Goal: Information Seeking & Learning: Check status

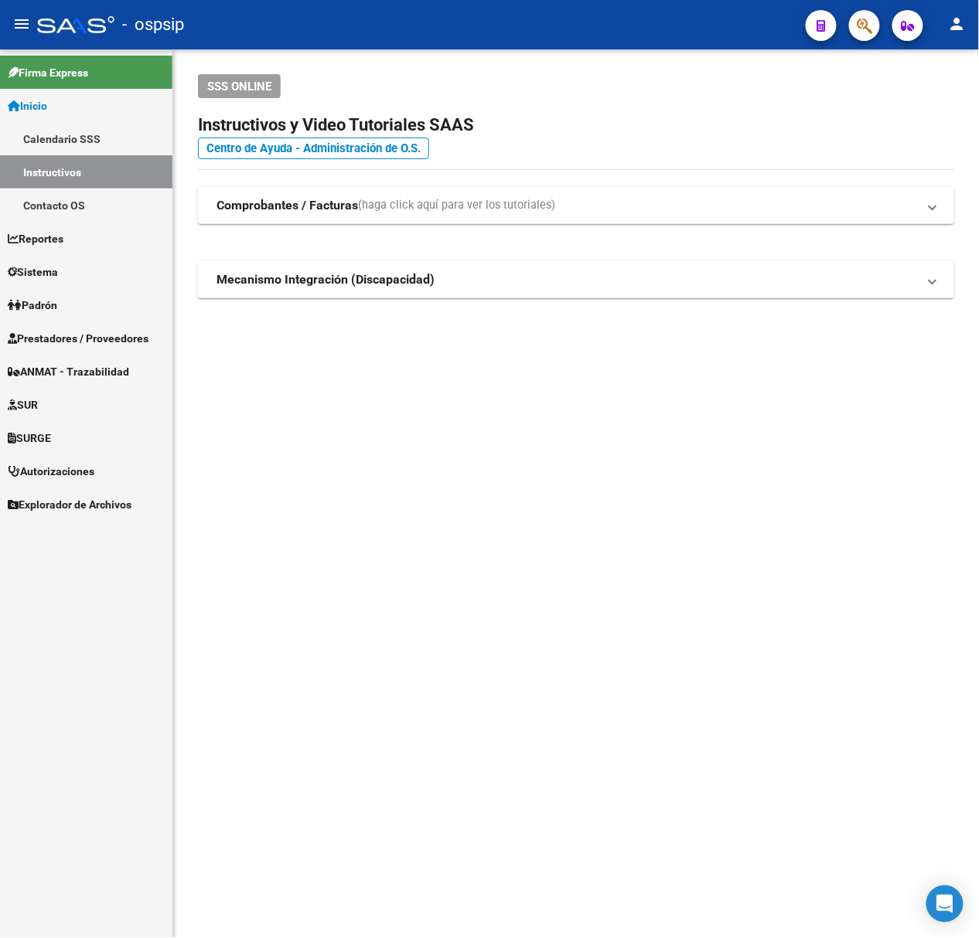
click at [576, 507] on mat-sidenav-content "SSS ONLINE Instructivos y Video Tutoriales SAAS Centro de Ayuda - Administració…" at bounding box center [575, 493] width 805 height 889
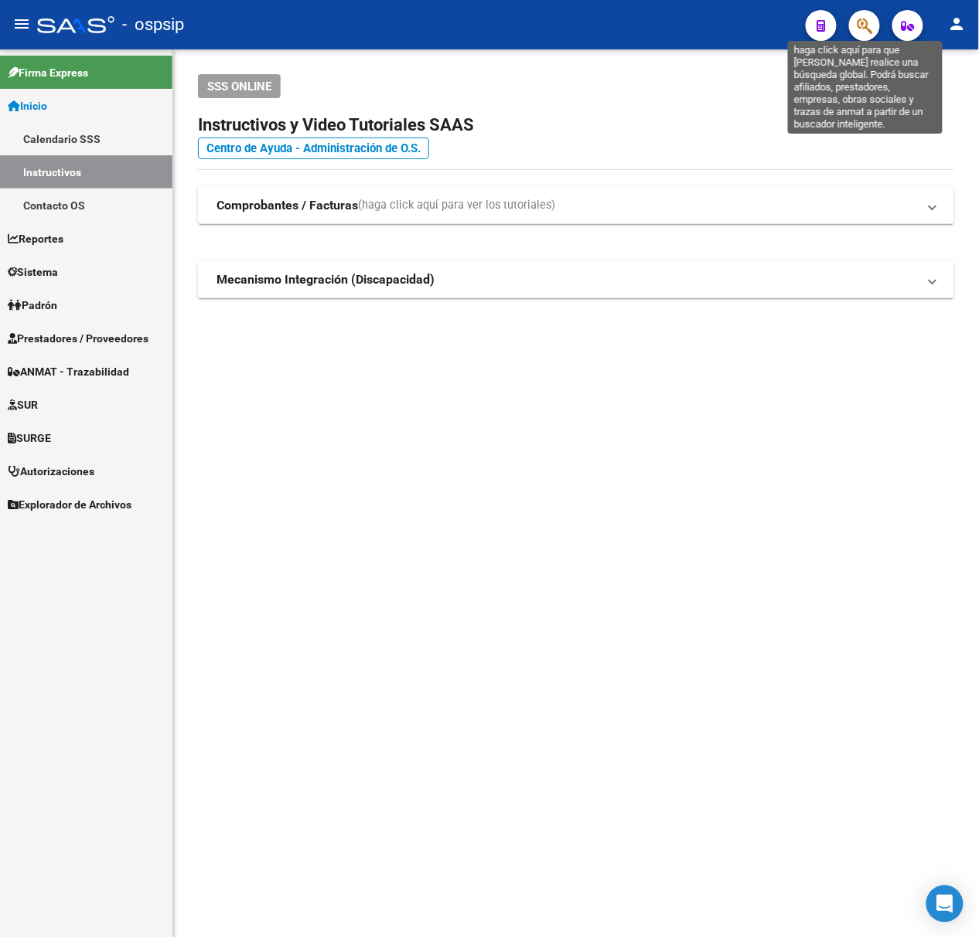
click at [861, 31] on icon "button" at bounding box center [863, 26] width 15 height 18
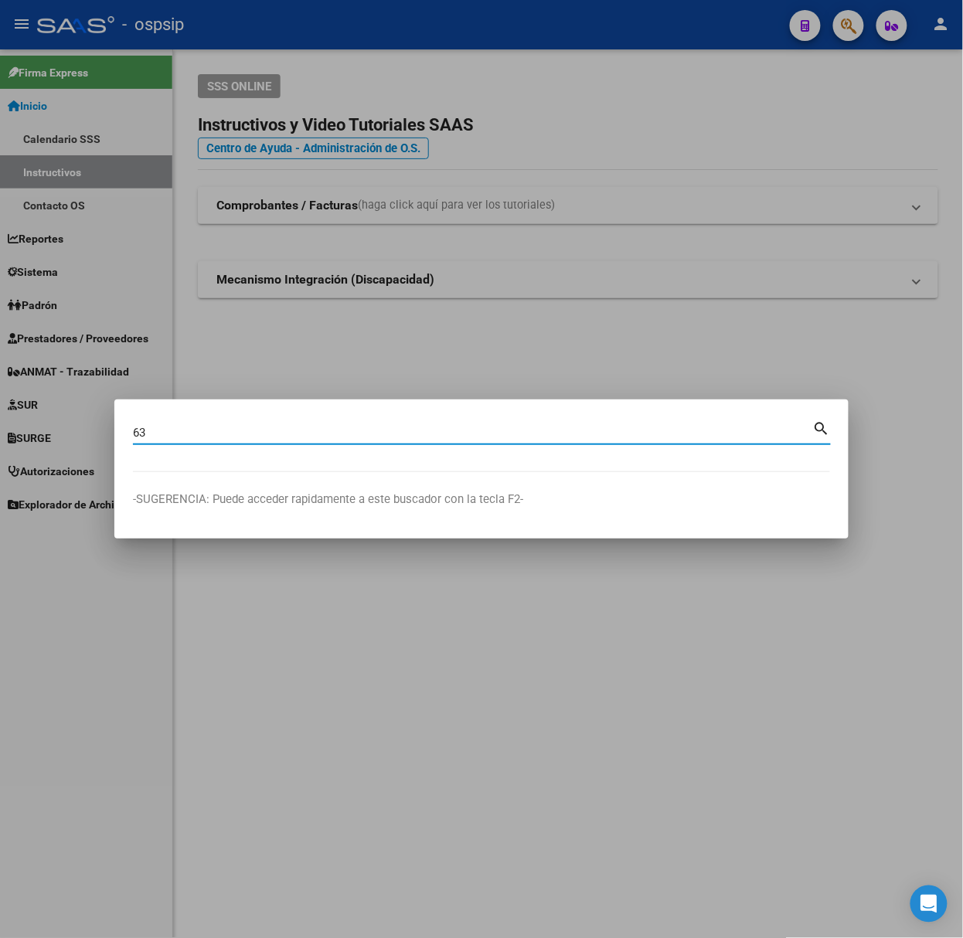
type input "6"
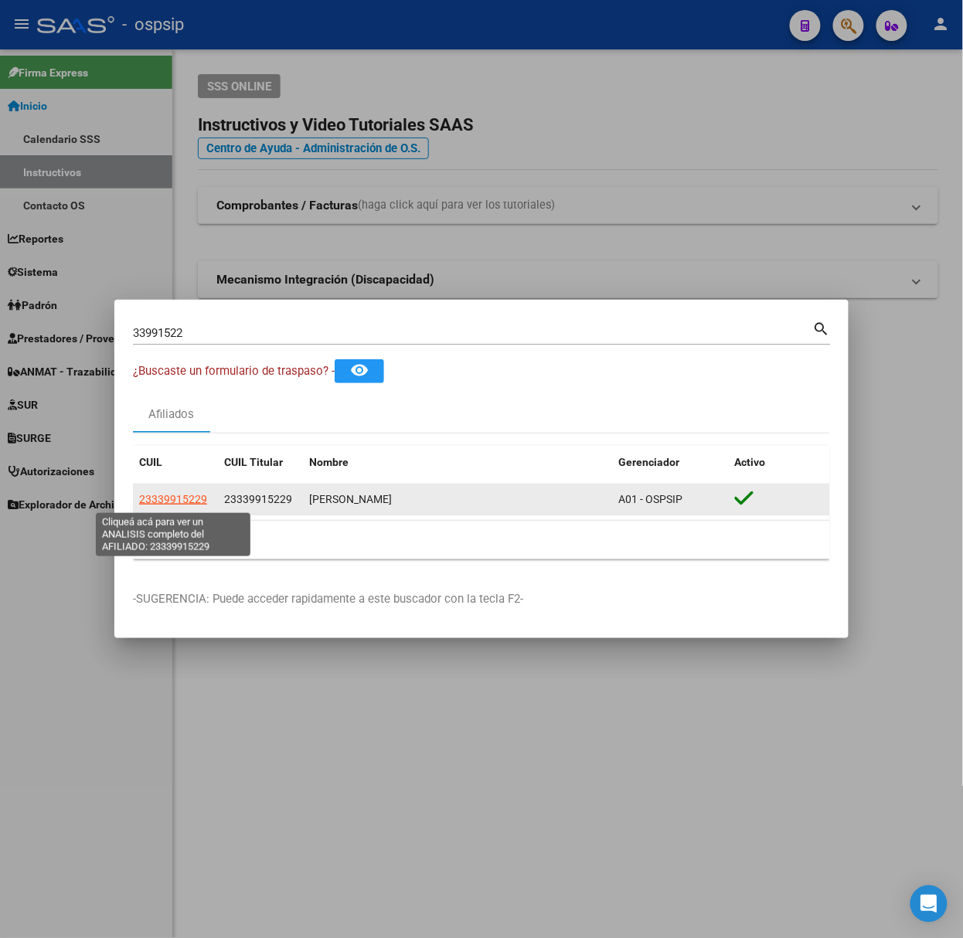
click at [159, 495] on span "23339915229" at bounding box center [173, 499] width 68 height 12
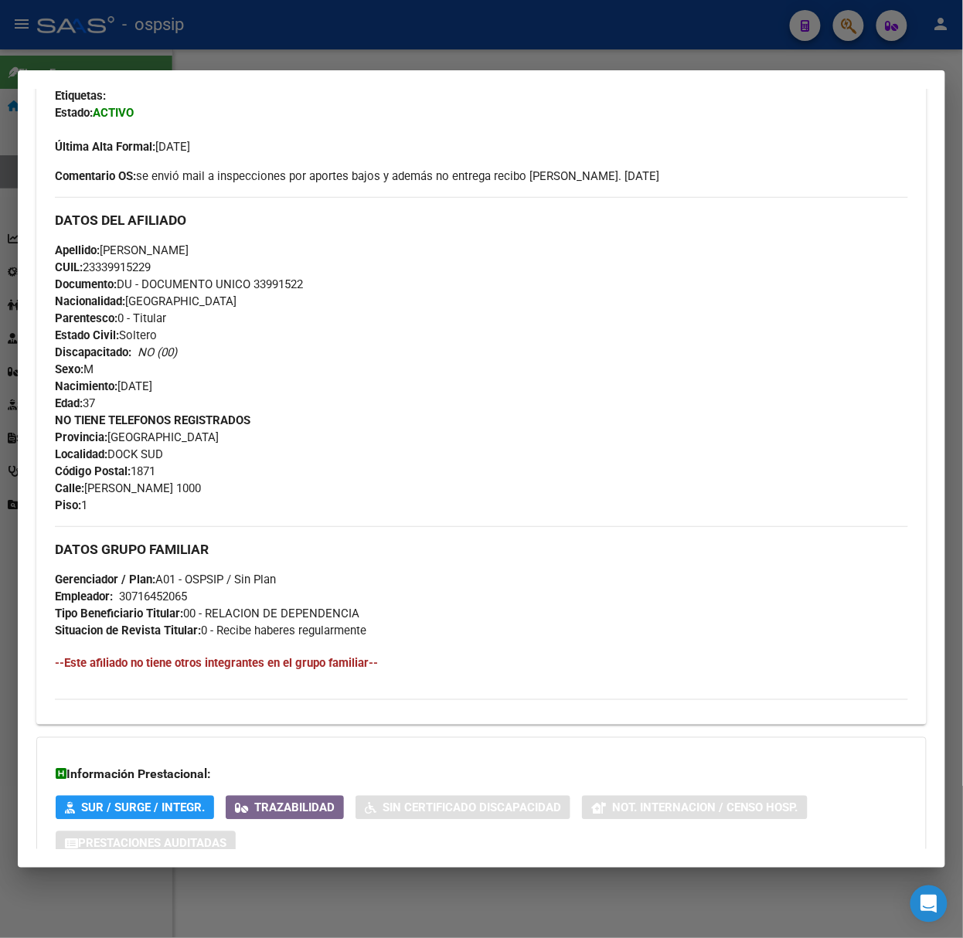
scroll to position [489, 0]
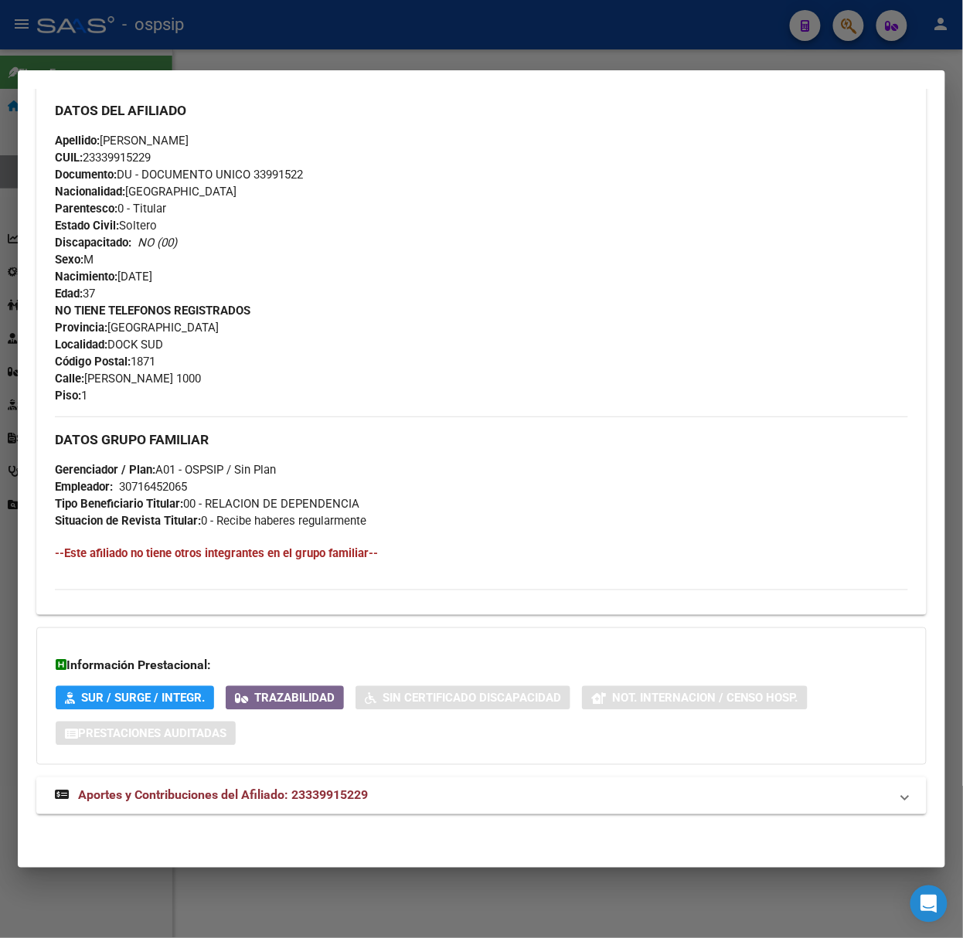
click at [383, 824] on div "DATOS PADRÓN ÁGIL: [PERSON_NAME] | ACTIVO | AFILIADO TITULAR Datos Personales y…" at bounding box center [481, 244] width 890 height 1176
click at [378, 795] on mat-panel-title "Aportes y Contribuciones del Afiliado: 23339915229" at bounding box center [472, 796] width 835 height 19
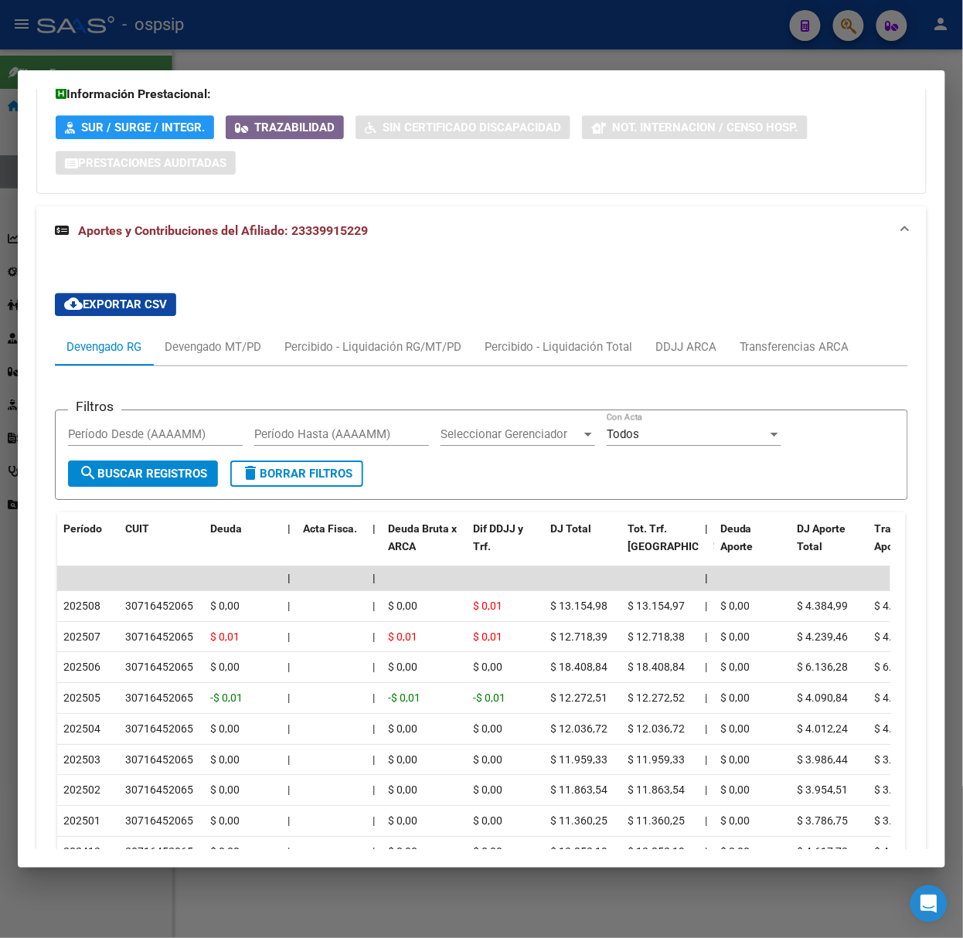
scroll to position [1243, 0]
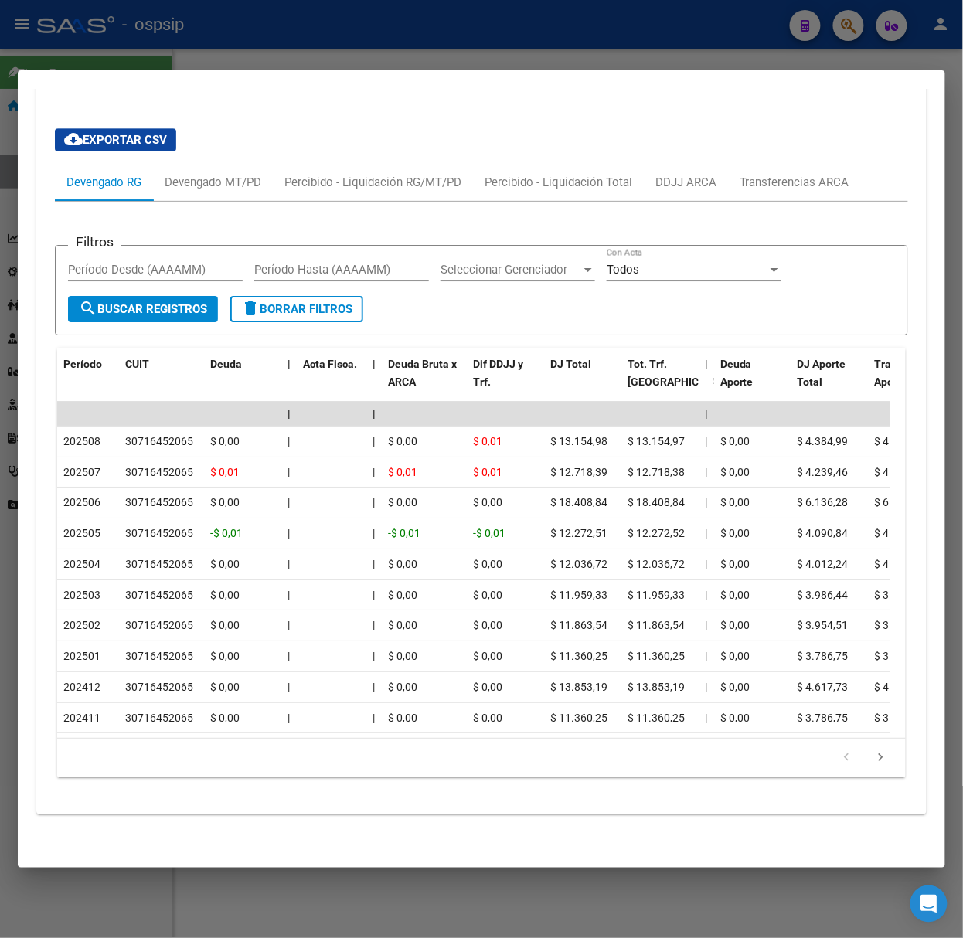
click at [164, 56] on div at bounding box center [481, 469] width 963 height 938
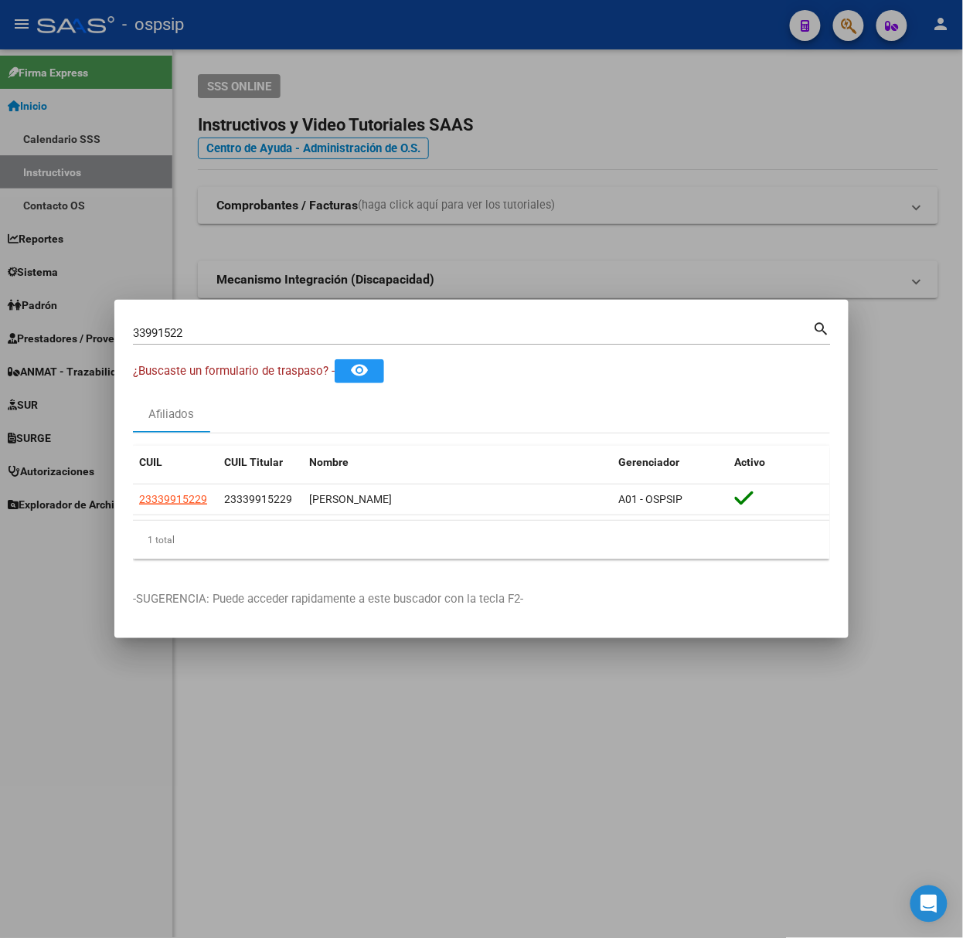
click at [243, 338] on input "33991522" at bounding box center [473, 333] width 680 height 14
type input "30475449"
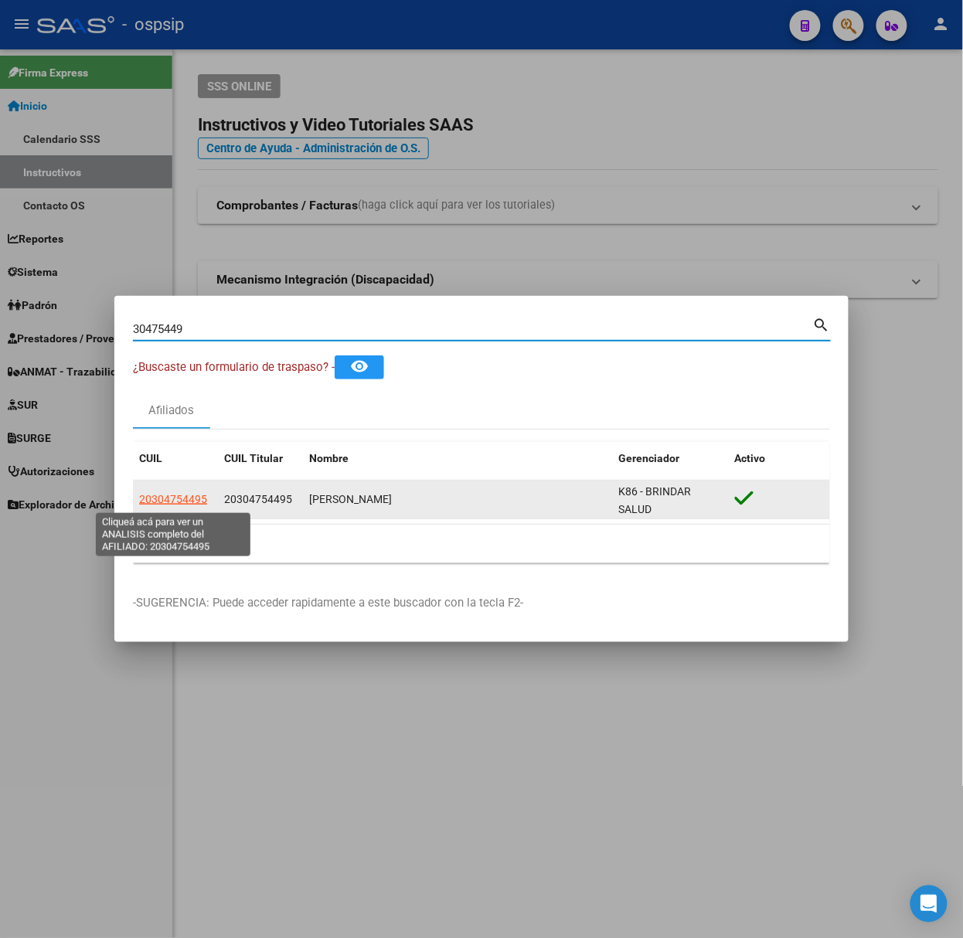
click at [201, 495] on span "20304754495" at bounding box center [173, 499] width 68 height 12
type textarea "20304754495"
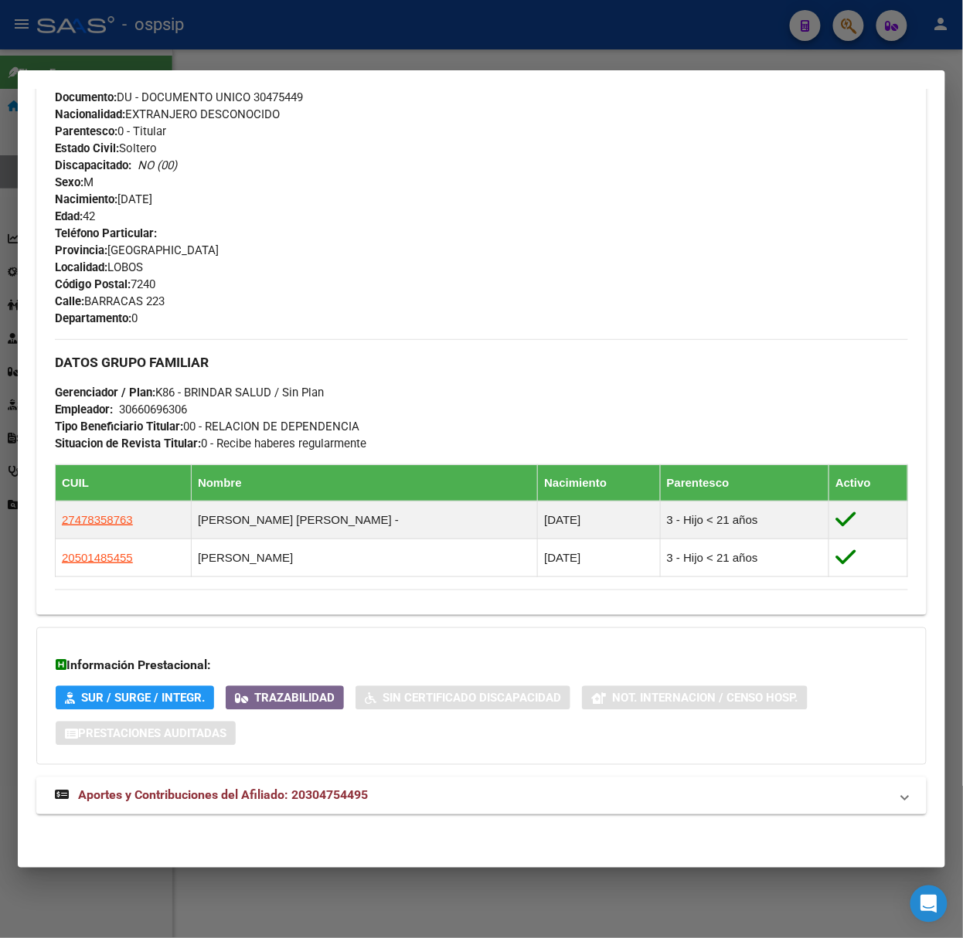
click at [305, 795] on span "Aportes y Contribuciones del Afiliado: 20304754495" at bounding box center [223, 795] width 290 height 15
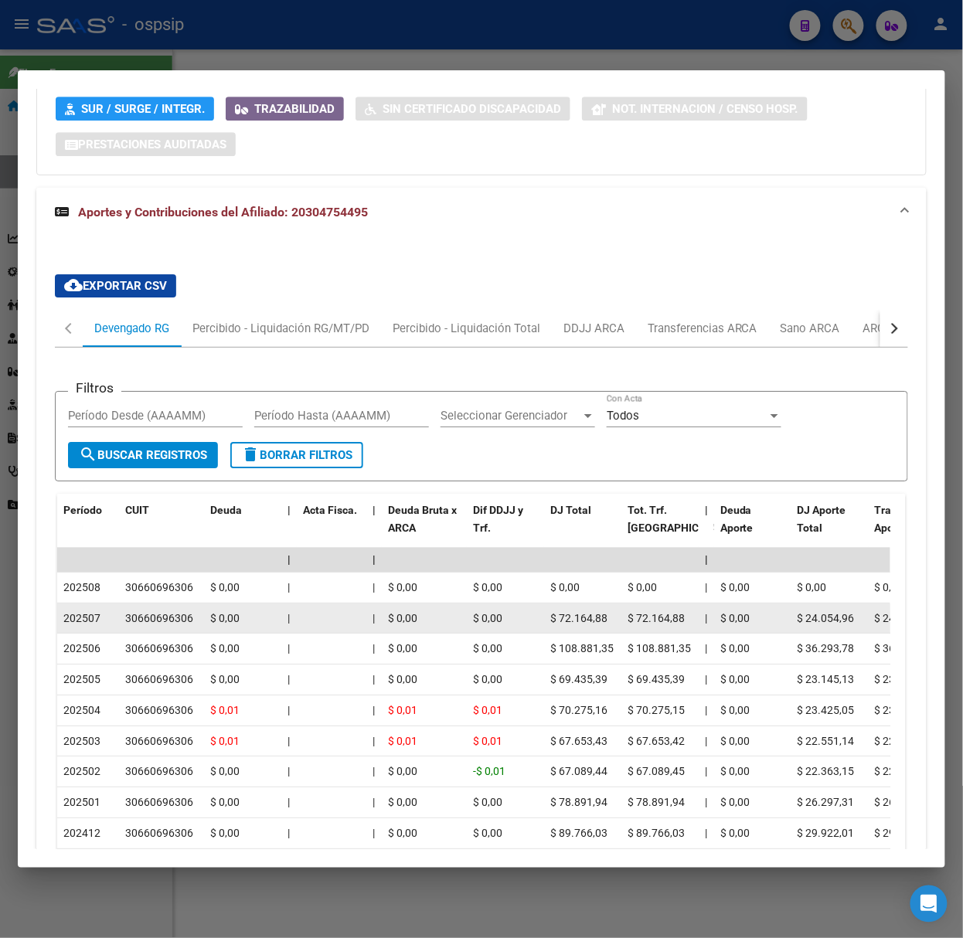
scroll to position [0, 0]
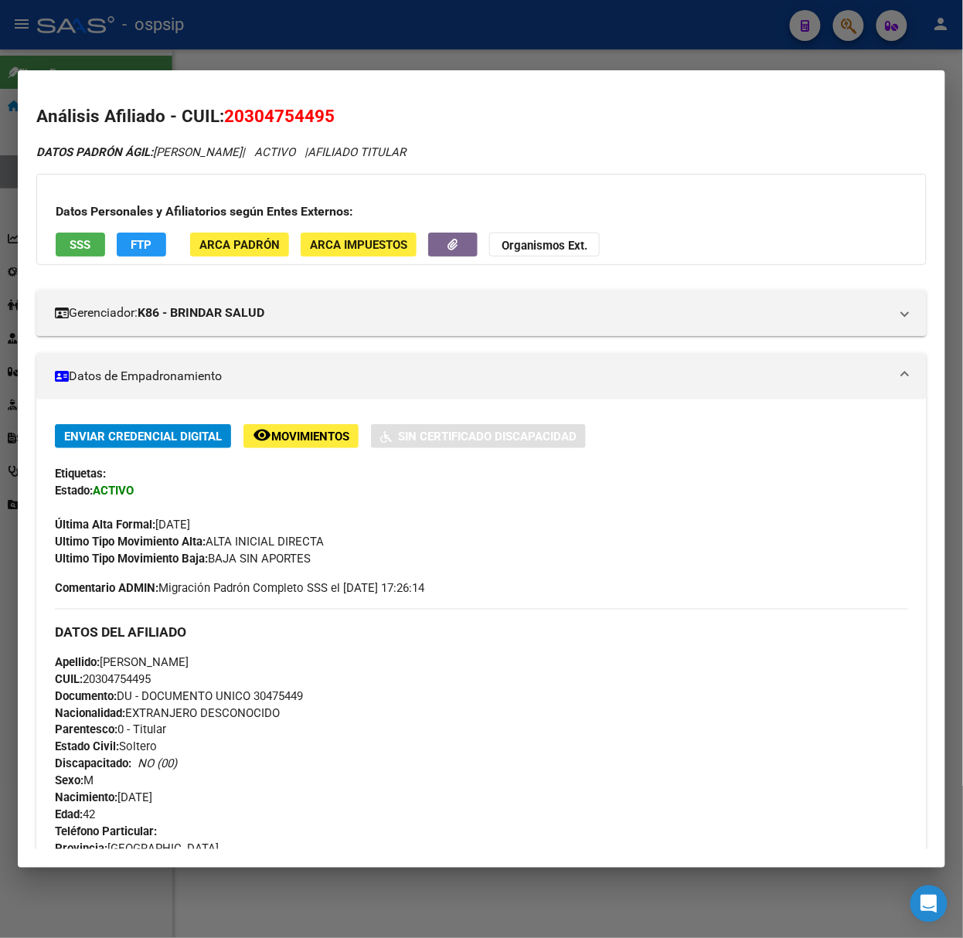
click at [100, 260] on div "Datos Personales y Afiliatorios según Entes Externos: SSS FTP ARCA Padrón ARCA …" at bounding box center [481, 219] width 890 height 91
click at [91, 252] on button "SSS" at bounding box center [80, 245] width 49 height 24
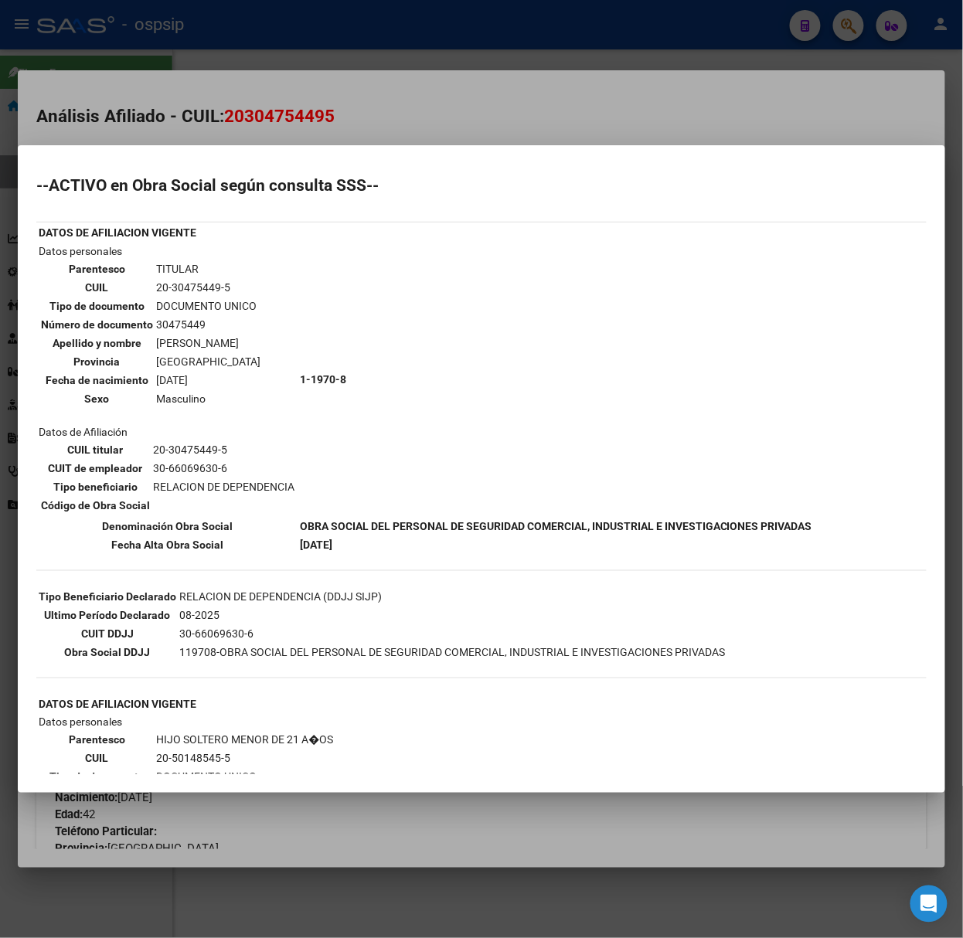
click at [233, 71] on div at bounding box center [481, 469] width 963 height 938
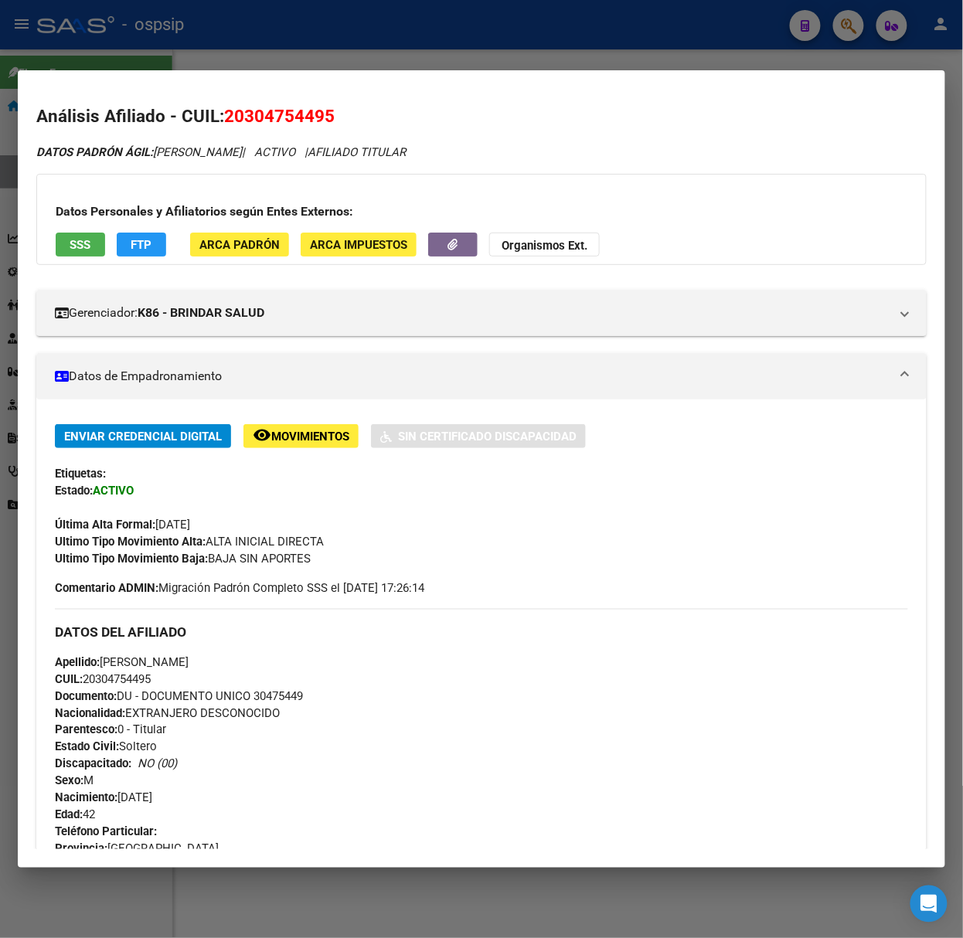
click at [385, 29] on div at bounding box center [481, 469] width 963 height 938
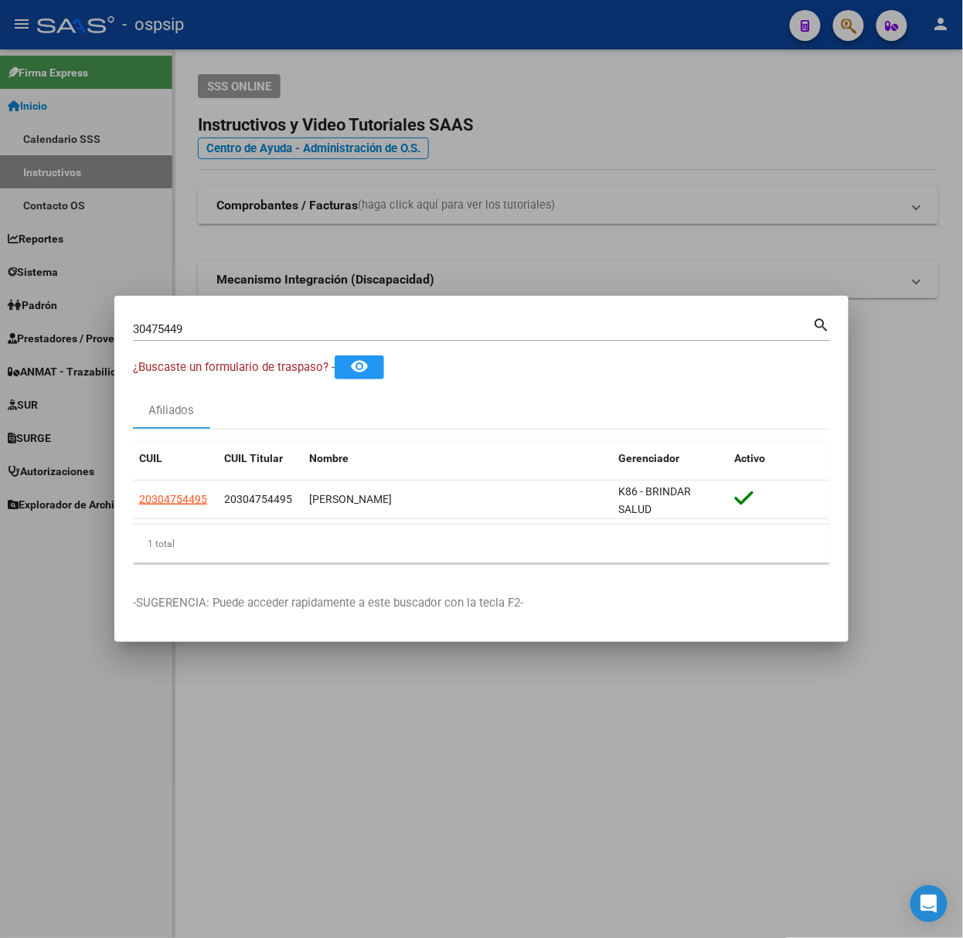
click at [270, 306] on mat-dialog-container "30475449 Buscar (apellido, dni, cuil, nro traspaso, cuit, obra social) search ¿…" at bounding box center [481, 469] width 734 height 346
click at [267, 311] on mat-dialog-container "30475449 Buscar (apellido, dni, cuil, nro traspaso, cuit, obra social) search ¿…" at bounding box center [481, 469] width 734 height 346
click at [263, 332] on input "30475449" at bounding box center [473, 329] width 680 height 14
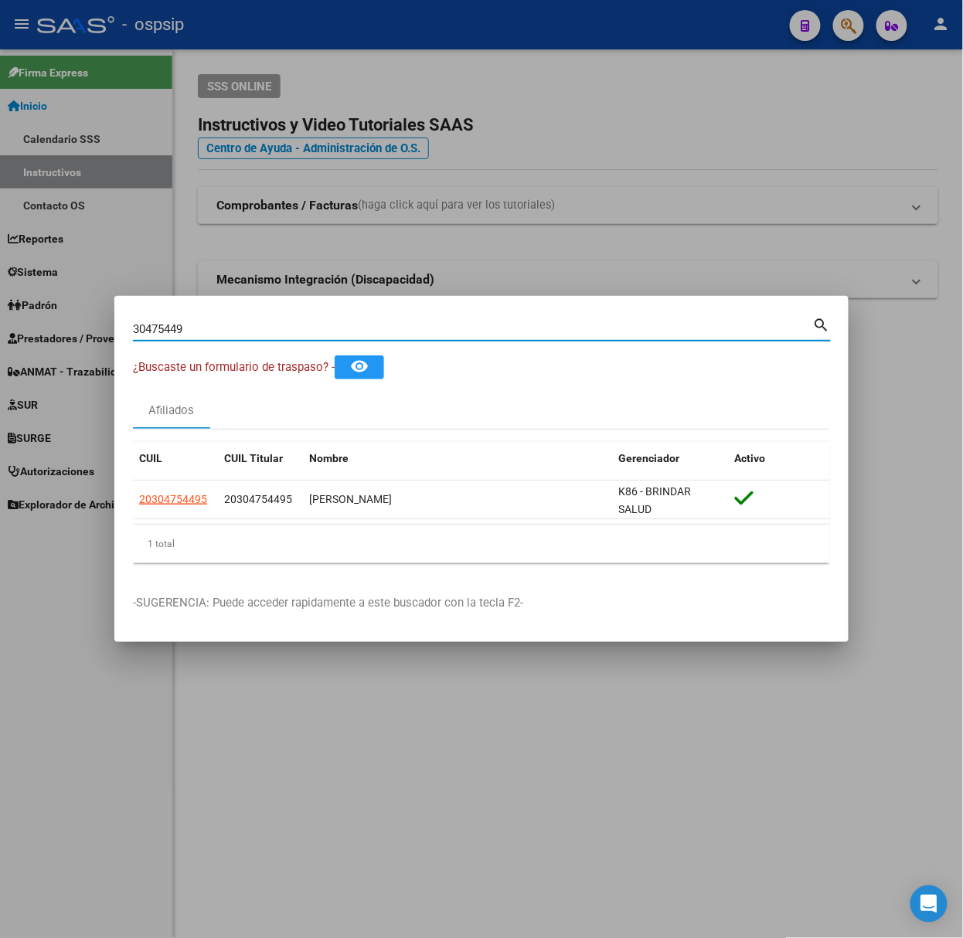
click at [263, 332] on input "30475449" at bounding box center [473, 329] width 680 height 14
type input "17212725"
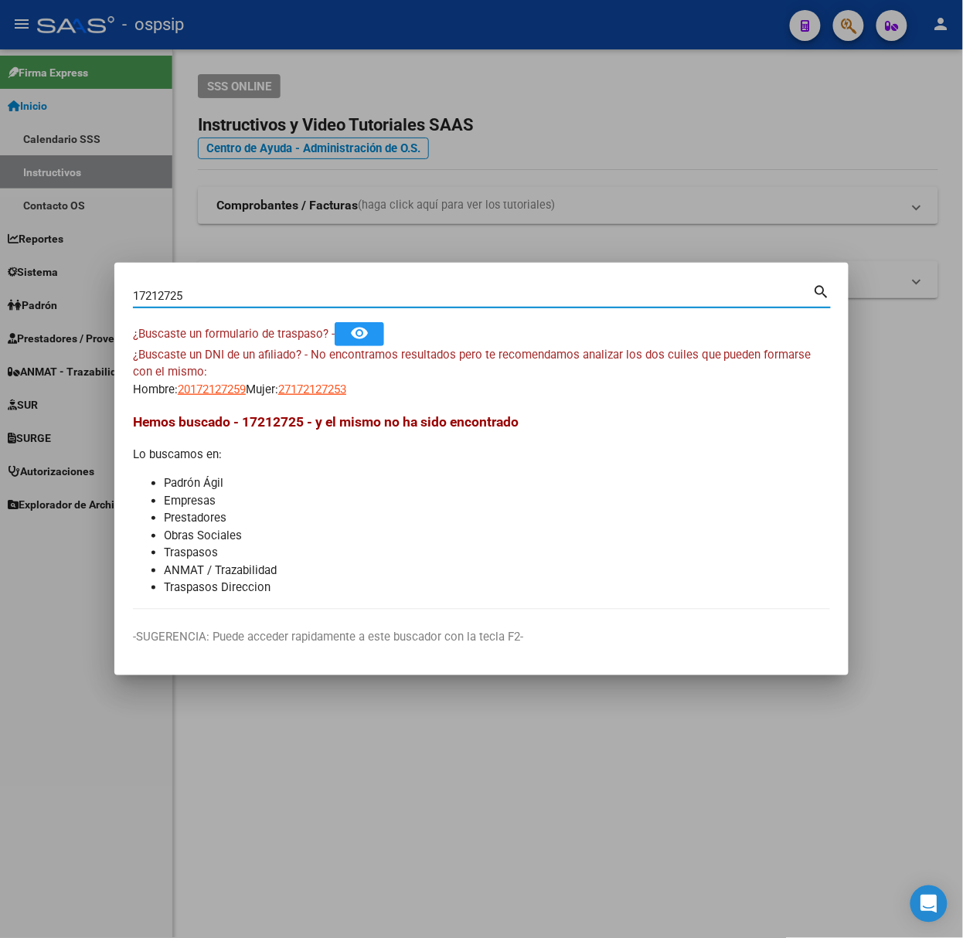
click at [193, 403] on mat-dialog-content "17212725 Buscar (apellido, dni, cuil, nro traspaso, cuit, obra social) search ¿…" at bounding box center [481, 445] width 734 height 328
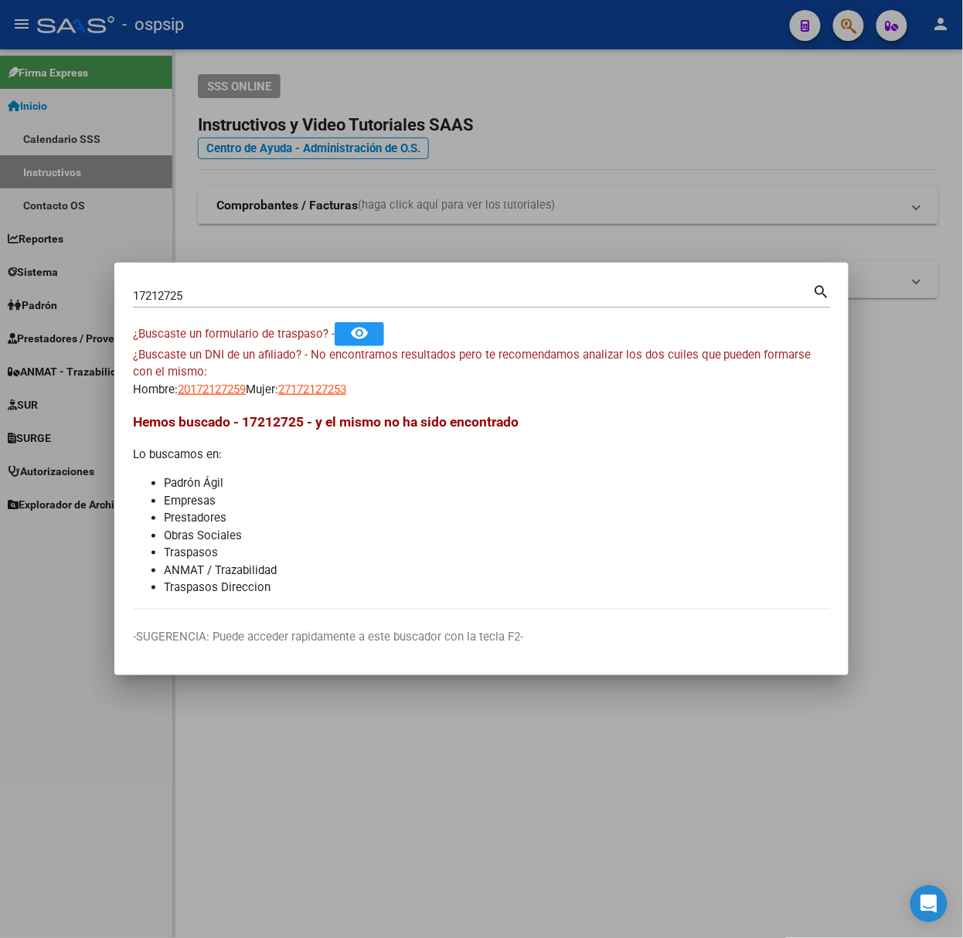
click at [196, 400] on mat-dialog-content "17212725 Buscar (apellido, dni, cuil, nro traspaso, cuit, obra social) search ¿…" at bounding box center [481, 445] width 734 height 328
click at [207, 393] on span "20172127259" at bounding box center [212, 390] width 68 height 14
type textarea "20172127259"
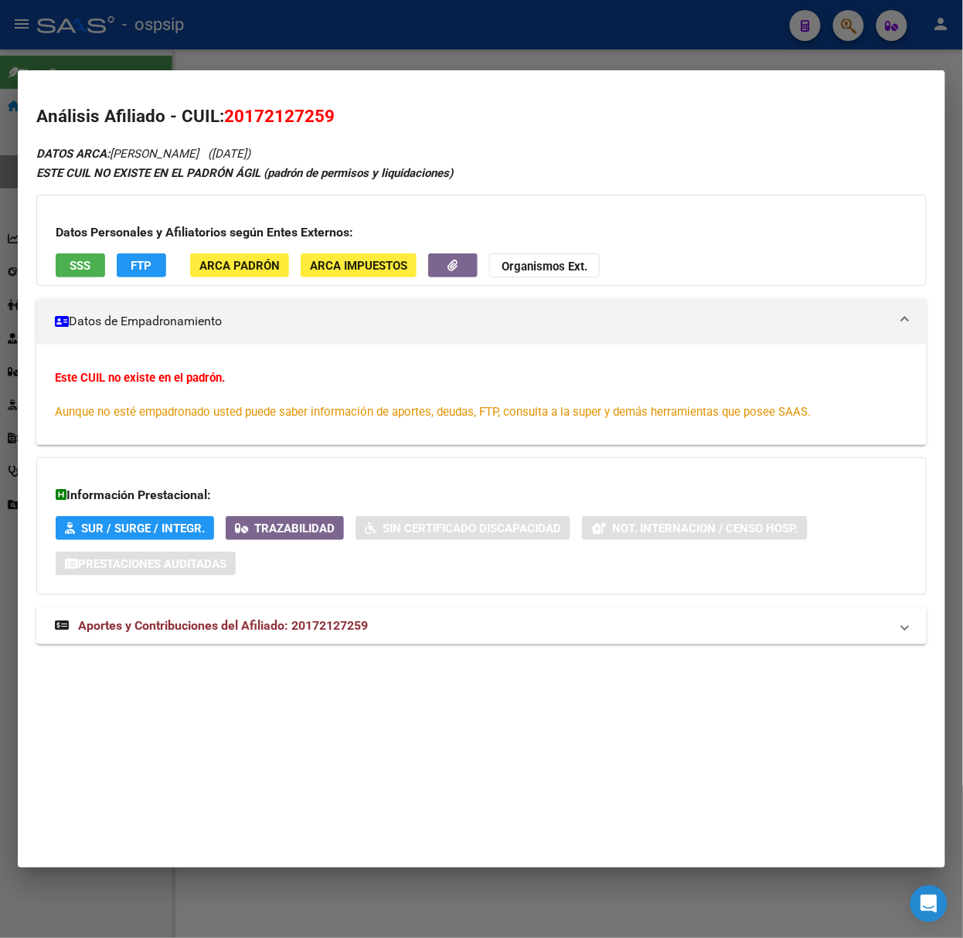
click at [397, 628] on mat-panel-title "Aportes y Contribuciones del Afiliado: 20172127259" at bounding box center [472, 626] width 835 height 19
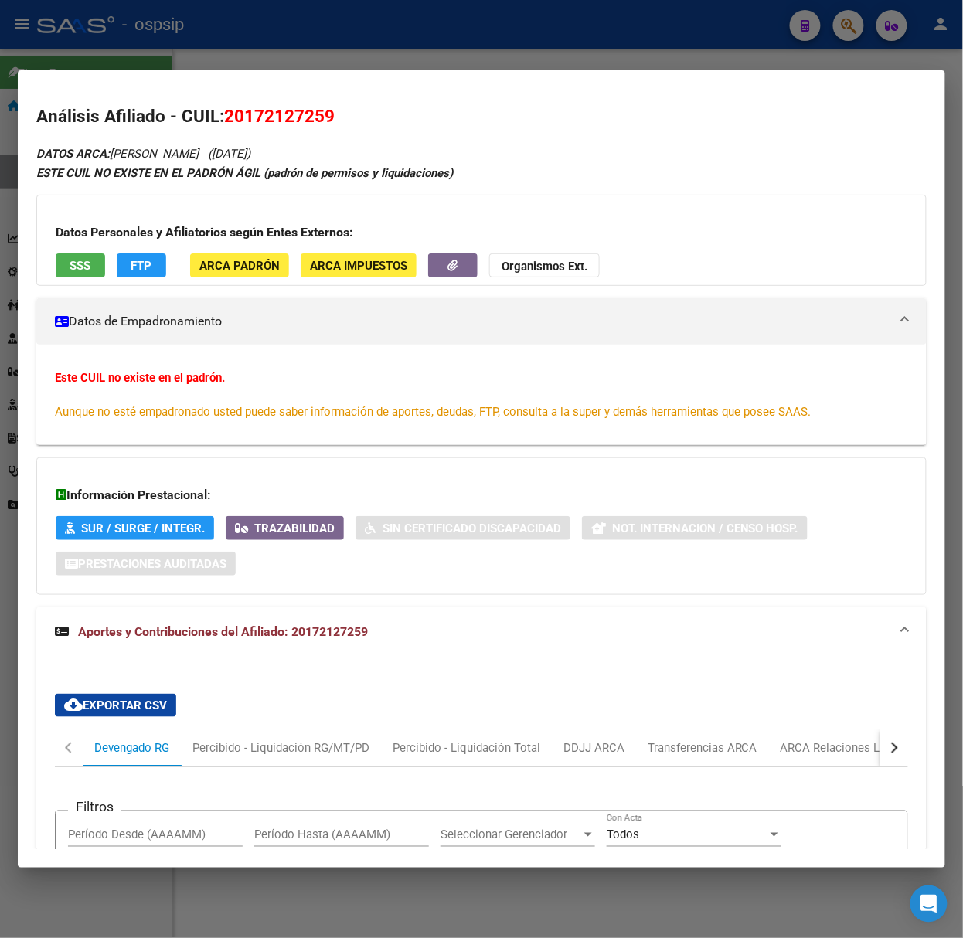
click at [82, 282] on div "Datos Personales y Afiliatorios según Entes Externos: SSS FTP ARCA Padrón ARCA …" at bounding box center [481, 240] width 890 height 91
click at [84, 276] on button "SSS" at bounding box center [80, 266] width 49 height 24
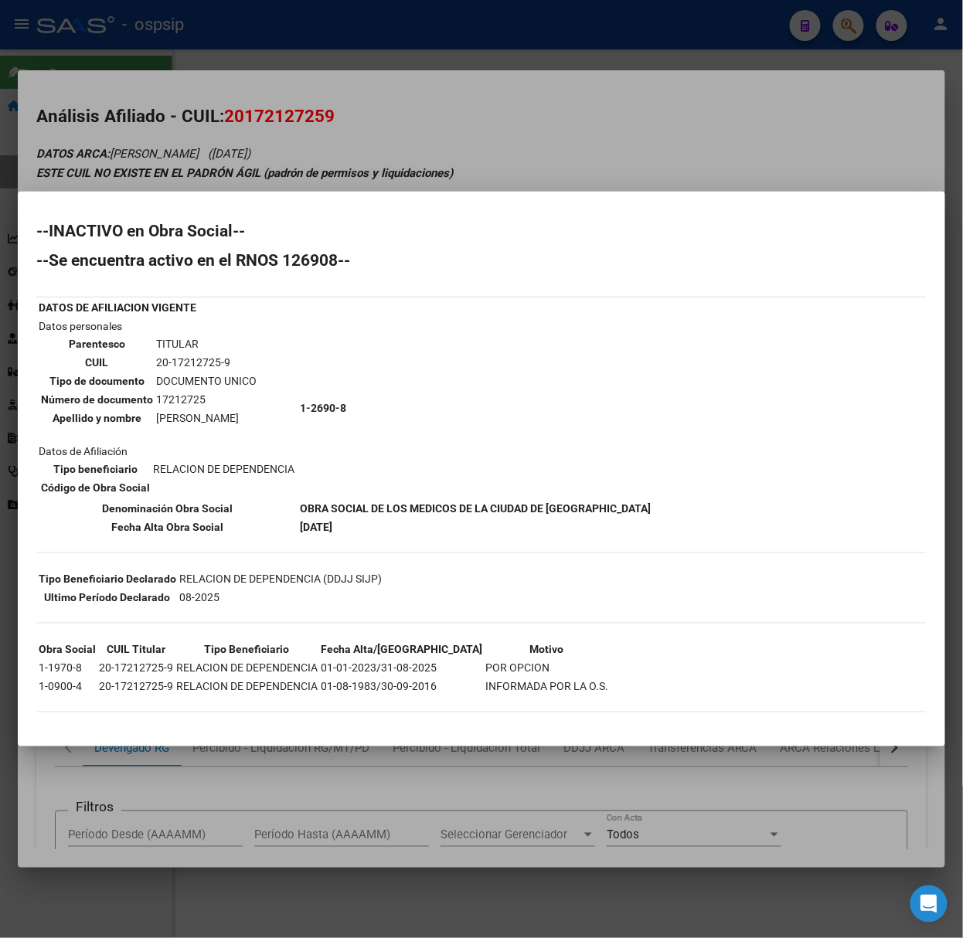
click at [529, 80] on div at bounding box center [481, 469] width 963 height 938
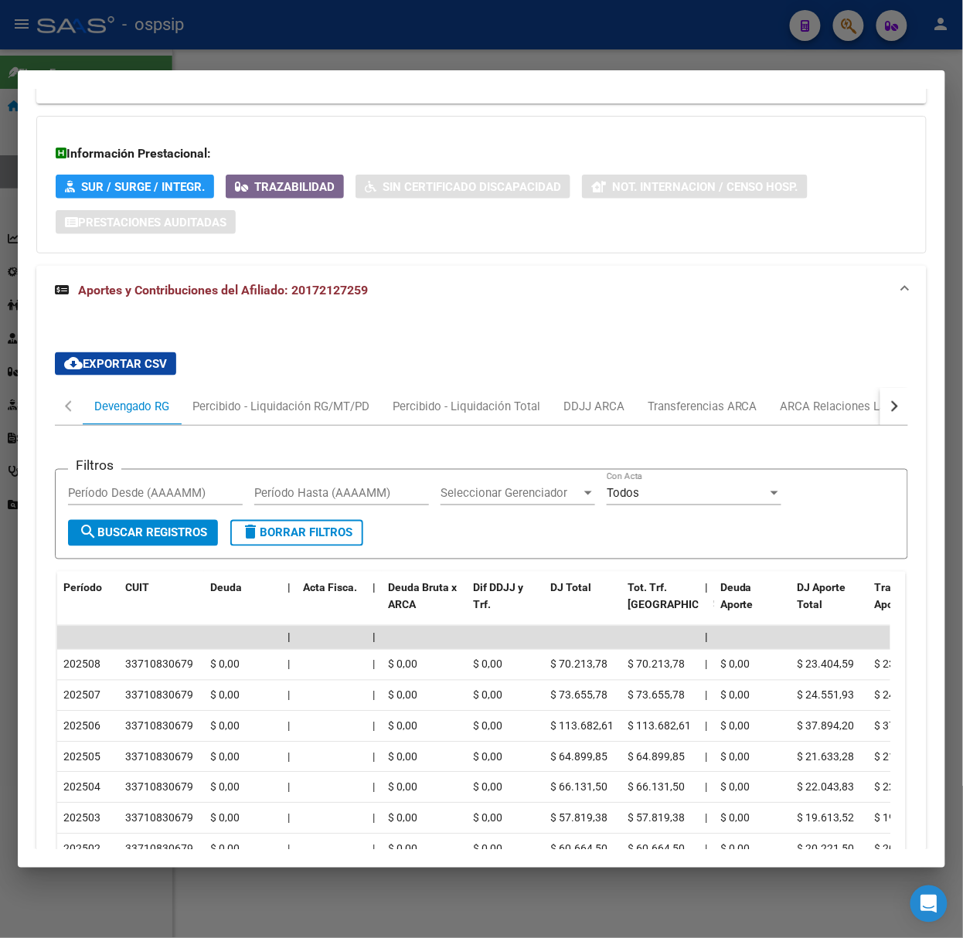
scroll to position [584, 0]
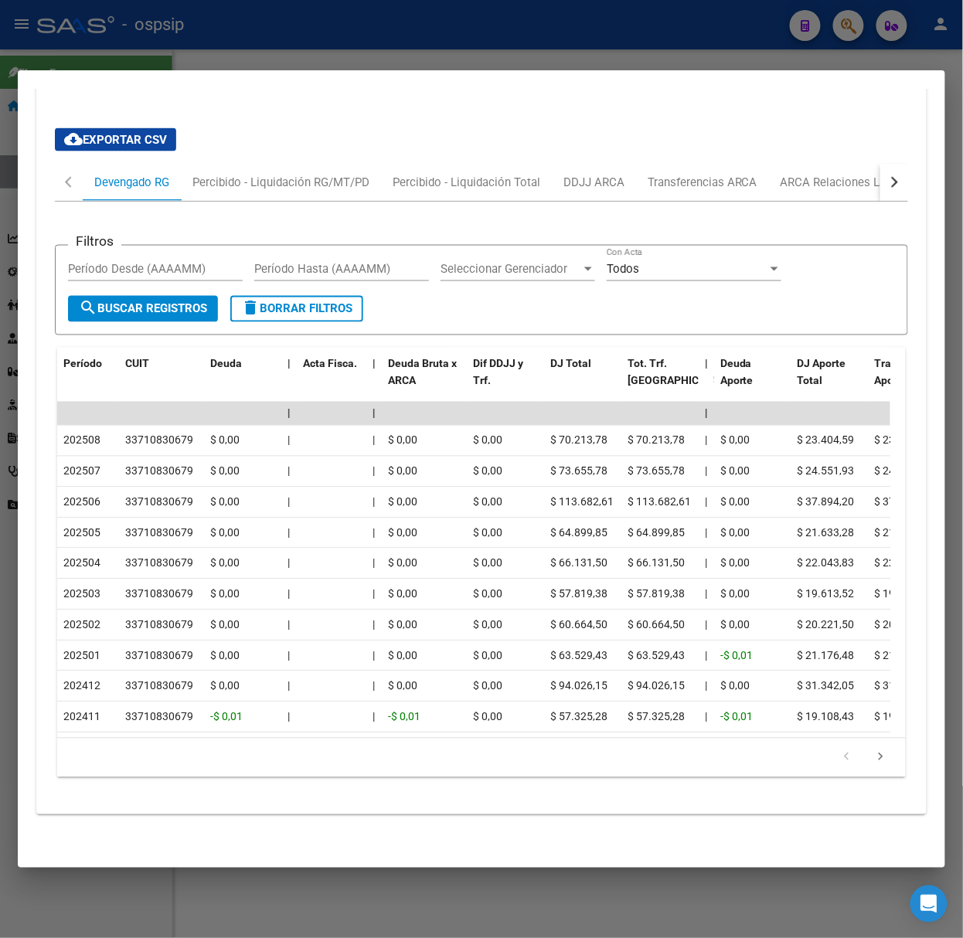
drag, startPoint x: 115, startPoint y: 37, endPoint x: 115, endPoint y: 62, distance: 24.7
click at [115, 37] on div at bounding box center [481, 469] width 963 height 938
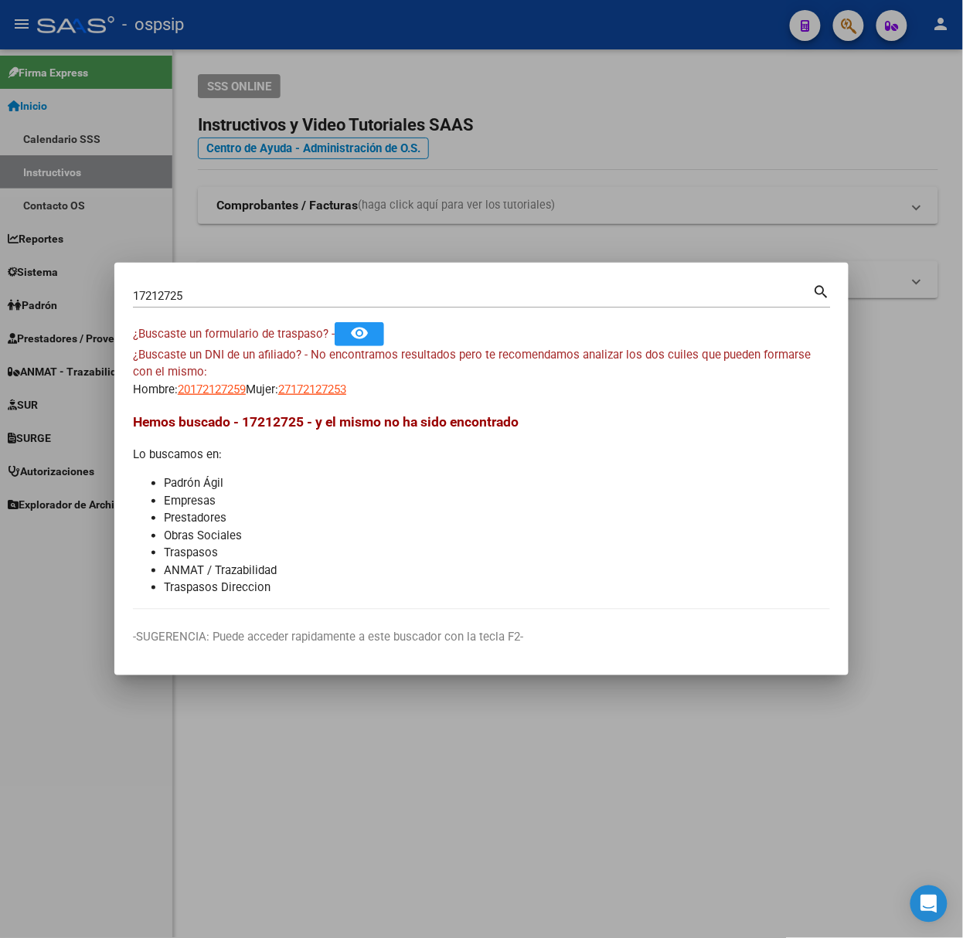
click at [223, 295] on input "17212725" at bounding box center [473, 296] width 680 height 14
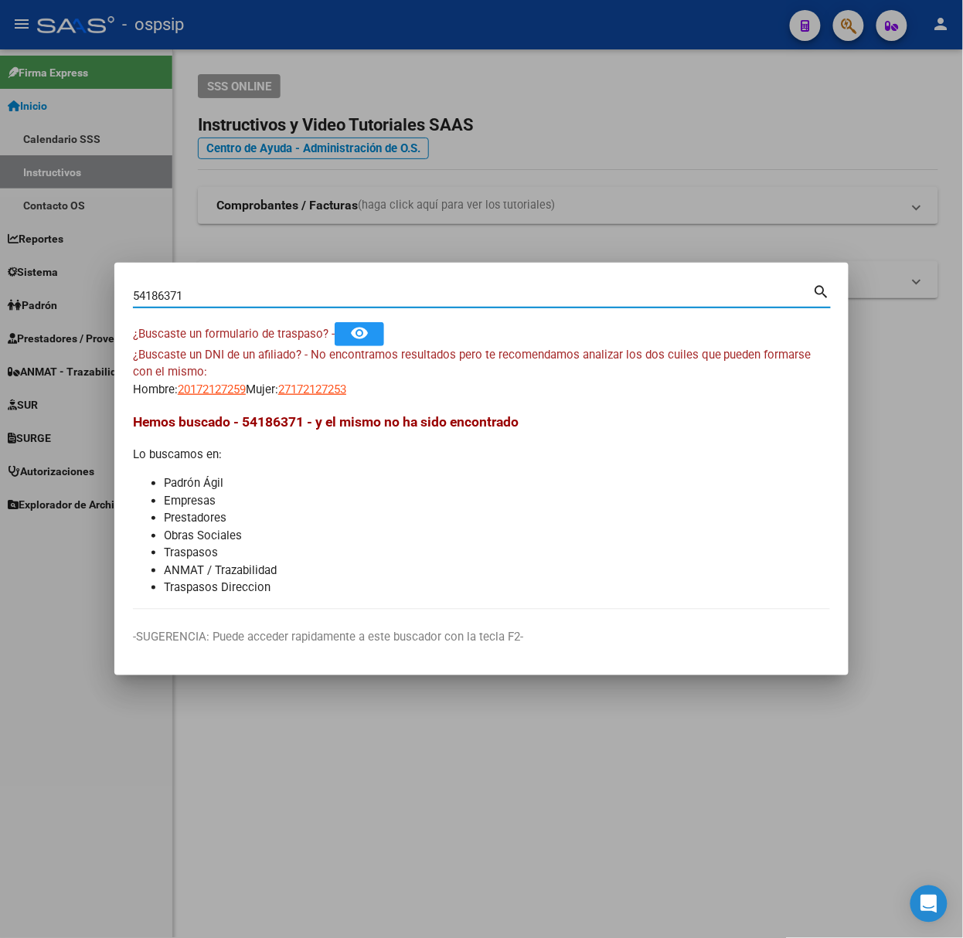
type input "54186371"
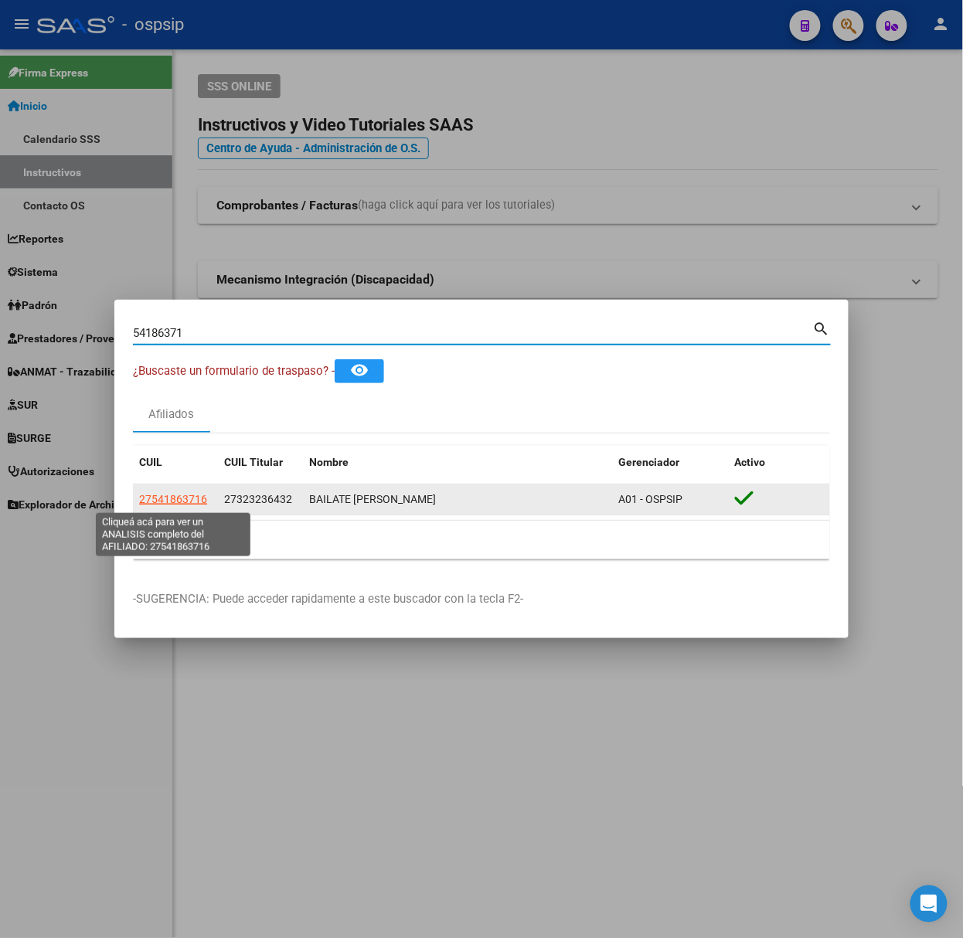
click at [161, 493] on span "27541863716" at bounding box center [173, 499] width 68 height 12
type textarea "27541863716"
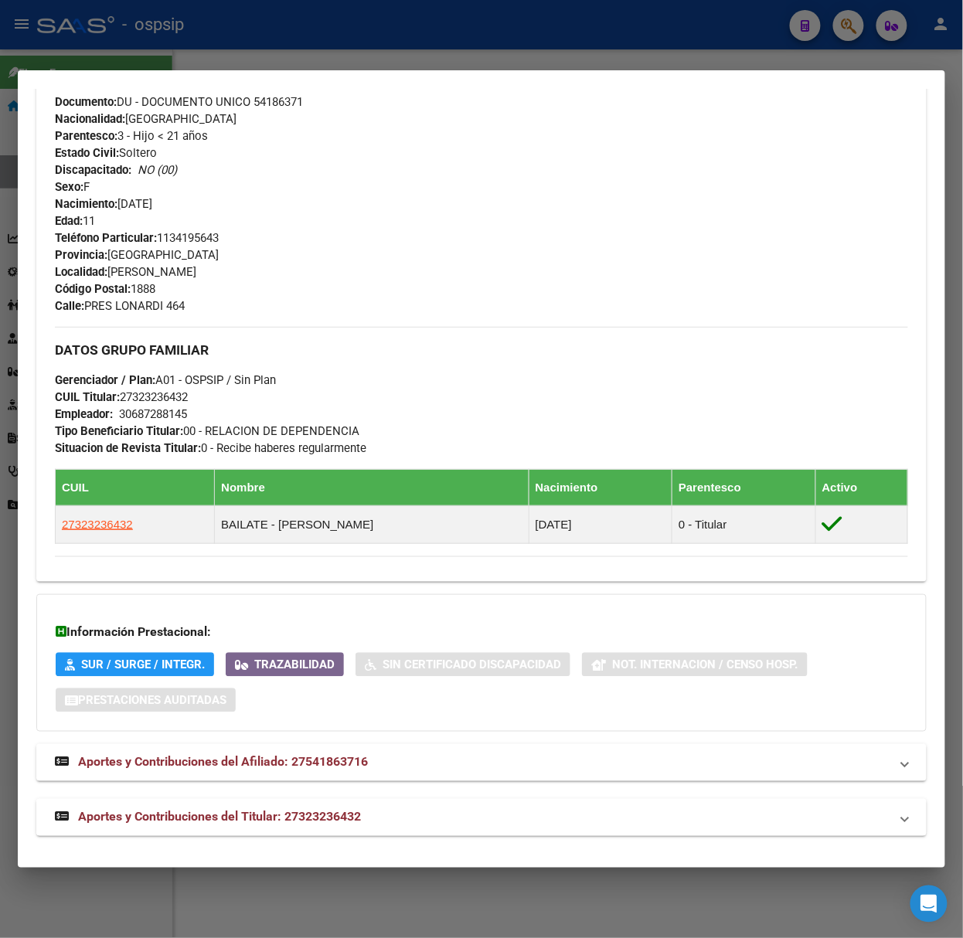
scroll to position [600, 0]
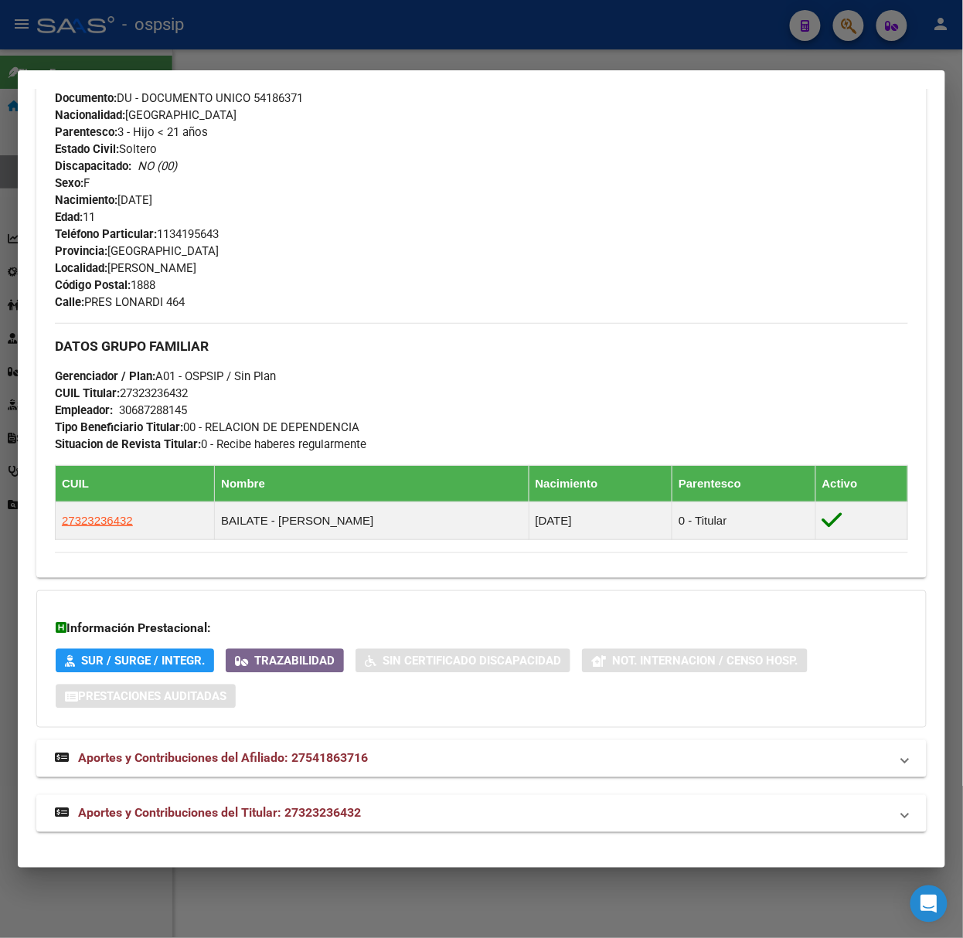
click at [325, 791] on div "DATOS PADRÓN ÁGIL: BAILATE [PERSON_NAME] | ACTIVO | FAMILIAR DE: 27323236432 Da…" at bounding box center [481, 189] width 890 height 1287
click at [328, 811] on span "Aportes y Contribuciones del Titular: 27323236432" at bounding box center [219, 813] width 283 height 15
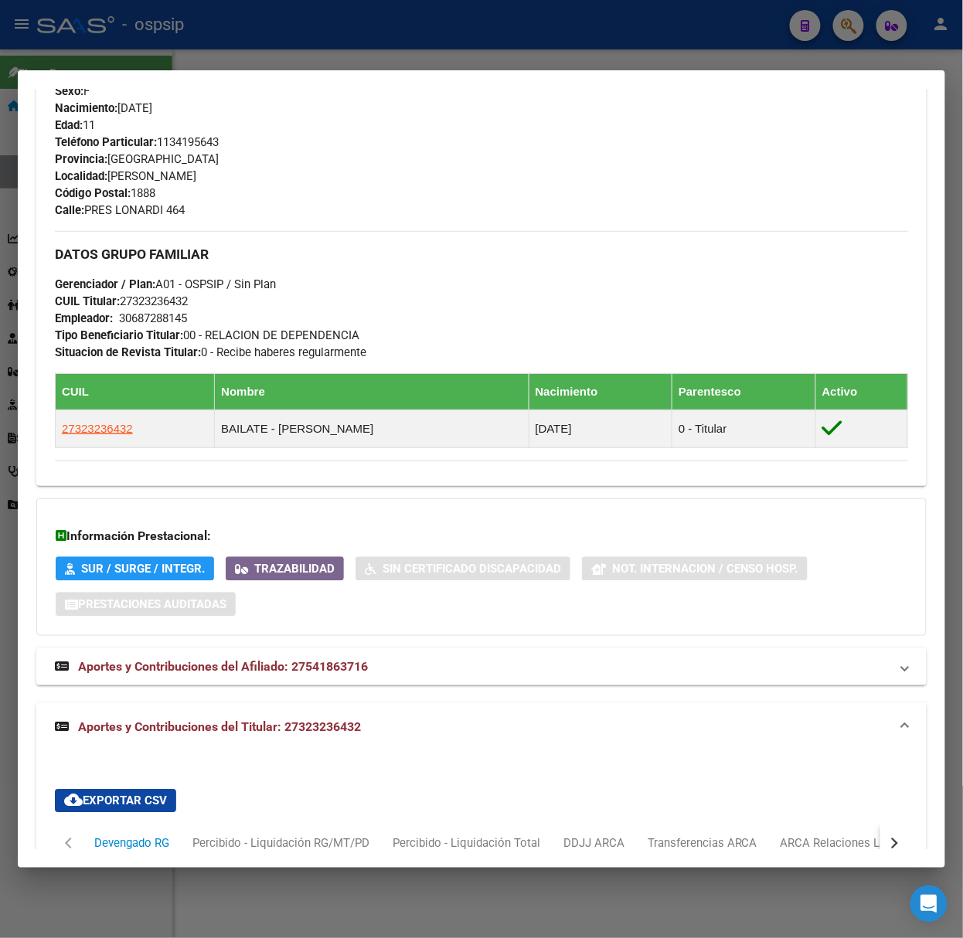
scroll to position [983, 0]
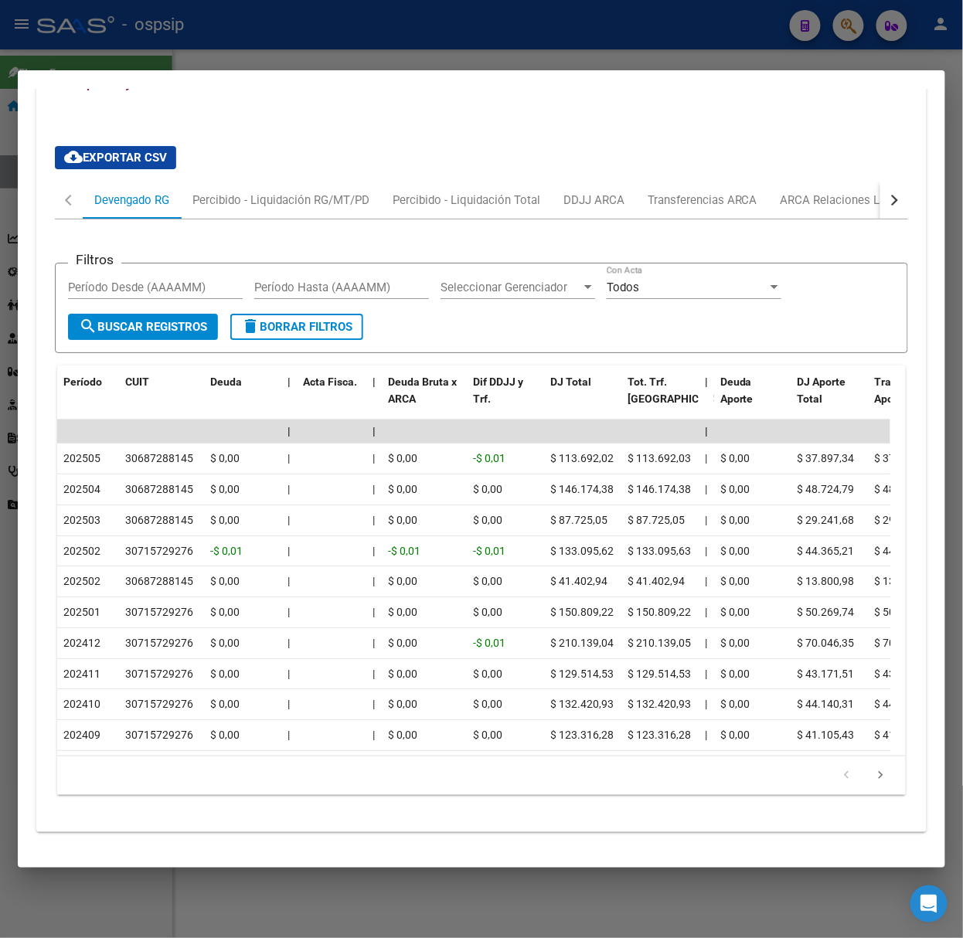
click at [885, 768] on div "179,769,313,486,231,570,000,000,000,000,000,000,000,000,000,000,000,000,000,000…" at bounding box center [481, 776] width 849 height 39
click at [871, 774] on icon "go to next page" at bounding box center [881, 777] width 20 height 19
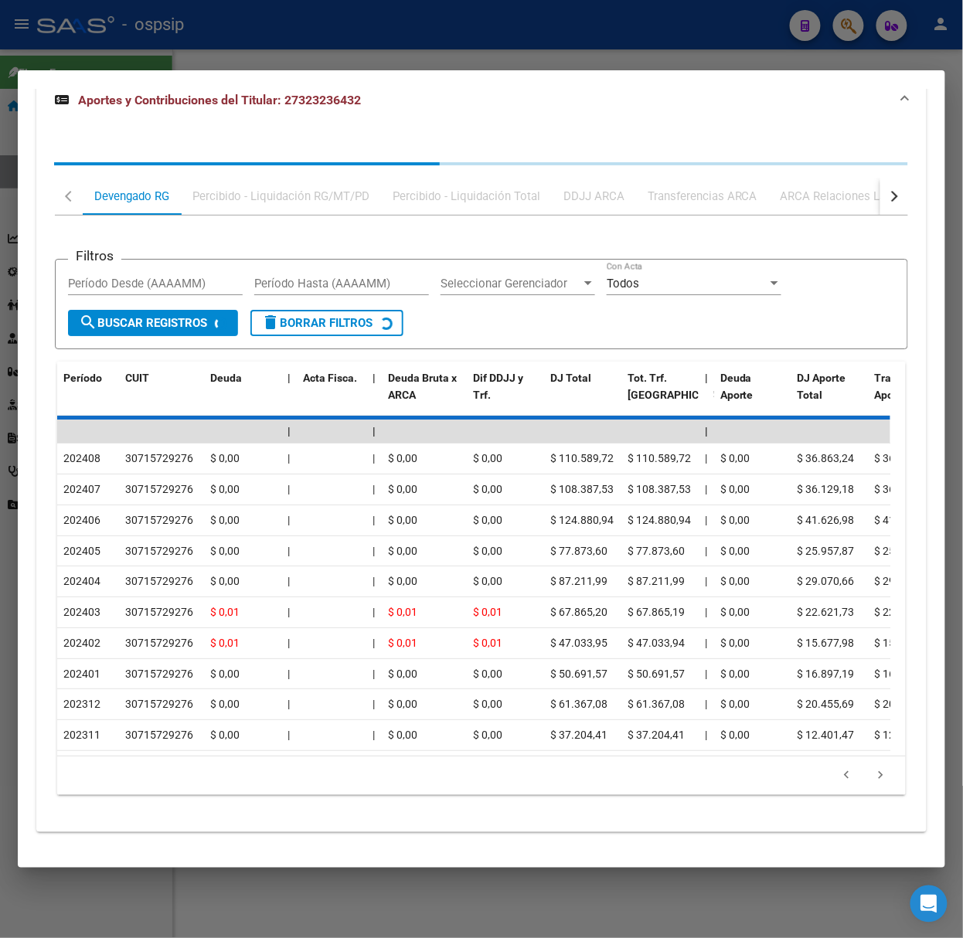
scroll to position [1354, 0]
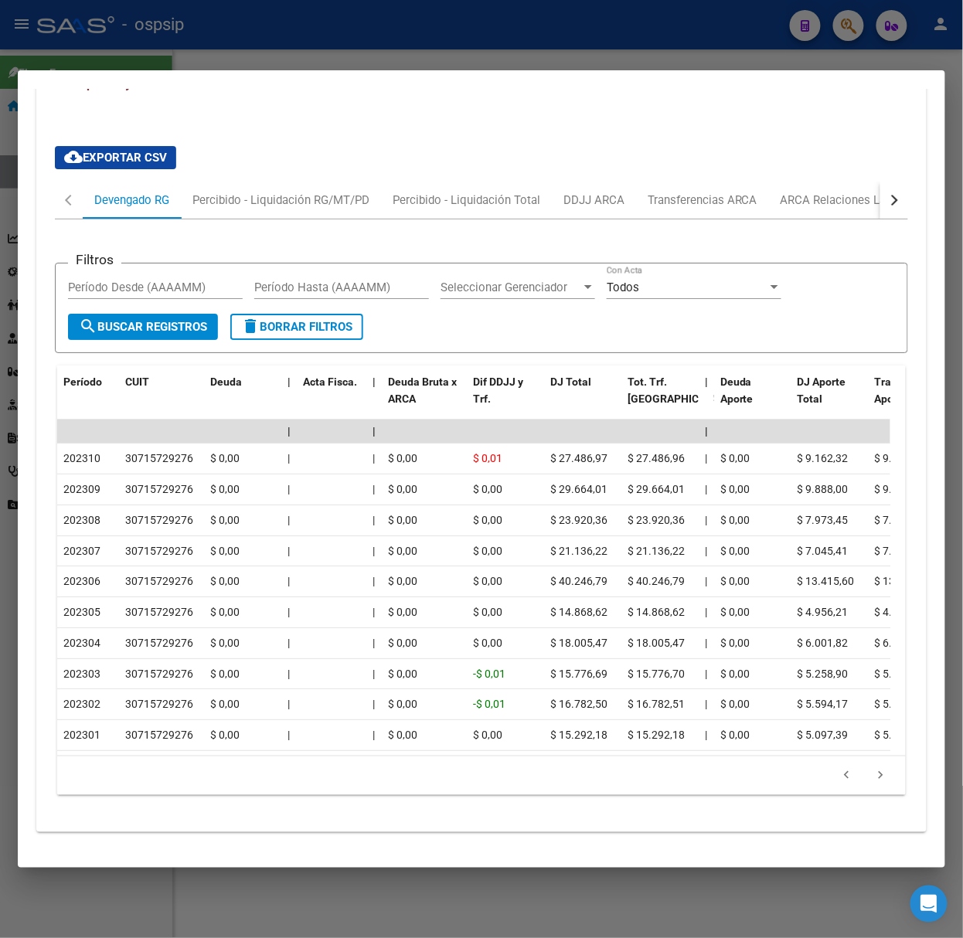
click at [267, 29] on div at bounding box center [481, 469] width 963 height 938
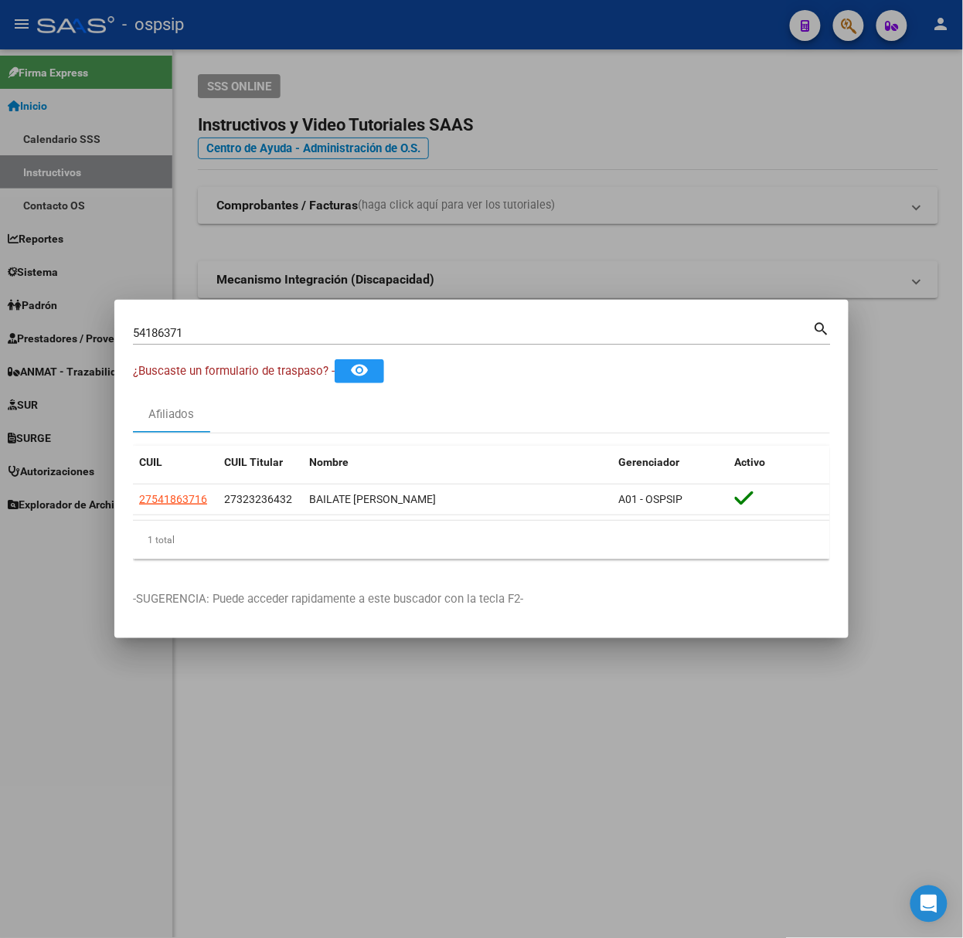
click at [229, 334] on input "54186371" at bounding box center [473, 333] width 680 height 14
type input "45583407"
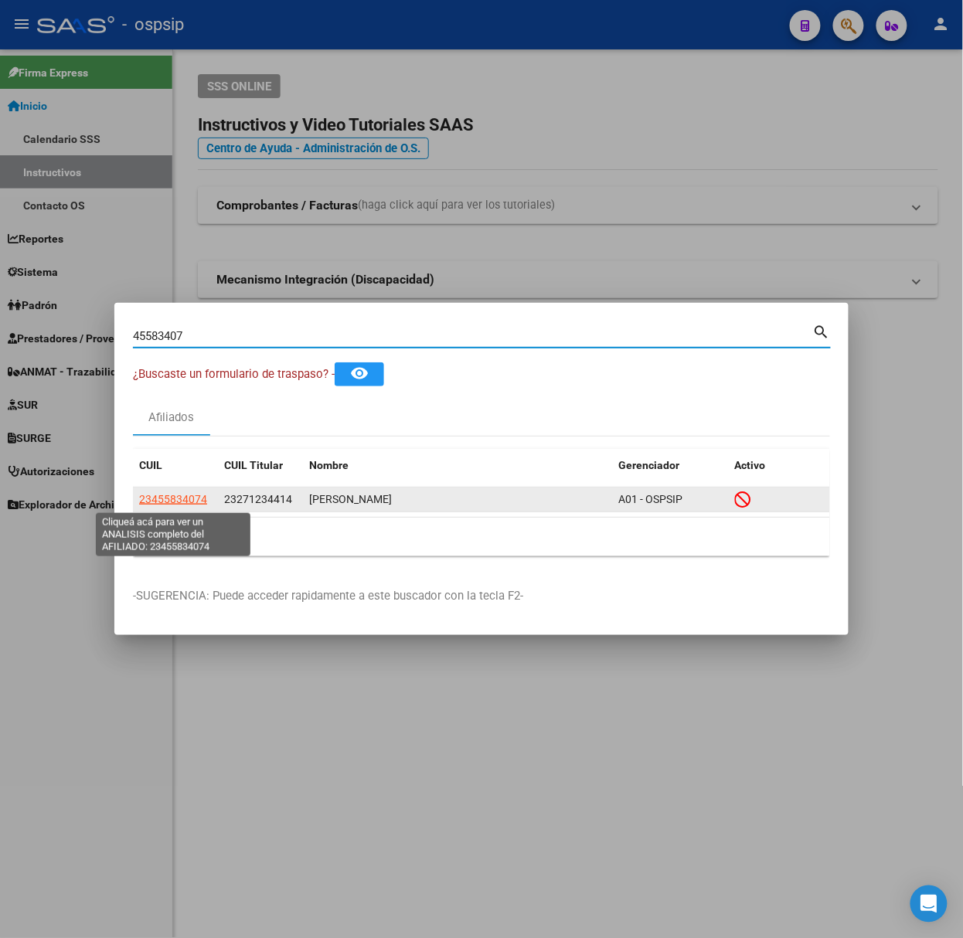
click at [201, 499] on span "23455834074" at bounding box center [173, 499] width 68 height 12
type textarea "23455834074"
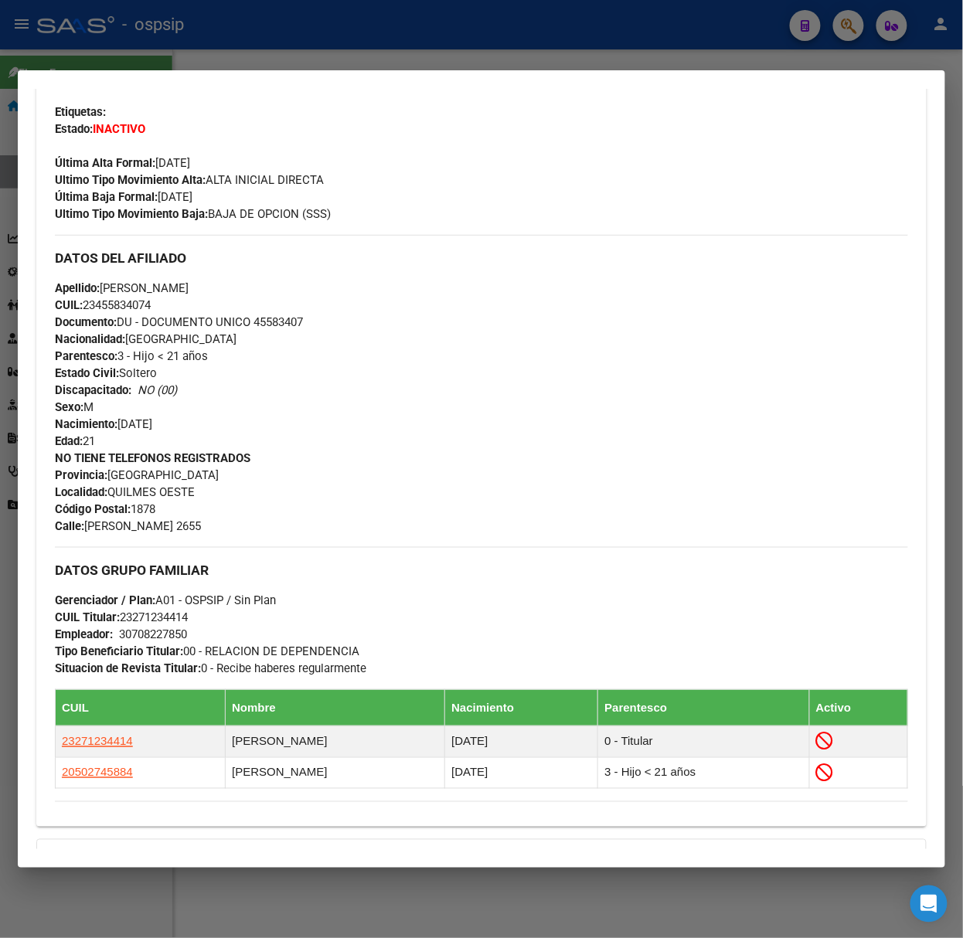
scroll to position [612, 0]
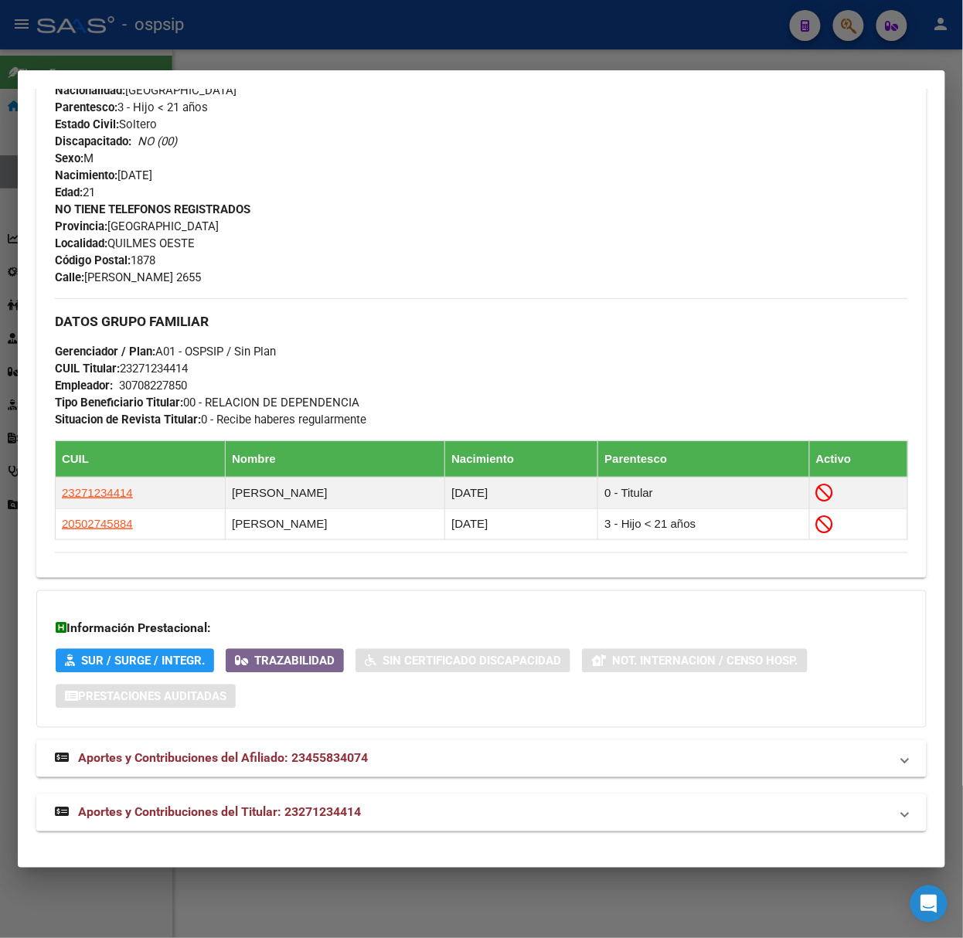
click at [373, 798] on mat-expansion-panel-header "Aportes y Contribuciones del Titular: 23271234414" at bounding box center [481, 813] width 890 height 37
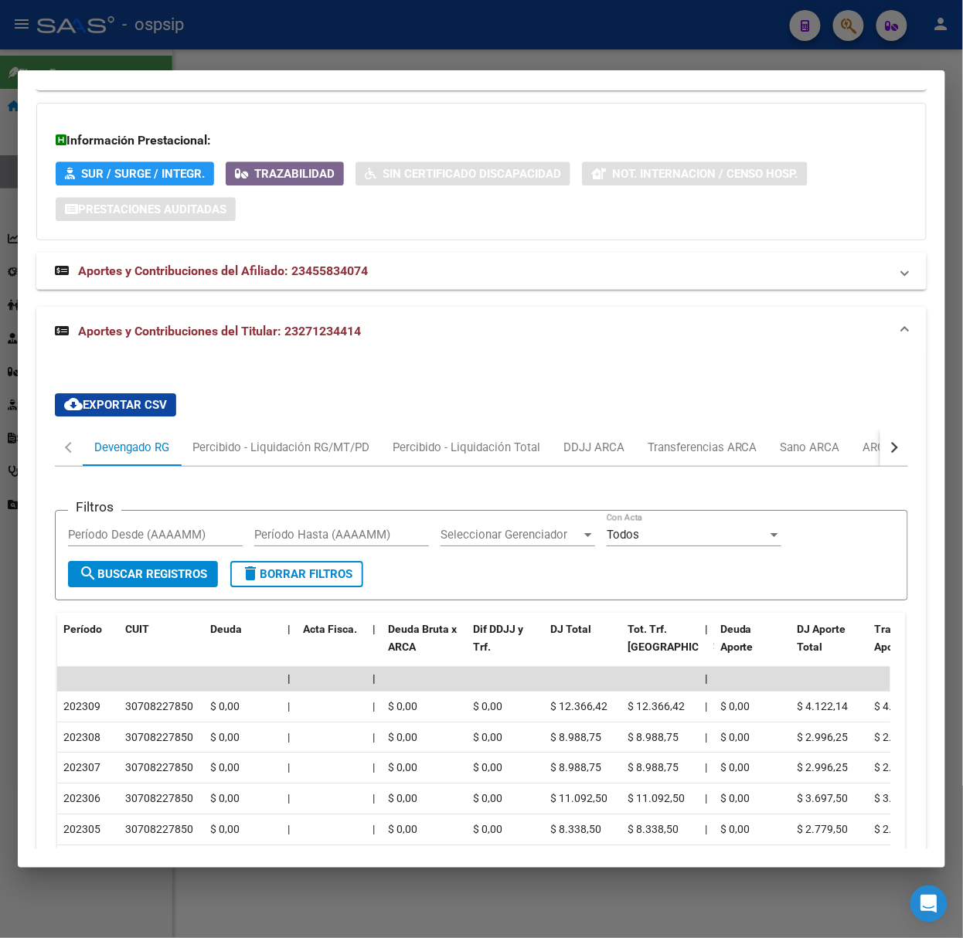
scroll to position [1305, 0]
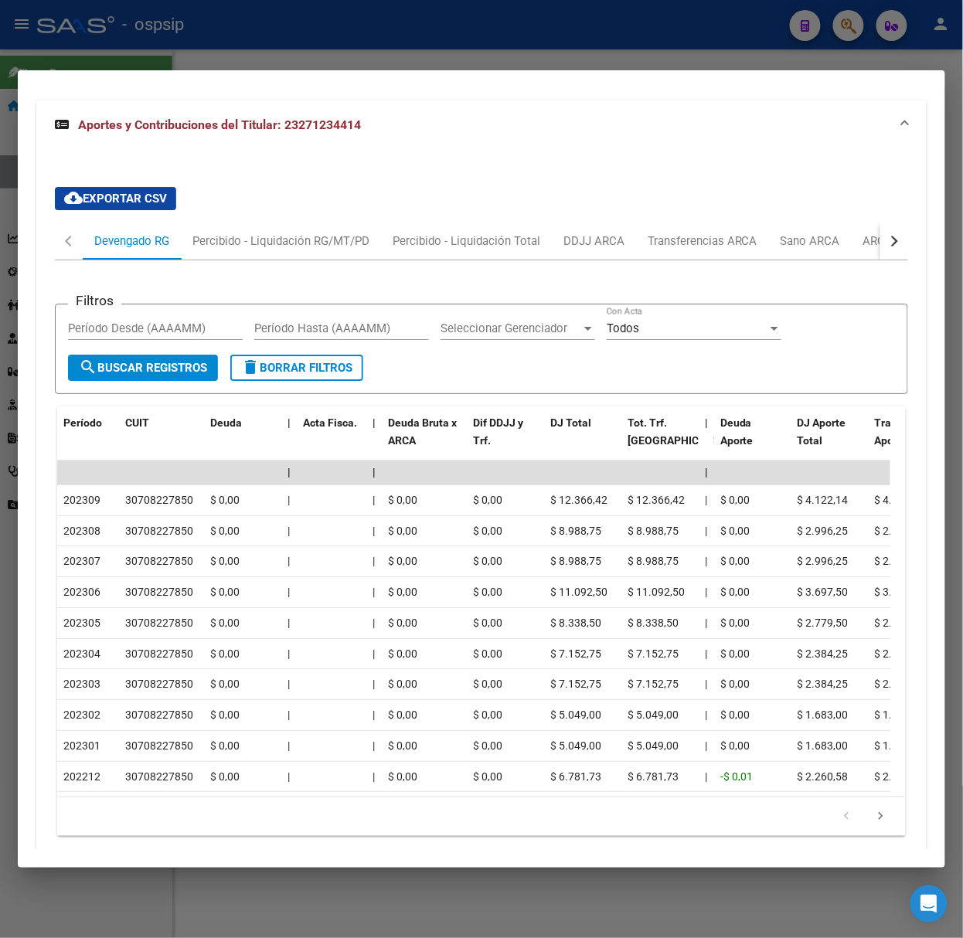
click at [366, 28] on div at bounding box center [481, 469] width 963 height 938
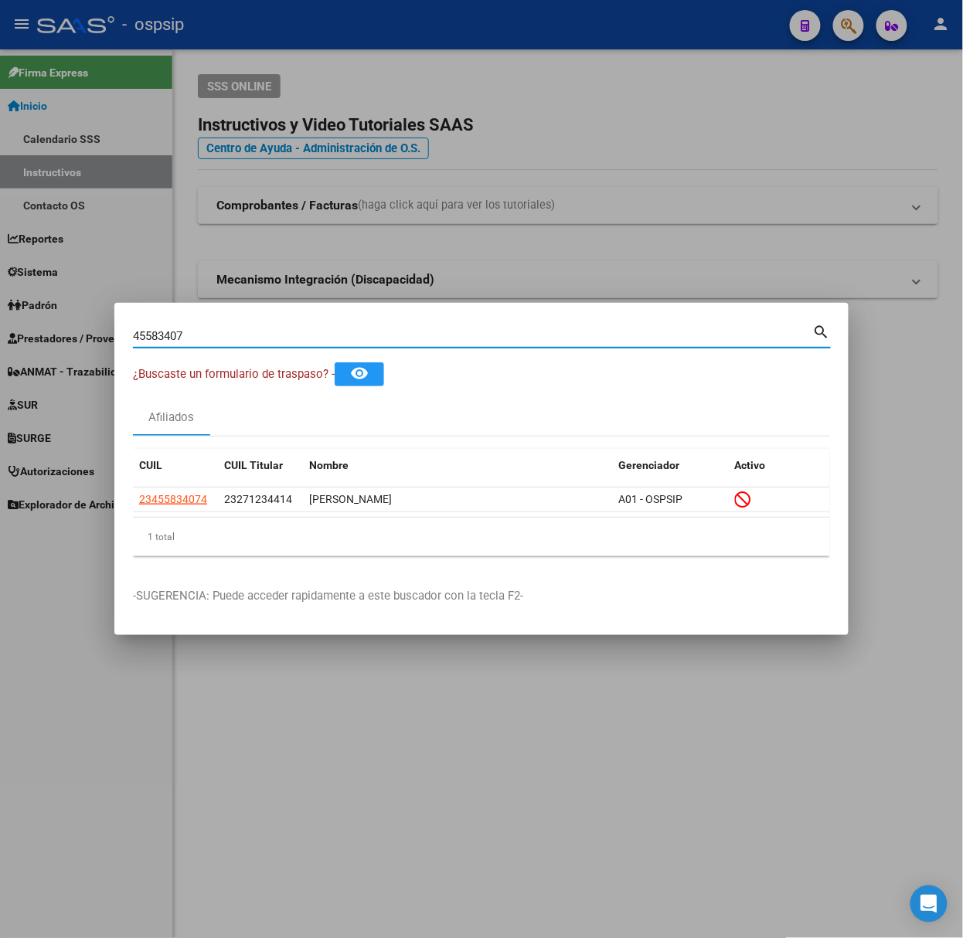
click at [275, 338] on input "45583407" at bounding box center [473, 336] width 680 height 14
type input "25824745"
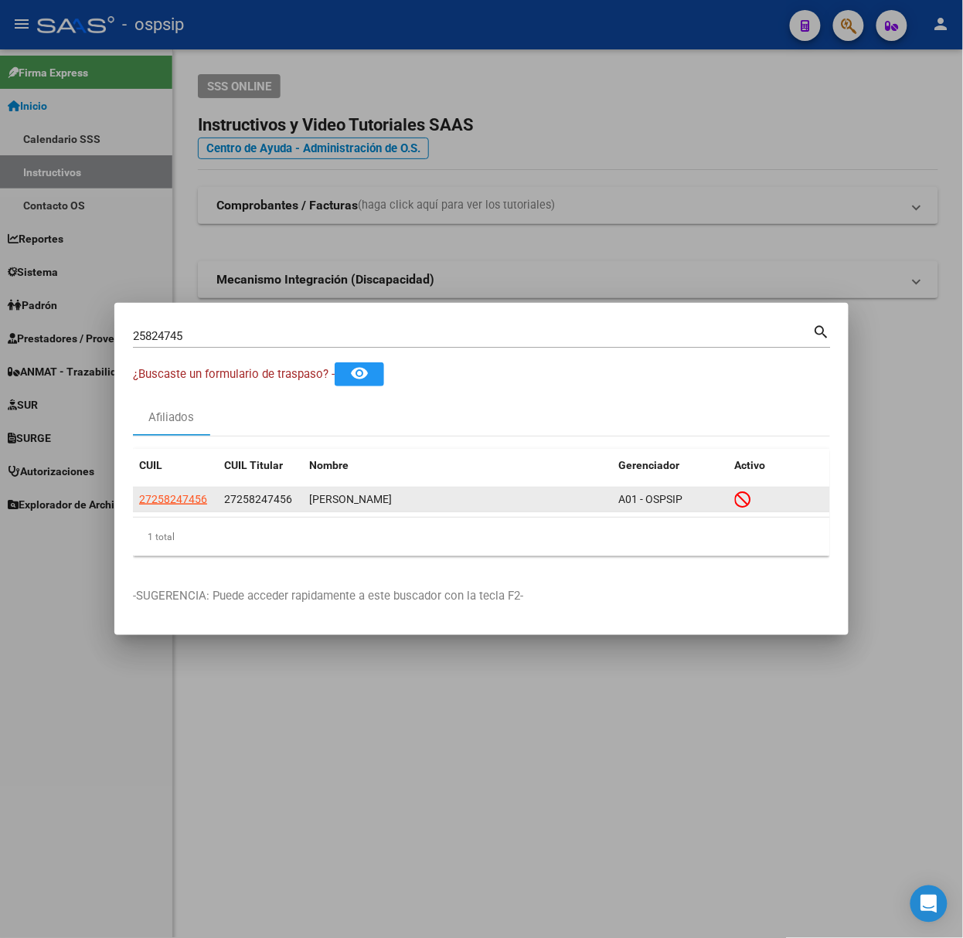
click at [198, 491] on app-link-go-to "27258247456" at bounding box center [173, 500] width 68 height 18
click at [190, 499] on span "27258247456" at bounding box center [173, 499] width 68 height 12
type textarea "27258247456"
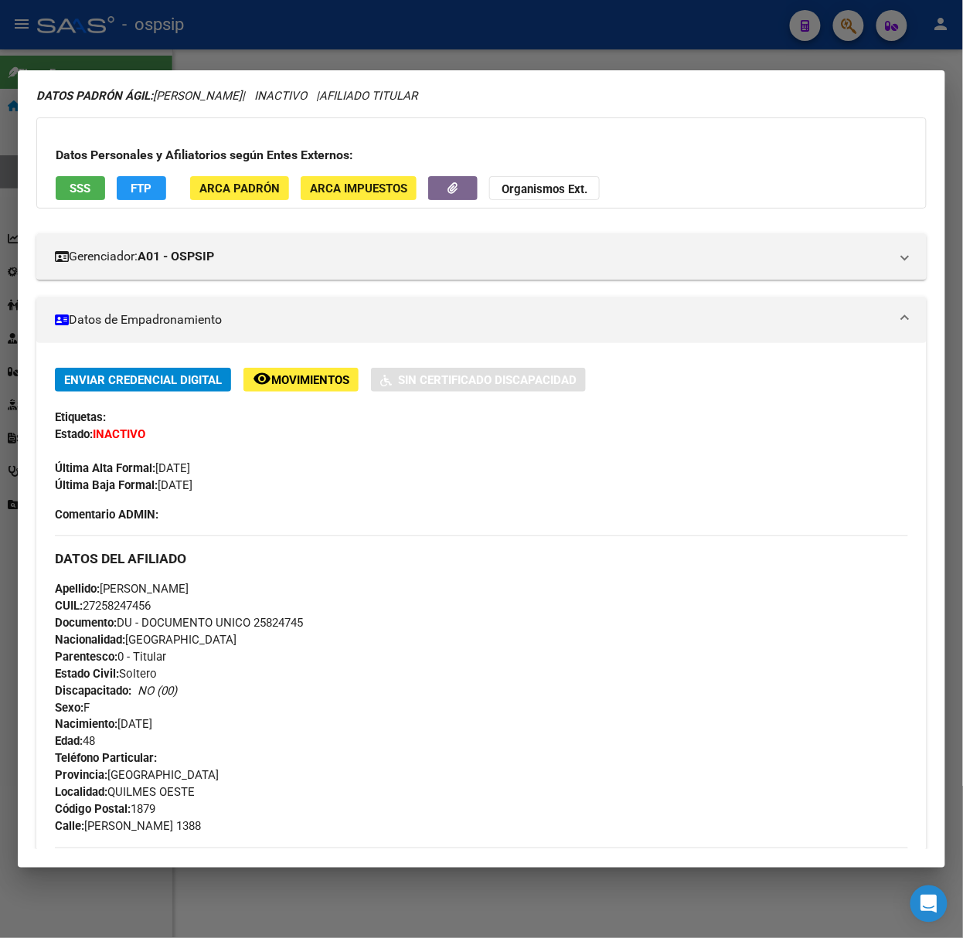
scroll to position [0, 0]
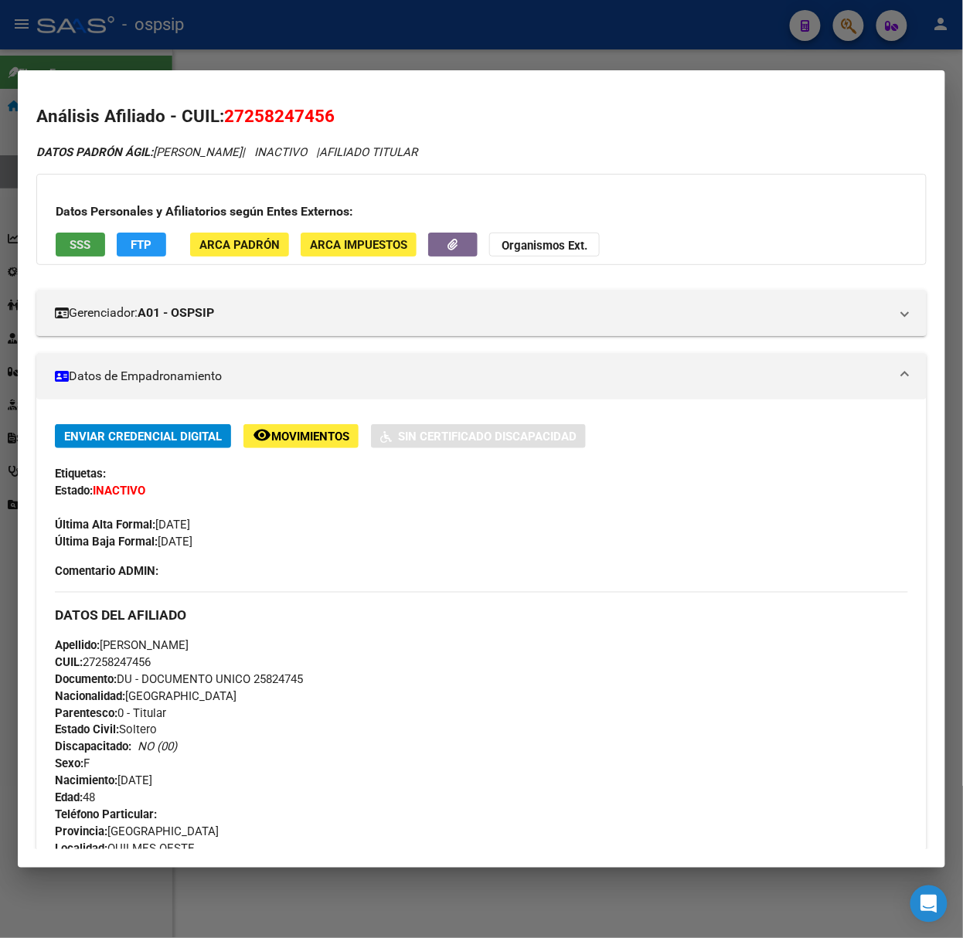
click at [83, 254] on button "SSS" at bounding box center [80, 245] width 49 height 24
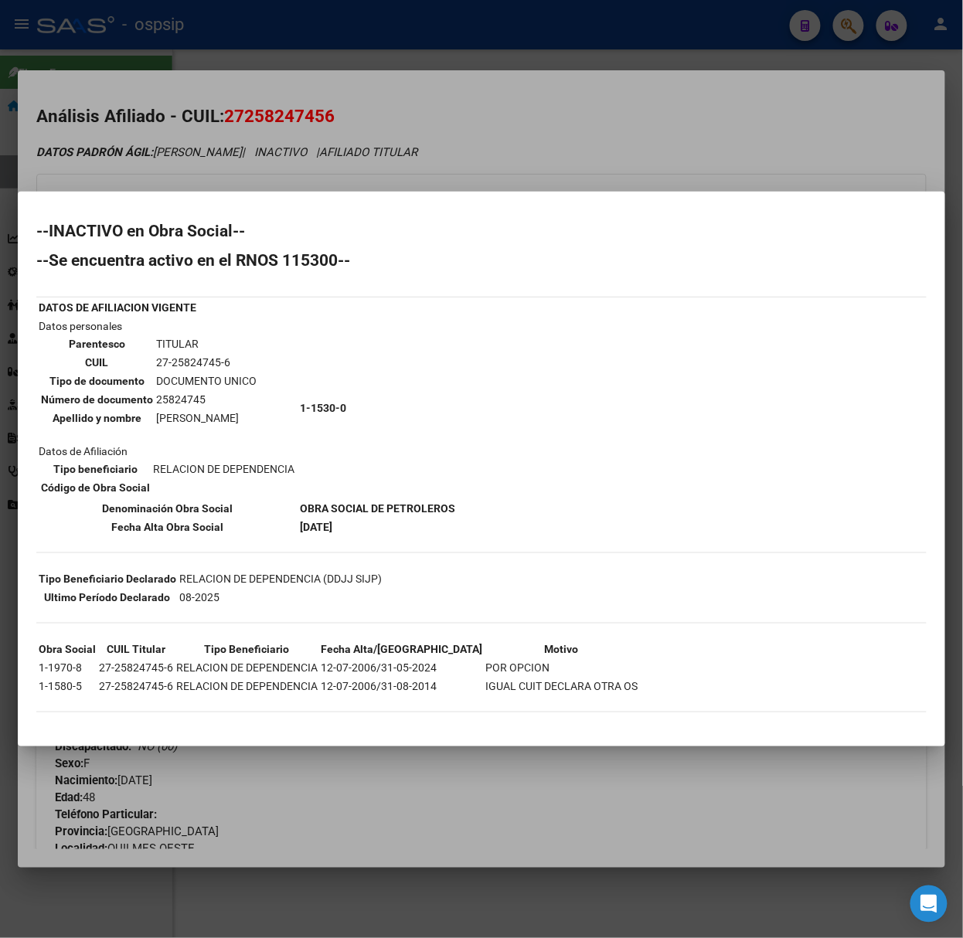
click at [87, 32] on div at bounding box center [481, 469] width 963 height 938
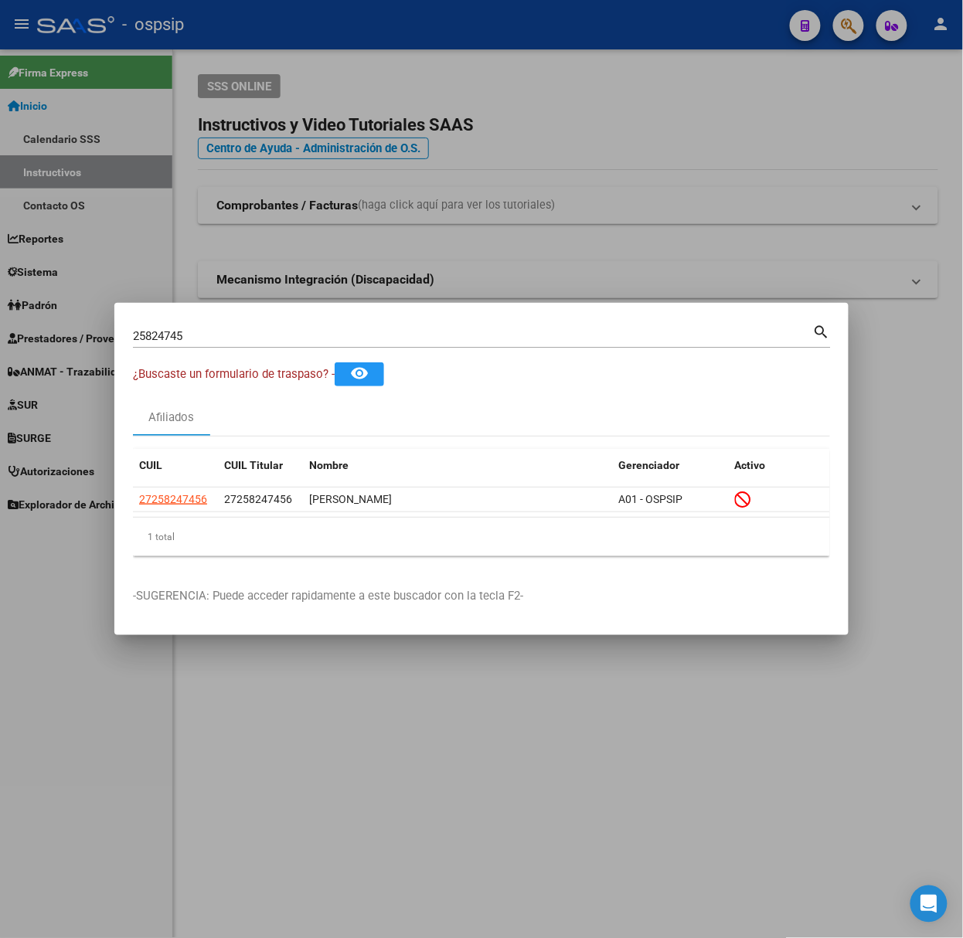
drag, startPoint x: 230, startPoint y: 346, endPoint x: 224, endPoint y: 339, distance: 9.4
click at [226, 341] on div "25824745 Buscar (apellido, dni, [PERSON_NAME], [PERSON_NAME], cuit, obra social…" at bounding box center [482, 342] width 698 height 41
click at [224, 339] on input "25824745" at bounding box center [473, 336] width 680 height 14
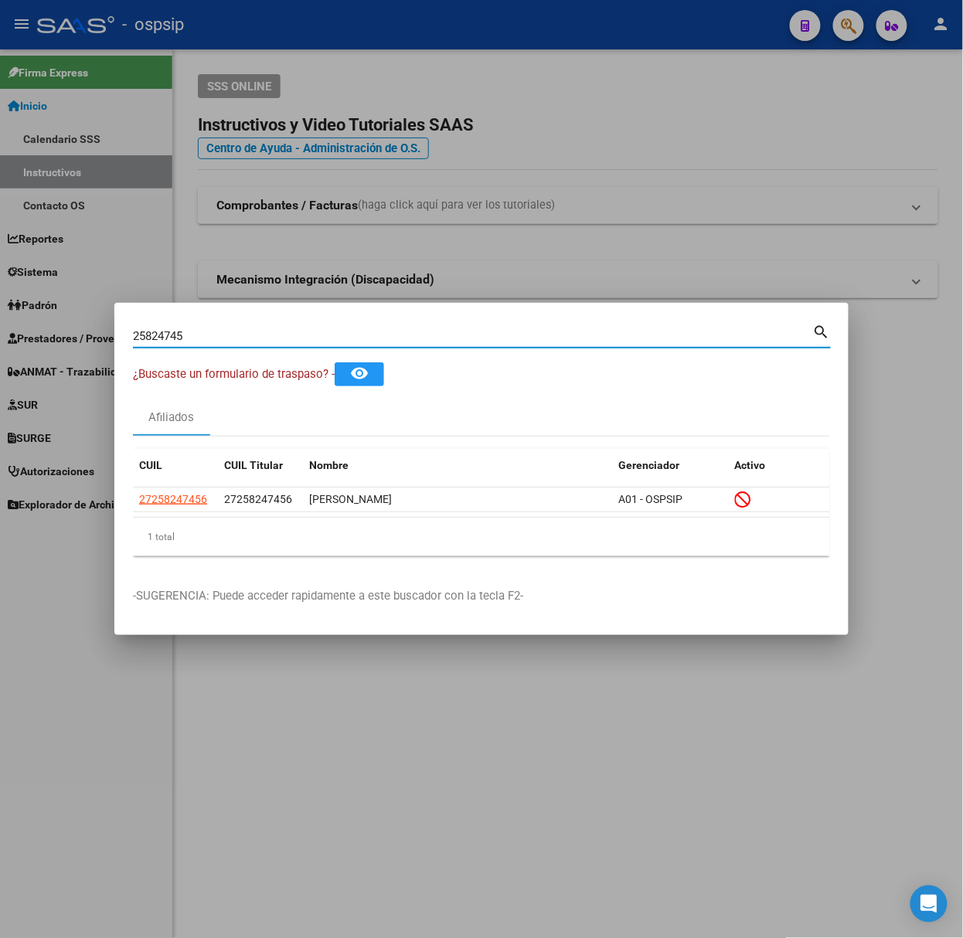
click at [224, 339] on input "25824745" at bounding box center [473, 336] width 680 height 14
type input "58710302"
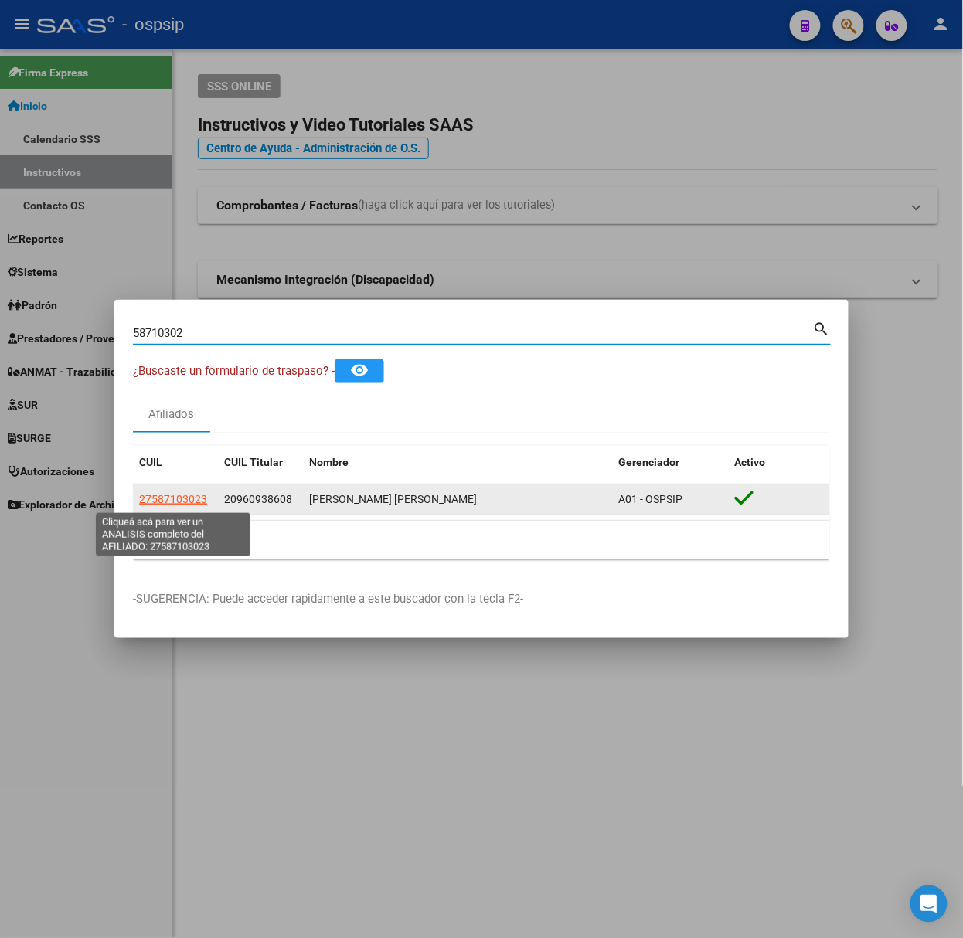
click at [156, 506] on span "27587103023" at bounding box center [173, 499] width 68 height 12
type textarea "27587103023"
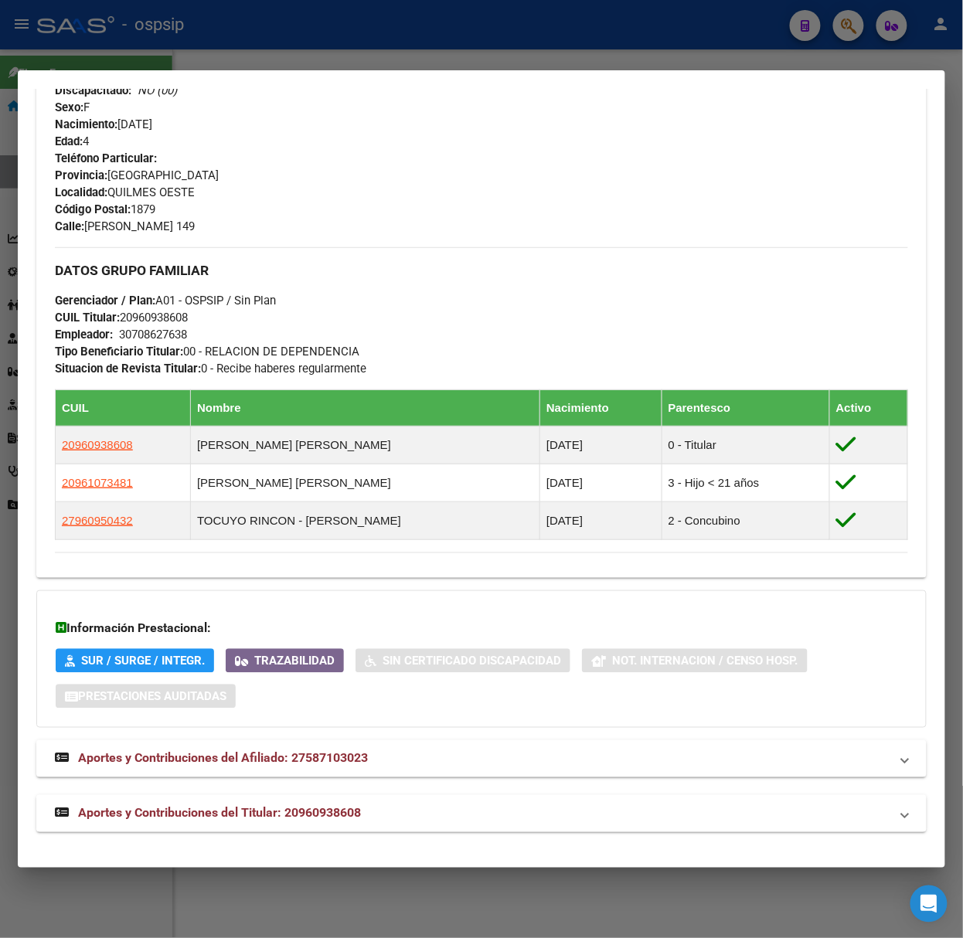
click at [402, 795] on mat-expansion-panel-header "Aportes y Contribuciones del Titular: 20960938608" at bounding box center [481, 813] width 890 height 37
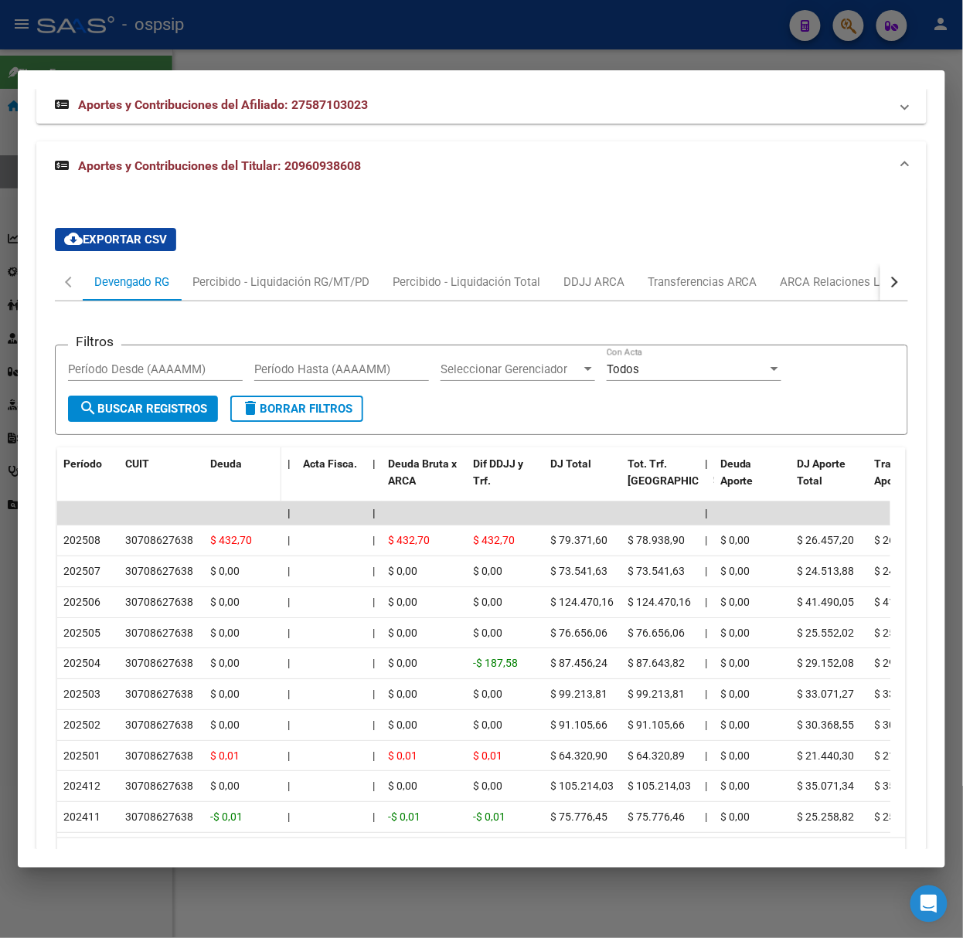
scroll to position [1365, 0]
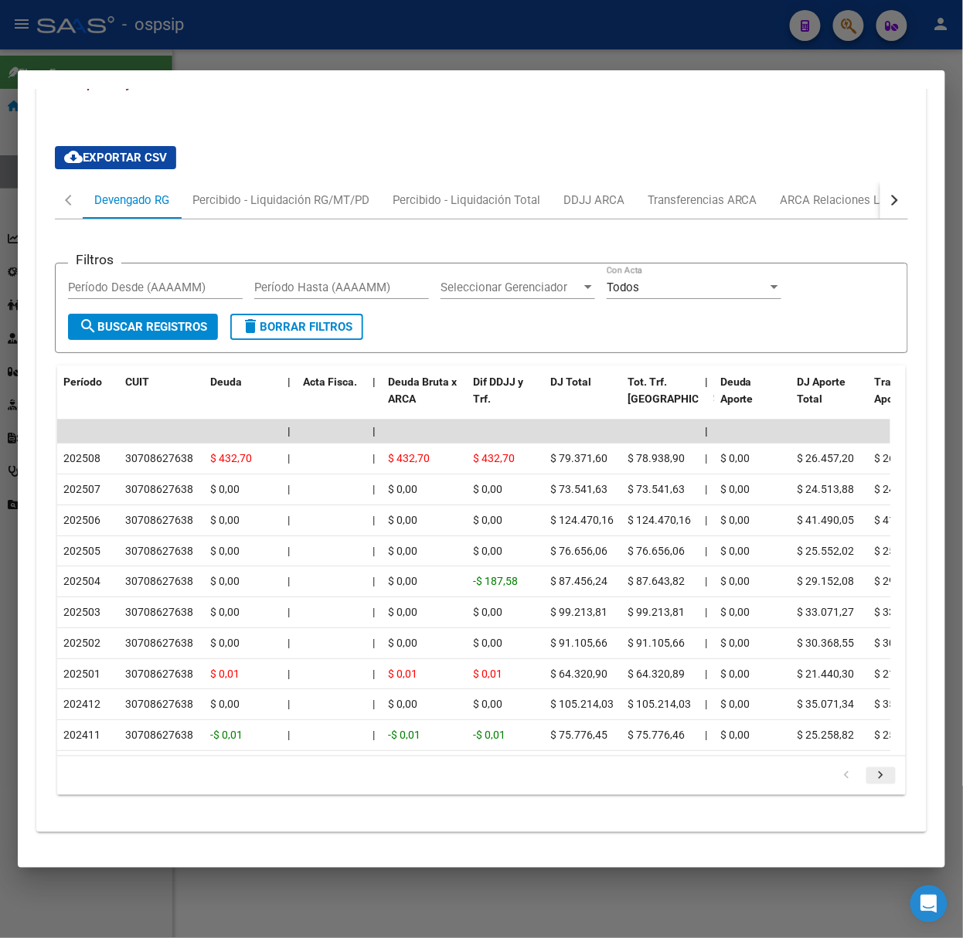
click at [871, 779] on icon "go to next page" at bounding box center [881, 777] width 20 height 19
click at [519, 56] on div at bounding box center [481, 469] width 963 height 938
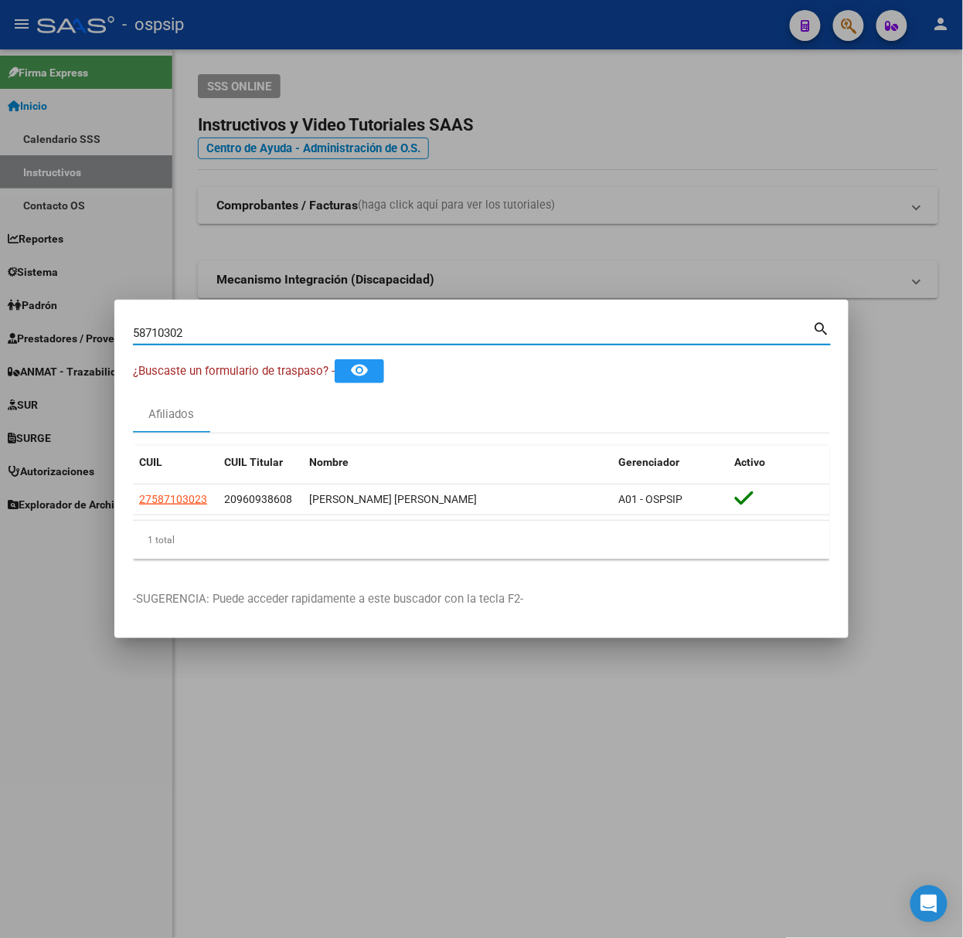
click at [301, 332] on input "58710302" at bounding box center [473, 333] width 680 height 14
type input "53373472"
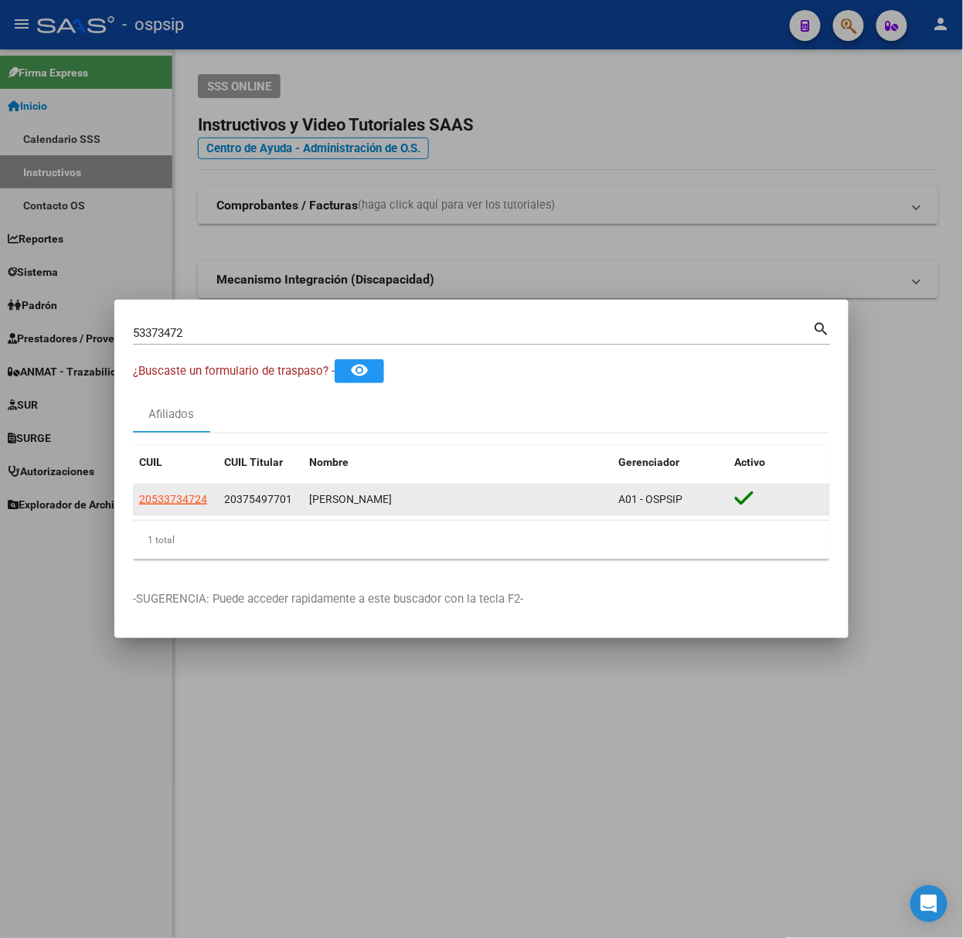
click at [184, 508] on app-link-go-to "20533734724" at bounding box center [173, 500] width 68 height 18
click at [182, 498] on span "20533734724" at bounding box center [173, 499] width 68 height 12
type textarea "20533734724"
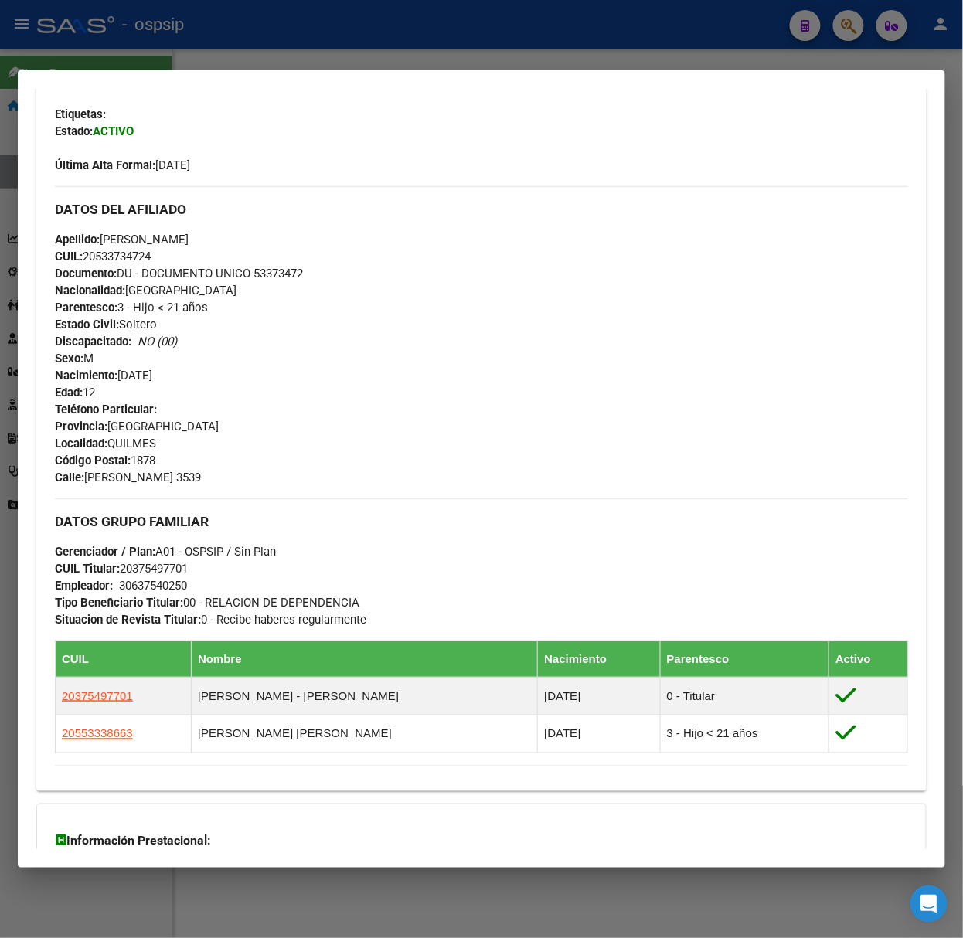
scroll to position [574, 0]
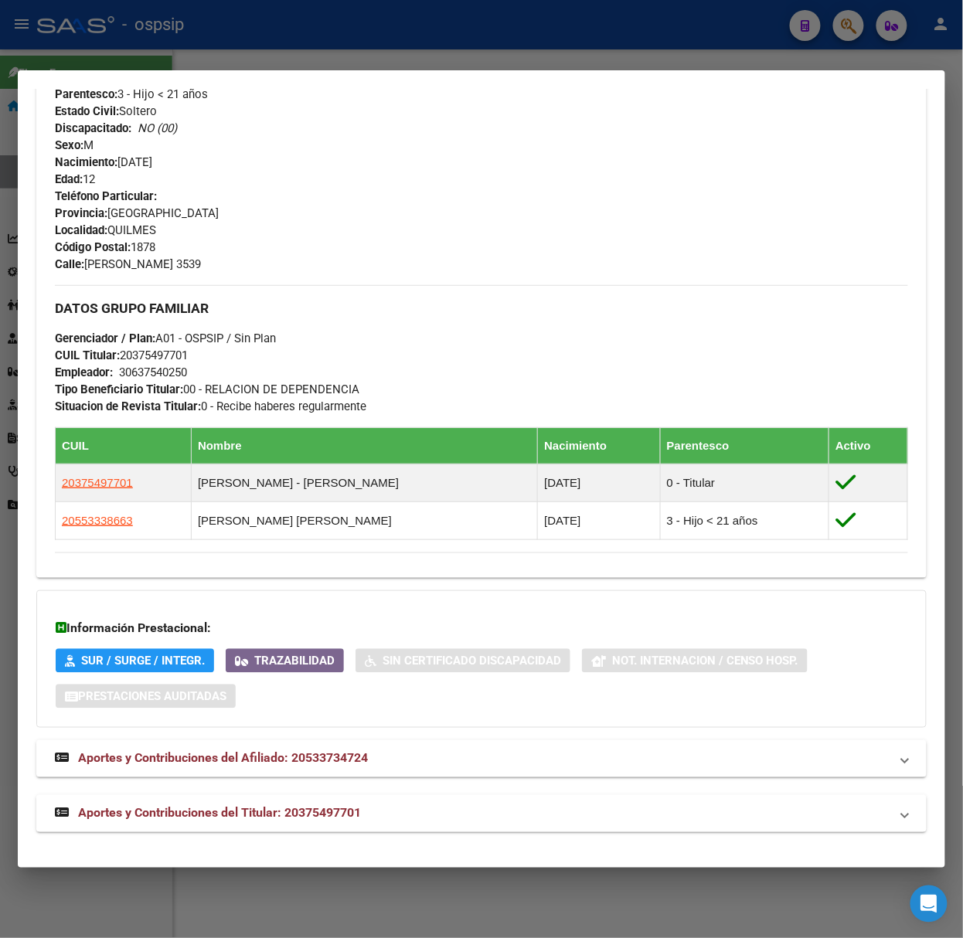
click at [347, 795] on mat-expansion-panel-header "Aportes y Contribuciones del Titular: 20375497701" at bounding box center [481, 813] width 890 height 37
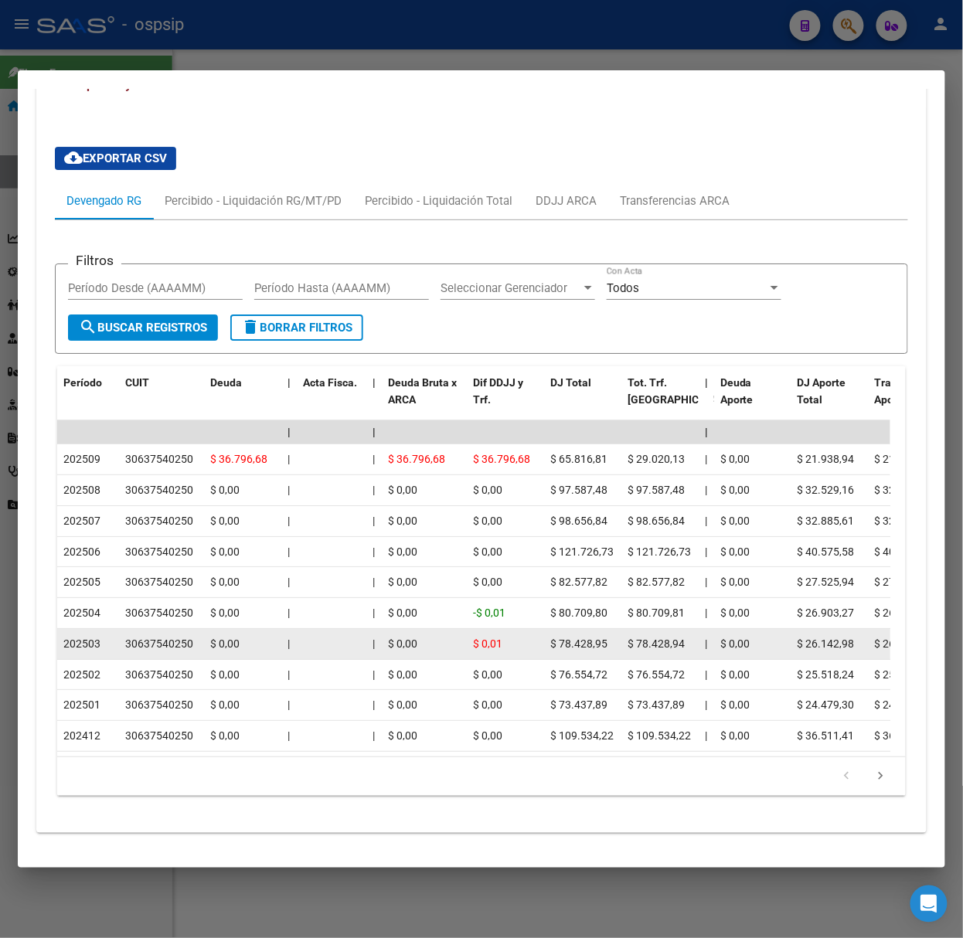
scroll to position [1328, 0]
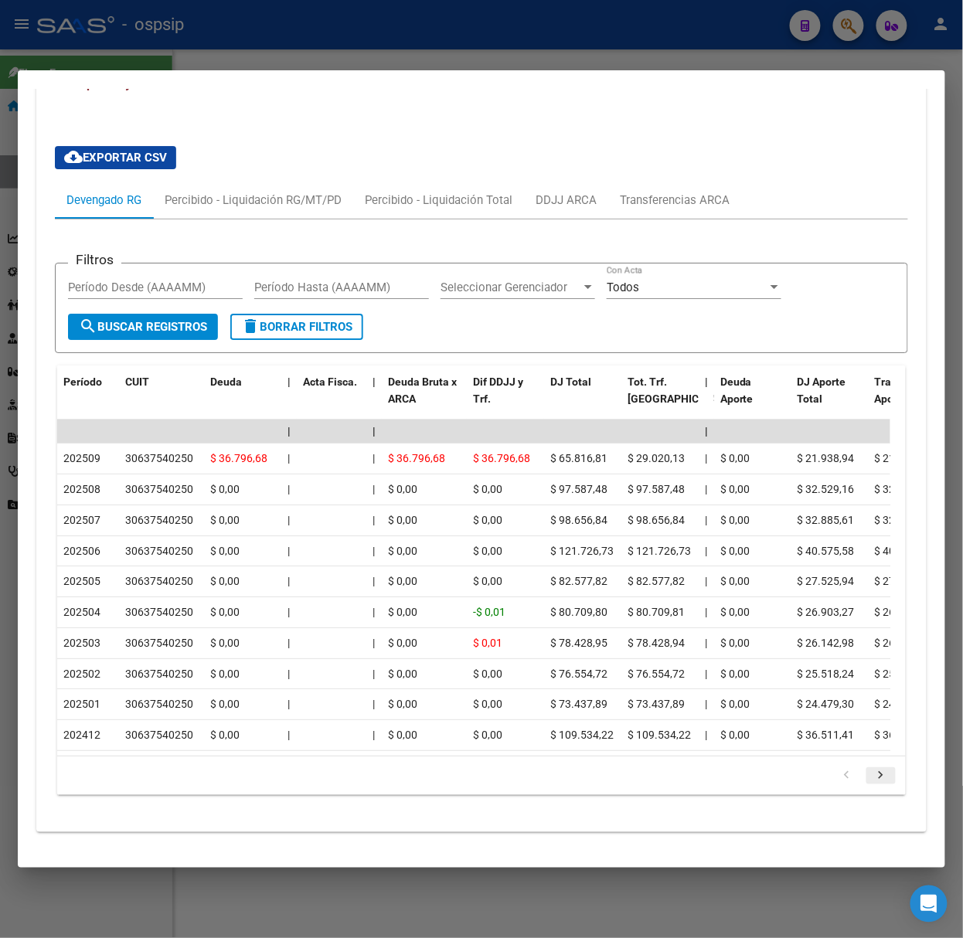
click at [880, 777] on link "go to next page" at bounding box center [880, 776] width 29 height 17
click at [155, 73] on mat-dialog-container "Análisis Afiliado - CUIL: 20533734724 DATOS PADRÓN ÁGIL: [PERSON_NAME] | ACTIVO…" at bounding box center [482, 469] width 928 height 798
click at [151, 68] on div at bounding box center [481, 469] width 963 height 938
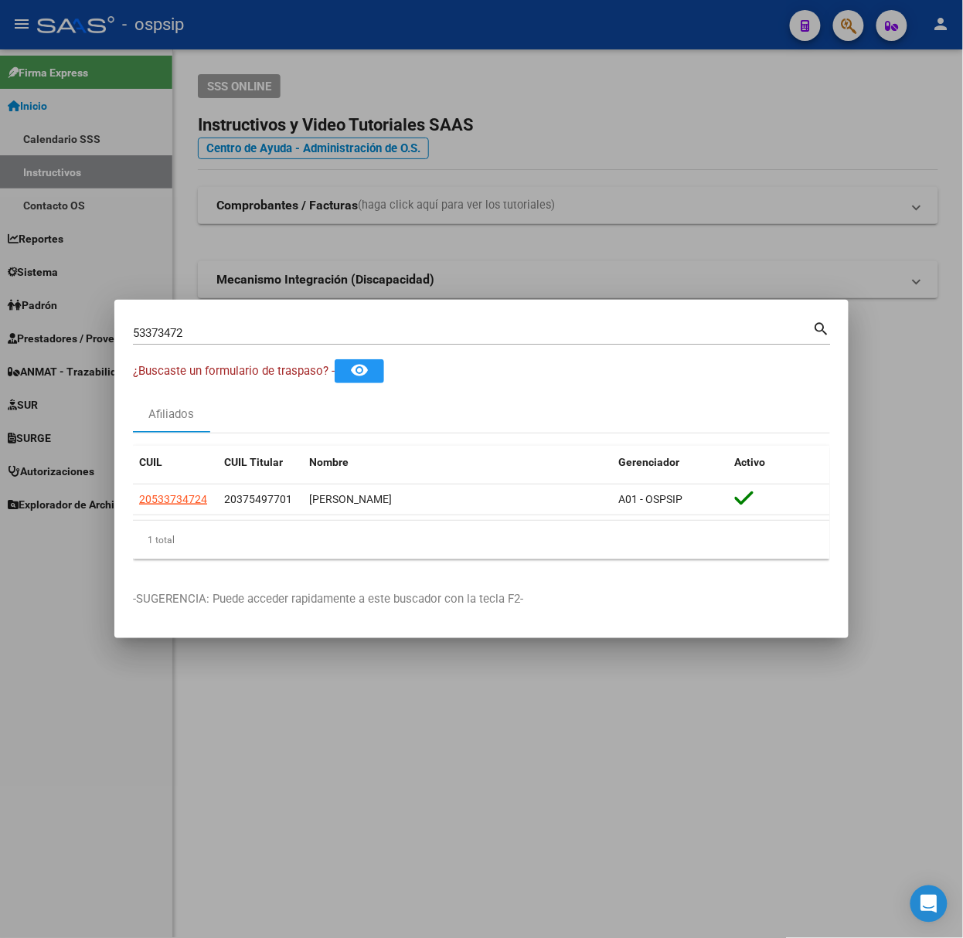
click at [220, 320] on div "53373472 Buscar (apellido, dni, [PERSON_NAME], [PERSON_NAME], cuit, obra social…" at bounding box center [482, 331] width 698 height 26
click at [227, 329] on input "53373472" at bounding box center [473, 333] width 680 height 14
type input "59643550"
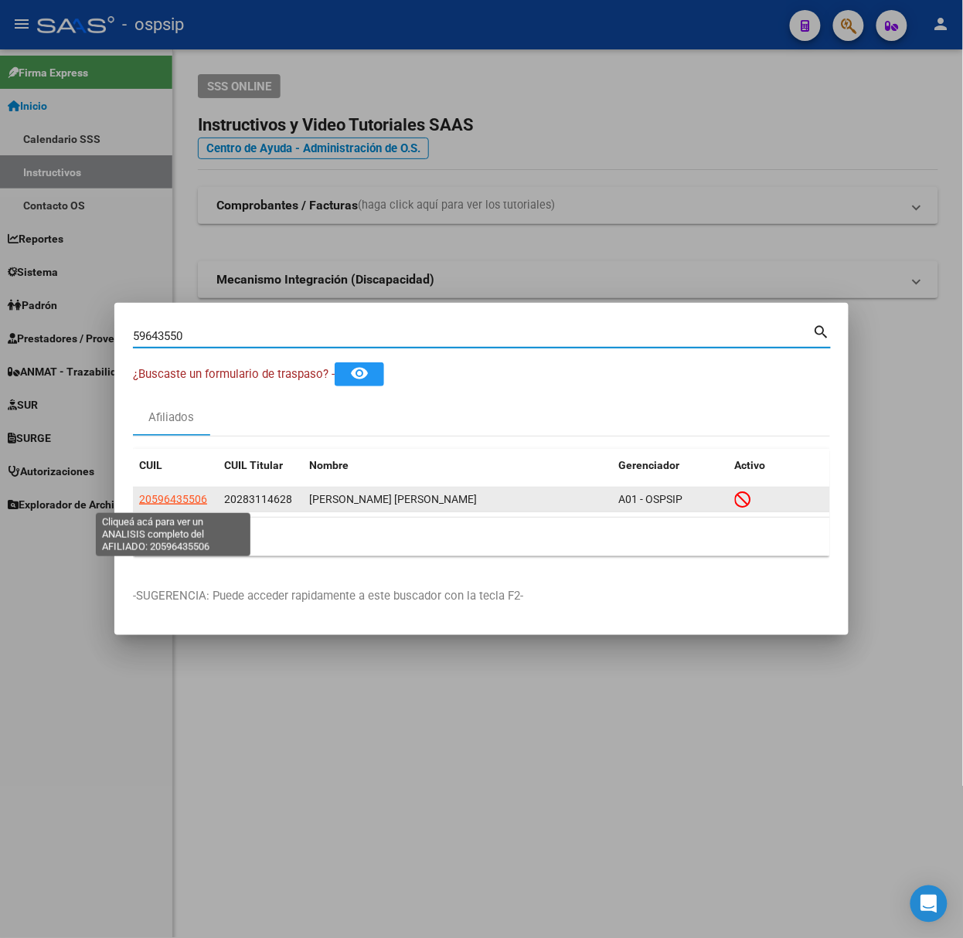
click at [192, 496] on span "20596435506" at bounding box center [173, 499] width 68 height 12
type textarea "20596435506"
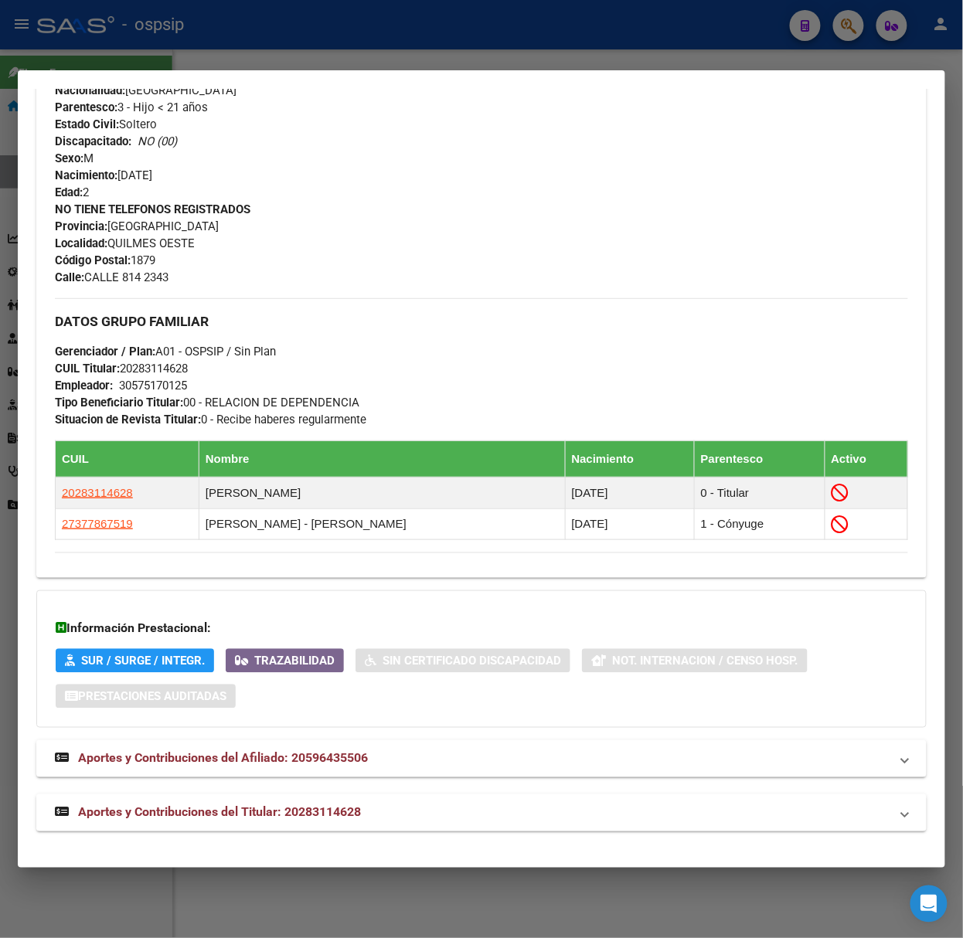
click at [379, 816] on mat-panel-title "Aportes y Contribuciones del Titular: 20283114628" at bounding box center [472, 813] width 835 height 19
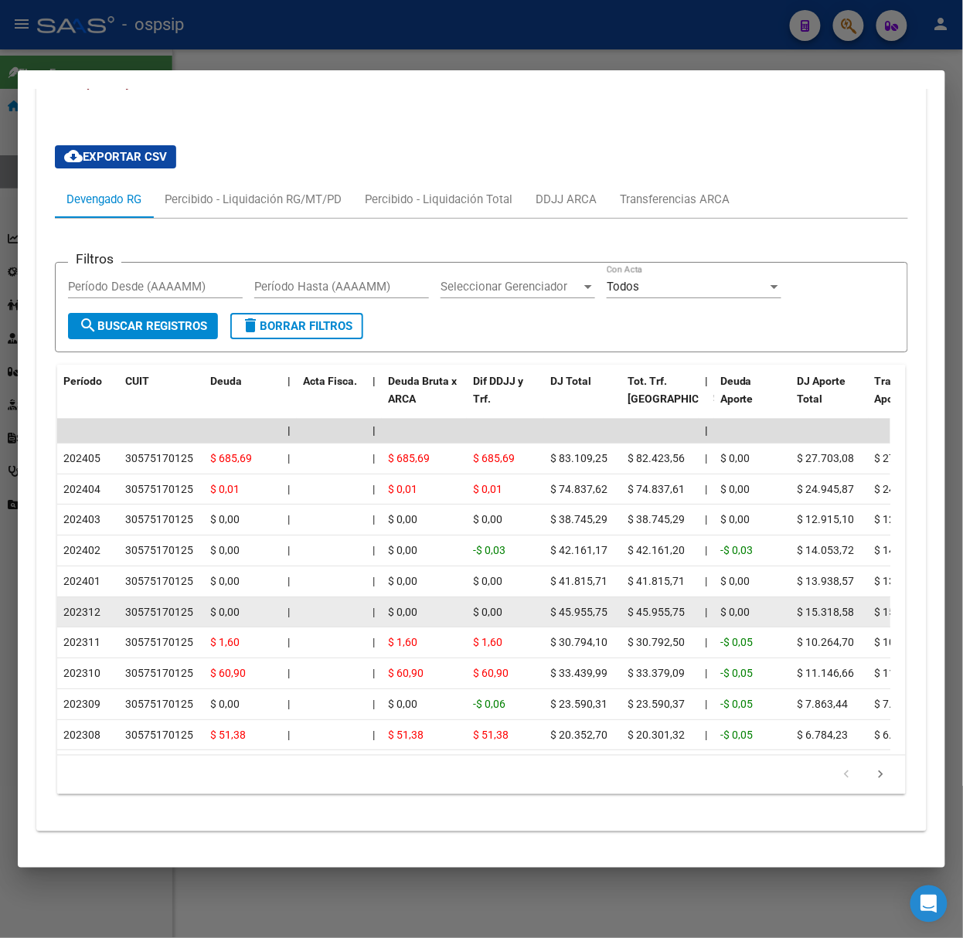
scroll to position [1367, 0]
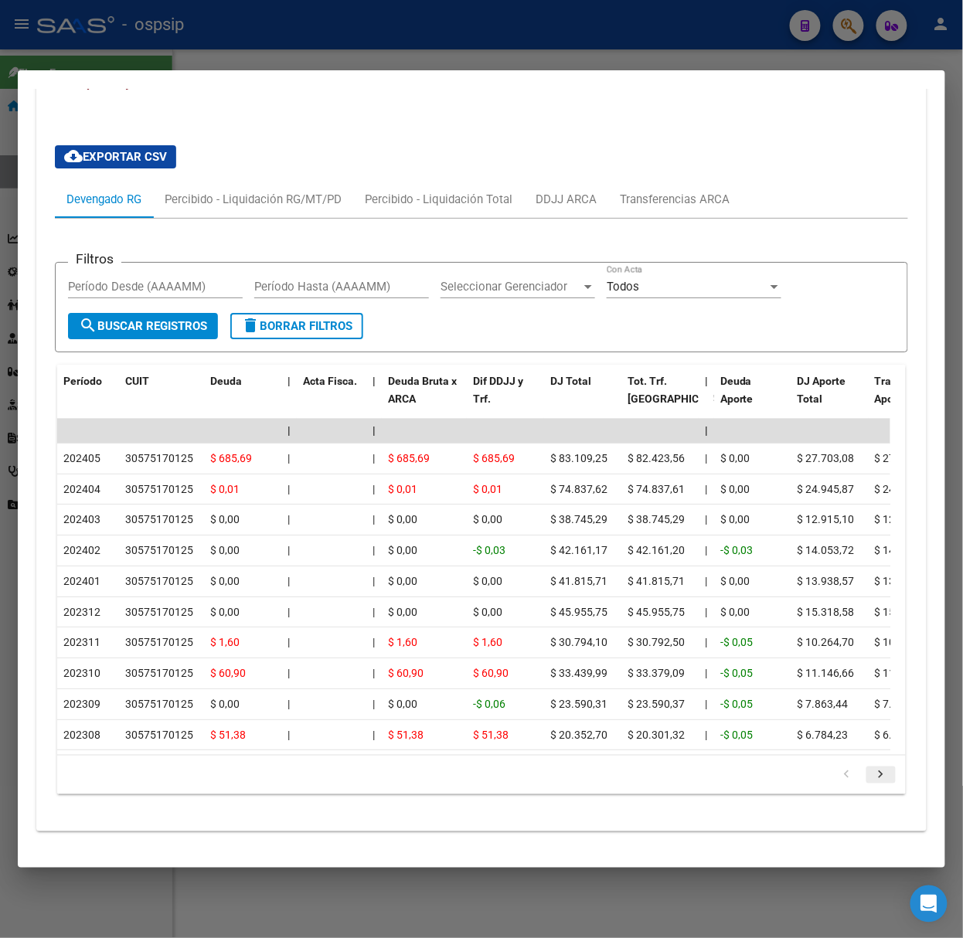
click at [871, 781] on icon "go to next page" at bounding box center [881, 777] width 20 height 19
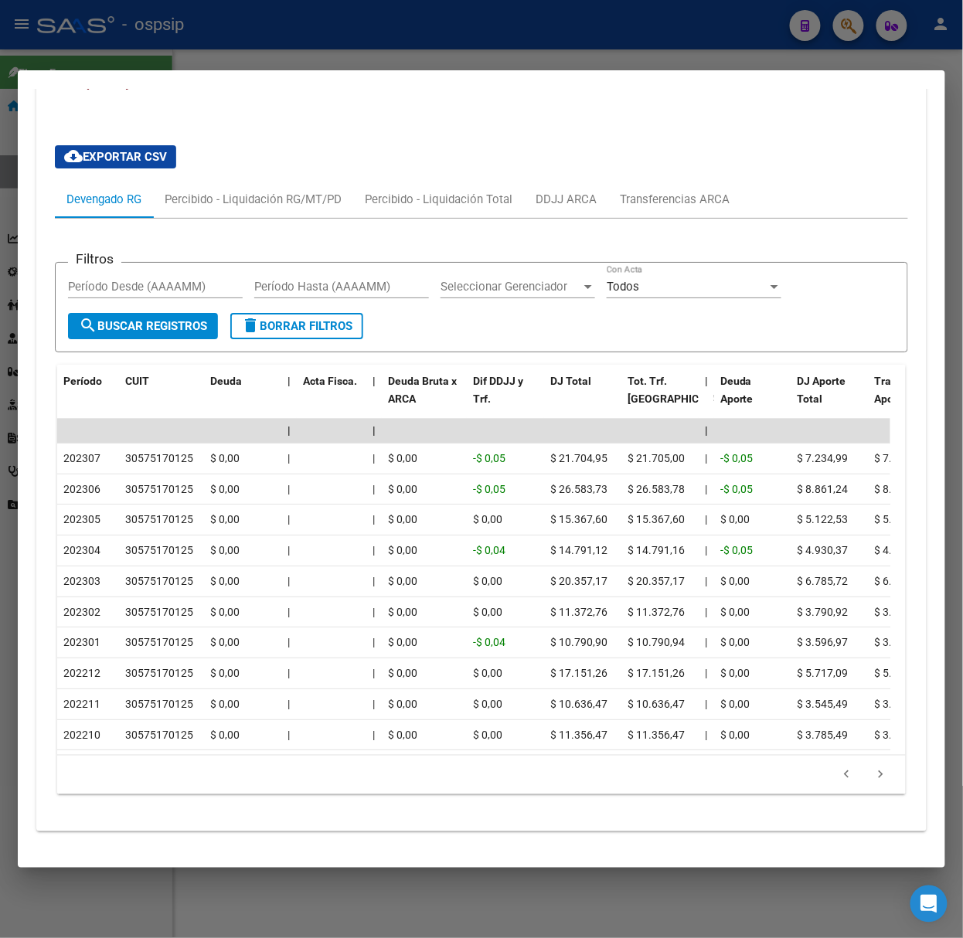
click at [84, 14] on div at bounding box center [481, 469] width 963 height 938
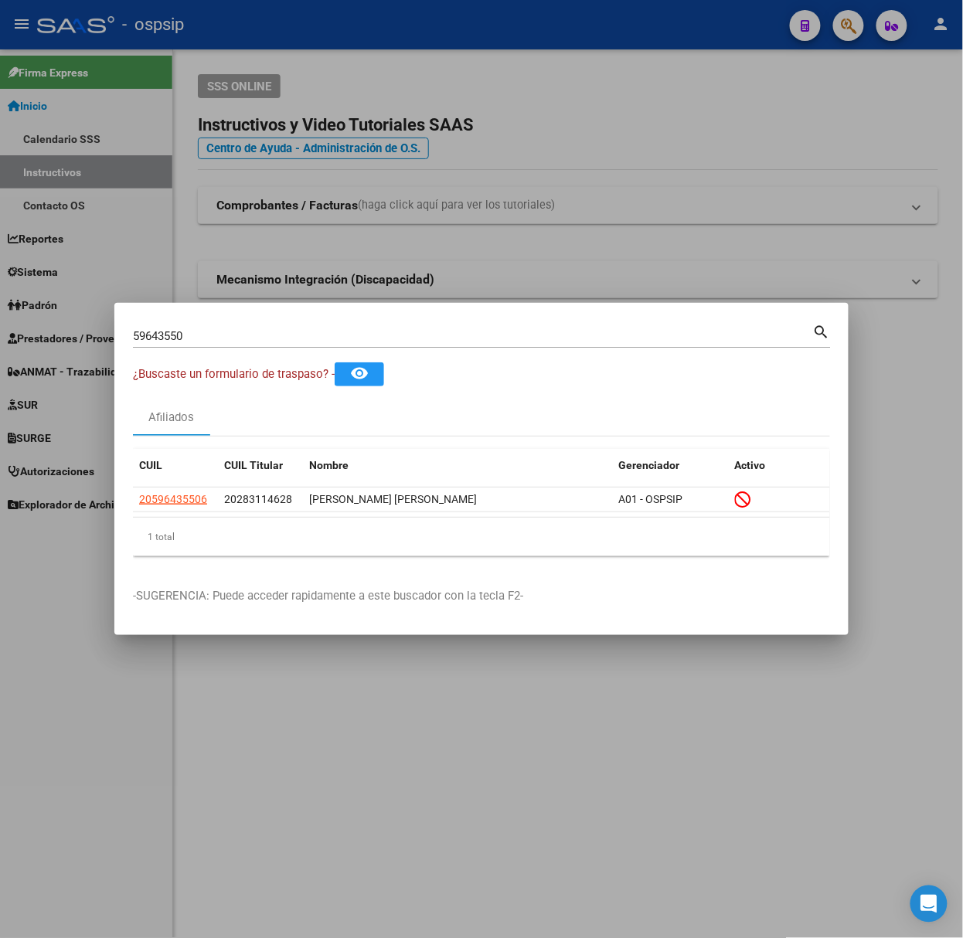
click at [215, 337] on input "59643550" at bounding box center [473, 336] width 680 height 14
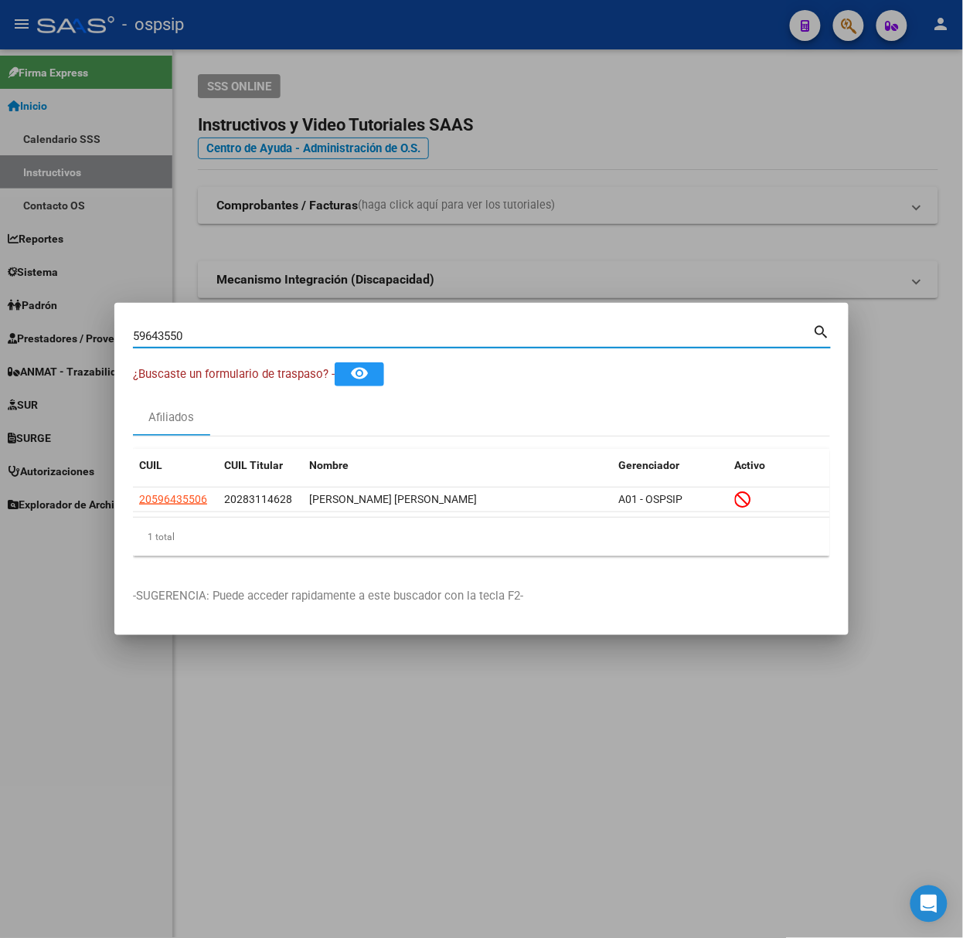
click at [215, 337] on input "59643550" at bounding box center [473, 336] width 680 height 14
type input "19042684"
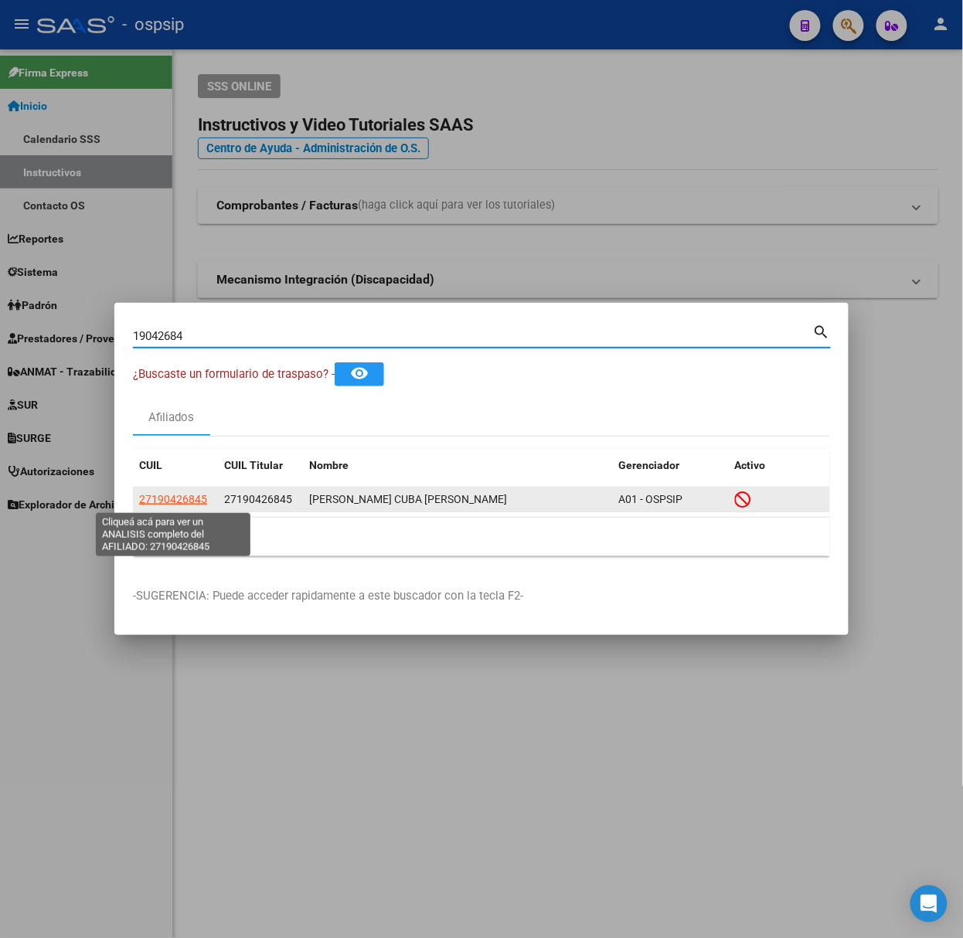
click at [164, 505] on span "27190426845" at bounding box center [173, 499] width 68 height 12
type textarea "27190426845"
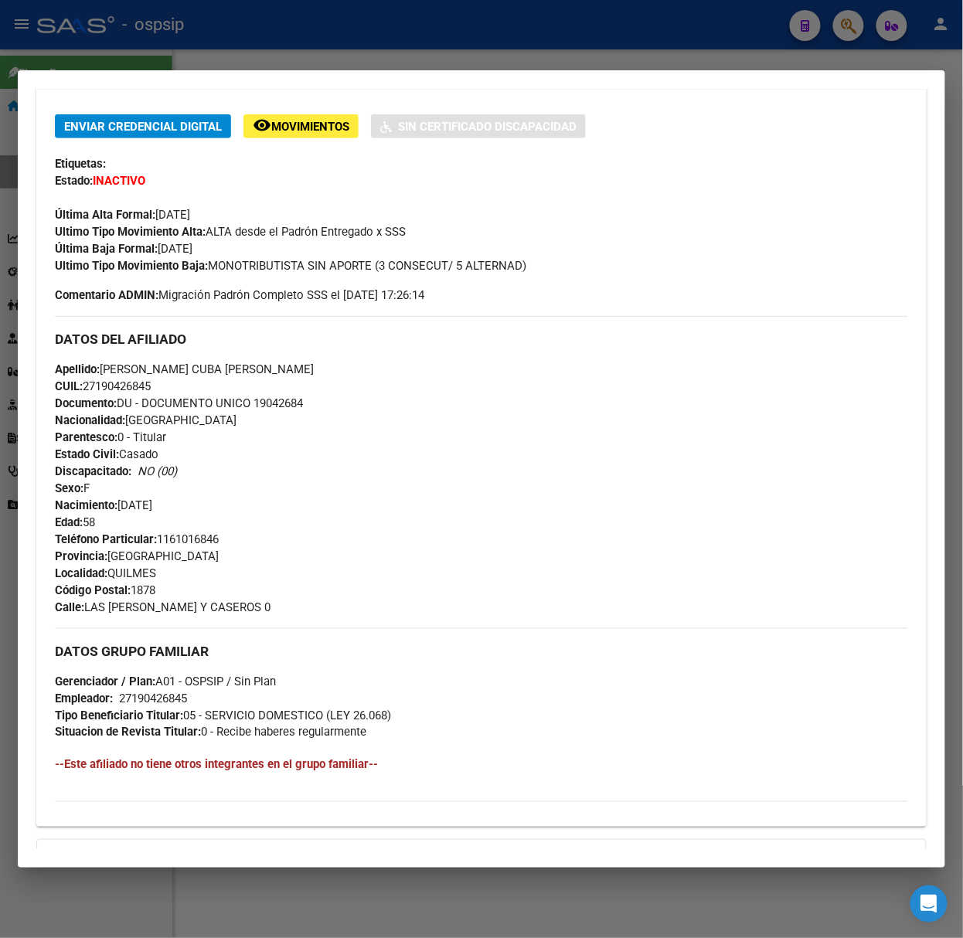
scroll to position [523, 0]
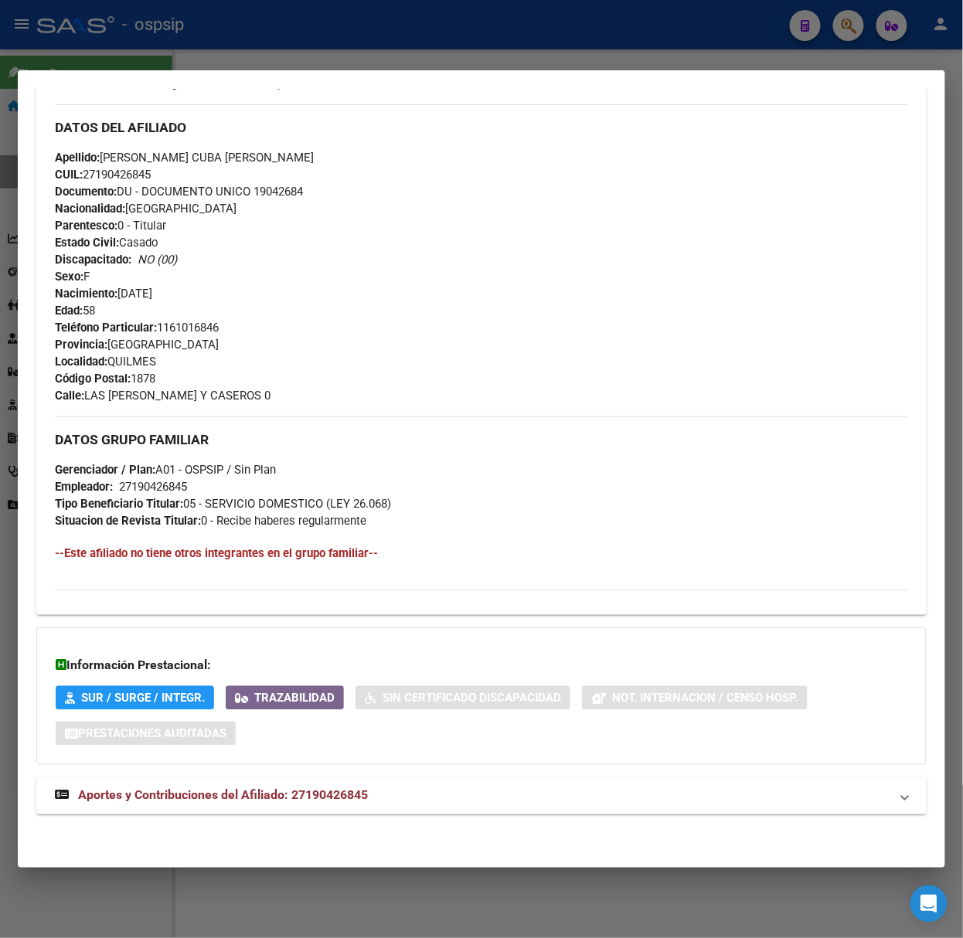
click at [283, 808] on mat-expansion-panel-header "Aportes y Contribuciones del Afiliado: 27190426845" at bounding box center [481, 796] width 890 height 37
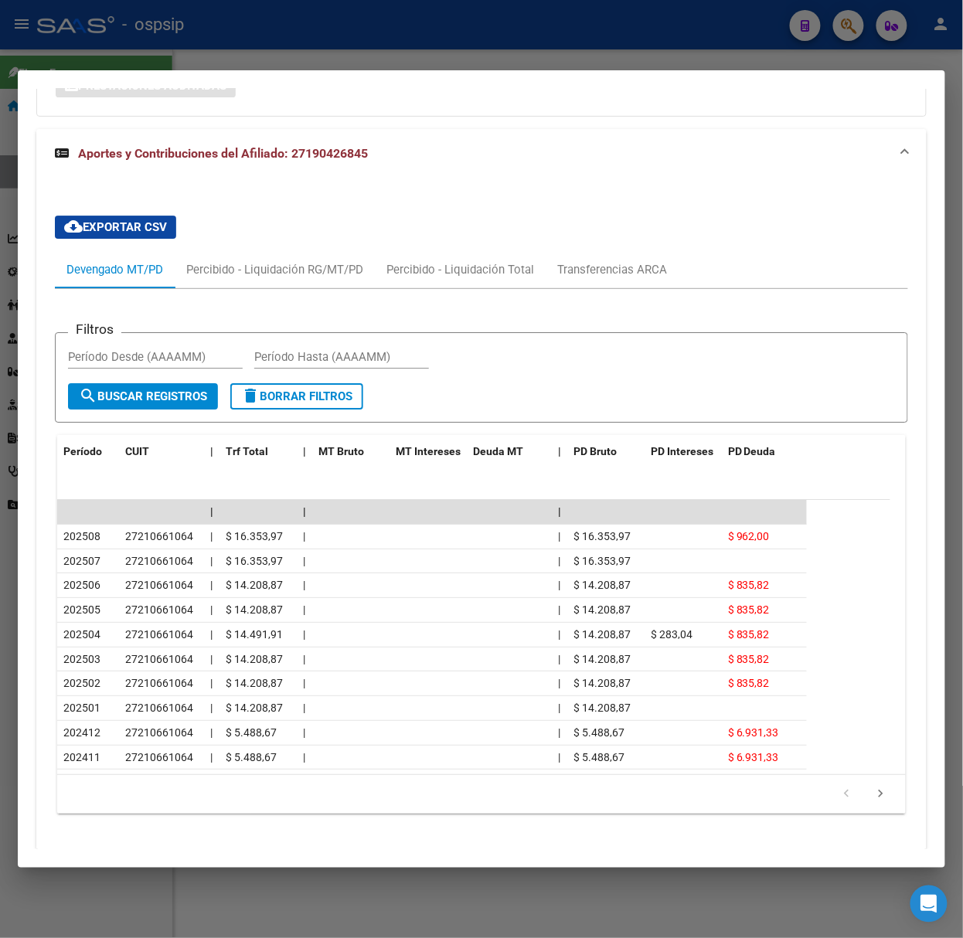
scroll to position [1210, 0]
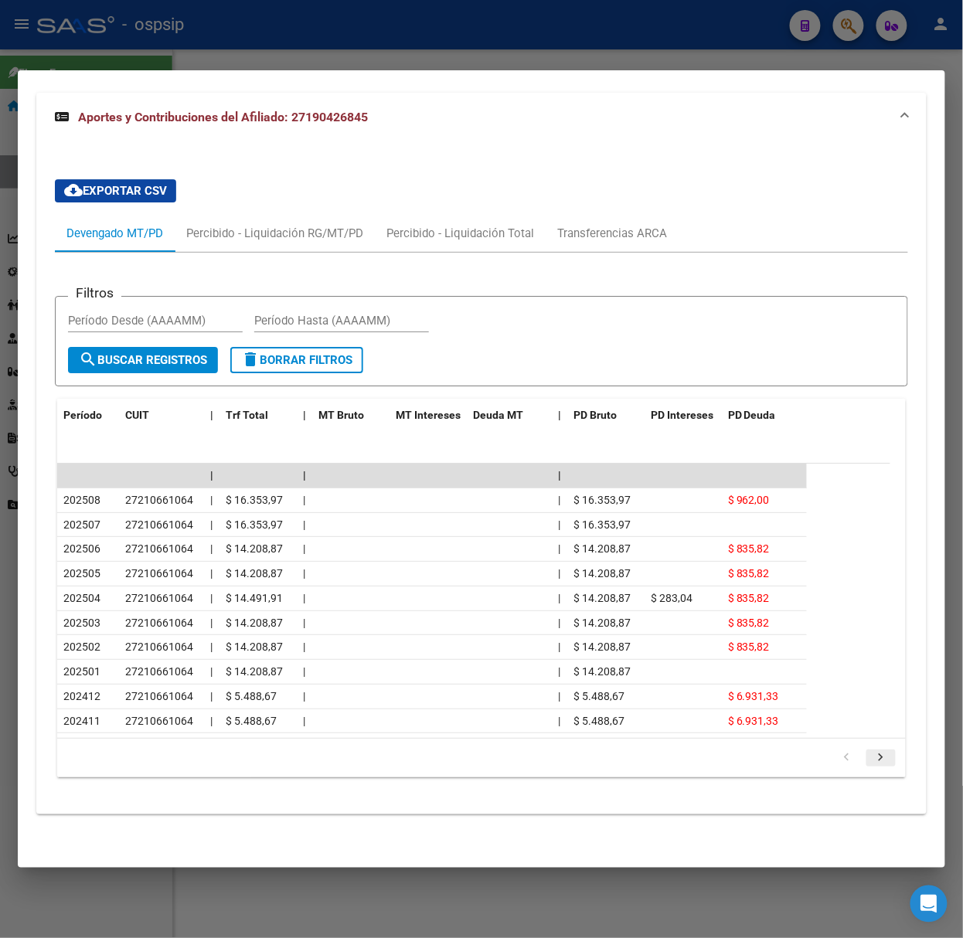
click at [878, 764] on link "go to next page" at bounding box center [880, 758] width 29 height 17
click at [837, 764] on icon "go to previous page" at bounding box center [847, 760] width 20 height 19
click at [212, 54] on div at bounding box center [481, 469] width 963 height 938
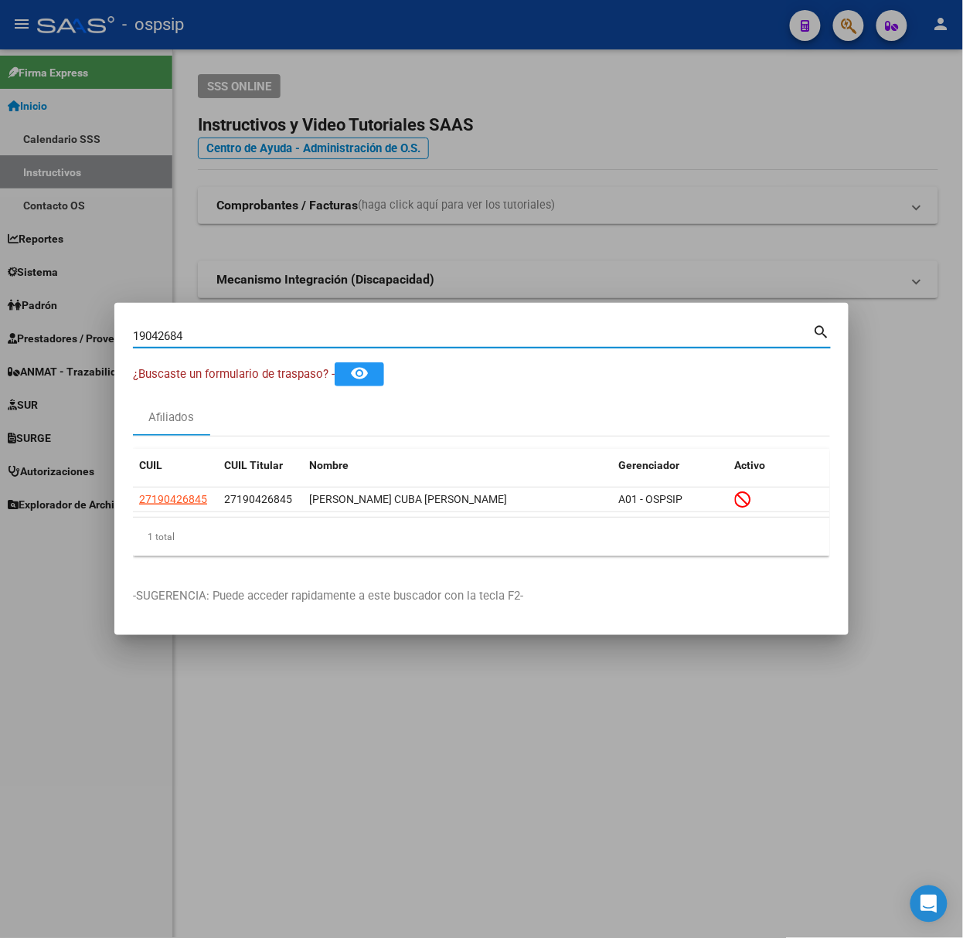
click at [301, 338] on input "19042684" at bounding box center [473, 336] width 680 height 14
type input "94281661"
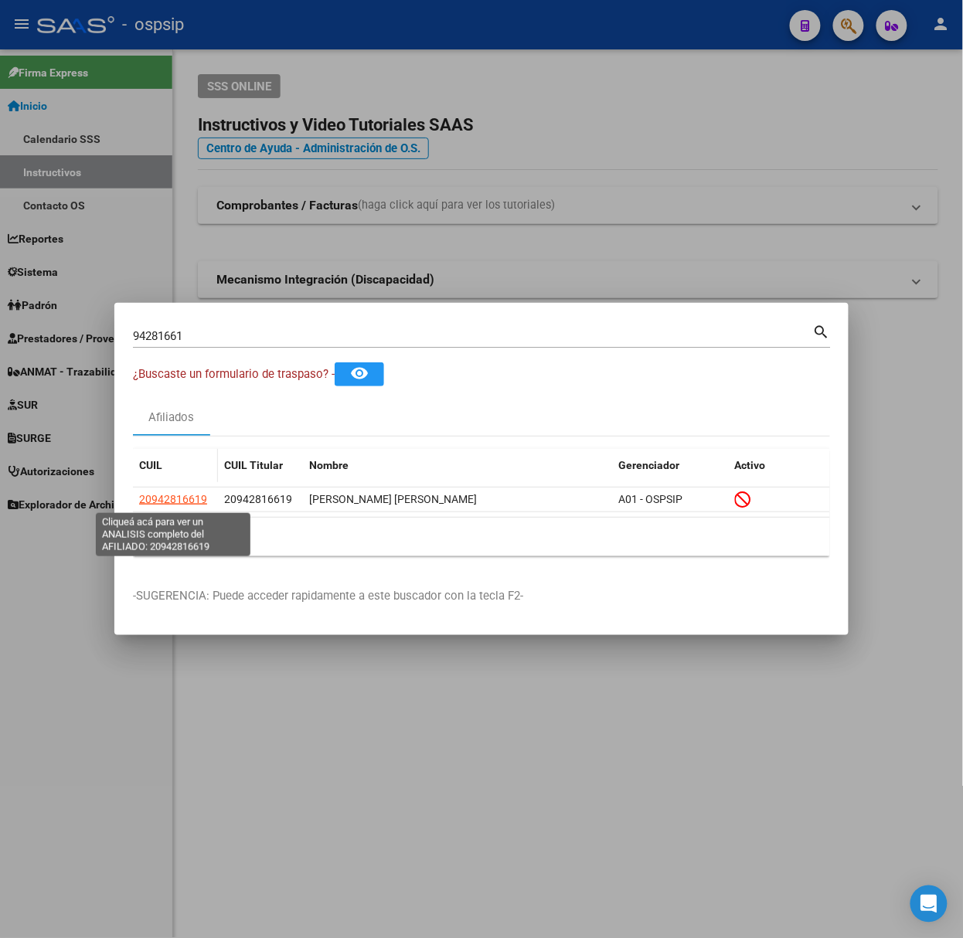
click at [178, 506] on span "20942816619" at bounding box center [173, 499] width 68 height 12
type textarea "20942816619"
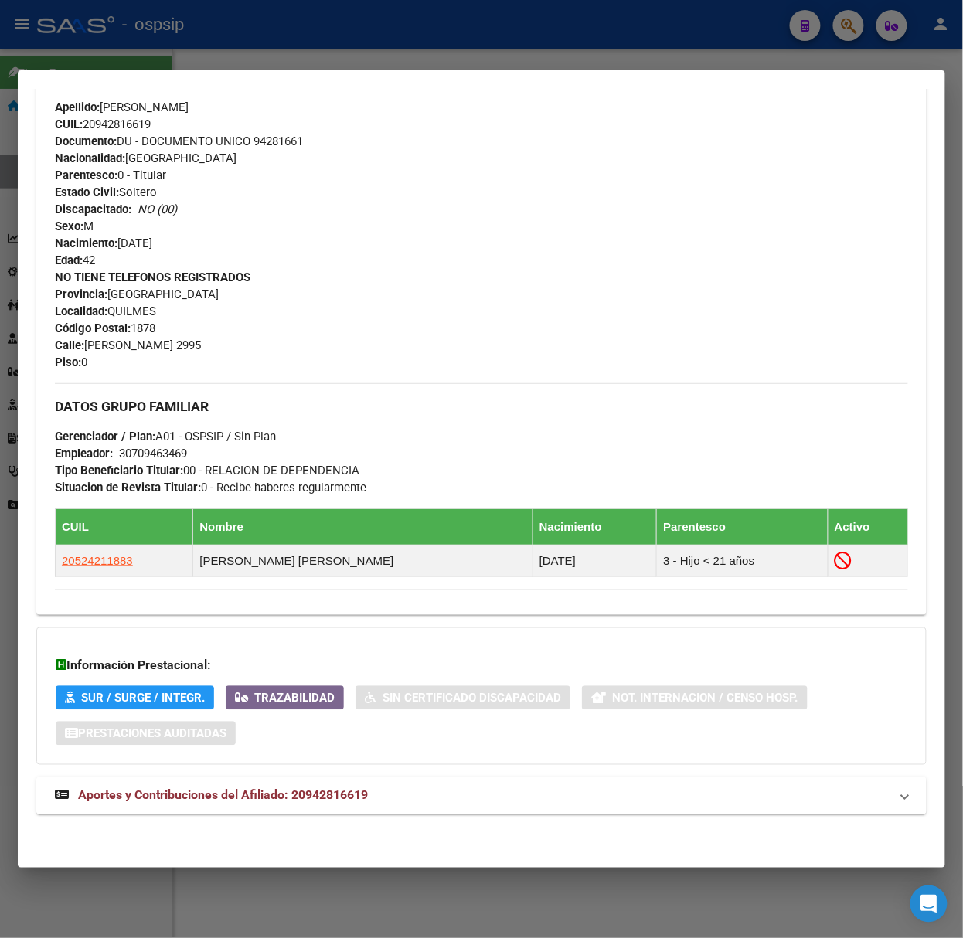
click at [406, 799] on mat-panel-title "Aportes y Contribuciones del Afiliado: 20942816619" at bounding box center [472, 796] width 835 height 19
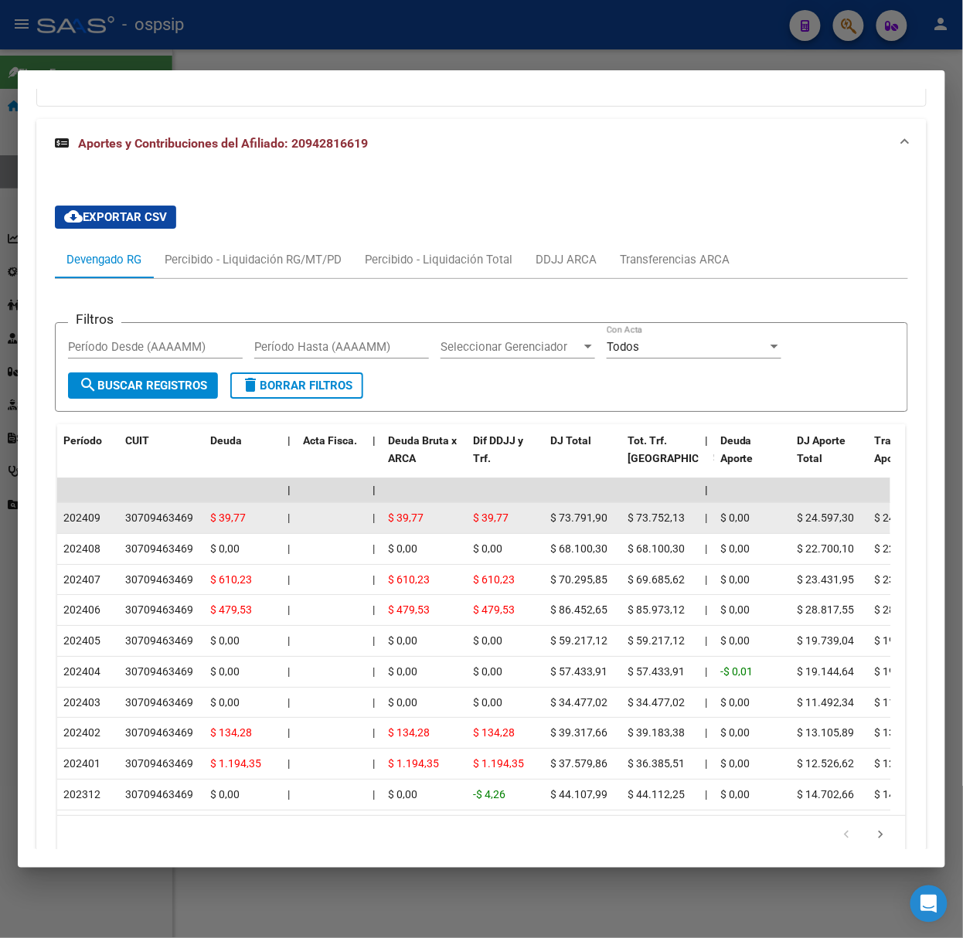
scroll to position [1265, 0]
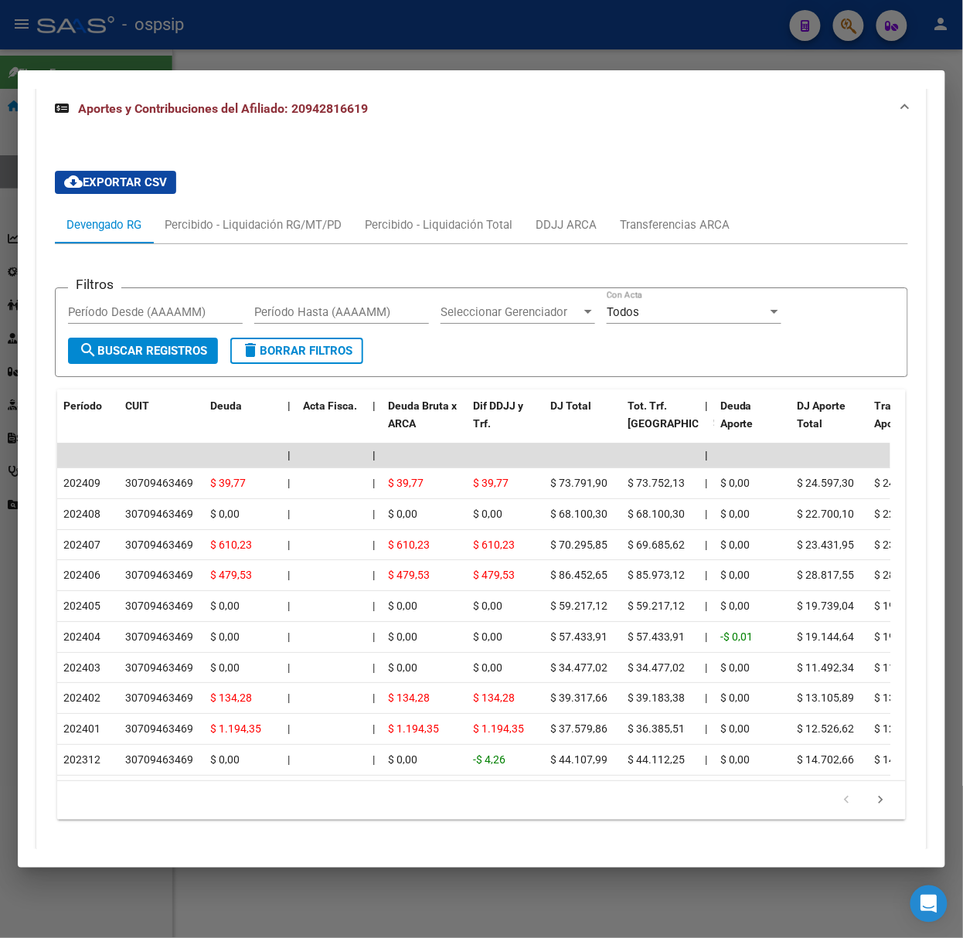
click at [128, 80] on mat-dialog-container "Análisis Afiliado - CUIL: 20942816619 DATOS PADRÓN ÁGIL: [PERSON_NAME] [PERSON_…" at bounding box center [482, 469] width 928 height 798
click at [124, 70] on mat-dialog-container "Análisis Afiliado - CUIL: 20942816619 DATOS PADRÓN ÁGIL: [PERSON_NAME] [PERSON_…" at bounding box center [482, 469] width 928 height 798
click at [134, 56] on div at bounding box center [481, 469] width 963 height 938
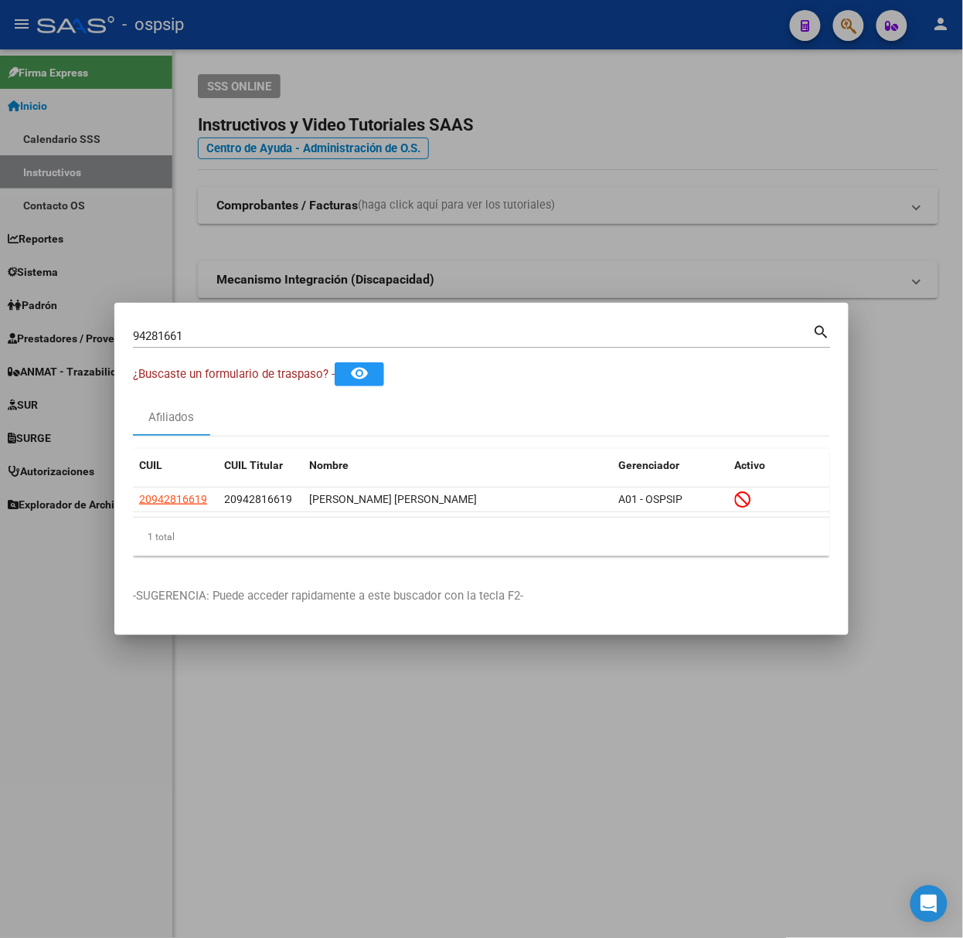
click at [182, 344] on div "94281661 Buscar (apellido, dni, [PERSON_NAME], [PERSON_NAME], cuit, obra social)" at bounding box center [473, 336] width 680 height 23
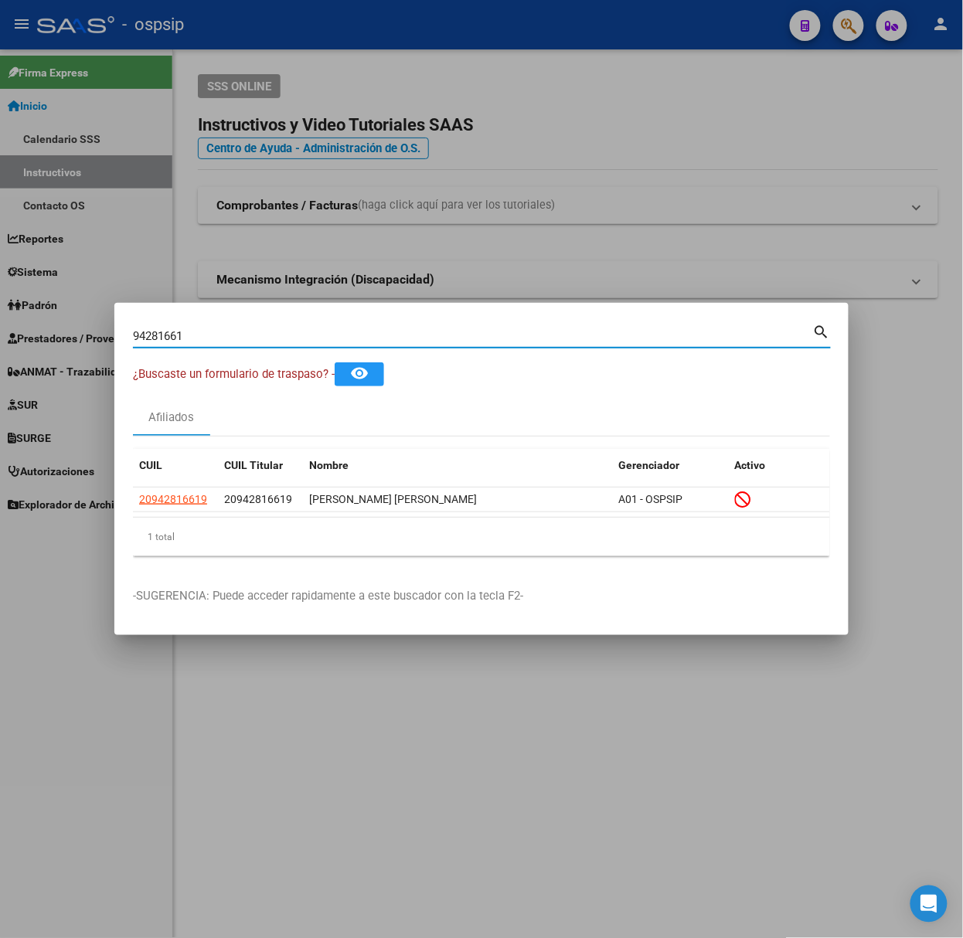
click at [182, 344] on div "94281661 Buscar (apellido, dni, [PERSON_NAME], [PERSON_NAME], cuit, obra social)" at bounding box center [473, 336] width 680 height 23
click at [182, 343] on input "94281661" at bounding box center [473, 336] width 680 height 14
type input "29521599"
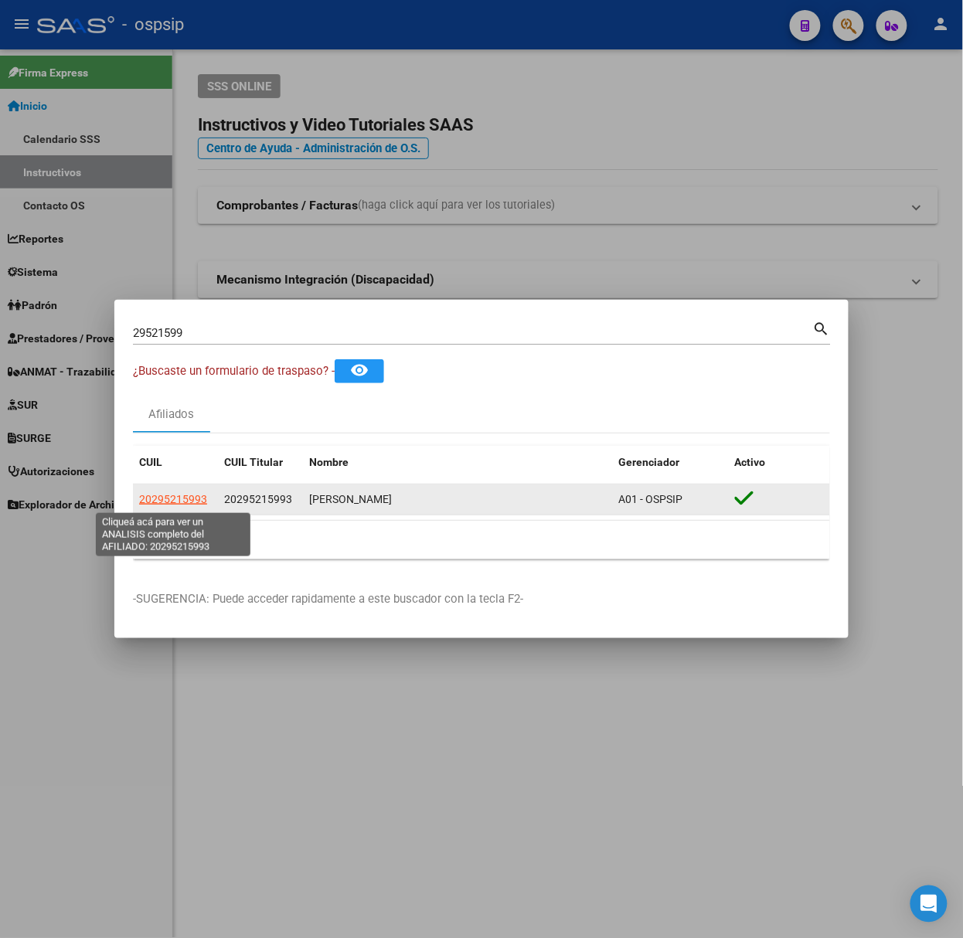
drag, startPoint x: 150, startPoint y: 486, endPoint x: 159, endPoint y: 493, distance: 11.6
click at [159, 493] on span "20295215993" at bounding box center [173, 499] width 68 height 12
type textarea "20295215993"
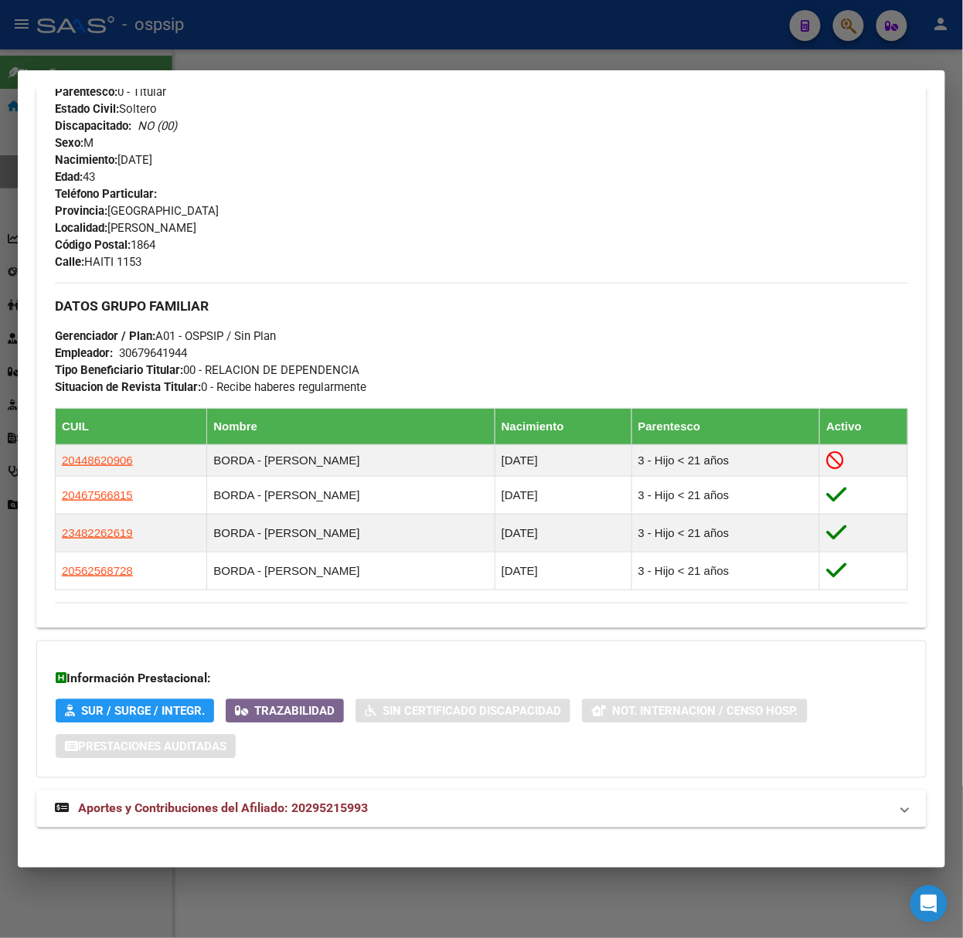
click at [369, 807] on mat-panel-title "Aportes y Contribuciones del Afiliado: 20295215993" at bounding box center [472, 809] width 835 height 19
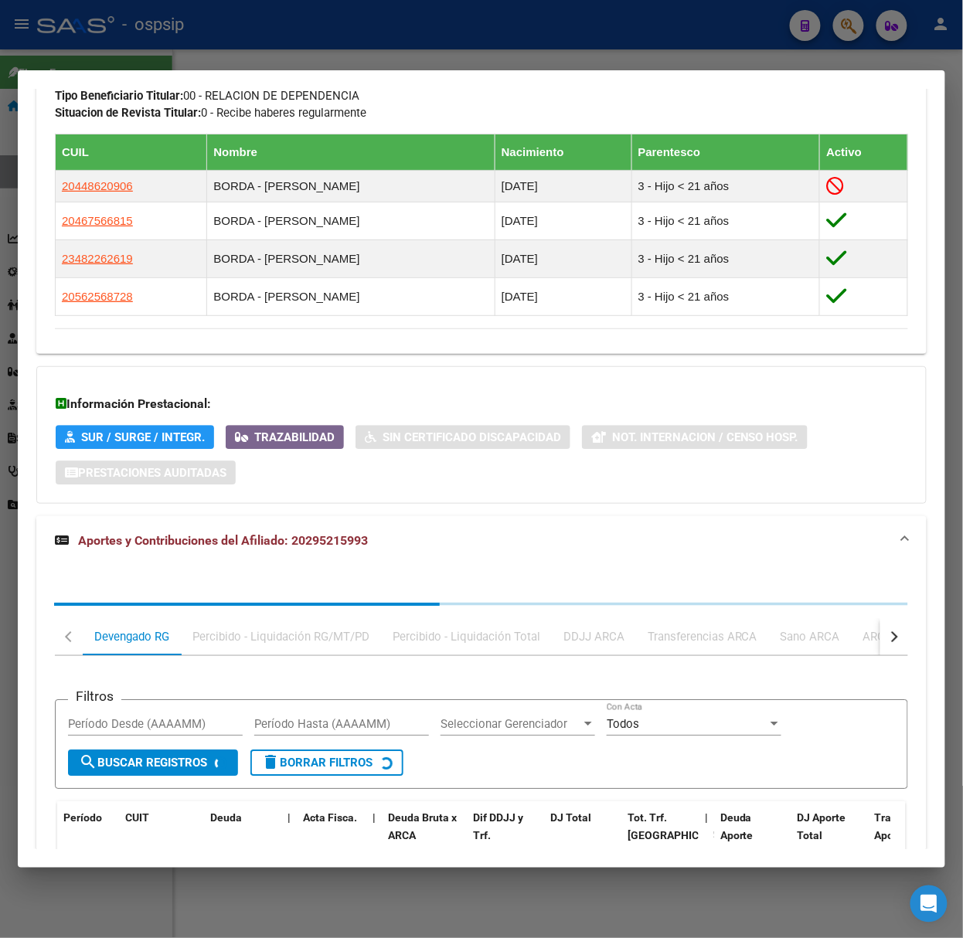
scroll to position [1036, 0]
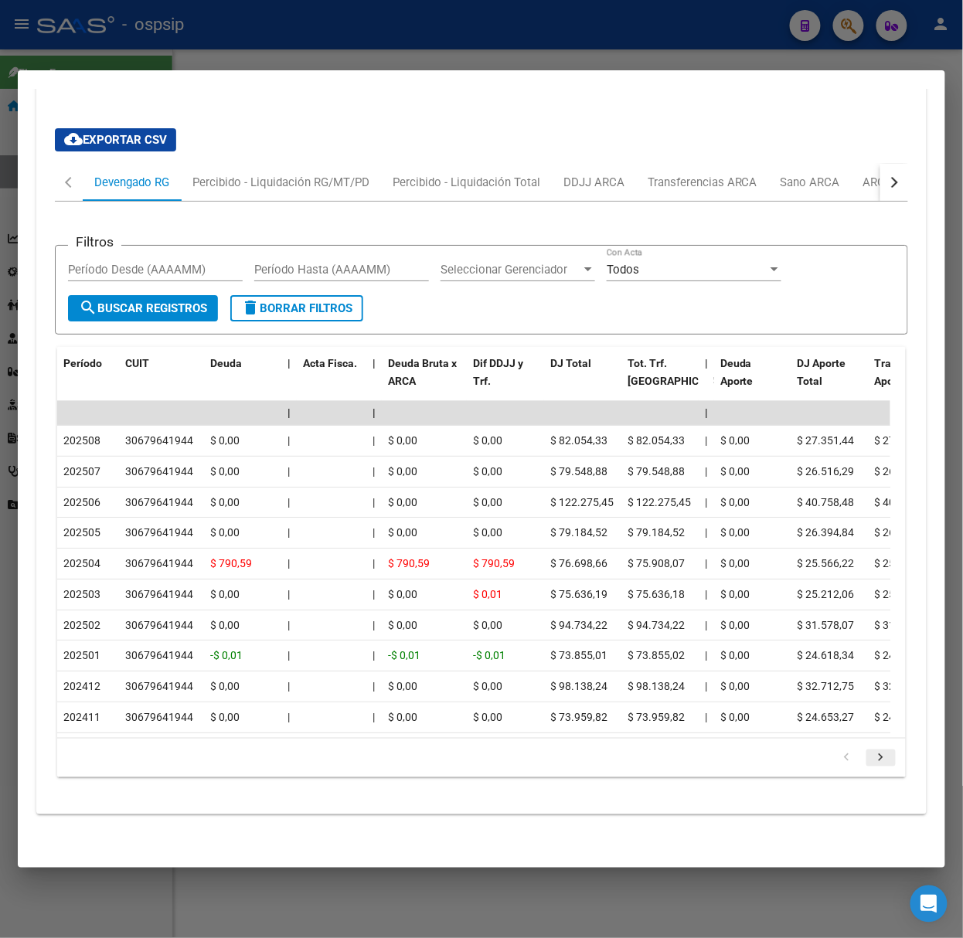
click at [871, 755] on icon "go to next page" at bounding box center [881, 760] width 20 height 19
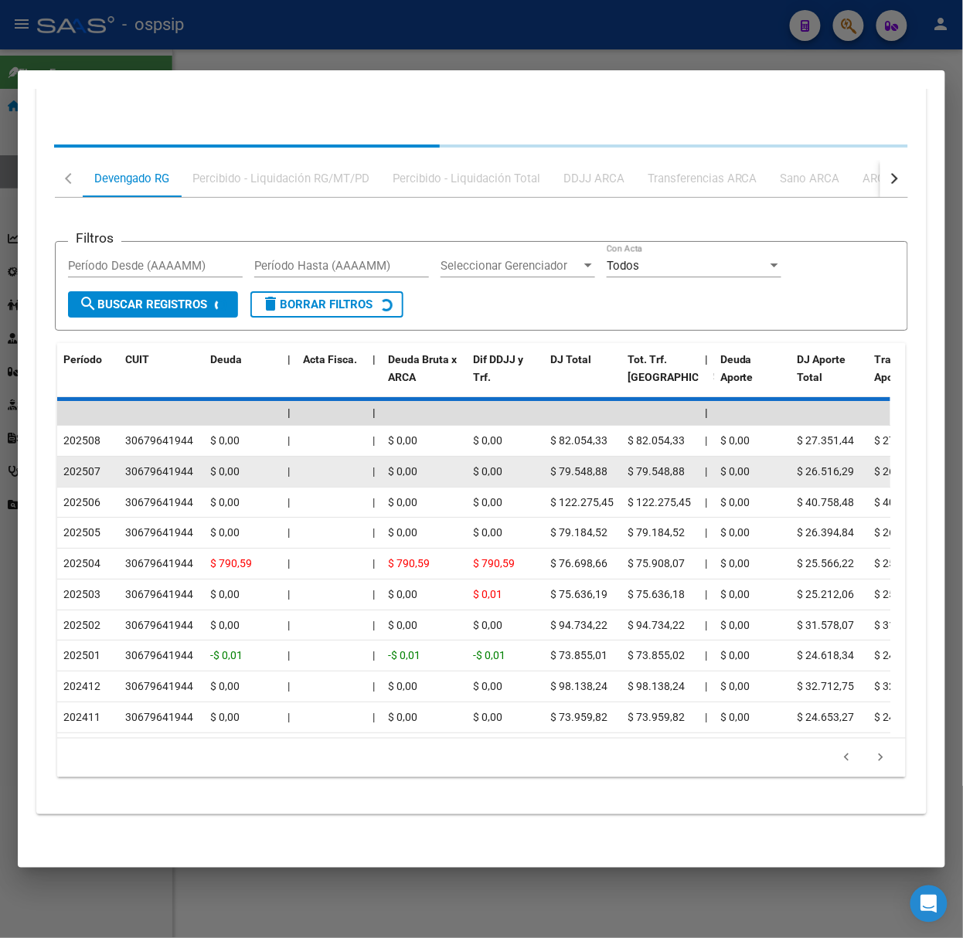
scroll to position [1407, 0]
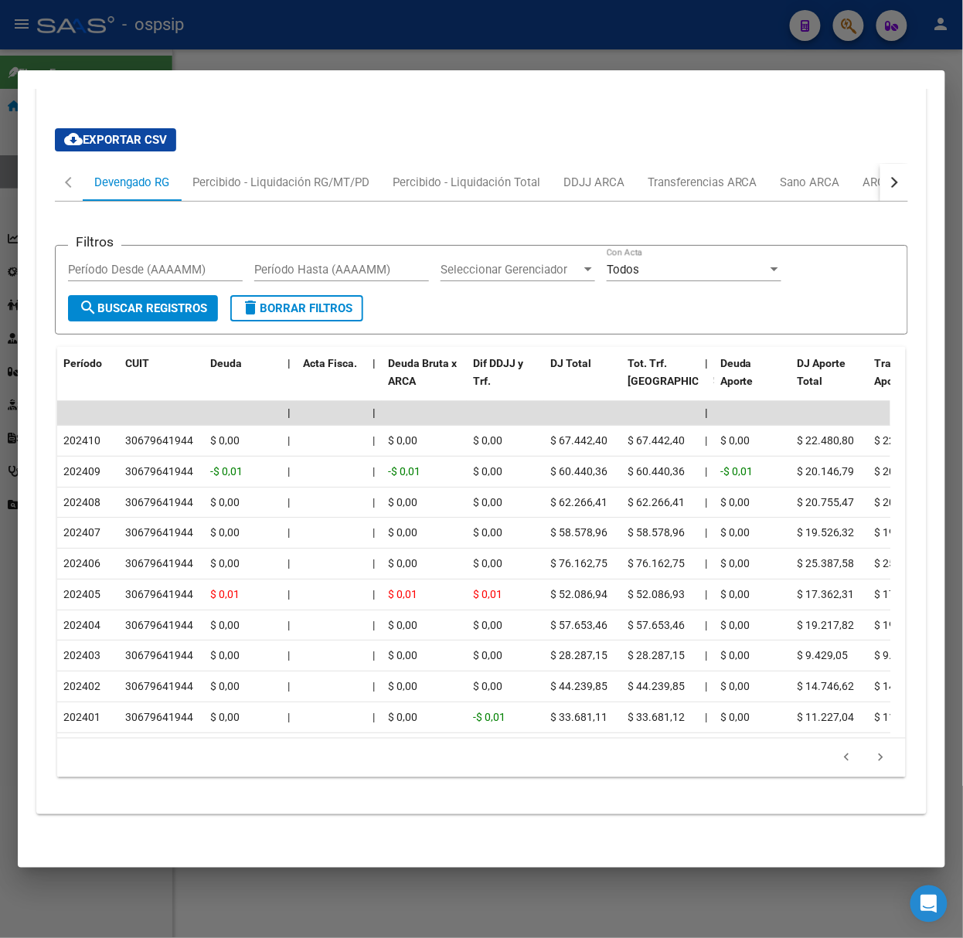
click at [192, 25] on div at bounding box center [481, 469] width 963 height 938
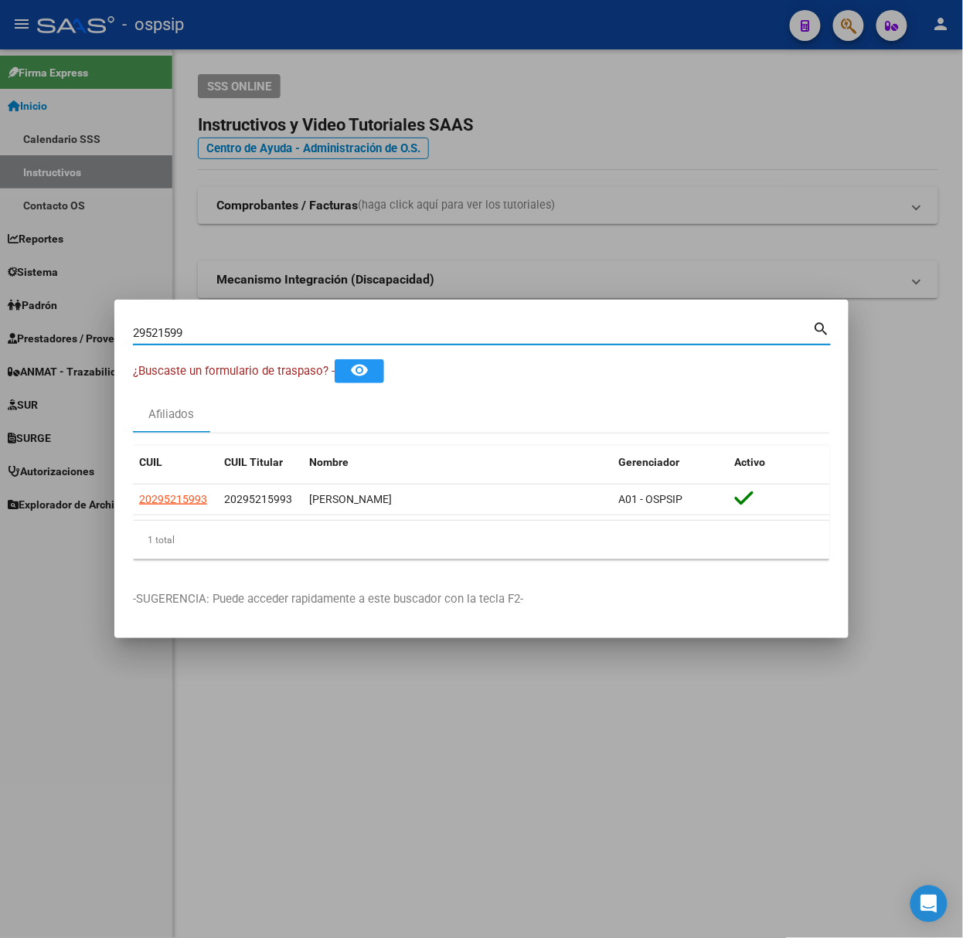
click at [280, 339] on input "29521599" at bounding box center [473, 333] width 680 height 14
type input "94020242"
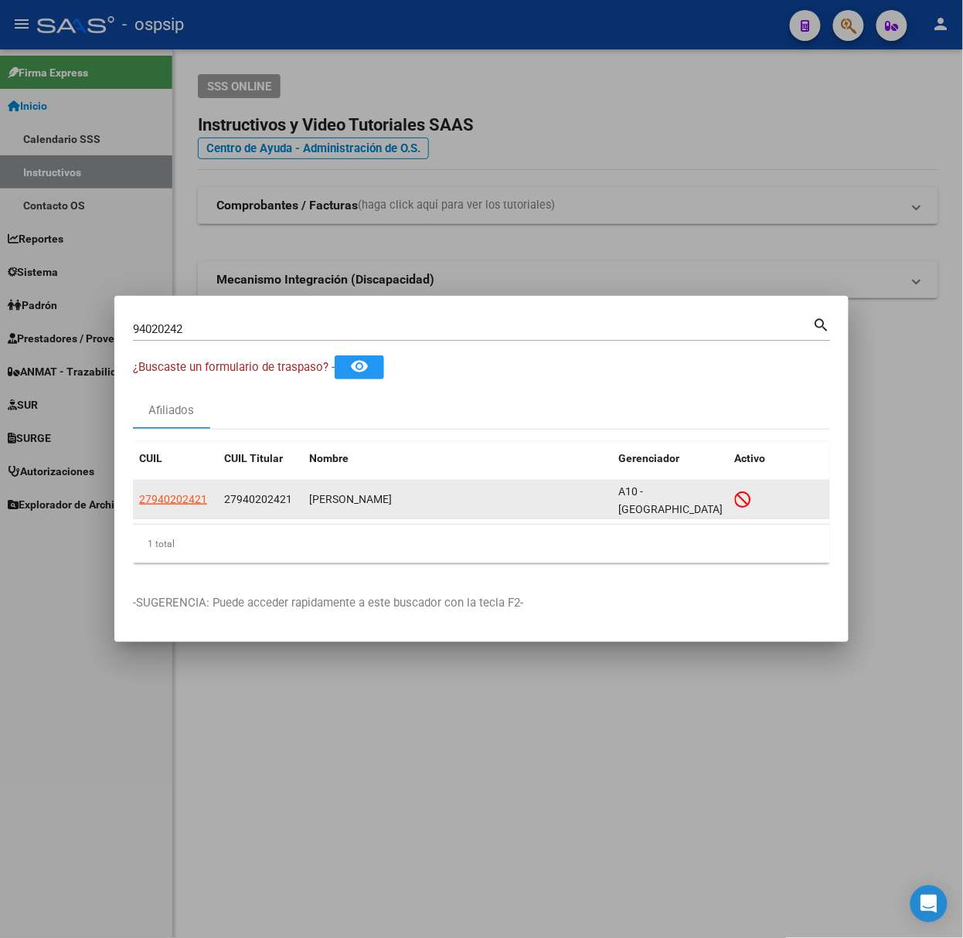
click at [186, 507] on app-link-go-to "27940202421" at bounding box center [173, 500] width 68 height 18
click at [186, 493] on span "27940202421" at bounding box center [173, 499] width 68 height 12
type textarea "27940202421"
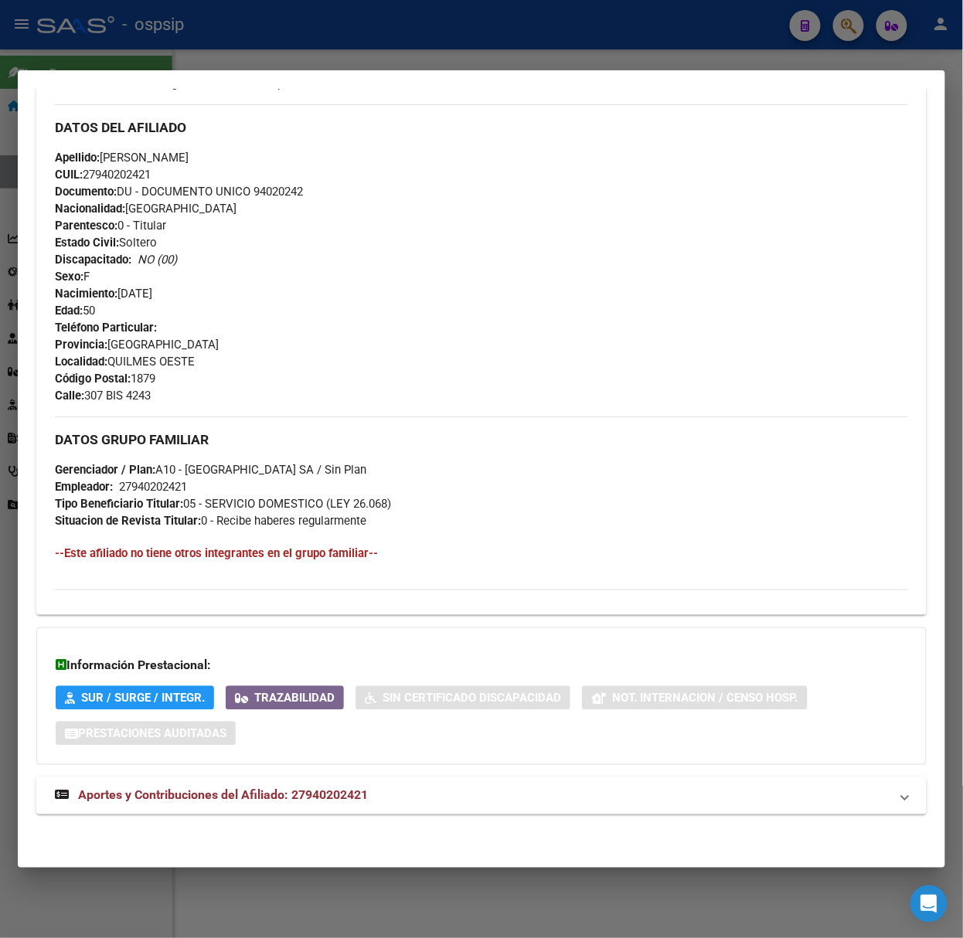
click at [308, 788] on strong "Aportes y Contribuciones del Afiliado: 27940202421" at bounding box center [211, 796] width 313 height 19
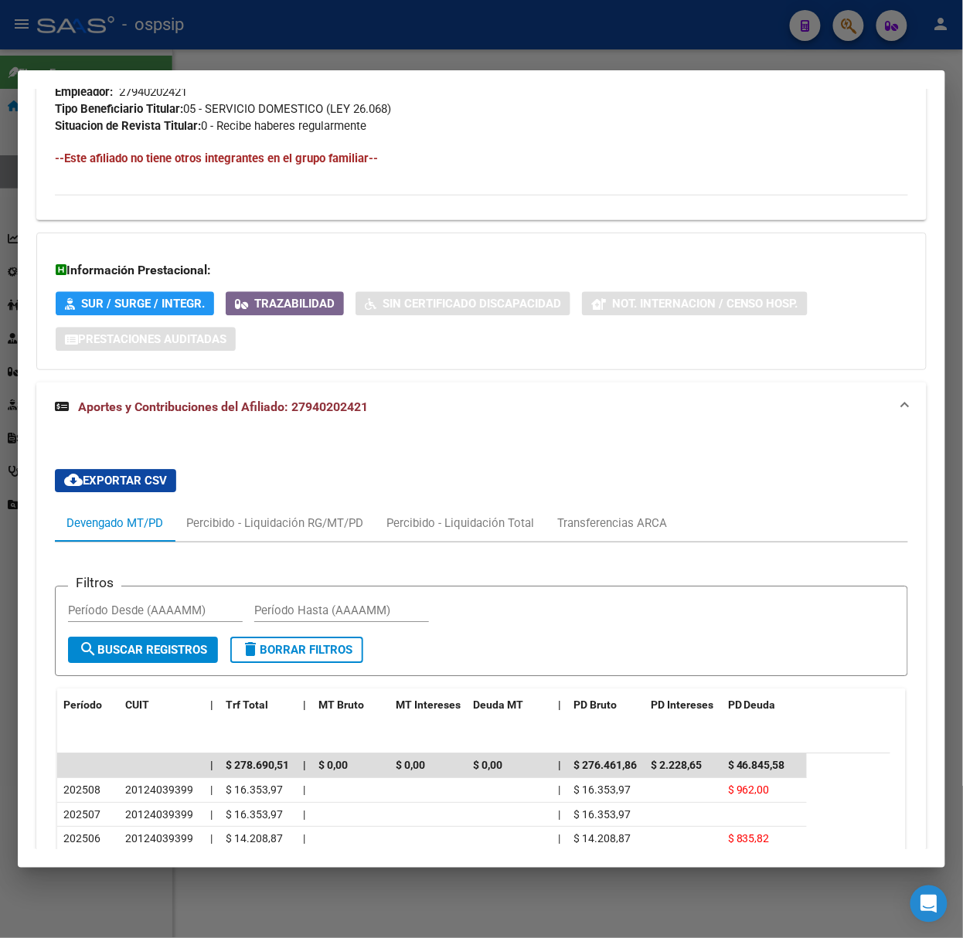
scroll to position [1123, 0]
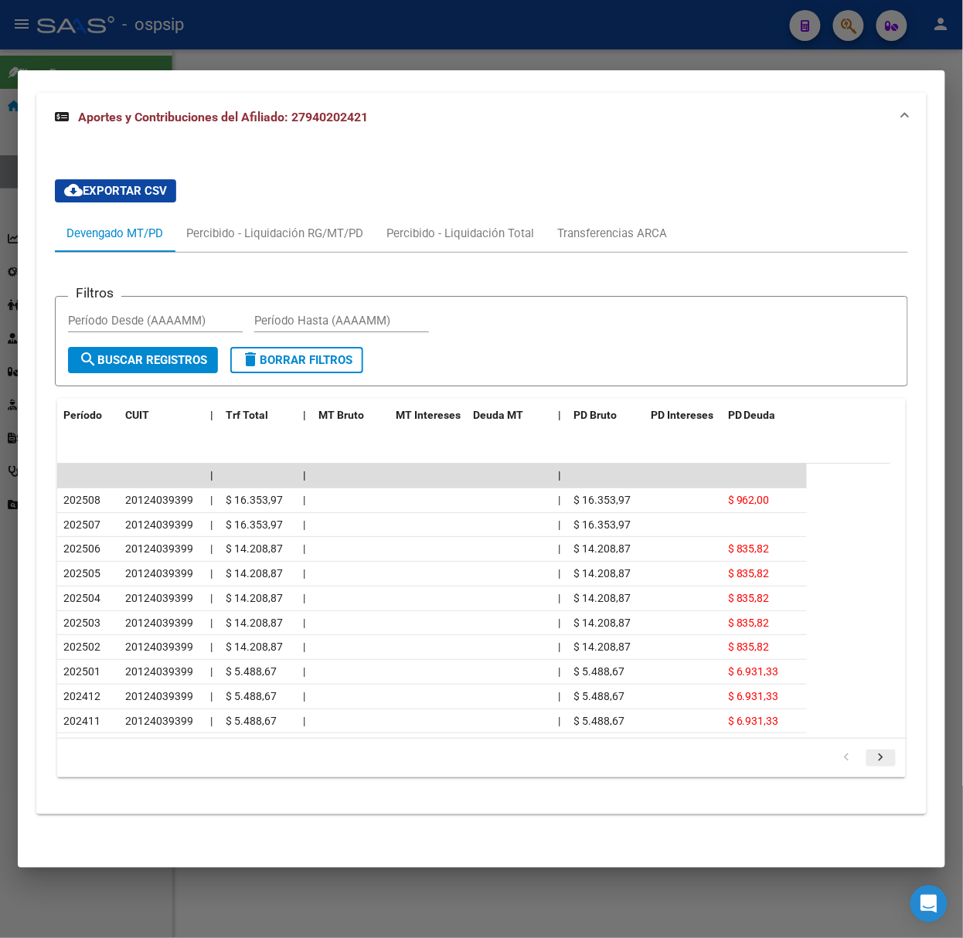
click at [871, 755] on icon "go to next page" at bounding box center [881, 760] width 20 height 19
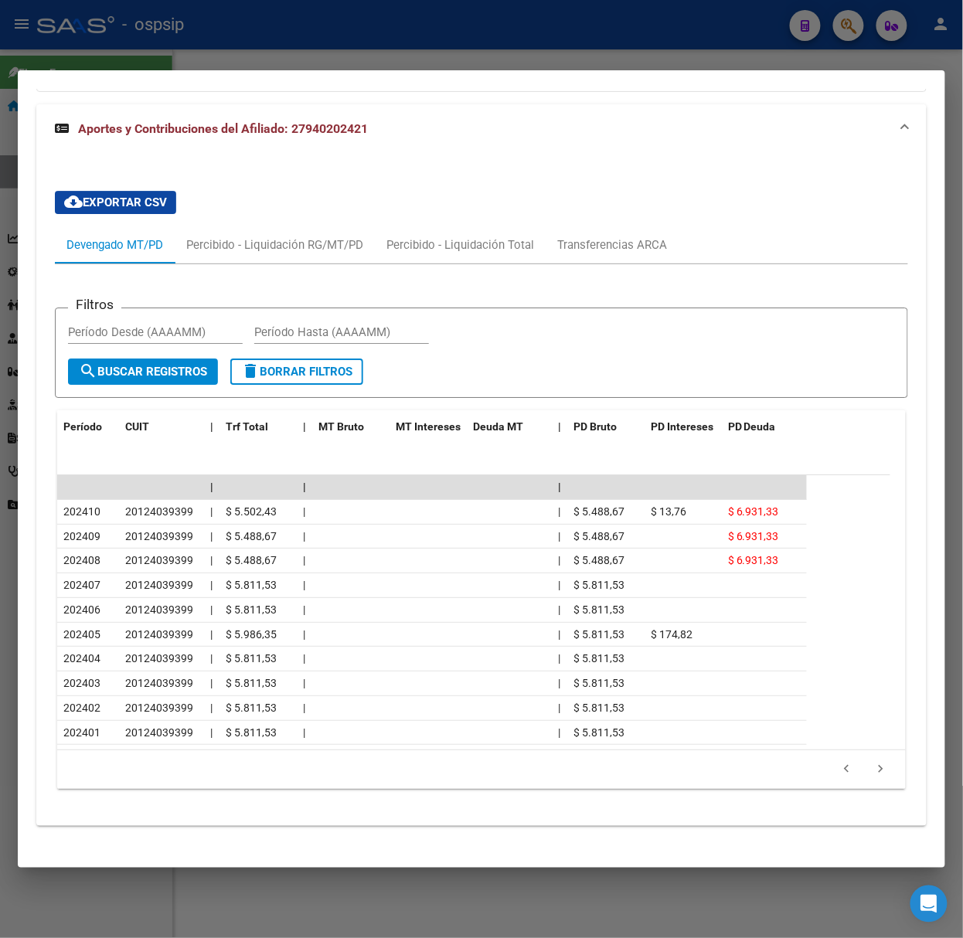
scroll to position [1210, 0]
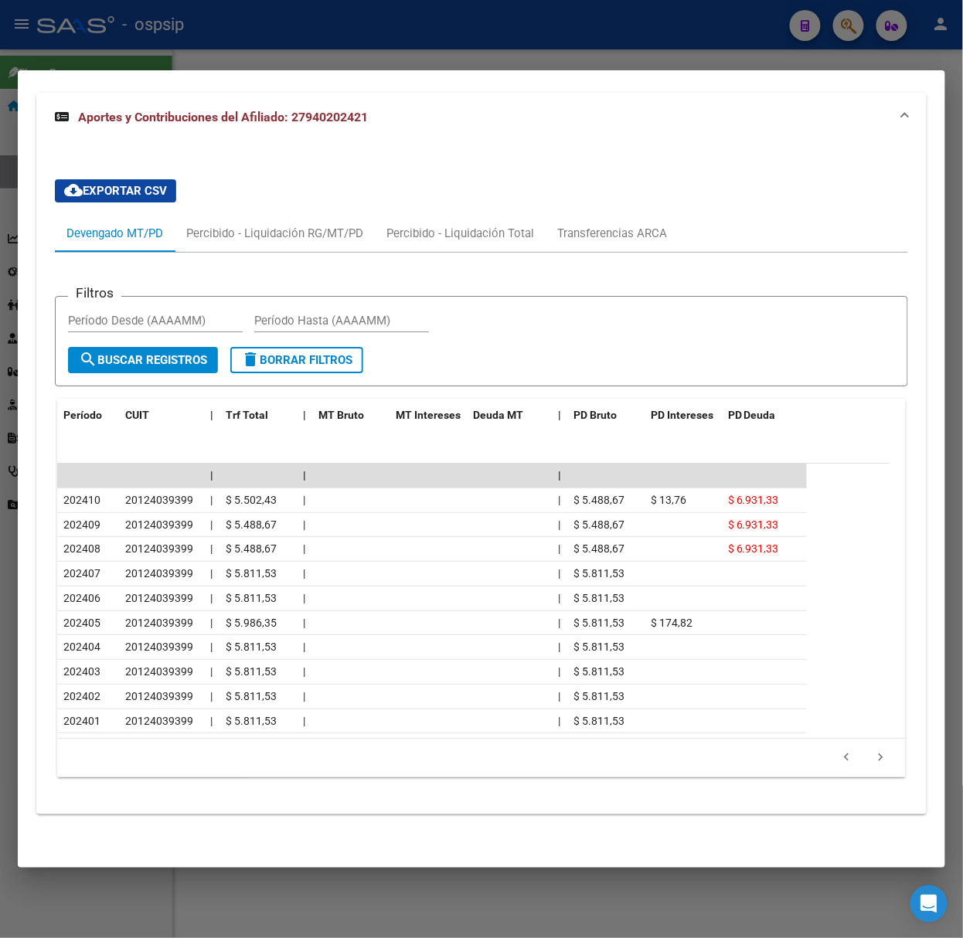
click at [235, 32] on div at bounding box center [481, 469] width 963 height 938
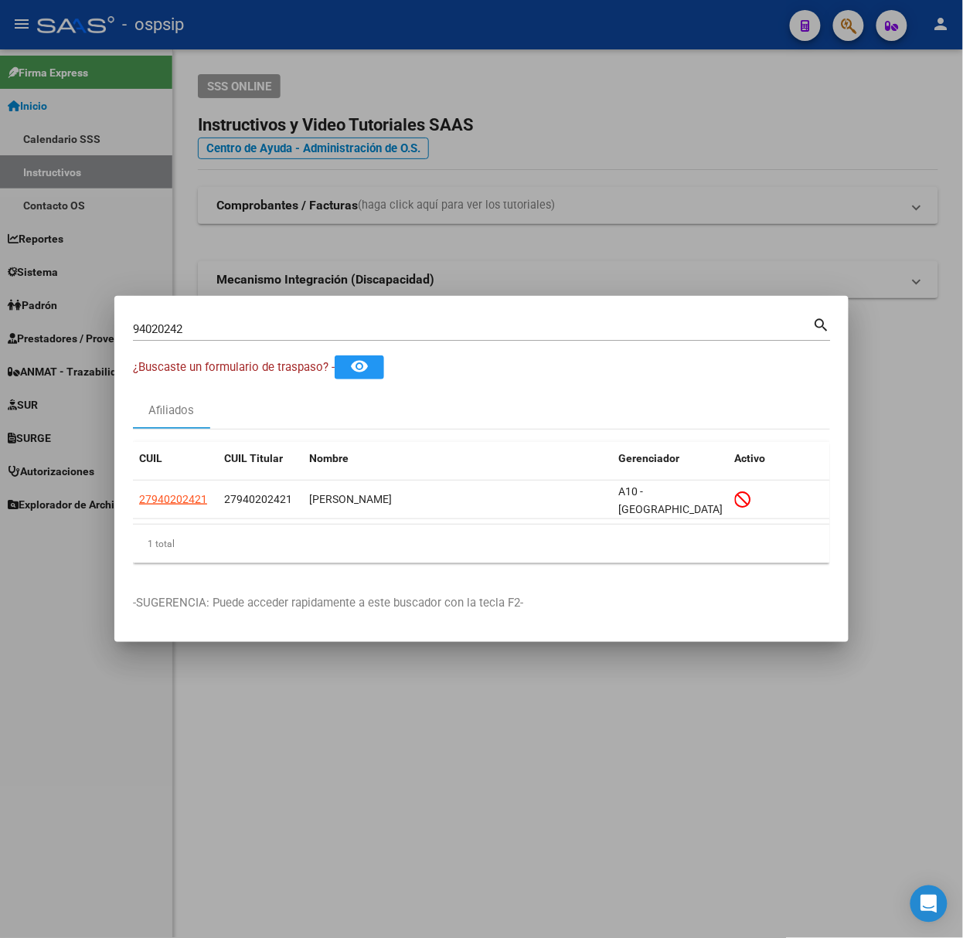
click at [196, 335] on input "94020242" at bounding box center [473, 329] width 680 height 14
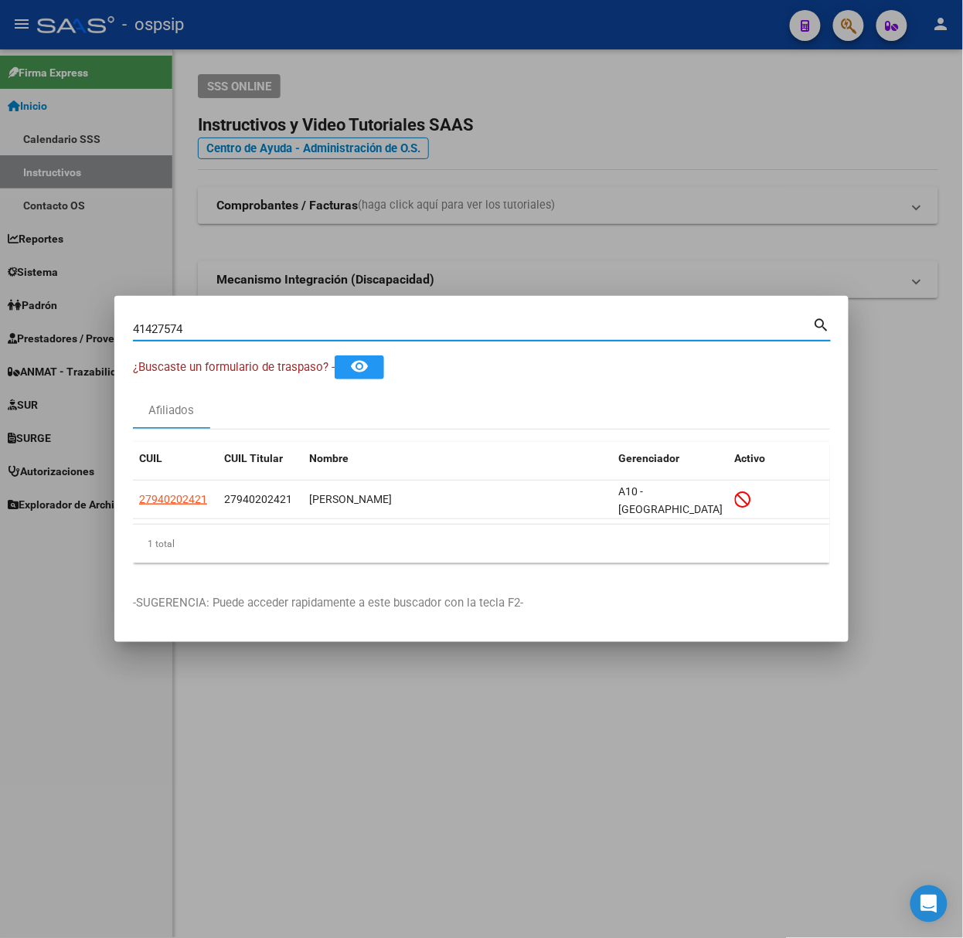
type input "41427574"
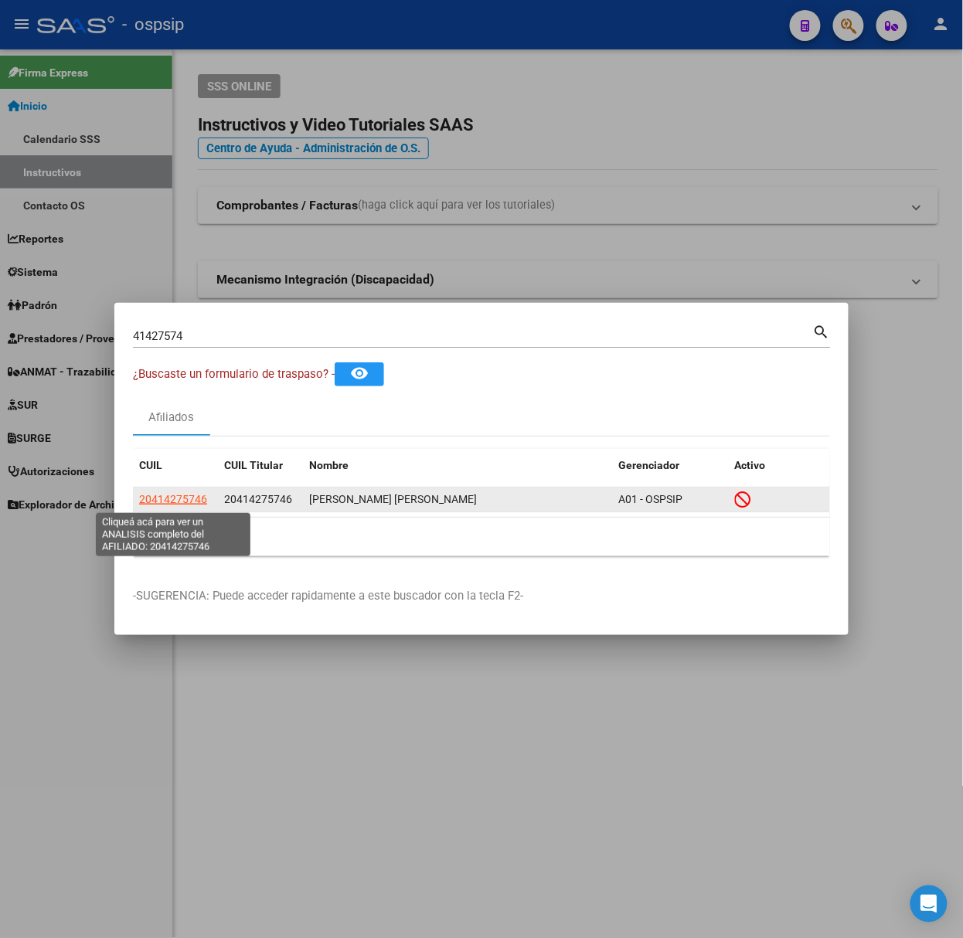
click at [168, 496] on span "20414275746" at bounding box center [173, 499] width 68 height 12
type textarea "20414275746"
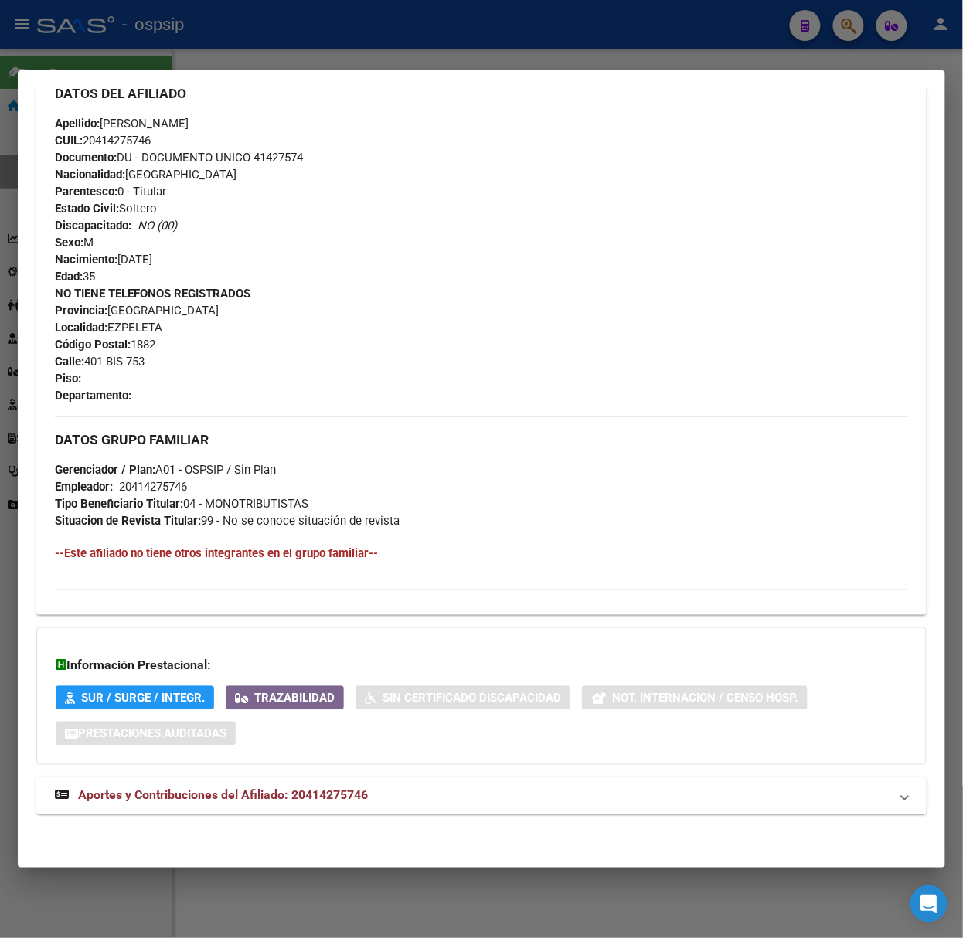
click at [343, 807] on mat-expansion-panel-header "Aportes y Contribuciones del Afiliado: 20414275746" at bounding box center [481, 796] width 890 height 37
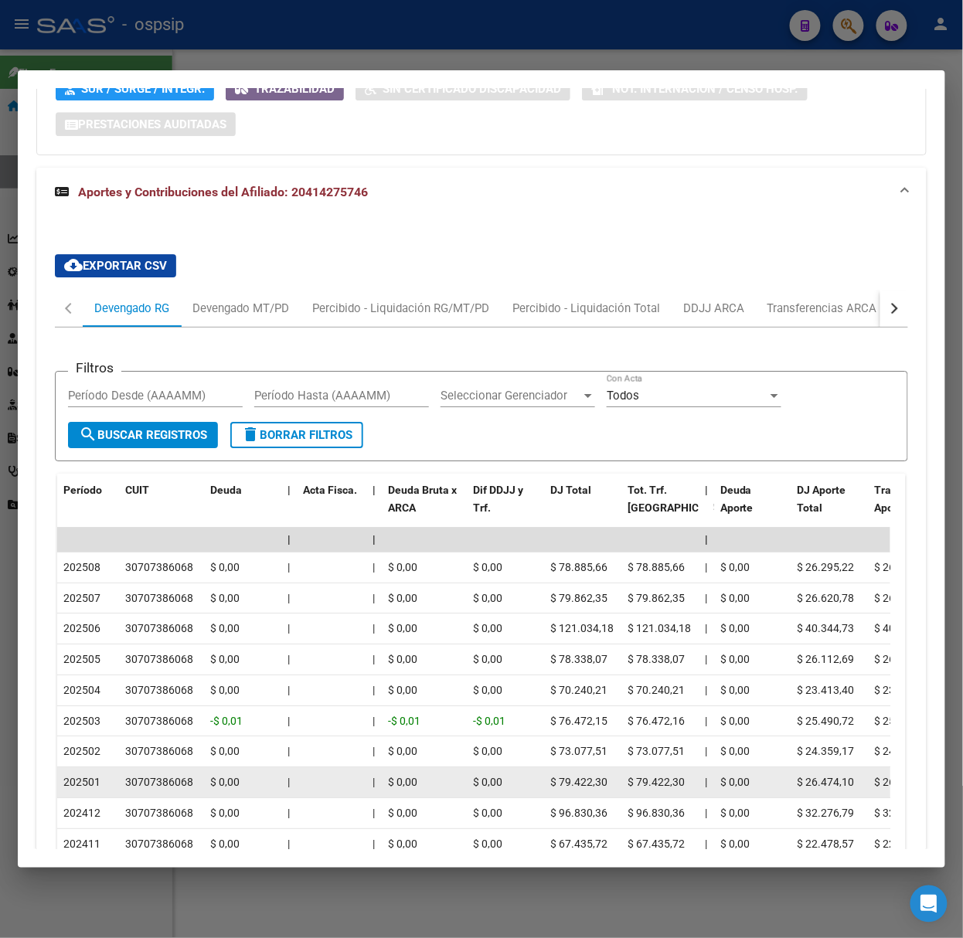
scroll to position [1294, 0]
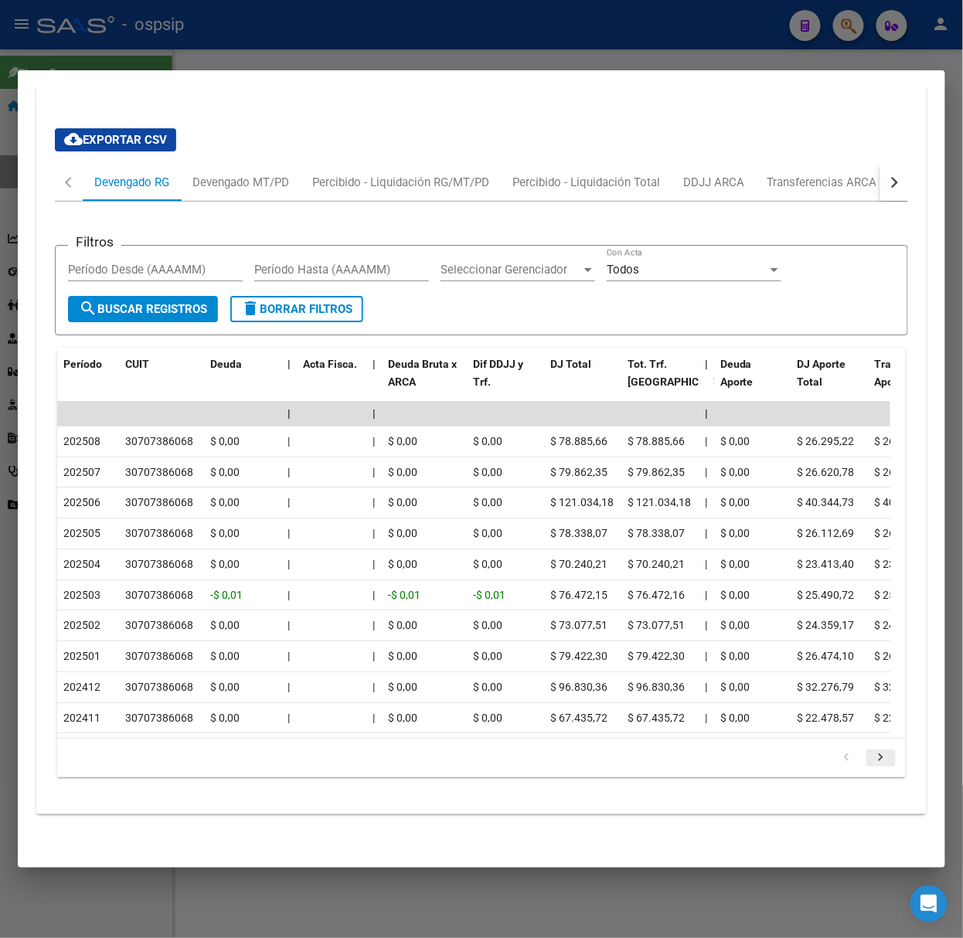
click at [871, 758] on icon "go to next page" at bounding box center [881, 760] width 20 height 19
click at [378, 69] on div at bounding box center [481, 469] width 963 height 938
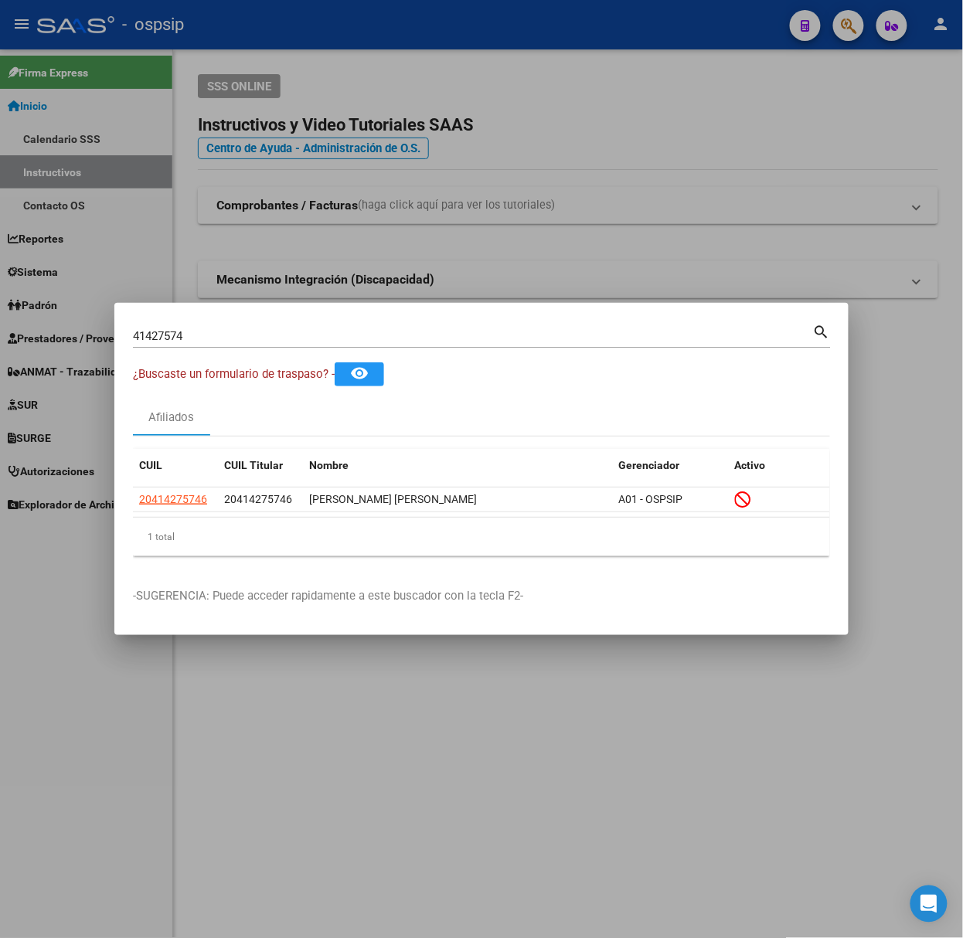
click at [360, 335] on input "41427574" at bounding box center [473, 336] width 680 height 14
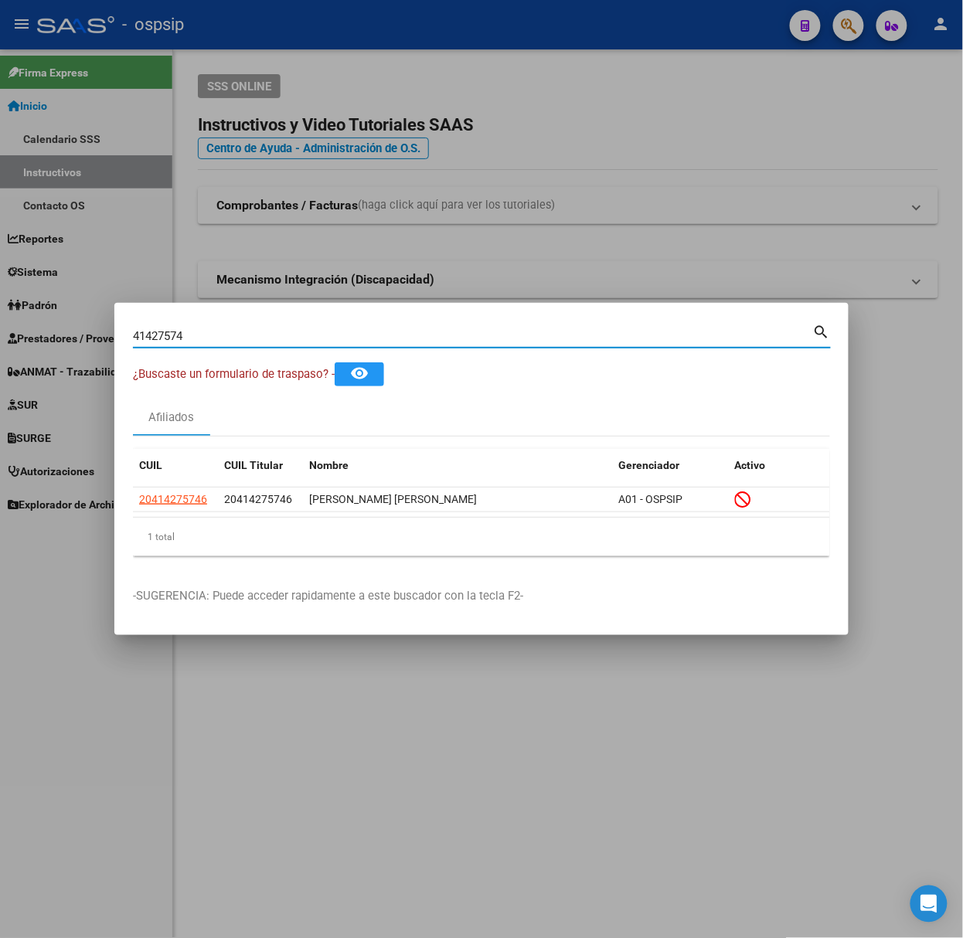
click at [360, 335] on input "41427574" at bounding box center [473, 336] width 680 height 14
type input "43518458"
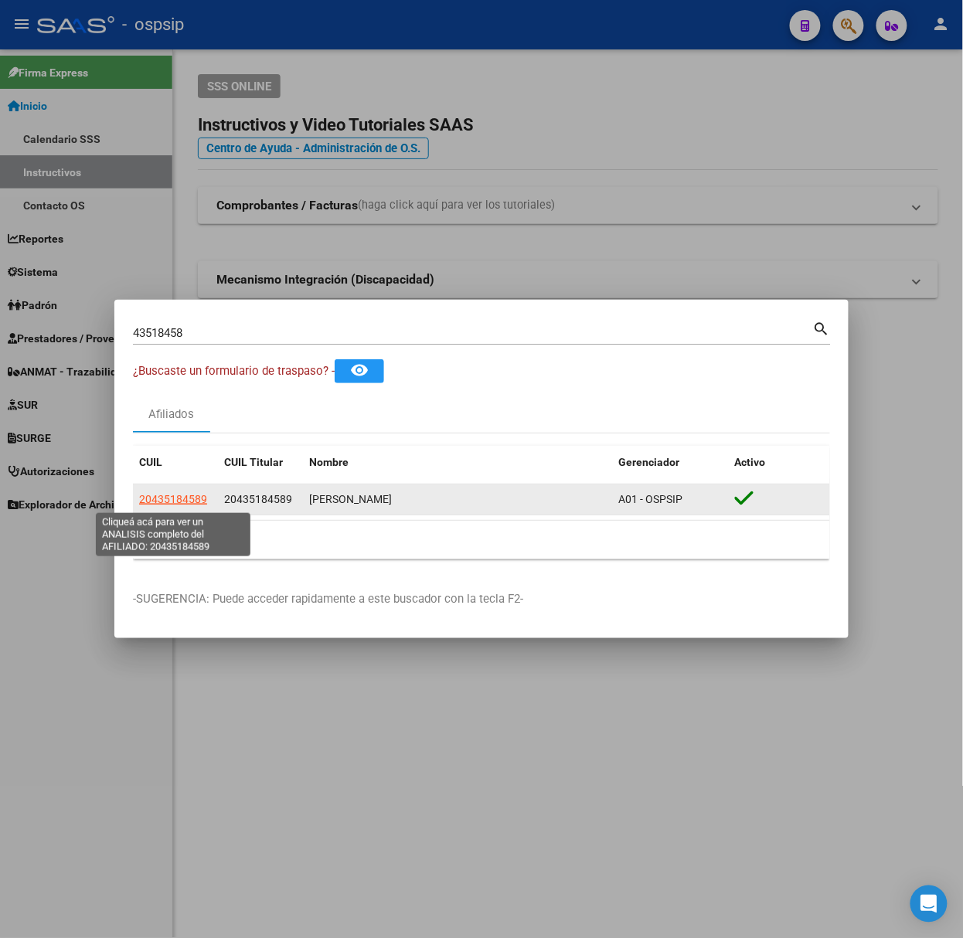
click at [170, 495] on span "20435184589" at bounding box center [173, 499] width 68 height 12
type textarea "20435184589"
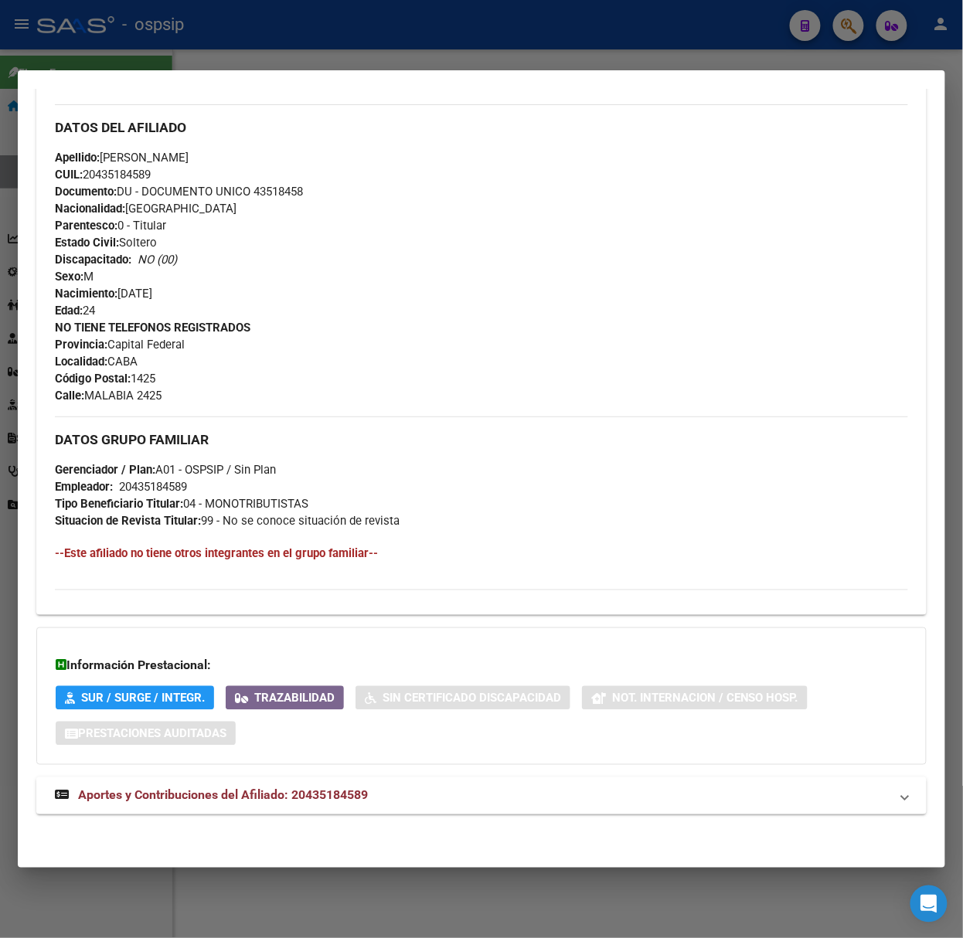
click at [419, 805] on mat-expansion-panel-header "Aportes y Contribuciones del Afiliado: 20435184589" at bounding box center [481, 796] width 890 height 37
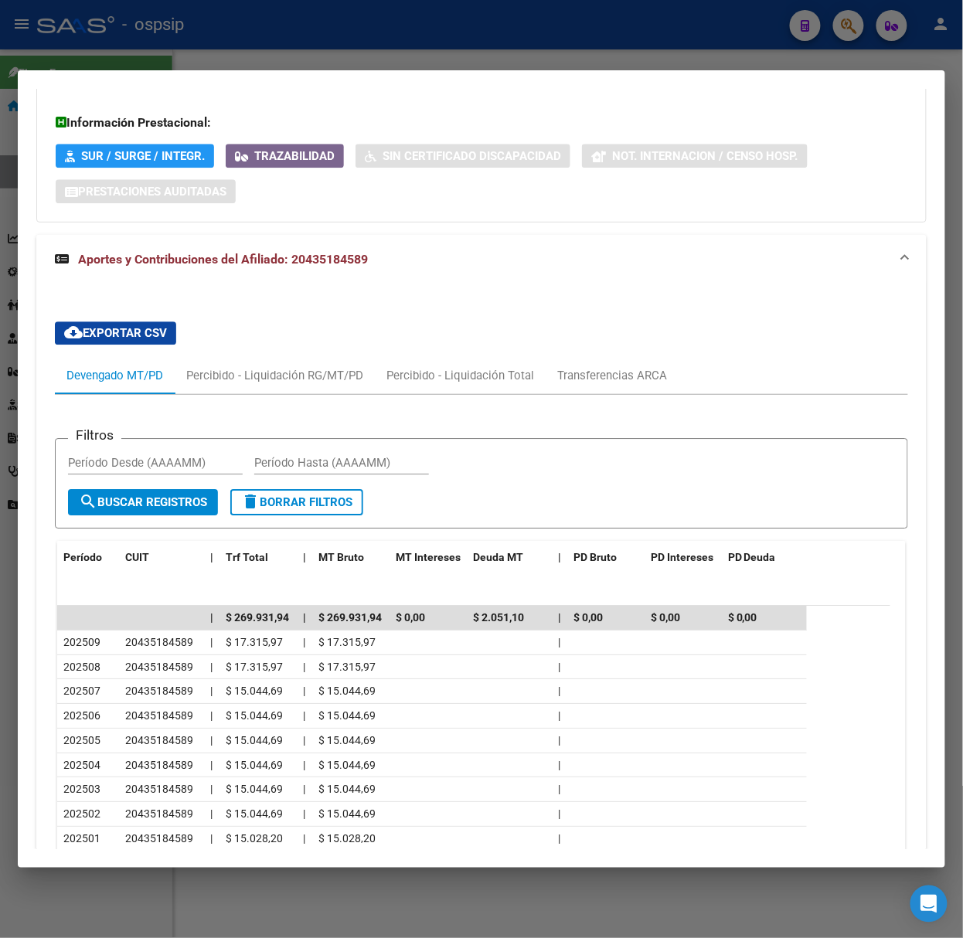
scroll to position [1130, 0]
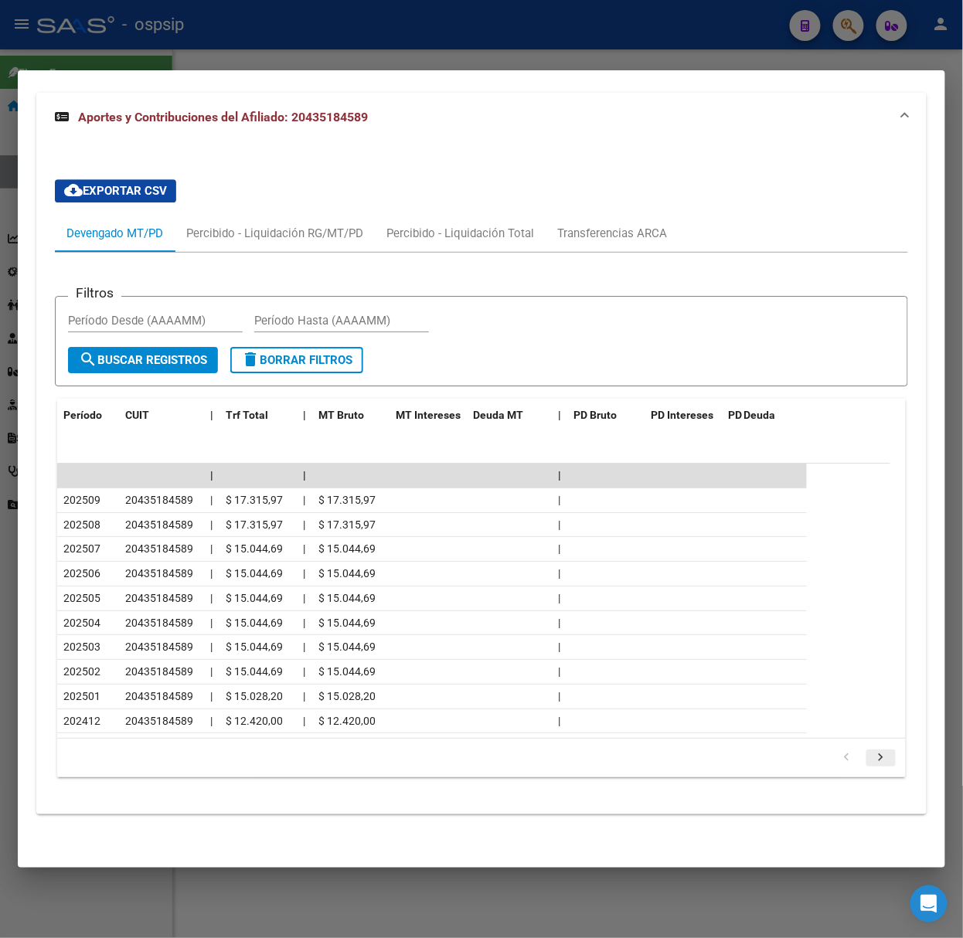
click at [871, 754] on icon "go to next page" at bounding box center [881, 760] width 20 height 19
click at [362, 38] on div at bounding box center [481, 469] width 963 height 938
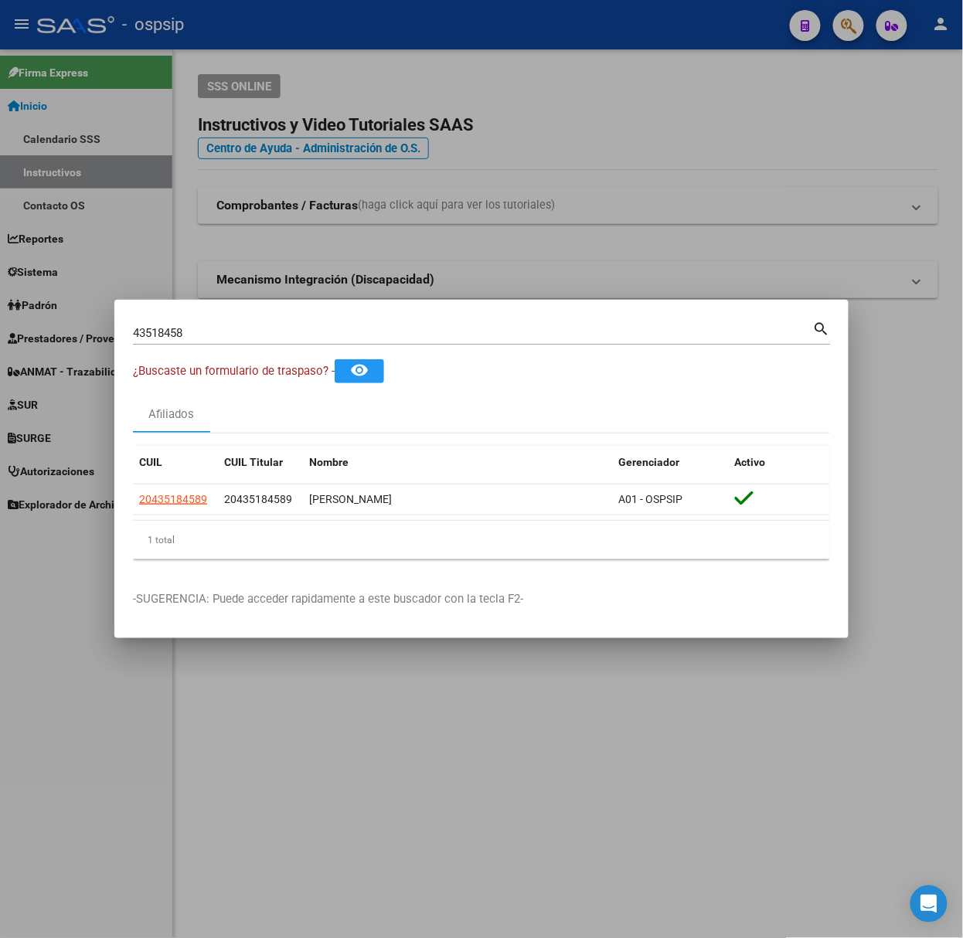
click at [257, 339] on input "43518458" at bounding box center [473, 333] width 680 height 14
type input "25824745"
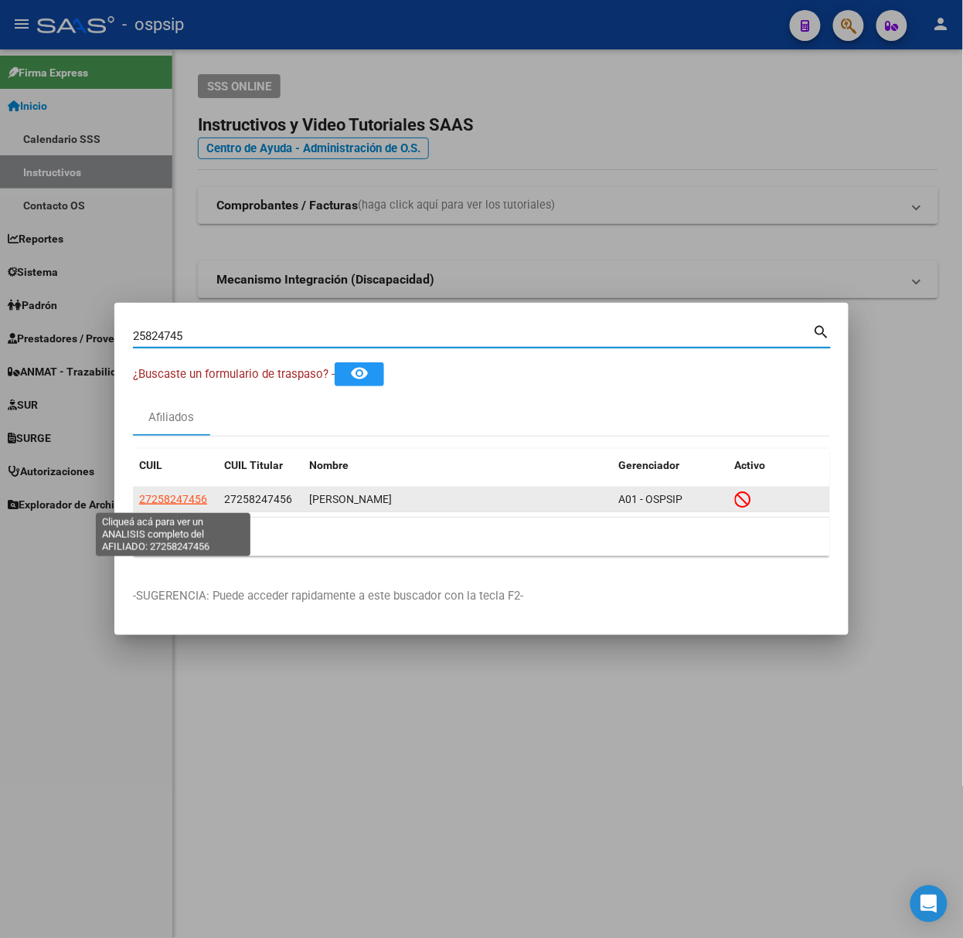
click at [172, 499] on span "27258247456" at bounding box center [173, 499] width 68 height 12
type textarea "27258247456"
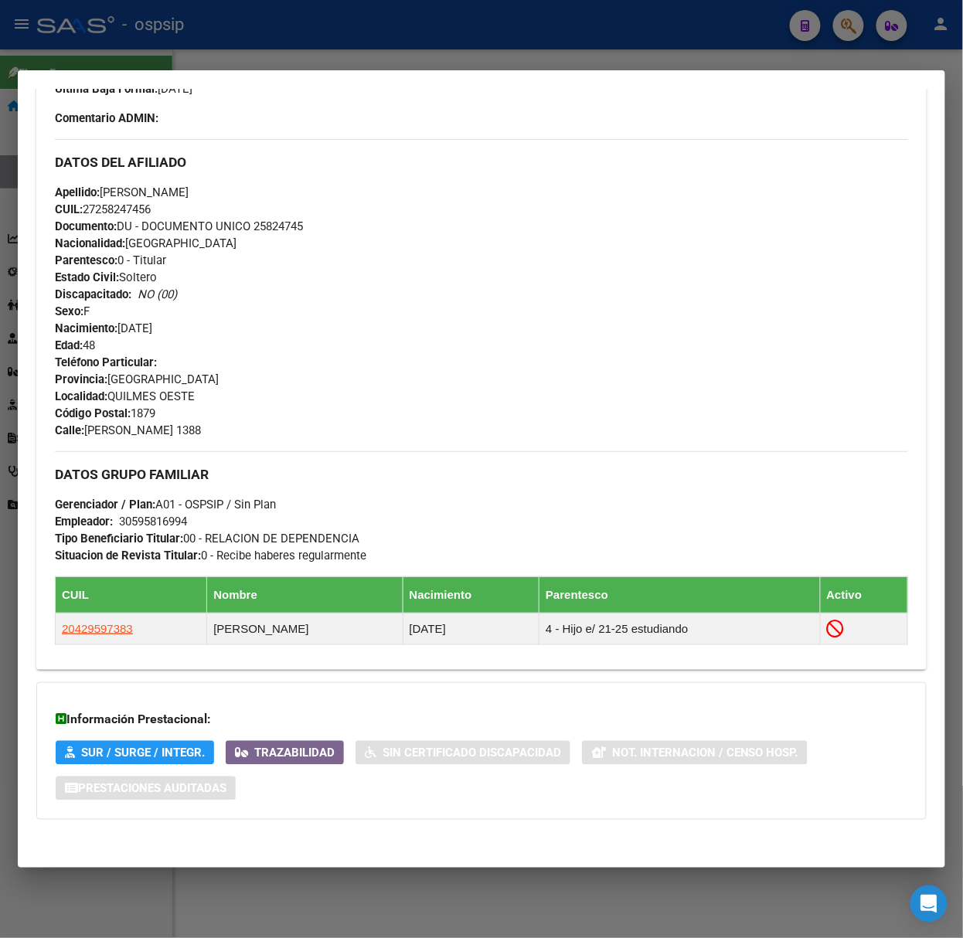
scroll to position [0, 0]
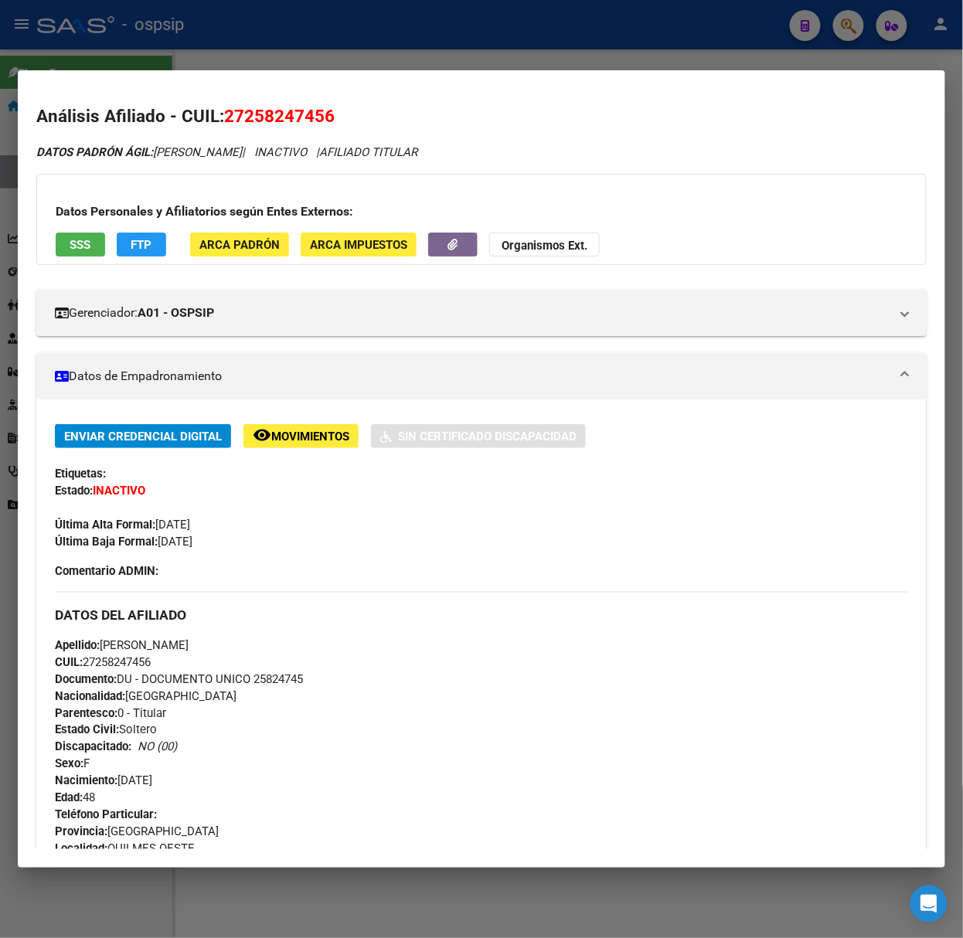
click at [53, 255] on div "Datos Personales y Afiliatorios según Entes Externos: SSS FTP ARCA Padrón ARCA …" at bounding box center [481, 219] width 890 height 91
click at [54, 248] on div "Datos Personales y Afiliatorios según Entes Externos: SSS FTP ARCA Padrón ARCA …" at bounding box center [481, 219] width 890 height 91
click at [66, 248] on button "SSS" at bounding box center [80, 245] width 49 height 24
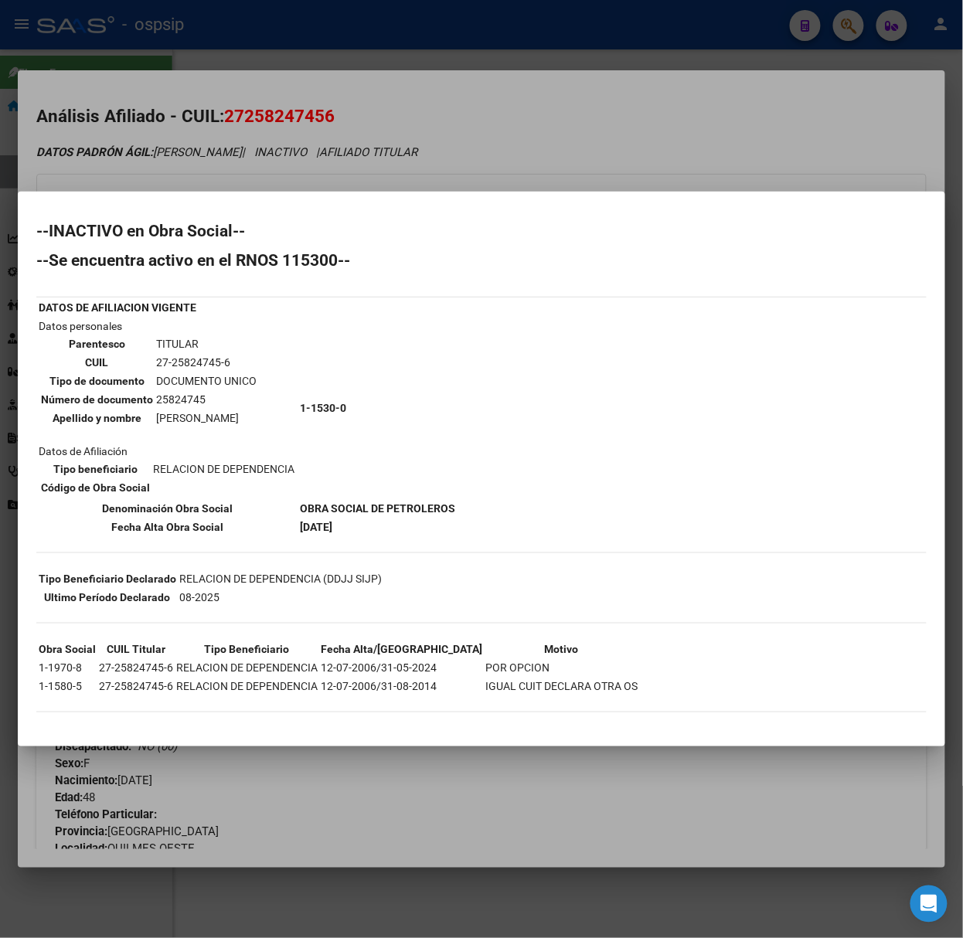
click at [23, 22] on div at bounding box center [481, 469] width 963 height 938
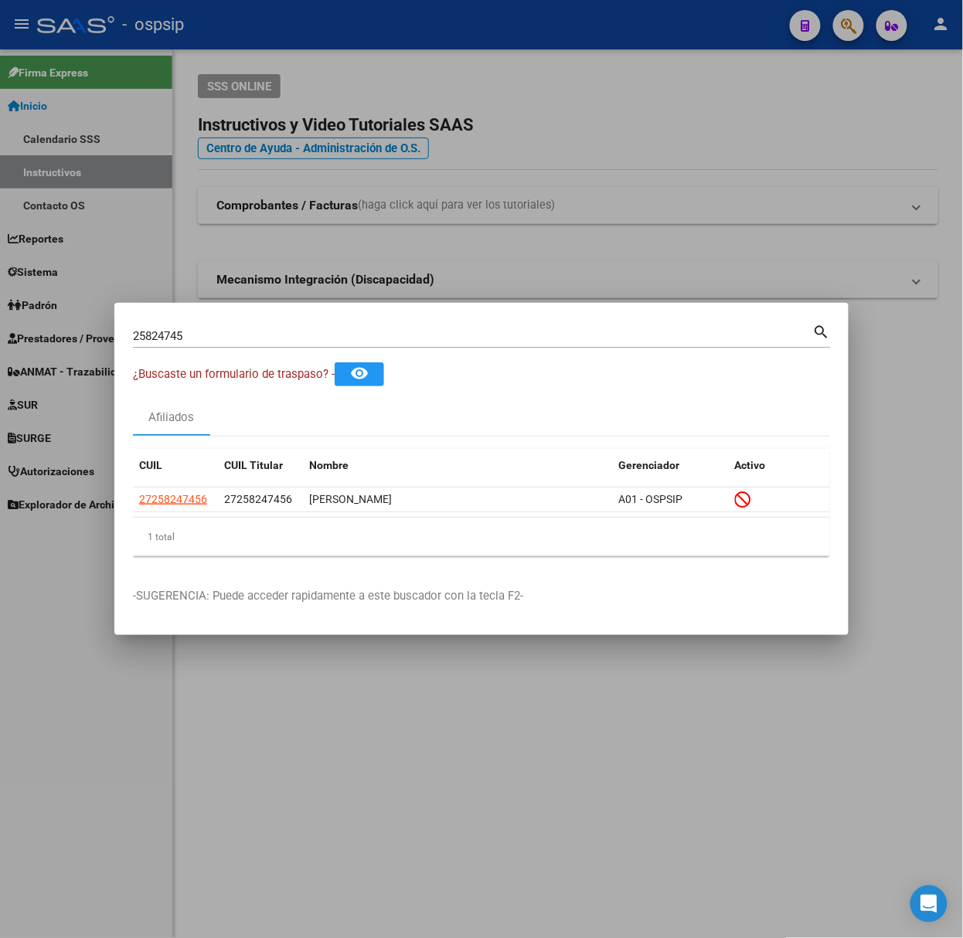
click at [236, 335] on input "25824745" at bounding box center [473, 336] width 680 height 14
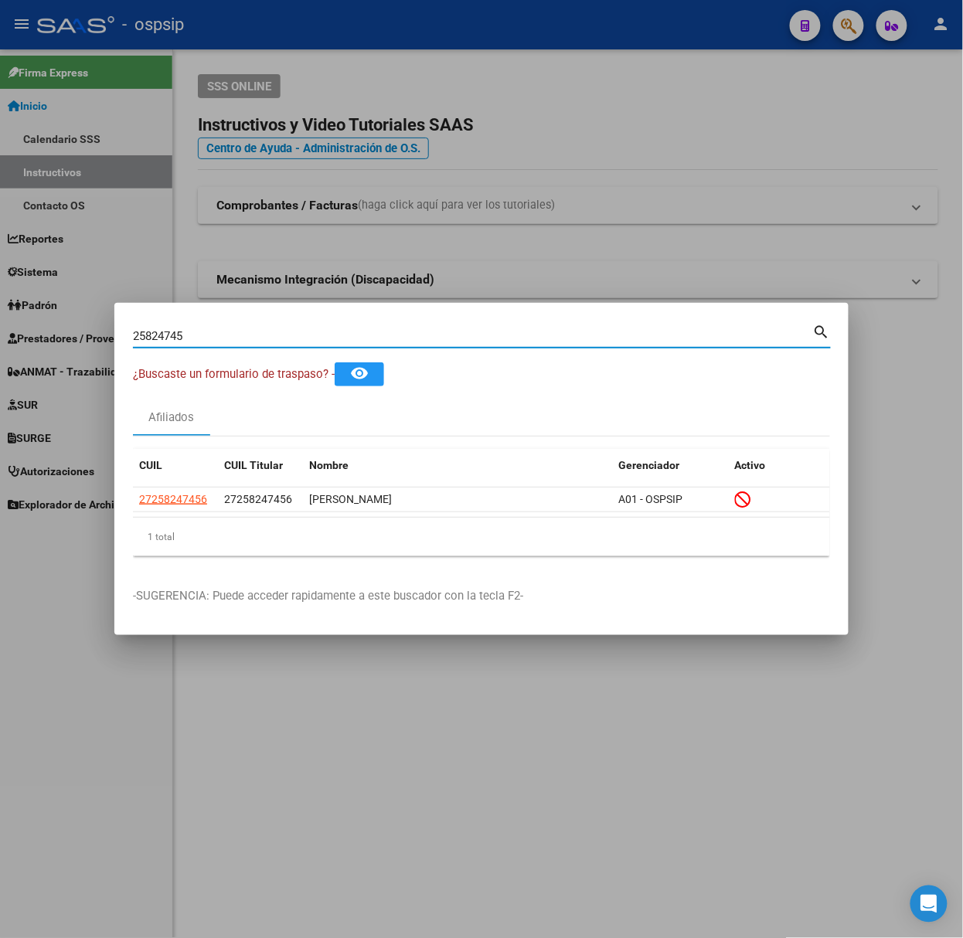
click at [236, 335] on input "25824745" at bounding box center [473, 336] width 680 height 14
type input "45198688"
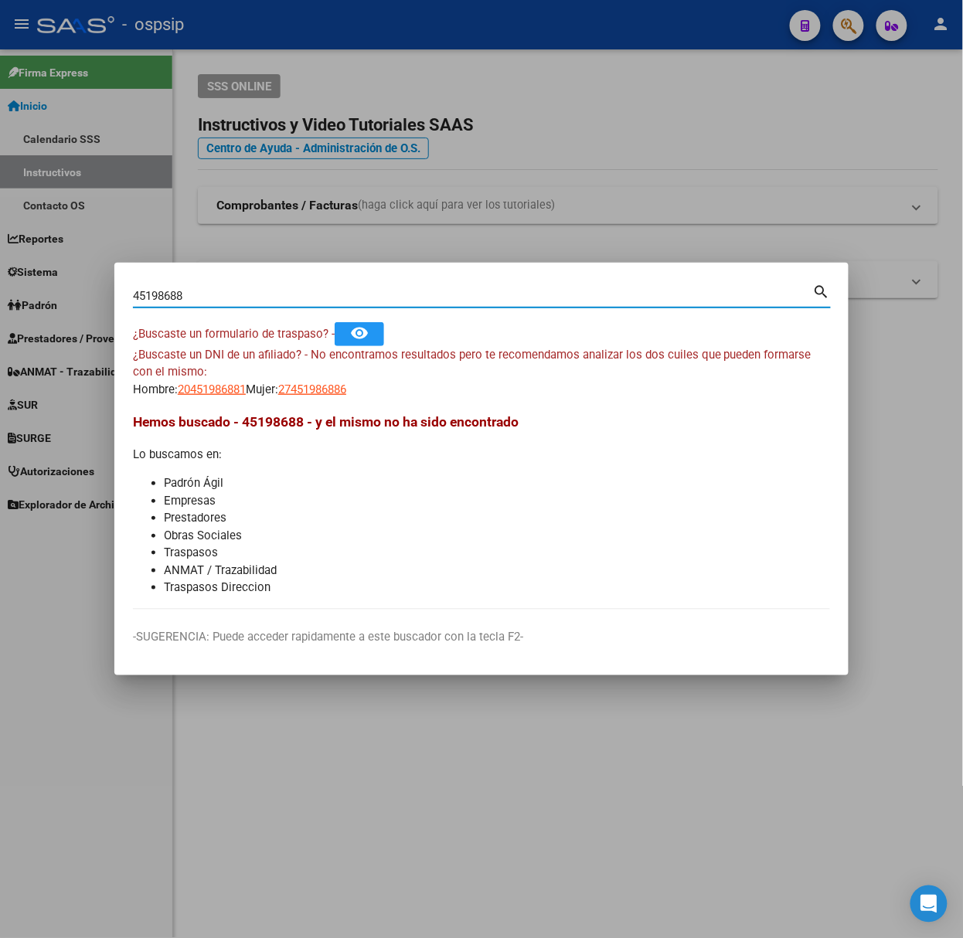
click at [309, 397] on app-link-go-to "27451986886" at bounding box center [312, 390] width 68 height 18
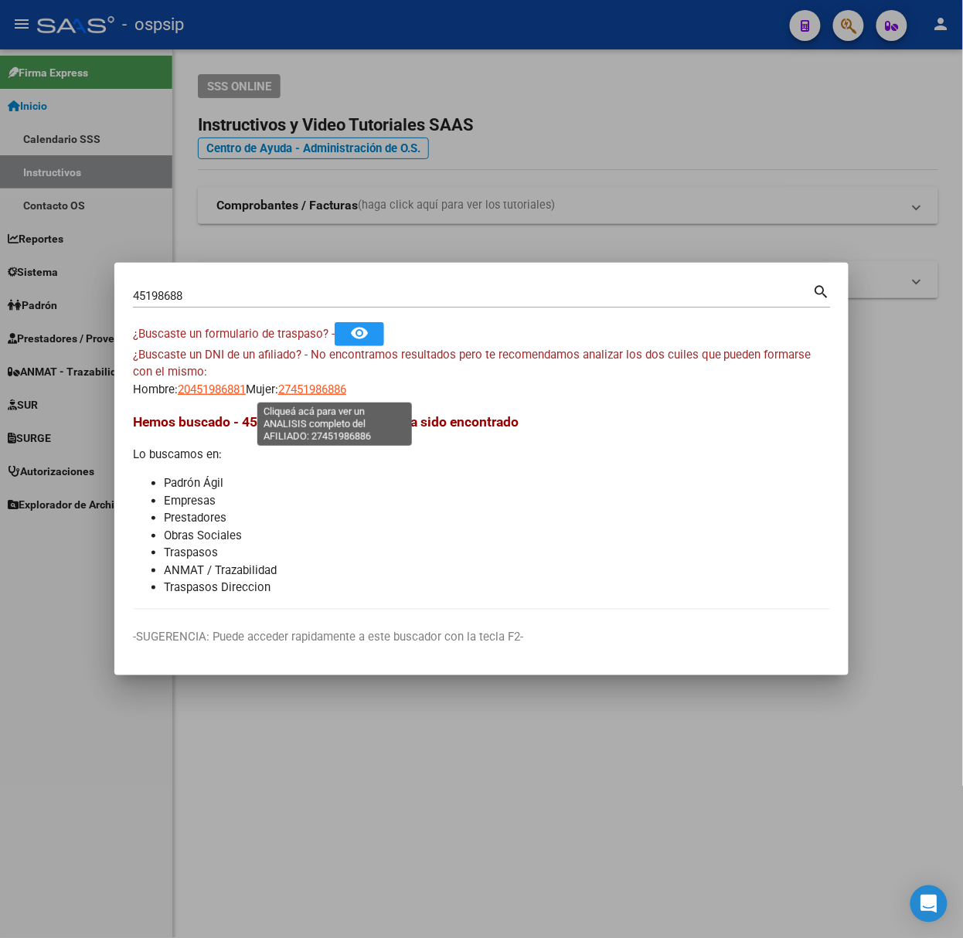
click at [316, 390] on span "27451986886" at bounding box center [312, 390] width 68 height 14
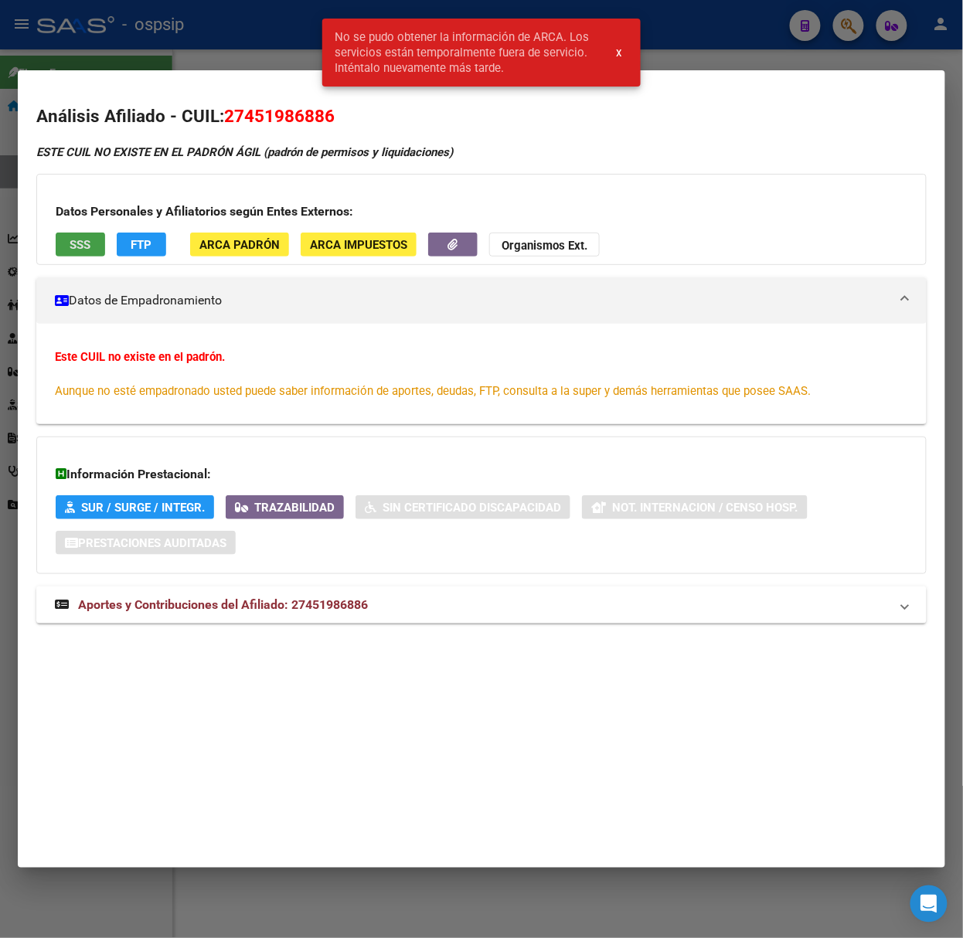
click at [85, 246] on span "SSS" at bounding box center [80, 245] width 21 height 14
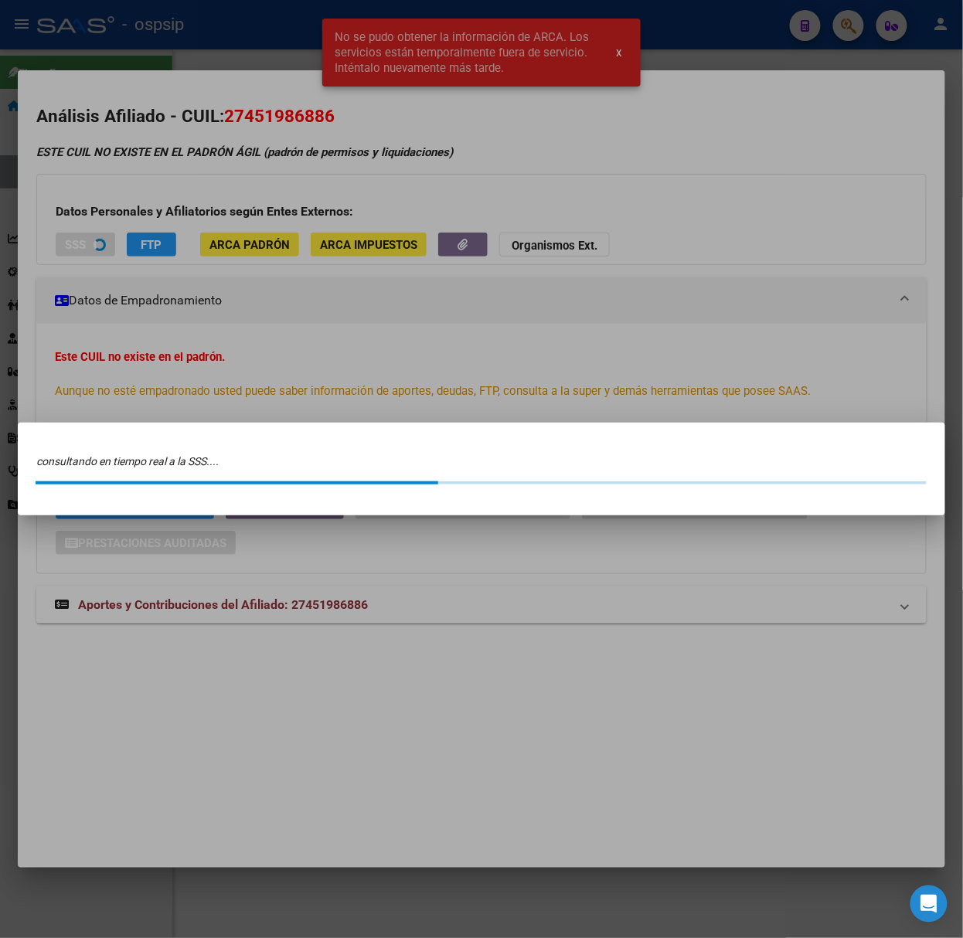
click at [121, 43] on div at bounding box center [481, 469] width 963 height 938
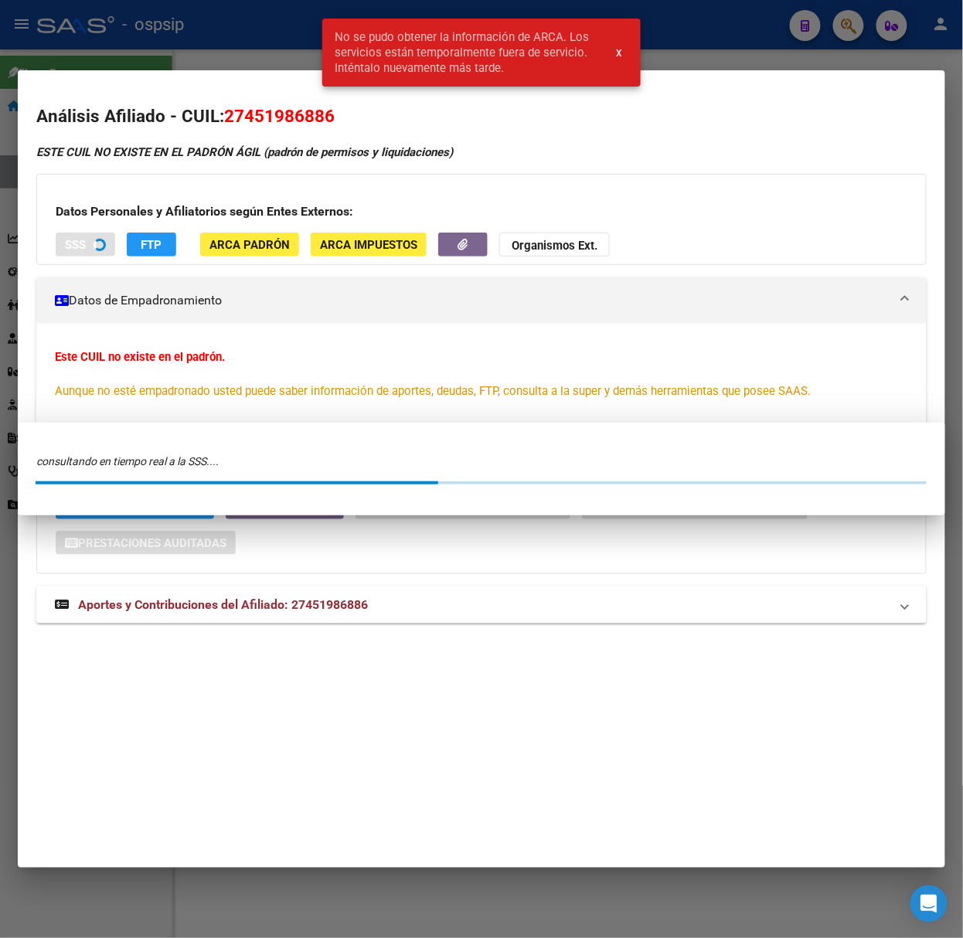
click at [121, 43] on div at bounding box center [481, 469] width 963 height 938
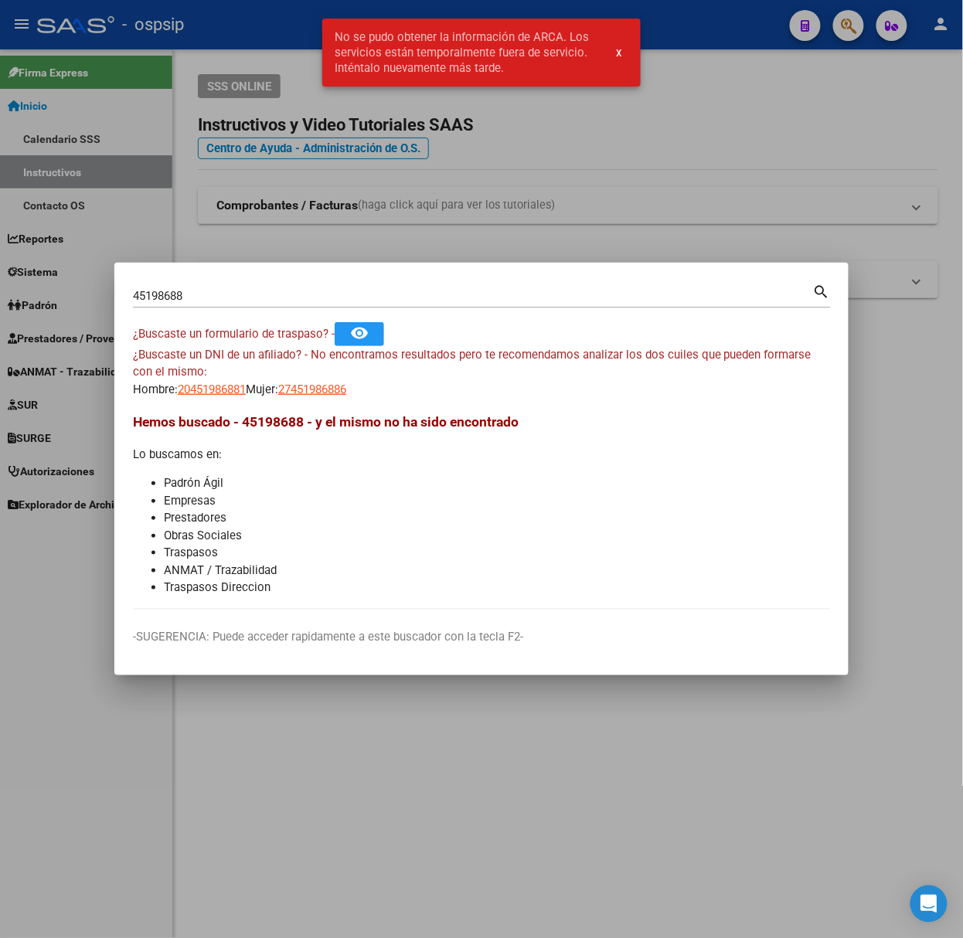
click at [233, 403] on mat-dialog-content "45198688 Buscar (apellido, dni, cuil, nro traspaso, cuit, obra social) search ¿…" at bounding box center [481, 445] width 734 height 328
click at [223, 396] on span "20451986881" at bounding box center [212, 390] width 68 height 14
type textarea "20451986881"
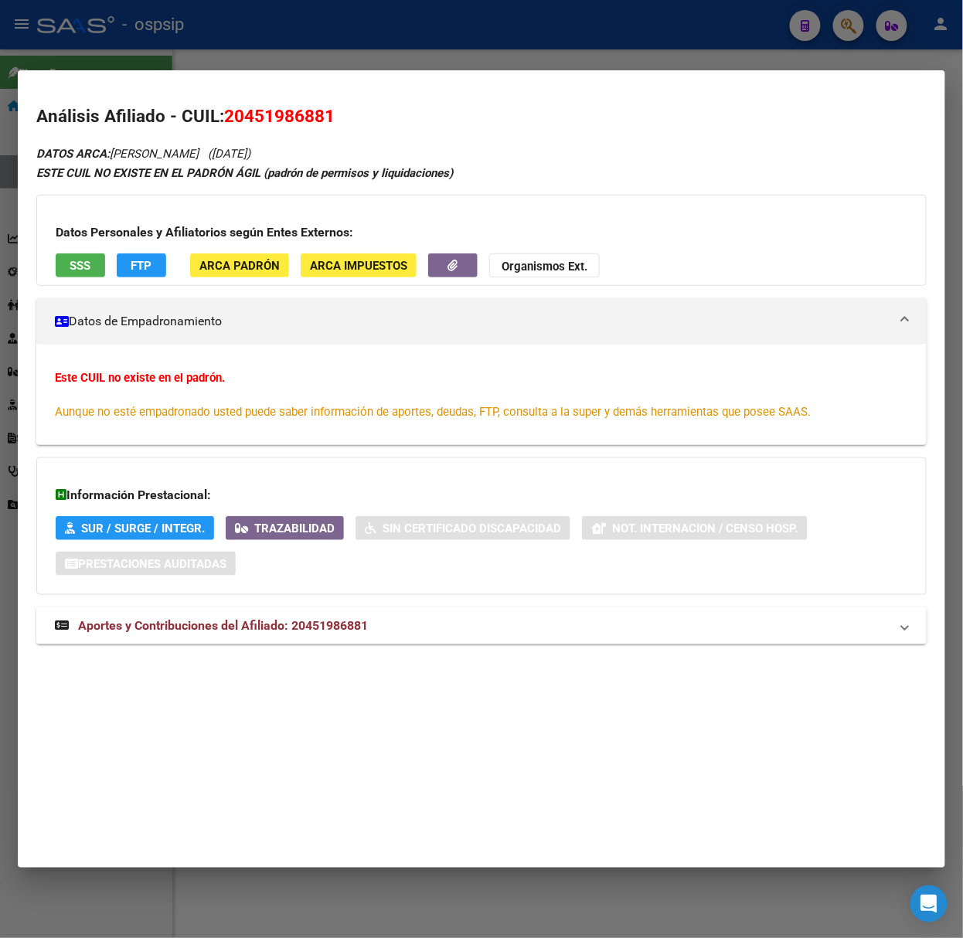
click at [248, 607] on div "DATOS ARCA: [PERSON_NAME] ([DATE]) ESTE CUIL NO EXISTE EN EL PADRÓN ÁGIL (padró…" at bounding box center [481, 403] width 890 height 518
click at [251, 612] on mat-expansion-panel-header "Aportes y Contribuciones del Afiliado: 20451986881" at bounding box center [481, 626] width 890 height 37
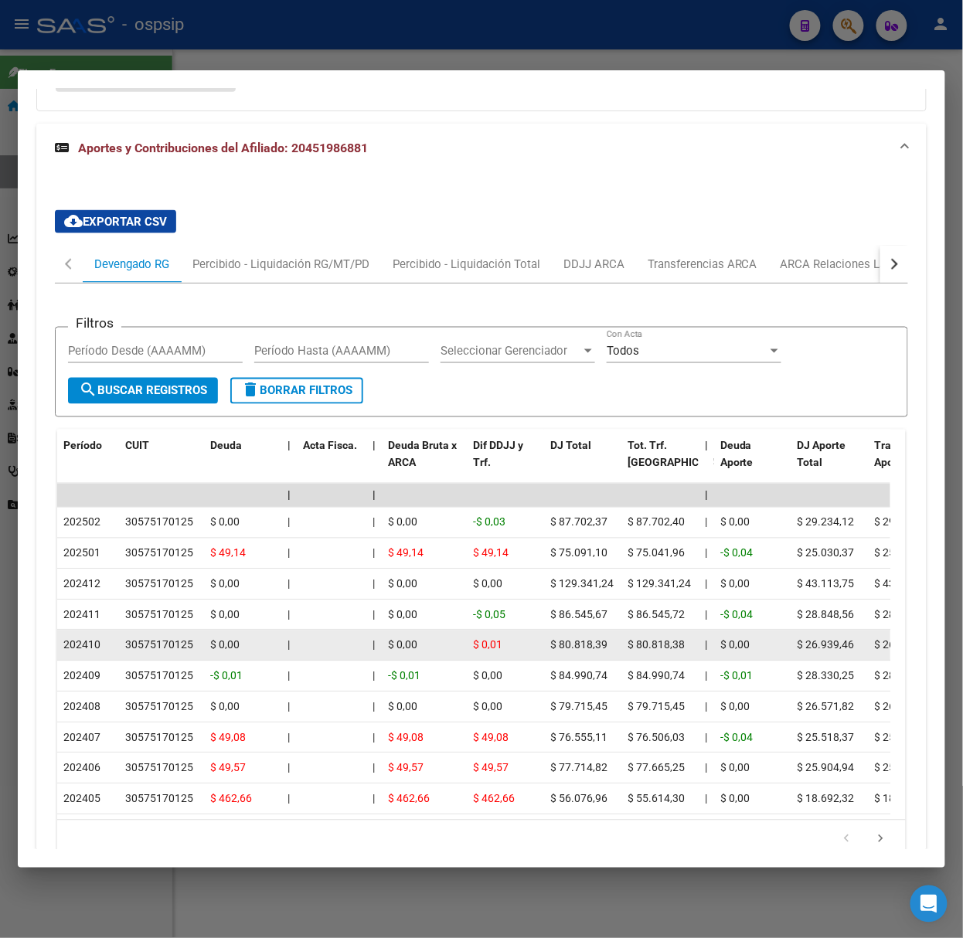
scroll to position [584, 0]
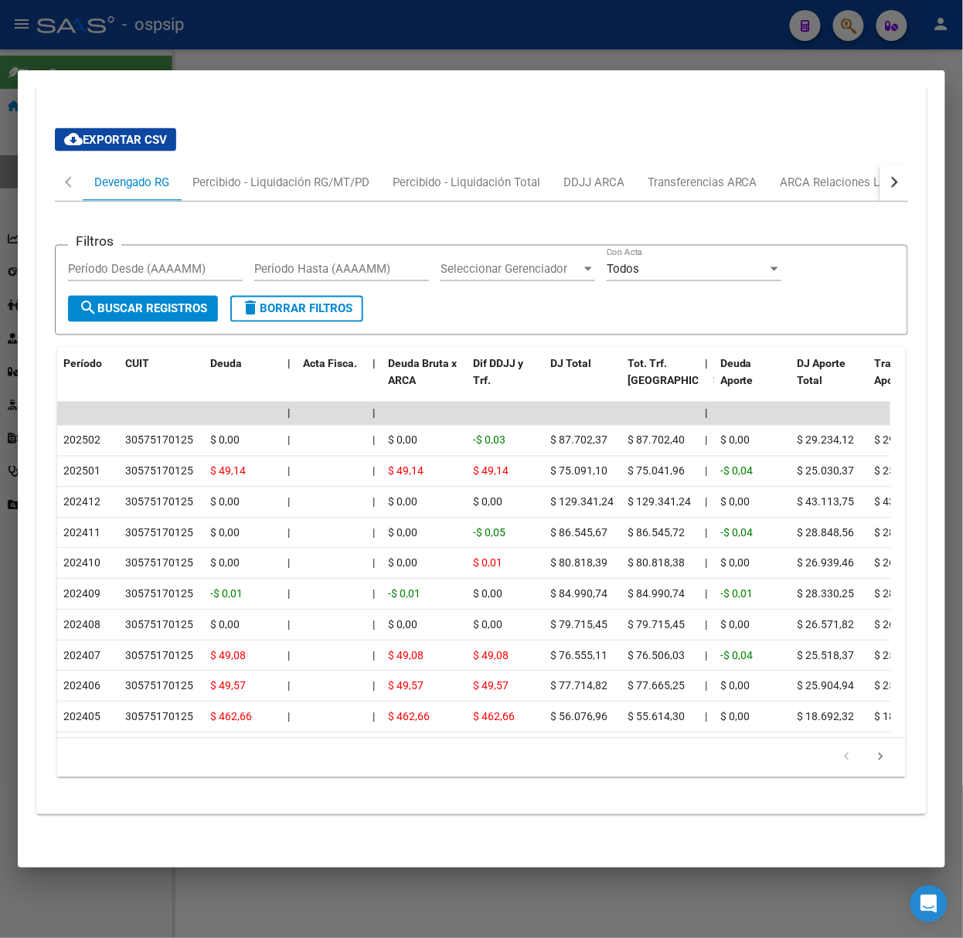
click at [471, 75] on mat-dialog-container "Análisis Afiliado - CUIL: 20451986881 DATOS ARCA: [PERSON_NAME] ([DATE]) ESTE C…" at bounding box center [482, 469] width 928 height 798
click at [475, 46] on div at bounding box center [481, 469] width 963 height 938
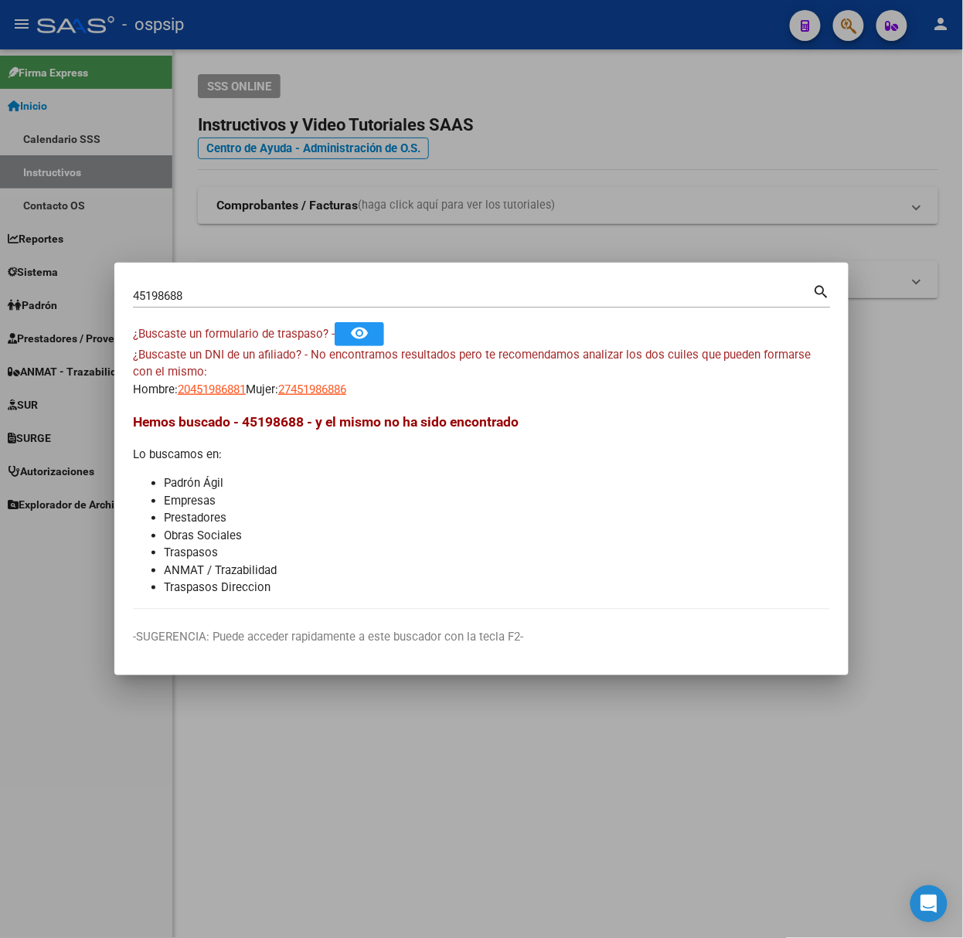
click at [421, 294] on input "45198688" at bounding box center [473, 296] width 680 height 14
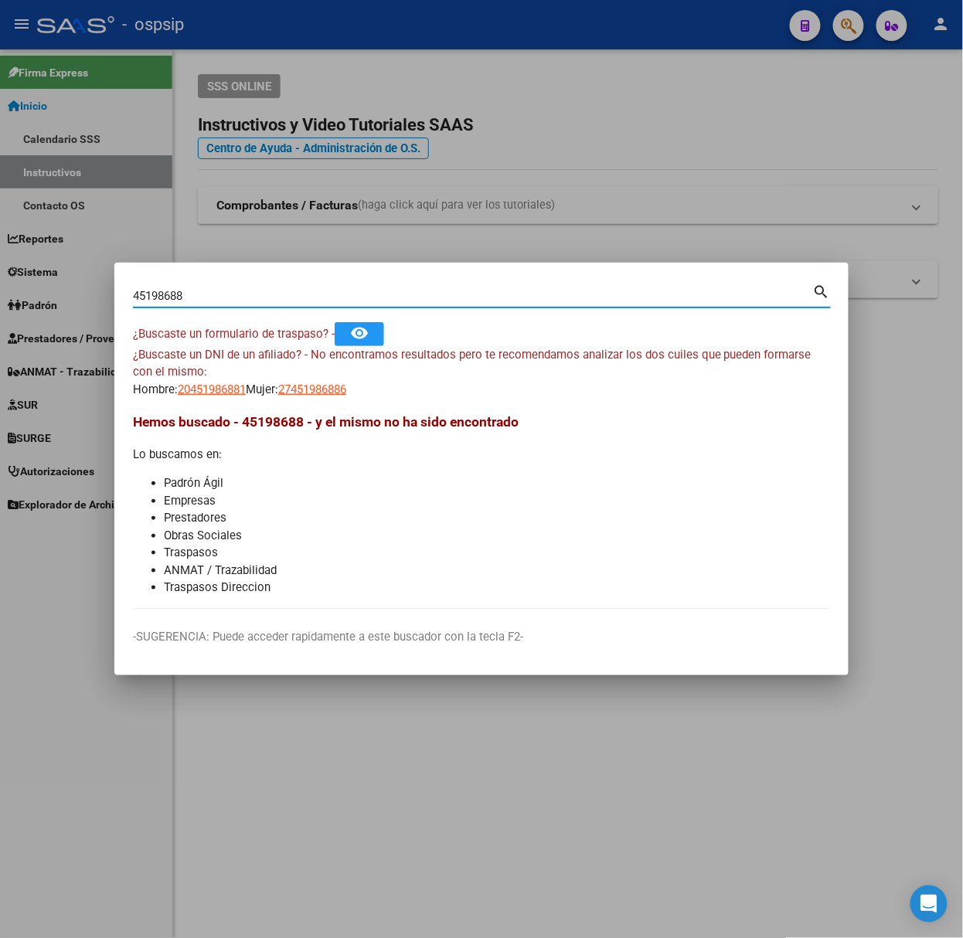
click at [421, 294] on input "45198688" at bounding box center [473, 296] width 680 height 14
type input "39874647"
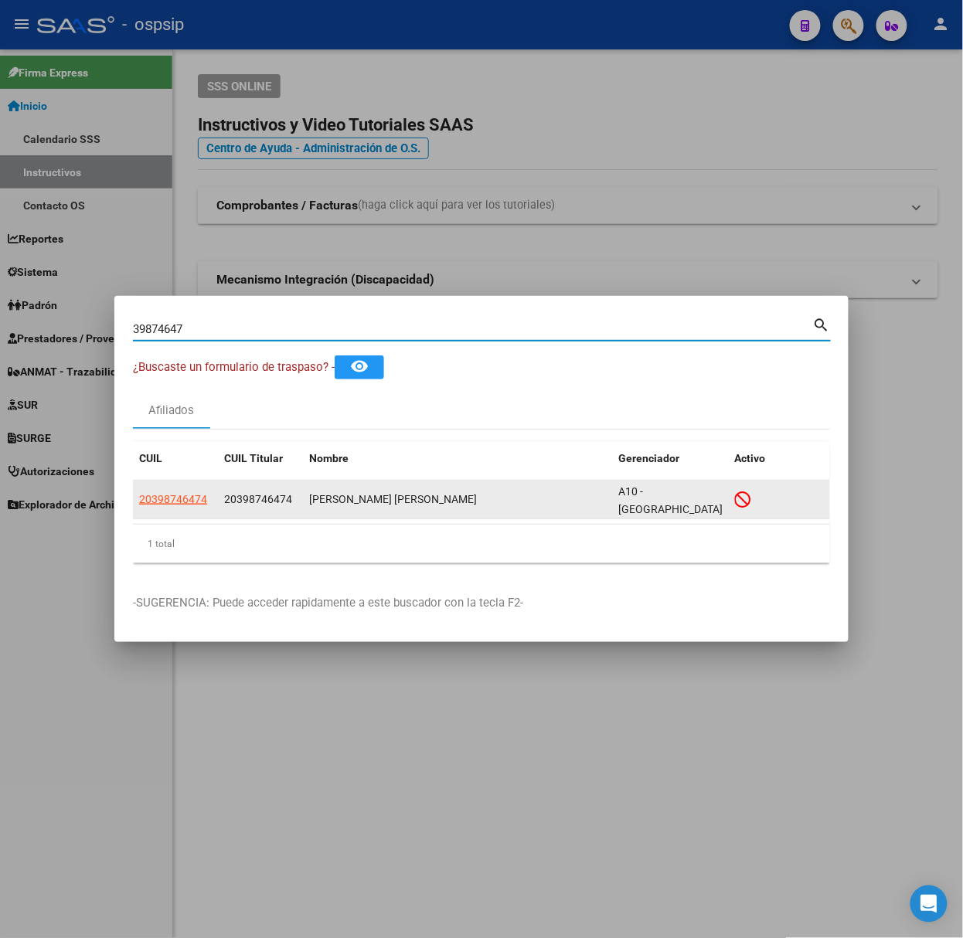
click at [184, 493] on span "20398746474" at bounding box center [173, 499] width 68 height 12
type textarea "20398746474"
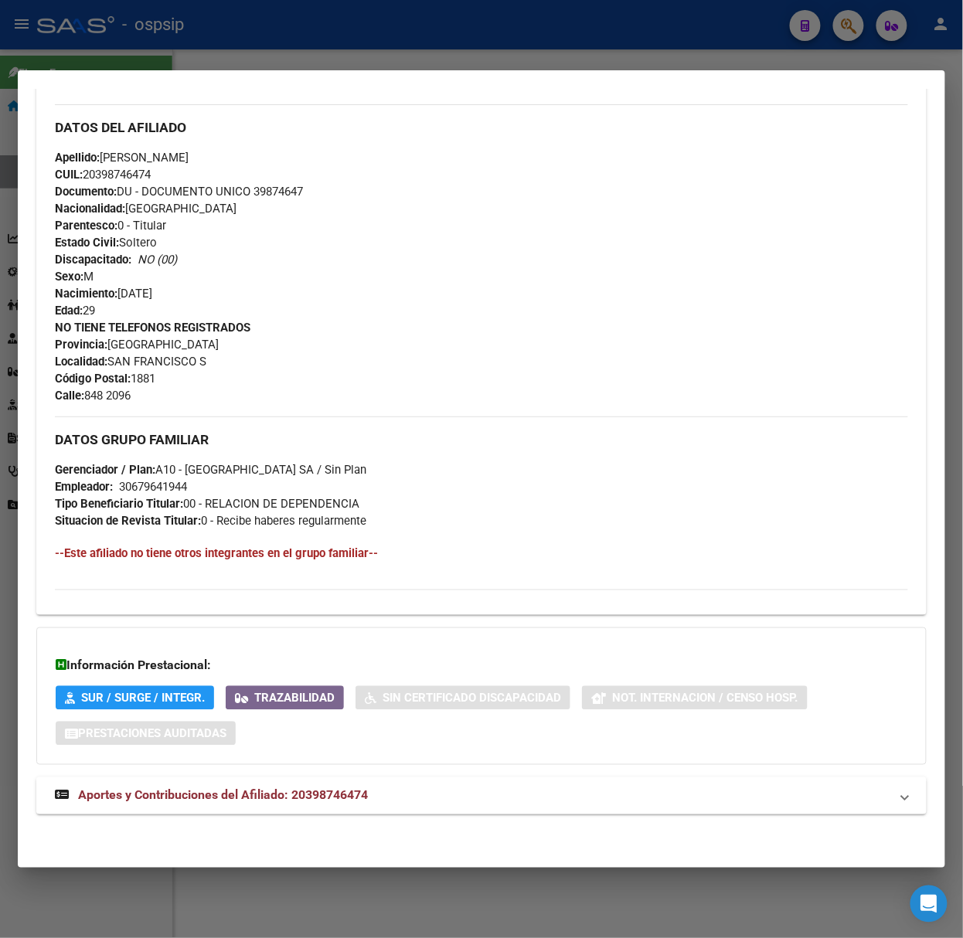
click at [424, 793] on mat-panel-title "Aportes y Contribuciones del Afiliado: 20398746474" at bounding box center [472, 796] width 835 height 19
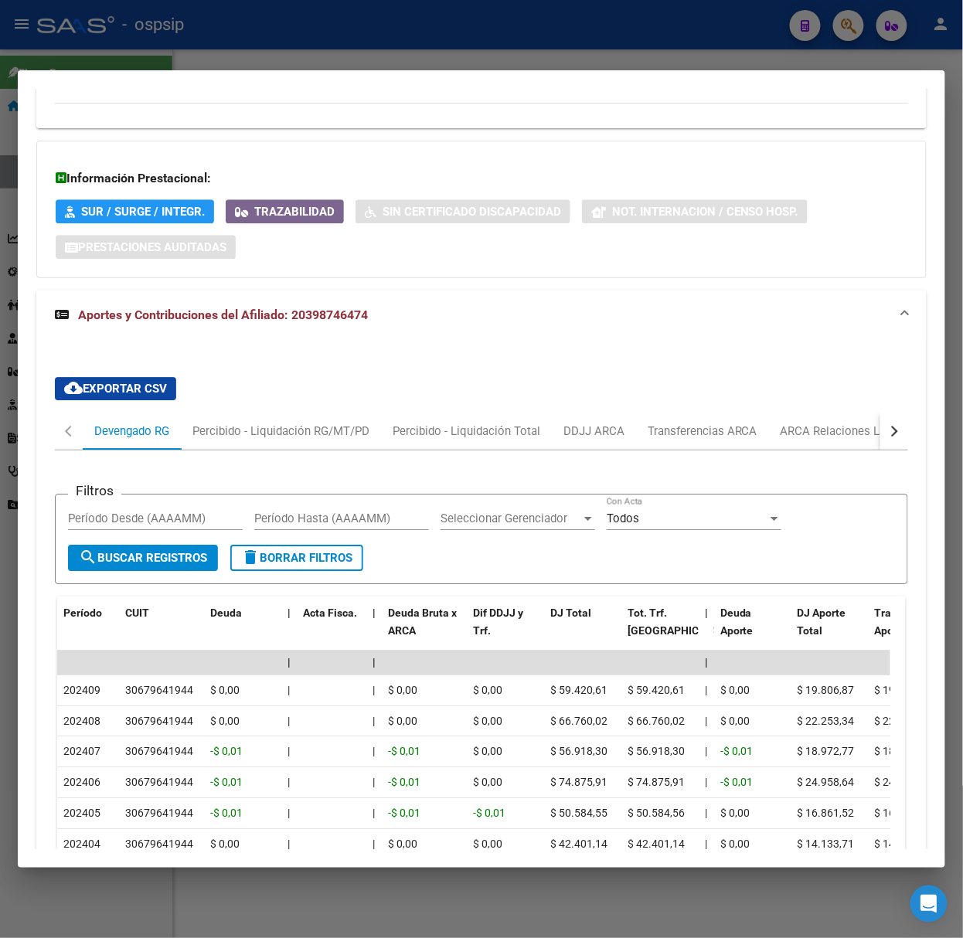
scroll to position [1111, 0]
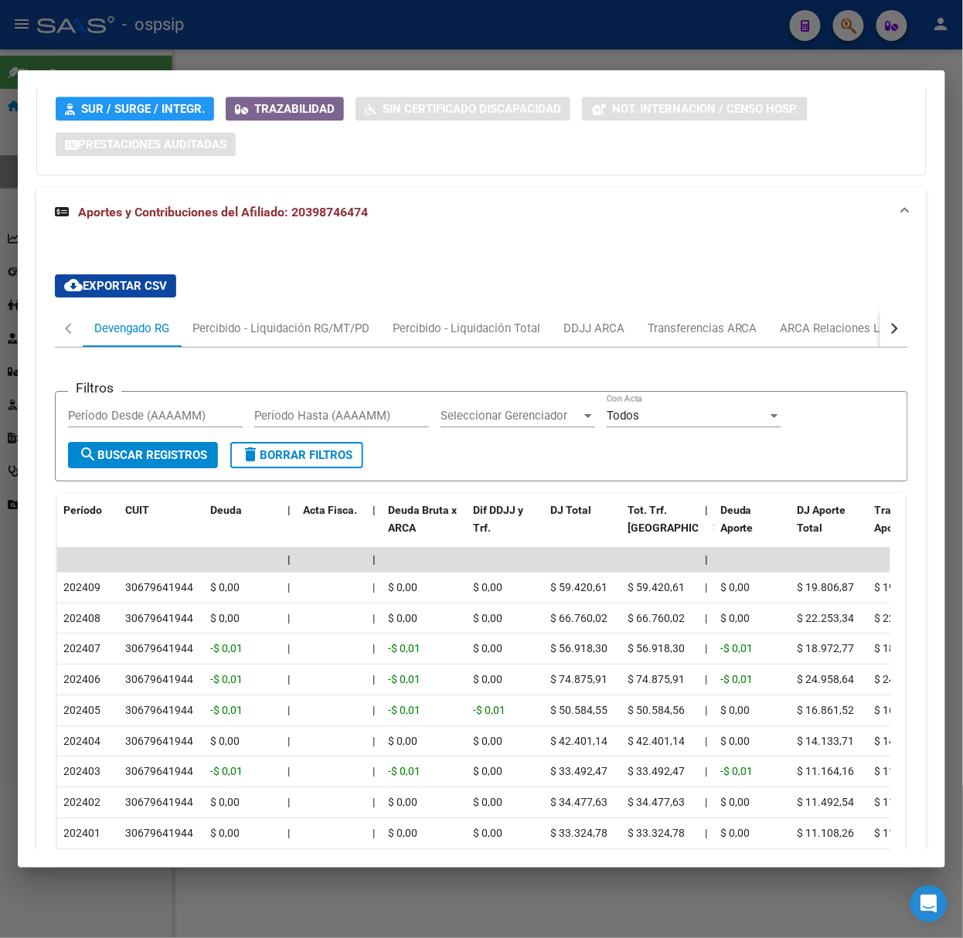
click at [294, 36] on div at bounding box center [481, 469] width 963 height 938
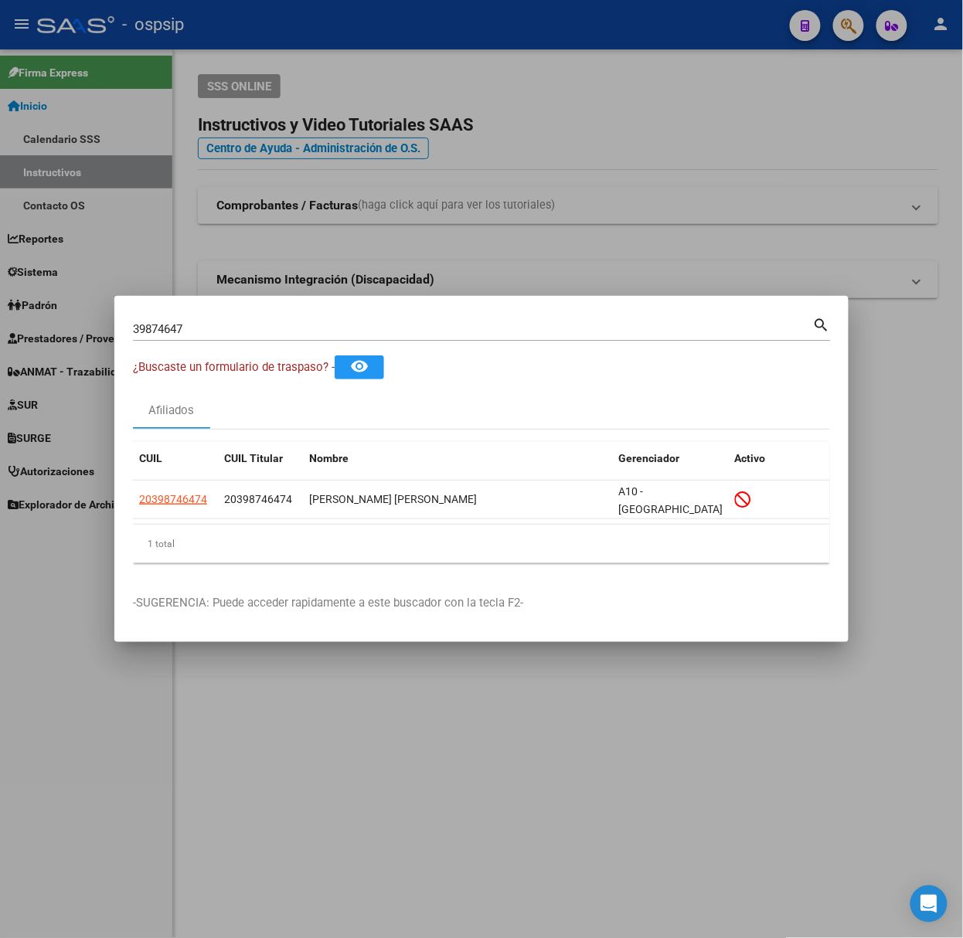
click at [255, 311] on mat-dialog-container "39874647 Buscar (apellido, dni, cuil, nro traspaso, cuit, obra social) search ¿…" at bounding box center [481, 469] width 734 height 346
click at [257, 339] on div "39874647 Buscar (apellido, dni, [PERSON_NAME], [PERSON_NAME], cuit, obra social)" at bounding box center [473, 329] width 680 height 23
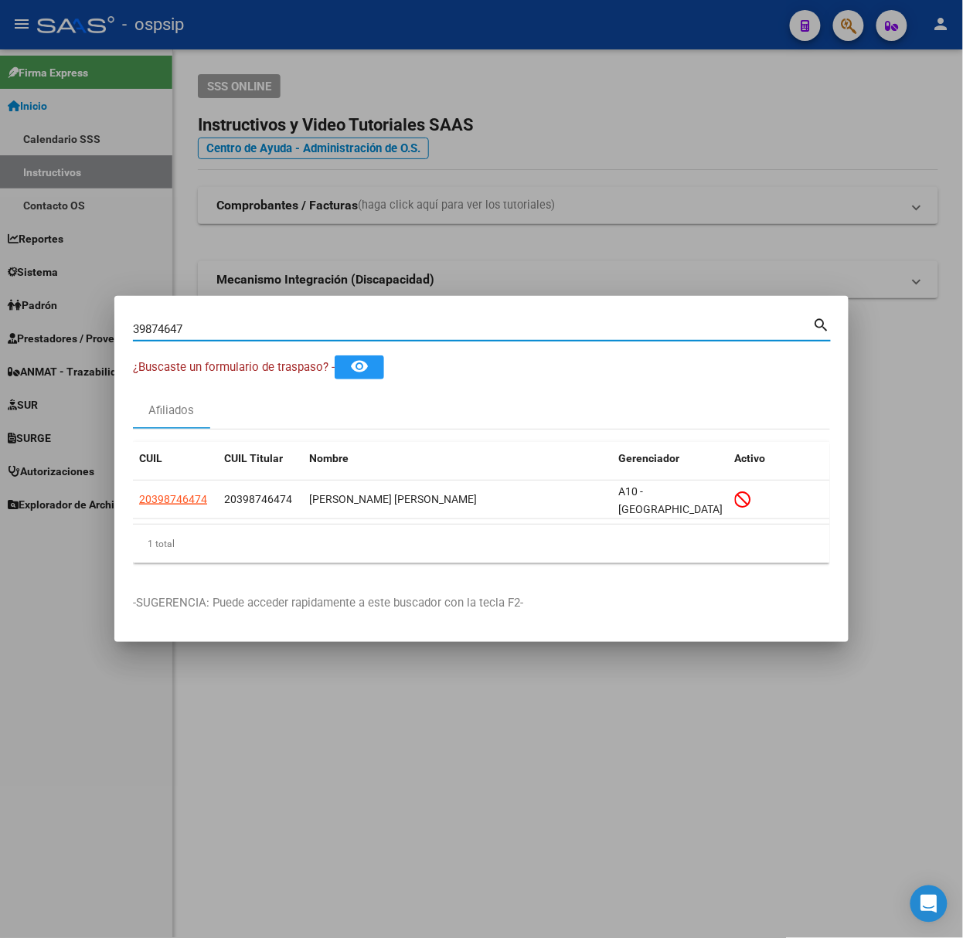
click at [257, 340] on div "39874647 Buscar (apellido, dni, [PERSON_NAME], [PERSON_NAME], cuit, obra social)" at bounding box center [473, 329] width 680 height 23
click at [245, 337] on div "39874647 Buscar (apellido, dni, [PERSON_NAME], [PERSON_NAME], cuit, obra social)" at bounding box center [473, 329] width 680 height 23
click at [241, 332] on input "39874647" at bounding box center [473, 329] width 680 height 14
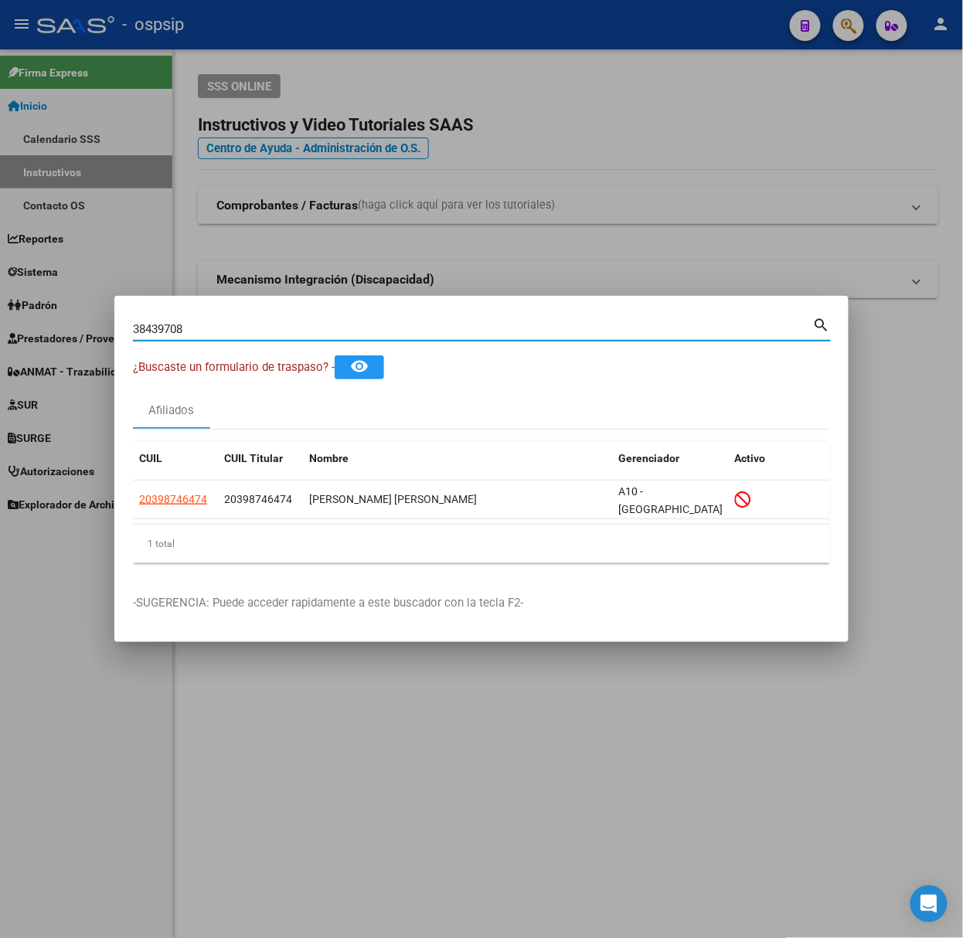
type input "38439708"
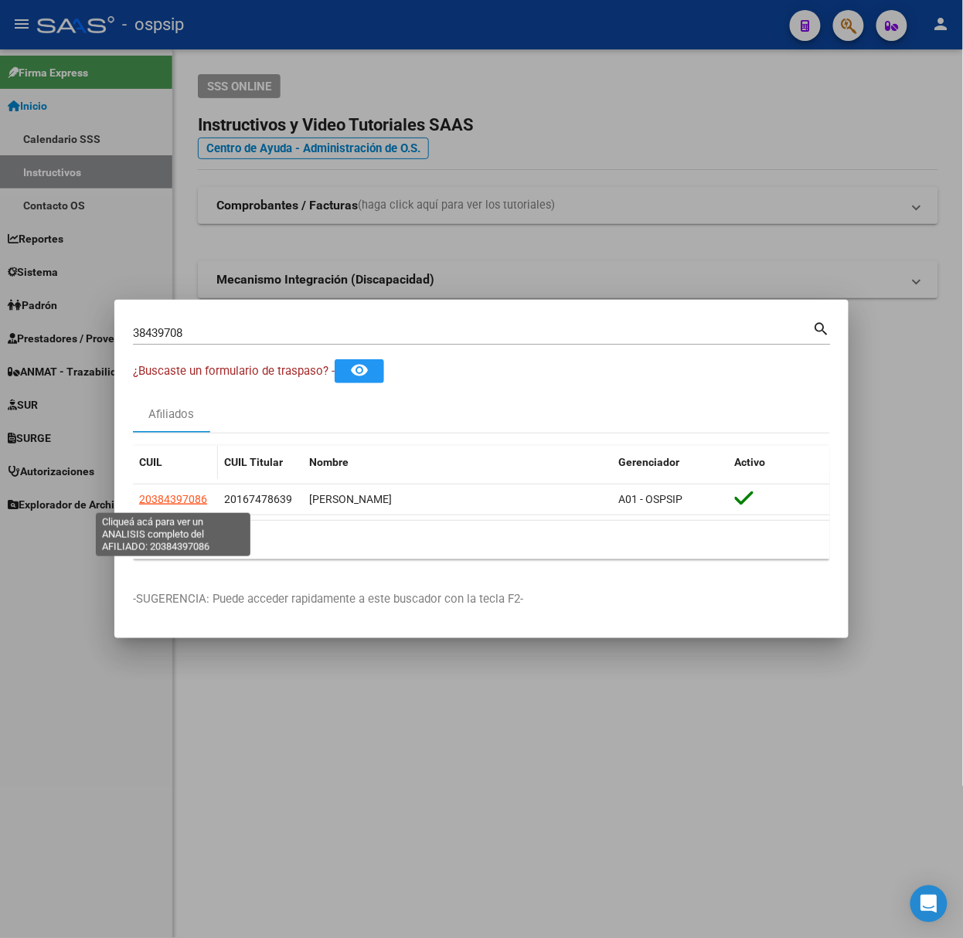
click at [182, 496] on span "20384397086" at bounding box center [173, 499] width 68 height 12
type textarea "20384397086"
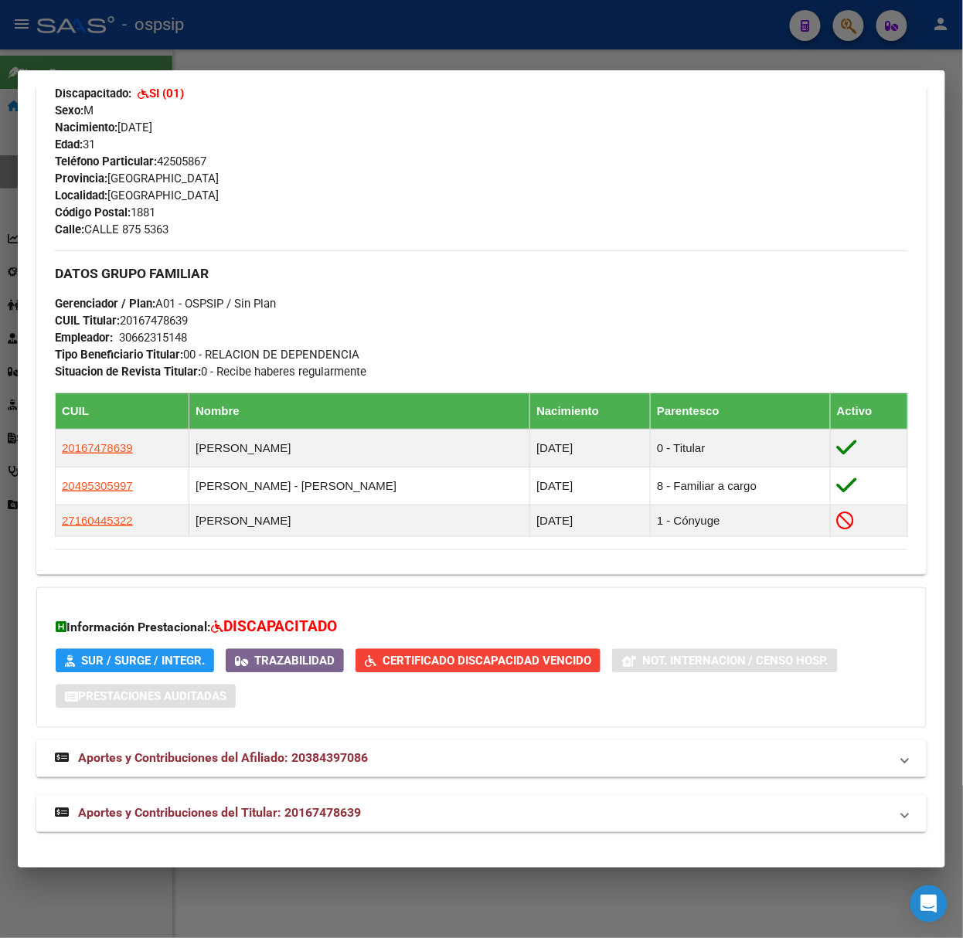
click at [329, 795] on mat-expansion-panel-header "Aportes y Contribuciones del Titular: 20167478639" at bounding box center [481, 813] width 890 height 37
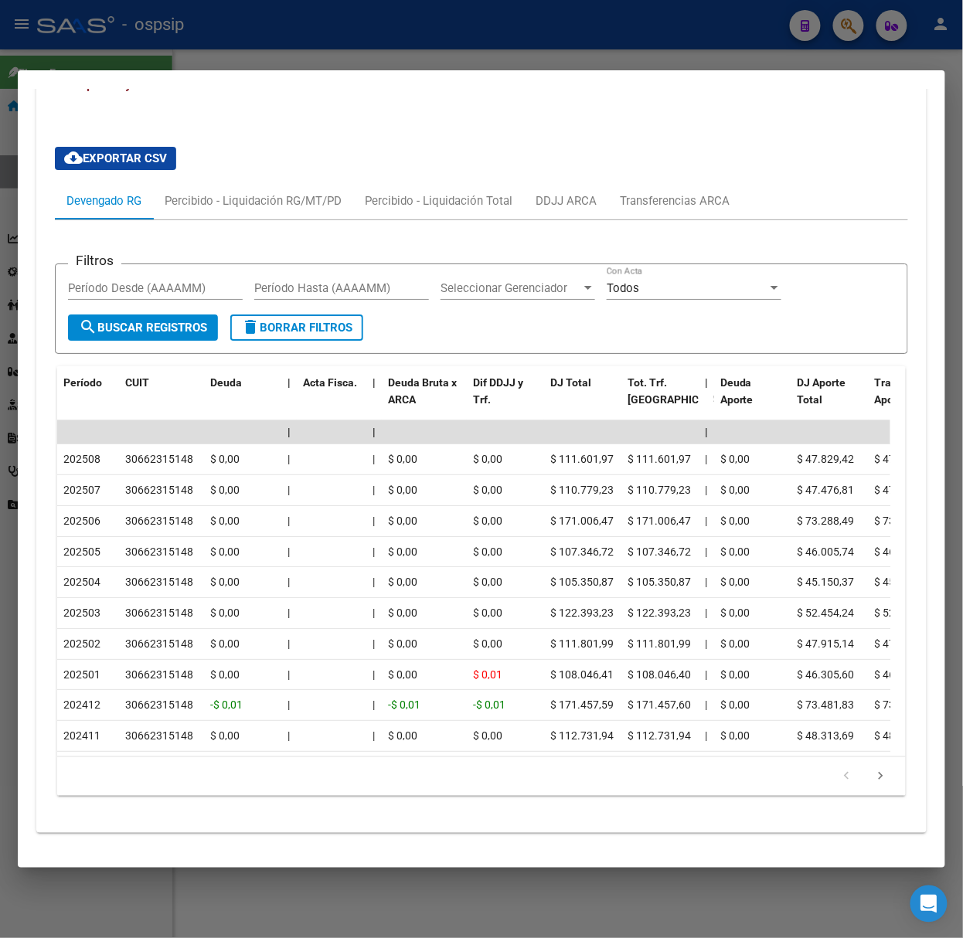
scroll to position [1363, 0]
click at [866, 774] on link "go to next page" at bounding box center [880, 776] width 29 height 17
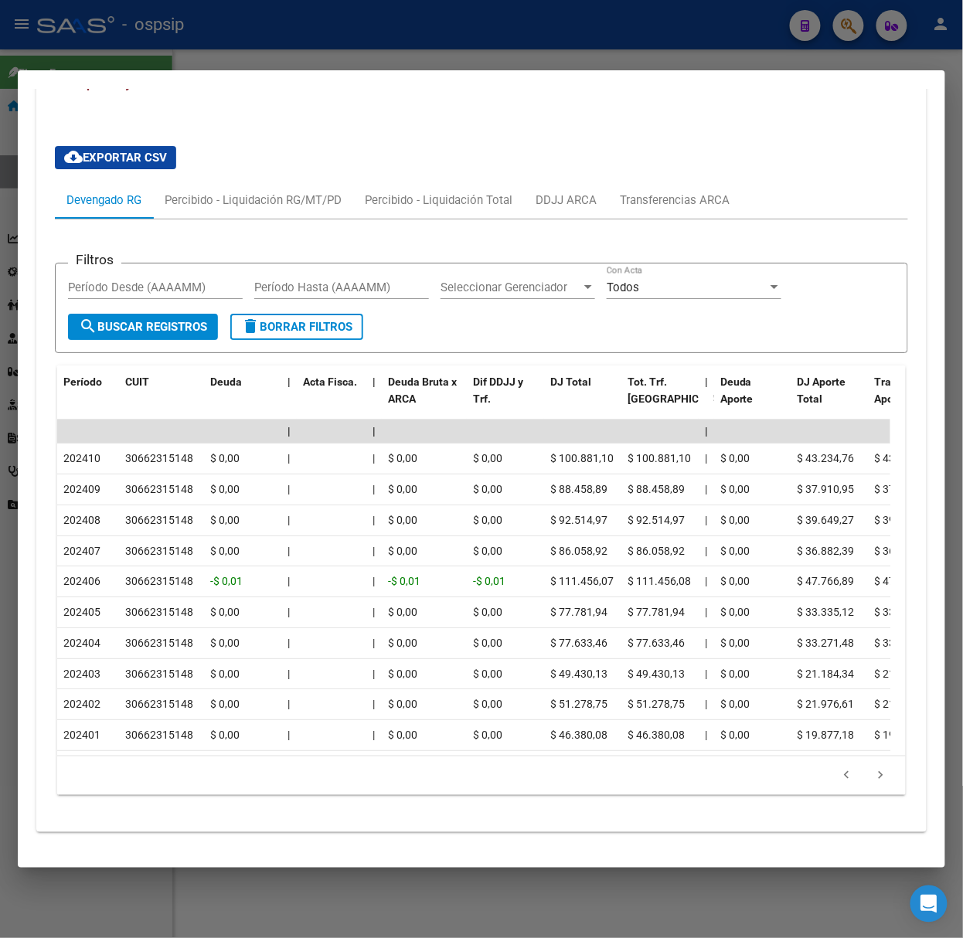
click at [94, 14] on div at bounding box center [481, 469] width 963 height 938
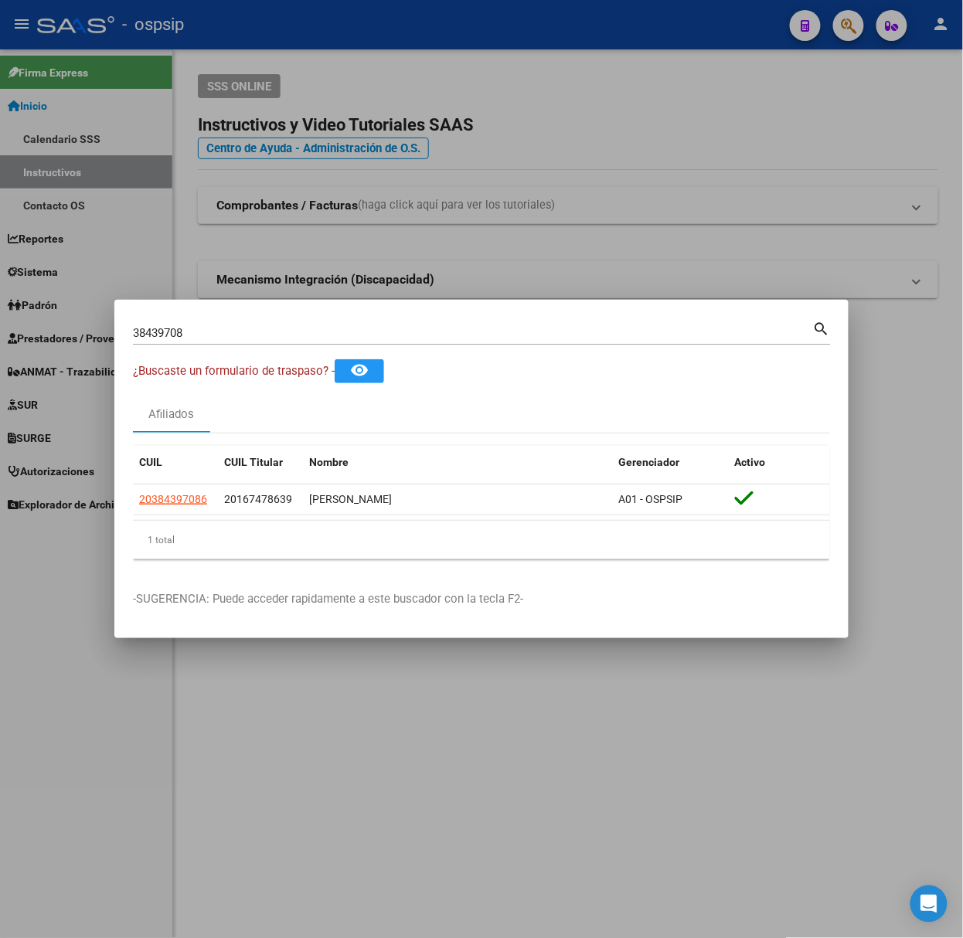
click at [220, 343] on div "38439708 Buscar (apellido, dni, [PERSON_NAME], [PERSON_NAME], cuit, obra social)" at bounding box center [473, 333] width 680 height 23
click at [209, 335] on input "38439708" at bounding box center [473, 333] width 680 height 14
type input "55944130"
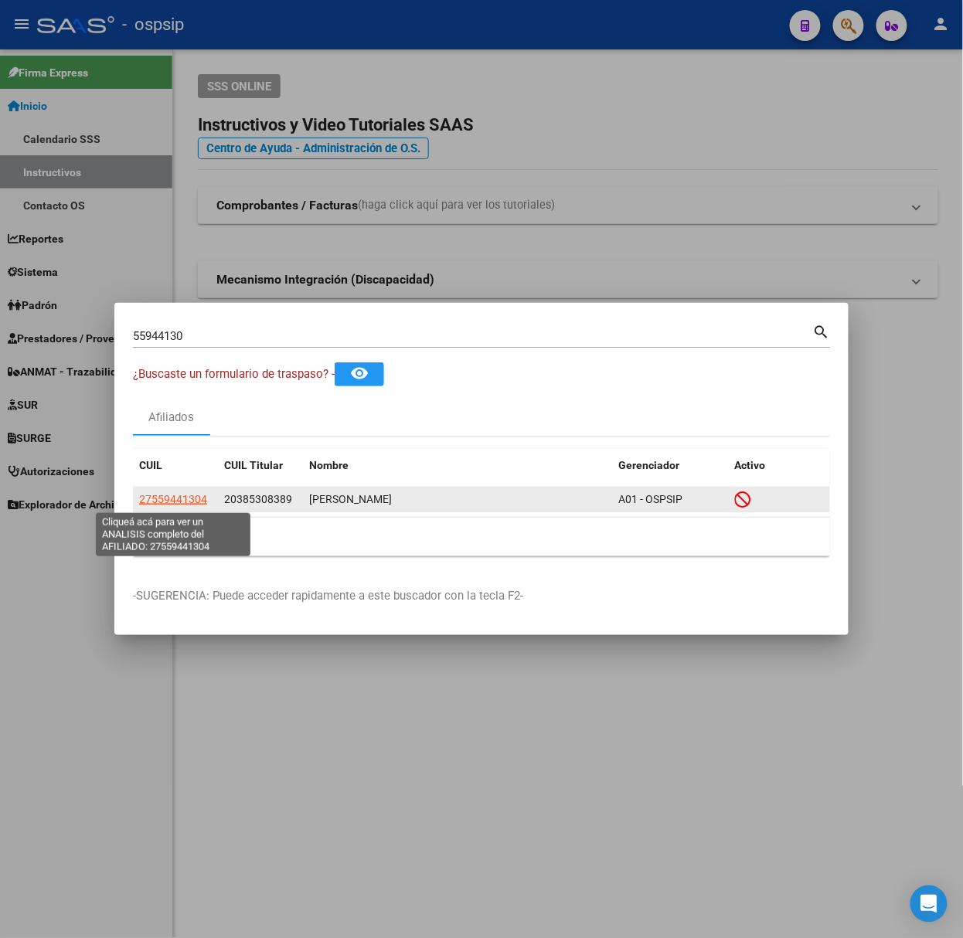
click at [178, 498] on span "27559441304" at bounding box center [173, 499] width 68 height 12
type textarea "27559441304"
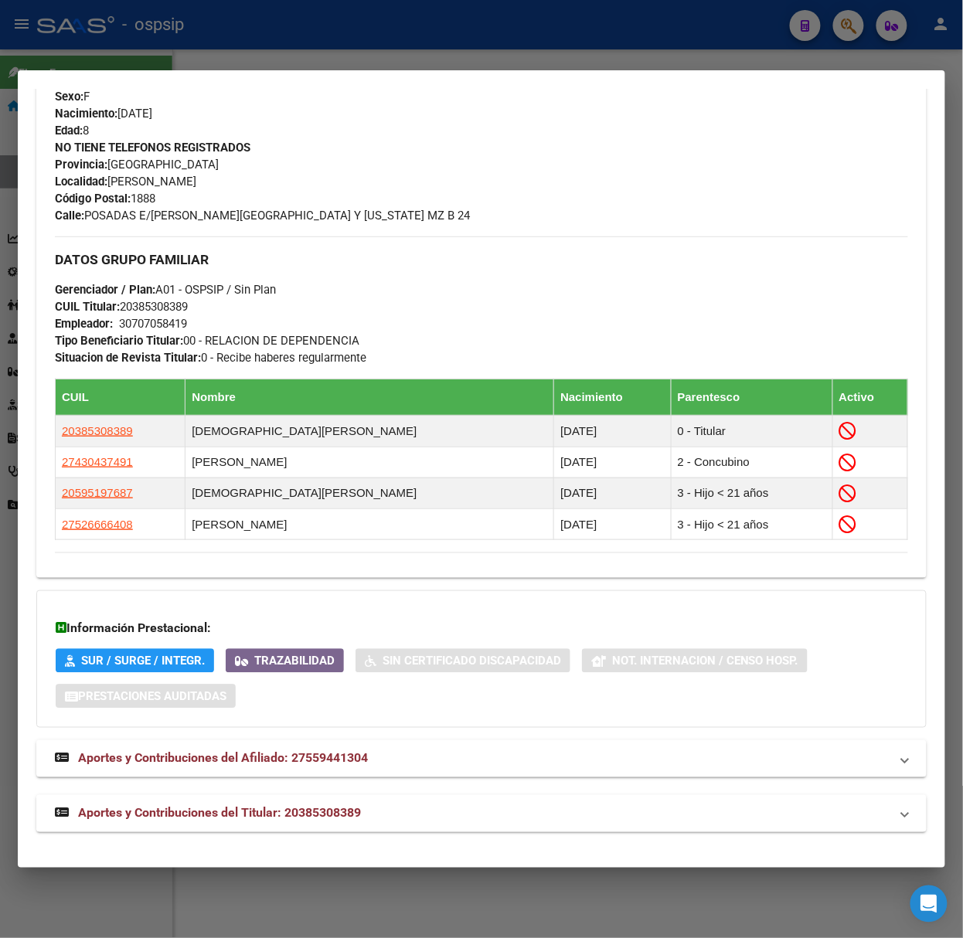
click at [316, 802] on mat-expansion-panel-header "Aportes y Contribuciones del Titular: 20385308389" at bounding box center [481, 813] width 890 height 37
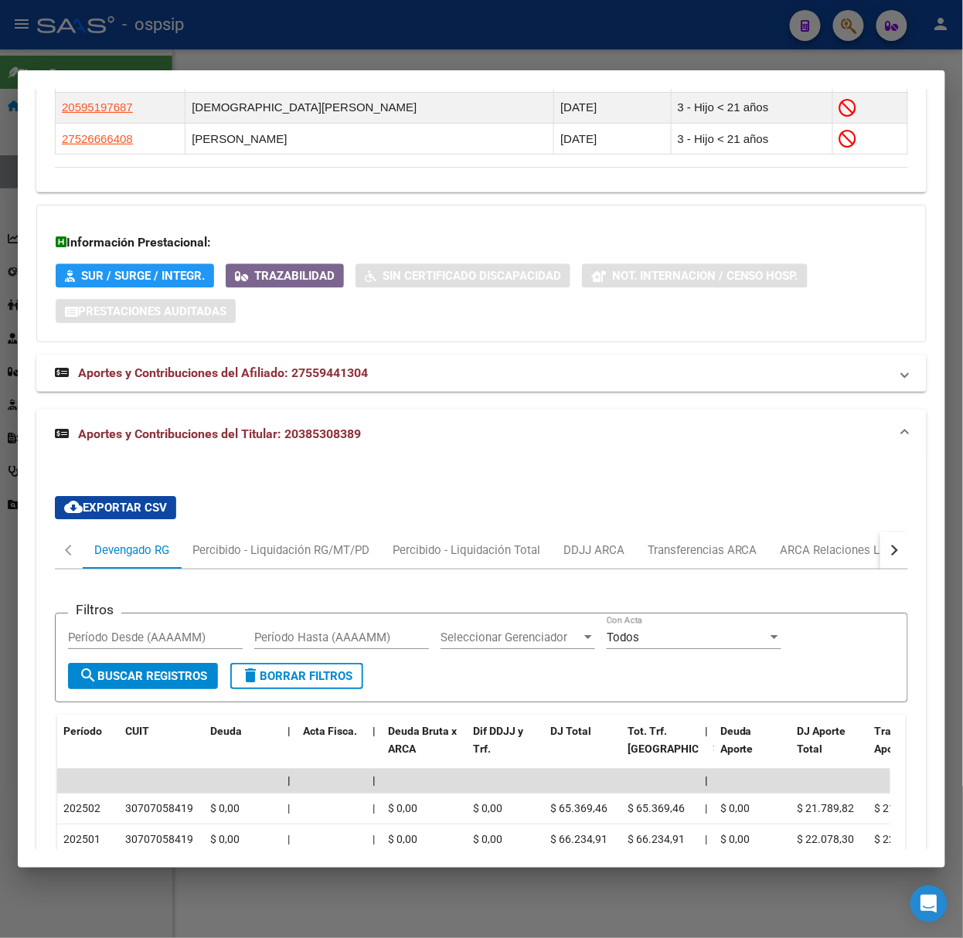
scroll to position [1429, 0]
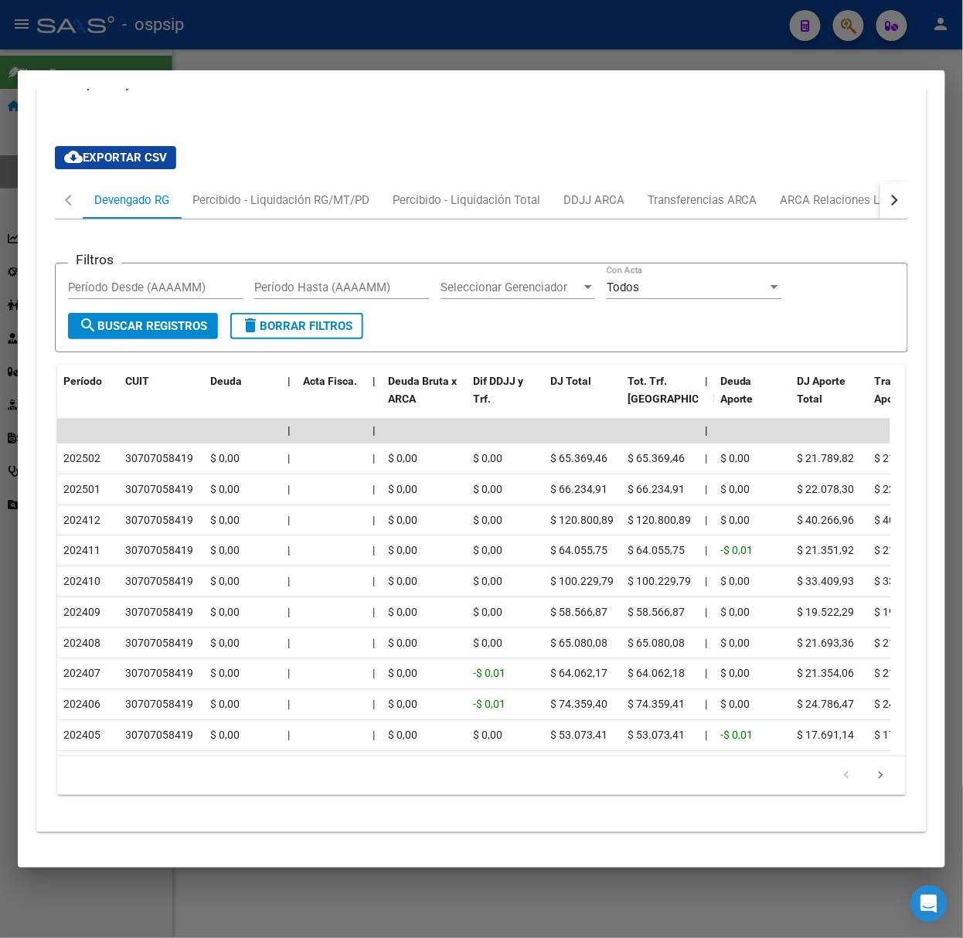
click at [181, 43] on div at bounding box center [481, 469] width 963 height 938
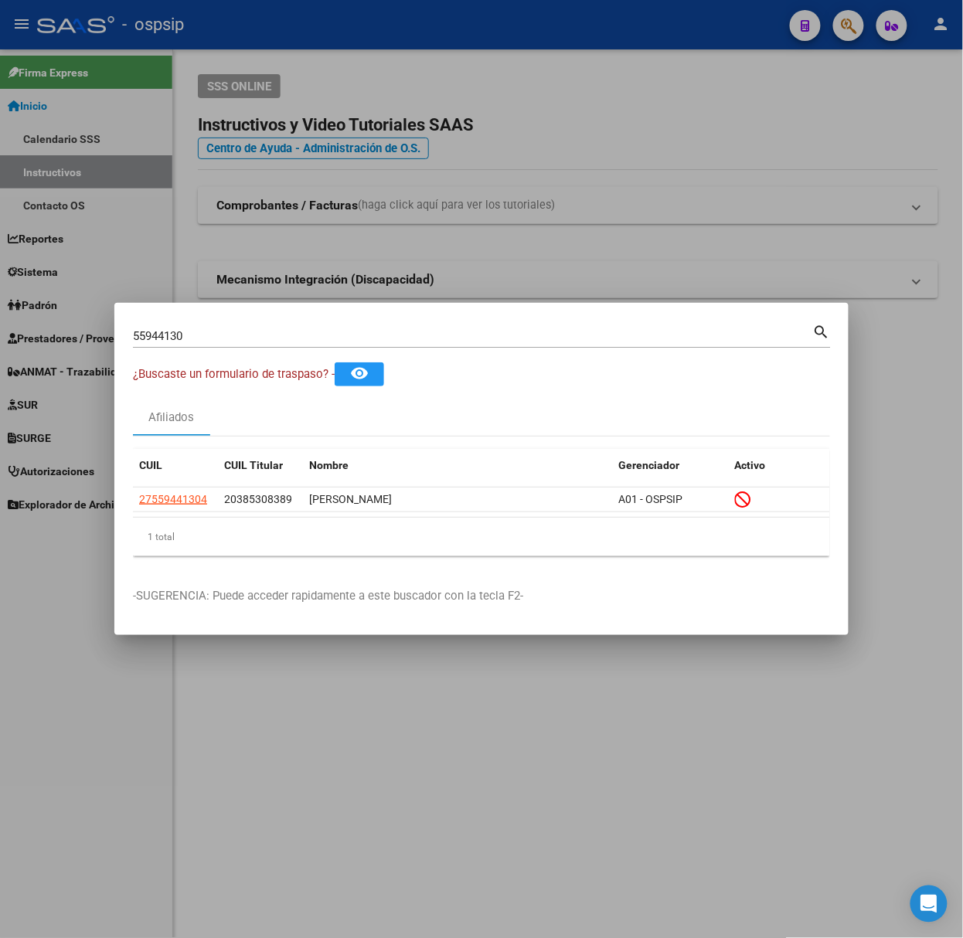
click at [223, 348] on div "55944130 Buscar (apellido, dni, [PERSON_NAME], [PERSON_NAME], cuit, obra social…" at bounding box center [482, 342] width 698 height 41
click at [217, 339] on input "55944130" at bounding box center [473, 336] width 680 height 14
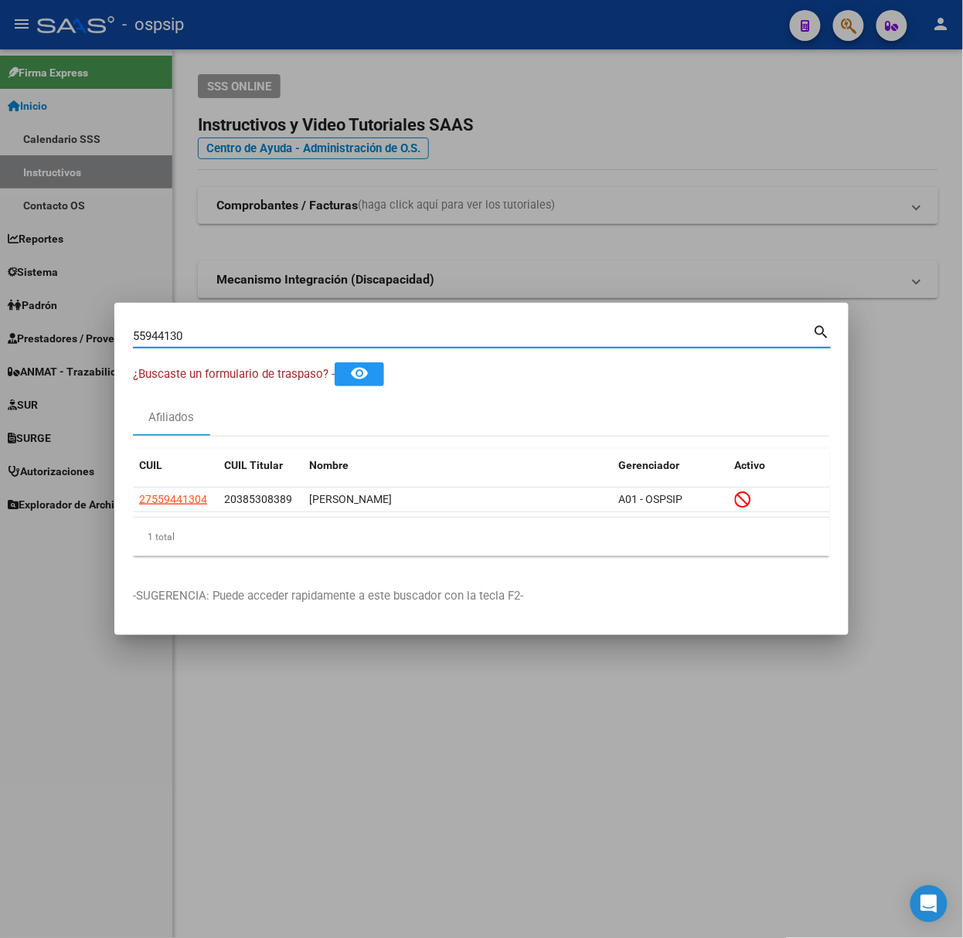
click at [217, 339] on input "55944130" at bounding box center [473, 336] width 680 height 14
type input "43307080"
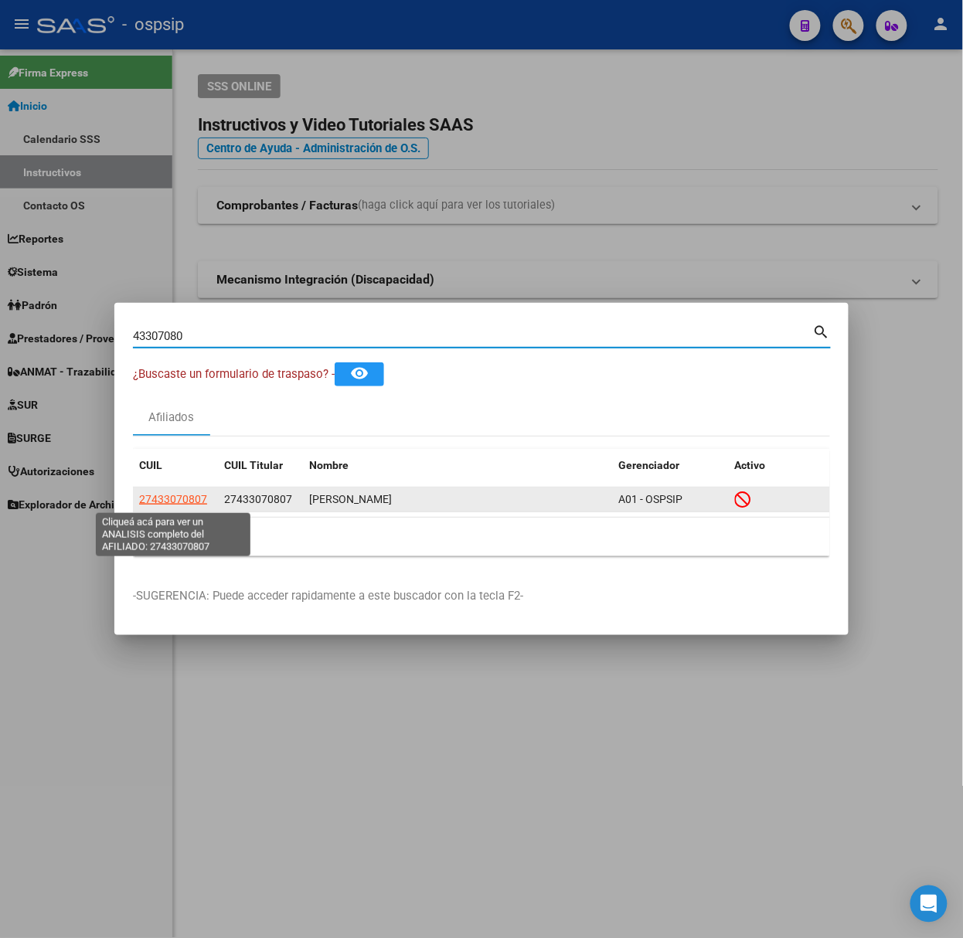
click at [172, 499] on span "27433070807" at bounding box center [173, 499] width 68 height 12
type textarea "27433070807"
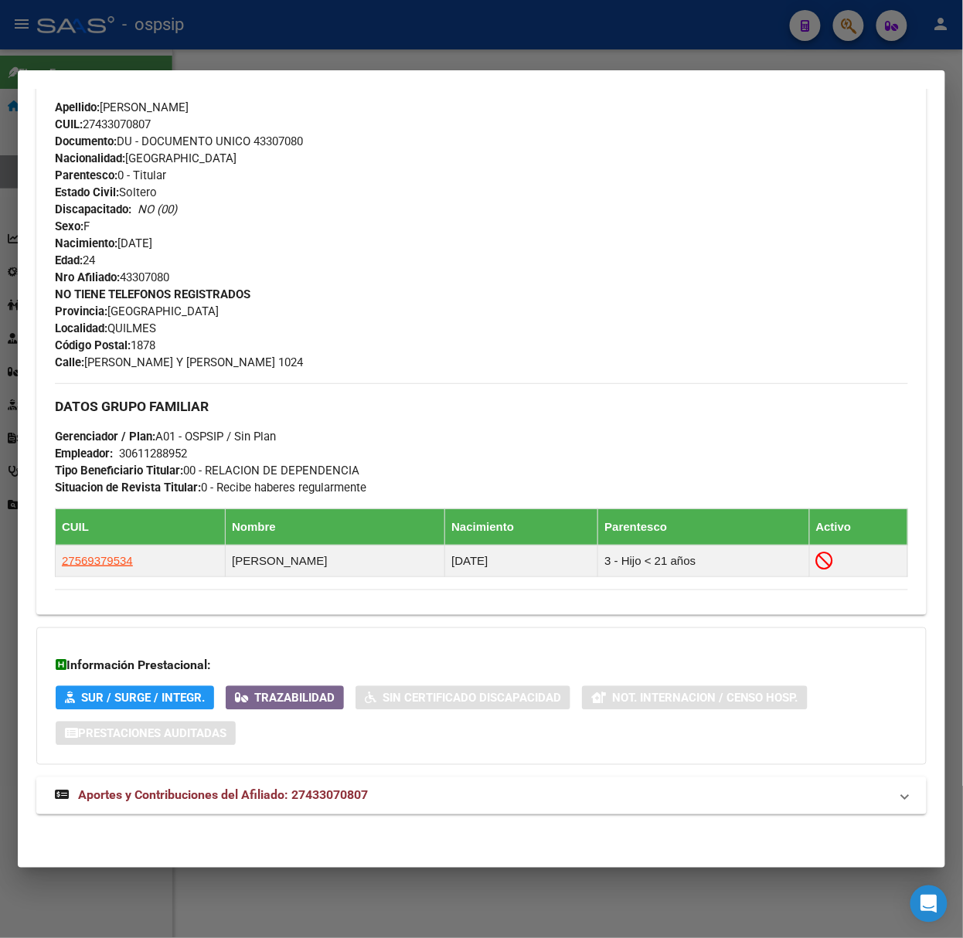
click at [308, 799] on span "Aportes y Contribuciones del Afiliado: 27433070807" at bounding box center [223, 795] width 290 height 15
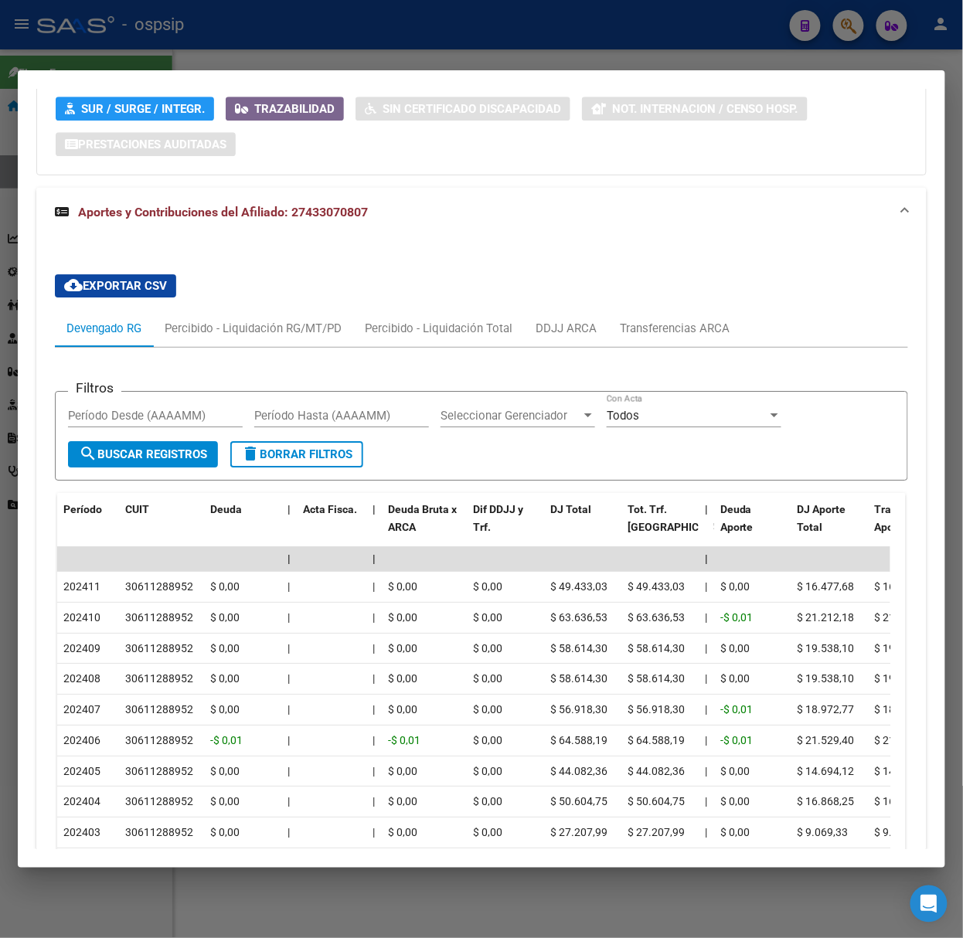
scroll to position [1133, 0]
click at [170, 45] on div at bounding box center [481, 469] width 963 height 938
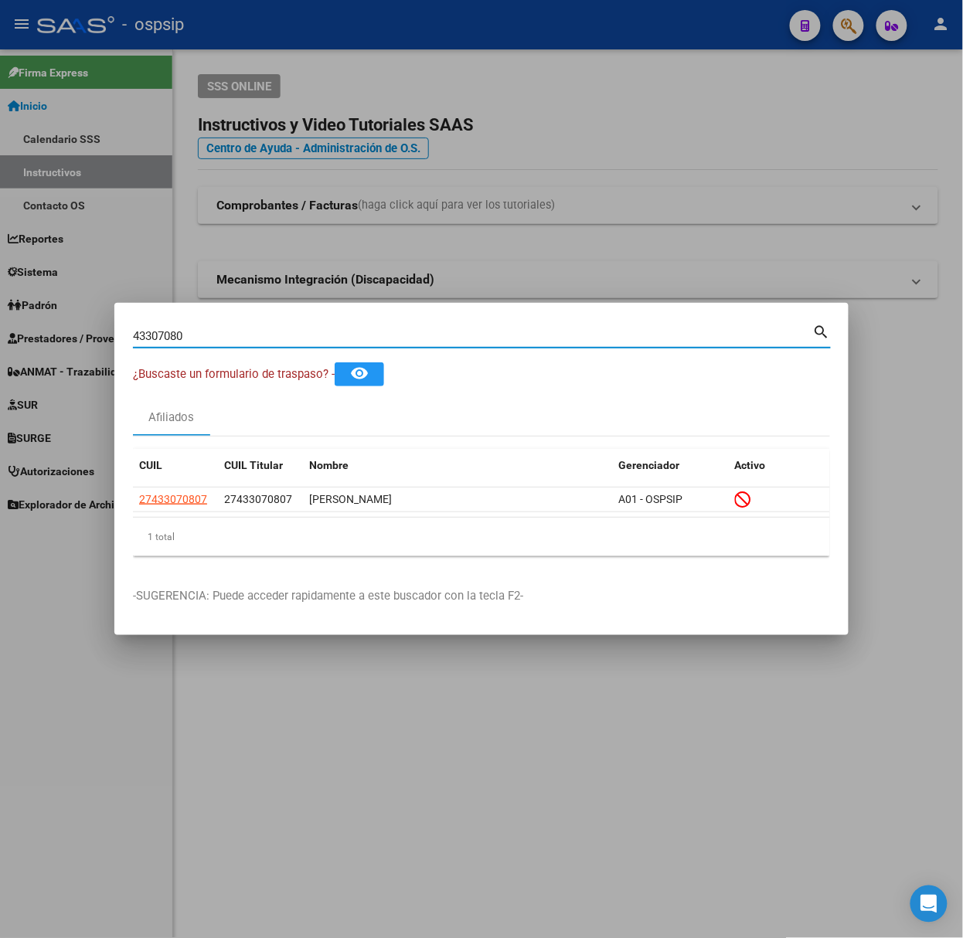
click at [189, 340] on input "43307080" at bounding box center [473, 336] width 680 height 14
type input "16570564"
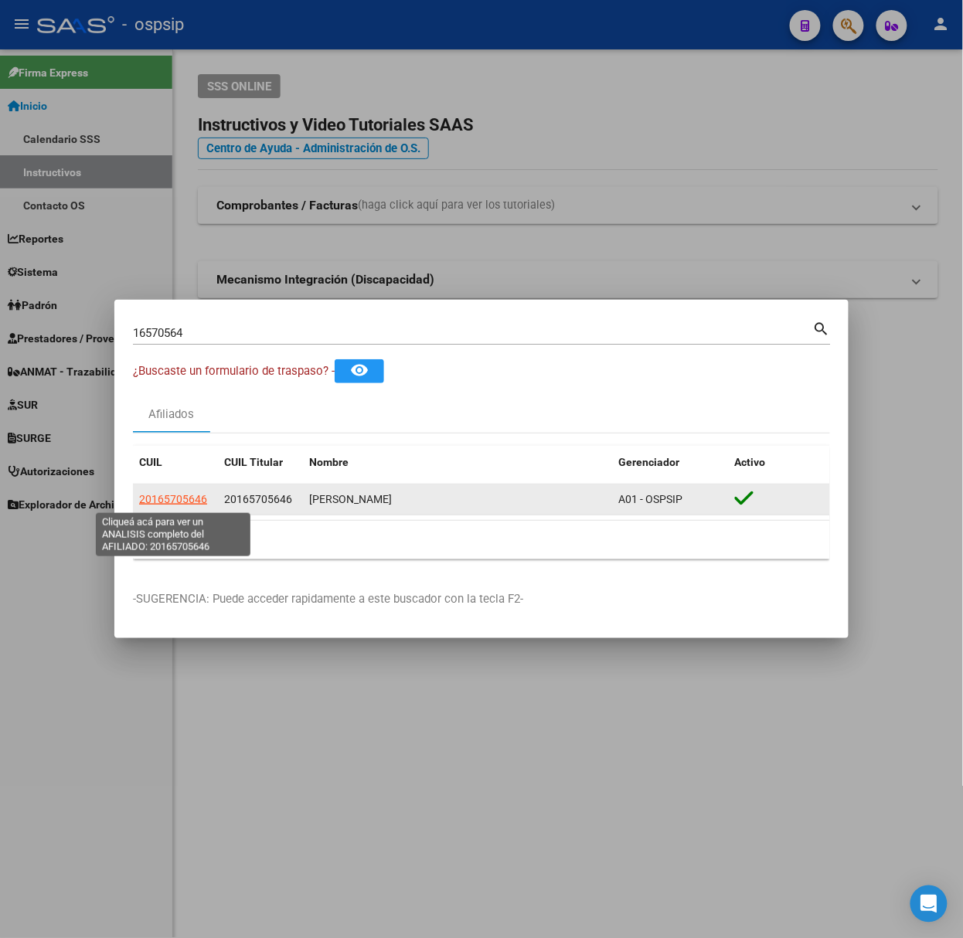
click at [178, 501] on span "20165705646" at bounding box center [173, 499] width 68 height 12
type textarea "20165705646"
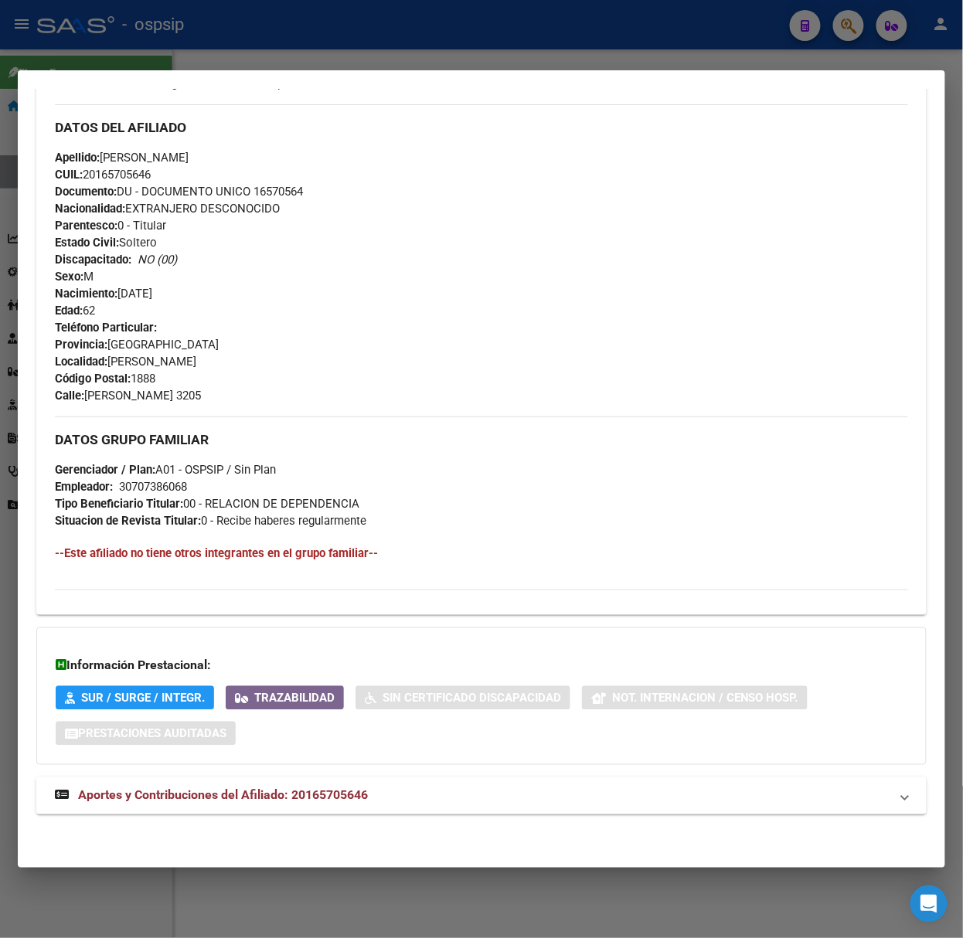
click at [373, 805] on mat-panel-title "Aportes y Contribuciones del Afiliado: 20165705646" at bounding box center [472, 796] width 835 height 19
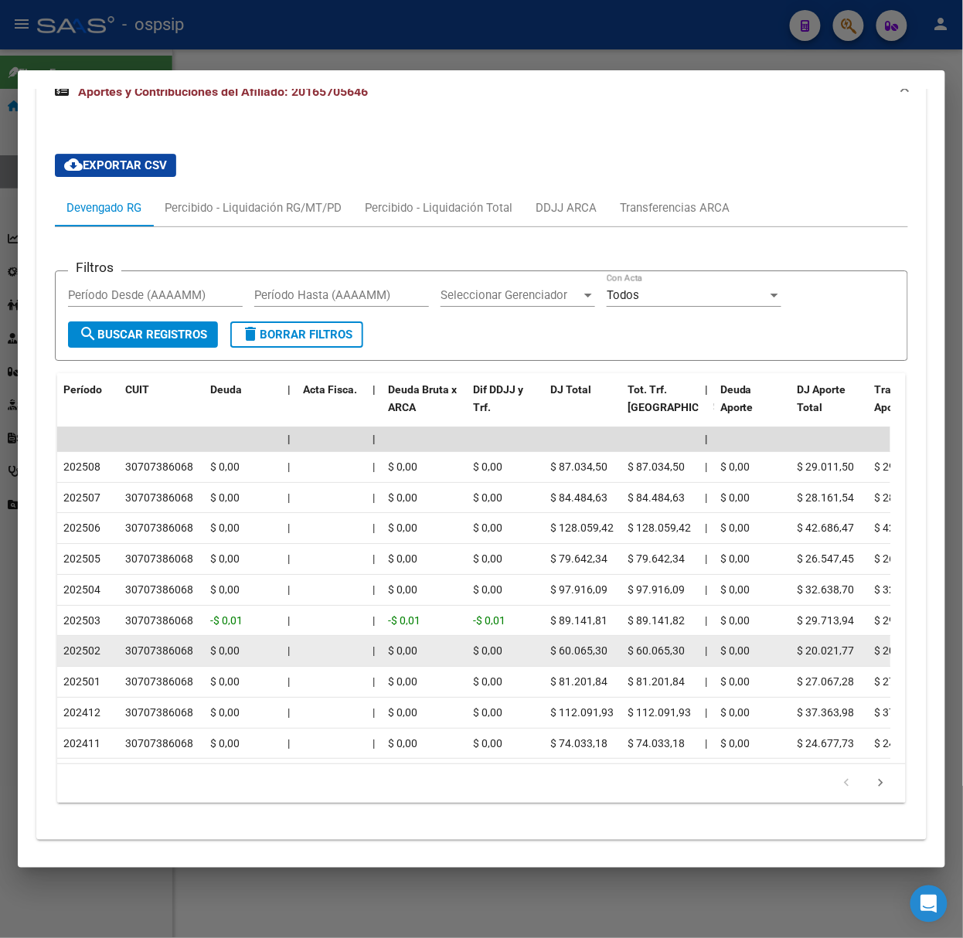
scroll to position [1260, 0]
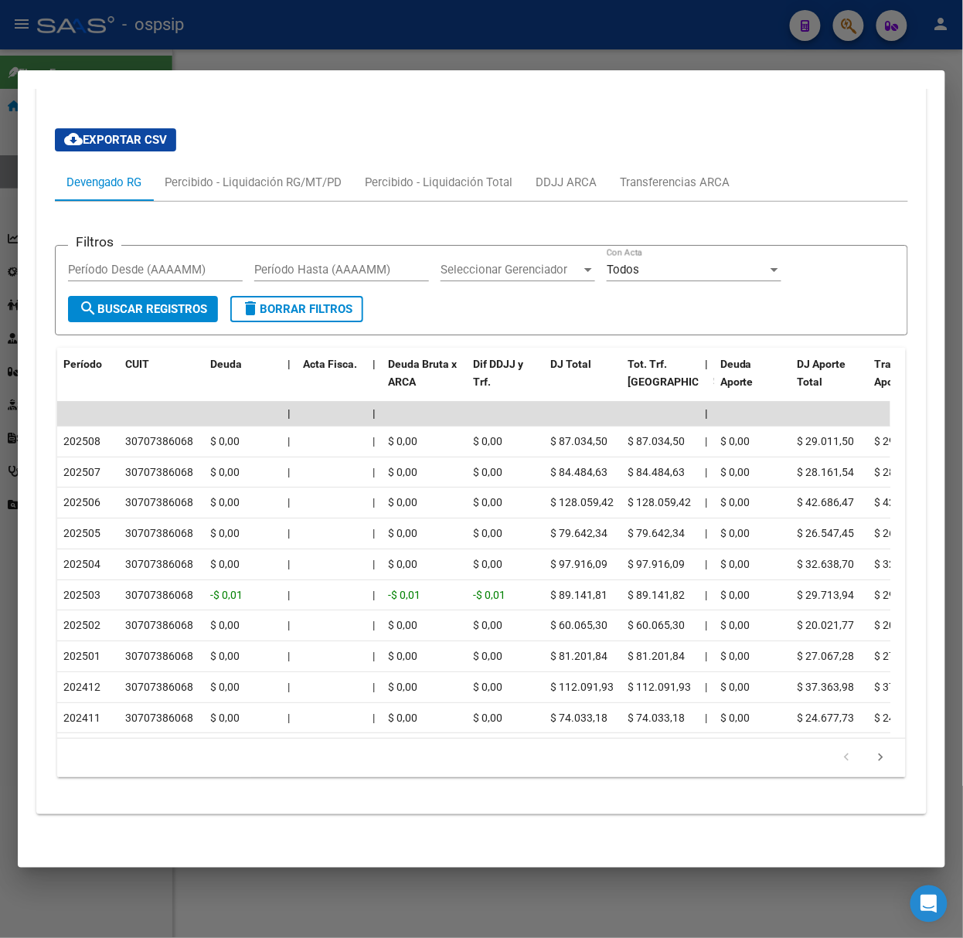
click at [884, 761] on div "179,769,313,486,231,570,000,000,000,000,000,000,000,000,000,000,000,000,000,000…" at bounding box center [481, 758] width 849 height 39
click at [877, 757] on link "go to next page" at bounding box center [880, 758] width 29 height 17
click at [338, 66] on div at bounding box center [481, 469] width 963 height 938
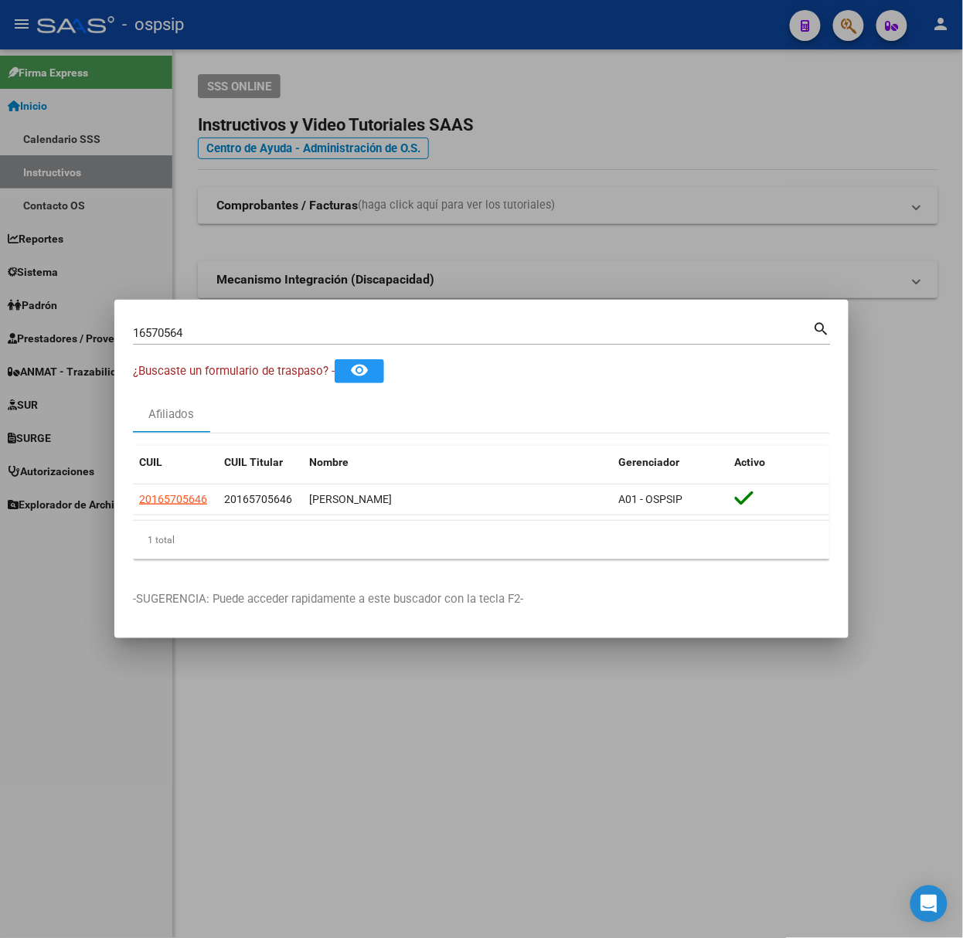
click at [291, 323] on div "16570564 Buscar (apellido, dni, [PERSON_NAME], nro traspaso, cuit, obra social)" at bounding box center [473, 333] width 680 height 23
click at [300, 328] on input "16570564" at bounding box center [473, 333] width 680 height 14
type input "19042684"
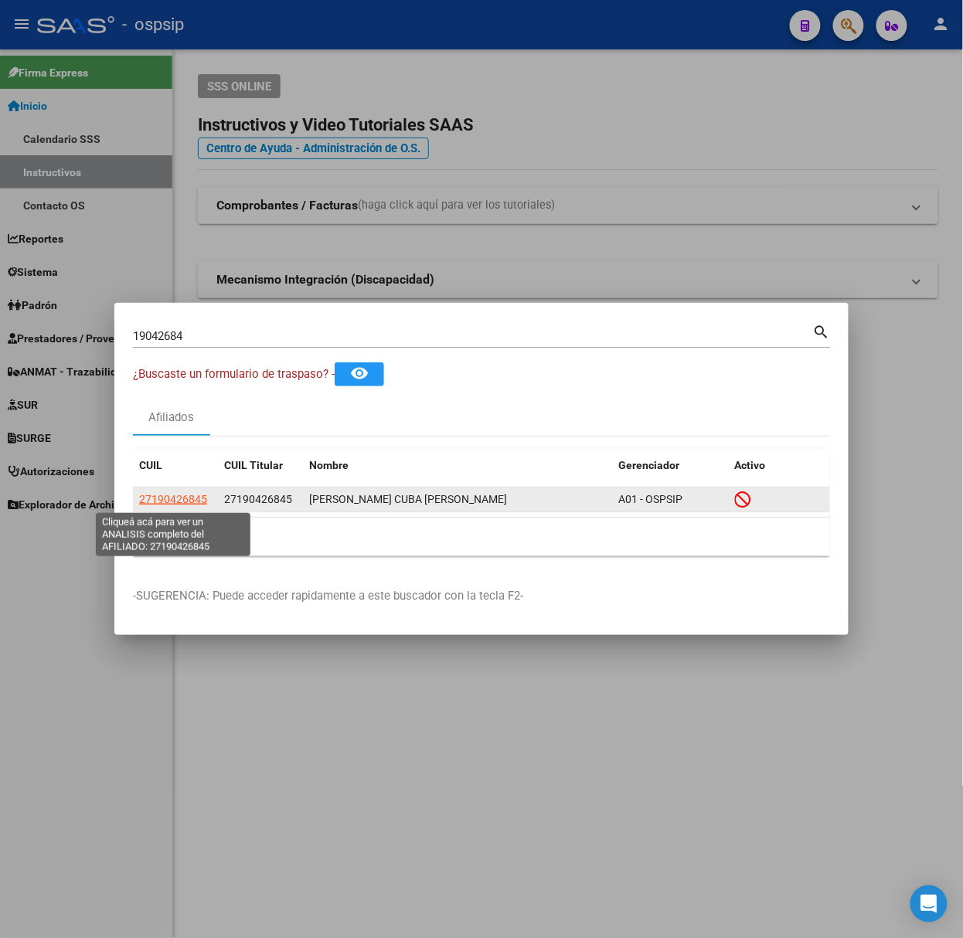
click at [170, 502] on span "27190426845" at bounding box center [173, 499] width 68 height 12
type textarea "27190426845"
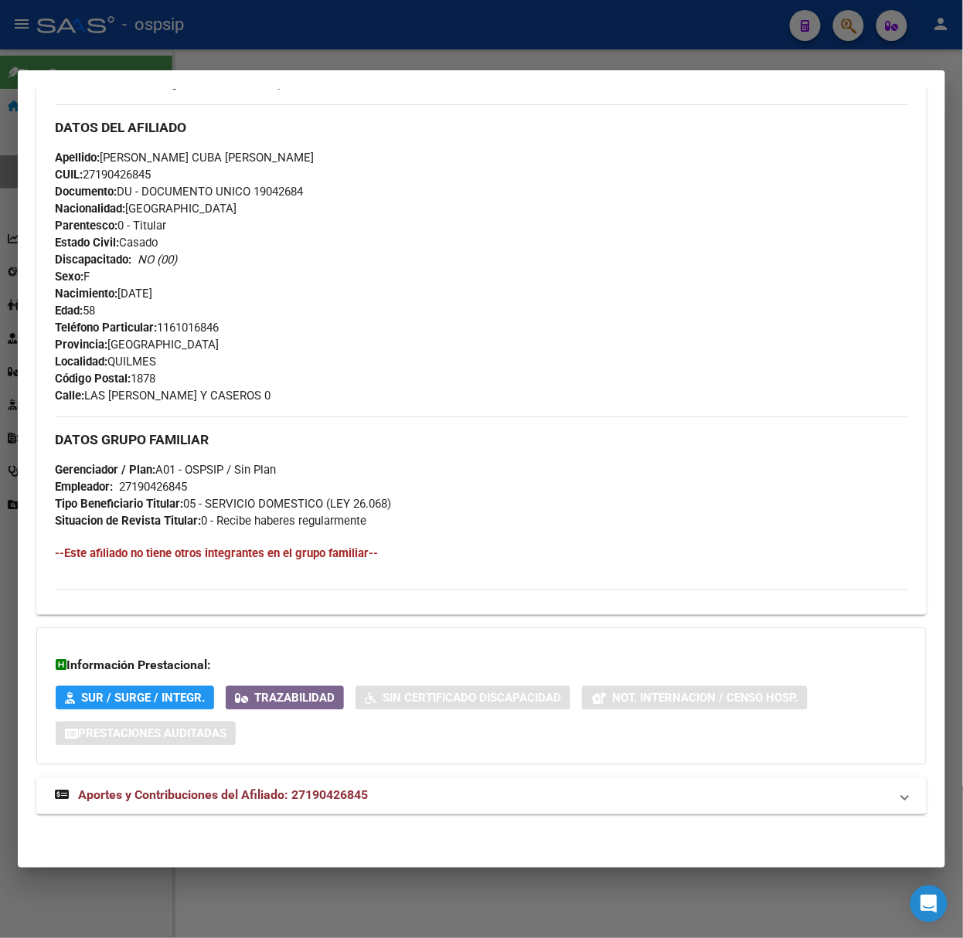
click at [280, 778] on mat-expansion-panel-header "Aportes y Contribuciones del Afiliado: 27190426845" at bounding box center [481, 796] width 890 height 37
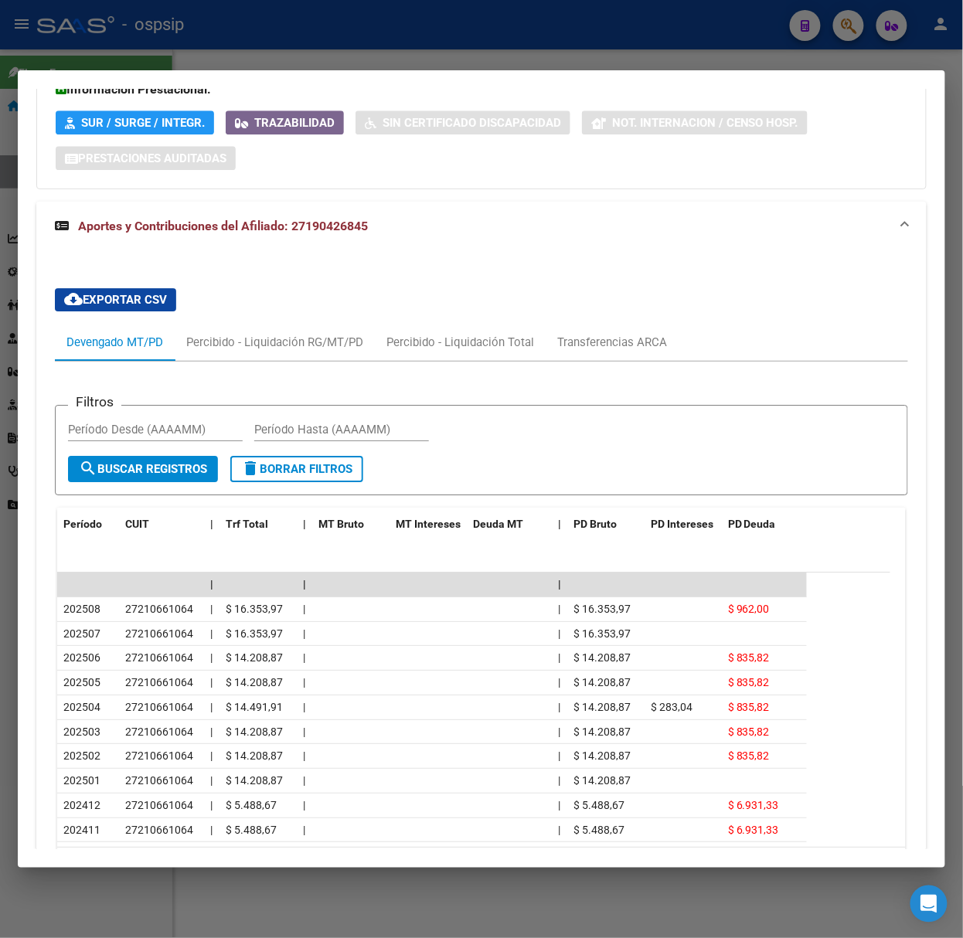
scroll to position [1210, 0]
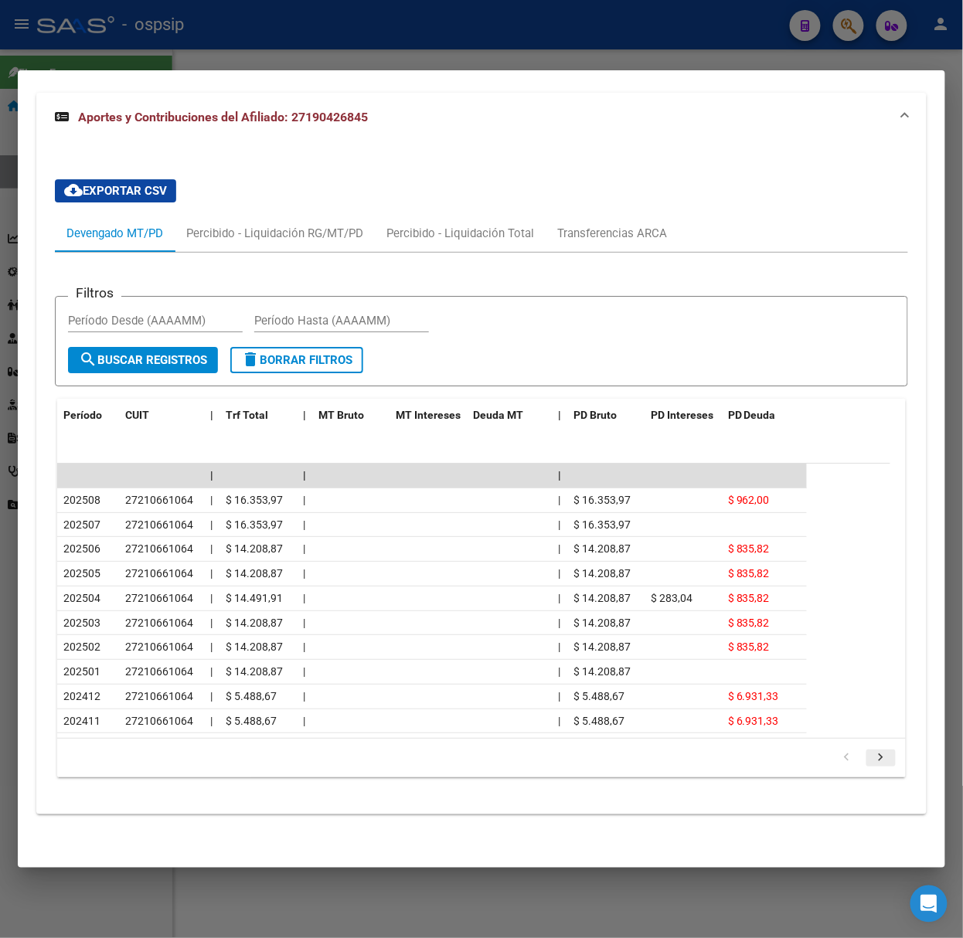
click at [878, 752] on link "go to next page" at bounding box center [880, 758] width 29 height 17
click at [73, 36] on div at bounding box center [481, 469] width 963 height 938
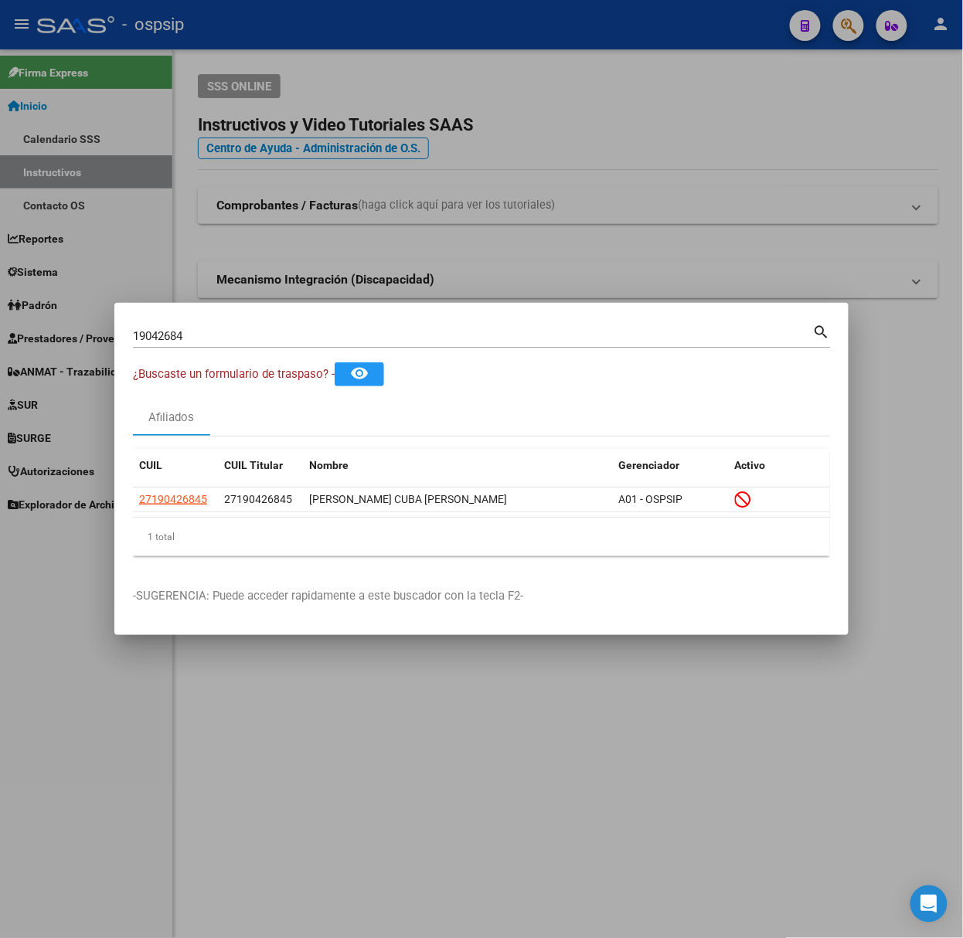
click at [229, 338] on input "19042684" at bounding box center [473, 336] width 680 height 14
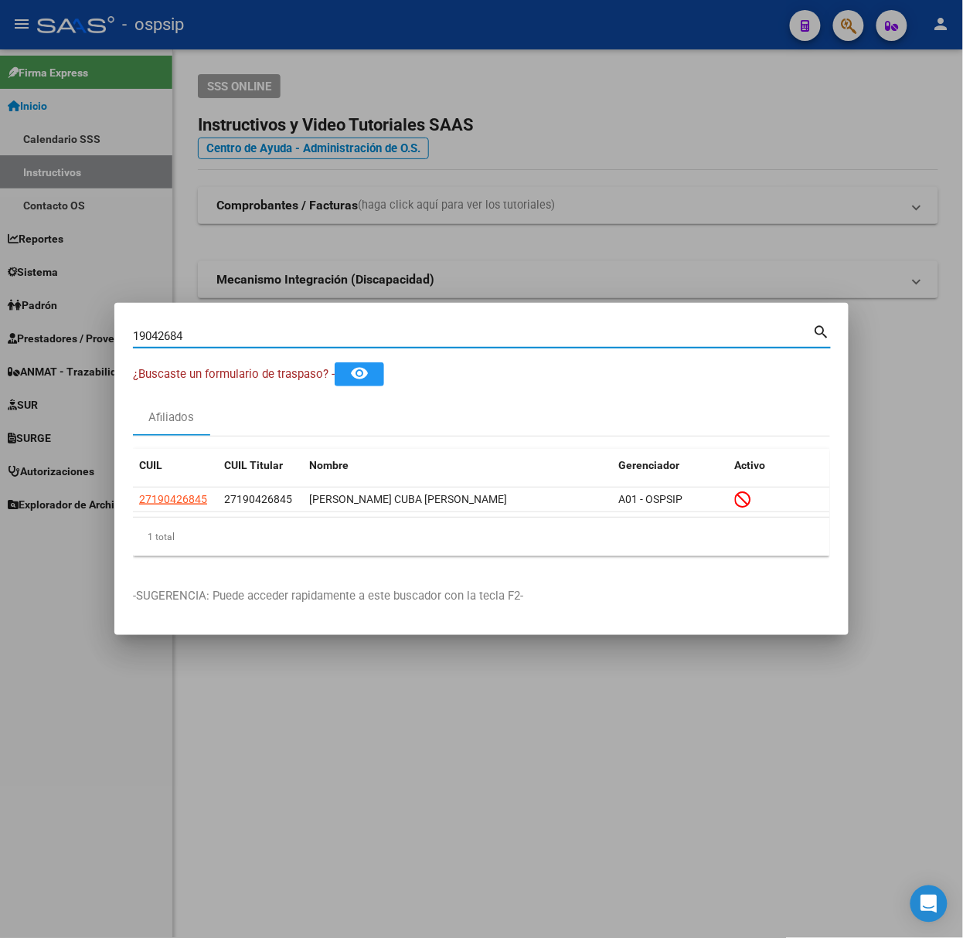
click at [229, 338] on input "19042684" at bounding box center [473, 336] width 680 height 14
type input "44563724"
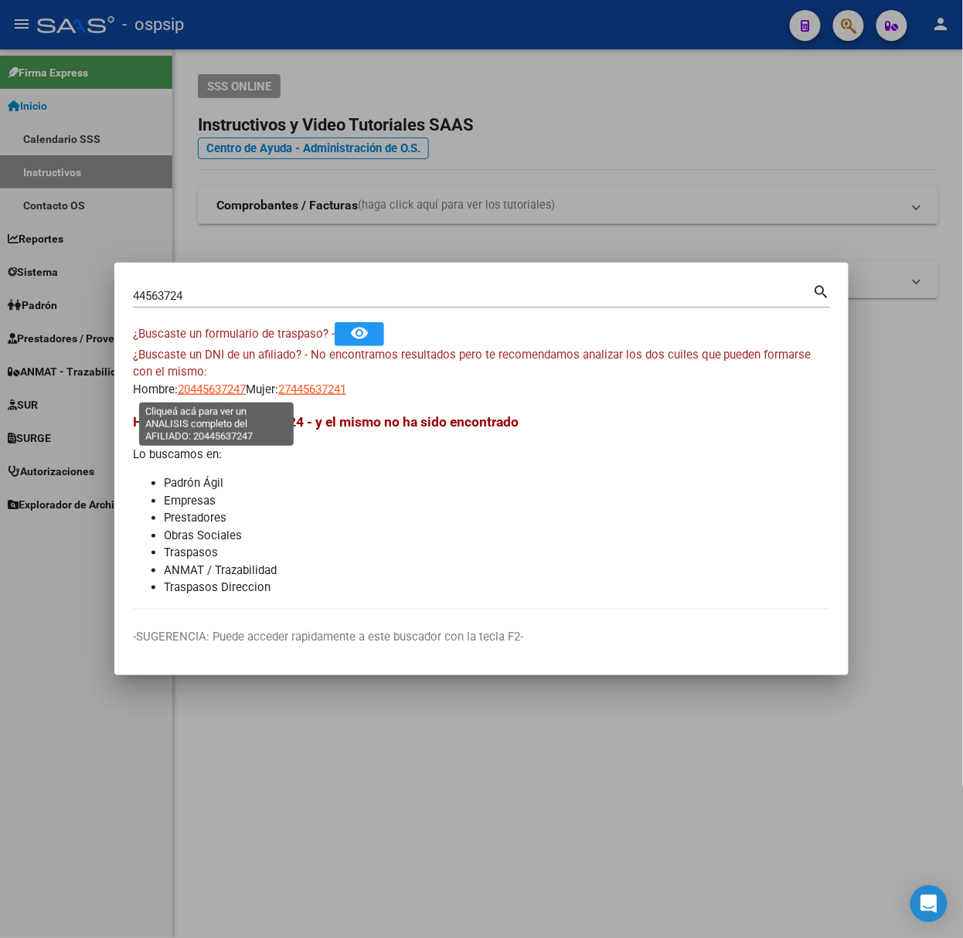
click at [230, 388] on span "20445637247" at bounding box center [212, 390] width 68 height 14
type textarea "20445637247"
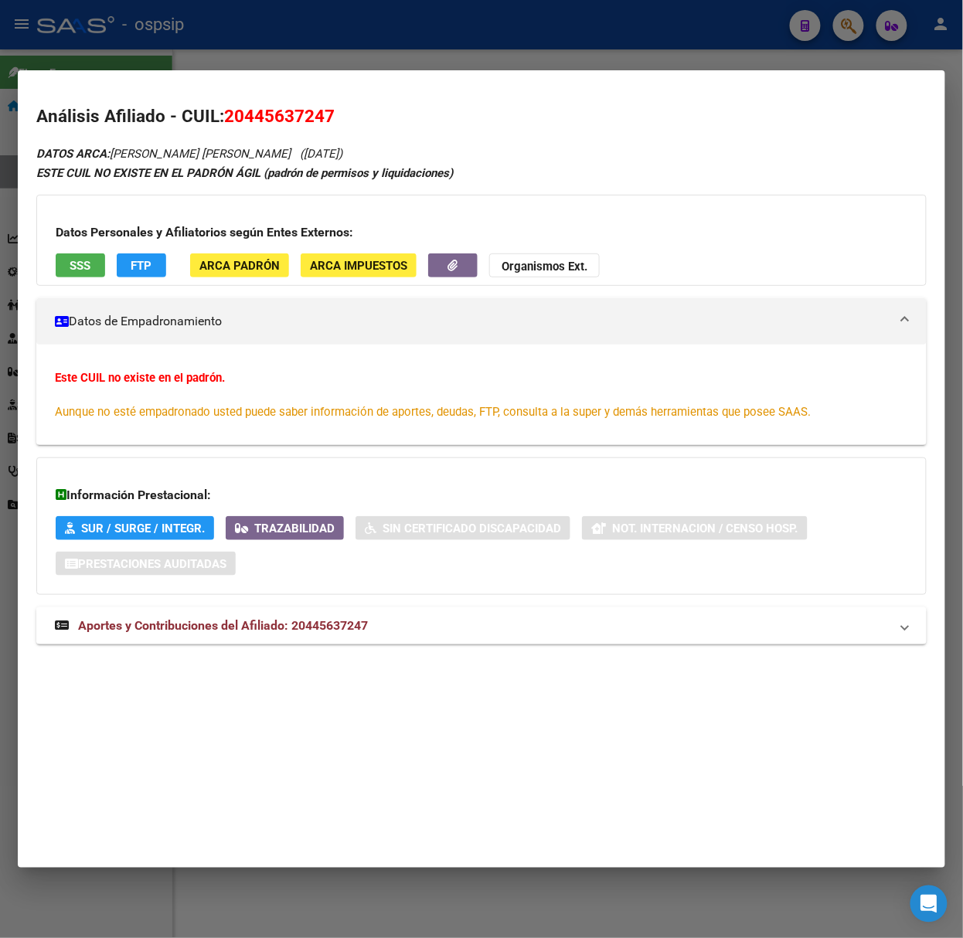
click at [282, 608] on mat-expansion-panel-header "Aportes y Contribuciones del Afiliado: 20445637247" at bounding box center [481, 626] width 890 height 37
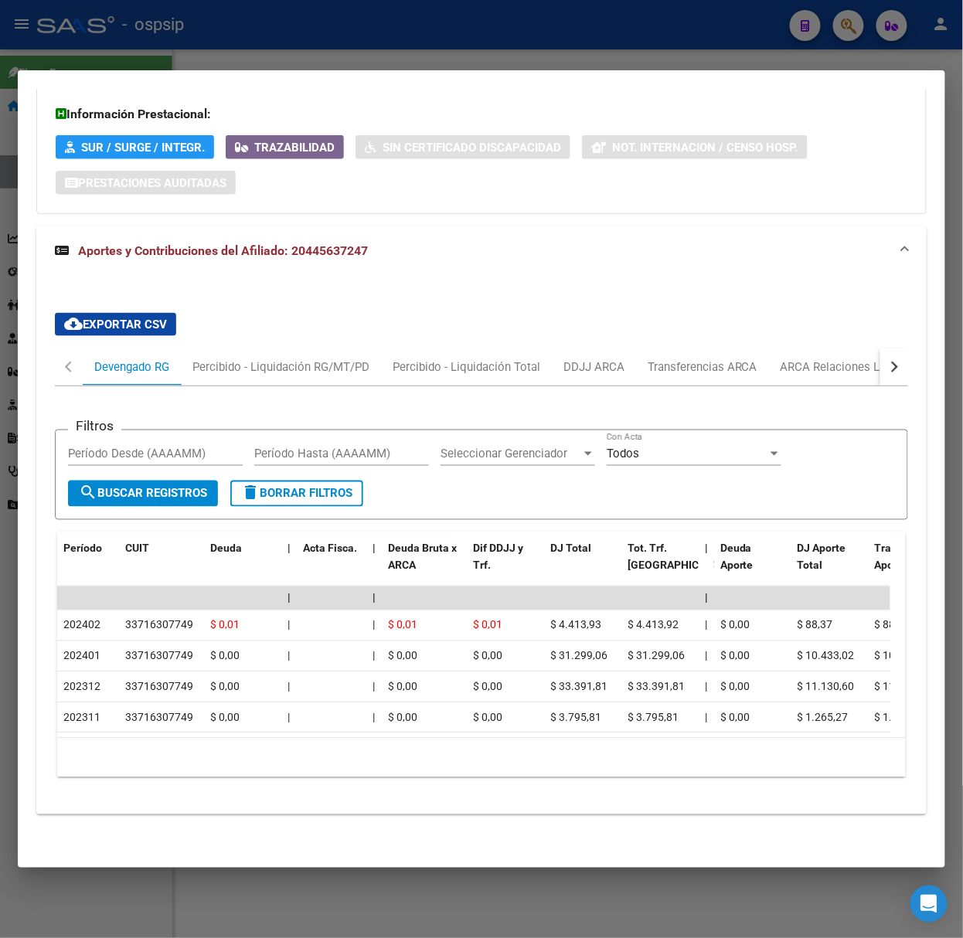
scroll to position [399, 0]
click at [824, 359] on div "ARCA Relaciones Laborales" at bounding box center [853, 367] width 145 height 17
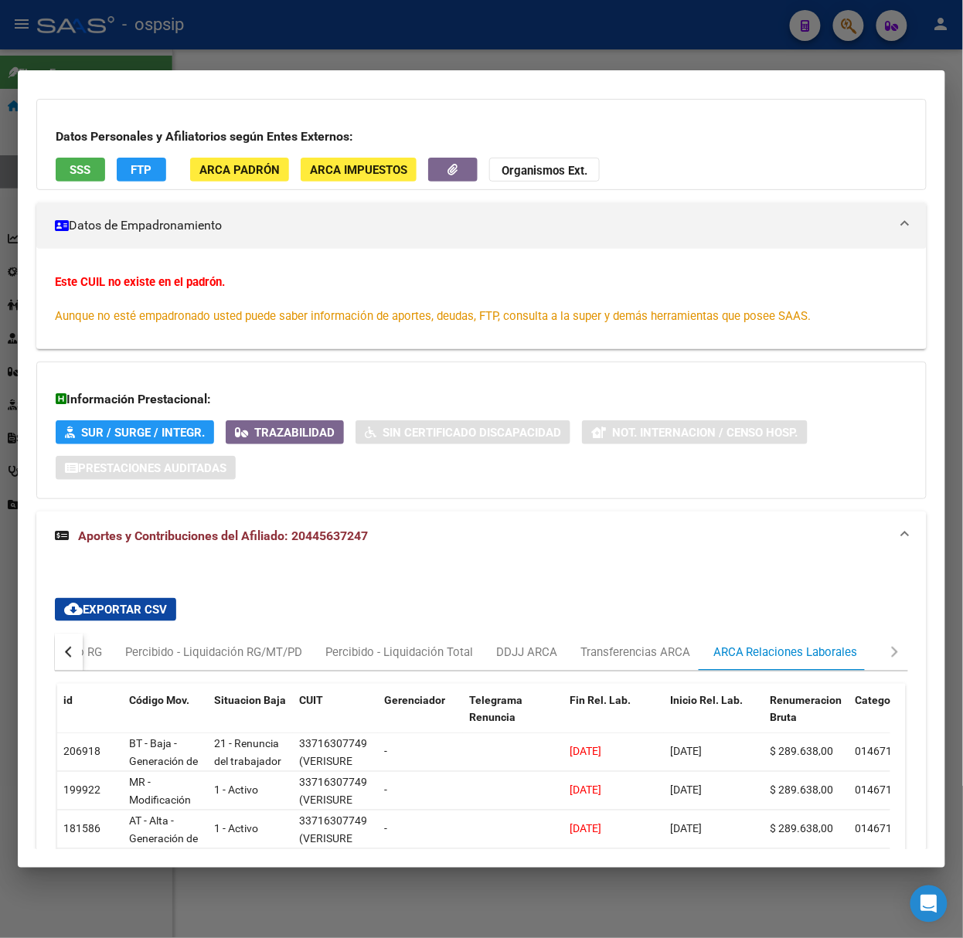
scroll to position [0, 0]
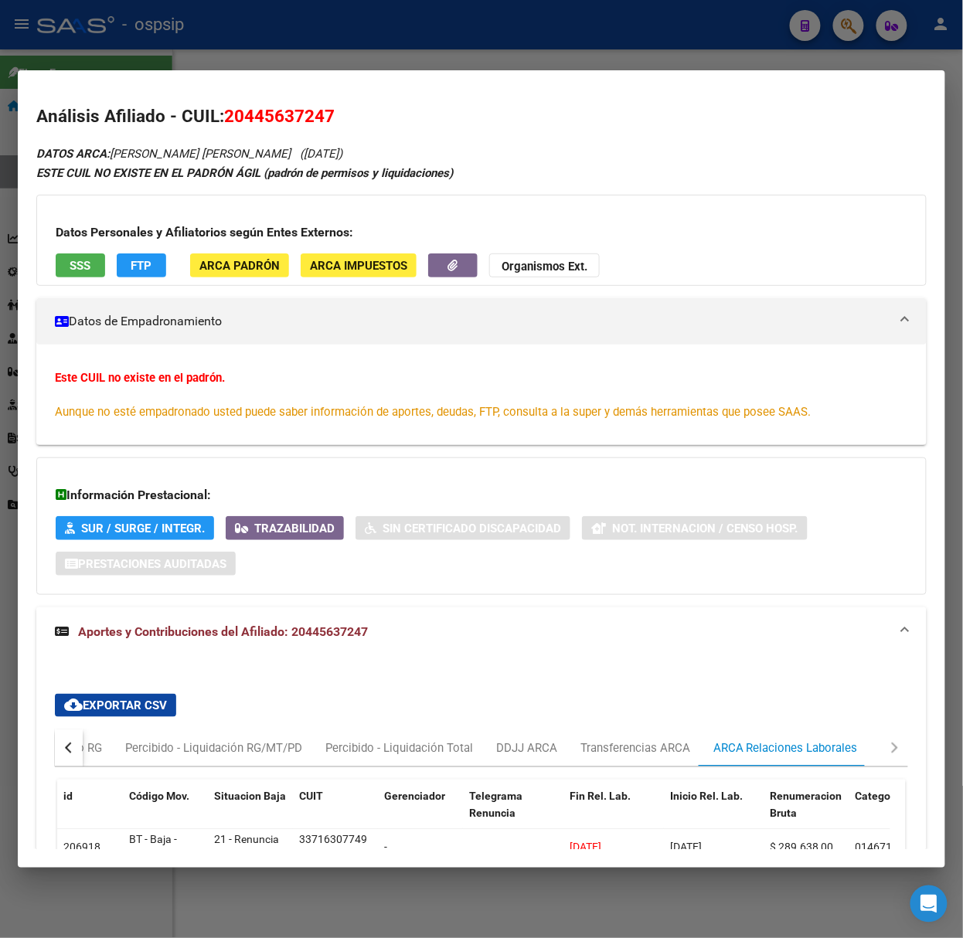
click at [74, 271] on span "SSS" at bounding box center [80, 266] width 21 height 14
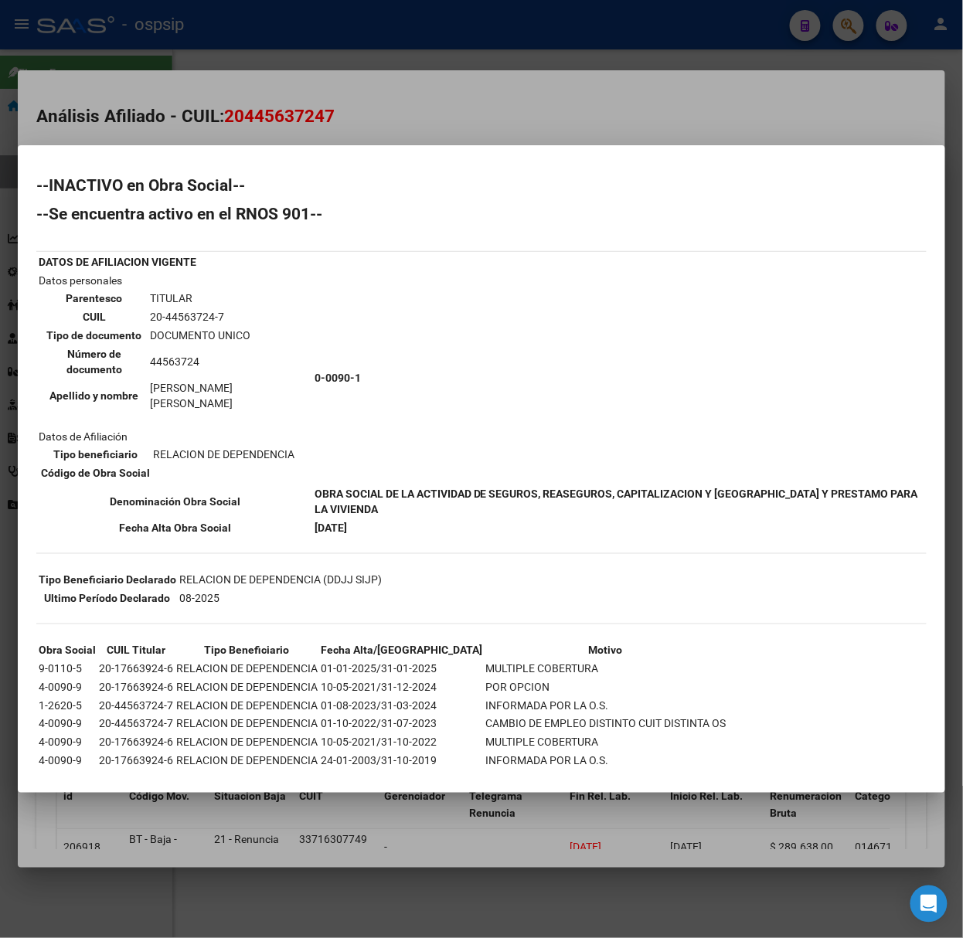
click at [187, 117] on div at bounding box center [481, 469] width 963 height 938
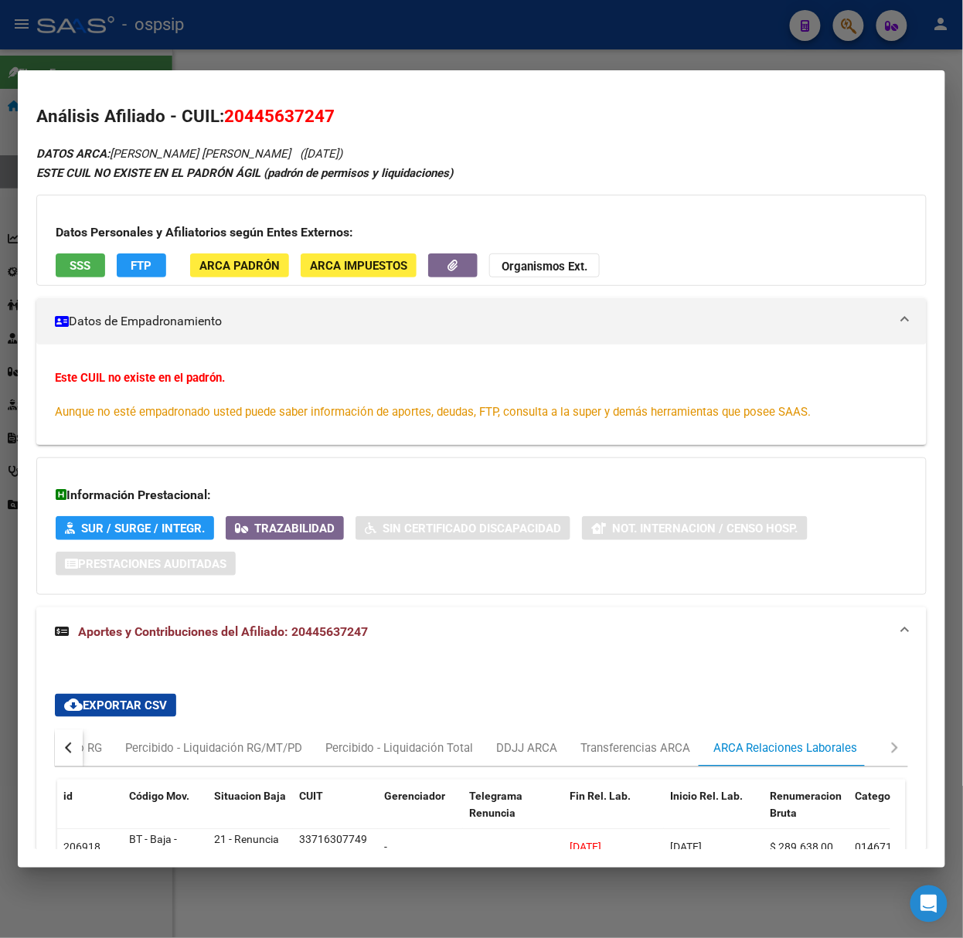
click at [90, 36] on div at bounding box center [481, 469] width 963 height 938
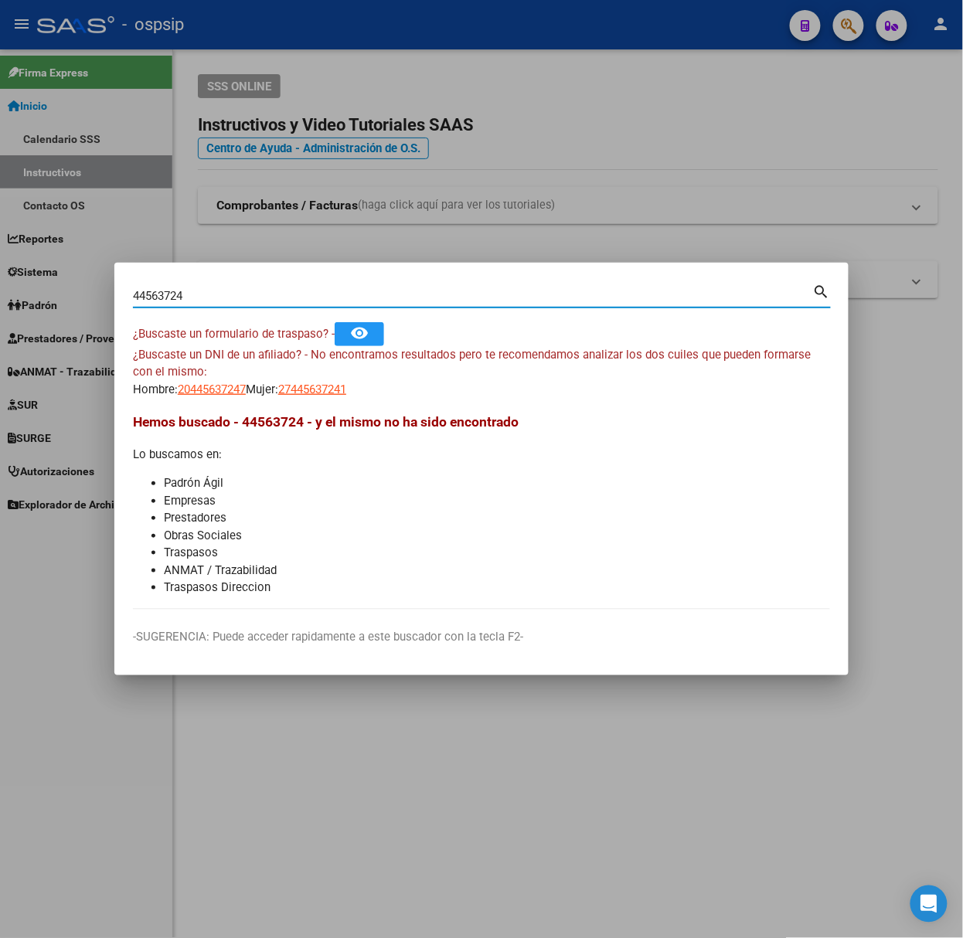
click at [214, 291] on input "44563724" at bounding box center [473, 296] width 680 height 14
type input "36749367"
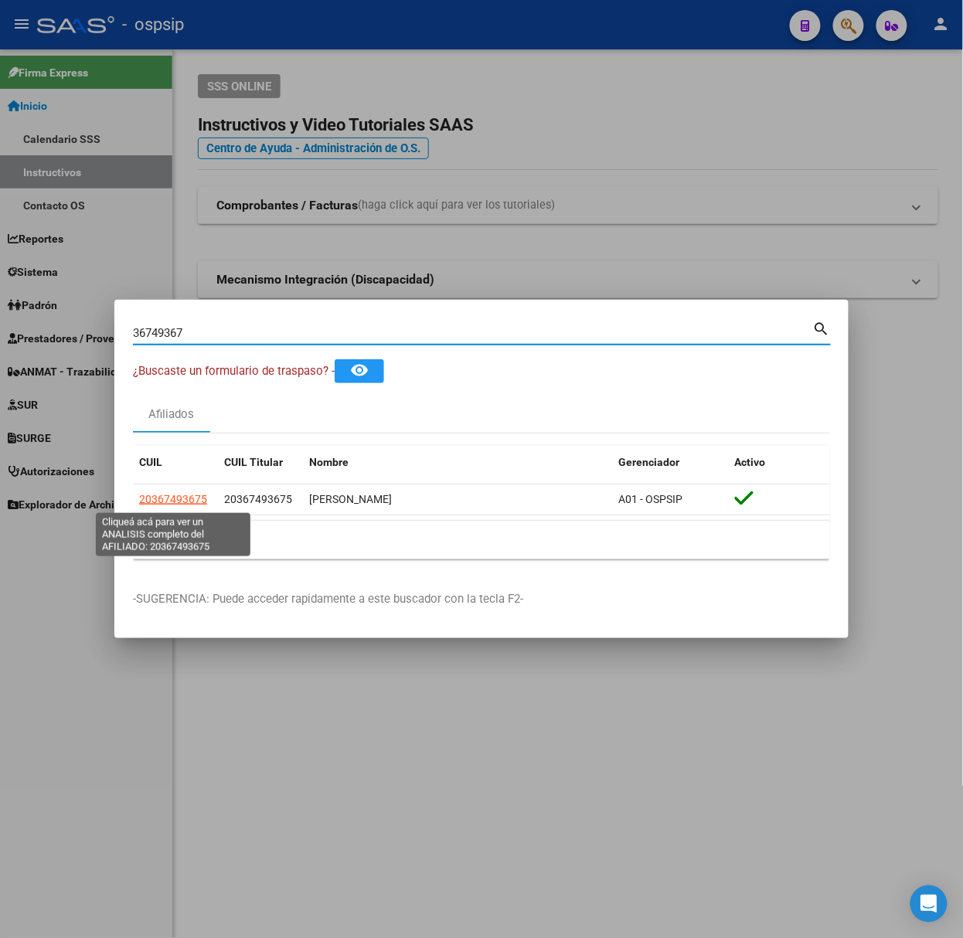
click at [177, 506] on span "20367493675" at bounding box center [173, 499] width 68 height 12
type textarea "20367493675"
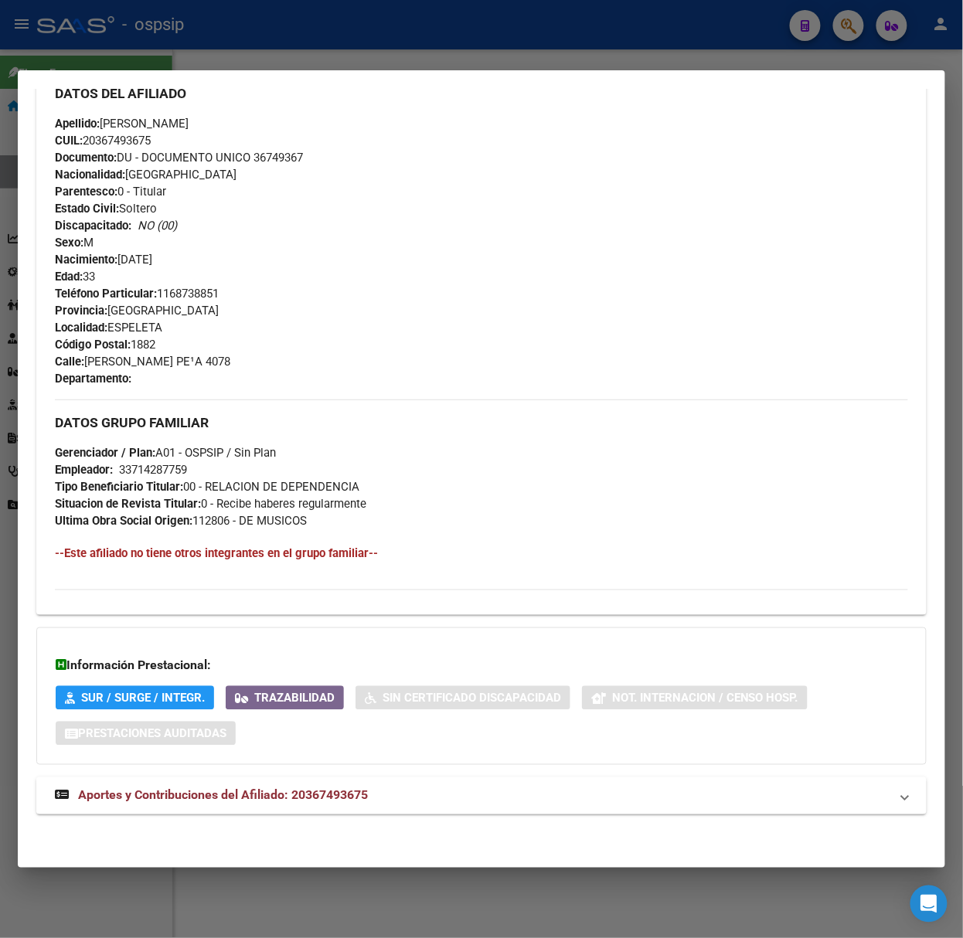
click at [281, 778] on mat-expansion-panel-header "Aportes y Contribuciones del Afiliado: 20367493675" at bounding box center [481, 796] width 890 height 37
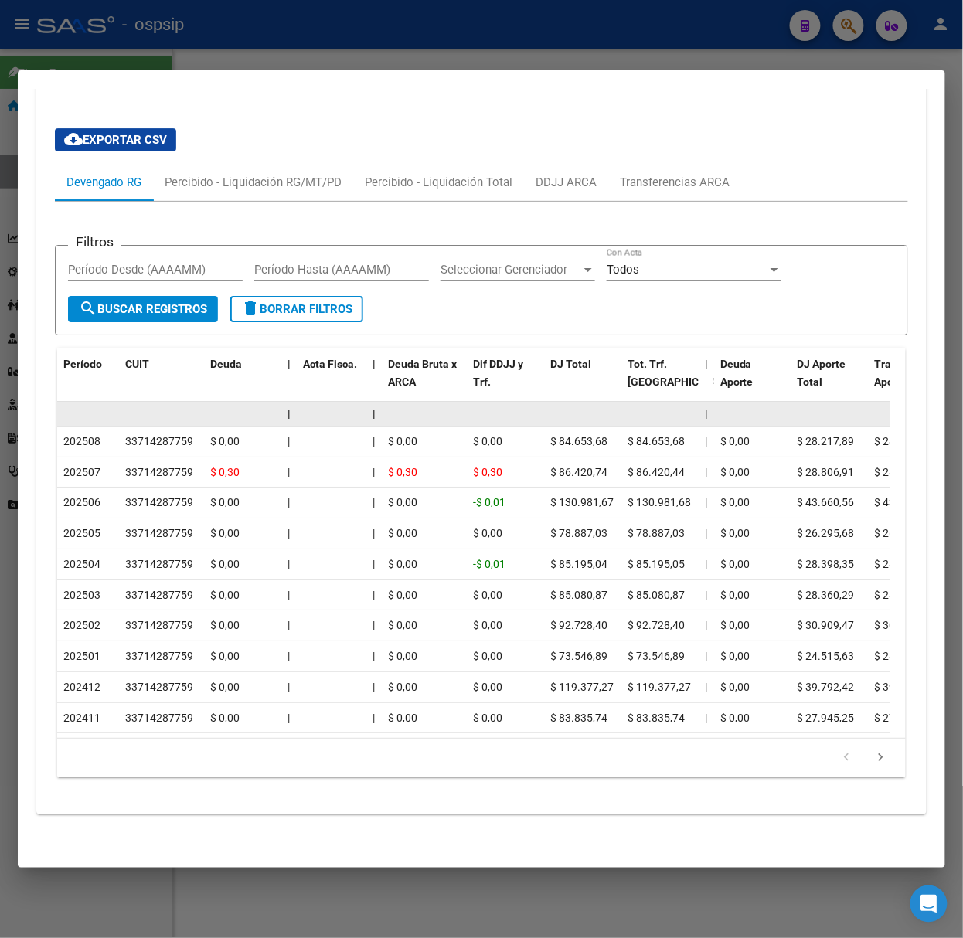
scroll to position [1277, 0]
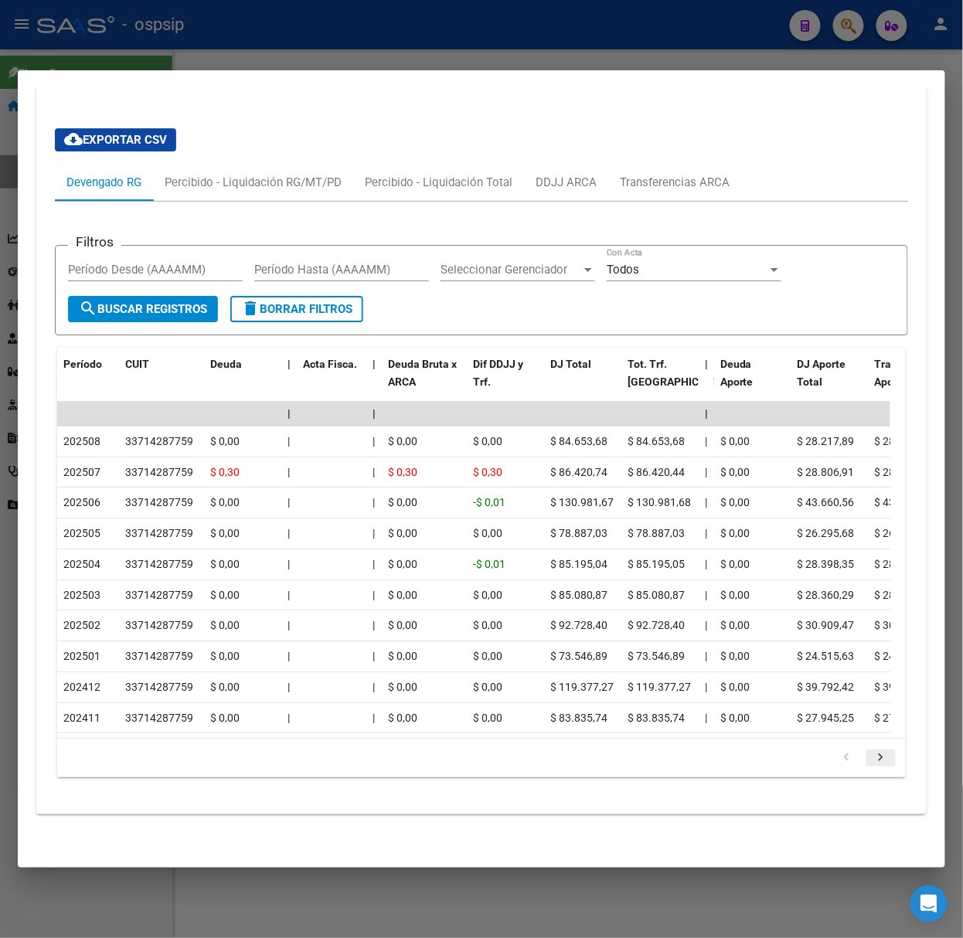
click at [871, 761] on icon "go to next page" at bounding box center [881, 760] width 20 height 19
click at [304, 36] on div at bounding box center [481, 469] width 963 height 938
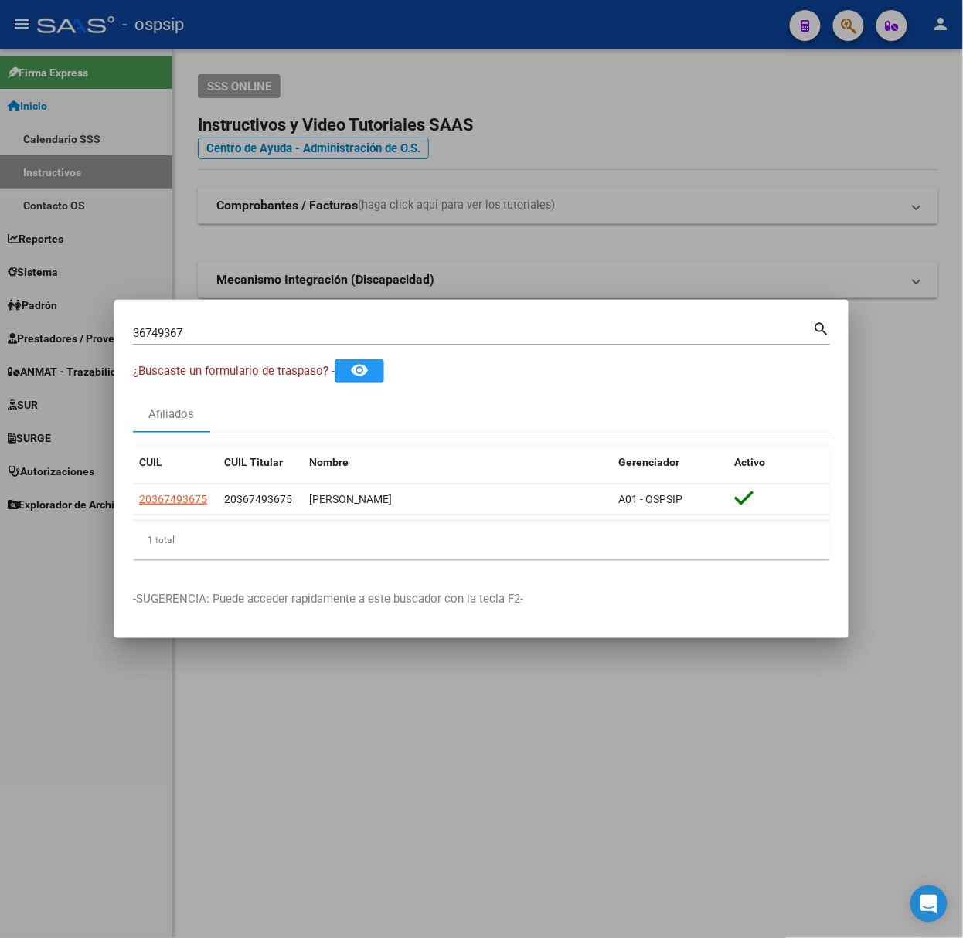
click at [209, 331] on input "36749367" at bounding box center [473, 333] width 680 height 14
type input "49981144"
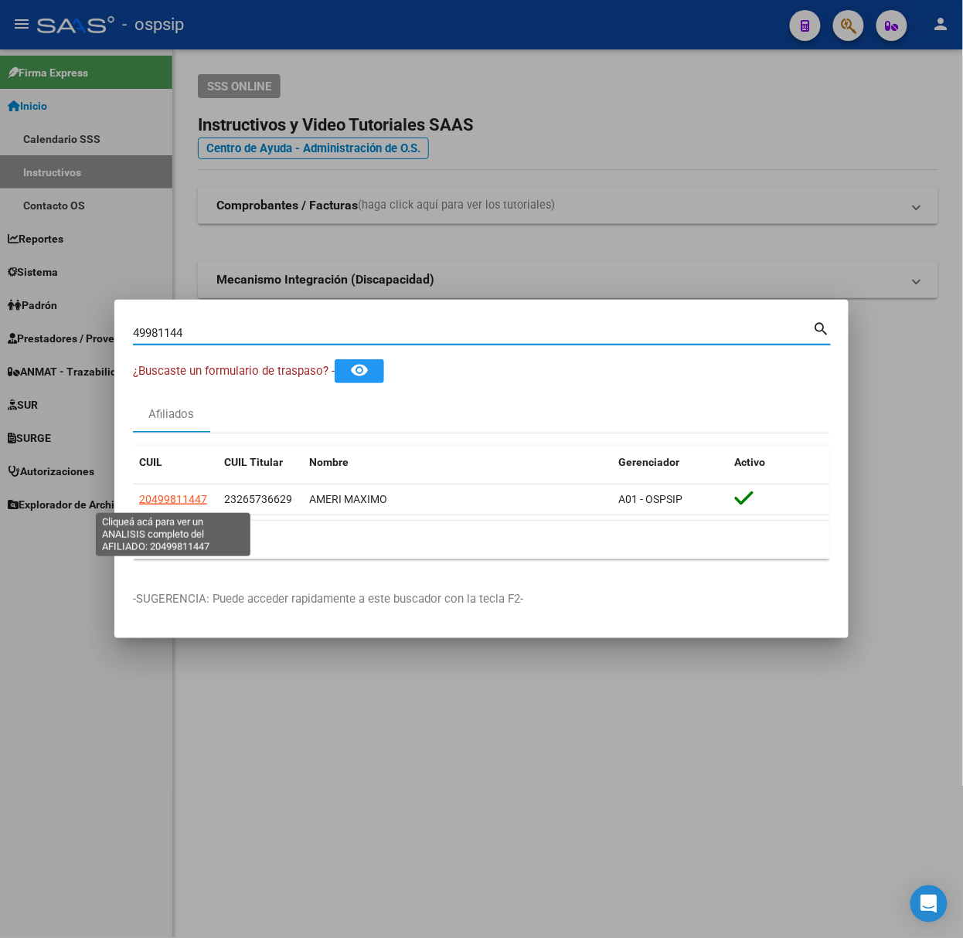
click at [151, 498] on span "20499811447" at bounding box center [173, 499] width 68 height 12
type textarea "20499811447"
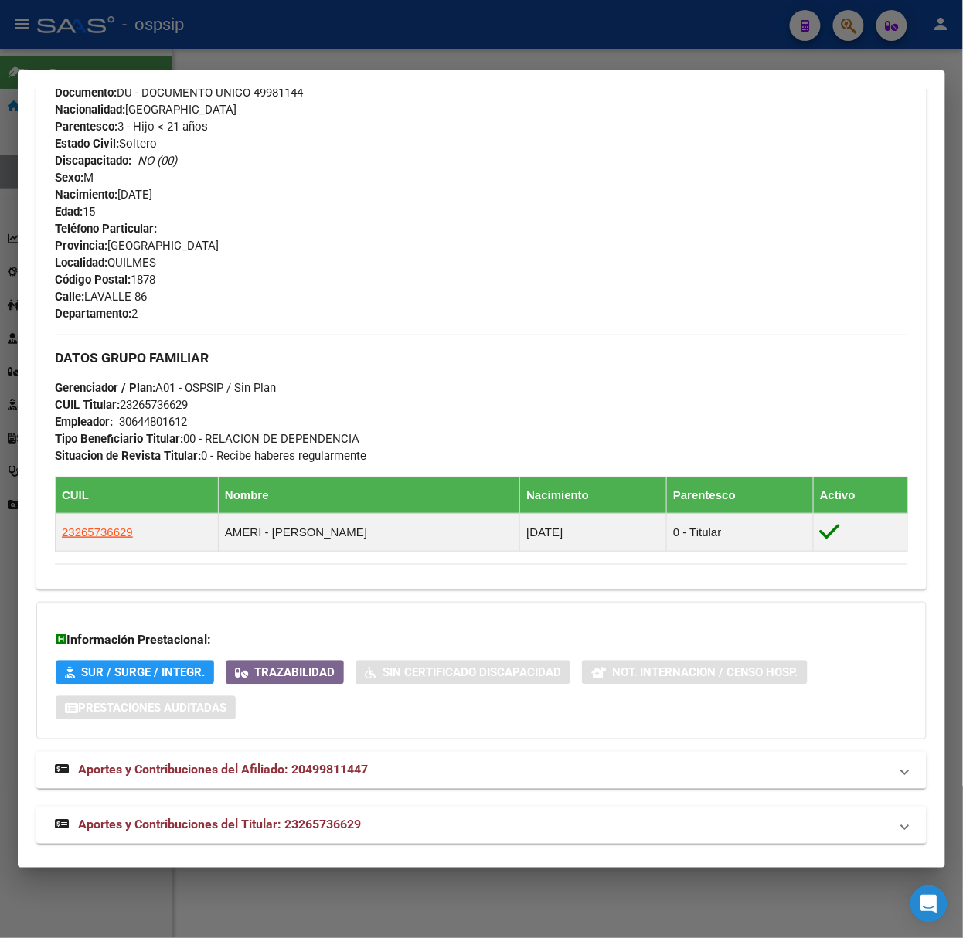
click at [248, 823] on span "Aportes y Contribuciones del Titular: 23265736629" at bounding box center [219, 825] width 283 height 15
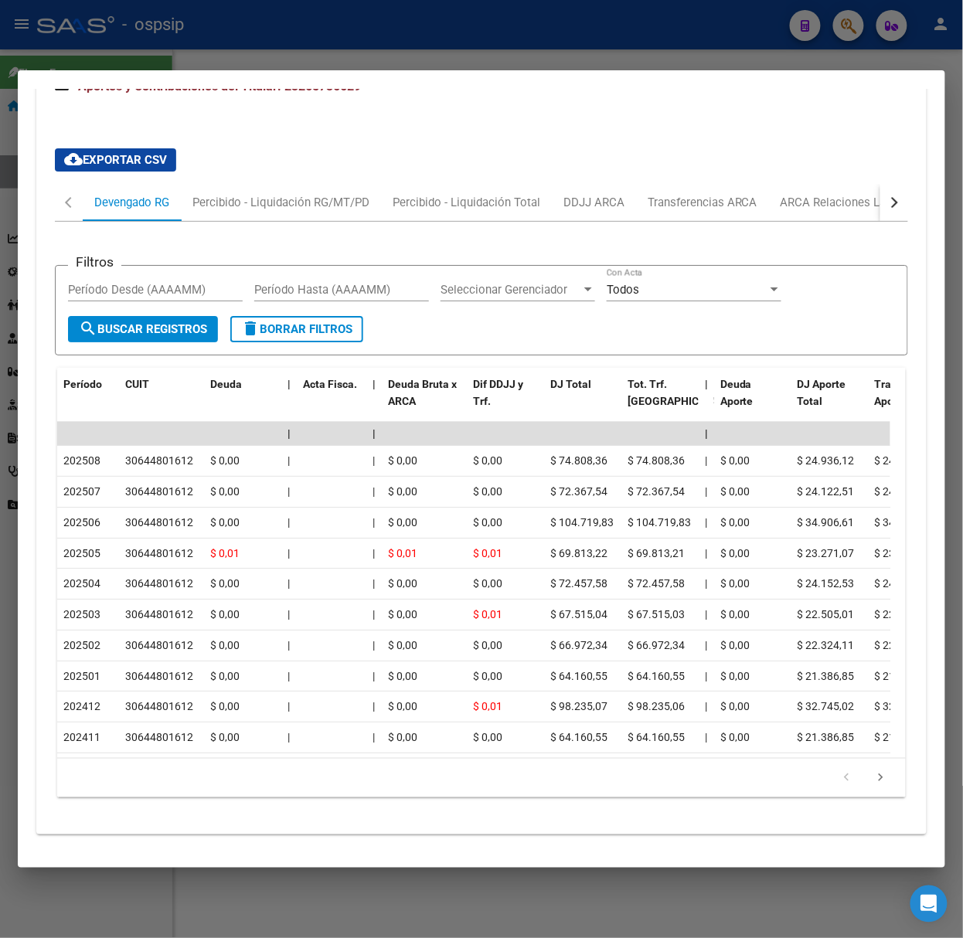
scroll to position [1370, 0]
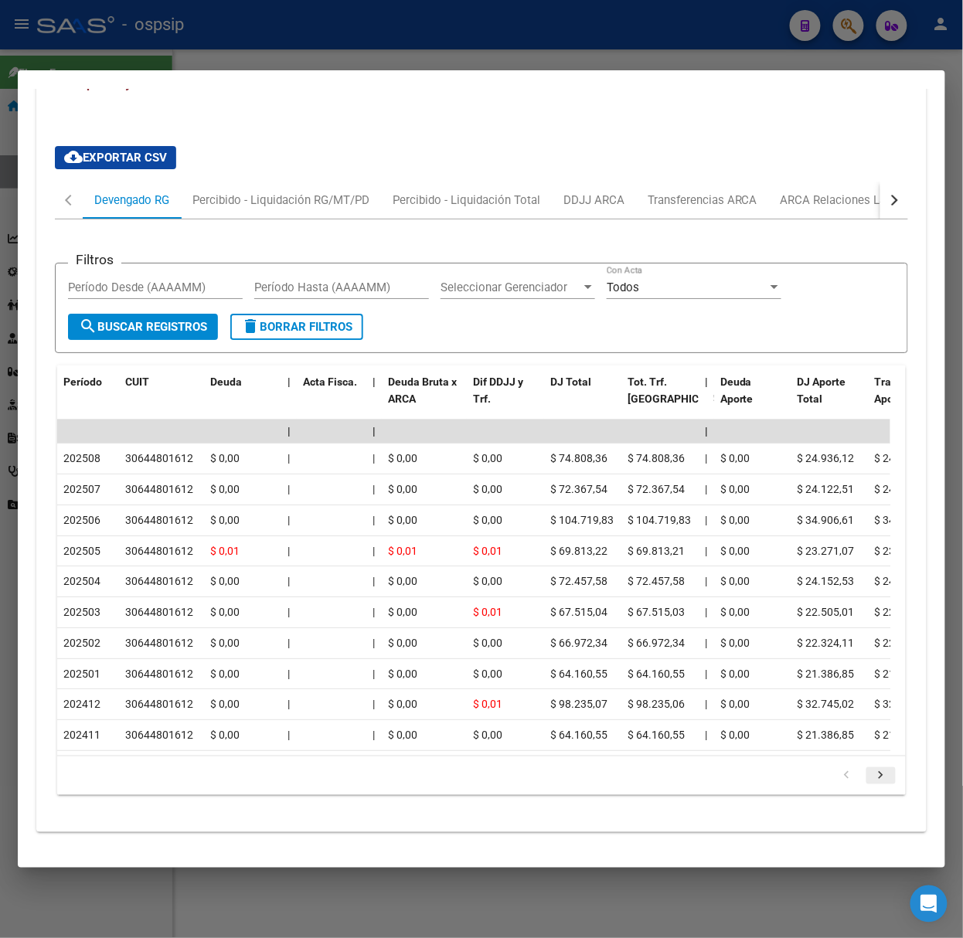
click at [871, 778] on icon "go to next page" at bounding box center [881, 777] width 20 height 19
click at [341, 62] on div at bounding box center [481, 469] width 963 height 938
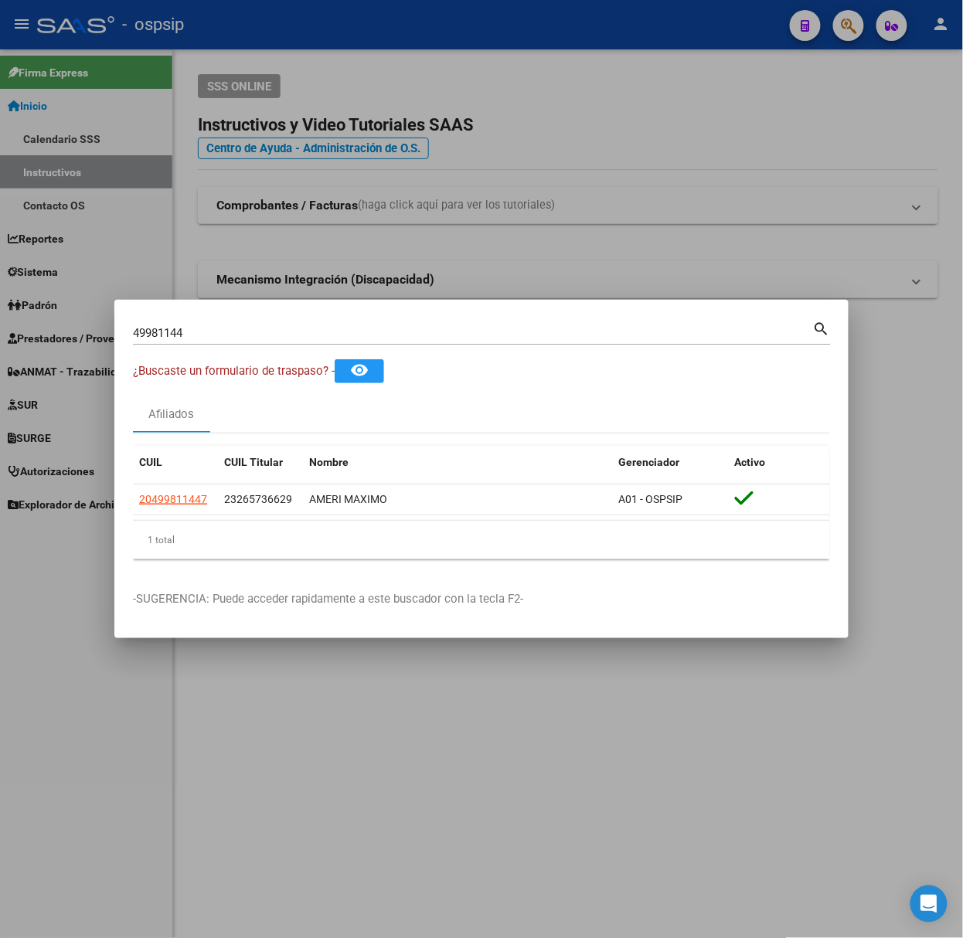
click at [240, 341] on div "49981144 Buscar (apellido, dni, [PERSON_NAME], [PERSON_NAME], cuit, obra social)" at bounding box center [473, 333] width 680 height 23
click at [233, 328] on input "49981144" at bounding box center [473, 333] width 680 height 14
type input "54186371"
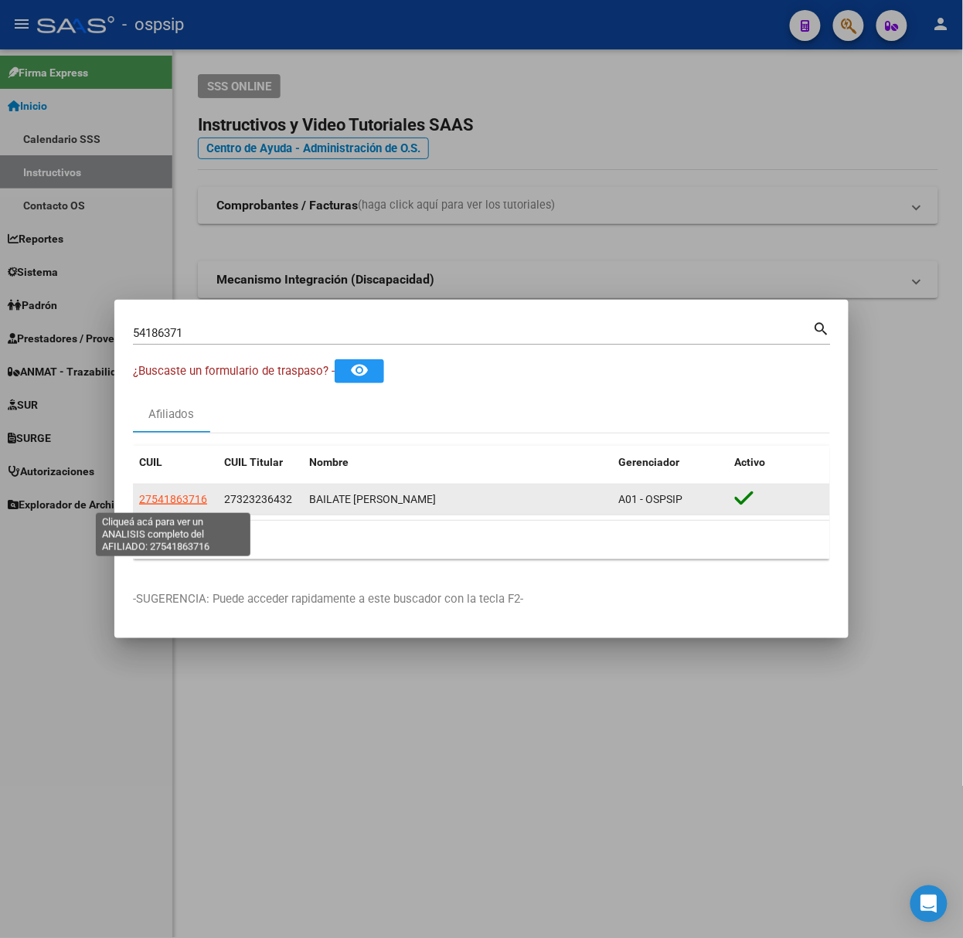
click at [167, 496] on span "27541863716" at bounding box center [173, 499] width 68 height 12
type textarea "27541863716"
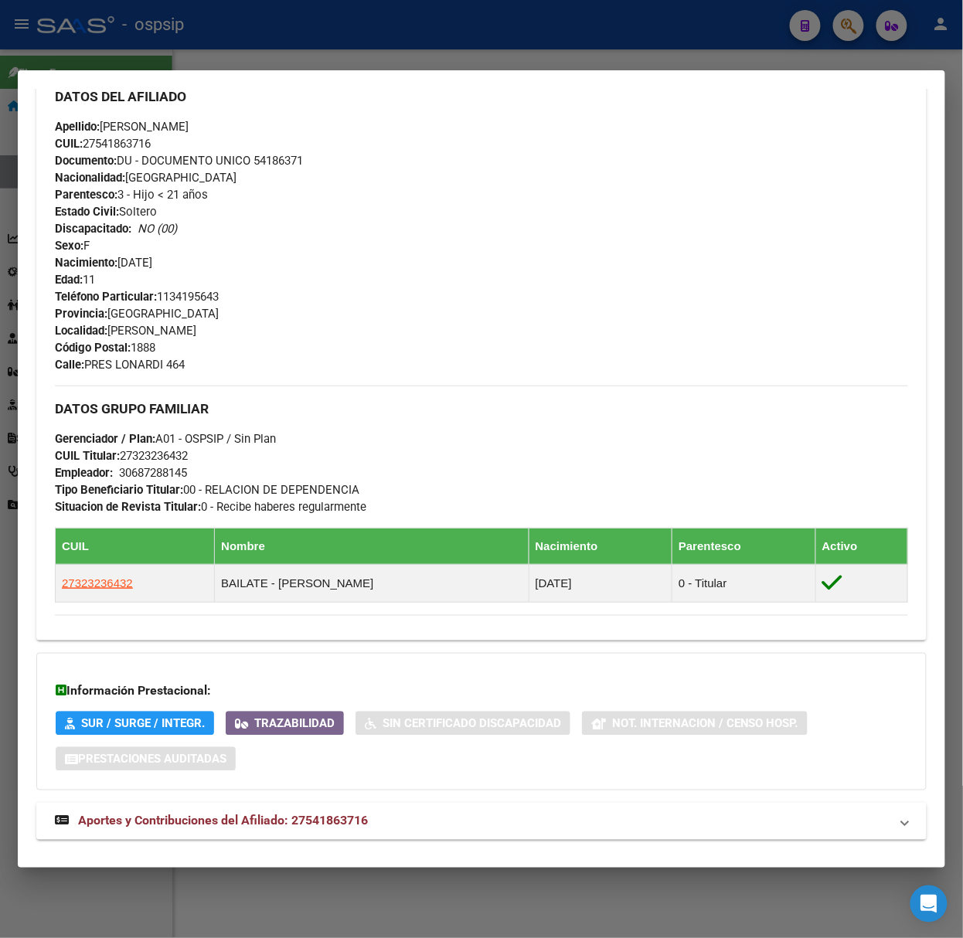
scroll to position [600, 0]
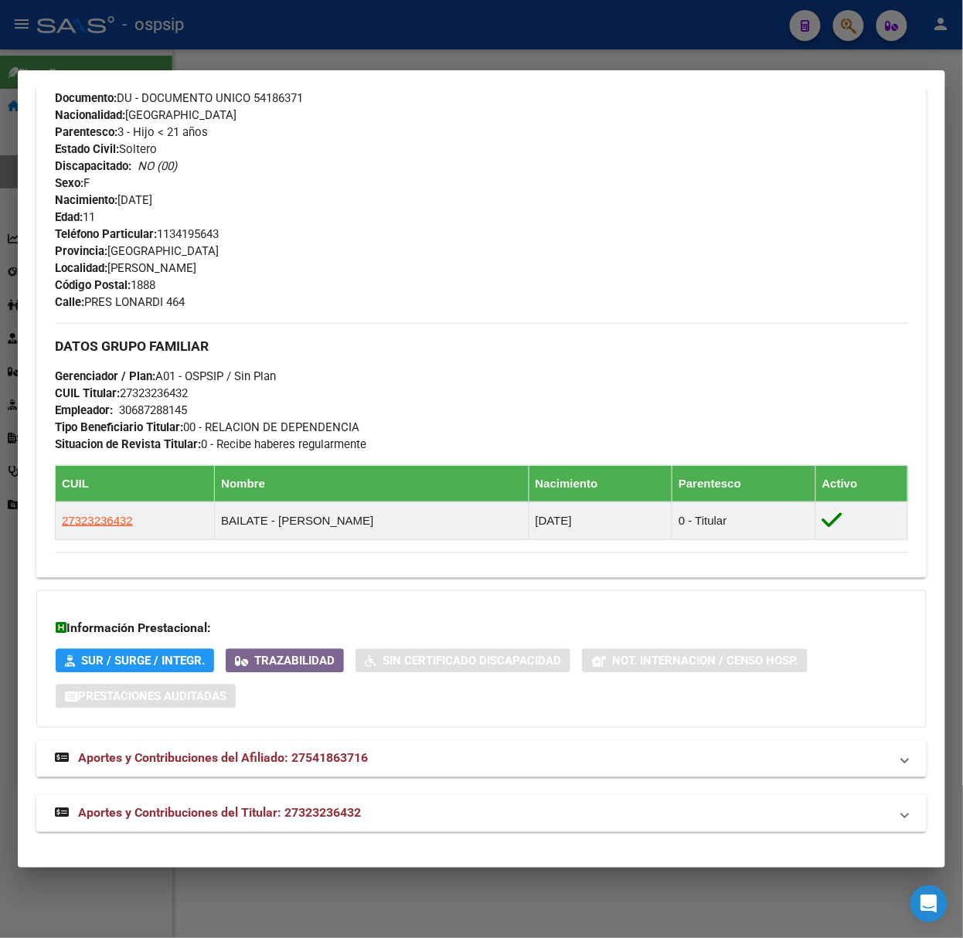
click at [214, 821] on span "Aportes y Contribuciones del Titular: 27323236432" at bounding box center [219, 813] width 283 height 15
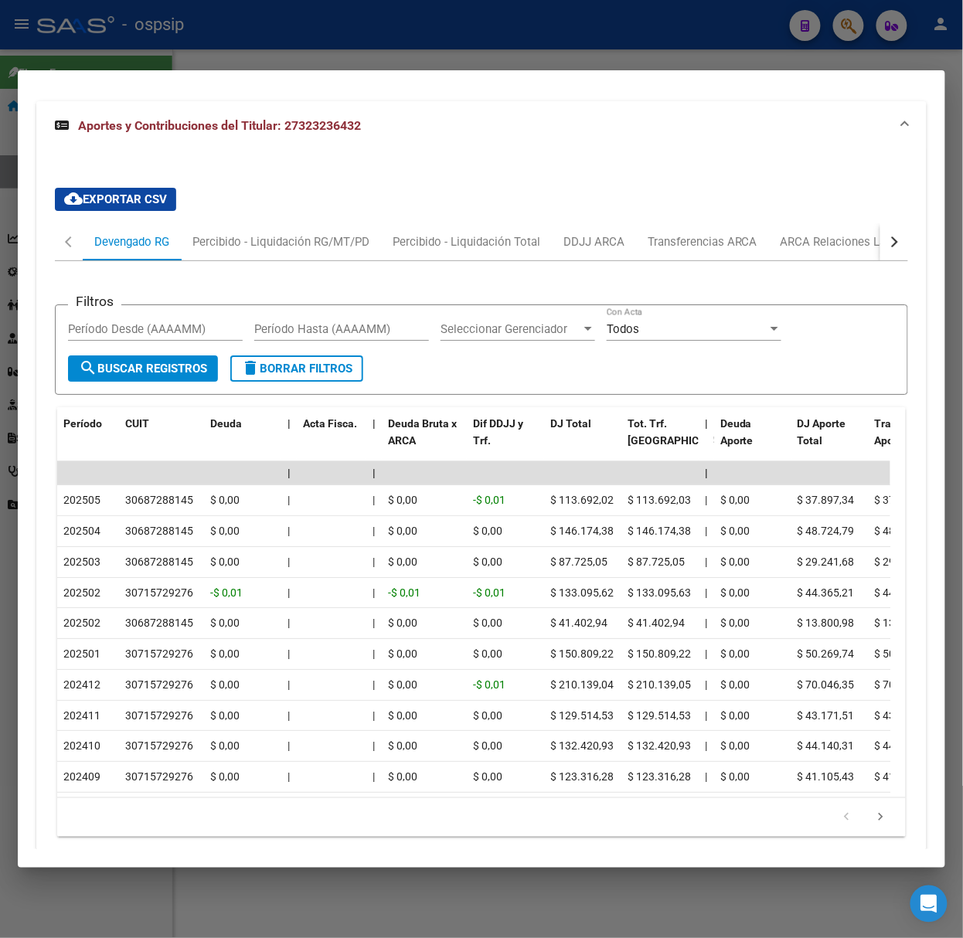
scroll to position [1354, 0]
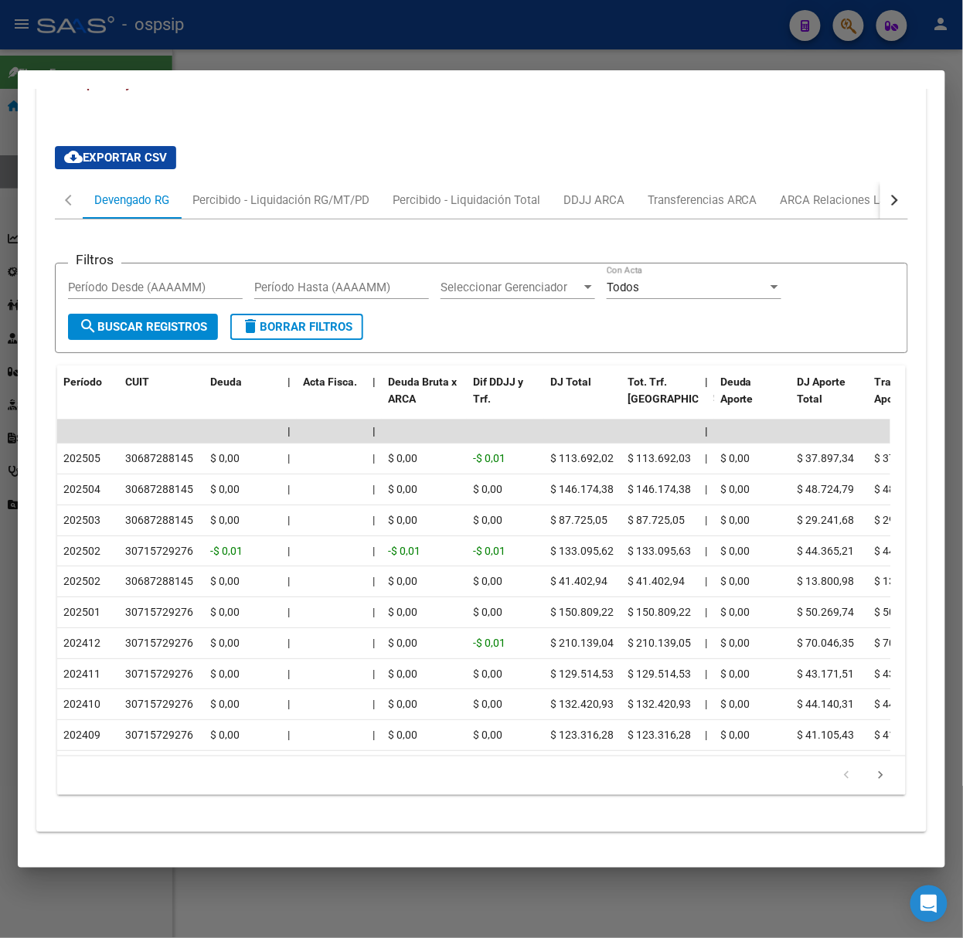
click at [81, 40] on div at bounding box center [481, 469] width 963 height 938
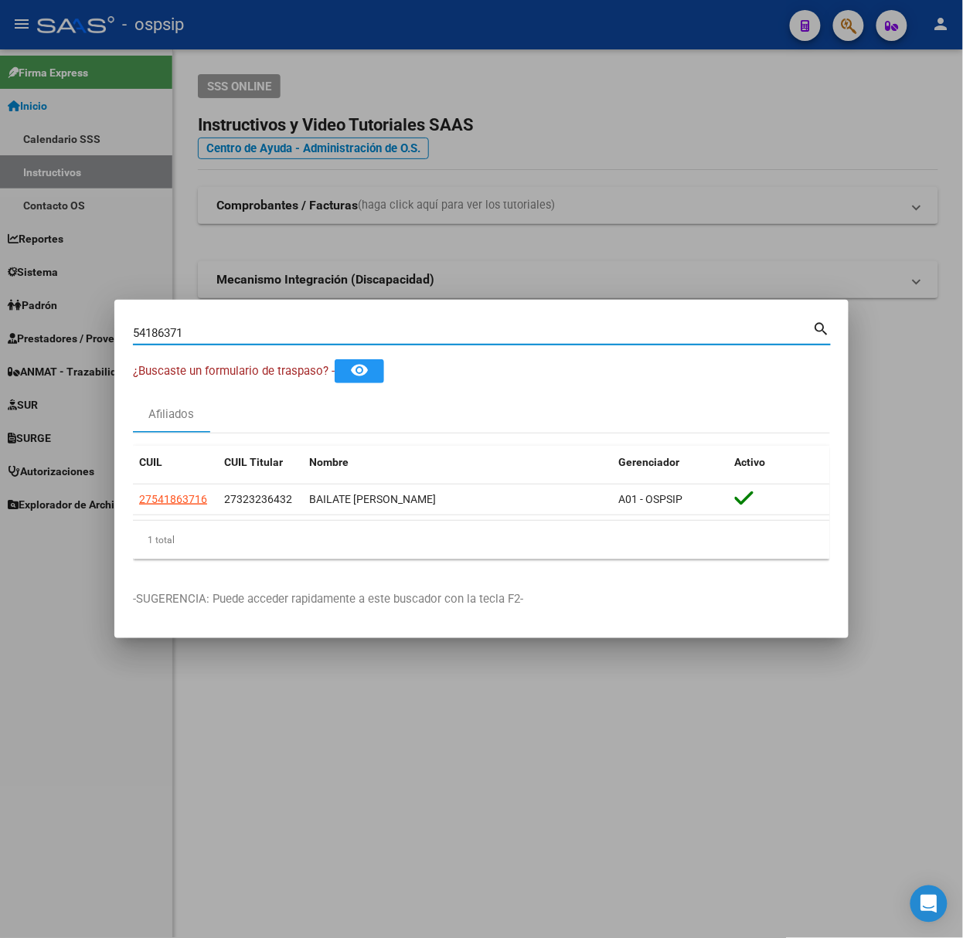
click at [282, 329] on input "54186371" at bounding box center [473, 333] width 680 height 14
type input "32323643"
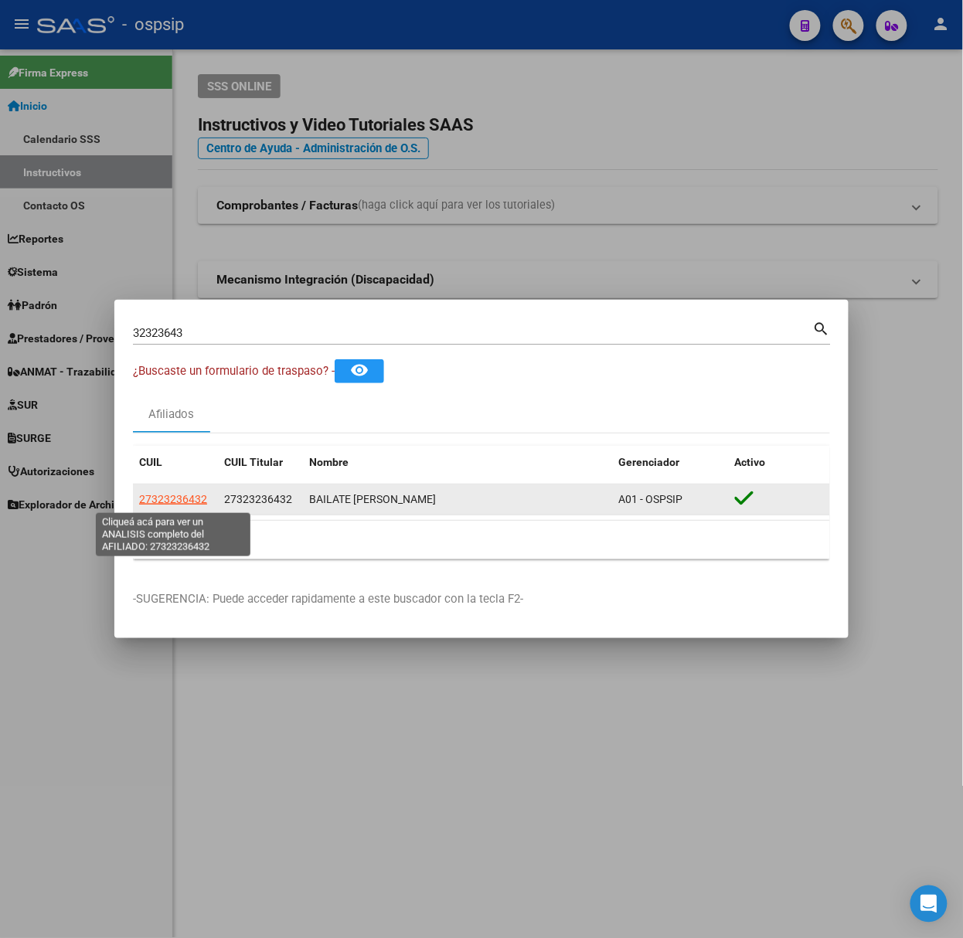
click at [178, 505] on span "27323236432" at bounding box center [173, 499] width 68 height 12
type textarea "27323236432"
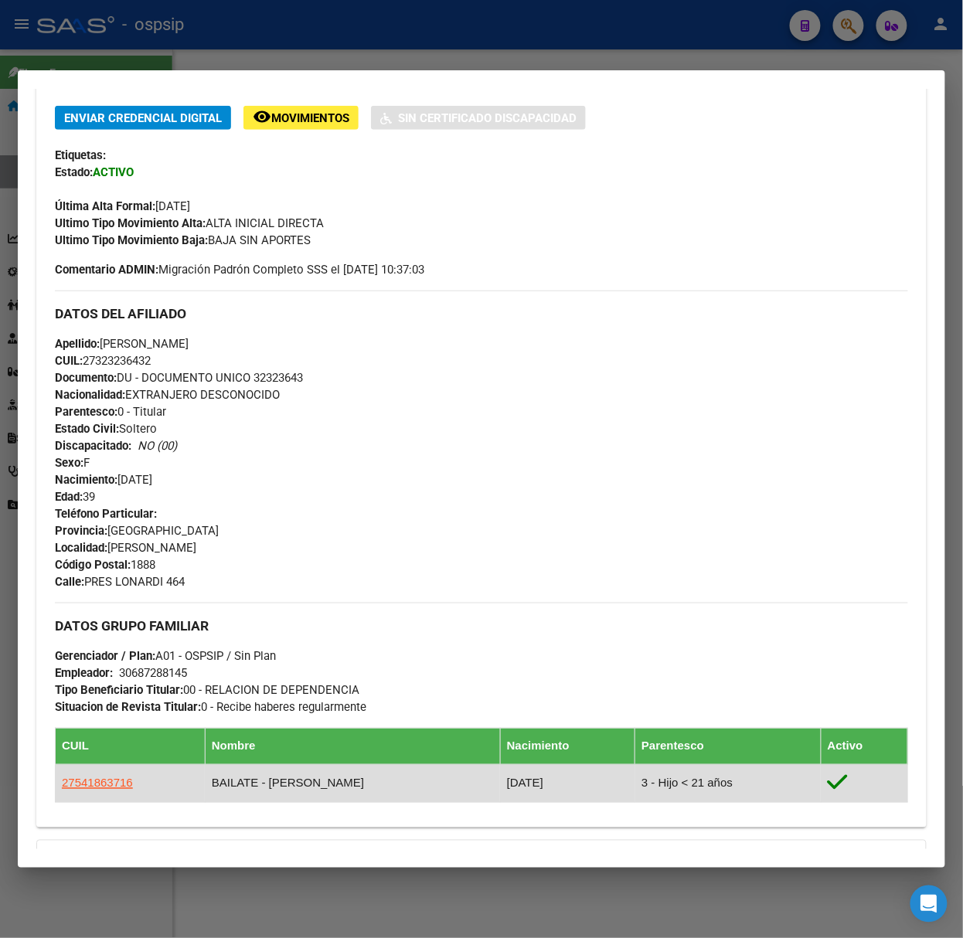
scroll to position [546, 0]
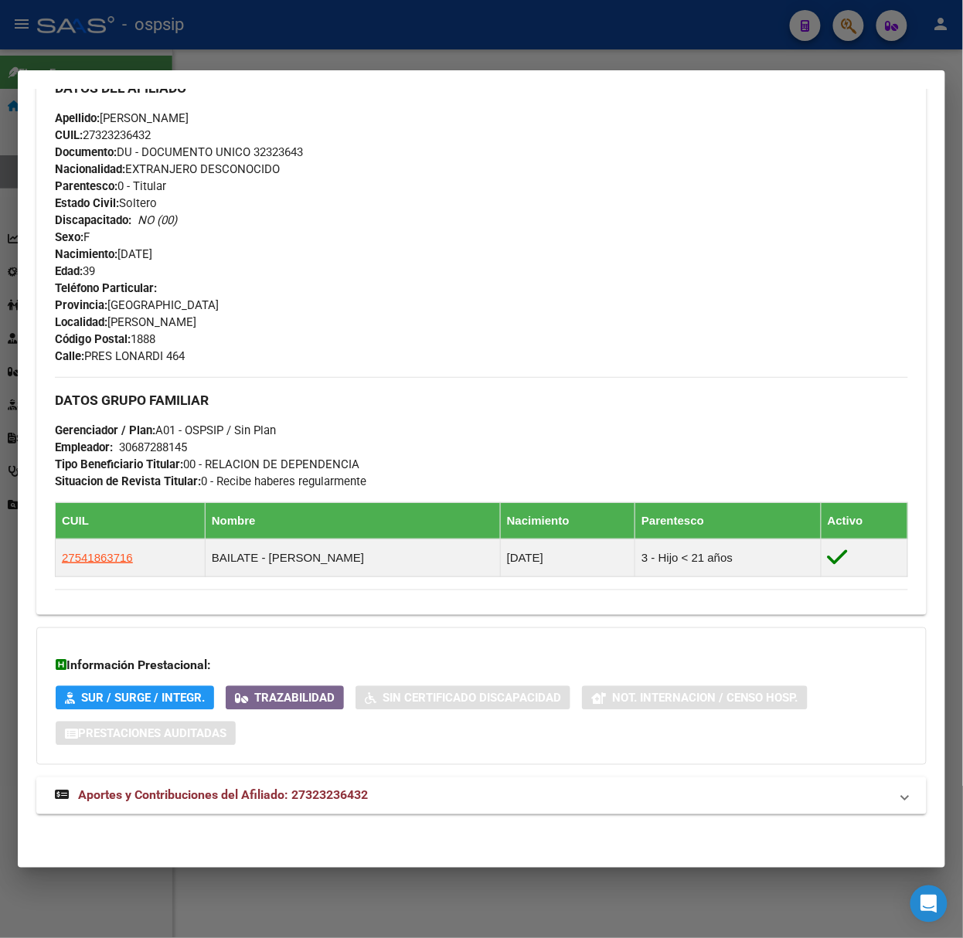
click at [254, 815] on div "DATOS PADRÓN ÁGIL: BAILATE [PERSON_NAME] | ACTIVO | AFILIADO TITULAR Datos Pers…" at bounding box center [481, 216] width 890 height 1233
click at [297, 802] on span "Aportes y Contribuciones del Afiliado: 27323236432" at bounding box center [223, 795] width 290 height 15
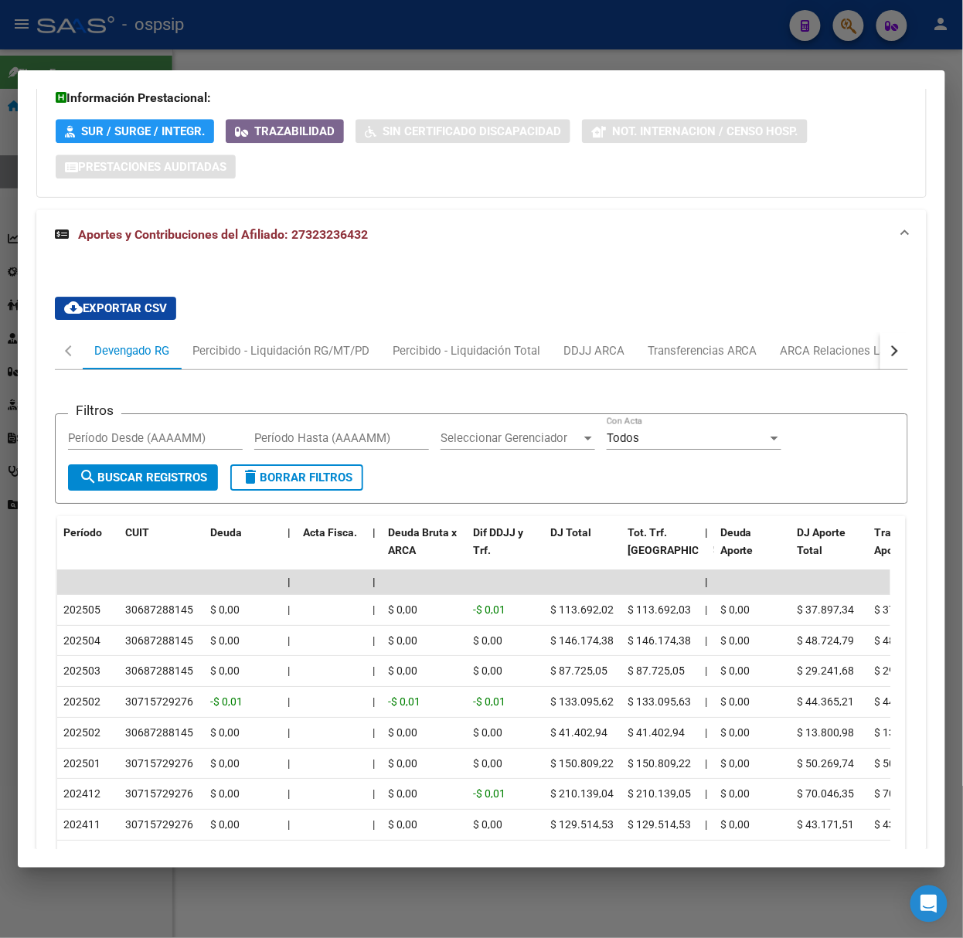
scroll to position [1299, 0]
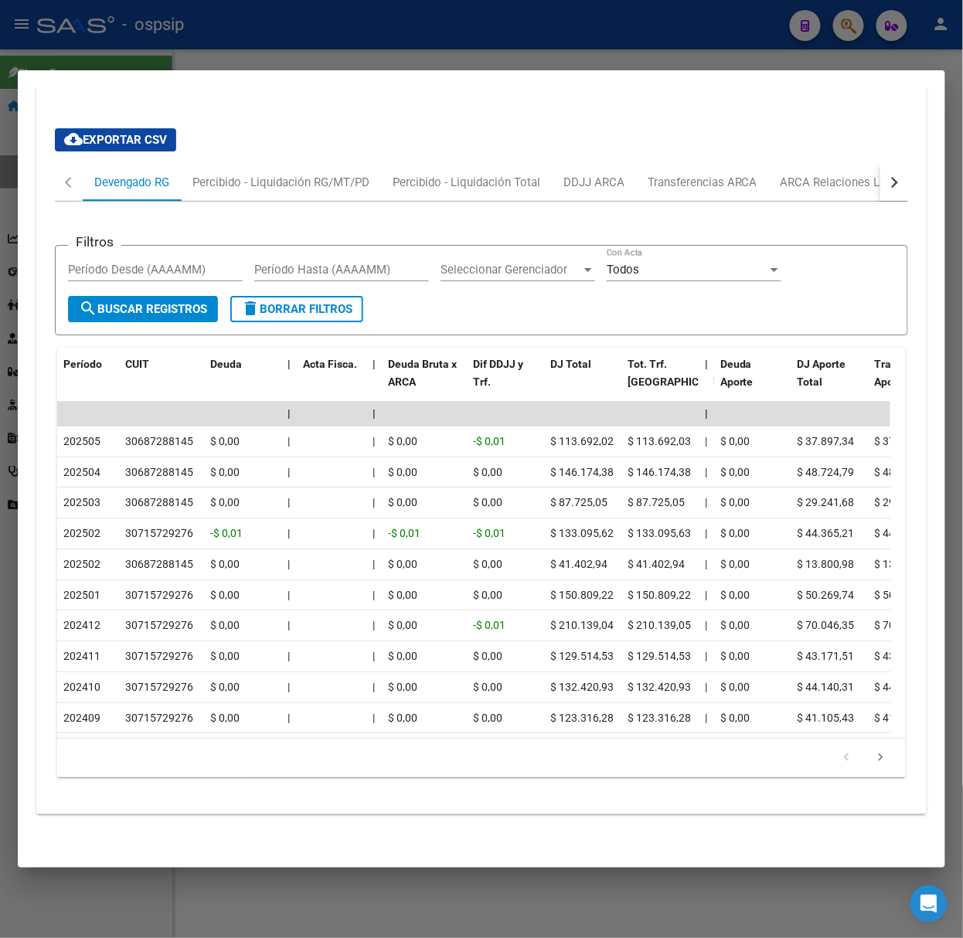
click at [251, 31] on div at bounding box center [481, 469] width 963 height 938
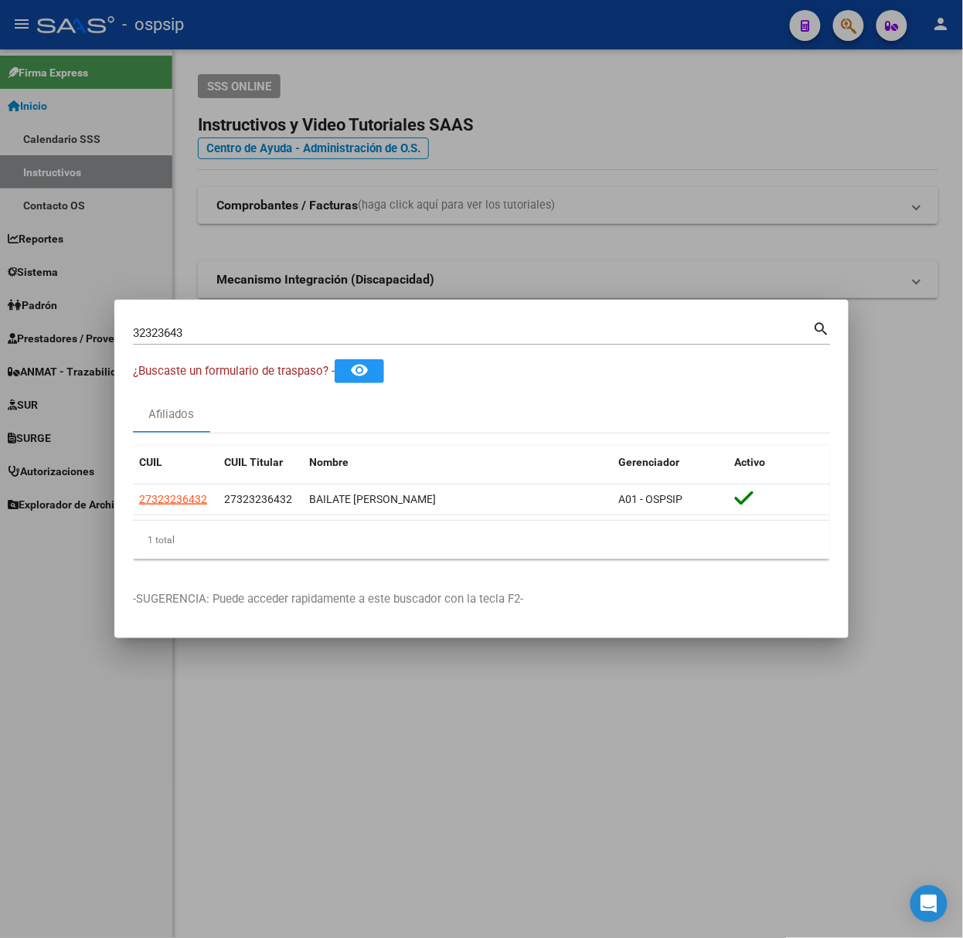
click at [207, 339] on input "32323643" at bounding box center [473, 333] width 680 height 14
type input "28747782"
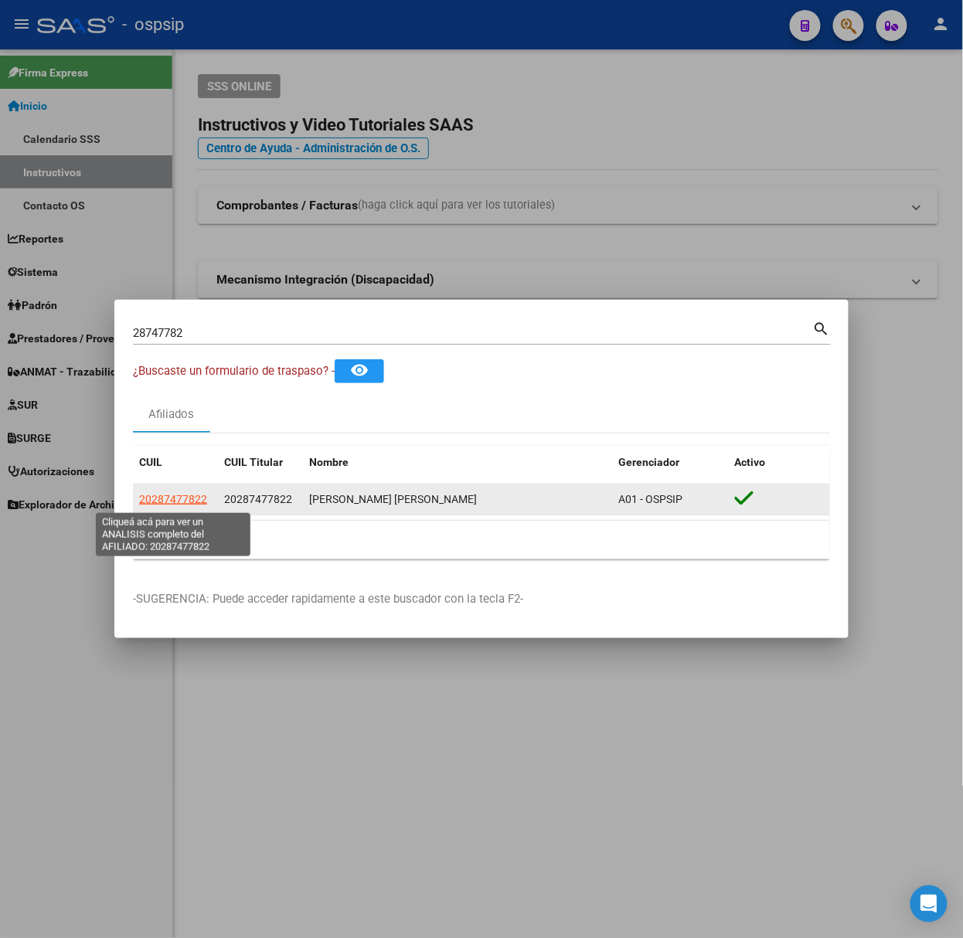
click at [174, 504] on span "20287477822" at bounding box center [173, 499] width 68 height 12
type textarea "20287477822"
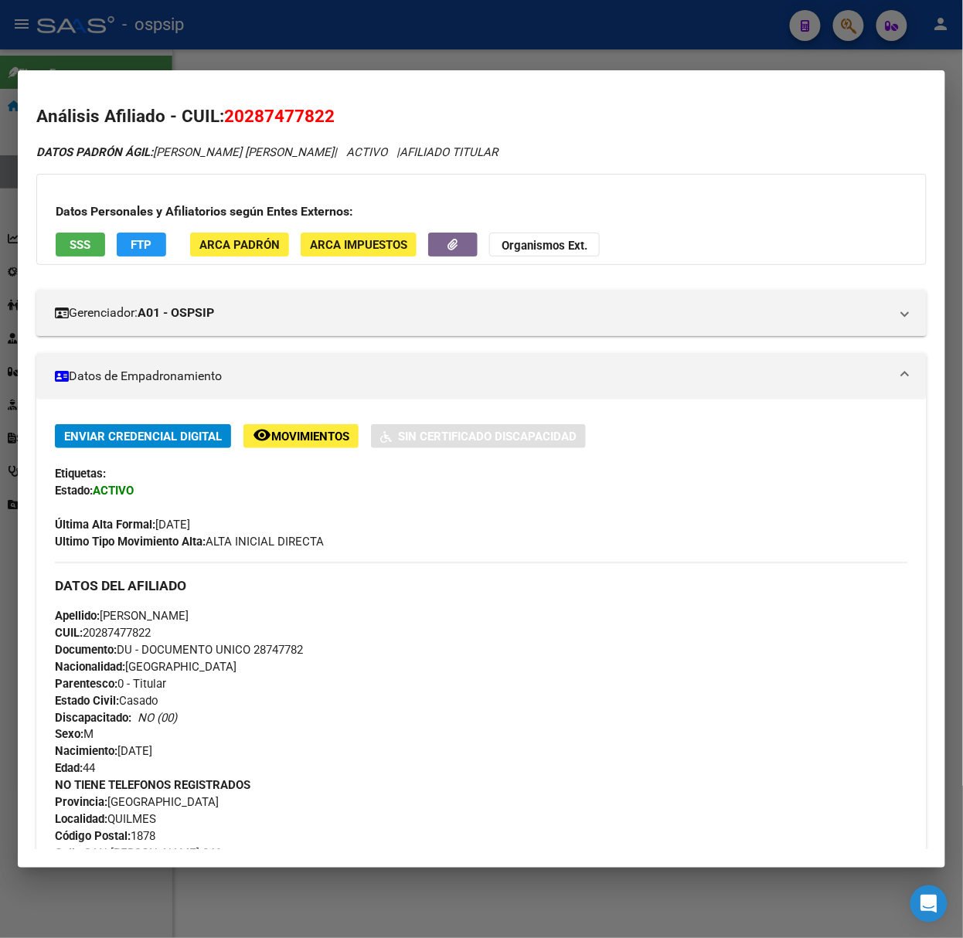
scroll to position [499, 0]
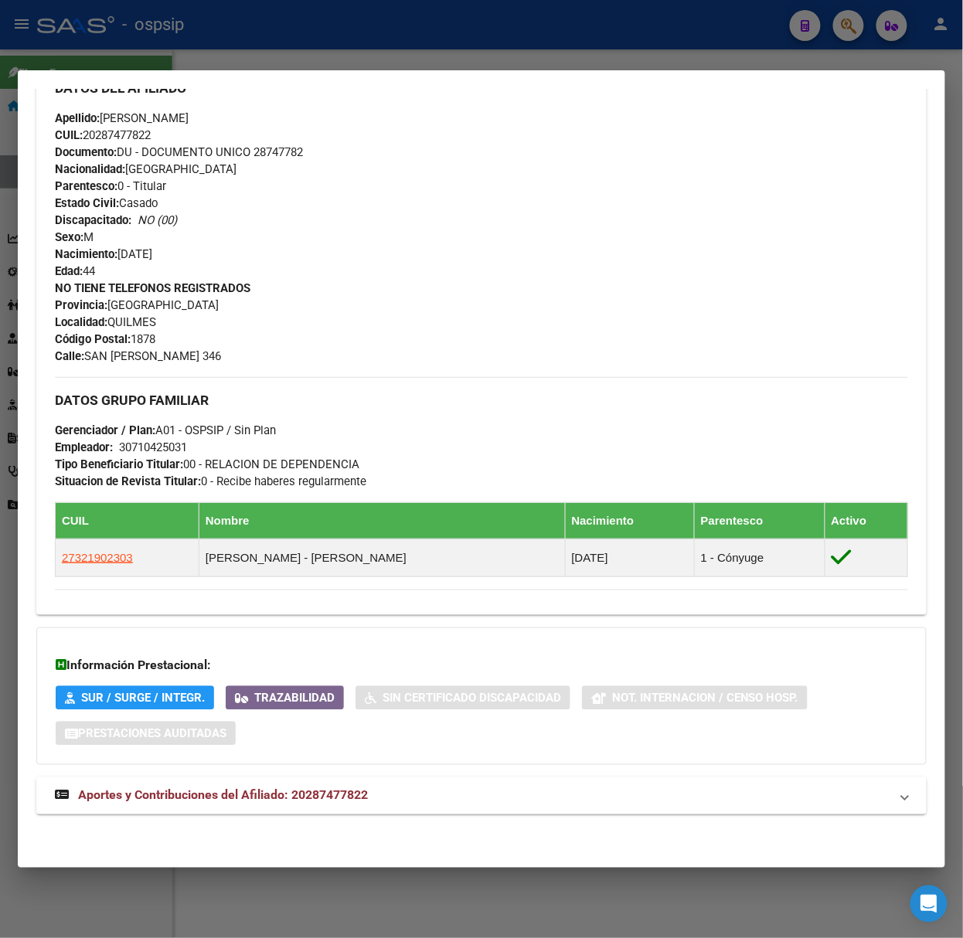
click at [376, 798] on mat-panel-title "Aportes y Contribuciones del Afiliado: 20287477822" at bounding box center [472, 796] width 835 height 19
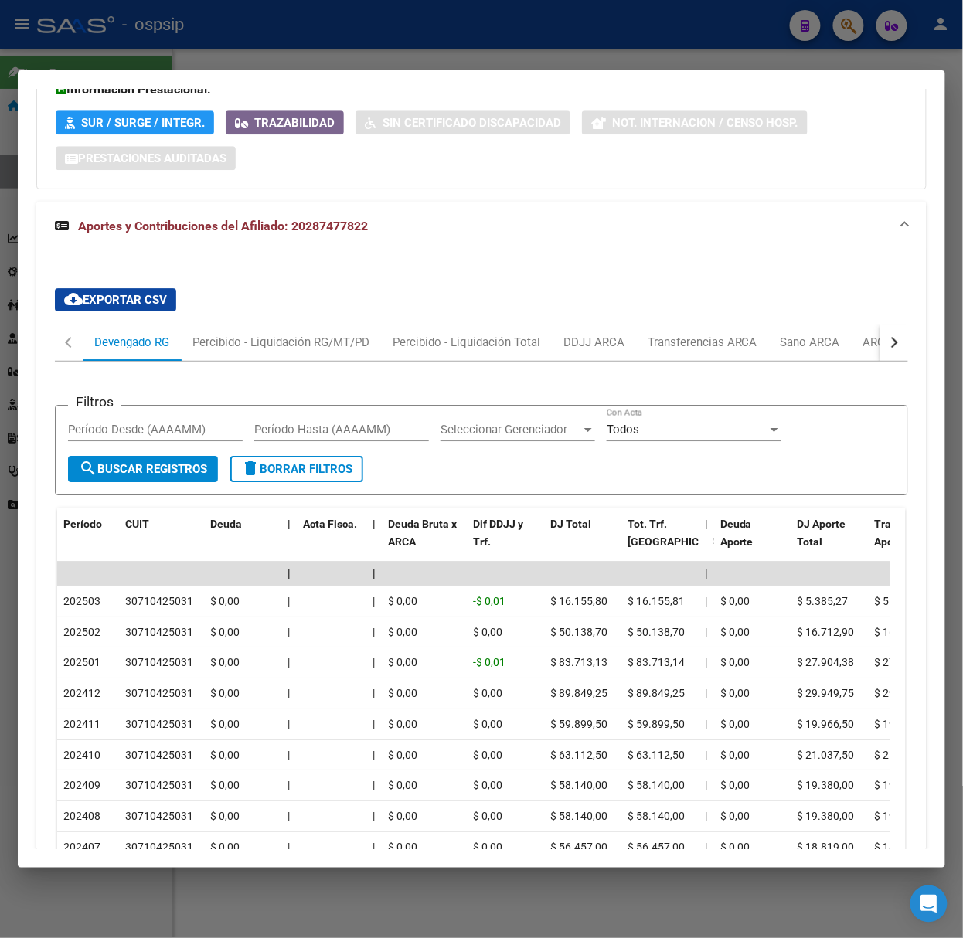
scroll to position [1253, 0]
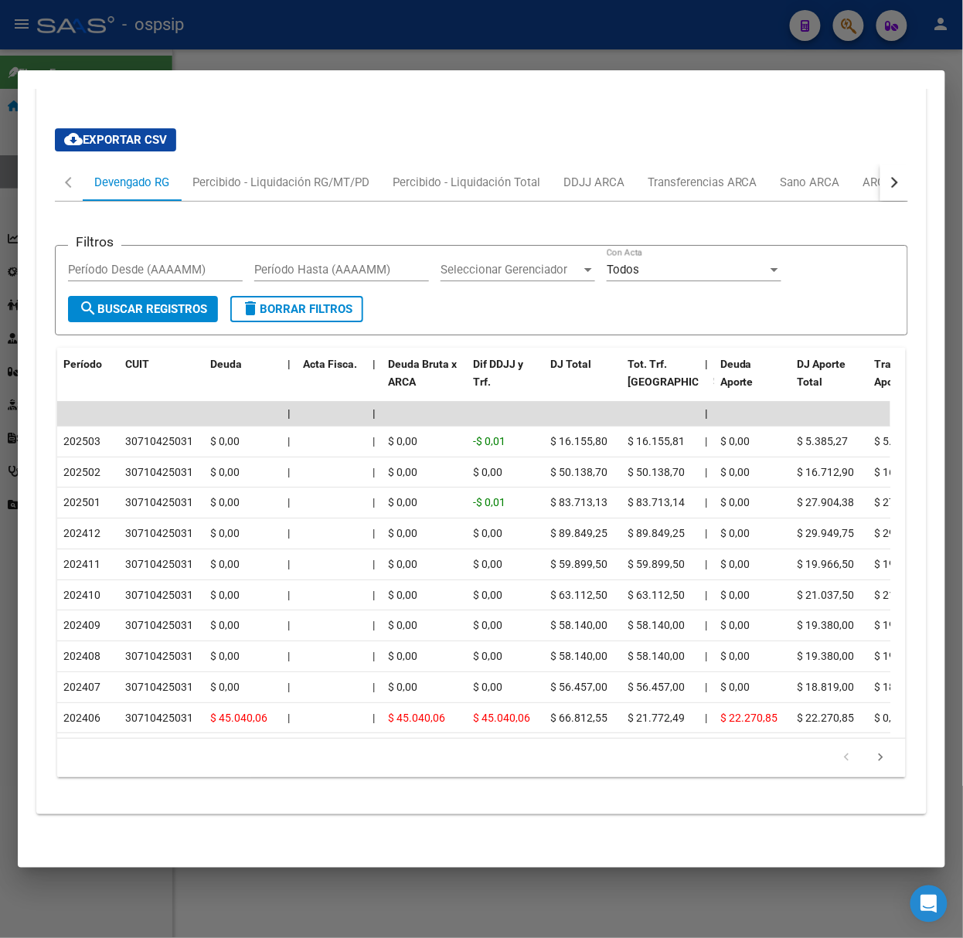
click at [119, 29] on div at bounding box center [481, 469] width 963 height 938
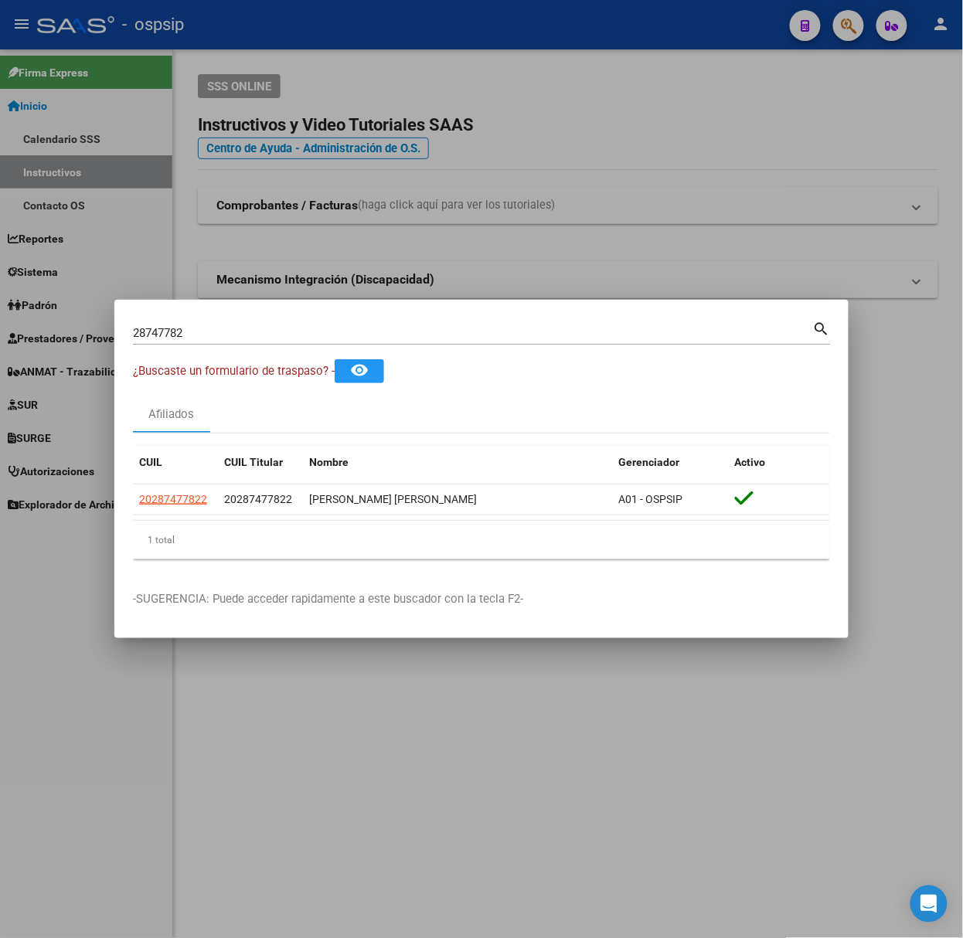
click at [223, 335] on input "28747782" at bounding box center [473, 333] width 680 height 14
type input "22854841"
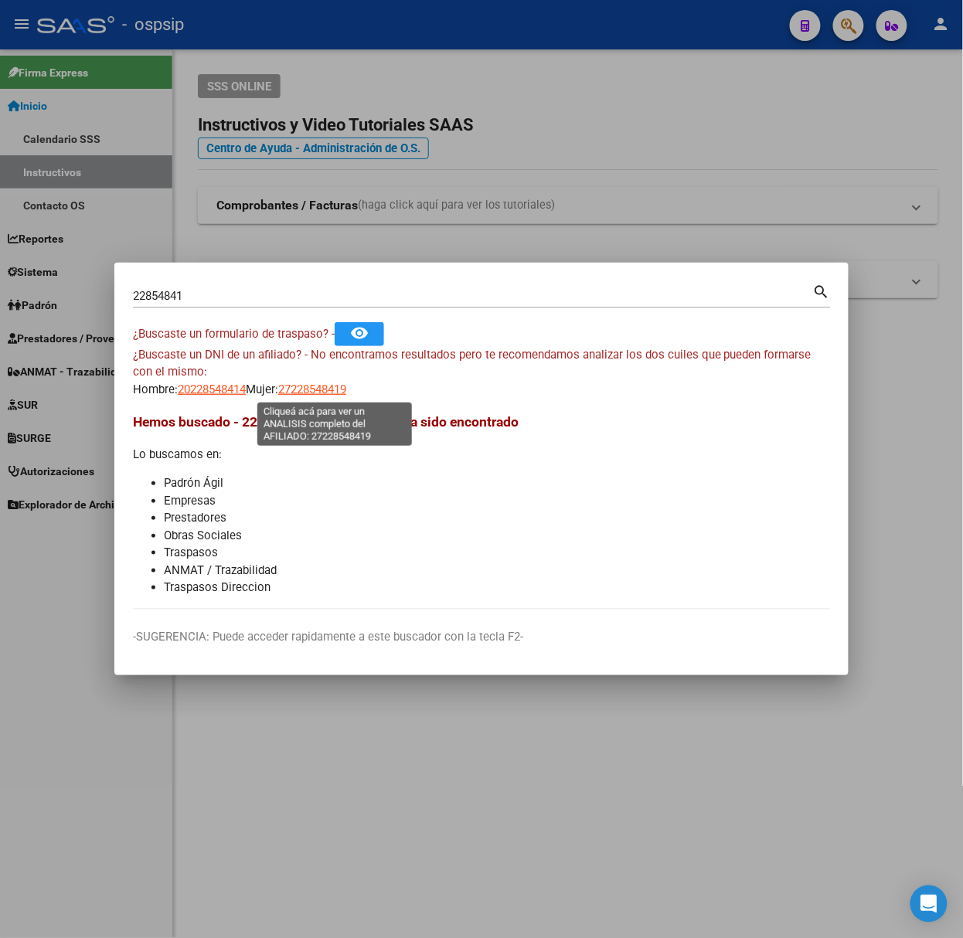
click at [332, 384] on span "27228548419" at bounding box center [312, 390] width 68 height 14
type textarea "27228548419"
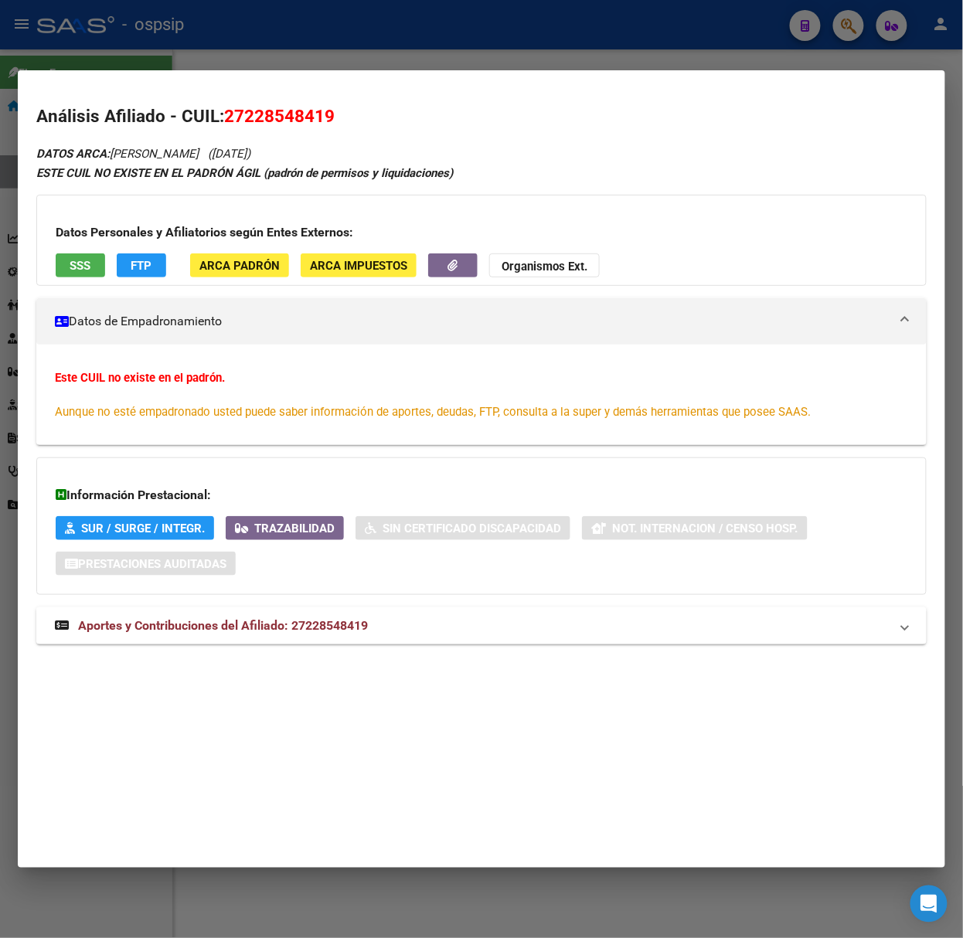
click at [332, 611] on mat-expansion-panel-header "Aportes y Contribuciones del Afiliado: 27228548419" at bounding box center [481, 626] width 890 height 37
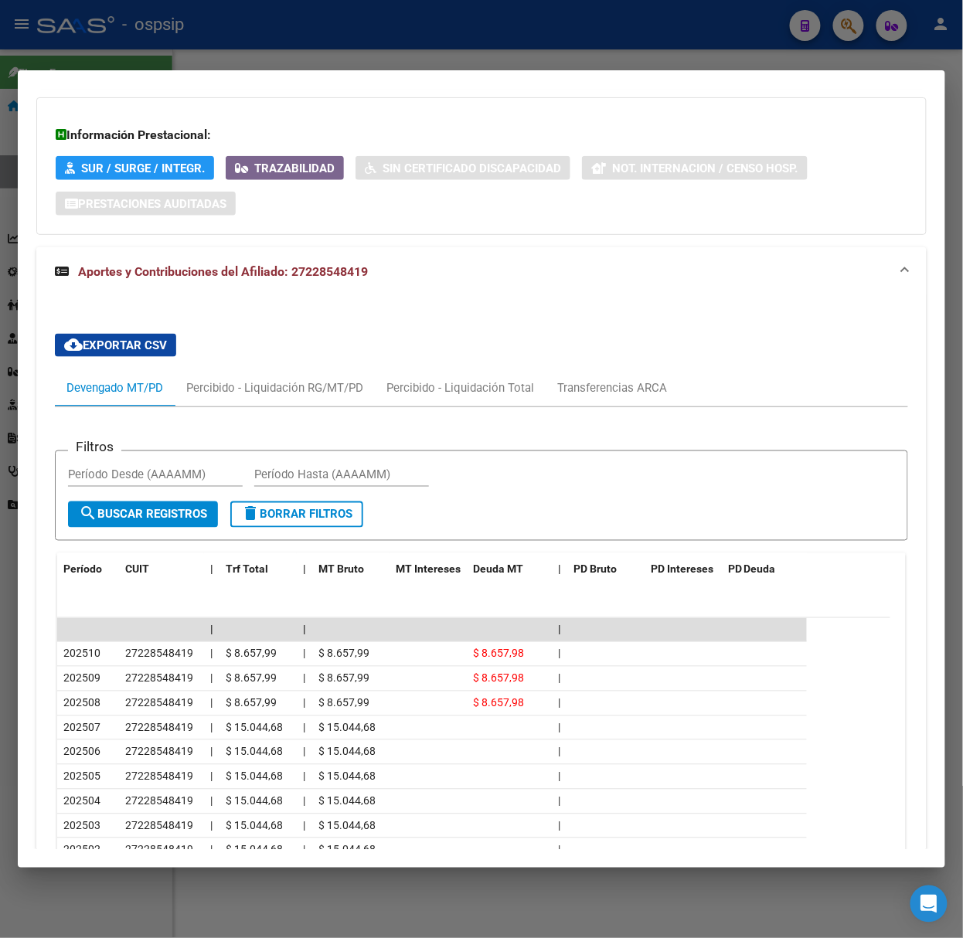
scroll to position [518, 0]
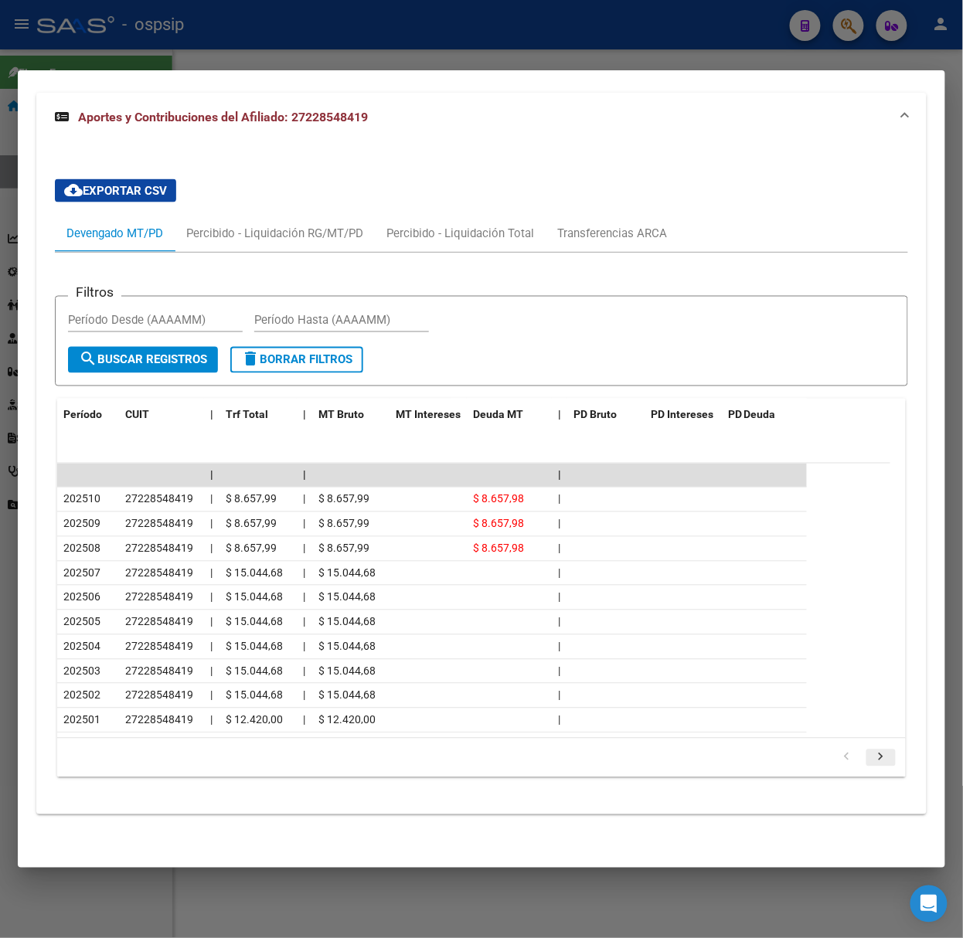
click at [871, 765] on icon "go to next page" at bounding box center [881, 760] width 20 height 19
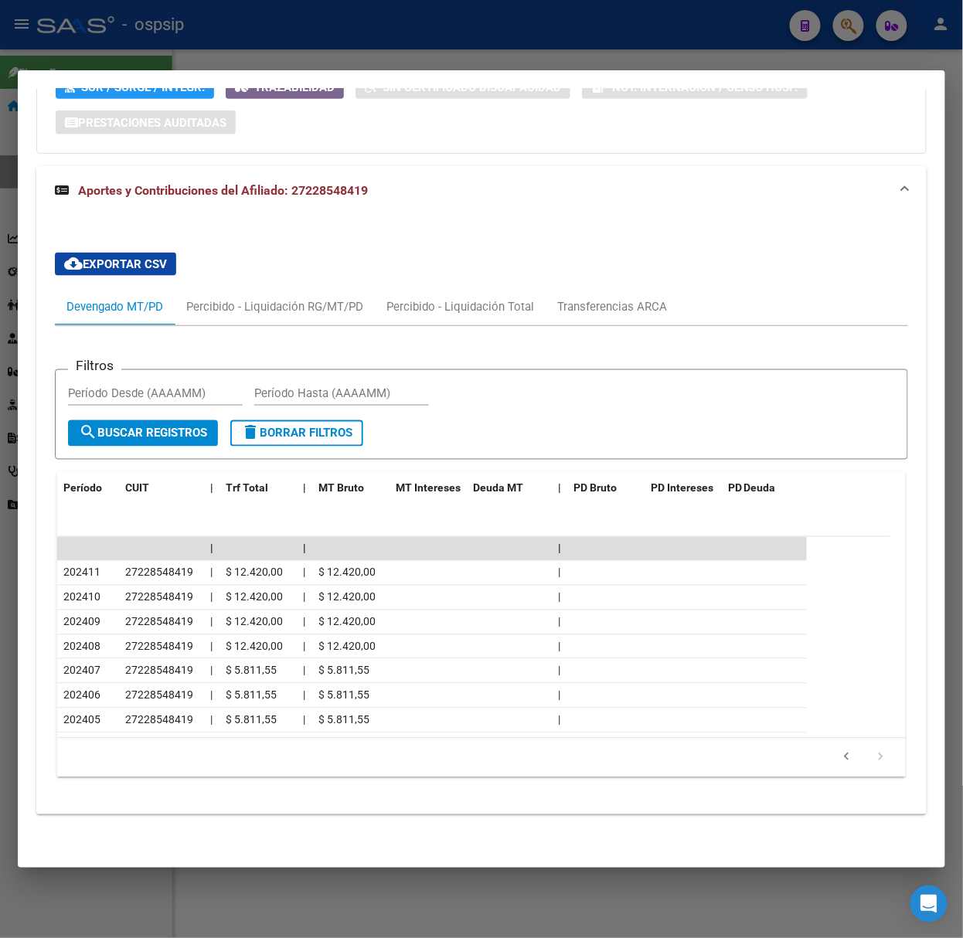
scroll to position [444, 0]
click at [212, 49] on div at bounding box center [481, 469] width 963 height 938
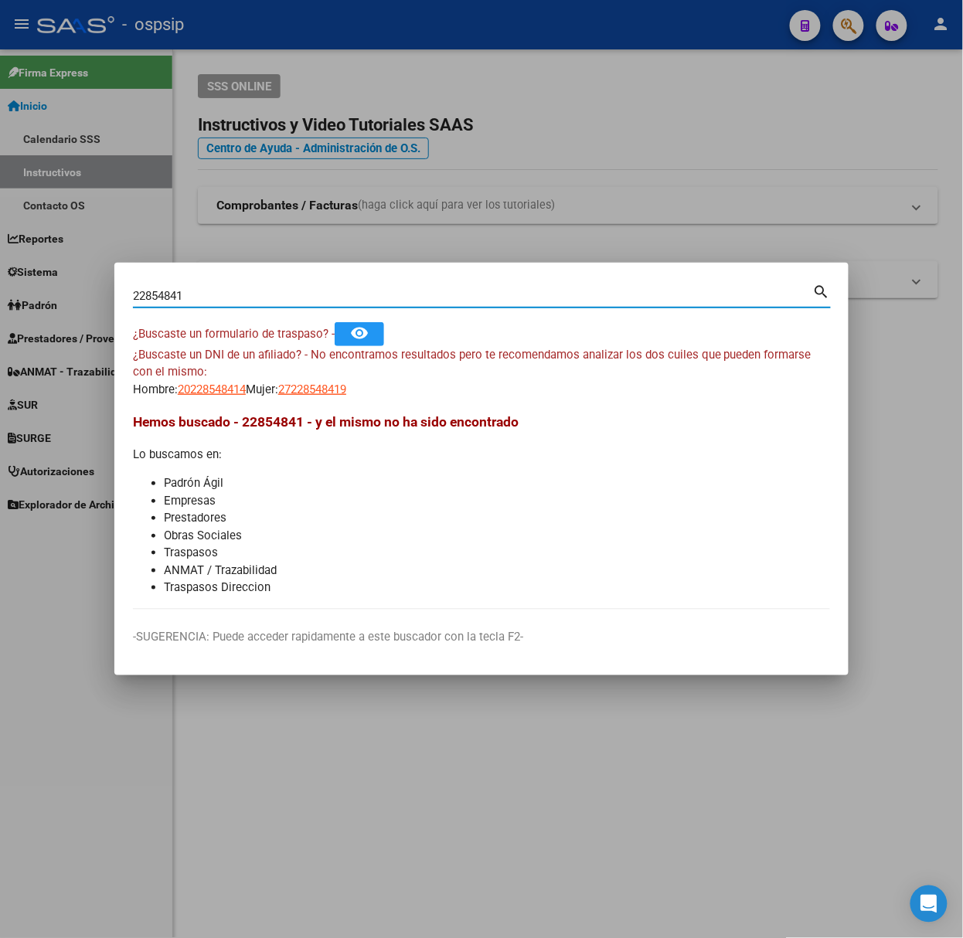
click at [193, 298] on input "22854841" at bounding box center [473, 296] width 680 height 14
type input "26010599"
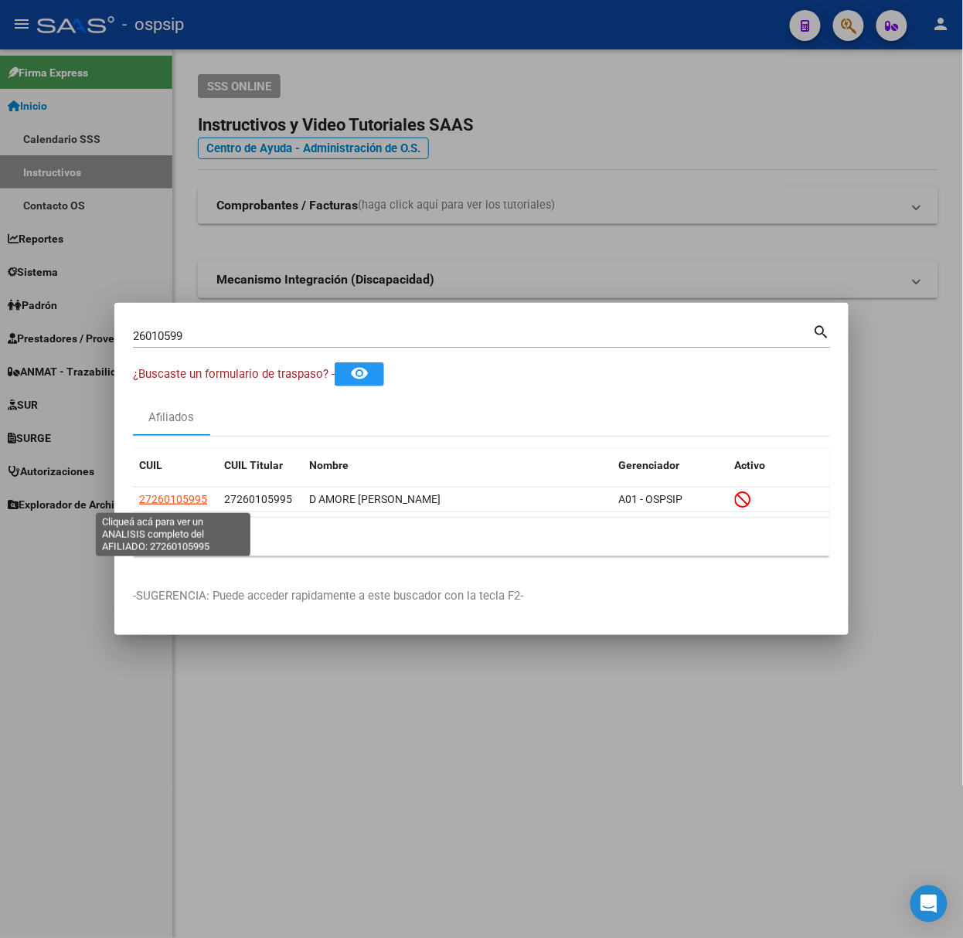
click at [183, 498] on span "27260105995" at bounding box center [173, 499] width 68 height 12
type textarea "27260105995"
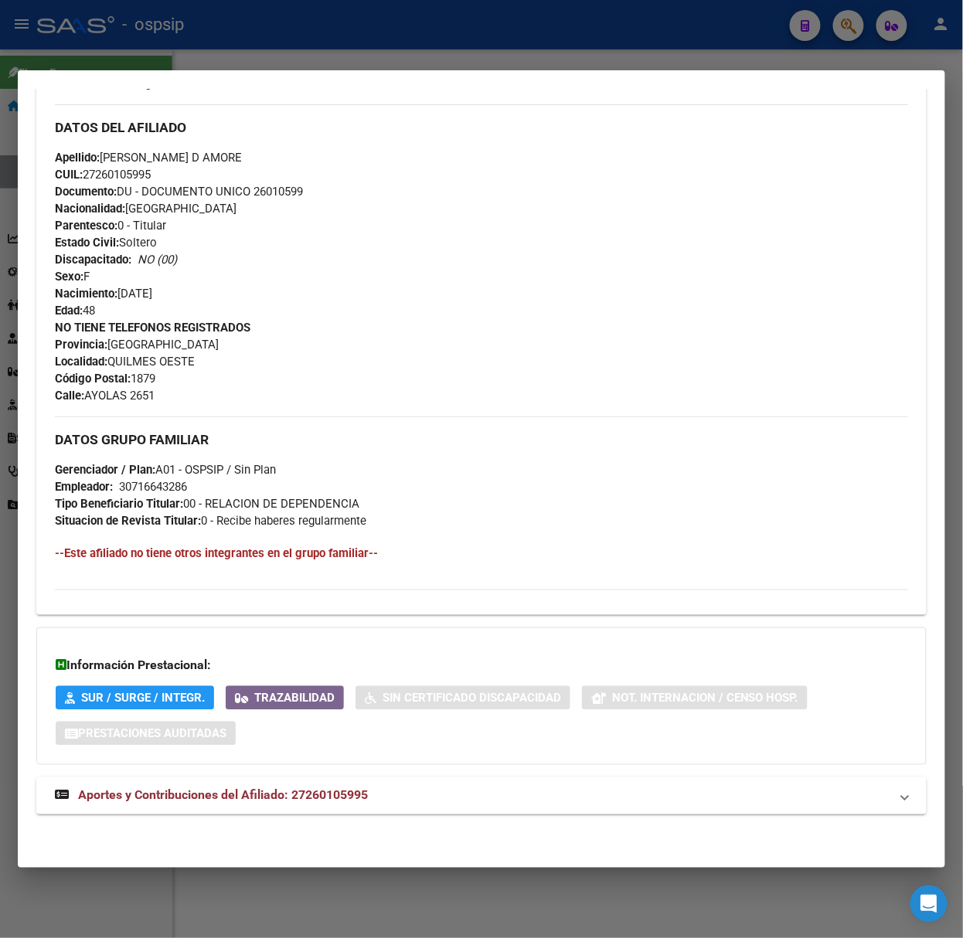
click at [297, 780] on mat-expansion-panel-header "Aportes y Contribuciones del Afiliado: 27260105995" at bounding box center [481, 796] width 890 height 37
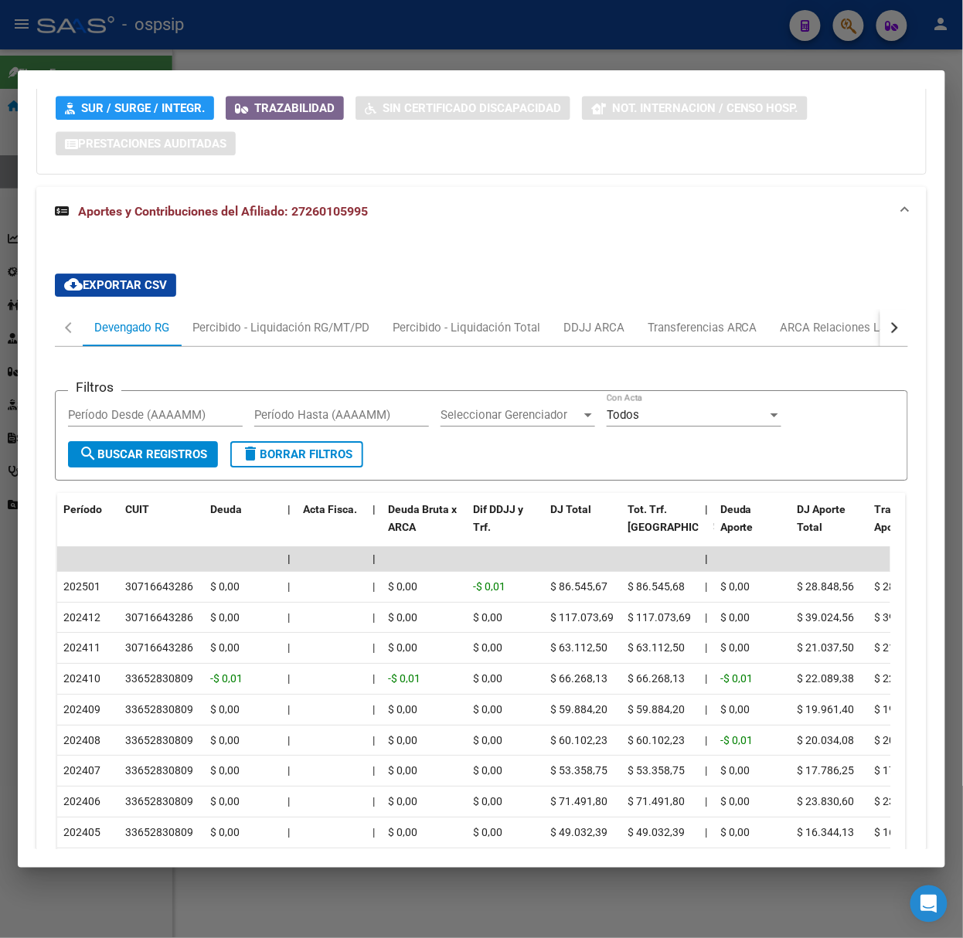
scroll to position [1198, 0]
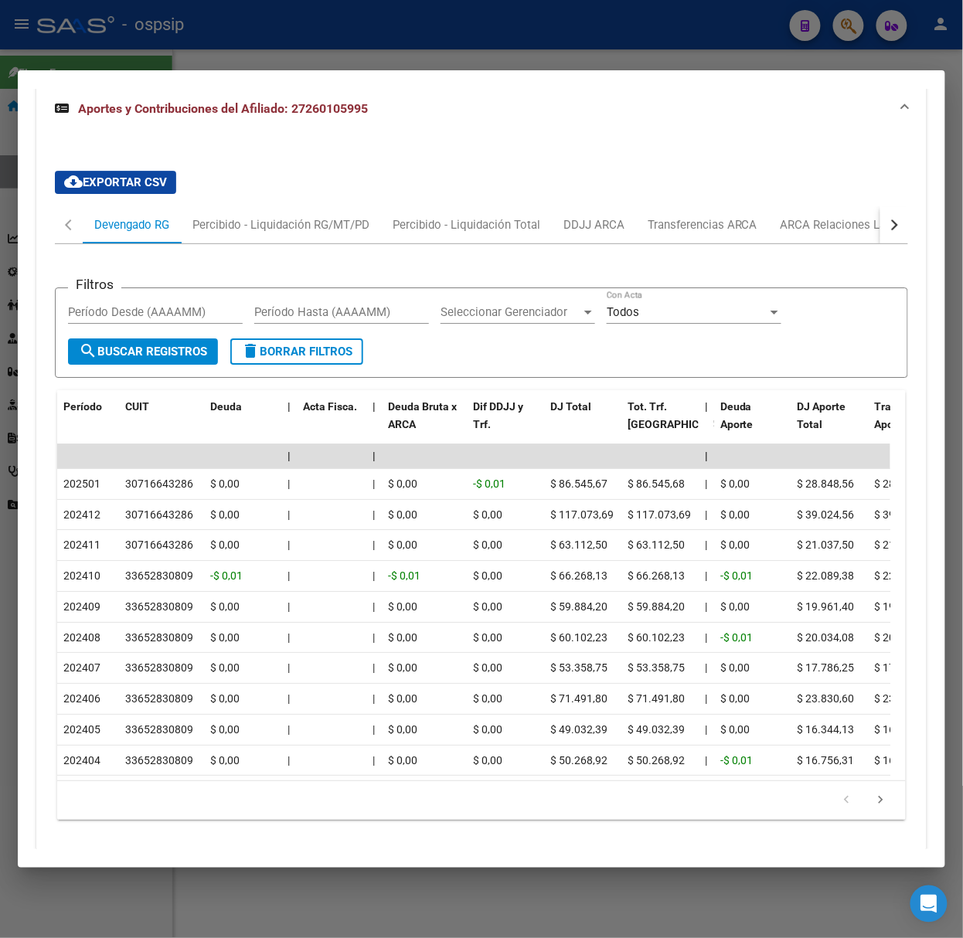
click at [161, 48] on div at bounding box center [481, 469] width 963 height 938
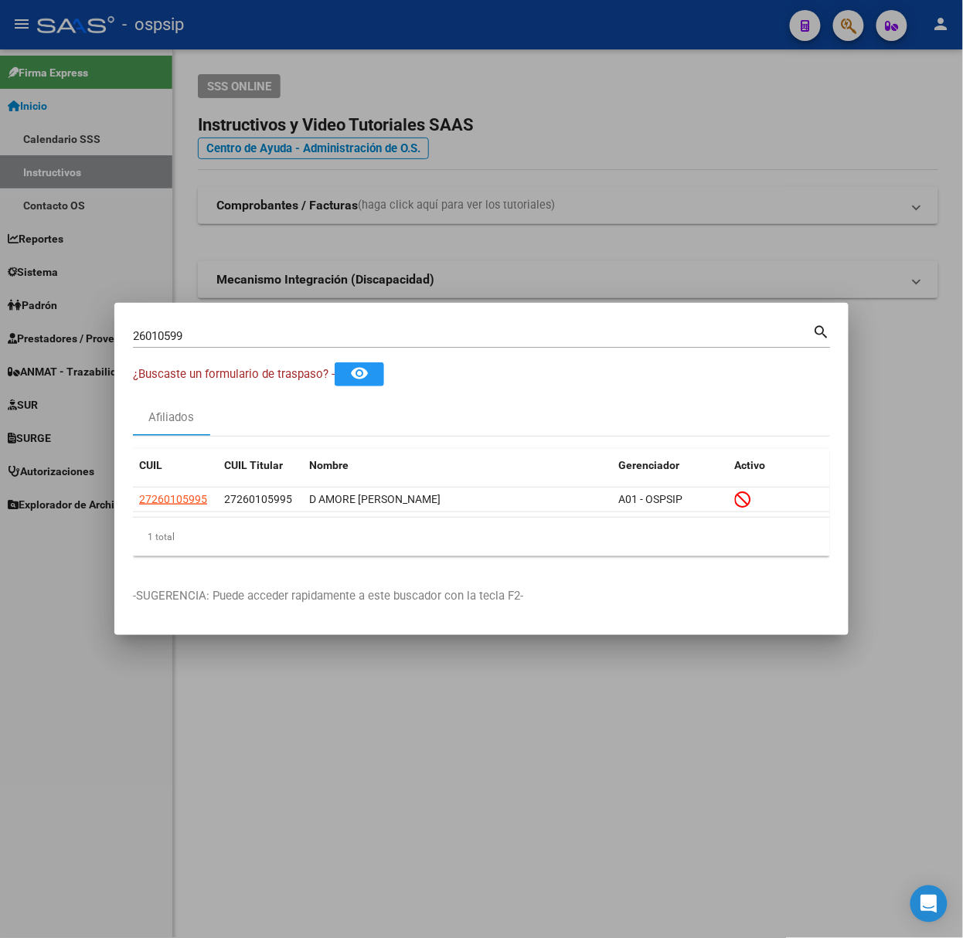
click at [201, 334] on input "26010599" at bounding box center [473, 336] width 680 height 14
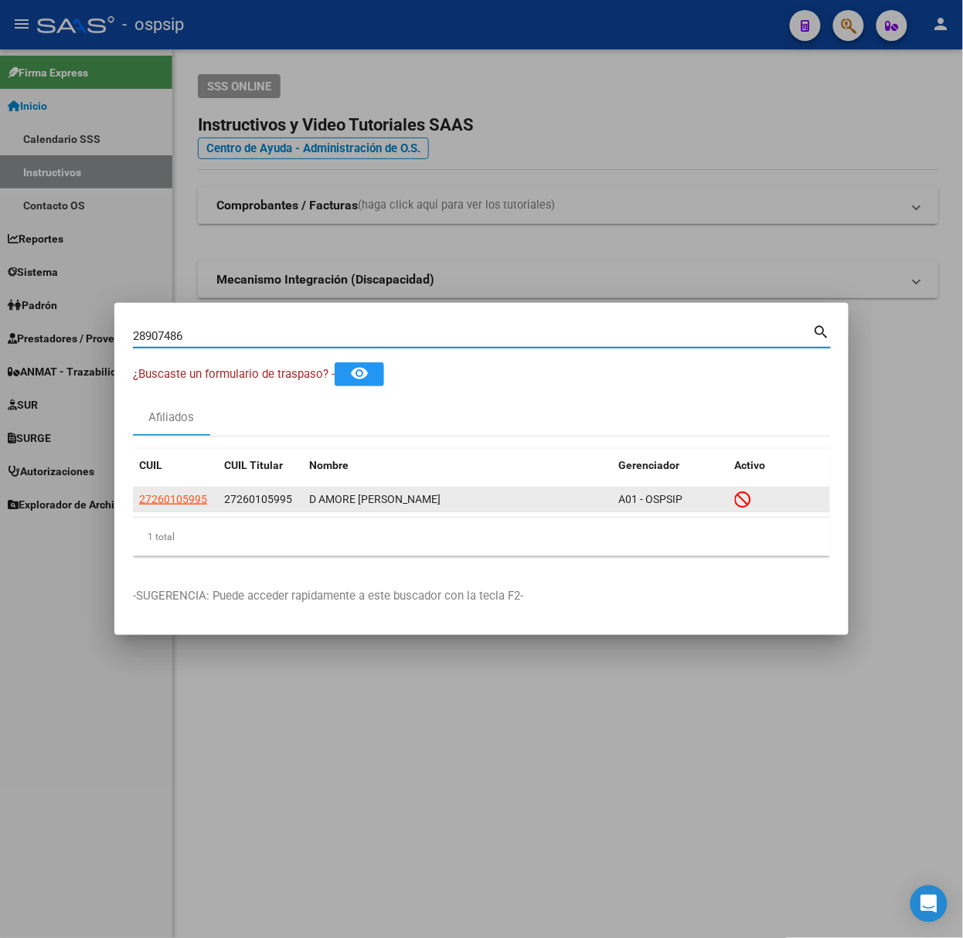
type input "28907486"
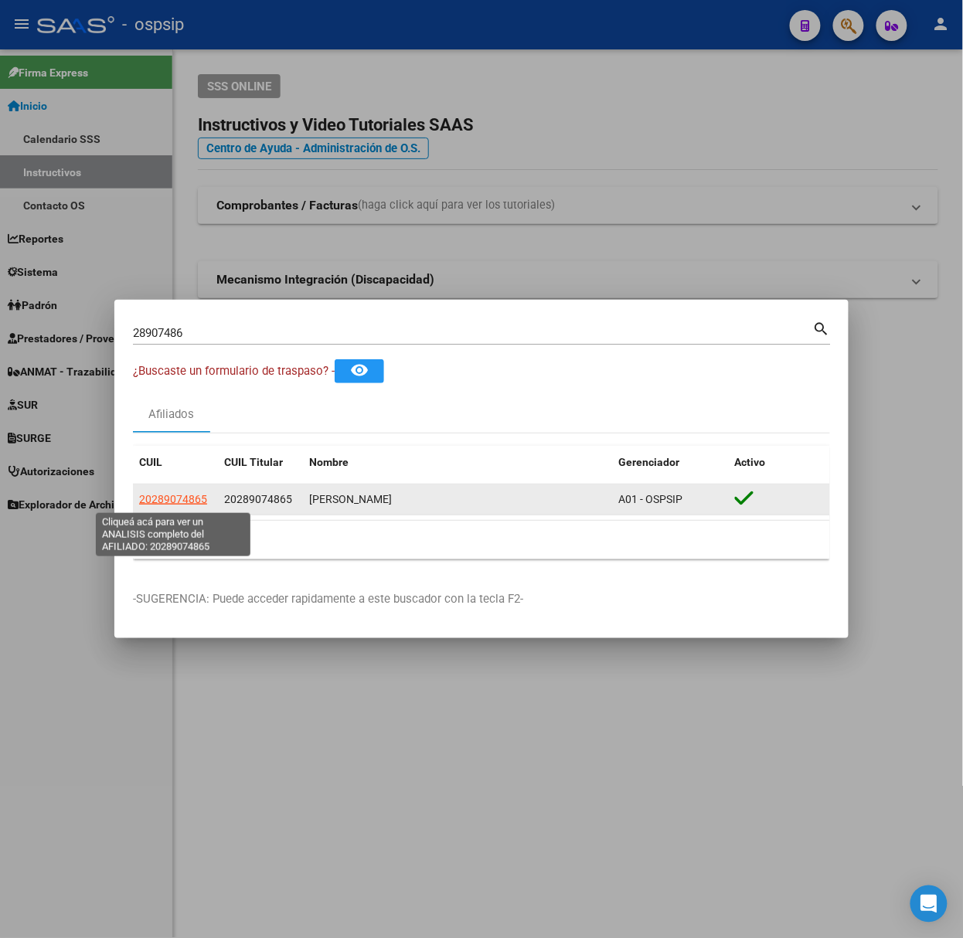
click at [162, 499] on span "20289074865" at bounding box center [173, 499] width 68 height 12
type textarea "20289074865"
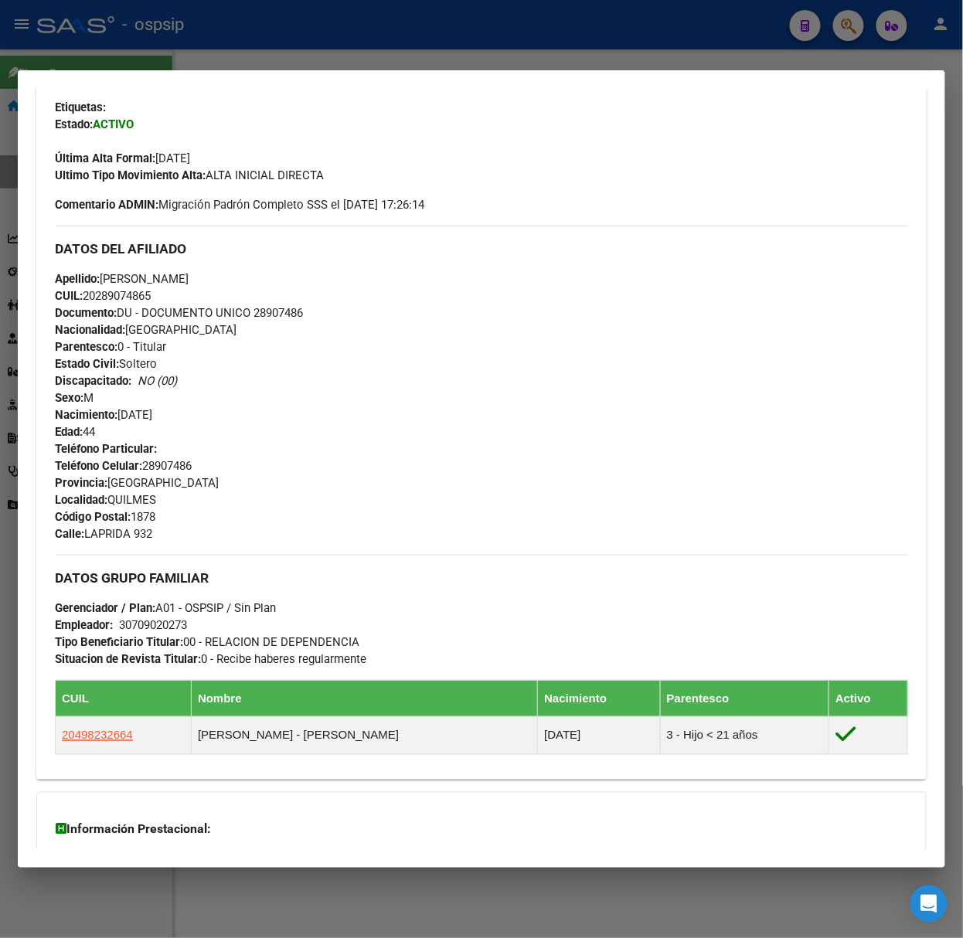
scroll to position [533, 0]
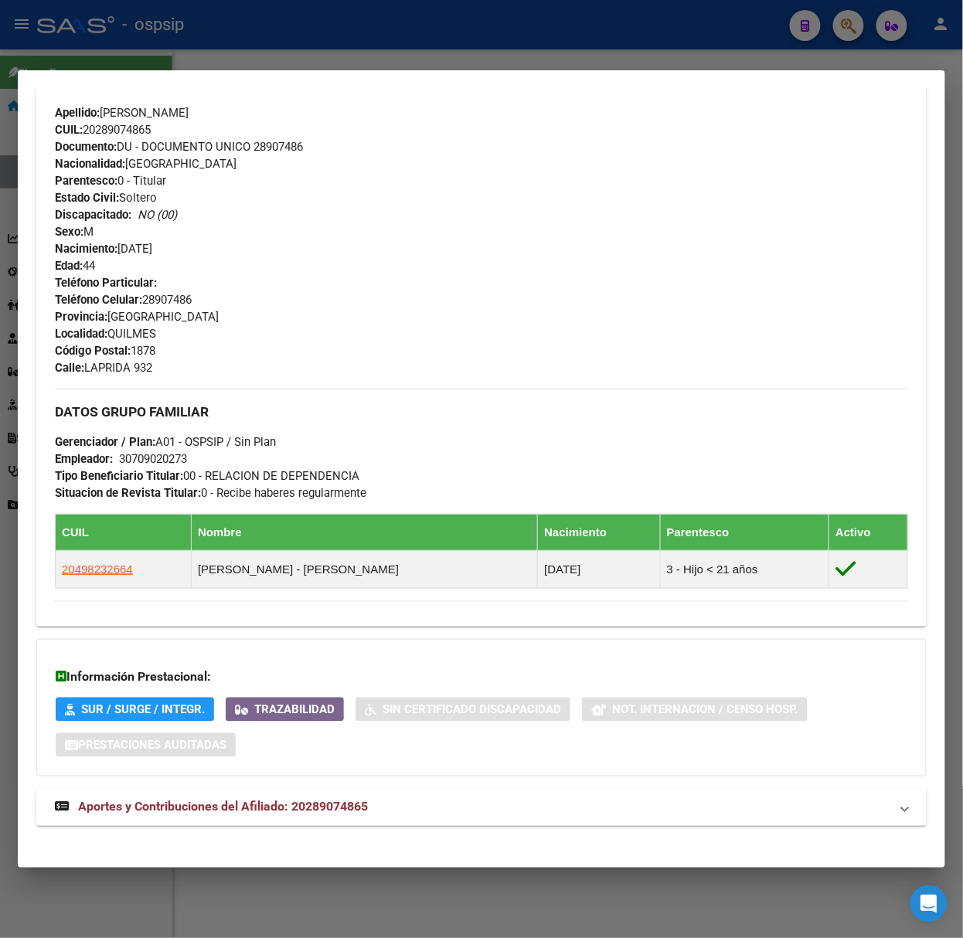
click at [320, 796] on mat-expansion-panel-header "Aportes y Contribuciones del Afiliado: 20289074865" at bounding box center [481, 807] width 890 height 37
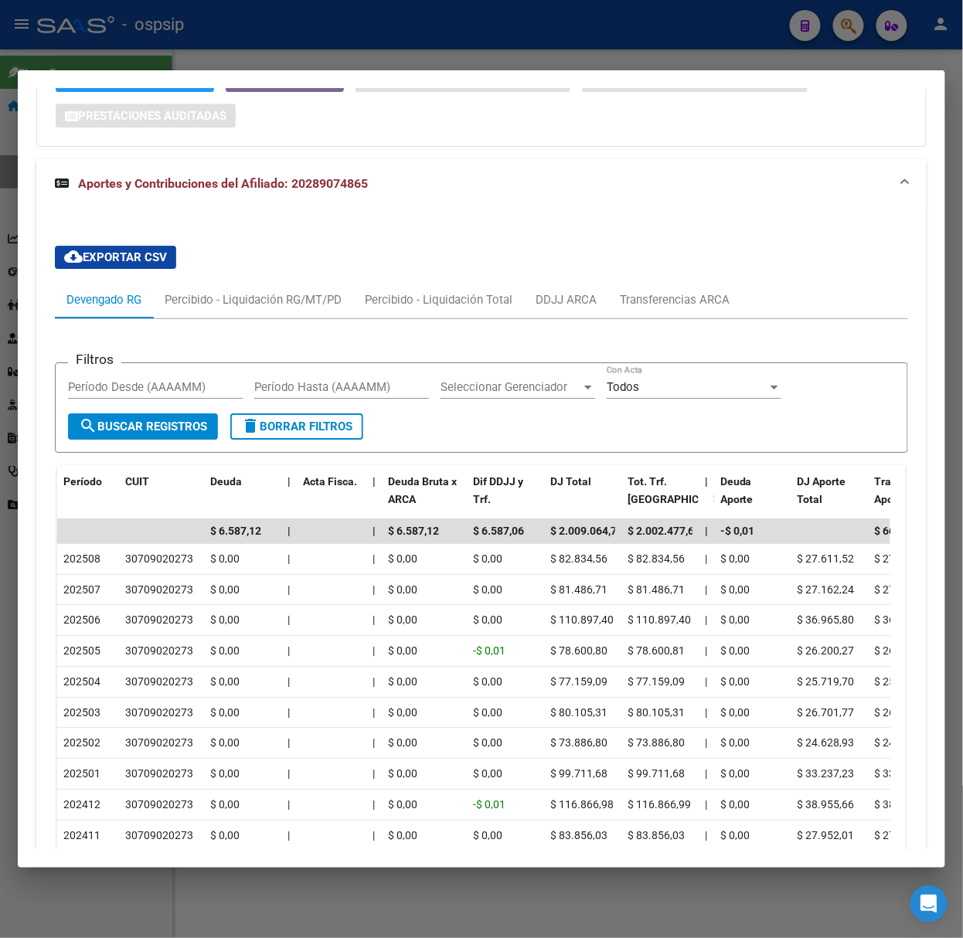
scroll to position [1299, 0]
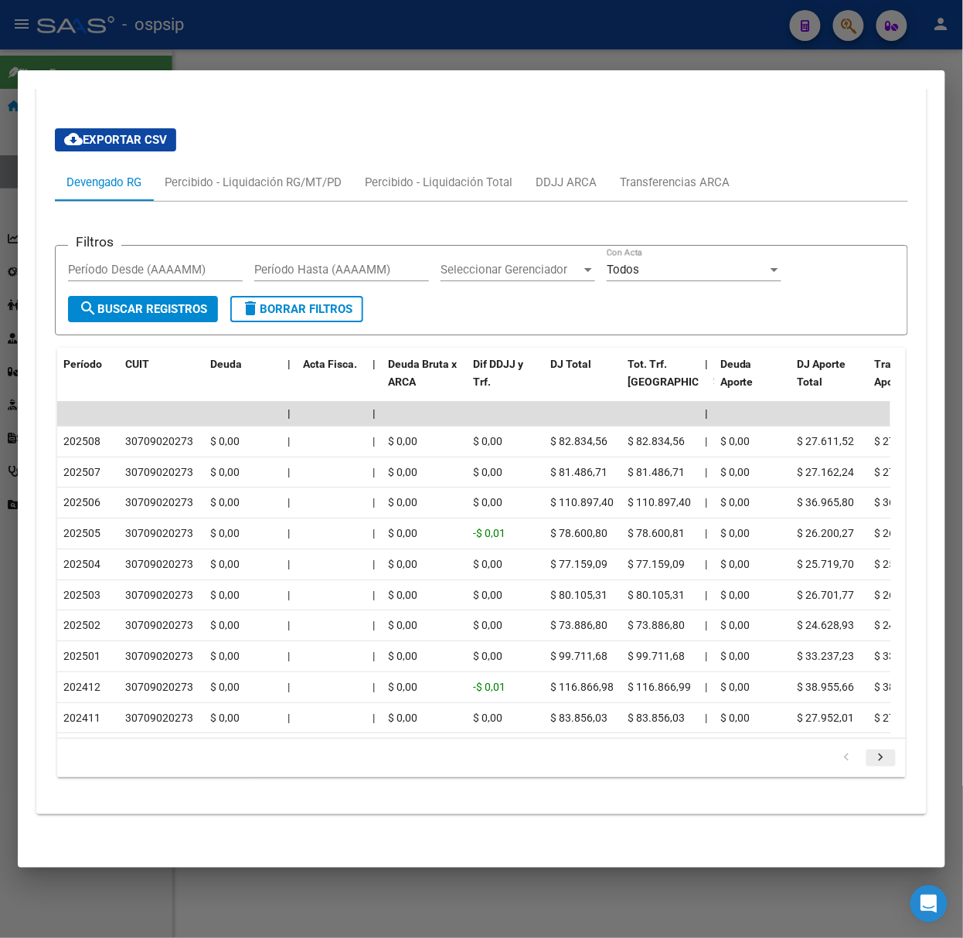
click at [866, 764] on link "go to next page" at bounding box center [880, 758] width 29 height 17
click at [206, 20] on div at bounding box center [481, 469] width 963 height 938
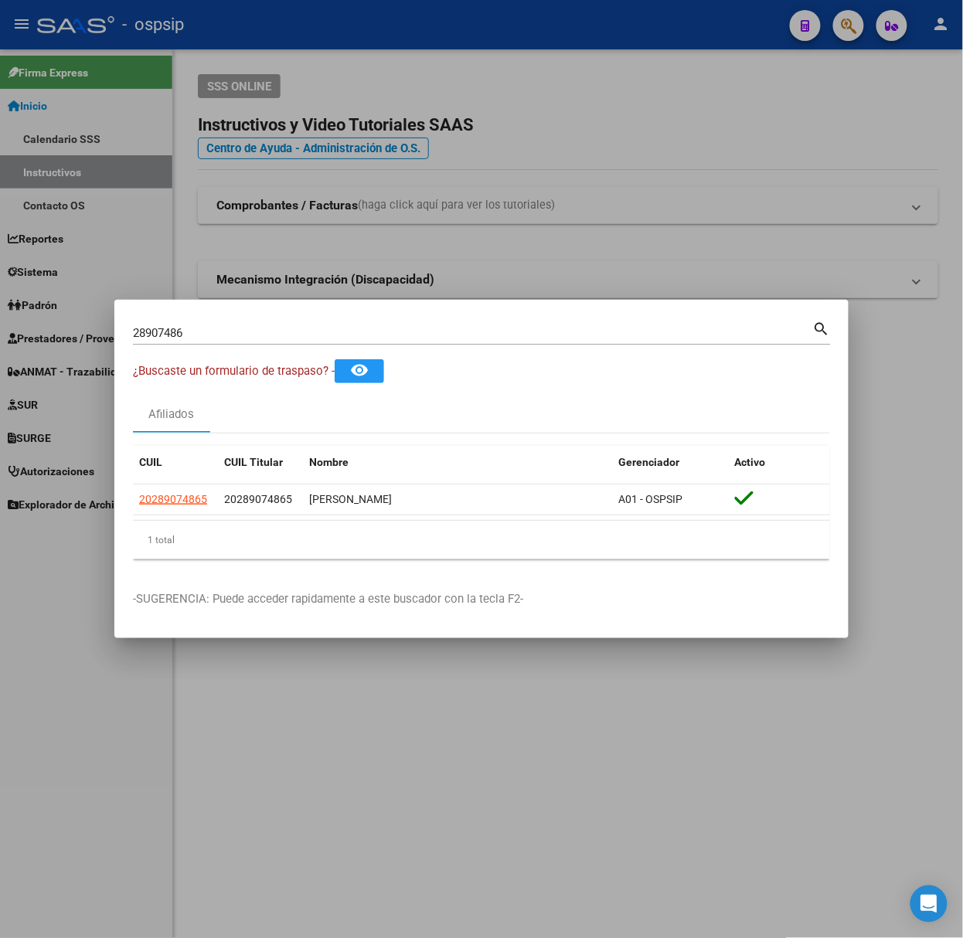
click at [226, 338] on input "28907486" at bounding box center [473, 333] width 680 height 14
type input "40757159"
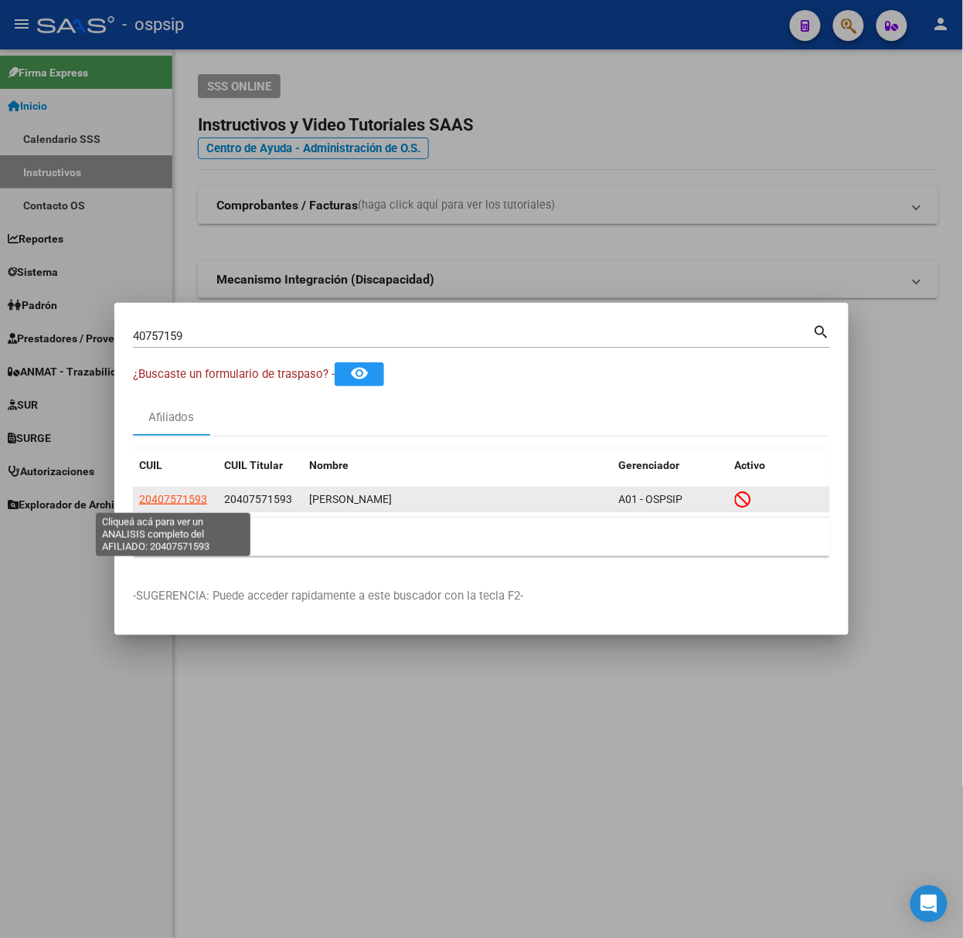
click at [171, 495] on span "20407571593" at bounding box center [173, 499] width 68 height 12
type textarea "20407571593"
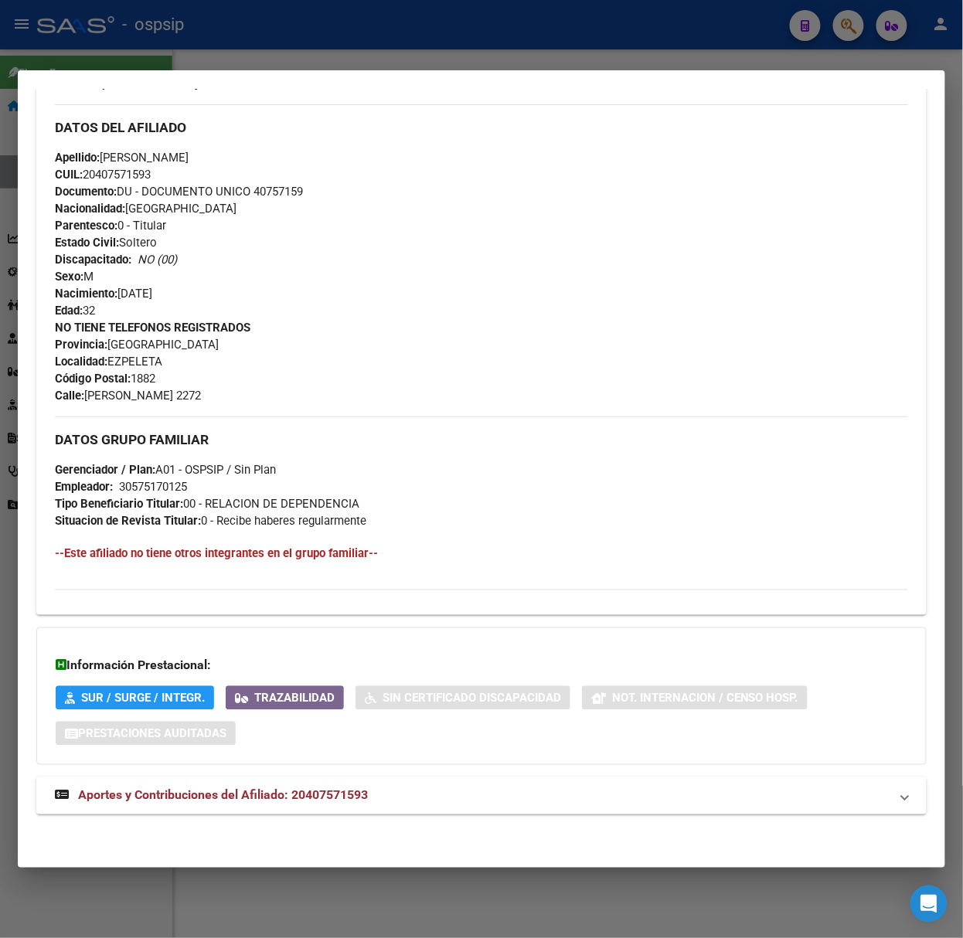
click at [291, 795] on span "Aportes y Contribuciones del Afiliado: 20407571593" at bounding box center [223, 795] width 290 height 15
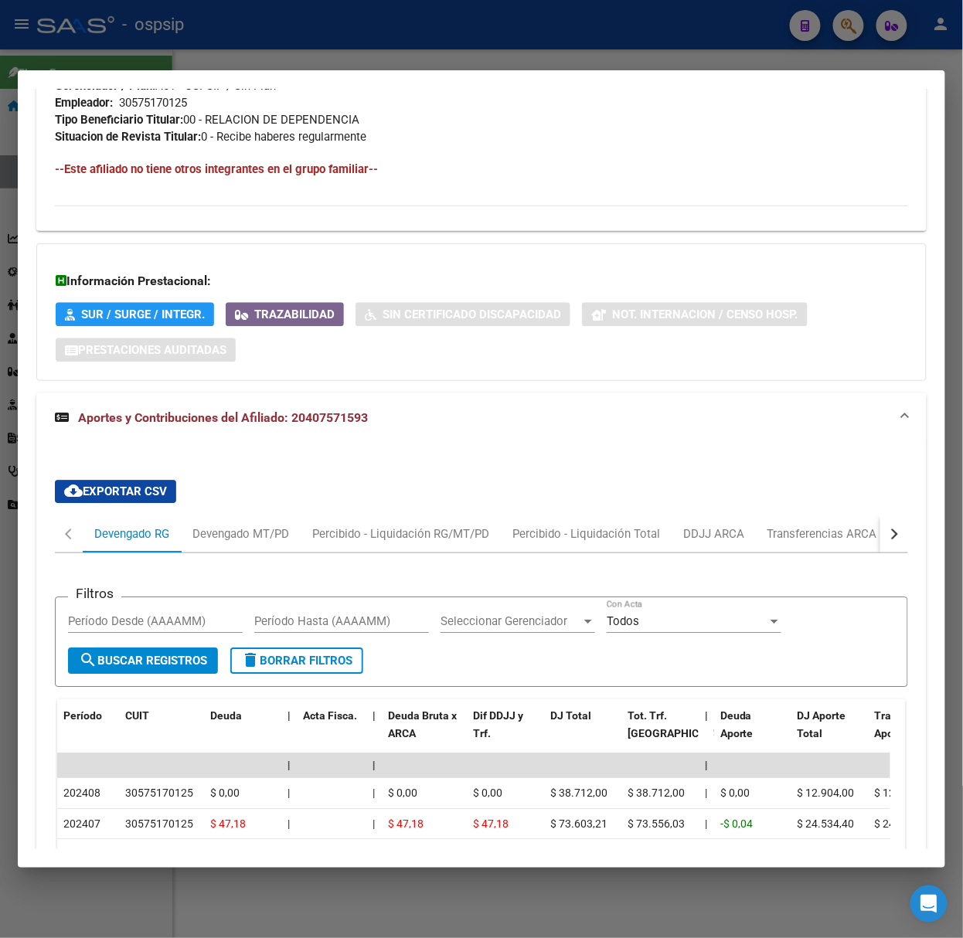
scroll to position [1083, 0]
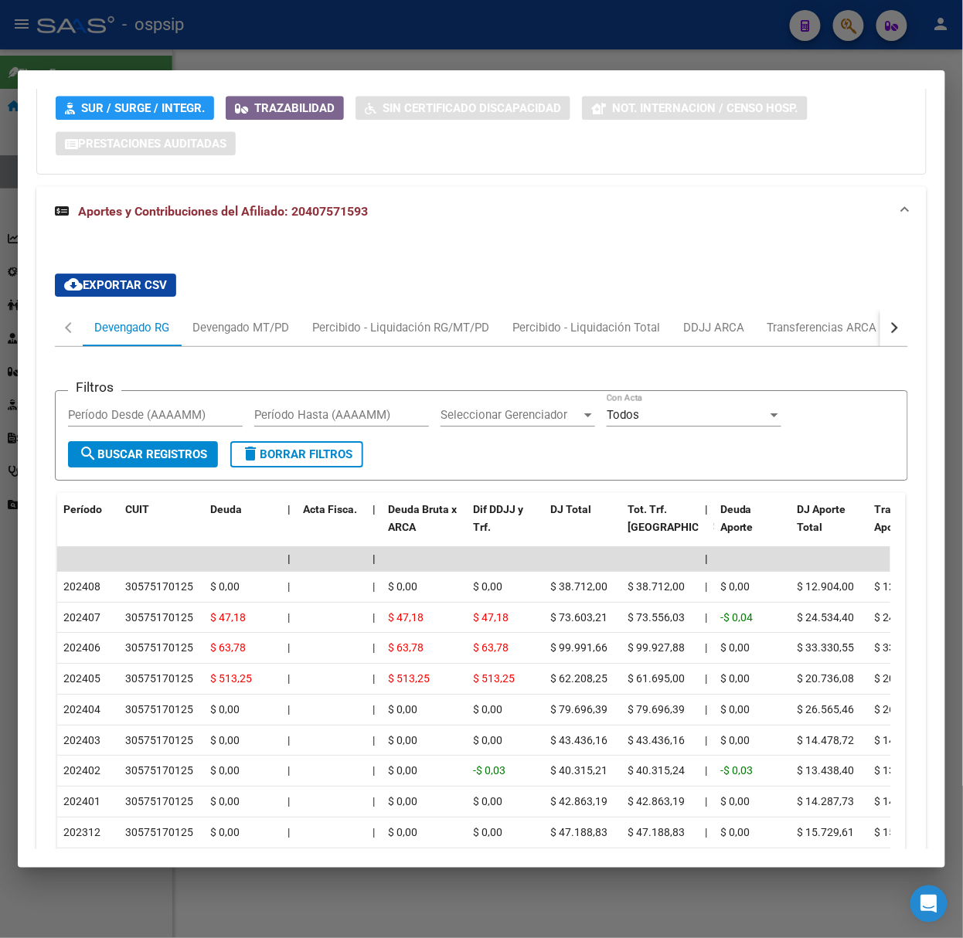
click at [161, 56] on div at bounding box center [481, 469] width 963 height 938
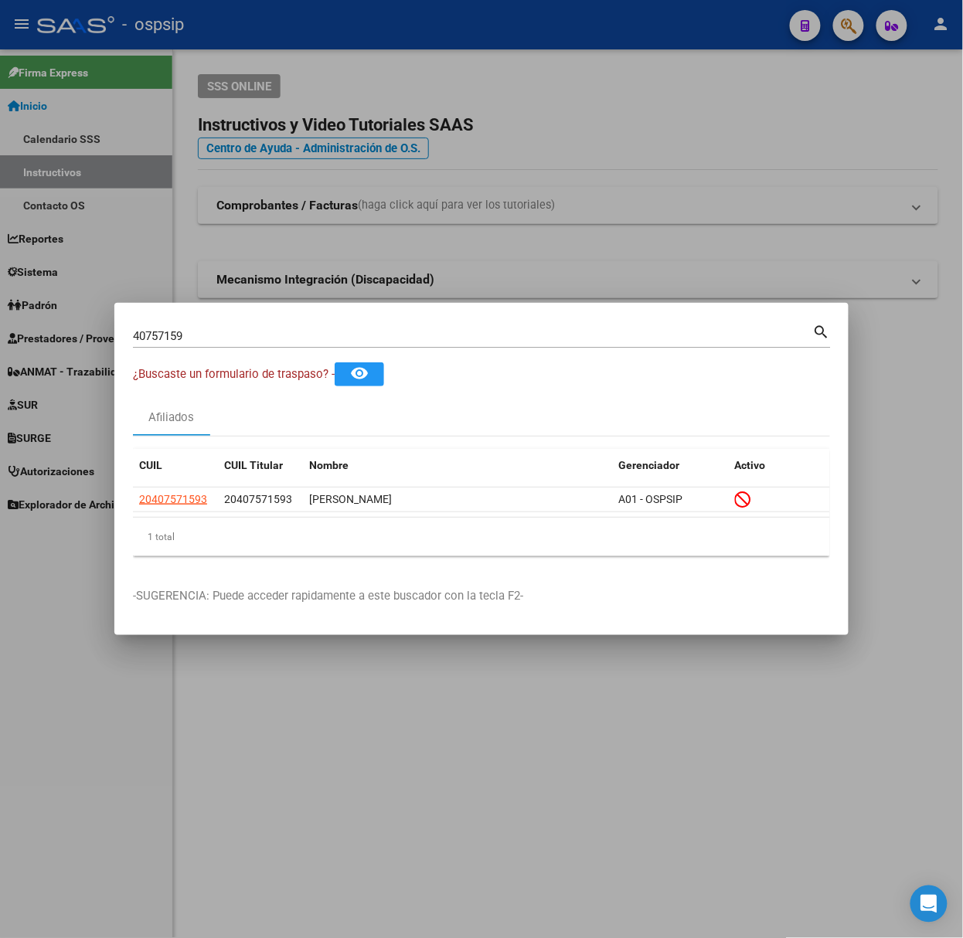
click at [211, 328] on div "40757159 Buscar (apellido, dni, [PERSON_NAME], [PERSON_NAME], cuit, obra social)" at bounding box center [473, 336] width 680 height 23
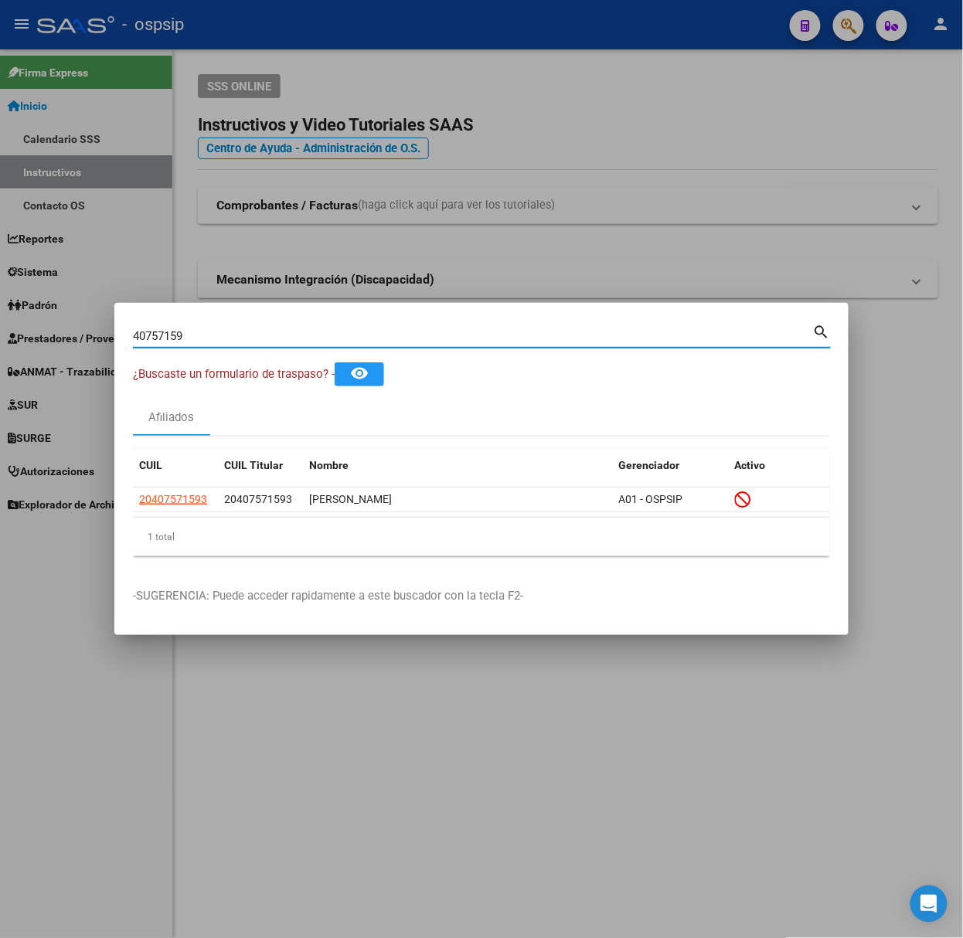
click at [214, 329] on input "40757159" at bounding box center [473, 336] width 680 height 14
type input "45503078"
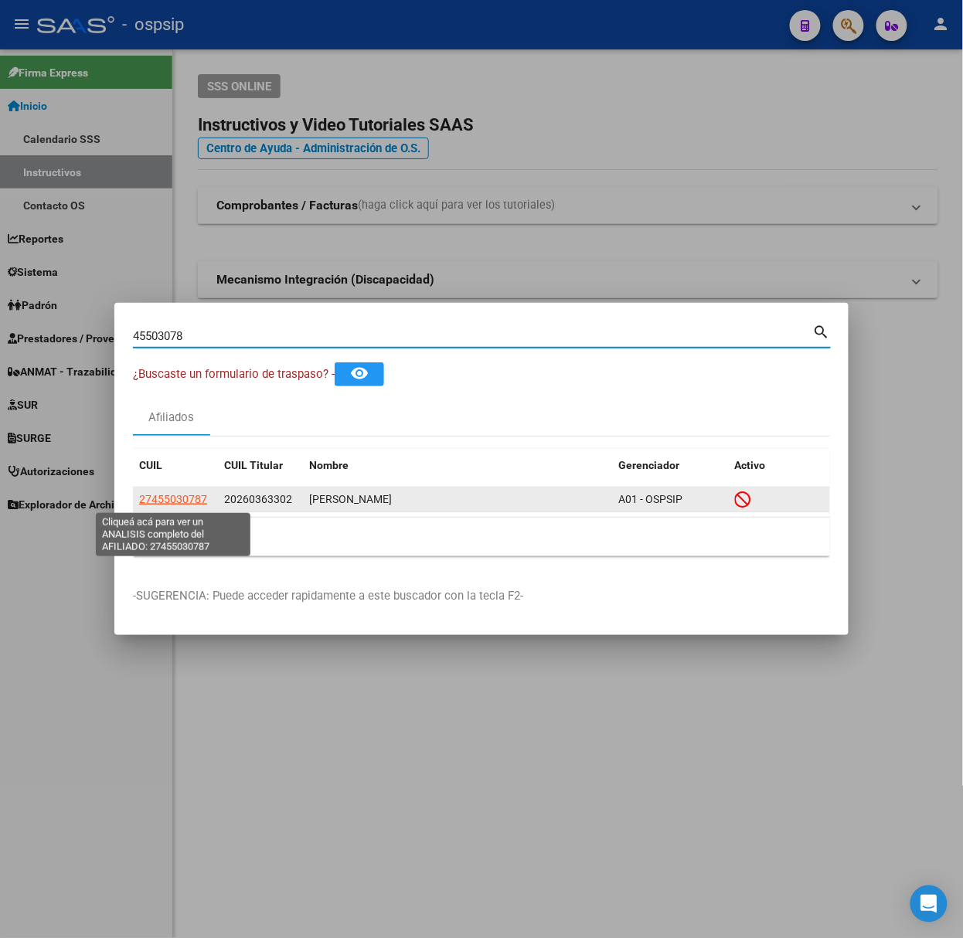
click at [189, 495] on span "27455030787" at bounding box center [173, 499] width 68 height 12
type textarea "27455030787"
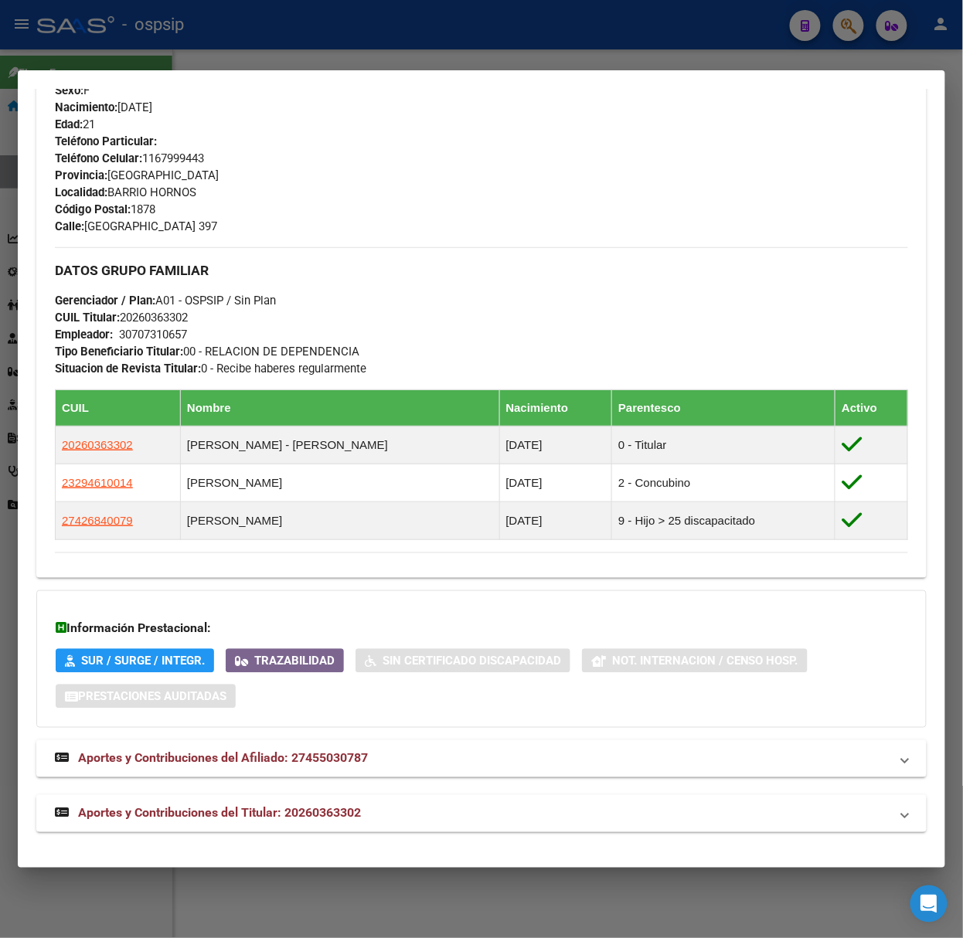
click at [328, 806] on span "Aportes y Contribuciones del Titular: 20260363302" at bounding box center [219, 813] width 283 height 15
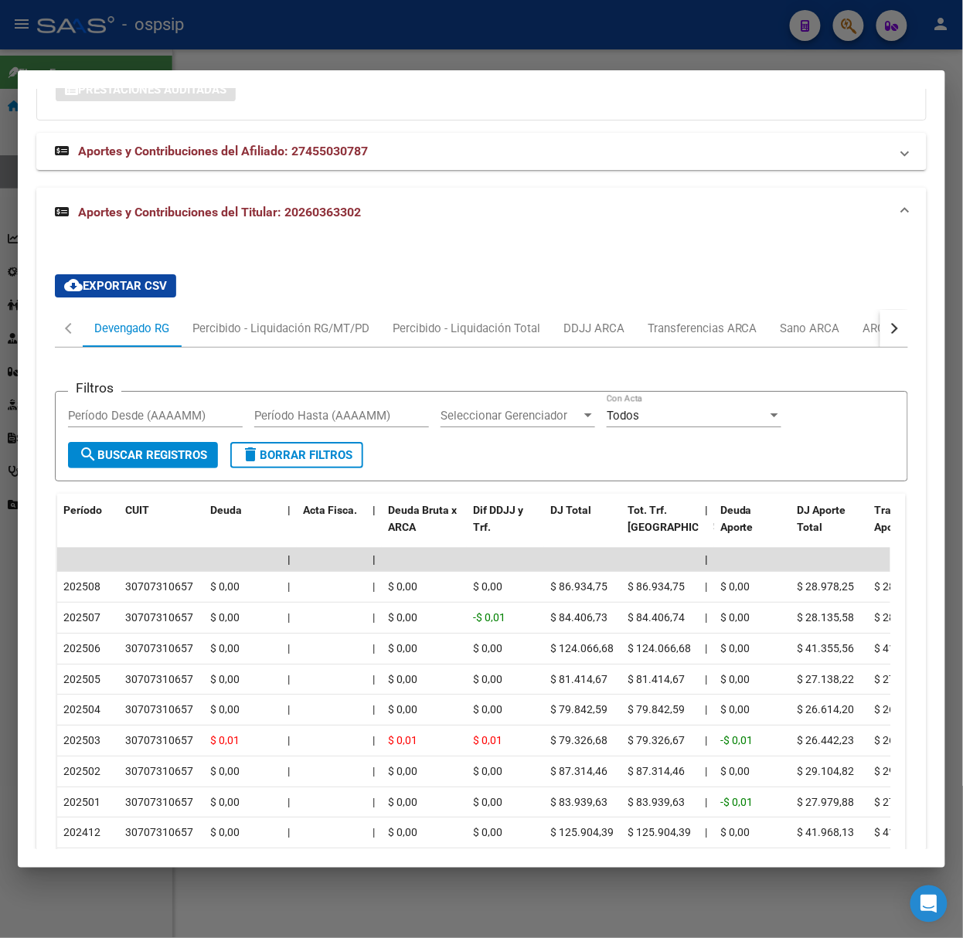
scroll to position [1355, 0]
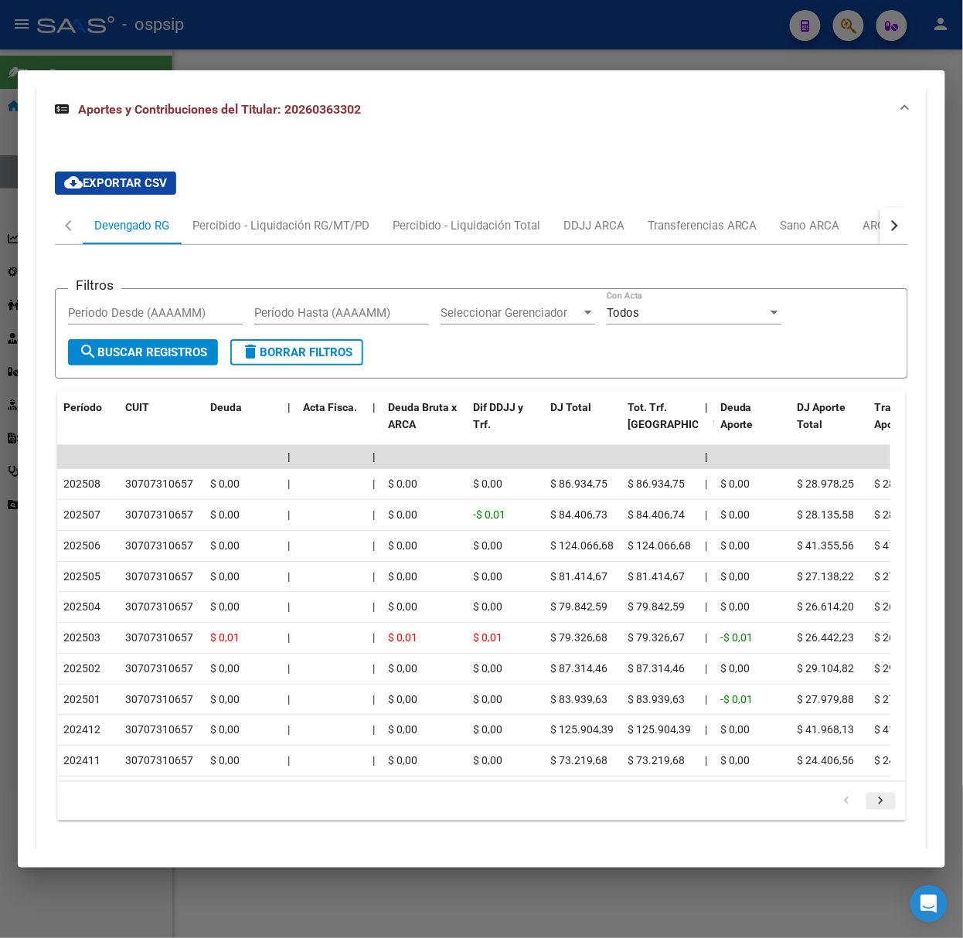
click at [871, 812] on icon "go to next page" at bounding box center [881, 803] width 20 height 19
click at [267, 65] on div at bounding box center [481, 469] width 963 height 938
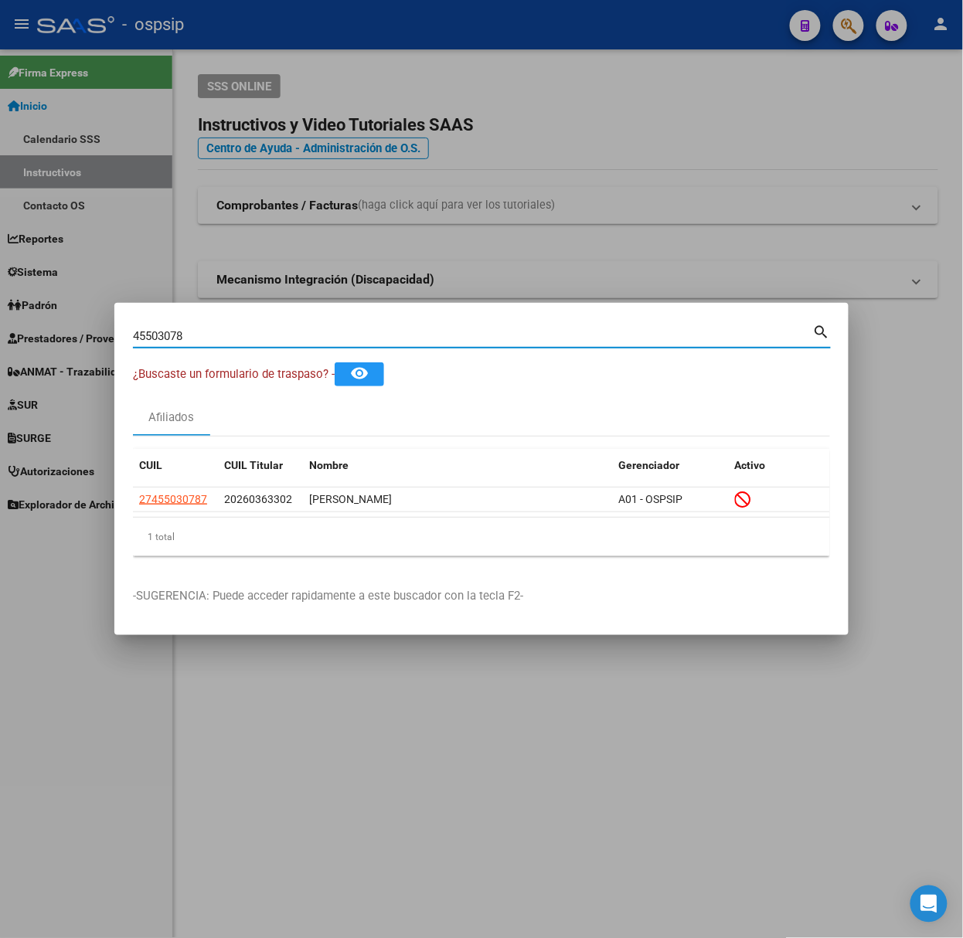
click at [244, 329] on input "45503078" at bounding box center [473, 336] width 680 height 14
type input "42684007"
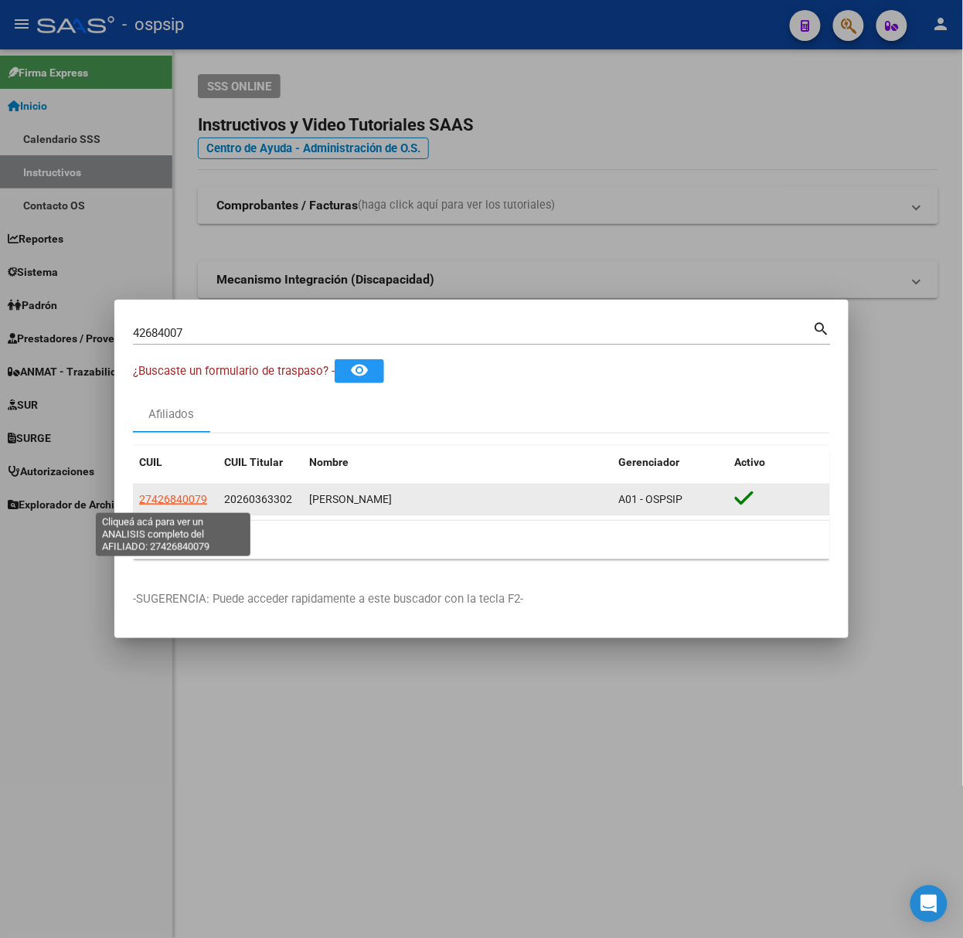
click at [177, 495] on span "27426840079" at bounding box center [173, 499] width 68 height 12
type textarea "27426840079"
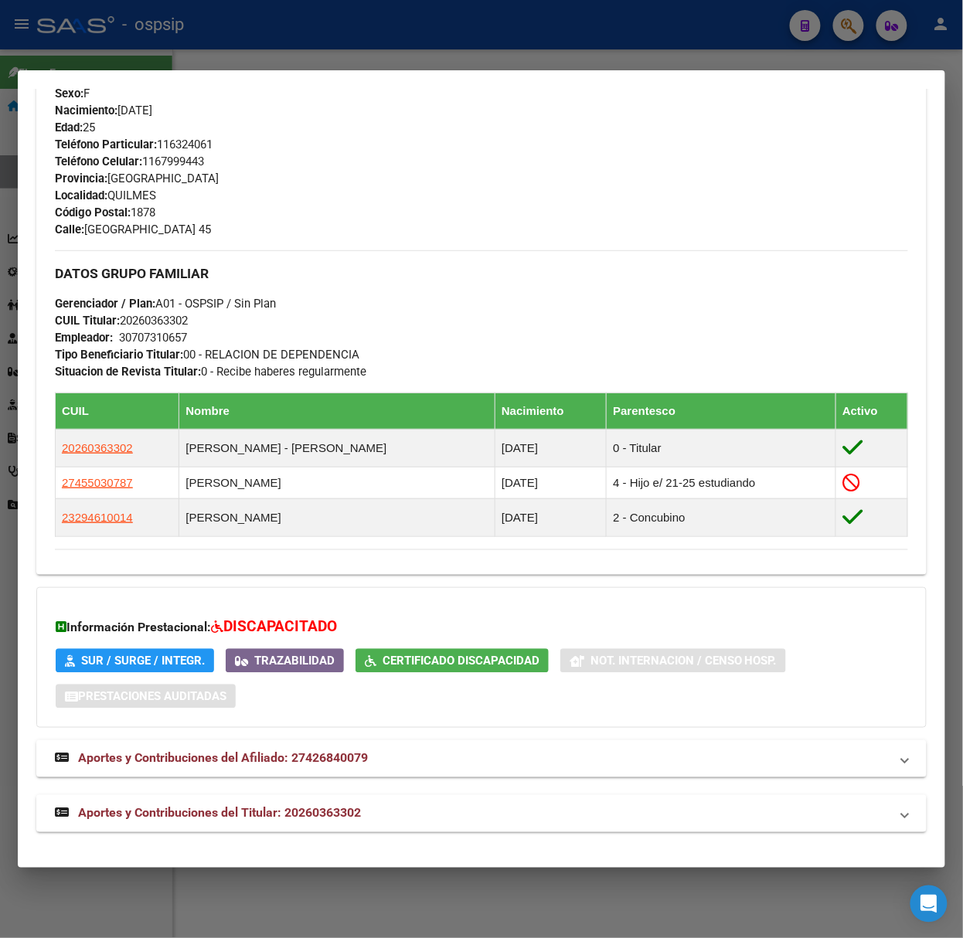
click at [380, 808] on mat-panel-title "Aportes y Contribuciones del Titular: 20260363302" at bounding box center [472, 814] width 835 height 19
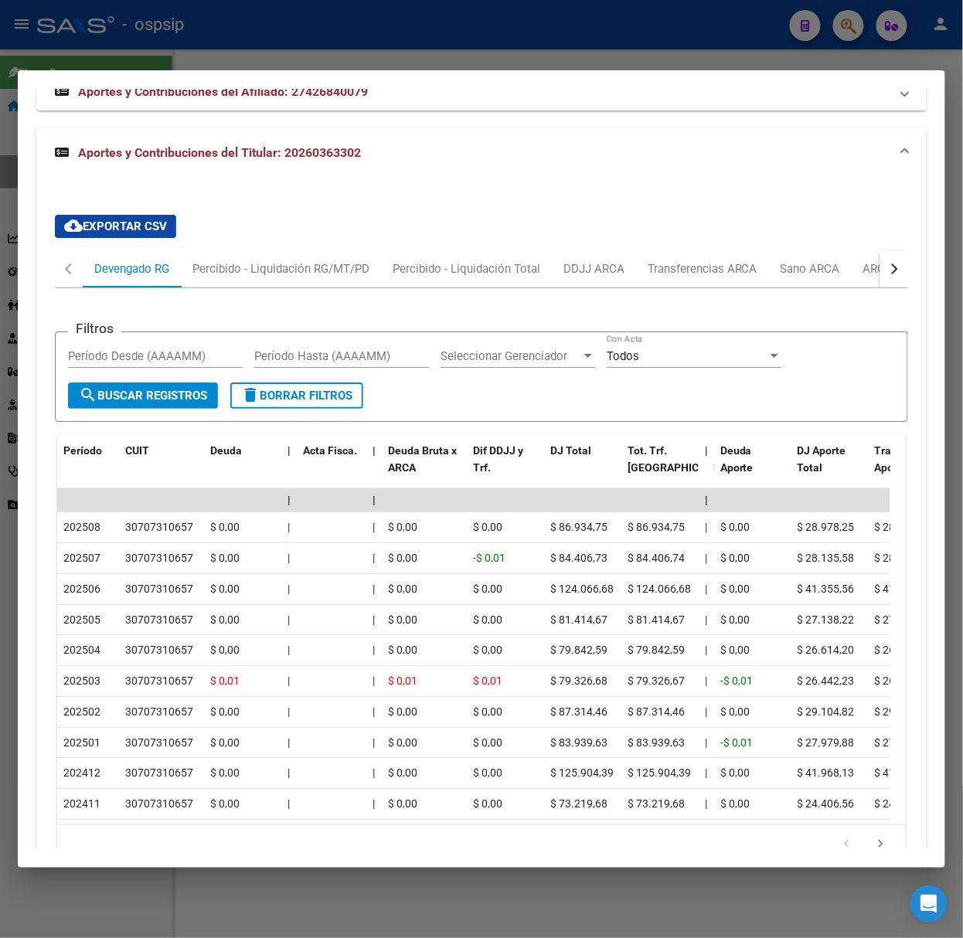
scroll to position [1336, 0]
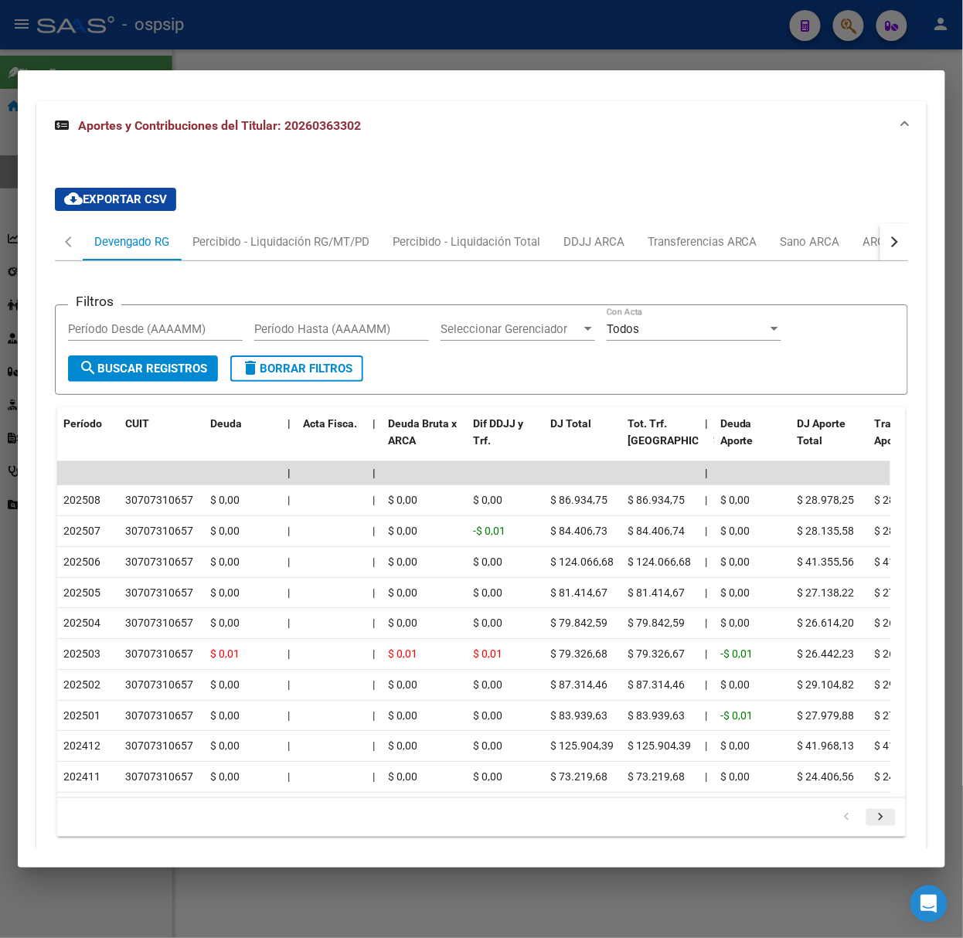
click at [873, 829] on icon "go to next page" at bounding box center [881, 819] width 20 height 19
click at [147, 23] on div at bounding box center [481, 469] width 963 height 938
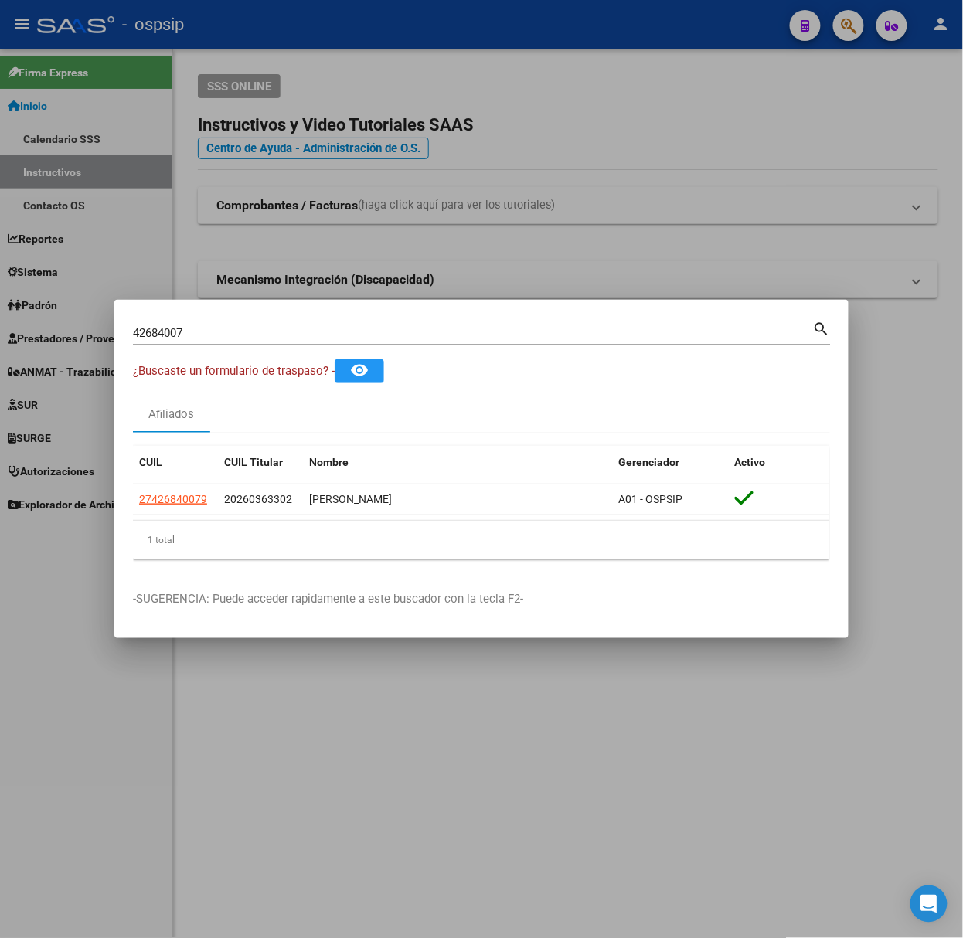
click at [229, 339] on input "42684007" at bounding box center [473, 333] width 680 height 14
type input "53438684"
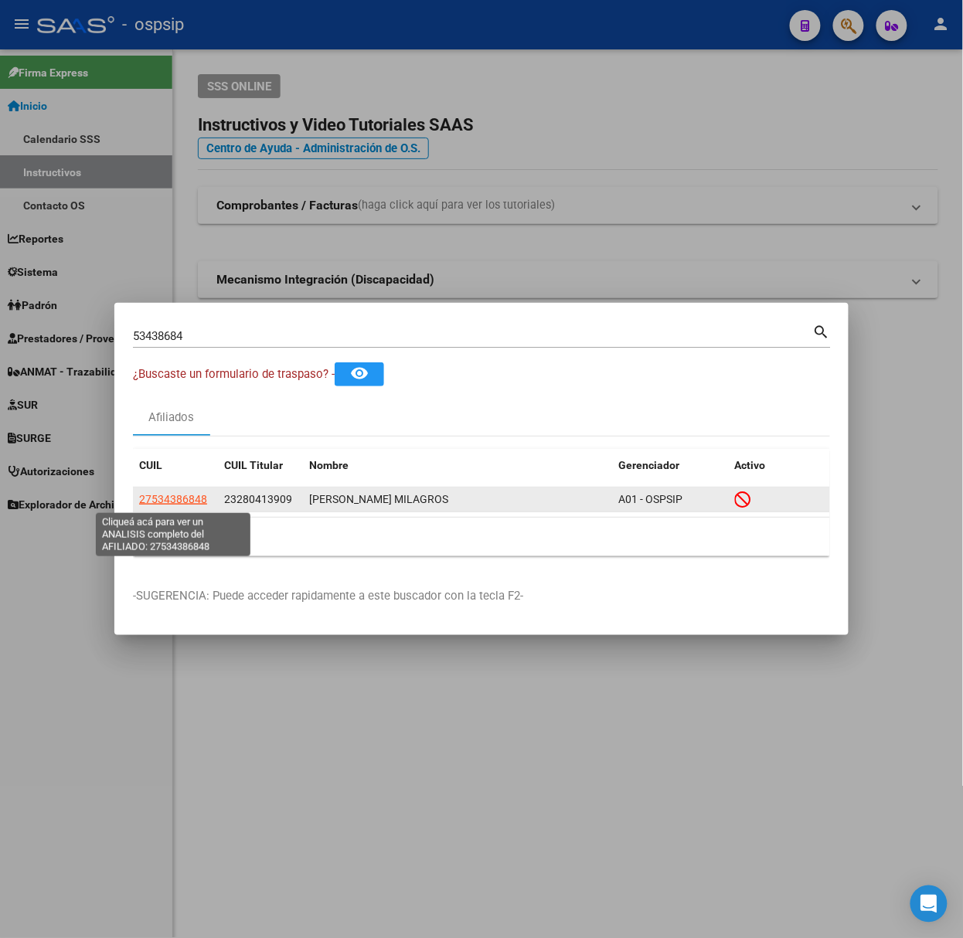
click at [199, 495] on span "27534386848" at bounding box center [173, 499] width 68 height 12
type textarea "27534386848"
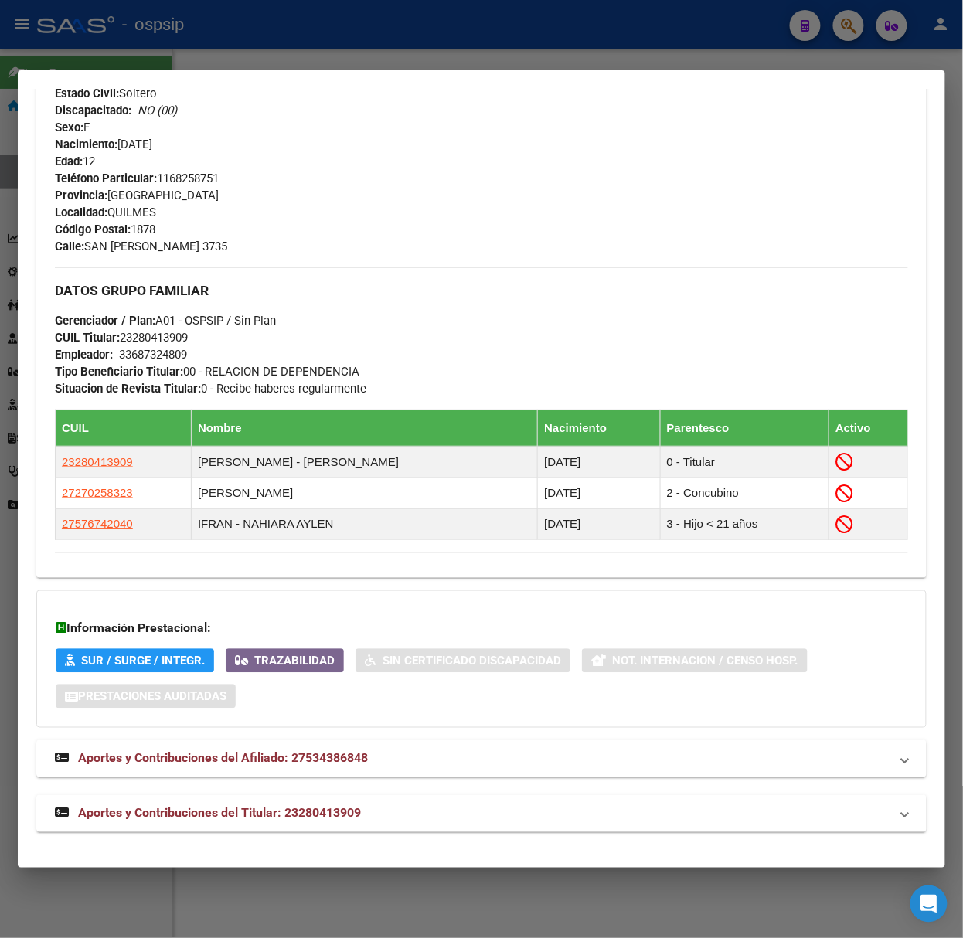
scroll to position [638, 0]
click at [230, 811] on span "Aportes y Contribuciones del Titular: 23280413909" at bounding box center [219, 813] width 283 height 15
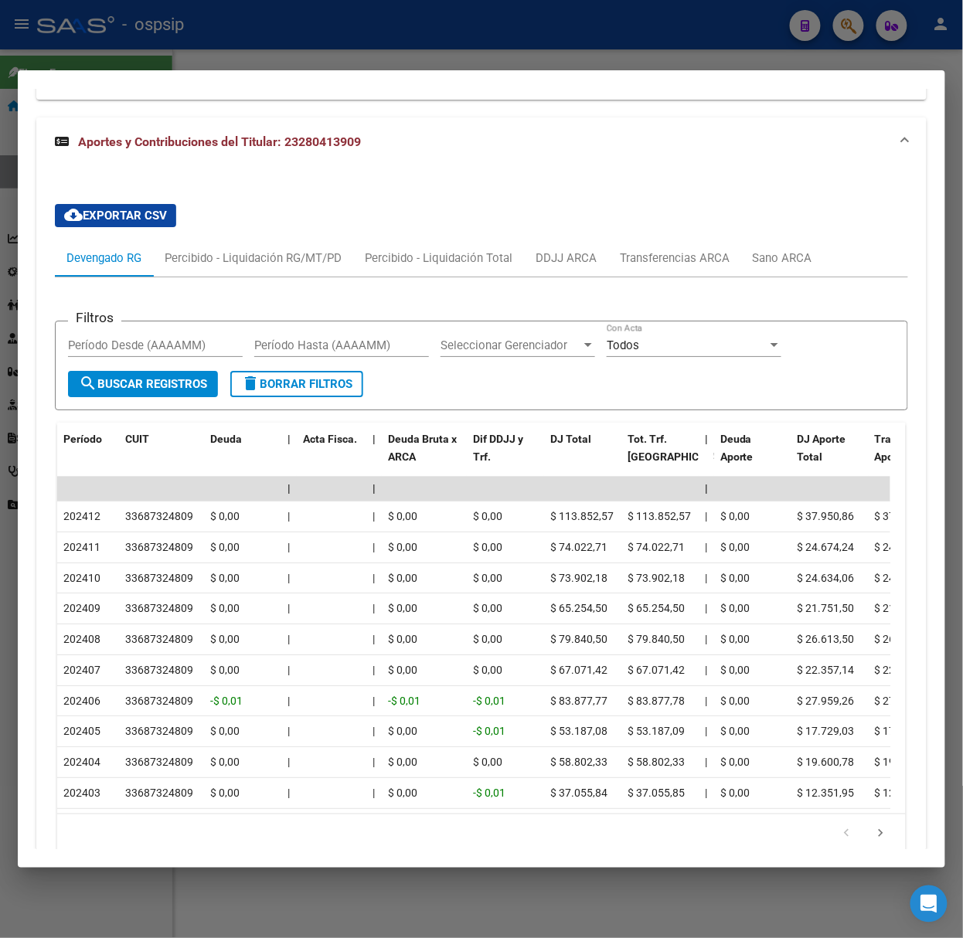
scroll to position [1331, 0]
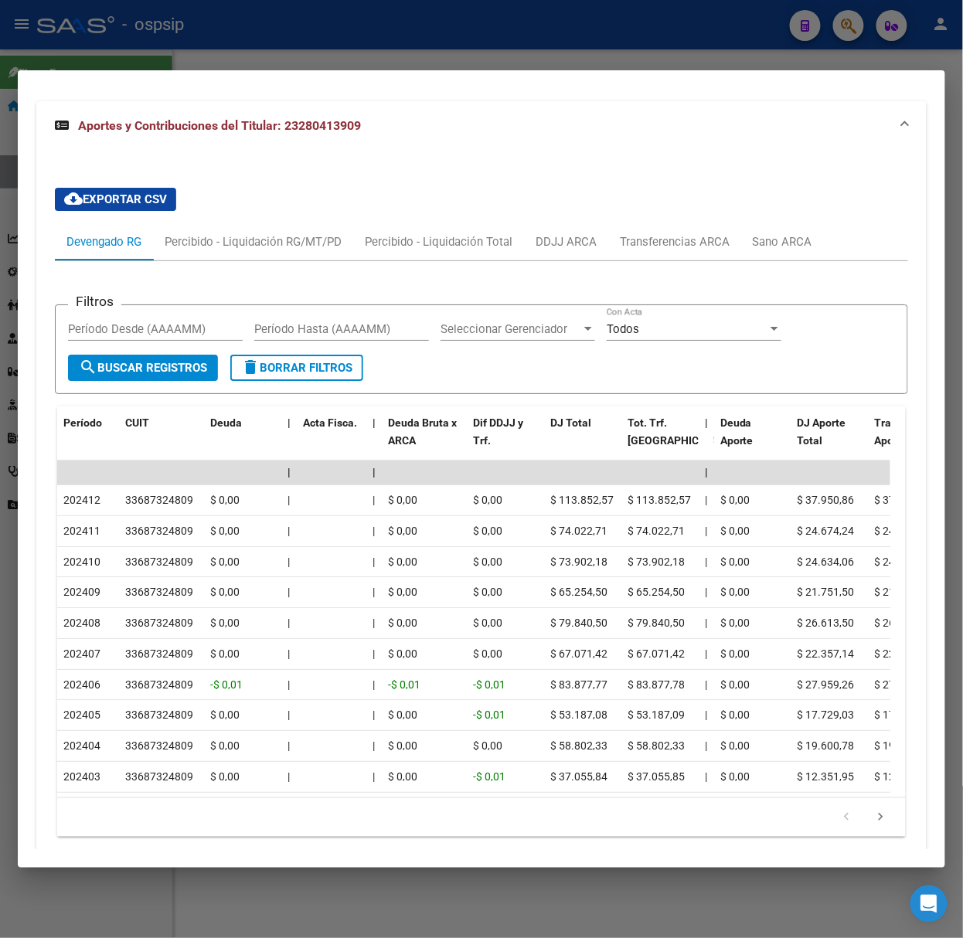
click at [207, 26] on div at bounding box center [481, 469] width 963 height 938
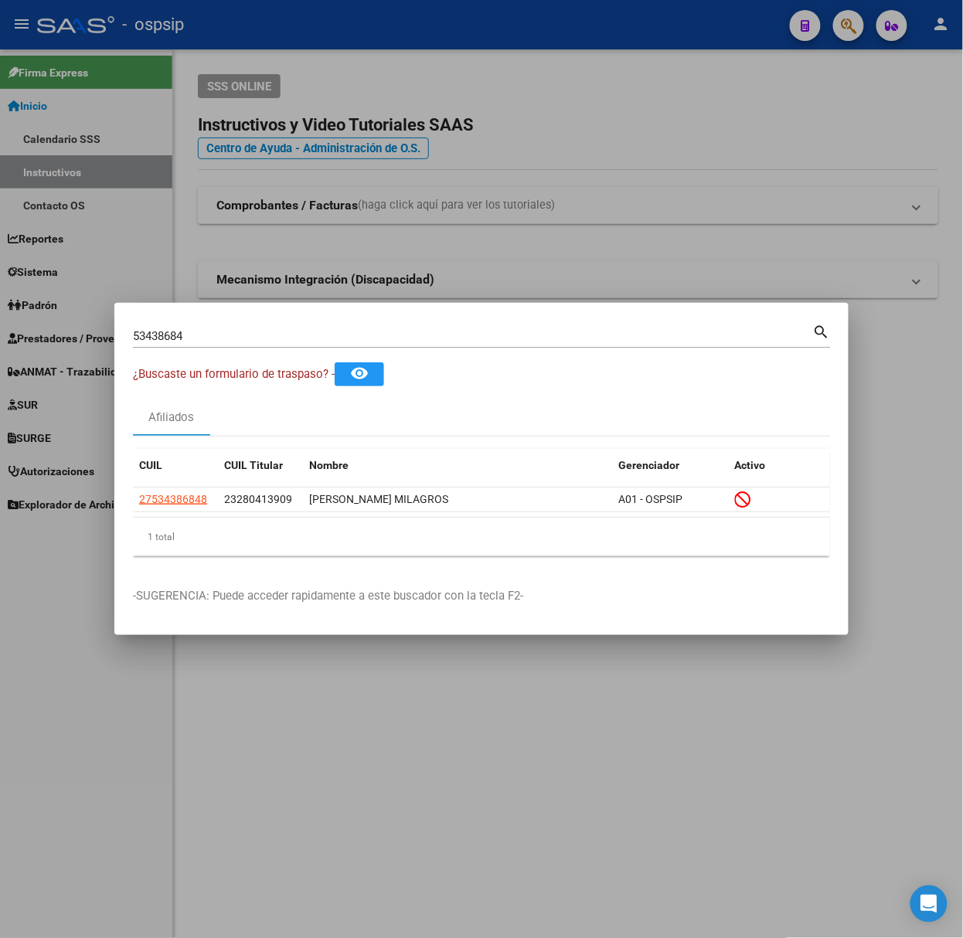
click at [303, 338] on input "53438684" at bounding box center [473, 336] width 680 height 14
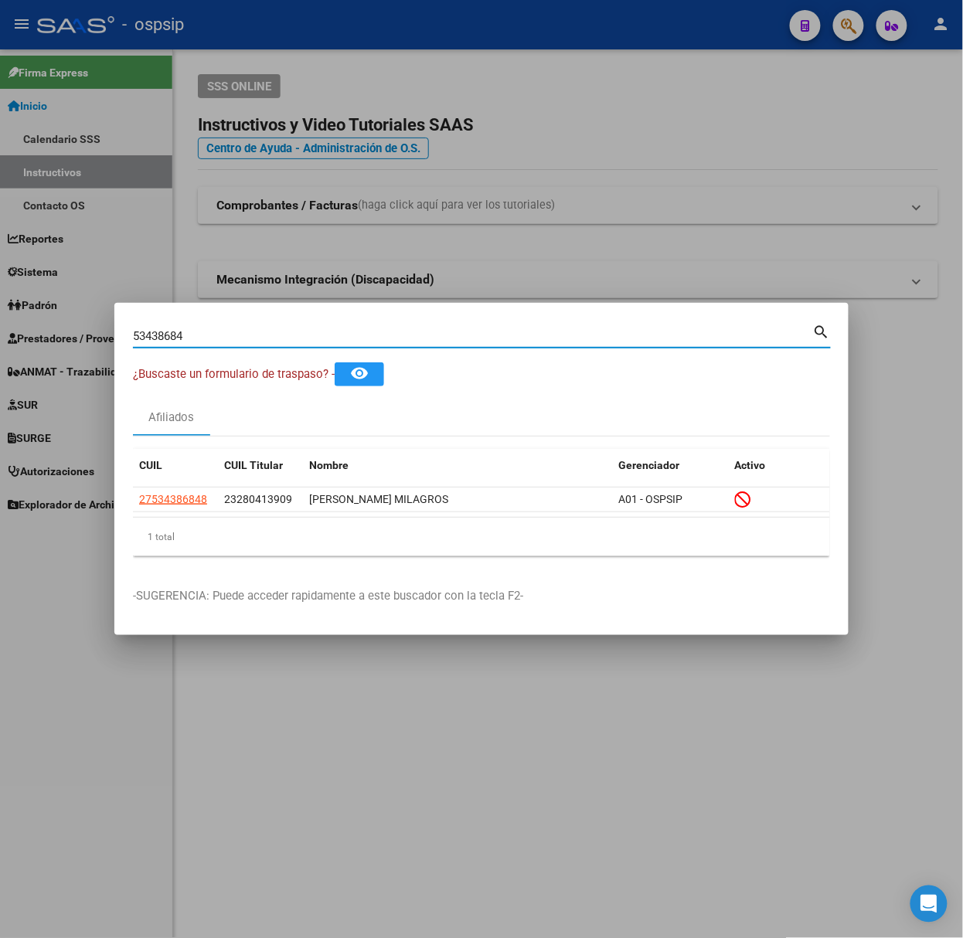
click at [303, 338] on input "53438684" at bounding box center [473, 336] width 680 height 14
type input "52666640"
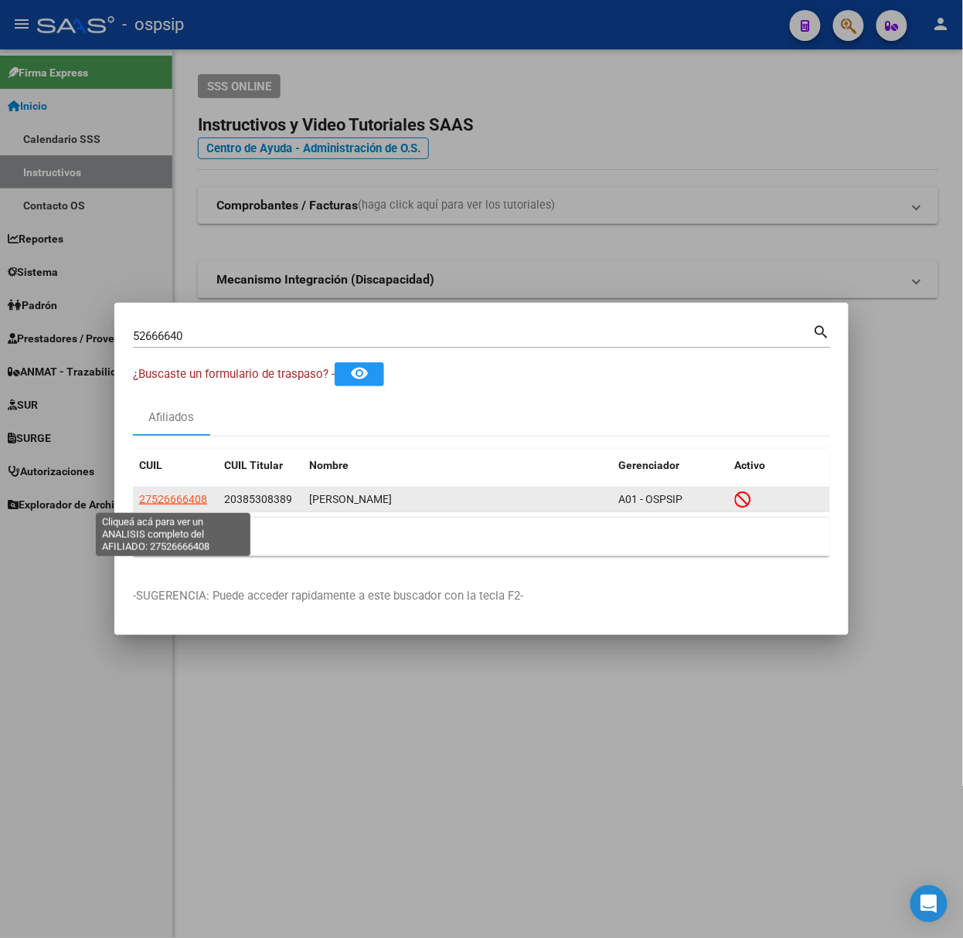
click at [168, 504] on span "27526666408" at bounding box center [173, 499] width 68 height 12
type textarea "27526666408"
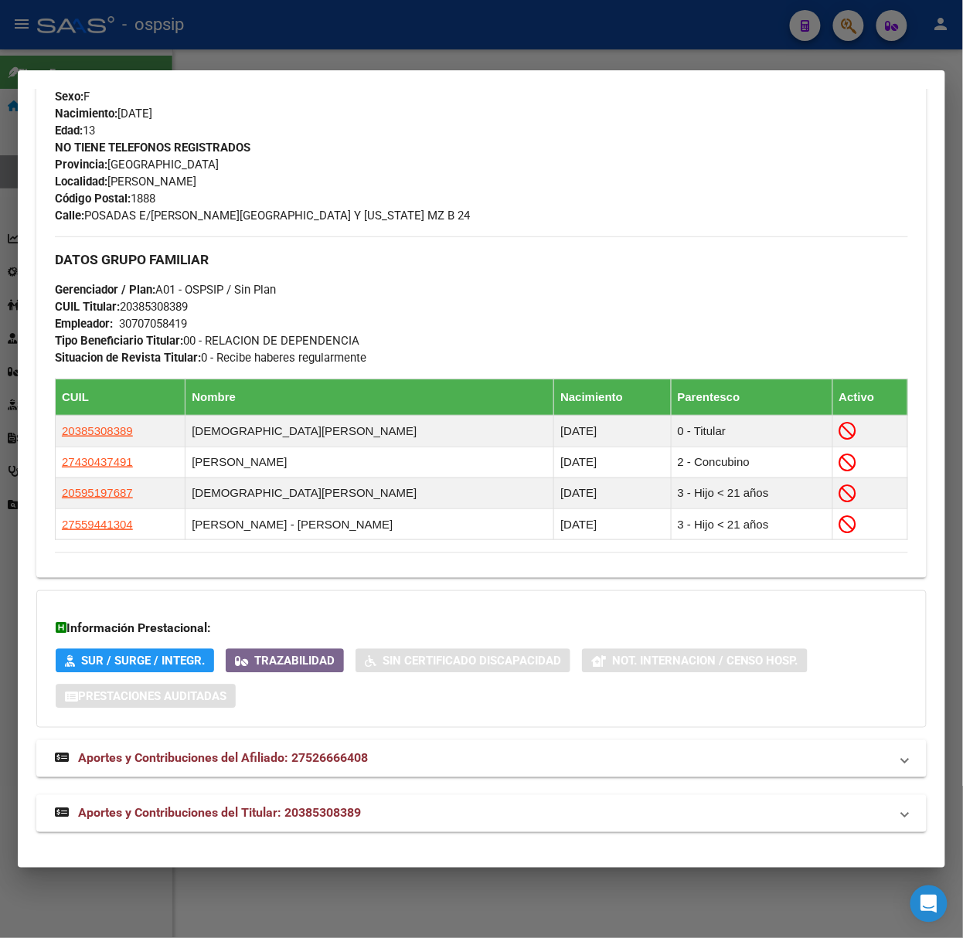
click at [346, 802] on mat-expansion-panel-header "Aportes y Contribuciones del Titular: 20385308389" at bounding box center [481, 813] width 890 height 37
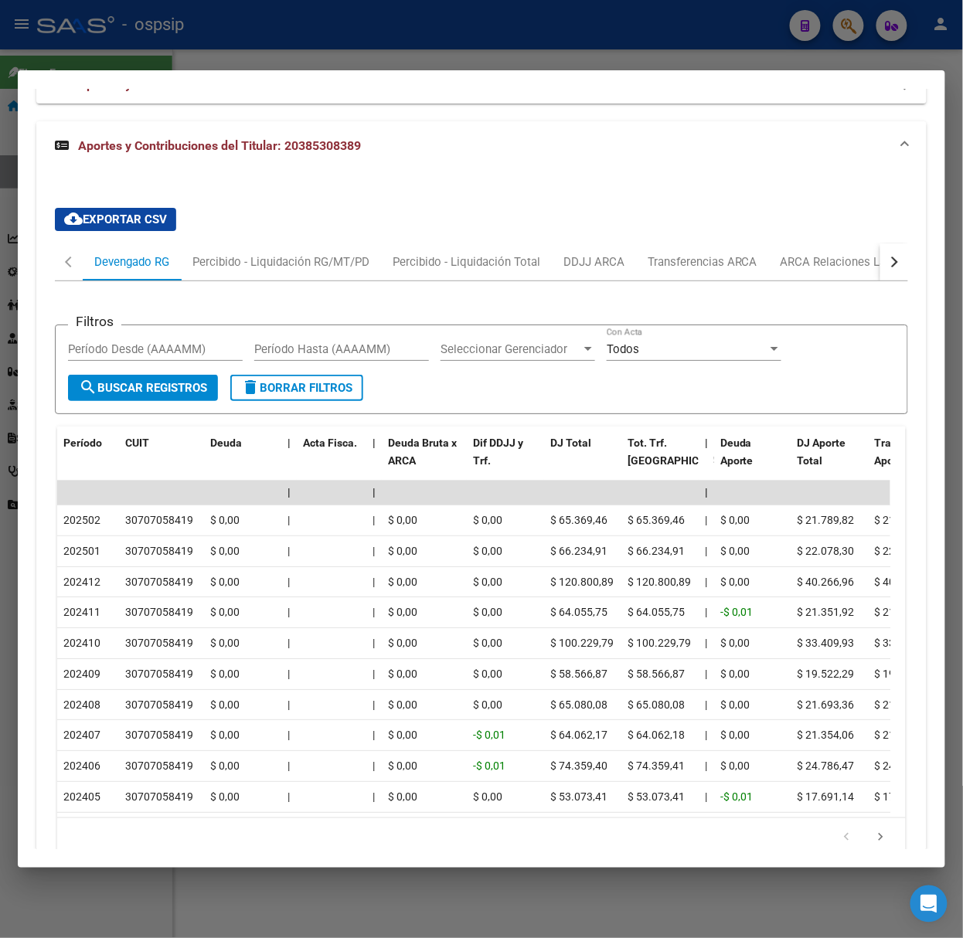
scroll to position [1429, 0]
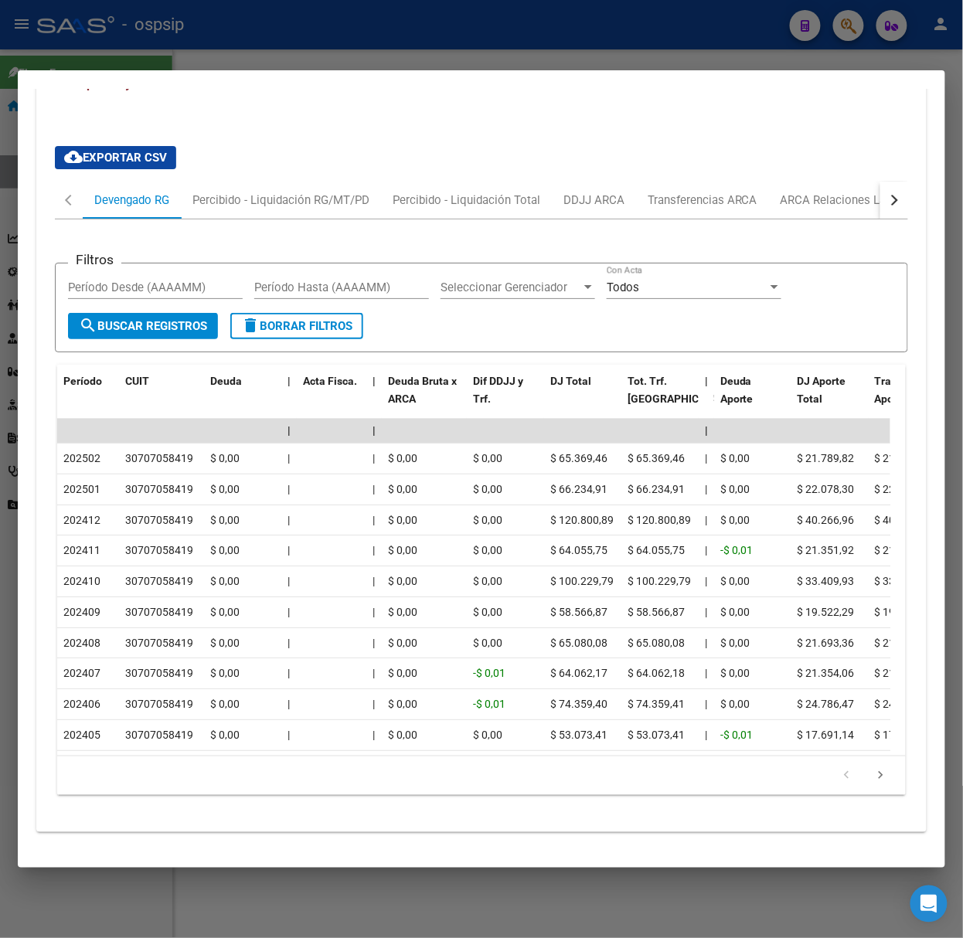
click at [68, 25] on div at bounding box center [481, 469] width 963 height 938
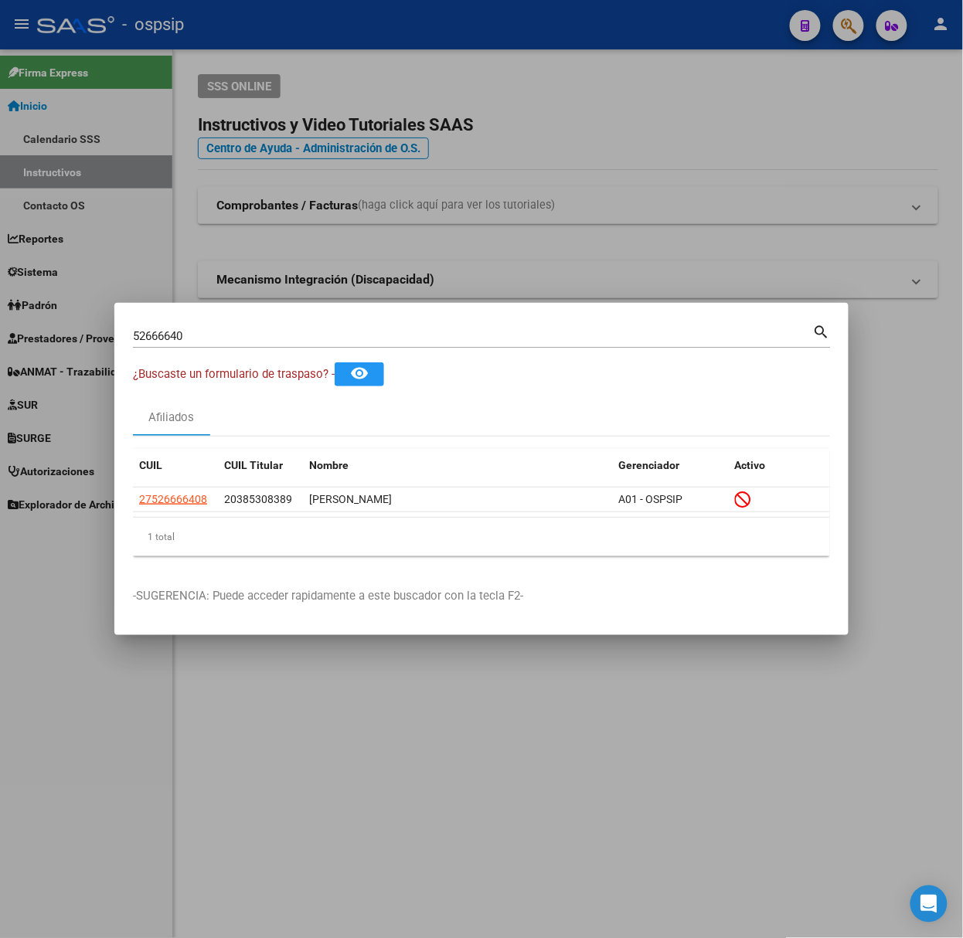
click at [297, 335] on input "52666640" at bounding box center [473, 336] width 680 height 14
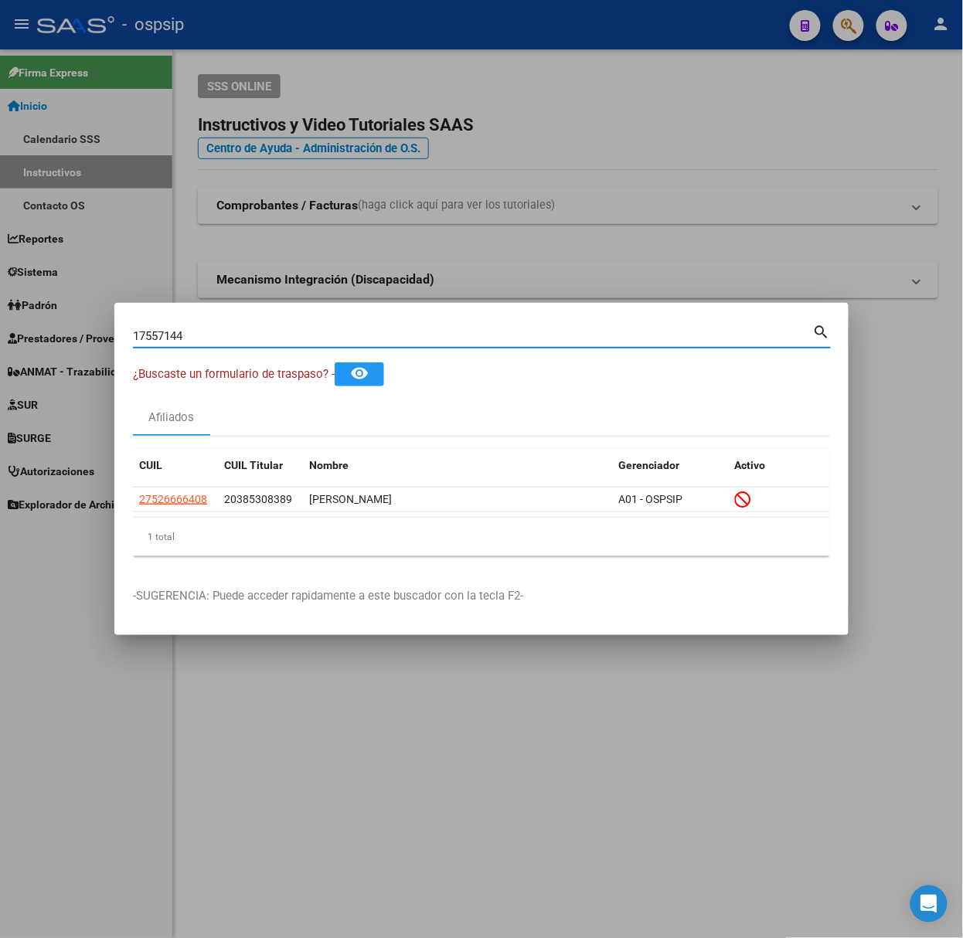
type input "17557144"
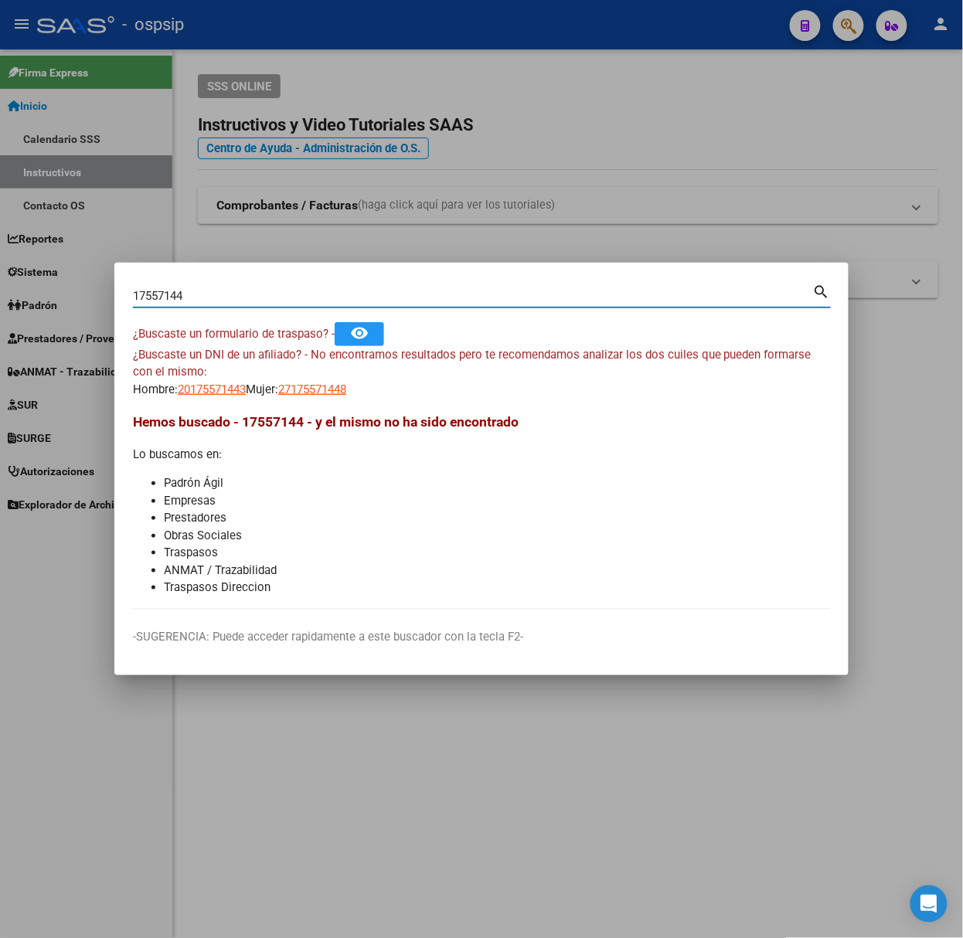
click at [305, 385] on span "27175571448" at bounding box center [312, 390] width 68 height 14
type textarea "27175571448"
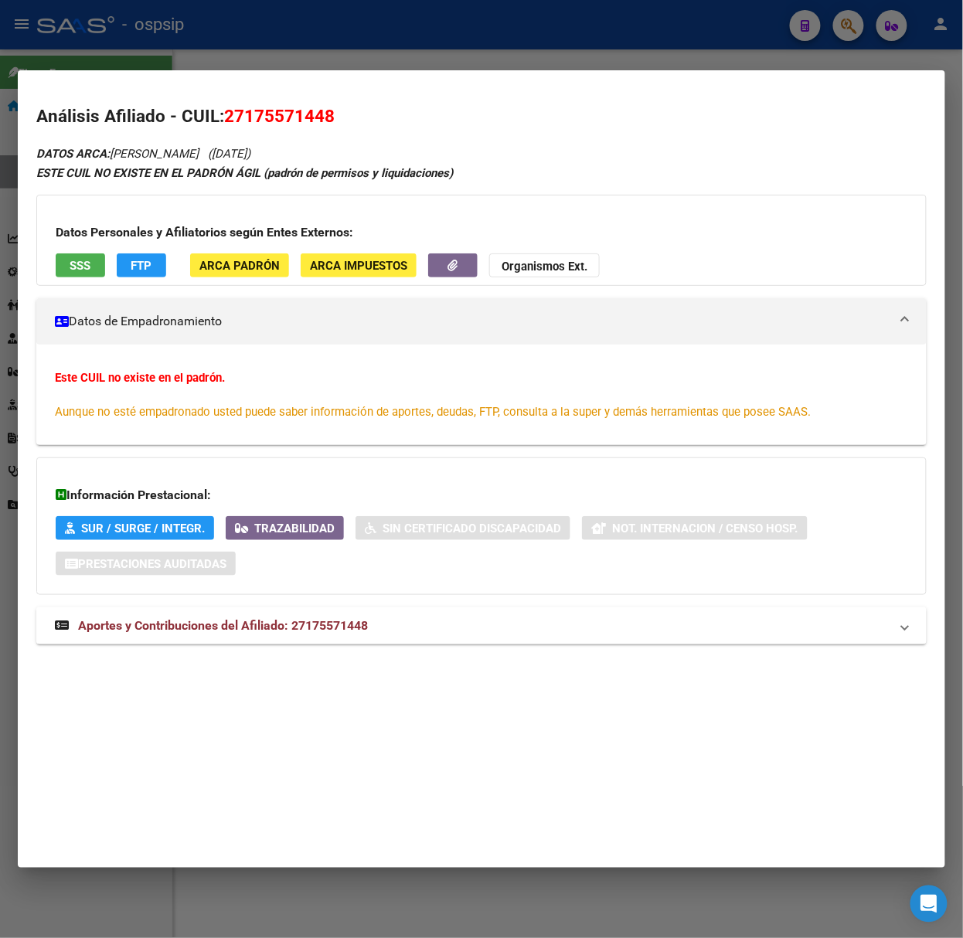
click at [305, 613] on mat-expansion-panel-header "Aportes y Contribuciones del Afiliado: 27175571448" at bounding box center [481, 626] width 890 height 37
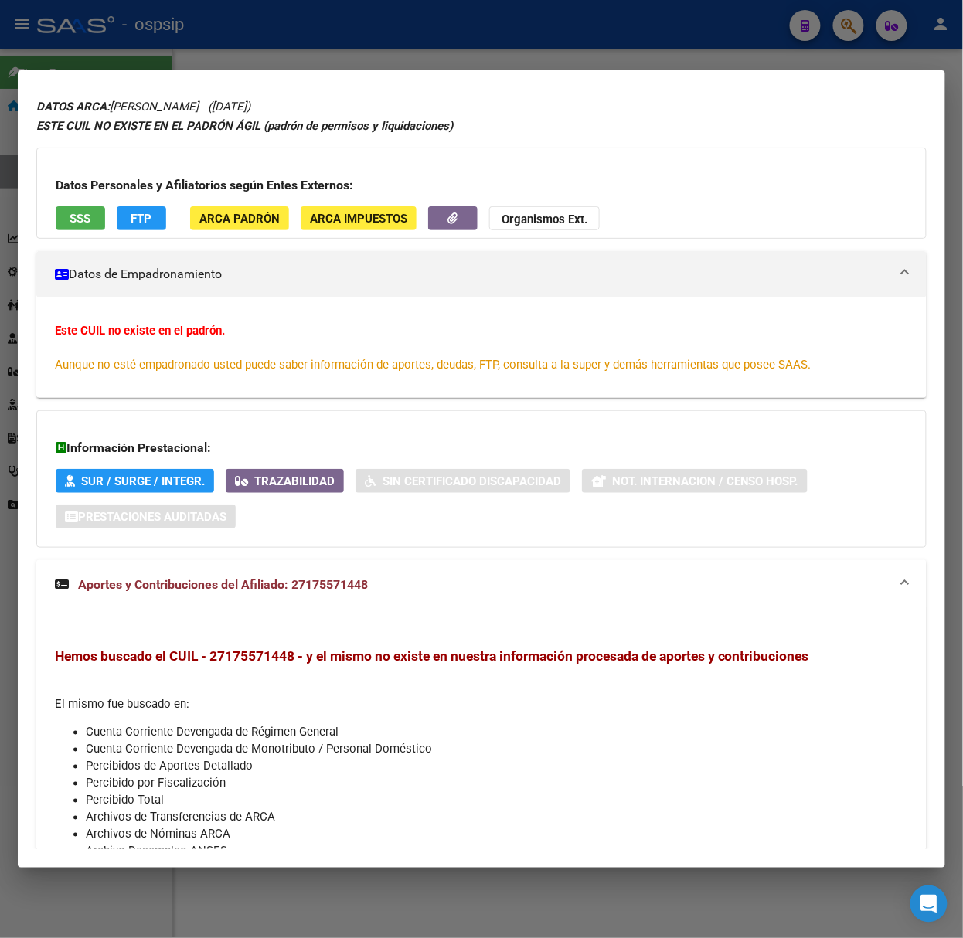
scroll to position [0, 0]
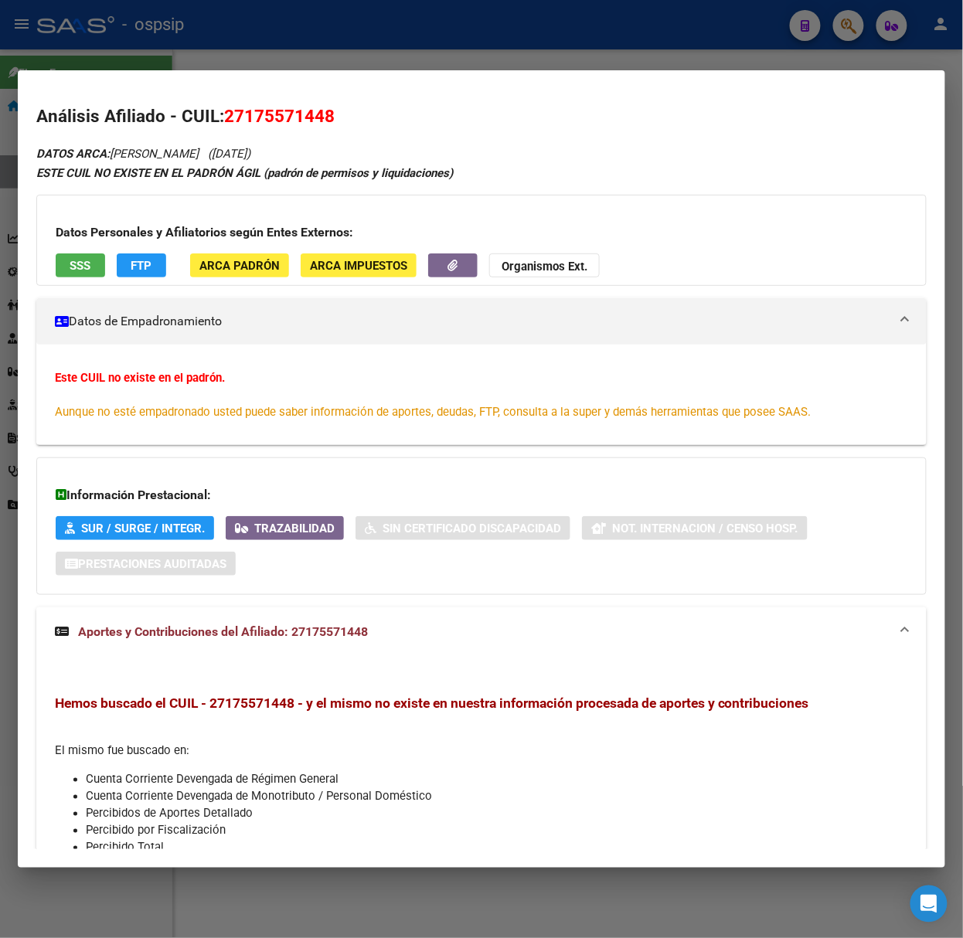
click at [88, 259] on span "SSS" at bounding box center [80, 266] width 21 height 14
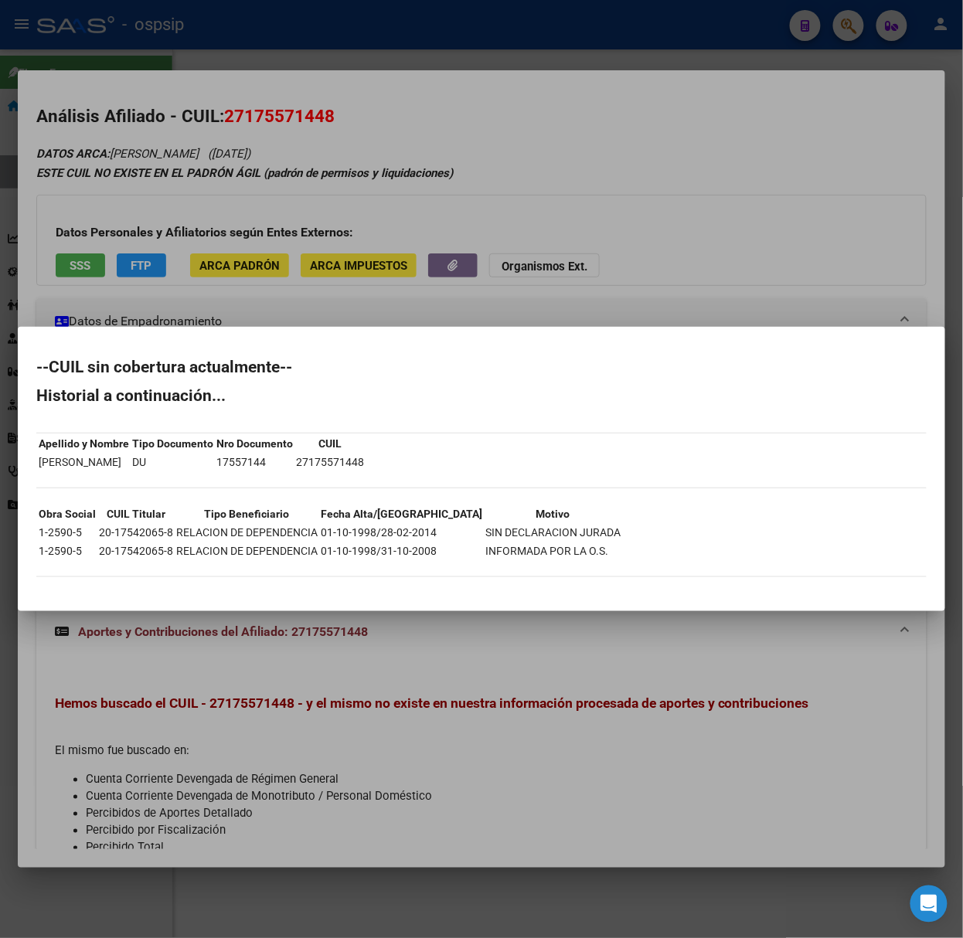
click at [134, 254] on div at bounding box center [481, 469] width 963 height 938
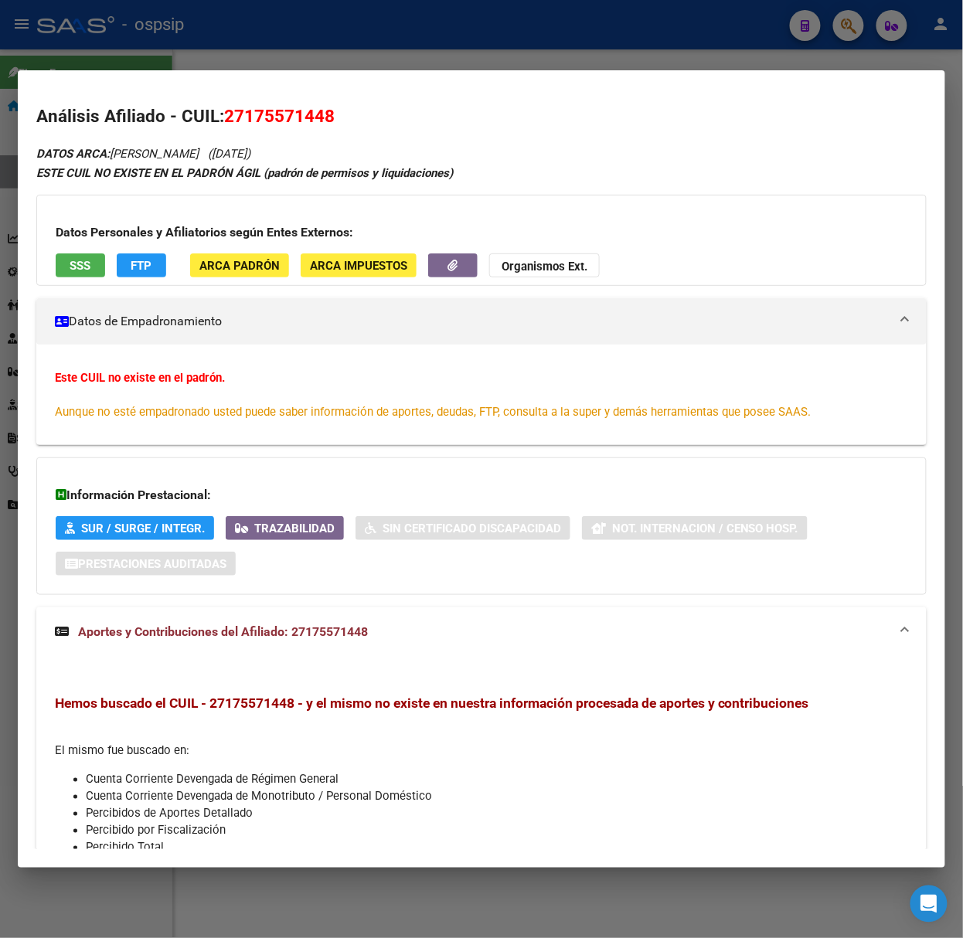
click at [237, 53] on div at bounding box center [481, 469] width 963 height 938
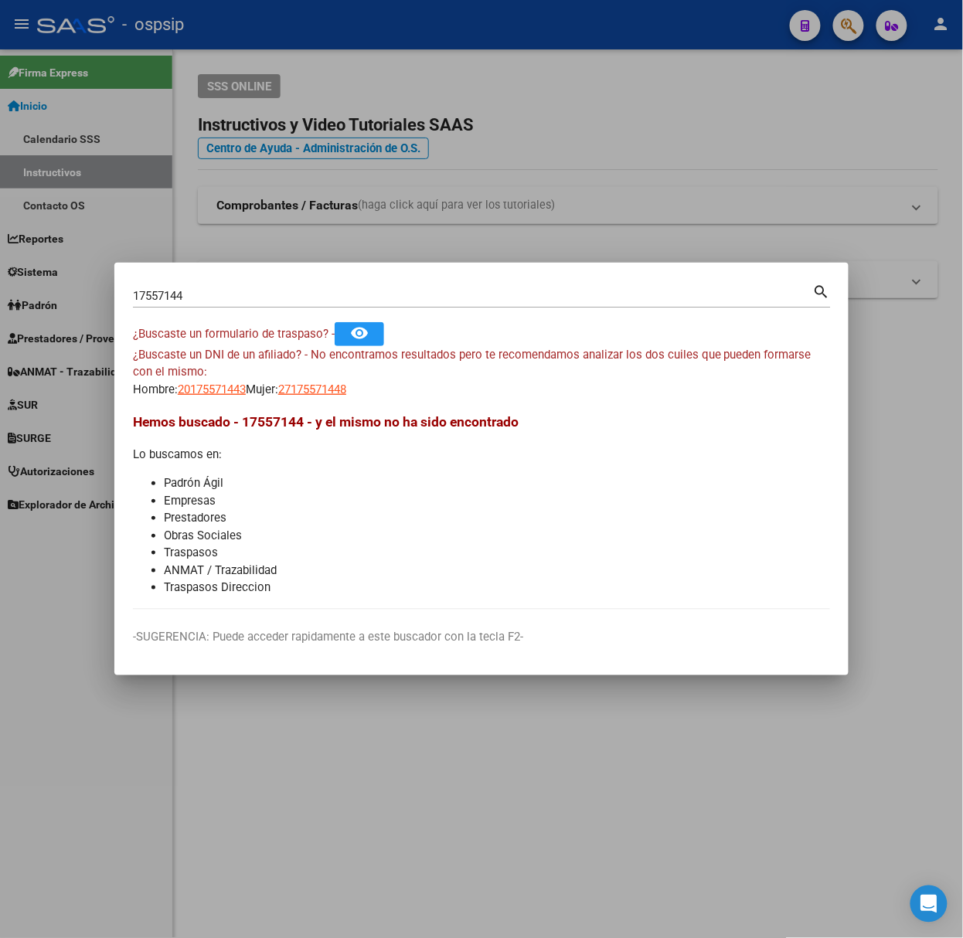
click at [178, 298] on input "17557144" at bounding box center [473, 296] width 680 height 14
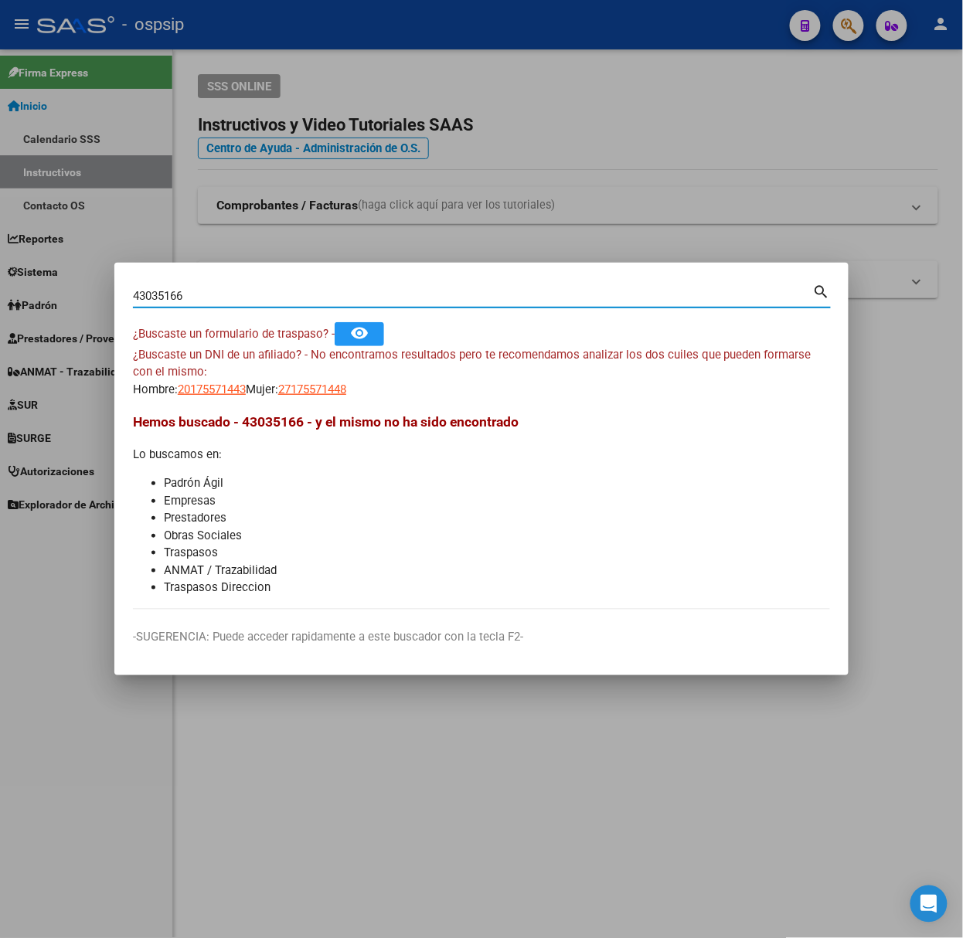
type input "43035166"
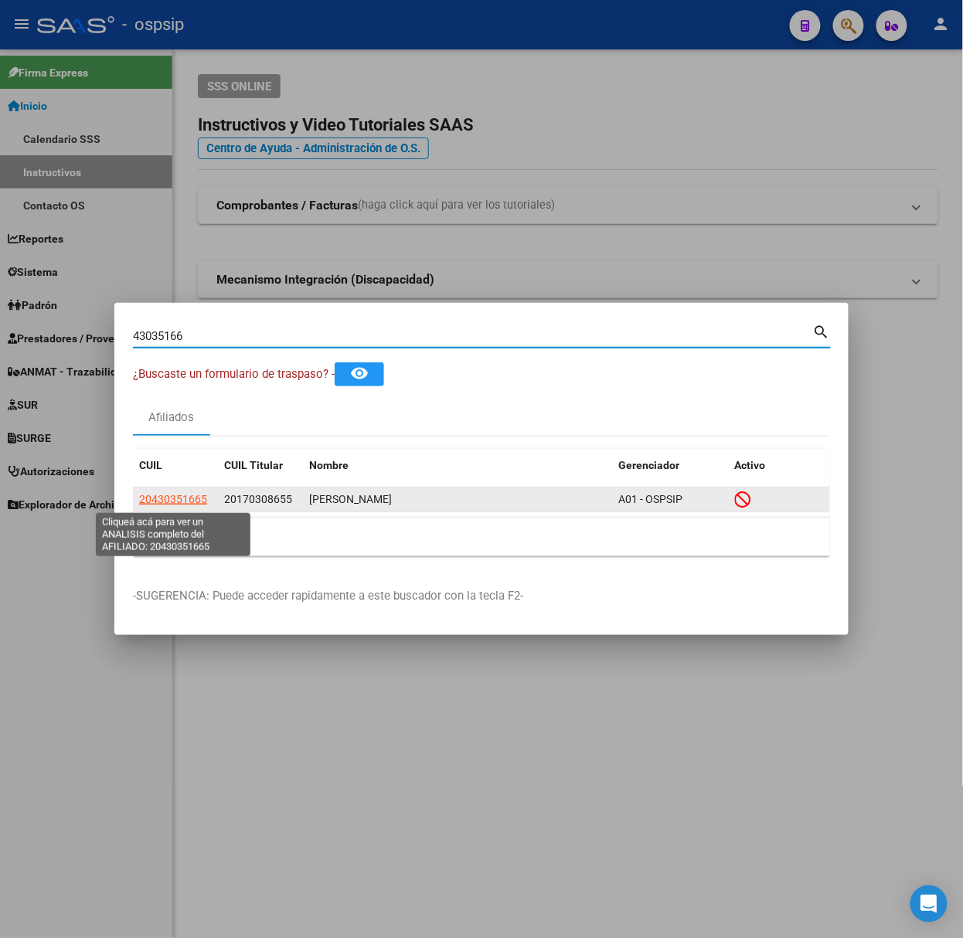
click at [169, 502] on span "20430351665" at bounding box center [173, 499] width 68 height 12
type textarea "20430351665"
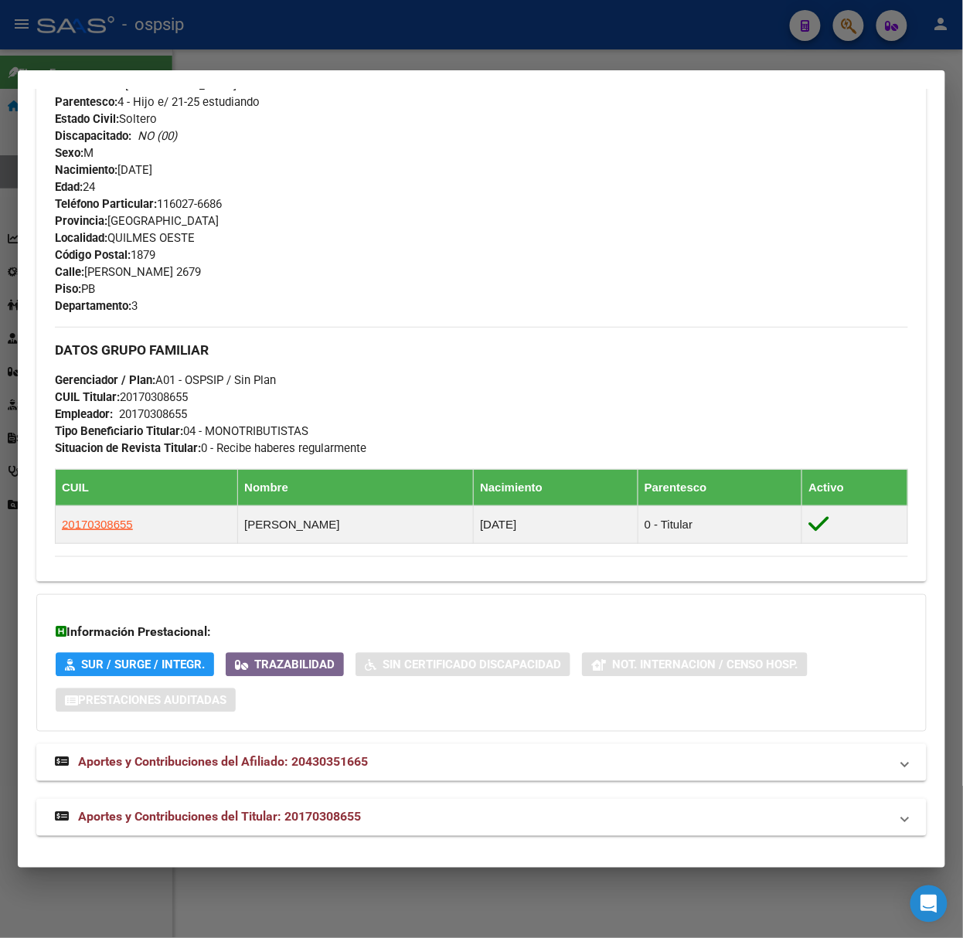
scroll to position [634, 0]
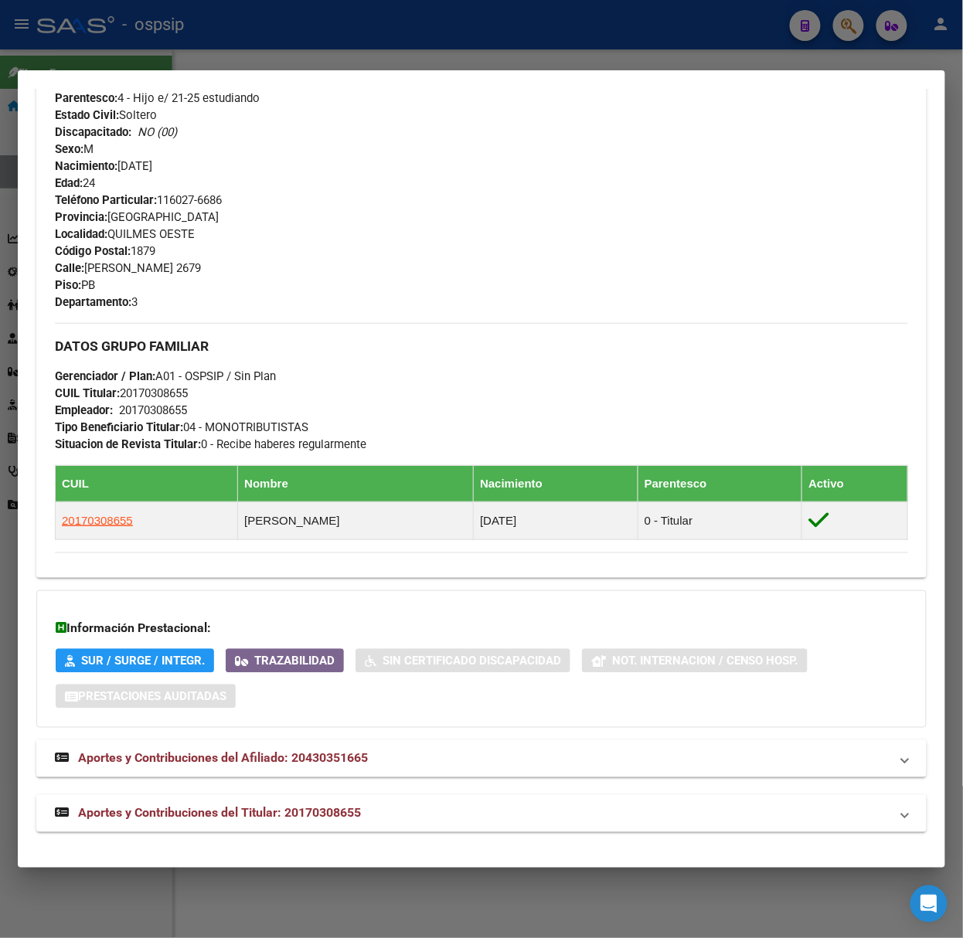
drag, startPoint x: 292, startPoint y: 805, endPoint x: 291, endPoint y: 793, distance: 12.4
click at [292, 807] on strong "Aportes y Contribuciones del Titular: 20170308655" at bounding box center [208, 814] width 306 height 19
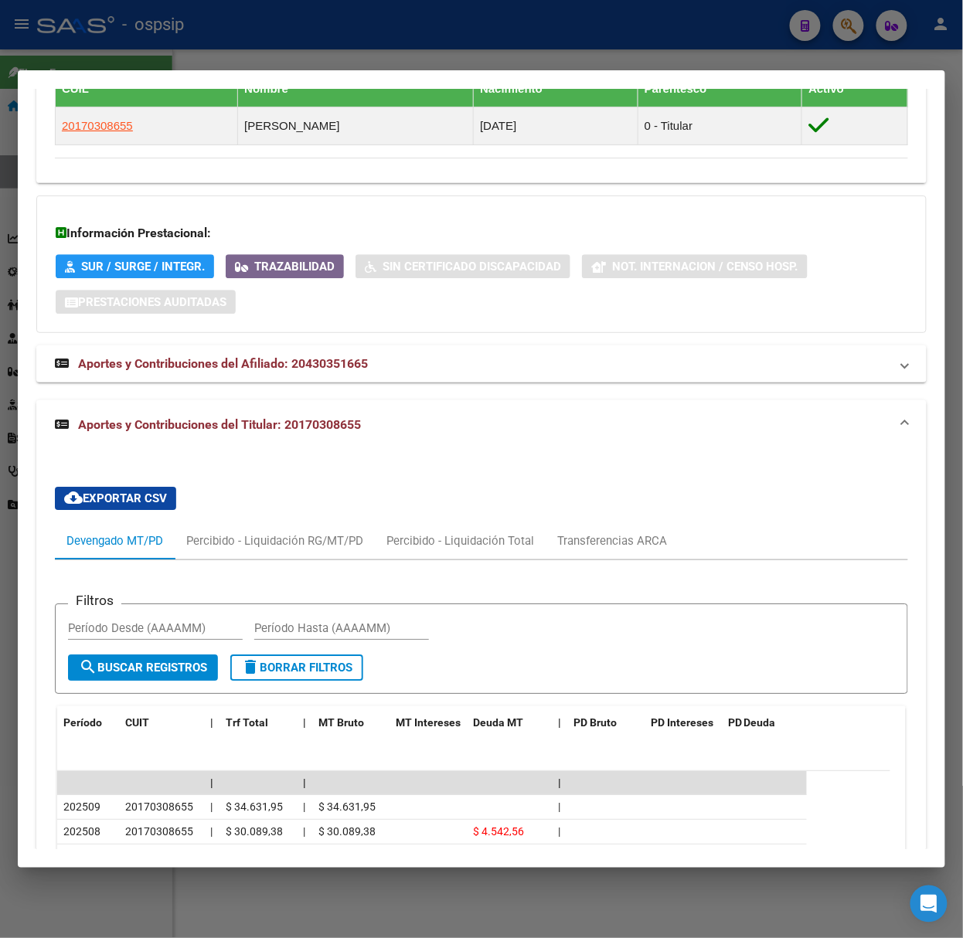
scroll to position [1321, 0]
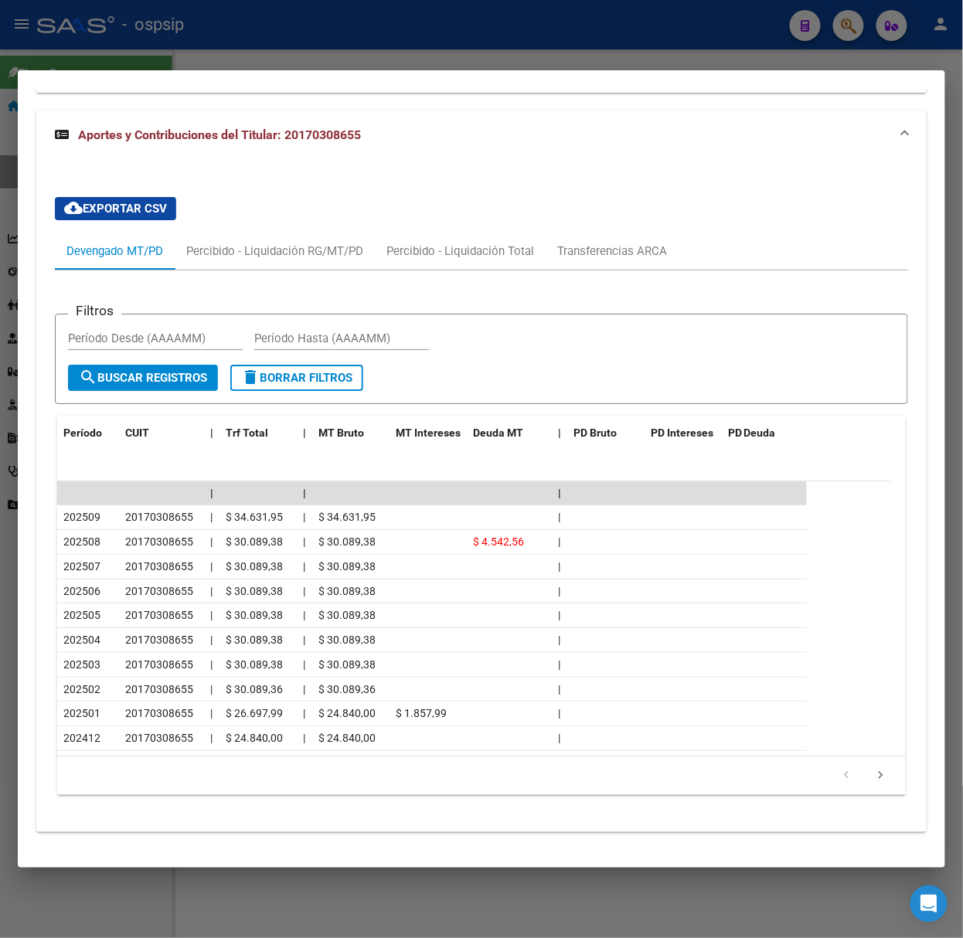
click at [880, 786] on li at bounding box center [881, 776] width 34 height 26
click at [871, 778] on icon "go to next page" at bounding box center [881, 777] width 20 height 19
click at [251, 53] on div at bounding box center [481, 469] width 963 height 938
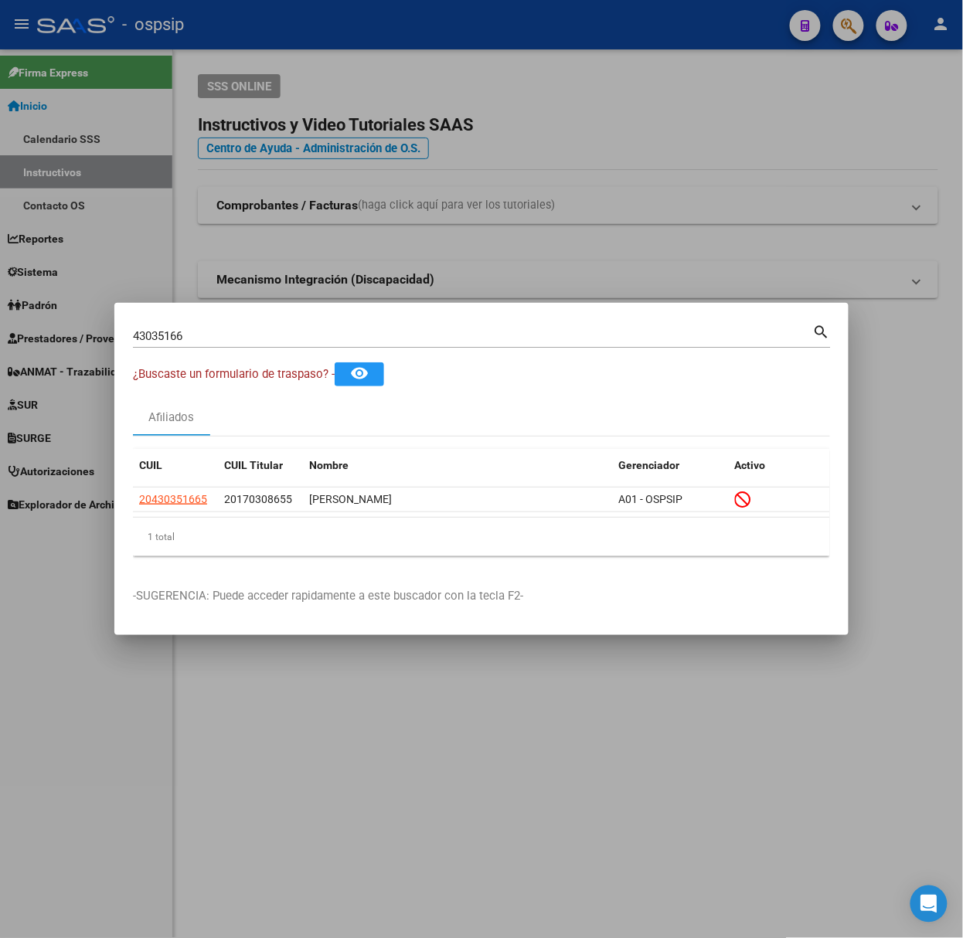
click at [229, 329] on input "43035166" at bounding box center [473, 336] width 680 height 14
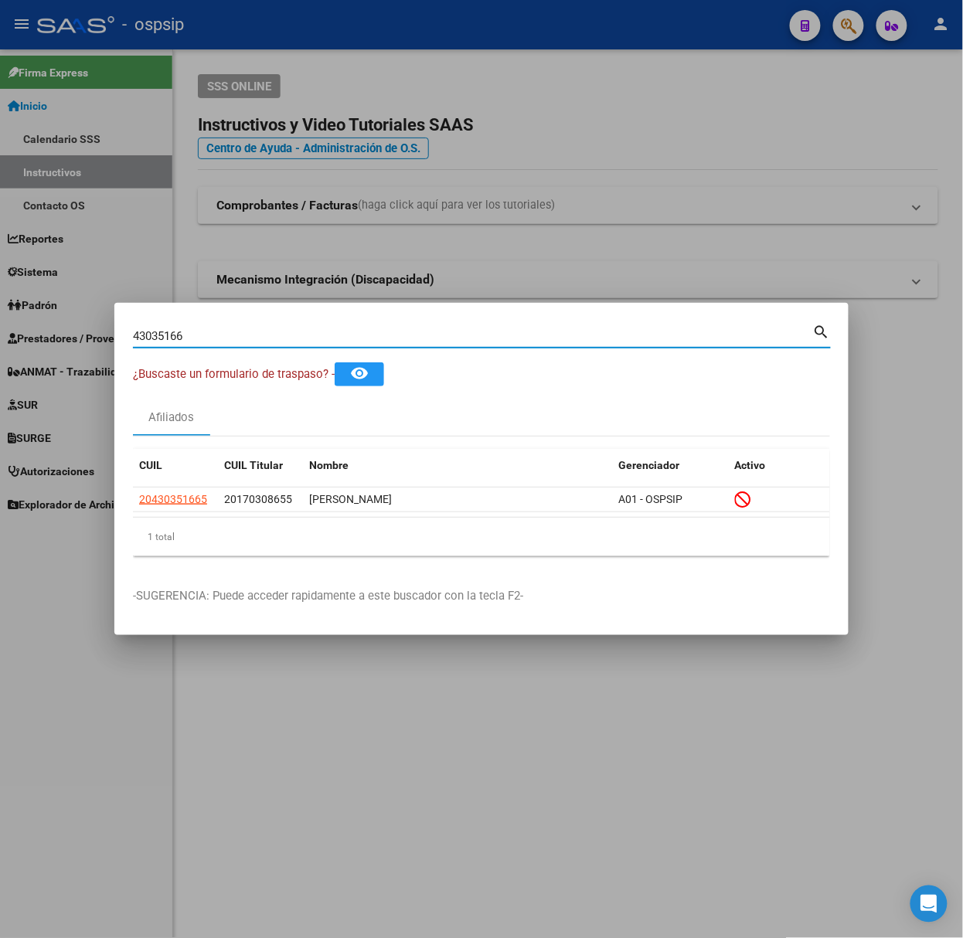
click at [229, 329] on input "43035166" at bounding box center [473, 336] width 680 height 14
type input "16965447"
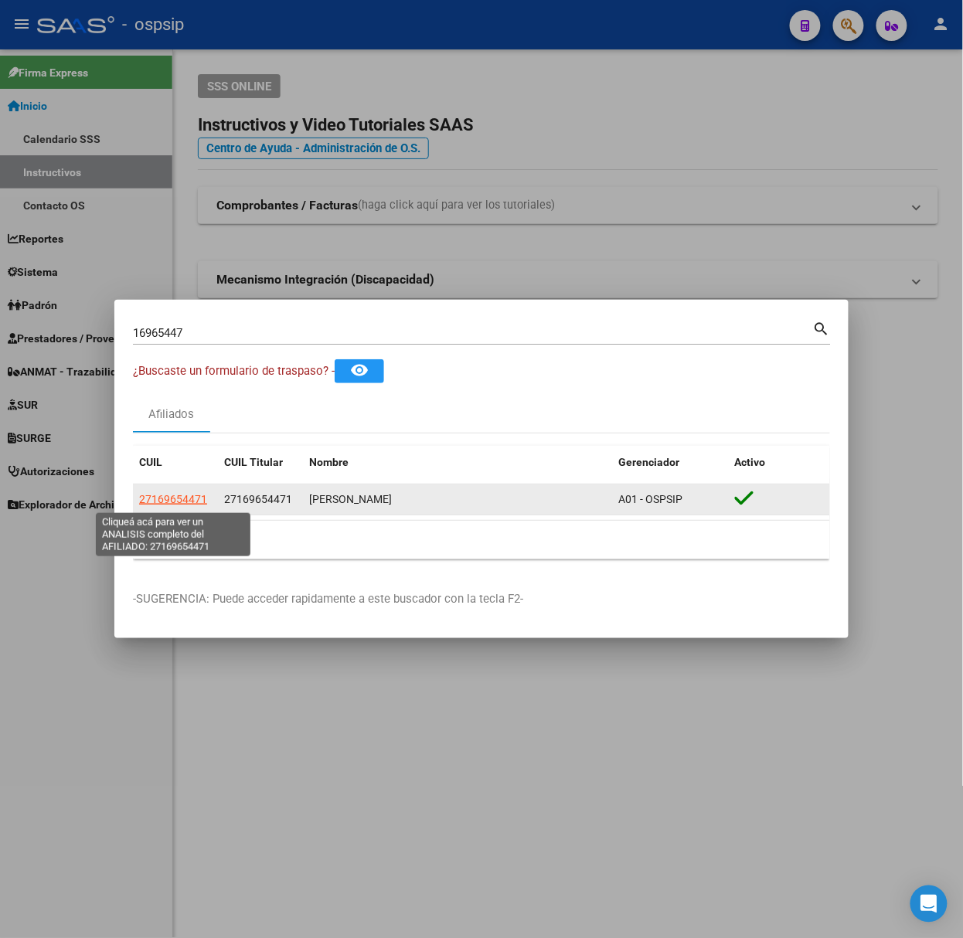
click at [178, 502] on span "27169654471" at bounding box center [173, 499] width 68 height 12
type textarea "27169654471"
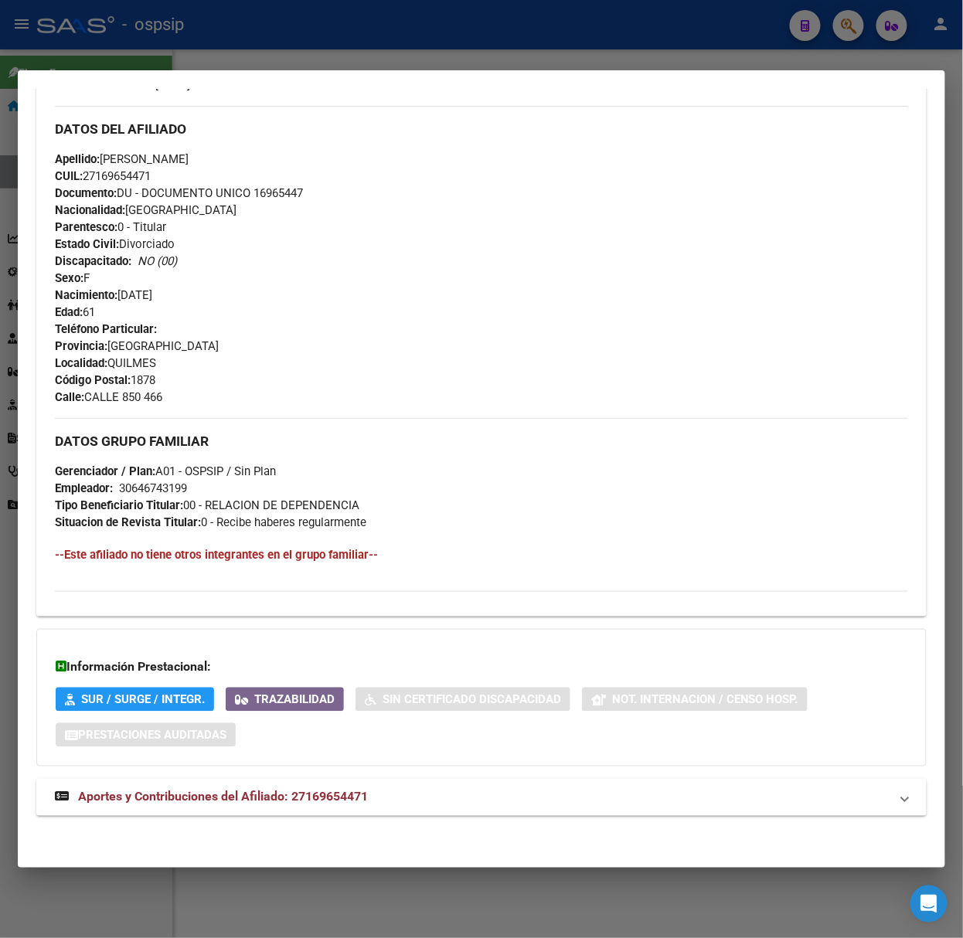
scroll to position [443, 0]
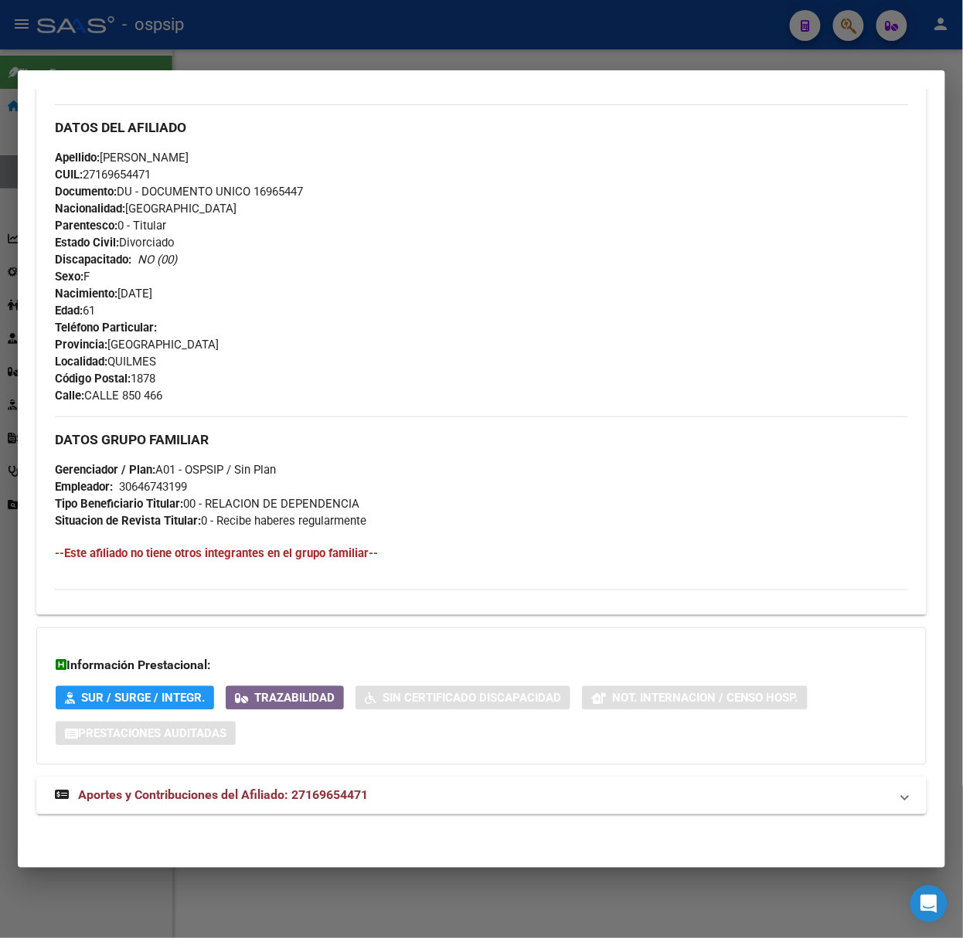
click at [251, 802] on span "Aportes y Contribuciones del Afiliado: 27169654471" at bounding box center [223, 795] width 290 height 15
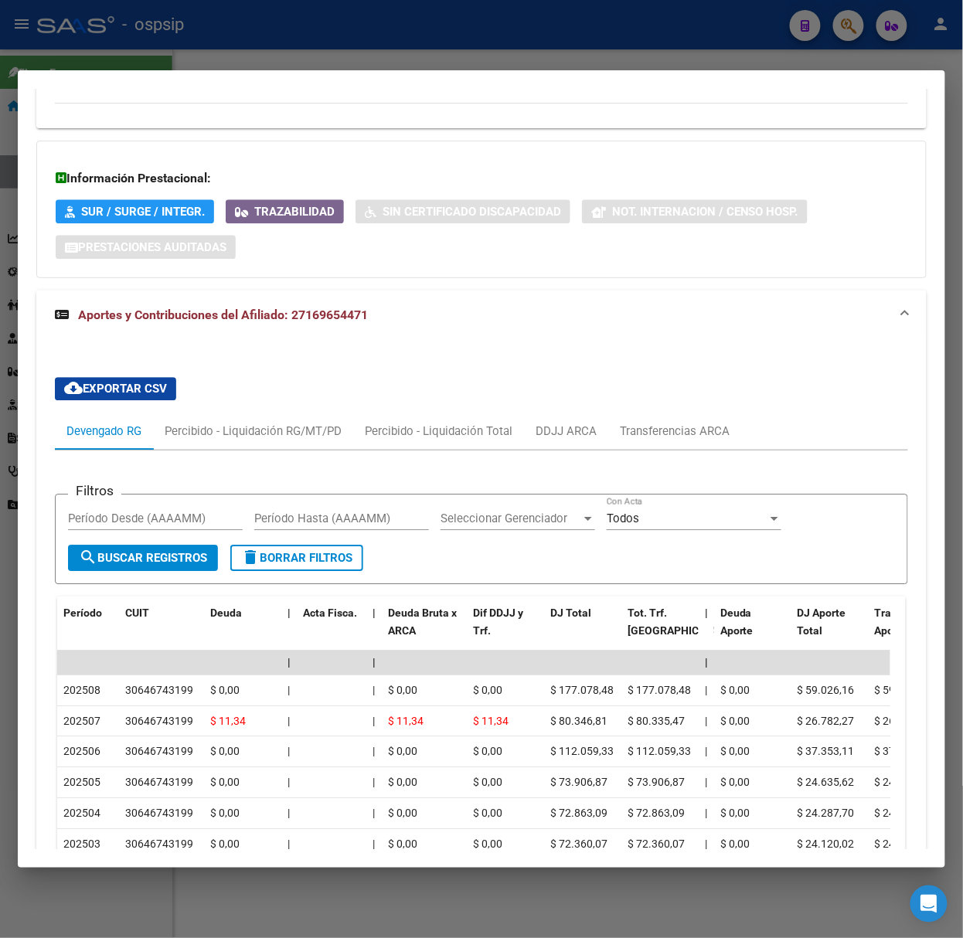
scroll to position [1197, 0]
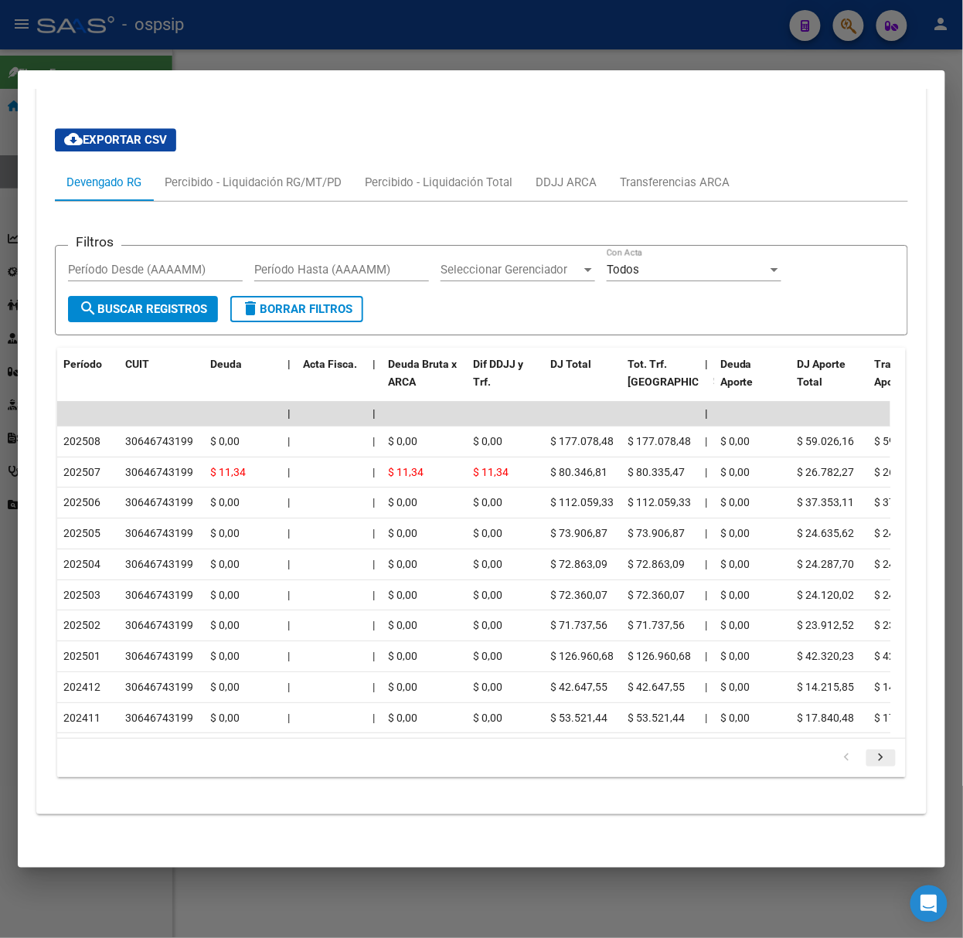
click at [871, 751] on icon "go to next page" at bounding box center [881, 760] width 20 height 19
click at [162, 37] on div at bounding box center [481, 469] width 963 height 938
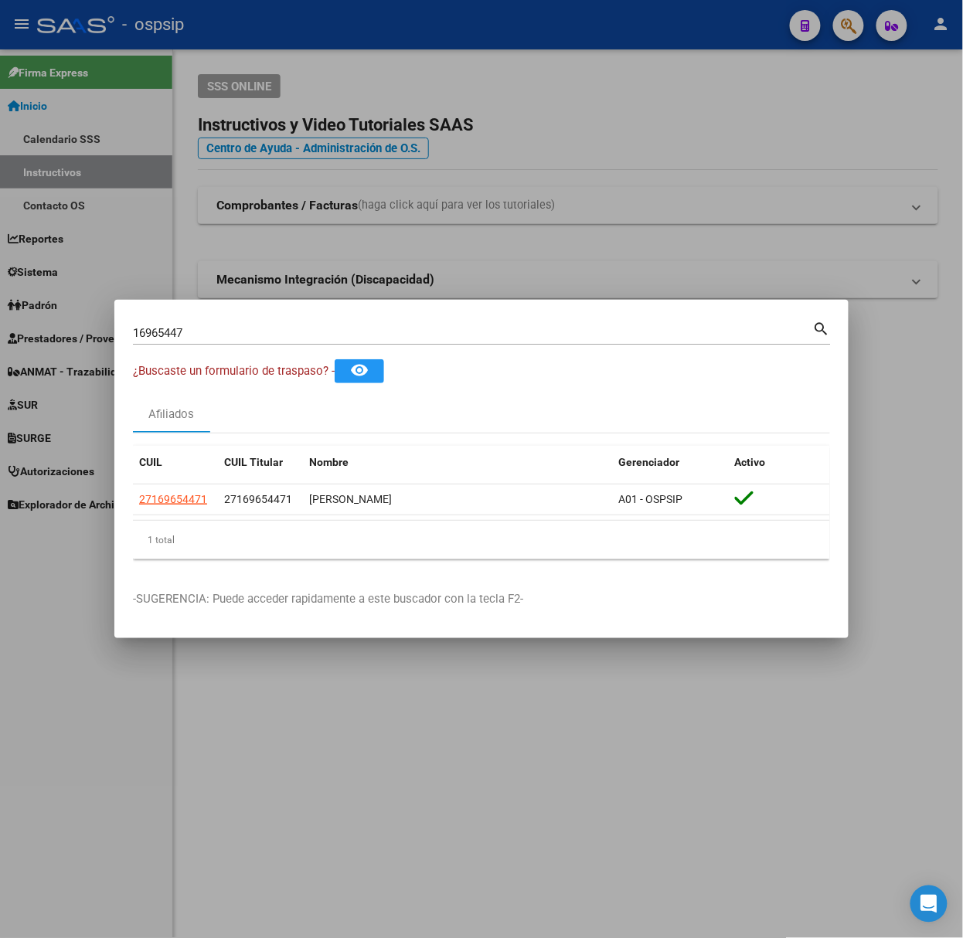
click at [187, 328] on input "16965447" at bounding box center [473, 333] width 680 height 14
type input "18223504"
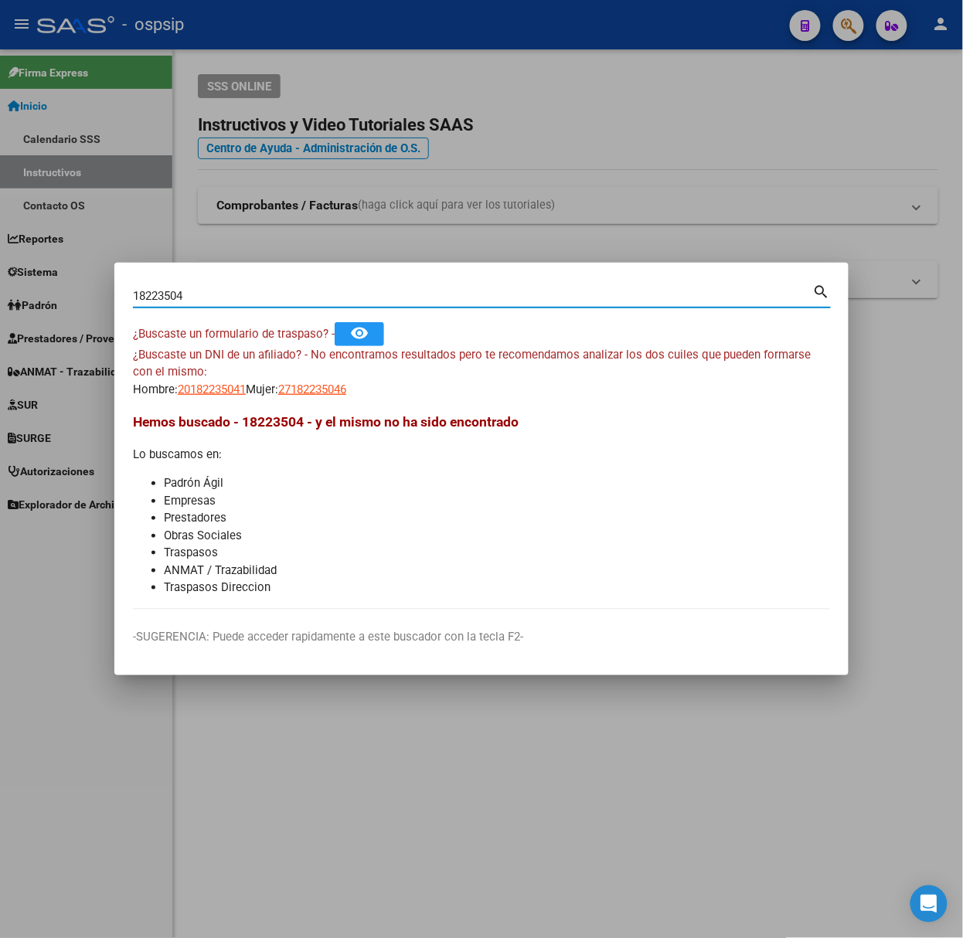
click at [192, 405] on mat-dialog-content "18223504 Buscar (apellido, dni, cuil, nro traspaso, cuit, obra social) search ¿…" at bounding box center [481, 445] width 734 height 328
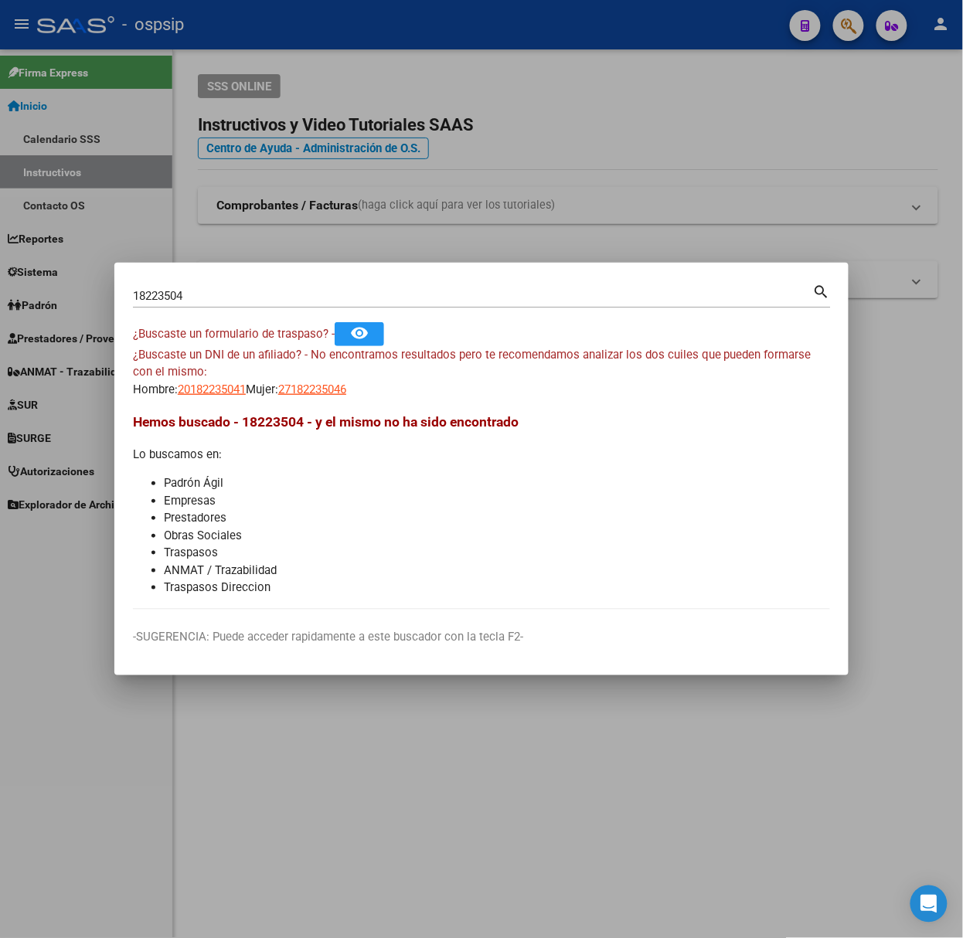
click at [192, 386] on span "20182235041" at bounding box center [212, 390] width 68 height 14
type textarea "20182235041"
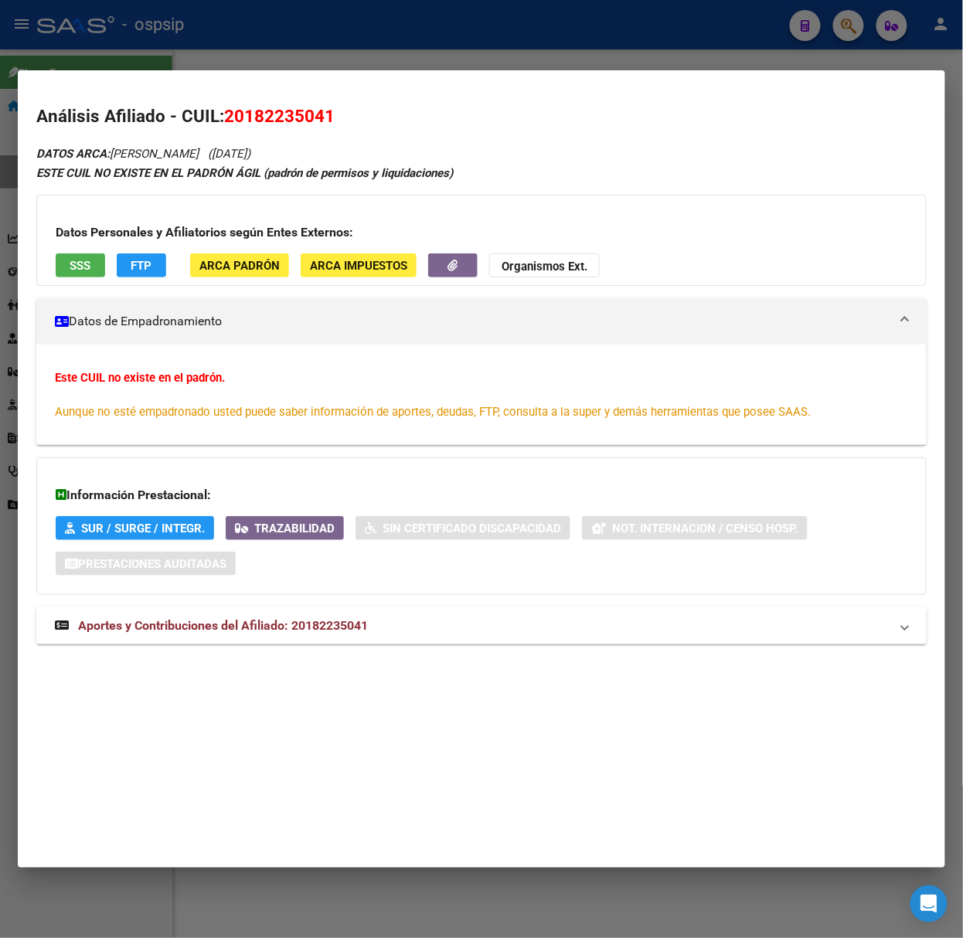
click at [294, 631] on span "Aportes y Contribuciones del Afiliado: 20182235041" at bounding box center [223, 625] width 290 height 15
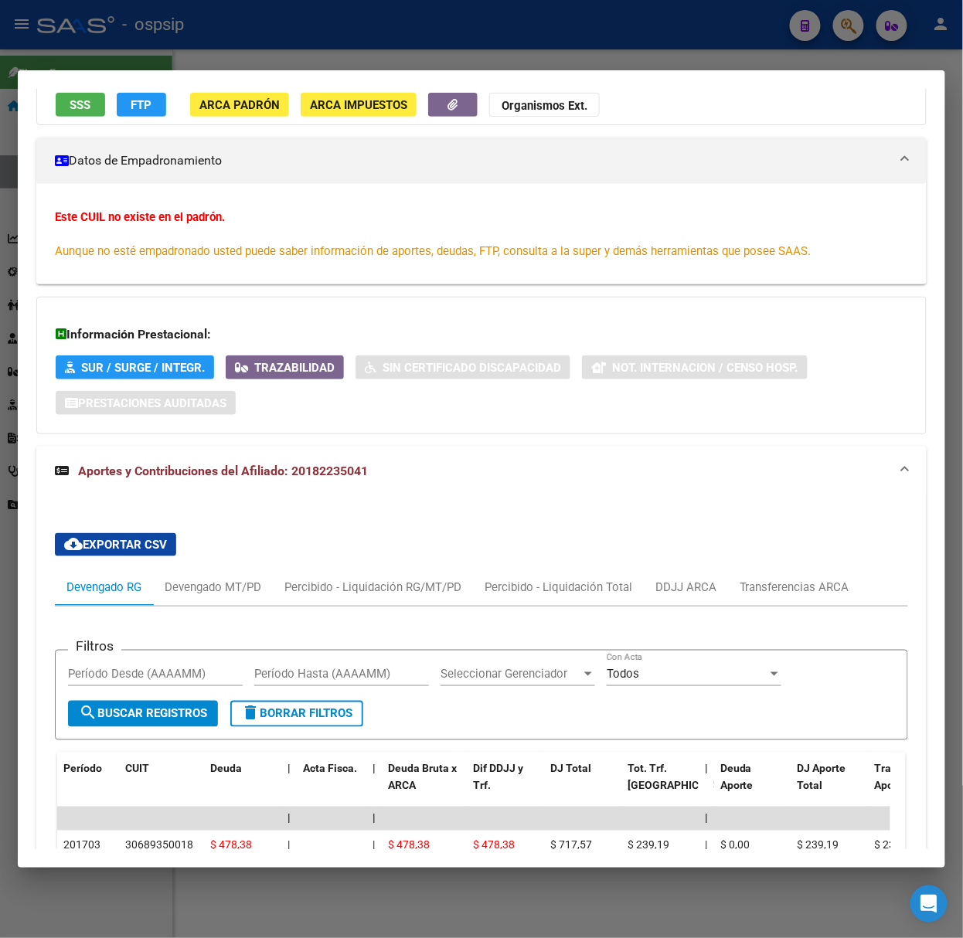
scroll to position [368, 0]
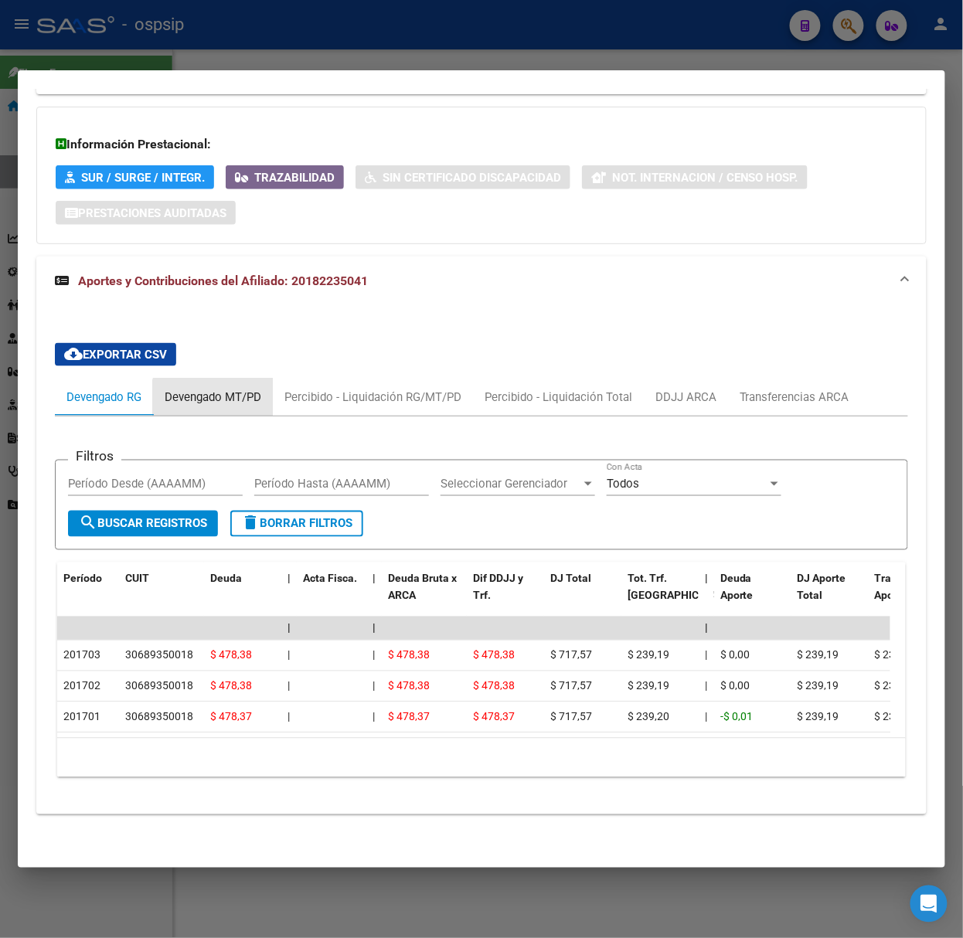
click at [238, 393] on div "Devengado MT/PD" at bounding box center [213, 397] width 120 height 37
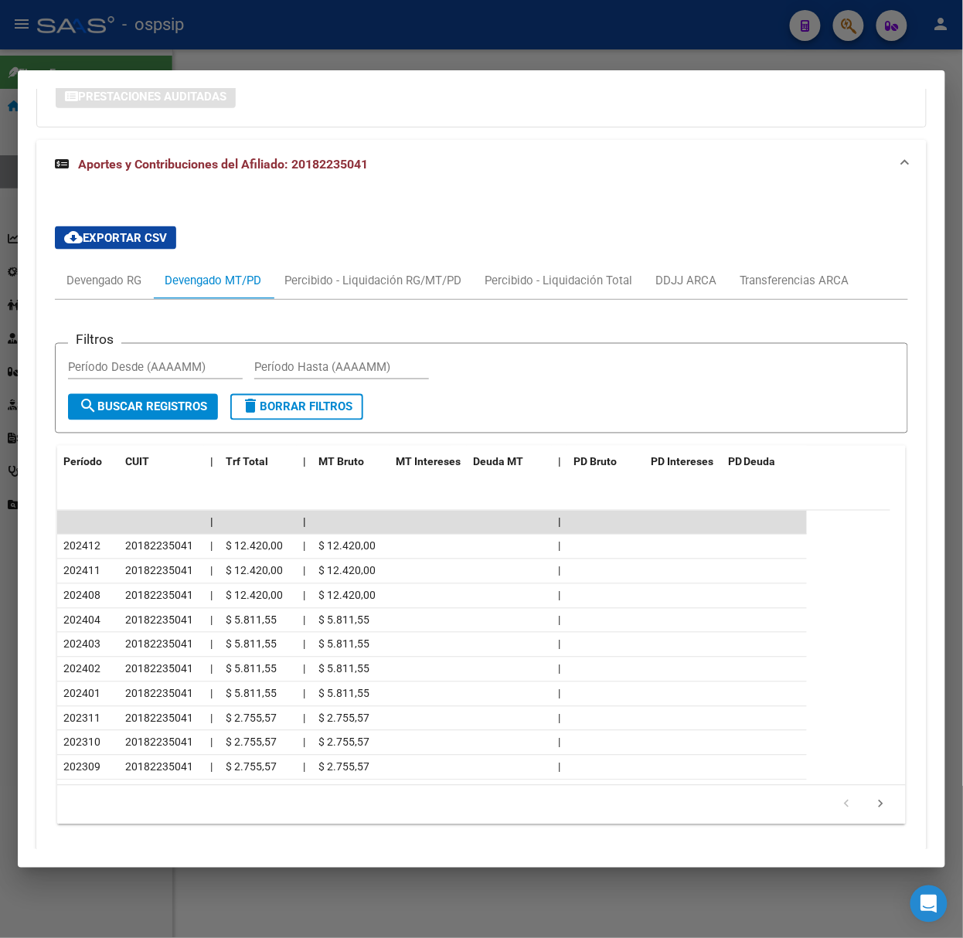
scroll to position [518, 0]
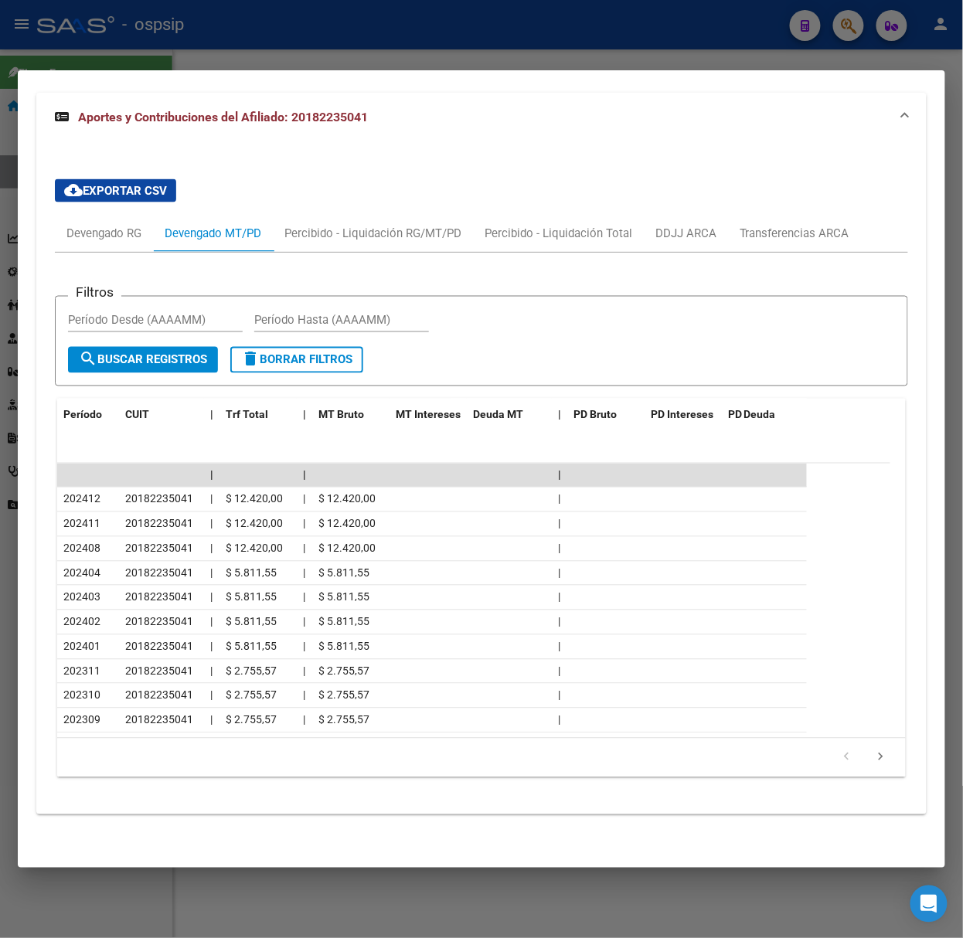
click at [203, 23] on div at bounding box center [481, 469] width 963 height 938
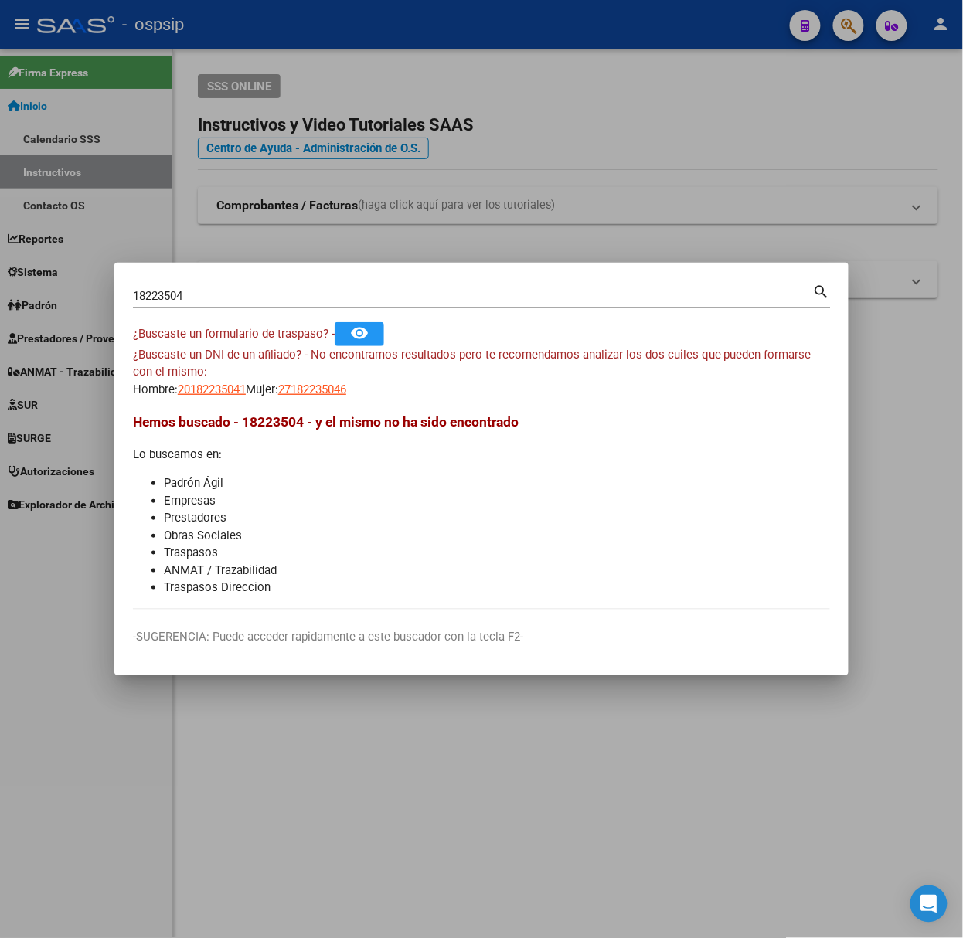
click at [212, 310] on div "18223504 Buscar (apellido, dni, cuil, nro traspaso, cuit, obra social) search" at bounding box center [482, 301] width 698 height 41
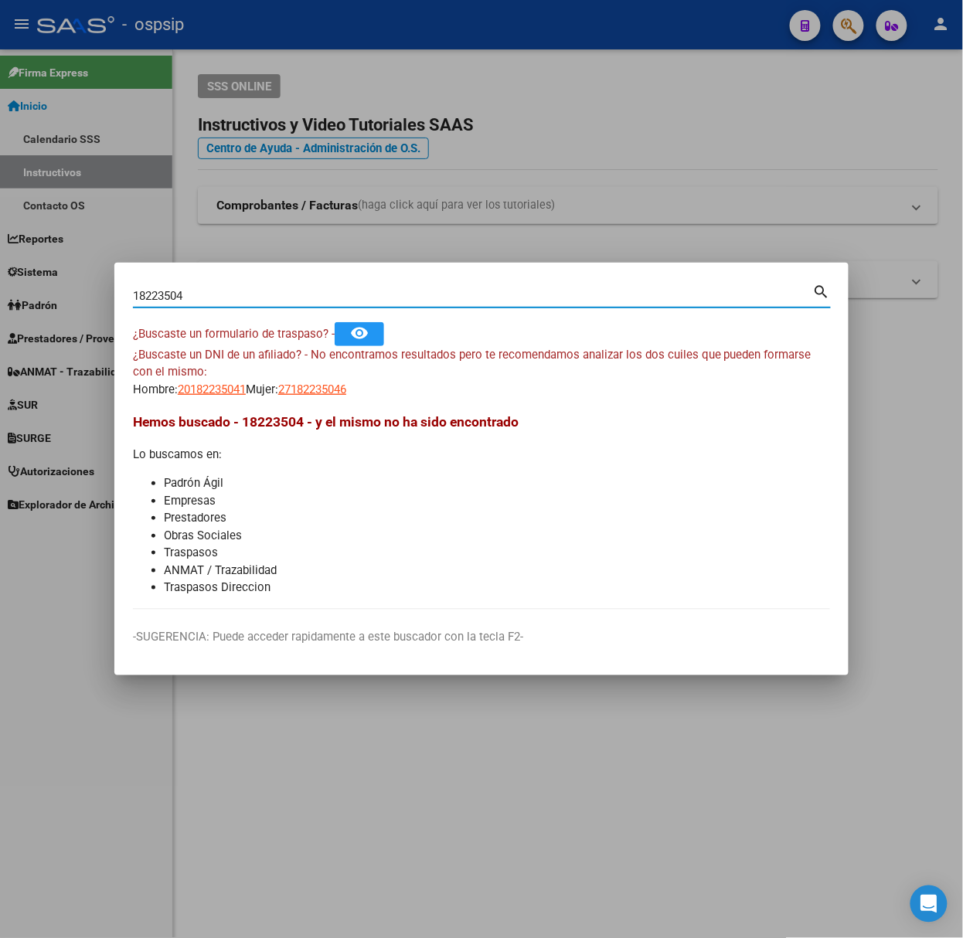
click at [207, 300] on input "18223504" at bounding box center [473, 296] width 680 height 14
type input "16965447"
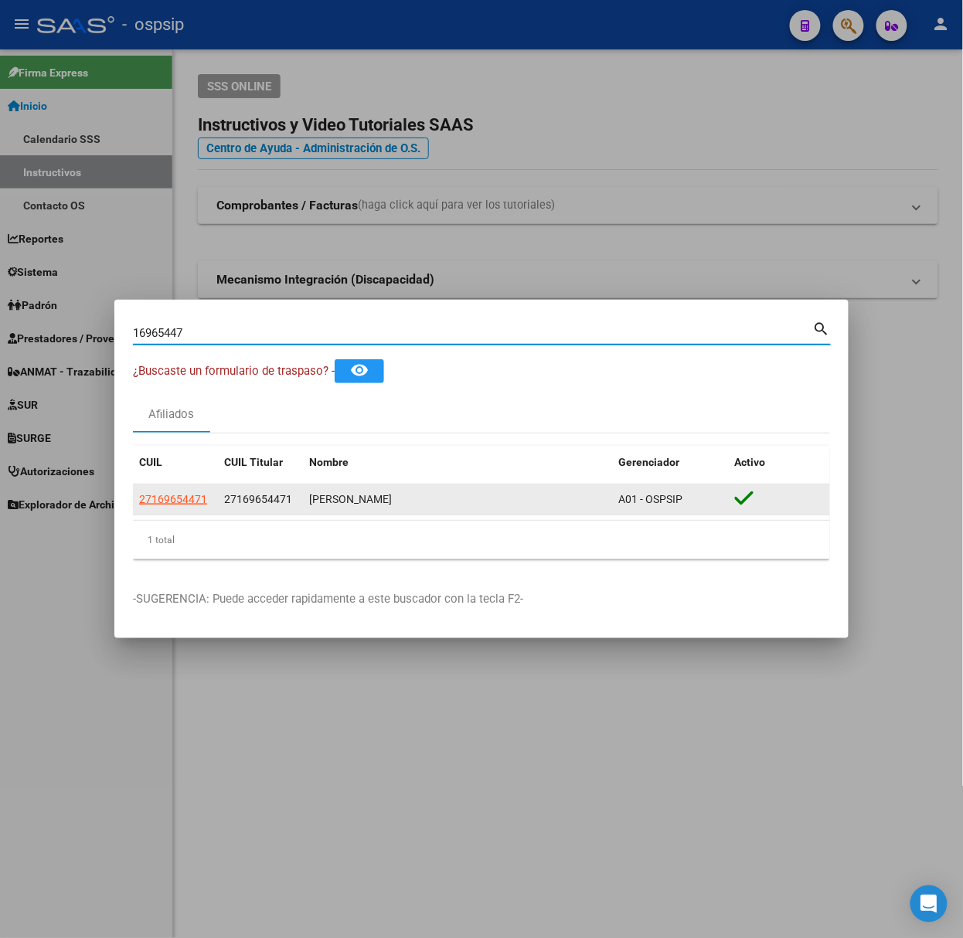
click at [190, 492] on app-link-go-to "27169654471" at bounding box center [173, 500] width 68 height 18
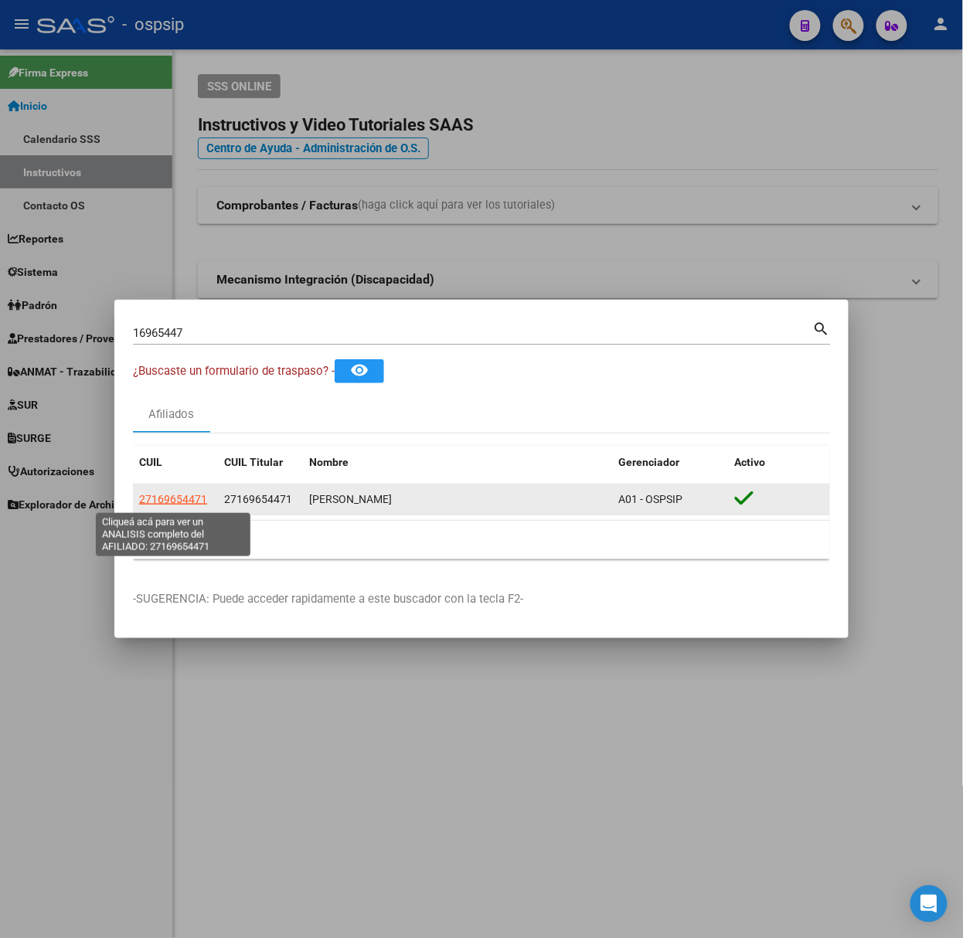
click at [189, 495] on span "27169654471" at bounding box center [173, 499] width 68 height 12
type textarea "27169654471"
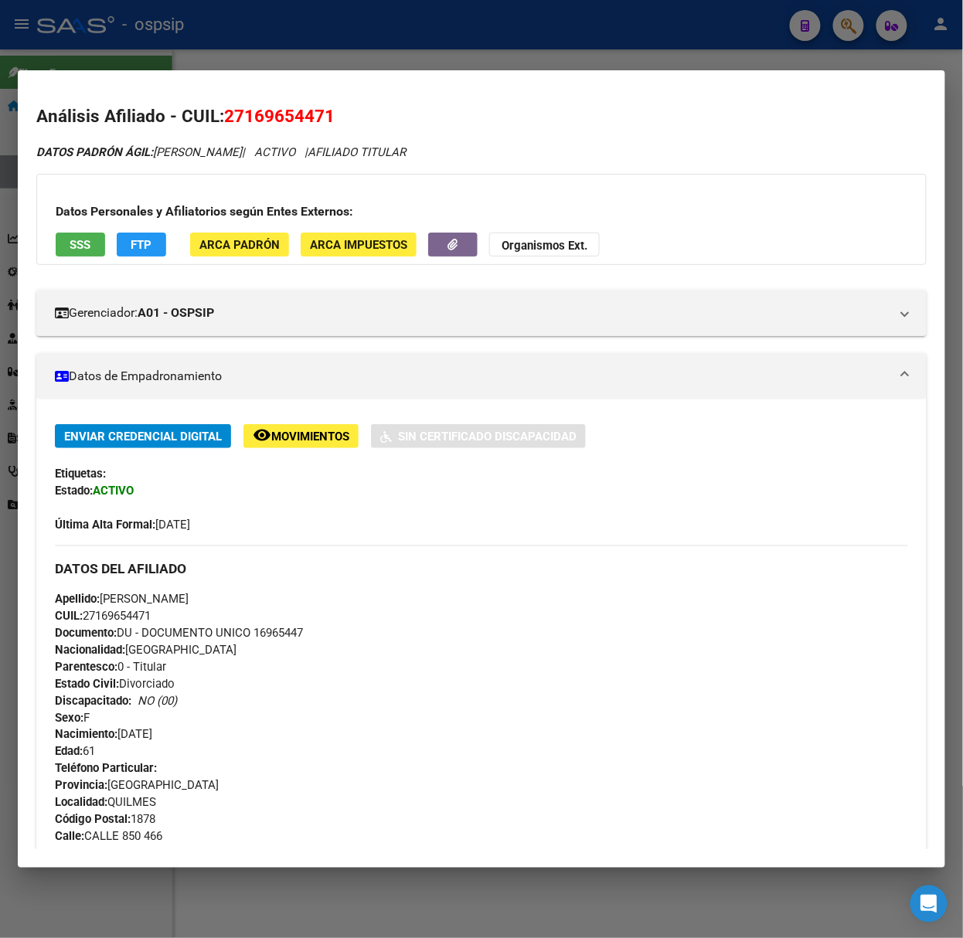
scroll to position [443, 0]
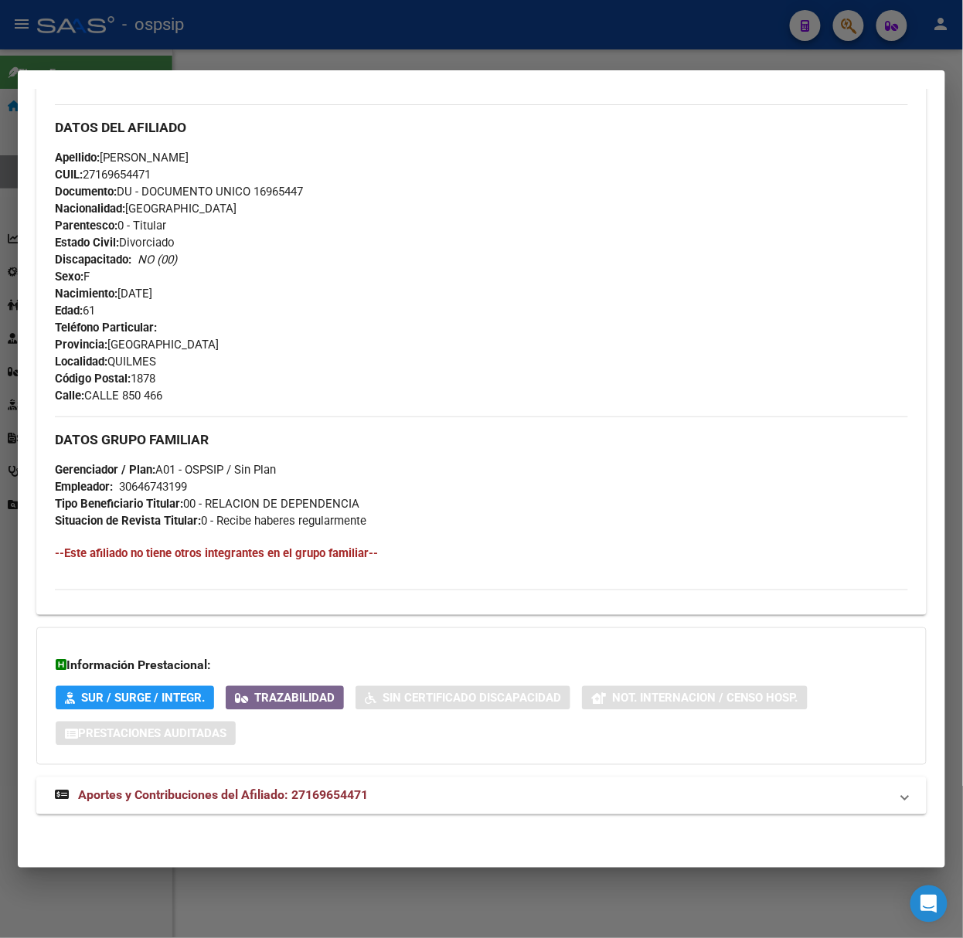
click at [276, 778] on mat-expansion-panel-header "Aportes y Contribuciones del Afiliado: 27169654471" at bounding box center [481, 796] width 890 height 37
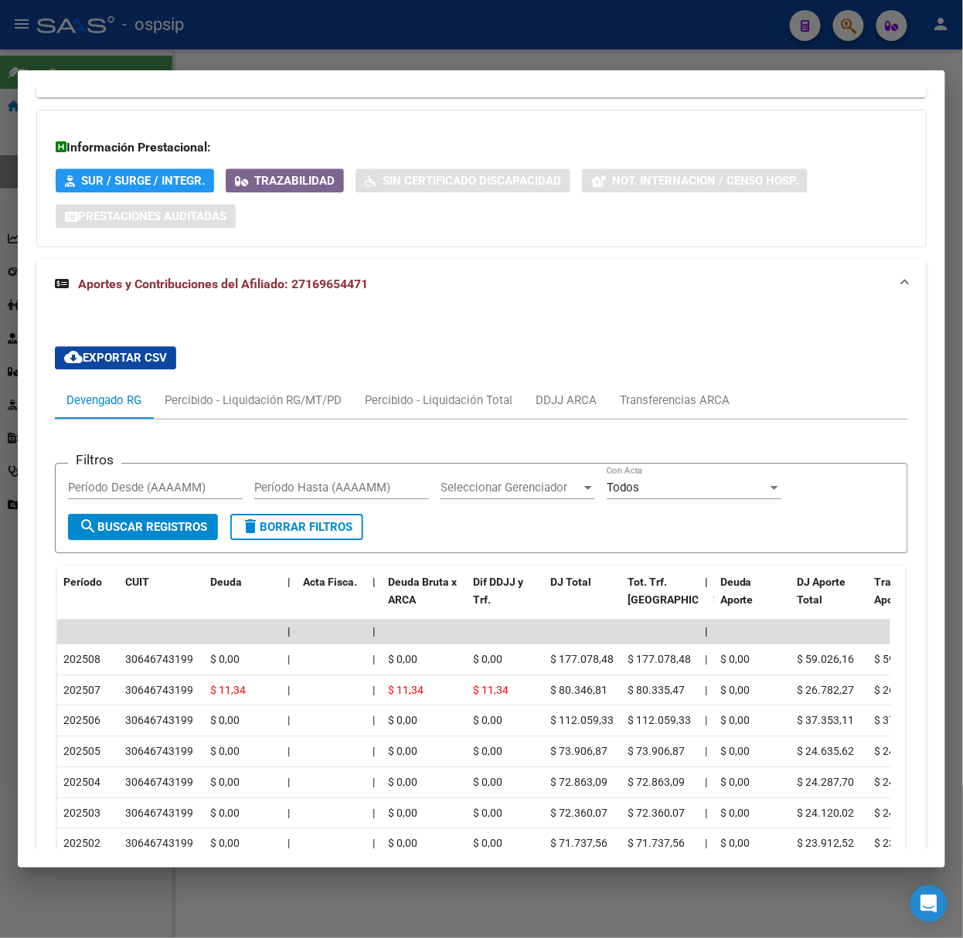
scroll to position [1197, 0]
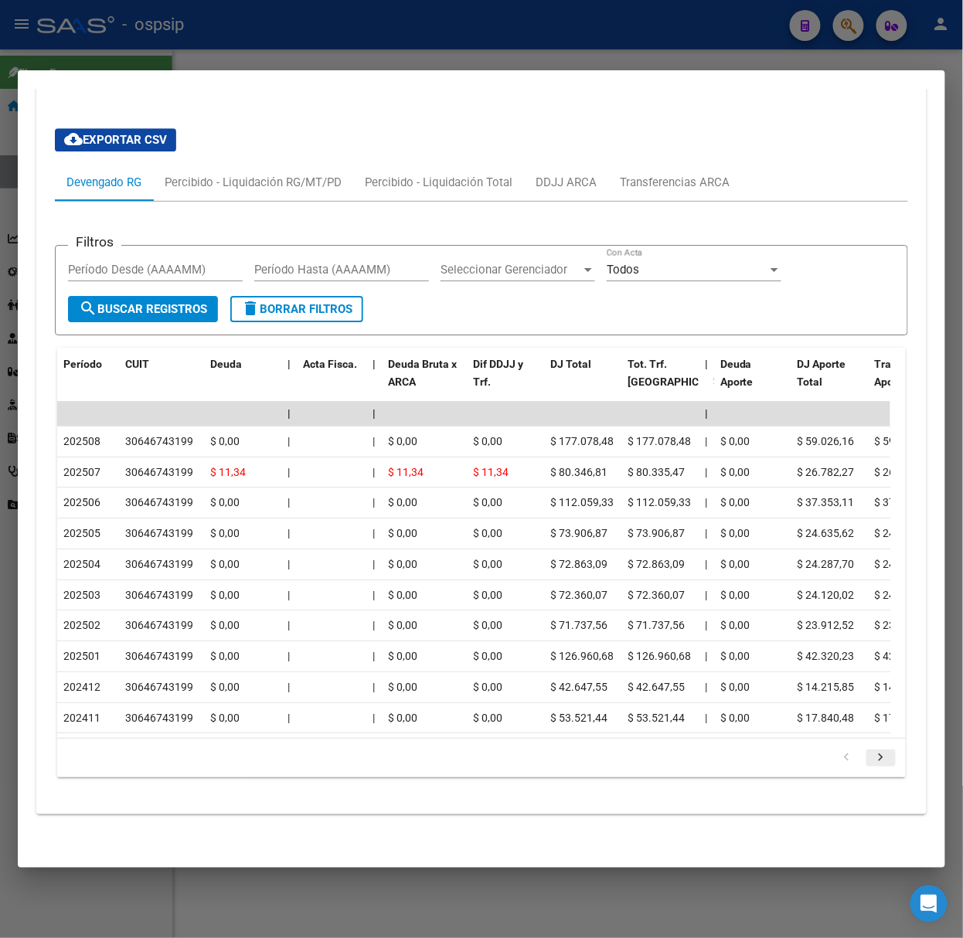
click at [876, 765] on link "go to next page" at bounding box center [880, 758] width 29 height 17
click at [174, 53] on div at bounding box center [481, 469] width 963 height 938
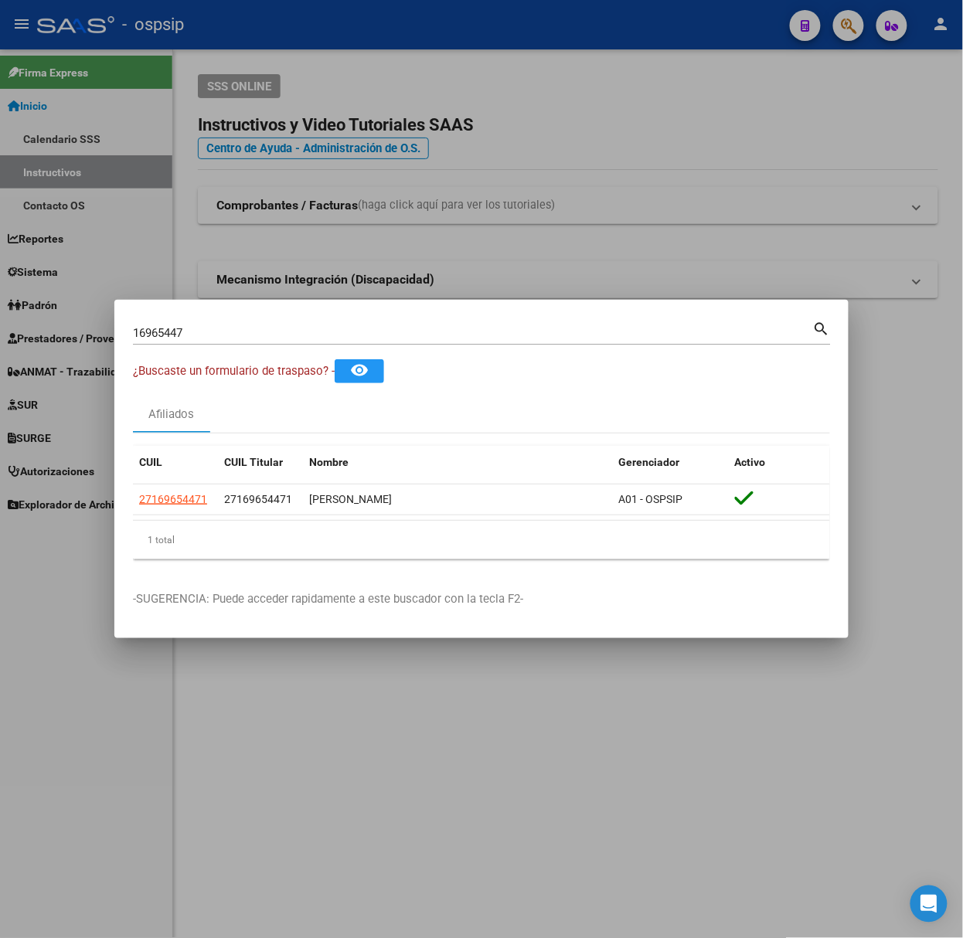
click at [266, 326] on input "16965447" at bounding box center [473, 333] width 680 height 14
type input "92411012"
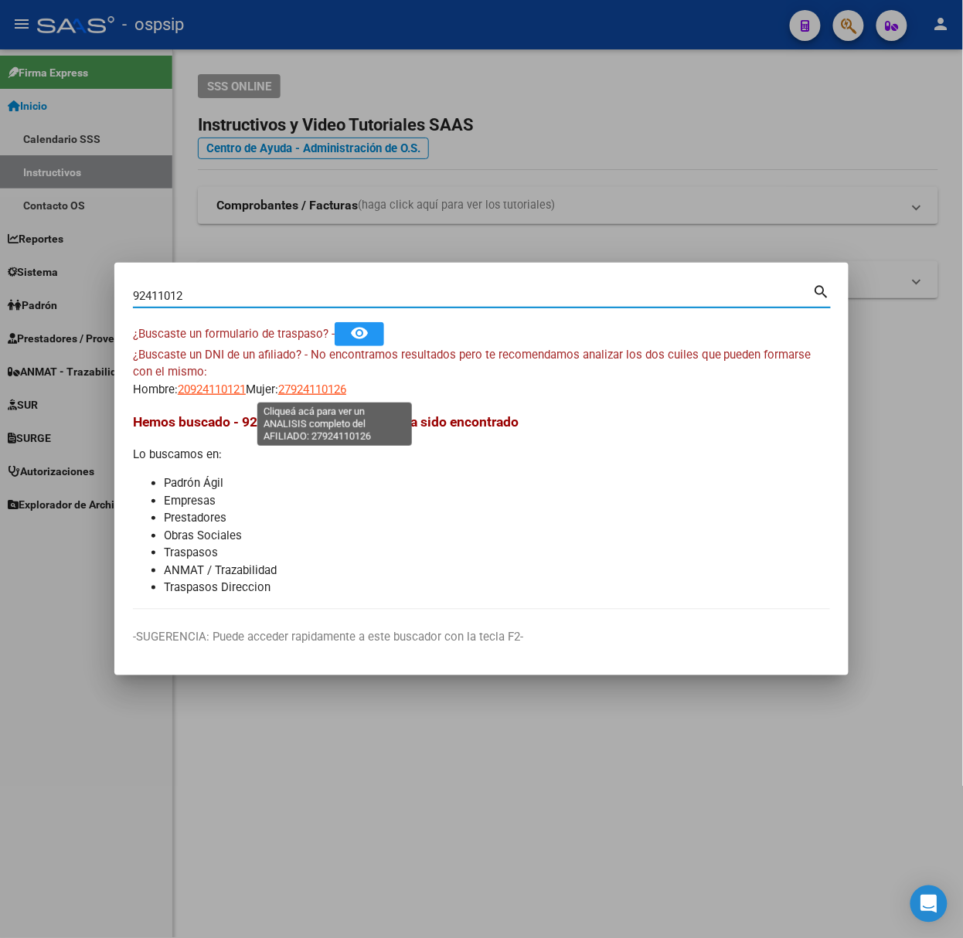
click at [334, 388] on span "27924110126" at bounding box center [312, 390] width 68 height 14
type textarea "27924110126"
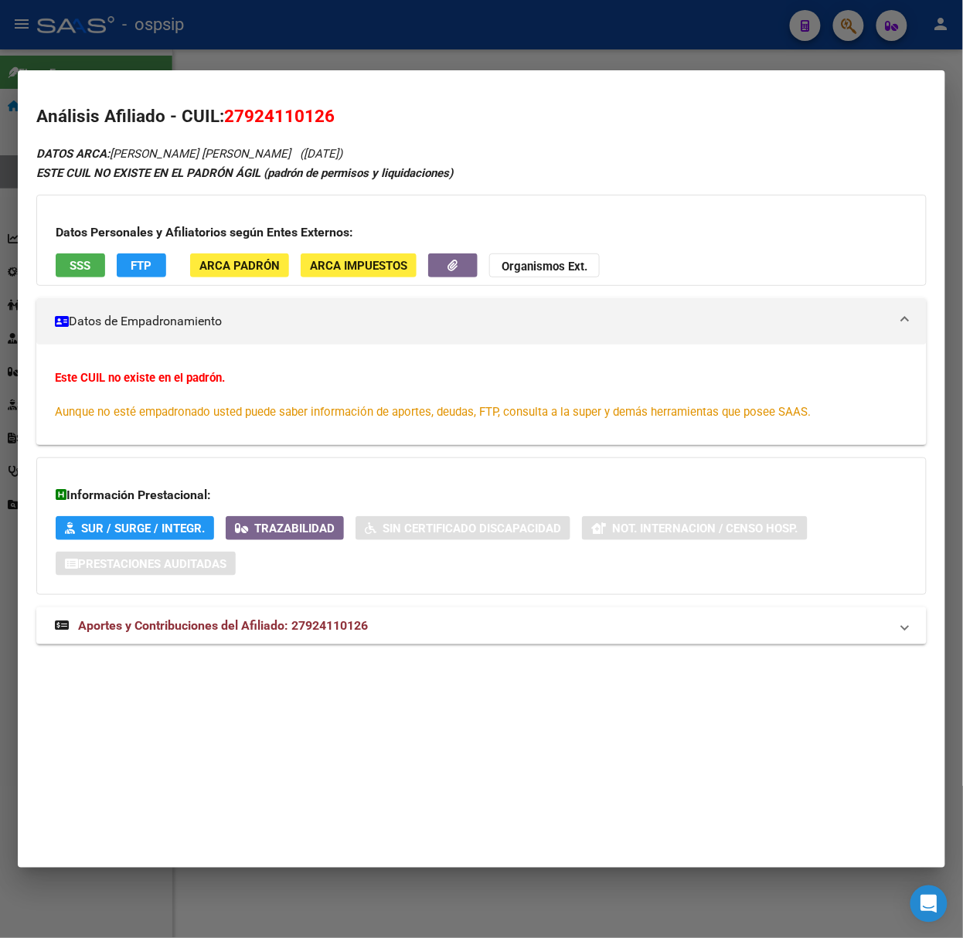
click at [288, 650] on div "DATOS ARCA: [PERSON_NAME] [PERSON_NAME] ([DATE]) ESTE CUIL NO EXISTE EN EL PADR…" at bounding box center [481, 403] width 890 height 518
click at [288, 617] on strong "Aportes y Contribuciones del Afiliado: 27924110126" at bounding box center [211, 626] width 313 height 19
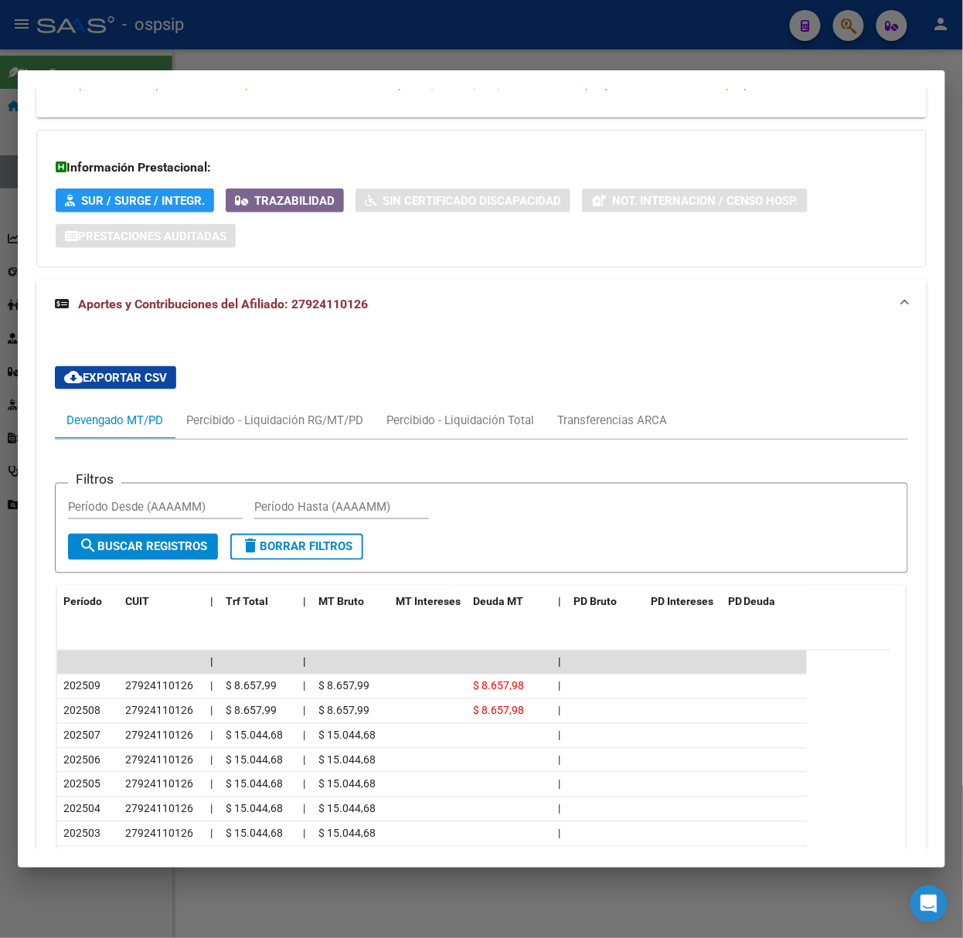
scroll to position [518, 0]
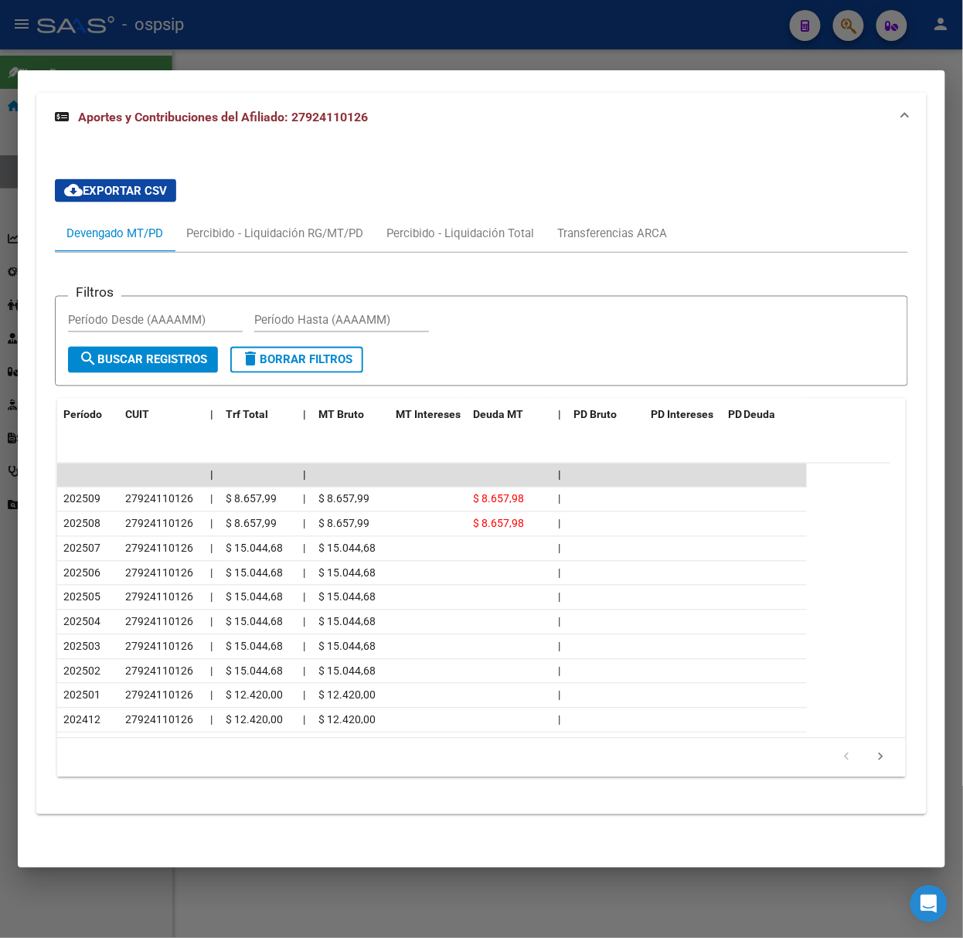
click at [359, 51] on div at bounding box center [481, 469] width 963 height 938
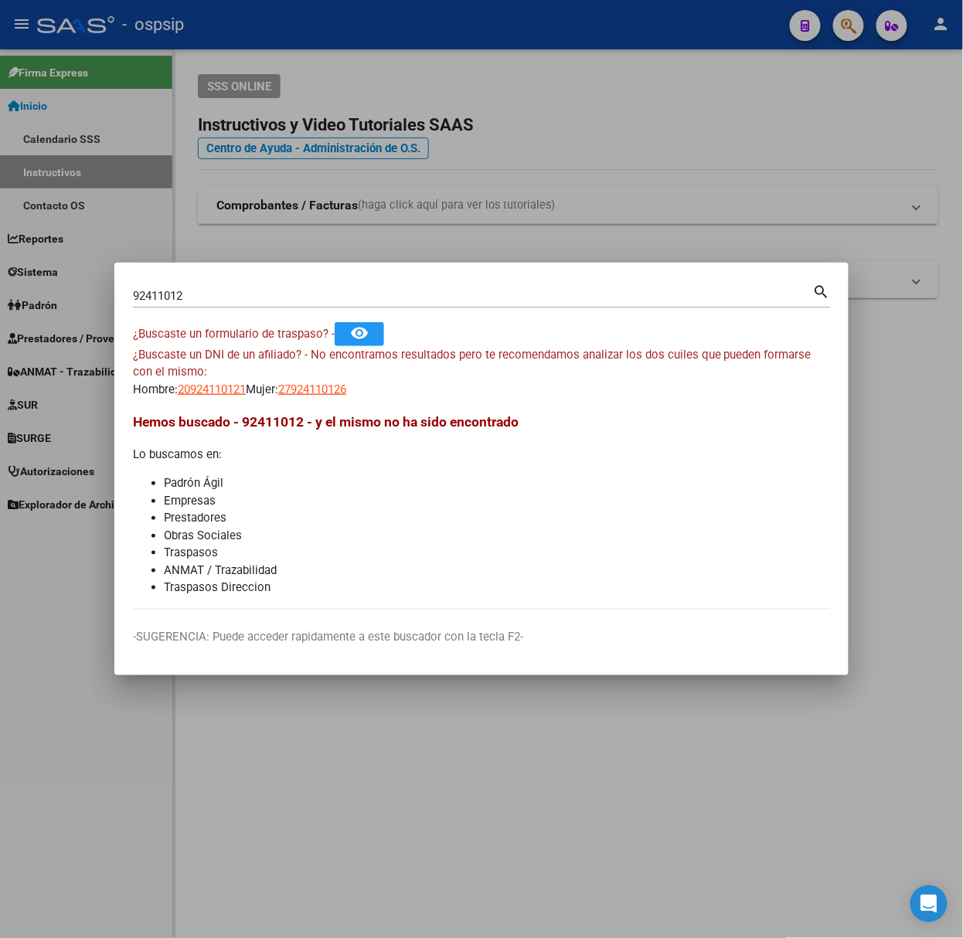
click at [196, 301] on input "92411012" at bounding box center [473, 296] width 680 height 14
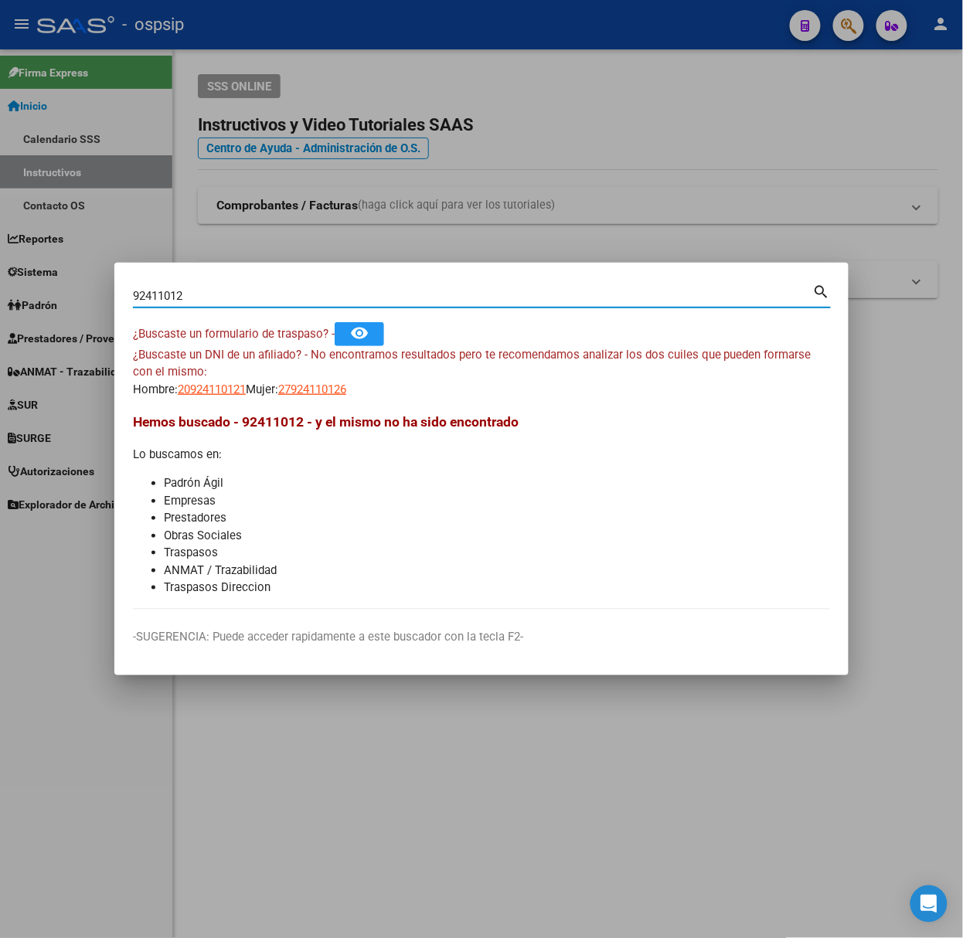
click at [196, 301] on input "92411012" at bounding box center [473, 296] width 680 height 14
type input "26010599"
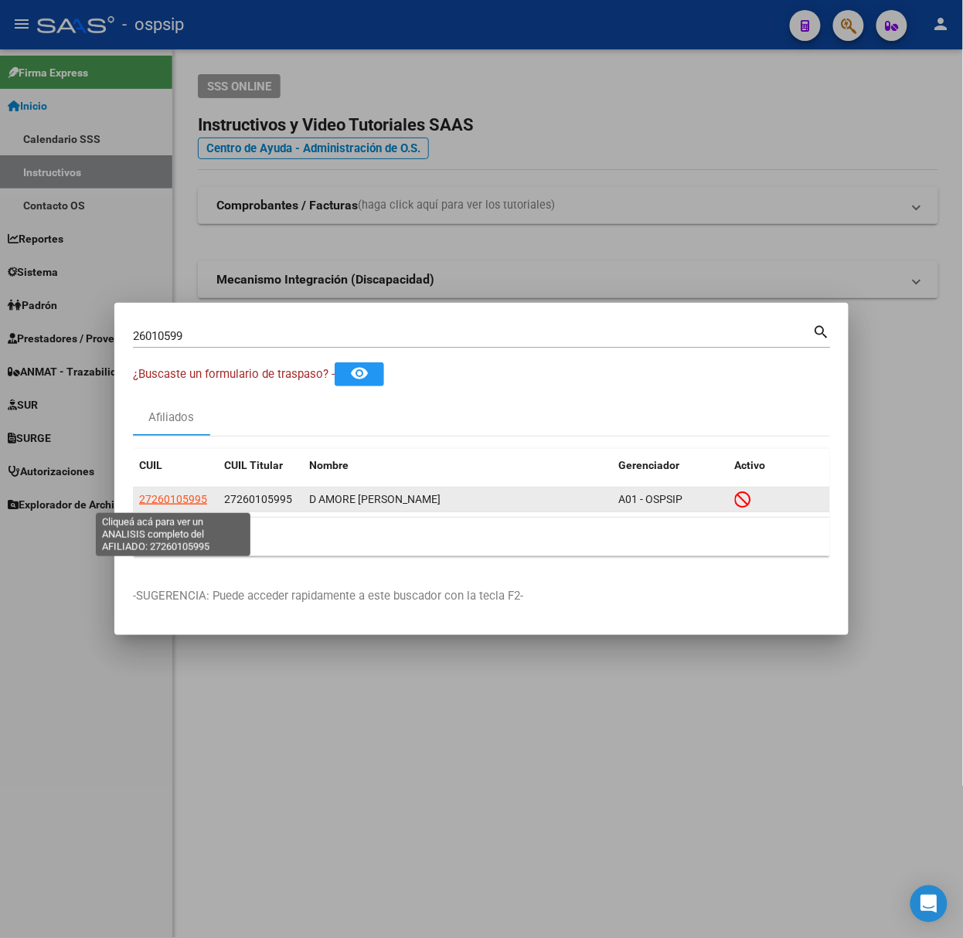
click at [186, 498] on span "27260105995" at bounding box center [173, 499] width 68 height 12
type textarea "27260105995"
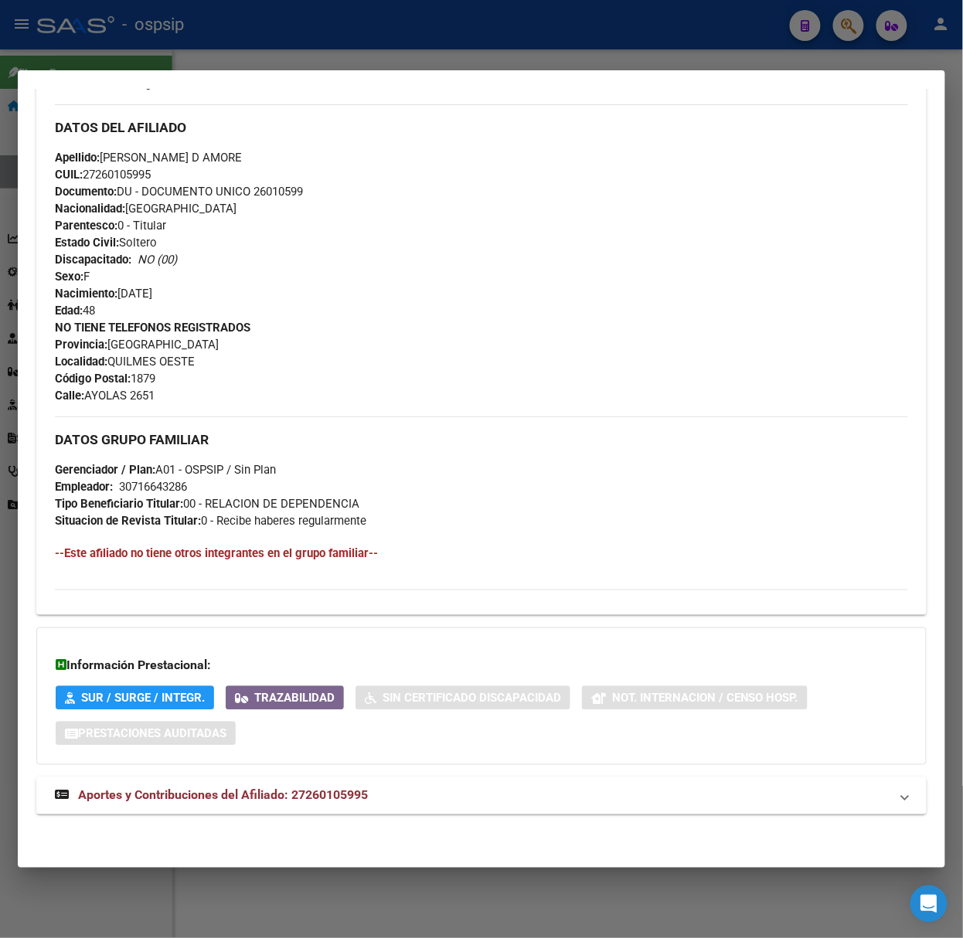
click at [375, 795] on mat-panel-title "Aportes y Contribuciones del Afiliado: 27260105995" at bounding box center [472, 796] width 835 height 19
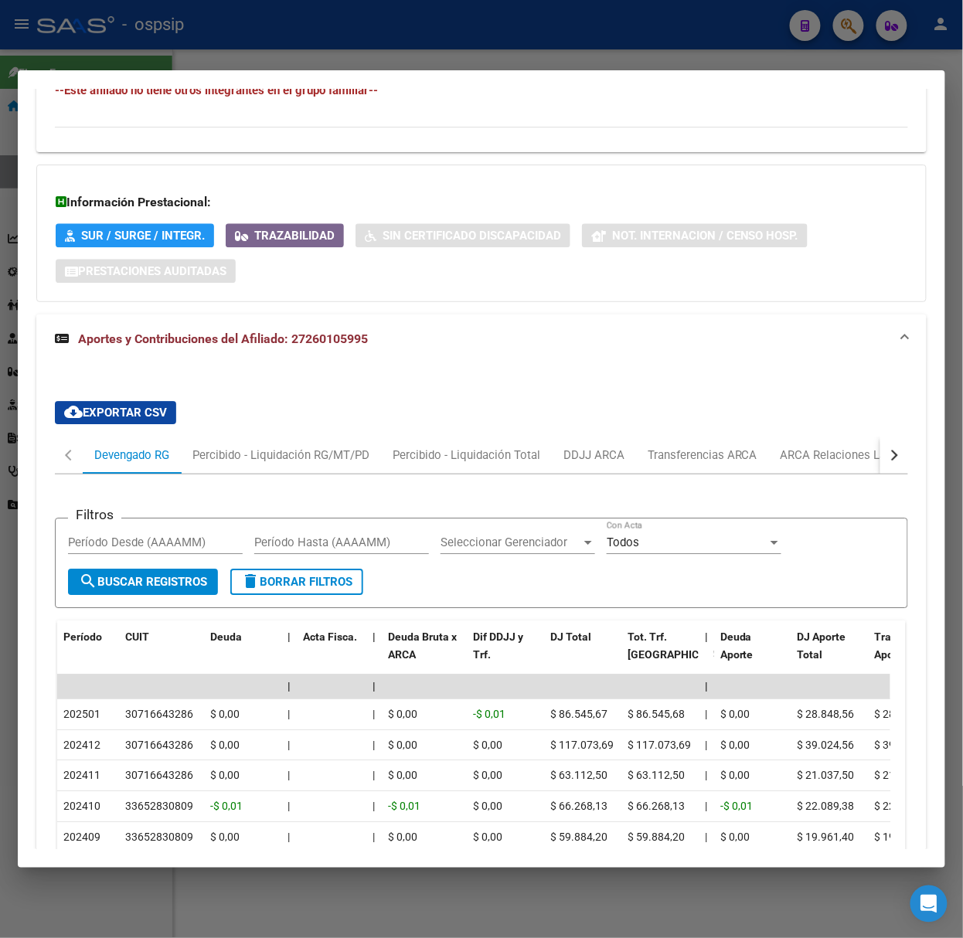
scroll to position [1095, 0]
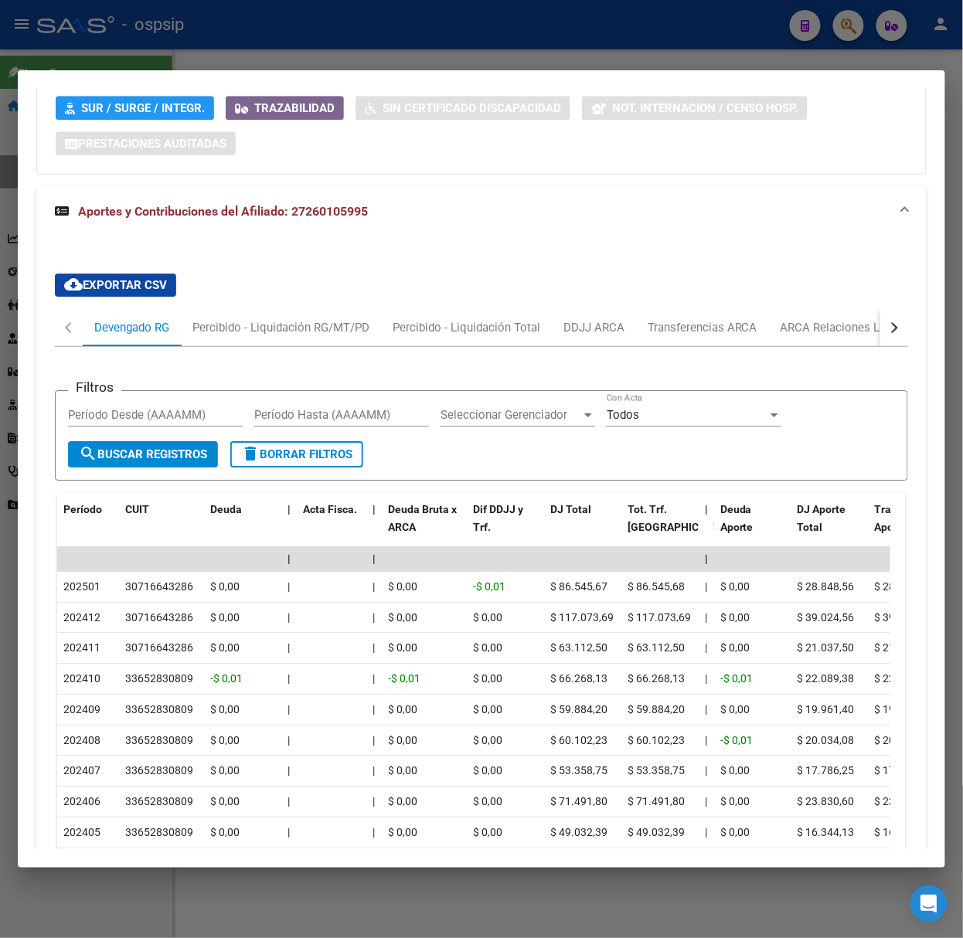
click at [226, 22] on div at bounding box center [481, 469] width 963 height 938
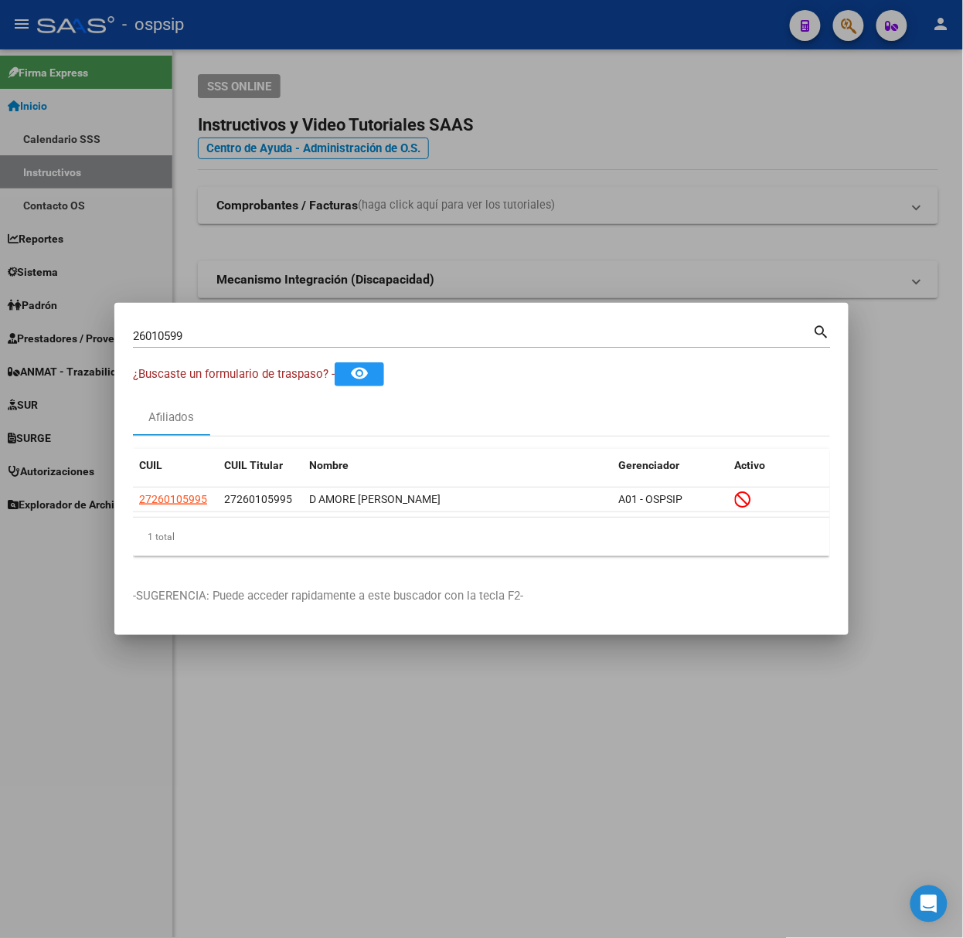
click at [252, 344] on div "26010599 Buscar (apellido, dni, cuil, [PERSON_NAME], cuit, obra social)" at bounding box center [473, 336] width 680 height 23
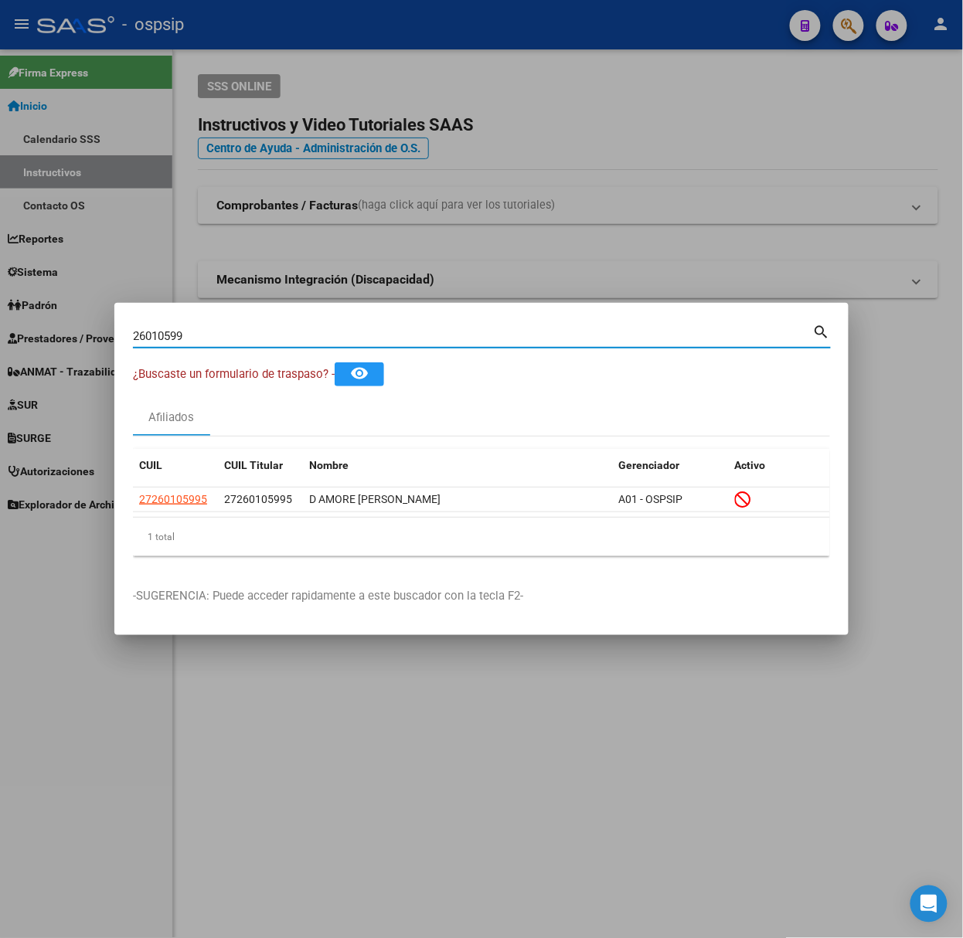
click at [248, 340] on input "26010599" at bounding box center [473, 336] width 680 height 14
type input "39960998"
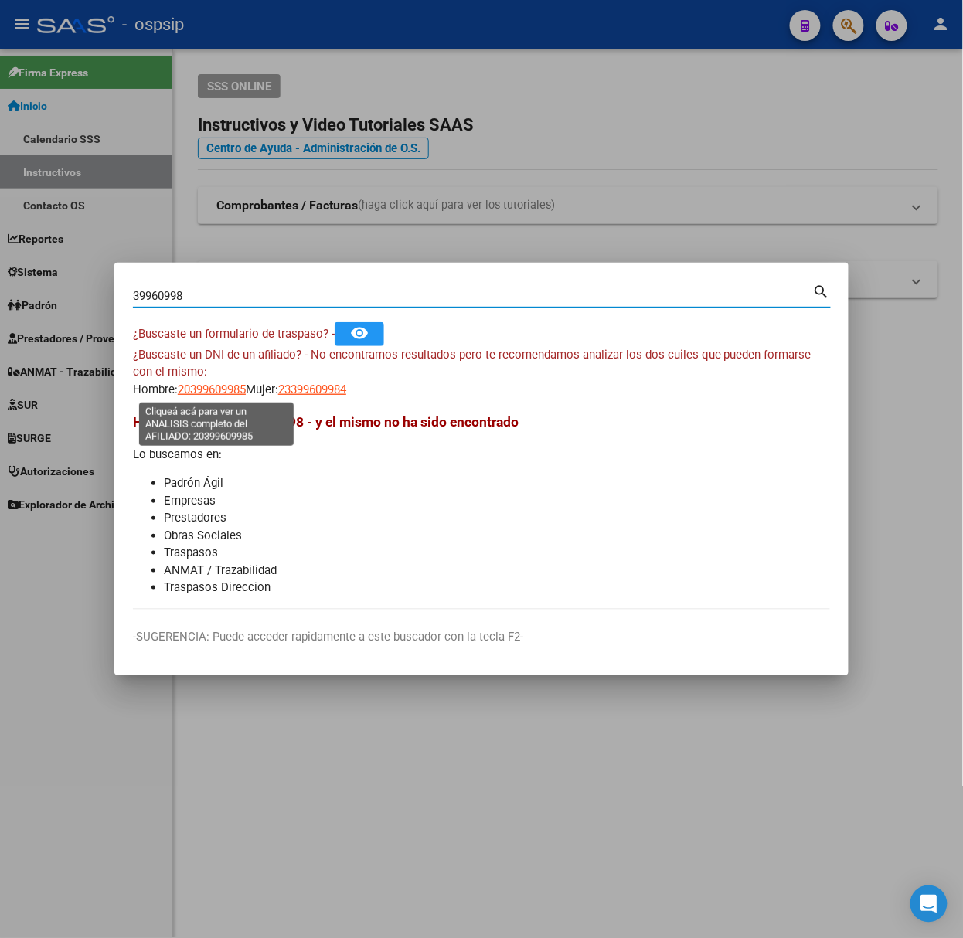
click at [220, 390] on span "20399609985" at bounding box center [212, 390] width 68 height 14
type textarea "20399609985"
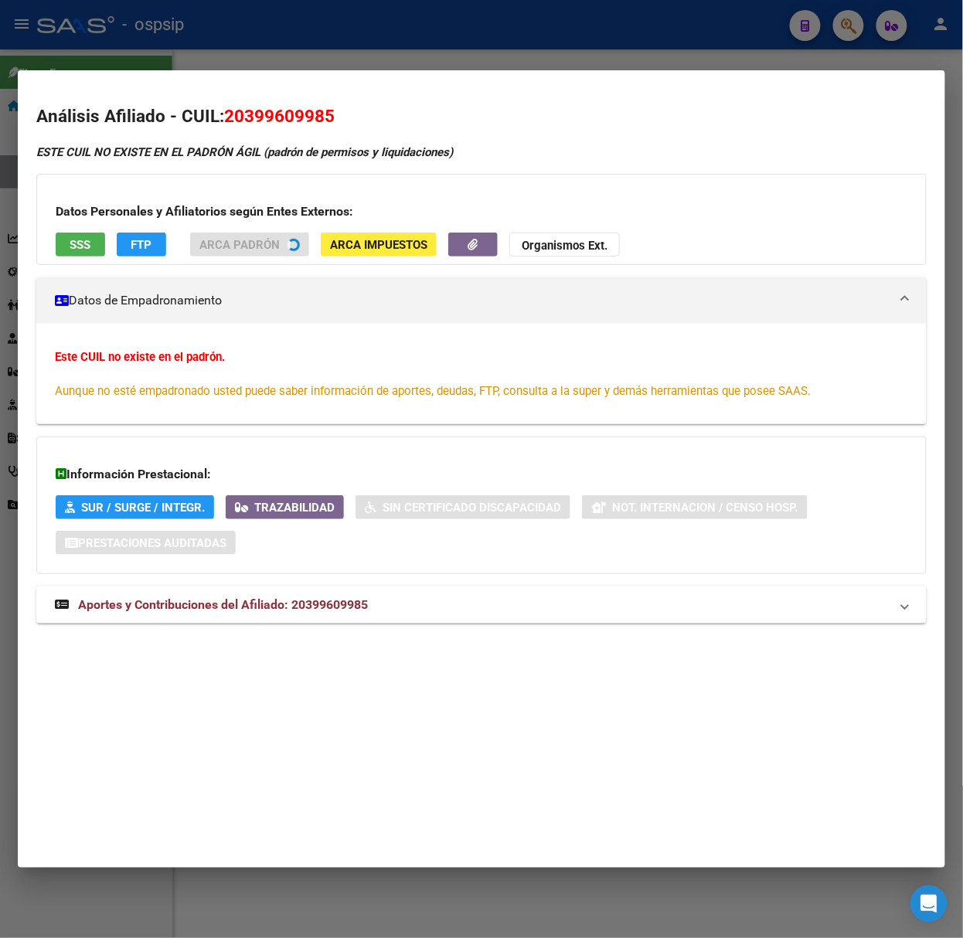
click at [315, 638] on div "ESTE CUIL NO EXISTE EN EL PADRÓN ÁGIL (padrón de permisos y liquidaciones) Dato…" at bounding box center [481, 392] width 890 height 497
click at [307, 610] on span "Aportes y Contribuciones del Afiliado: 20399609985" at bounding box center [223, 604] width 290 height 15
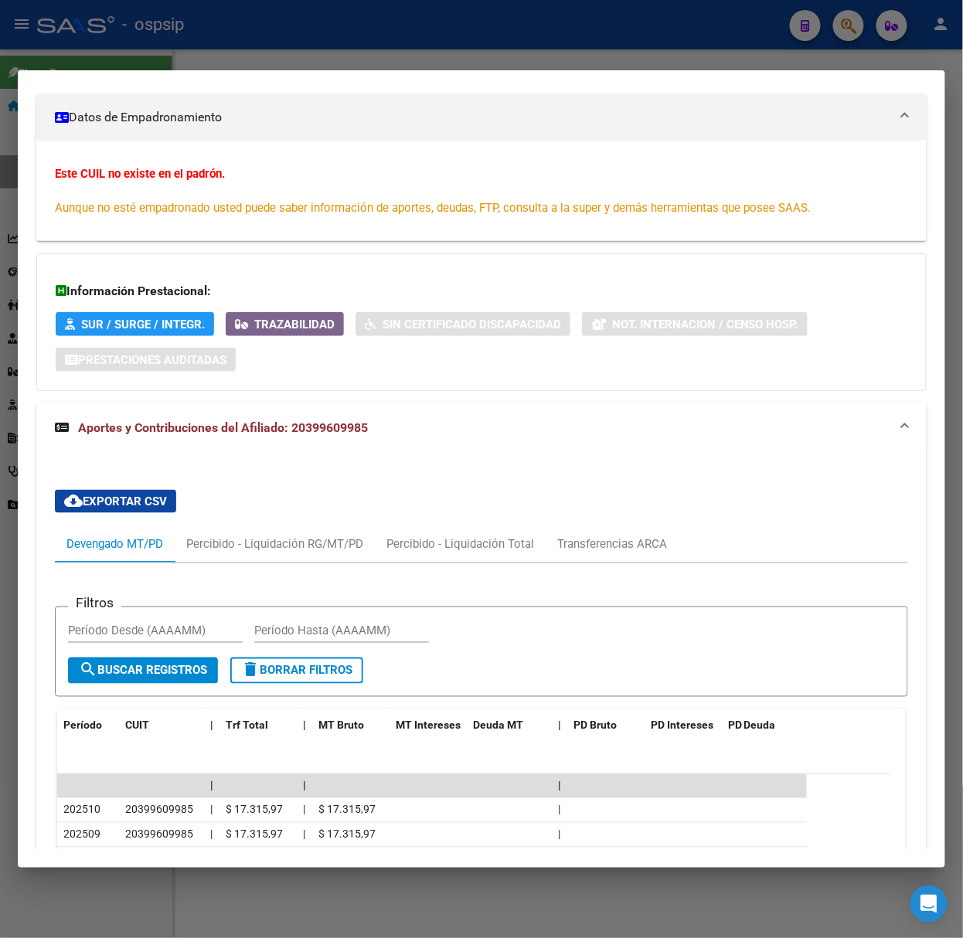
scroll to position [518, 0]
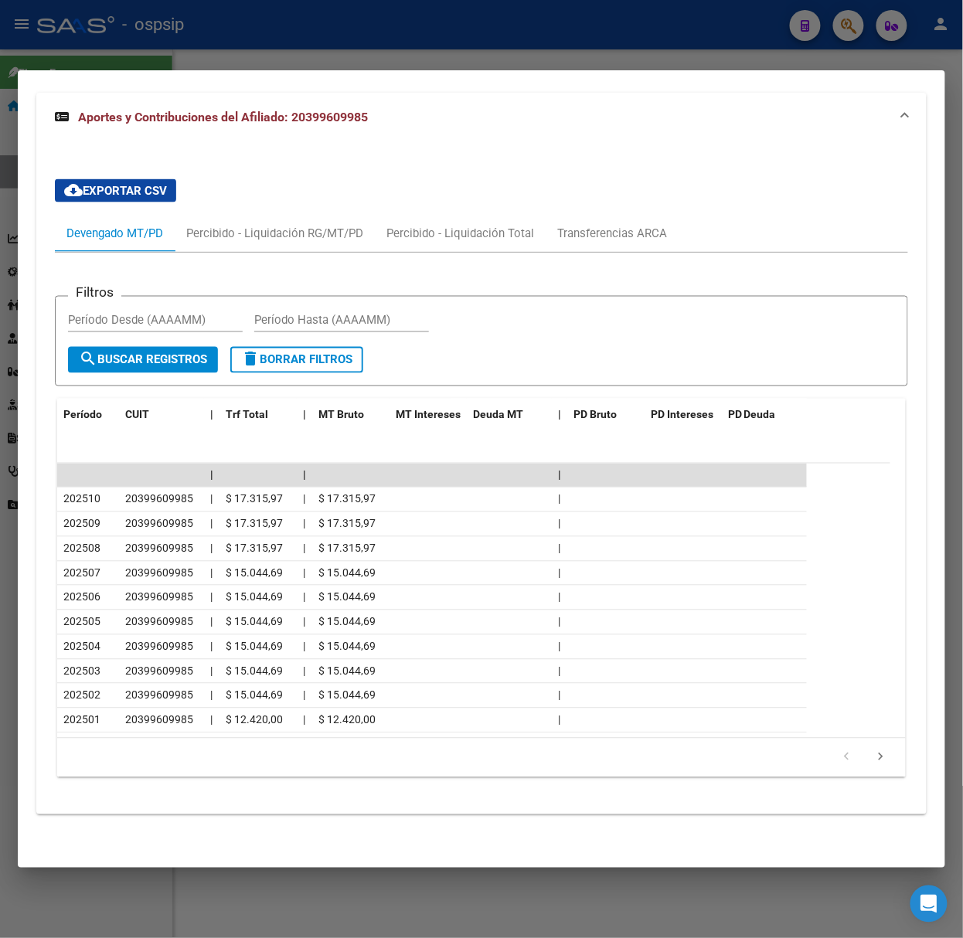
click at [291, 53] on div at bounding box center [481, 469] width 963 height 938
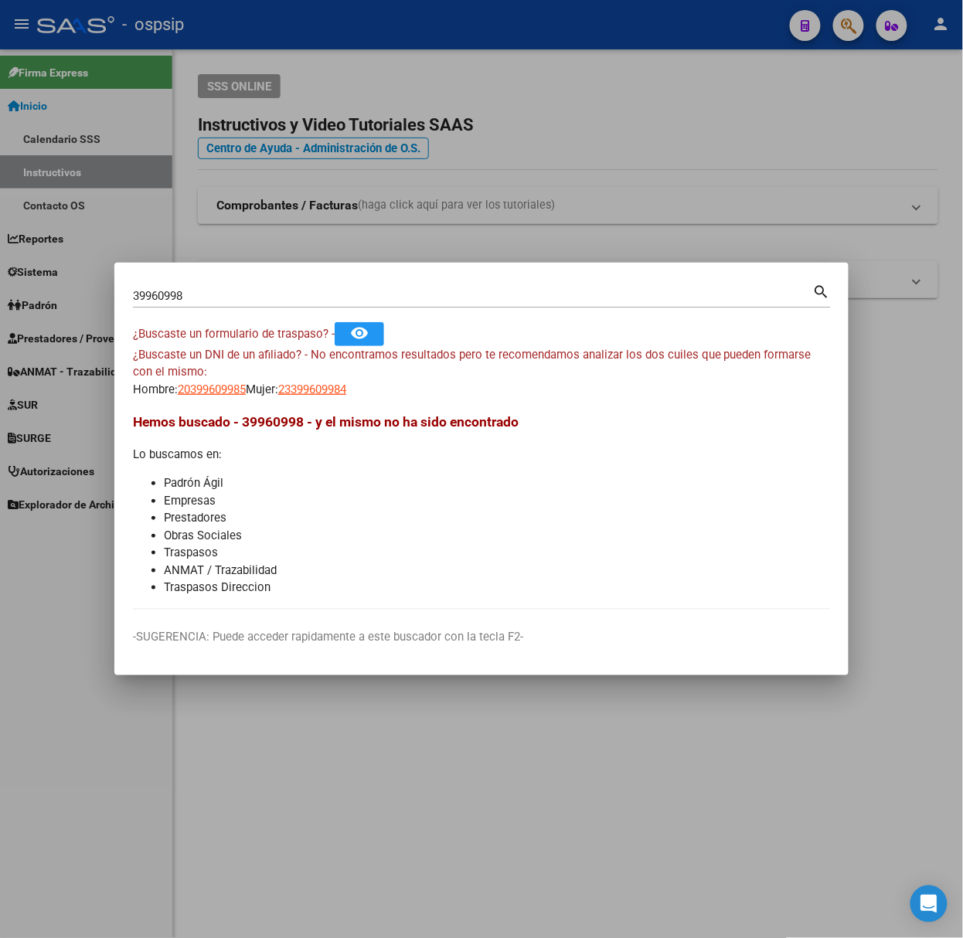
click at [341, 300] on input "39960998" at bounding box center [473, 296] width 680 height 14
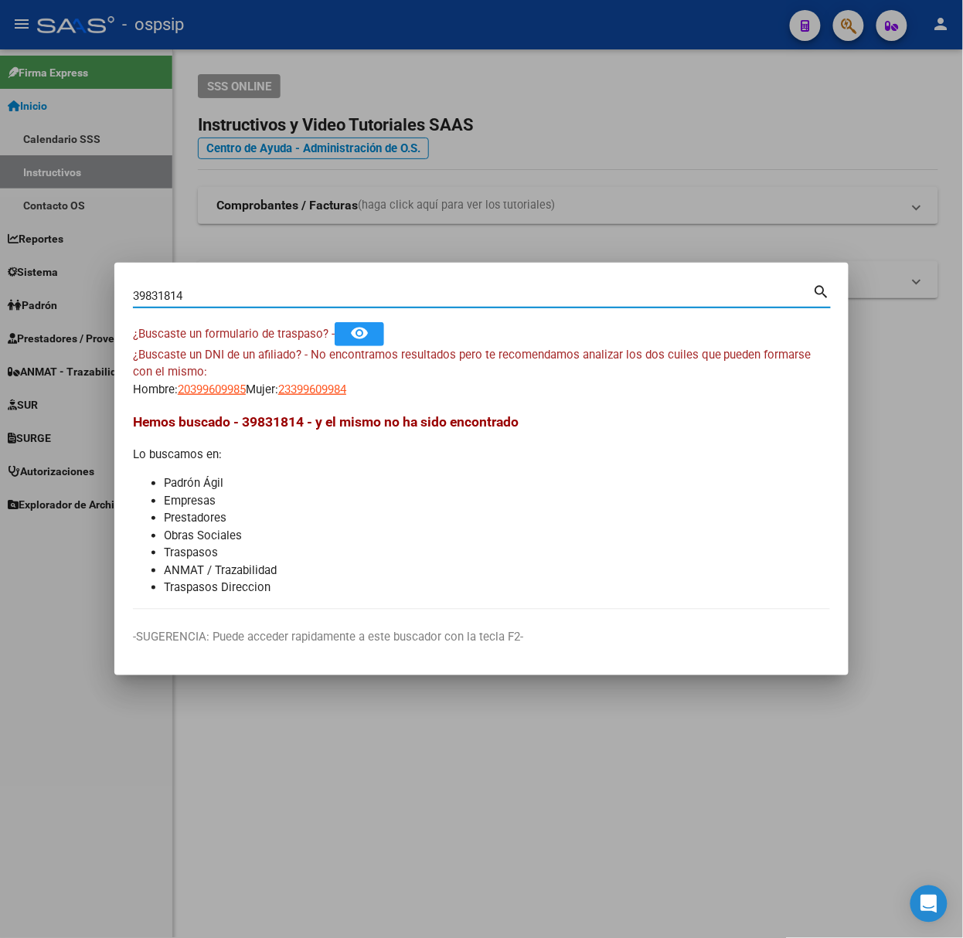
type input "39831814"
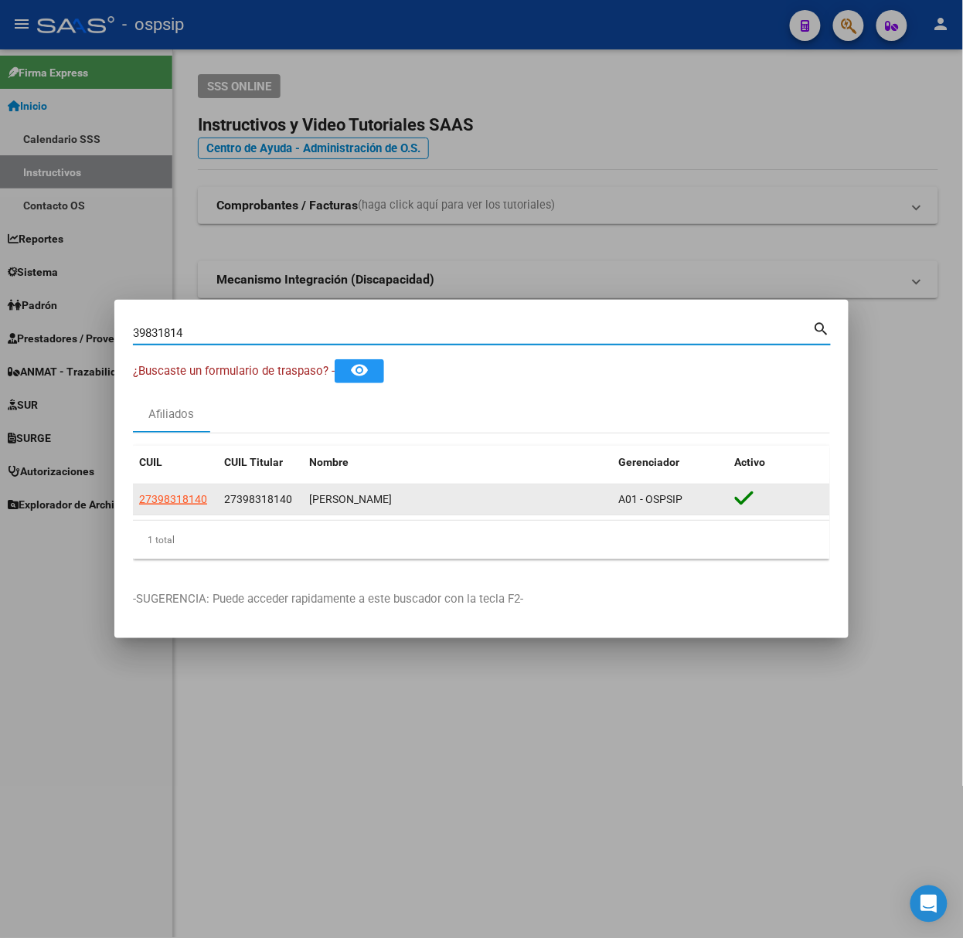
click at [167, 508] on app-link-go-to "27398318140" at bounding box center [173, 500] width 68 height 18
click at [165, 508] on app-link-go-to "27398318140" at bounding box center [173, 500] width 68 height 18
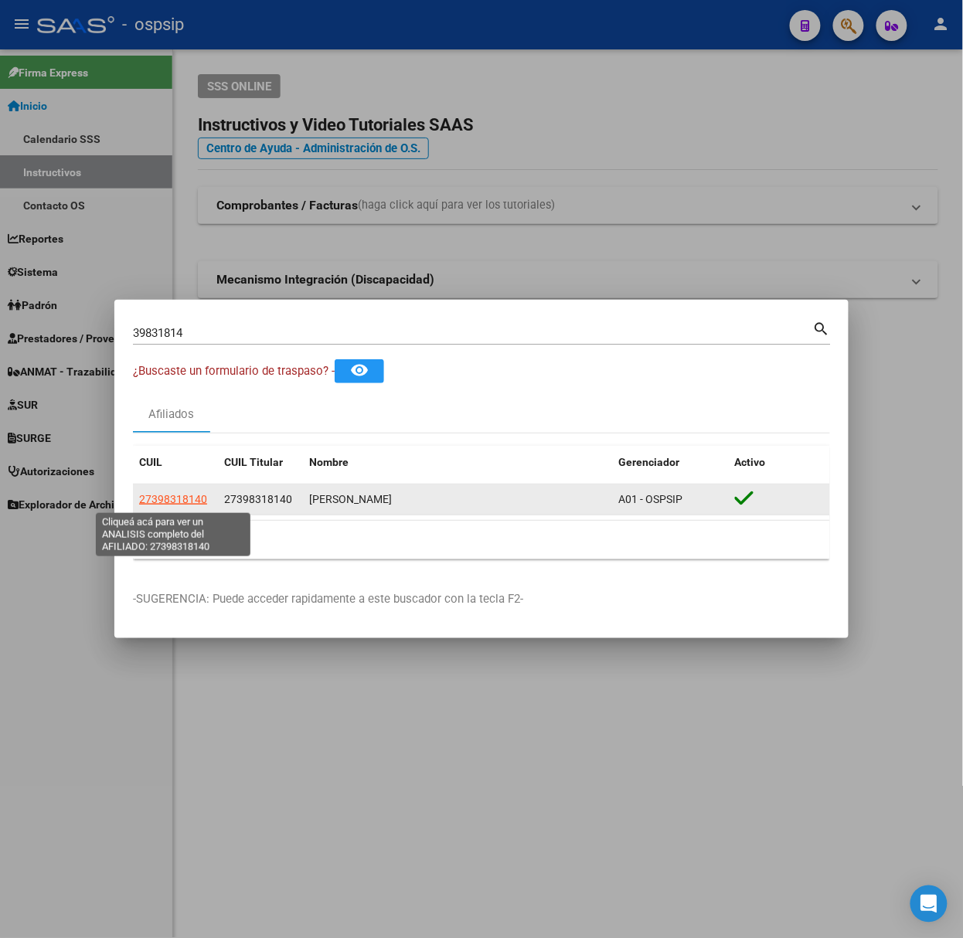
click at [162, 501] on span "27398318140" at bounding box center [173, 499] width 68 height 12
type textarea "27398318140"
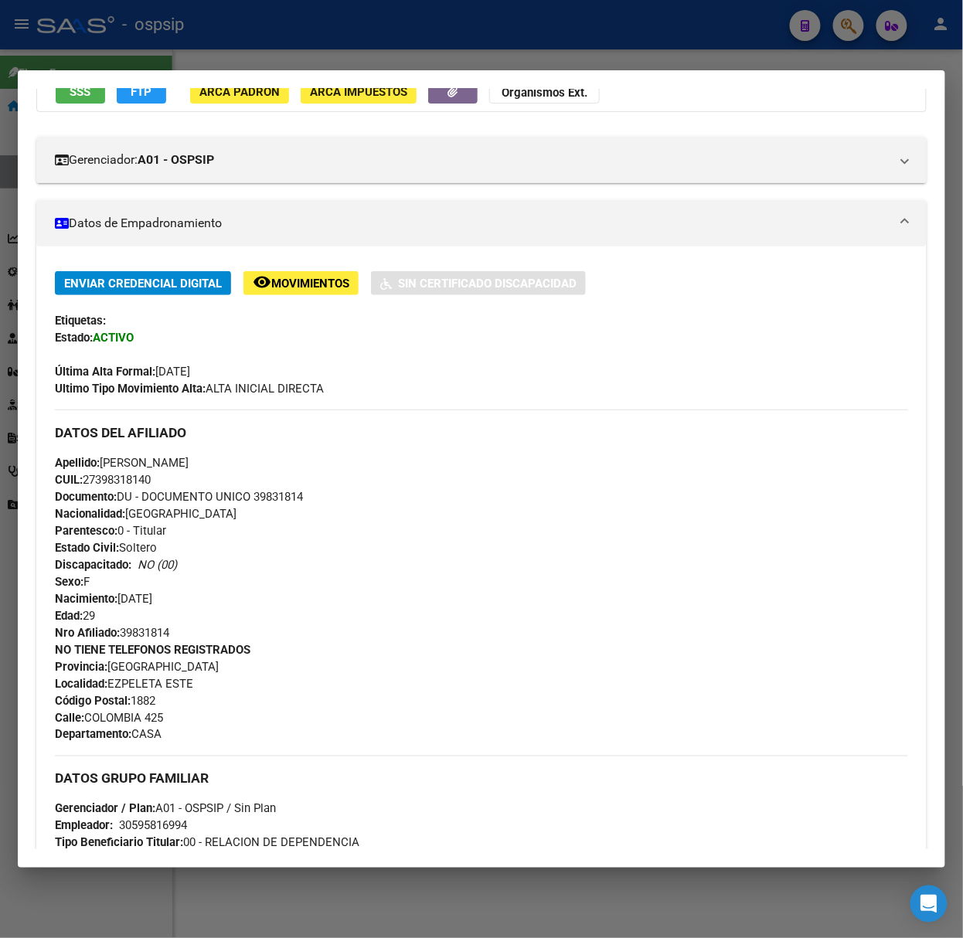
scroll to position [0, 0]
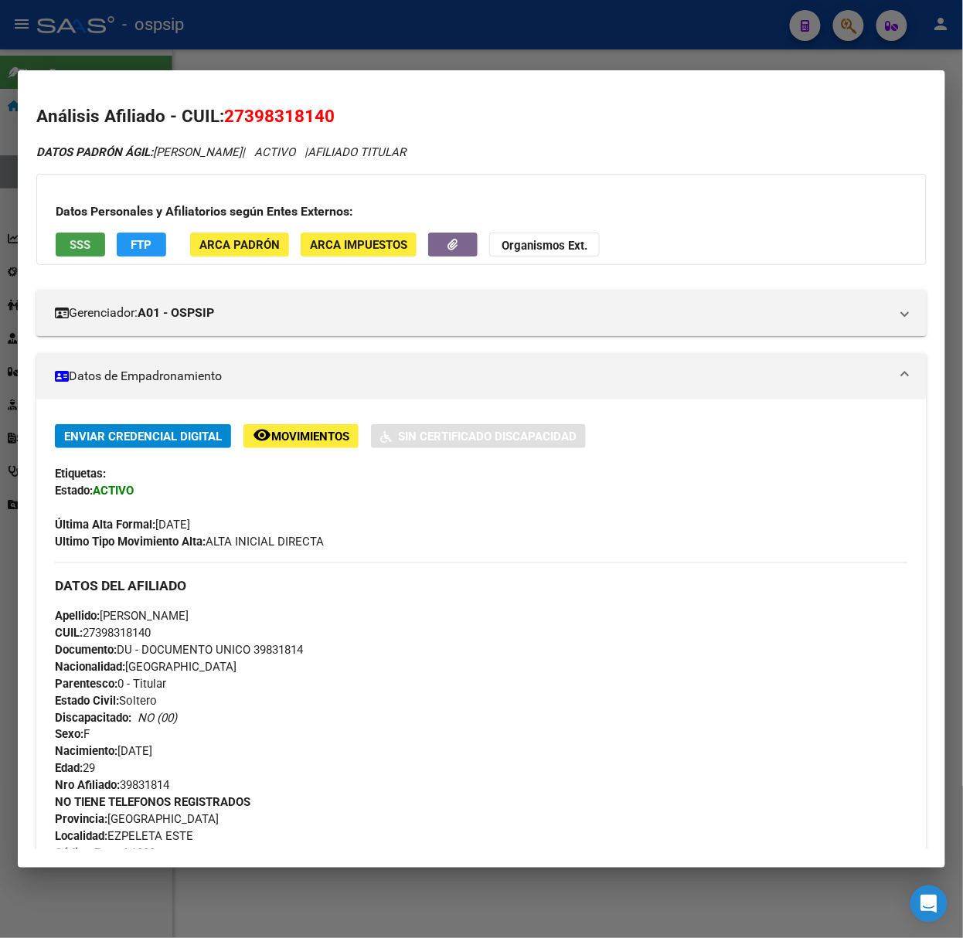
click at [97, 241] on button "SSS" at bounding box center [80, 245] width 49 height 24
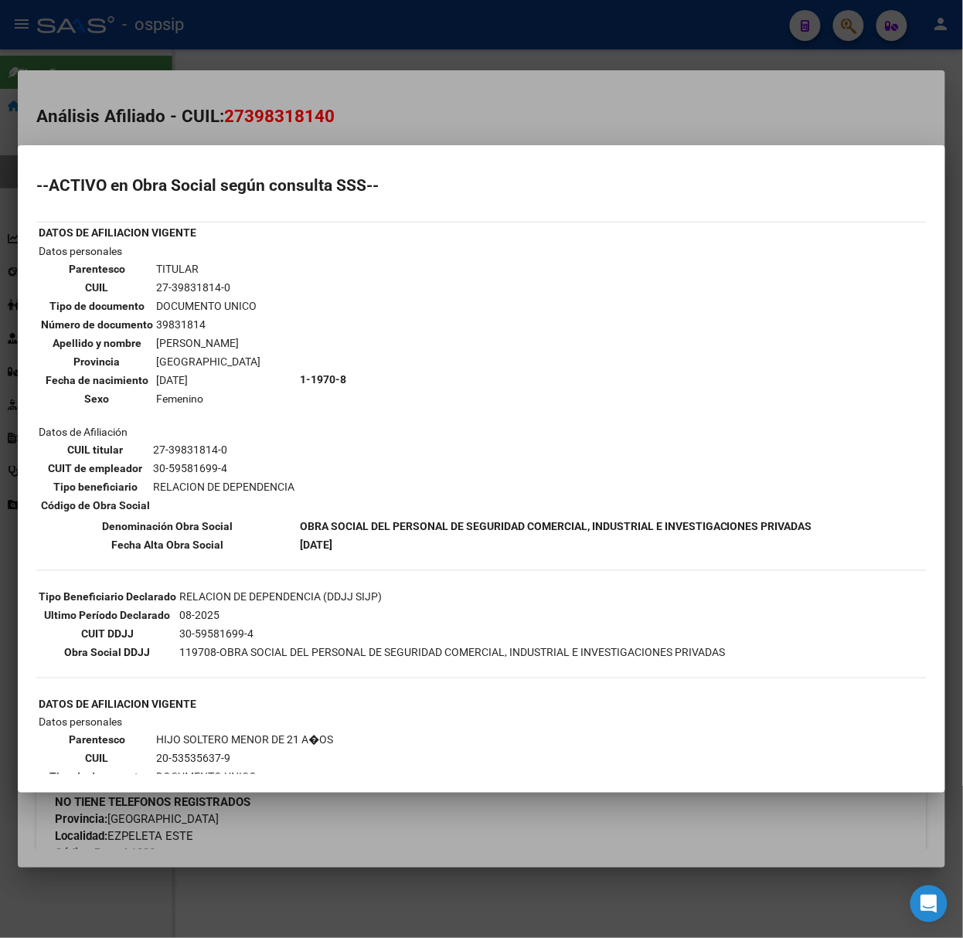
click at [150, 34] on div at bounding box center [481, 469] width 963 height 938
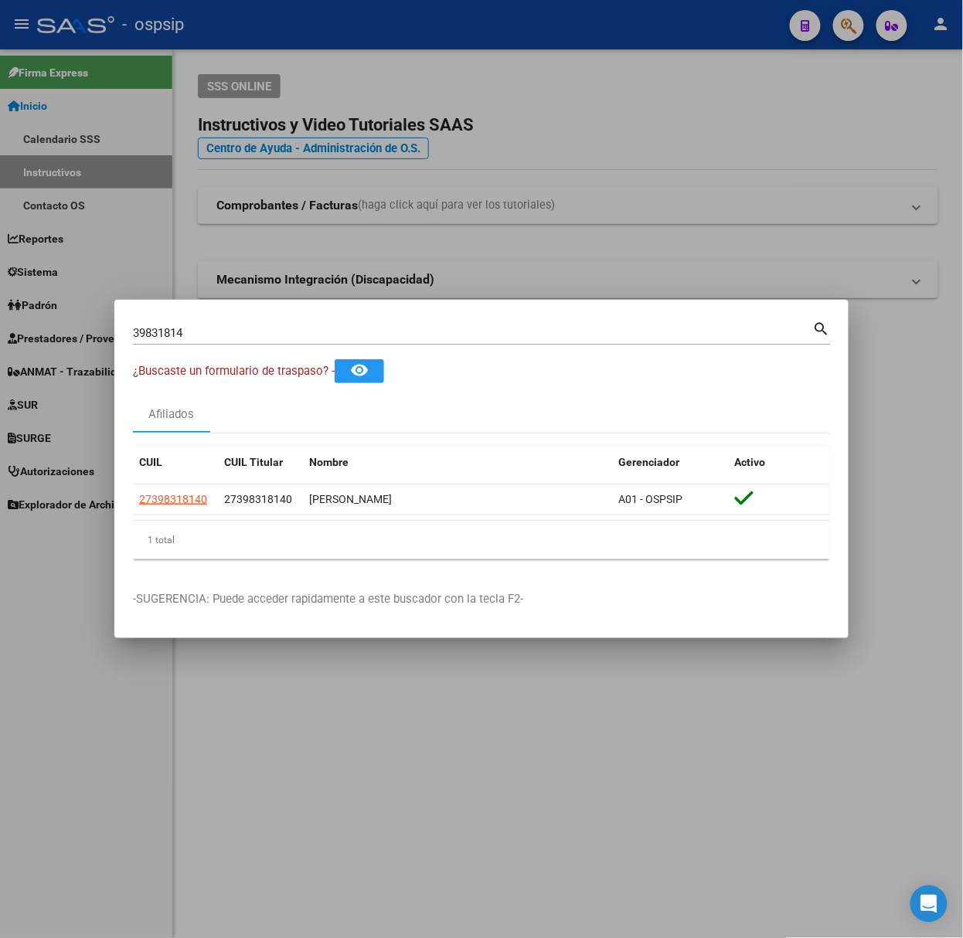
click at [210, 348] on div "39831814 Buscar (apellido, dni, [PERSON_NAME], [PERSON_NAME], cuit, obra social…" at bounding box center [482, 338] width 698 height 41
click at [206, 335] on input "39831814" at bounding box center [473, 333] width 680 height 14
type input "70251498"
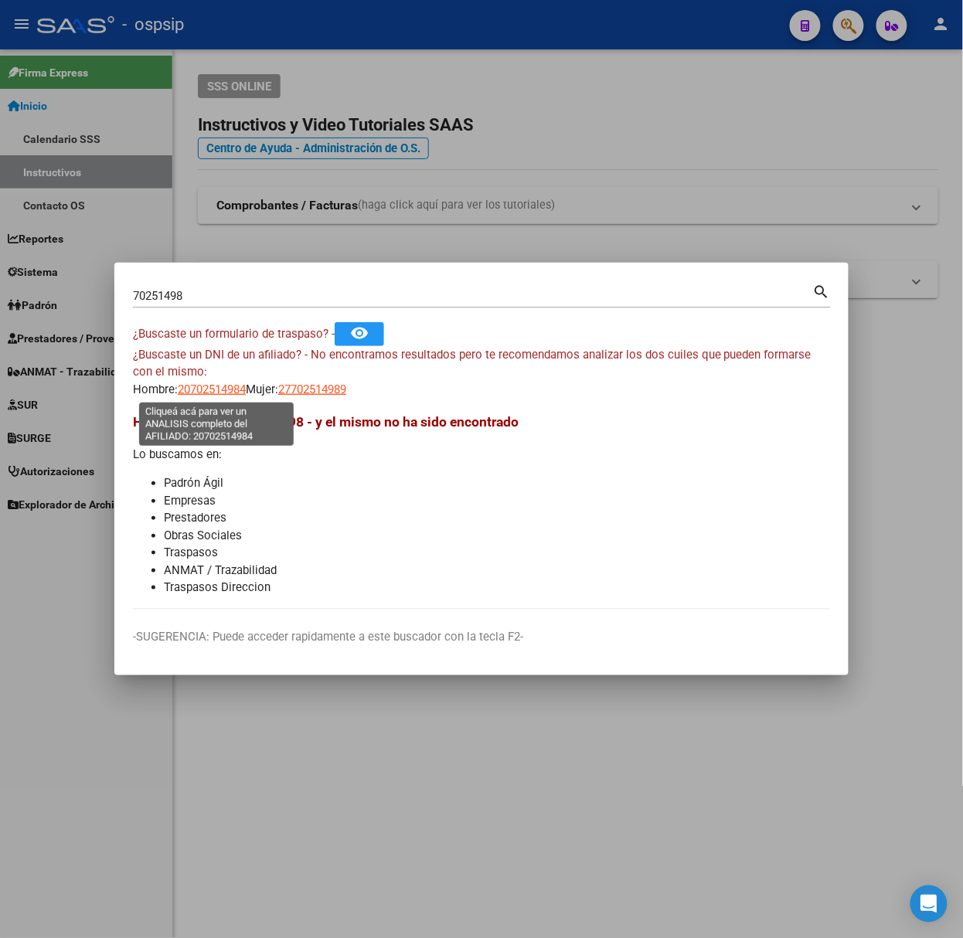
click at [201, 390] on span "20702514984" at bounding box center [212, 390] width 68 height 14
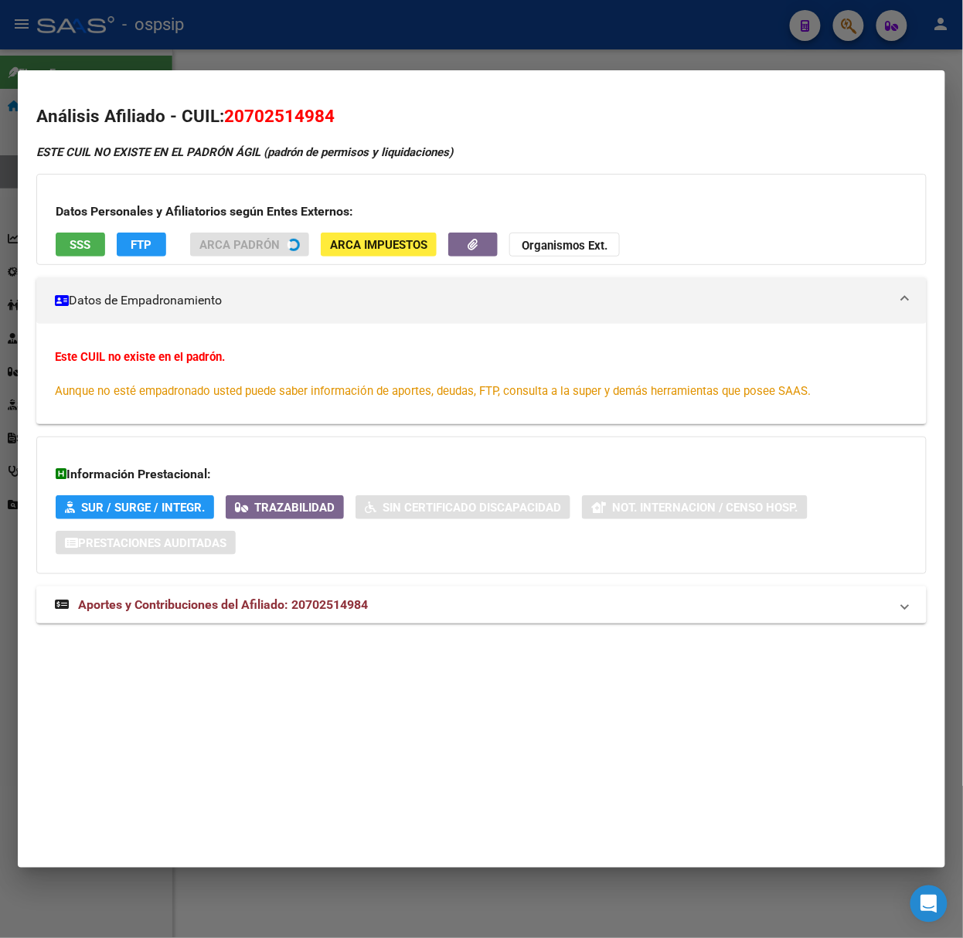
click at [269, 614] on strong "Aportes y Contribuciones del Afiliado: 20702514984" at bounding box center [211, 605] width 313 height 19
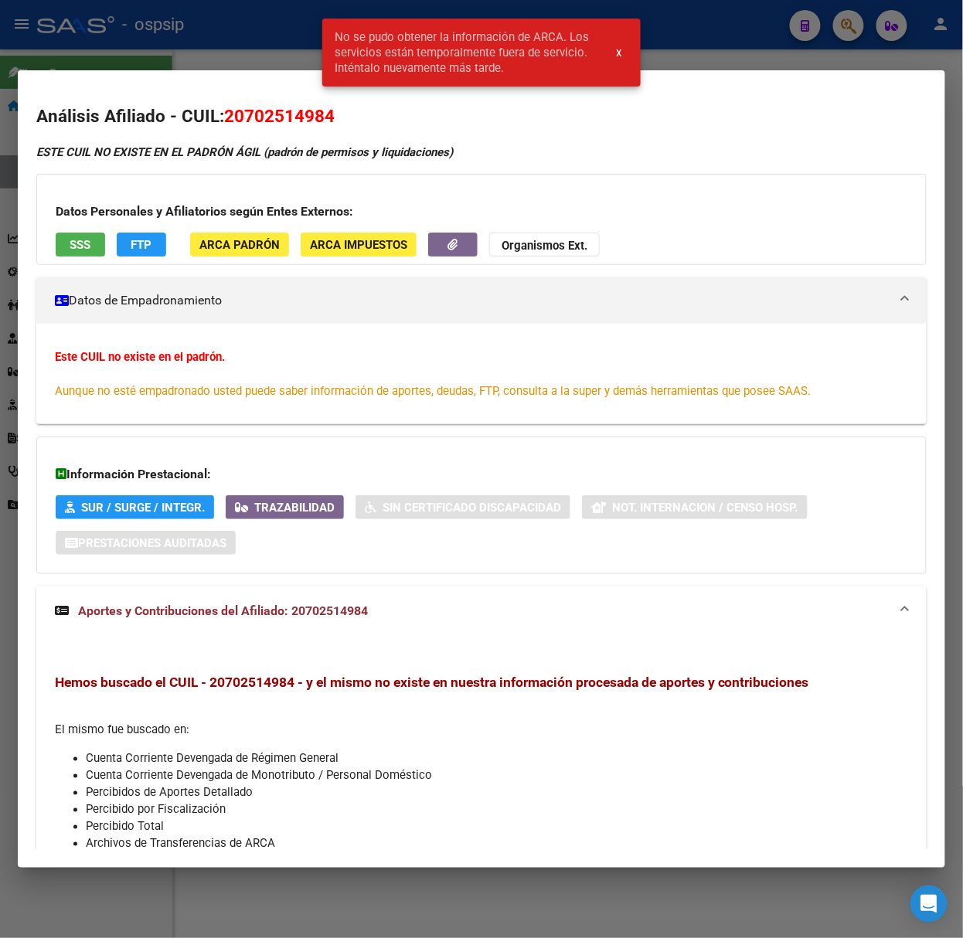
click at [63, 9] on div at bounding box center [481, 469] width 963 height 938
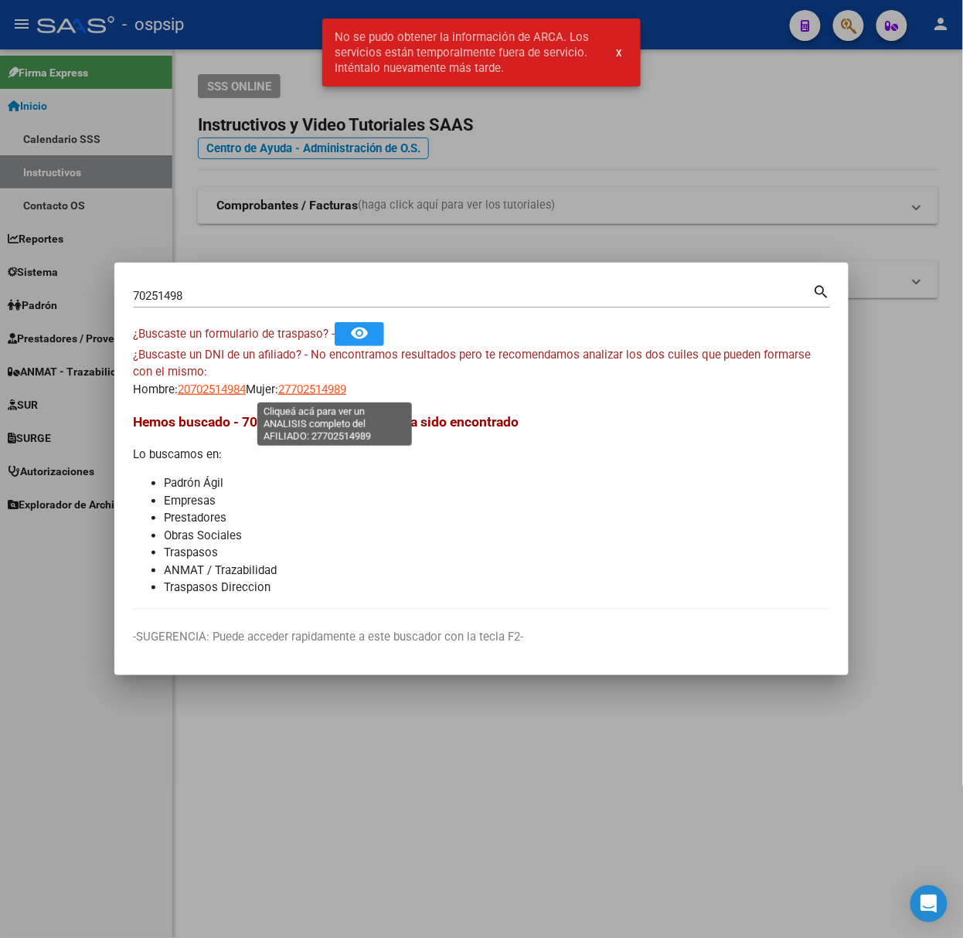
click at [322, 393] on span "27702514989" at bounding box center [312, 390] width 68 height 14
type textarea "27702514989"
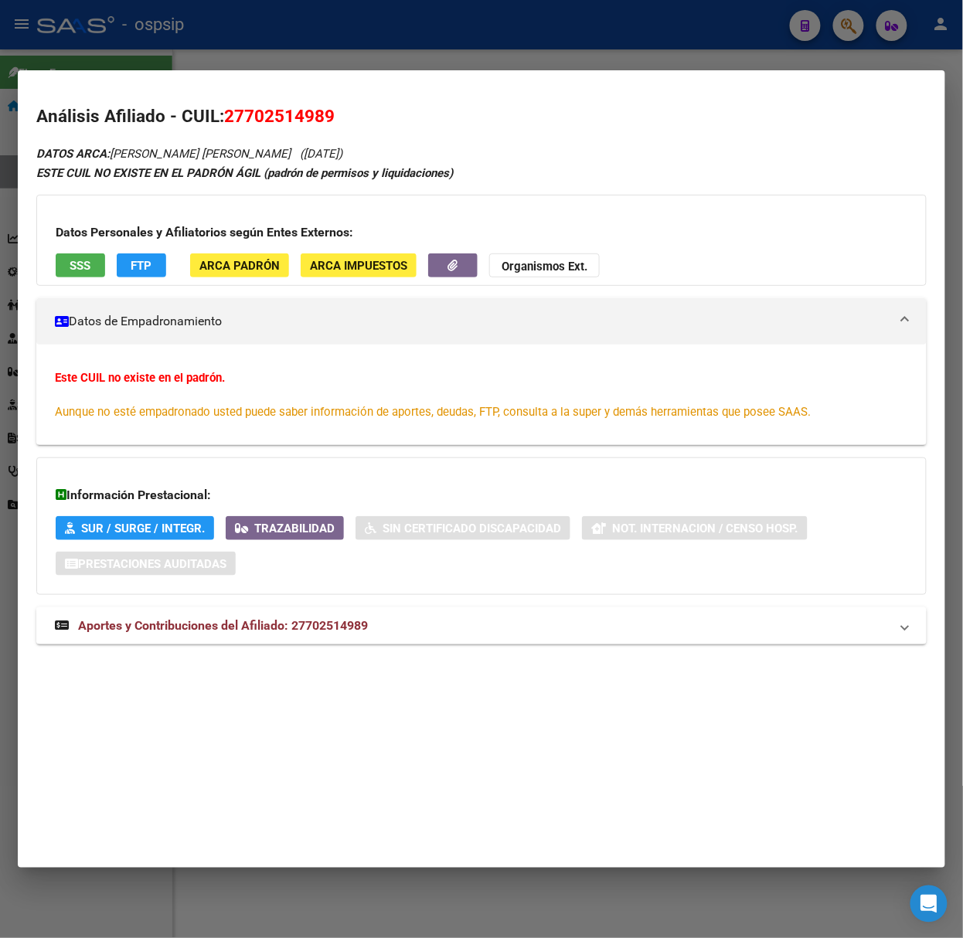
click at [264, 628] on span "Aportes y Contribuciones del Afiliado: 27702514989" at bounding box center [223, 625] width 290 height 15
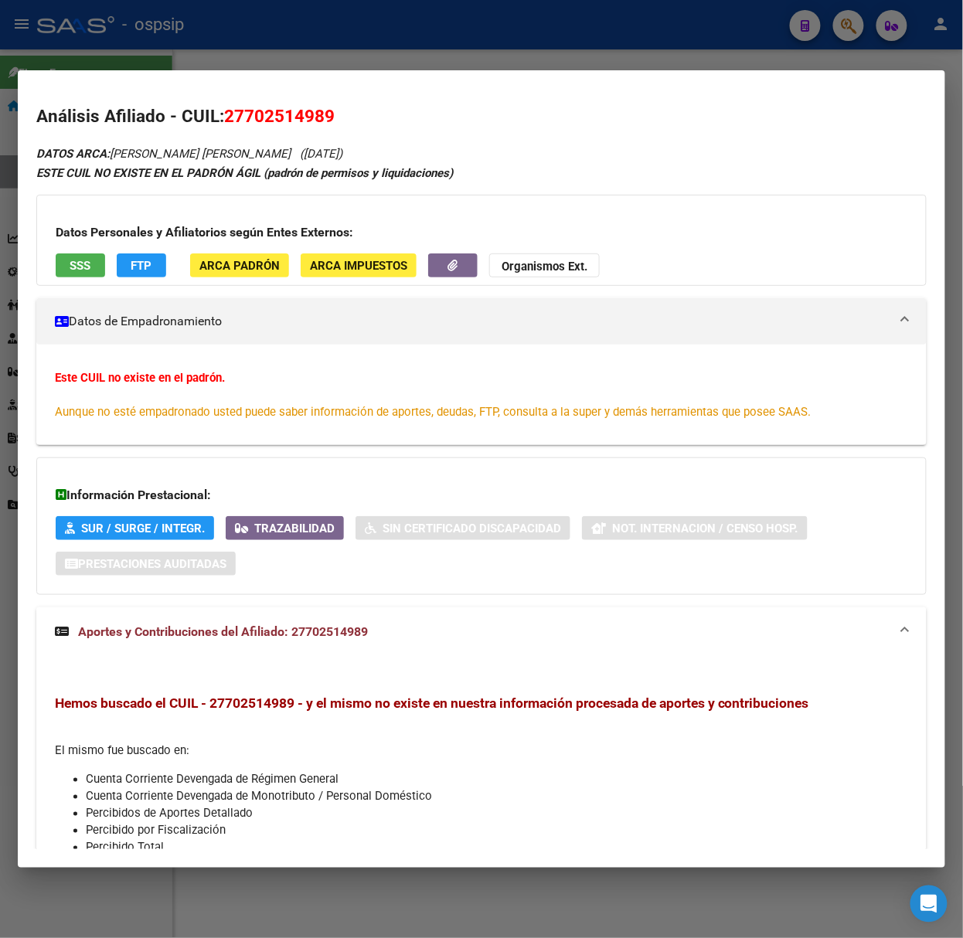
click at [77, 270] on span "SSS" at bounding box center [80, 266] width 21 height 14
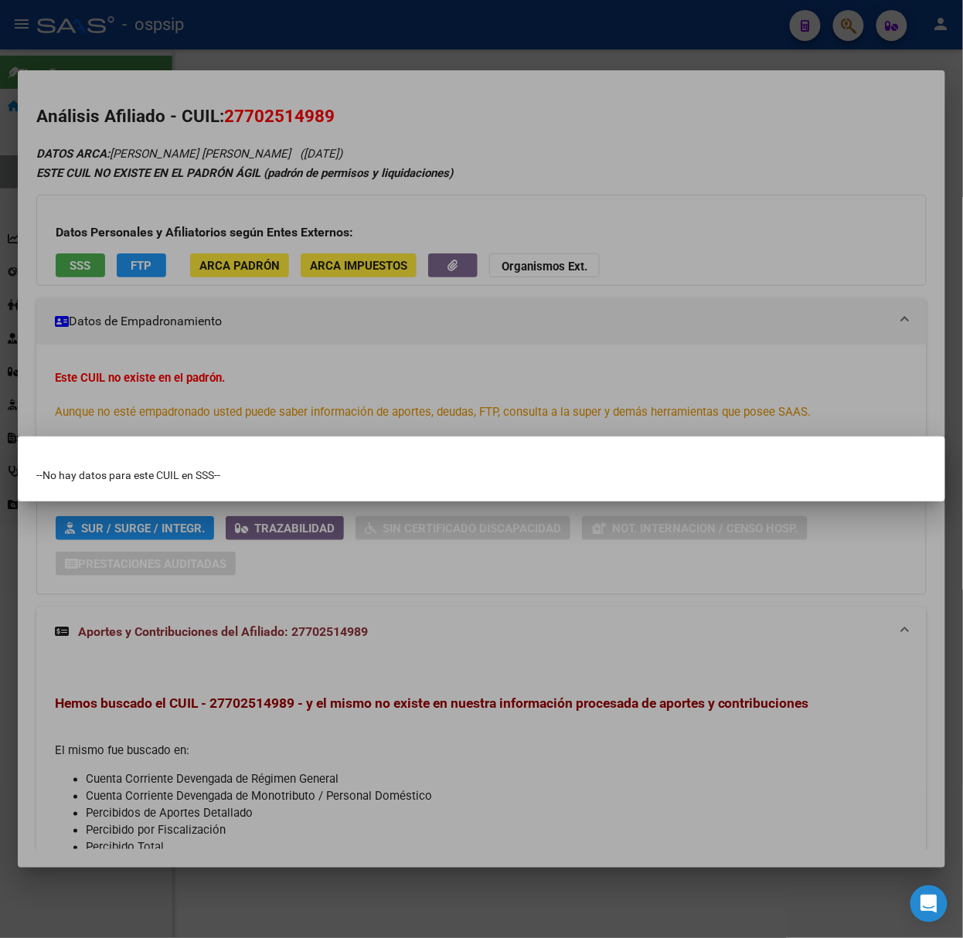
click at [116, 237] on div at bounding box center [481, 469] width 963 height 938
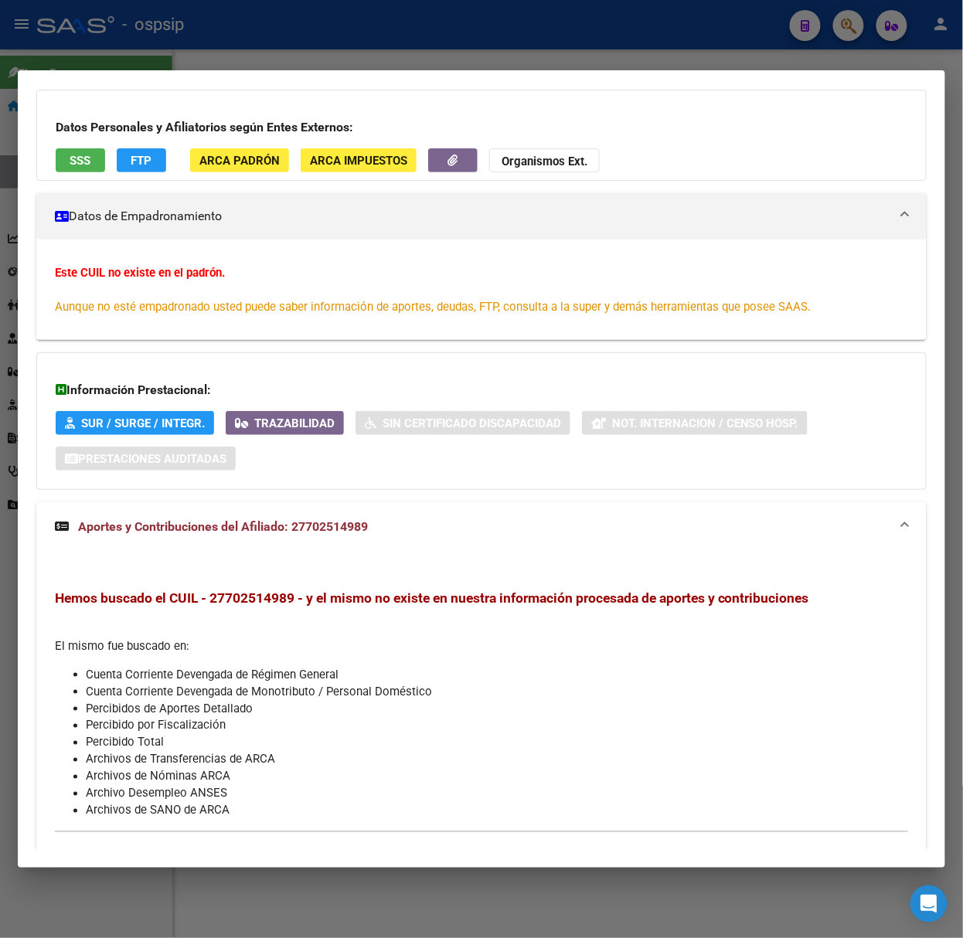
scroll to position [148, 0]
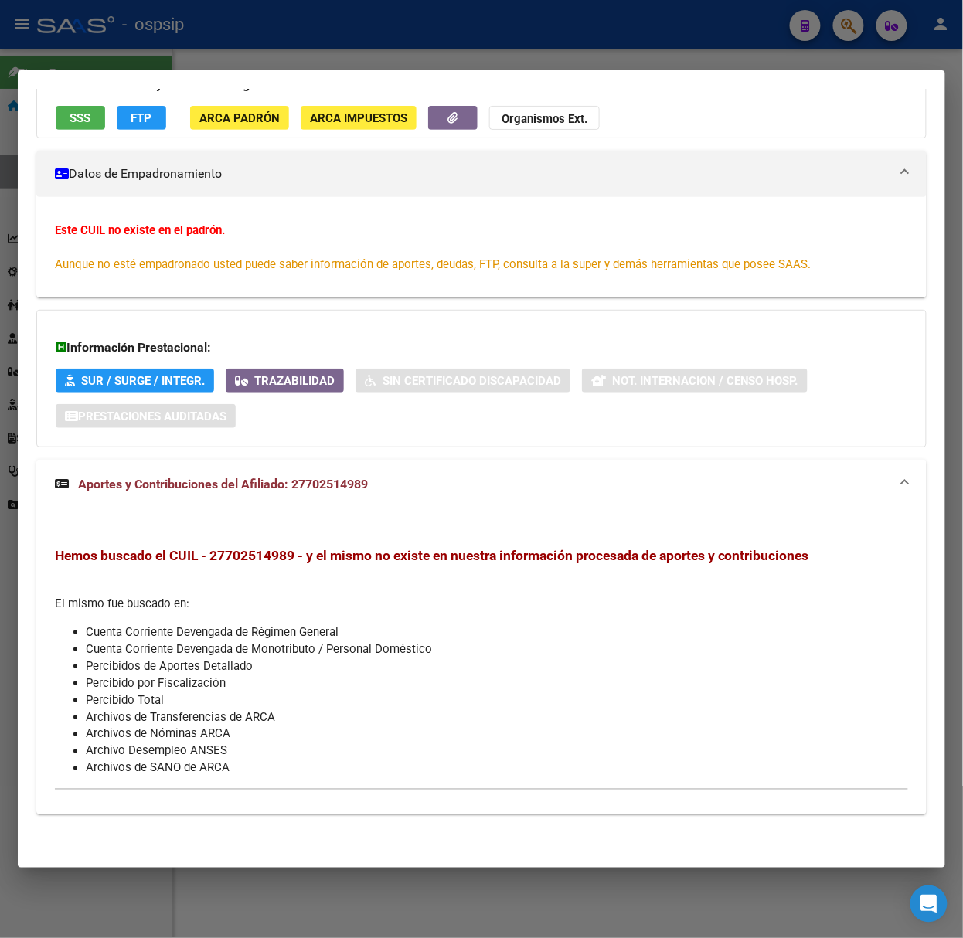
click at [369, 82] on mat-dialog-container "Análisis Afiliado - CUIL: 27702514989 DATOS ARCA: [PERSON_NAME] [PERSON_NAME] (…" at bounding box center [482, 469] width 928 height 798
click at [335, 56] on div at bounding box center [481, 469] width 963 height 938
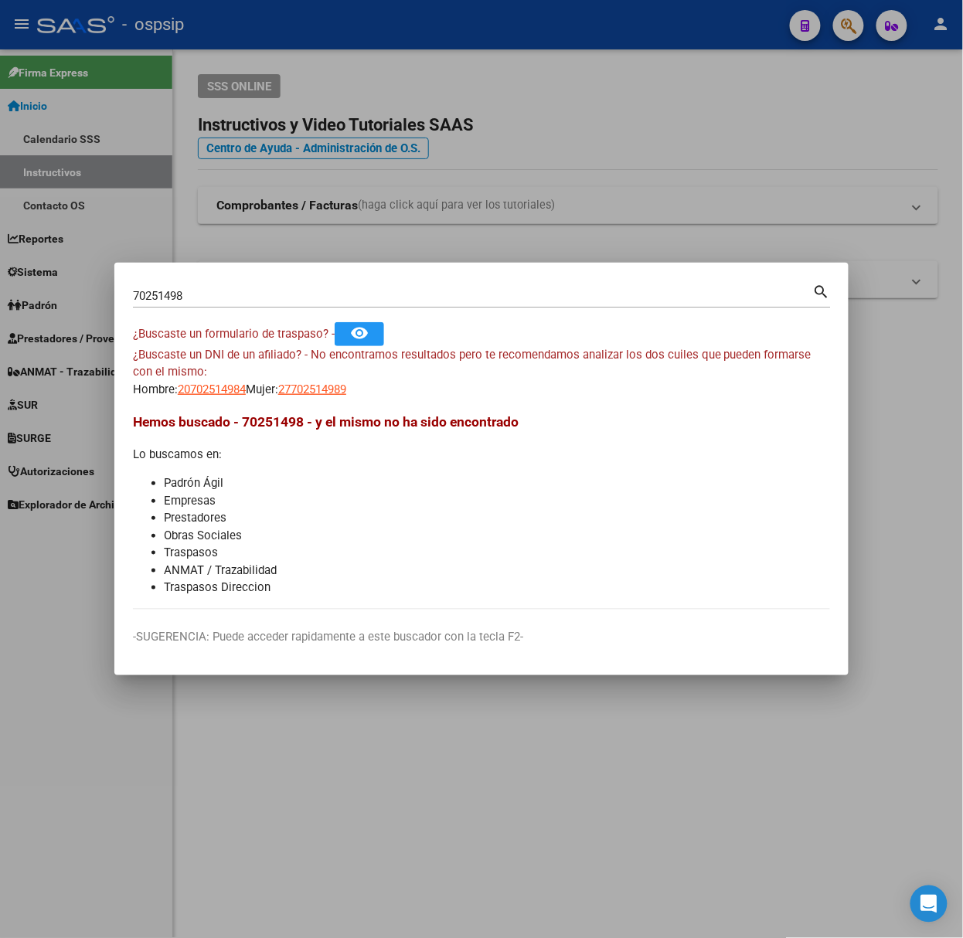
click at [279, 273] on mat-dialog-container "70251498 Buscar (apellido, dni, cuil, nro traspaso, cuit, obra social) search ¿…" at bounding box center [481, 469] width 734 height 413
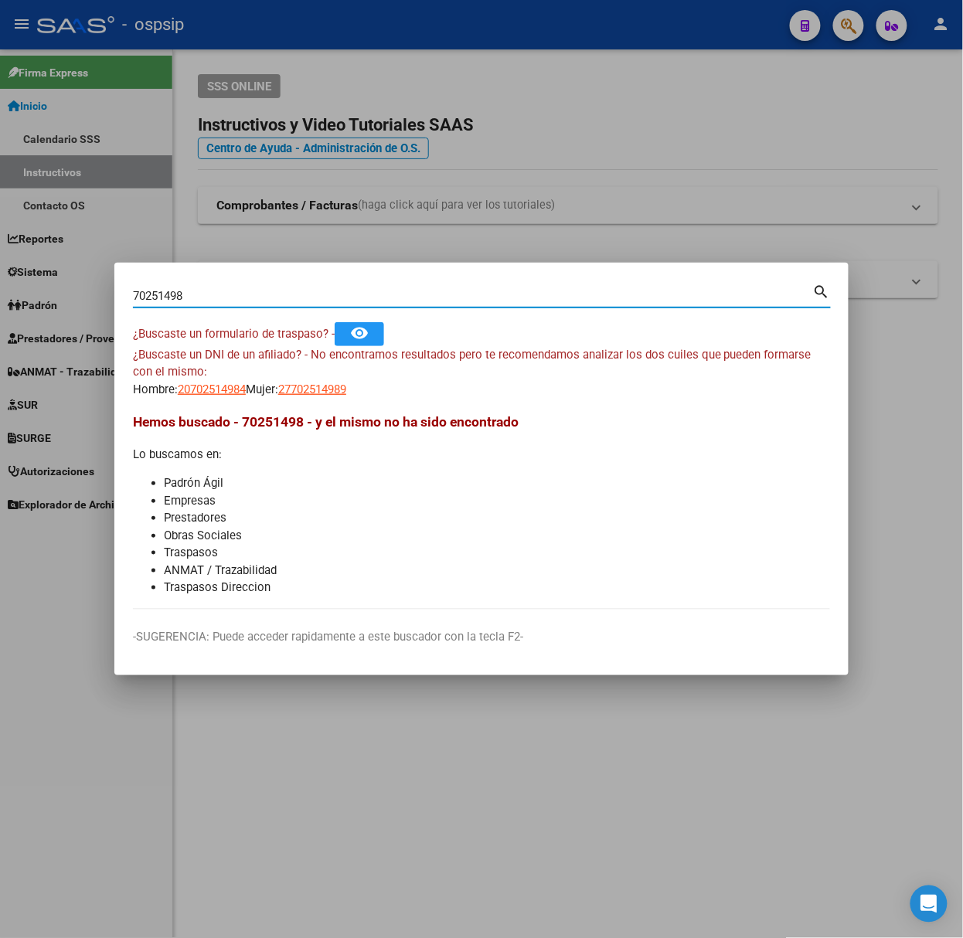
click at [283, 289] on input "70251498" at bounding box center [473, 296] width 680 height 14
type input "26075336"
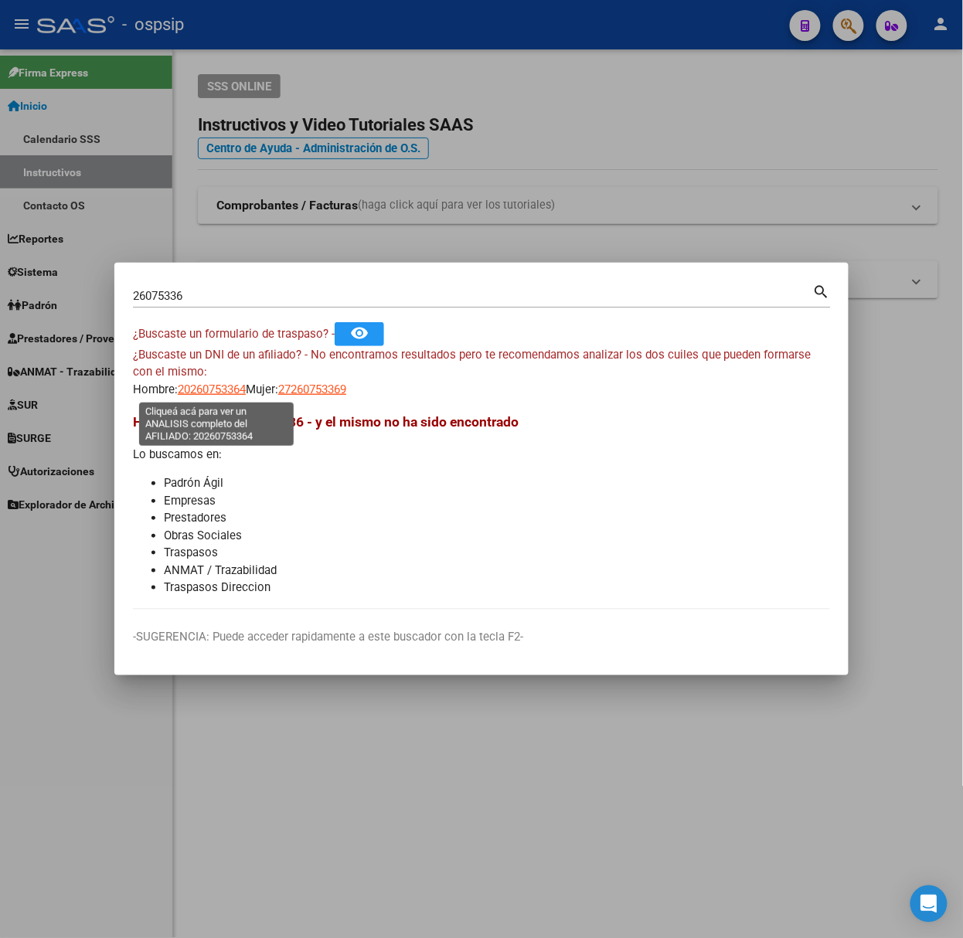
click at [238, 394] on span "20260753364" at bounding box center [212, 390] width 68 height 14
type textarea "20260753364"
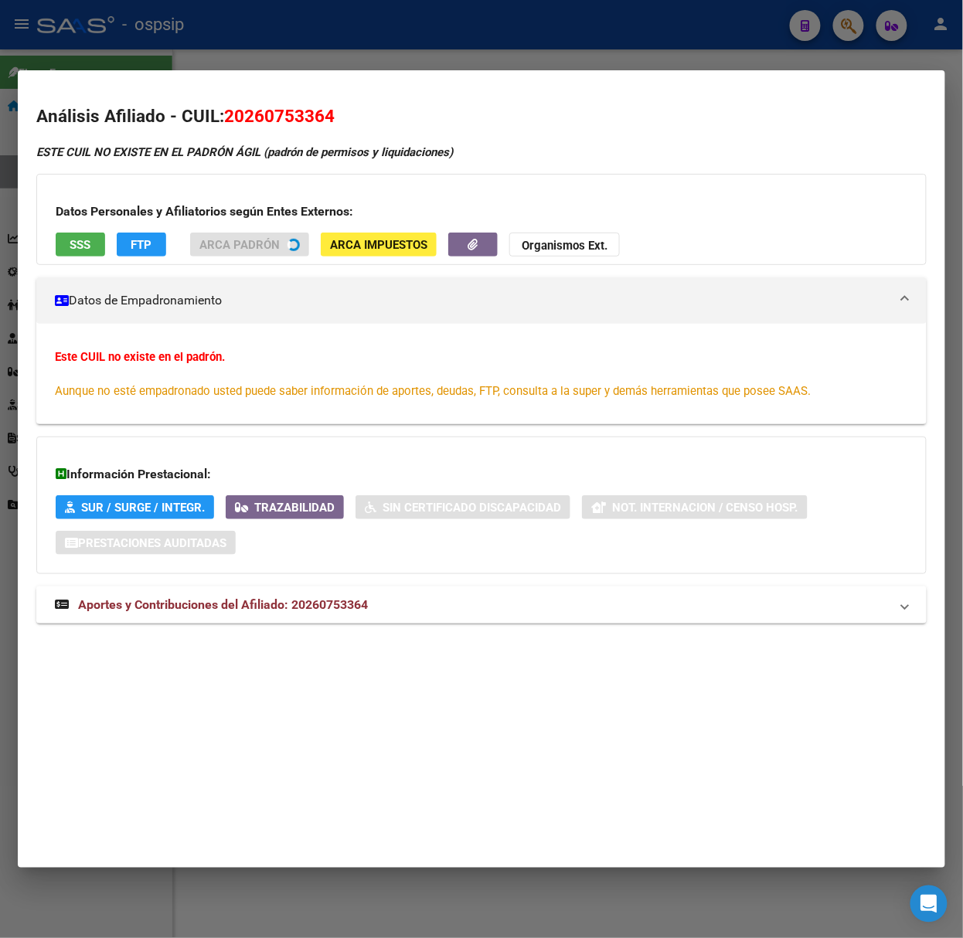
click at [366, 620] on mat-expansion-panel-header "Aportes y Contribuciones del Afiliado: 20260753364" at bounding box center [481, 605] width 890 height 37
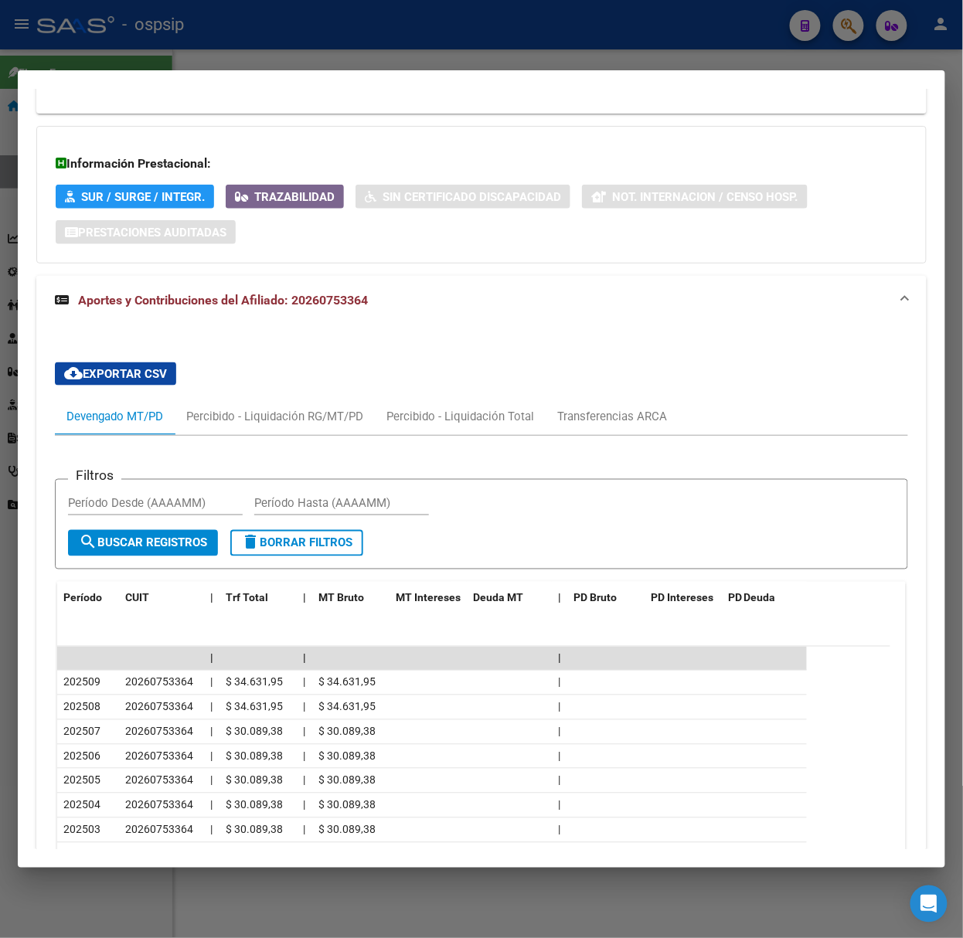
scroll to position [431, 0]
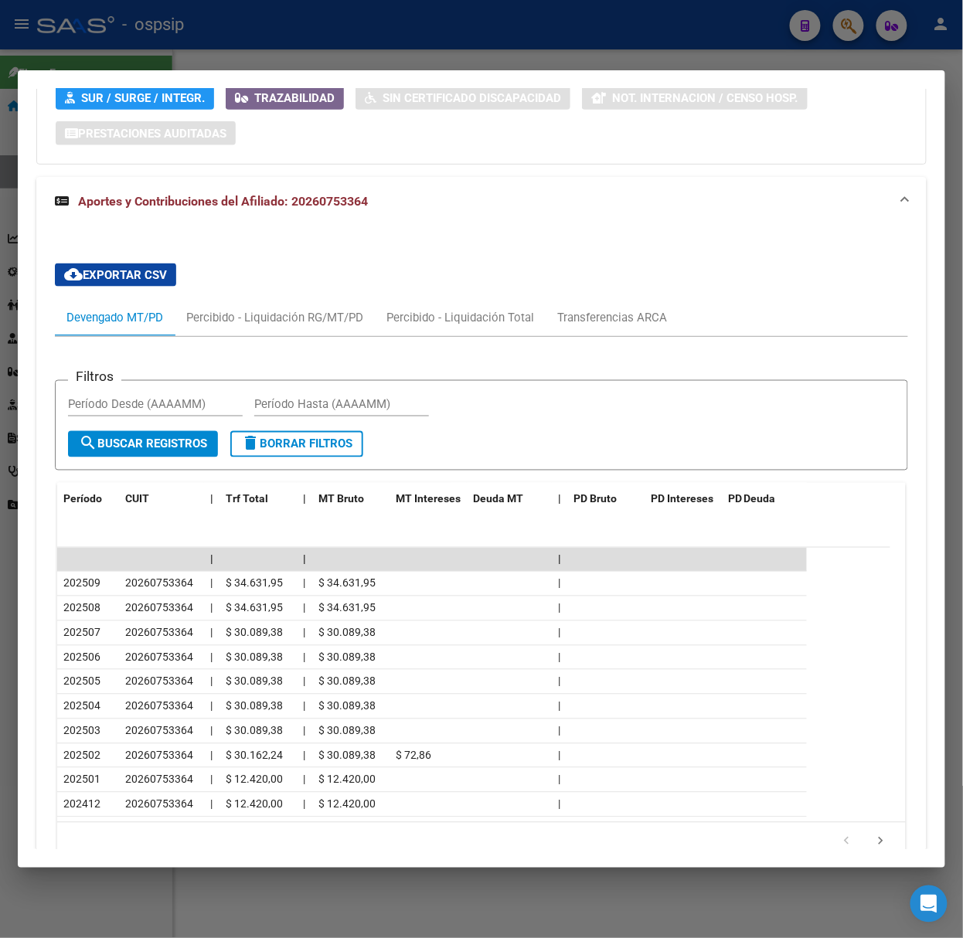
click at [230, 57] on div at bounding box center [481, 469] width 963 height 938
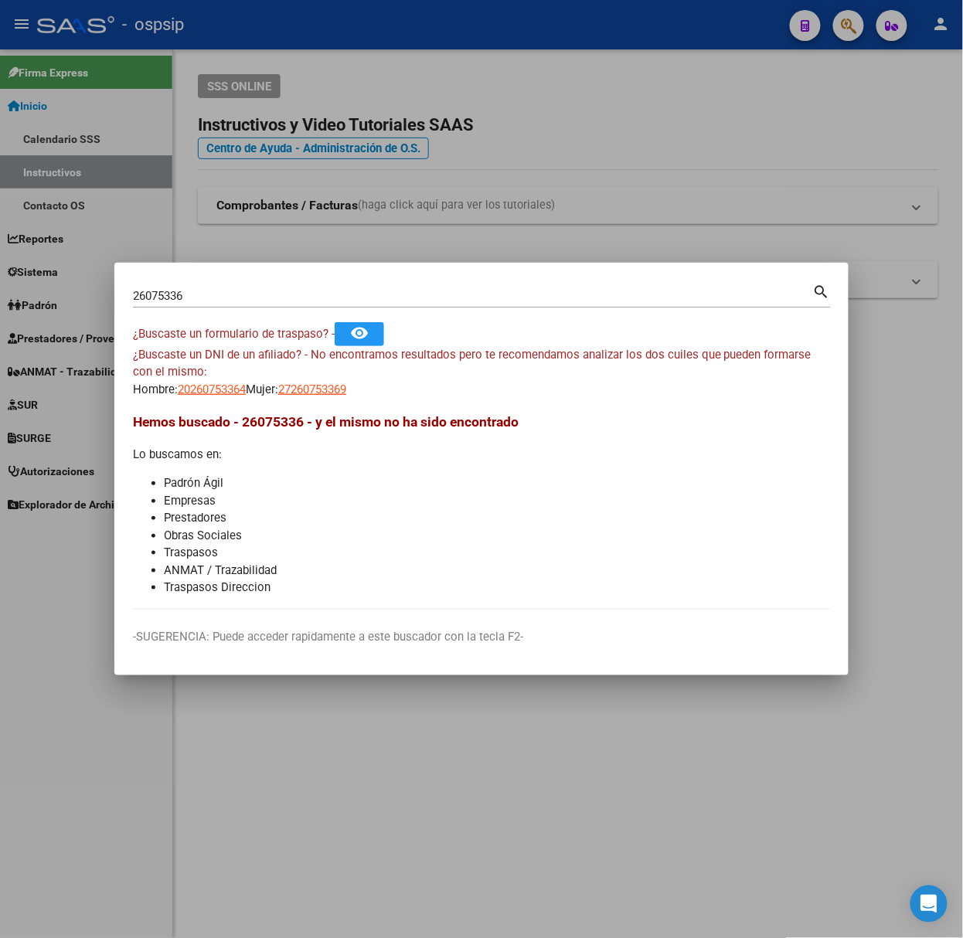
click at [243, 295] on input "26075336" at bounding box center [473, 296] width 680 height 14
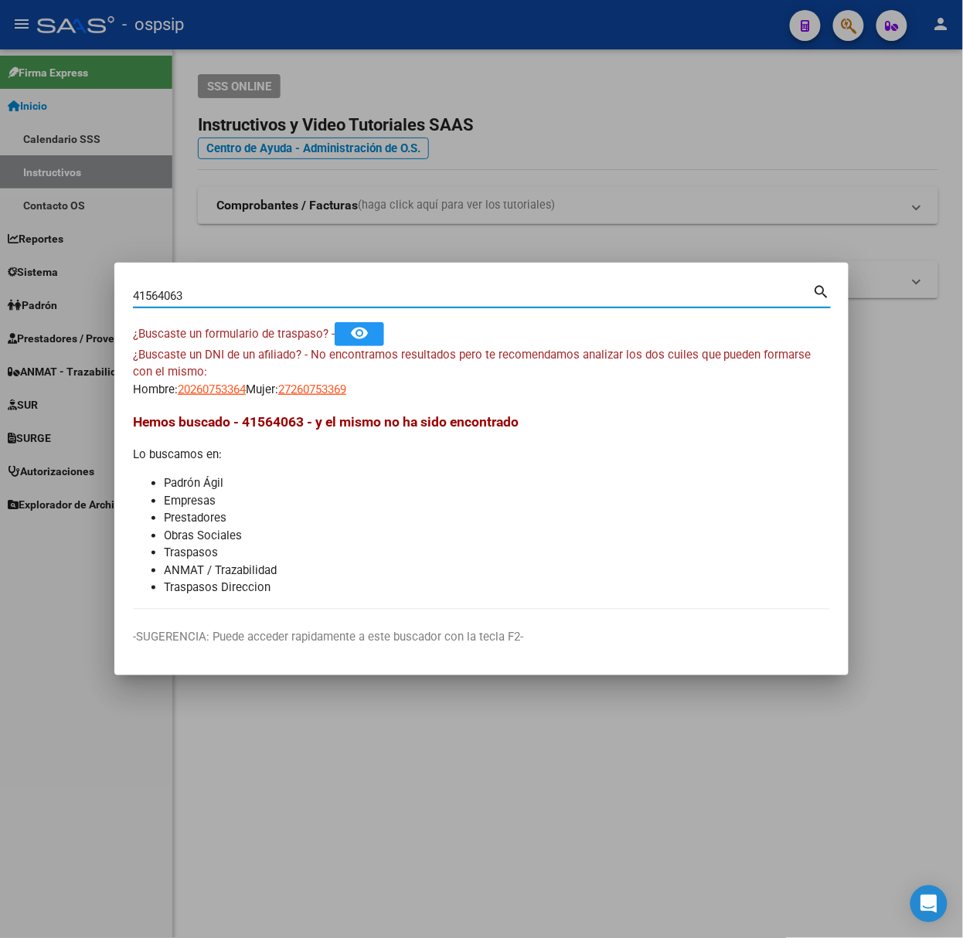
type input "41564063"
click at [217, 391] on span "20415640634" at bounding box center [212, 390] width 68 height 14
type textarea "20415640634"
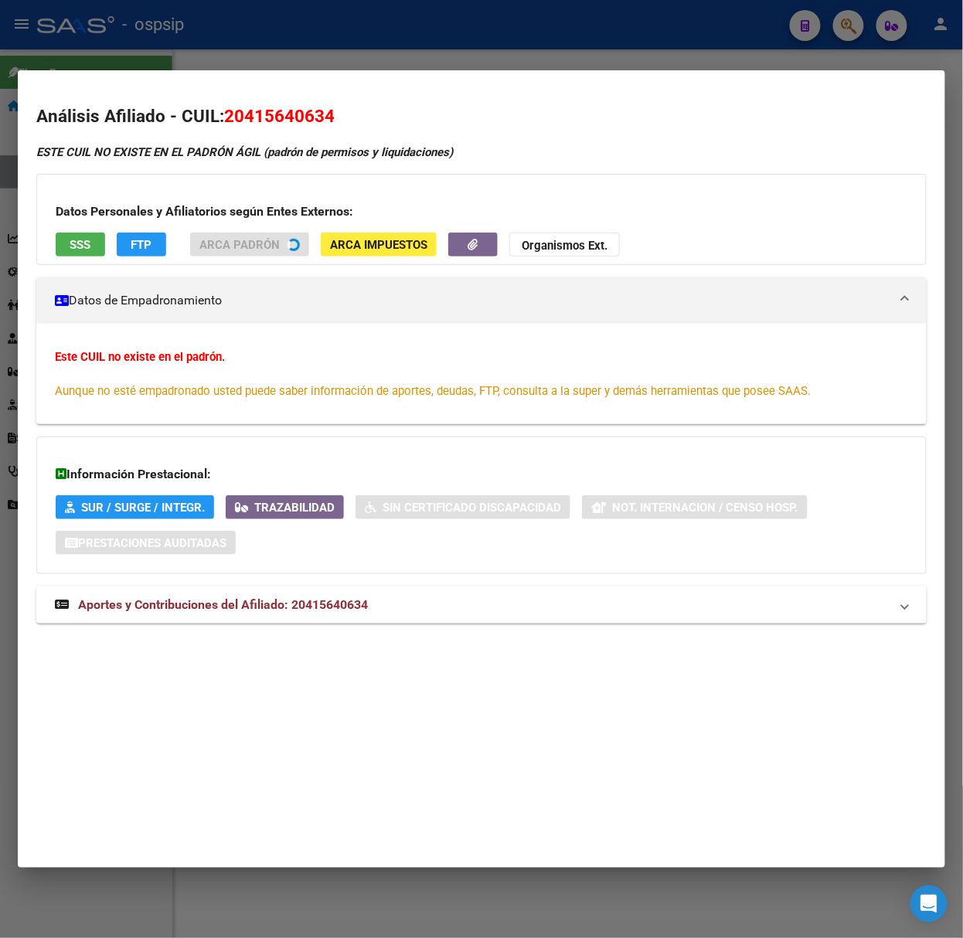
click at [316, 614] on strong "Aportes y Contribuciones del Afiliado: 20415640634" at bounding box center [211, 605] width 313 height 19
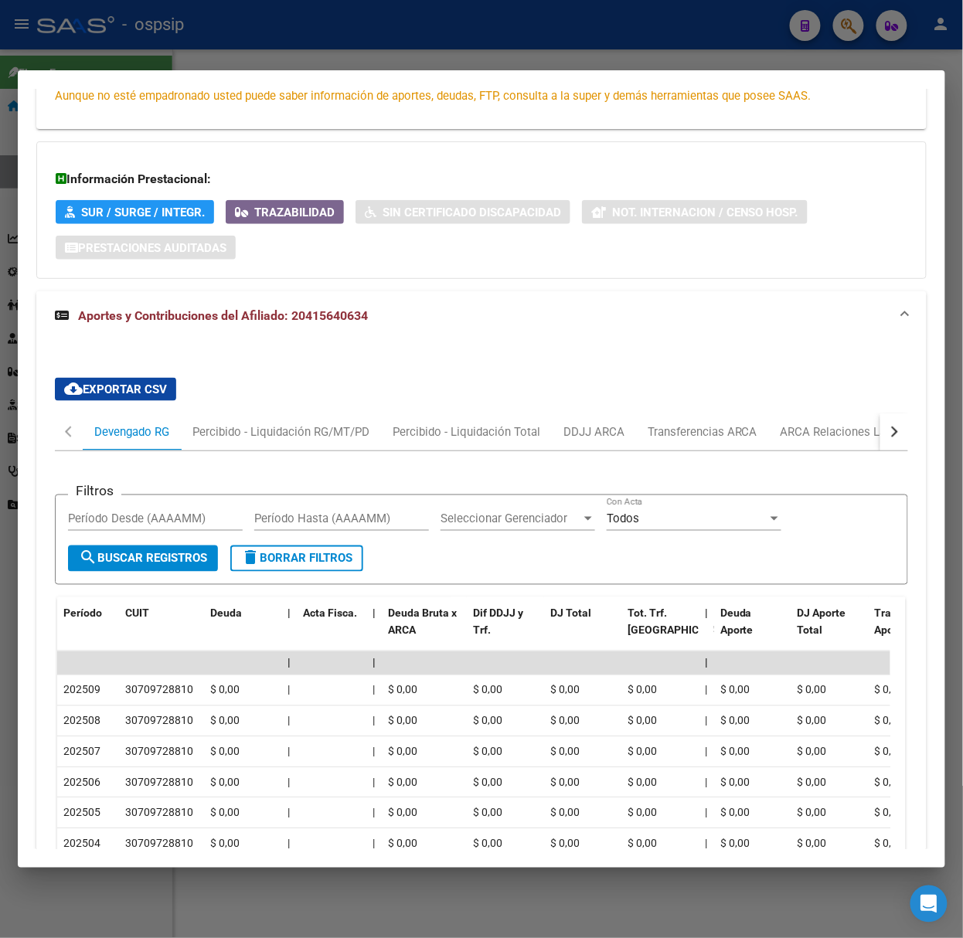
scroll to position [419, 0]
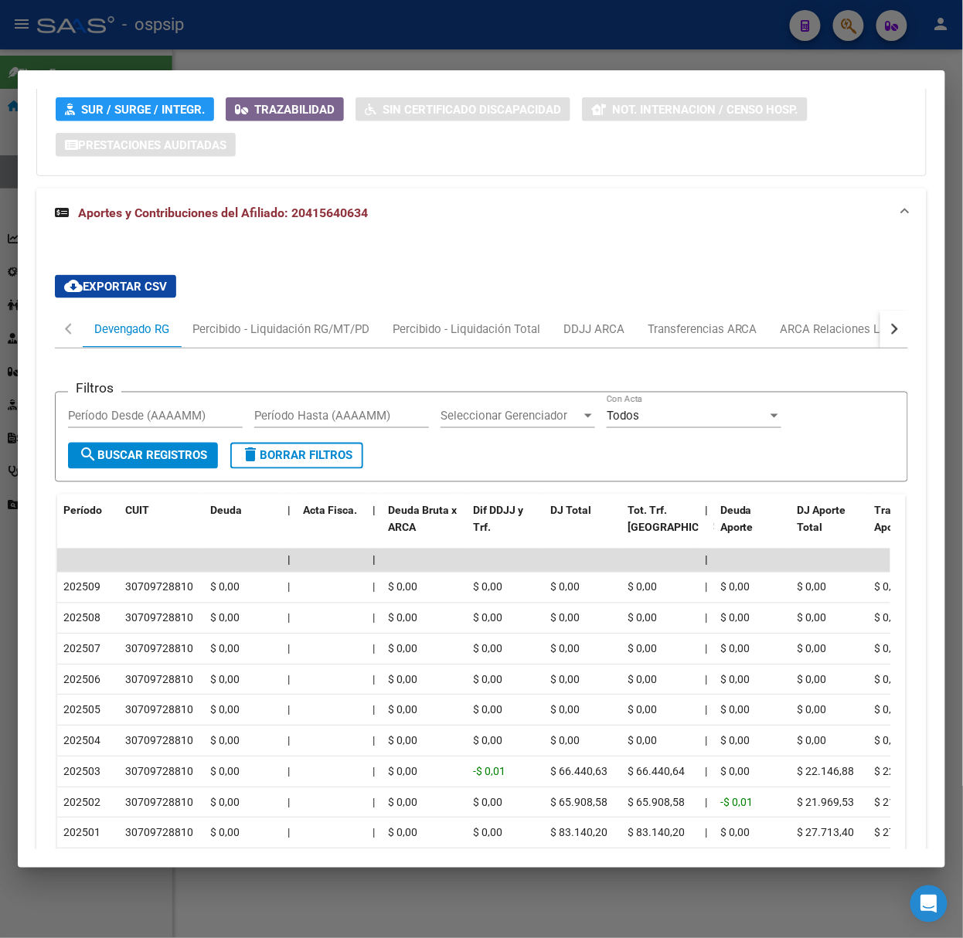
click at [350, 12] on div at bounding box center [481, 469] width 963 height 938
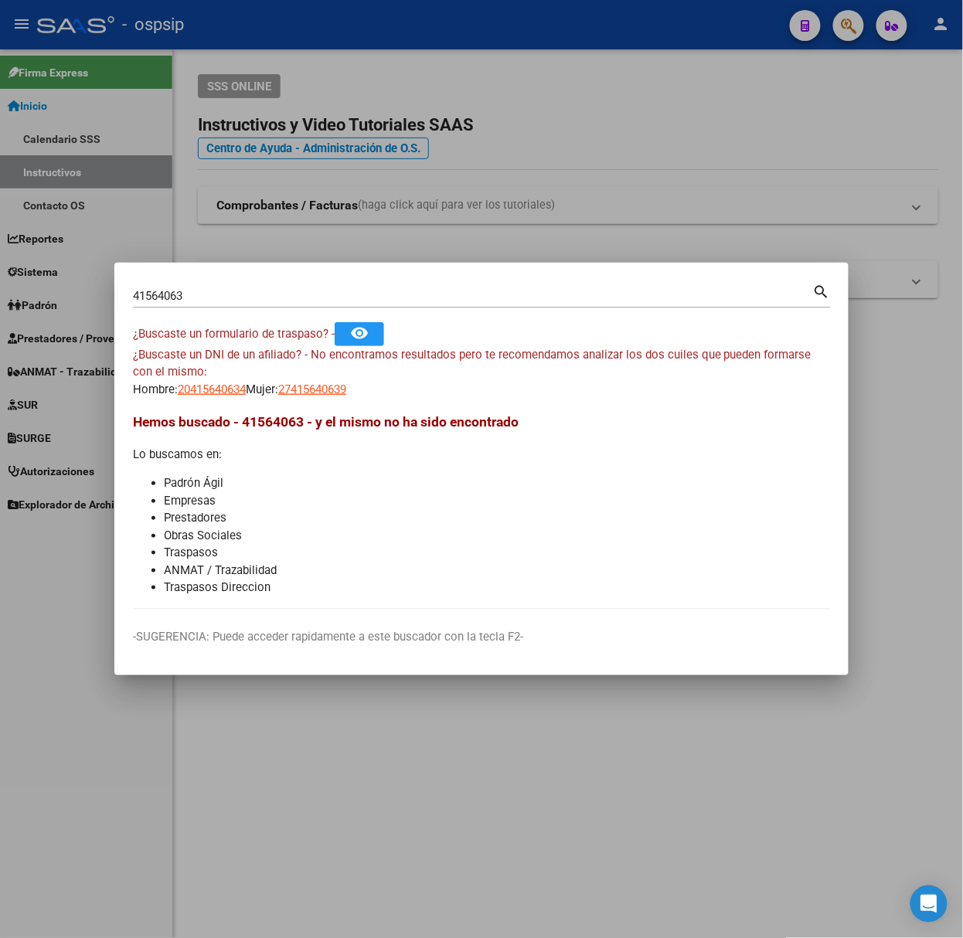
click at [313, 289] on input "41564063" at bounding box center [473, 296] width 680 height 14
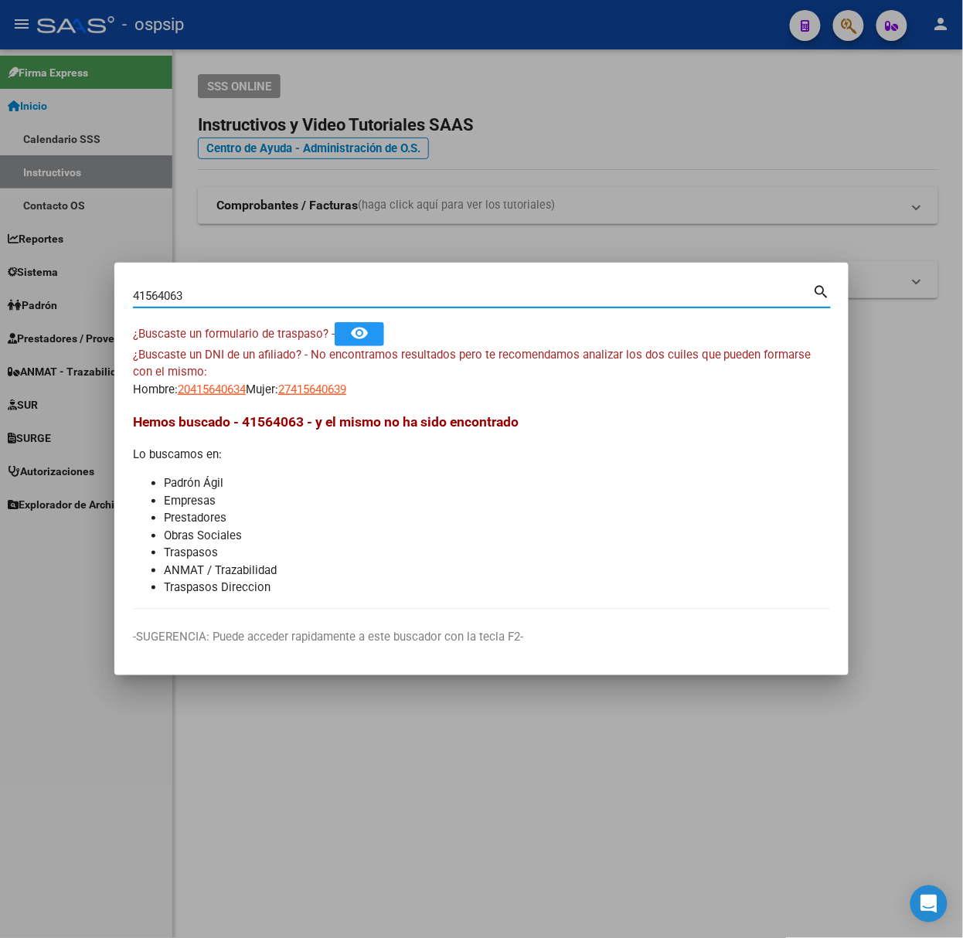
click at [313, 289] on input "41564063" at bounding box center [473, 296] width 680 height 14
type input "43389723"
click at [325, 386] on span "23433897234" at bounding box center [312, 390] width 68 height 14
type textarea "23433897234"
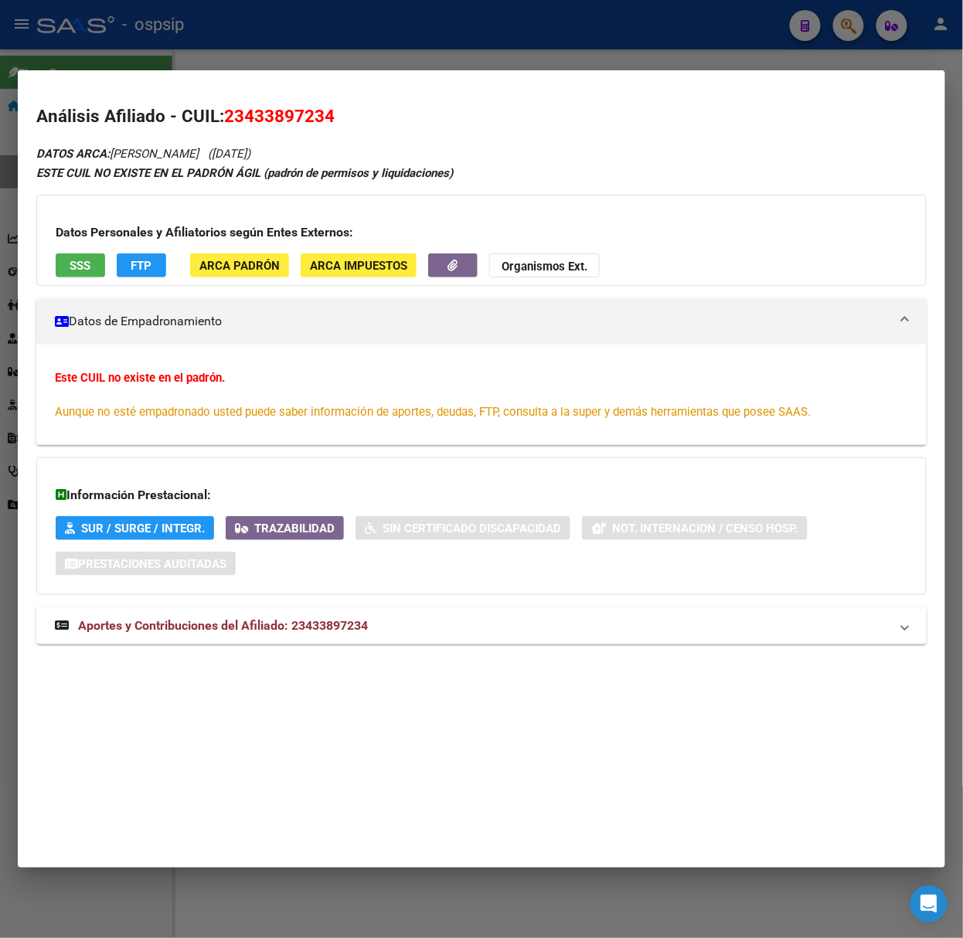
click at [368, 623] on span "Aportes y Contribuciones del Afiliado: 23433897234" at bounding box center [223, 625] width 290 height 15
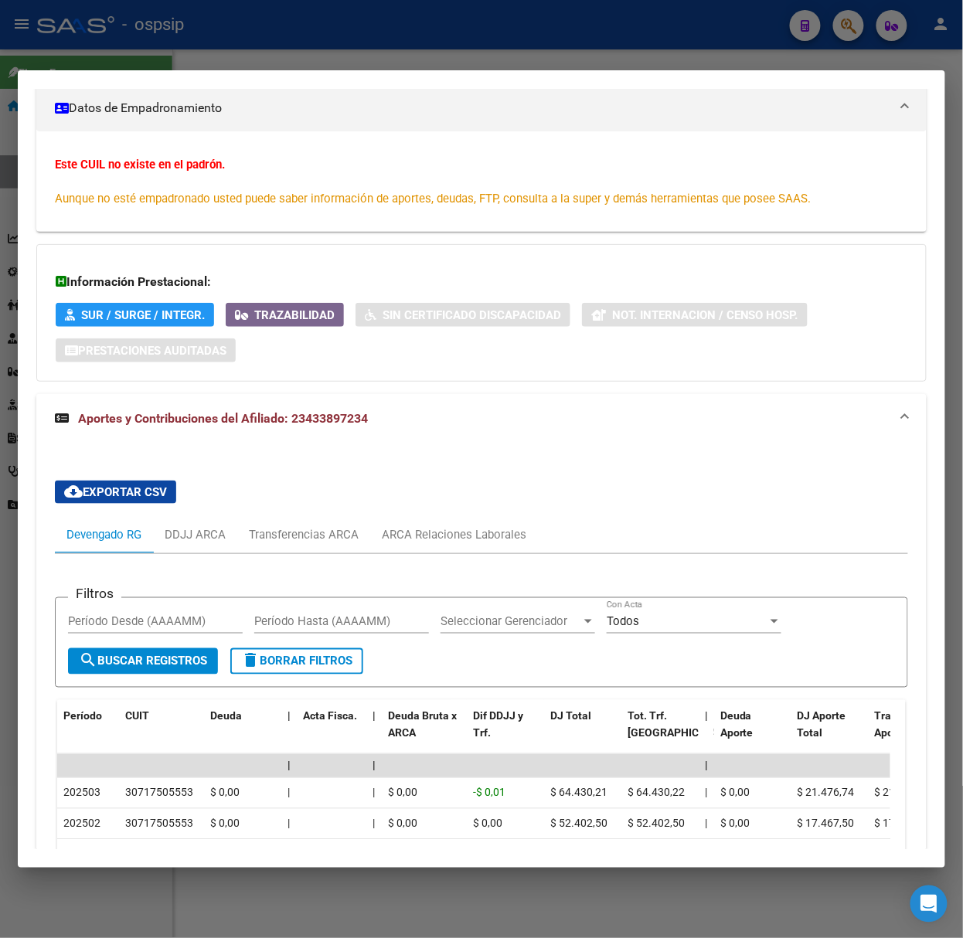
scroll to position [399, 0]
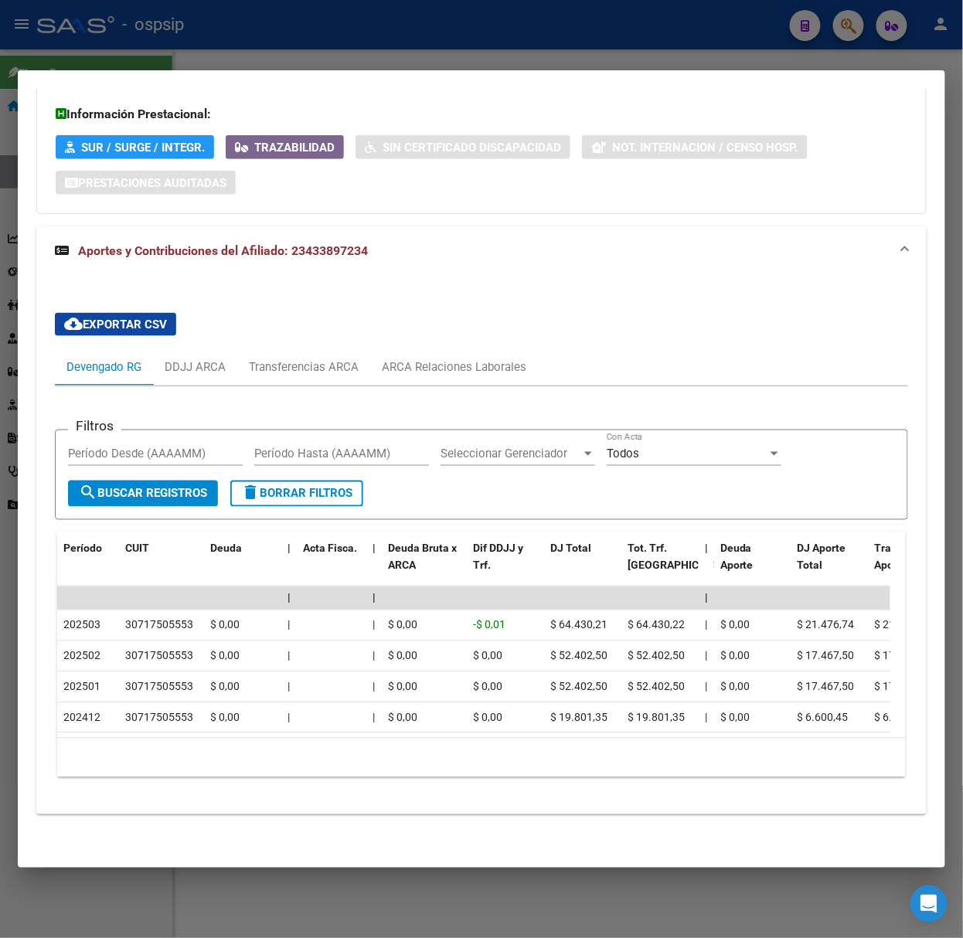
click at [294, 60] on div at bounding box center [481, 469] width 963 height 938
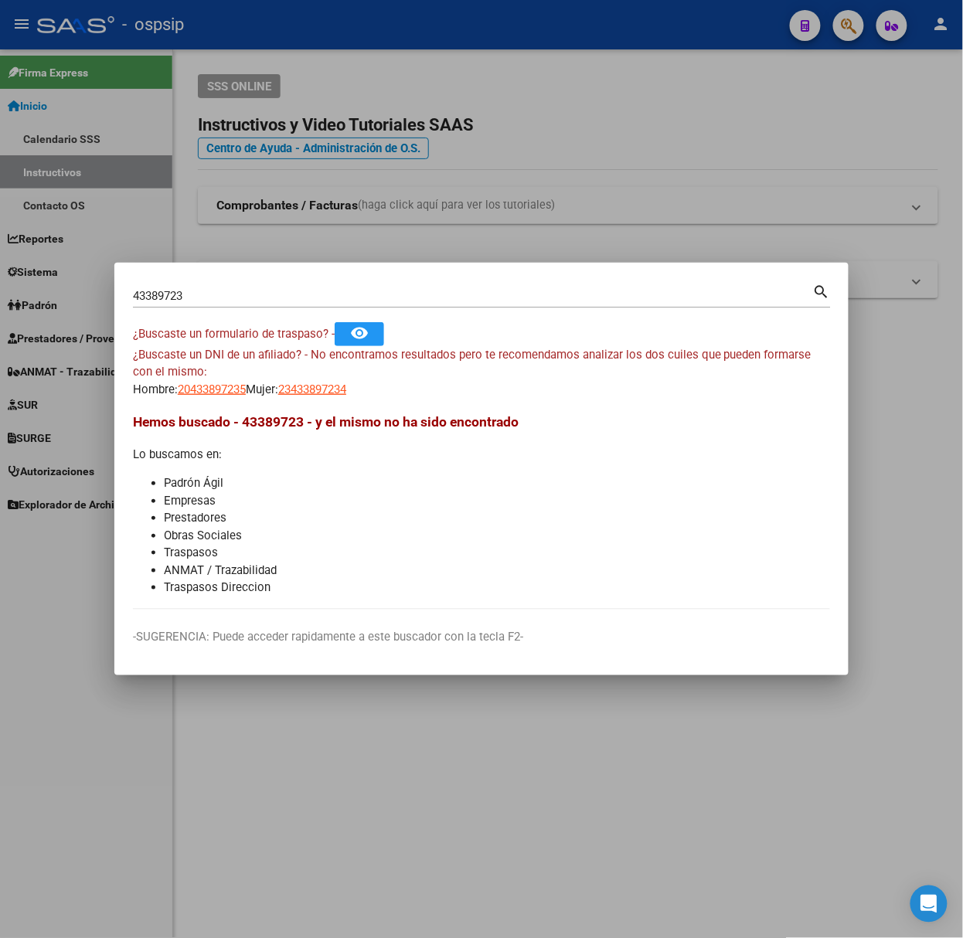
click at [309, 305] on div "43389723 Buscar (apellido, dni, [PERSON_NAME], [PERSON_NAME], cuit, obra social)" at bounding box center [473, 295] width 680 height 23
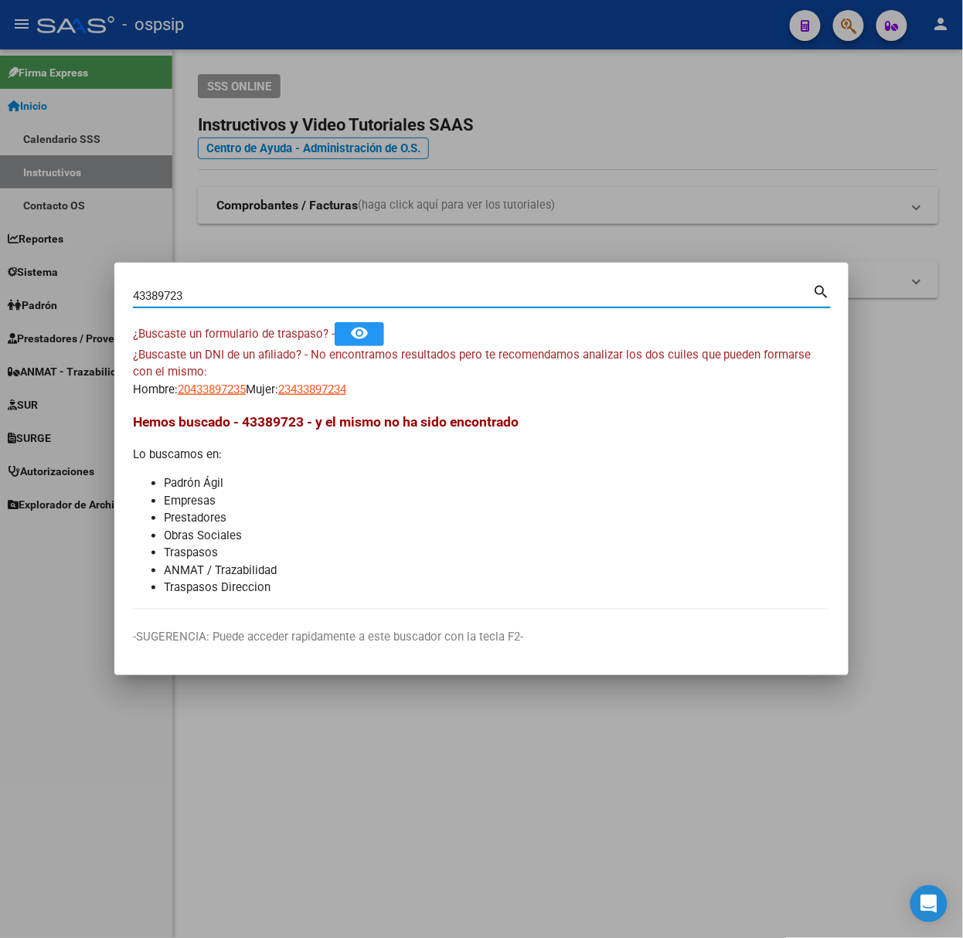
click at [303, 301] on input "43389723" at bounding box center [473, 296] width 680 height 14
type input "33080919"
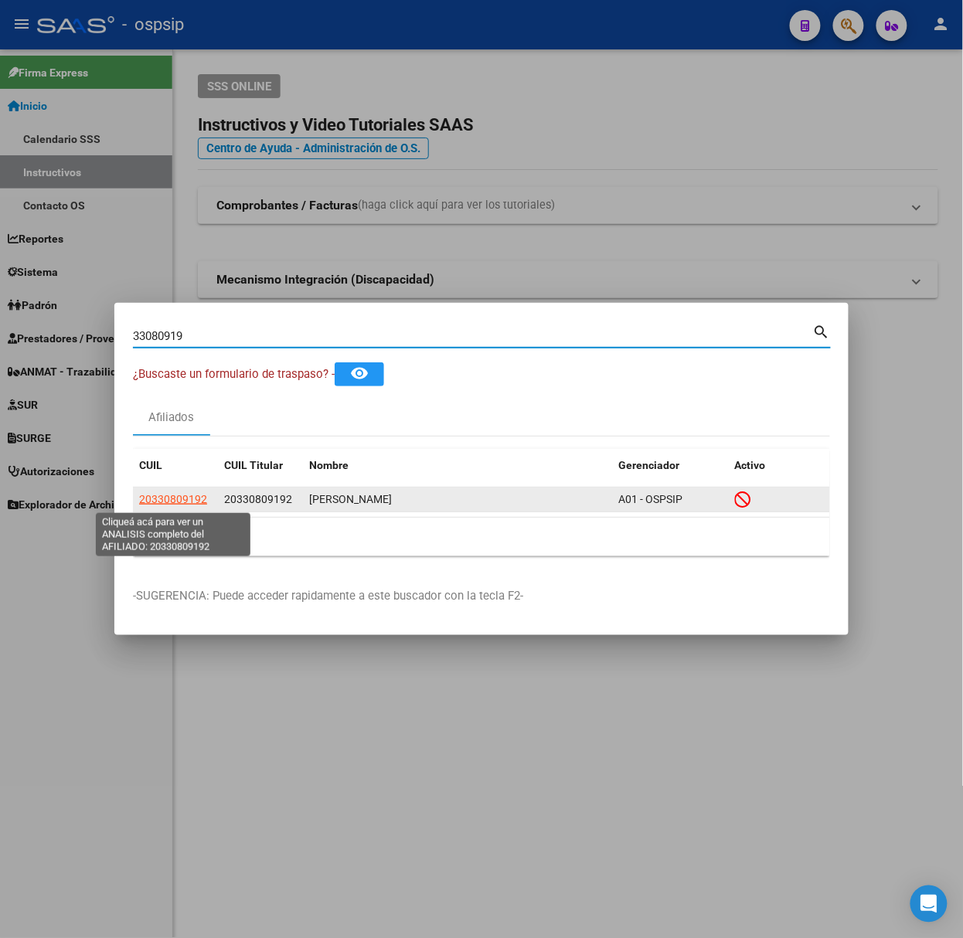
click at [158, 495] on span "20330809192" at bounding box center [173, 499] width 68 height 12
type textarea "20330809192"
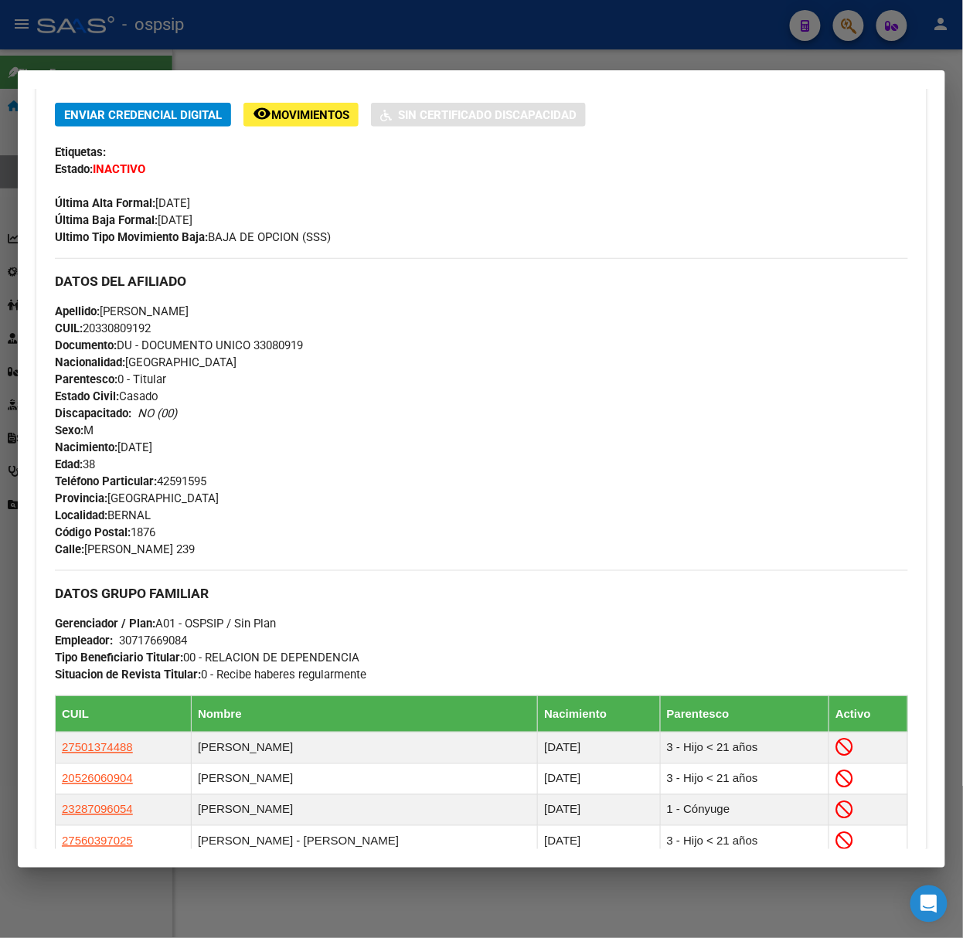
scroll to position [591, 0]
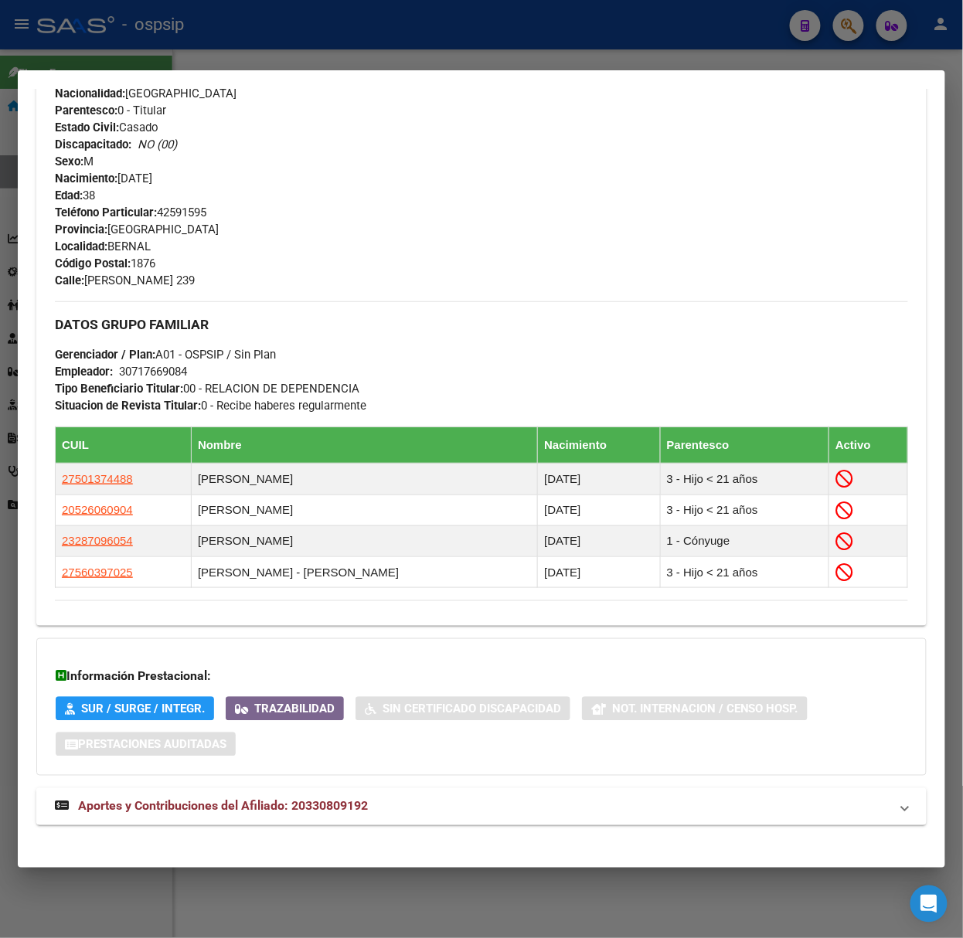
click at [406, 811] on mat-panel-title "Aportes y Contribuciones del Afiliado: 20330809192" at bounding box center [472, 807] width 835 height 19
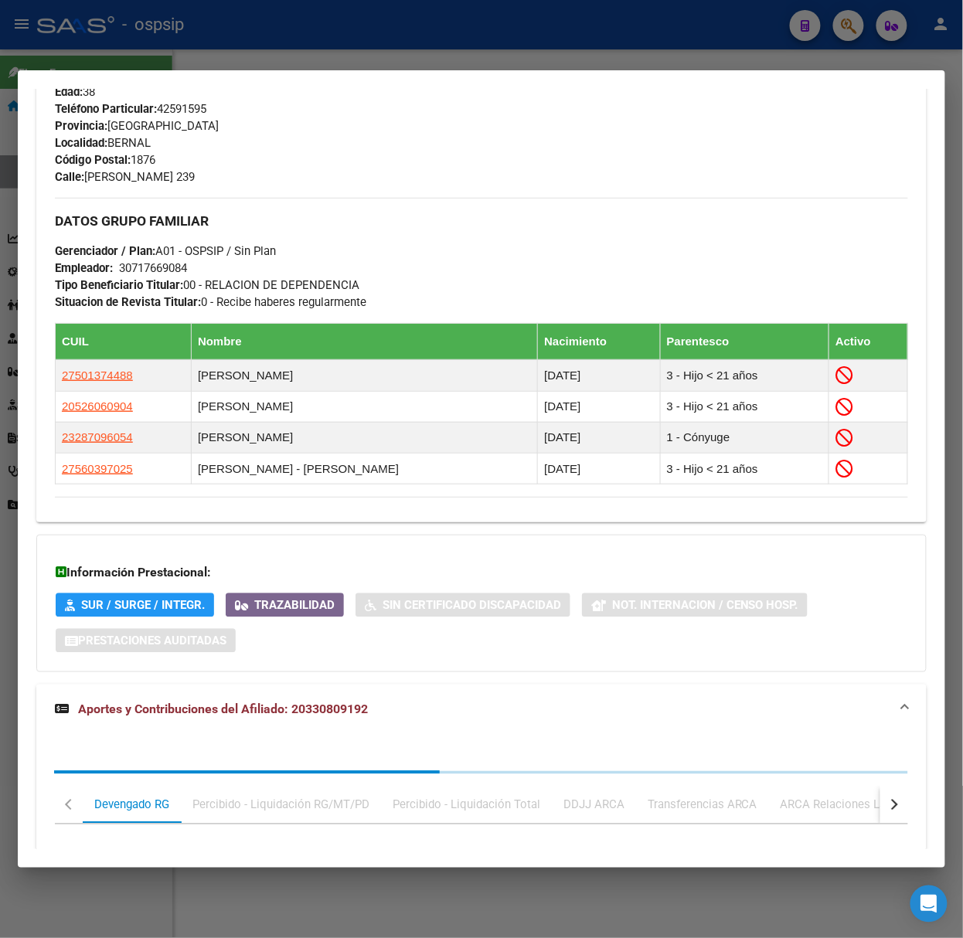
scroll to position [987, 0]
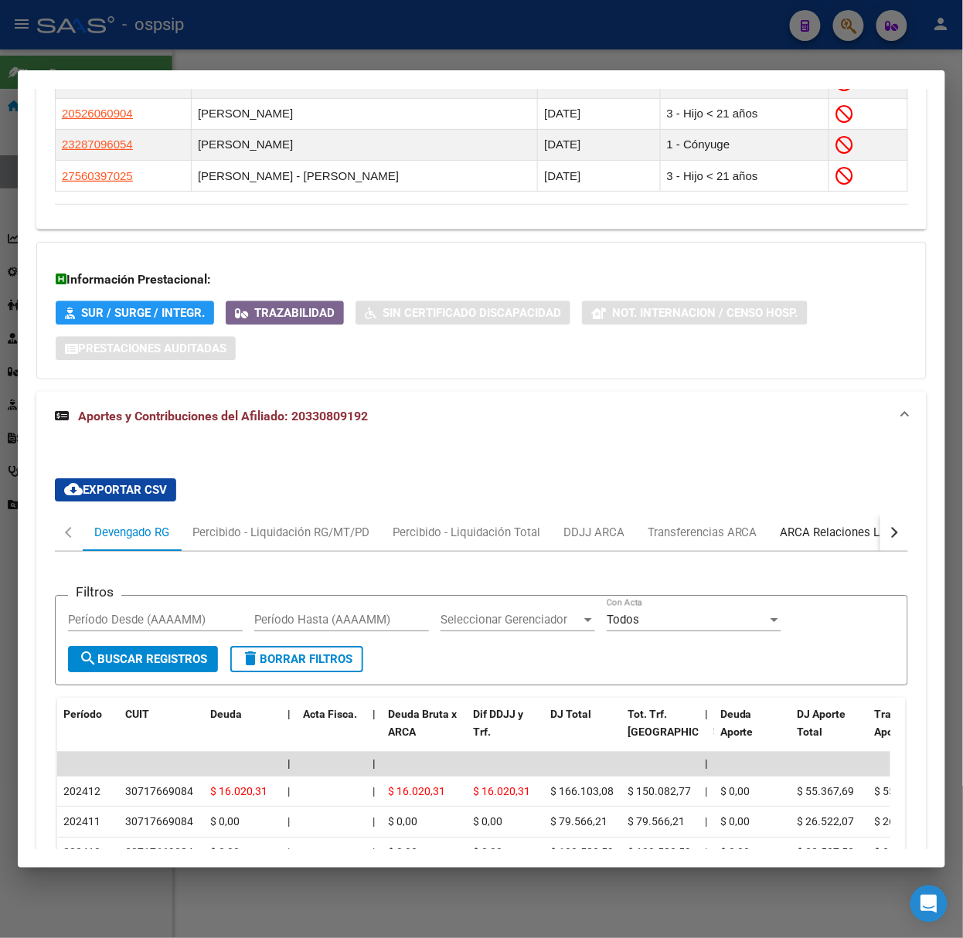
click at [860, 541] on div "ARCA Relaciones Laborales" at bounding box center [853, 532] width 145 height 17
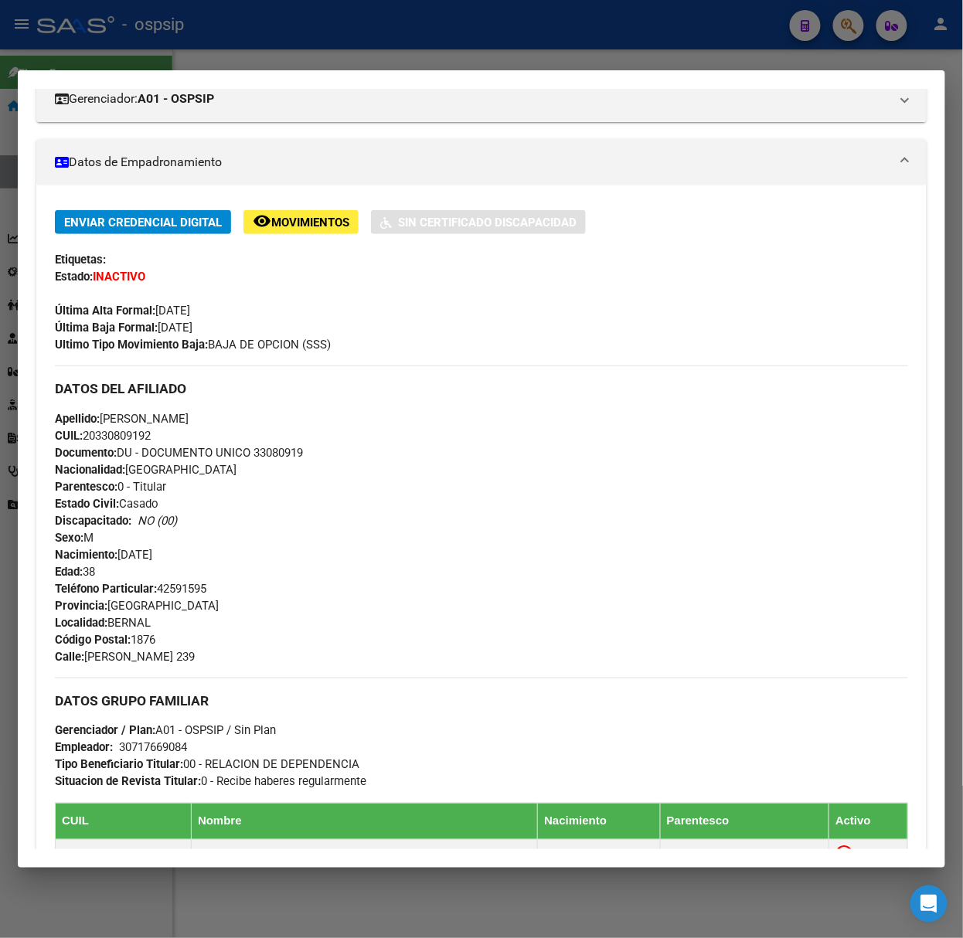
scroll to position [0, 0]
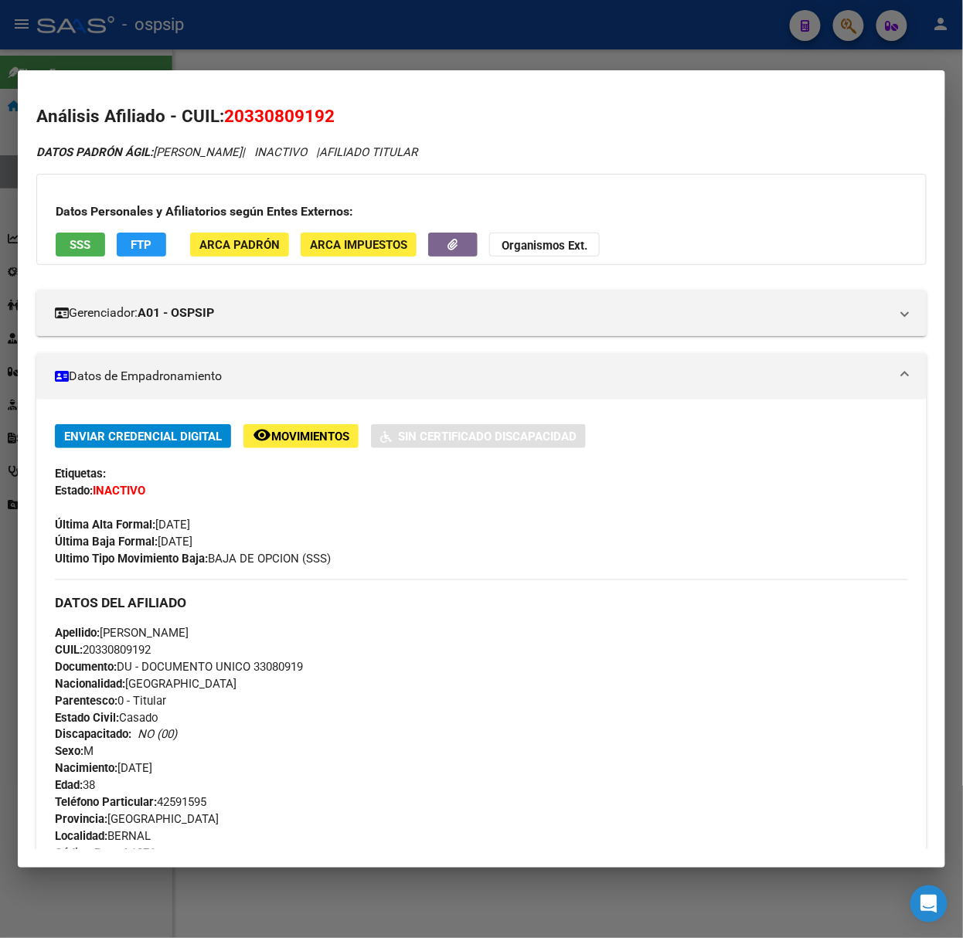
click at [85, 237] on span "SSS" at bounding box center [80, 244] width 21 height 14
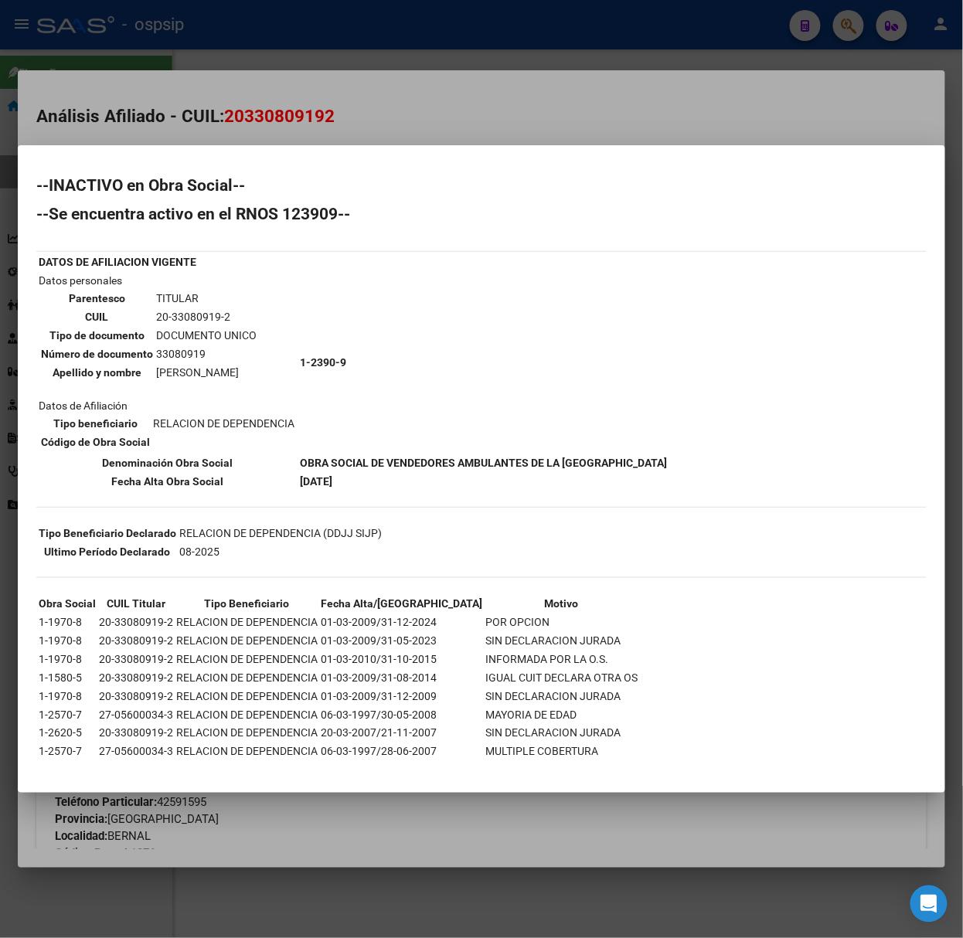
click at [295, 131] on div at bounding box center [481, 469] width 963 height 938
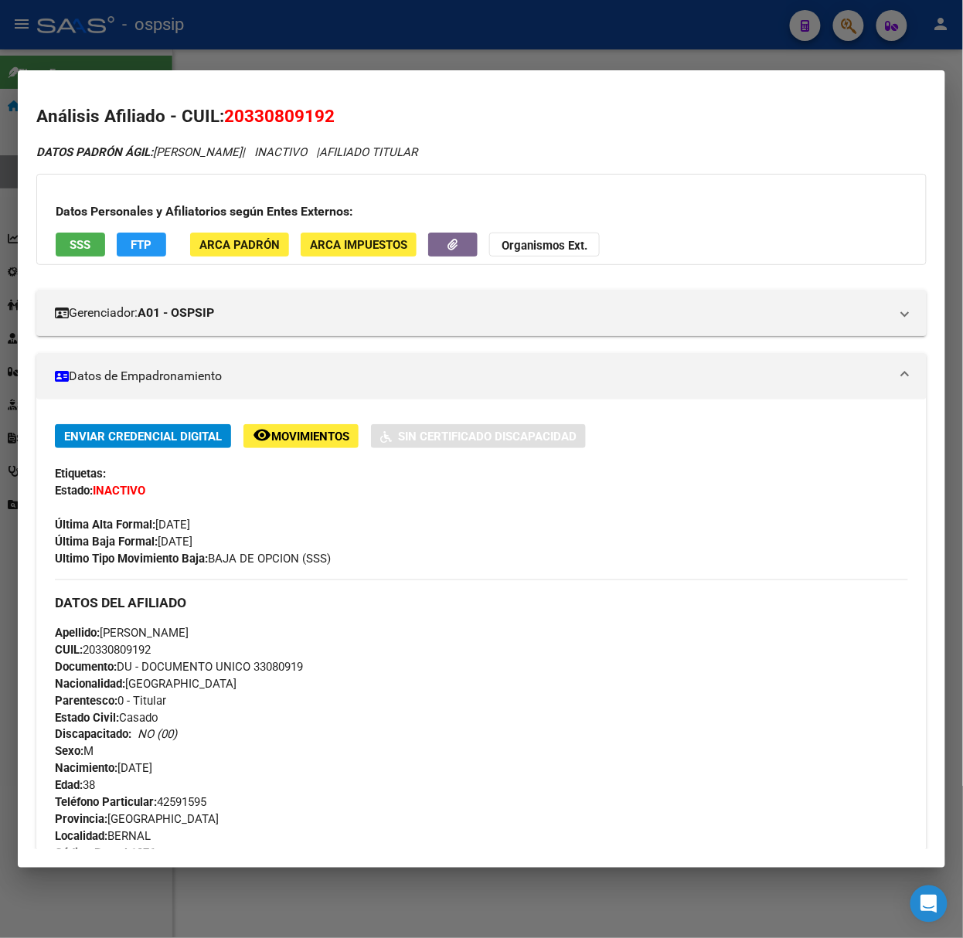
click at [289, 39] on div at bounding box center [481, 469] width 963 height 938
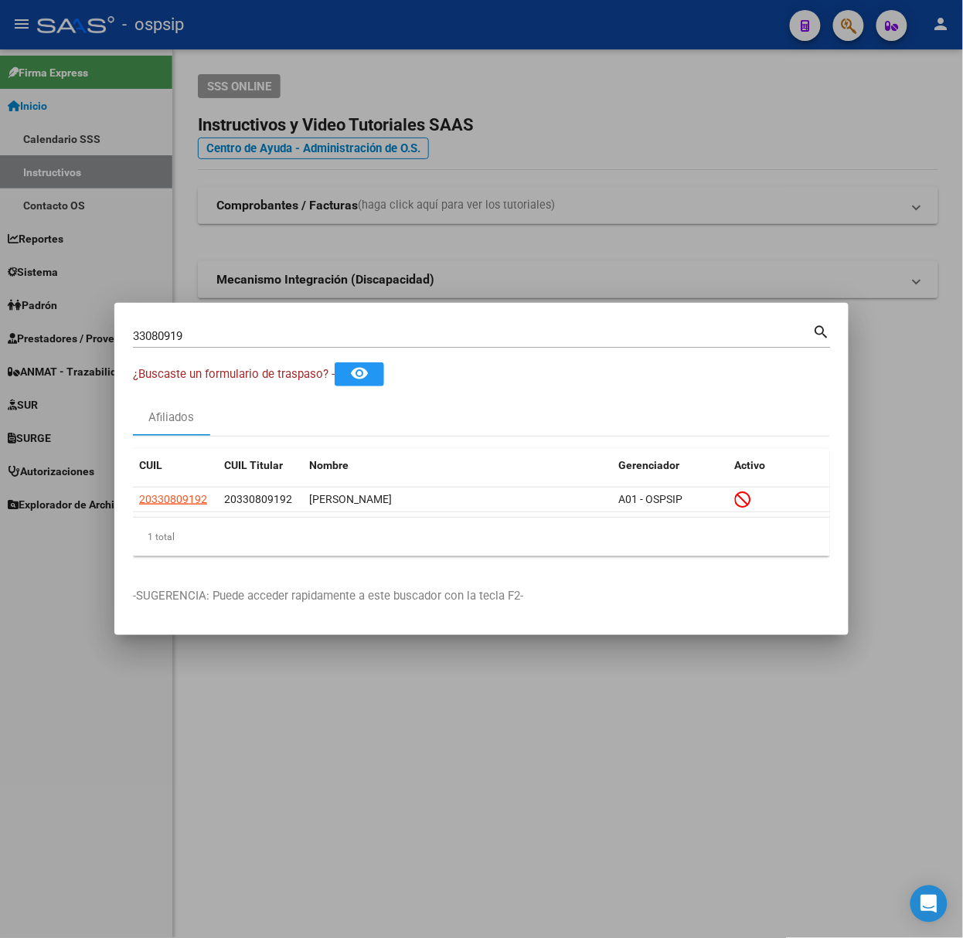
click at [284, 329] on input "33080919" at bounding box center [473, 336] width 680 height 14
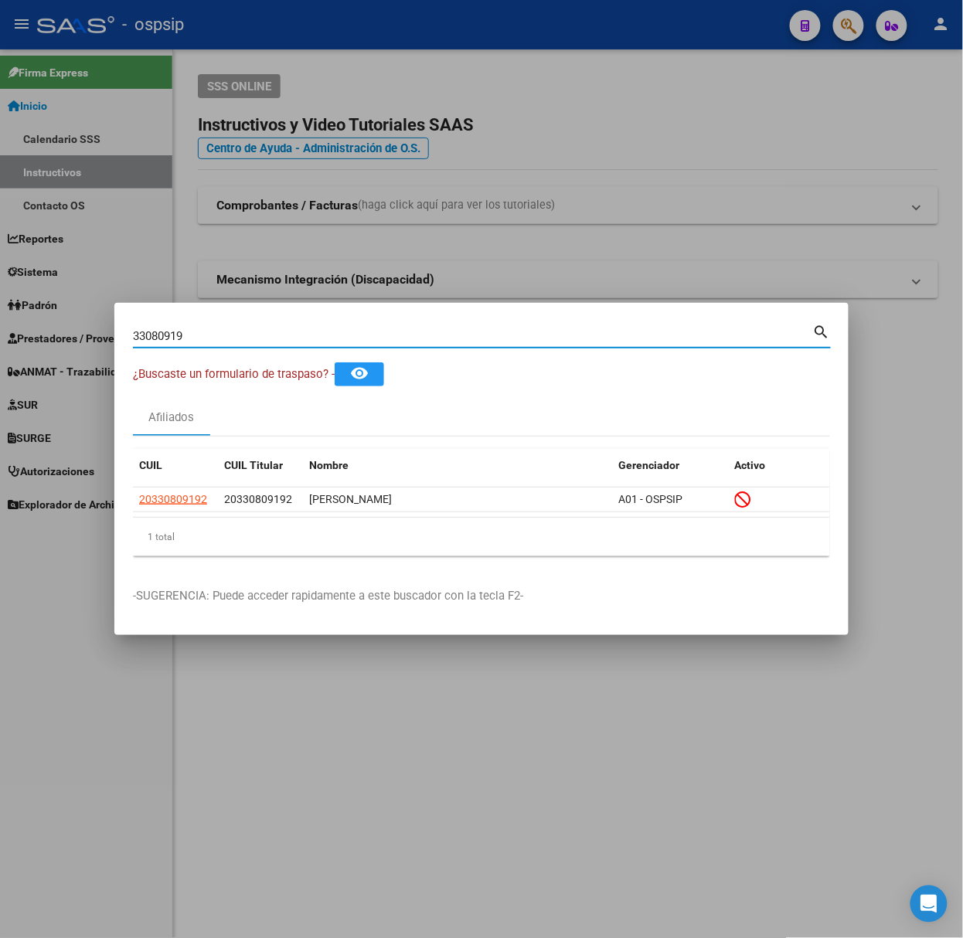
click at [291, 325] on div "33080919 Buscar (apellido, dni, [PERSON_NAME], nro traspaso, cuit, obra social)" at bounding box center [473, 336] width 680 height 23
click at [291, 326] on div "33080919 Buscar (apellido, dni, [PERSON_NAME], nro traspaso, cuit, obra social)" at bounding box center [473, 336] width 680 height 23
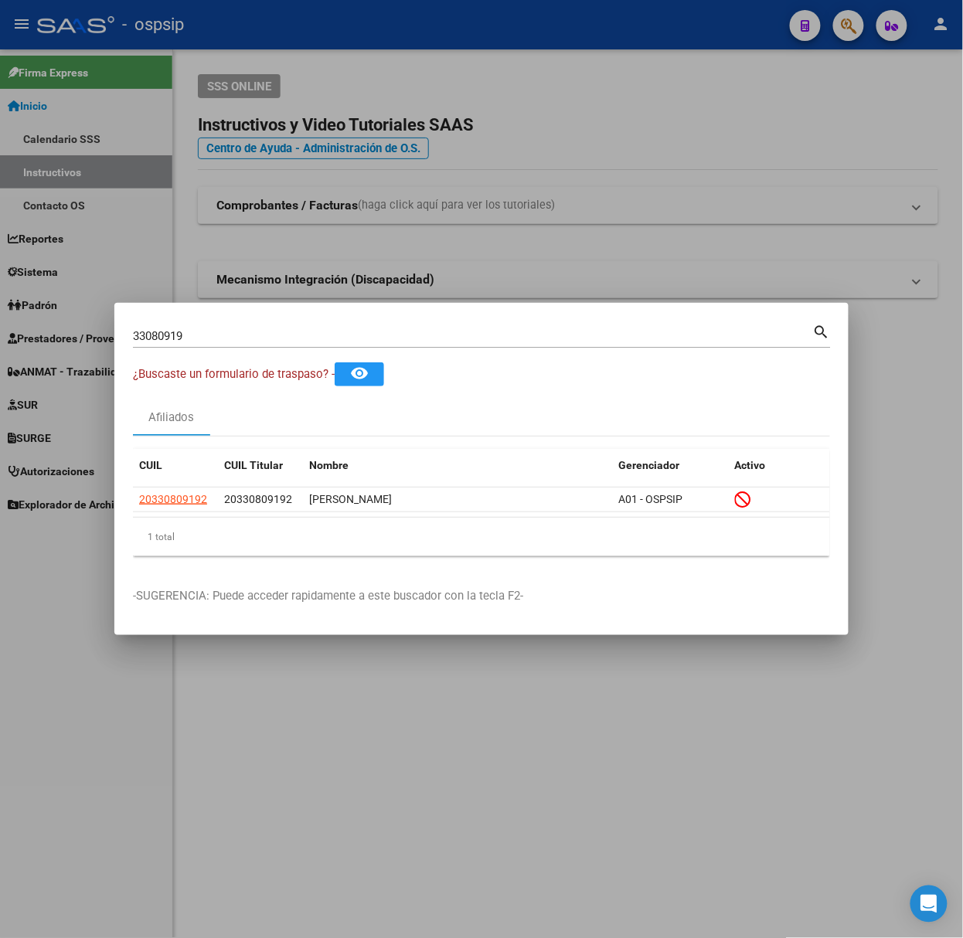
click at [292, 344] on div "33080919 Buscar (apellido, dni, [PERSON_NAME], nro traspaso, cuit, obra social)" at bounding box center [473, 336] width 680 height 23
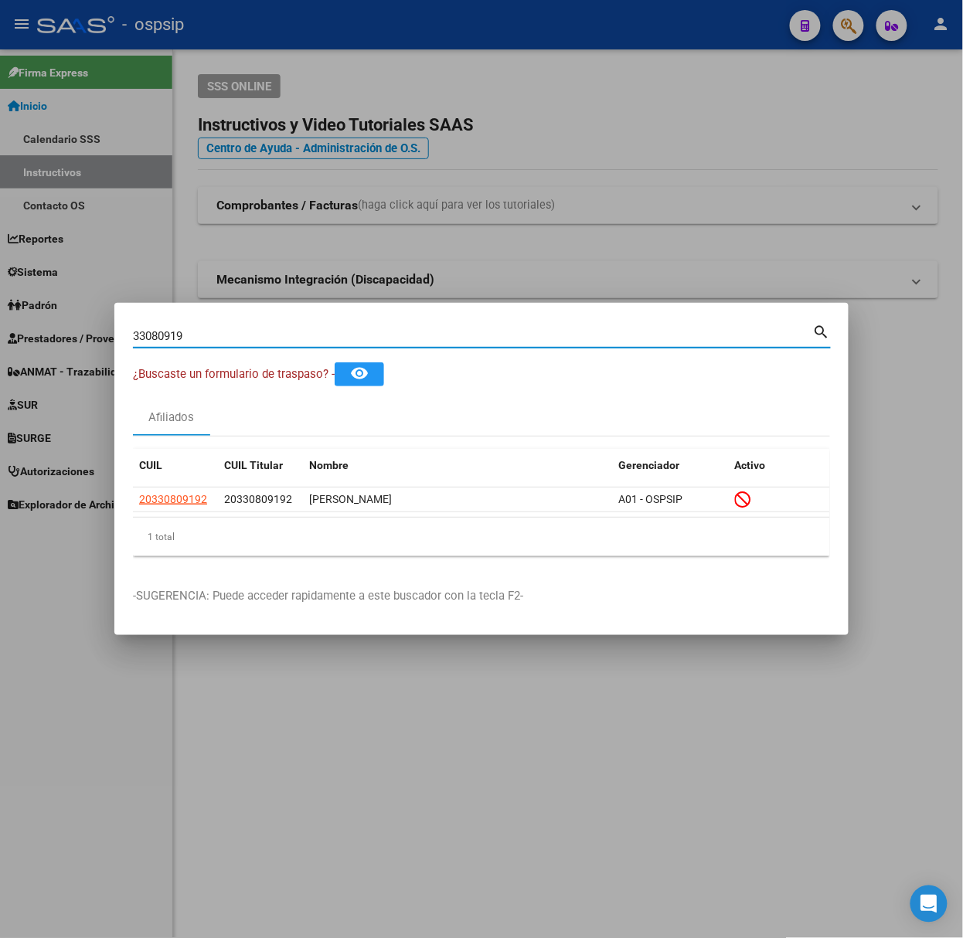
click at [288, 343] on input "33080919" at bounding box center [473, 336] width 680 height 14
click at [288, 329] on input "33080919" at bounding box center [473, 336] width 680 height 14
type input "21056746"
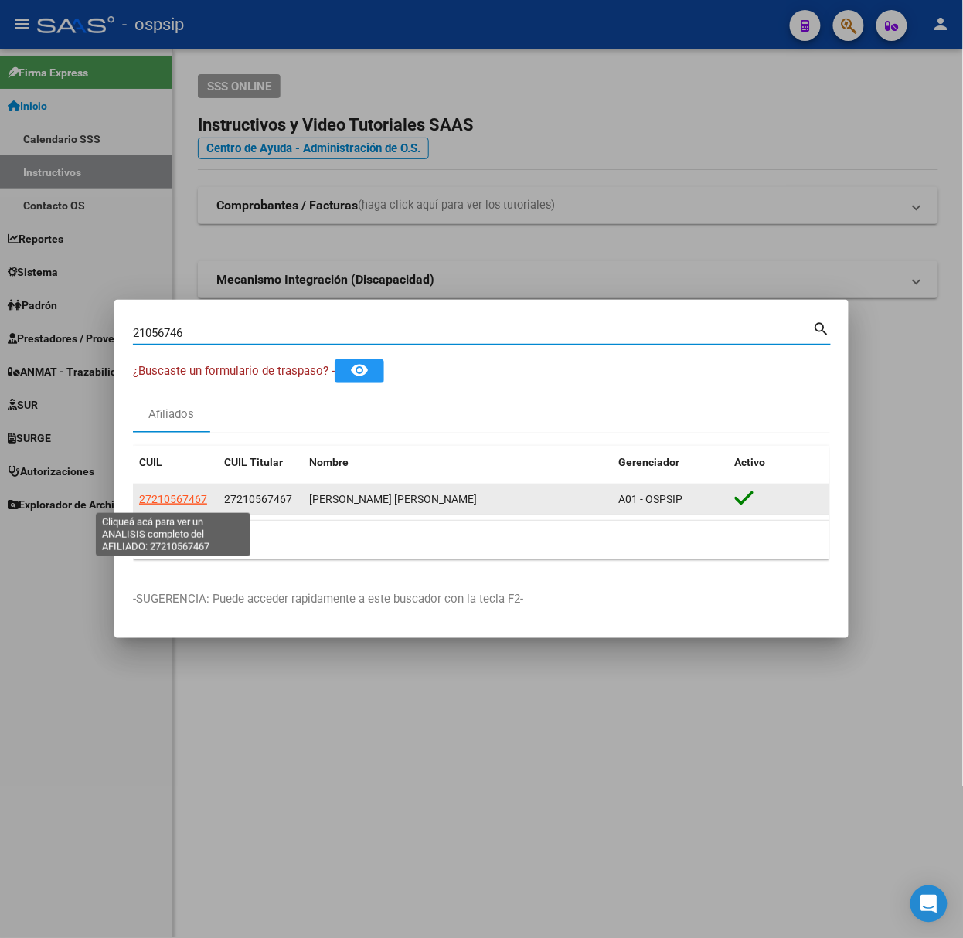
click at [147, 506] on span "27210567467" at bounding box center [173, 499] width 68 height 12
type textarea "27210567467"
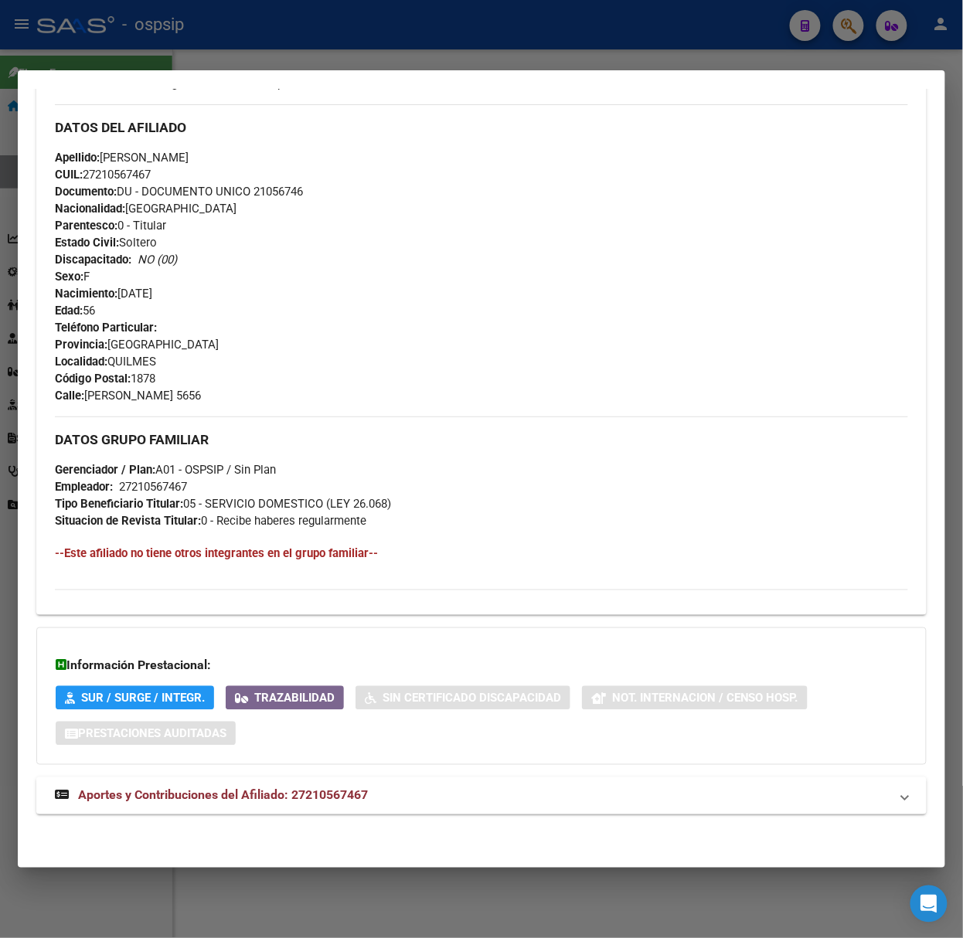
click at [351, 790] on span "Aportes y Contribuciones del Afiliado: 27210567467" at bounding box center [223, 795] width 290 height 15
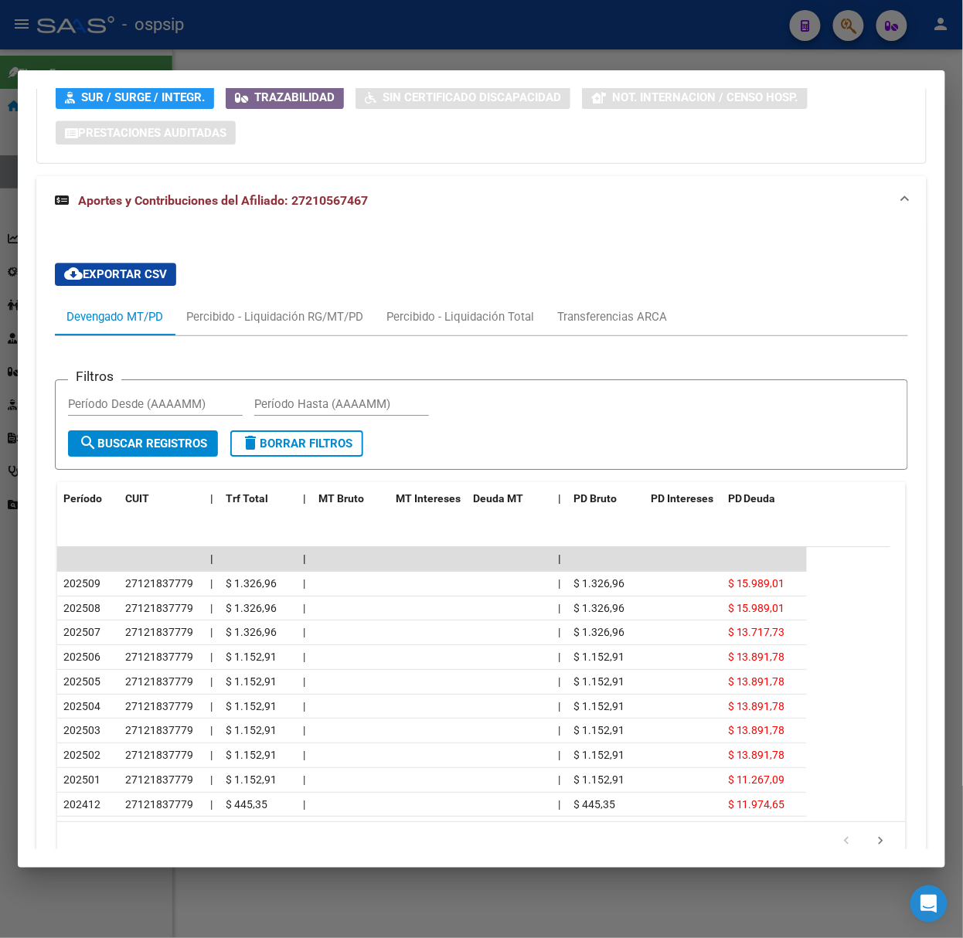
scroll to position [1176, 0]
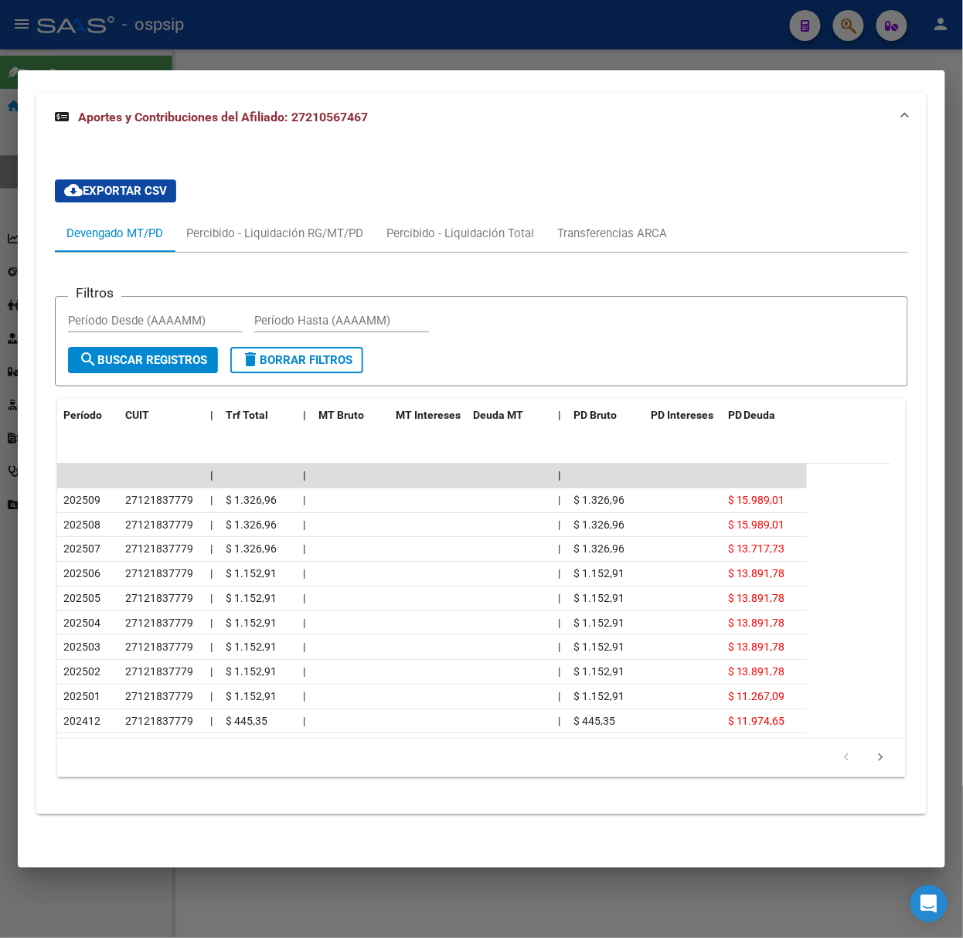
click at [316, 78] on mat-dialog-container "Análisis Afiliado - CUIL: 27210567467 DATOS PADRÓN ÁGIL: [PERSON_NAME] [PERSON_…" at bounding box center [482, 469] width 928 height 798
click at [300, 51] on div at bounding box center [481, 469] width 963 height 938
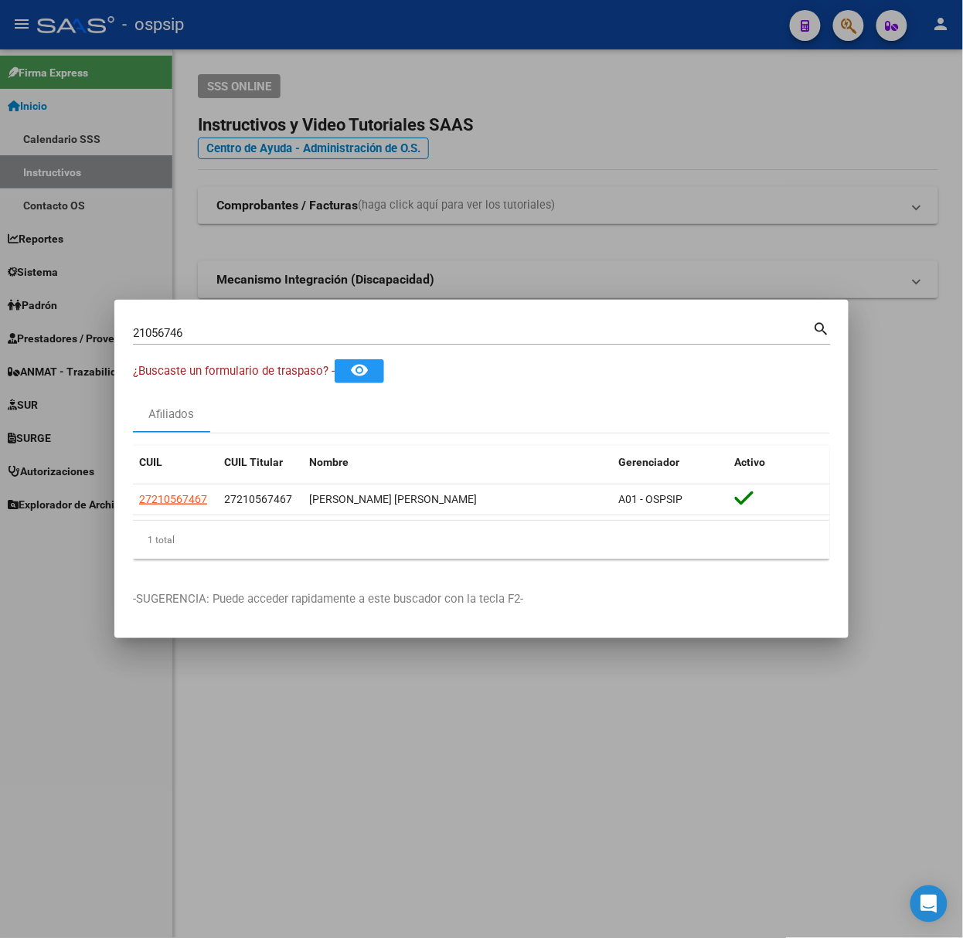
click at [332, 326] on input "21056746" at bounding box center [473, 333] width 680 height 14
type input "40132836"
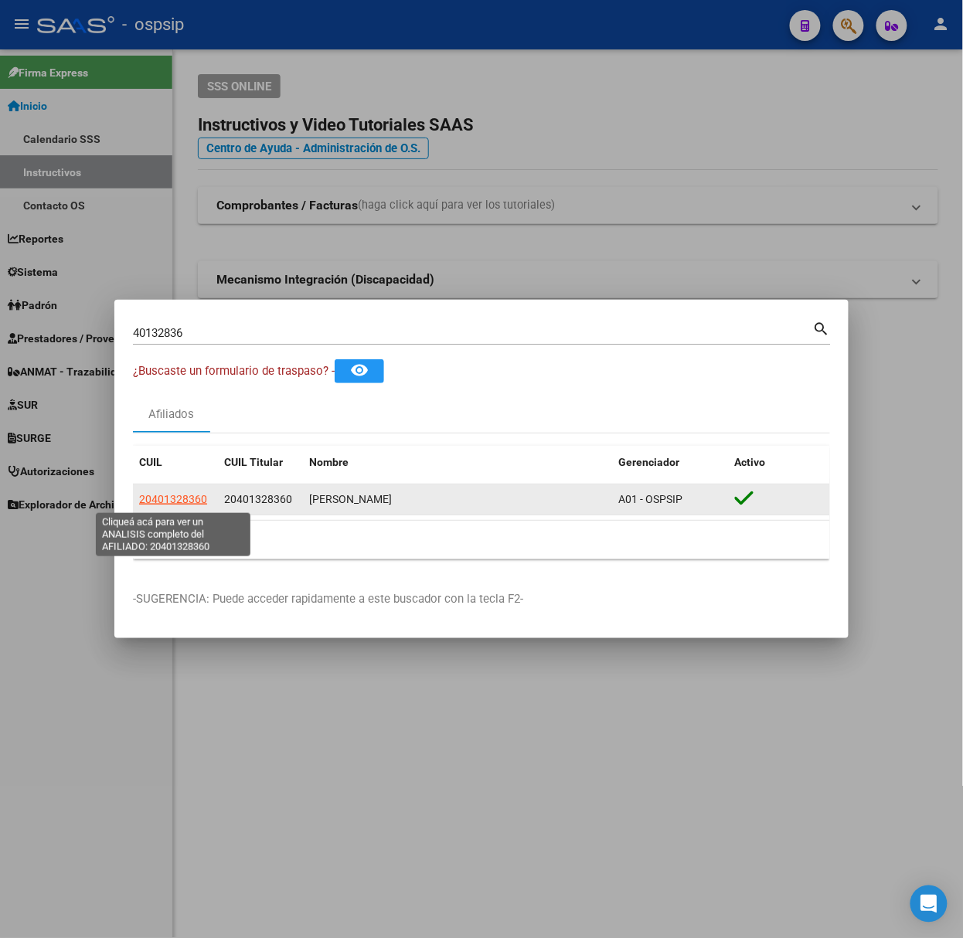
click at [186, 499] on span "20401328360" at bounding box center [173, 499] width 68 height 12
type textarea "20401328360"
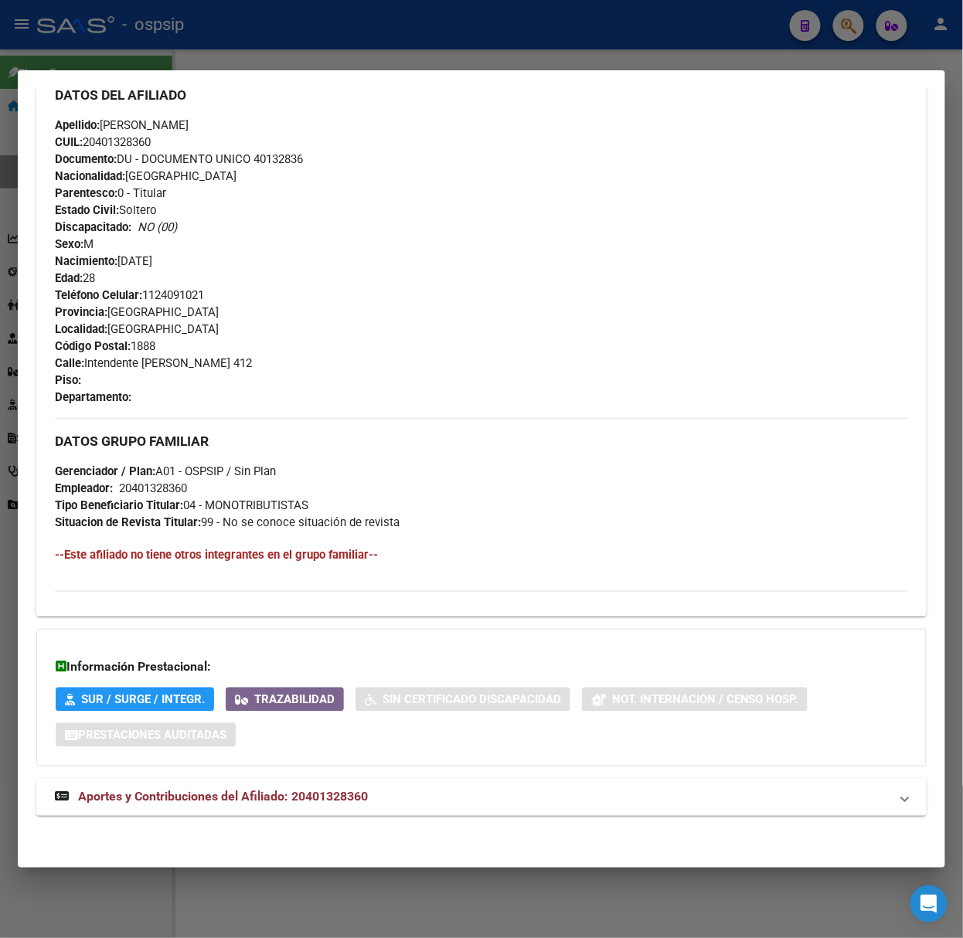
scroll to position [523, 0]
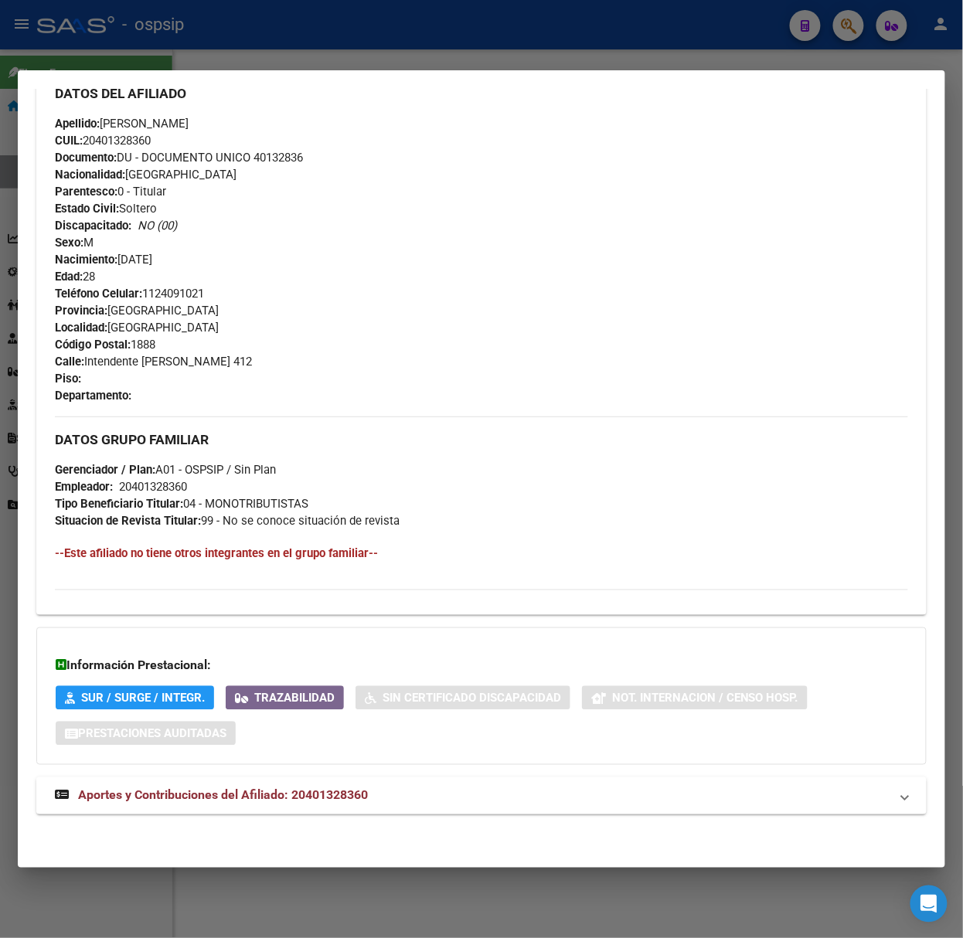
click at [366, 791] on span "Aportes y Contribuciones del Afiliado: 20401328360" at bounding box center [223, 795] width 290 height 15
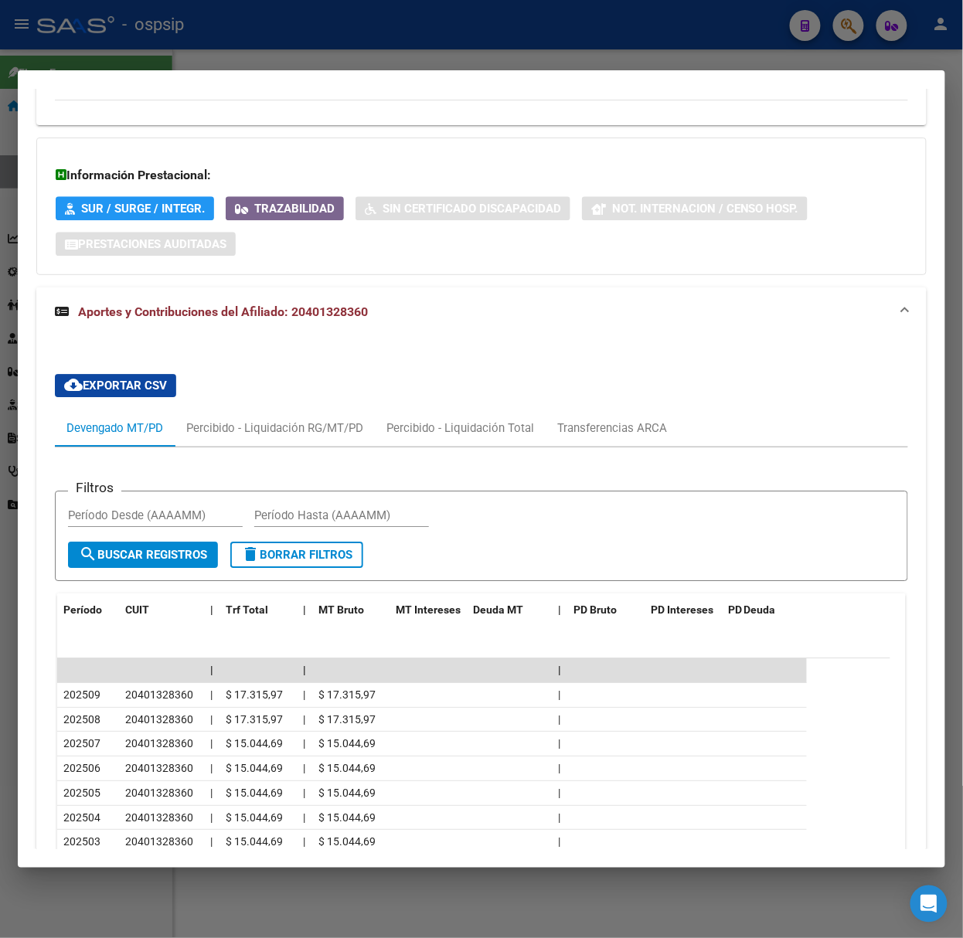
scroll to position [1210, 0]
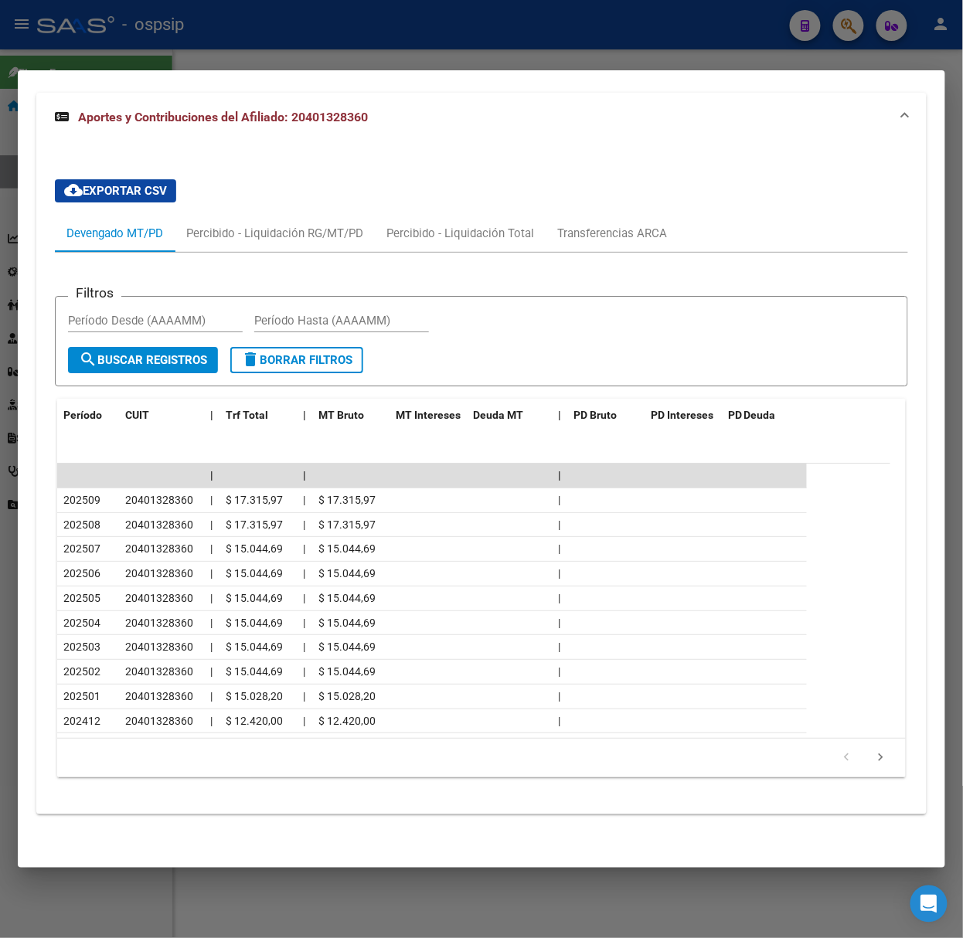
click at [230, 56] on div at bounding box center [481, 469] width 963 height 938
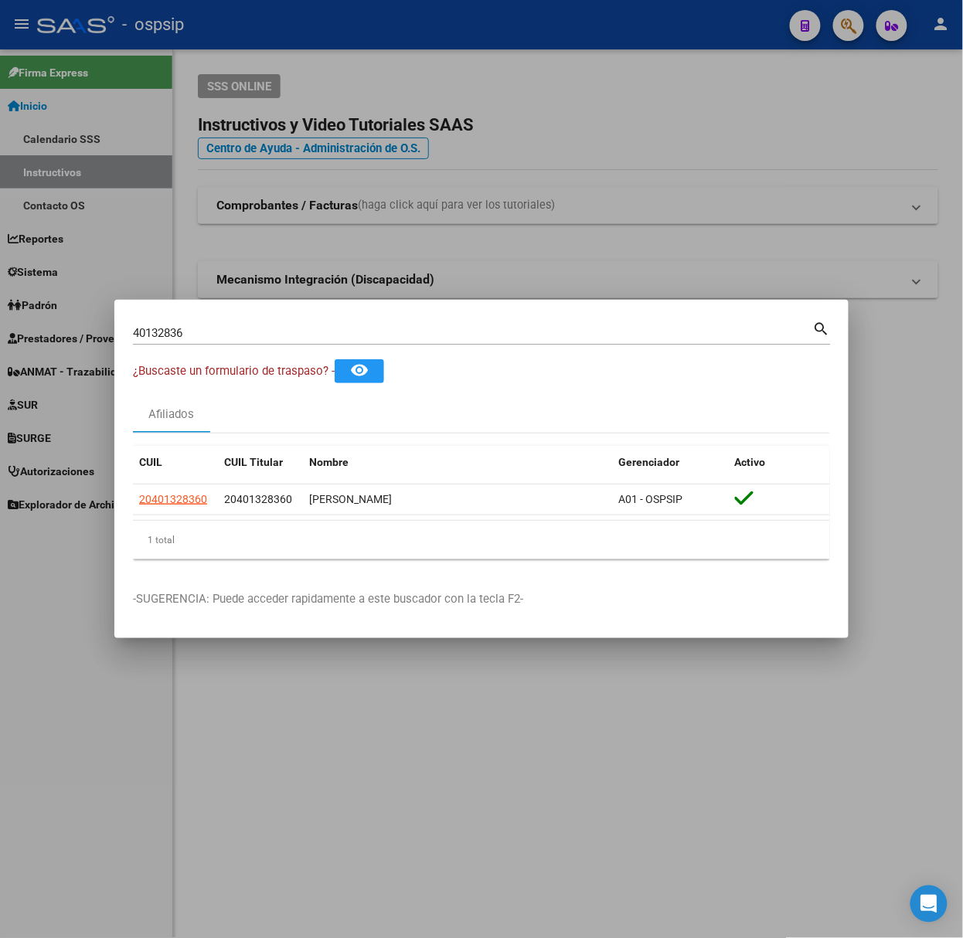
click at [223, 341] on div "40132836 Buscar (apellido, dni, [PERSON_NAME], [PERSON_NAME], cuit, obra social)" at bounding box center [473, 333] width 680 height 23
click at [221, 339] on input "40132836" at bounding box center [473, 333] width 680 height 14
type input "26821244"
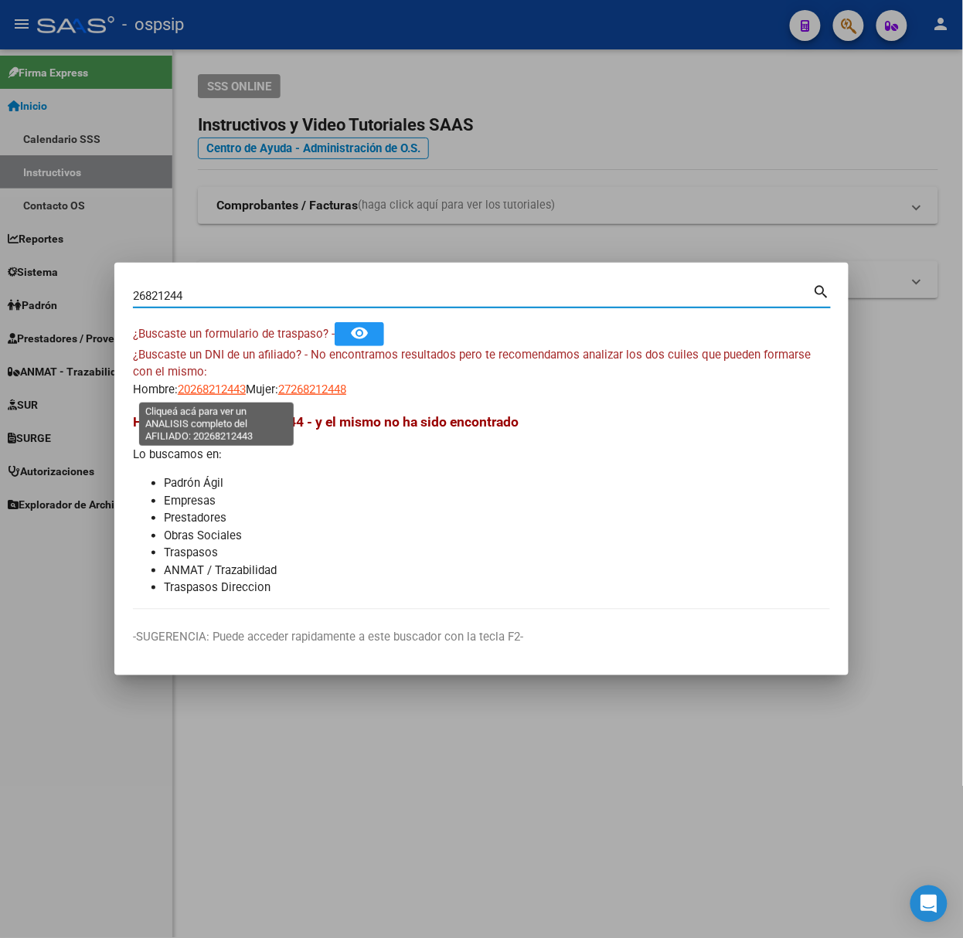
click at [186, 394] on span "20268212443" at bounding box center [212, 390] width 68 height 14
type textarea "20268212443"
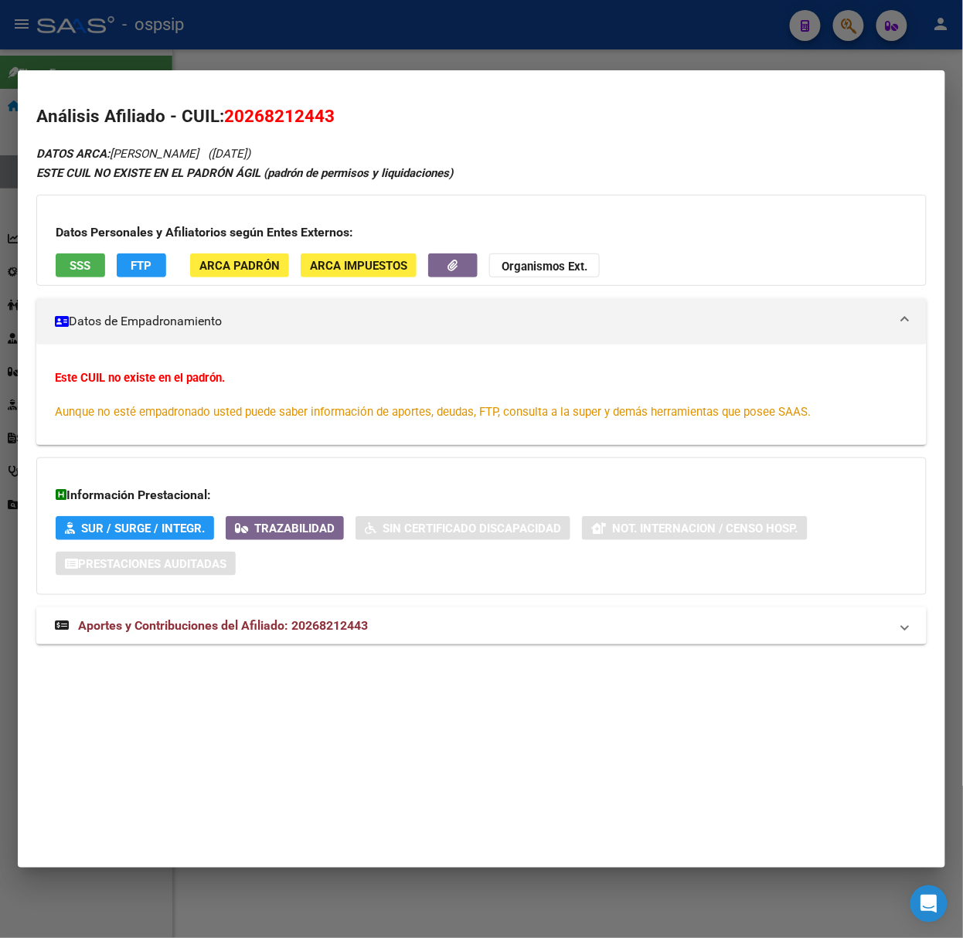
click at [282, 617] on strong "Aportes y Contribuciones del Afiliado: 20268212443" at bounding box center [211, 626] width 313 height 19
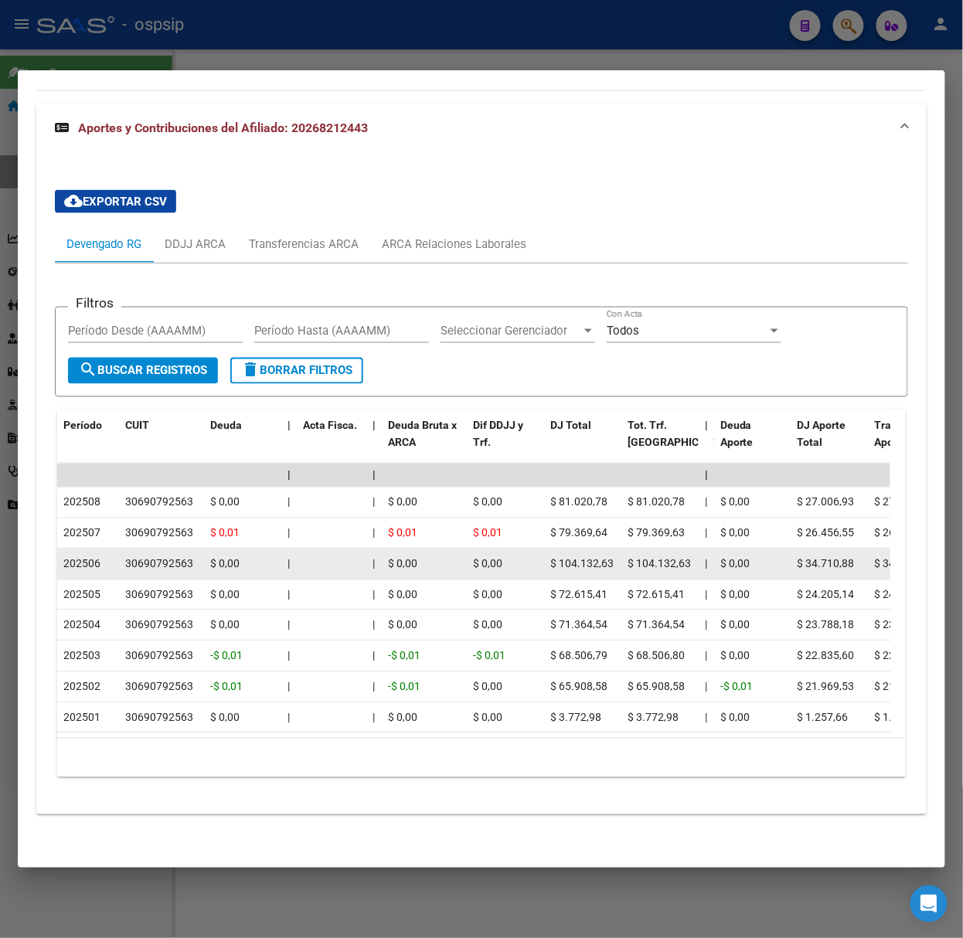
scroll to position [523, 0]
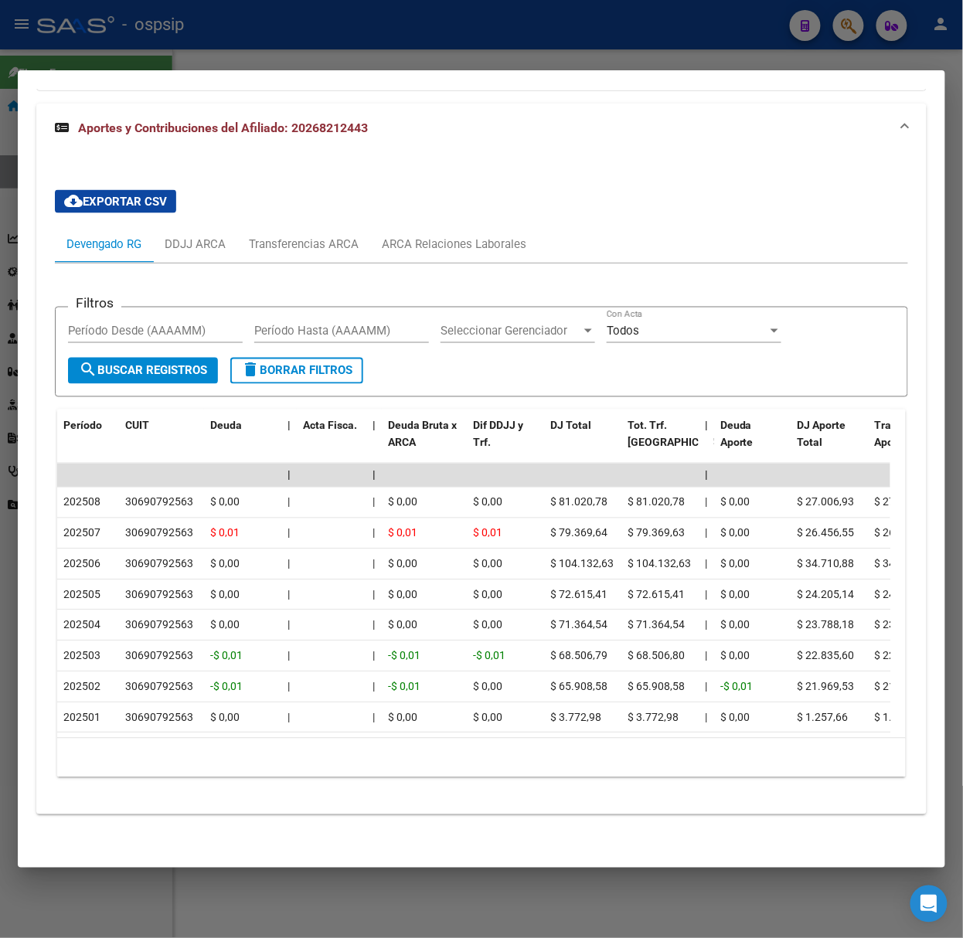
click at [263, 26] on div at bounding box center [481, 469] width 963 height 938
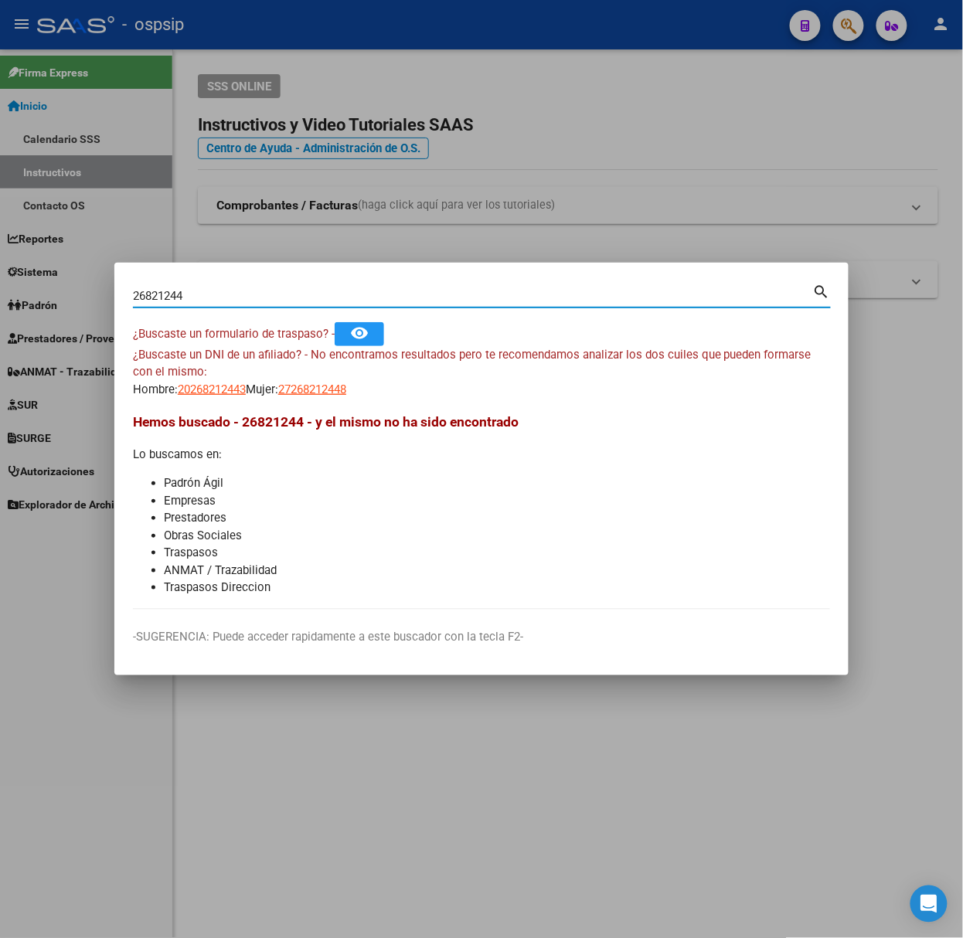
click at [269, 289] on input "26821244" at bounding box center [473, 296] width 680 height 14
type input "19073274"
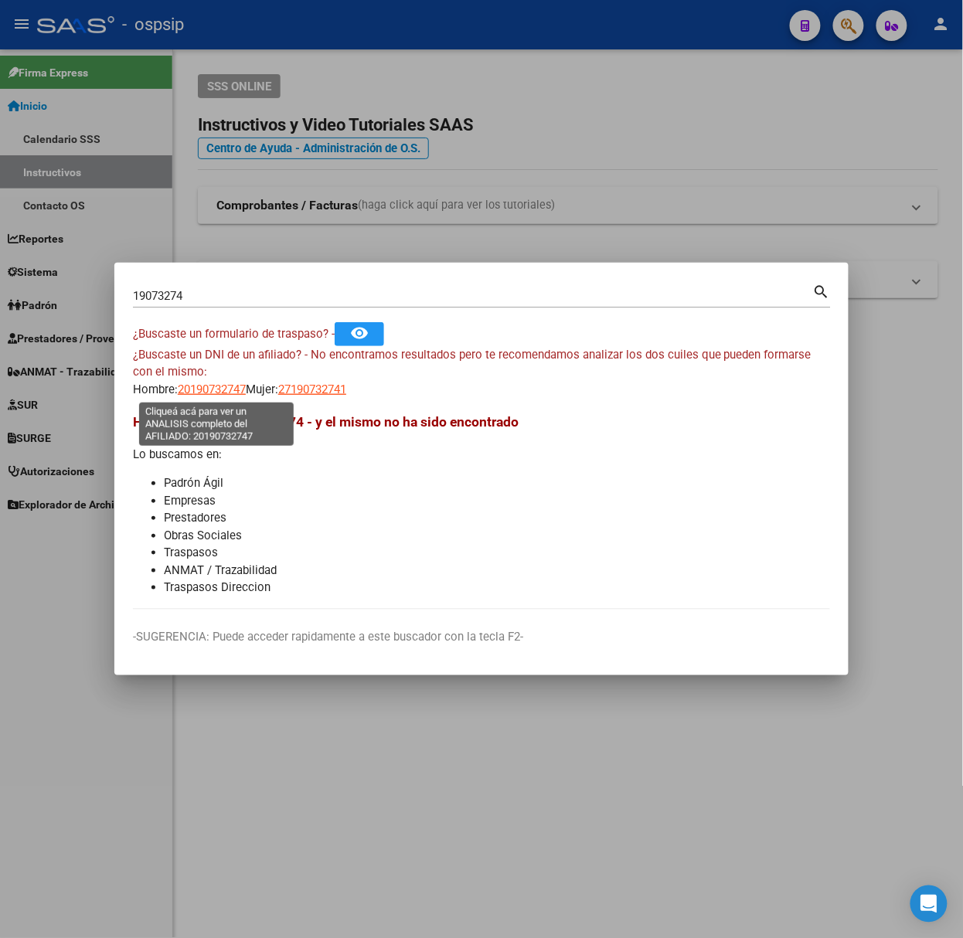
click at [213, 386] on span "20190732747" at bounding box center [212, 390] width 68 height 14
type textarea "20190732747"
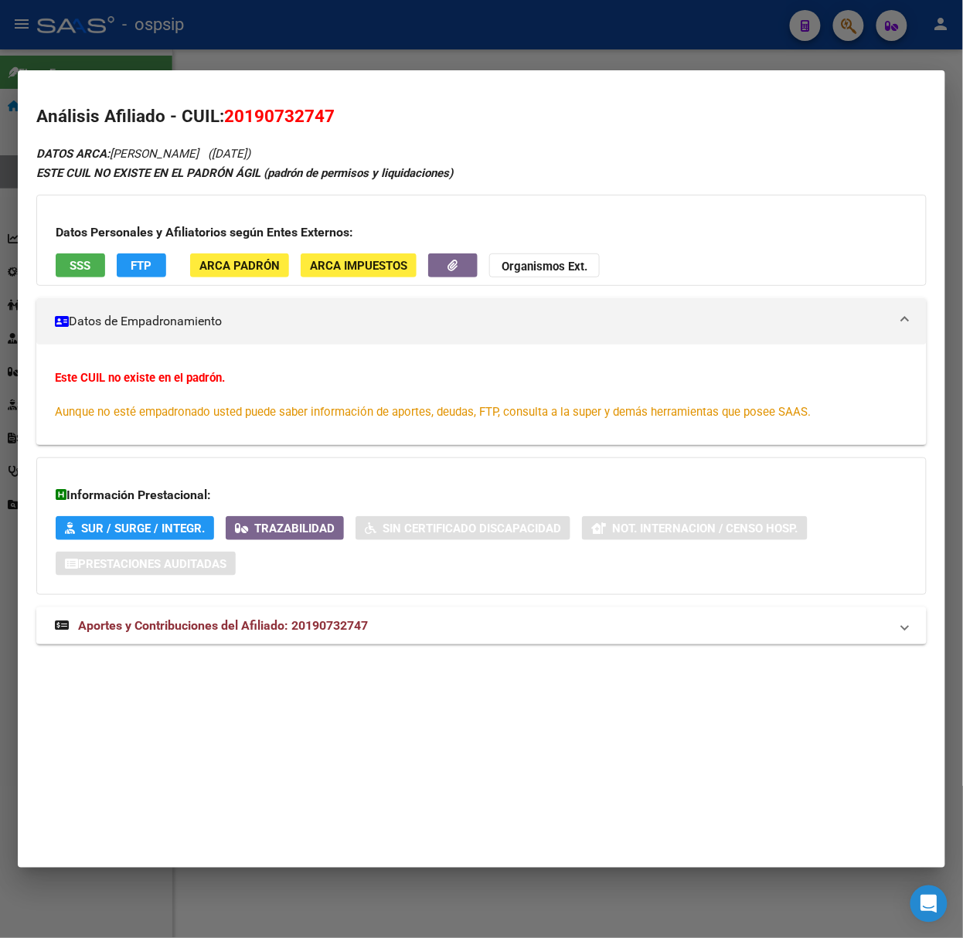
click at [339, 614] on mat-expansion-panel-header "Aportes y Contribuciones del Afiliado: 20190732747" at bounding box center [481, 626] width 890 height 37
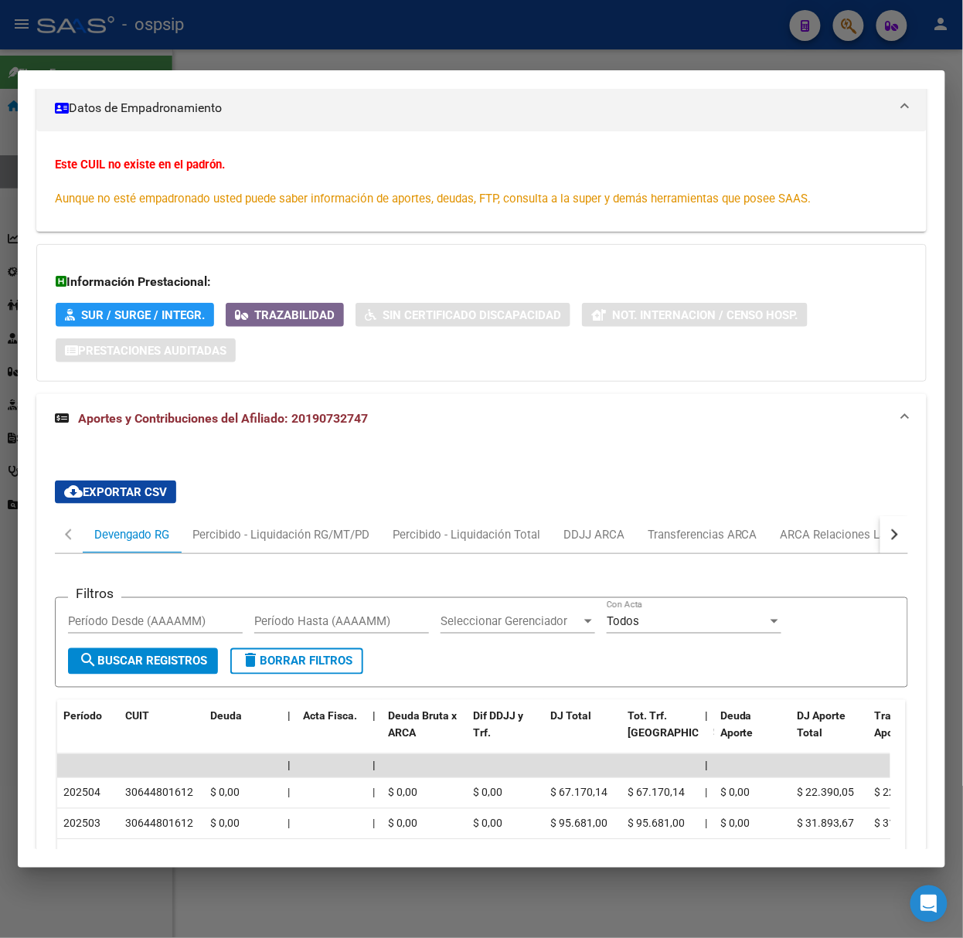
scroll to position [419, 0]
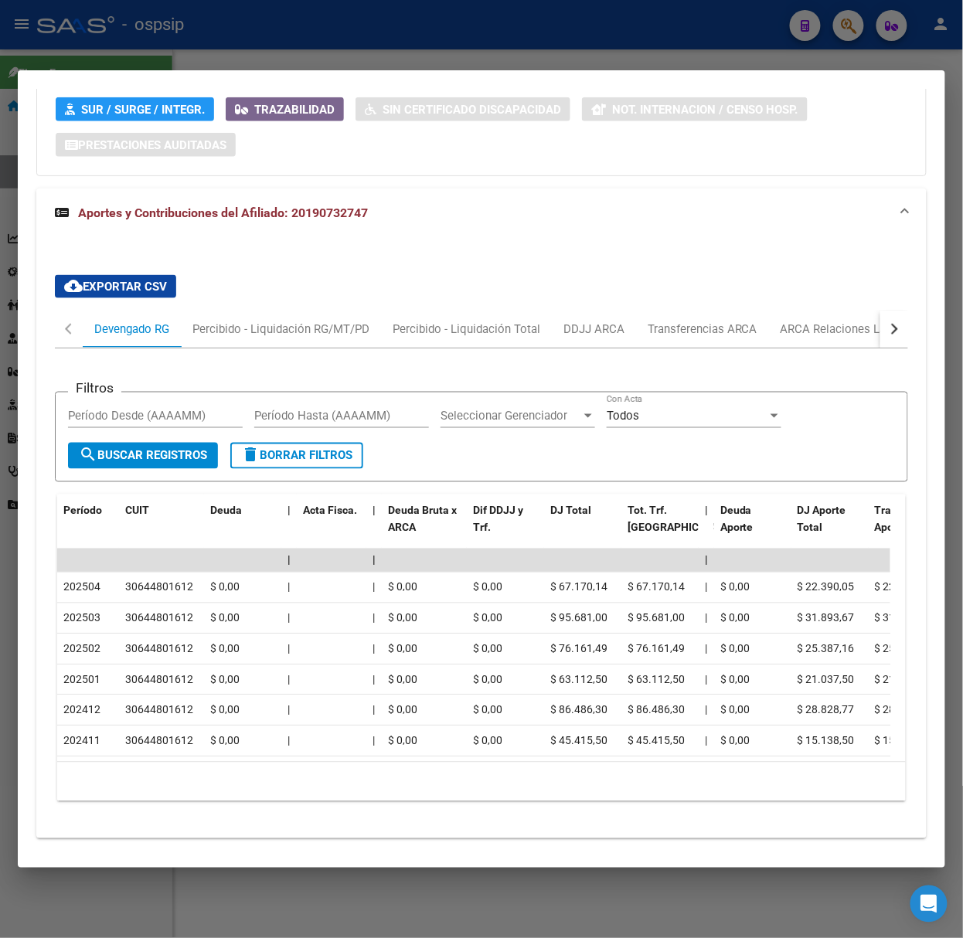
click at [215, 57] on div at bounding box center [481, 469] width 963 height 938
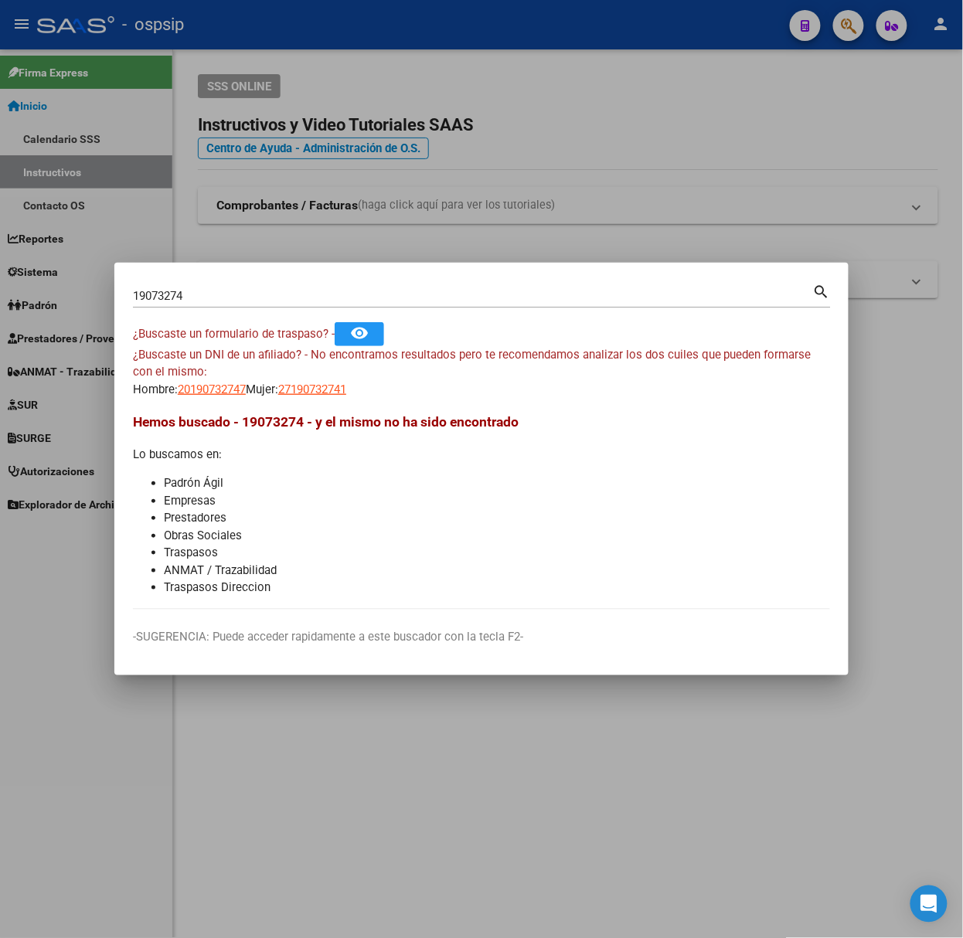
click at [306, 318] on div "19073274 Buscar (apellido, dni, [PERSON_NAME], nro traspaso, cuit, obra social)…" at bounding box center [482, 301] width 698 height 41
click at [294, 301] on input "19073274" at bounding box center [473, 296] width 680 height 14
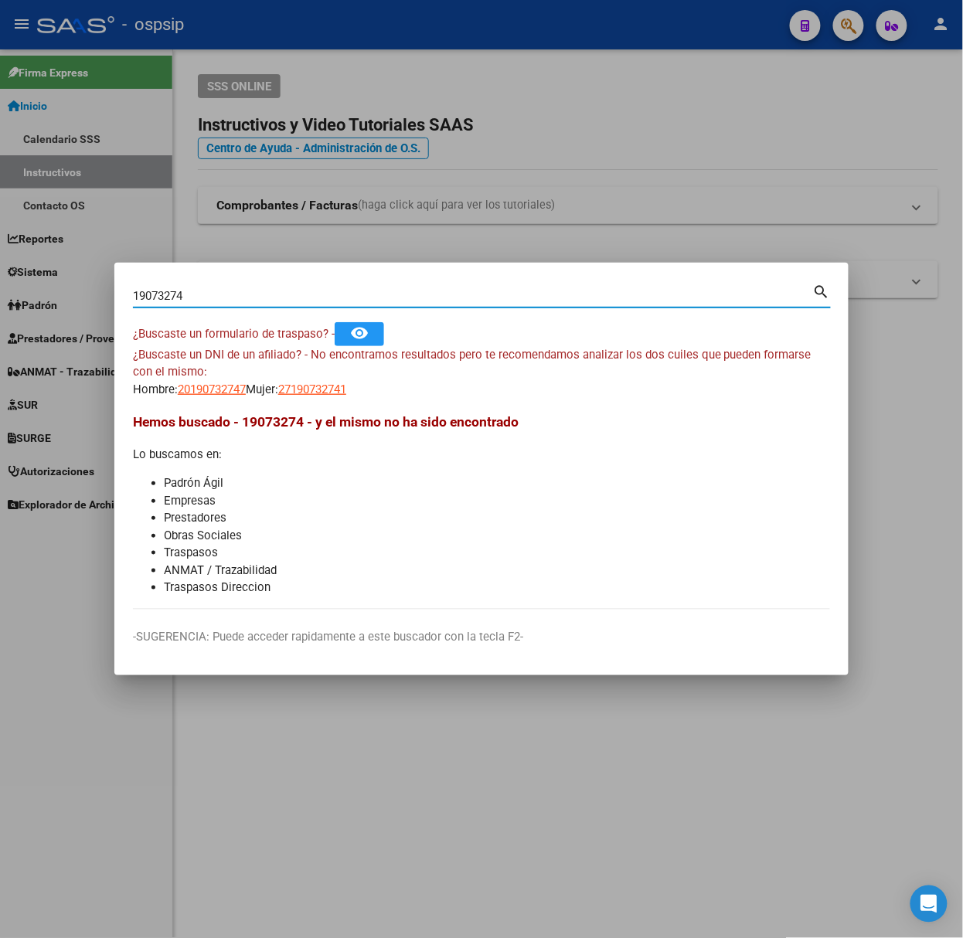
click at [294, 301] on input "19073274" at bounding box center [473, 296] width 680 height 14
type input "39759998"
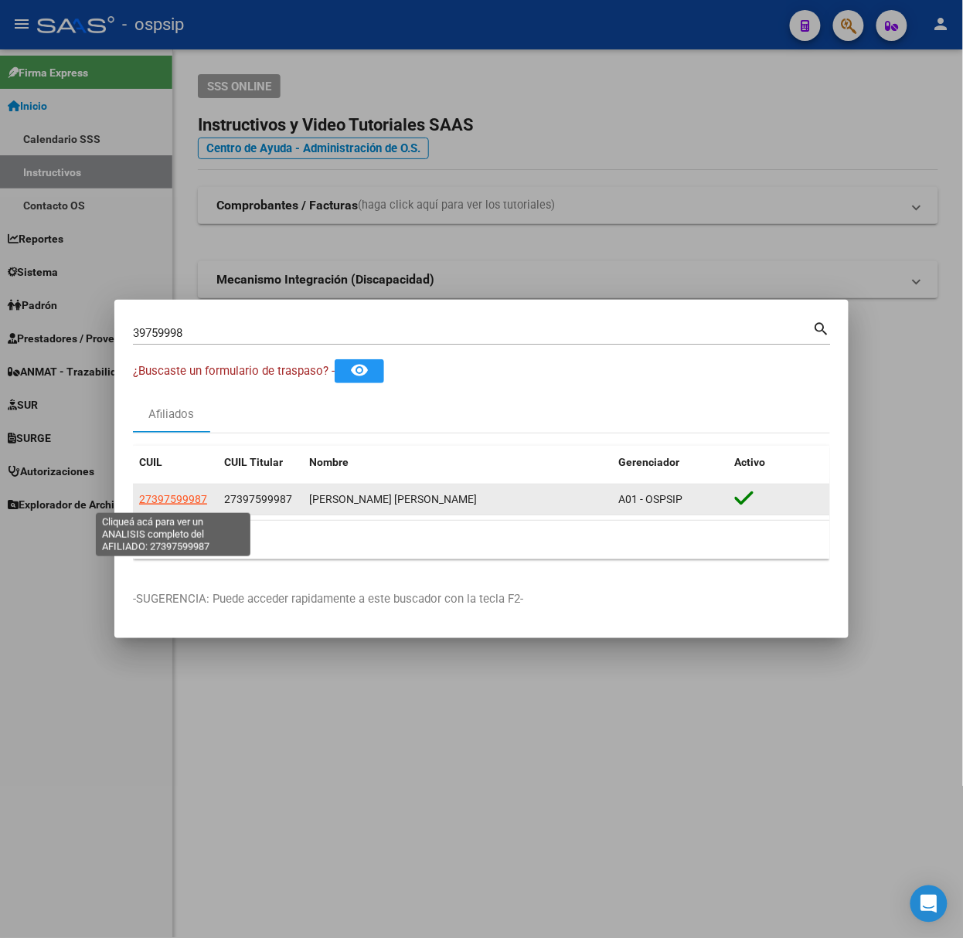
click at [170, 504] on span "27397599987" at bounding box center [173, 499] width 68 height 12
type textarea "27397599987"
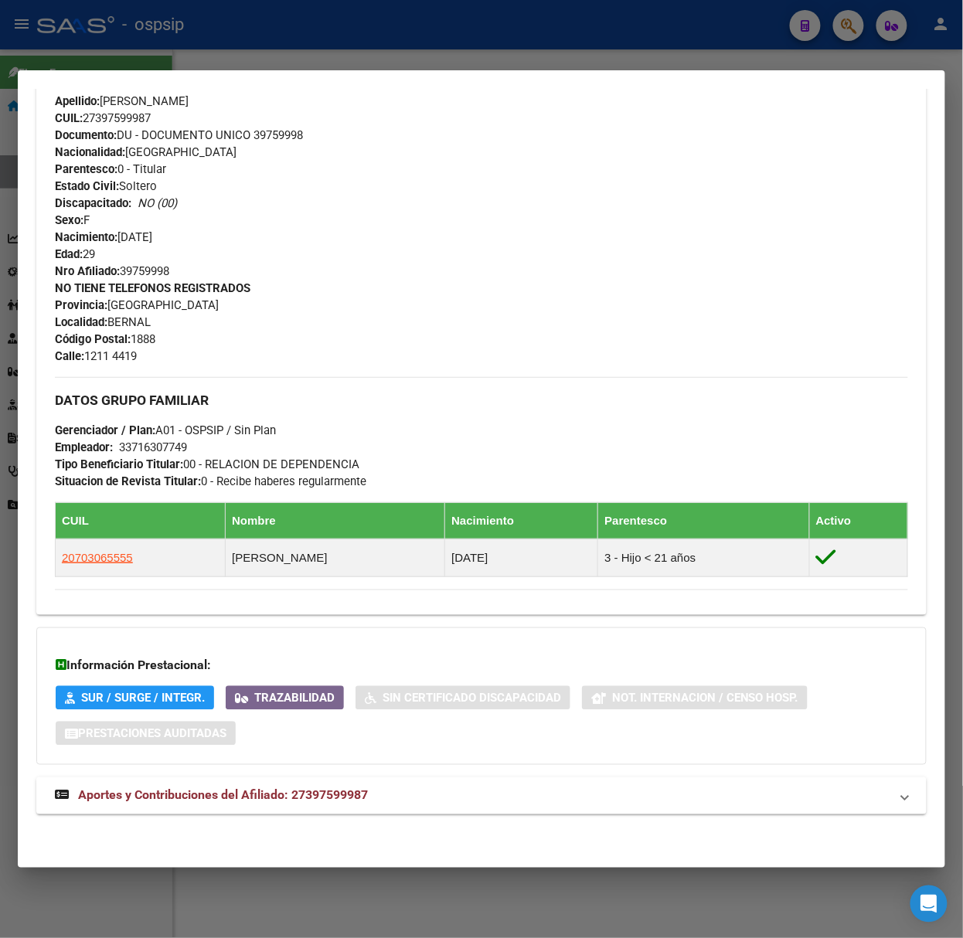
scroll to position [499, 0]
drag, startPoint x: 560, startPoint y: 777, endPoint x: 548, endPoint y: 764, distance: 17.5
click at [560, 778] on mat-expansion-panel-header "Aportes y Contribuciones del Afiliado: 27397599987" at bounding box center [481, 796] width 890 height 37
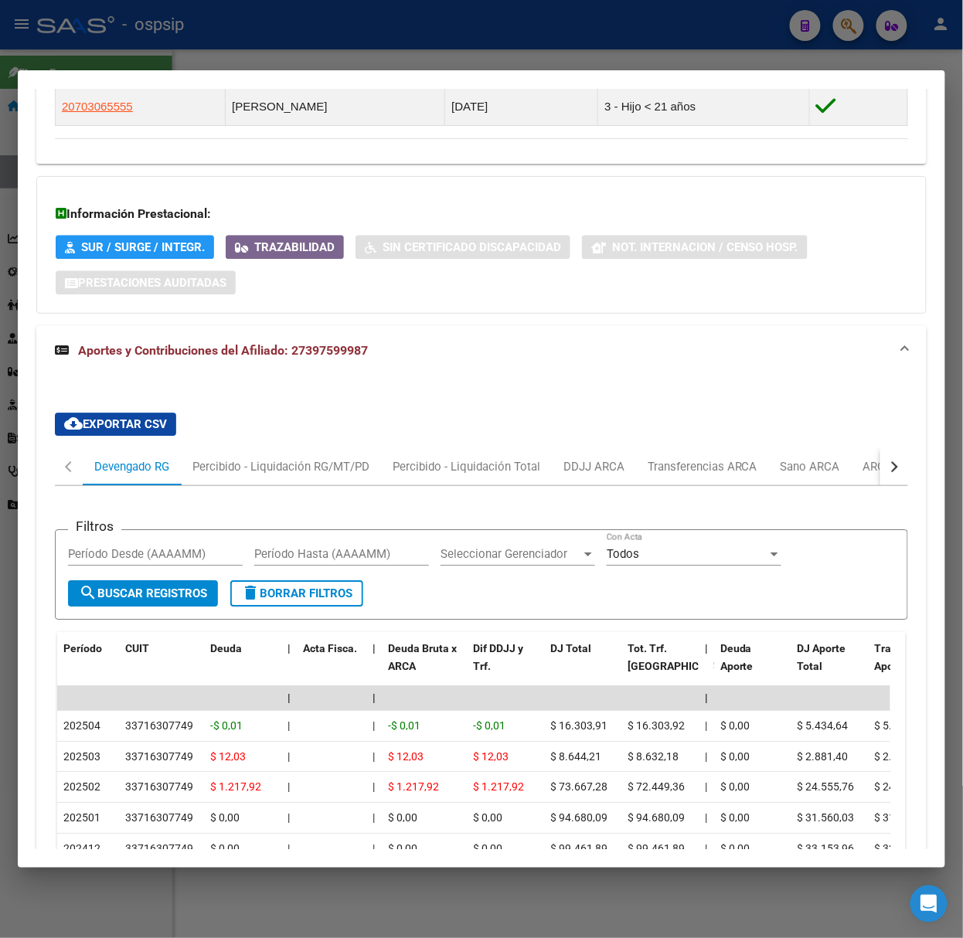
scroll to position [985, 0]
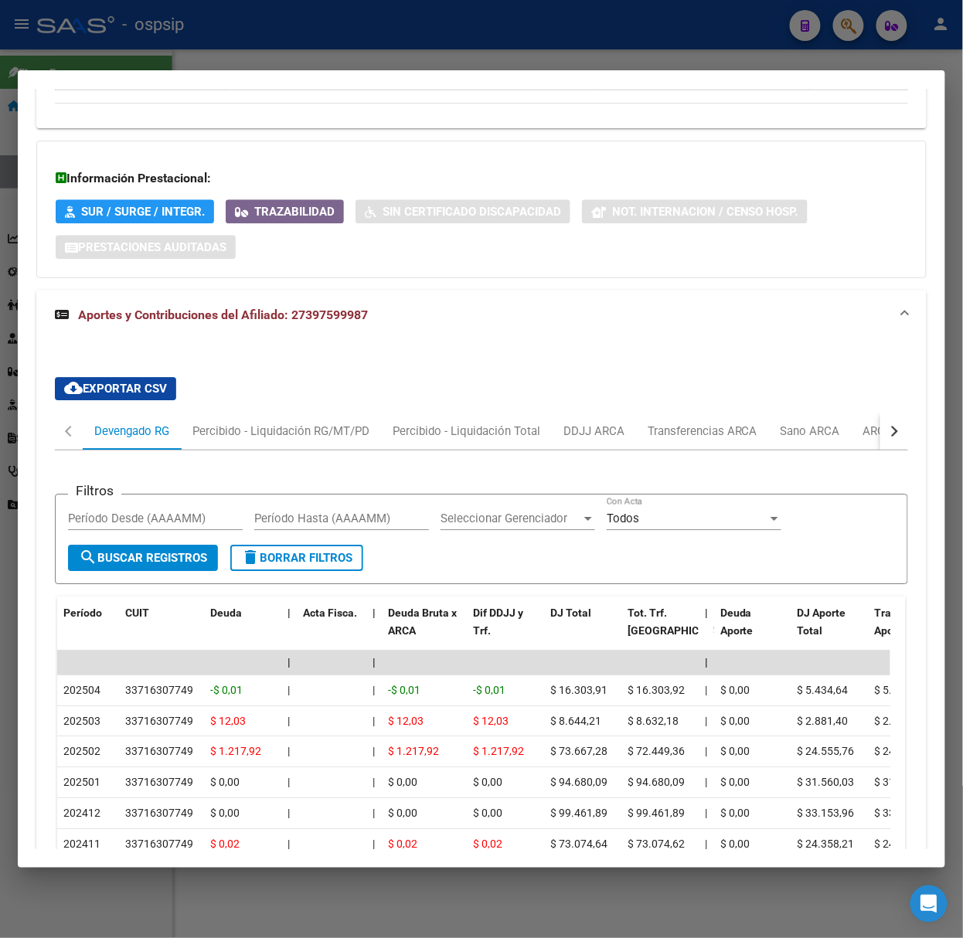
click at [377, 23] on div at bounding box center [481, 469] width 963 height 938
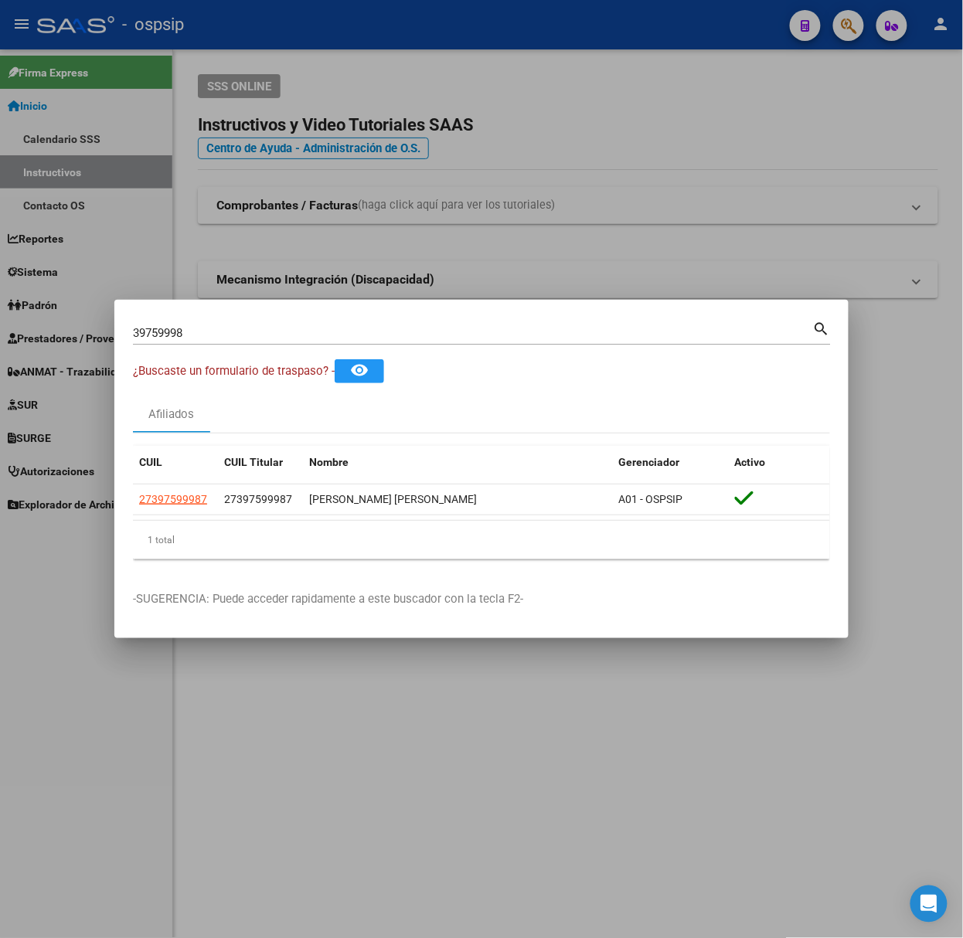
click at [305, 323] on div "39759998 Buscar (apellido, dni, [PERSON_NAME], [PERSON_NAME], cuit, obra social)" at bounding box center [473, 333] width 680 height 23
click at [309, 326] on input "39759998" at bounding box center [473, 333] width 680 height 14
type input "42902460"
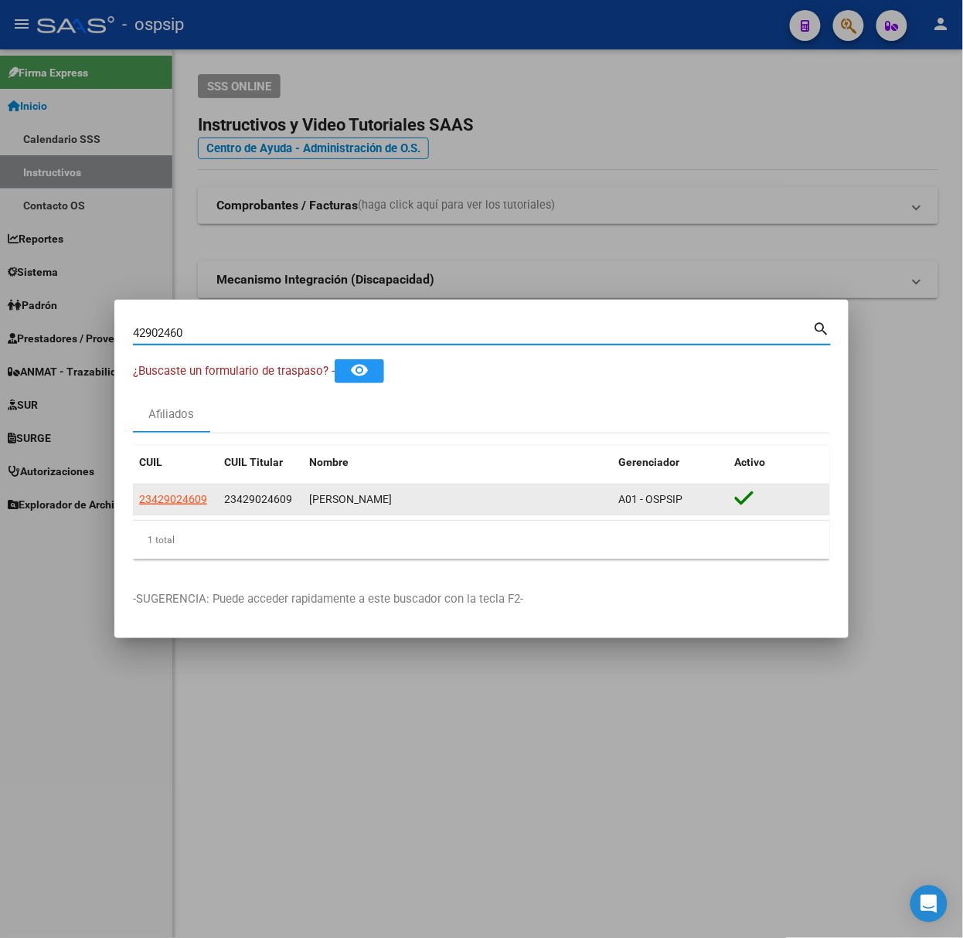
click at [206, 502] on span "23429024609" at bounding box center [173, 499] width 68 height 12
type textarea "23429024609"
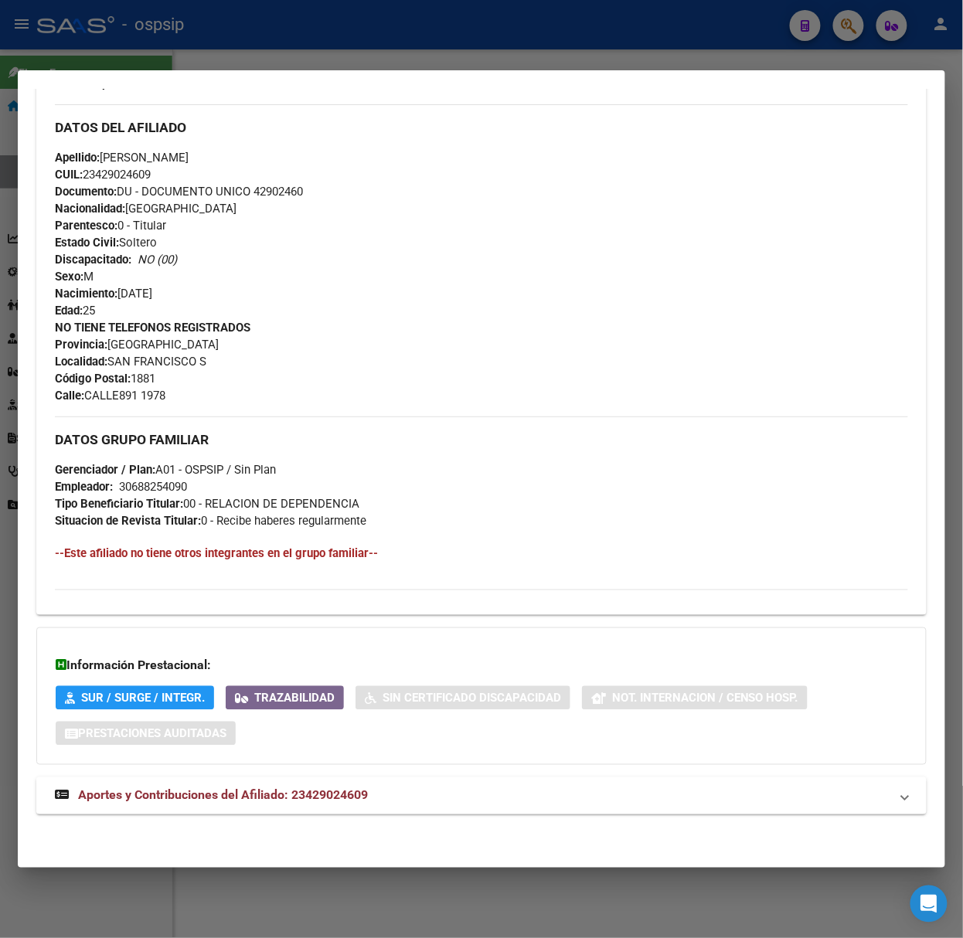
click at [393, 787] on mat-panel-title "Aportes y Contribuciones del Afiliado: 23429024609" at bounding box center [472, 796] width 835 height 19
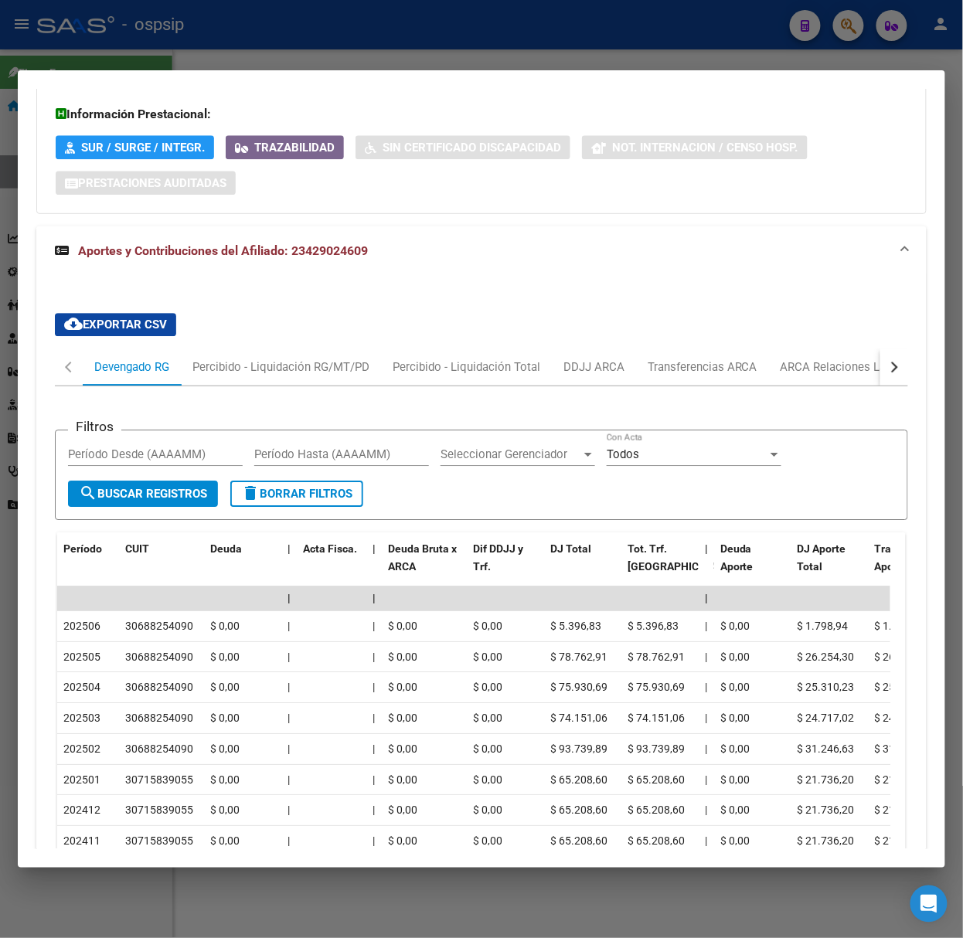
scroll to position [1214, 0]
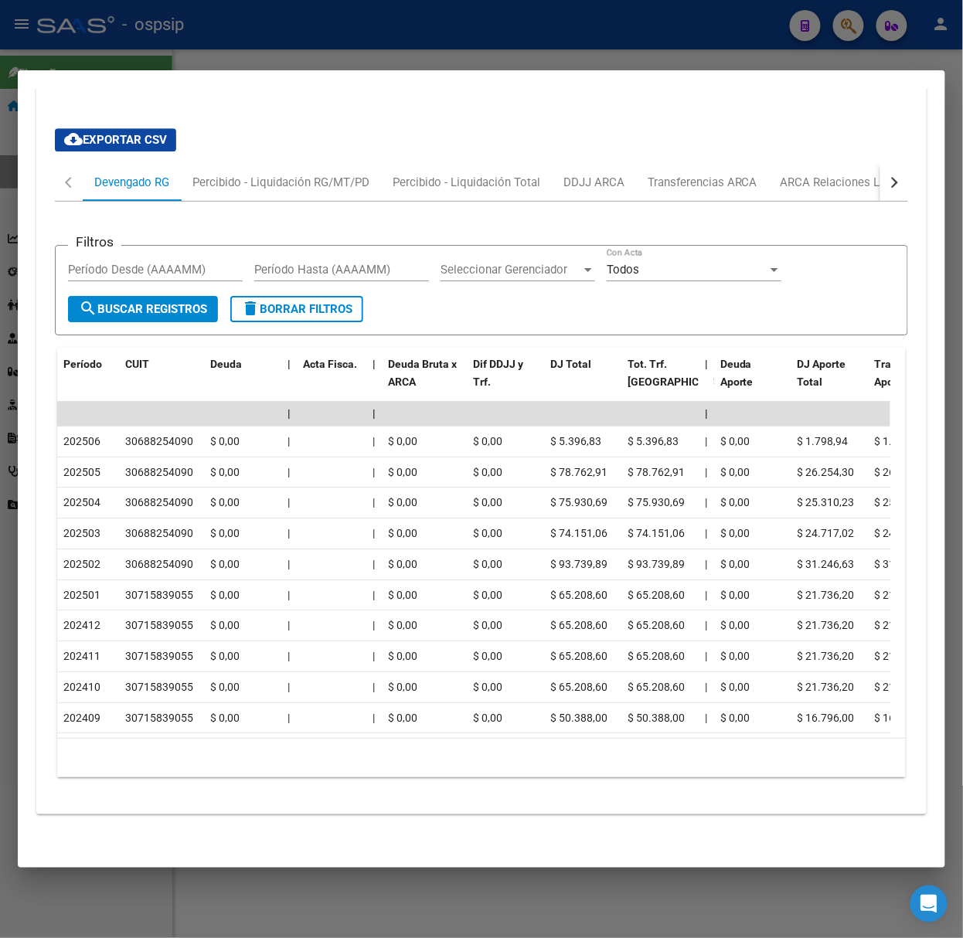
click at [447, 53] on div at bounding box center [481, 469] width 963 height 938
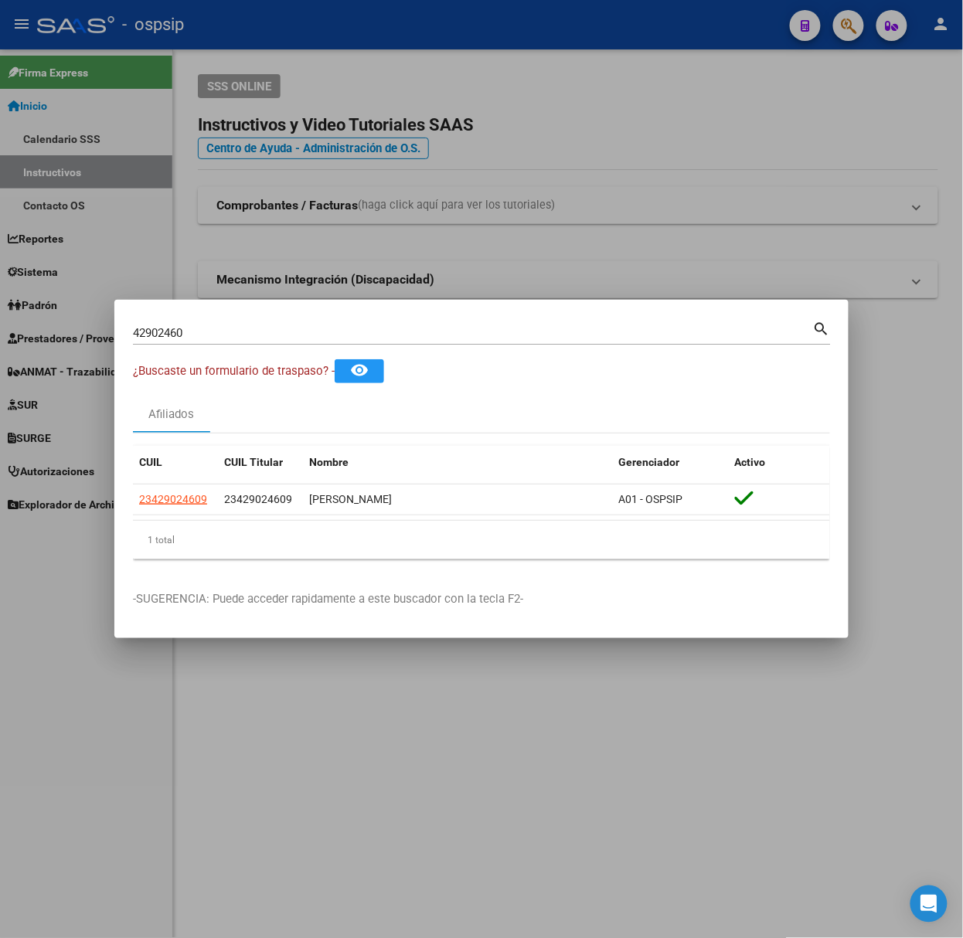
click at [384, 323] on div "42902460 Buscar (apellido, dni, cuil, nro traspaso, cuit, obra social)" at bounding box center [473, 333] width 680 height 23
click at [393, 331] on input "42902460" at bounding box center [473, 333] width 680 height 14
type input "43182377"
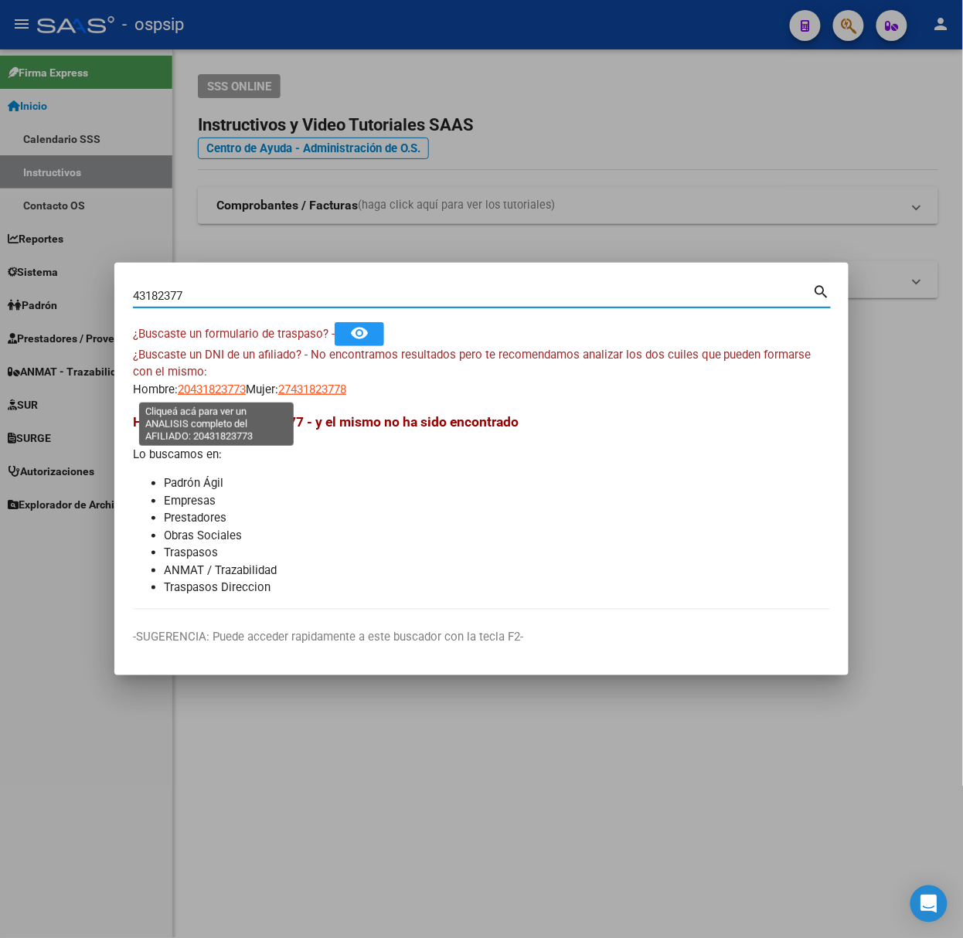
click at [230, 386] on span "20431823773" at bounding box center [212, 390] width 68 height 14
type textarea "20431823773"
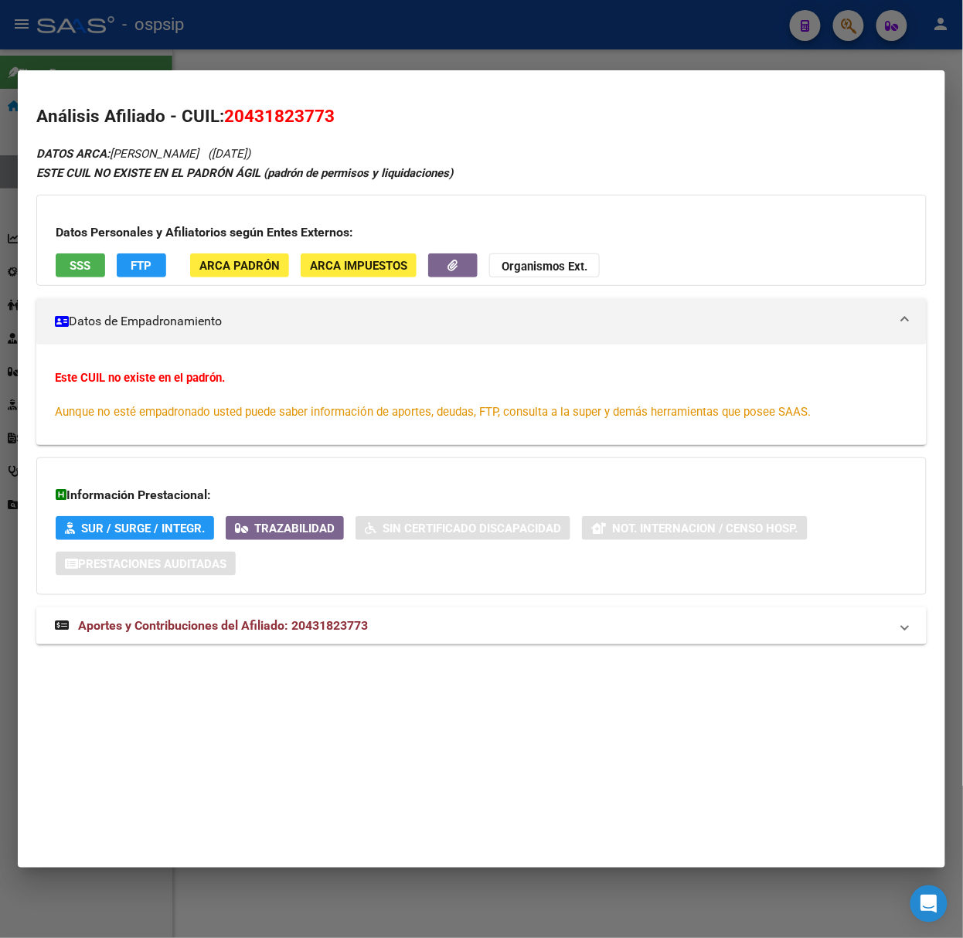
click at [372, 623] on mat-panel-title "Aportes y Contribuciones del Afiliado: 20431823773" at bounding box center [472, 626] width 835 height 19
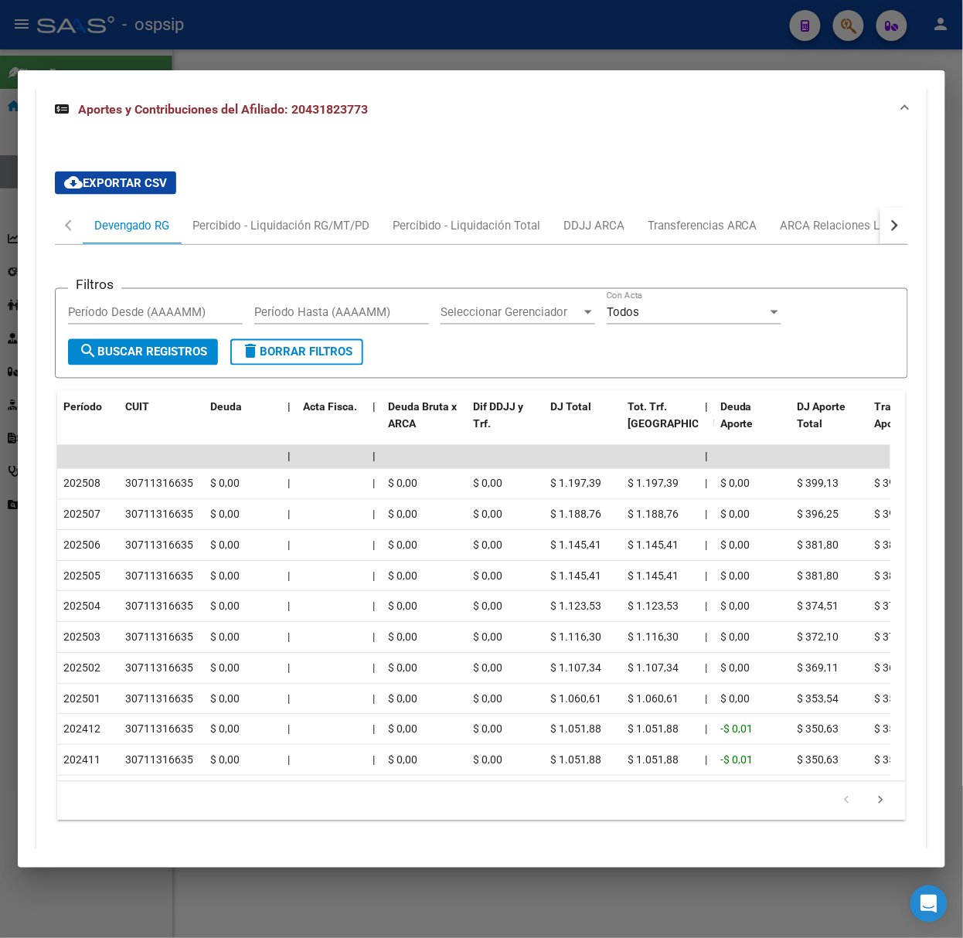
scroll to position [584, 0]
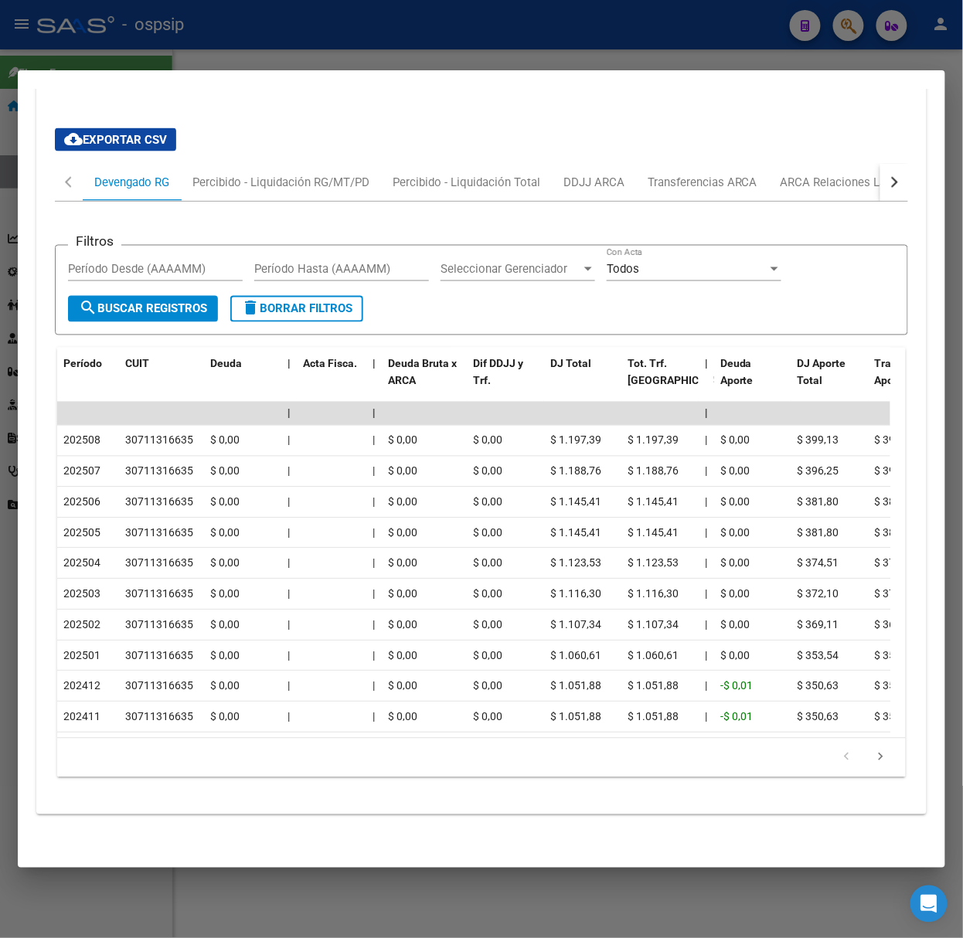
click at [220, 48] on div at bounding box center [481, 469] width 963 height 938
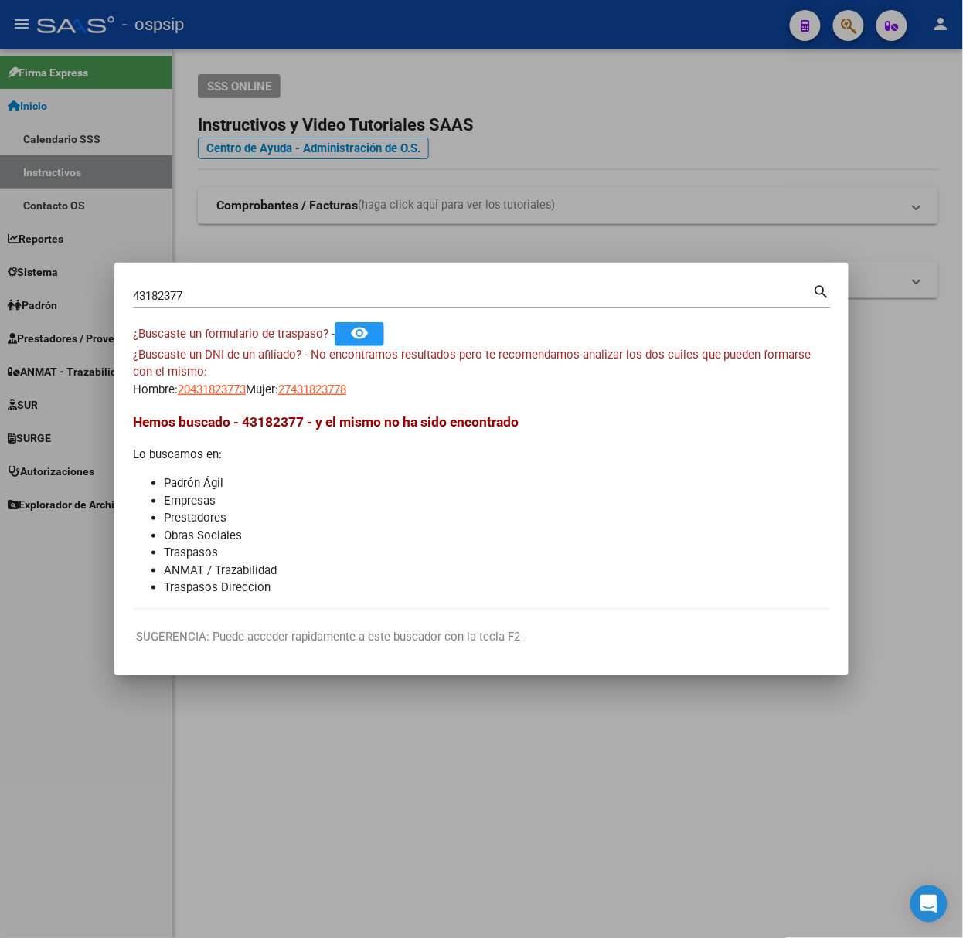
click at [223, 306] on div "43182377 Buscar (apellido, dni, [PERSON_NAME], [PERSON_NAME], cuit, obra social)" at bounding box center [473, 295] width 680 height 23
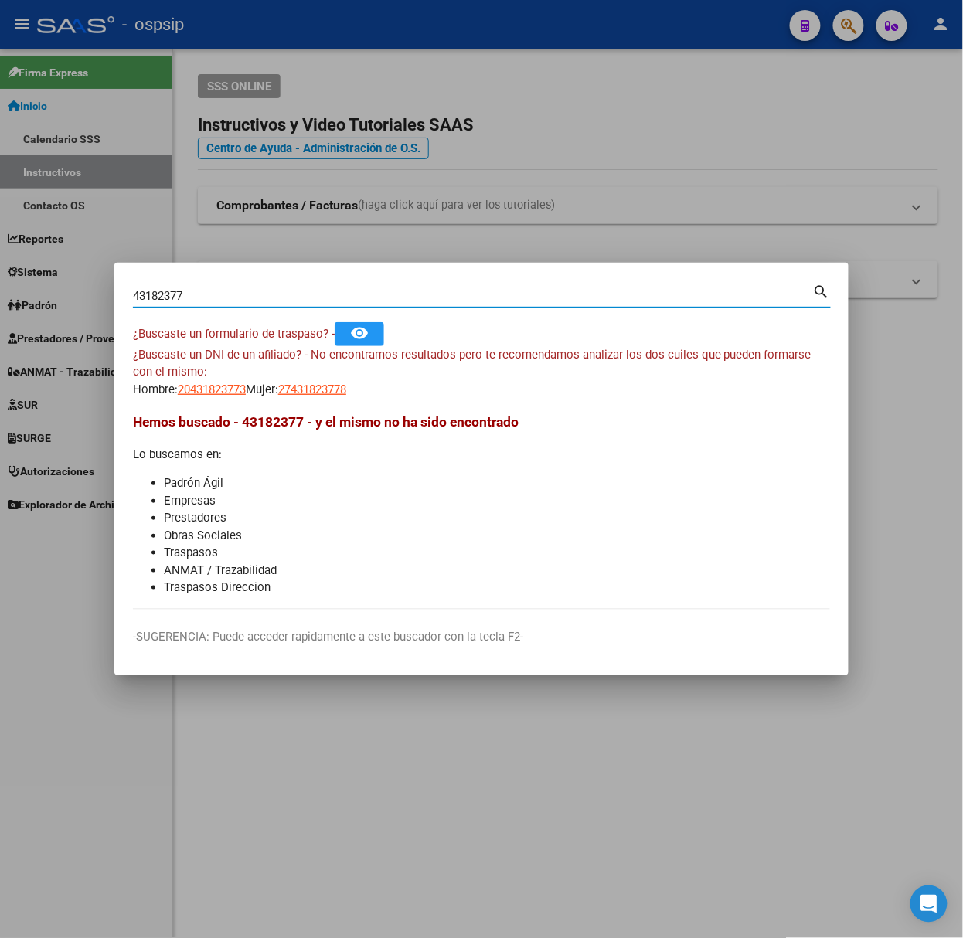
click at [224, 267] on mat-dialog-container "43182377 Buscar (apellido, dni, cuil, nro traspaso, cuit, obra social) search ¿…" at bounding box center [481, 469] width 734 height 413
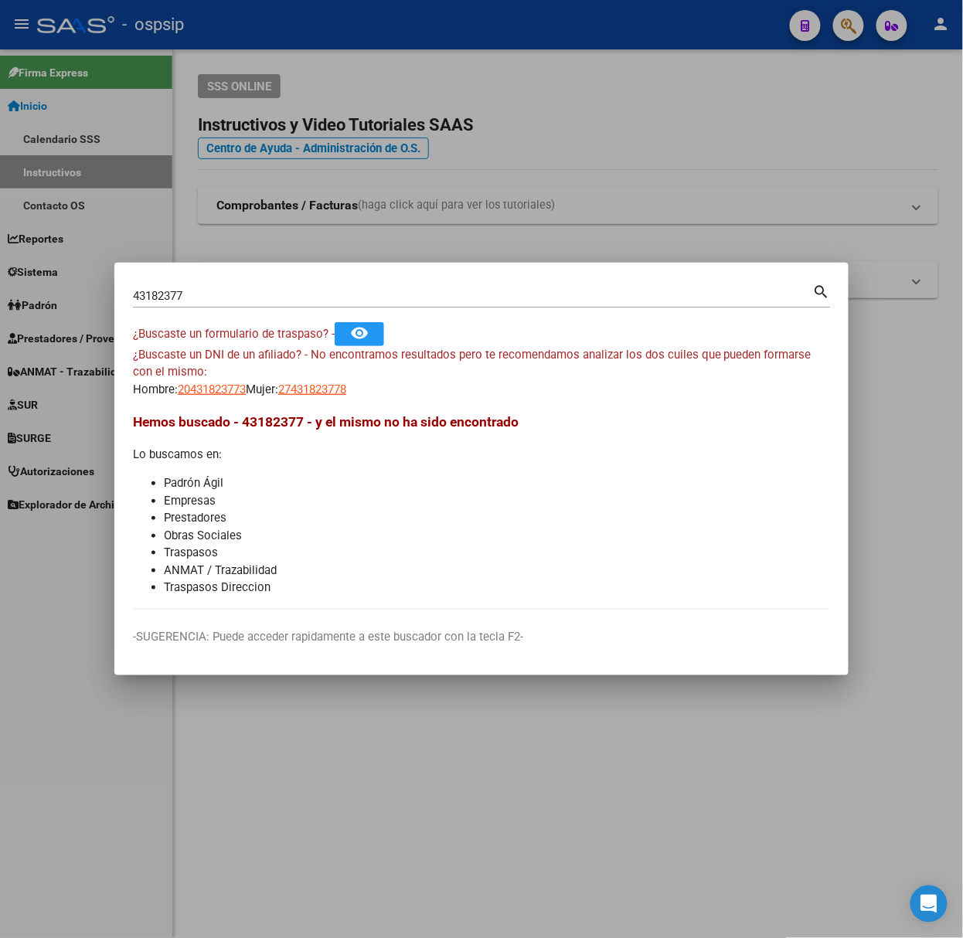
click at [241, 288] on div "43182377 Buscar (apellido, dni, [PERSON_NAME], [PERSON_NAME], cuit, obra social)" at bounding box center [473, 295] width 680 height 23
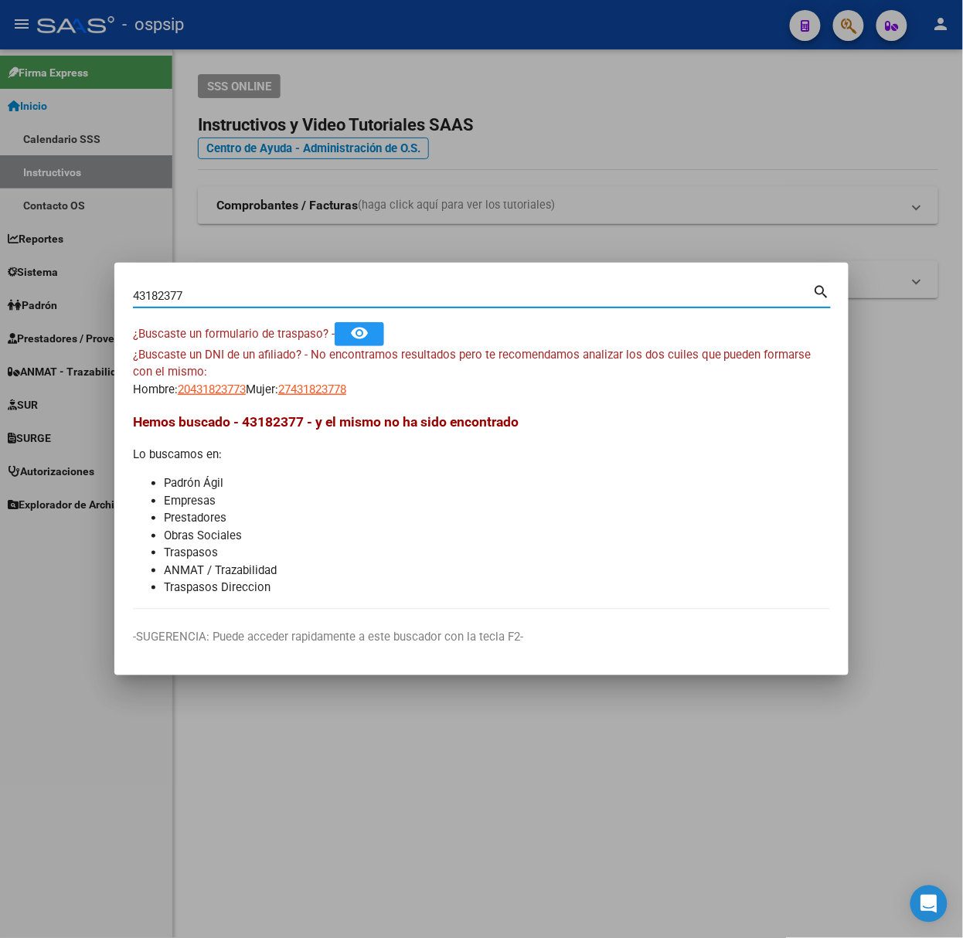
click at [254, 304] on div "43182377 Buscar (apellido, dni, [PERSON_NAME], [PERSON_NAME], cuit, obra social)" at bounding box center [473, 295] width 680 height 23
click at [249, 298] on input "43182377" at bounding box center [473, 296] width 680 height 14
type input "22479795"
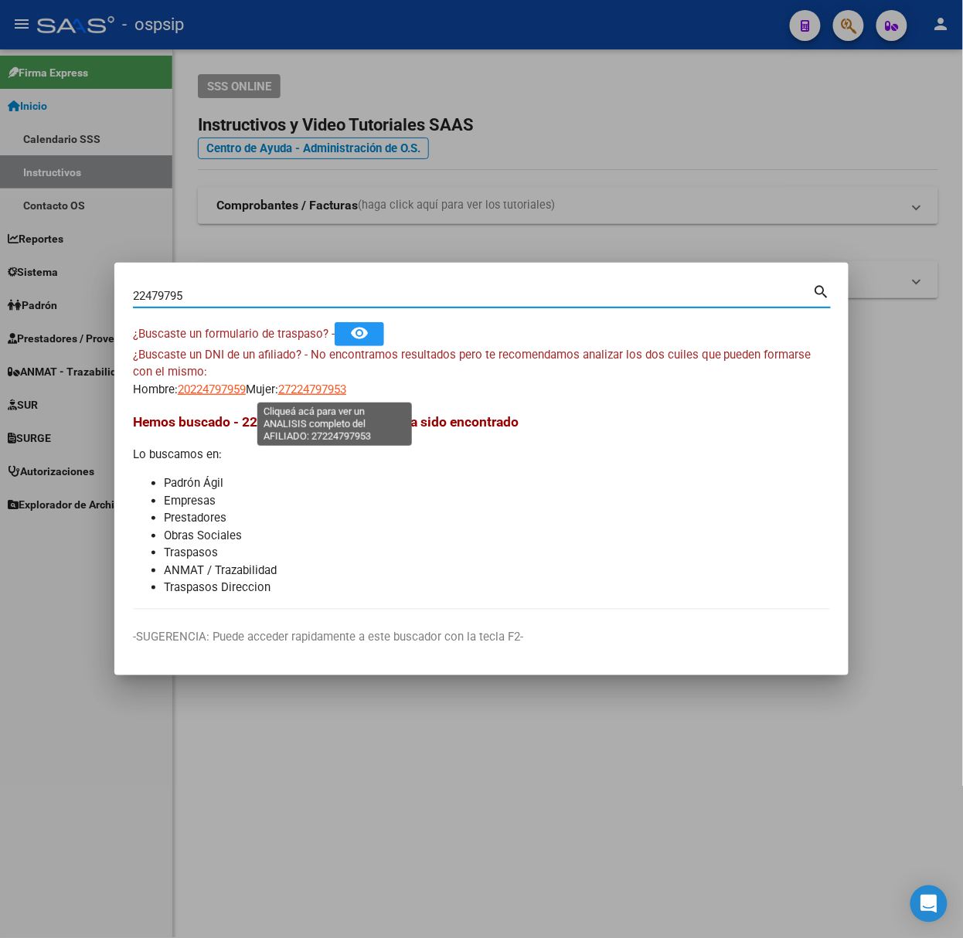
click at [311, 393] on span "27224797953" at bounding box center [312, 390] width 68 height 14
type textarea "27224797953"
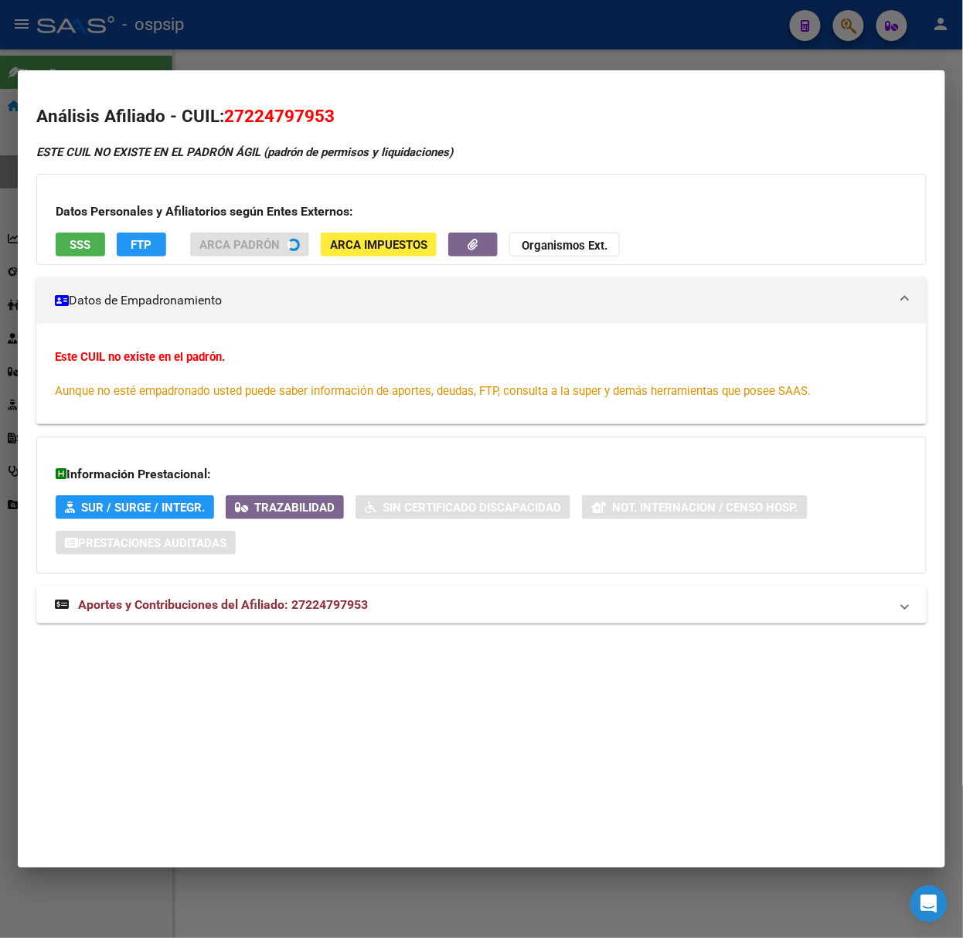
click at [310, 612] on span "Aportes y Contribuciones del Afiliado: 27224797953" at bounding box center [223, 604] width 290 height 15
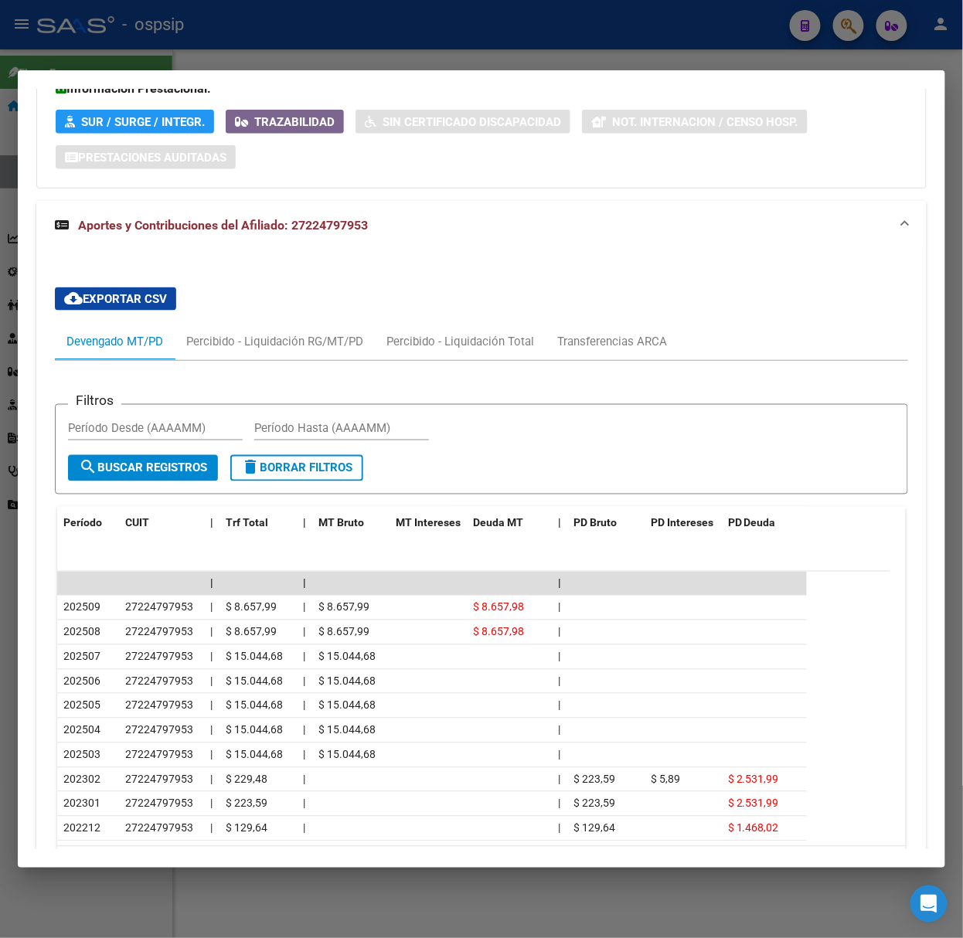
scroll to position [518, 0]
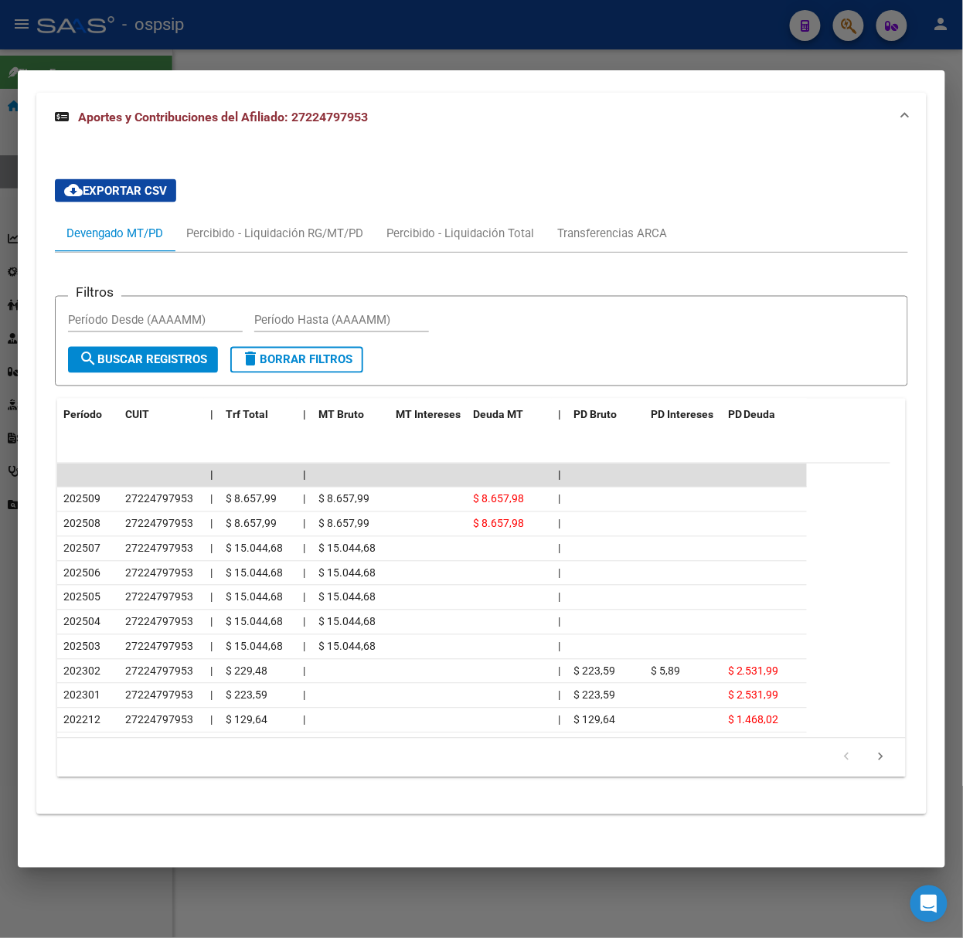
click at [165, 34] on div at bounding box center [481, 469] width 963 height 938
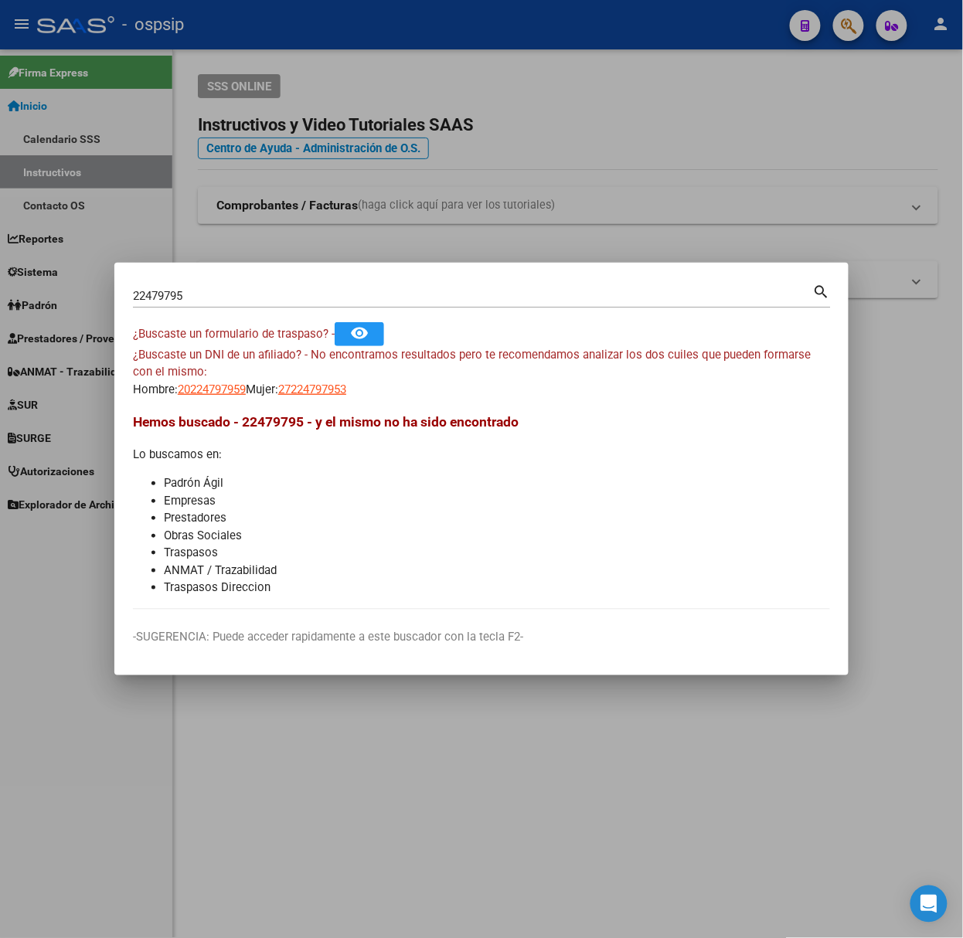
click at [192, 301] on input "22479795" at bounding box center [473, 296] width 680 height 14
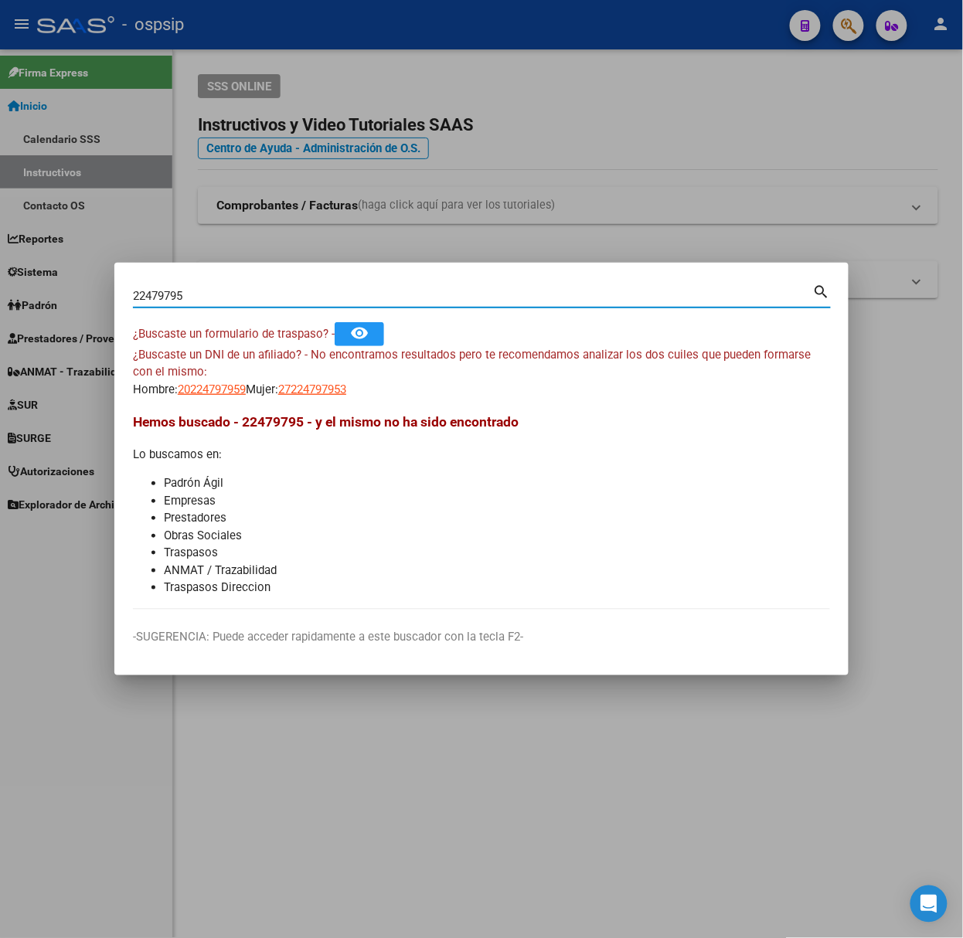
click at [192, 301] on input "22479795" at bounding box center [473, 296] width 680 height 14
type input "39759998"
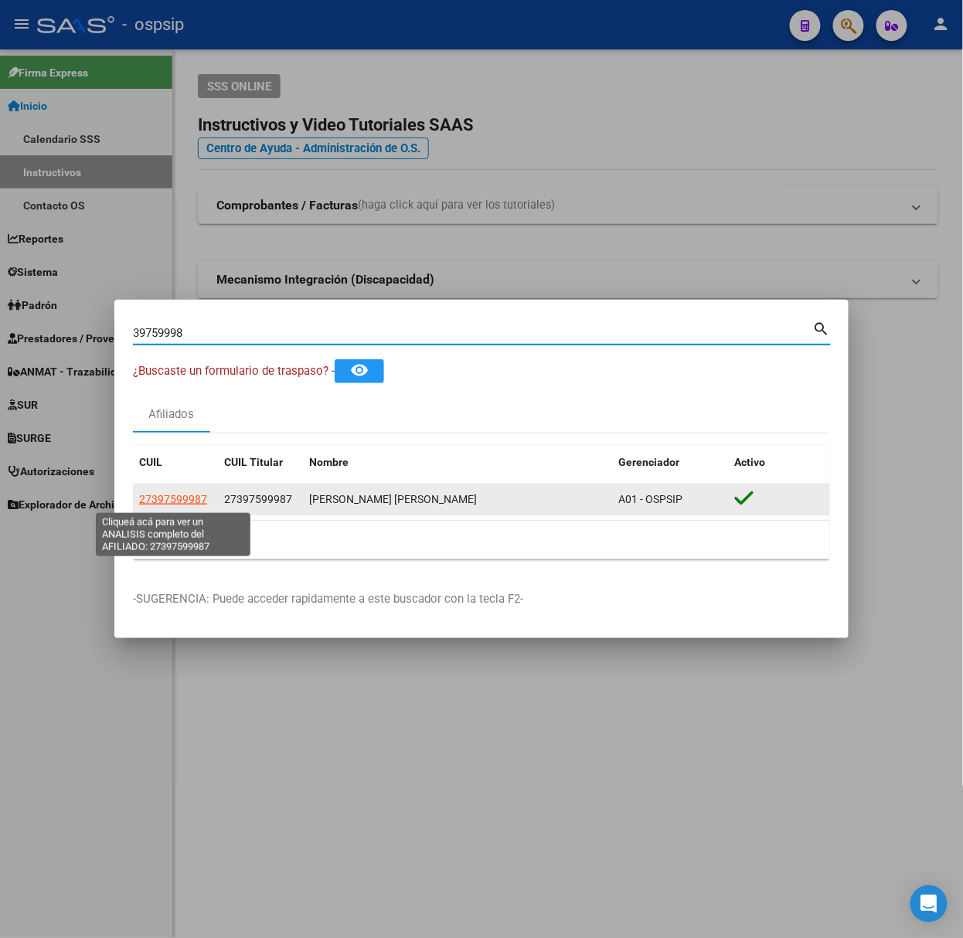
click at [184, 504] on span "27397599987" at bounding box center [173, 499] width 68 height 12
type textarea "27397599987"
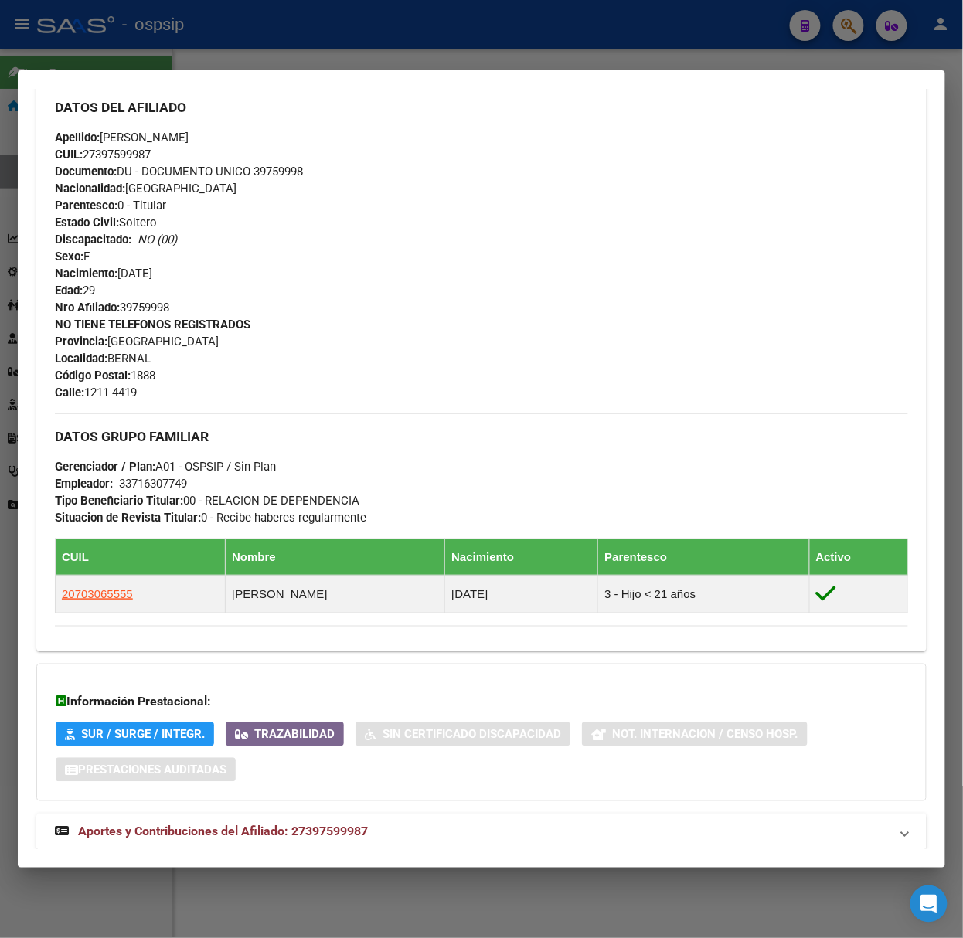
scroll to position [486, 0]
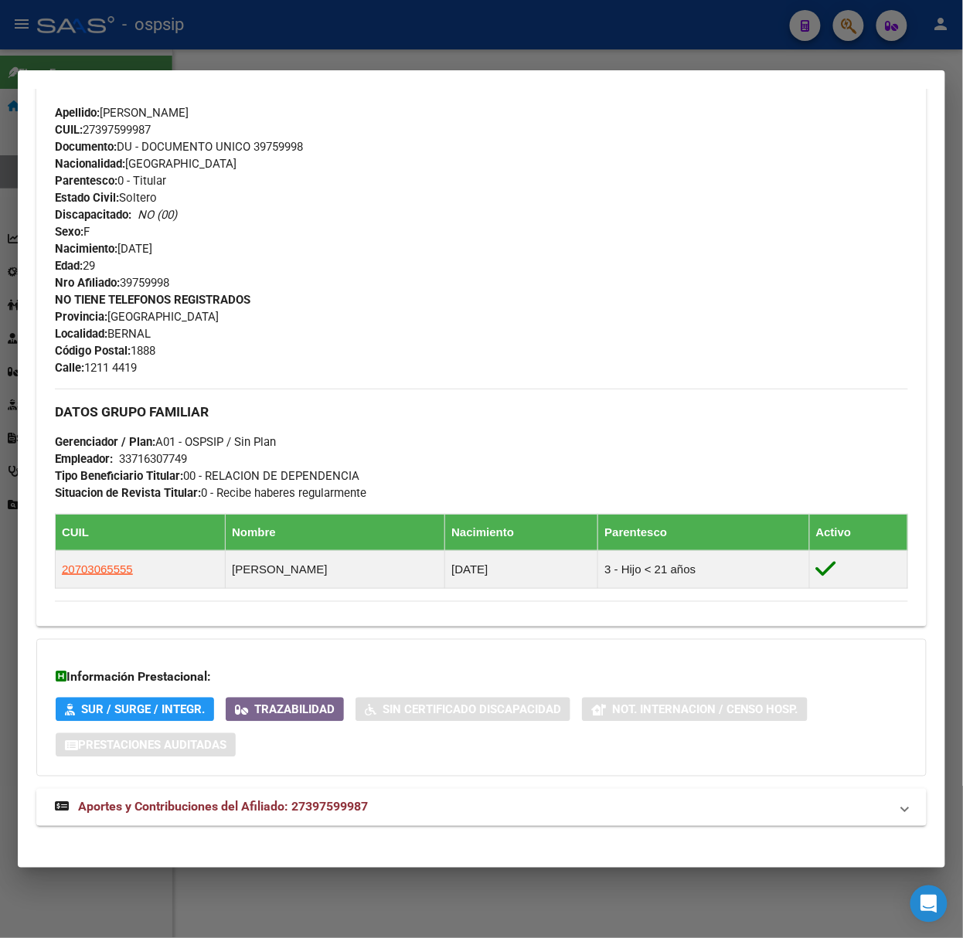
click at [377, 795] on mat-expansion-panel-header "Aportes y Contribuciones del Afiliado: 27397599987" at bounding box center [481, 807] width 890 height 37
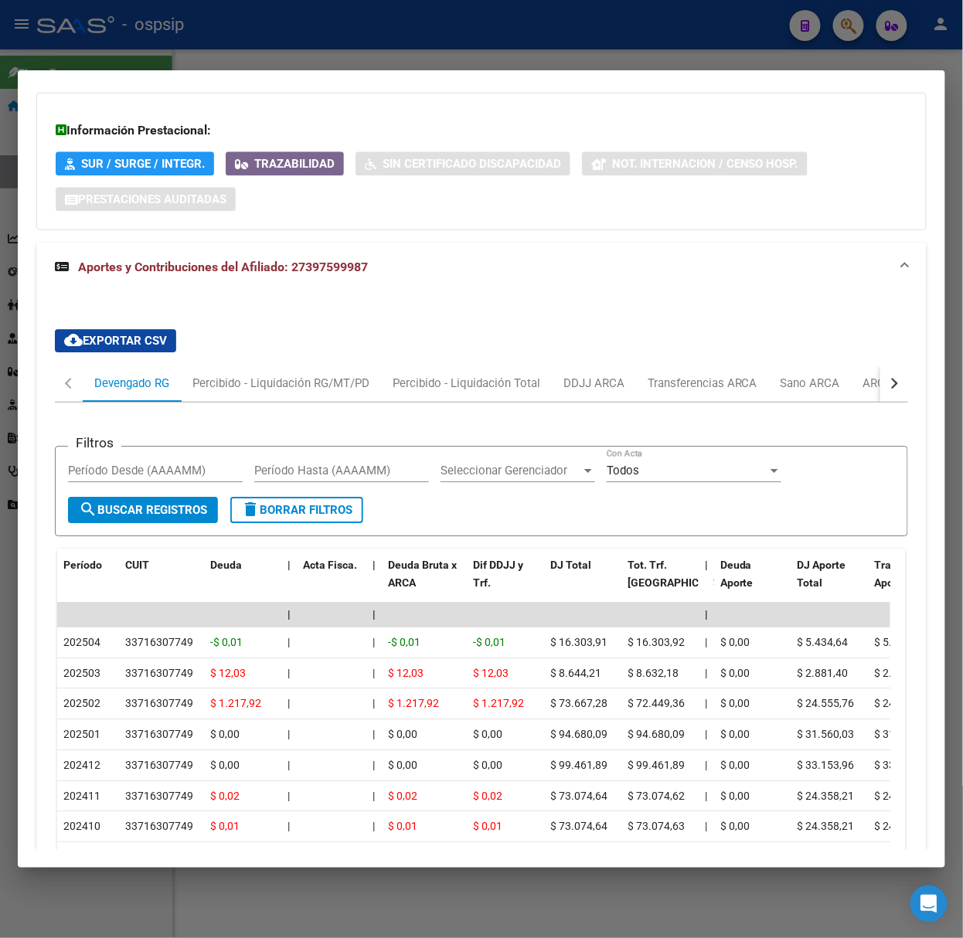
scroll to position [1088, 0]
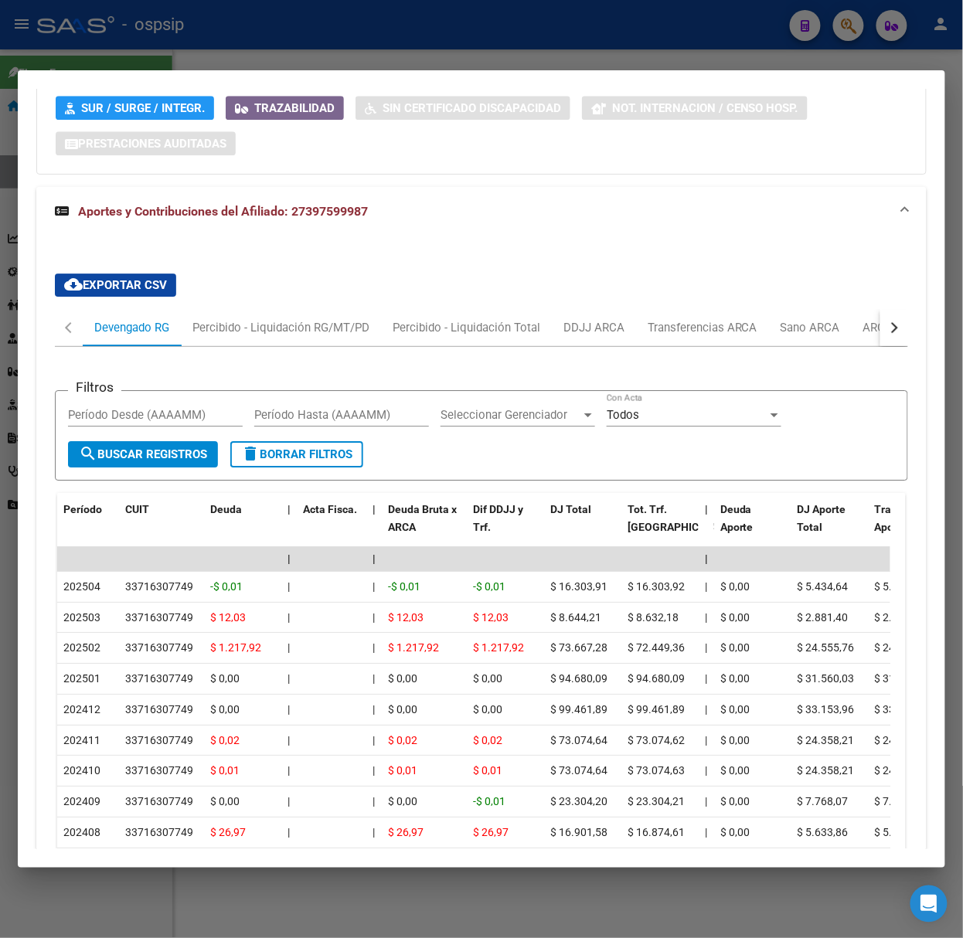
click at [149, 54] on div at bounding box center [481, 469] width 963 height 938
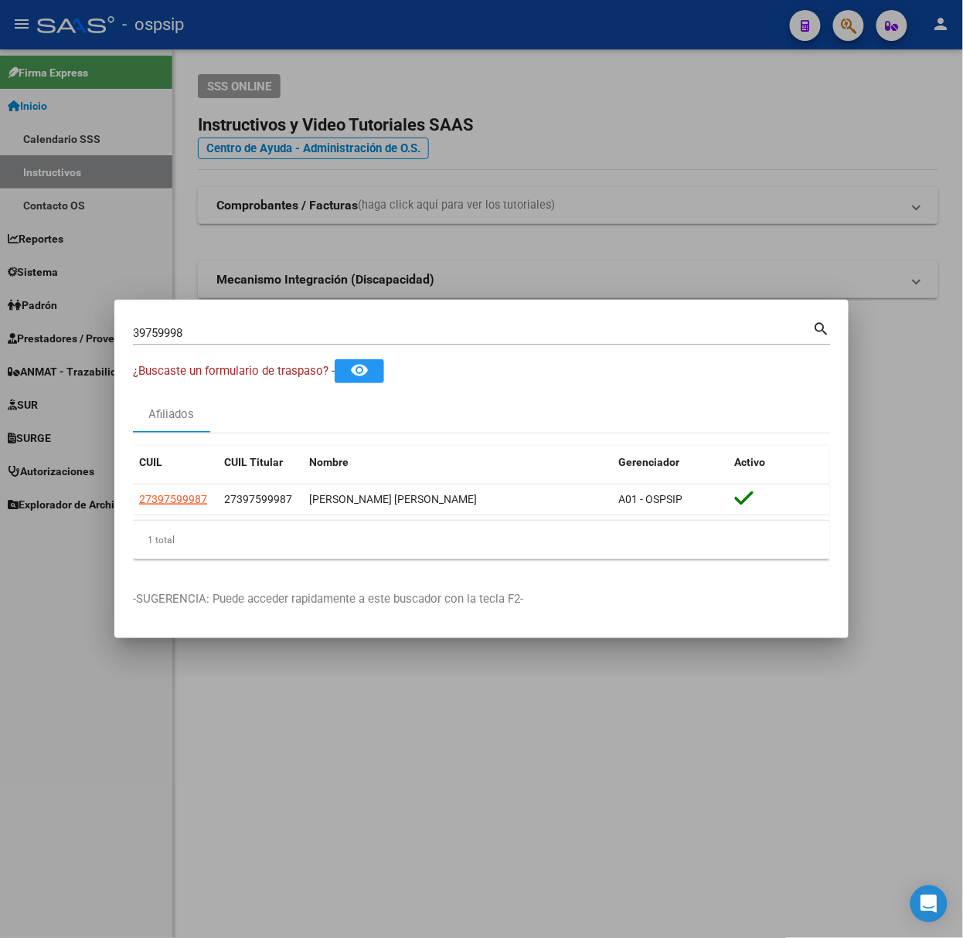
click at [184, 343] on div "39759998 Buscar (apellido, dni, [PERSON_NAME], [PERSON_NAME], cuit, obra social)" at bounding box center [473, 333] width 680 height 23
click at [192, 339] on input "39759998" at bounding box center [473, 333] width 680 height 14
type input "43919034"
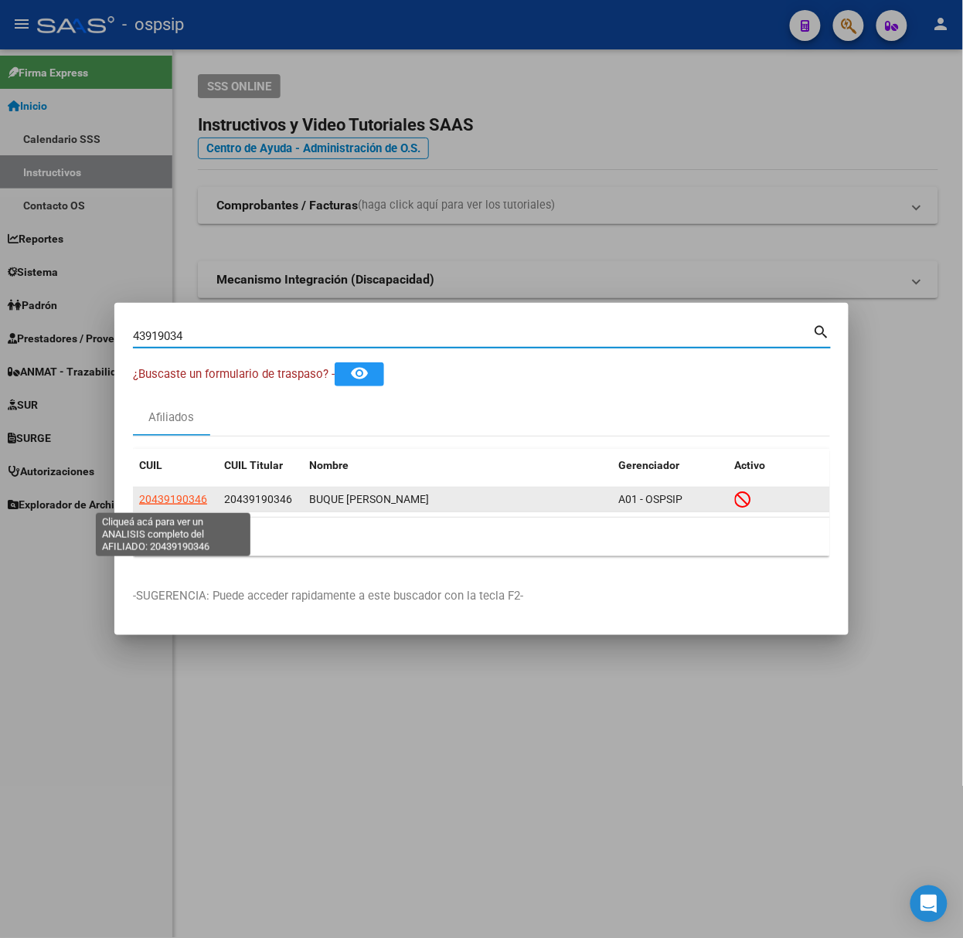
click at [181, 502] on span "20439190346" at bounding box center [173, 499] width 68 height 12
type textarea "20439190346"
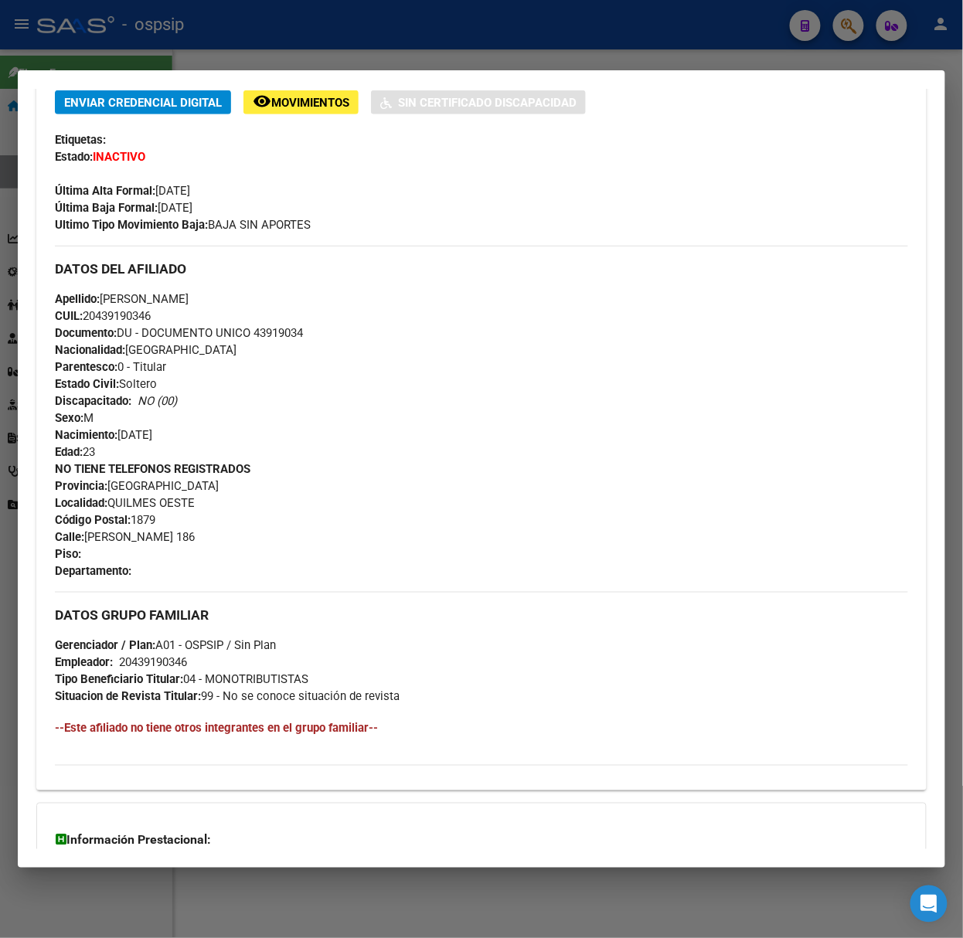
scroll to position [511, 0]
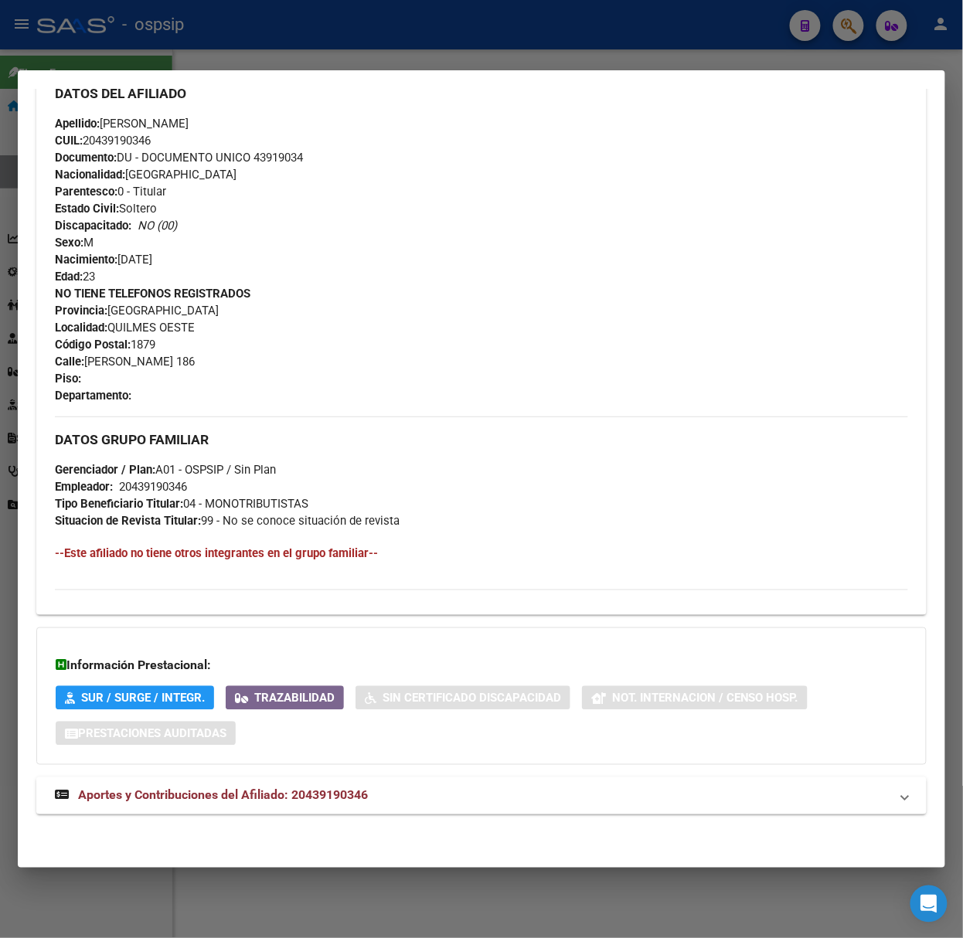
click at [264, 791] on span "Aportes y Contribuciones del Afiliado: 20439190346" at bounding box center [223, 795] width 290 height 15
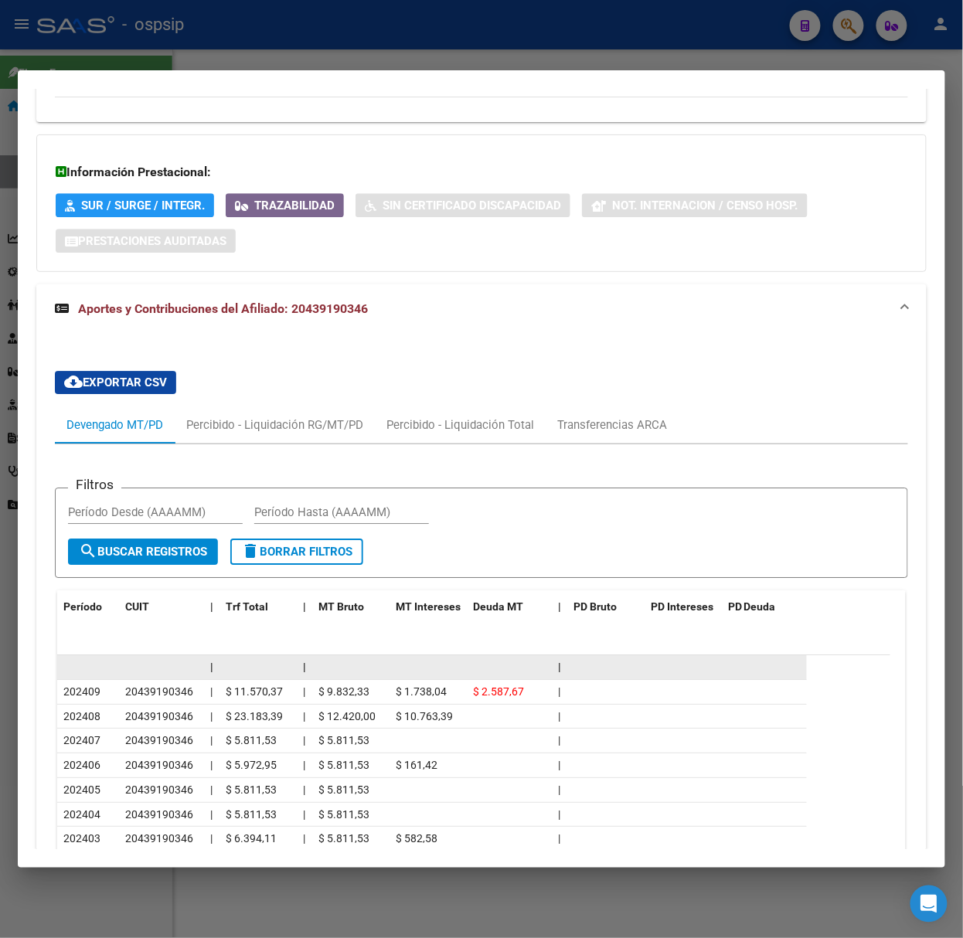
scroll to position [1111, 0]
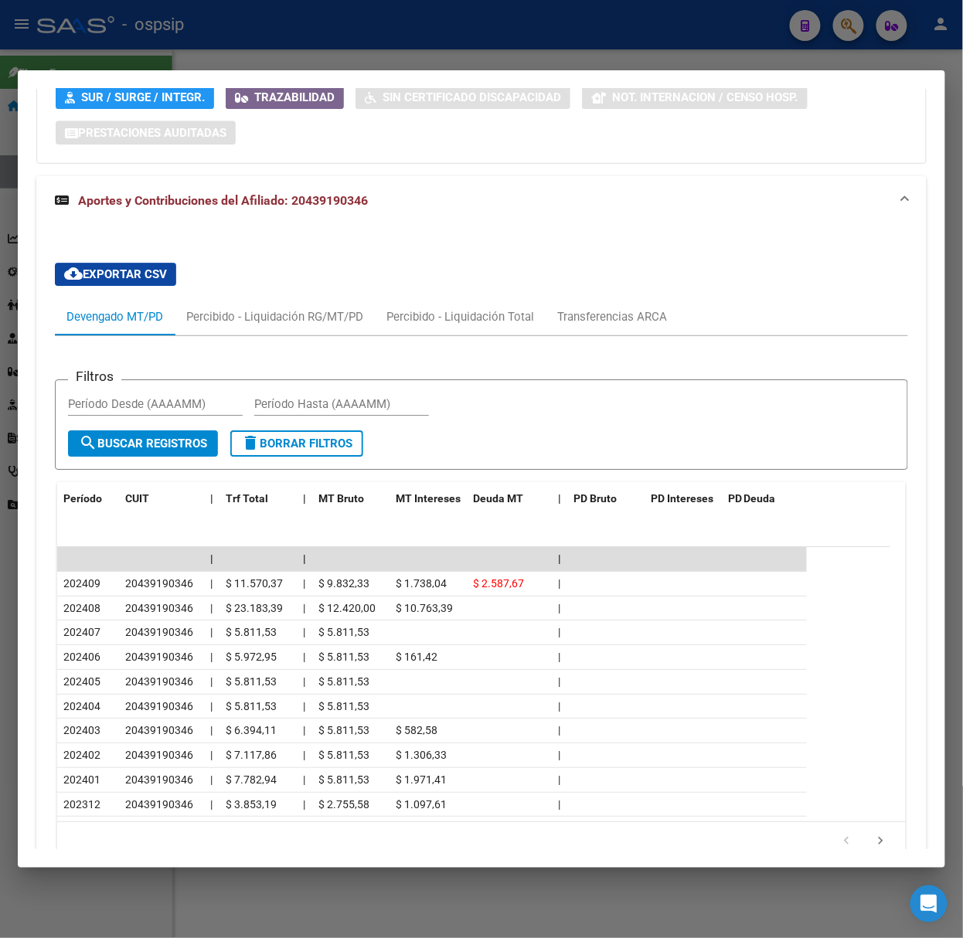
click at [182, 66] on div at bounding box center [481, 469] width 963 height 938
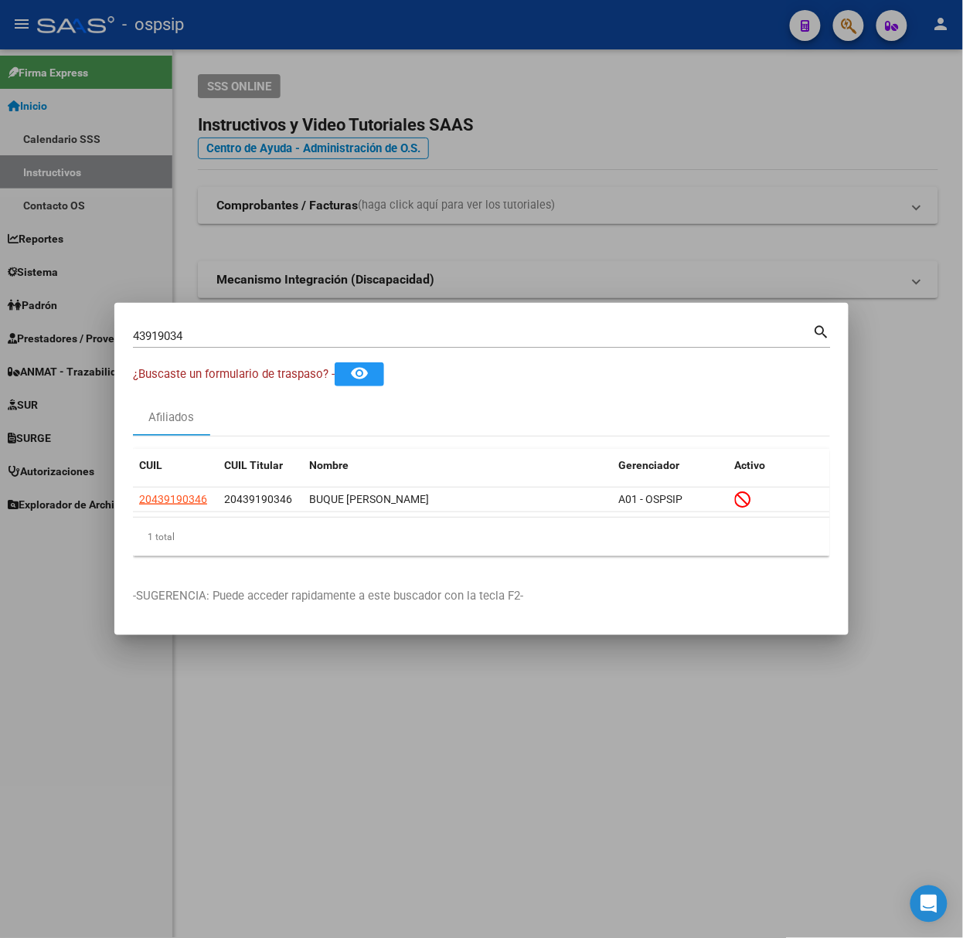
click at [275, 345] on div "43919034 Buscar (apellido, dni, [PERSON_NAME], [PERSON_NAME], cuit, obra social)" at bounding box center [473, 336] width 680 height 23
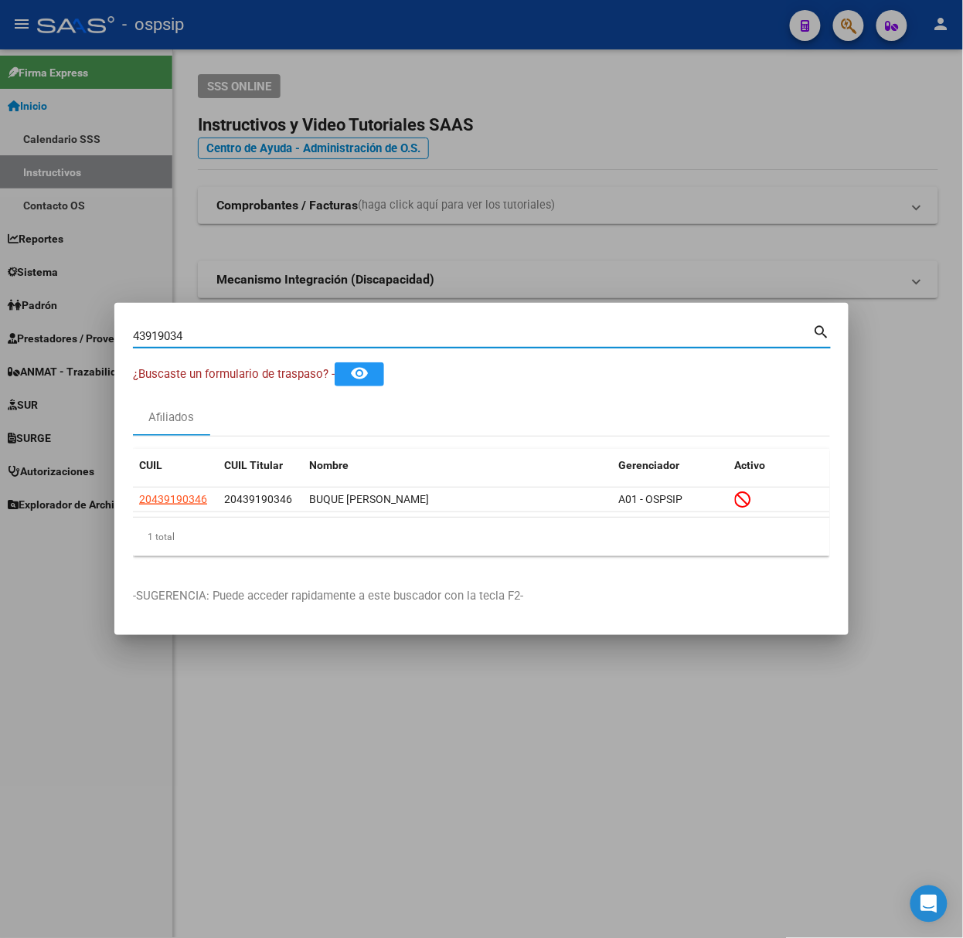
click at [271, 341] on div "43919034 Buscar (apellido, dni, [PERSON_NAME], [PERSON_NAME], cuit, obra social)" at bounding box center [473, 336] width 680 height 23
click at [271, 341] on input "43919034" at bounding box center [473, 336] width 680 height 14
type input "32949549"
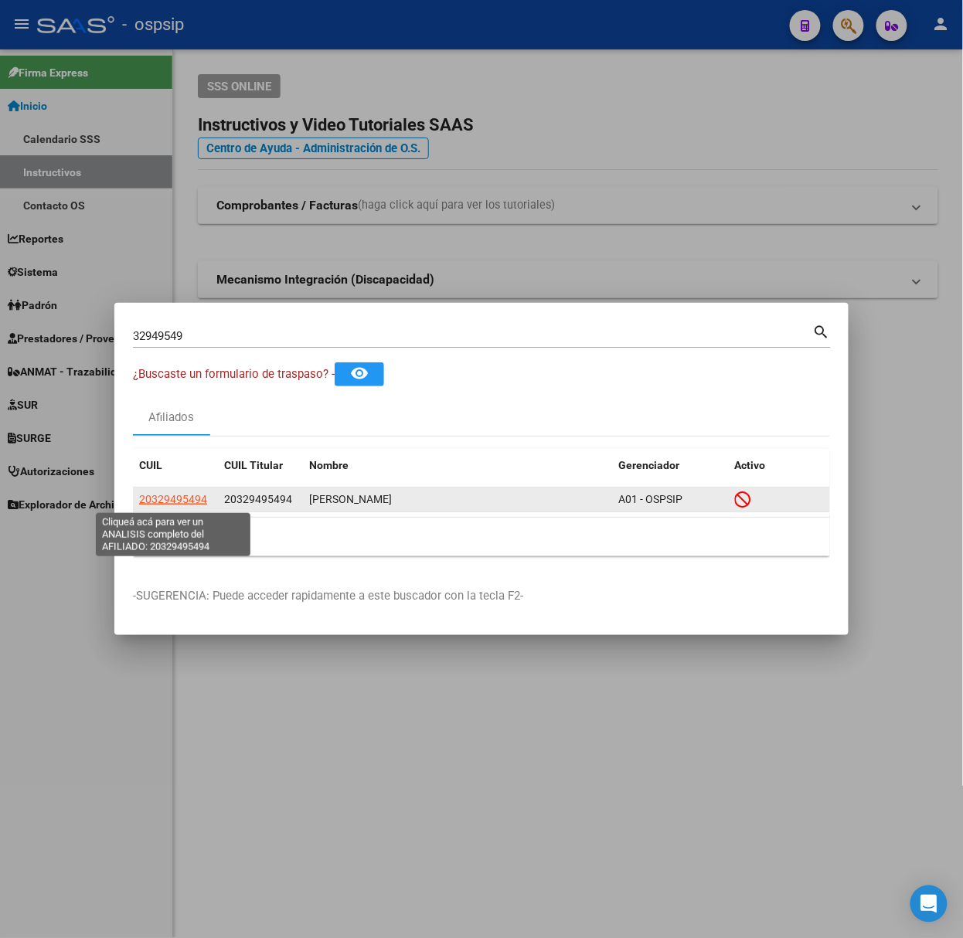
click at [172, 493] on span "20329495494" at bounding box center [173, 499] width 68 height 12
type textarea "20329495494"
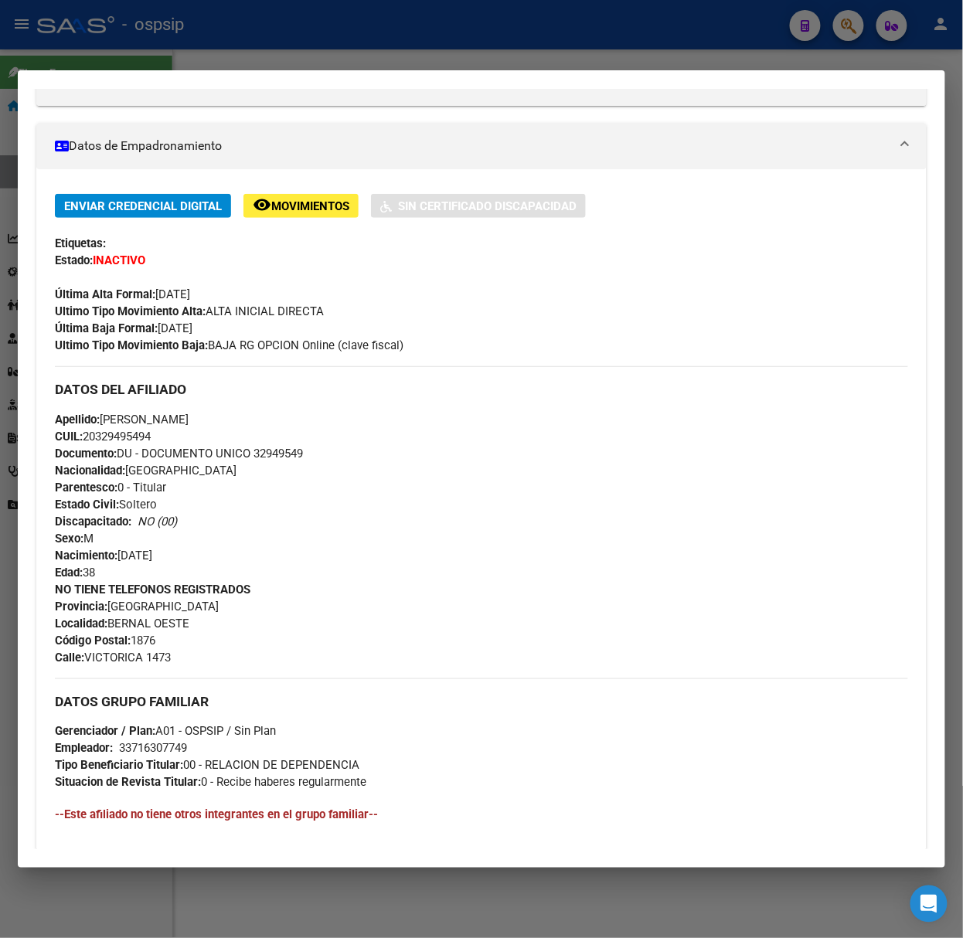
scroll to position [493, 0]
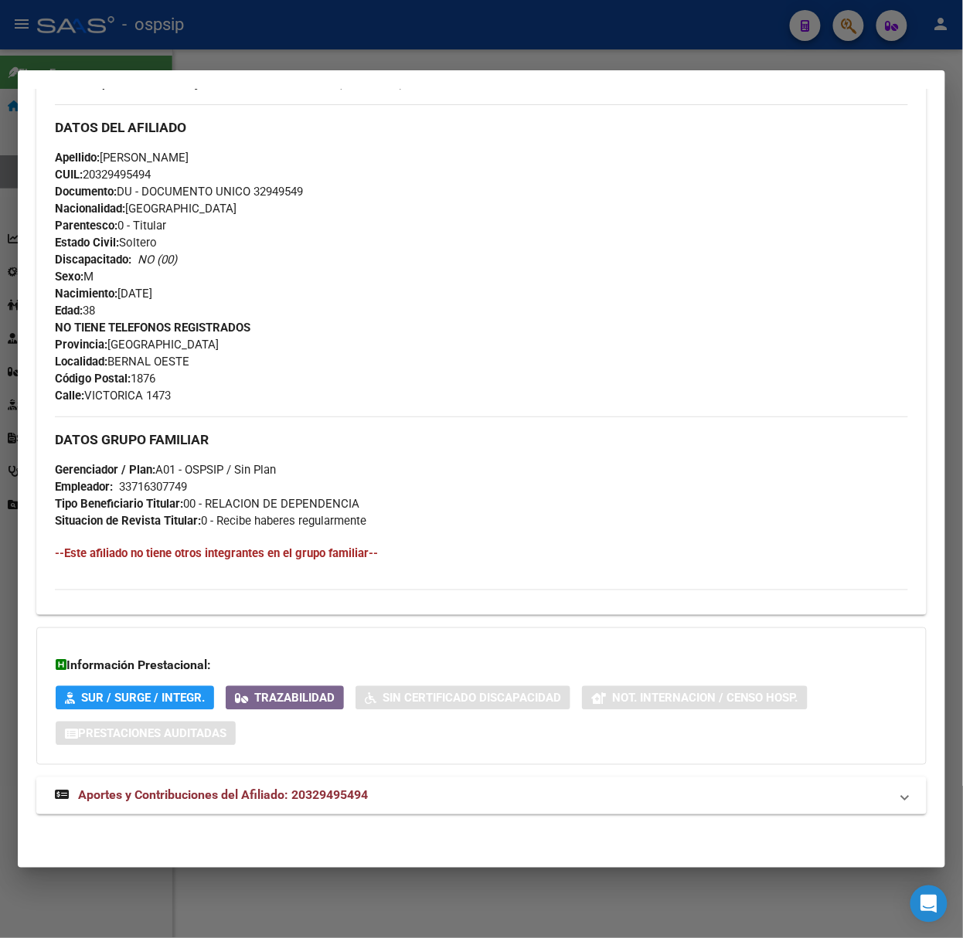
click at [279, 785] on mat-expansion-panel-header "Aportes y Contribuciones del Afiliado: 20329495494" at bounding box center [481, 796] width 890 height 37
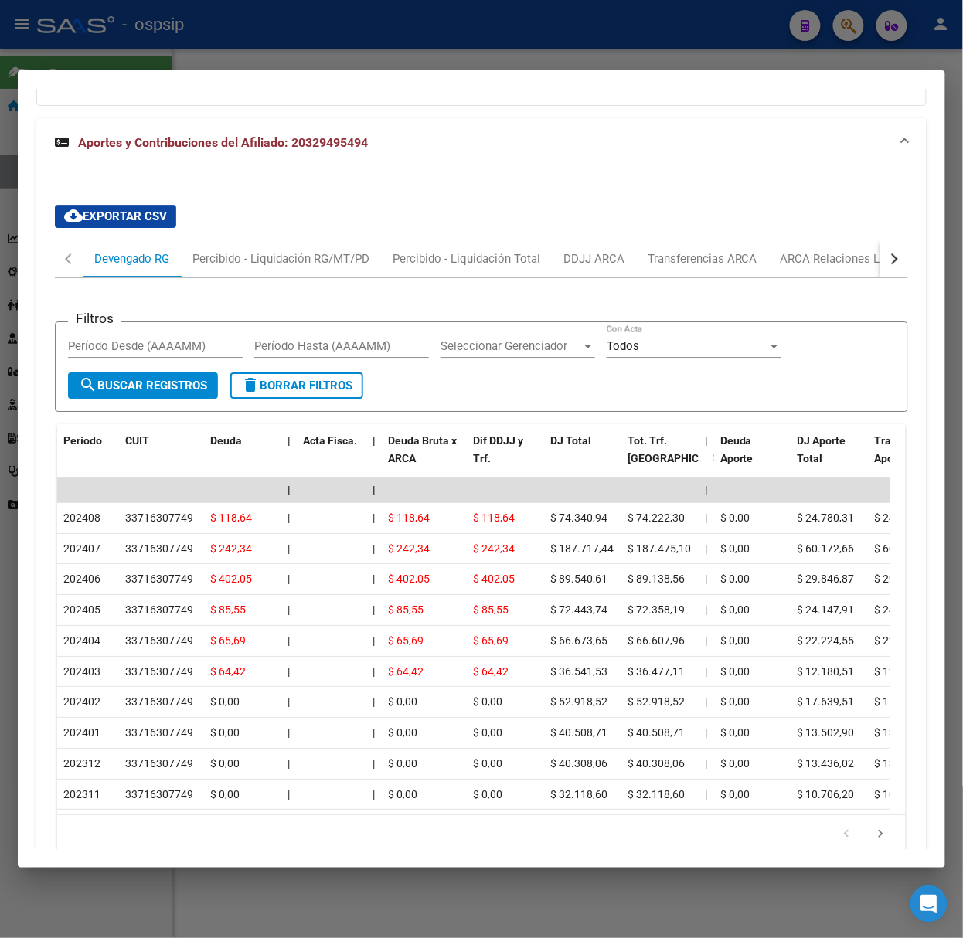
scroll to position [1186, 0]
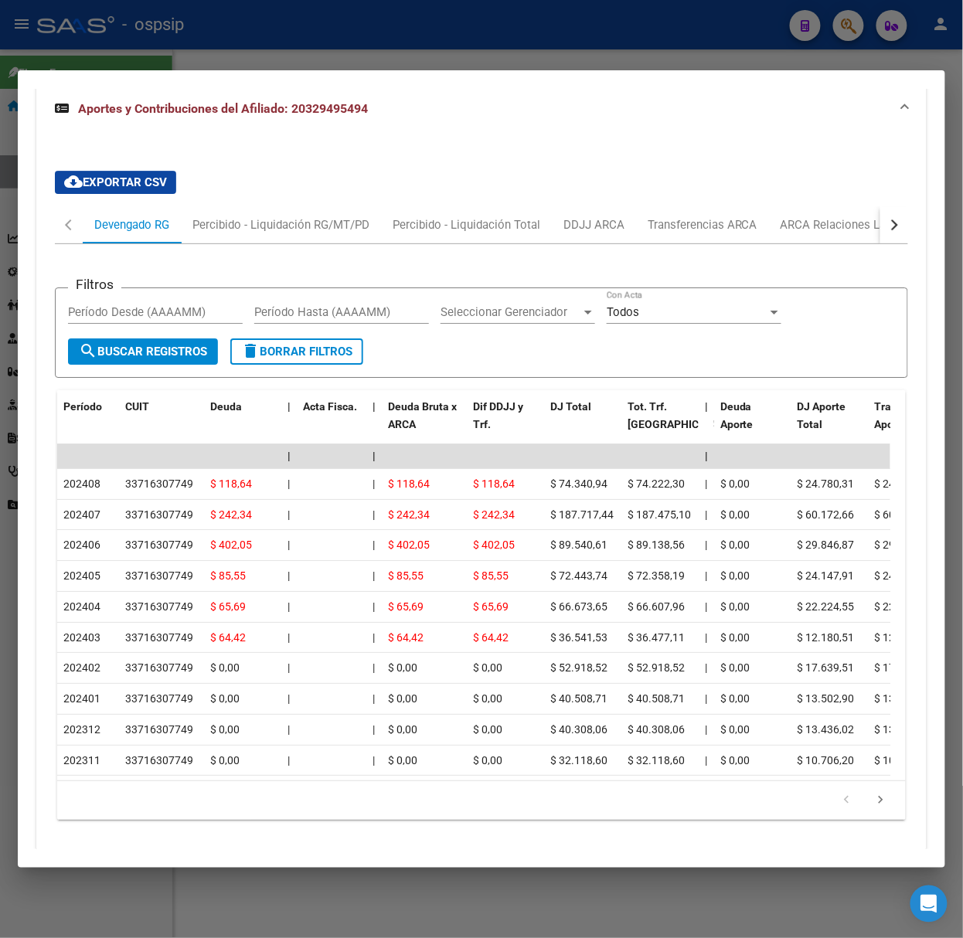
click at [149, 48] on div at bounding box center [481, 469] width 963 height 938
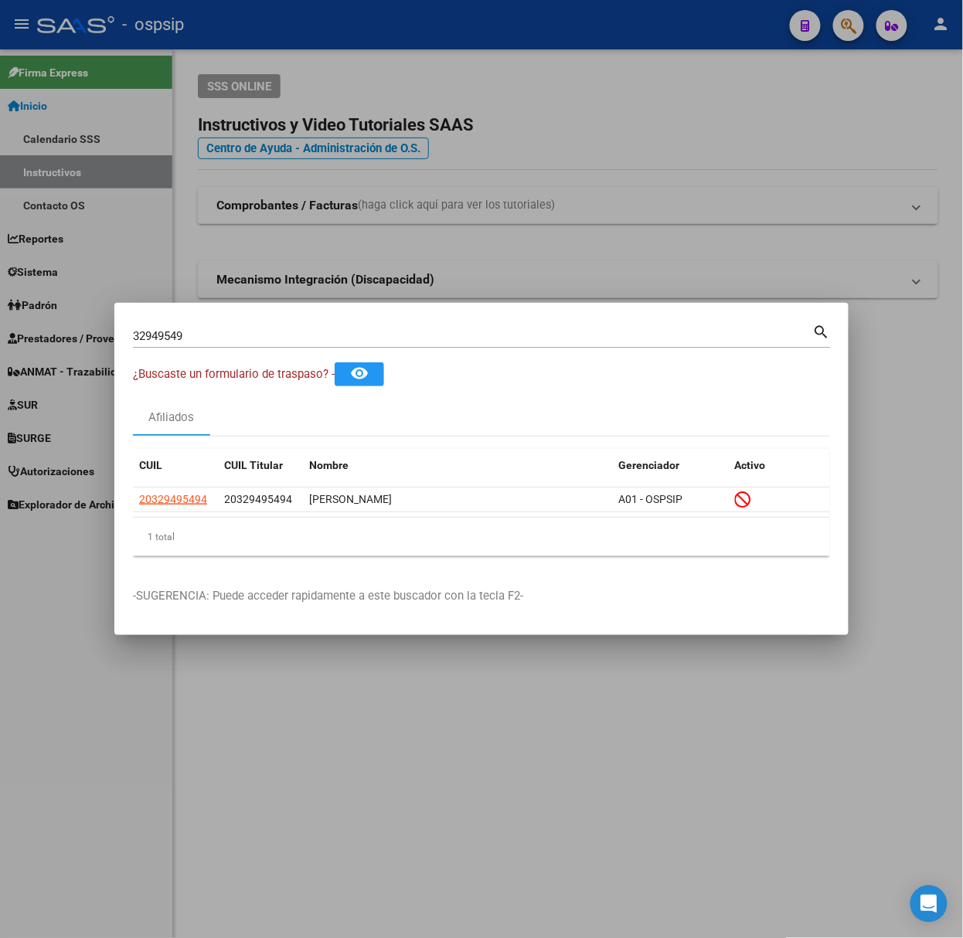
click at [244, 332] on input "32949549" at bounding box center [473, 336] width 680 height 14
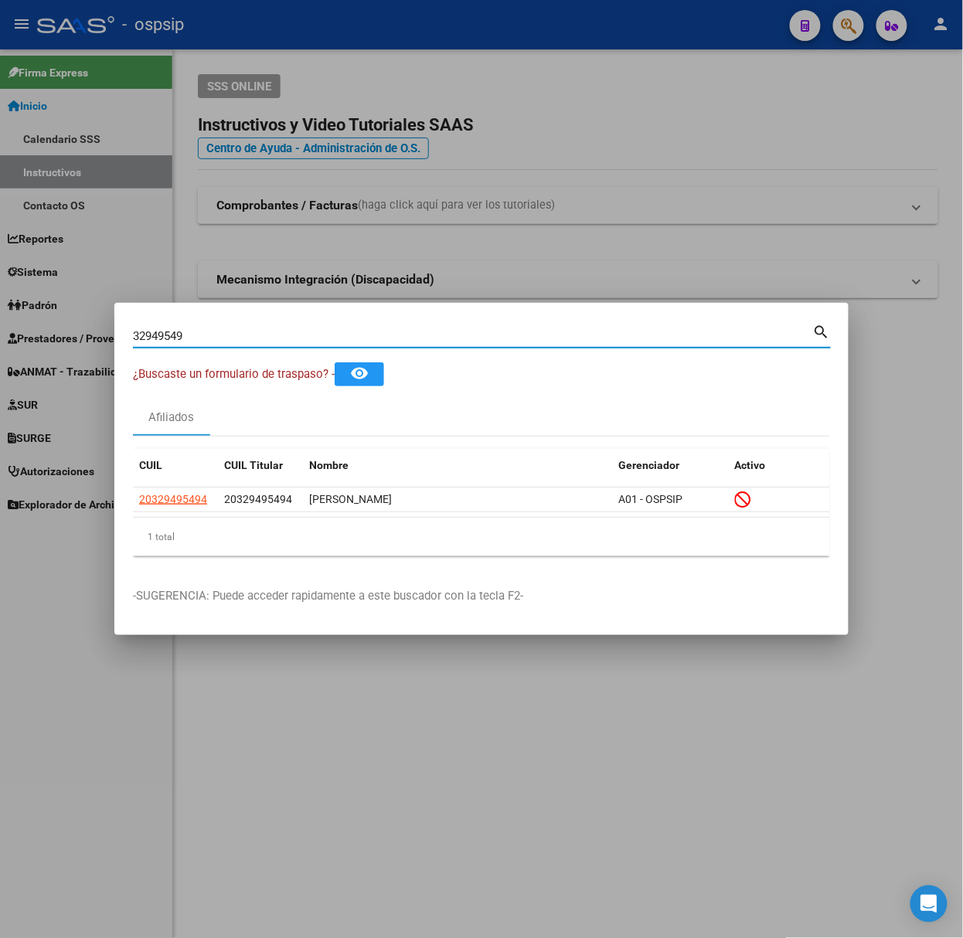
click at [244, 332] on input "32949549" at bounding box center [473, 336] width 680 height 14
type input "52036410"
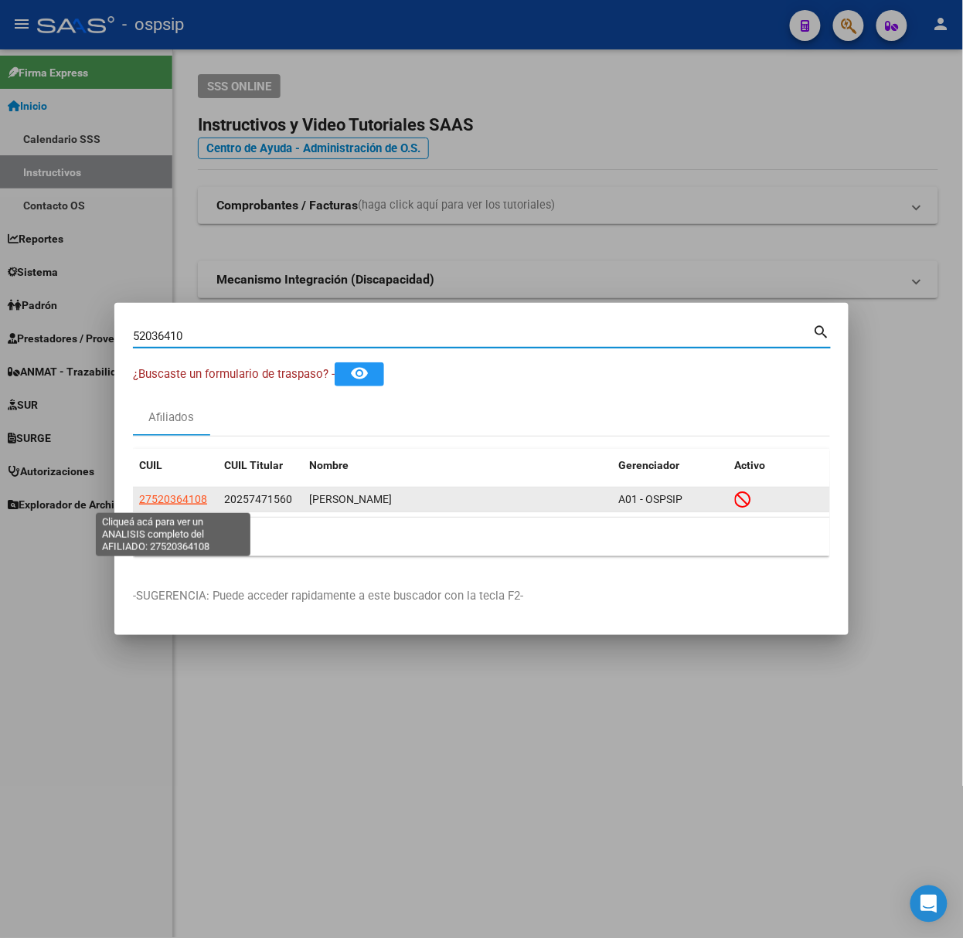
click at [189, 495] on span "27520364108" at bounding box center [173, 499] width 68 height 12
type textarea "27520364108"
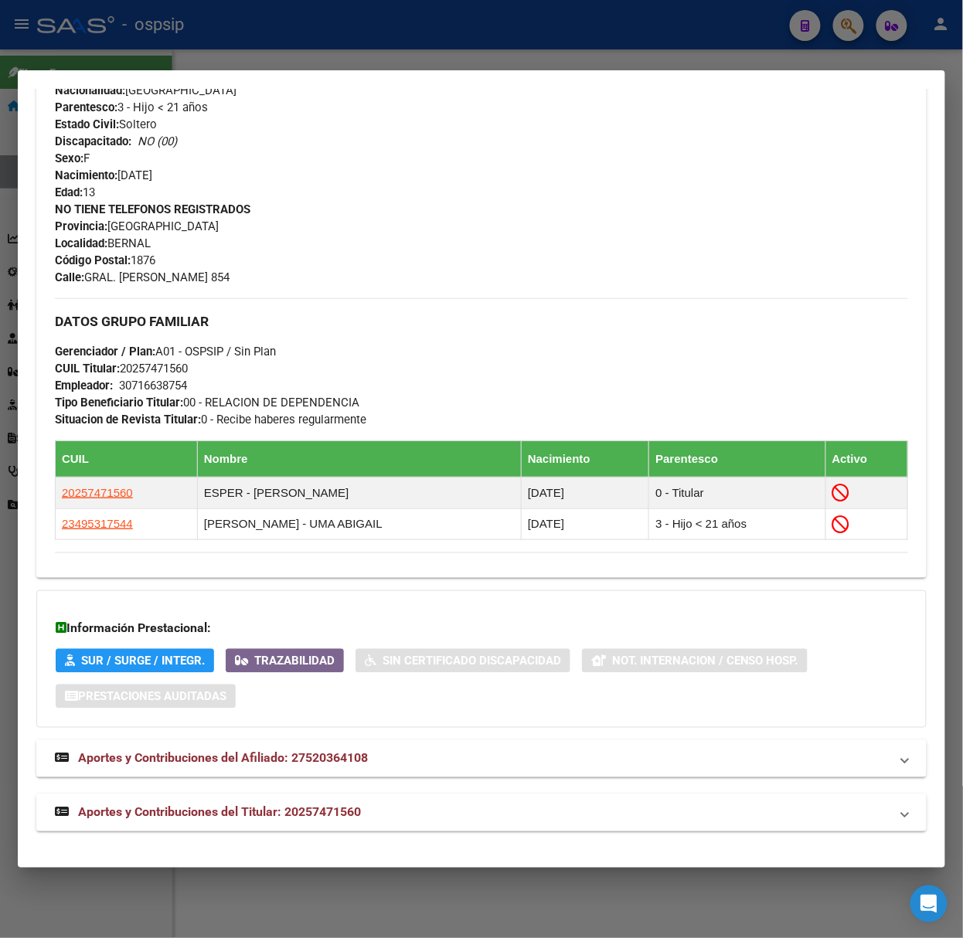
click at [312, 829] on mat-expansion-panel-header "Aportes y Contribuciones del Titular: 20257471560" at bounding box center [481, 813] width 890 height 37
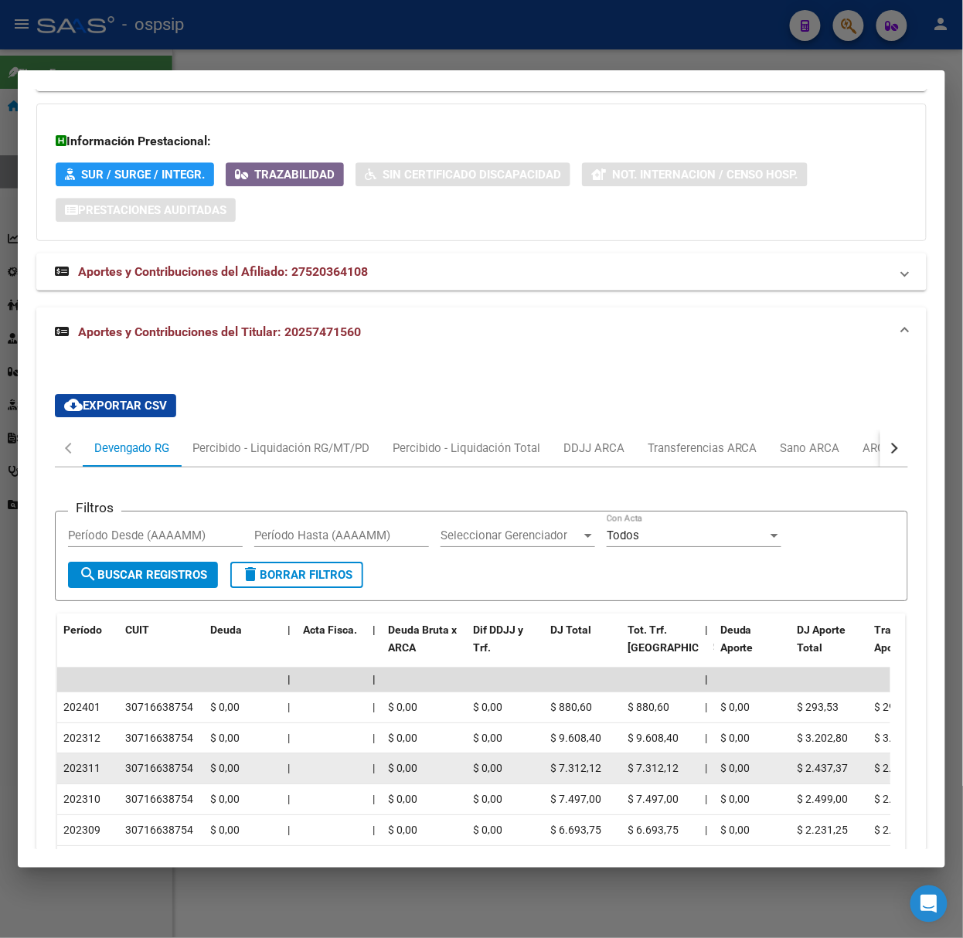
scroll to position [1305, 0]
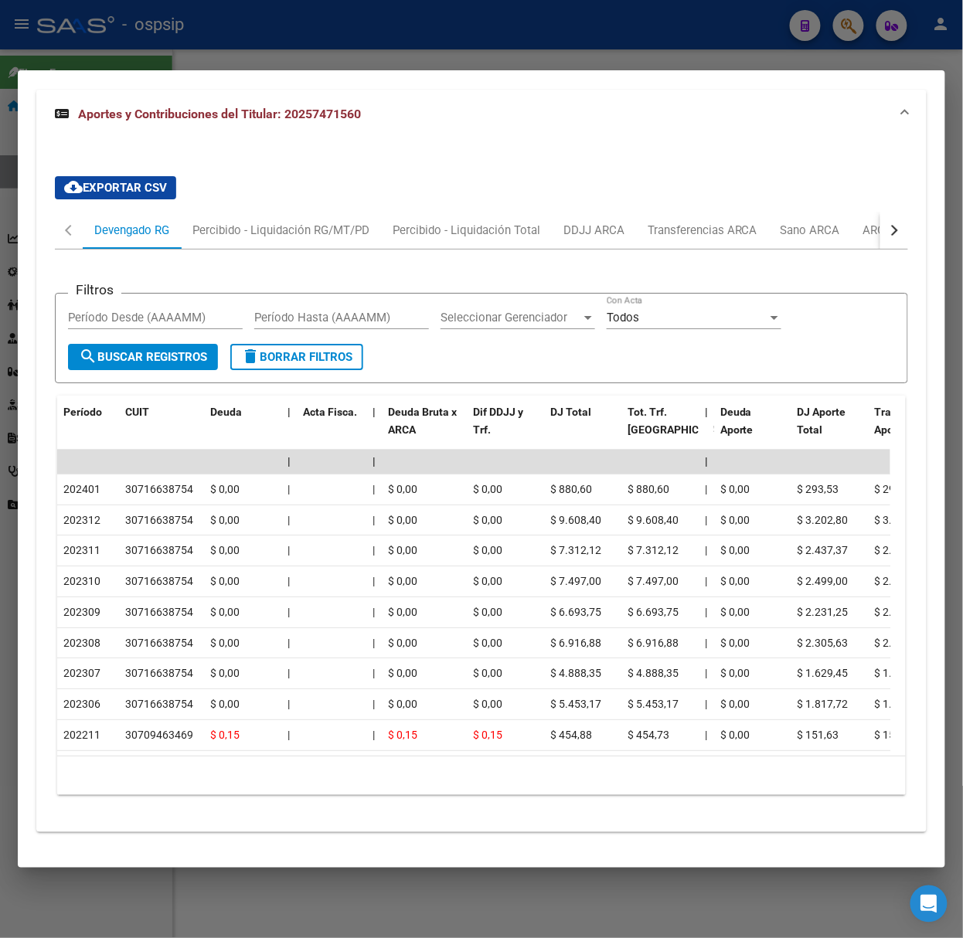
click at [149, 60] on div at bounding box center [481, 469] width 963 height 938
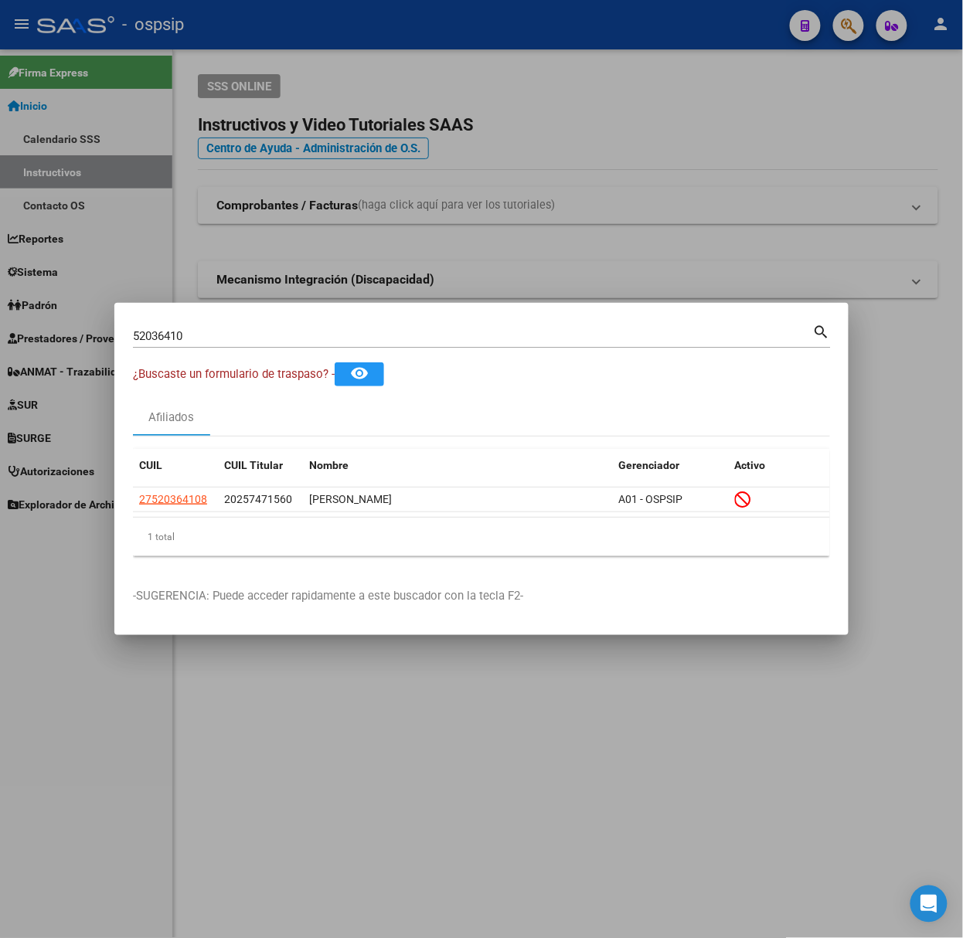
click at [216, 334] on input "52036410" at bounding box center [473, 336] width 680 height 14
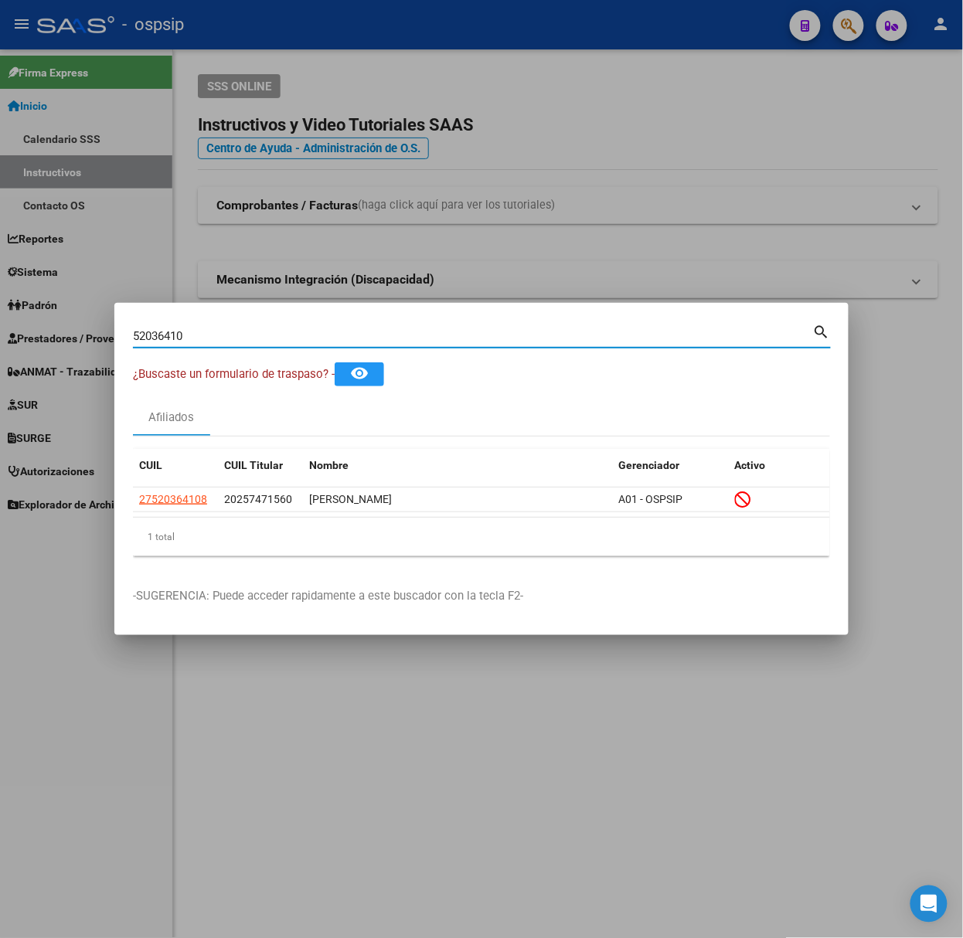
click at [216, 334] on input "52036410" at bounding box center [473, 336] width 680 height 14
type input "45517526"
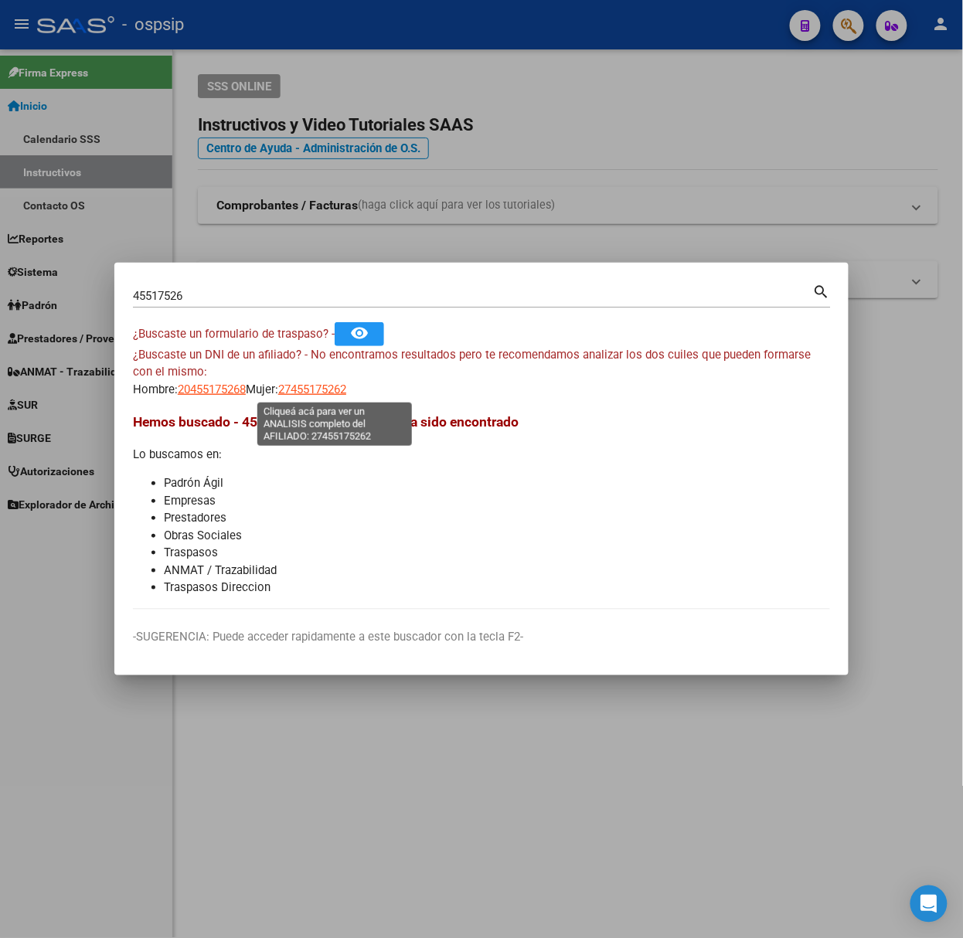
click at [325, 393] on span "27455175262" at bounding box center [312, 390] width 68 height 14
type textarea "27455175262"
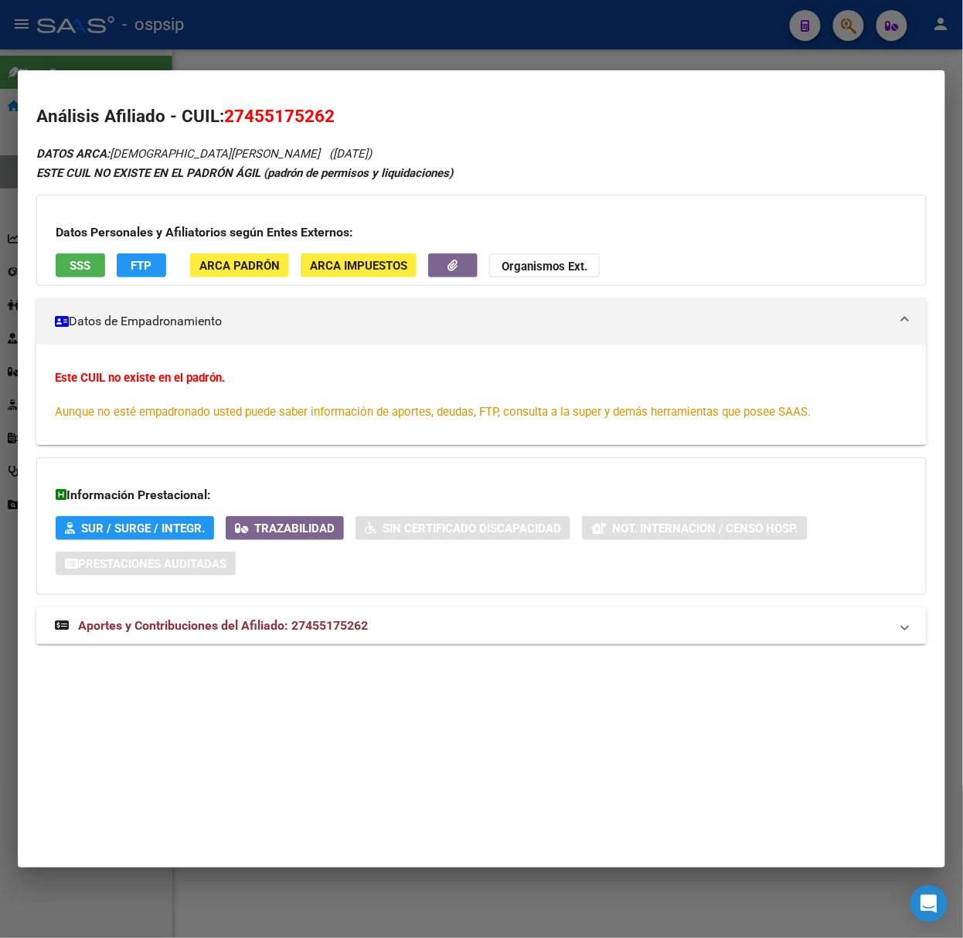
click at [409, 649] on div "DATOS ARCA: [PERSON_NAME] ([DATE]) ESTE CUIL NO EXISTE EN EL PADRÓN ÁGIL (padró…" at bounding box center [481, 403] width 890 height 518
click at [402, 625] on mat-panel-title "Aportes y Contribuciones del Afiliado: 27455175262" at bounding box center [472, 626] width 835 height 19
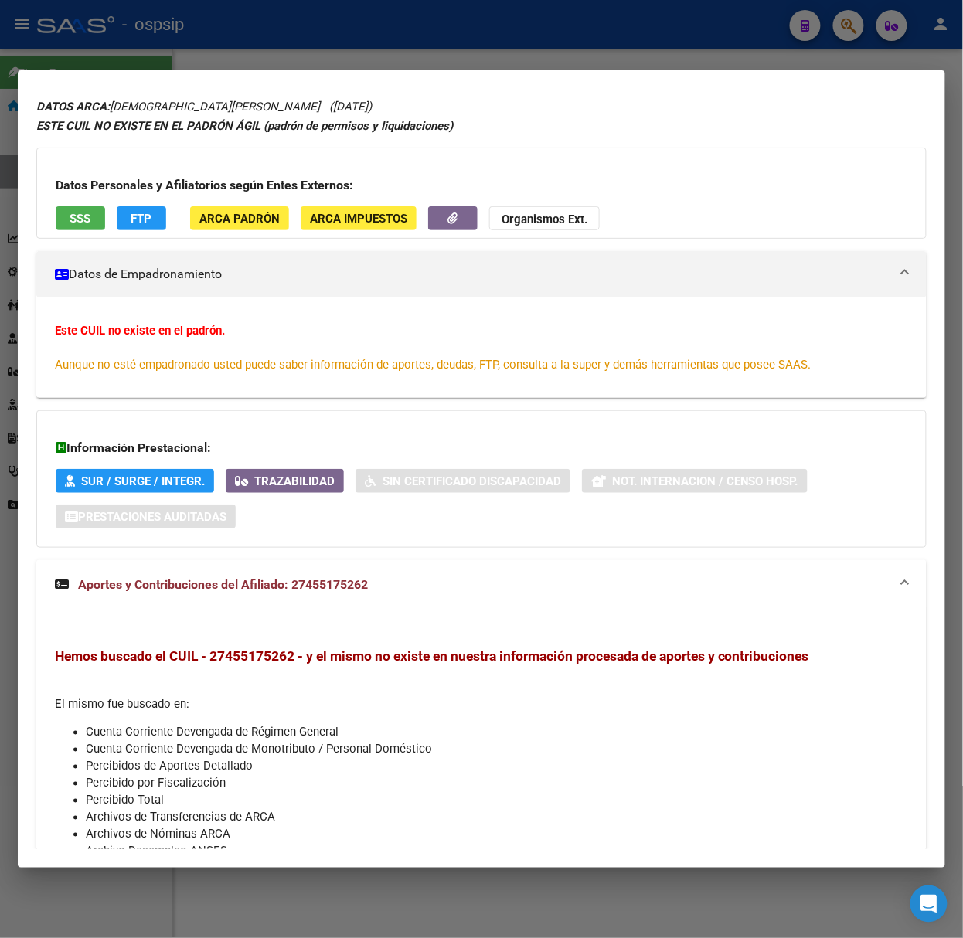
scroll to position [0, 0]
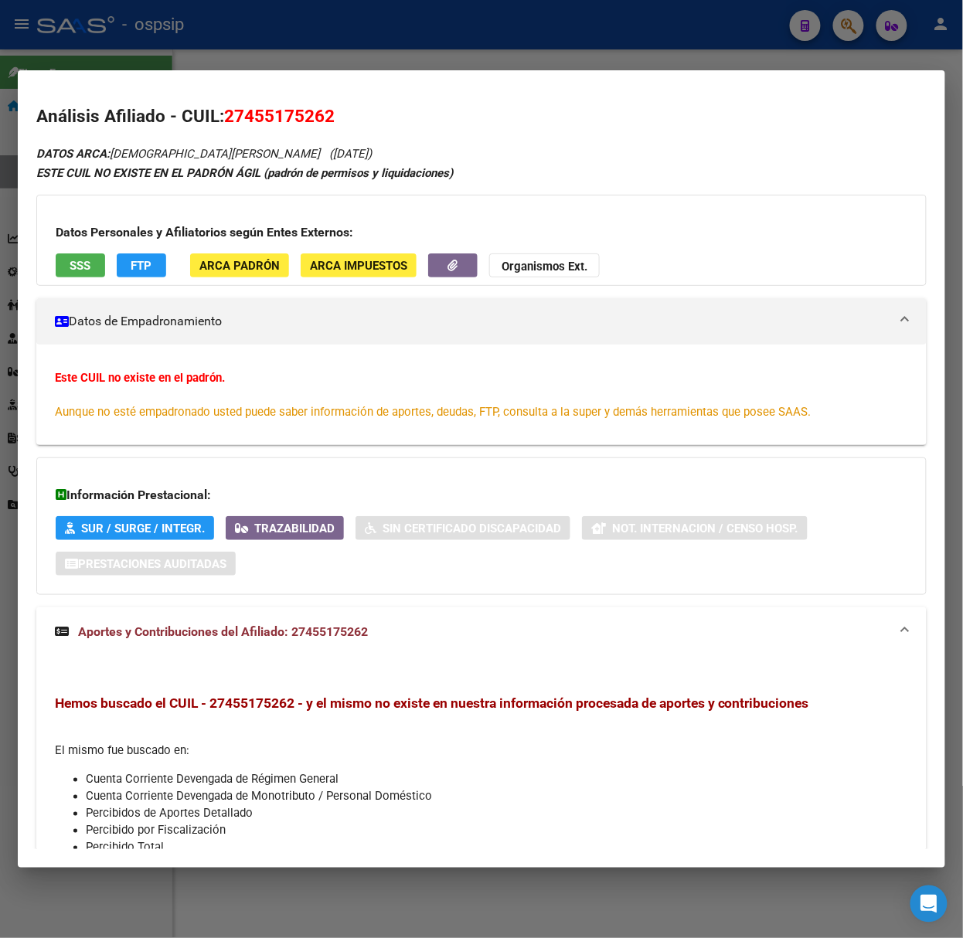
click at [72, 277] on button "SSS" at bounding box center [80, 266] width 49 height 24
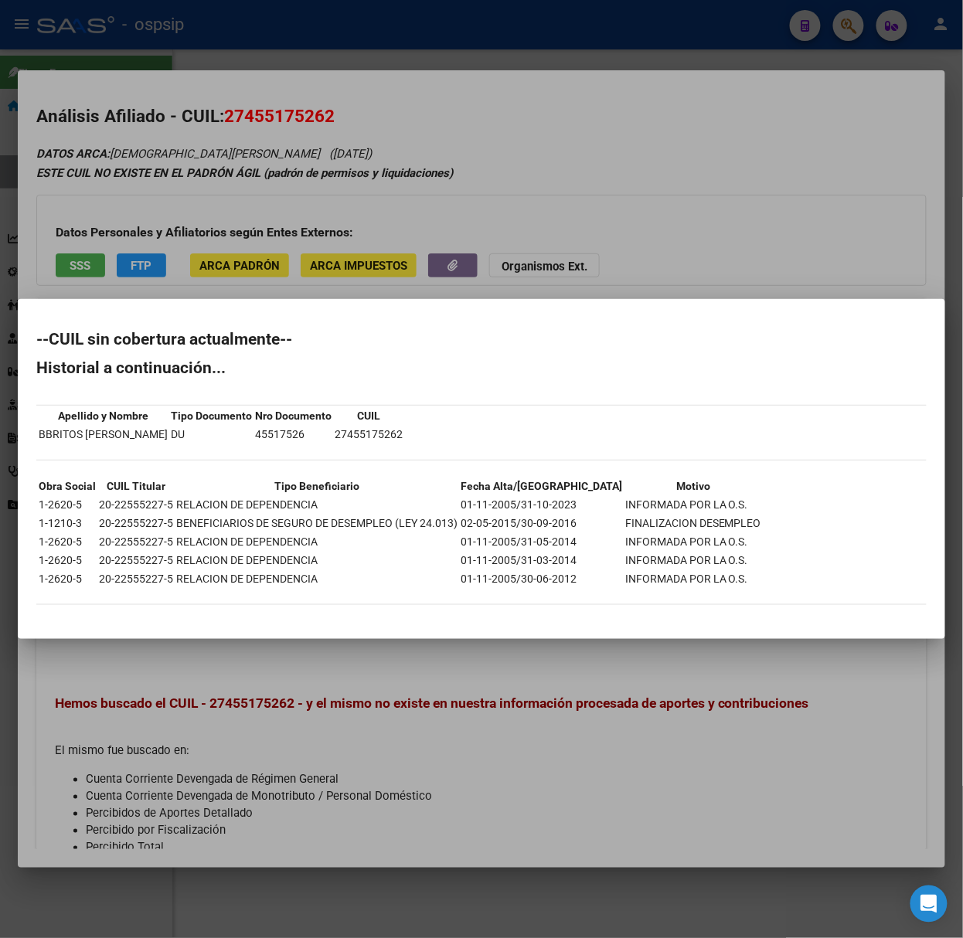
click at [145, 208] on div at bounding box center [481, 469] width 963 height 938
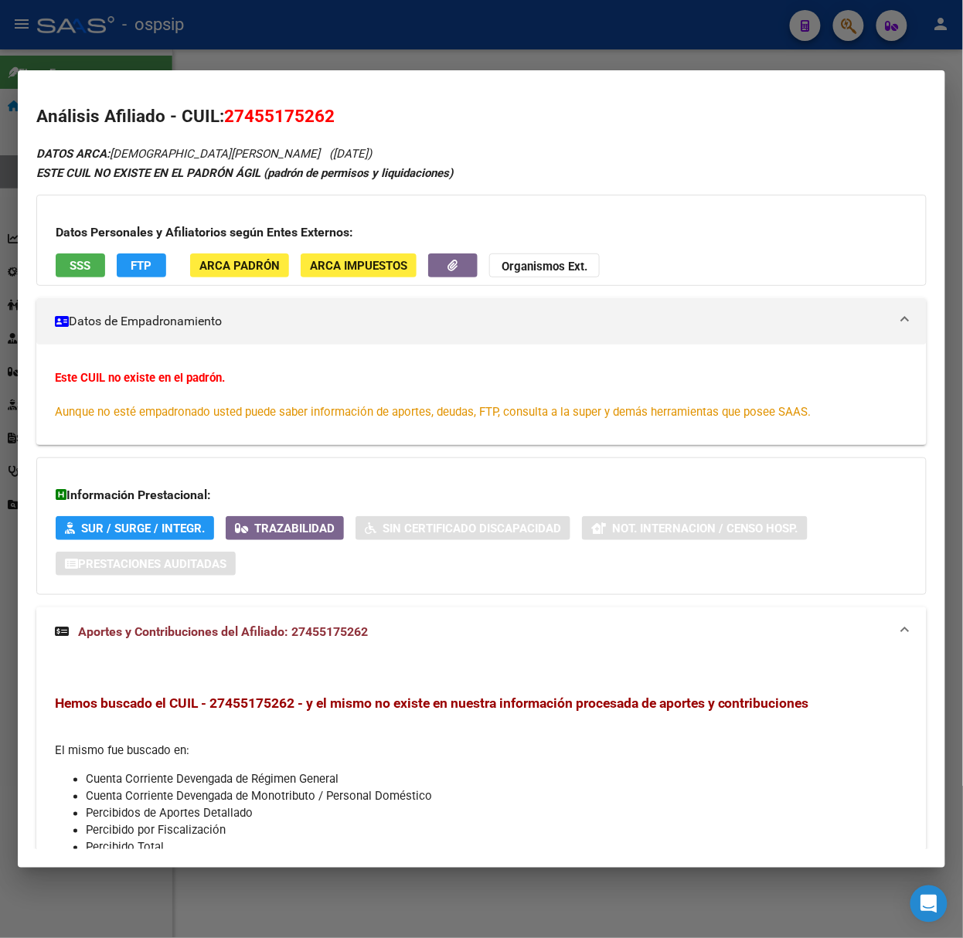
click at [223, 51] on div at bounding box center [481, 469] width 963 height 938
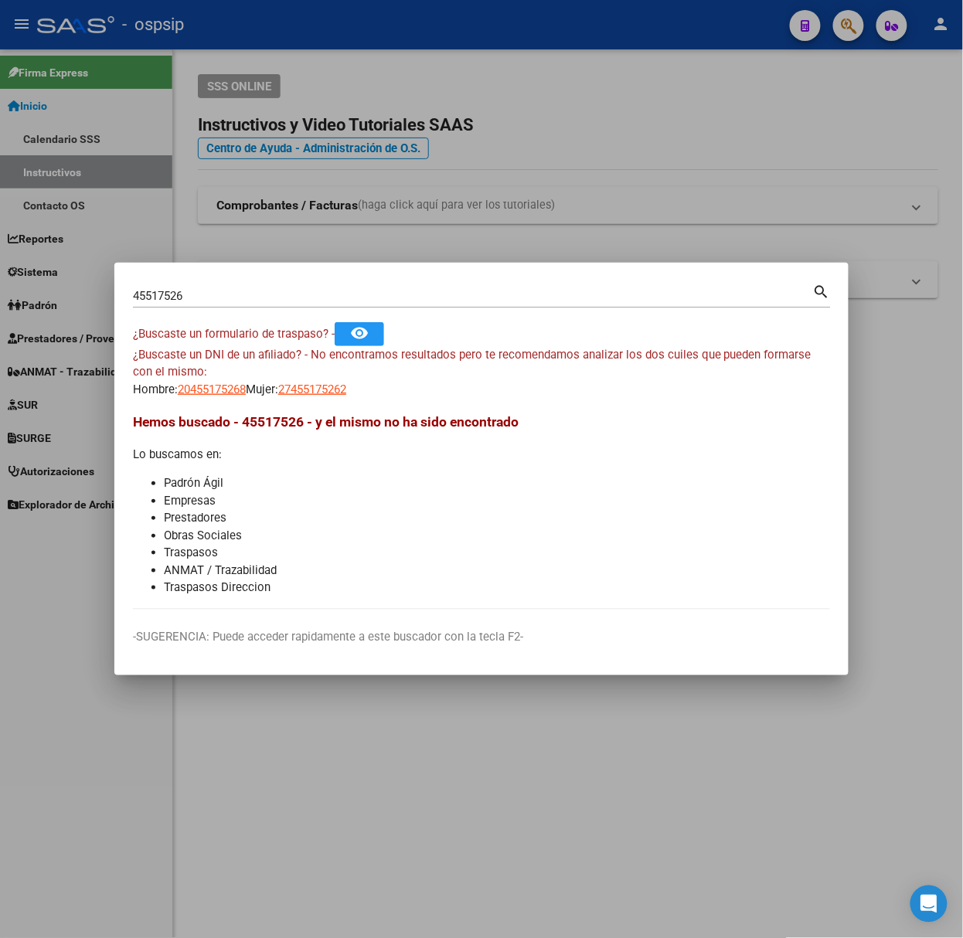
click at [192, 289] on input "45517526" at bounding box center [473, 296] width 680 height 14
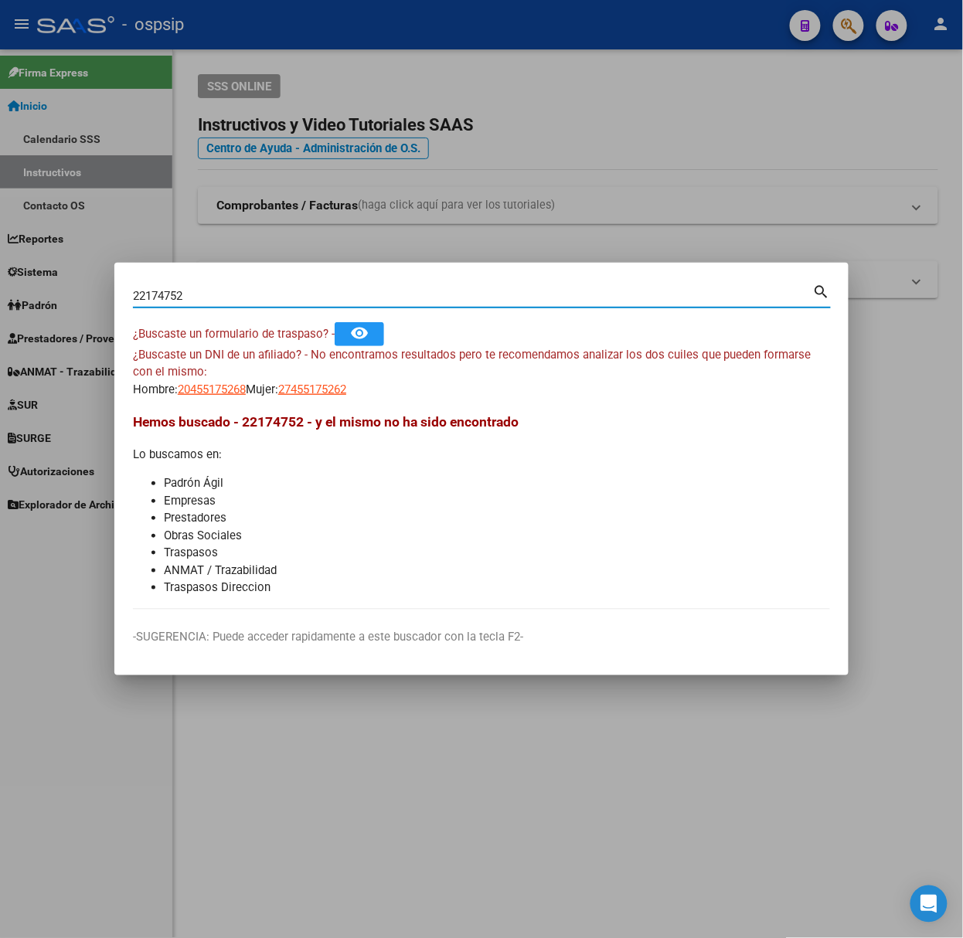
type input "22174752"
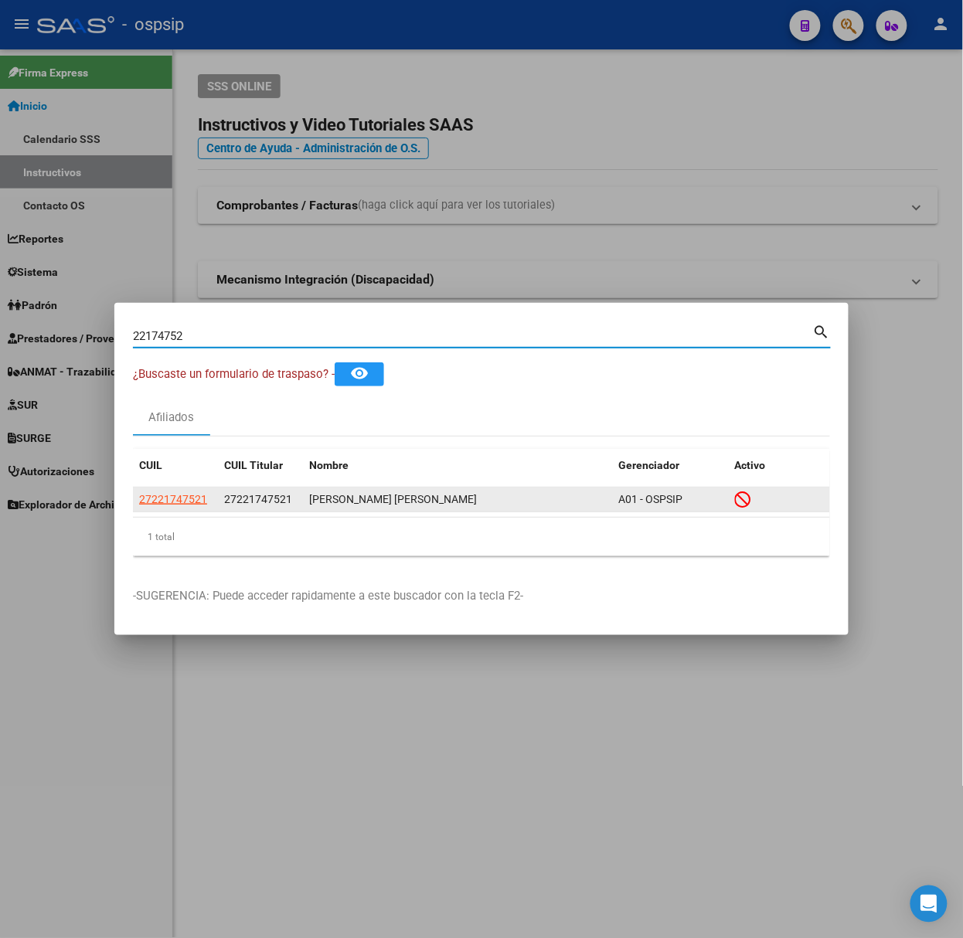
click at [150, 508] on app-link-go-to "27221747521" at bounding box center [173, 500] width 68 height 18
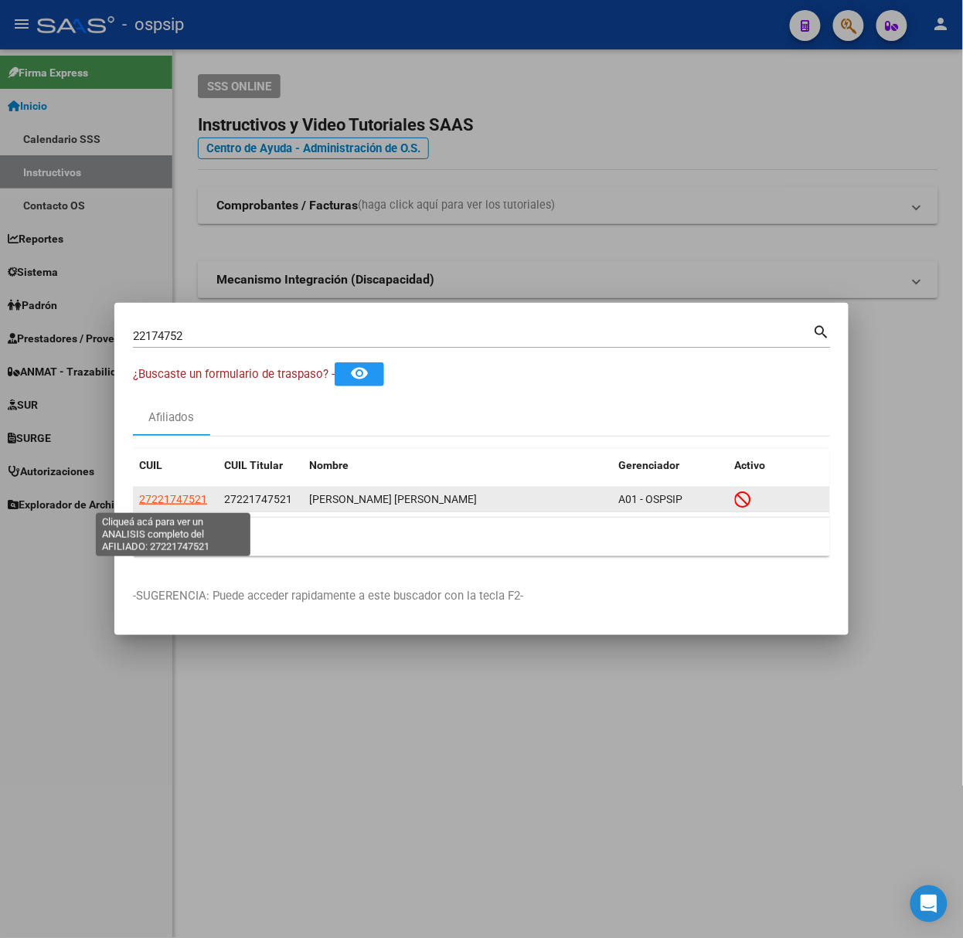
click at [152, 504] on span "27221747521" at bounding box center [173, 499] width 68 height 12
type textarea "27221747521"
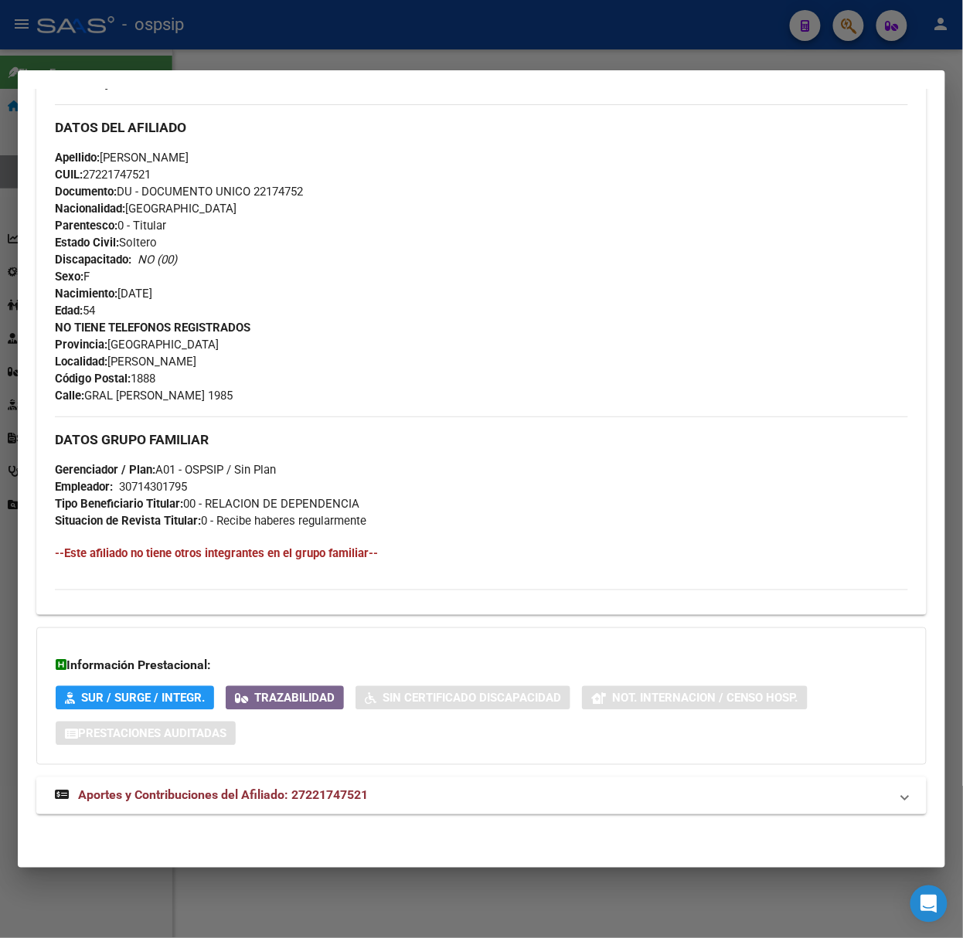
click at [240, 814] on mat-expansion-panel-header "Aportes y Contribuciones del Afiliado: 27221747521" at bounding box center [481, 796] width 890 height 37
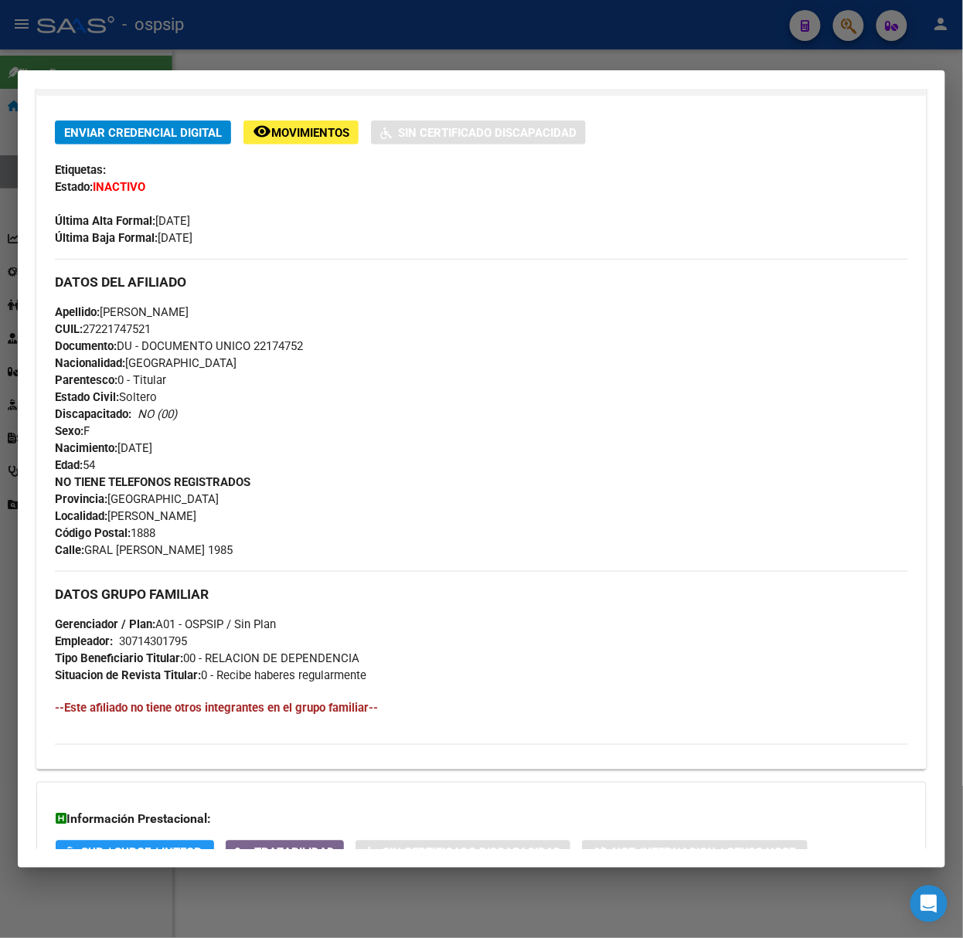
scroll to position [60, 0]
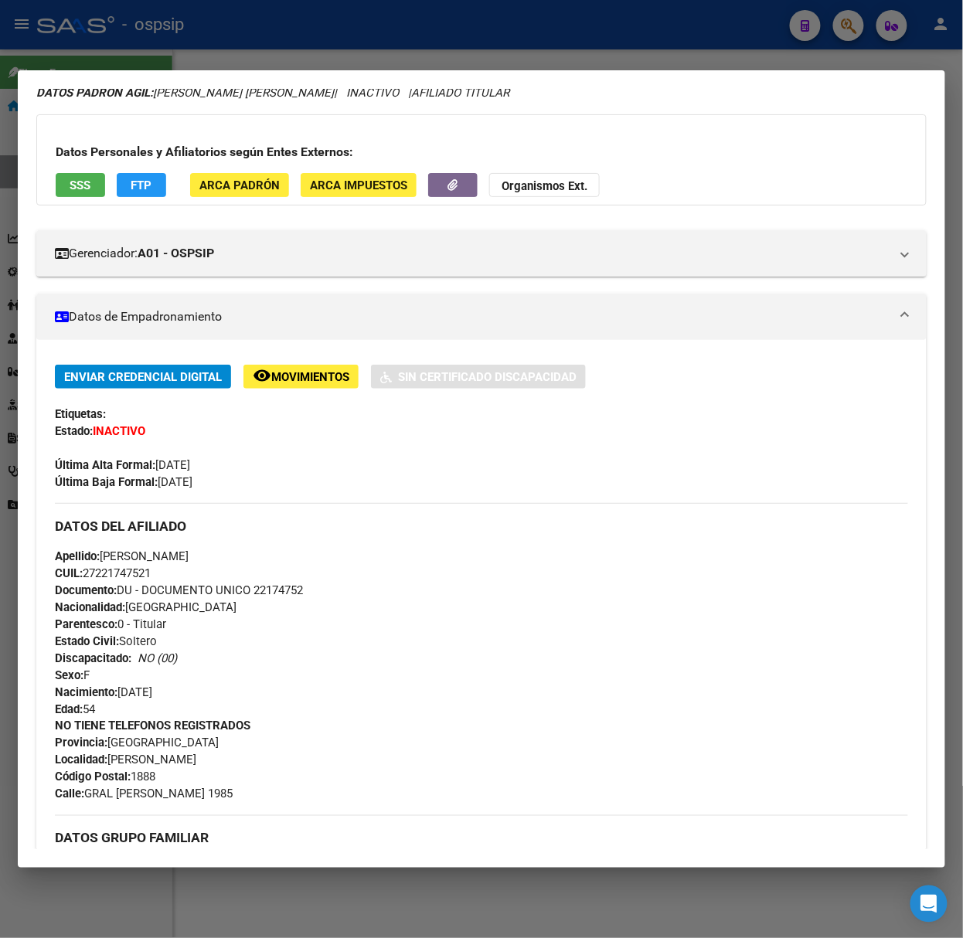
click at [59, 190] on button "SSS" at bounding box center [80, 185] width 49 height 24
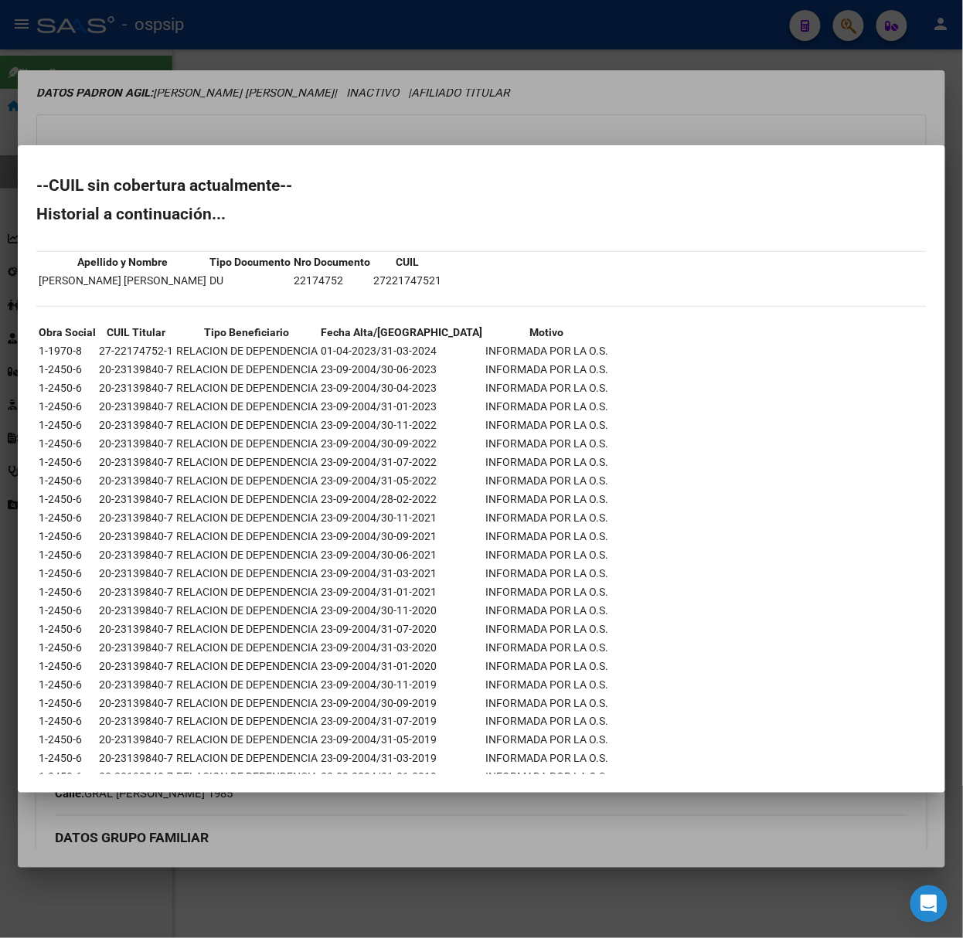
drag, startPoint x: 127, startPoint y: 346, endPoint x: 553, endPoint y: 354, distance: 426.7
click at [553, 354] on tr "1-1970-8 27-22174752-1 RELACION DE DEPENDENCIA 01-04-2023/31-03-2024 INFORMADA …" at bounding box center [323, 350] width 571 height 17
click at [651, 439] on div "--CUIL sin cobertura actualmente-- Historial a continuación... Apellido y Nombr…" at bounding box center [481, 591] width 890 height 827
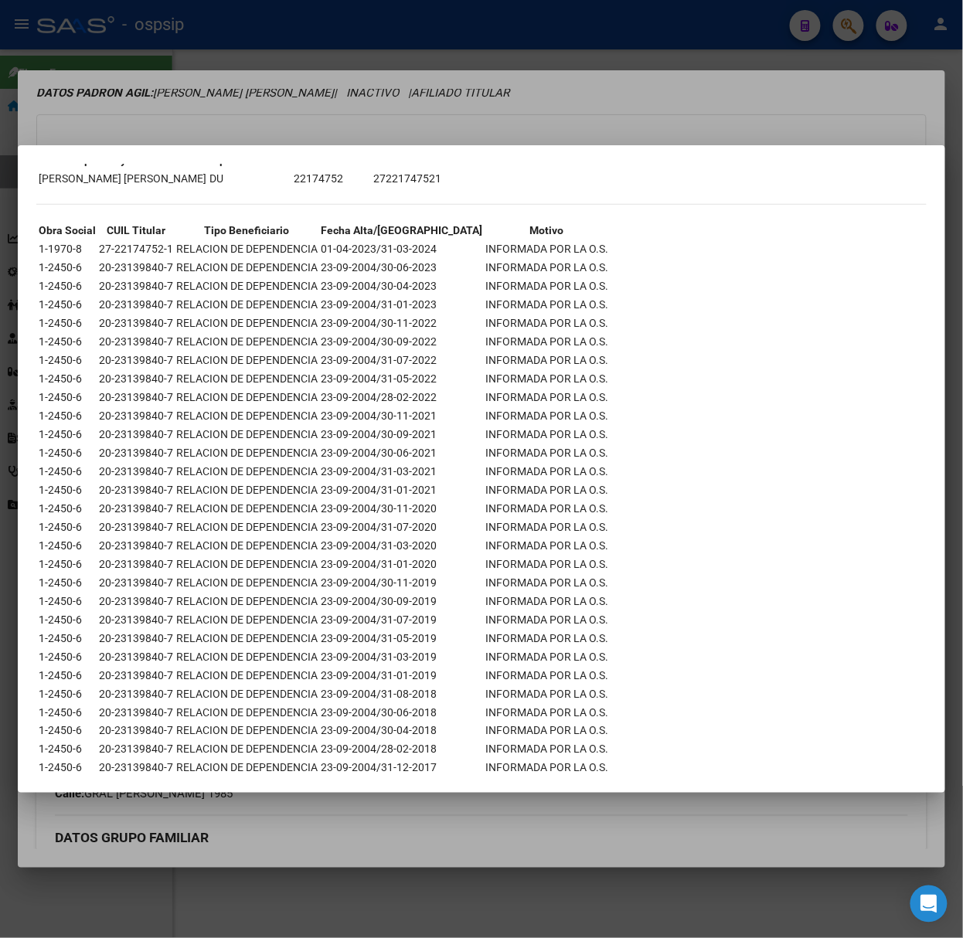
scroll to position [0, 0]
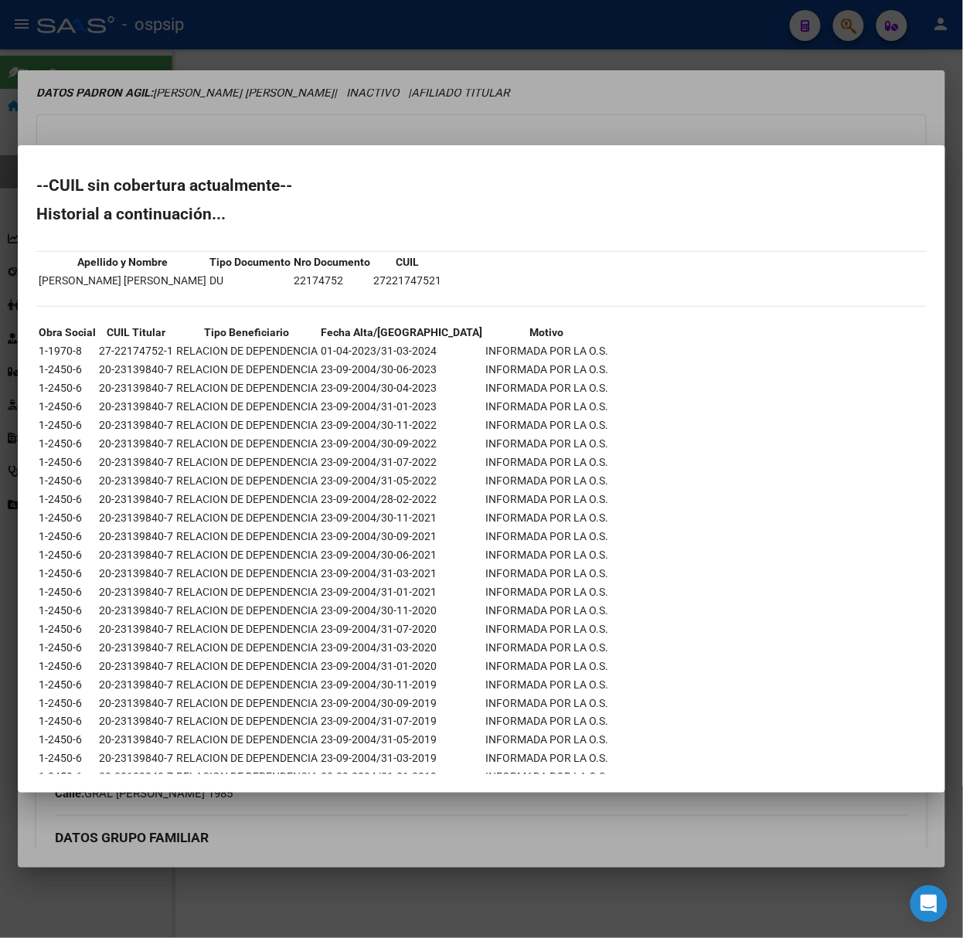
click at [279, 138] on div at bounding box center [481, 469] width 963 height 938
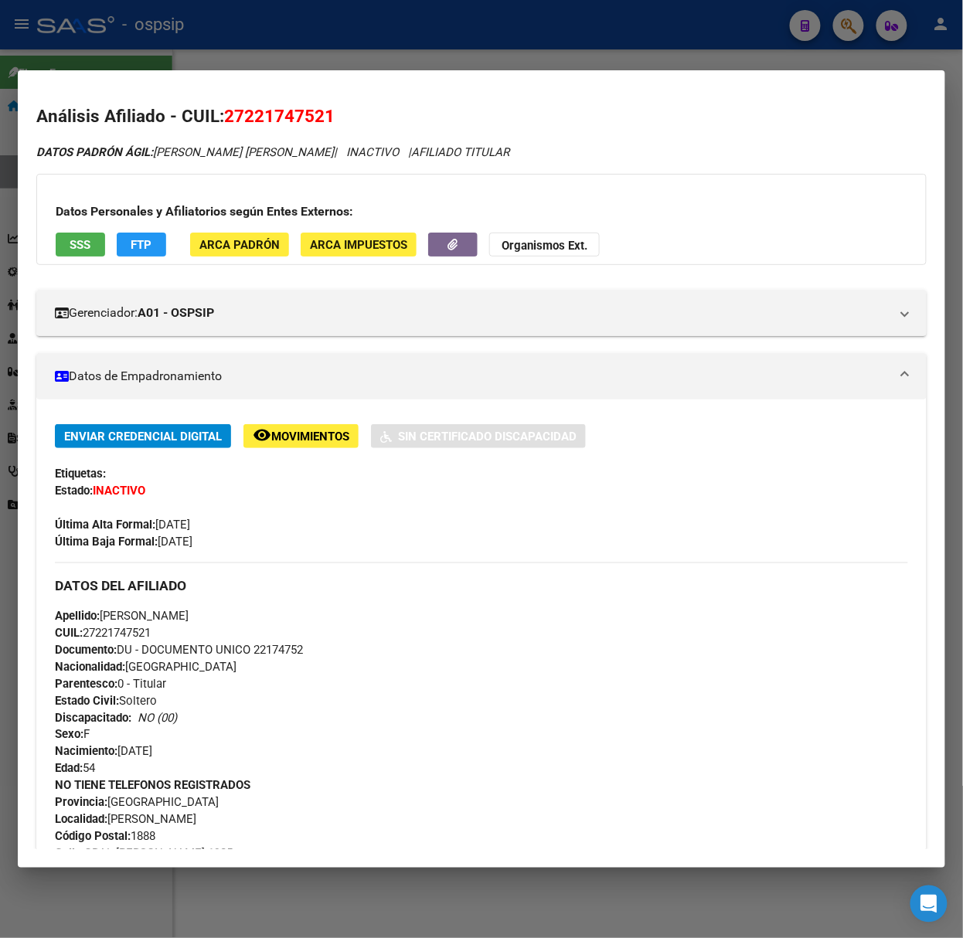
click at [250, 56] on div at bounding box center [481, 469] width 963 height 938
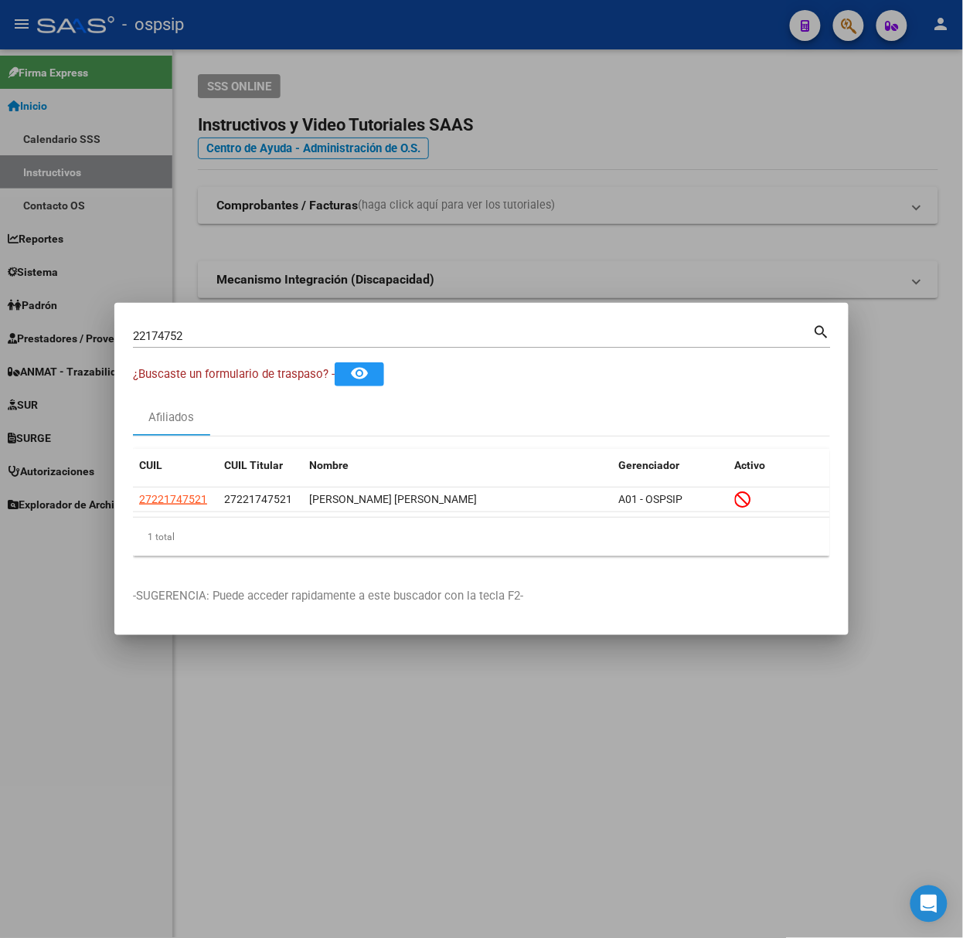
click at [230, 343] on input "22174752" at bounding box center [473, 336] width 680 height 14
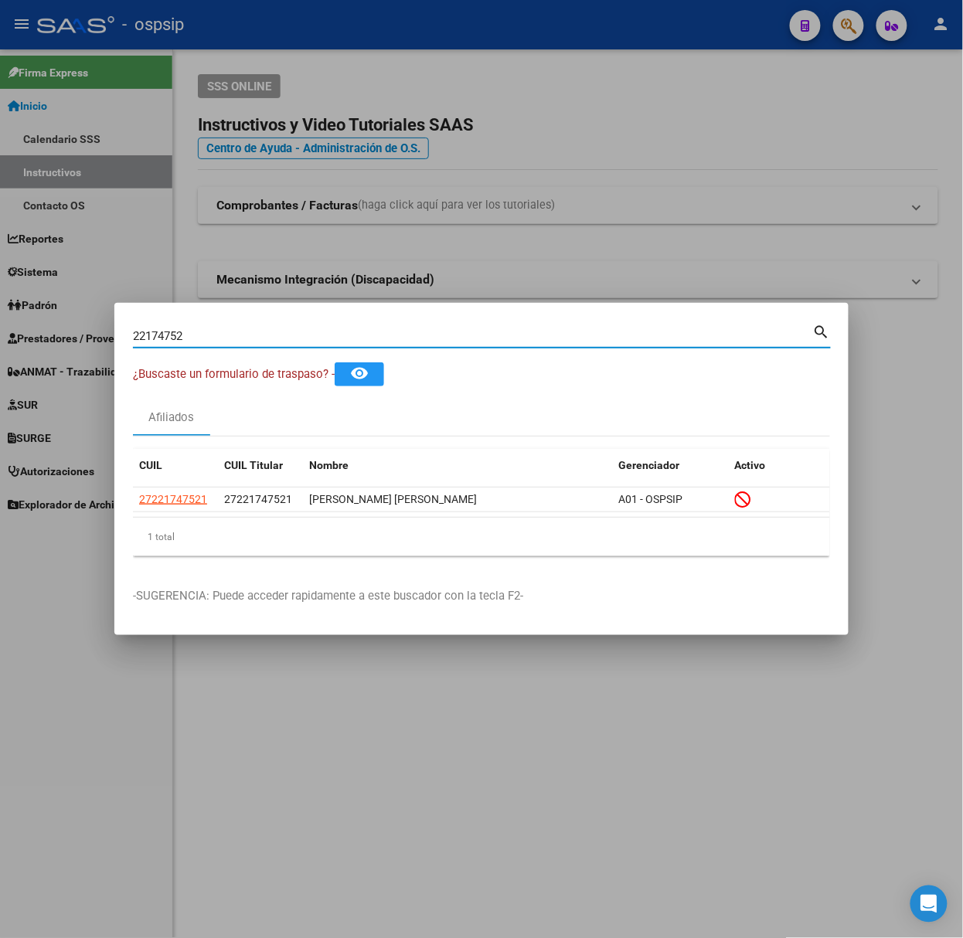
click at [227, 342] on input "22174752" at bounding box center [473, 336] width 680 height 14
type input "24235376"
click at [175, 504] on span "20242353766" at bounding box center [173, 499] width 68 height 12
type textarea "20242353766"
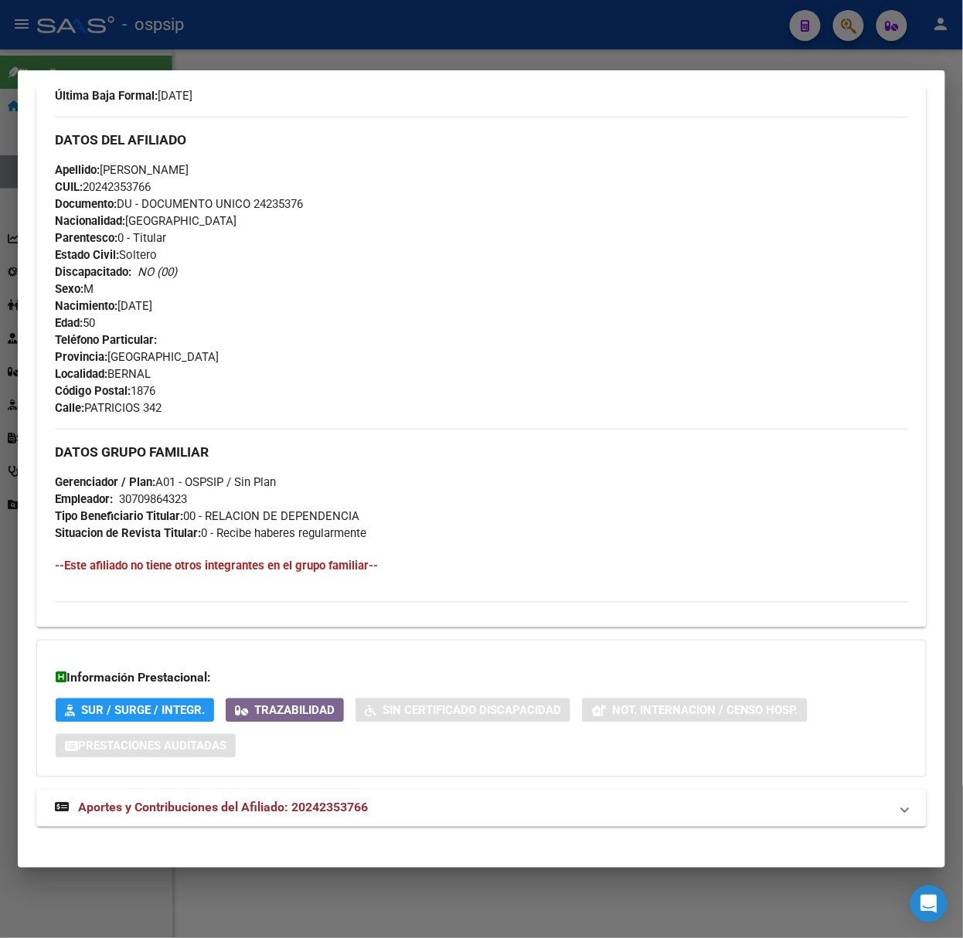
scroll to position [459, 0]
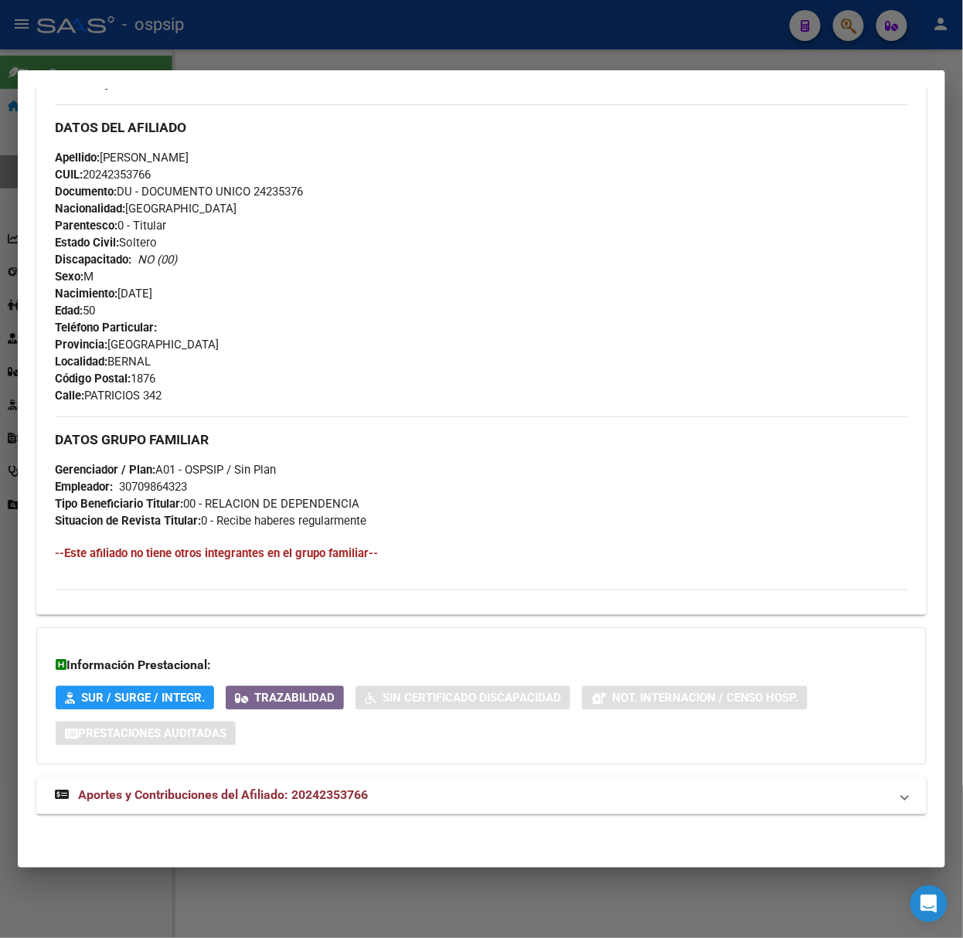
click at [314, 791] on span "Aportes y Contribuciones del Afiliado: 20242353766" at bounding box center [223, 795] width 290 height 15
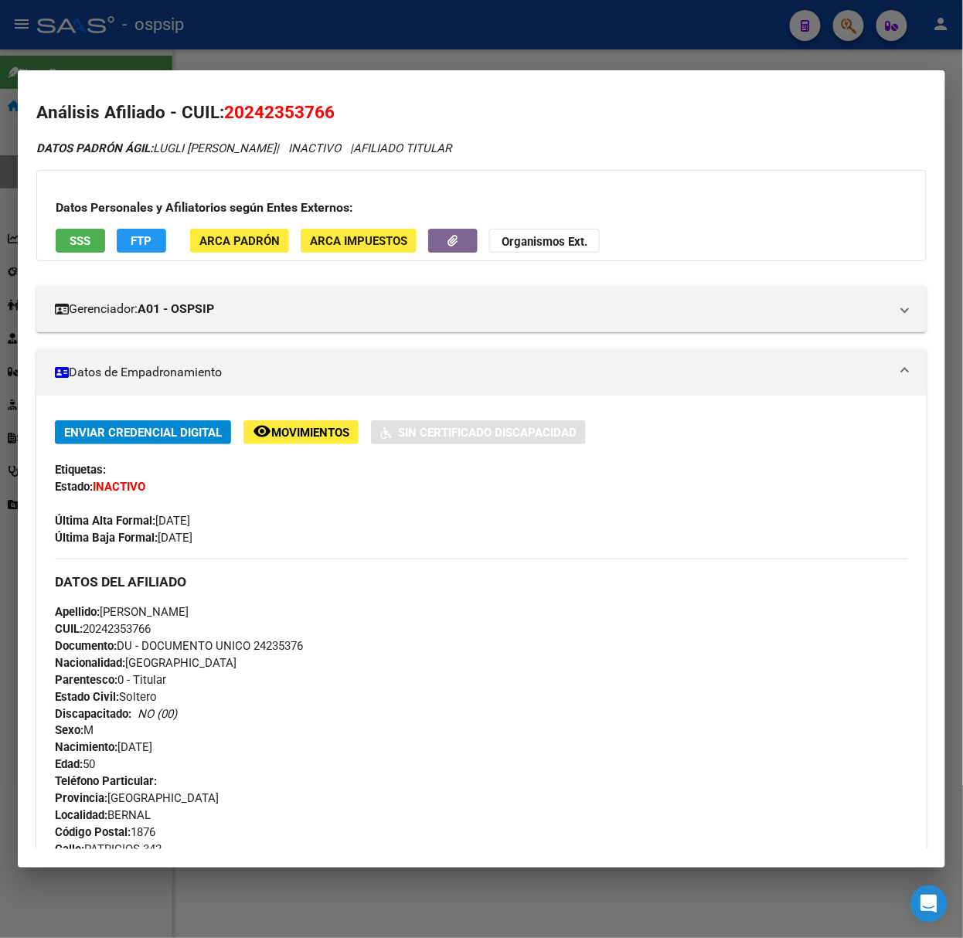
scroll to position [0, 0]
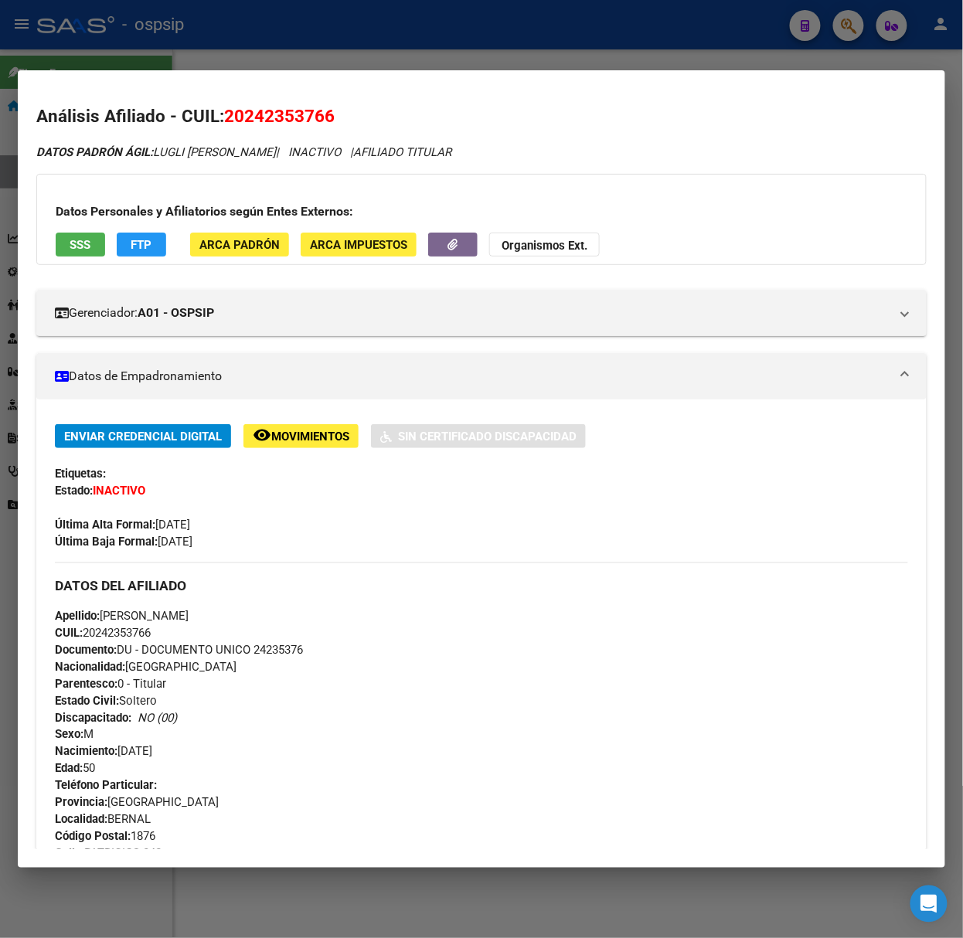
click at [88, 12] on div at bounding box center [481, 469] width 963 height 938
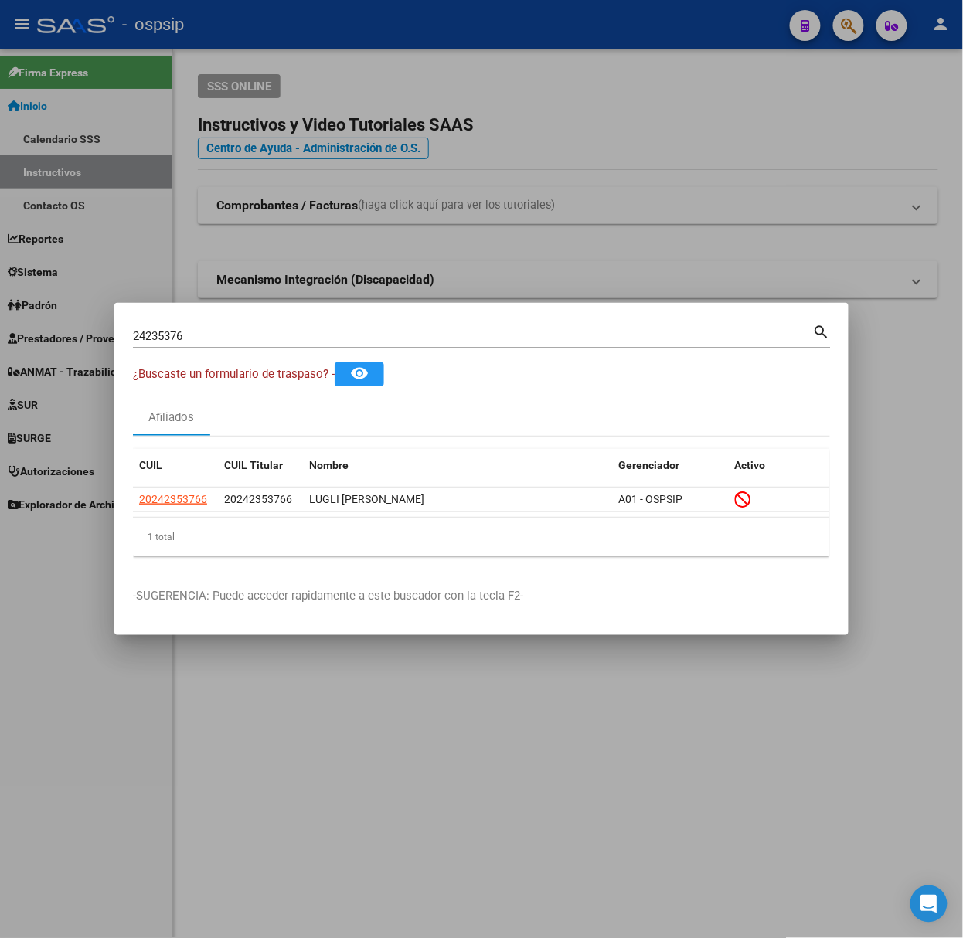
click at [241, 343] on input "24235376" at bounding box center [473, 336] width 680 height 14
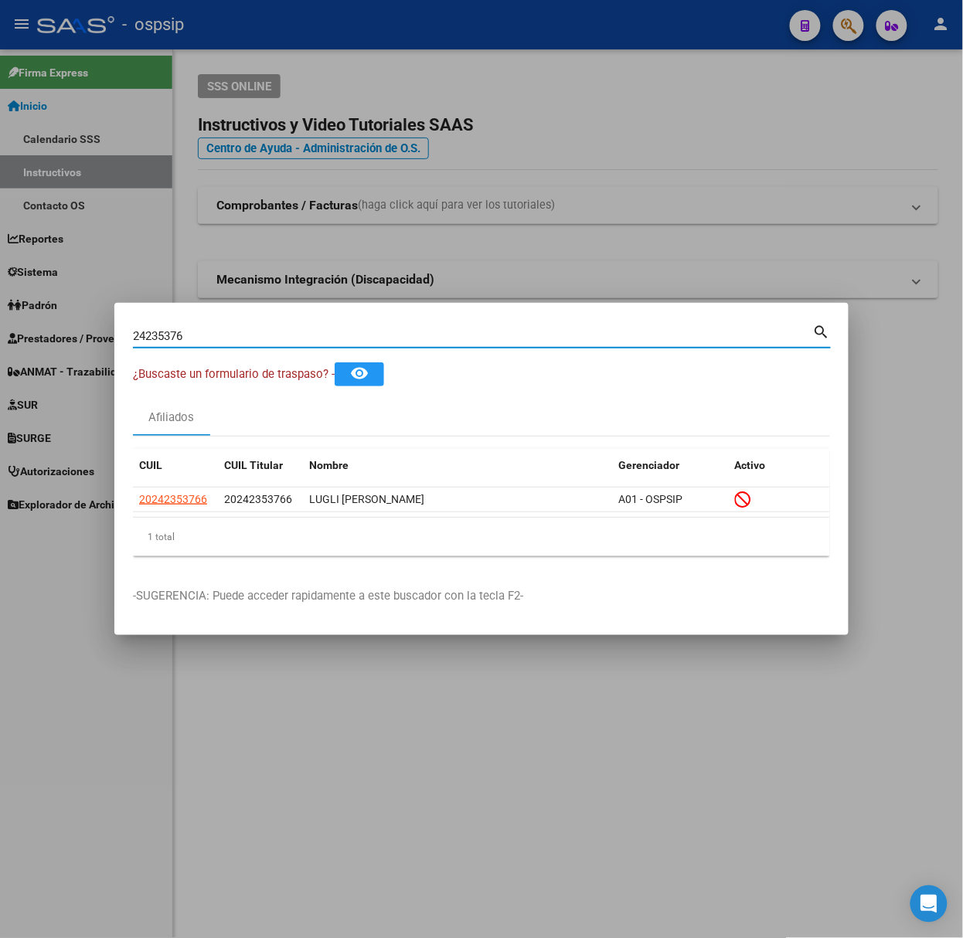
click at [241, 343] on input "24235376" at bounding box center [473, 336] width 680 height 14
type input "40858371"
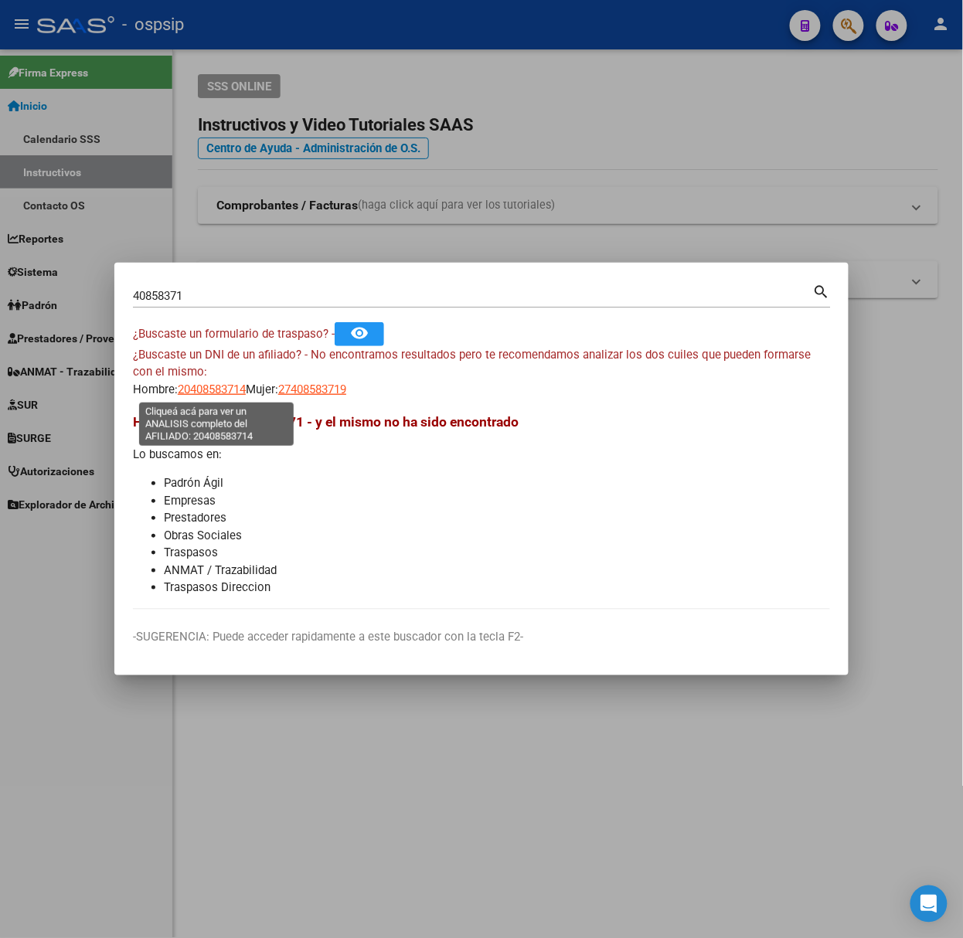
click at [199, 386] on span "20408583714" at bounding box center [212, 390] width 68 height 14
type textarea "20408583714"
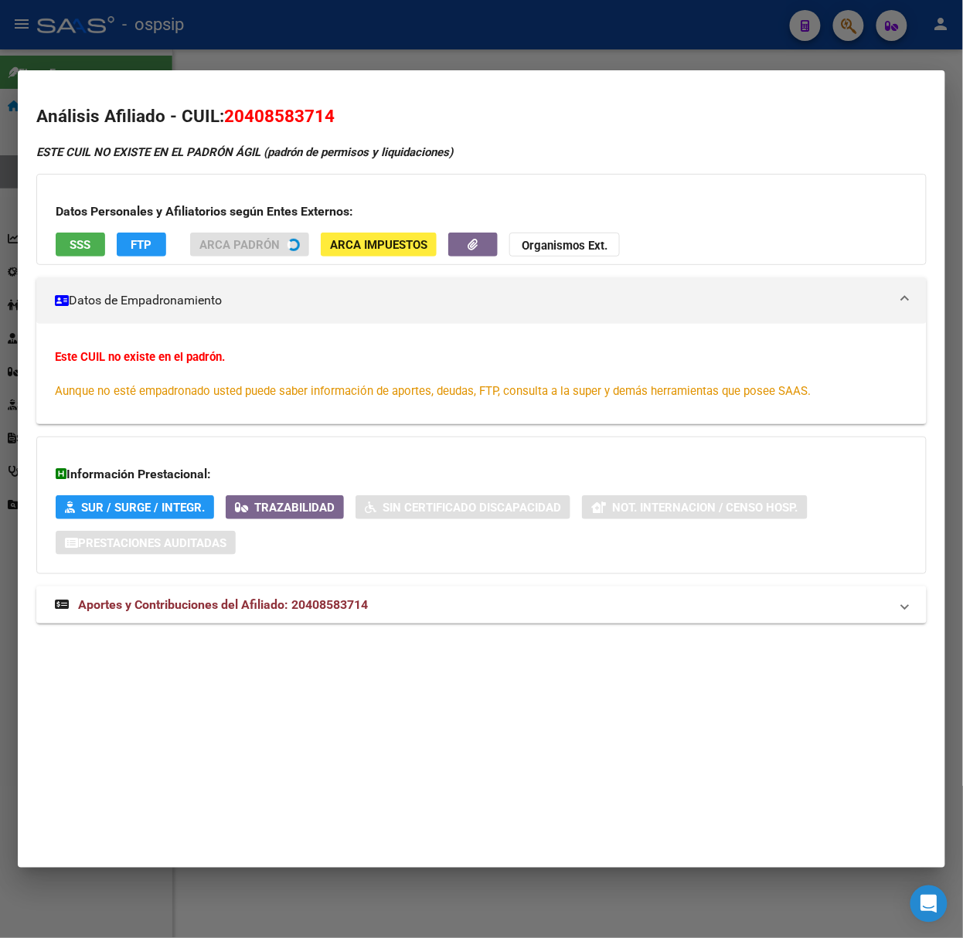
click at [243, 614] on mat-expansion-panel-header "Aportes y Contribuciones del Afiliado: 20408583714" at bounding box center [481, 605] width 890 height 37
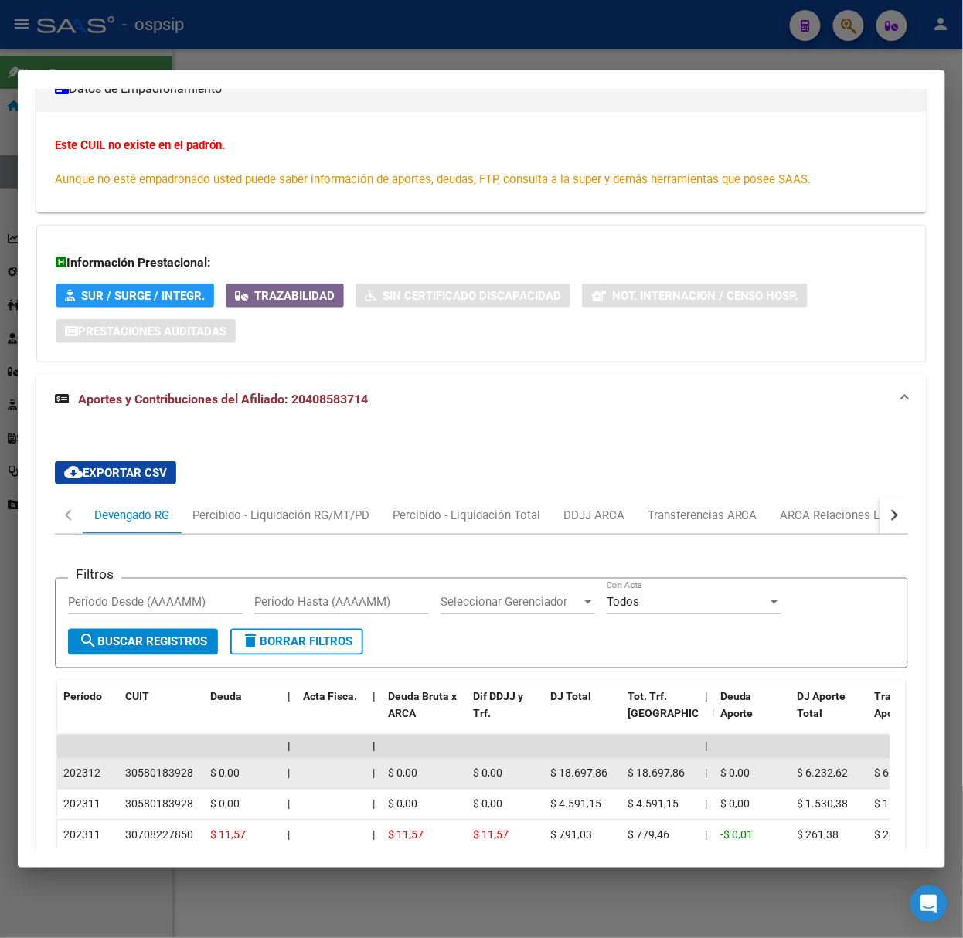
scroll to position [368, 0]
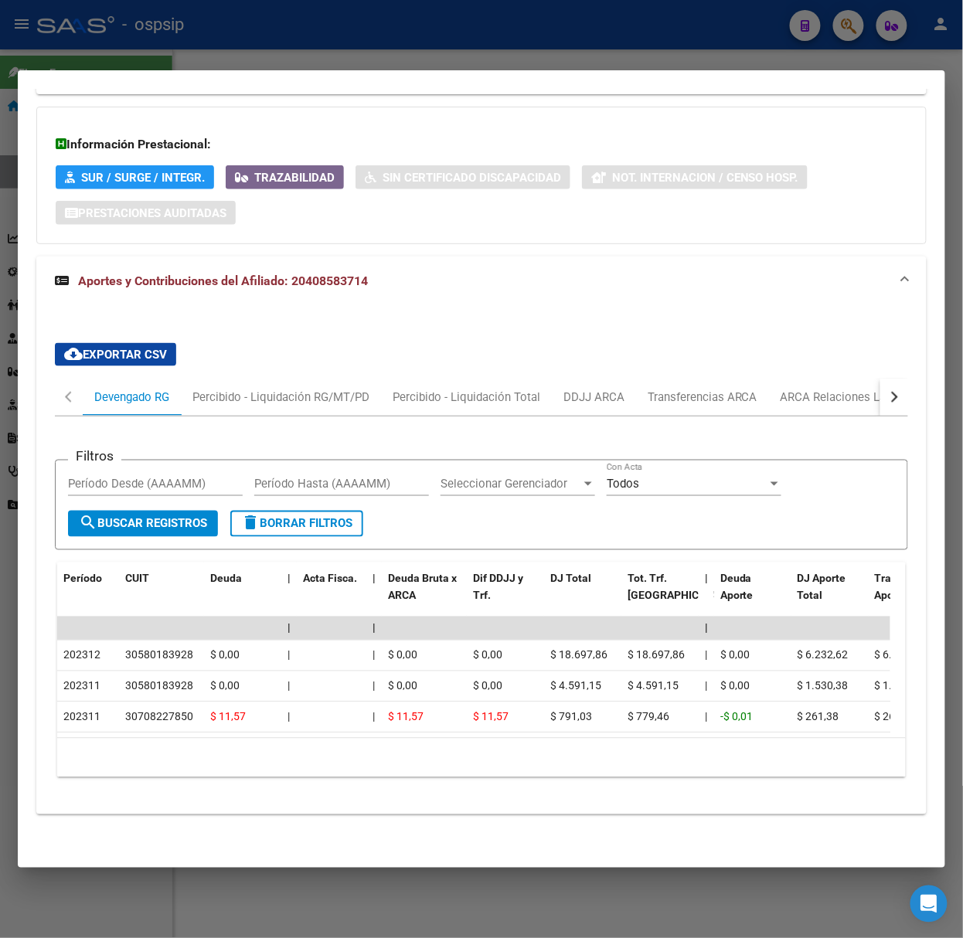
click at [211, 49] on div at bounding box center [481, 469] width 963 height 938
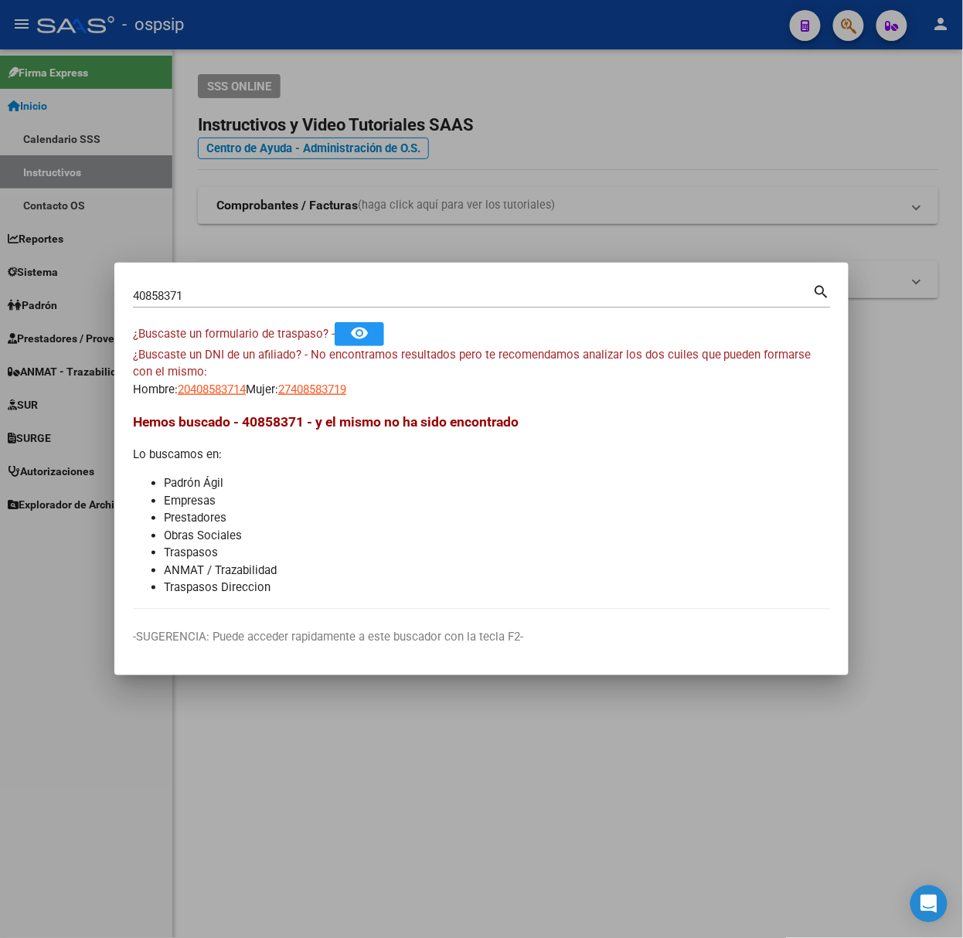
click at [230, 298] on input "40858371" at bounding box center [473, 296] width 680 height 14
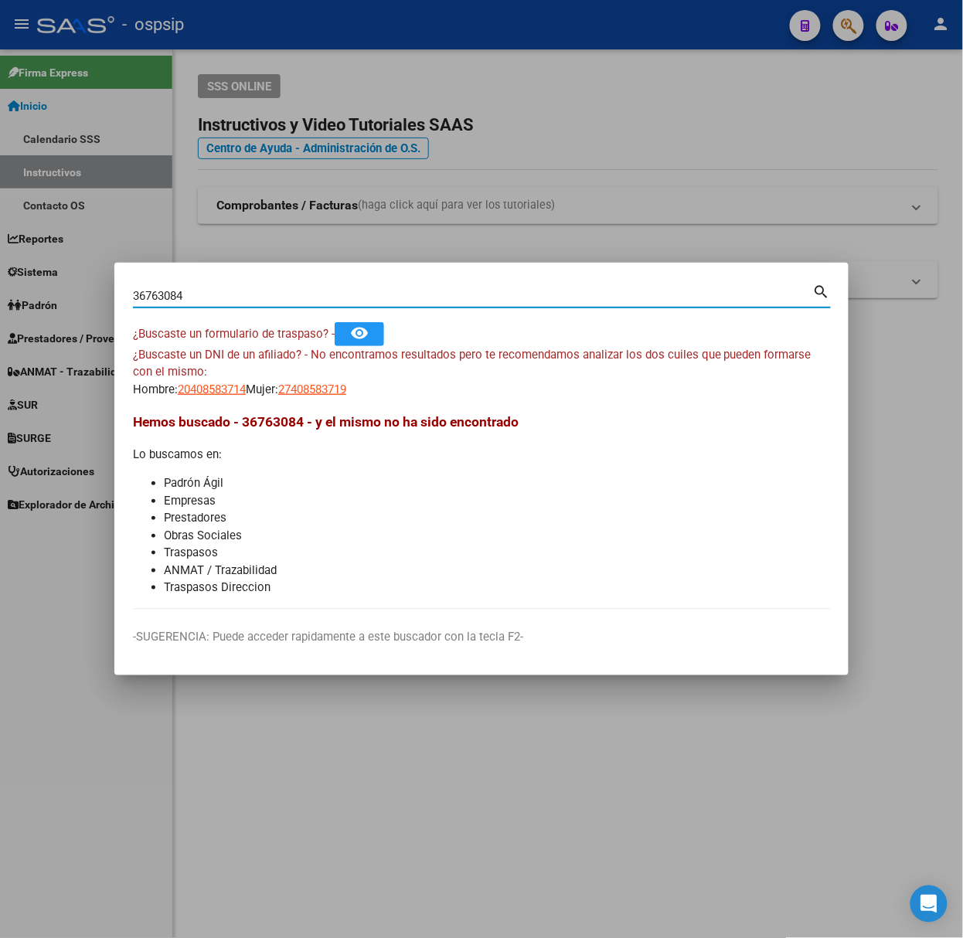
type input "36763084"
click at [229, 397] on app-link-go-to "20367630842" at bounding box center [212, 390] width 68 height 18
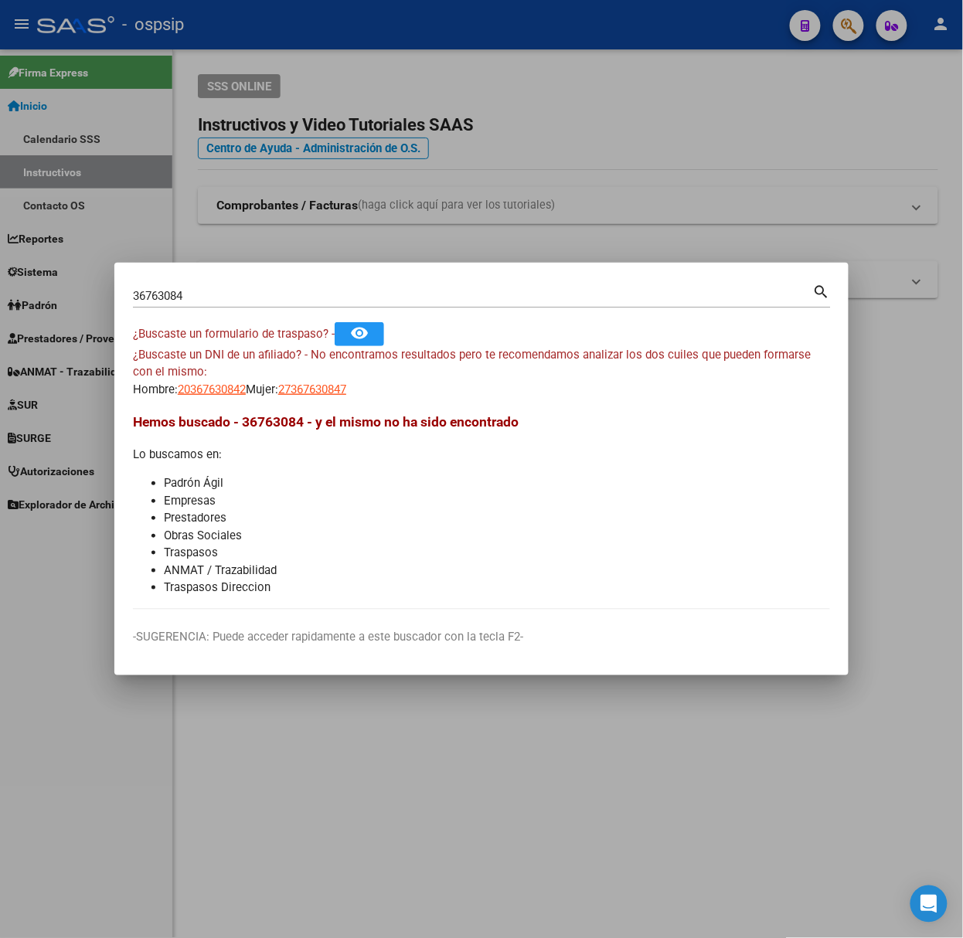
click at [223, 391] on span "20367630842" at bounding box center [212, 390] width 68 height 14
type textarea "20367630842"
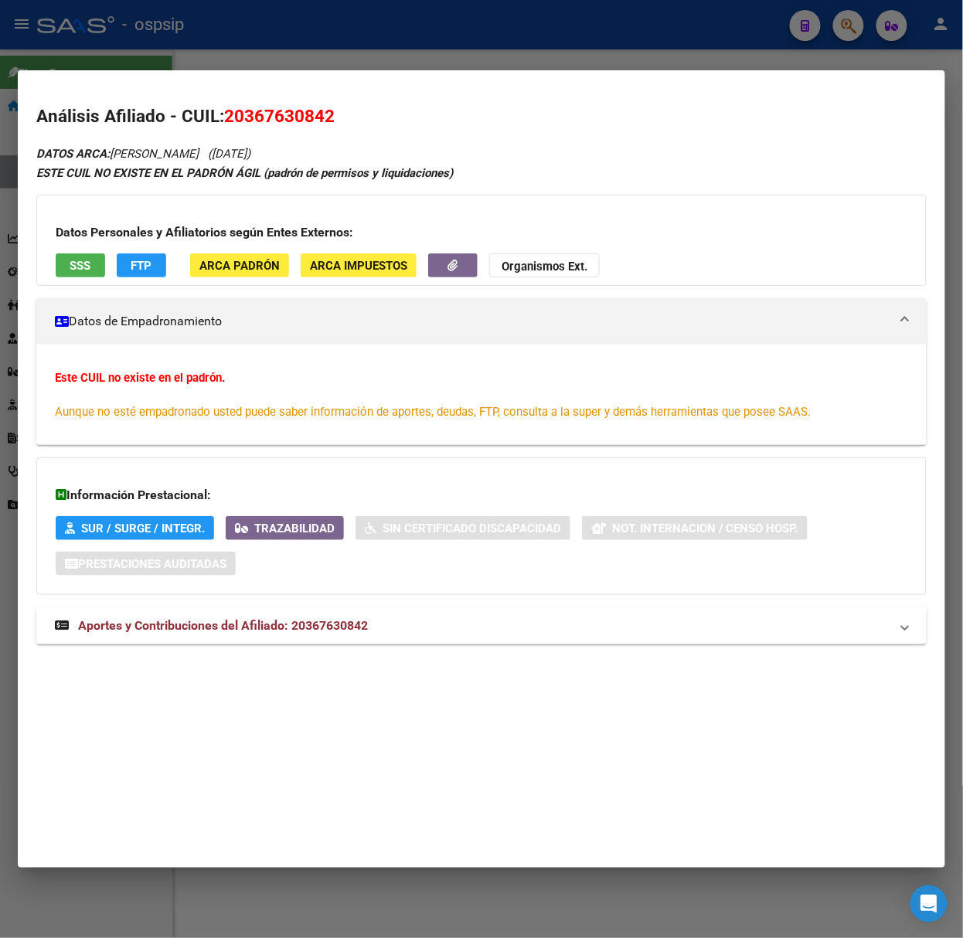
click at [242, 622] on span "Aportes y Contribuciones del Afiliado: 20367630842" at bounding box center [223, 625] width 290 height 15
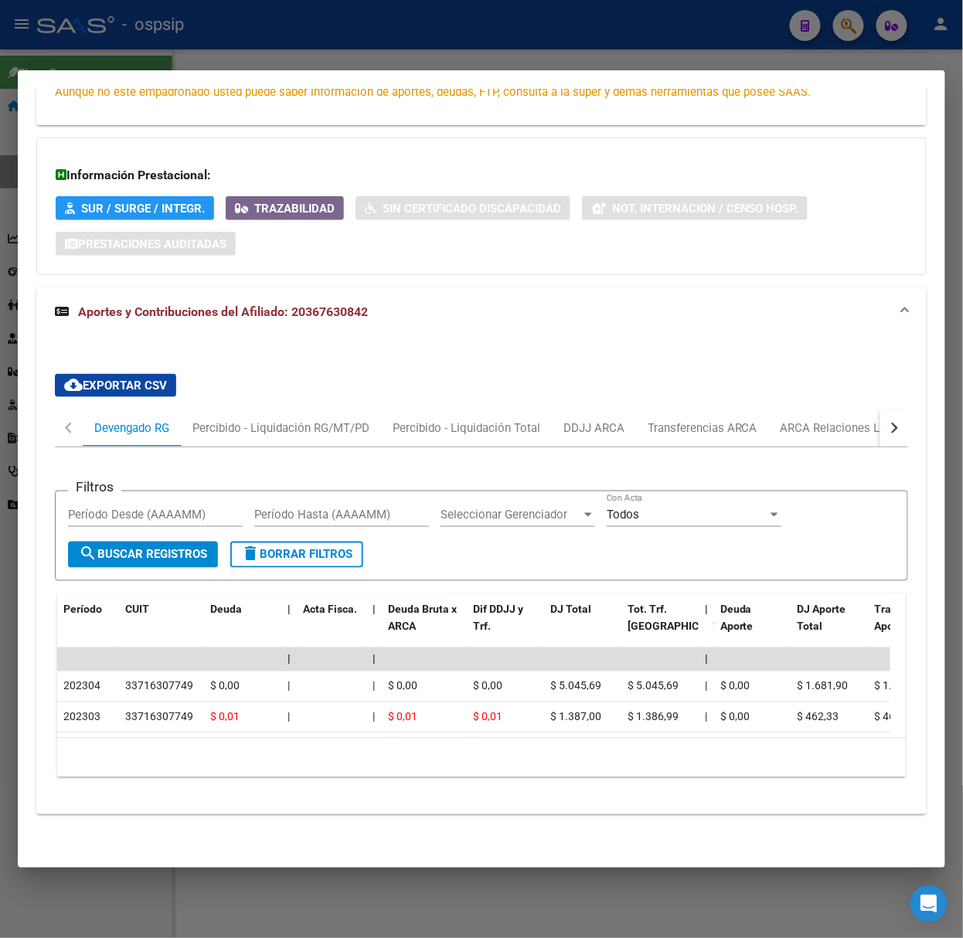
scroll to position [337, 0]
click at [792, 420] on div "ARCA Relaciones Laborales" at bounding box center [853, 428] width 145 height 17
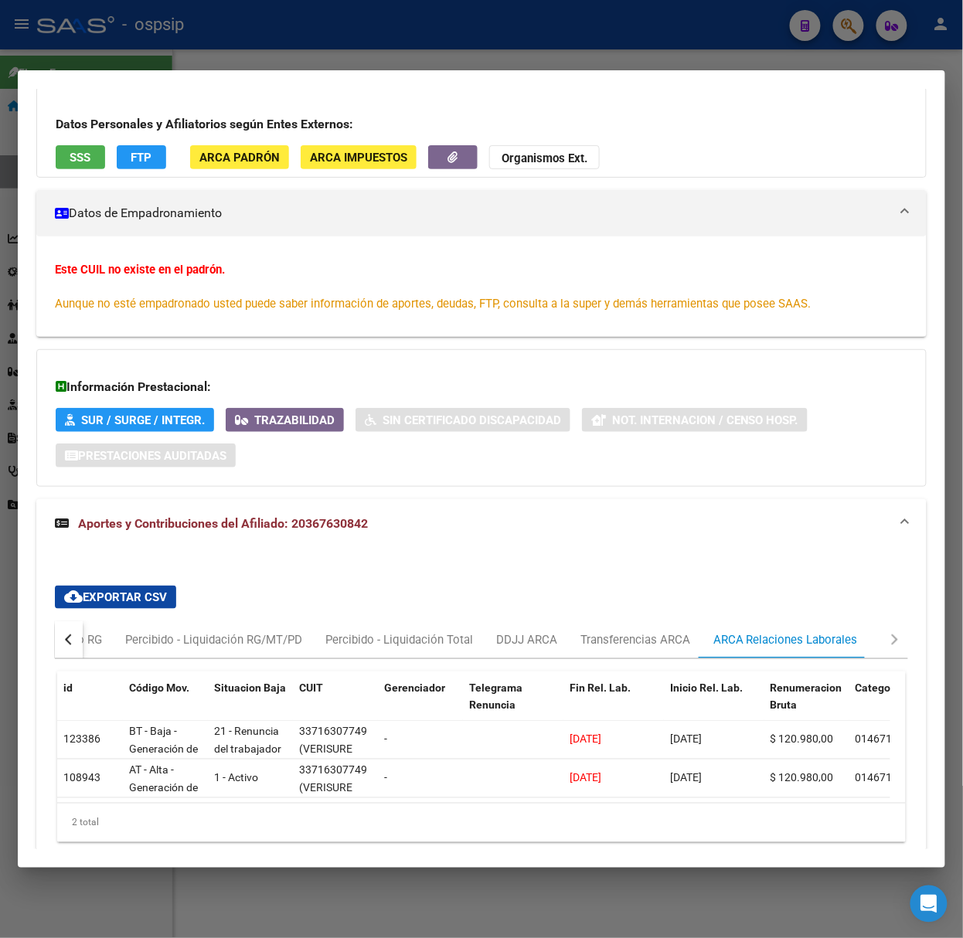
scroll to position [189, 0]
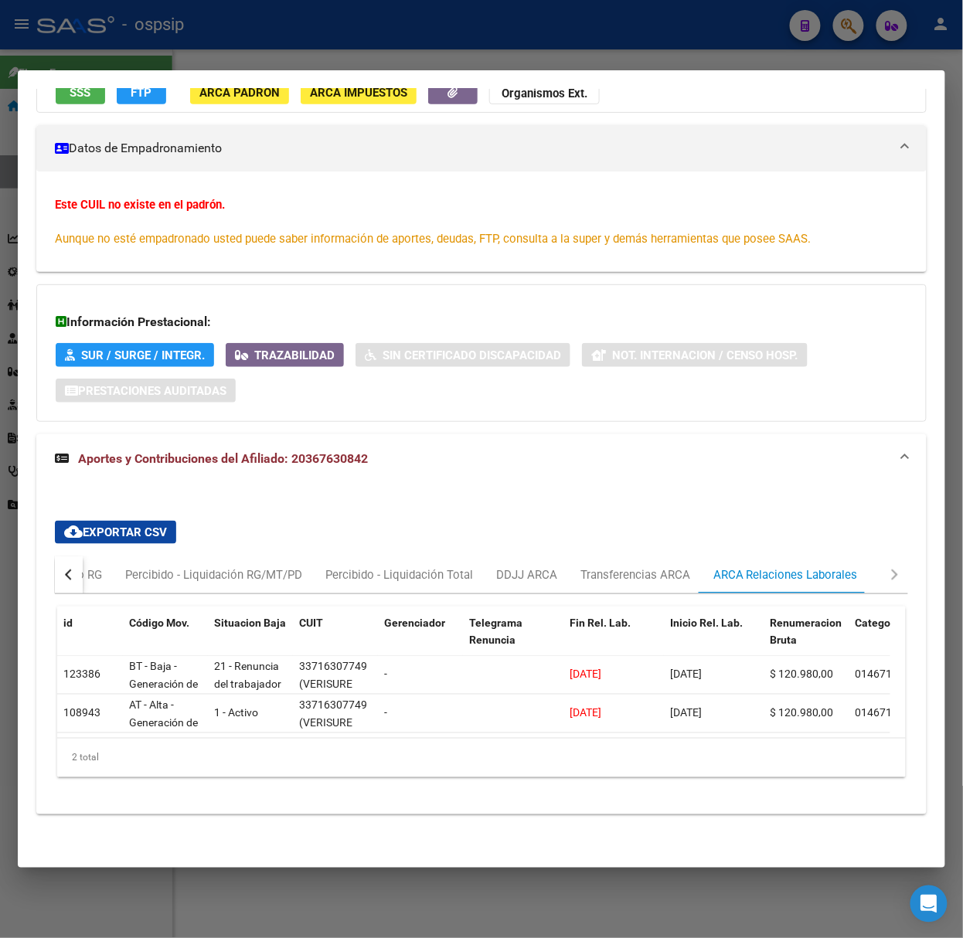
click at [207, 57] on div at bounding box center [481, 469] width 963 height 938
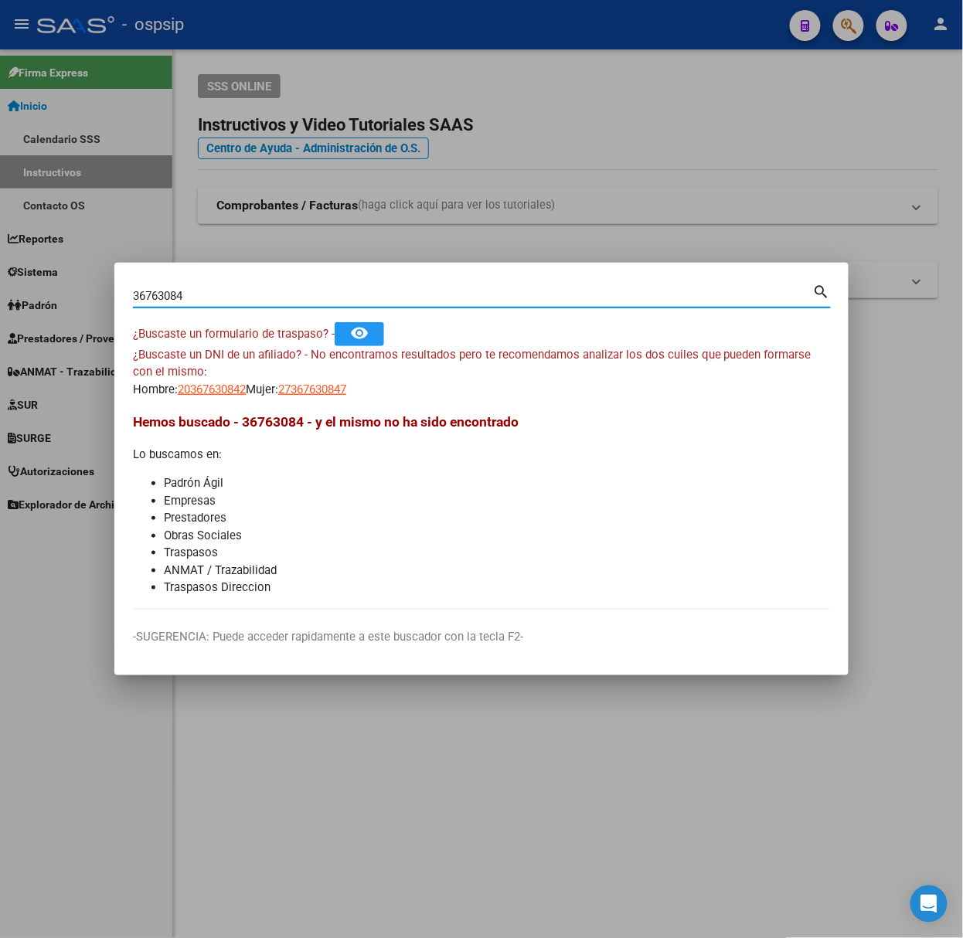
click at [212, 291] on input "36763084" at bounding box center [473, 296] width 680 height 14
type input "41802434"
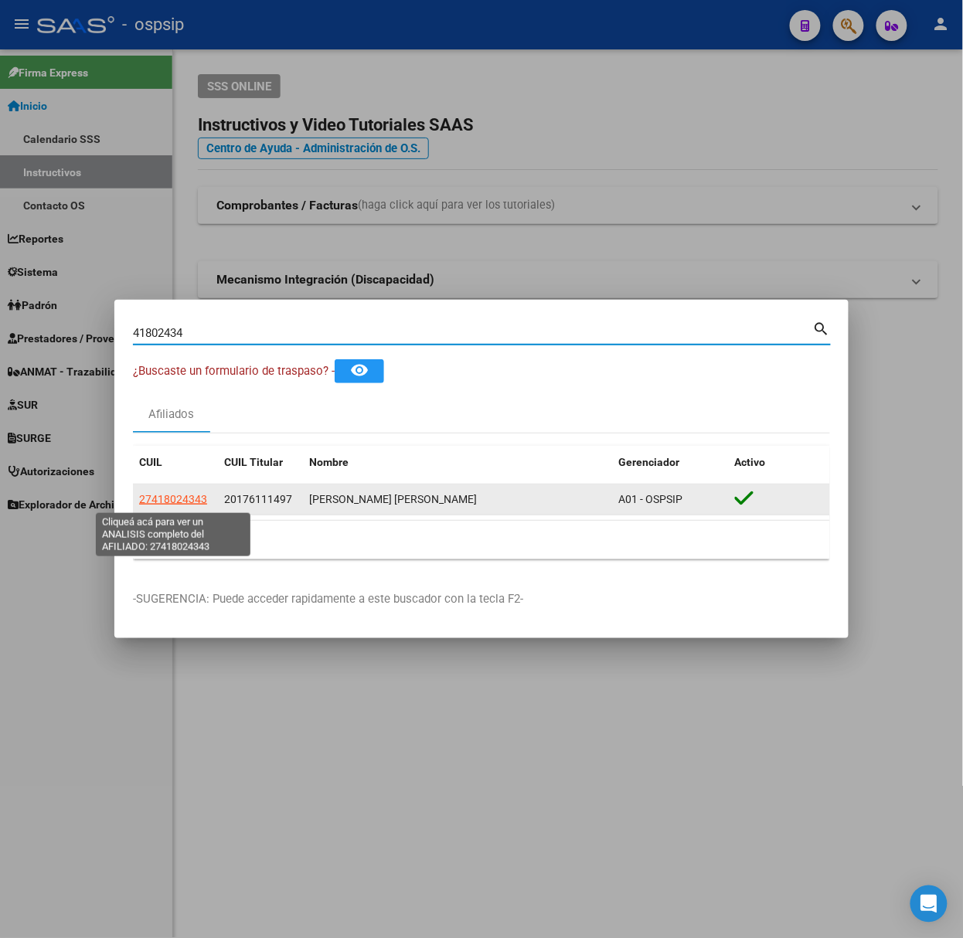
click at [189, 498] on span "27418024343" at bounding box center [173, 499] width 68 height 12
type textarea "27418024343"
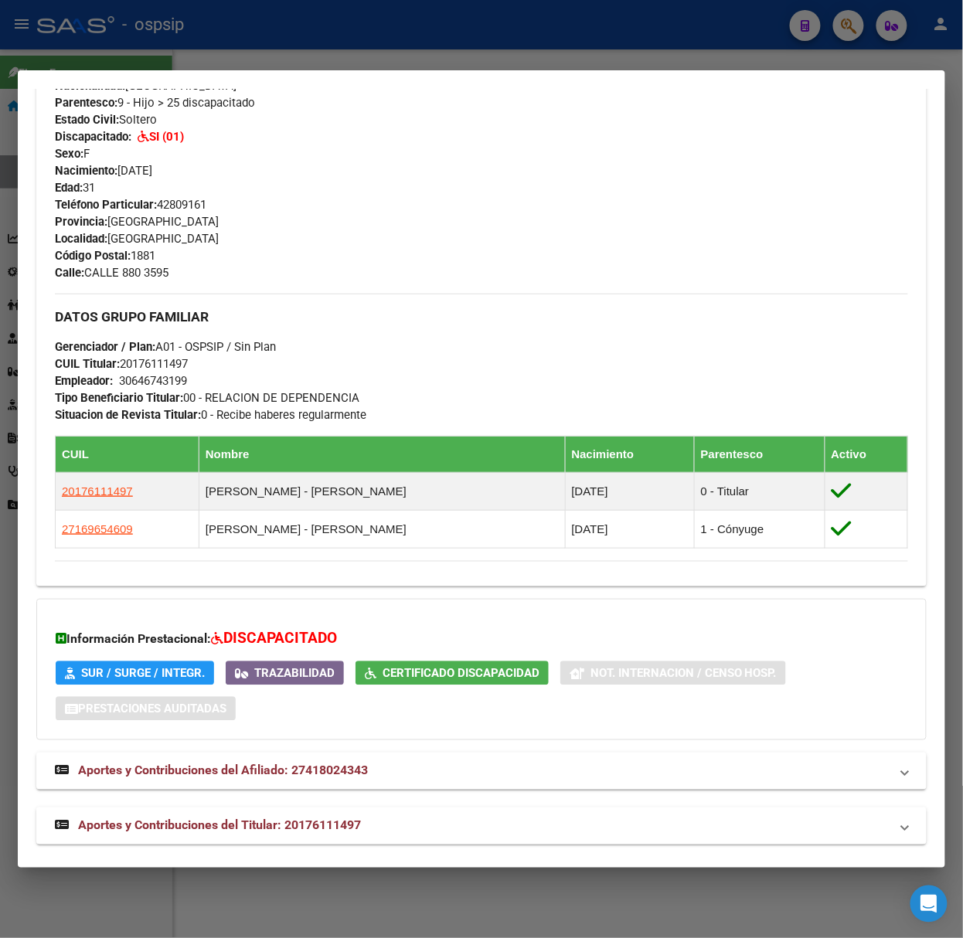
click at [329, 819] on strong "Aportes y Contribuciones del Titular: 20176111497" at bounding box center [208, 826] width 306 height 19
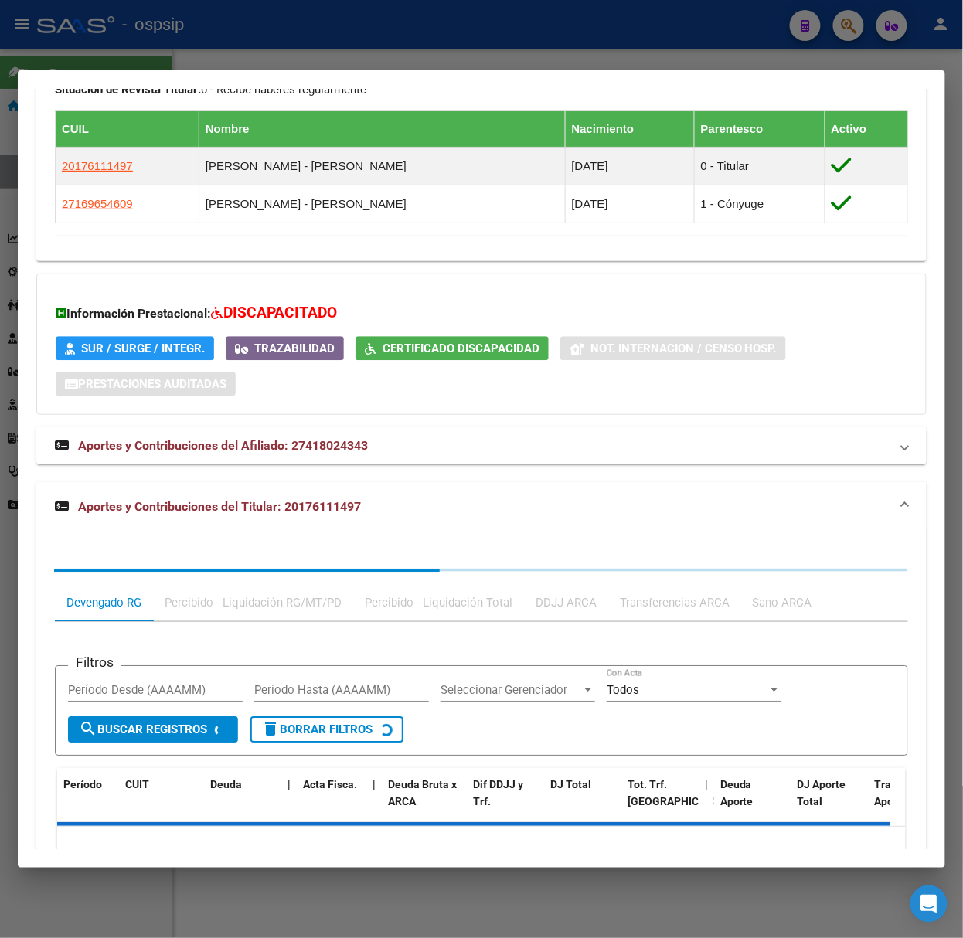
scroll to position [990, 0]
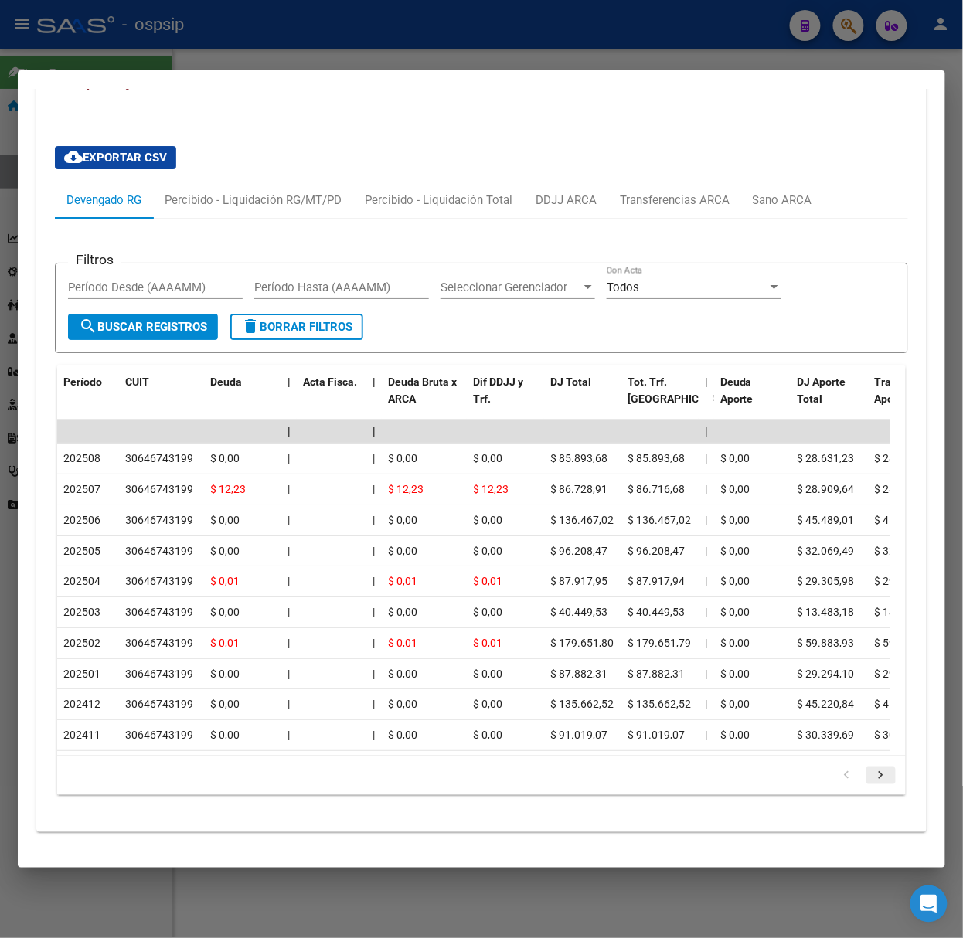
click at [872, 774] on icon "go to next page" at bounding box center [881, 777] width 20 height 19
click at [221, 56] on div at bounding box center [481, 469] width 963 height 938
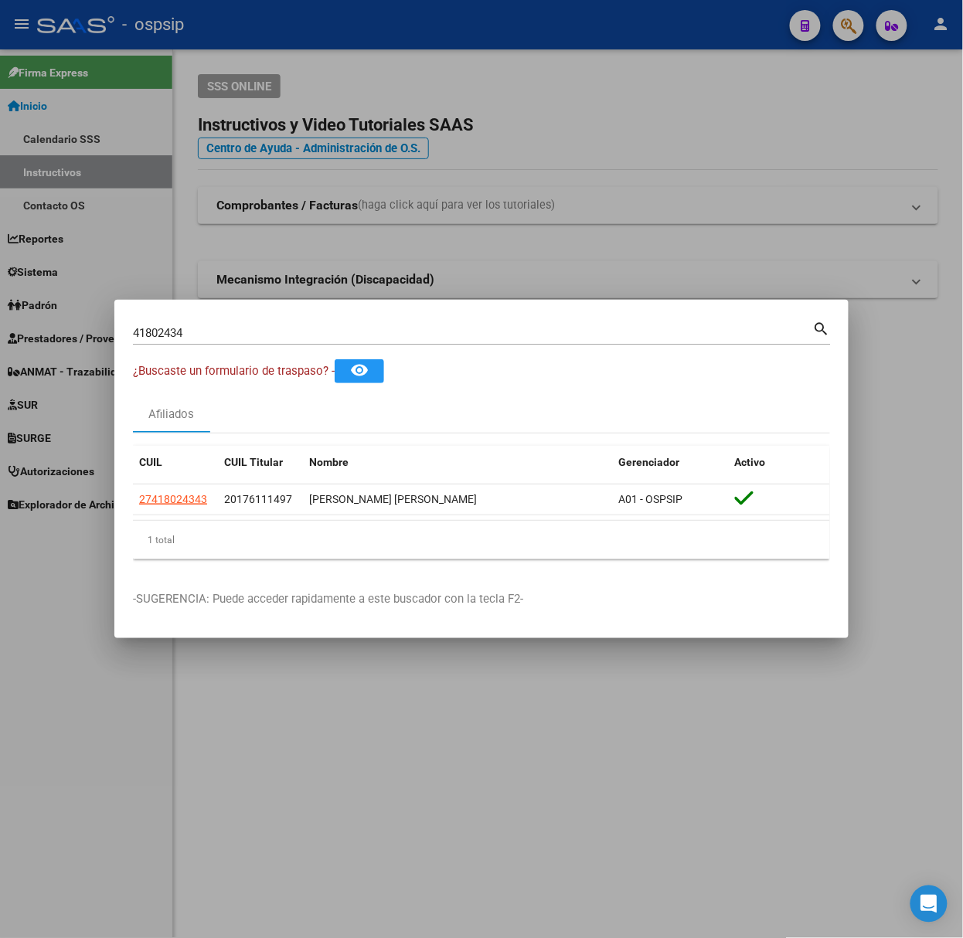
click at [190, 340] on input "41802434" at bounding box center [473, 333] width 680 height 14
type input "54455585"
click at [181, 502] on span "27544555850" at bounding box center [173, 499] width 68 height 12
type textarea "27544555850"
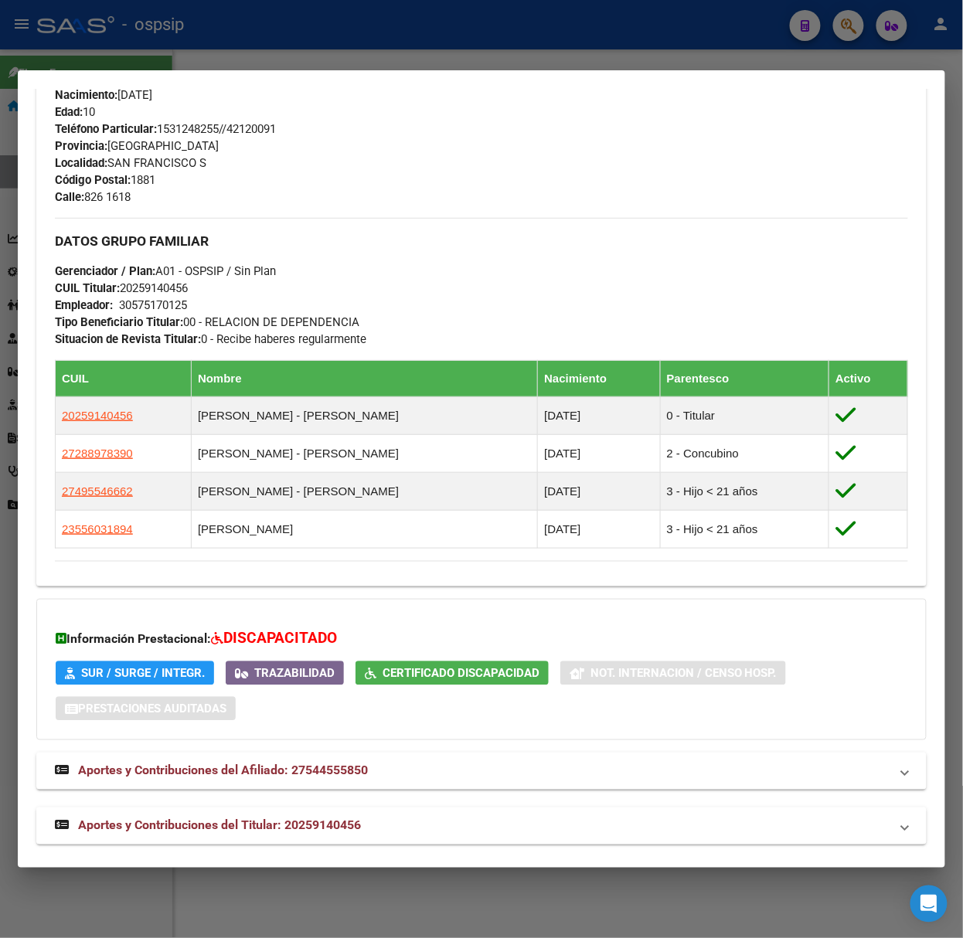
click at [314, 812] on mat-expansion-panel-header "Aportes y Contribuciones del Titular: 20259140456" at bounding box center [481, 826] width 890 height 37
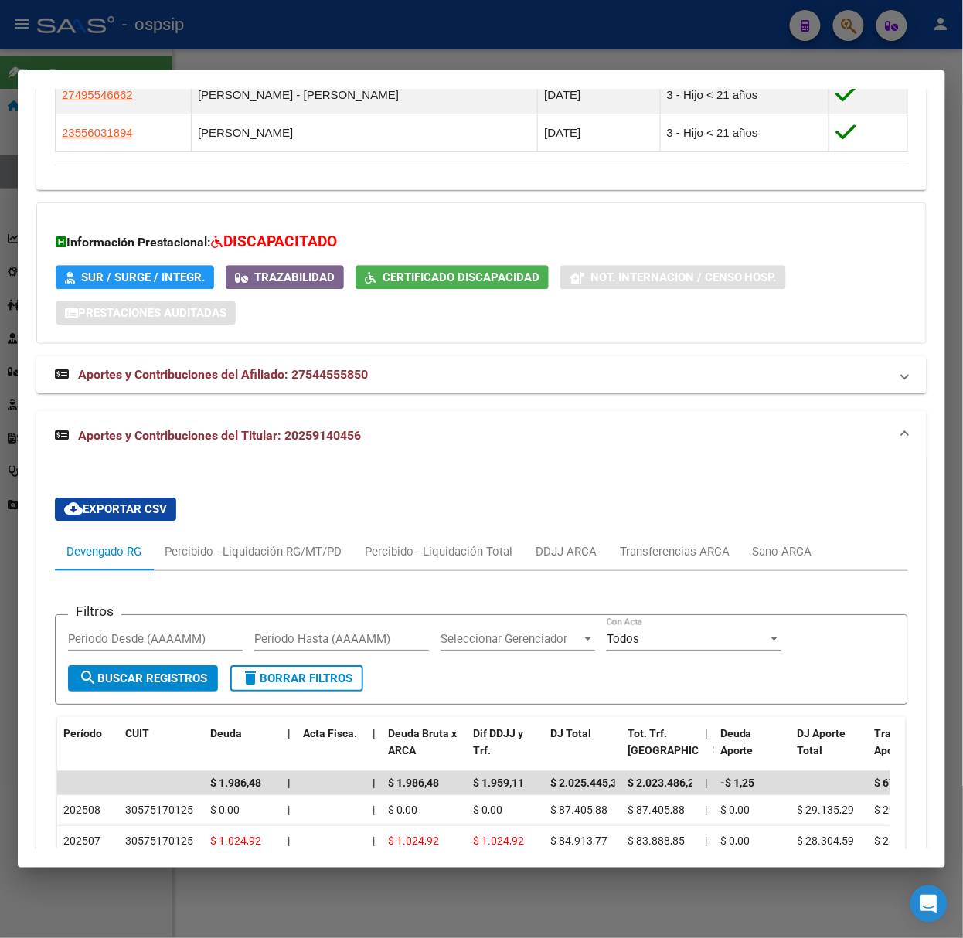
scroll to position [1408, 0]
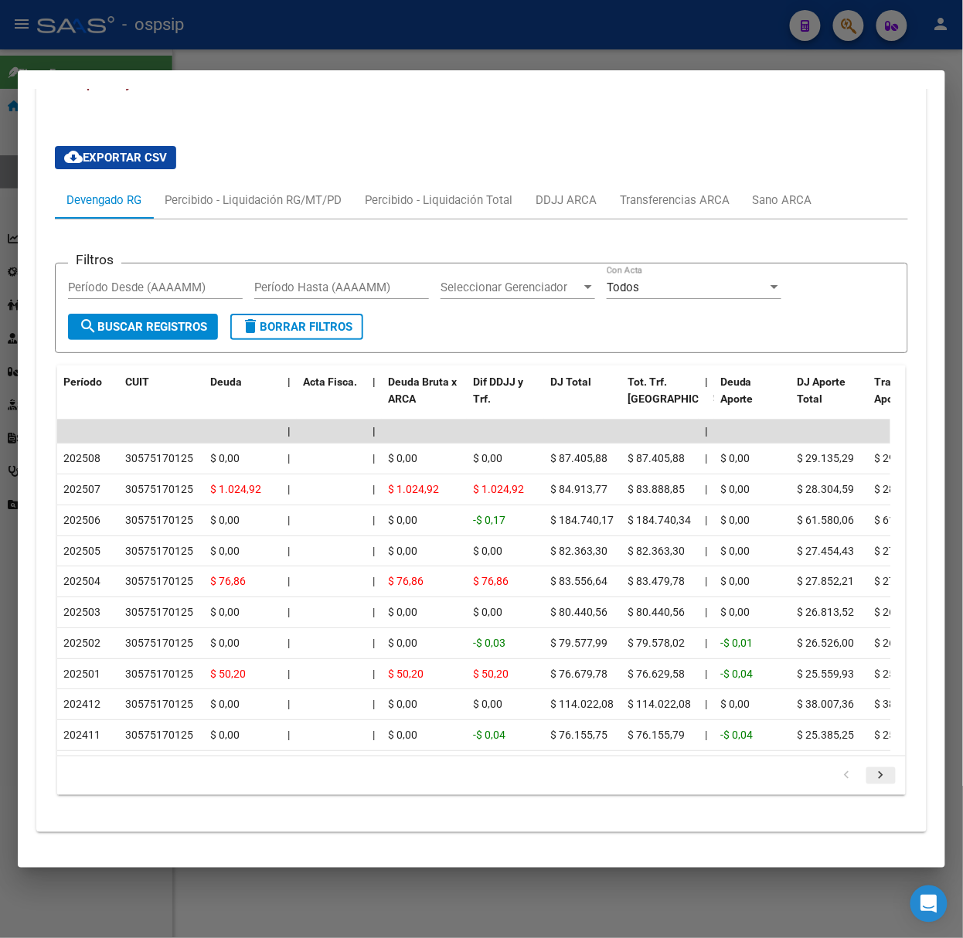
click at [873, 786] on icon "go to next page" at bounding box center [881, 777] width 20 height 19
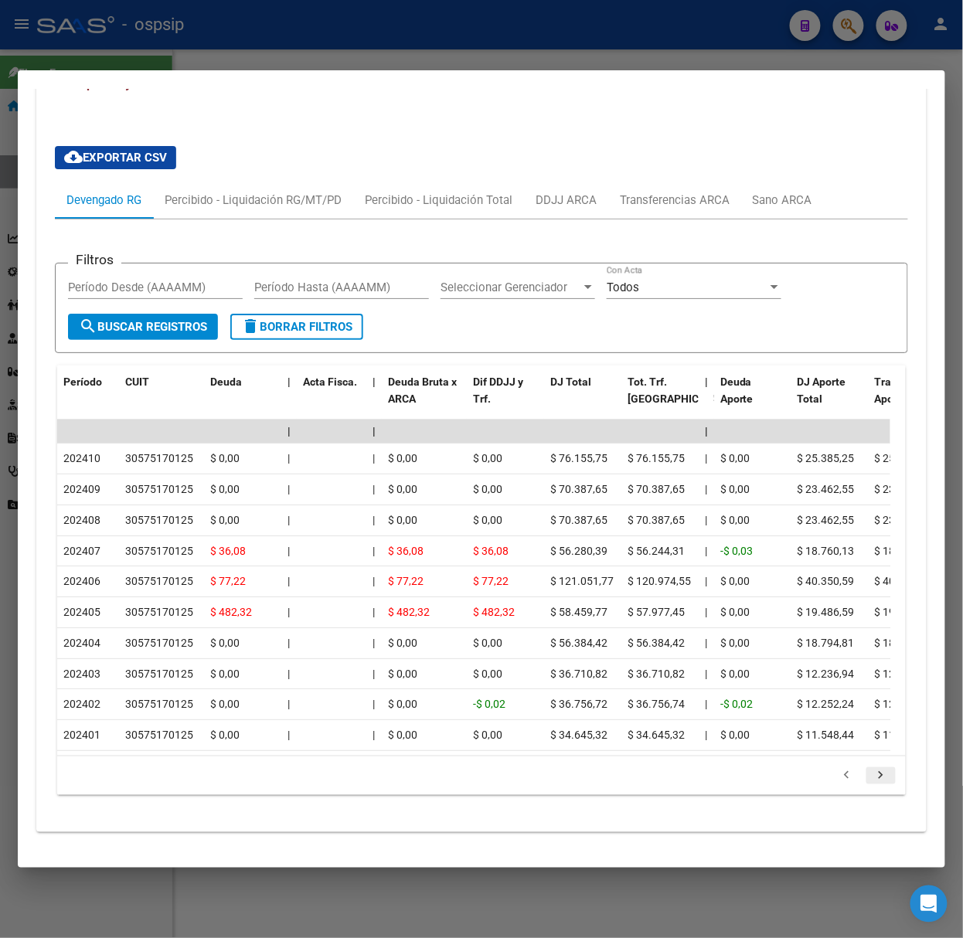
click at [873, 786] on icon "go to next page" at bounding box center [881, 777] width 20 height 19
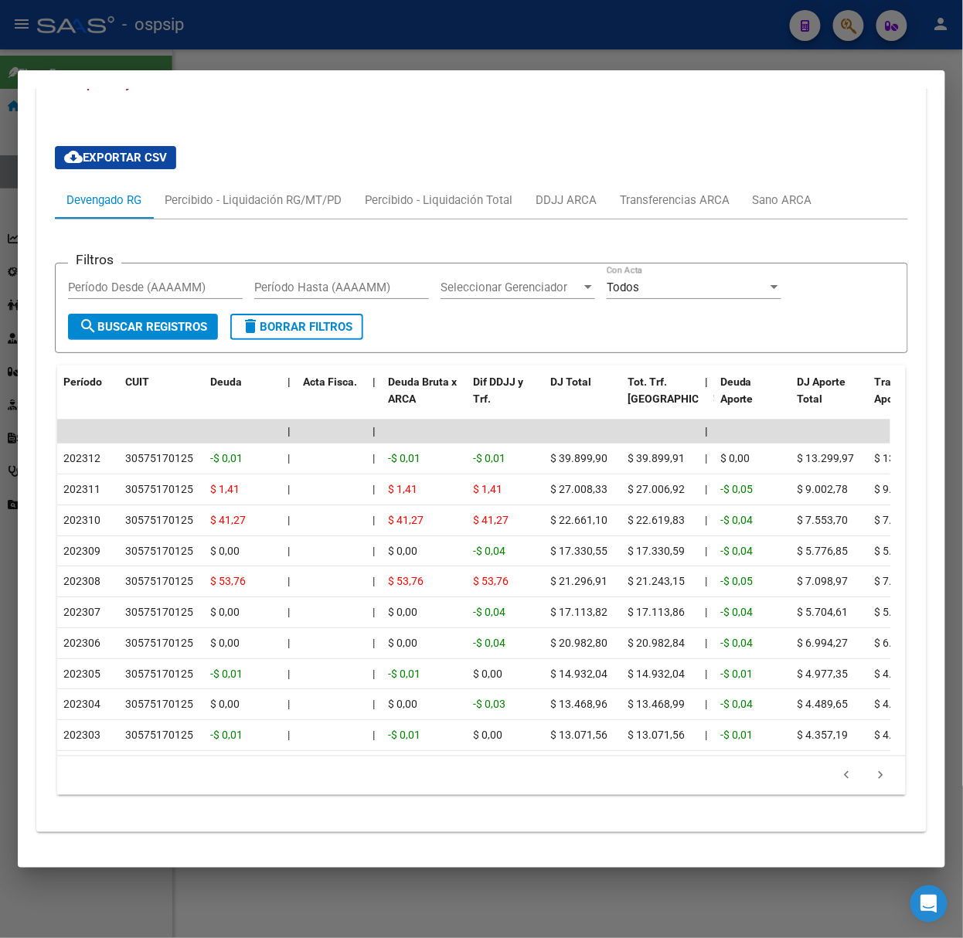
click at [325, 62] on div at bounding box center [481, 469] width 963 height 938
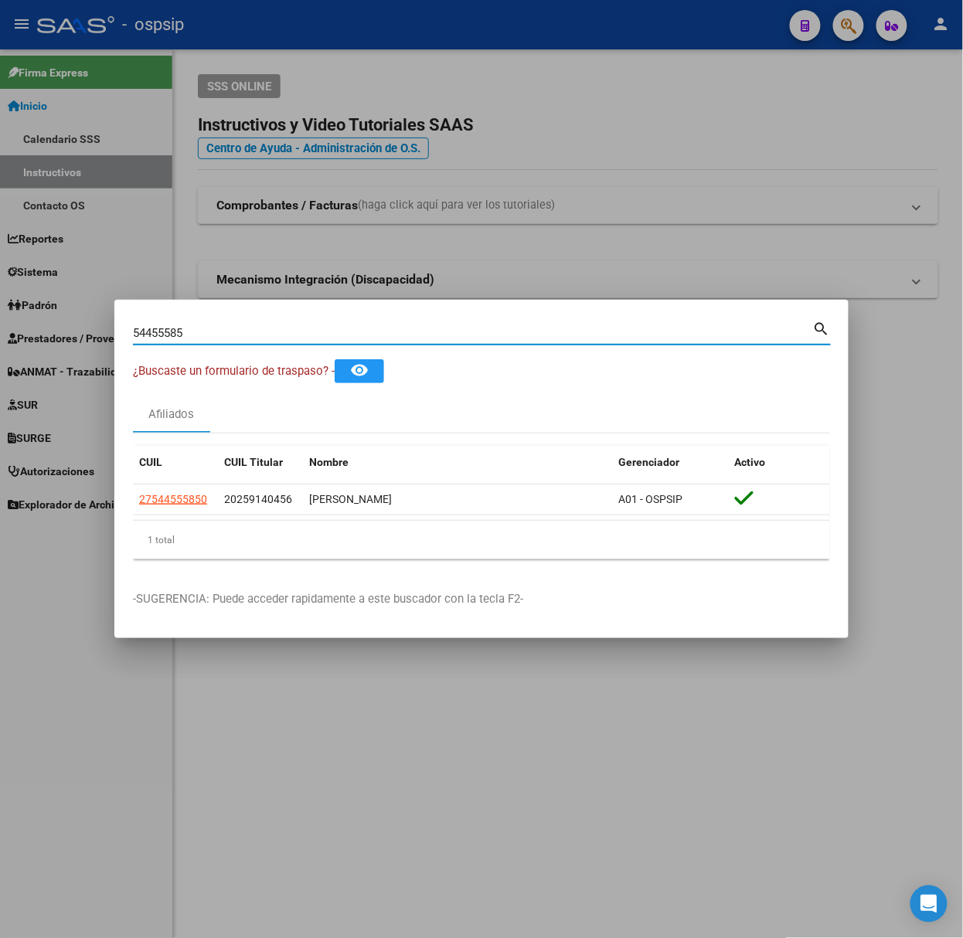
click at [303, 335] on input "54455585" at bounding box center [473, 333] width 680 height 14
type input "14264213"
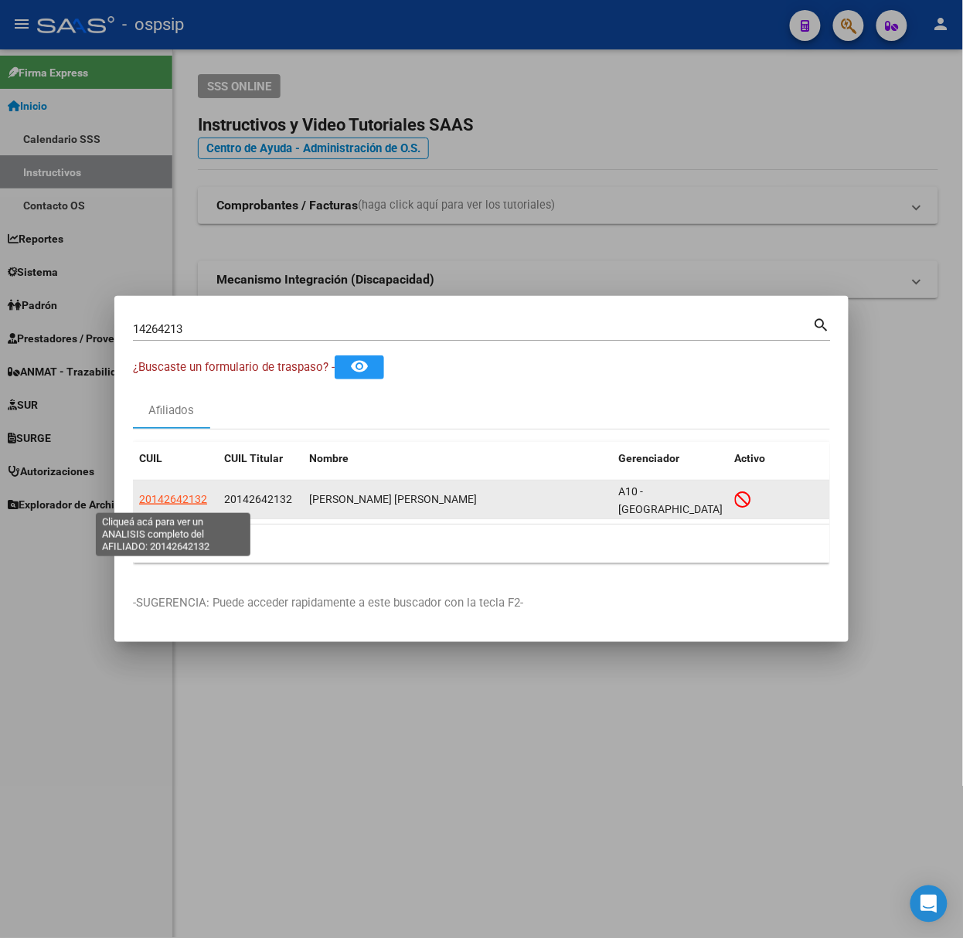
click at [198, 495] on span "20142642132" at bounding box center [173, 499] width 68 height 12
type textarea "20142642132"
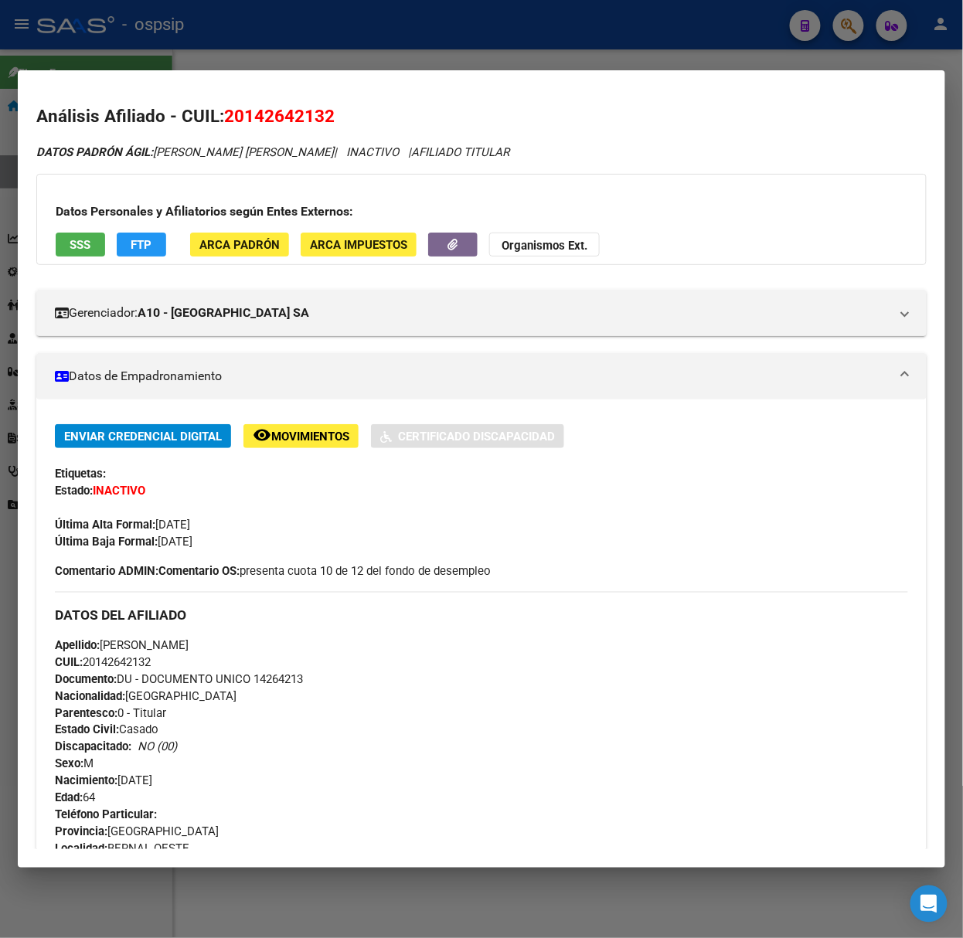
scroll to position [509, 0]
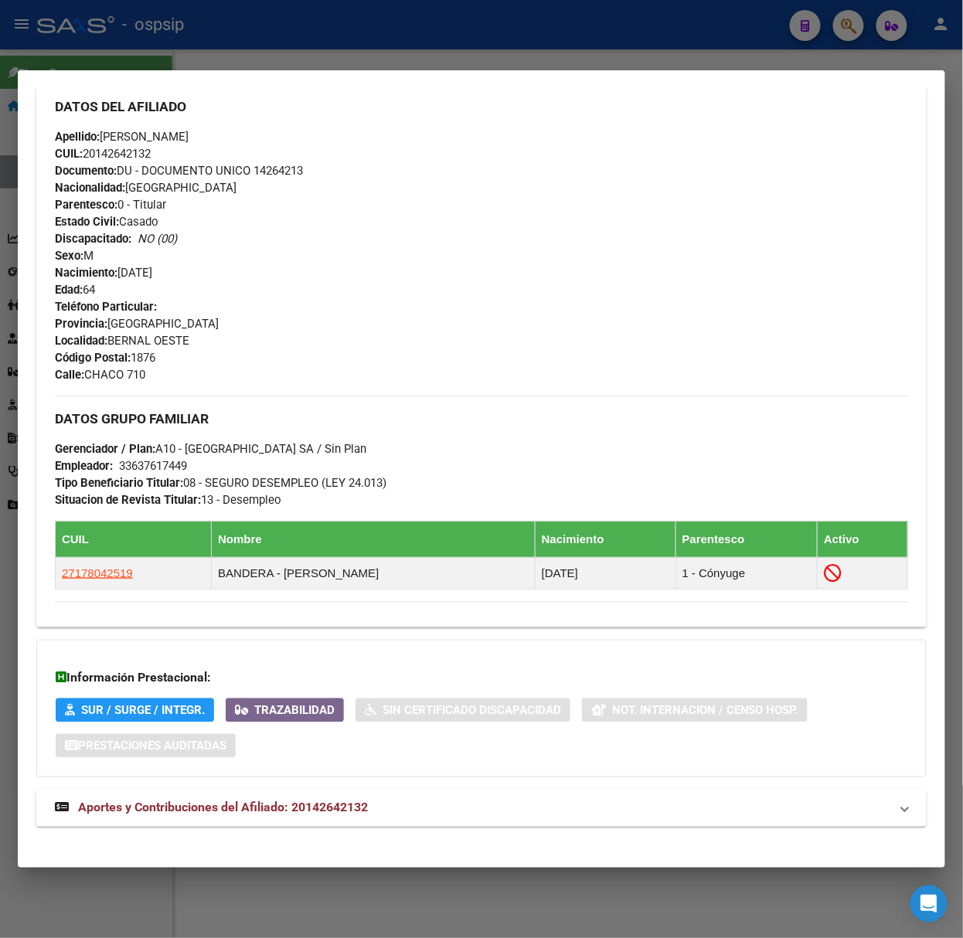
click at [298, 792] on mat-expansion-panel-header "Aportes y Contribuciones del Afiliado: 20142642132" at bounding box center [481, 808] width 890 height 37
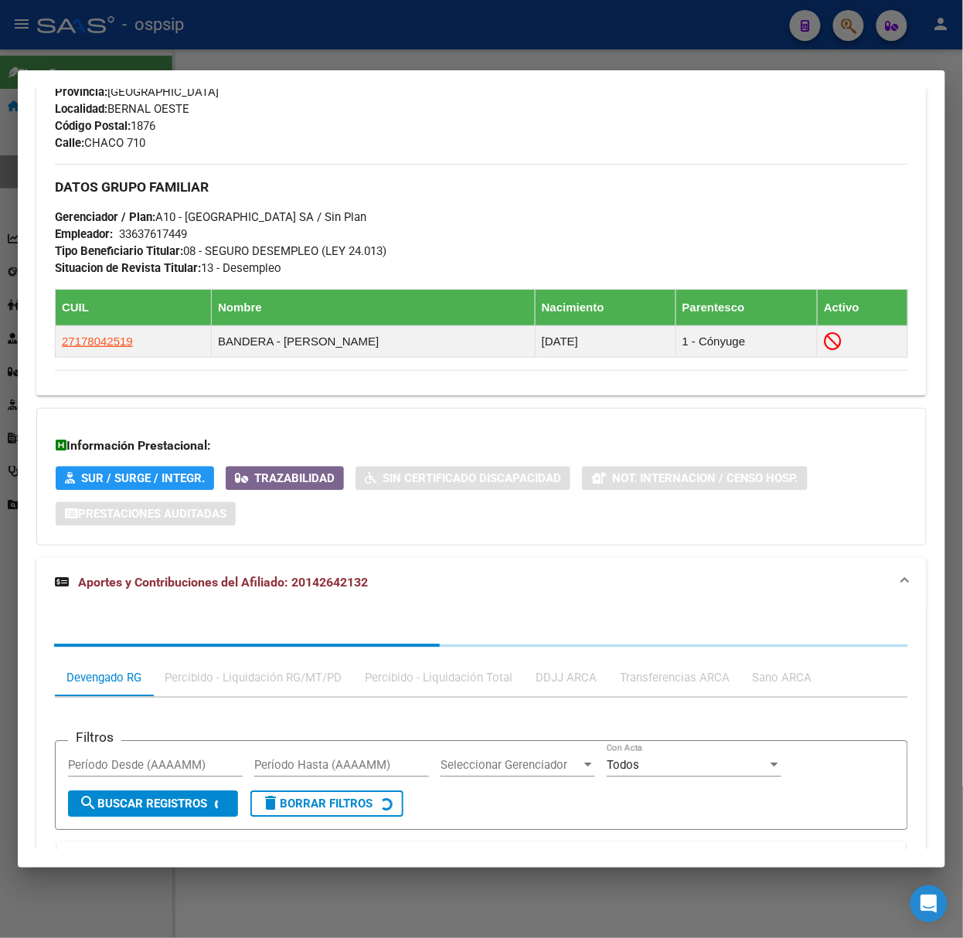
scroll to position [906, 0]
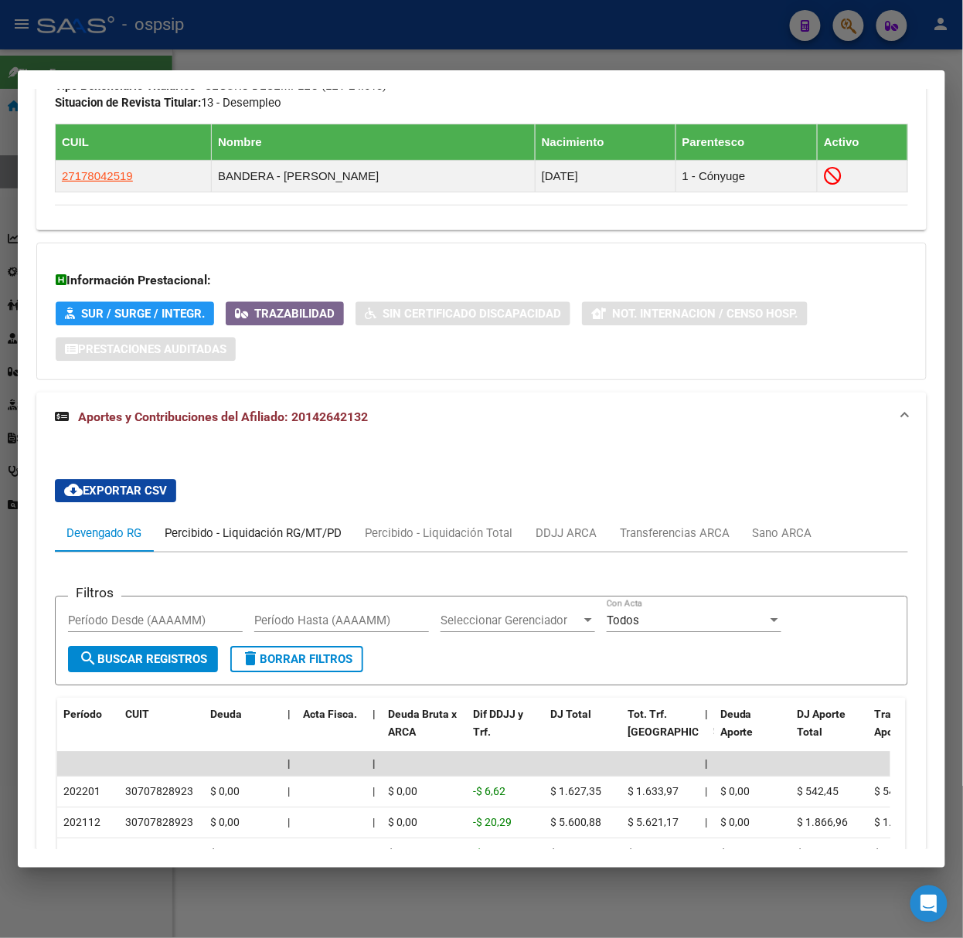
click at [306, 529] on div "Percibido - Liquidación RG/MT/PD" at bounding box center [253, 533] width 177 height 17
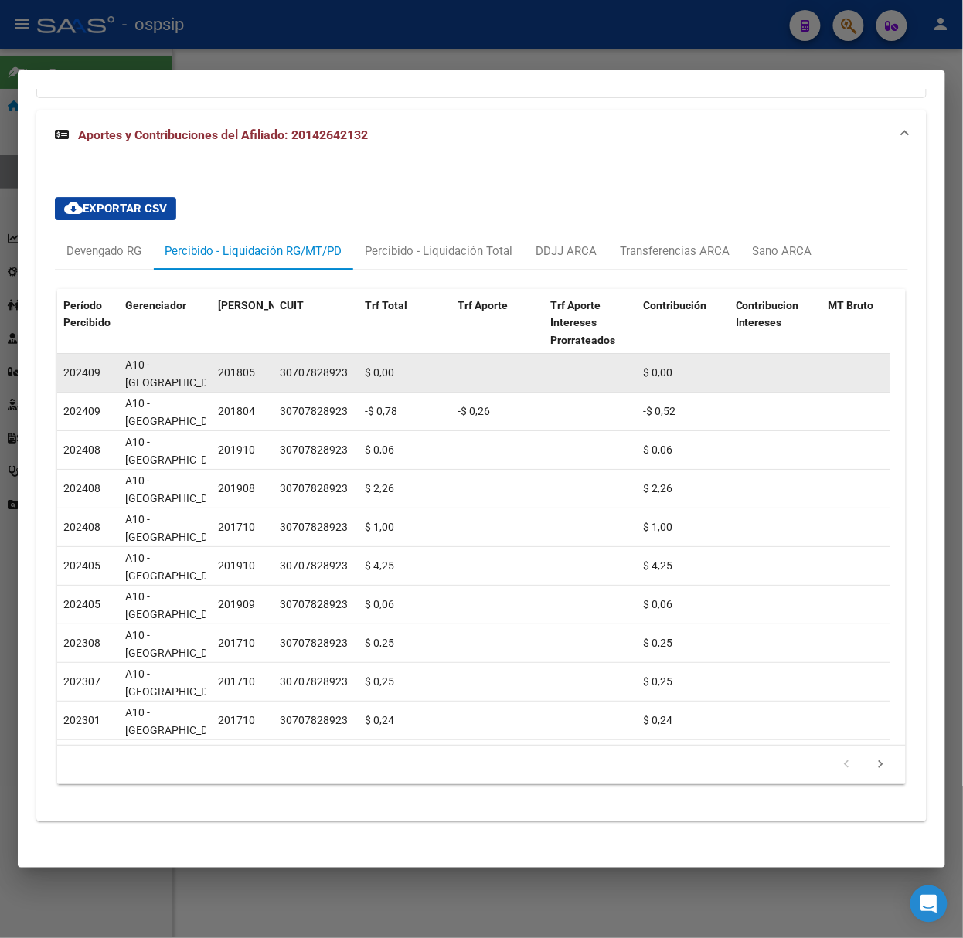
scroll to position [1213, 0]
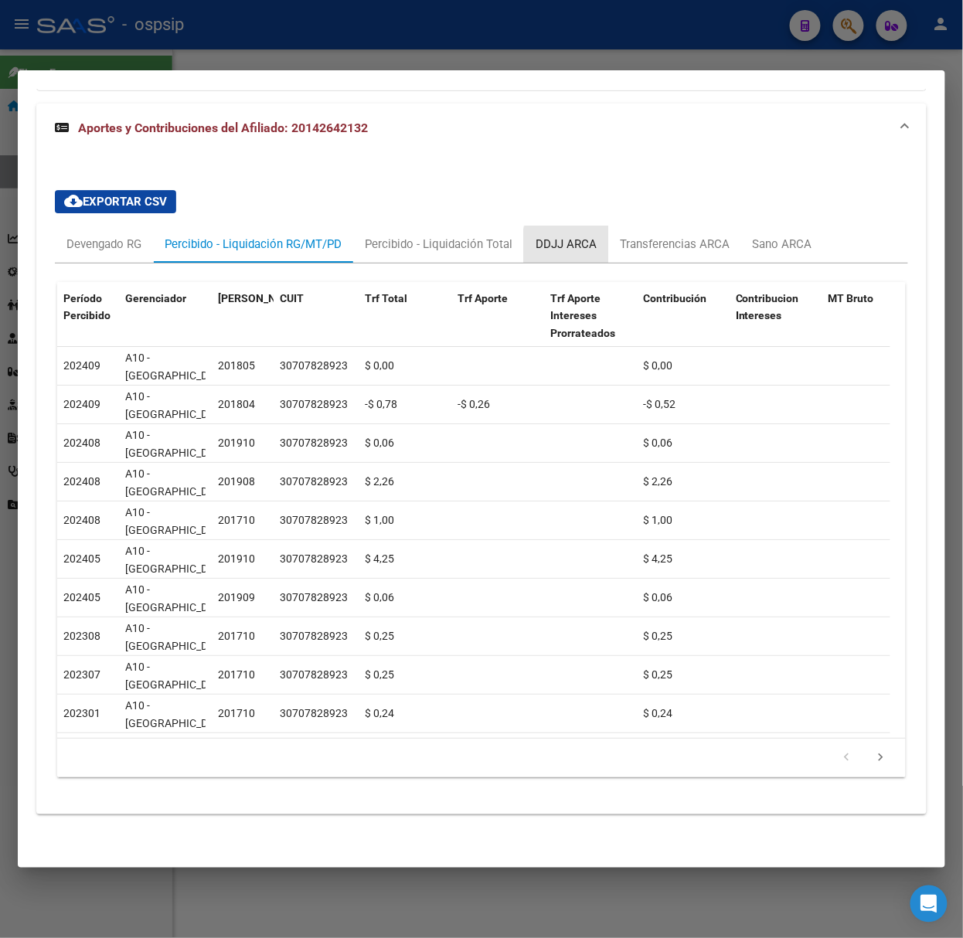
click at [582, 236] on div "DDJJ ARCA" at bounding box center [566, 244] width 61 height 17
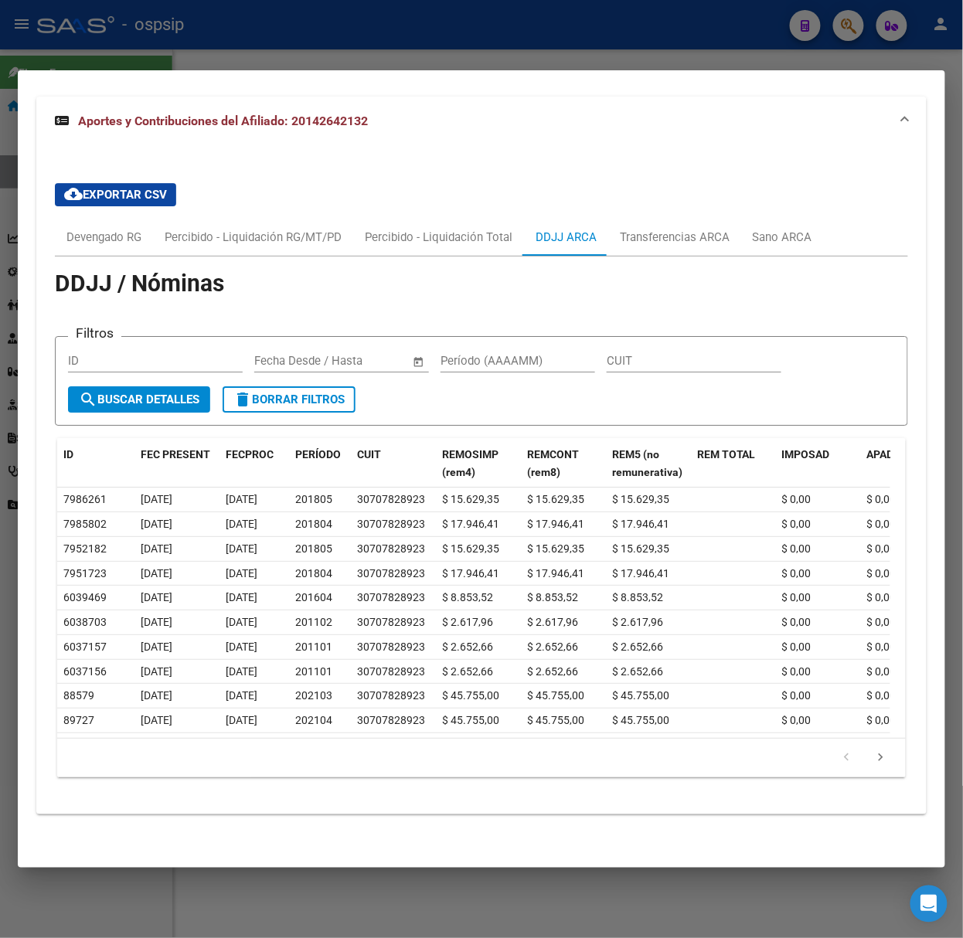
drag, startPoint x: 118, startPoint y: 22, endPoint x: 130, endPoint y: 42, distance: 23.2
click at [118, 22] on div at bounding box center [481, 469] width 963 height 938
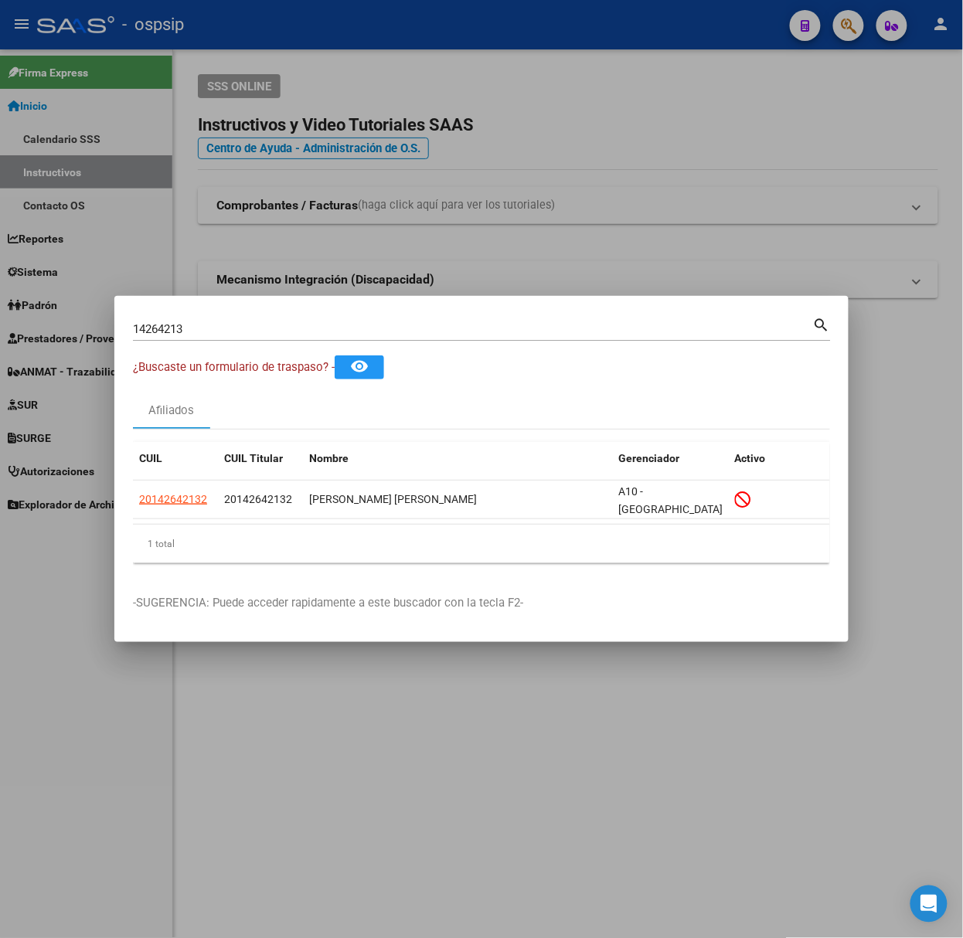
click at [235, 328] on input "14264213" at bounding box center [473, 329] width 680 height 14
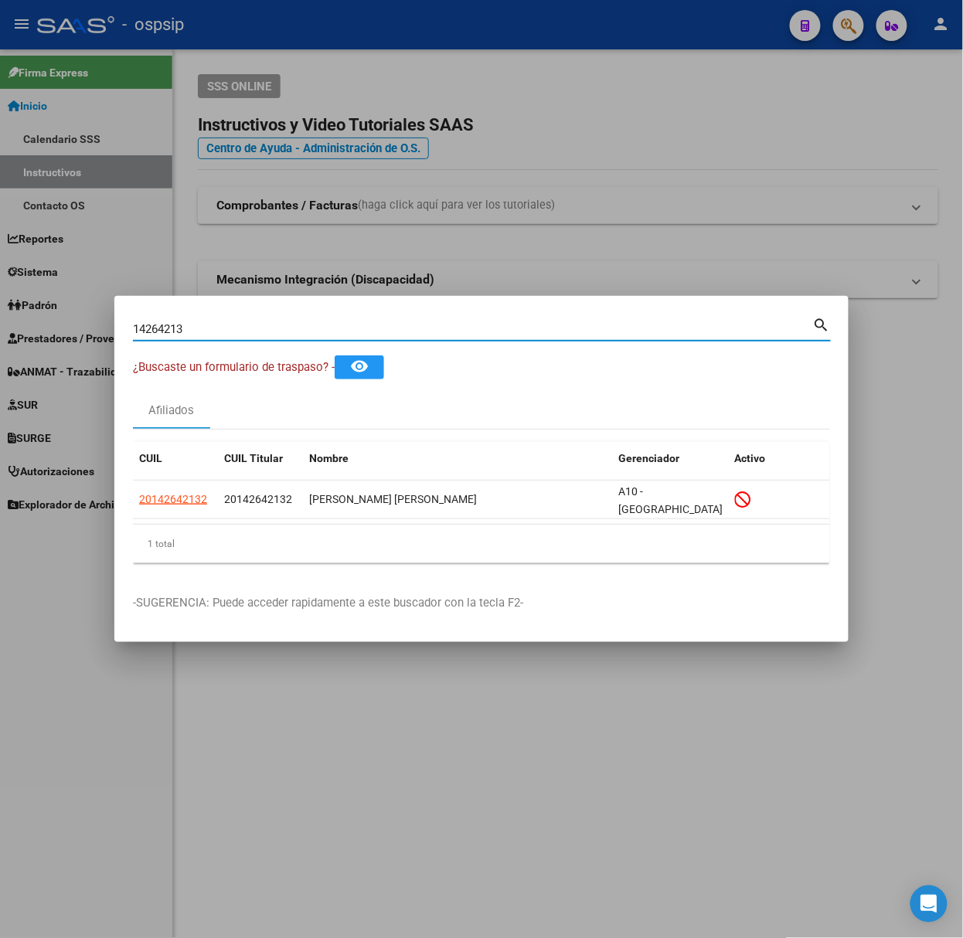
click at [235, 328] on input "14264213" at bounding box center [473, 329] width 680 height 14
type input "39714644"
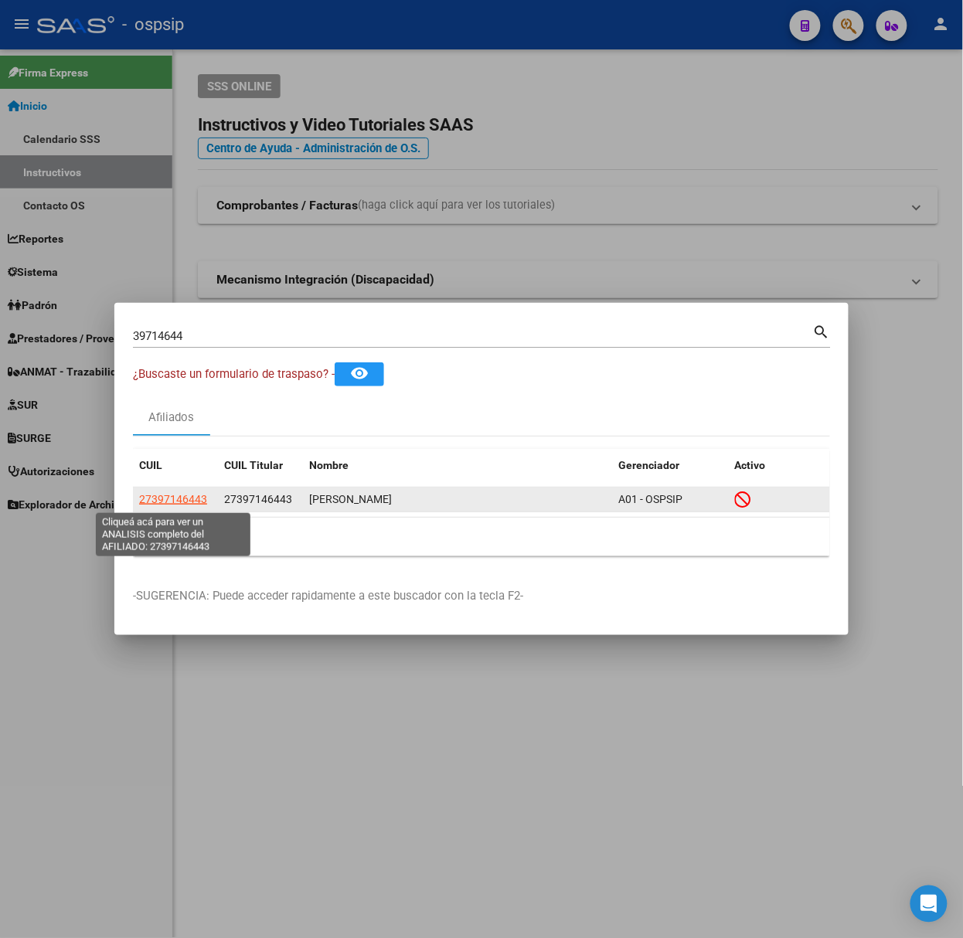
click at [186, 502] on span "27397146443" at bounding box center [173, 499] width 68 height 12
type textarea "27397146443"
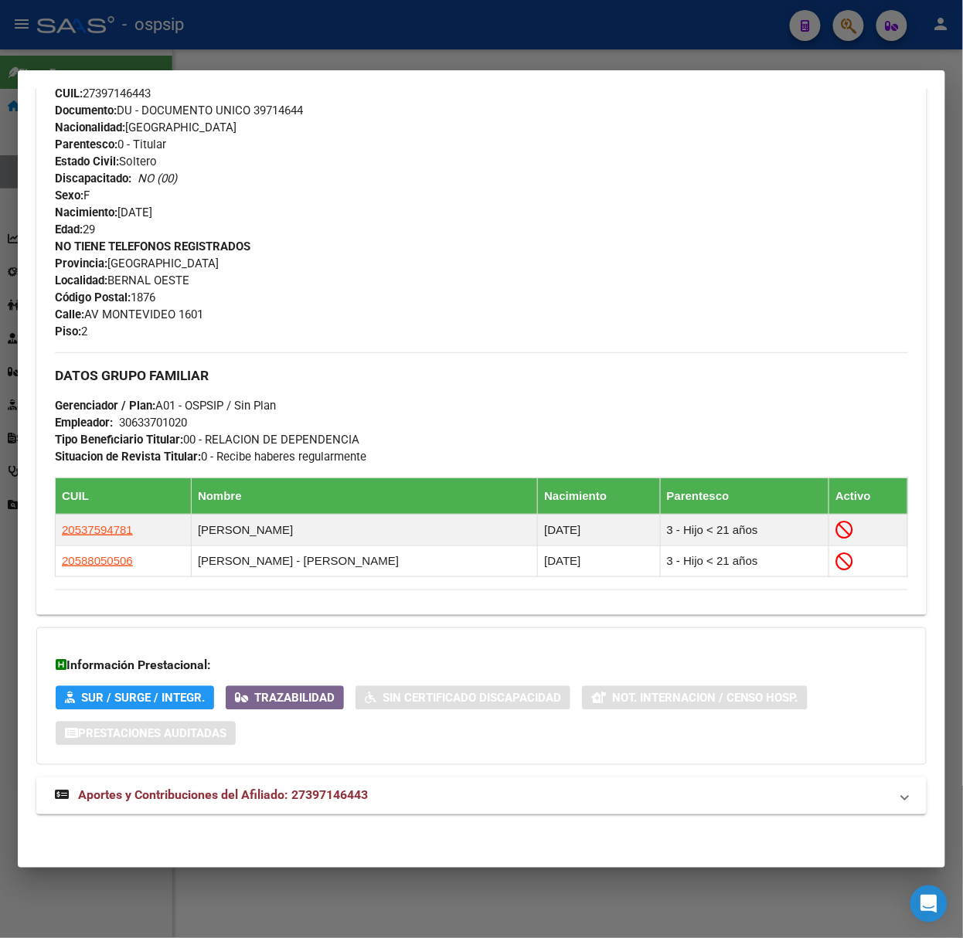
click at [334, 788] on strong "Aportes y Contribuciones del Afiliado: 27397146443" at bounding box center [211, 796] width 313 height 19
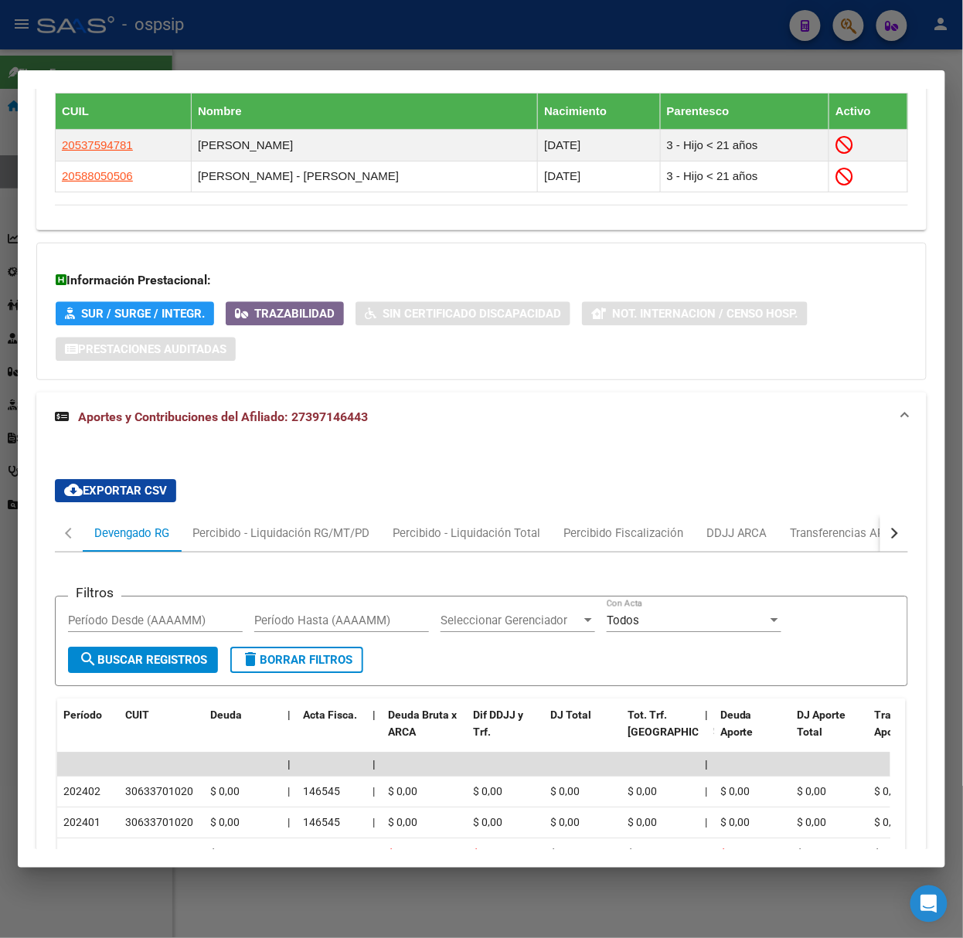
scroll to position [1148, 0]
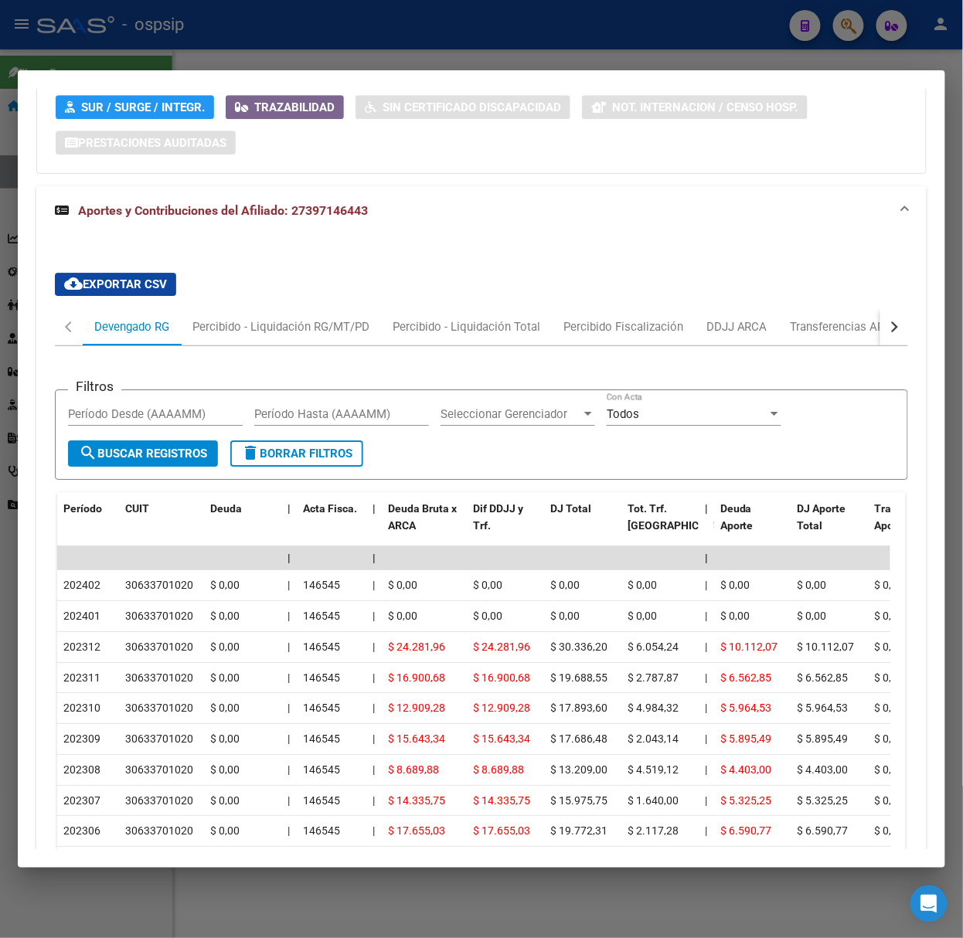
click at [236, 62] on div at bounding box center [481, 469] width 963 height 938
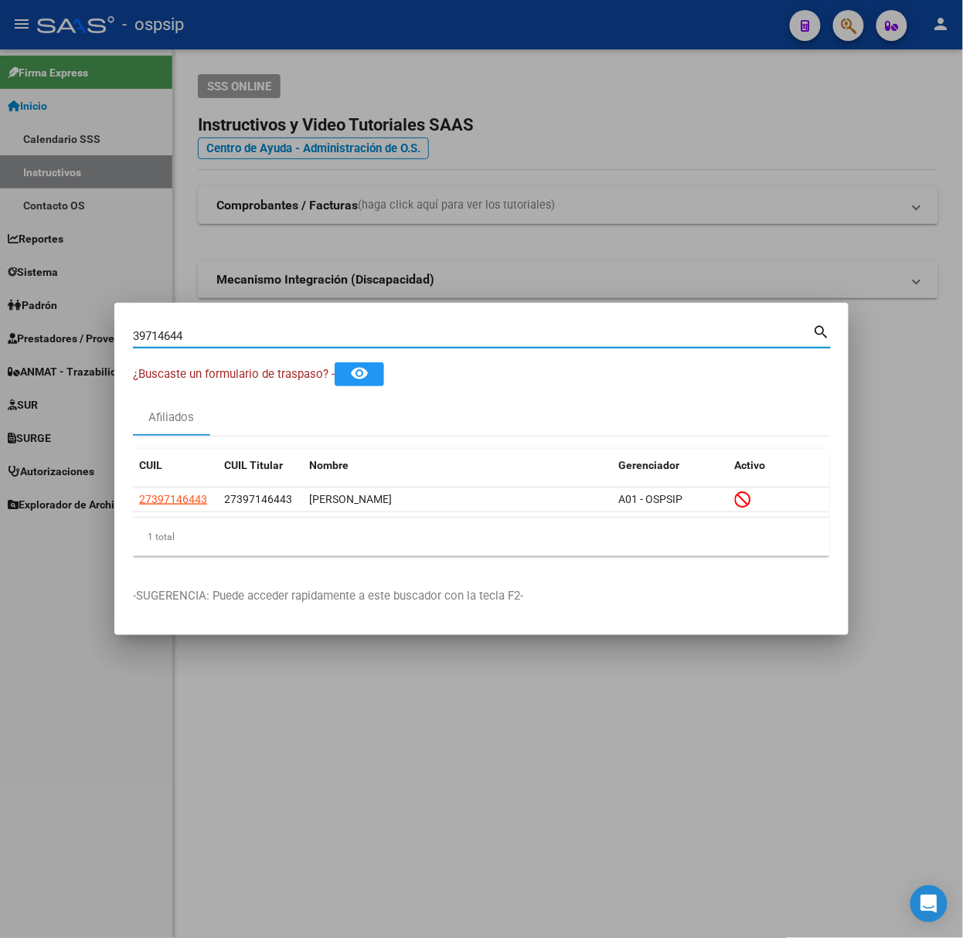
click at [252, 329] on input "39714644" at bounding box center [473, 336] width 680 height 14
type input "27702543"
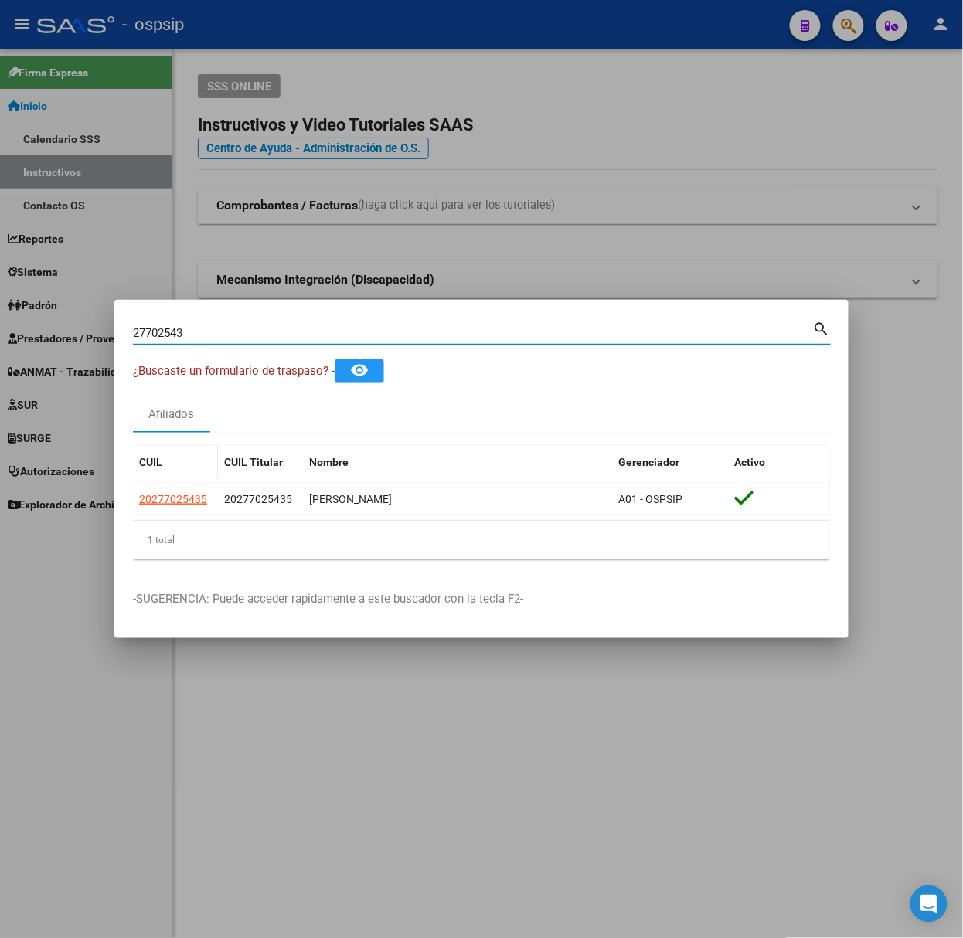
click at [158, 509] on datatable-body-cell "20277025435" at bounding box center [175, 500] width 85 height 30
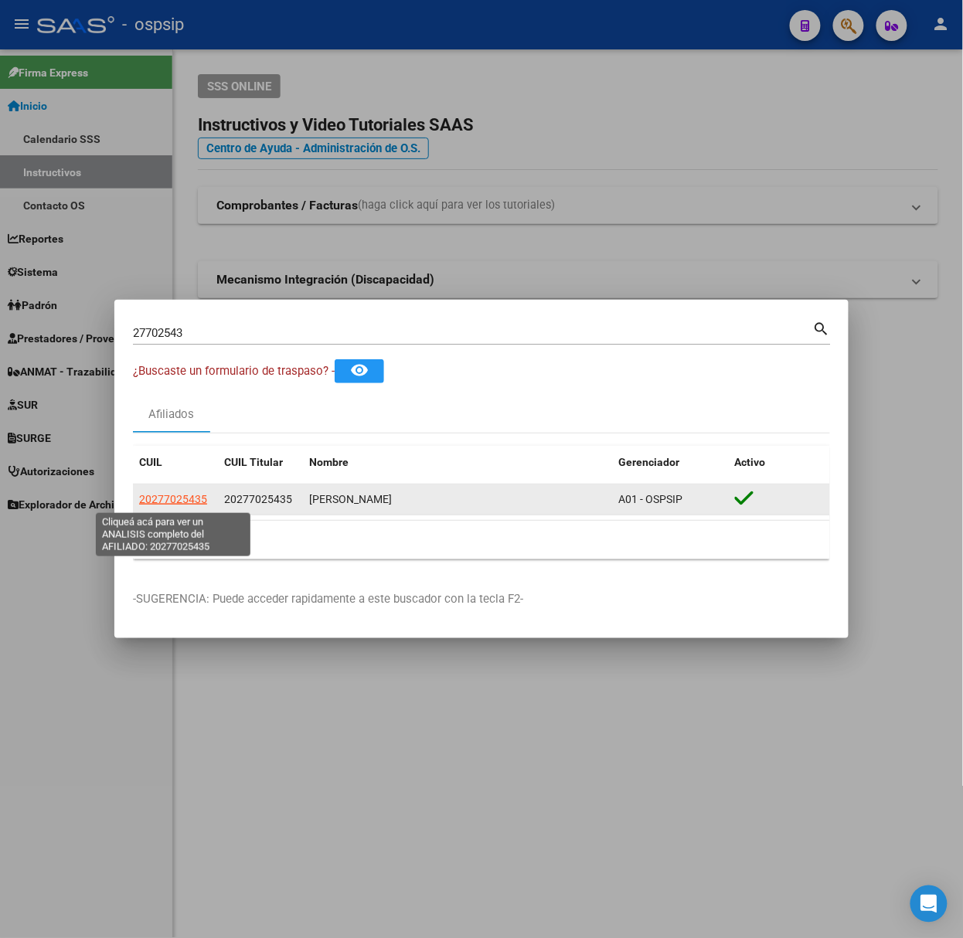
click at [156, 502] on span "20277025435" at bounding box center [173, 499] width 68 height 12
type textarea "20277025435"
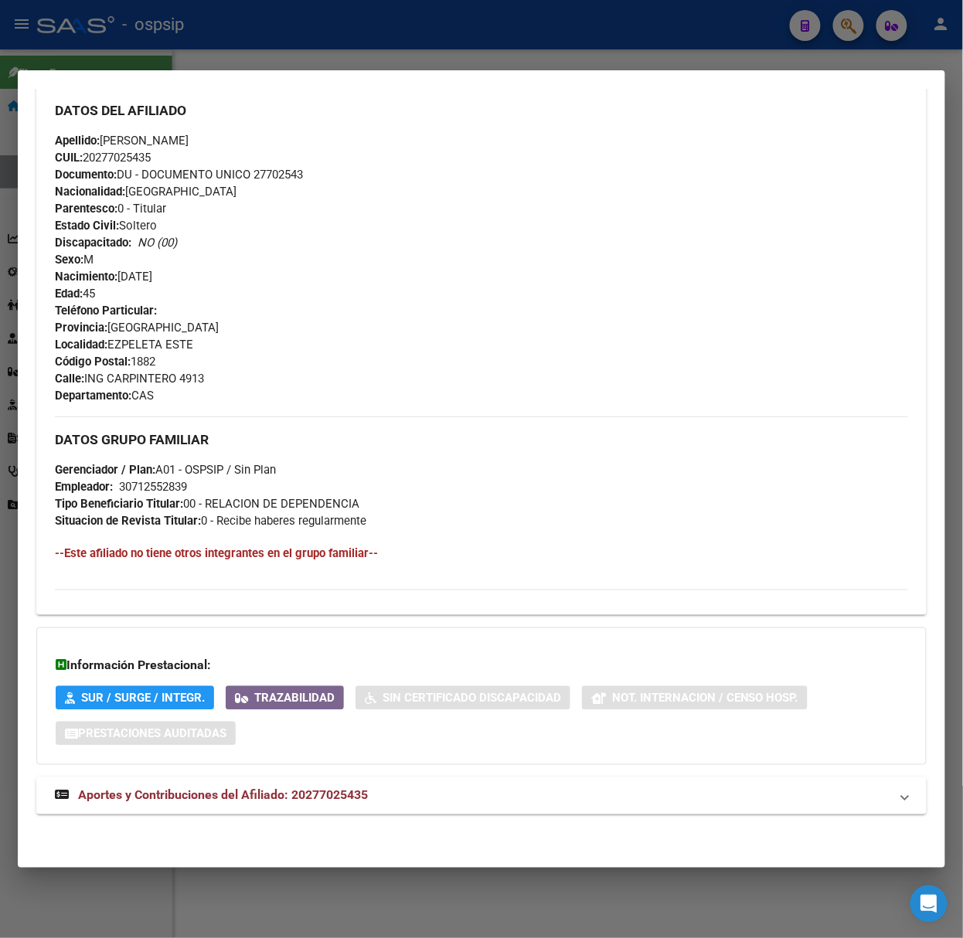
click at [298, 789] on span "Aportes y Contribuciones del Afiliado: 20277025435" at bounding box center [223, 795] width 290 height 15
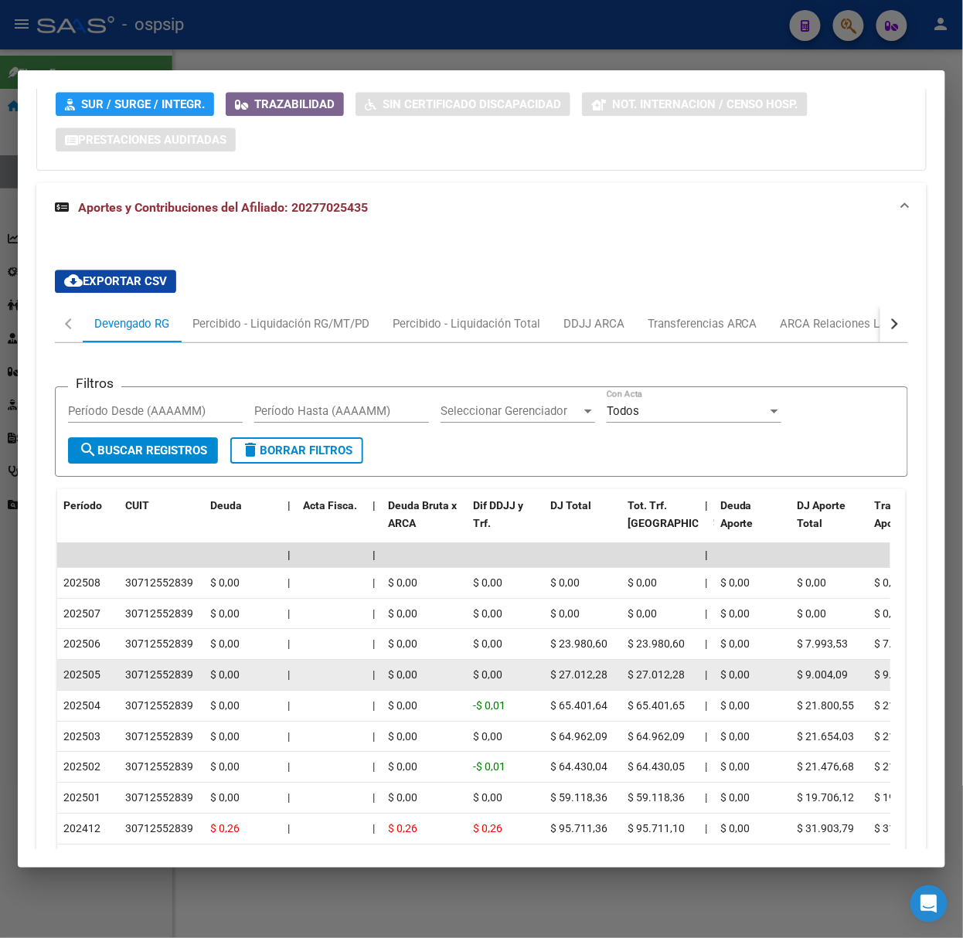
scroll to position [1214, 0]
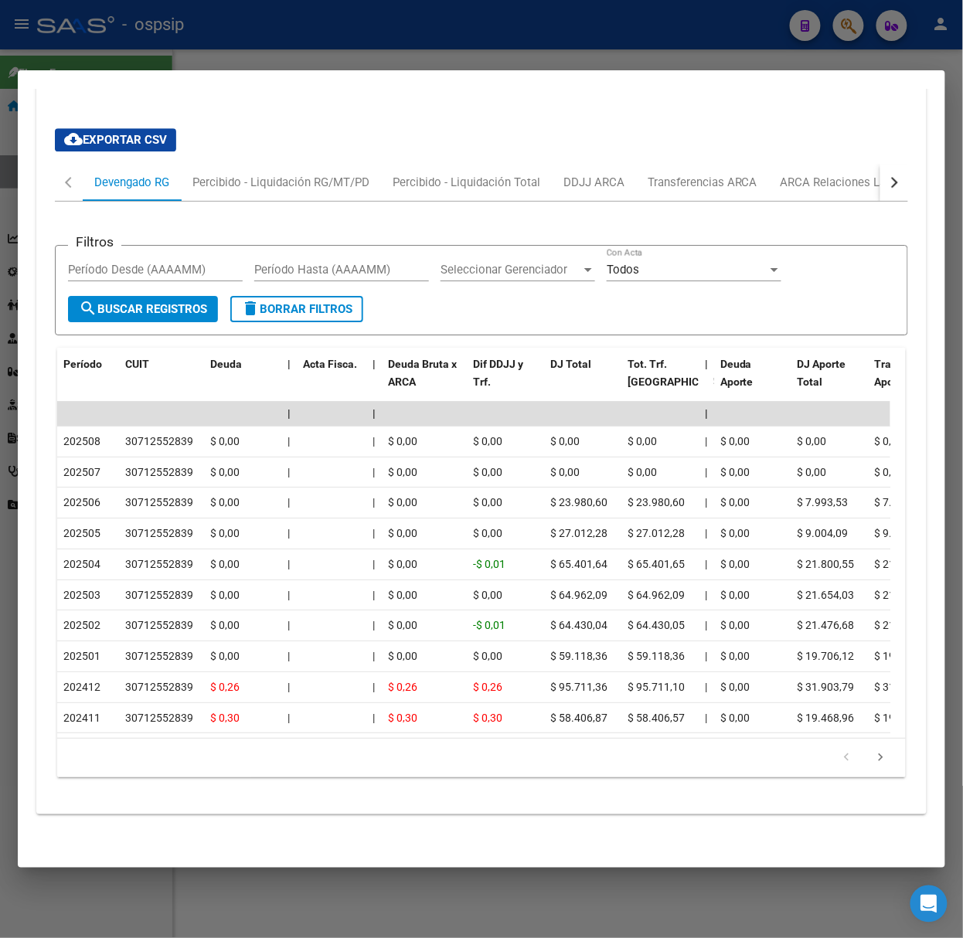
click at [873, 747] on li at bounding box center [881, 758] width 34 height 26
click at [871, 758] on icon "go to next page" at bounding box center [881, 760] width 20 height 19
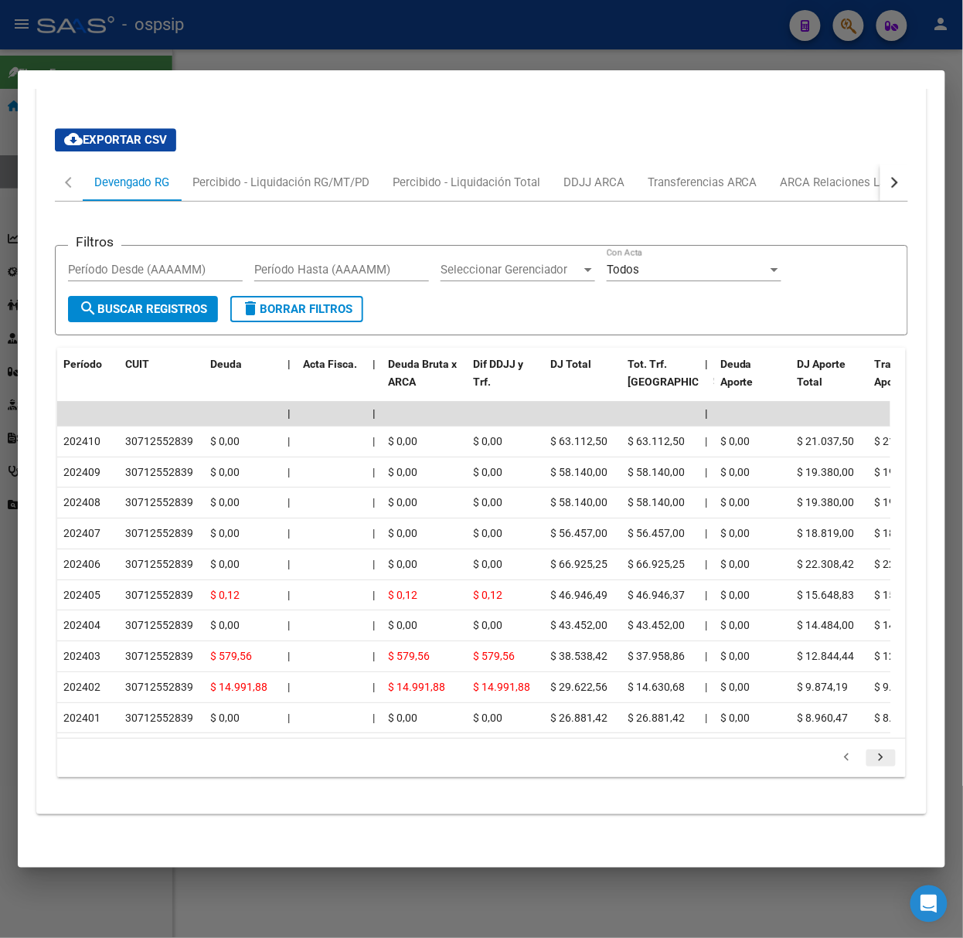
click at [871, 758] on icon "go to next page" at bounding box center [881, 760] width 20 height 19
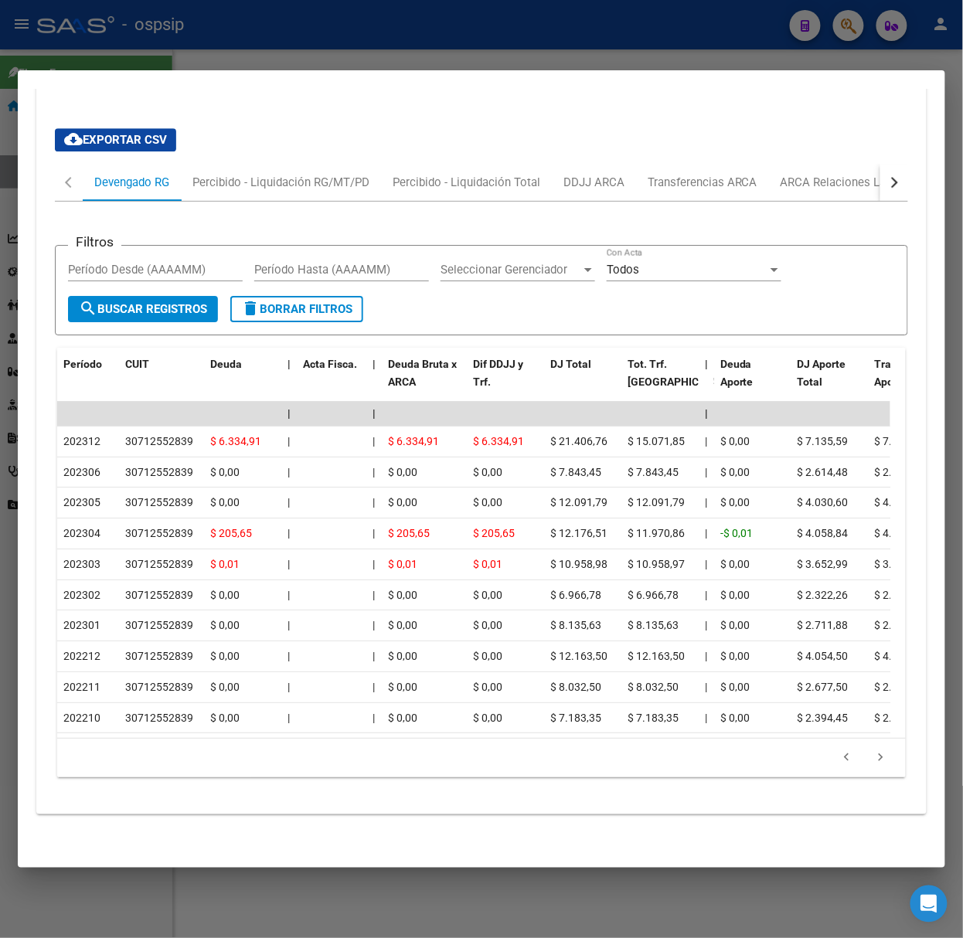
click at [272, 68] on div at bounding box center [481, 469] width 963 height 938
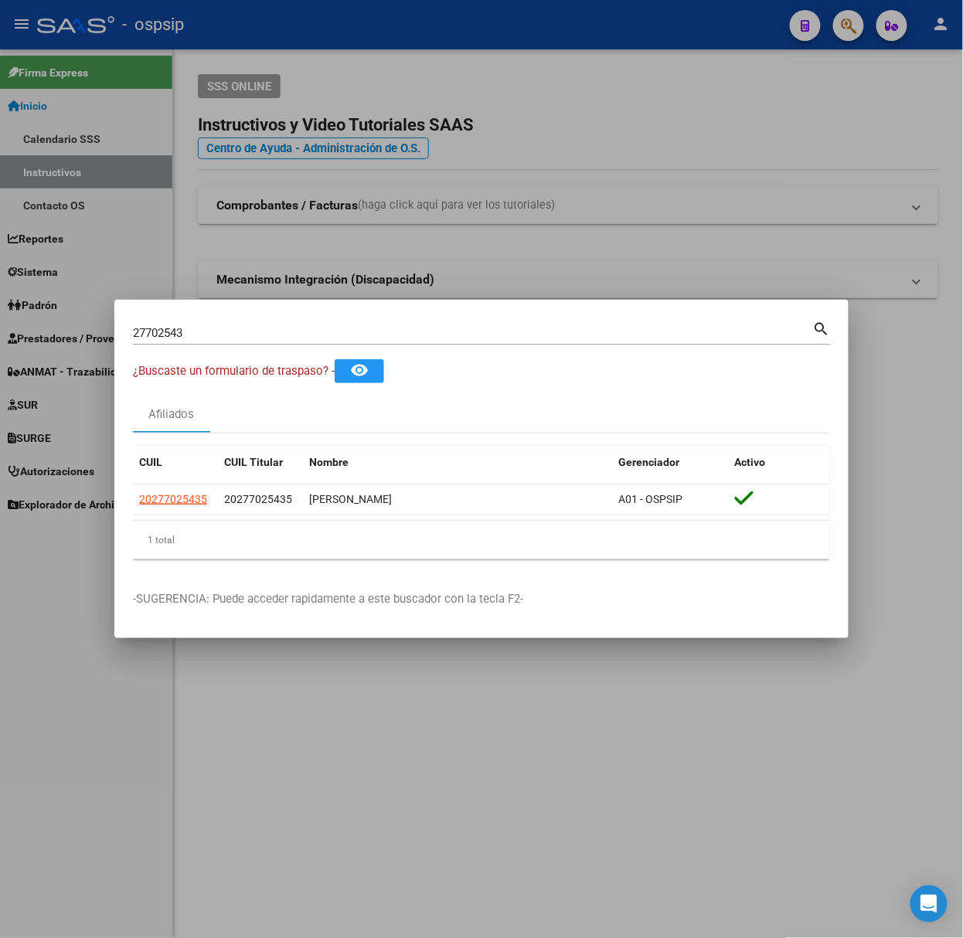
click at [233, 316] on mat-dialog-container "27702543 Buscar (apellido, dni, cuil, nro traspaso, cuit, obra social) search ¿…" at bounding box center [481, 469] width 734 height 339
click at [247, 331] on input "27702543" at bounding box center [473, 333] width 680 height 14
type input "39096624"
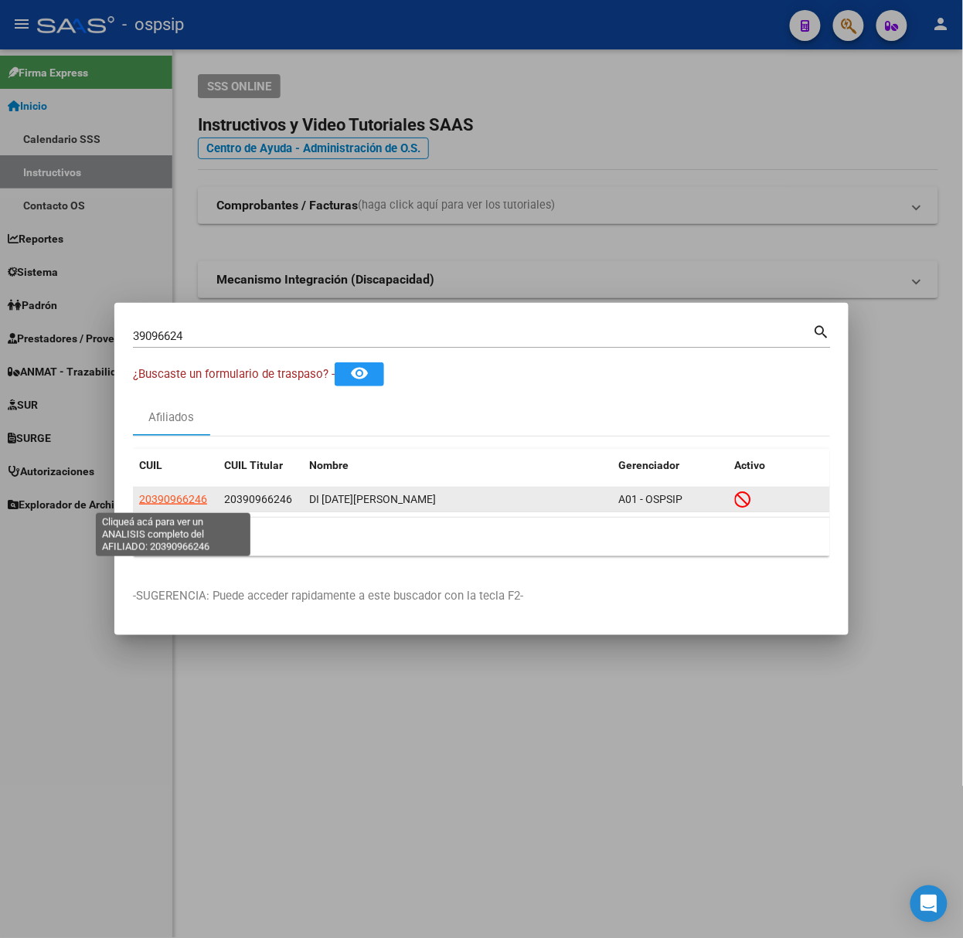
click at [175, 499] on span "20390966246" at bounding box center [173, 499] width 68 height 12
type textarea "20390966246"
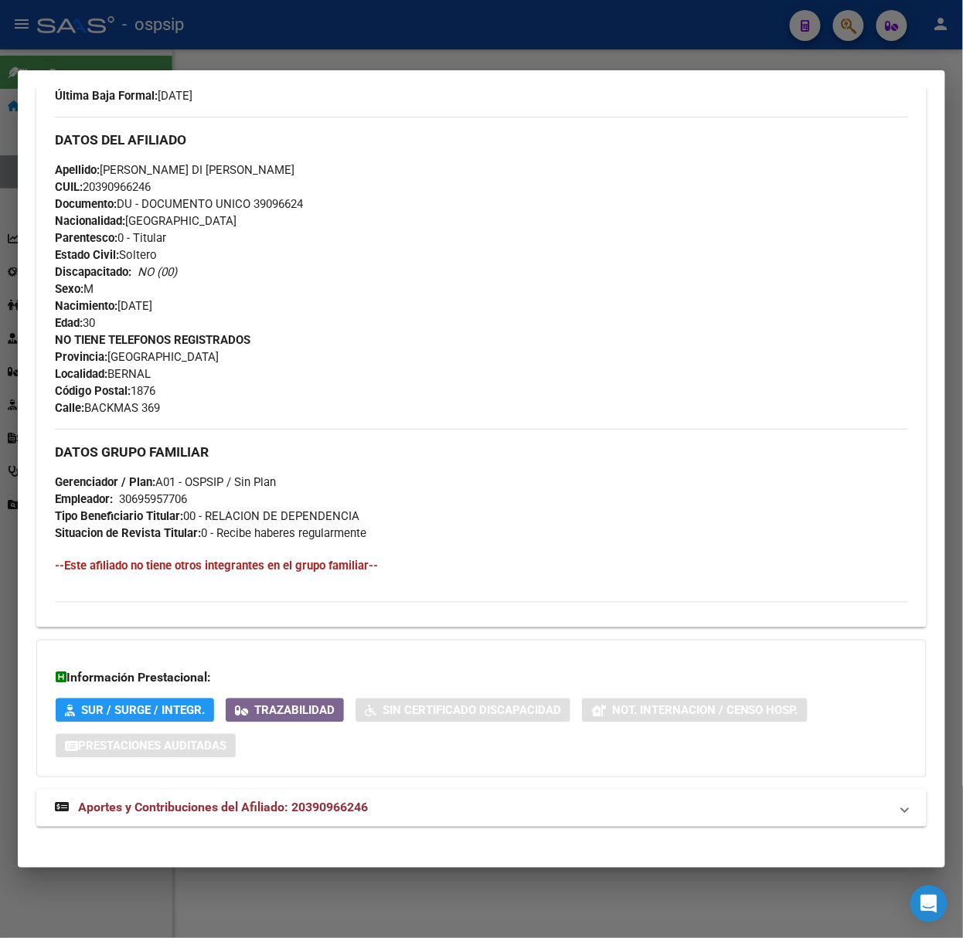
click at [408, 804] on mat-panel-title "Aportes y Contribuciones del Afiliado: 20390966246" at bounding box center [472, 808] width 835 height 19
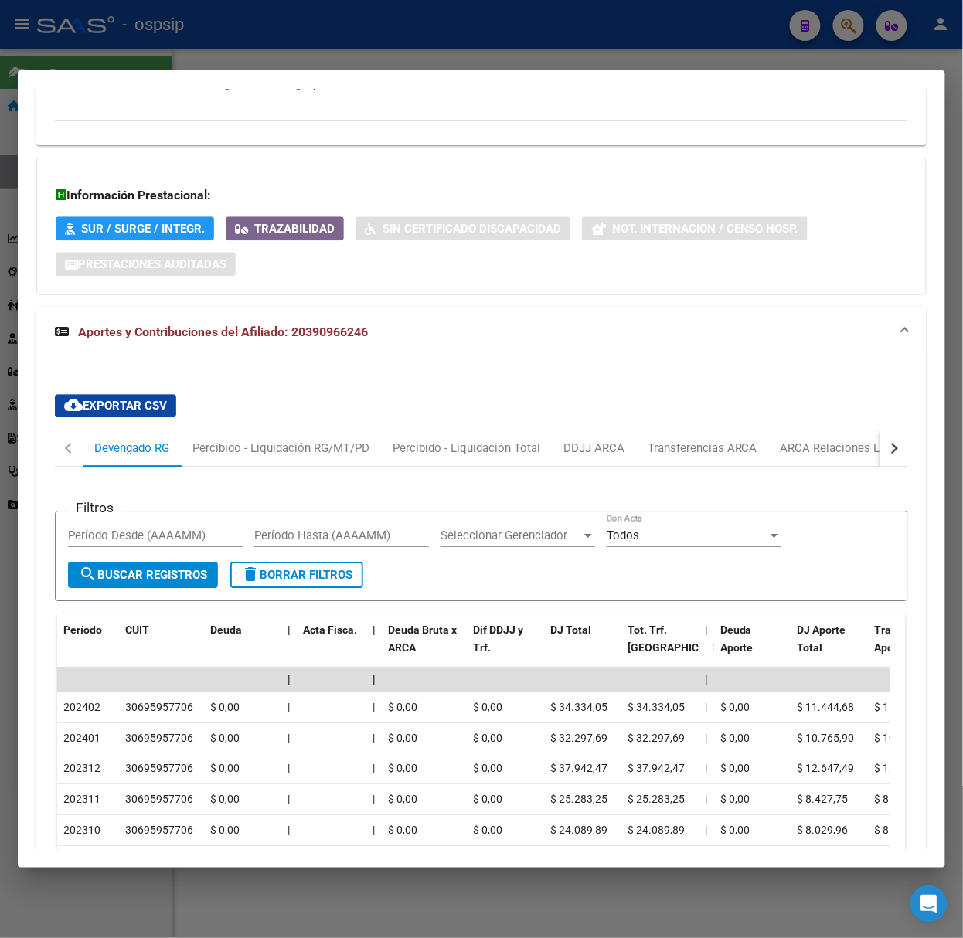
scroll to position [1049, 0]
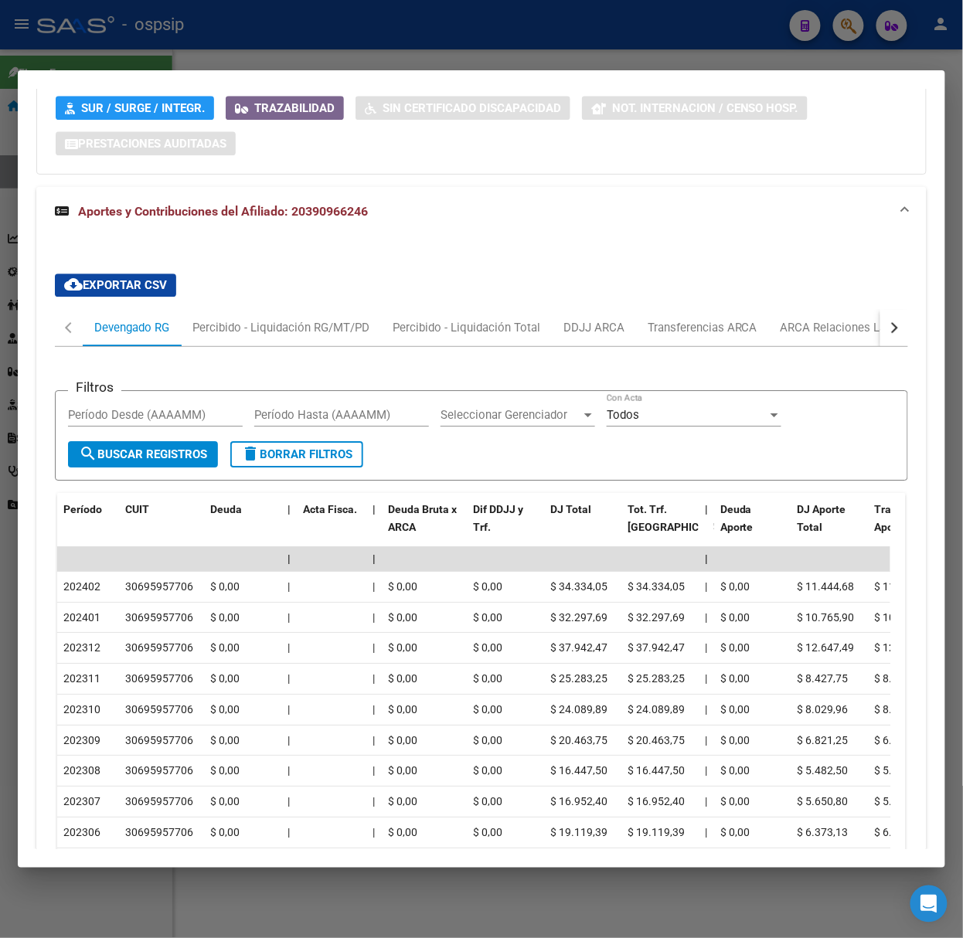
click at [215, 37] on div at bounding box center [481, 469] width 963 height 938
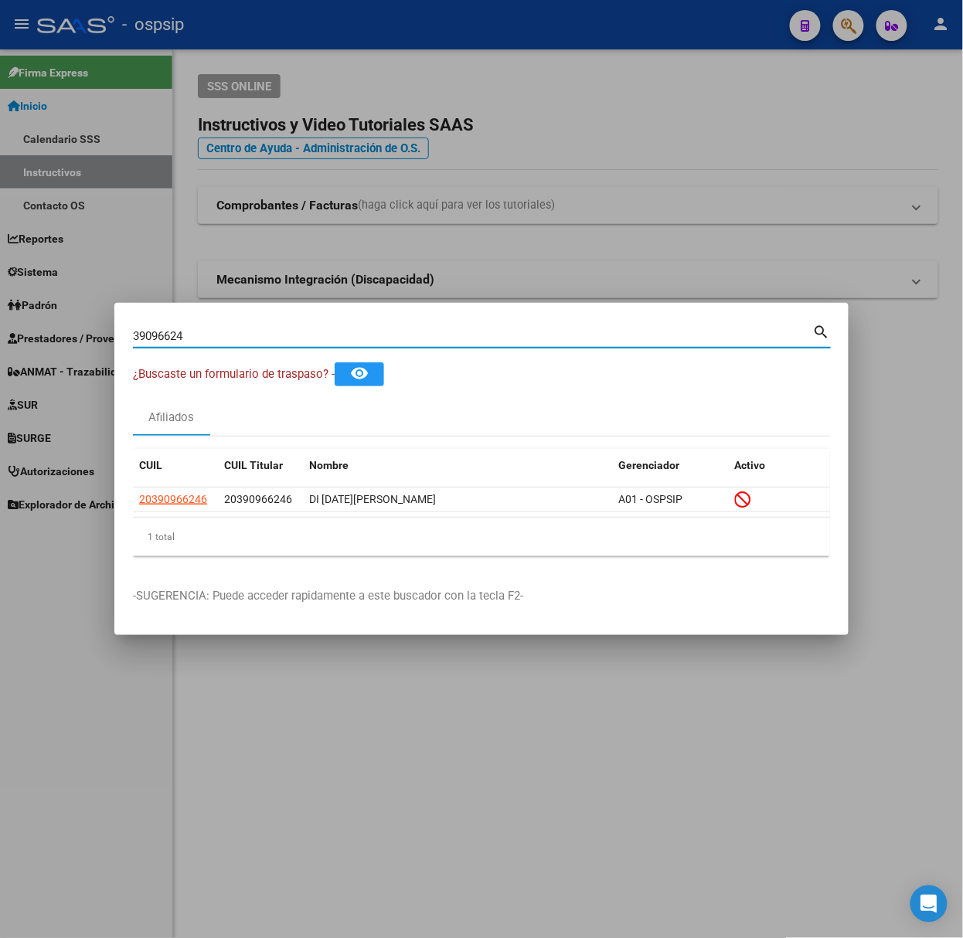
click at [203, 332] on input "39096624" at bounding box center [473, 336] width 680 height 14
type input "30394986"
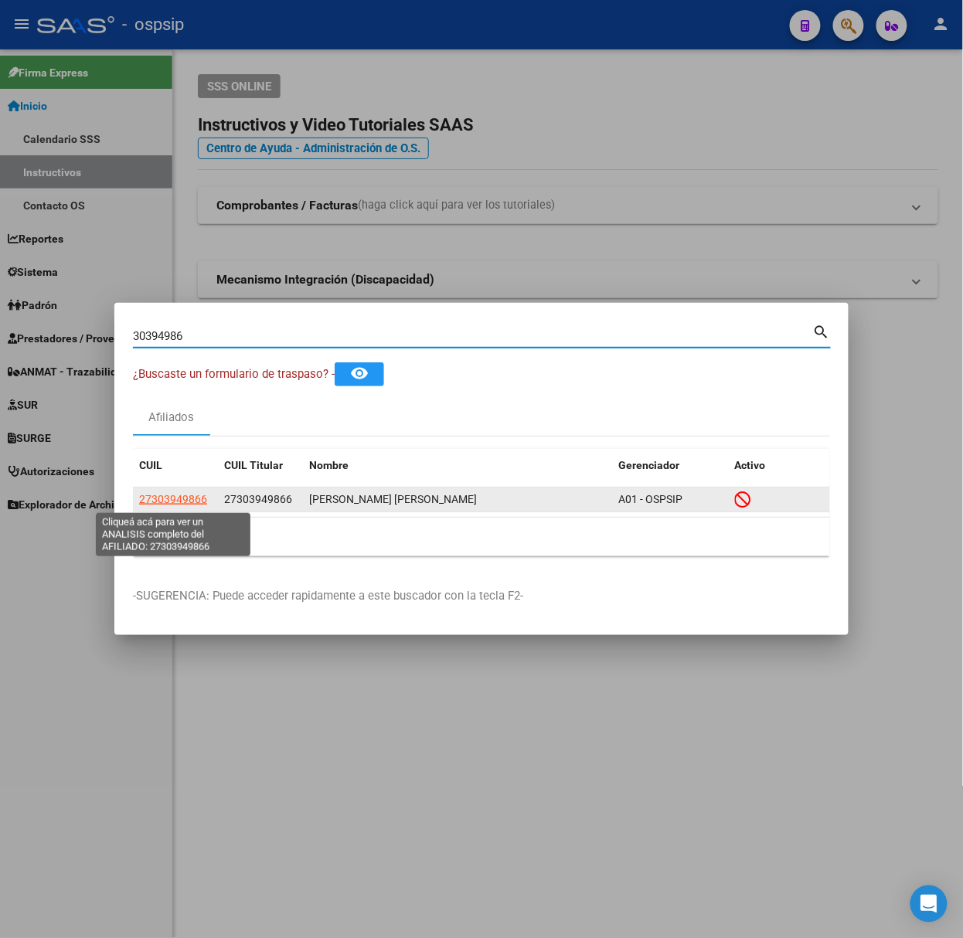
click at [170, 493] on span "27303949866" at bounding box center [173, 499] width 68 height 12
type textarea "27303949866"
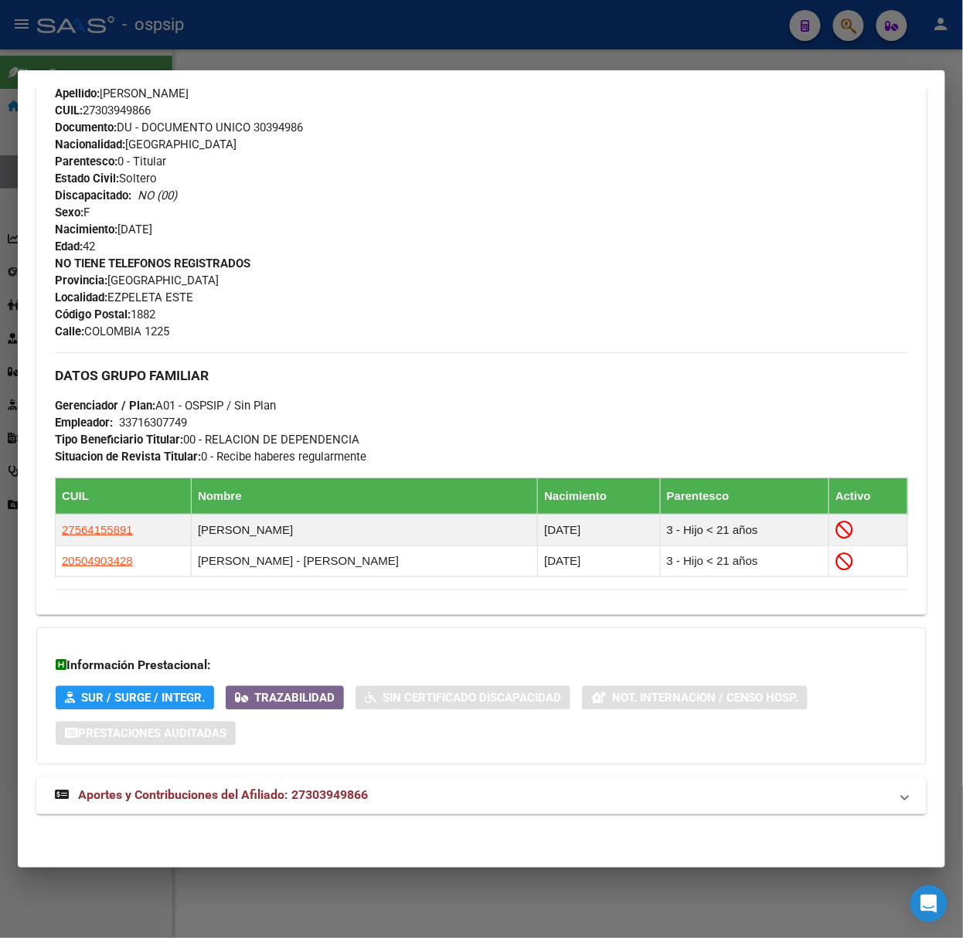
click at [366, 807] on mat-expansion-panel-header "Aportes y Contribuciones del Afiliado: 27303949866" at bounding box center [481, 796] width 890 height 37
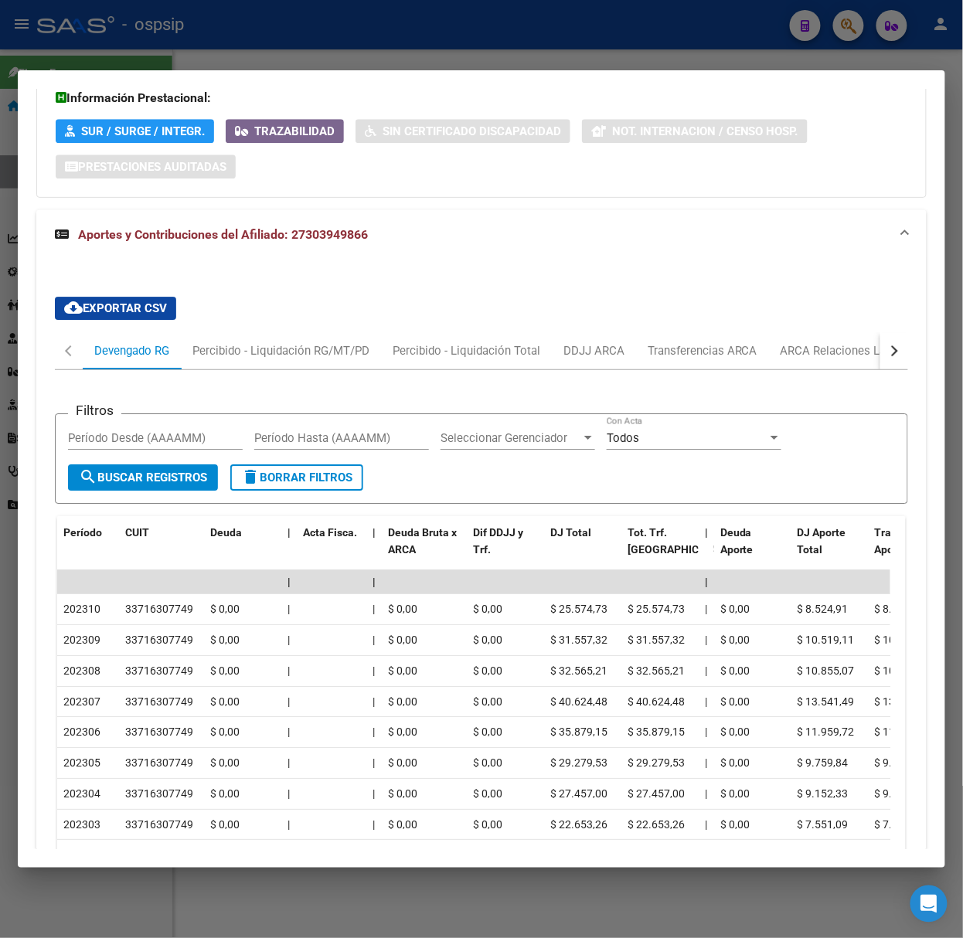
scroll to position [1114, 0]
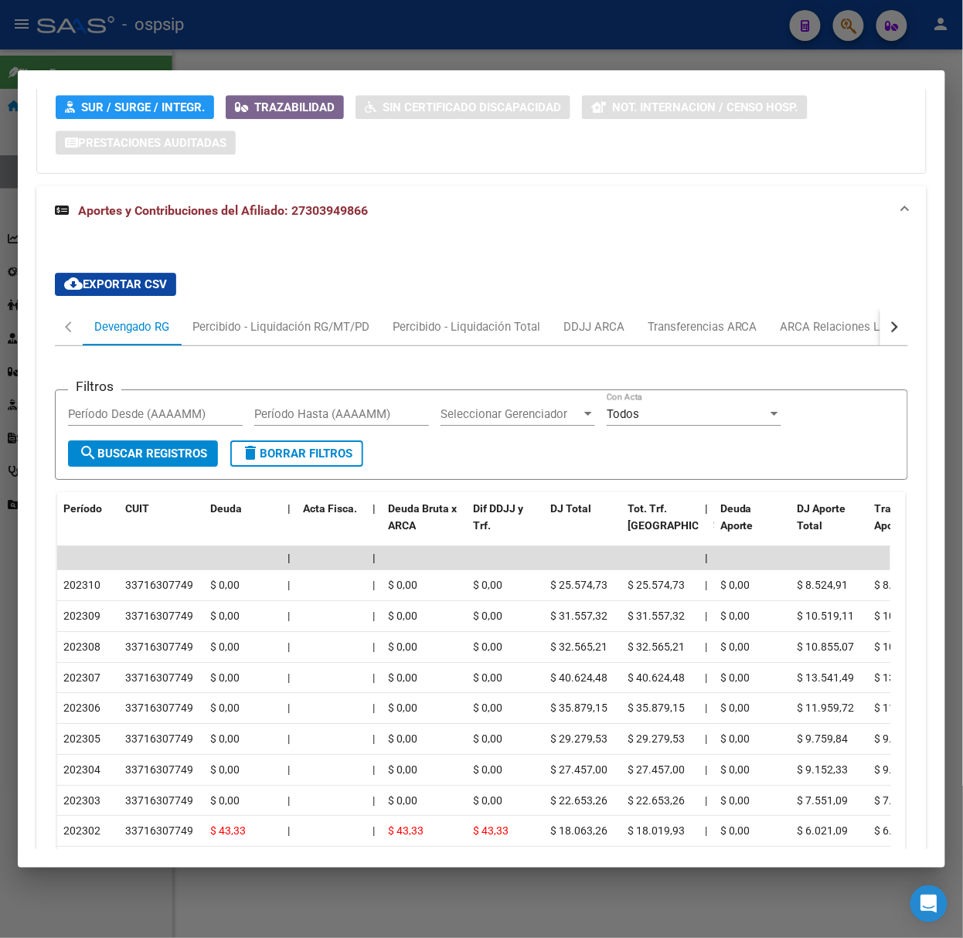
click at [303, 36] on div at bounding box center [481, 469] width 963 height 938
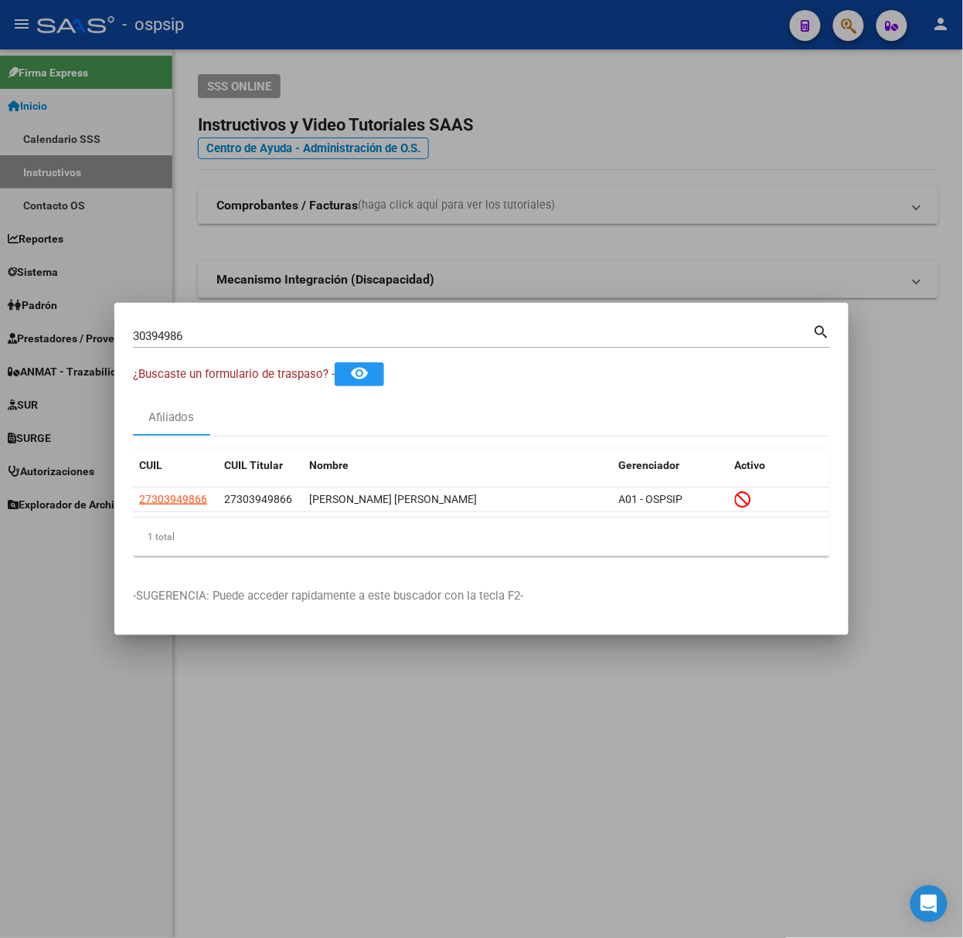
click at [237, 329] on input "30394986" at bounding box center [473, 336] width 680 height 14
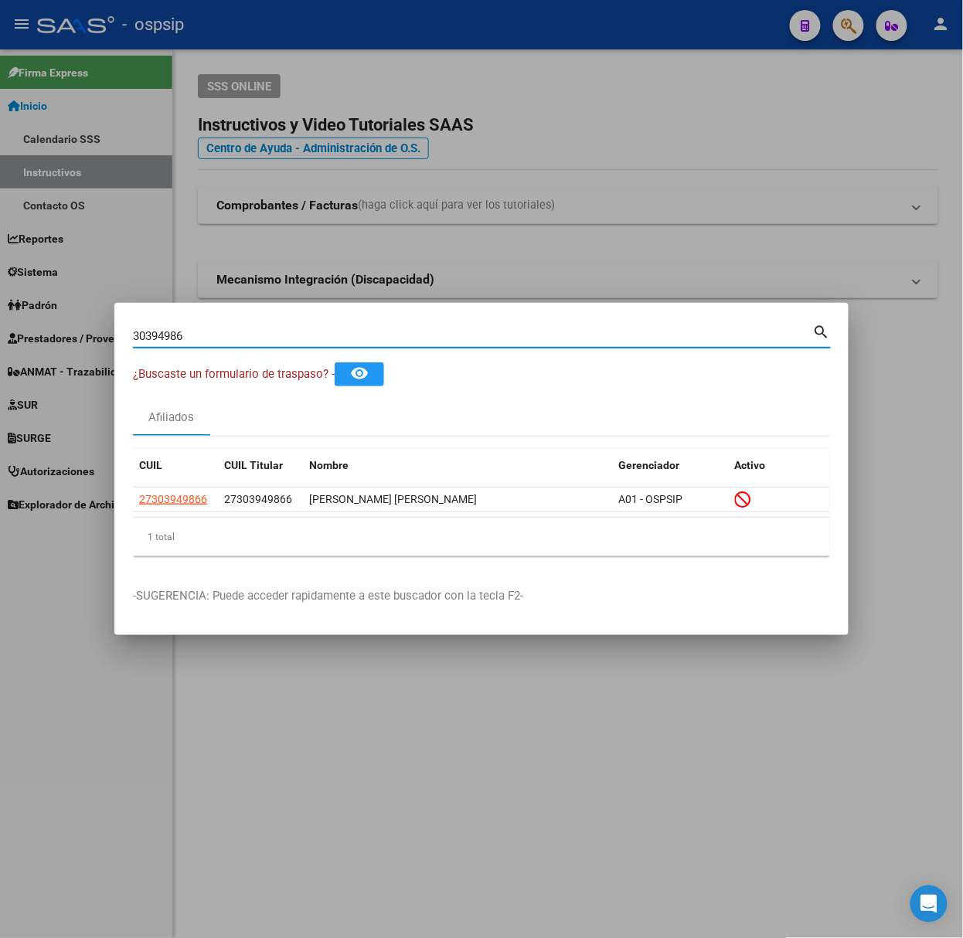
click at [237, 329] on input "30394986" at bounding box center [473, 336] width 680 height 14
type input "23563810"
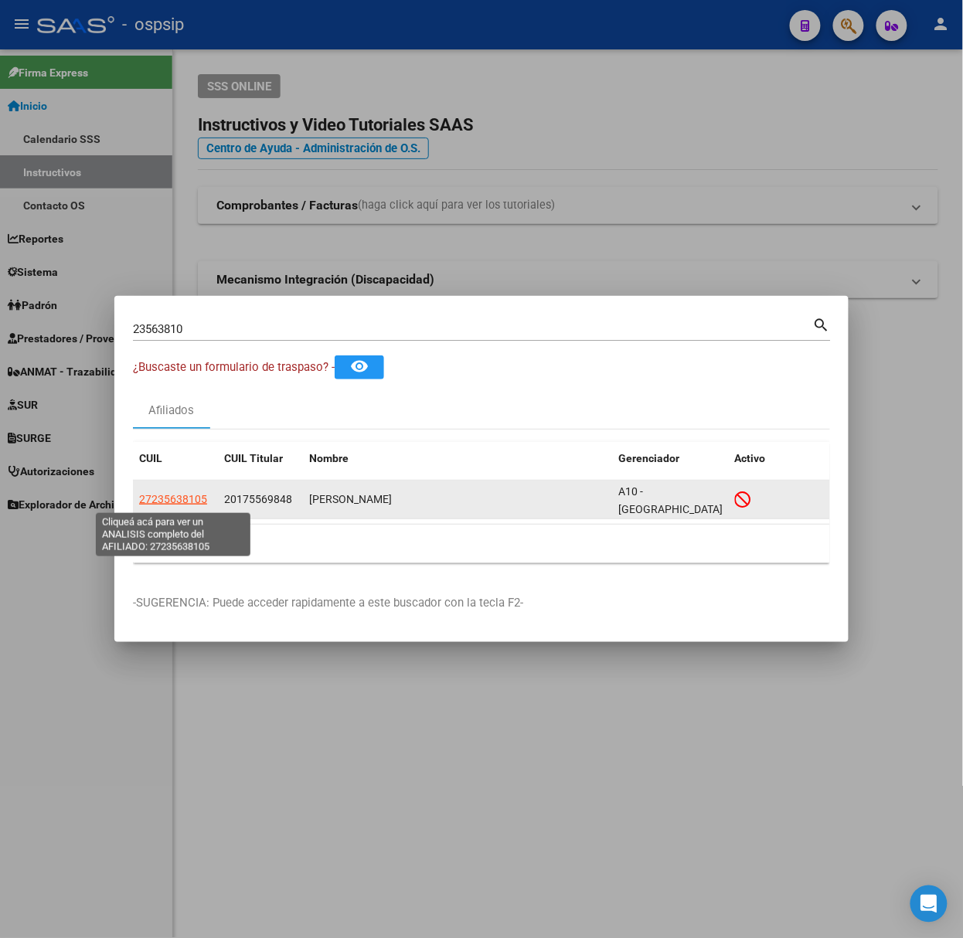
click at [173, 501] on span "27235638105" at bounding box center [173, 499] width 68 height 12
type textarea "27235638105"
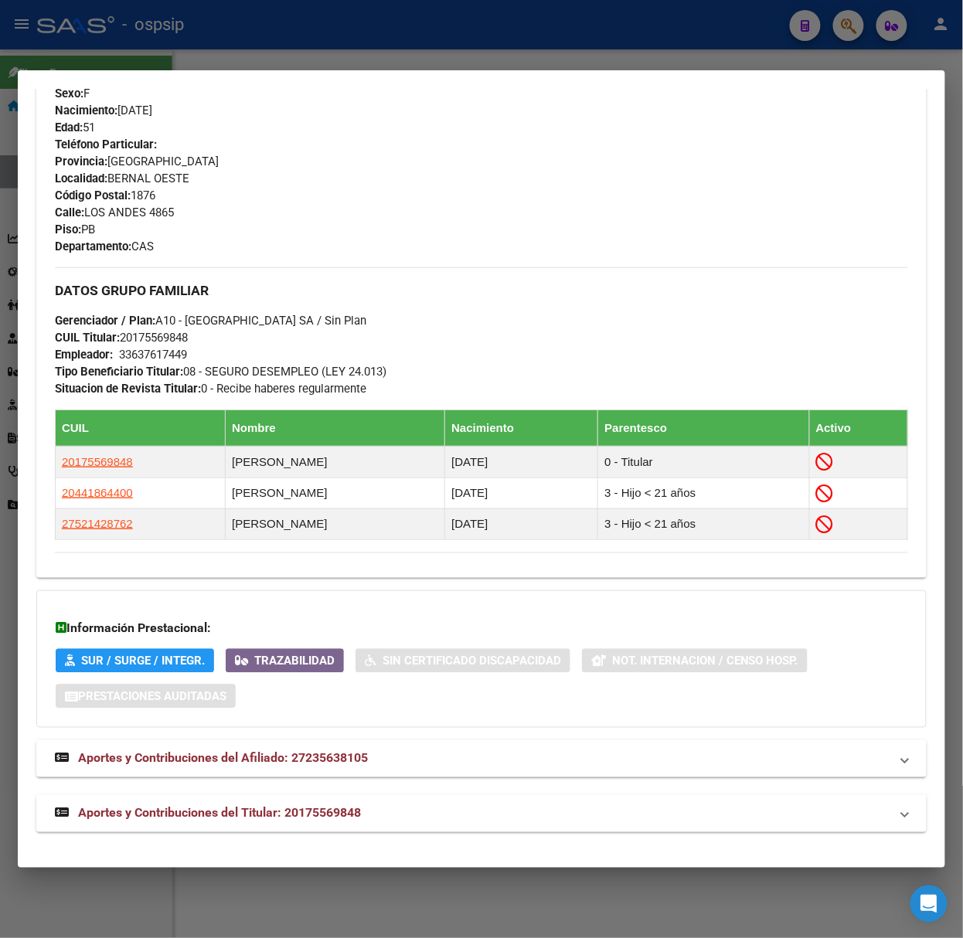
click at [346, 819] on span "Aportes y Contribuciones del Titular: 20175569848" at bounding box center [219, 813] width 283 height 15
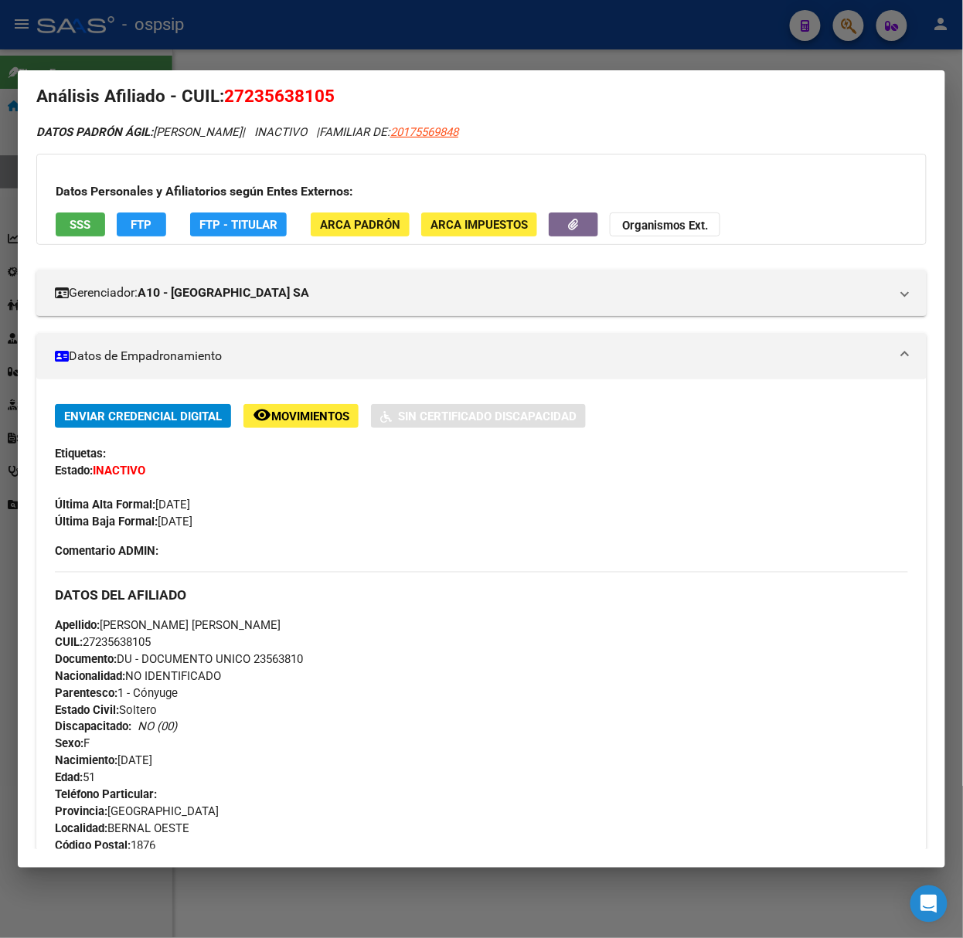
scroll to position [0, 0]
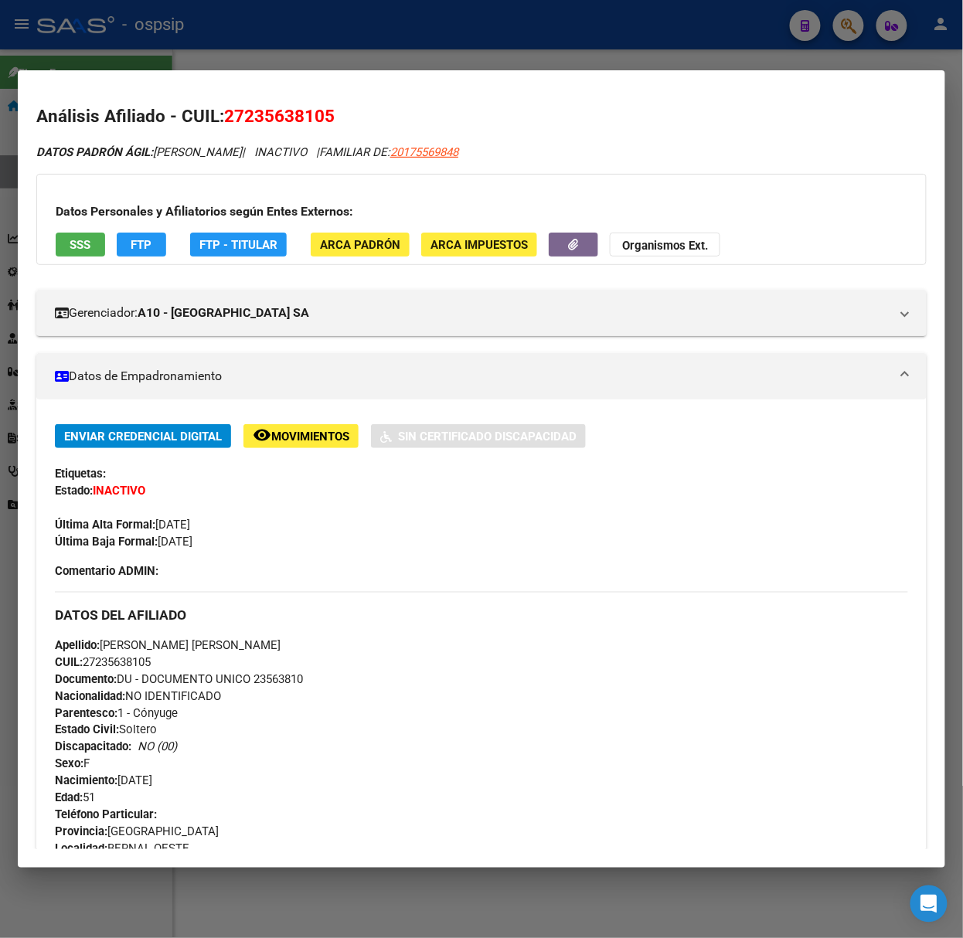
click at [100, 243] on button "SSS" at bounding box center [80, 245] width 49 height 24
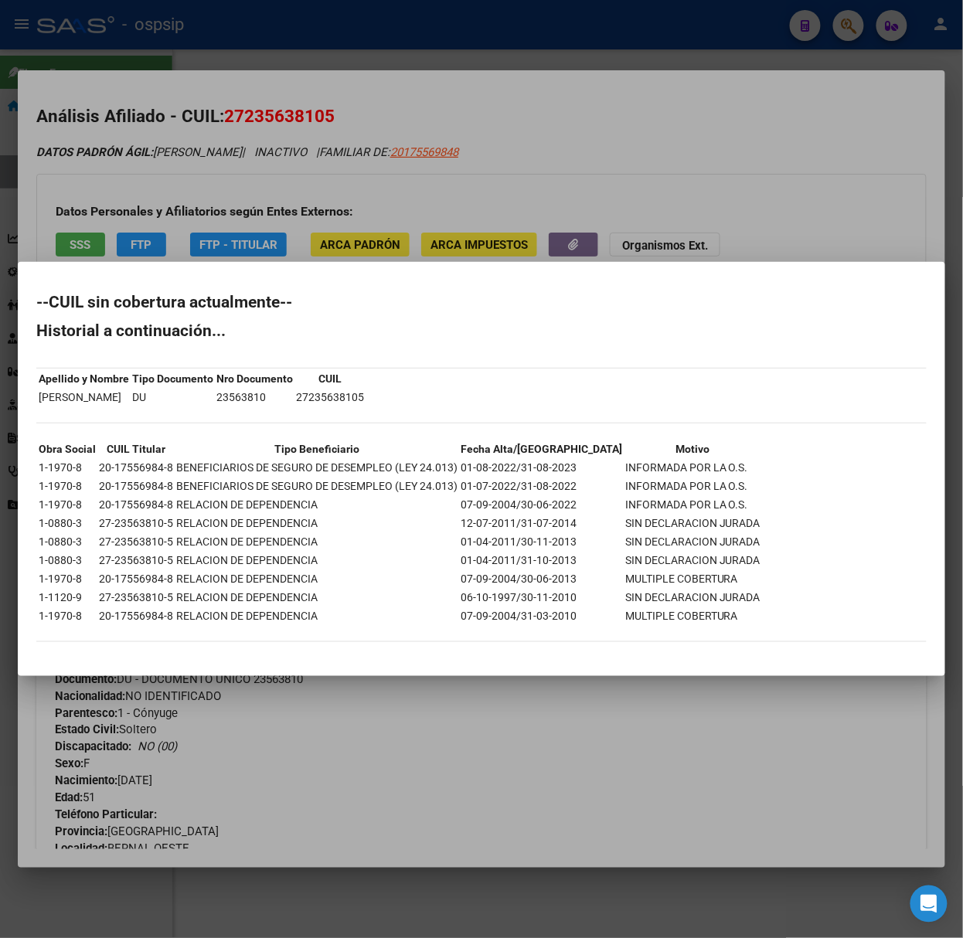
click at [162, 178] on div at bounding box center [481, 469] width 963 height 938
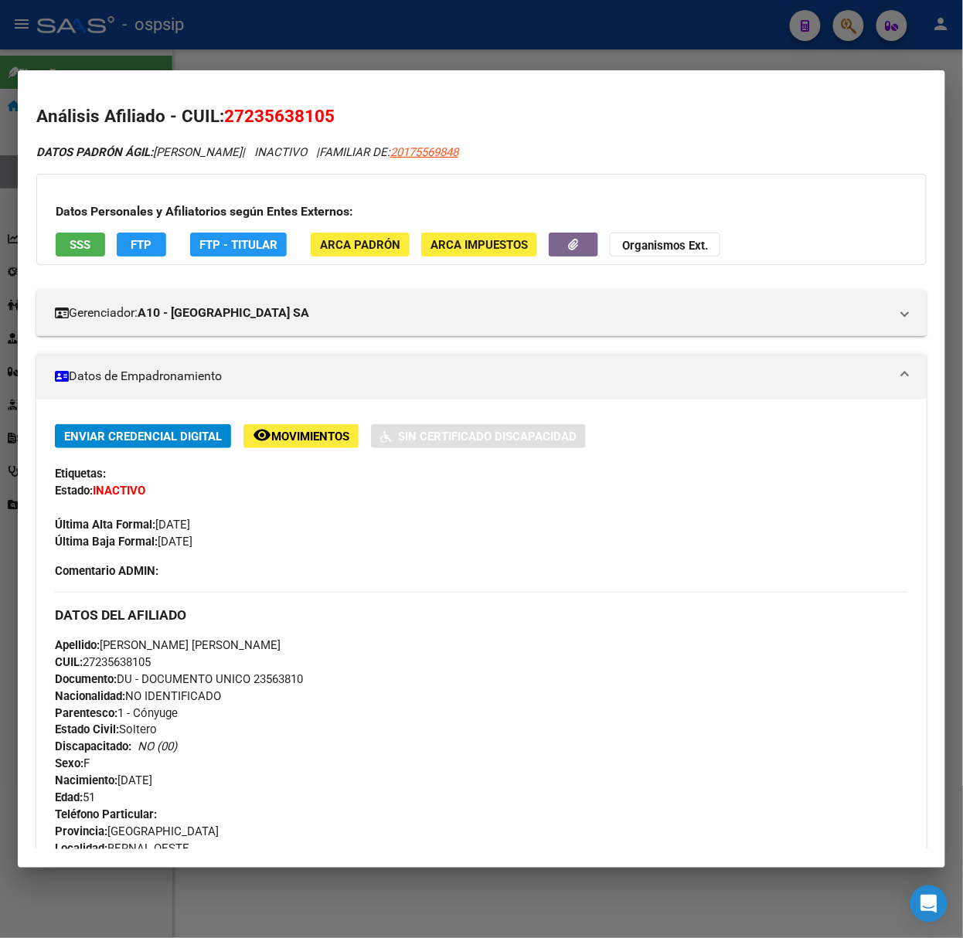
click at [319, 427] on button "remove_red_eye Movimientos" at bounding box center [300, 436] width 115 height 24
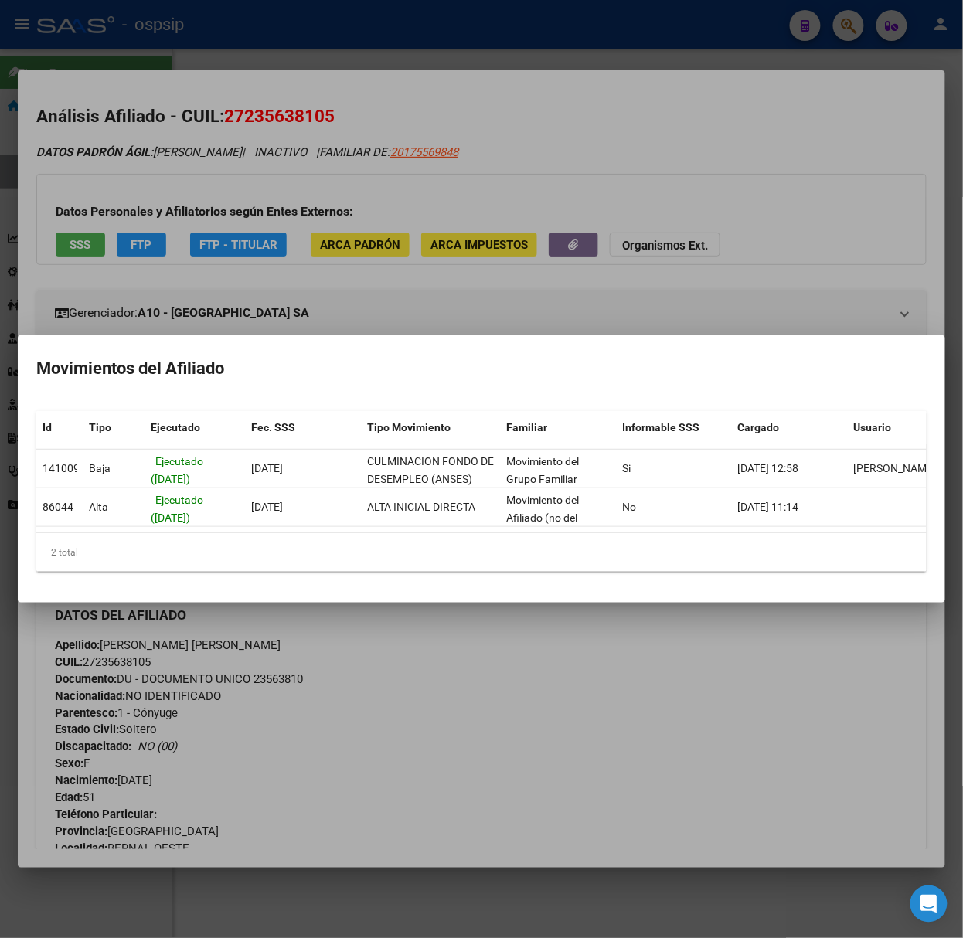
click at [310, 243] on div at bounding box center [481, 469] width 963 height 938
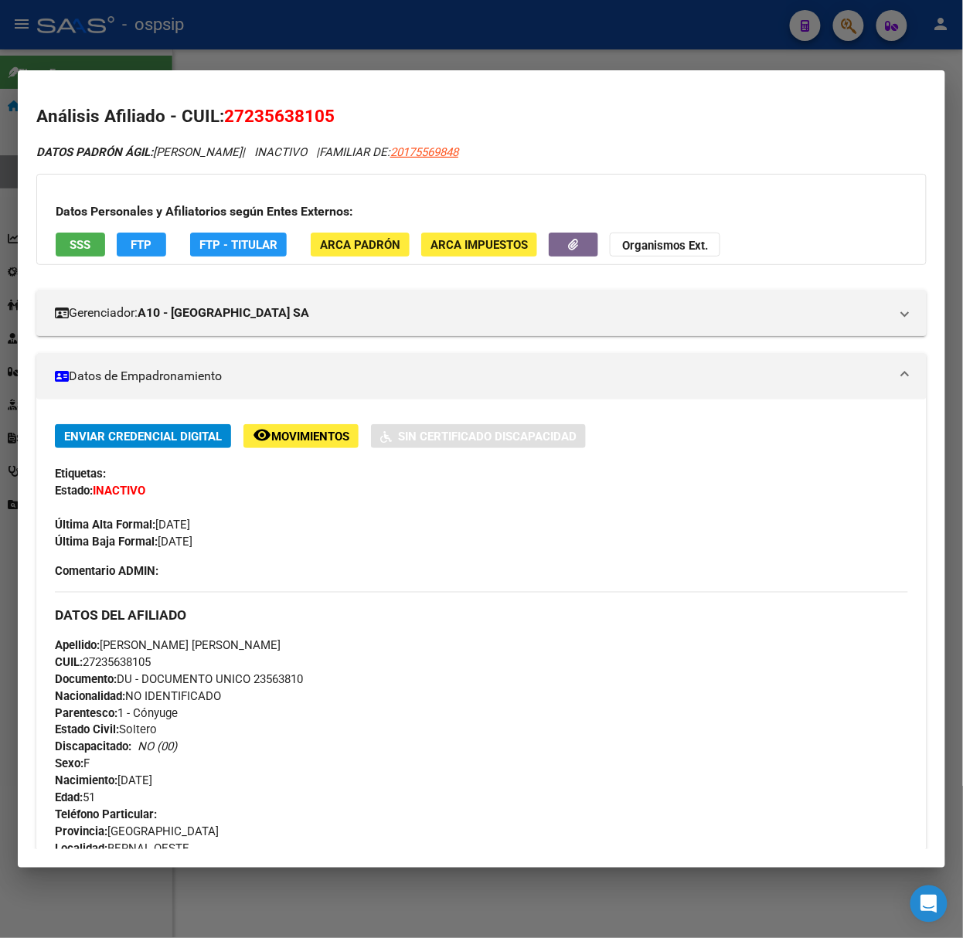
click at [164, 19] on div at bounding box center [481, 469] width 963 height 938
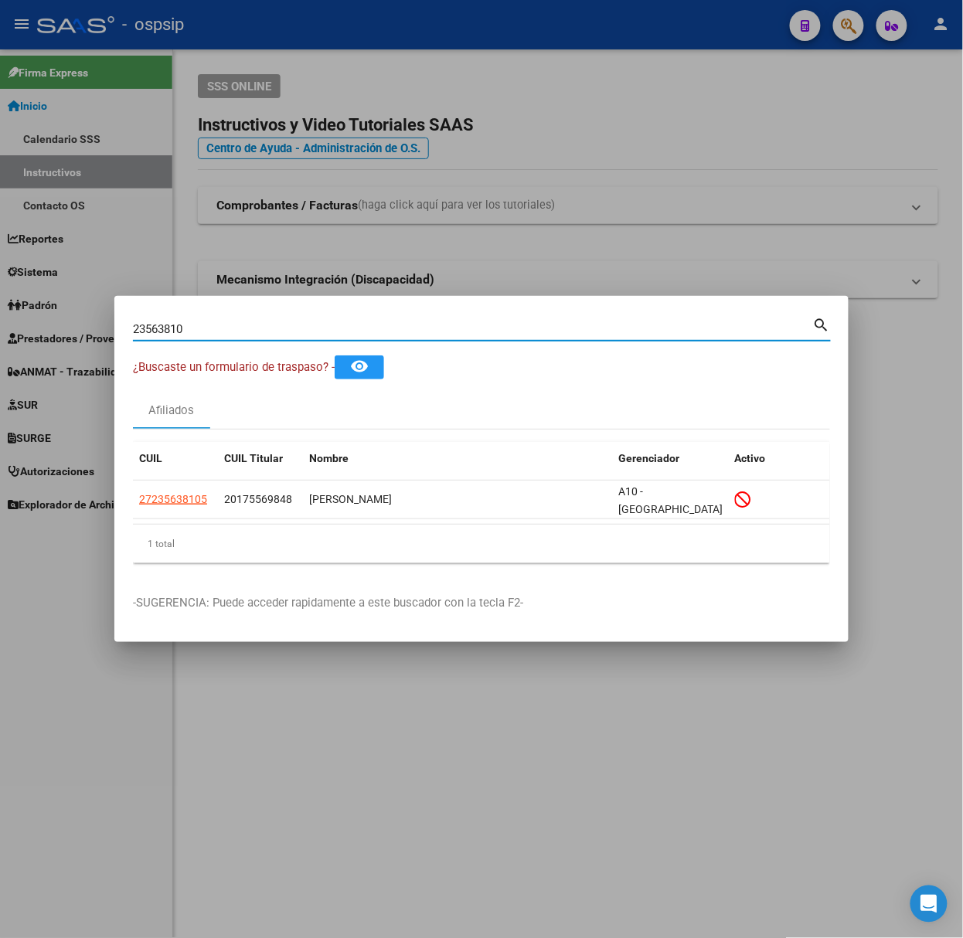
click at [249, 325] on input "23563810" at bounding box center [473, 329] width 680 height 14
type input "48231236"
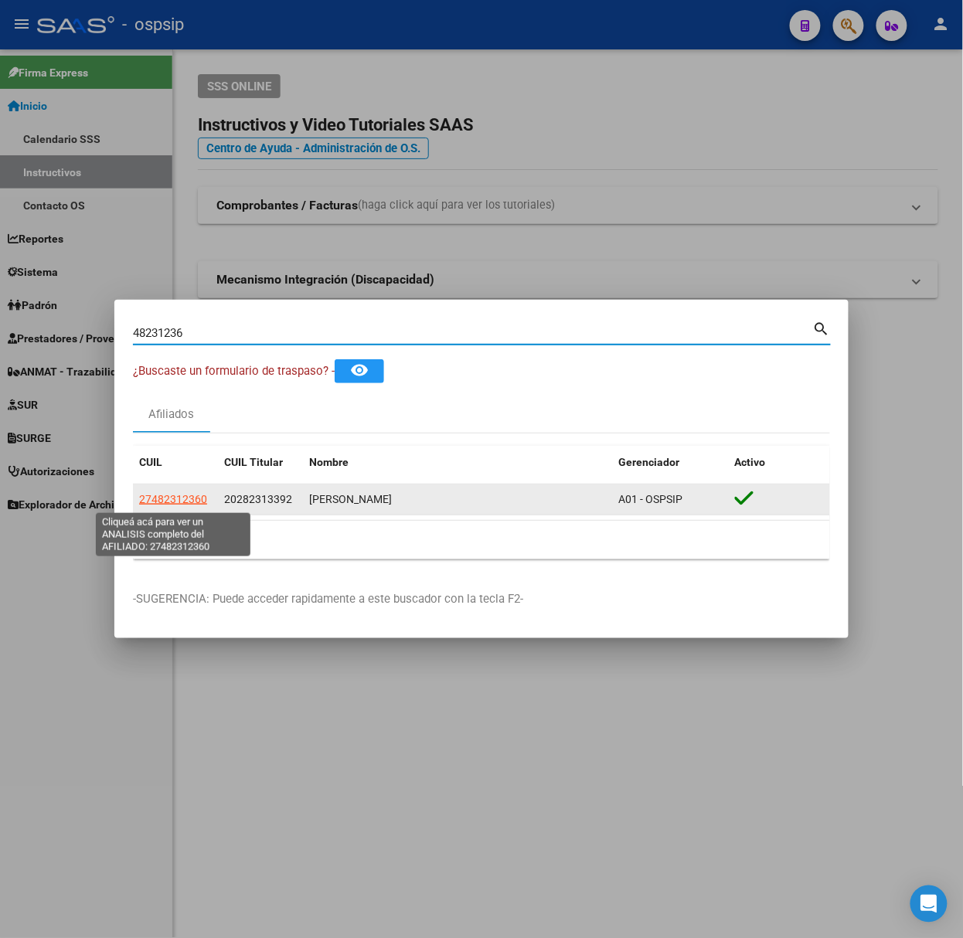
click at [176, 502] on span "27482312360" at bounding box center [173, 499] width 68 height 12
type textarea "27482312360"
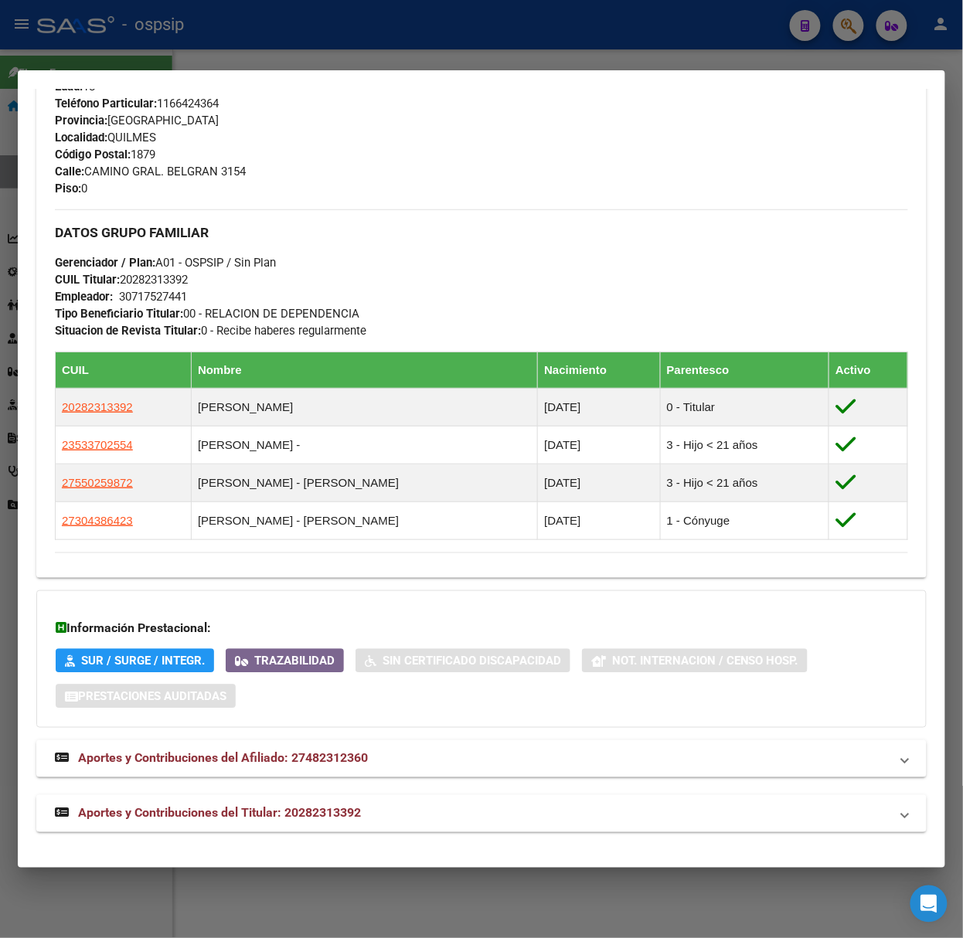
click at [470, 820] on mat-panel-title "Aportes y Contribuciones del Titular: 20282313392" at bounding box center [472, 814] width 835 height 19
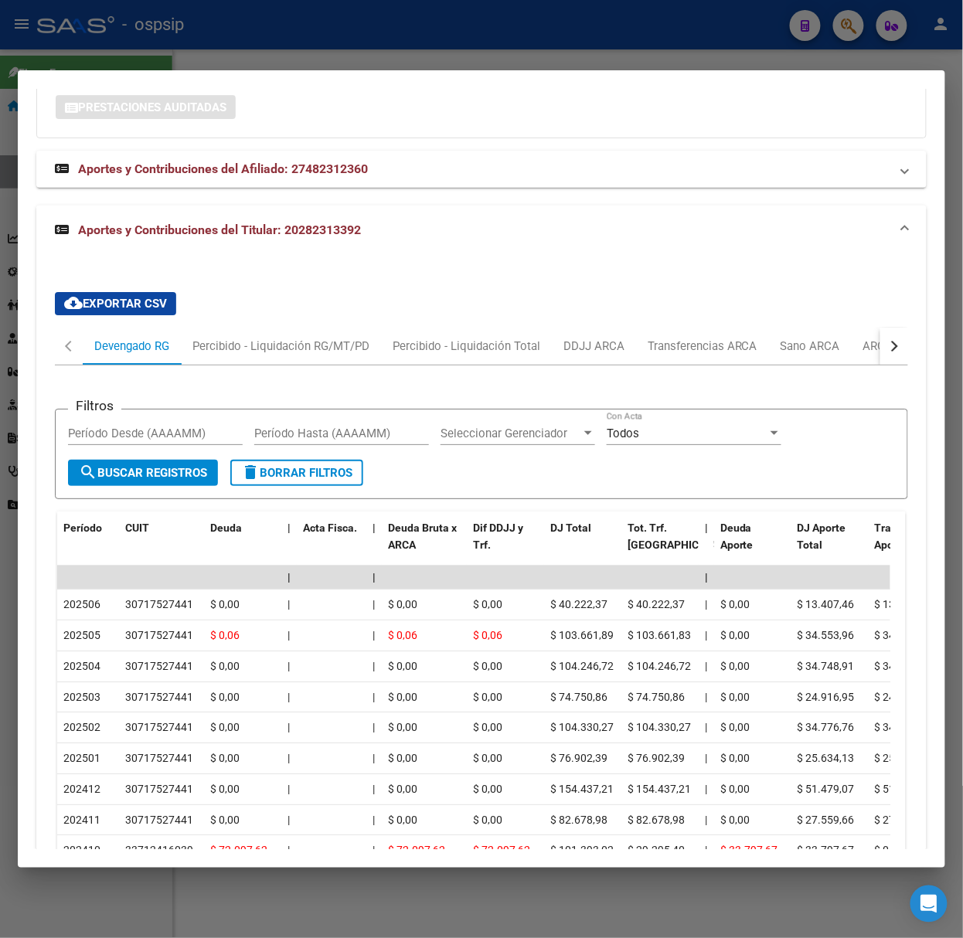
scroll to position [1450, 0]
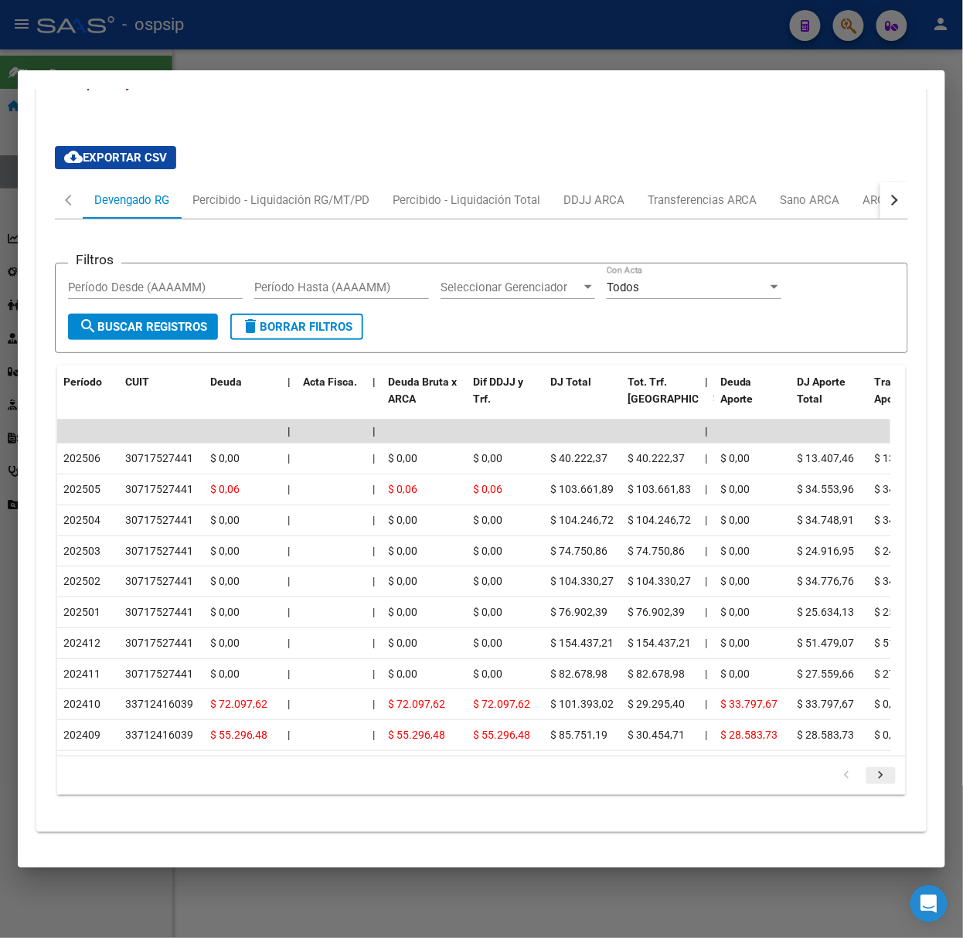
click at [871, 779] on icon "go to next page" at bounding box center [881, 777] width 20 height 19
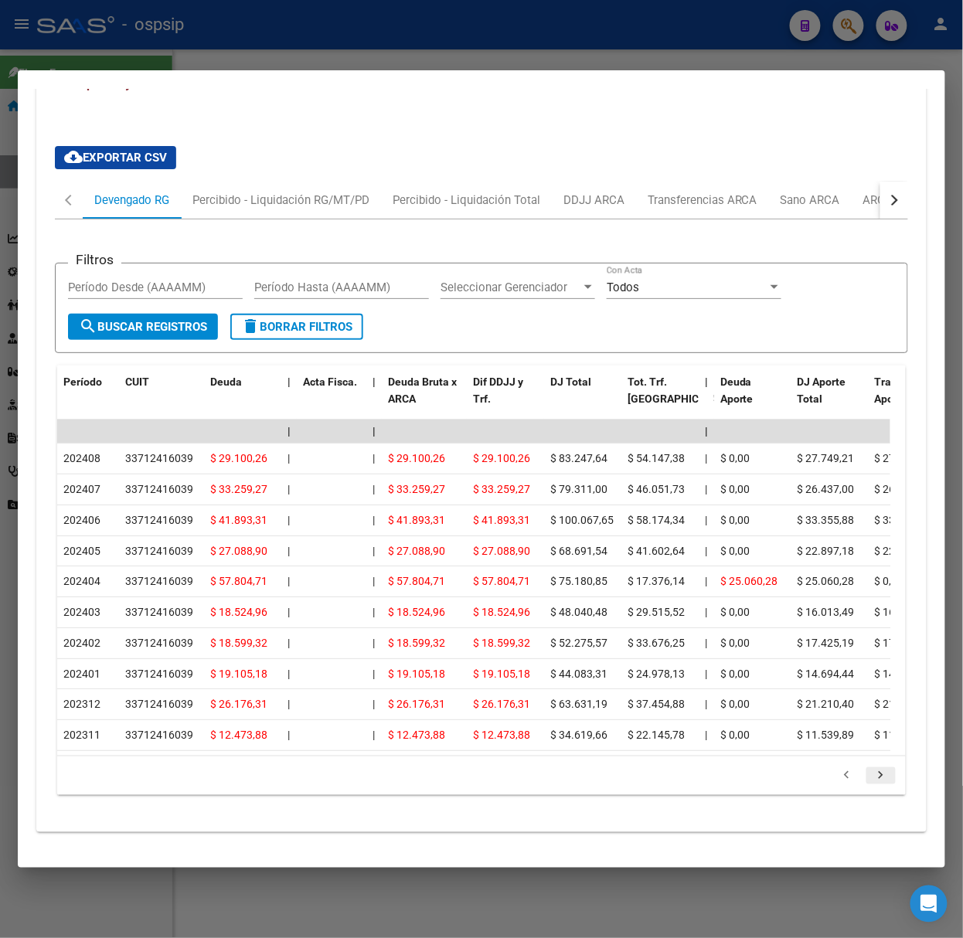
click at [871, 779] on icon "go to next page" at bounding box center [881, 777] width 20 height 19
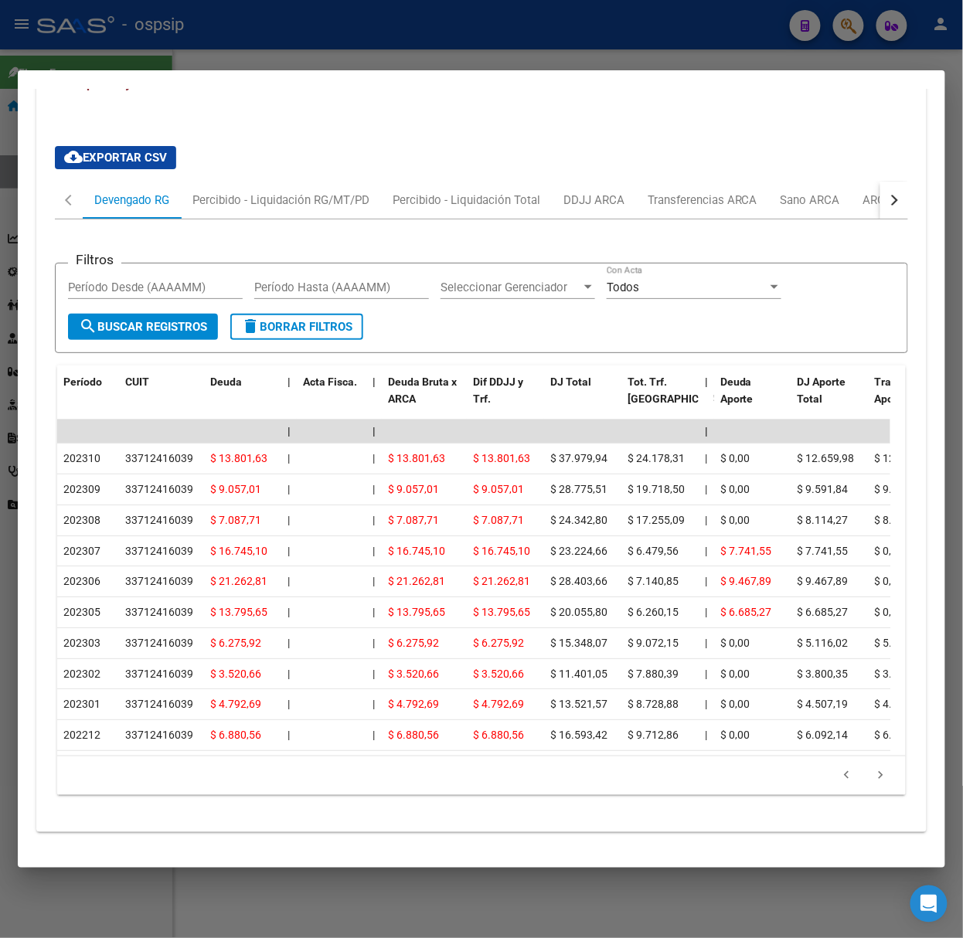
click at [165, 40] on div at bounding box center [481, 469] width 963 height 938
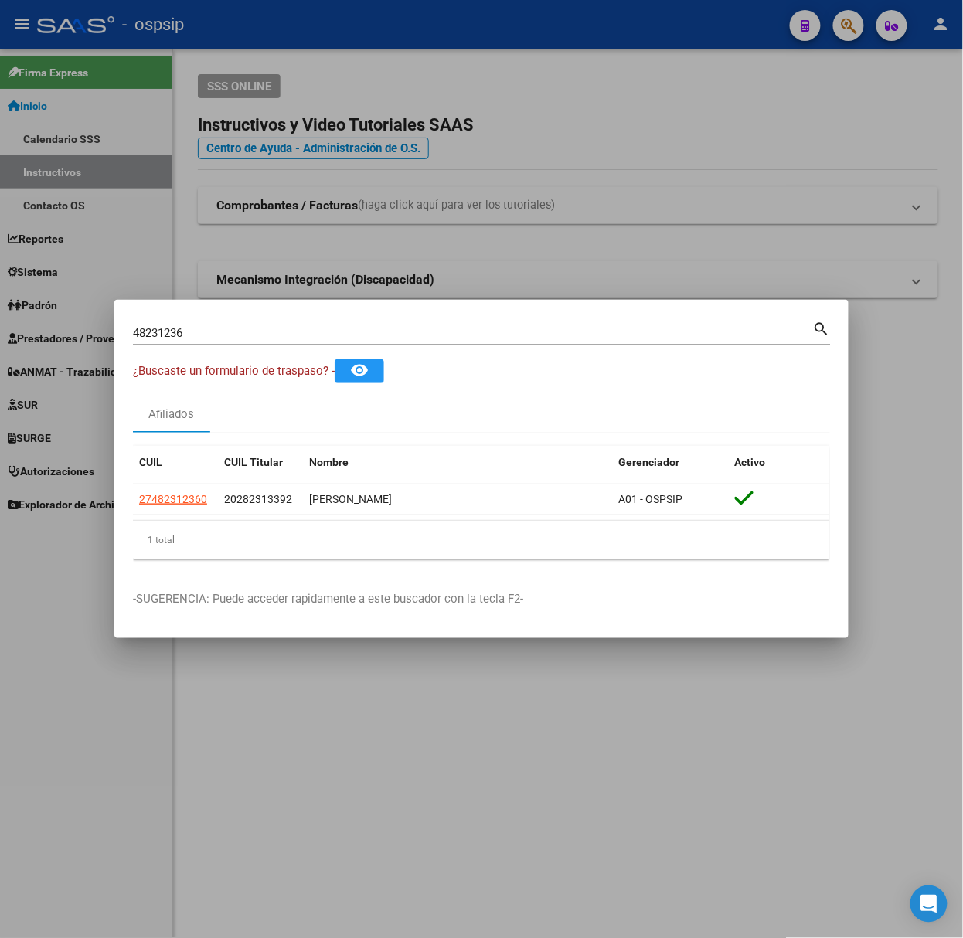
click at [263, 328] on input "48231236" at bounding box center [473, 333] width 680 height 14
type input "36842883"
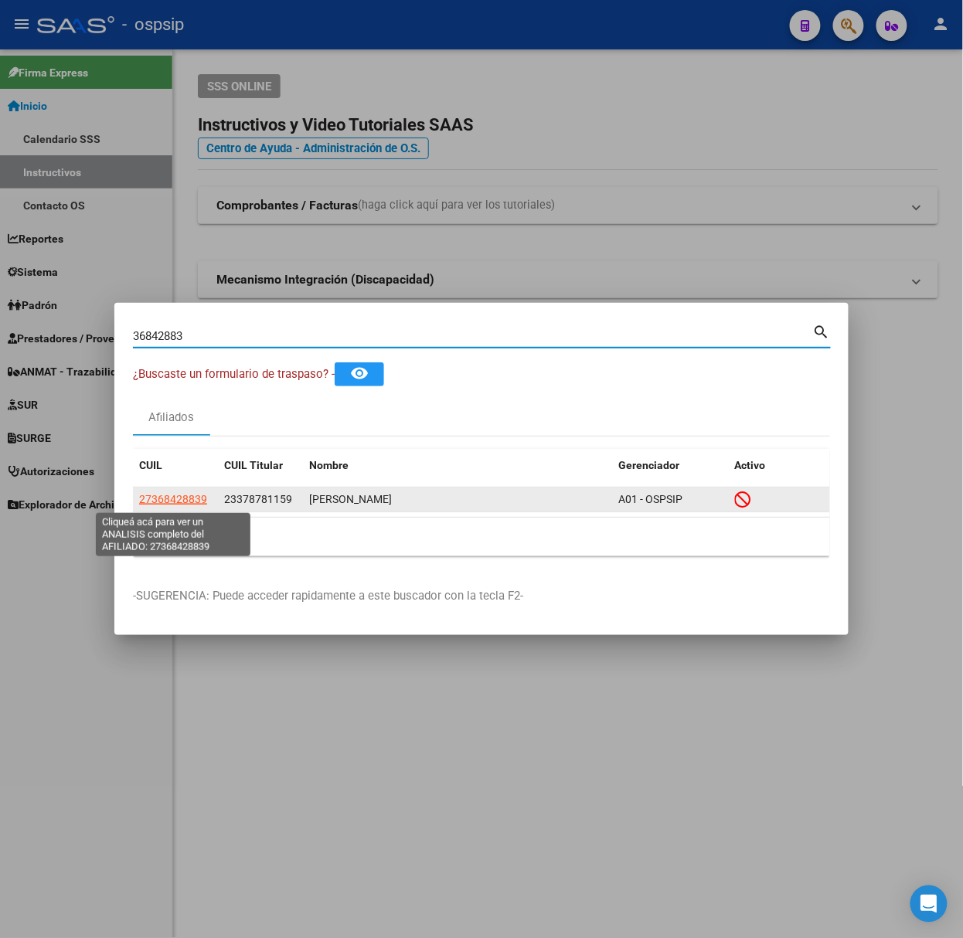
click at [192, 498] on span "27368428839" at bounding box center [173, 499] width 68 height 12
type textarea "27368428839"
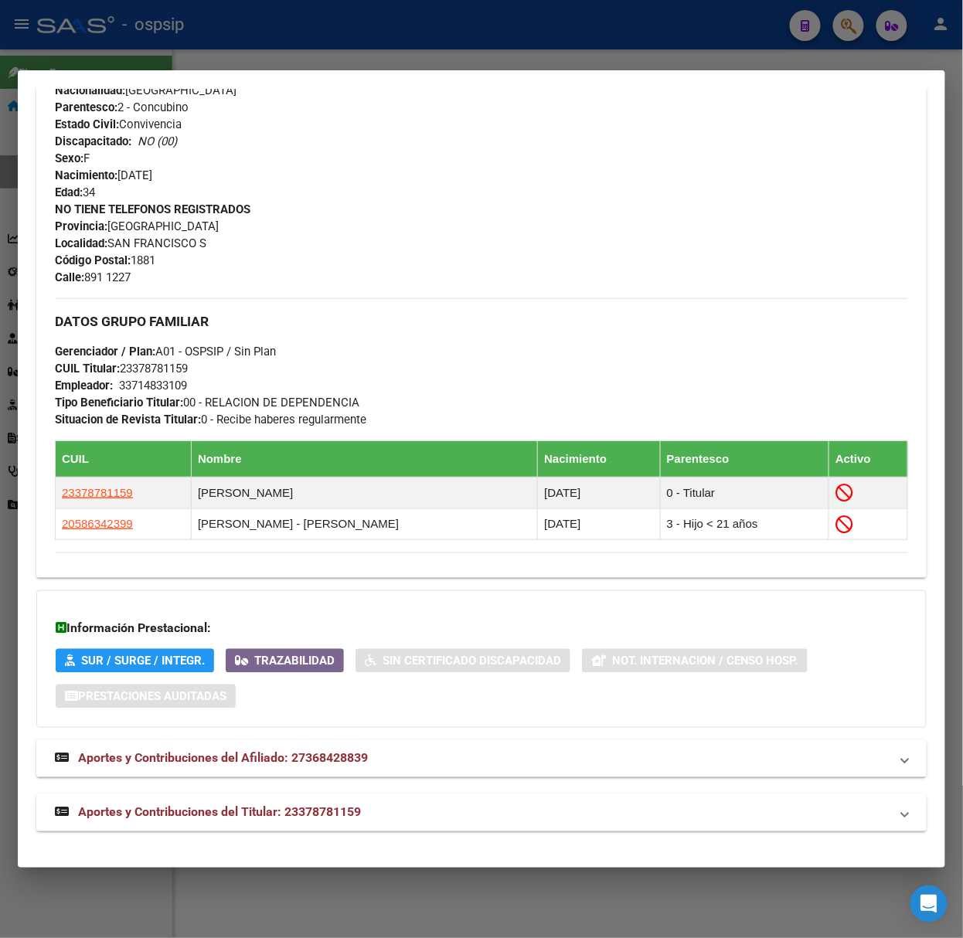
click at [331, 796] on mat-expansion-panel-header "Aportes y Contribuciones del Titular: 23378781159" at bounding box center [481, 813] width 890 height 37
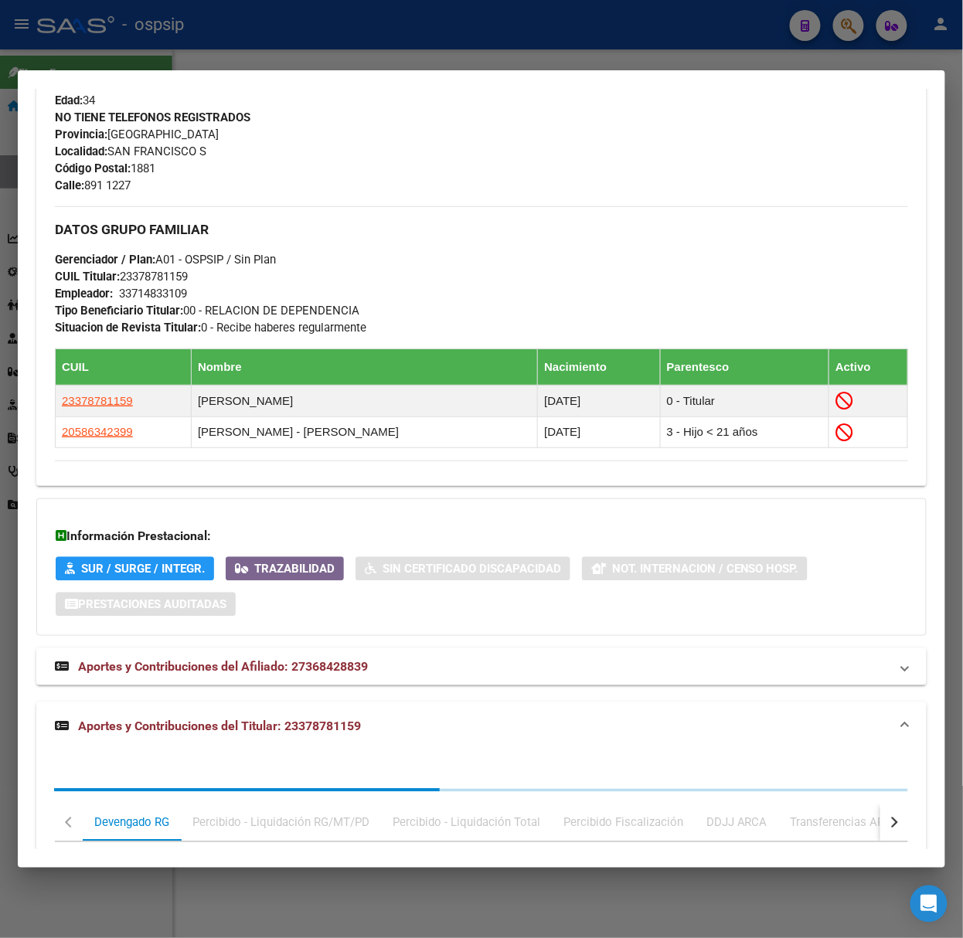
scroll to position [962, 0]
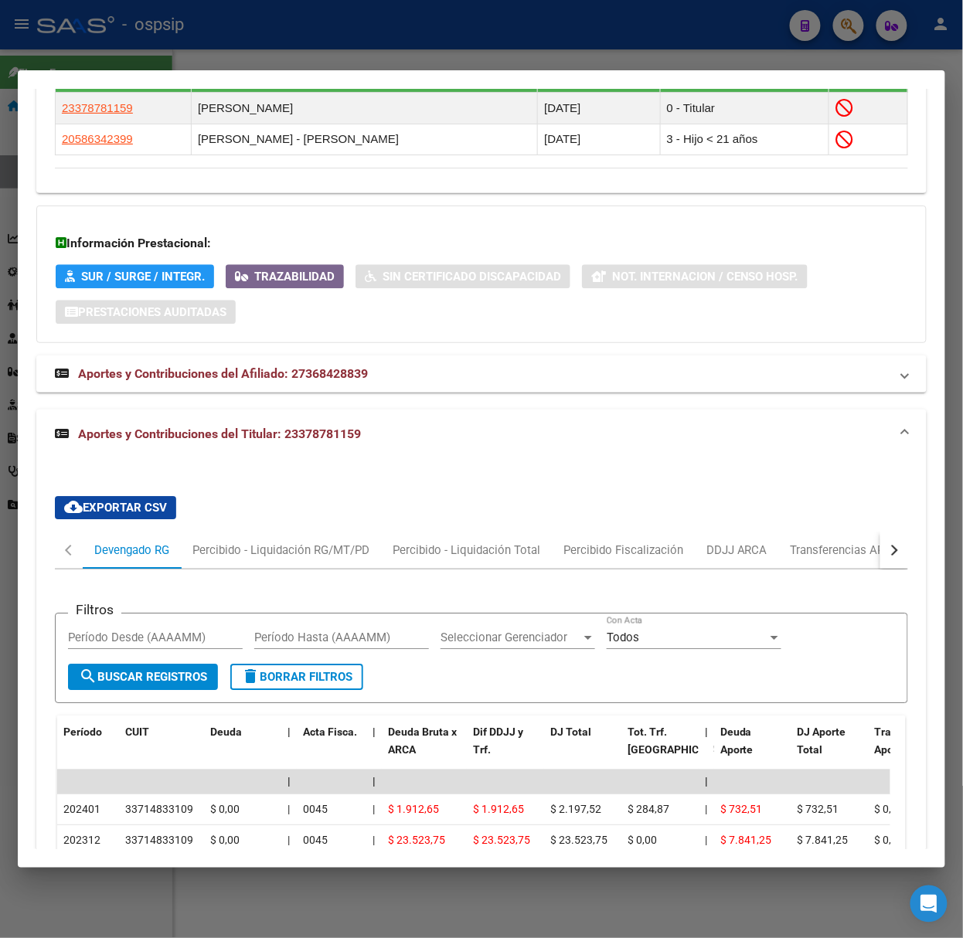
click at [237, 68] on div at bounding box center [481, 469] width 963 height 938
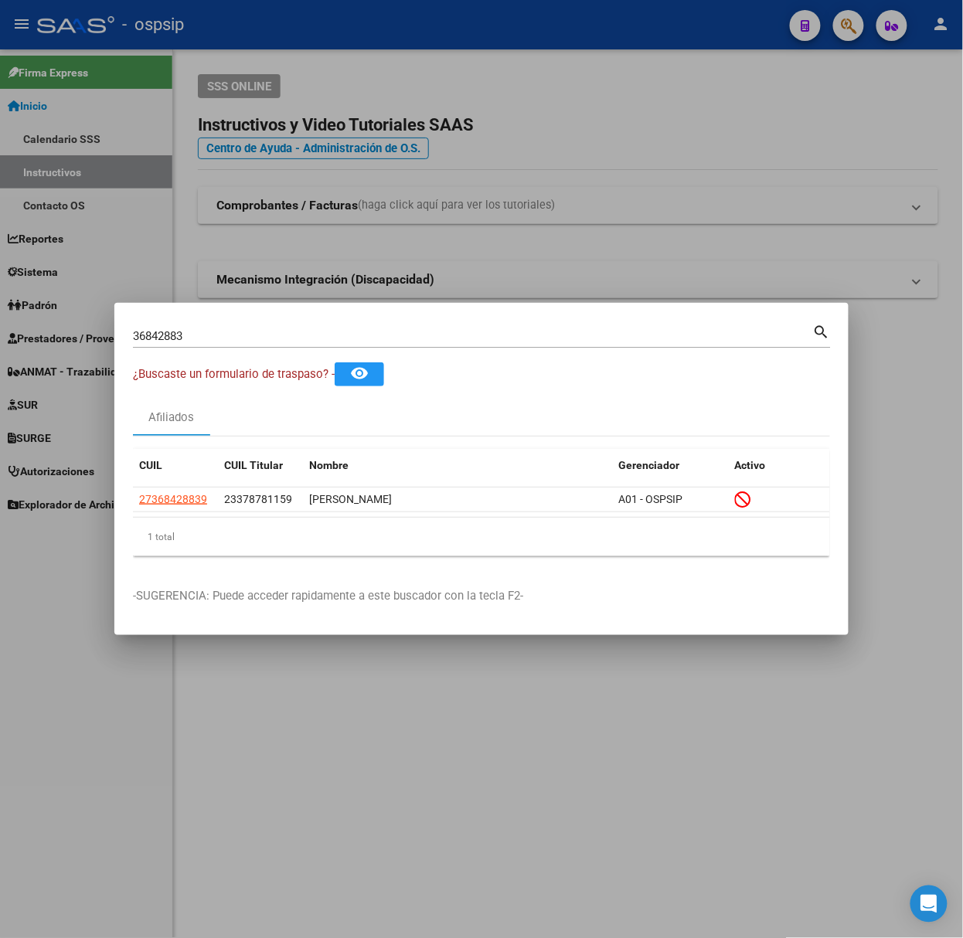
click at [255, 313] on mat-dialog-container "36842883 Buscar (apellido, dni, cuil, nro traspaso, cuit, obra social) search ¿…" at bounding box center [481, 469] width 734 height 332
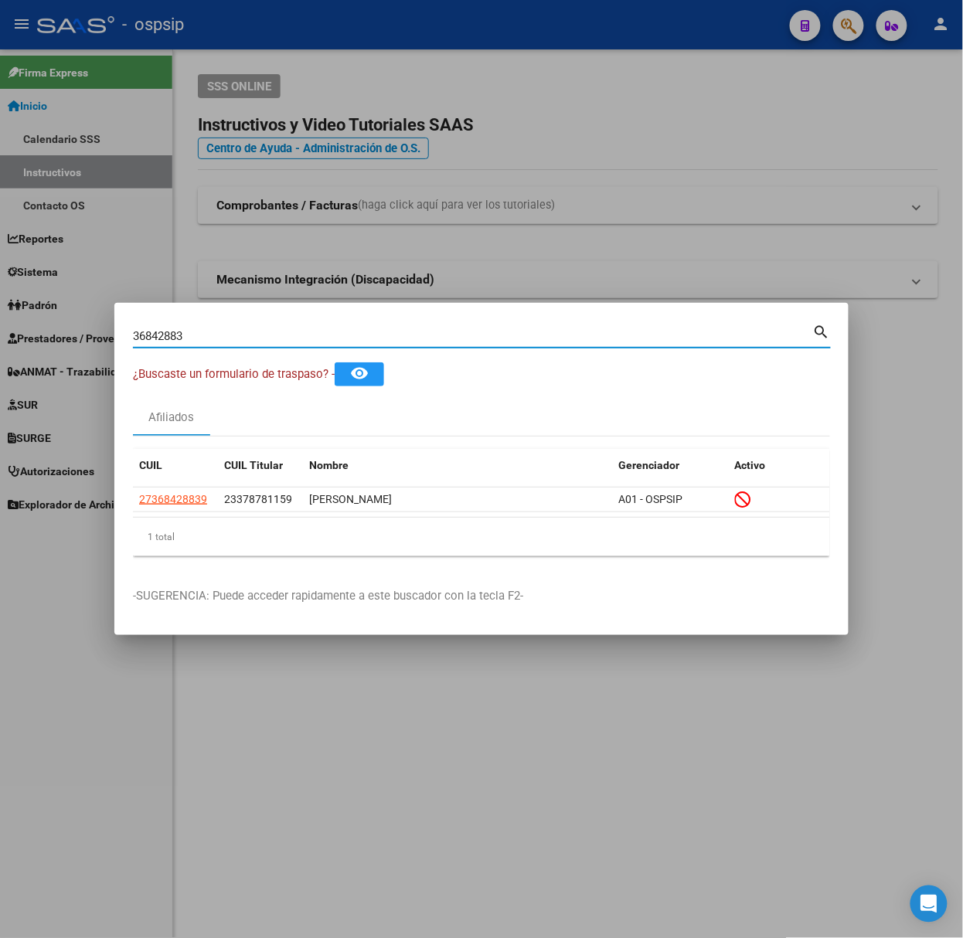
click at [260, 332] on input "36842883" at bounding box center [473, 336] width 680 height 14
type input "52446512"
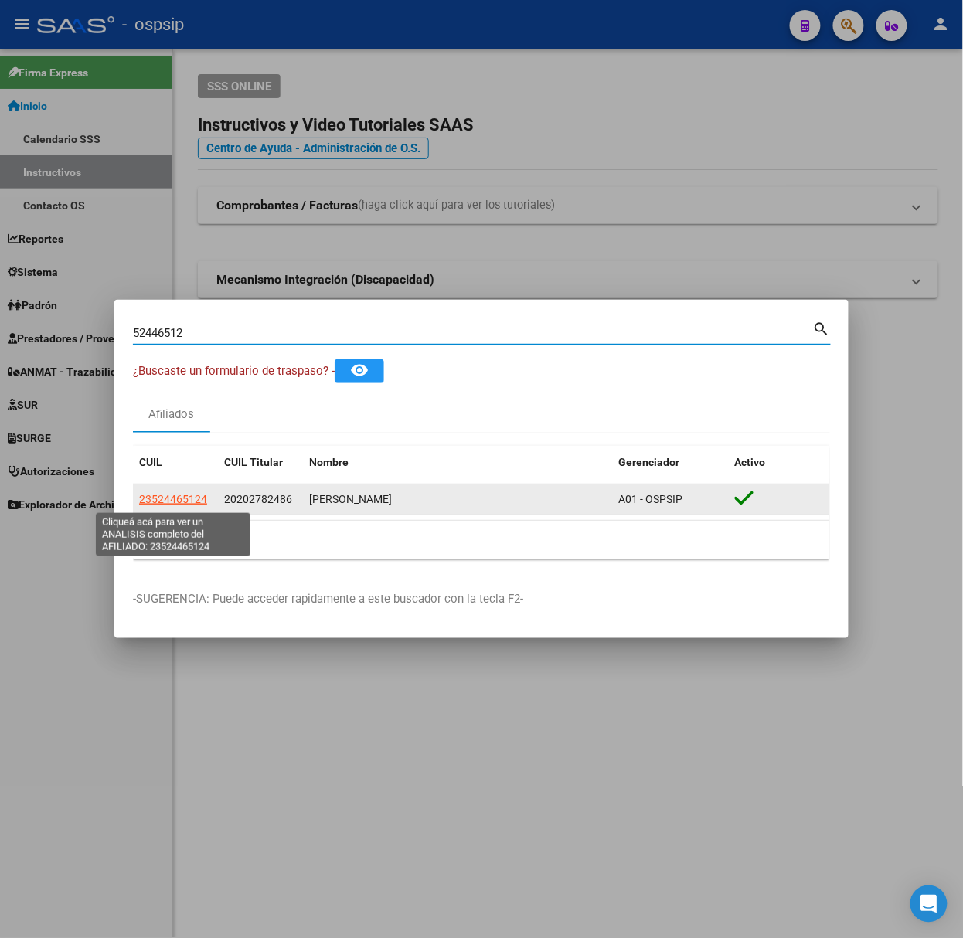
click at [167, 493] on span "23524465124" at bounding box center [173, 499] width 68 height 12
type textarea "23524465124"
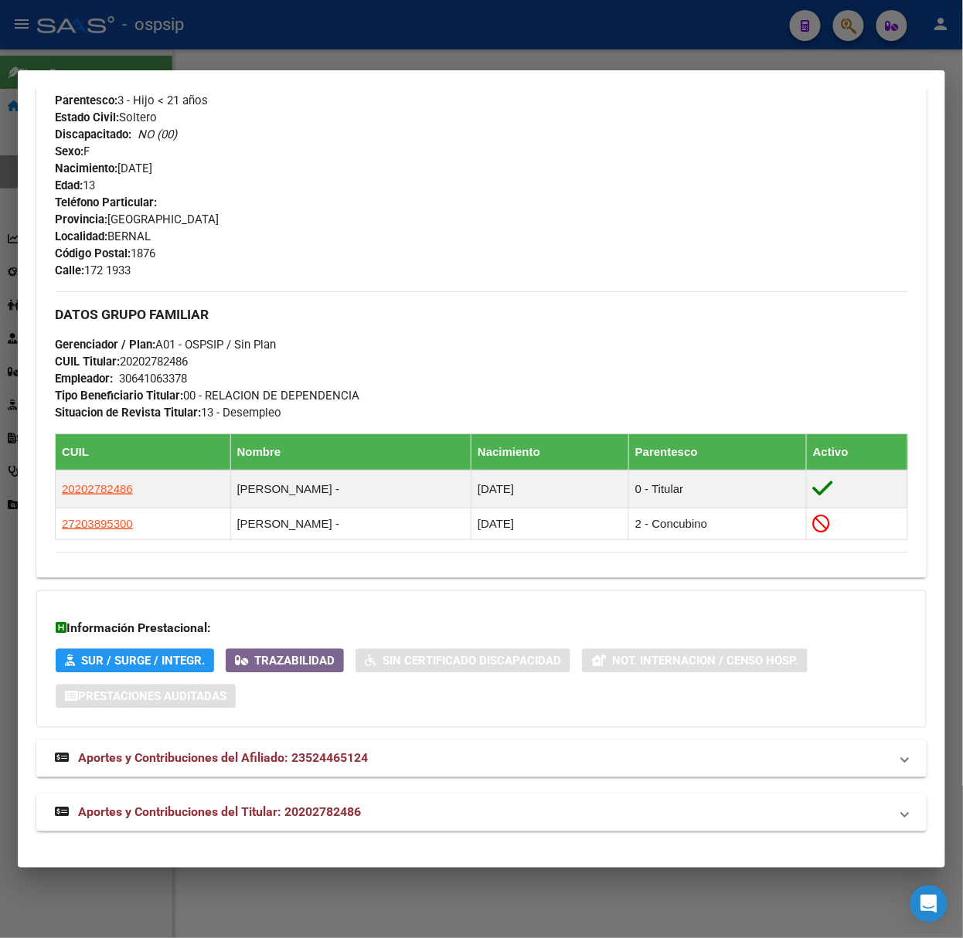
click at [326, 802] on mat-expansion-panel-header "Aportes y Contribuciones del Titular: 20202782486" at bounding box center [481, 813] width 890 height 37
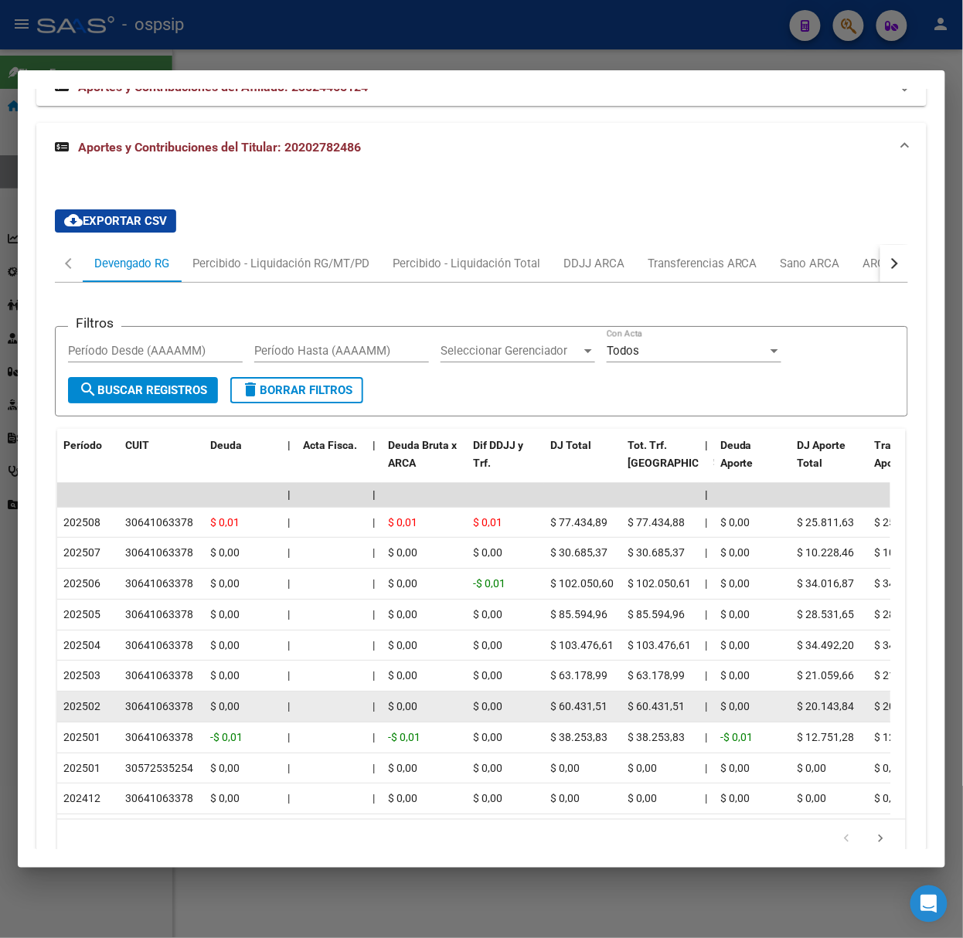
scroll to position [1385, 0]
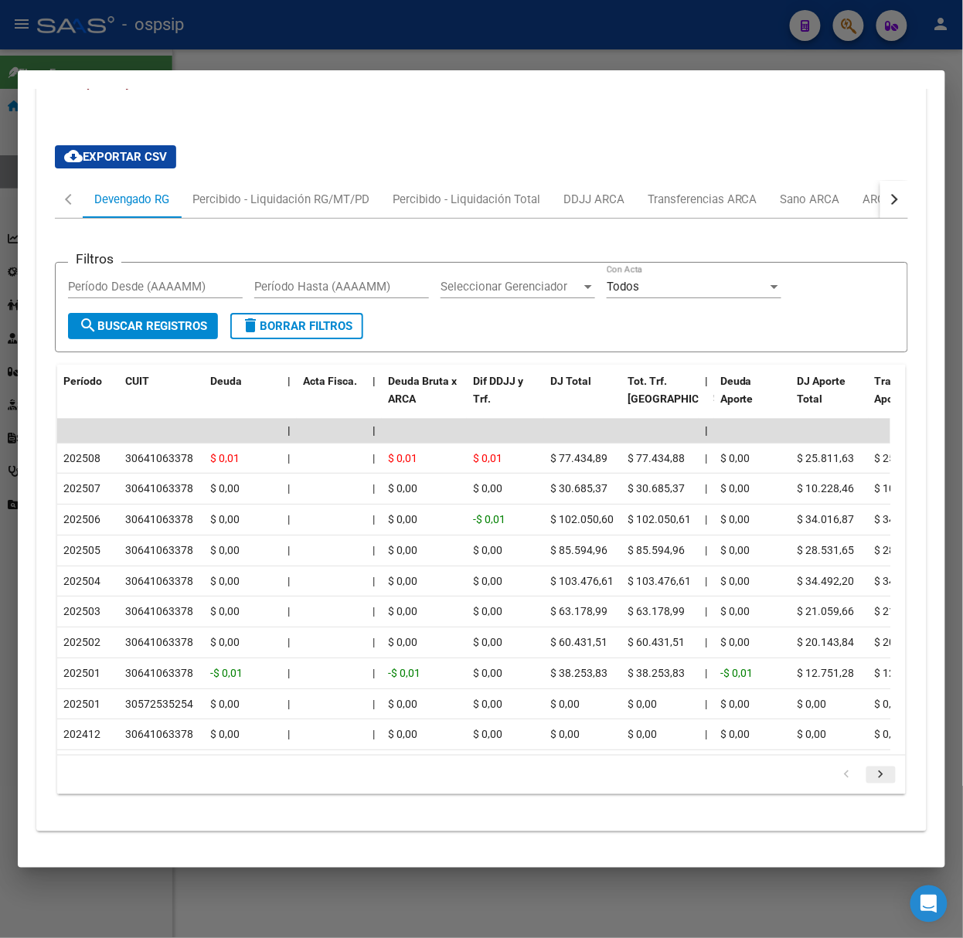
click at [873, 776] on icon "go to next page" at bounding box center [881, 777] width 20 height 19
click at [288, 20] on div at bounding box center [481, 469] width 963 height 938
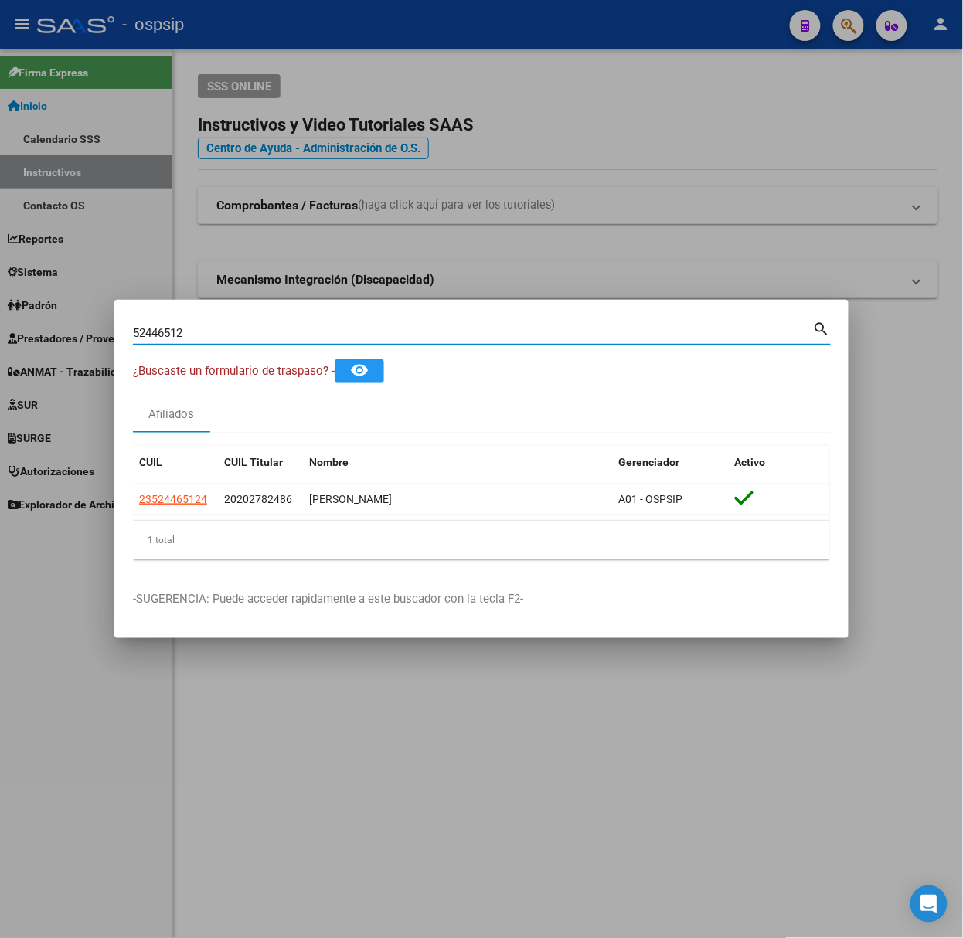
click at [254, 337] on input "52446512" at bounding box center [473, 333] width 680 height 14
type input "14264213"
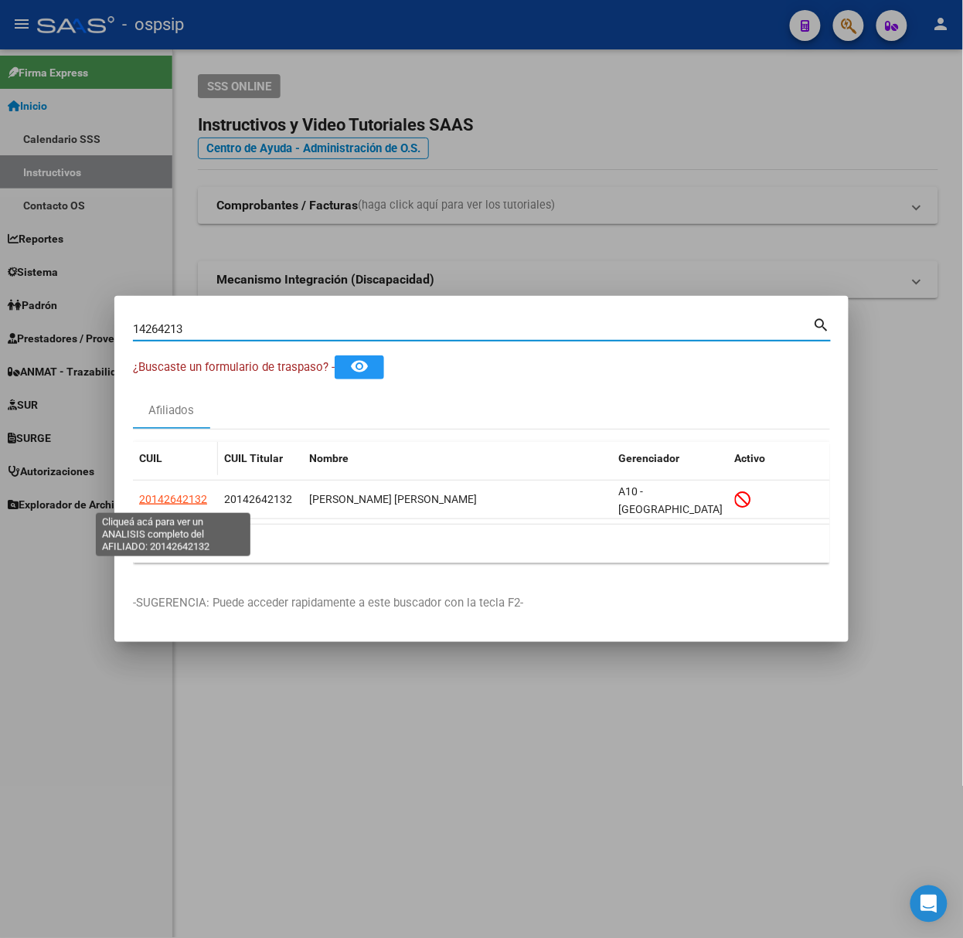
click at [199, 495] on span "20142642132" at bounding box center [173, 499] width 68 height 12
type textarea "20142642132"
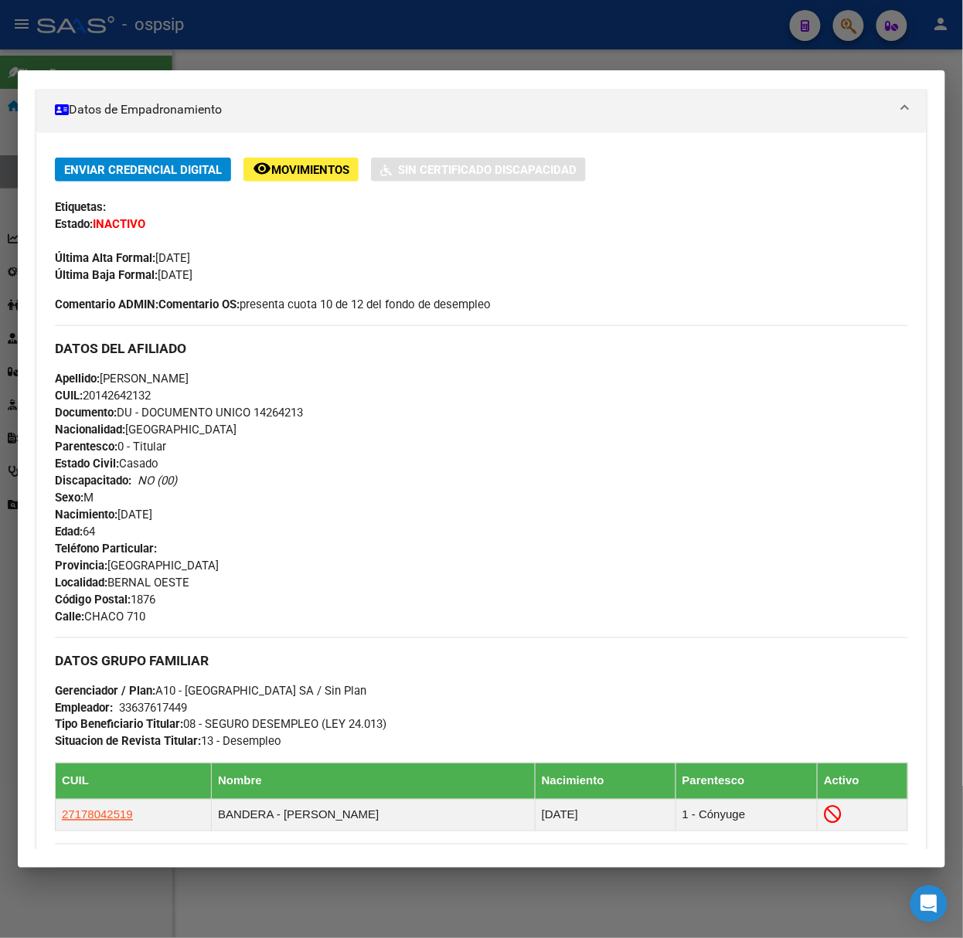
scroll to position [523, 0]
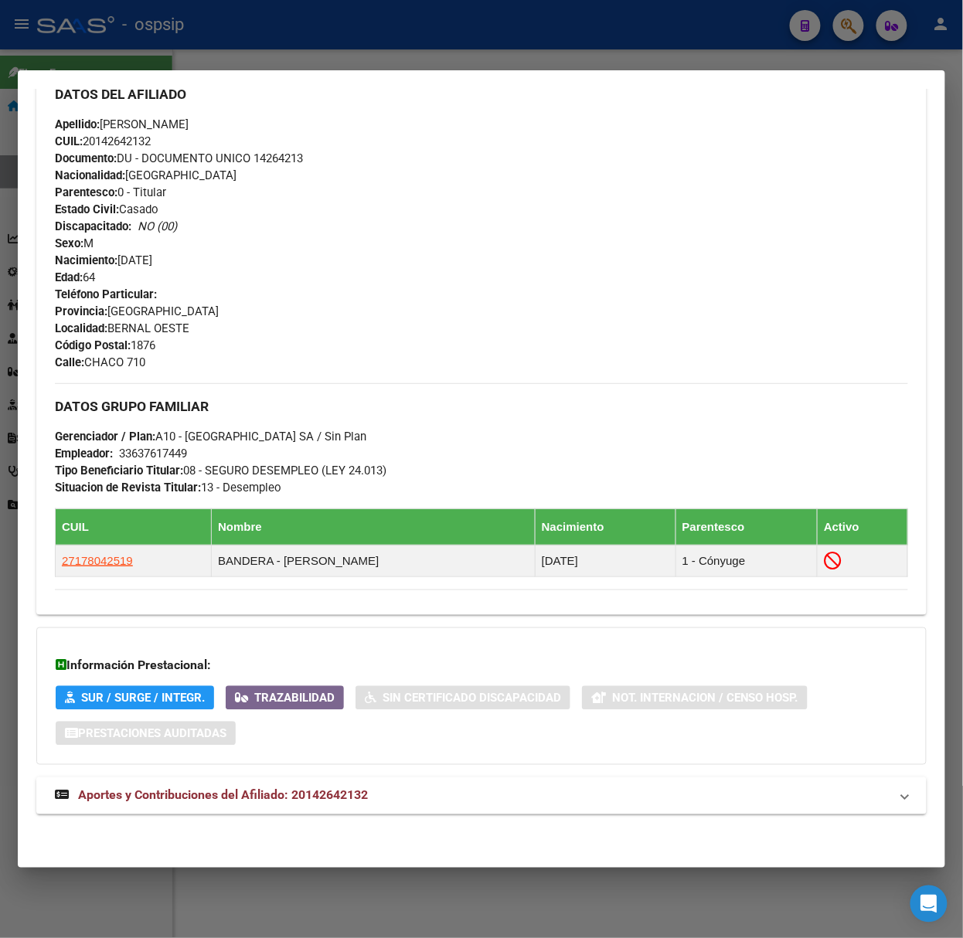
click at [309, 825] on div "DATOS PADRÓN ÁGIL: [PERSON_NAME] [PERSON_NAME] | INACTIVO | AFILIADO TITULAR Da…" at bounding box center [481, 227] width 890 height 1209
click at [306, 811] on mat-expansion-panel-header "Aportes y Contribuciones del Afiliado: 20142642132" at bounding box center [481, 796] width 890 height 37
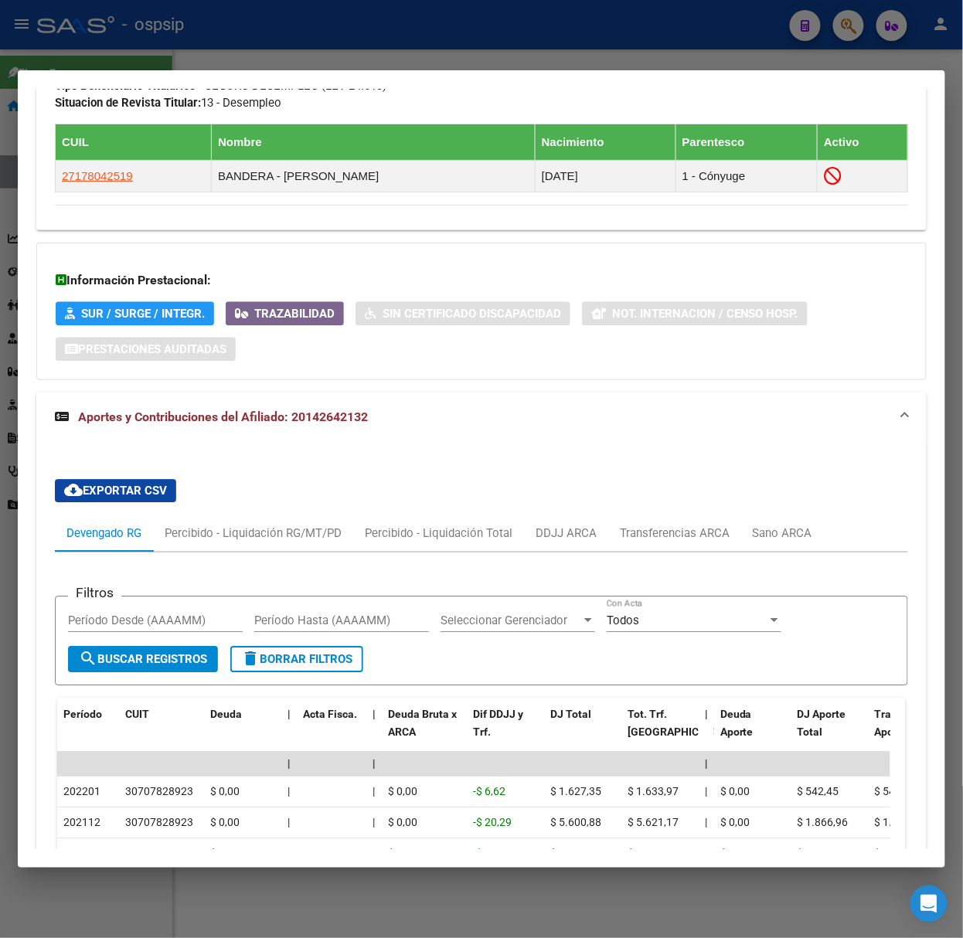
scroll to position [1111, 0]
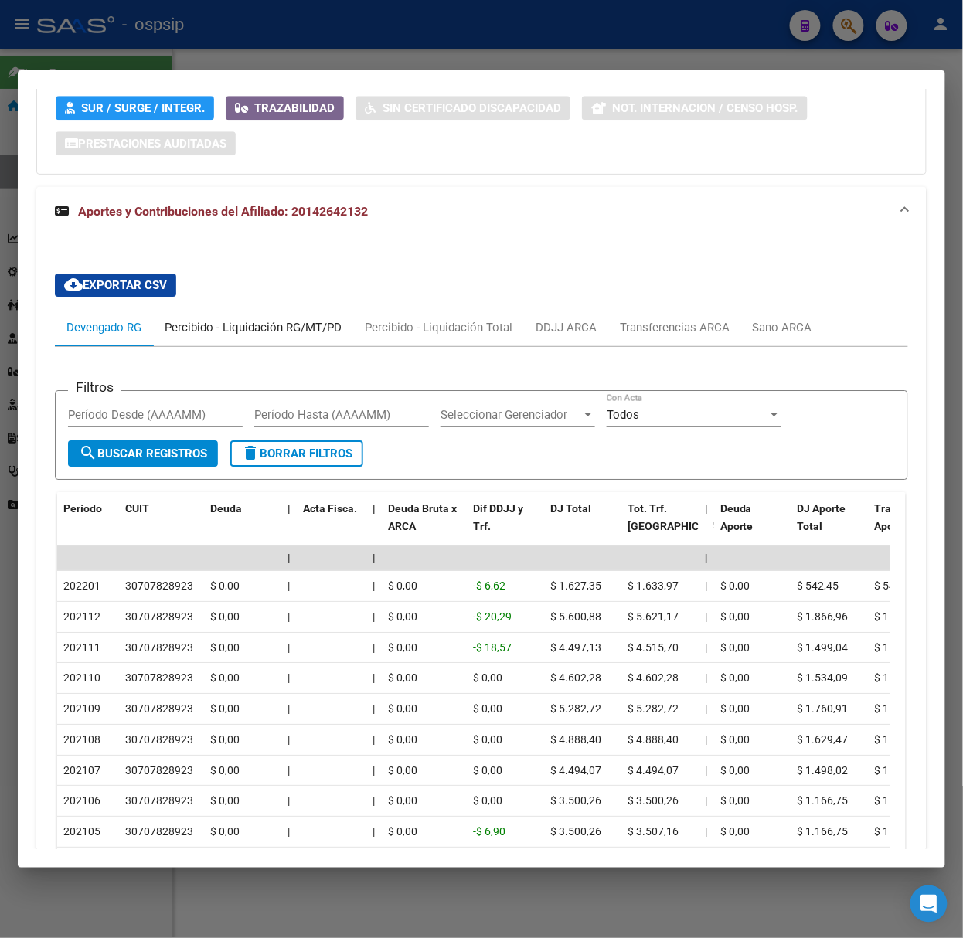
click at [257, 343] on div "Percibido - Liquidación RG/MT/PD" at bounding box center [253, 327] width 200 height 37
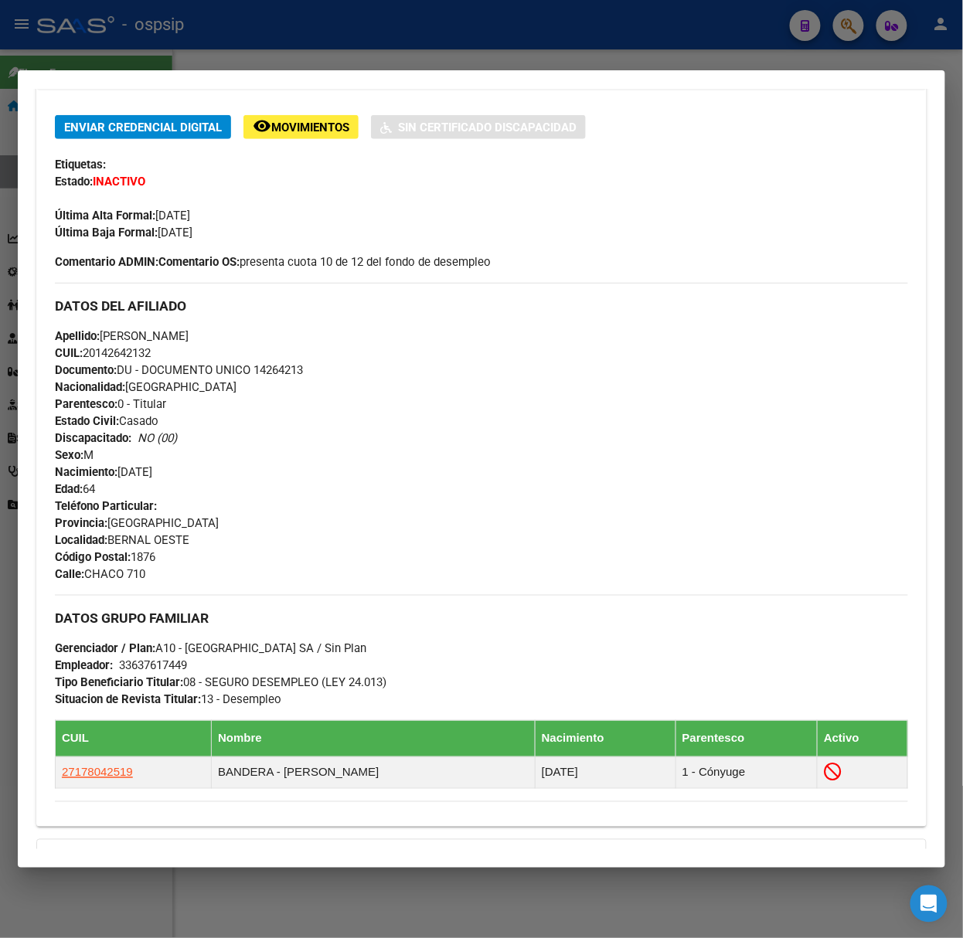
scroll to position [0, 0]
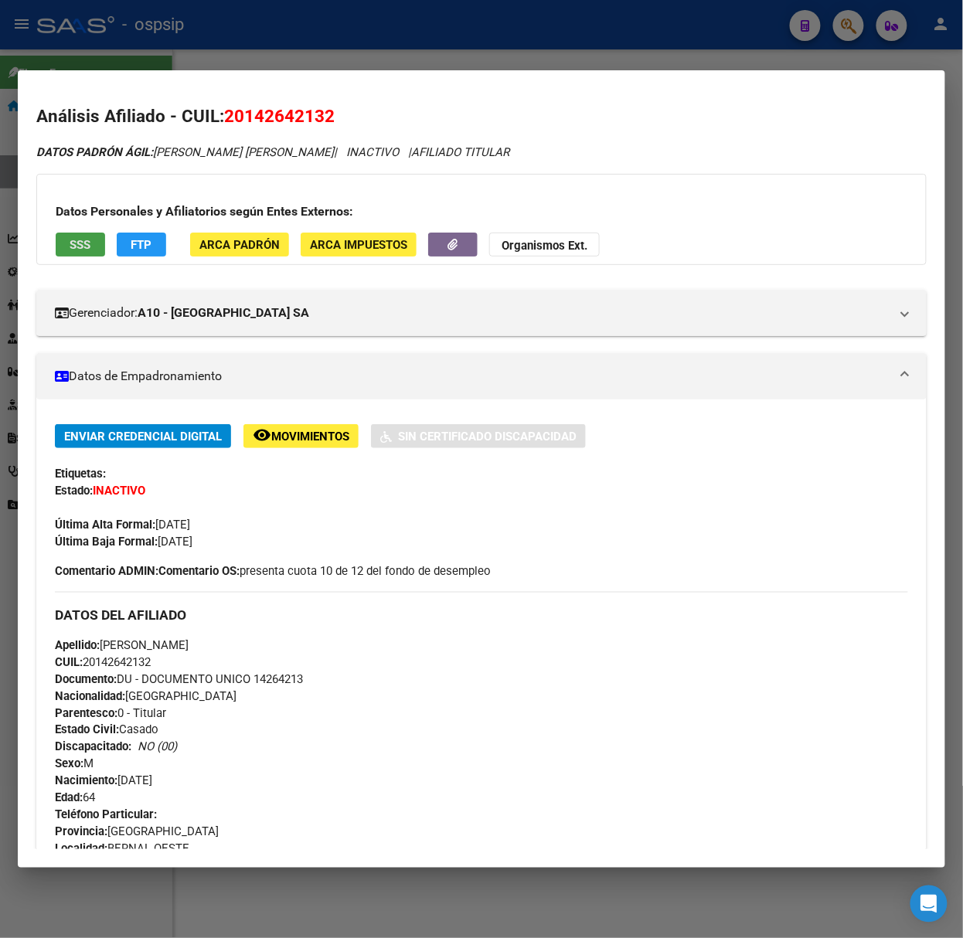
click at [60, 235] on button "SSS" at bounding box center [80, 245] width 49 height 24
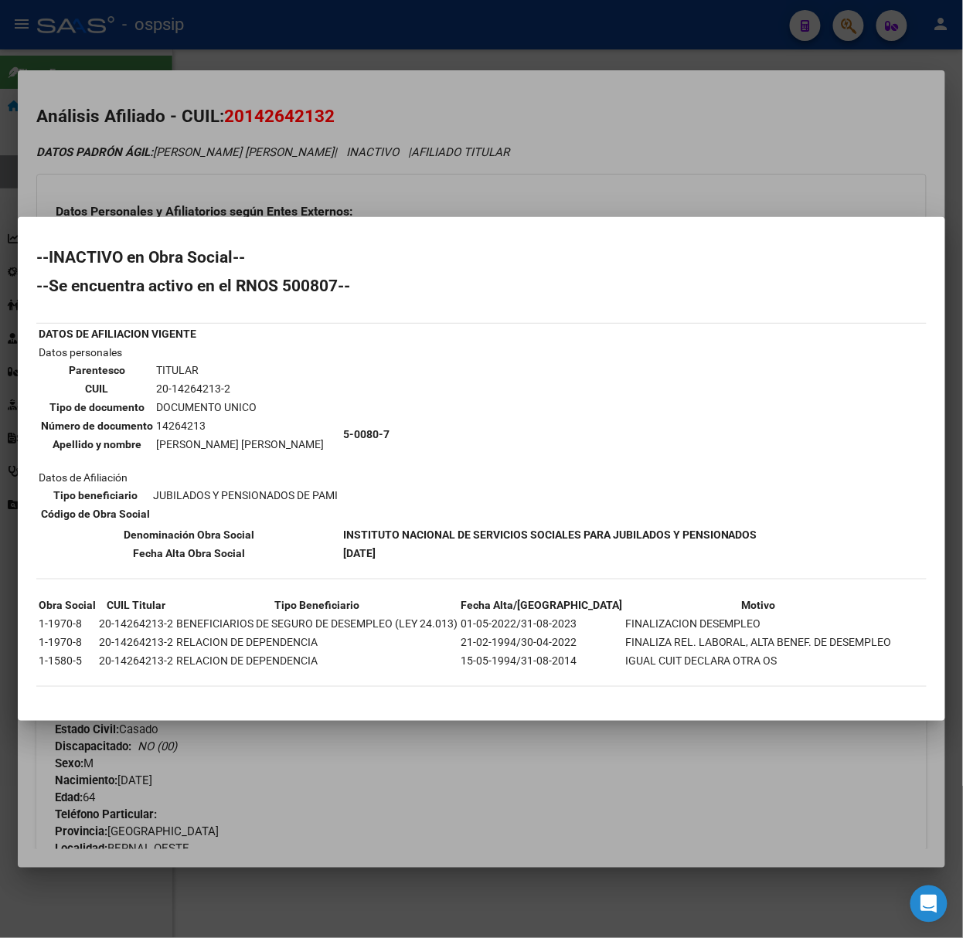
click at [193, 179] on div at bounding box center [481, 469] width 963 height 938
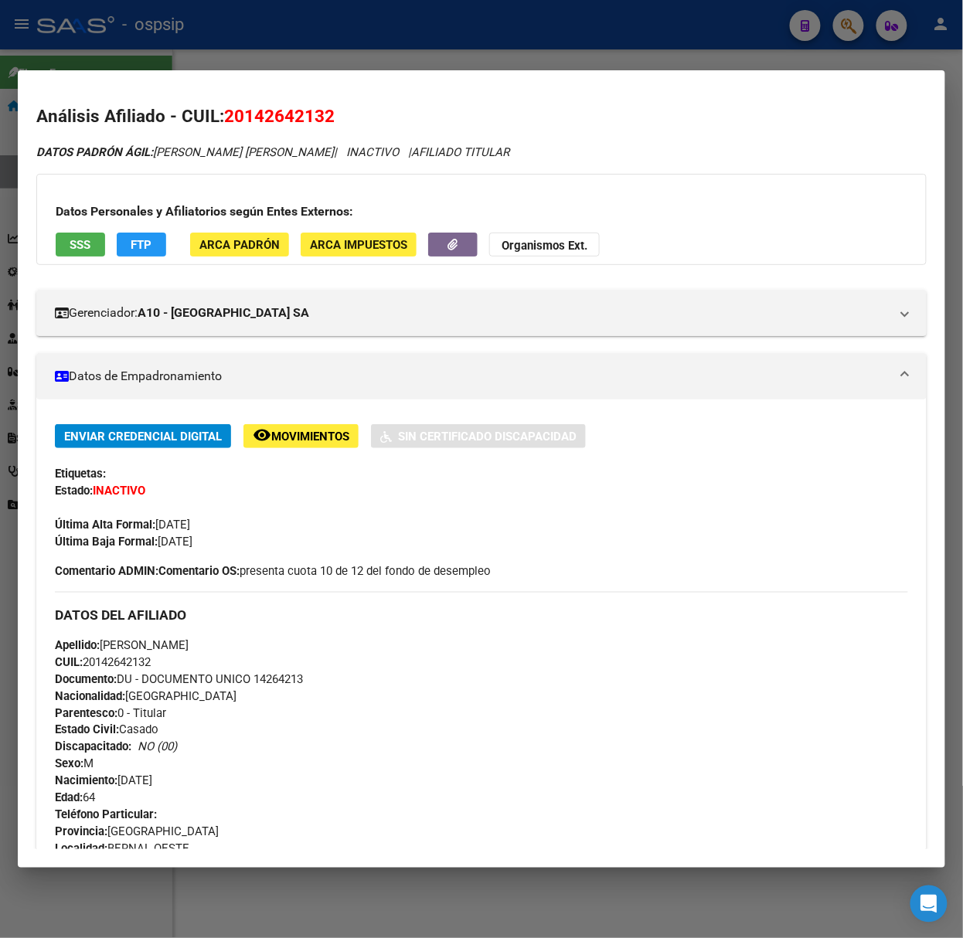
click at [152, 42] on div at bounding box center [481, 469] width 963 height 938
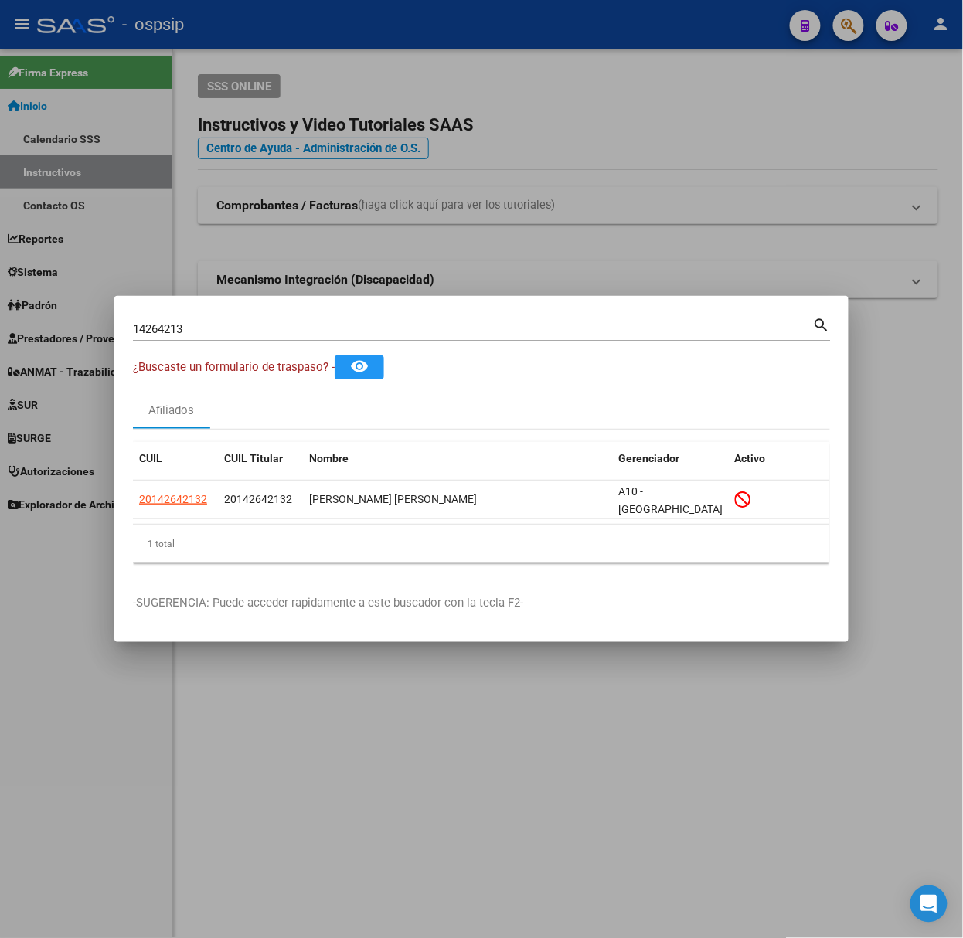
click at [205, 337] on div "14264213 Buscar (apellido, dni, [PERSON_NAME], [PERSON_NAME], cuit, obra social)" at bounding box center [473, 329] width 680 height 23
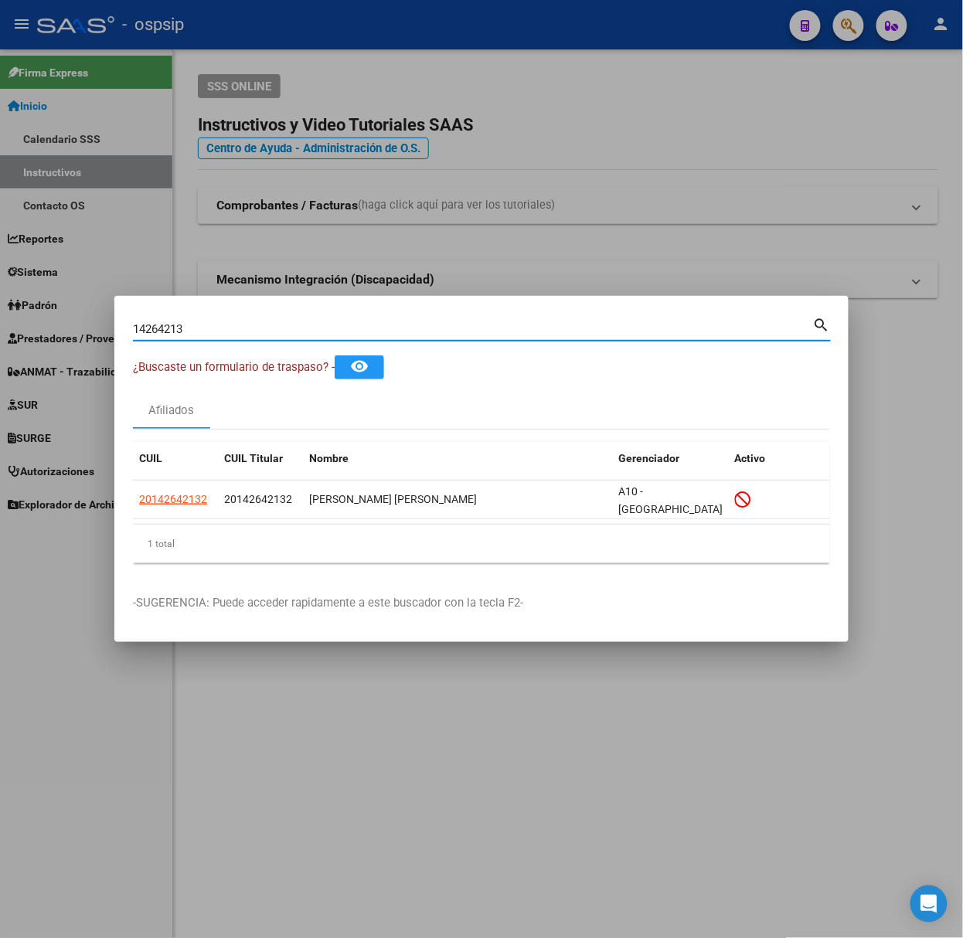
click at [205, 322] on input "14264213" at bounding box center [473, 329] width 680 height 14
type input "39161145"
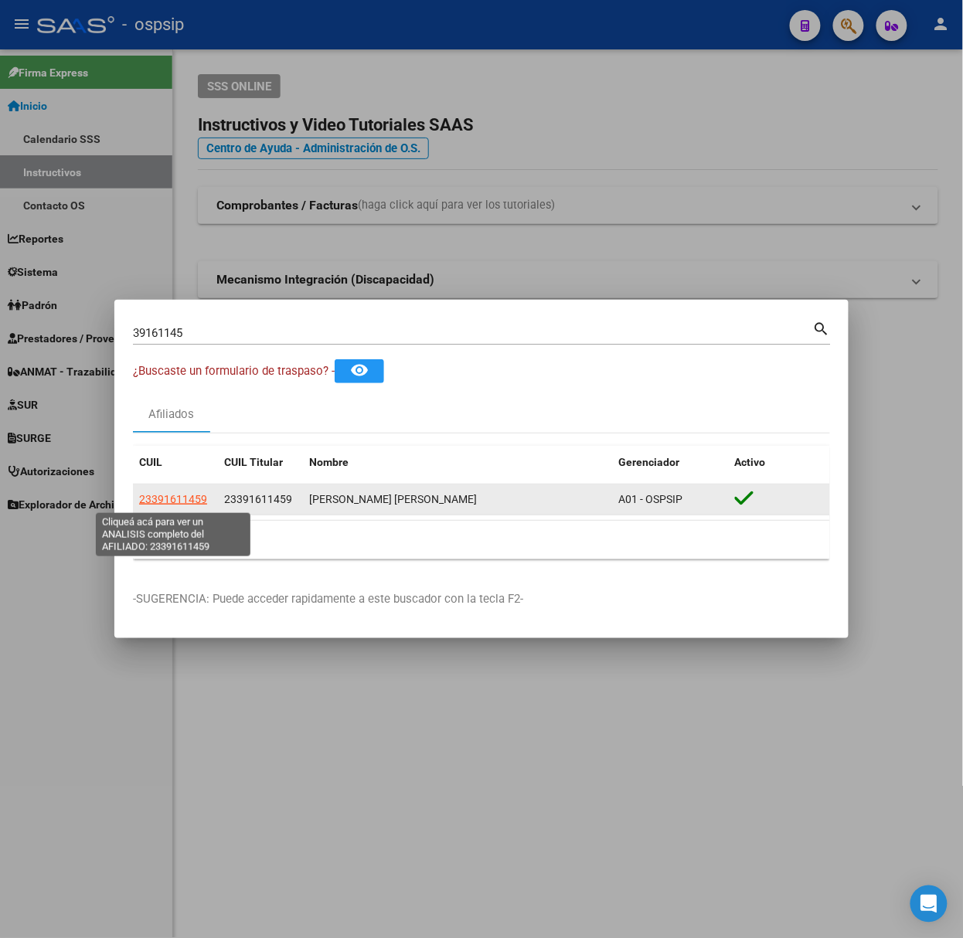
click at [152, 496] on span "23391611459" at bounding box center [173, 499] width 68 height 12
type textarea "23391611459"
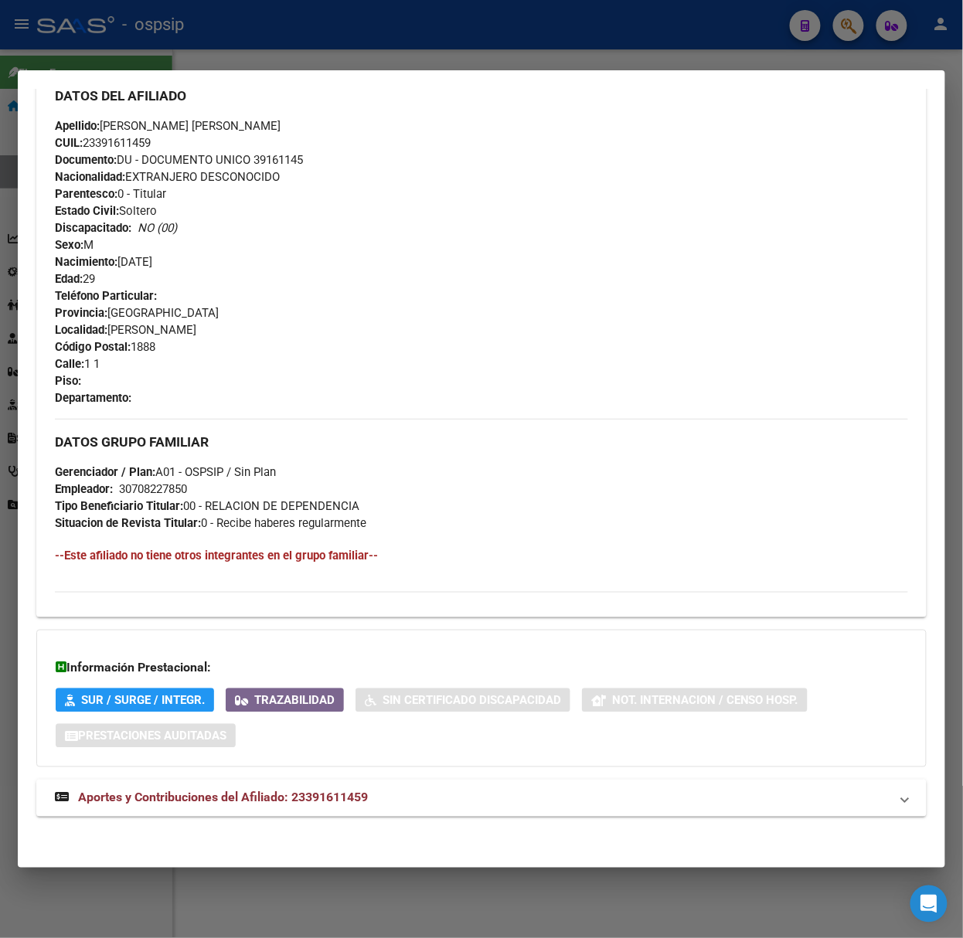
scroll to position [540, 0]
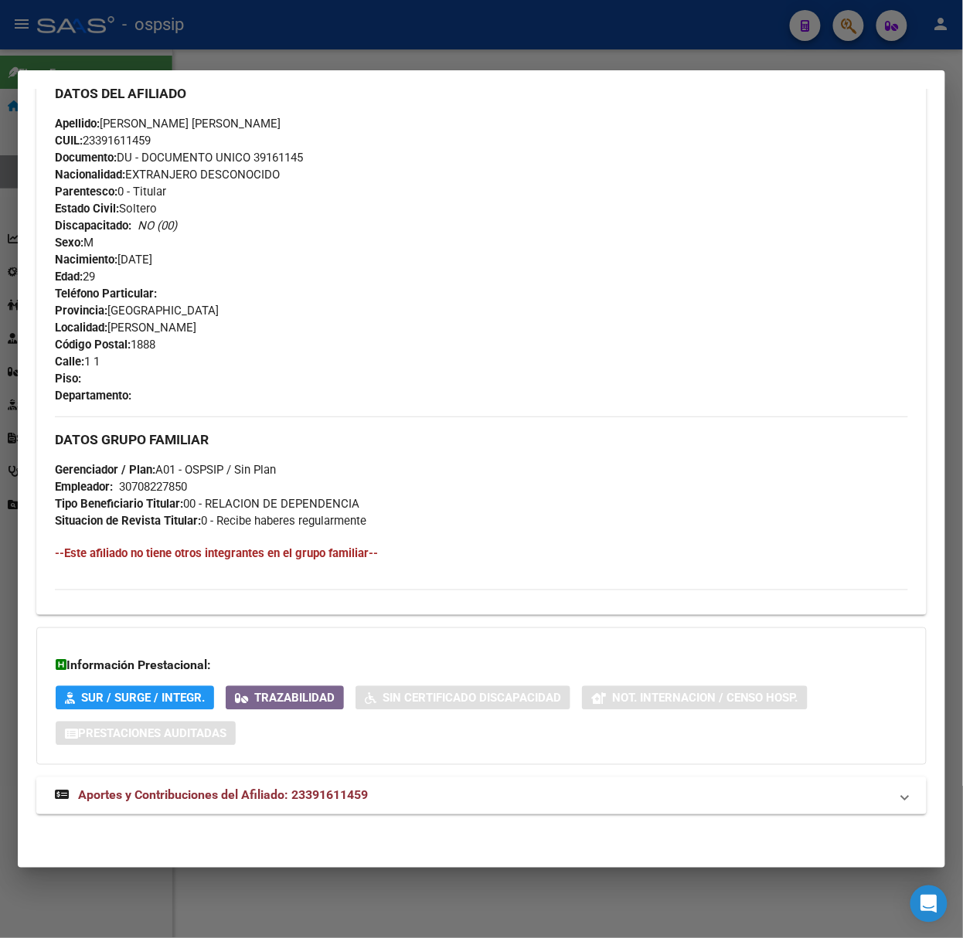
click at [311, 812] on mat-expansion-panel-header "Aportes y Contribuciones del Afiliado: 23391611459" at bounding box center [481, 796] width 890 height 37
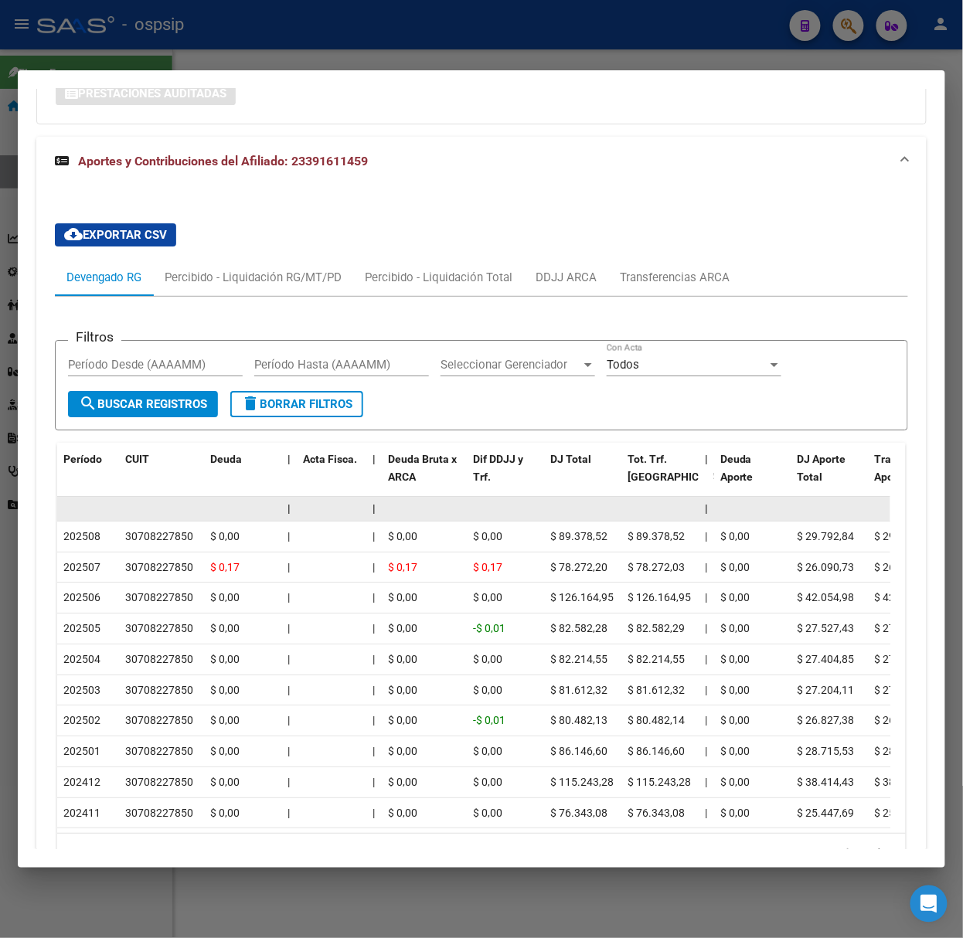
scroll to position [1294, 0]
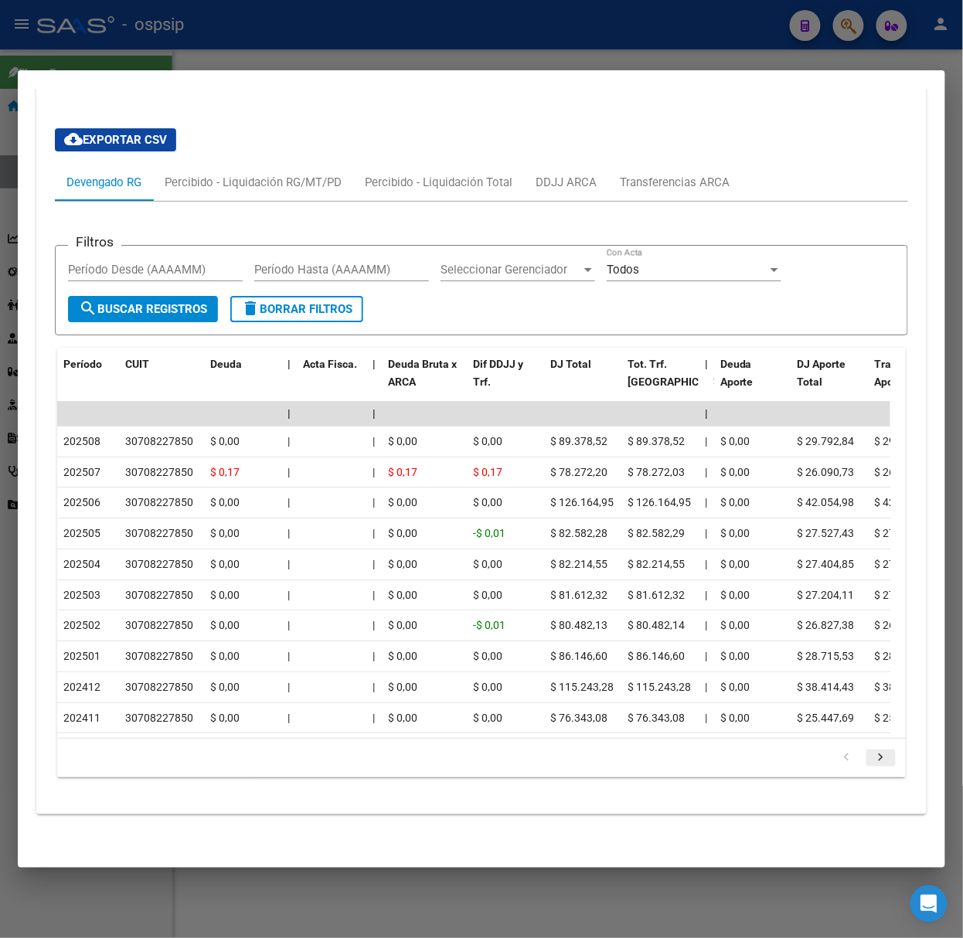
click at [871, 755] on icon "go to next page" at bounding box center [881, 760] width 20 height 19
click at [873, 762] on icon "go to next page" at bounding box center [881, 760] width 20 height 19
click at [267, 66] on div at bounding box center [481, 469] width 963 height 938
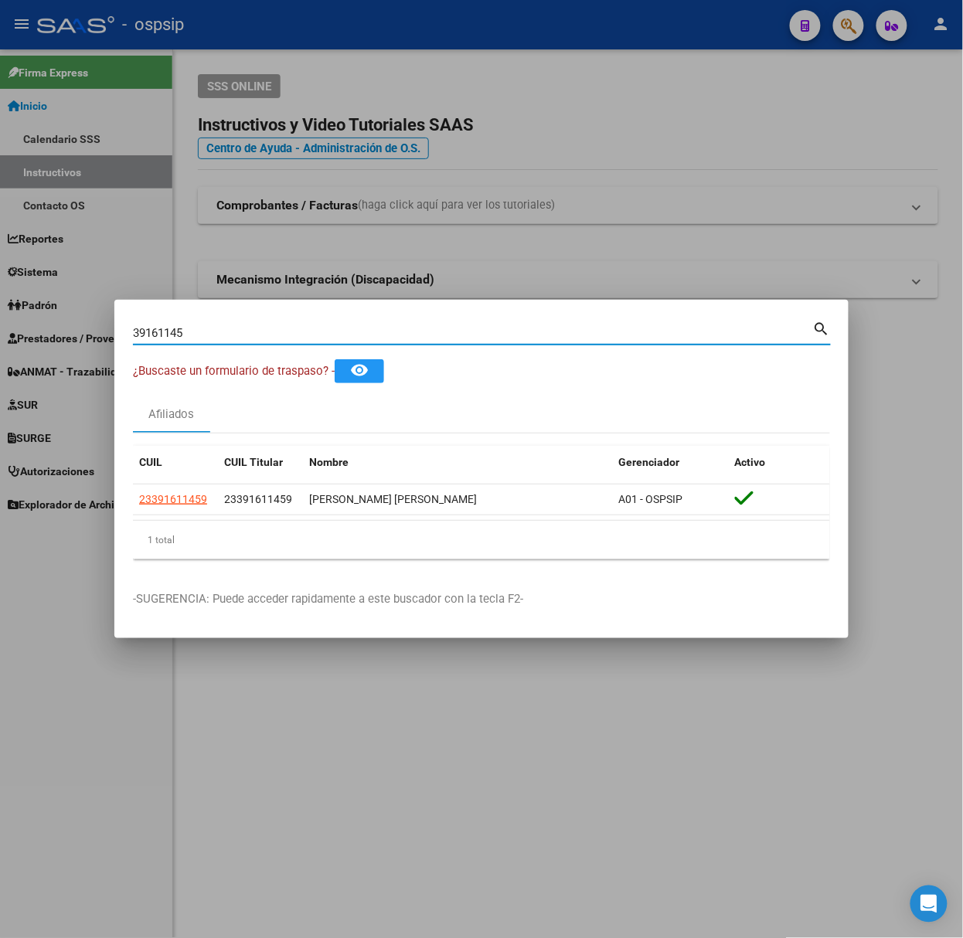
click at [285, 332] on input "39161145" at bounding box center [473, 333] width 680 height 14
type input "21056746"
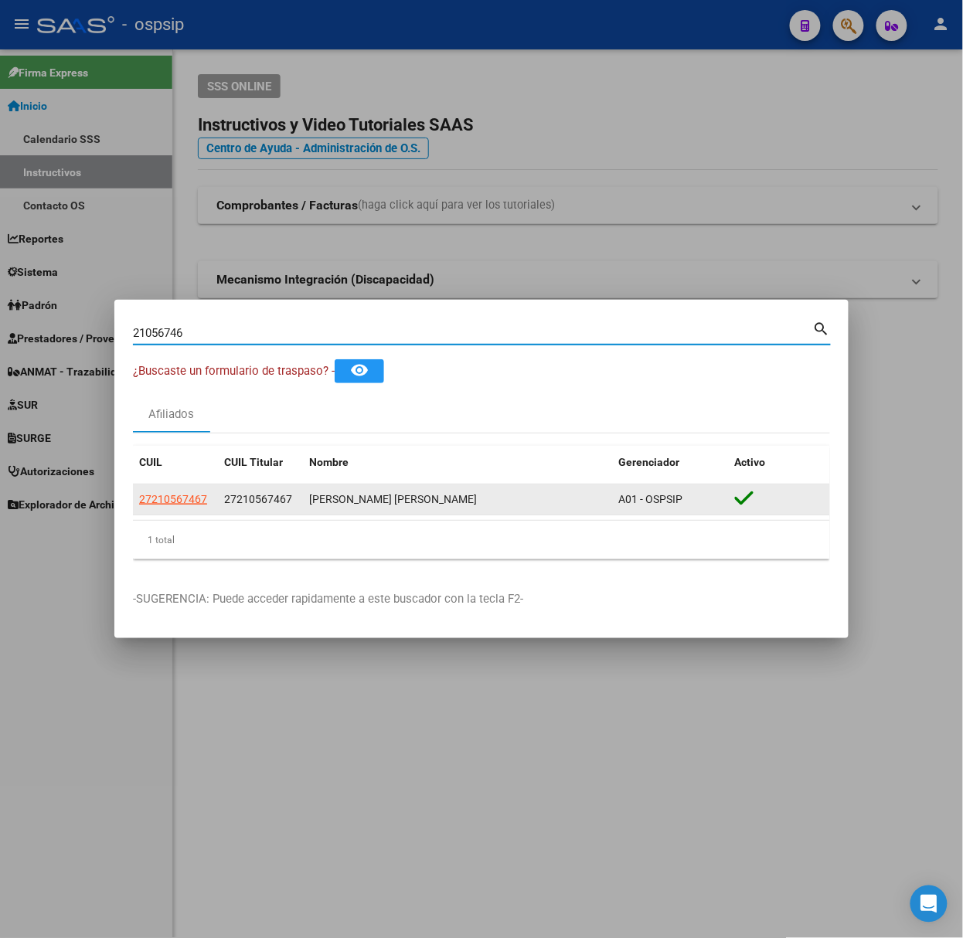
click at [206, 492] on app-link-go-to "27210567467" at bounding box center [173, 500] width 68 height 18
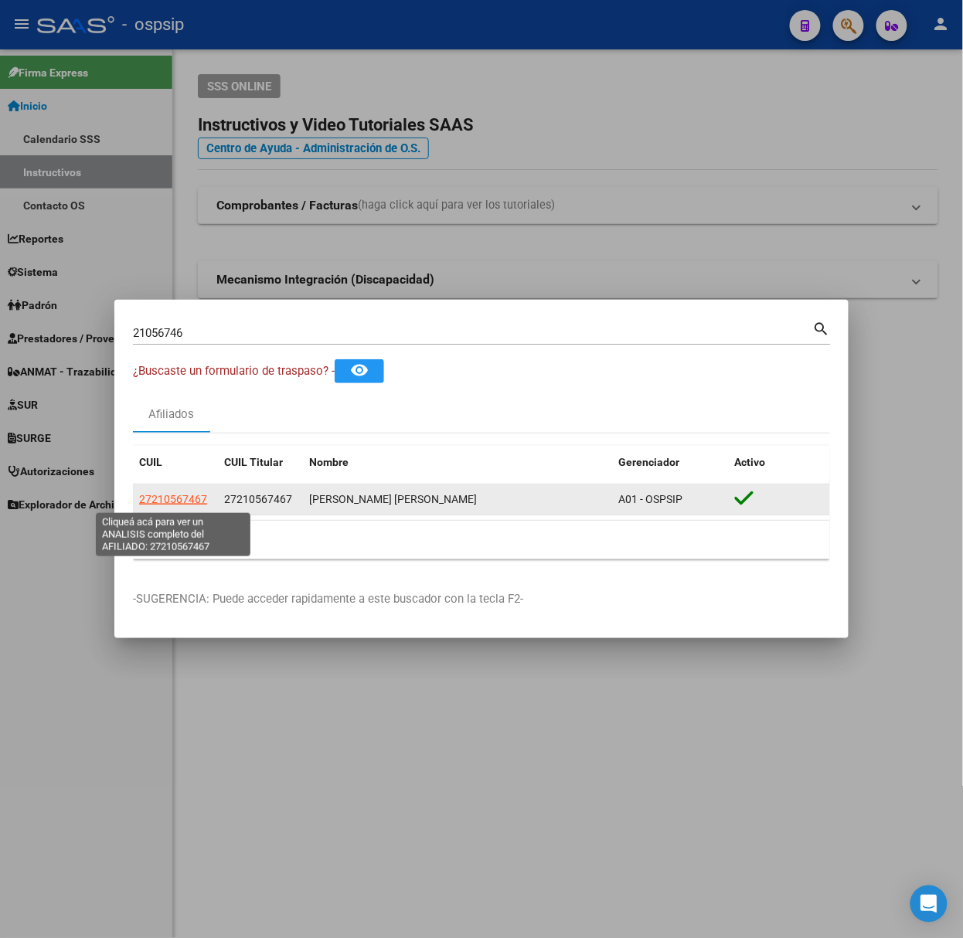
click at [199, 499] on span "27210567467" at bounding box center [173, 499] width 68 height 12
type textarea "27210567467"
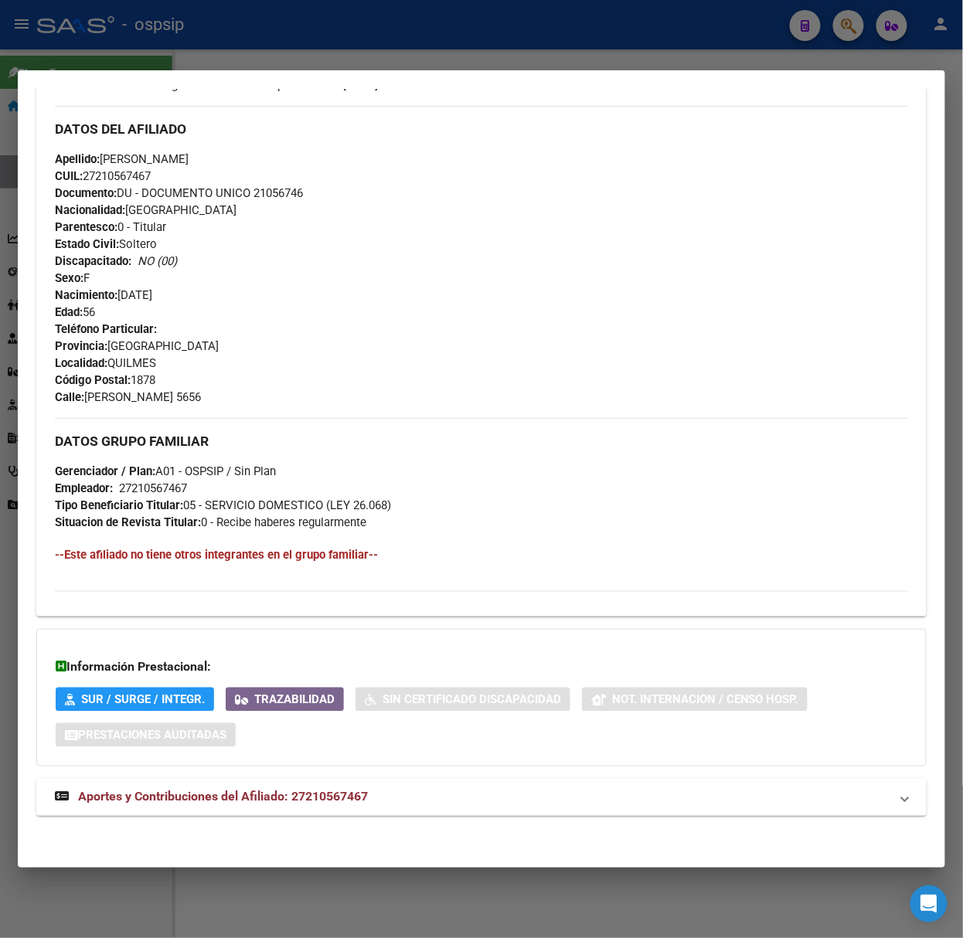
scroll to position [489, 0]
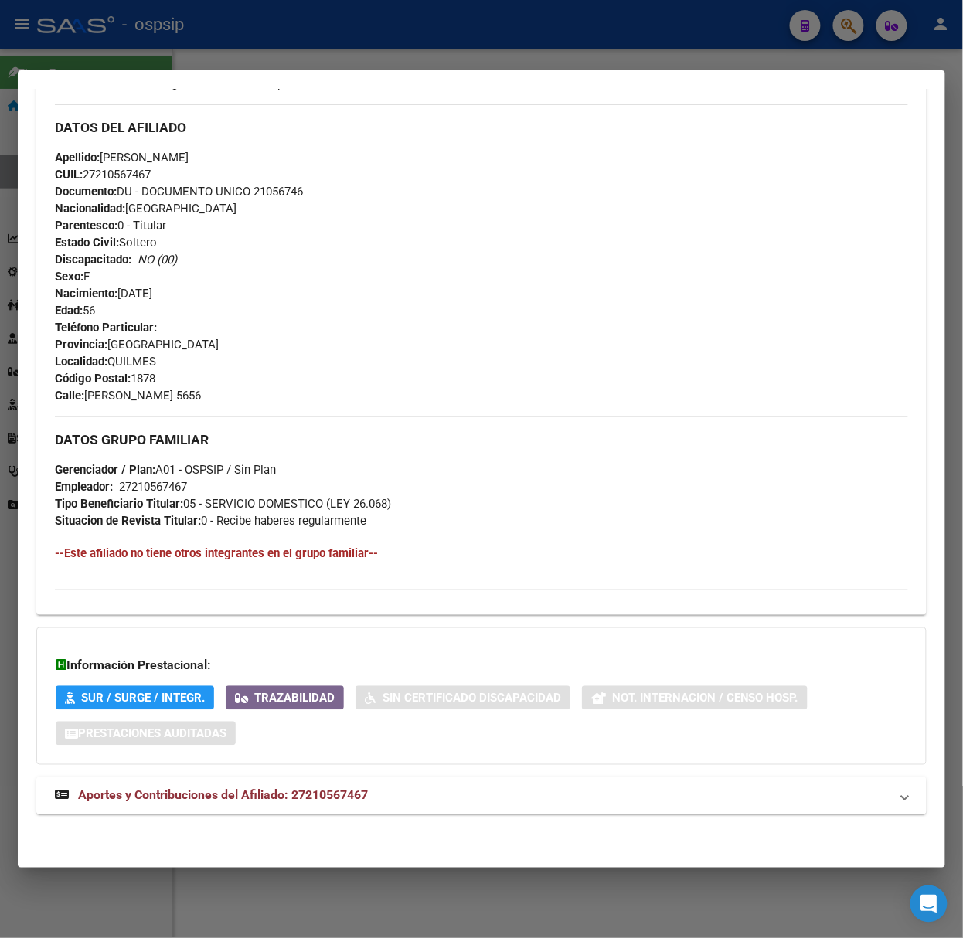
click at [374, 787] on mat-panel-title "Aportes y Contribuciones del Afiliado: 27210567467" at bounding box center [472, 796] width 835 height 19
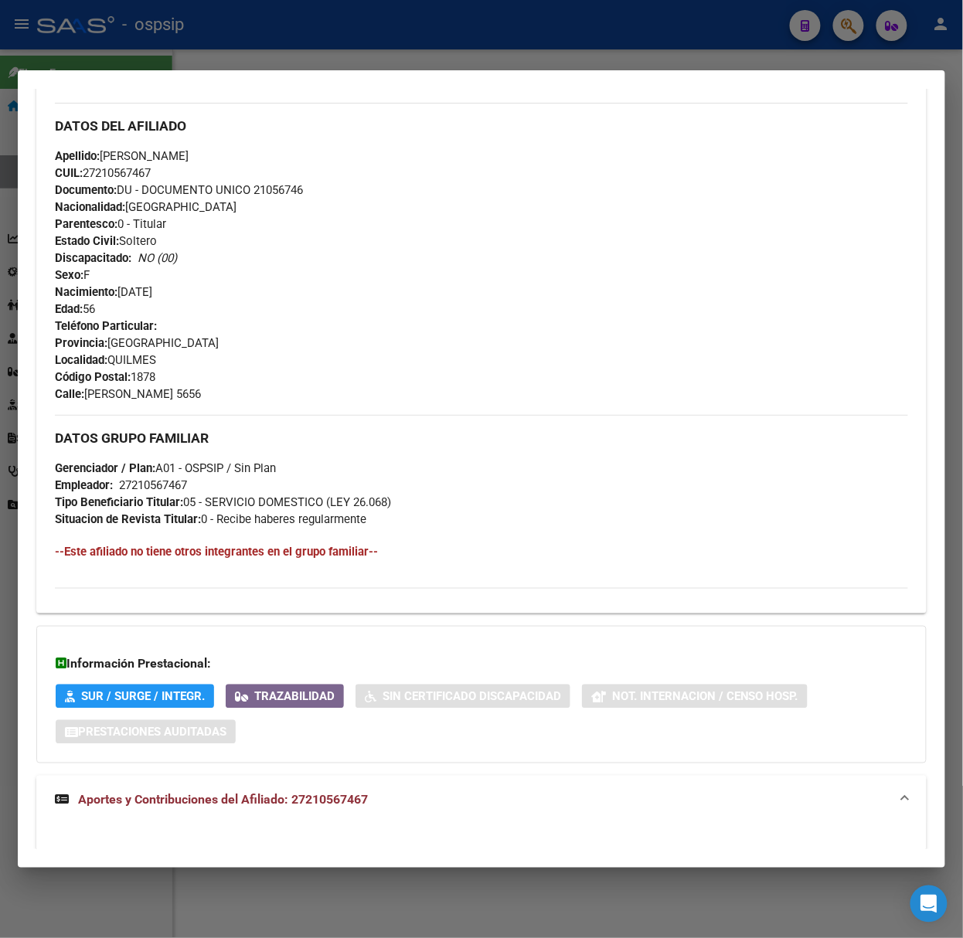
scroll to position [1176, 0]
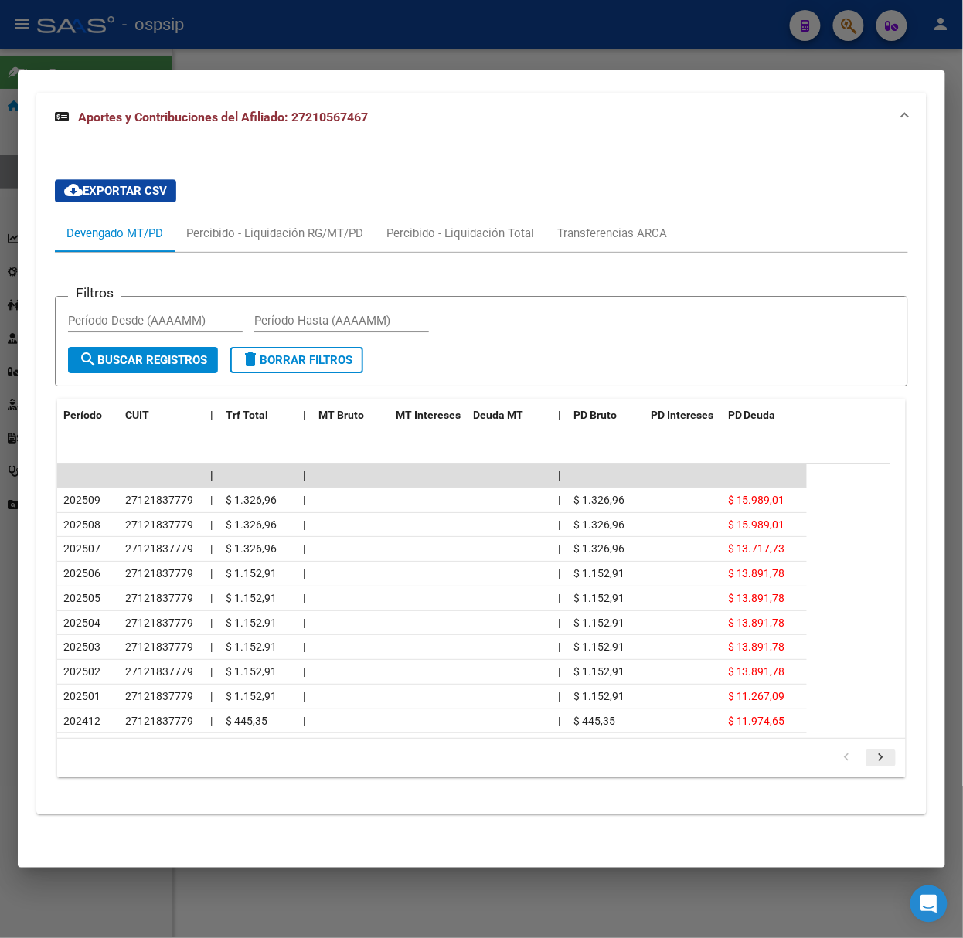
click at [877, 756] on link "go to next page" at bounding box center [880, 758] width 29 height 17
click at [875, 759] on icon "go to next page" at bounding box center [881, 760] width 20 height 19
click at [325, 47] on div at bounding box center [481, 469] width 963 height 938
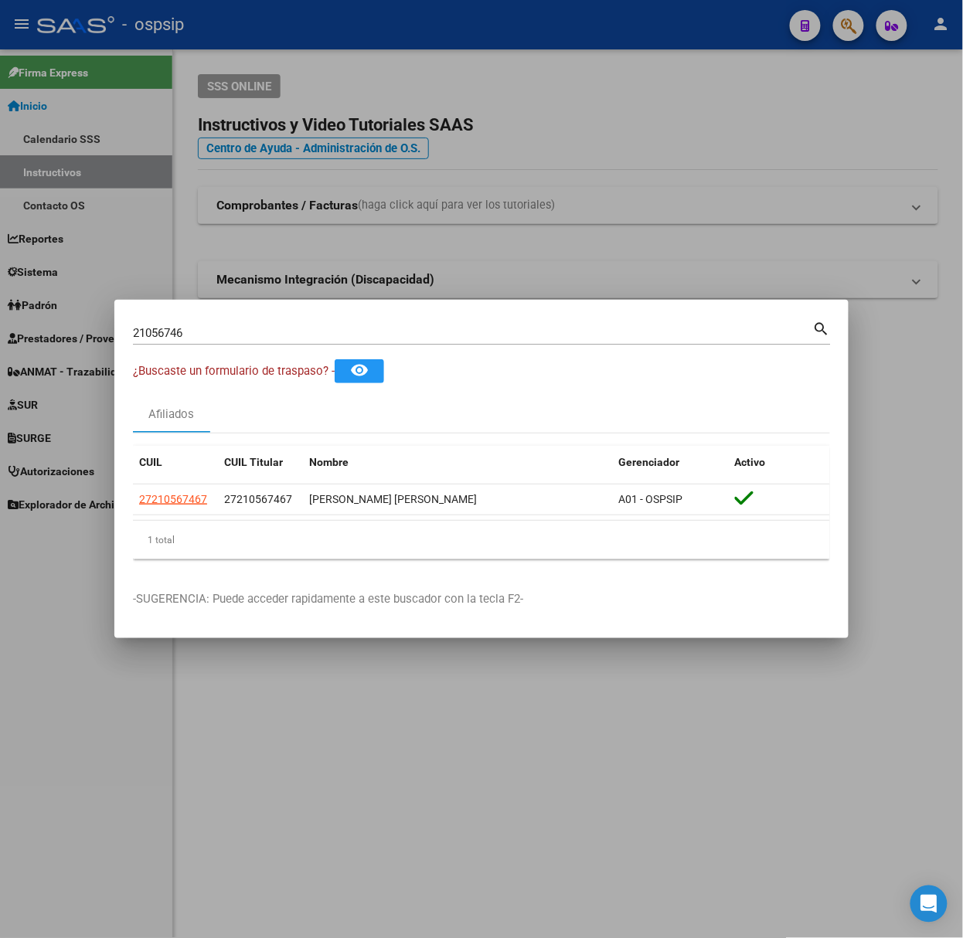
click at [260, 331] on input "21056746" at bounding box center [473, 333] width 680 height 14
type input "16518755"
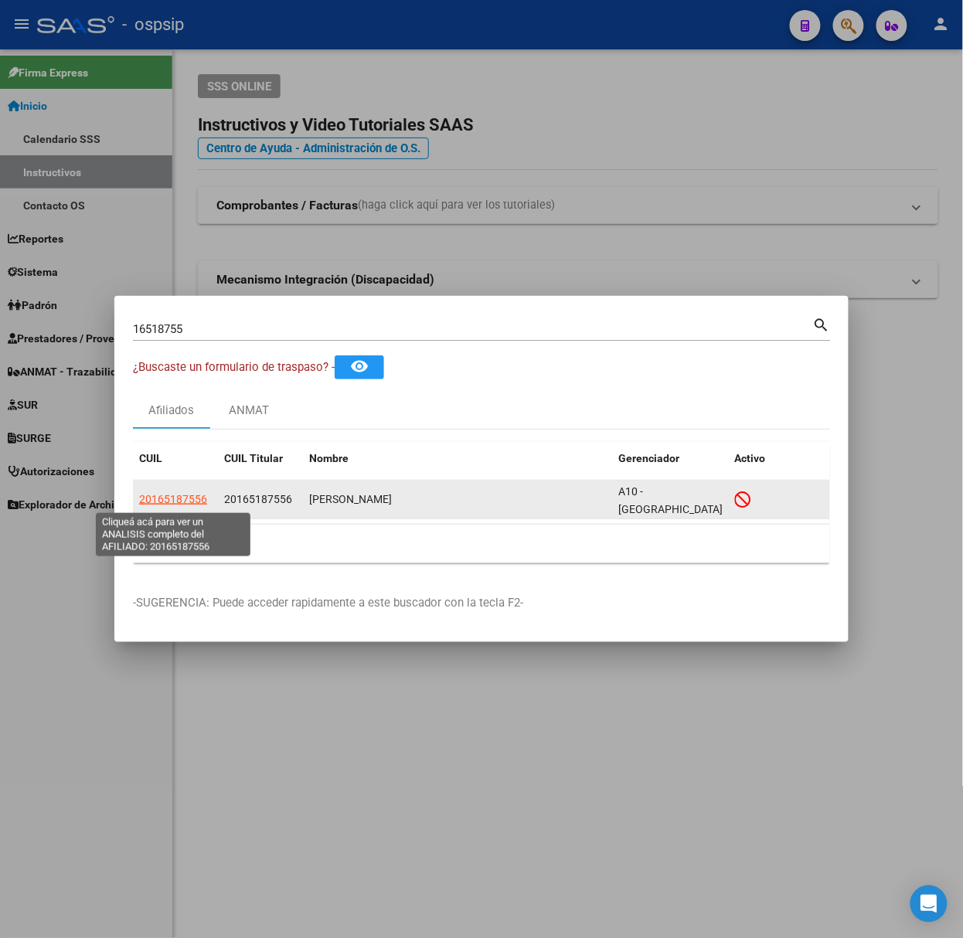
click at [186, 499] on span "20165187556" at bounding box center [173, 499] width 68 height 12
type textarea "20165187556"
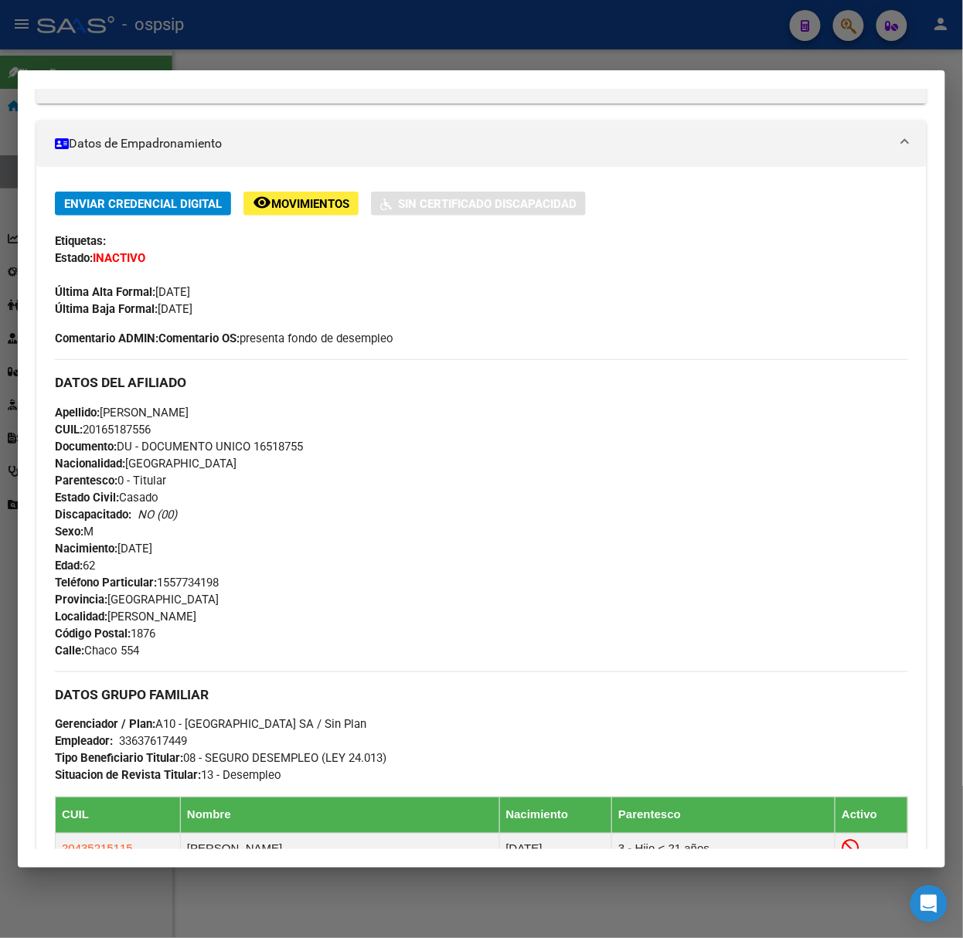
scroll to position [553, 0]
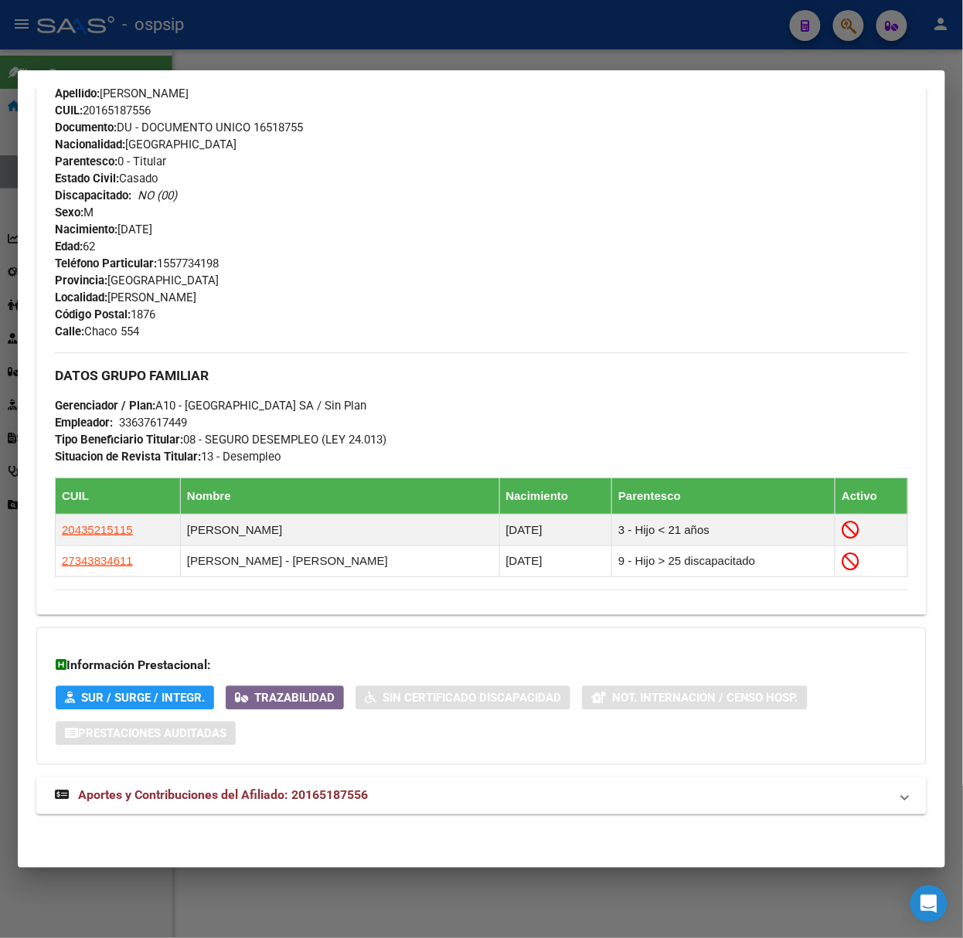
click at [303, 781] on mat-expansion-panel-header "Aportes y Contribuciones del Afiliado: 20165187556" at bounding box center [481, 796] width 890 height 37
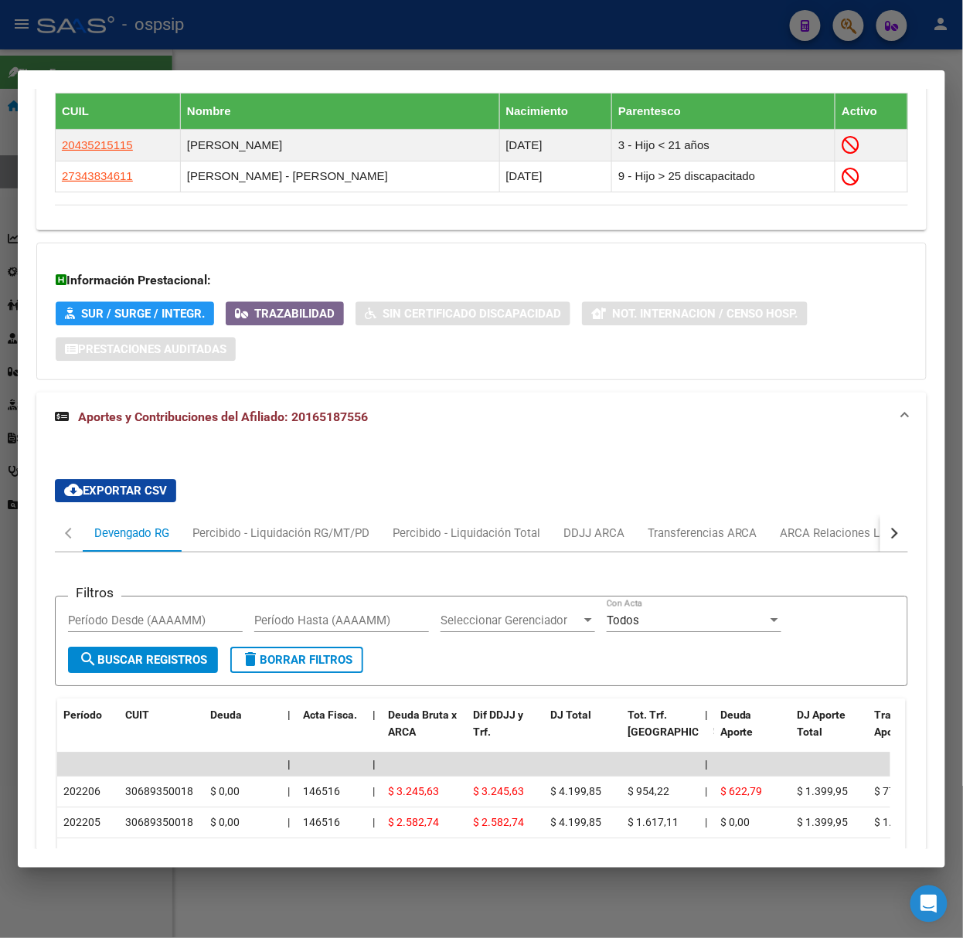
scroll to position [1308, 0]
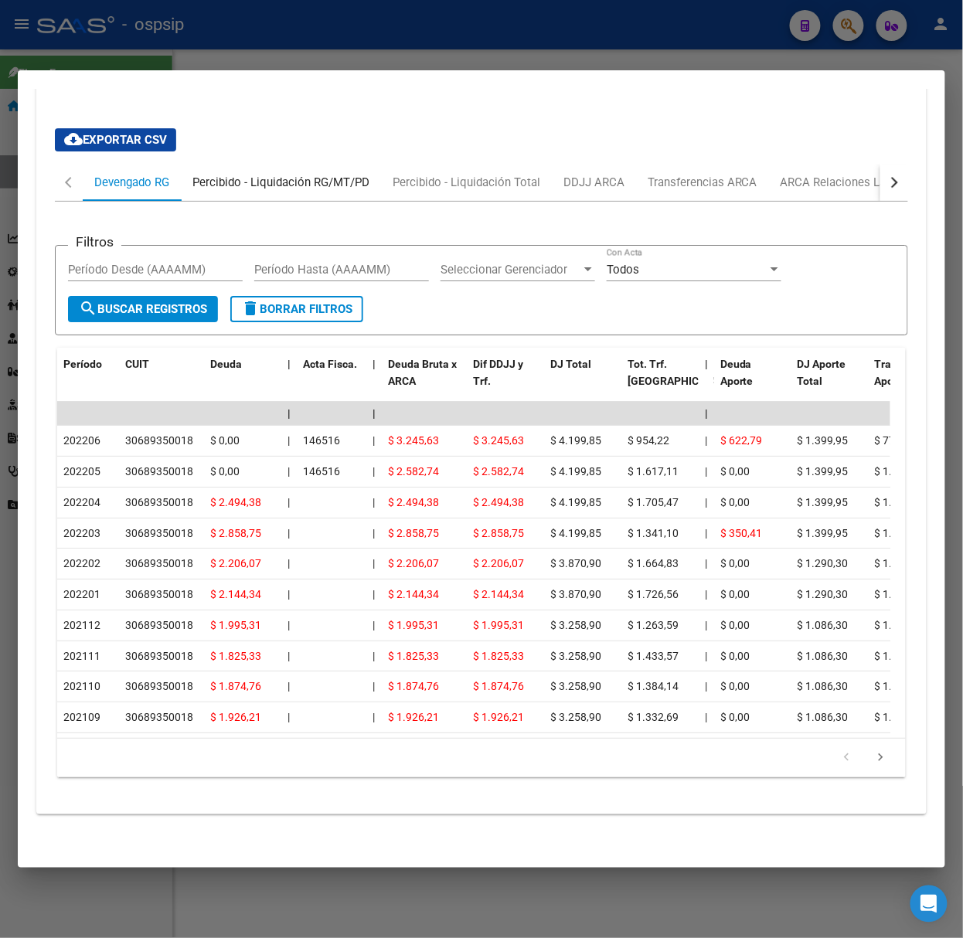
click at [308, 180] on div "Percibido - Liquidación RG/MT/PD" at bounding box center [281, 182] width 200 height 37
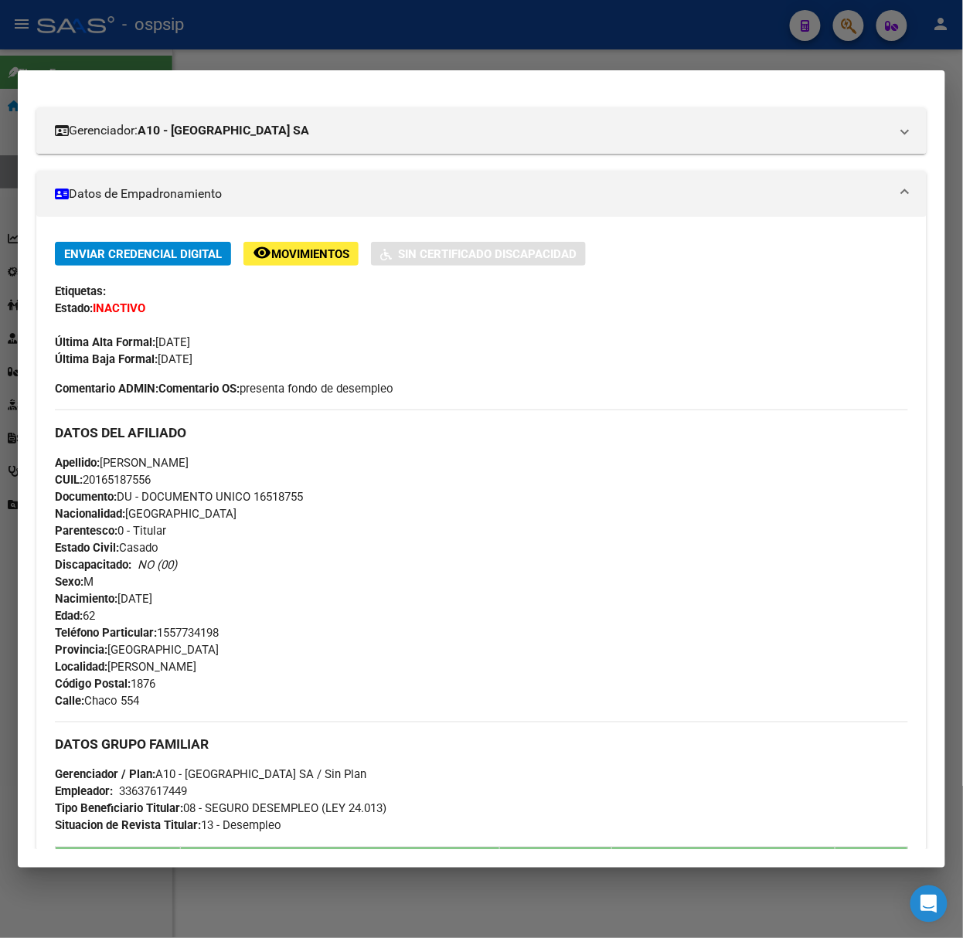
scroll to position [8, 0]
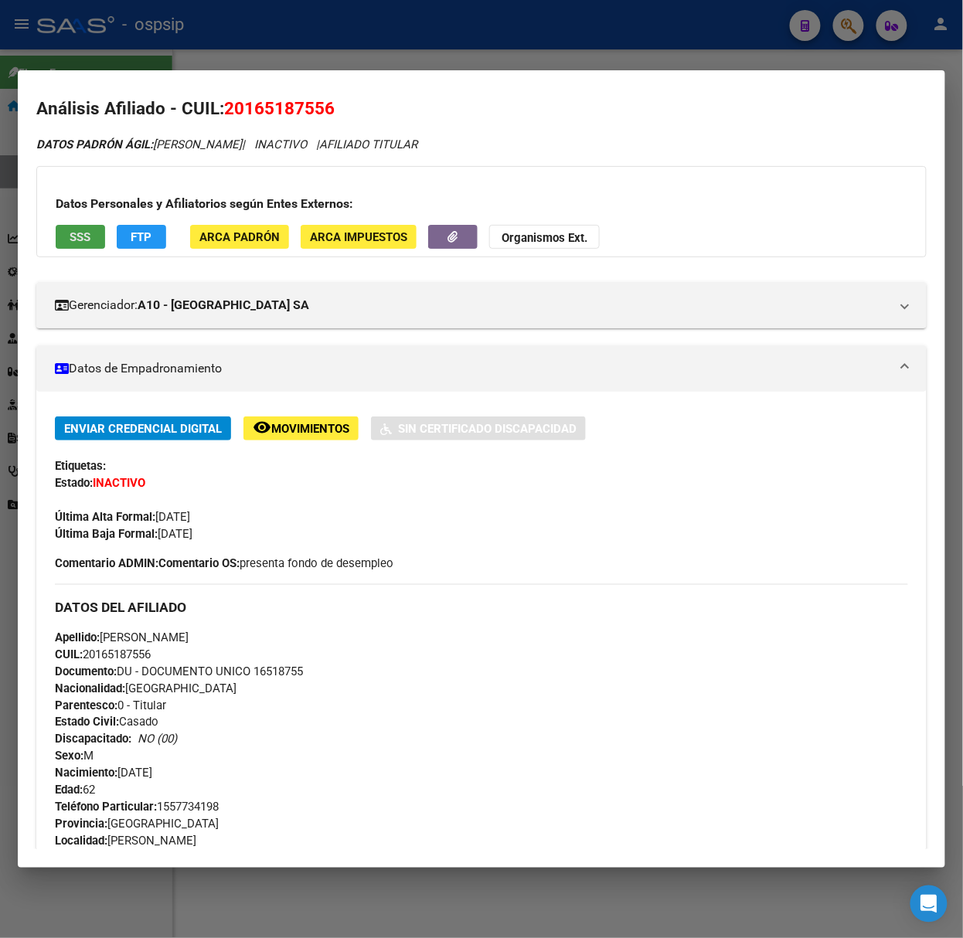
click at [66, 241] on button "SSS" at bounding box center [80, 237] width 49 height 24
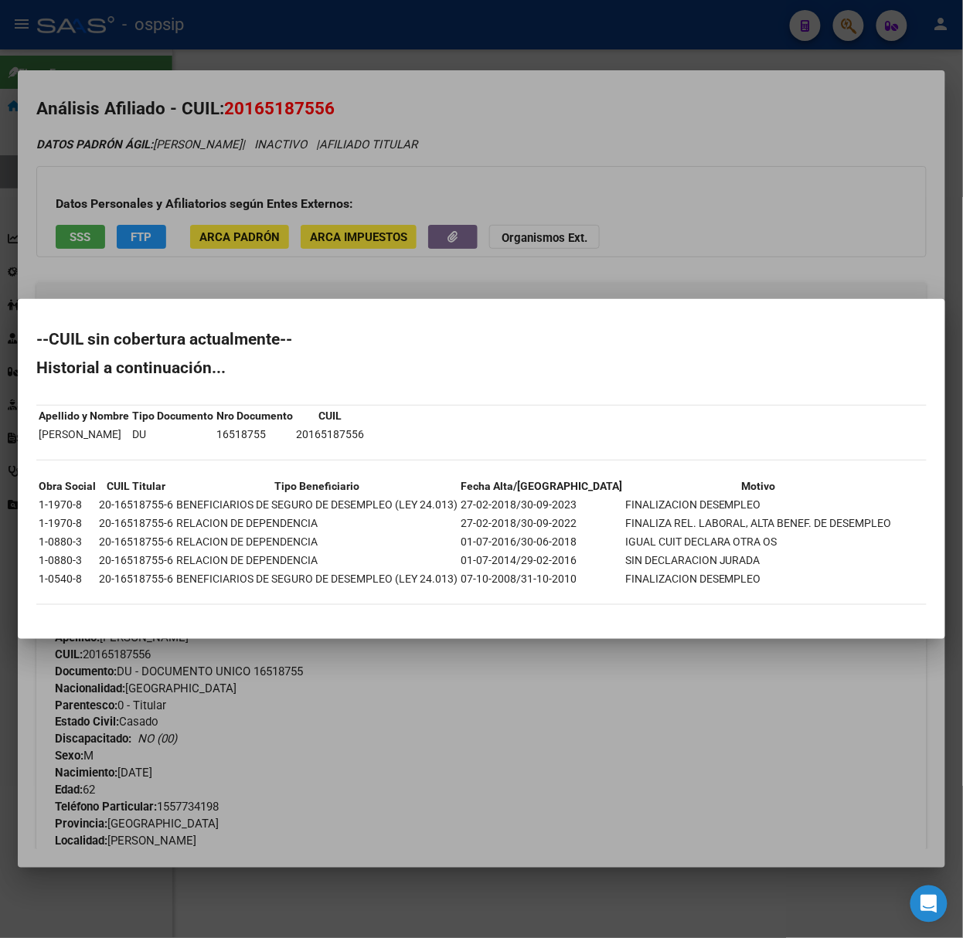
click at [158, 273] on div at bounding box center [481, 469] width 963 height 938
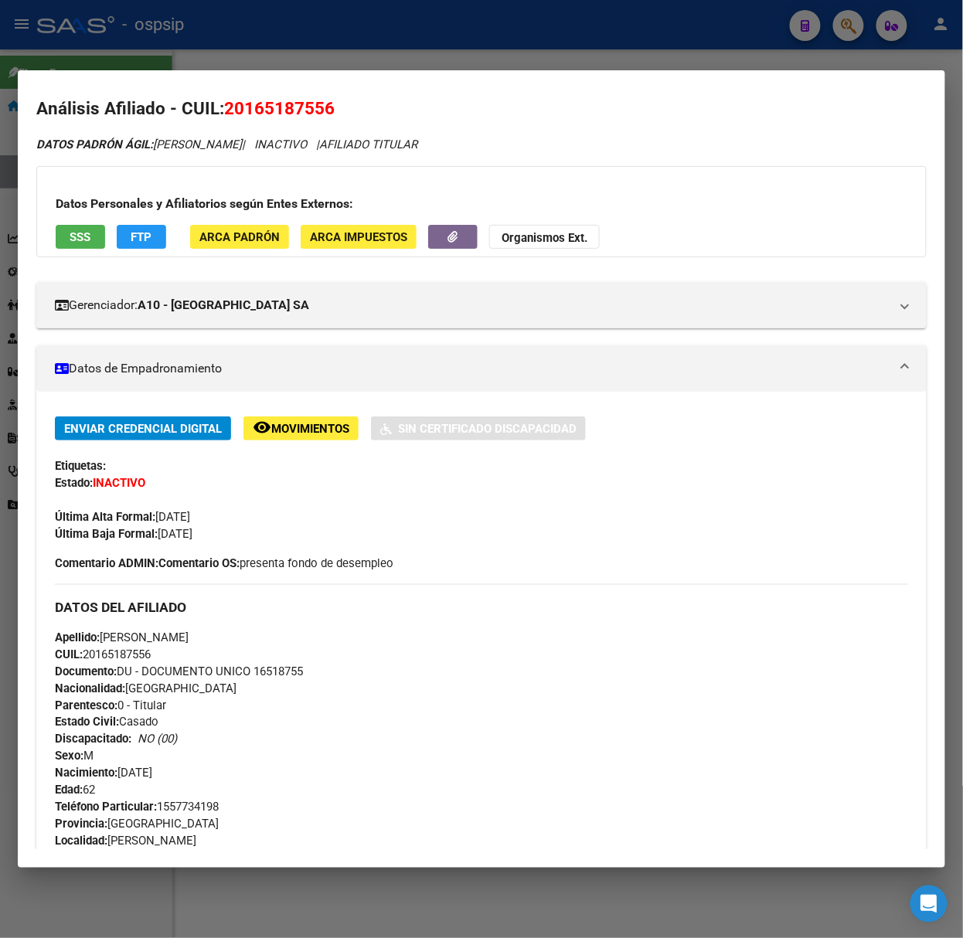
click at [170, 49] on div at bounding box center [481, 469] width 963 height 938
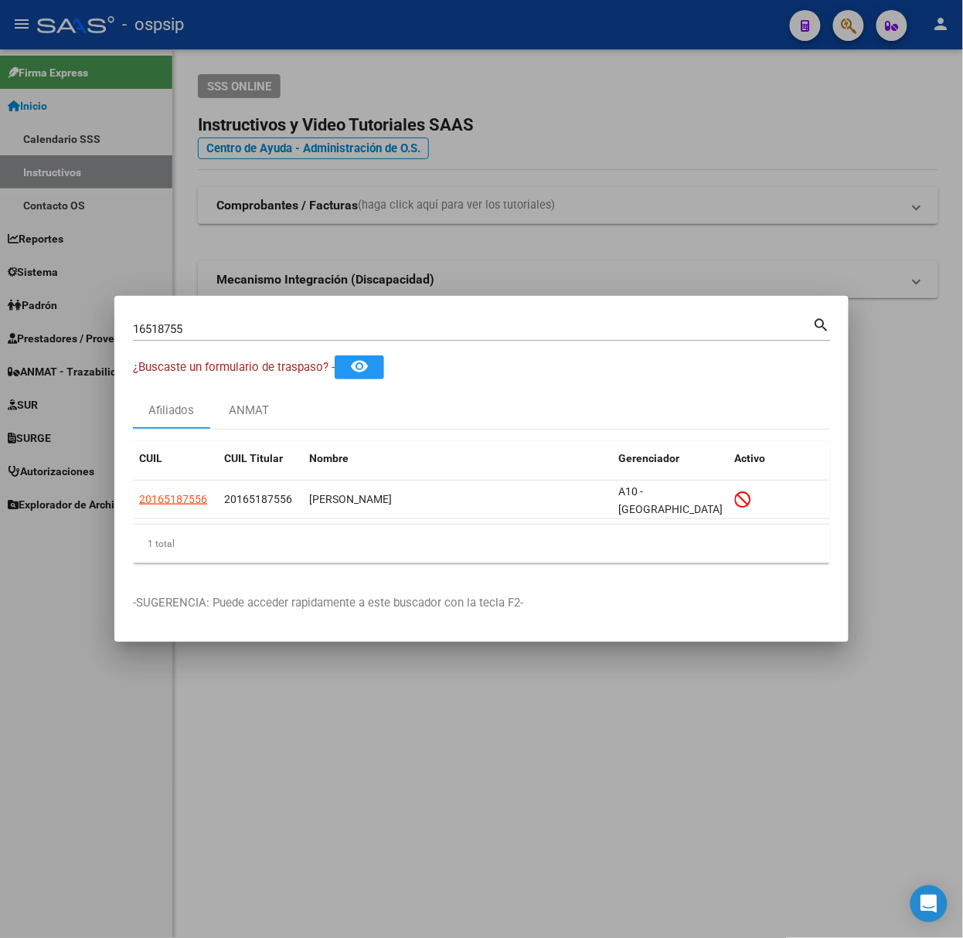
click at [229, 334] on input "16518755" at bounding box center [473, 329] width 680 height 14
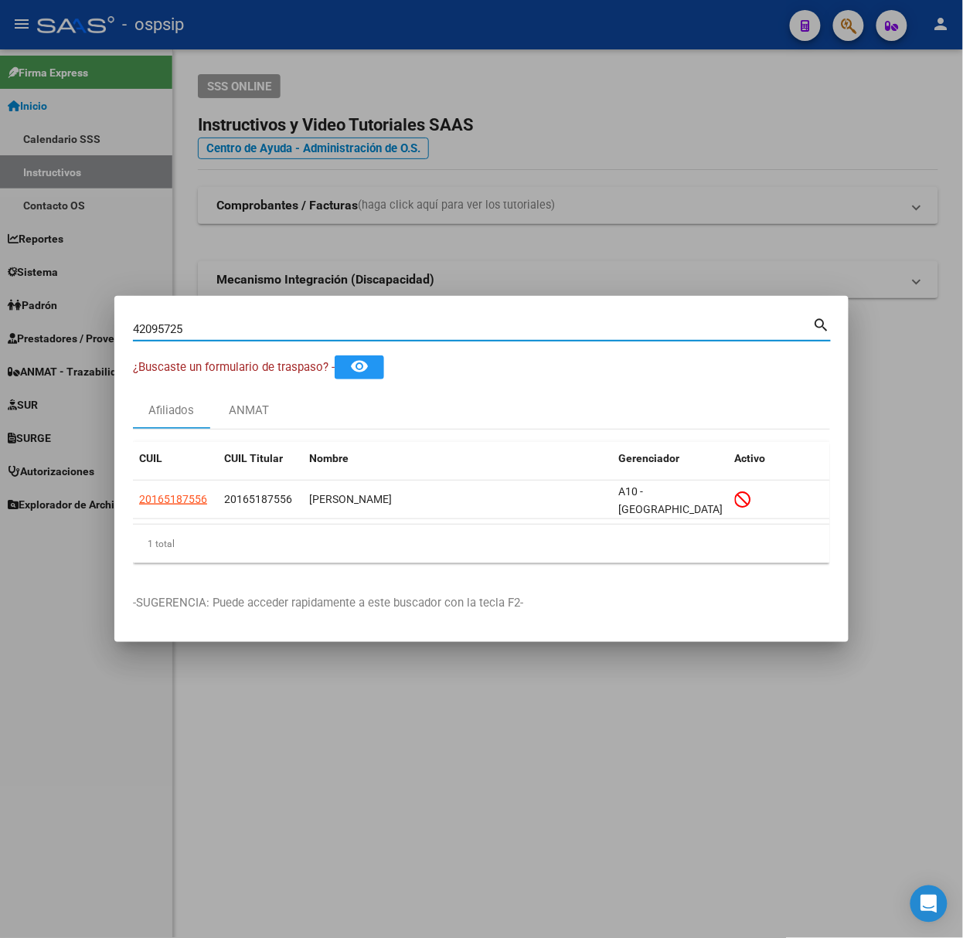
type input "42095725"
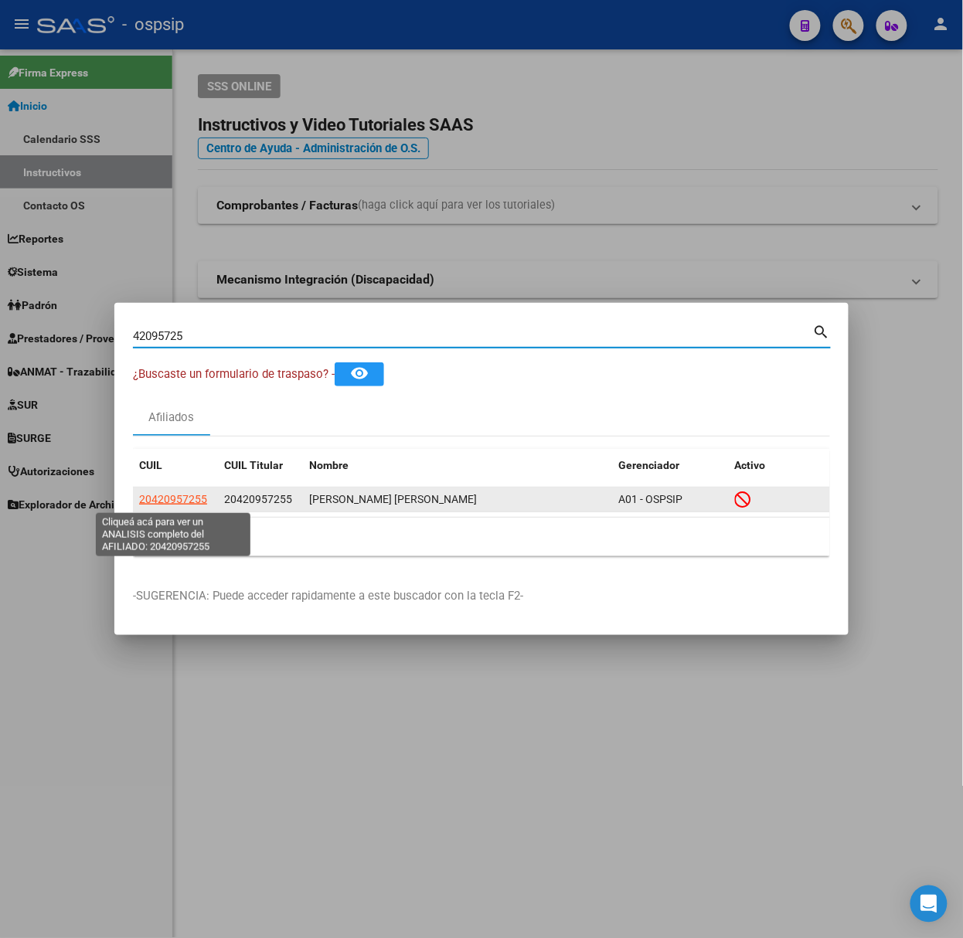
click at [189, 508] on app-link-go-to "20420957255" at bounding box center [173, 500] width 68 height 18
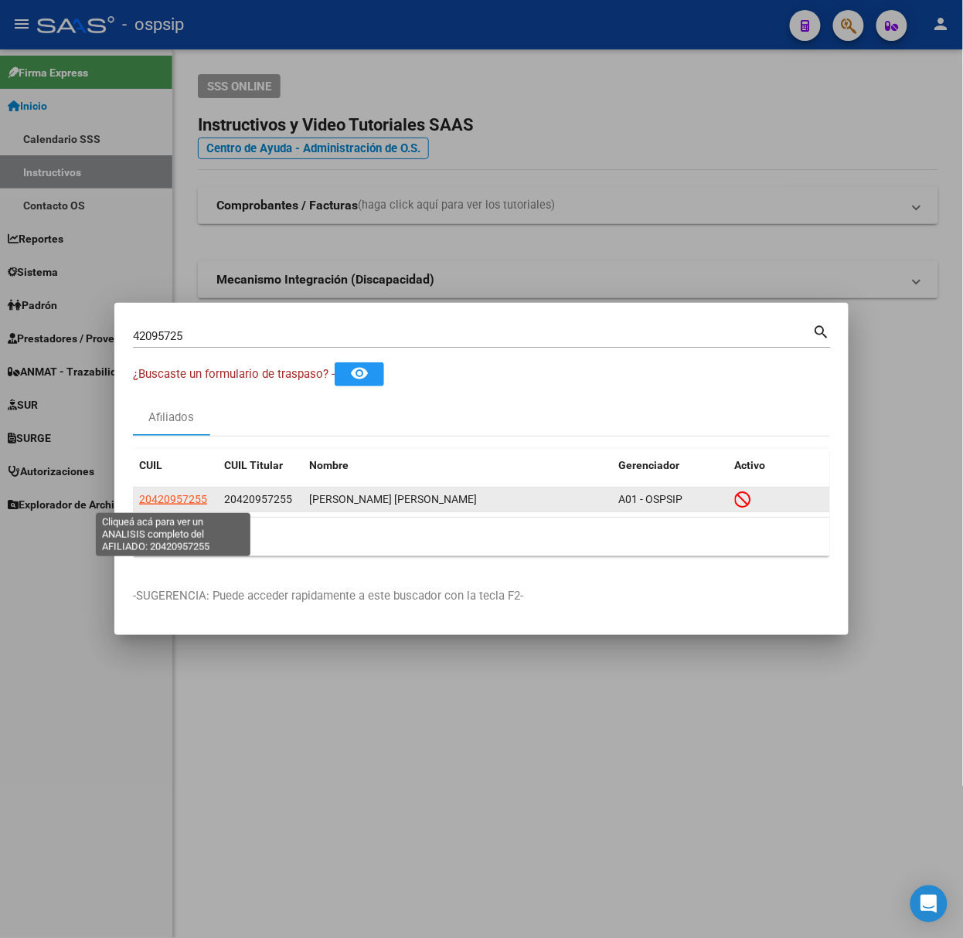
click at [189, 493] on span "20420957255" at bounding box center [173, 499] width 68 height 12
type textarea "20420957255"
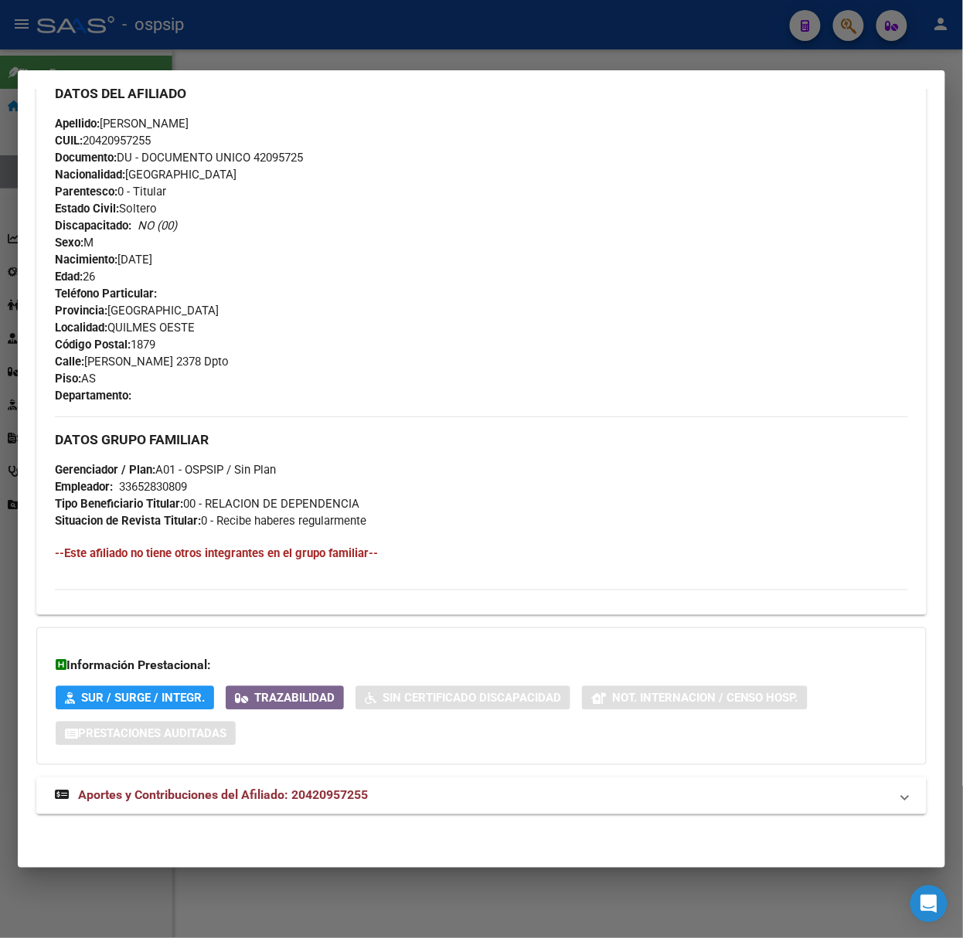
drag, startPoint x: 292, startPoint y: 782, endPoint x: 291, endPoint y: 761, distance: 21.7
click at [294, 783] on mat-expansion-panel-header "Aportes y Contribuciones del Afiliado: 20420957255" at bounding box center [481, 796] width 890 height 37
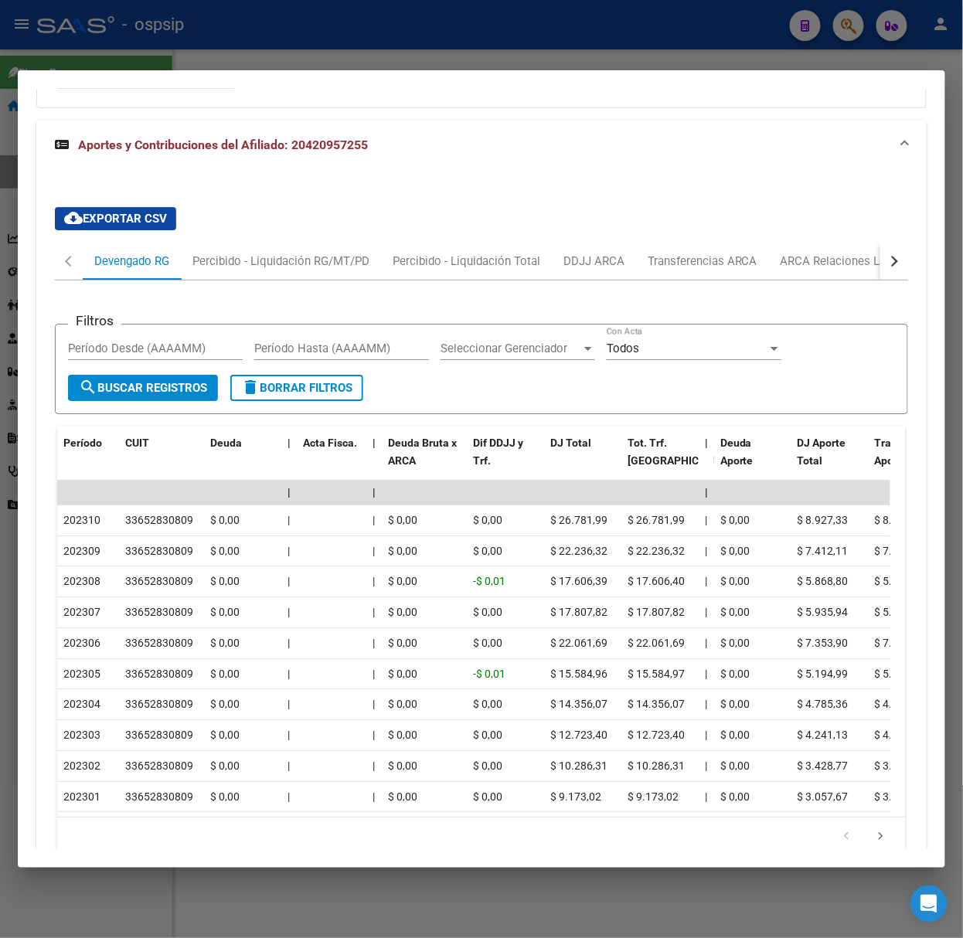
scroll to position [1215, 0]
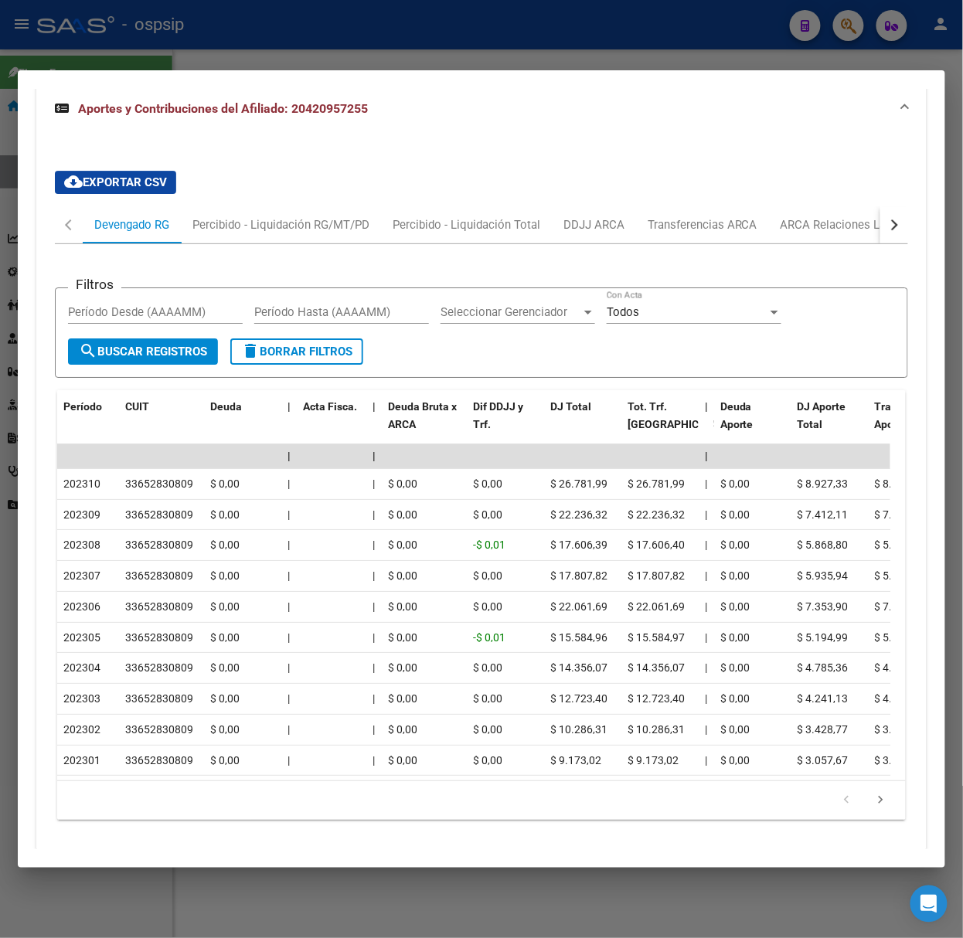
click at [121, 40] on div at bounding box center [481, 469] width 963 height 938
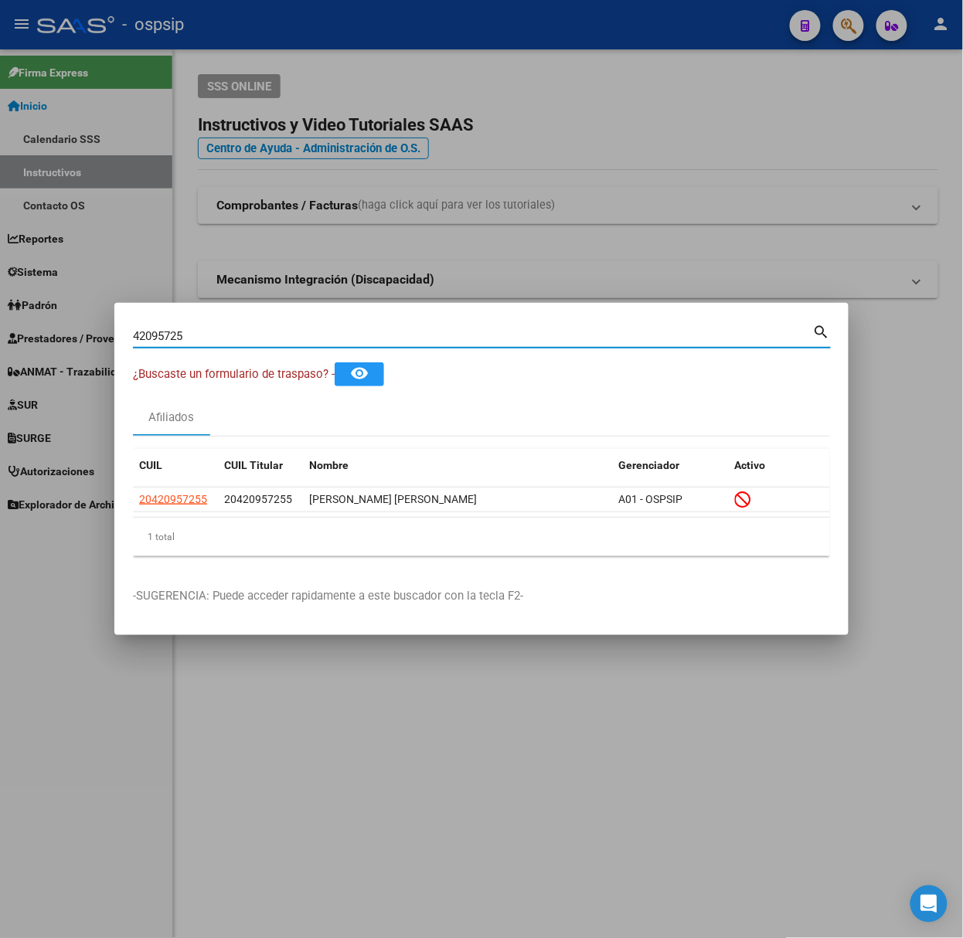
click at [226, 337] on input "42095725" at bounding box center [473, 336] width 680 height 14
type input "43902000"
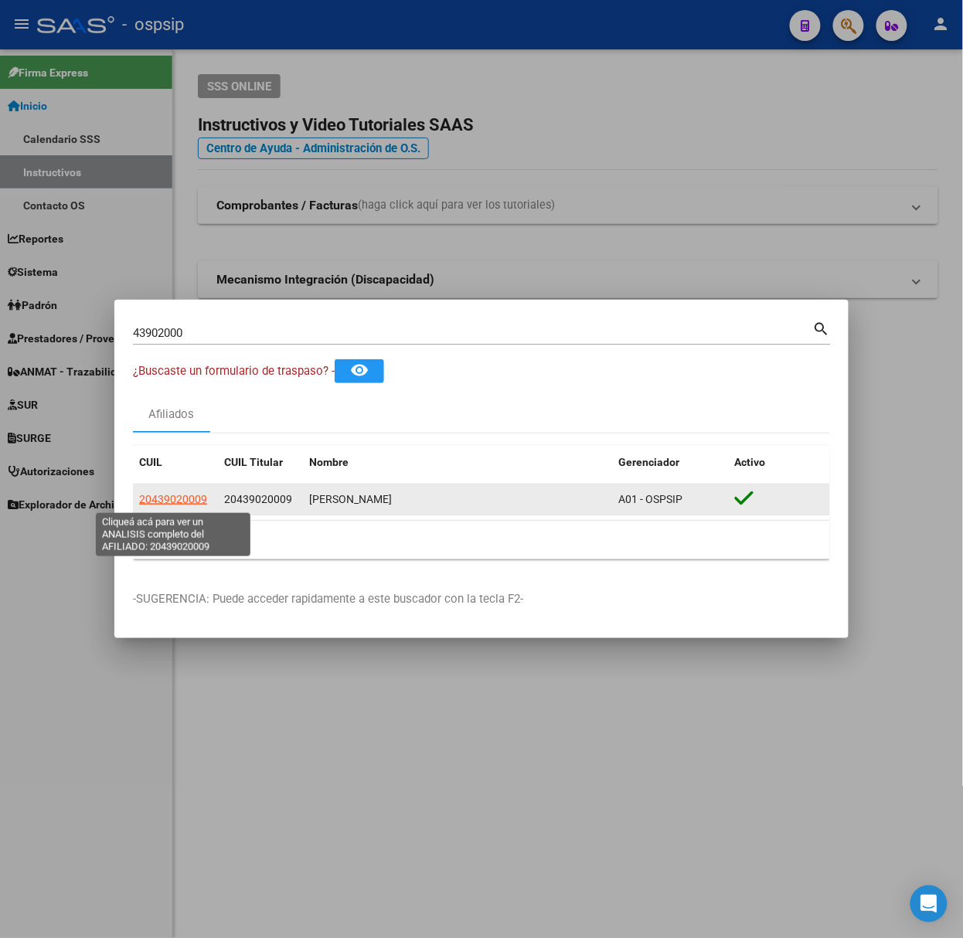
click at [186, 498] on span "20439020009" at bounding box center [173, 499] width 68 height 12
type textarea "20439020009"
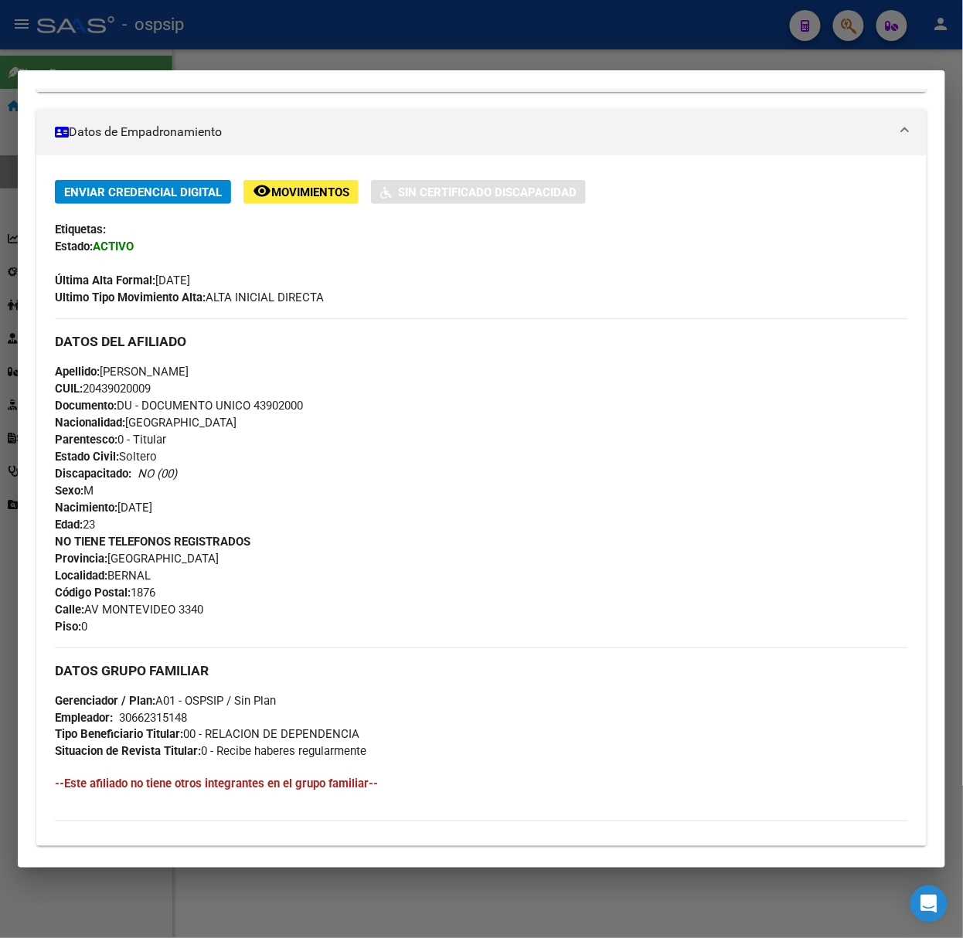
scroll to position [477, 0]
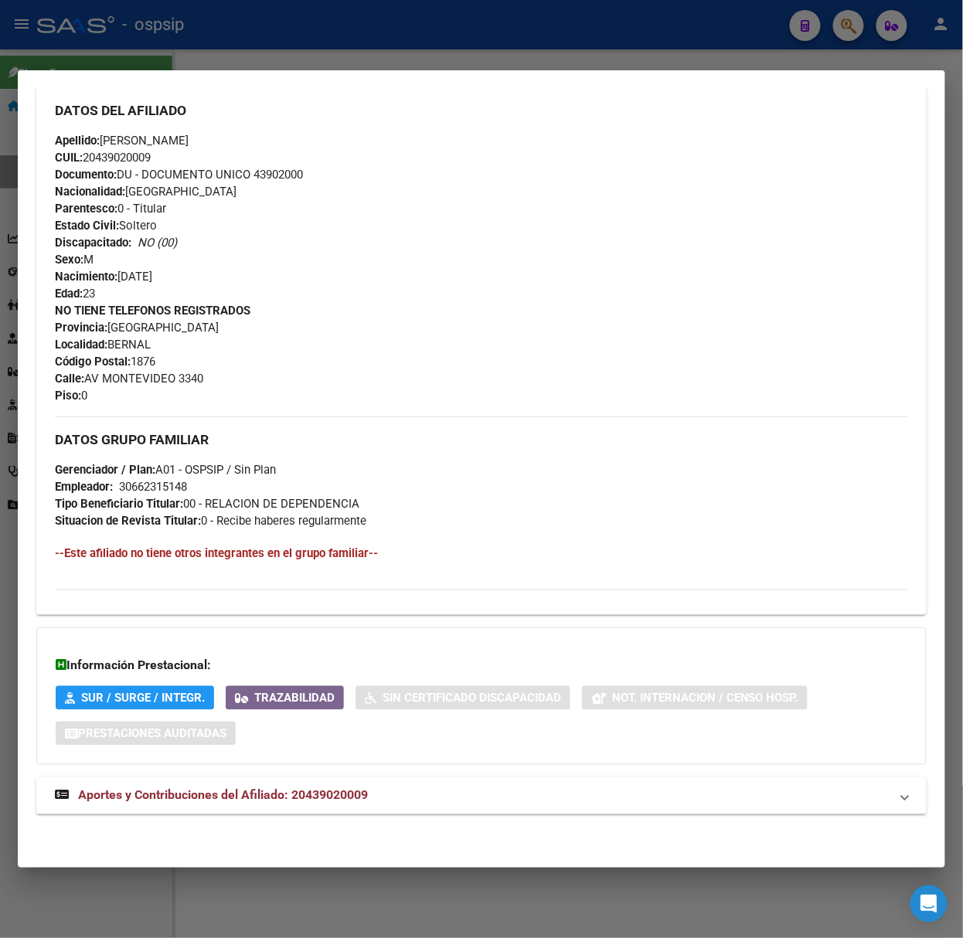
click at [319, 776] on div "DATOS PADRÓN ÁGIL: [PERSON_NAME] | ACTIVO | AFILIADO TITULAR Datos Personales y…" at bounding box center [481, 250] width 890 height 1164
click at [319, 787] on strong "Aportes y Contribuciones del Afiliado: 20439020009" at bounding box center [211, 796] width 313 height 19
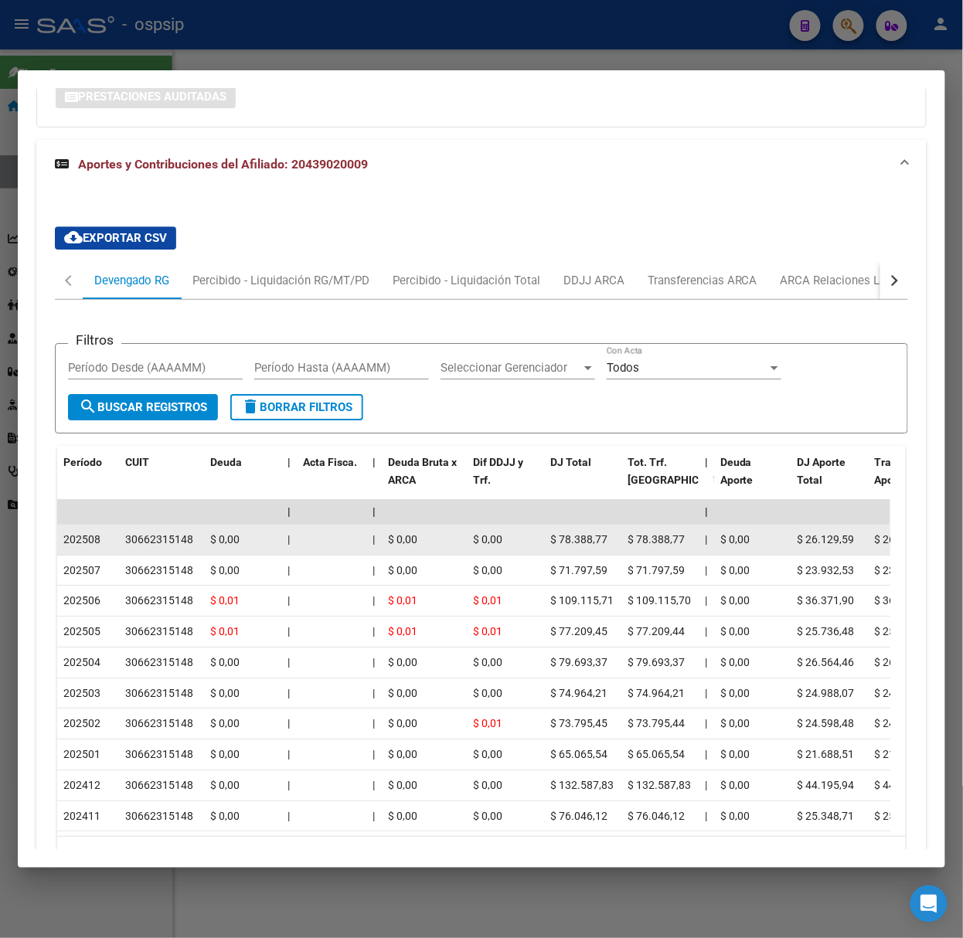
scroll to position [1231, 0]
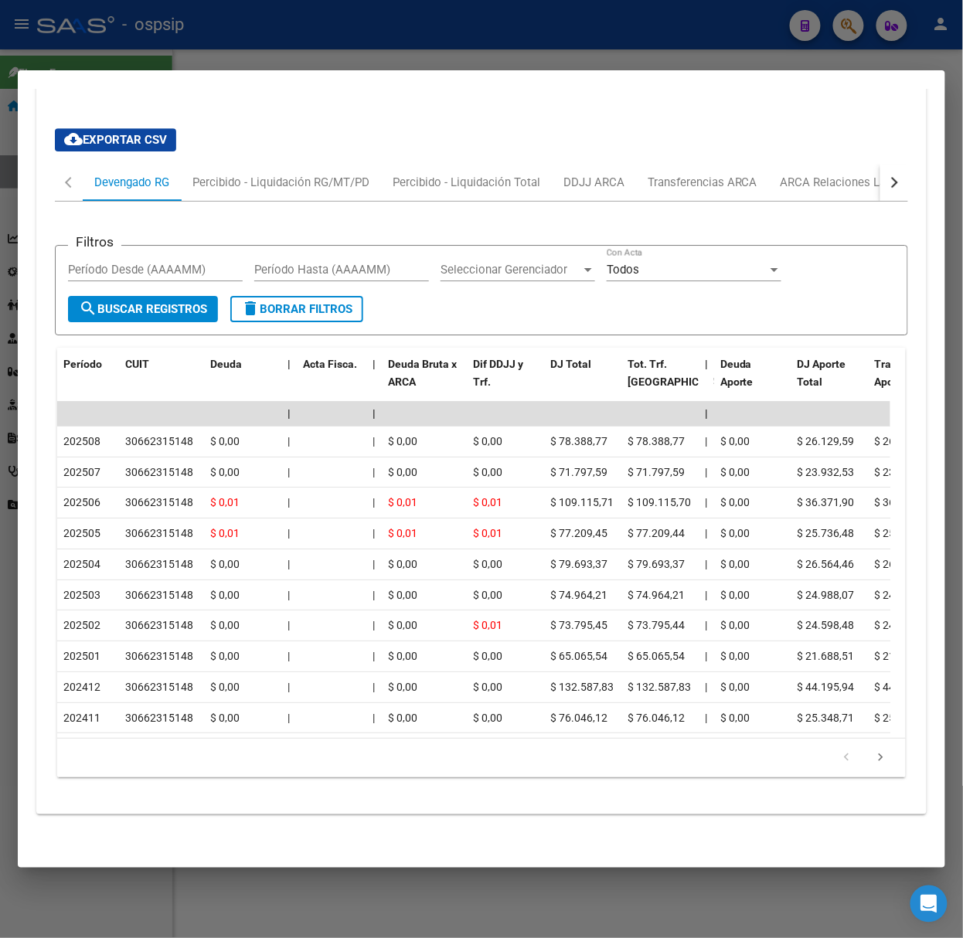
click at [879, 770] on li at bounding box center [881, 758] width 34 height 26
click at [873, 765] on icon "go to next page" at bounding box center [881, 760] width 20 height 19
click at [873, 758] on icon "go to next page" at bounding box center [881, 760] width 20 height 19
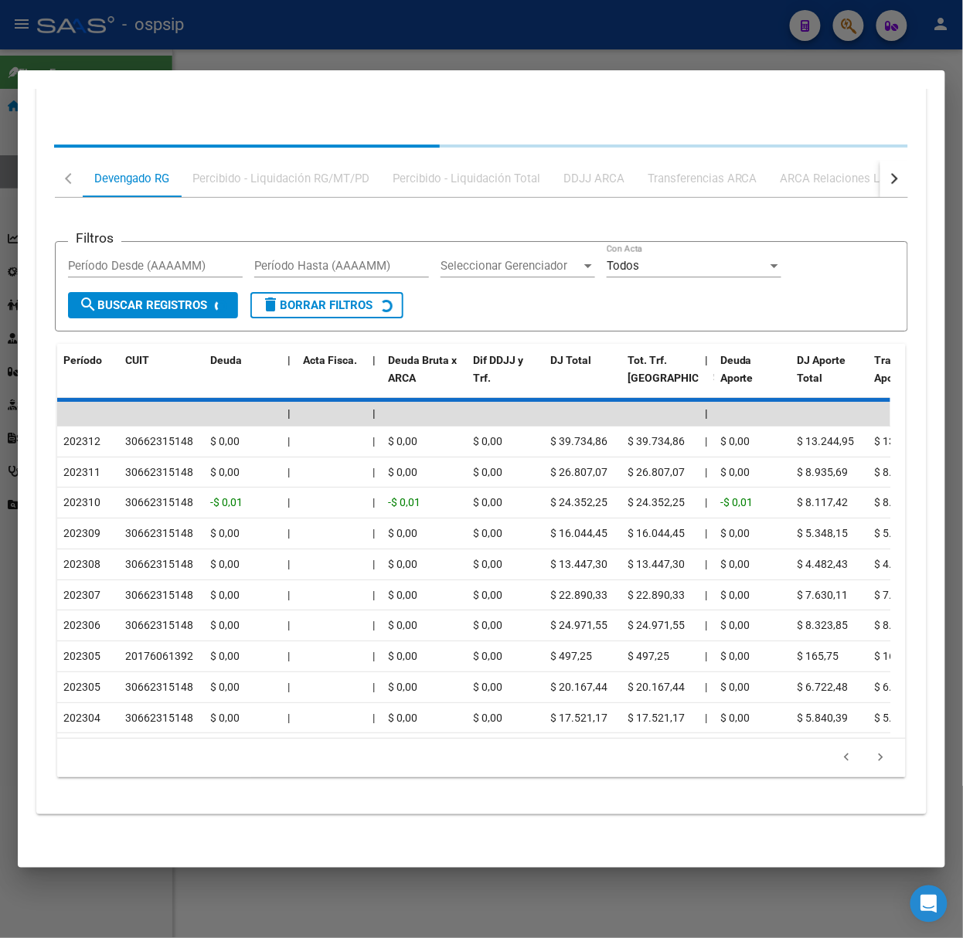
scroll to position [1046, 0]
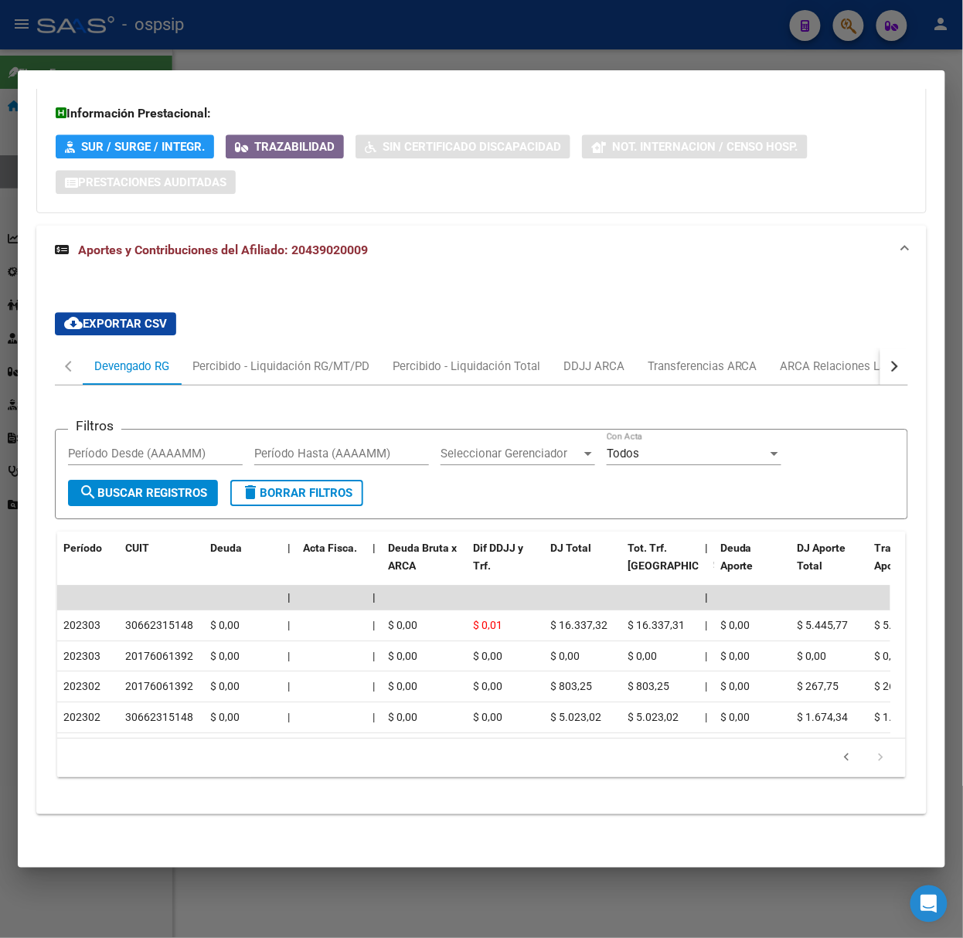
click at [291, 69] on div at bounding box center [481, 469] width 963 height 938
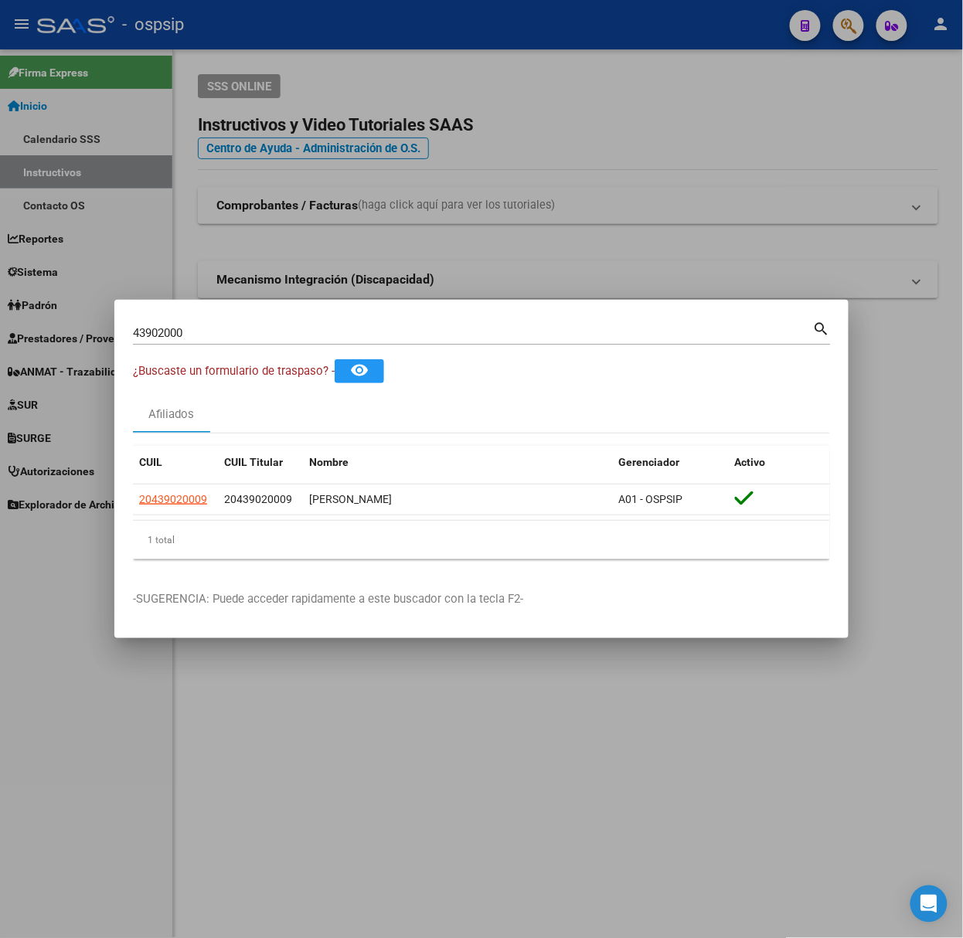
click at [233, 331] on input "43902000" at bounding box center [473, 333] width 680 height 14
type input "45012455"
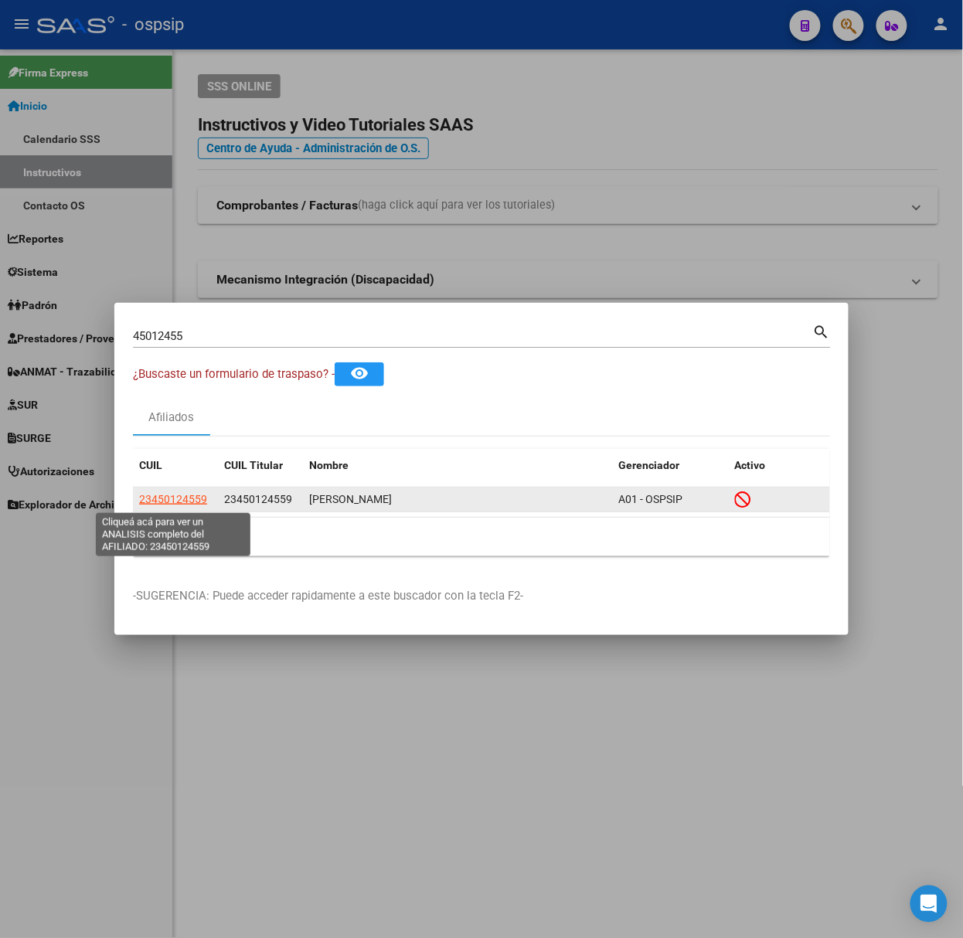
click at [169, 498] on span "23450124559" at bounding box center [173, 499] width 68 height 12
type textarea "23450124559"
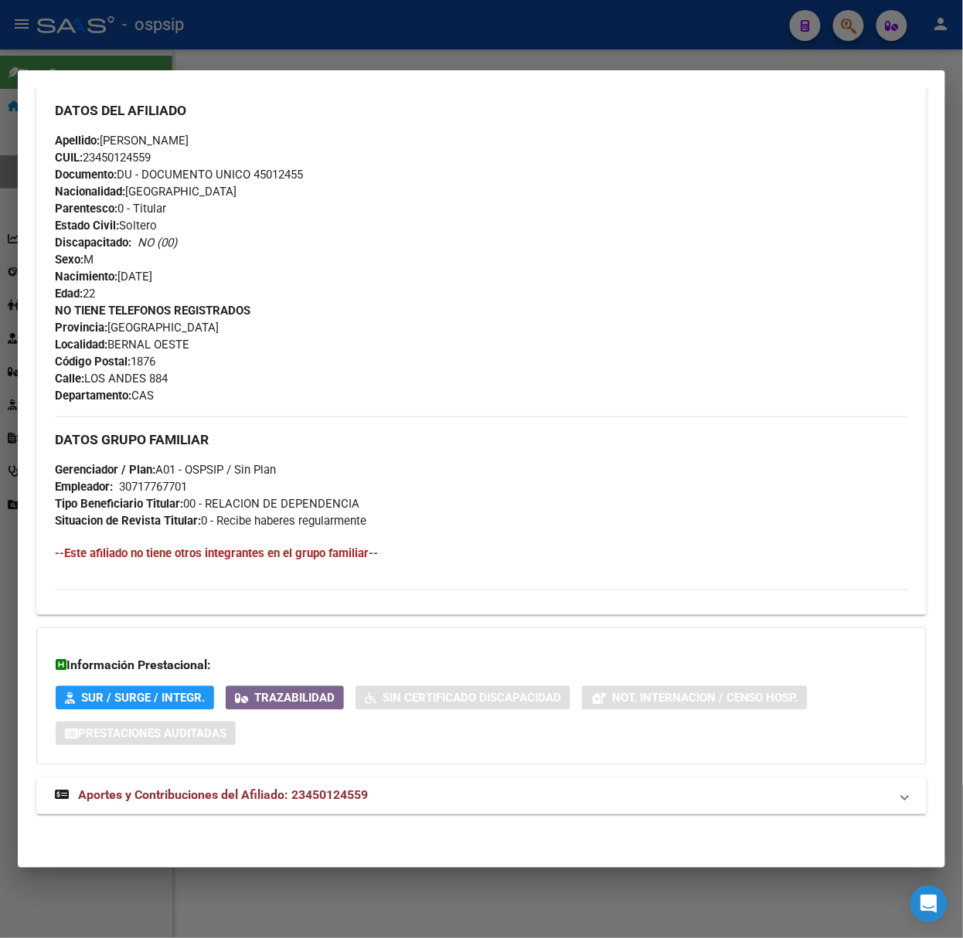
click at [366, 787] on strong "Aportes y Contribuciones del Afiliado: 23450124559" at bounding box center [211, 796] width 313 height 19
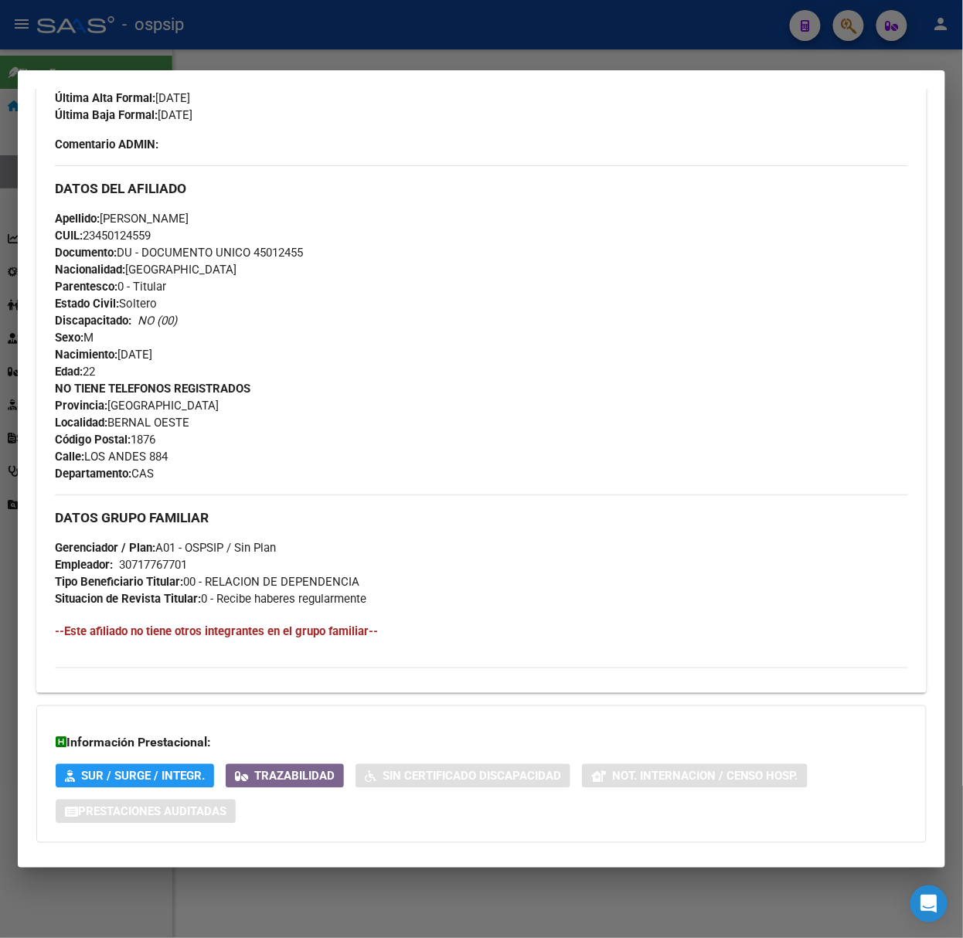
scroll to position [0, 0]
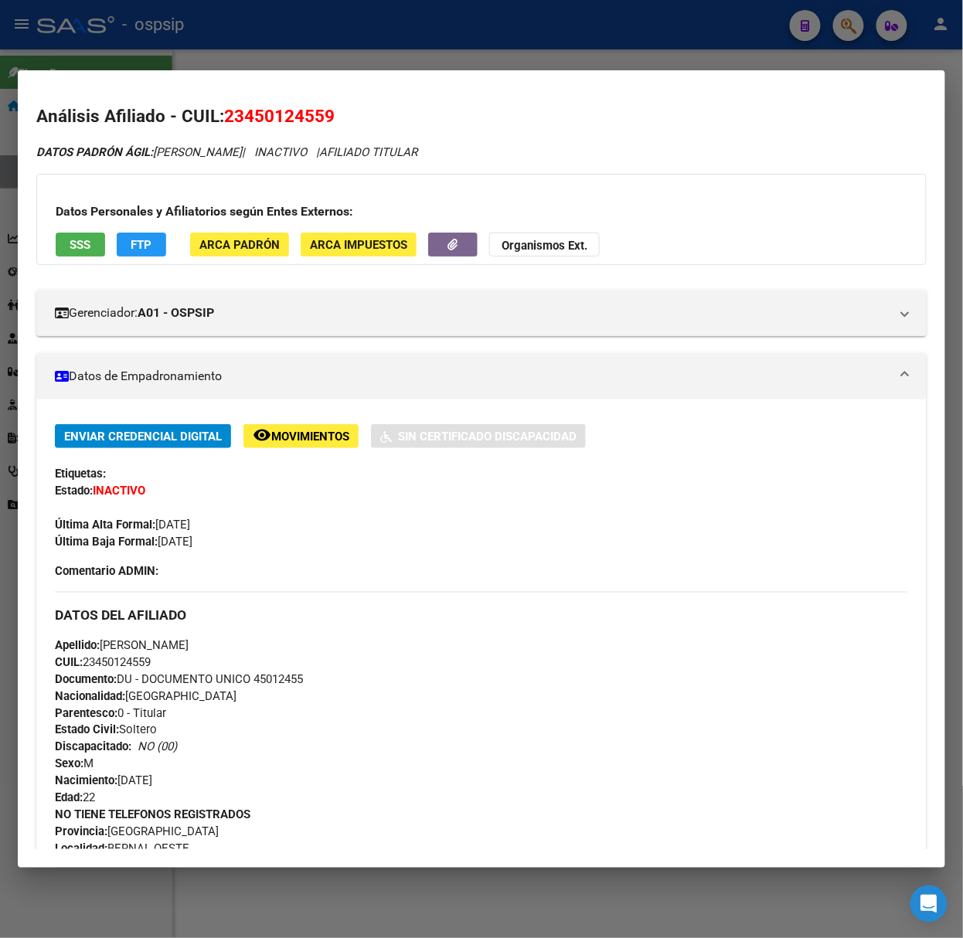
click at [91, 244] on button "SSS" at bounding box center [80, 245] width 49 height 24
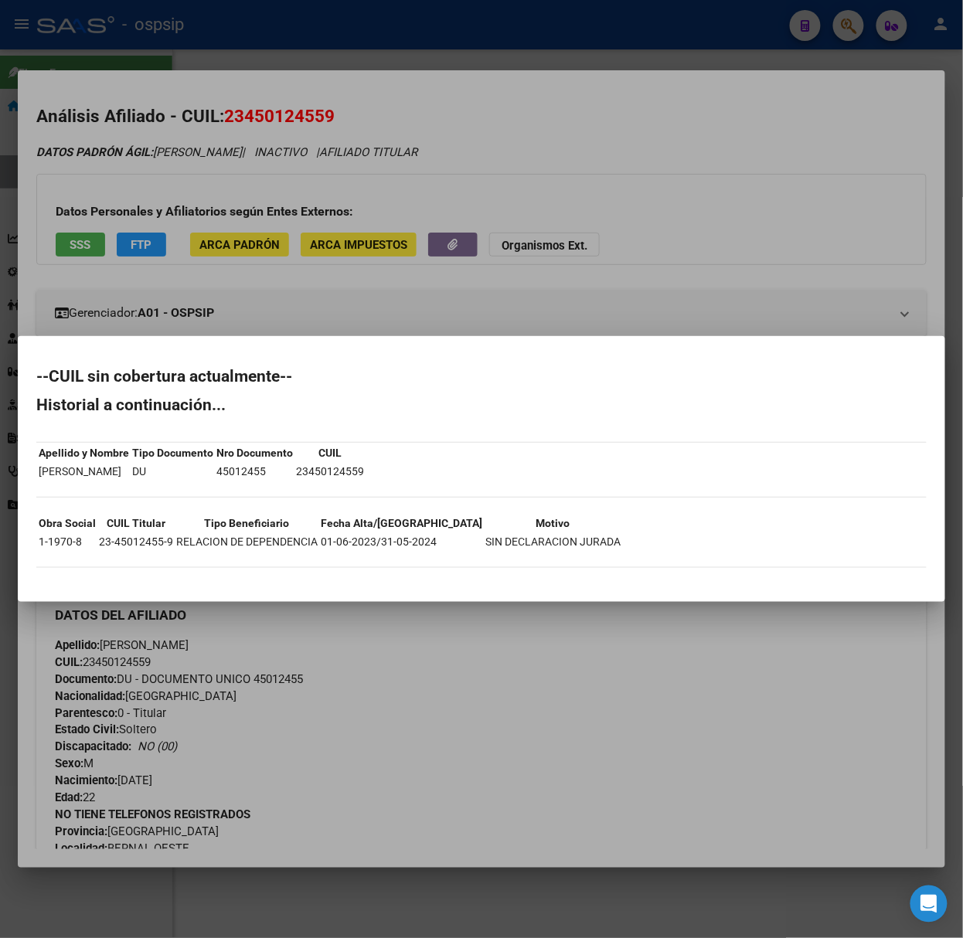
click at [174, 230] on div at bounding box center [481, 469] width 963 height 938
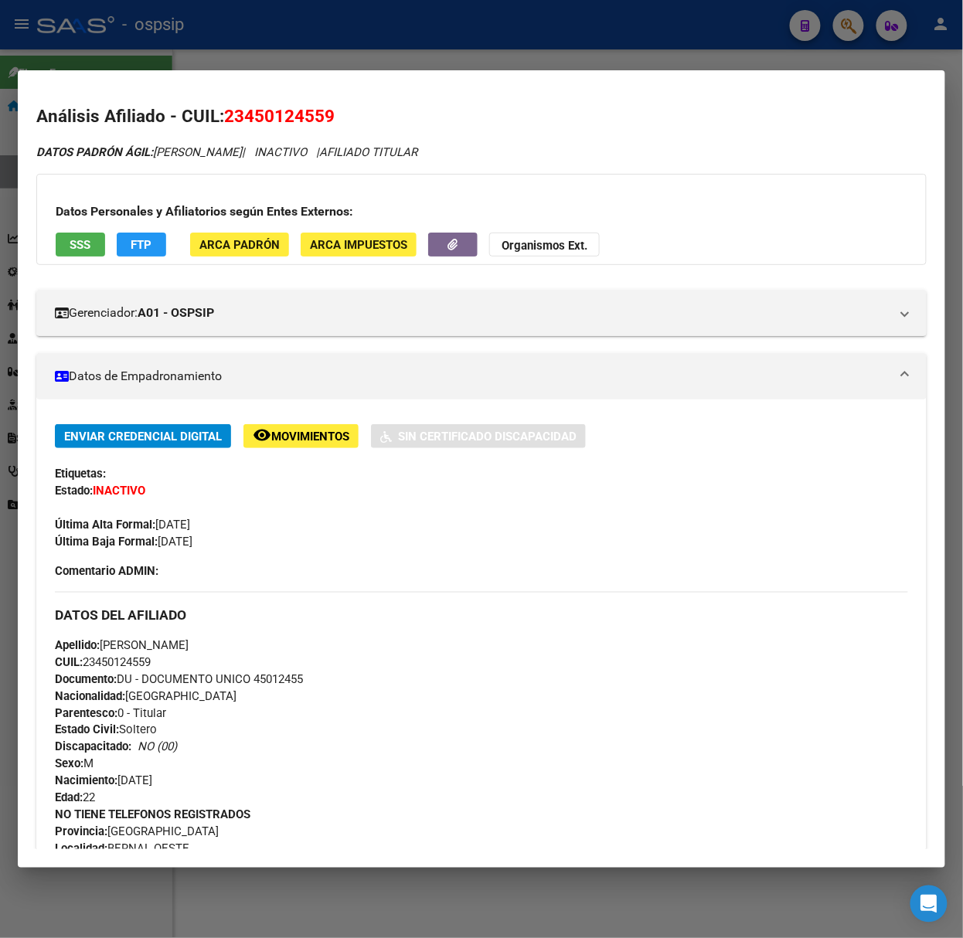
click at [276, 437] on span "Movimientos" at bounding box center [310, 437] width 78 height 14
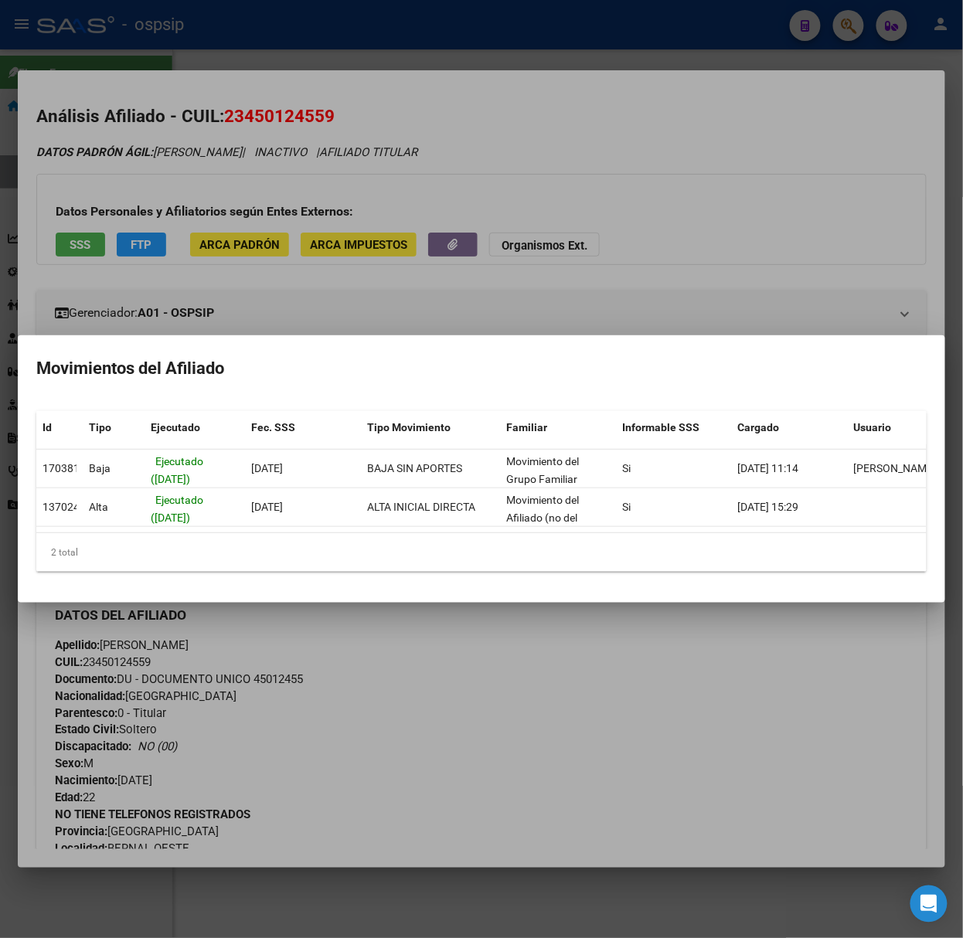
click at [297, 230] on div at bounding box center [481, 469] width 963 height 938
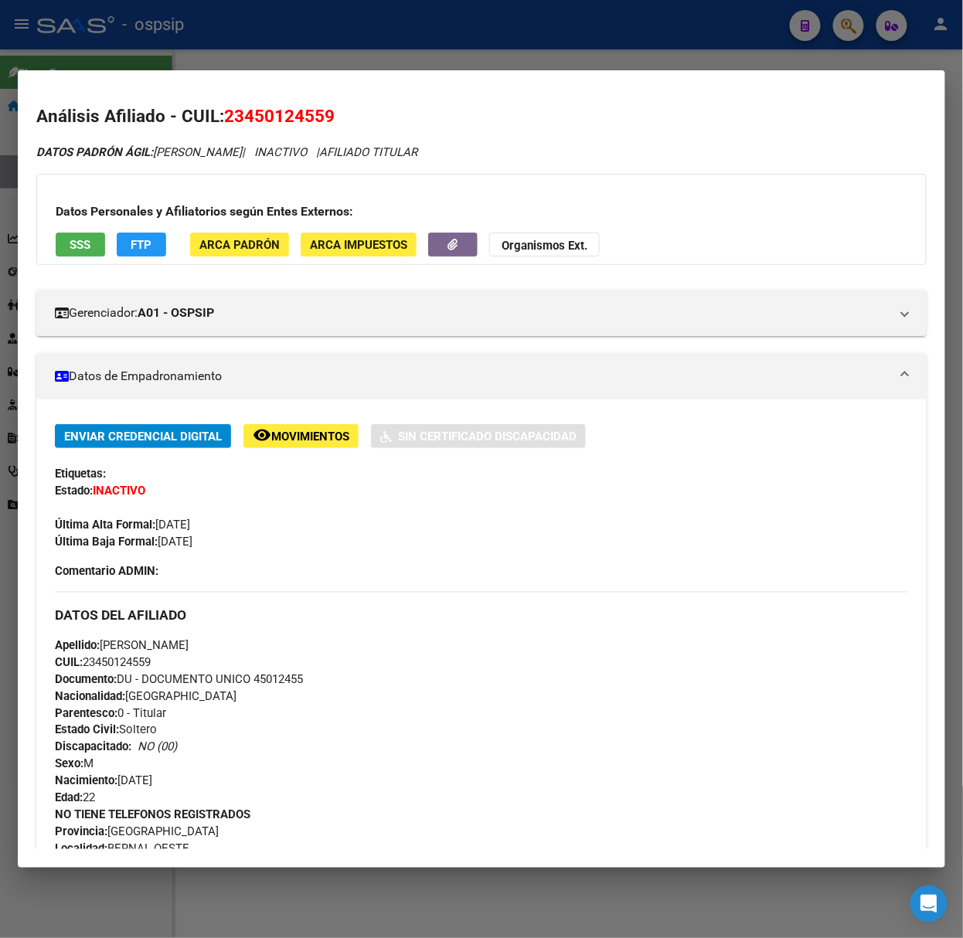
click at [187, 32] on div at bounding box center [481, 469] width 963 height 938
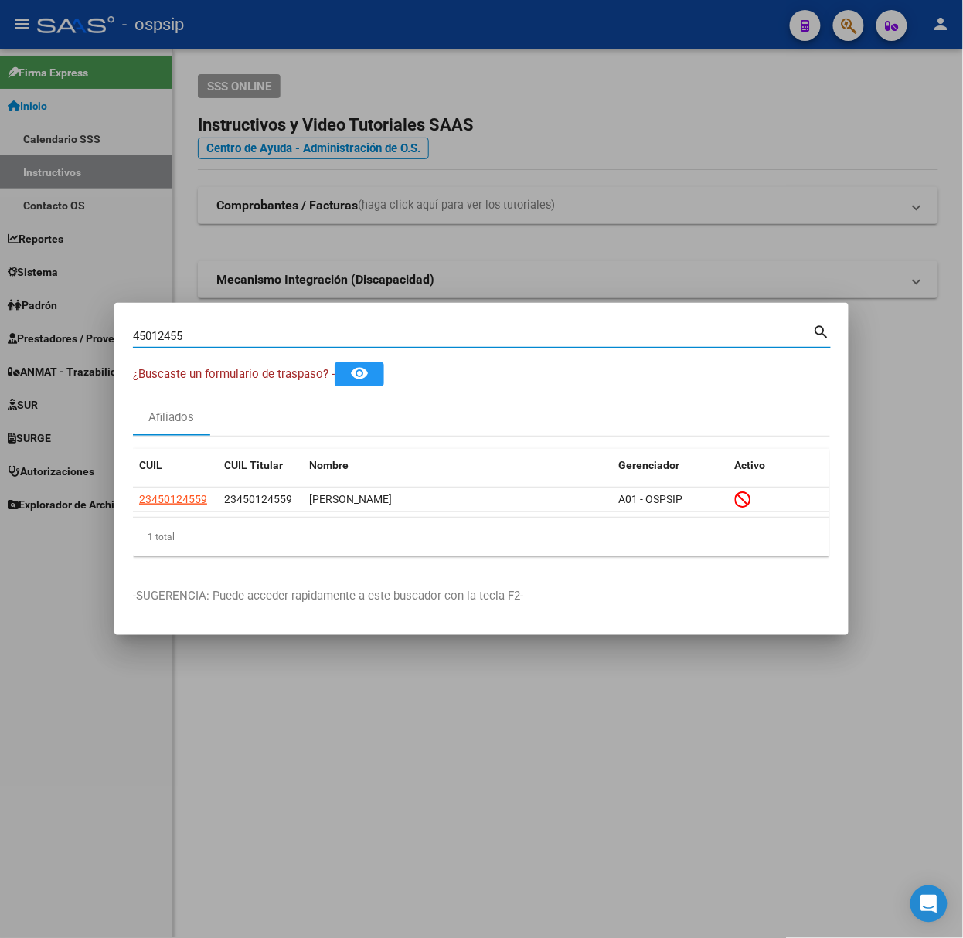
click at [271, 337] on input "45012455" at bounding box center [473, 336] width 680 height 14
type input "28140025"
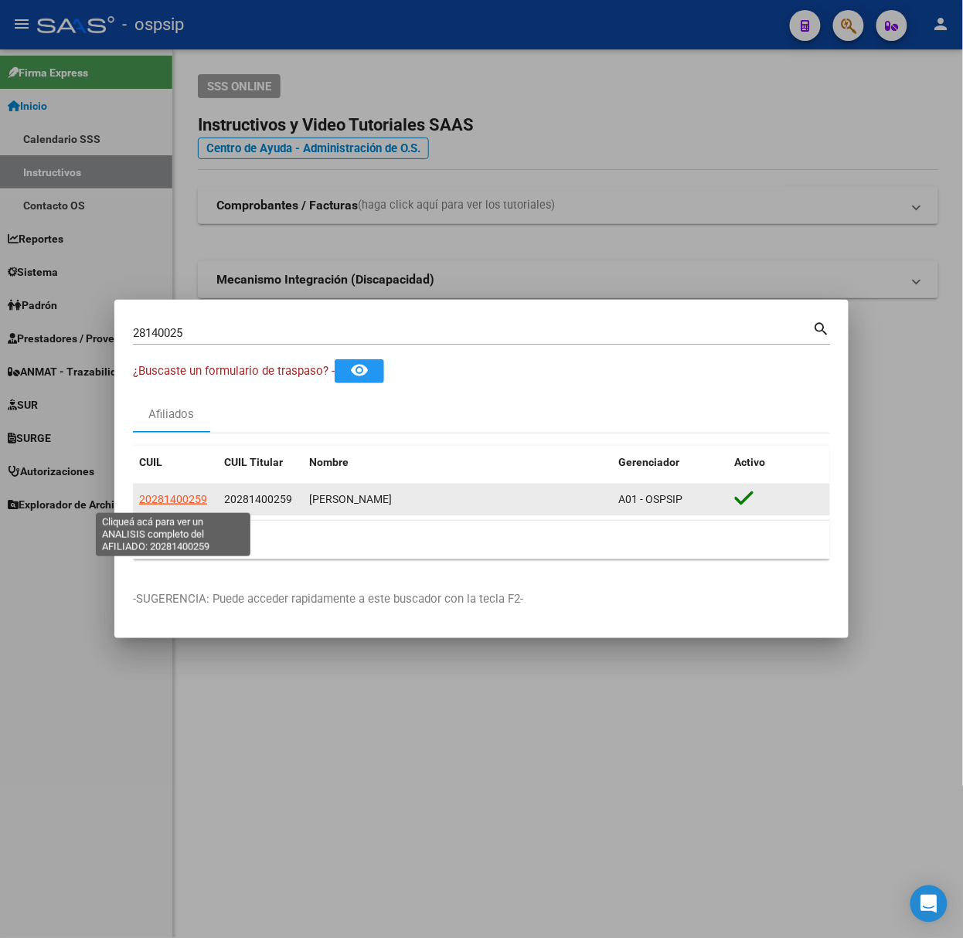
click at [162, 496] on span "20281400259" at bounding box center [173, 499] width 68 height 12
type textarea "20281400259"
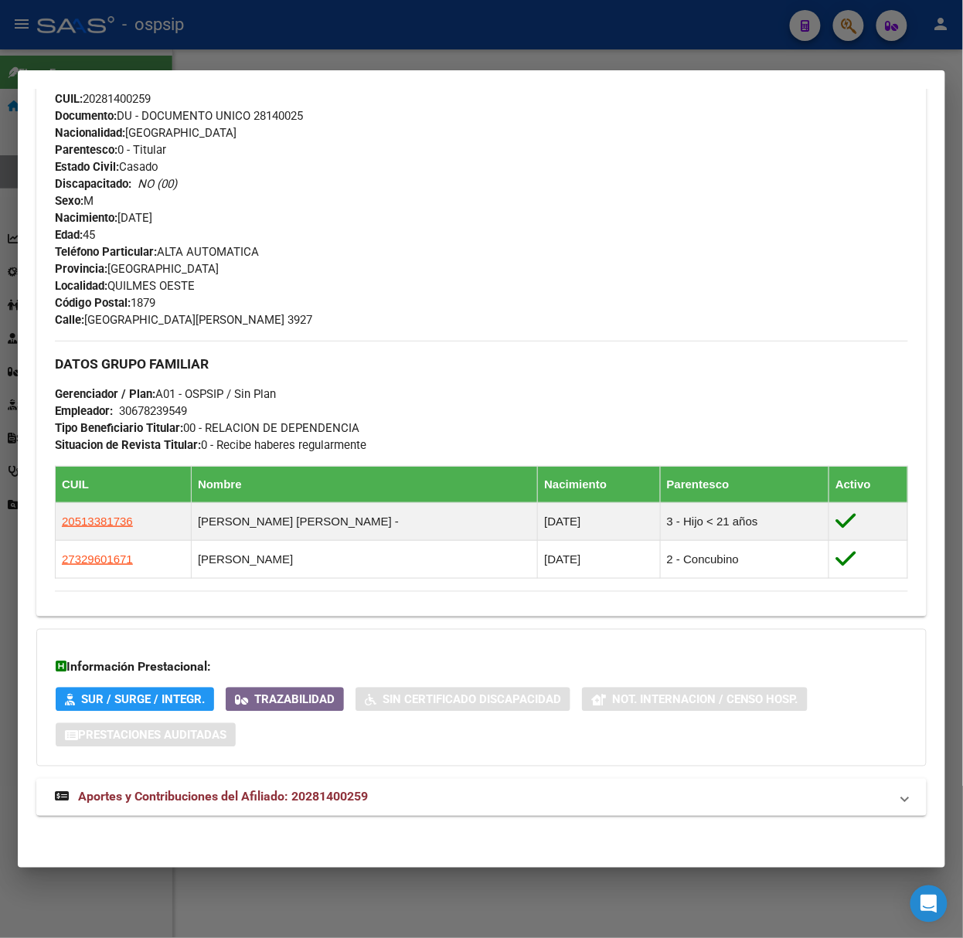
scroll to position [554, 0]
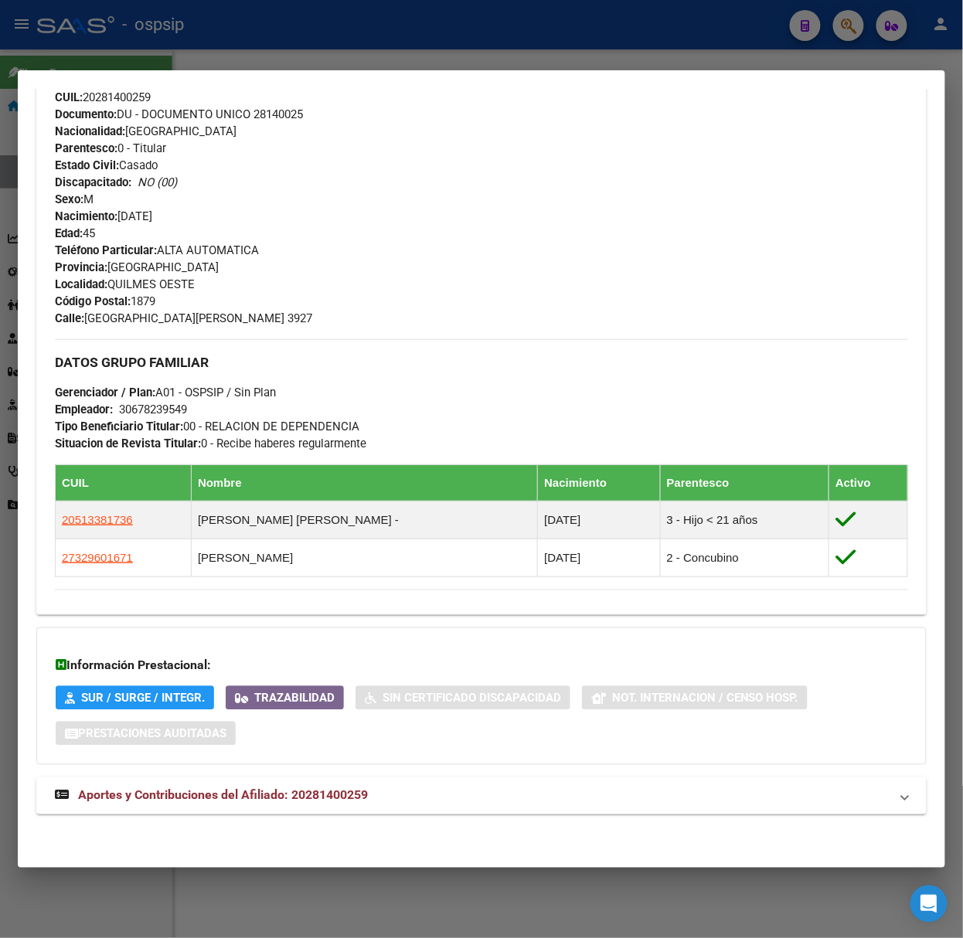
click at [344, 804] on strong "Aportes y Contribuciones del Afiliado: 20281400259" at bounding box center [211, 796] width 313 height 19
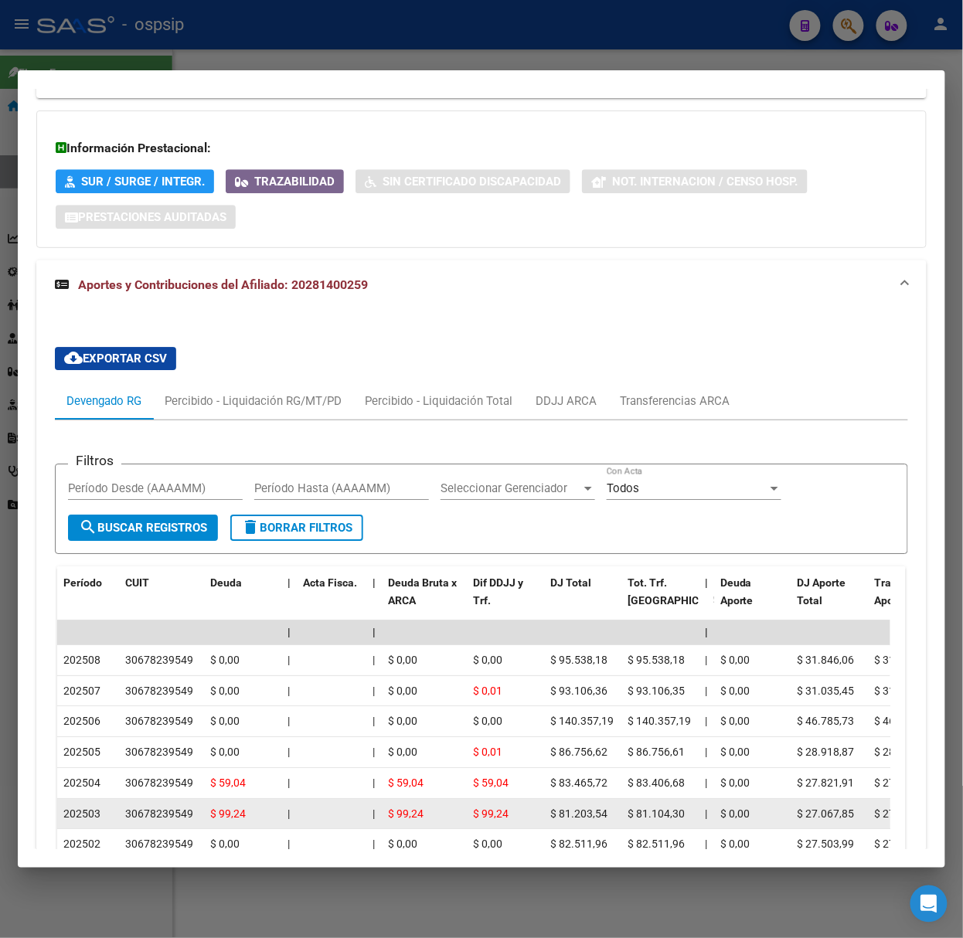
scroll to position [1308, 0]
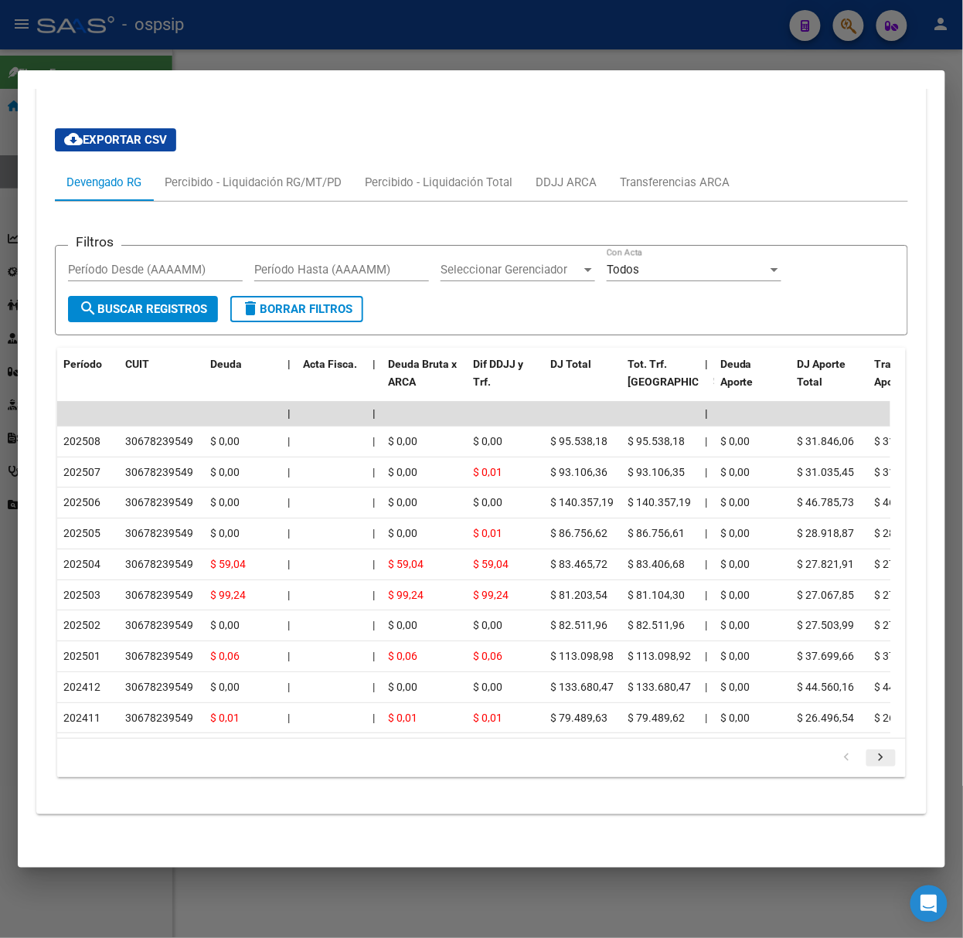
click at [872, 755] on icon "go to next page" at bounding box center [881, 760] width 20 height 19
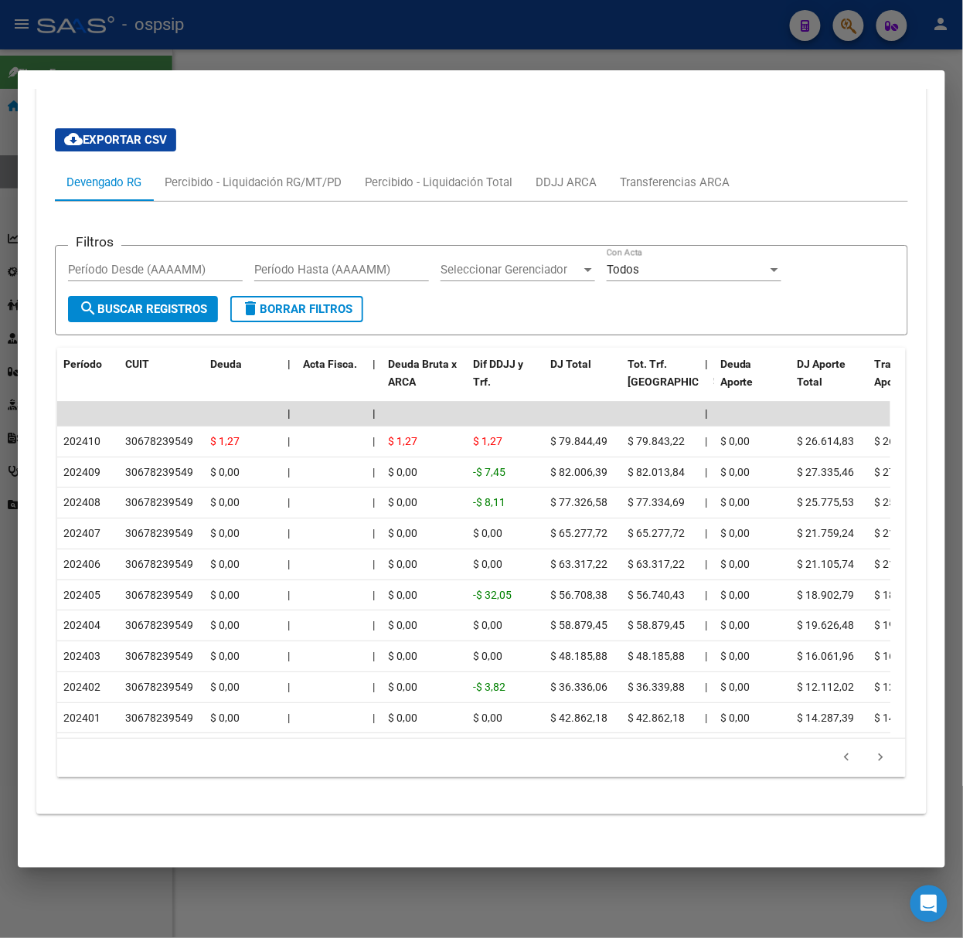
click at [301, 46] on div at bounding box center [481, 469] width 963 height 938
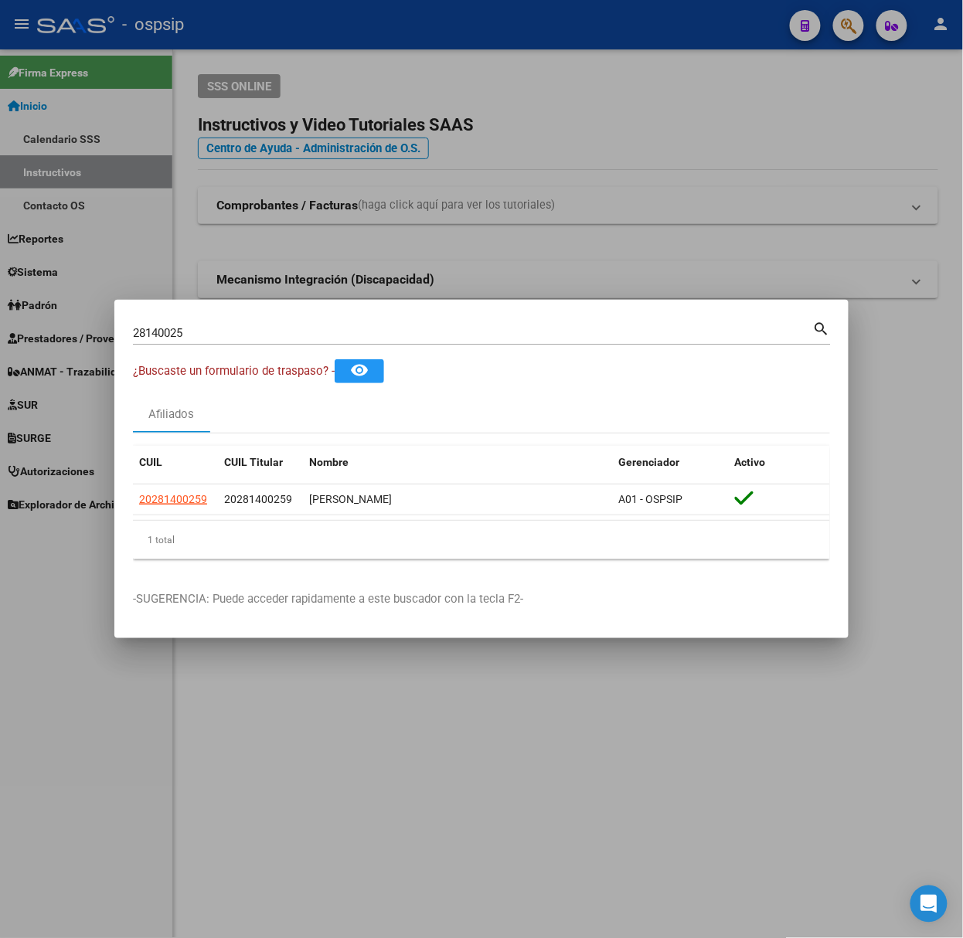
click at [254, 326] on input "28140025" at bounding box center [473, 333] width 680 height 14
type input "38356912"
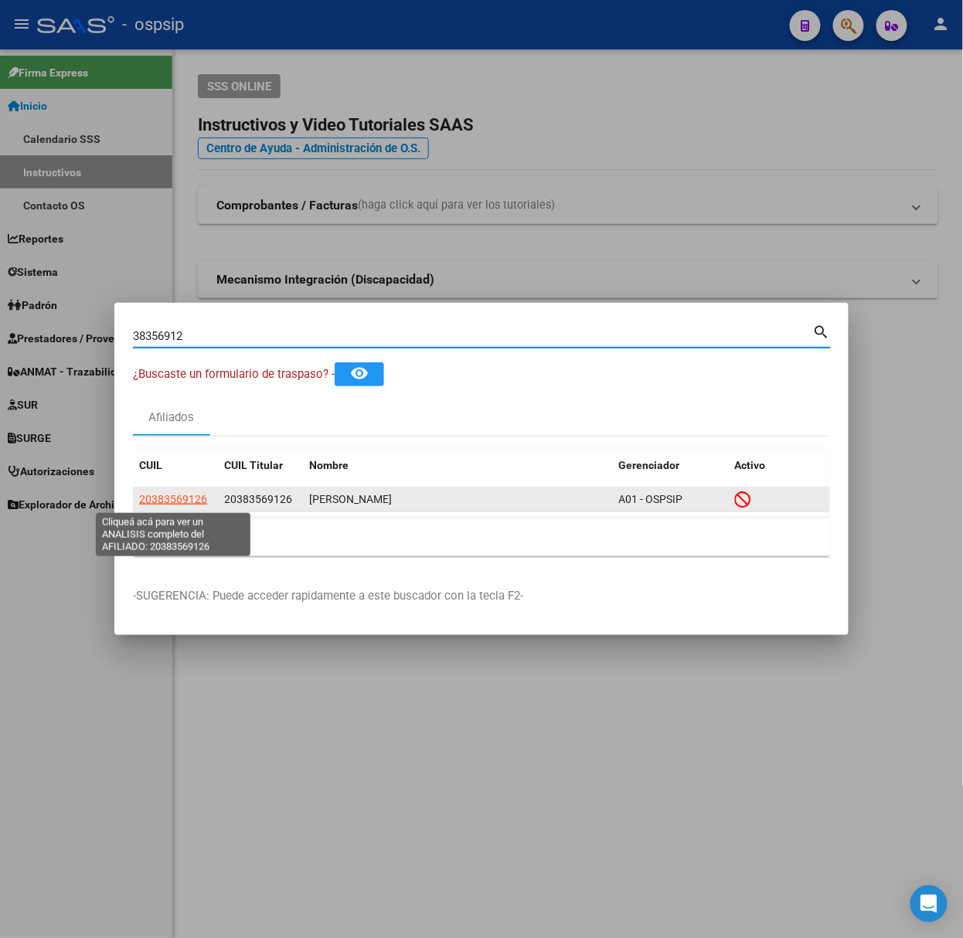
click at [196, 496] on span "20383569126" at bounding box center [173, 499] width 68 height 12
type textarea "20383569126"
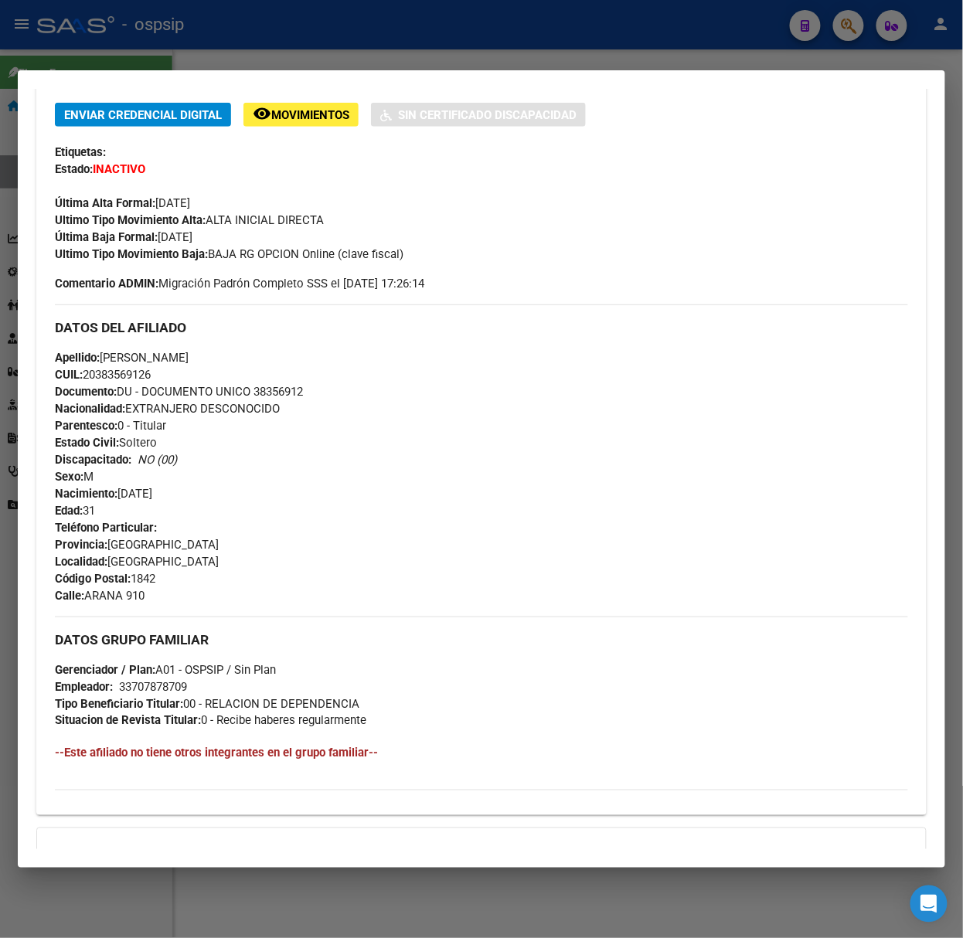
scroll to position [523, 0]
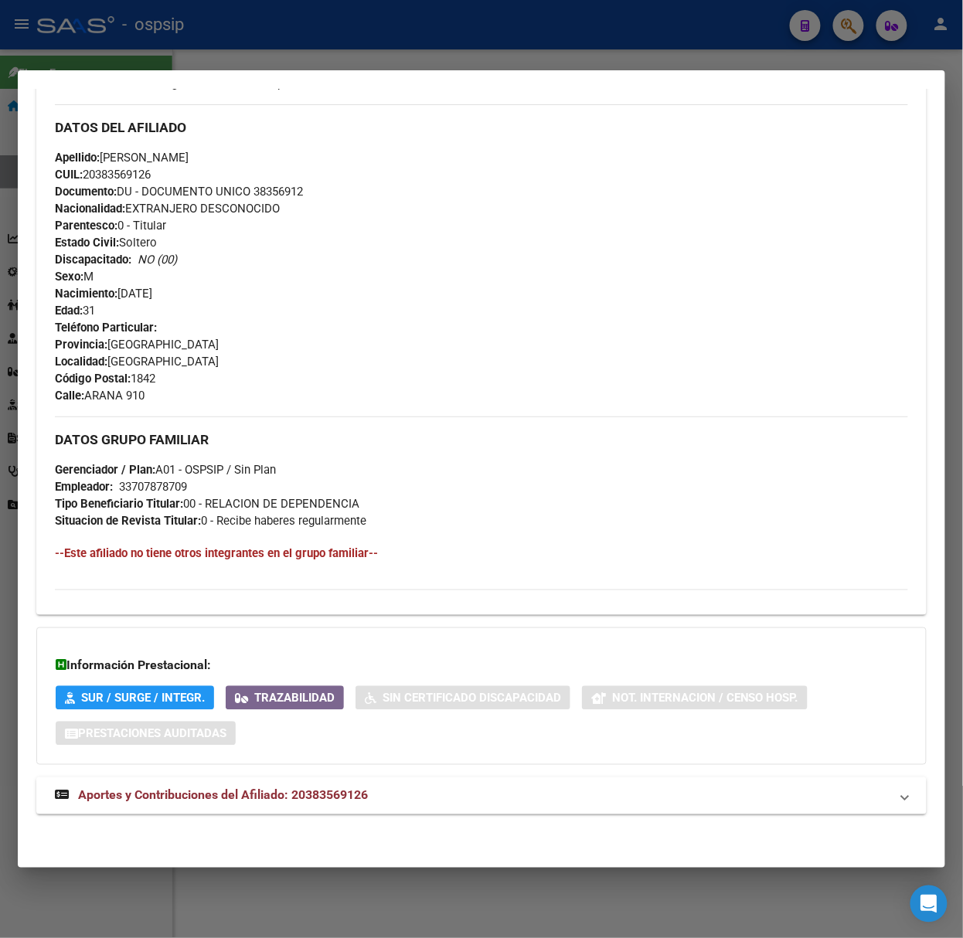
click at [298, 822] on div "DATOS PADRÓN ÁGIL: [PERSON_NAME] | INACTIVO | AFILIADO TITULAR Datos Personales…" at bounding box center [481, 227] width 890 height 1210
click at [297, 790] on span "Aportes y Contribuciones del Afiliado: 20383569126" at bounding box center [223, 795] width 290 height 15
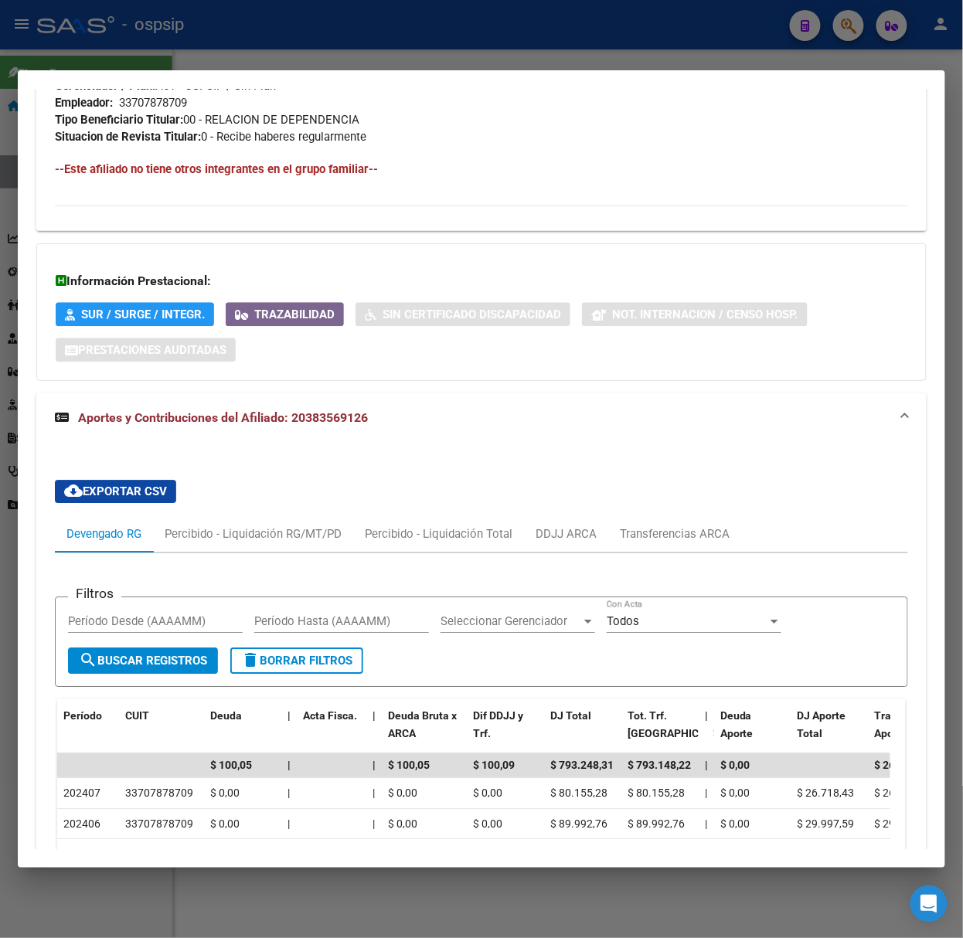
scroll to position [1111, 0]
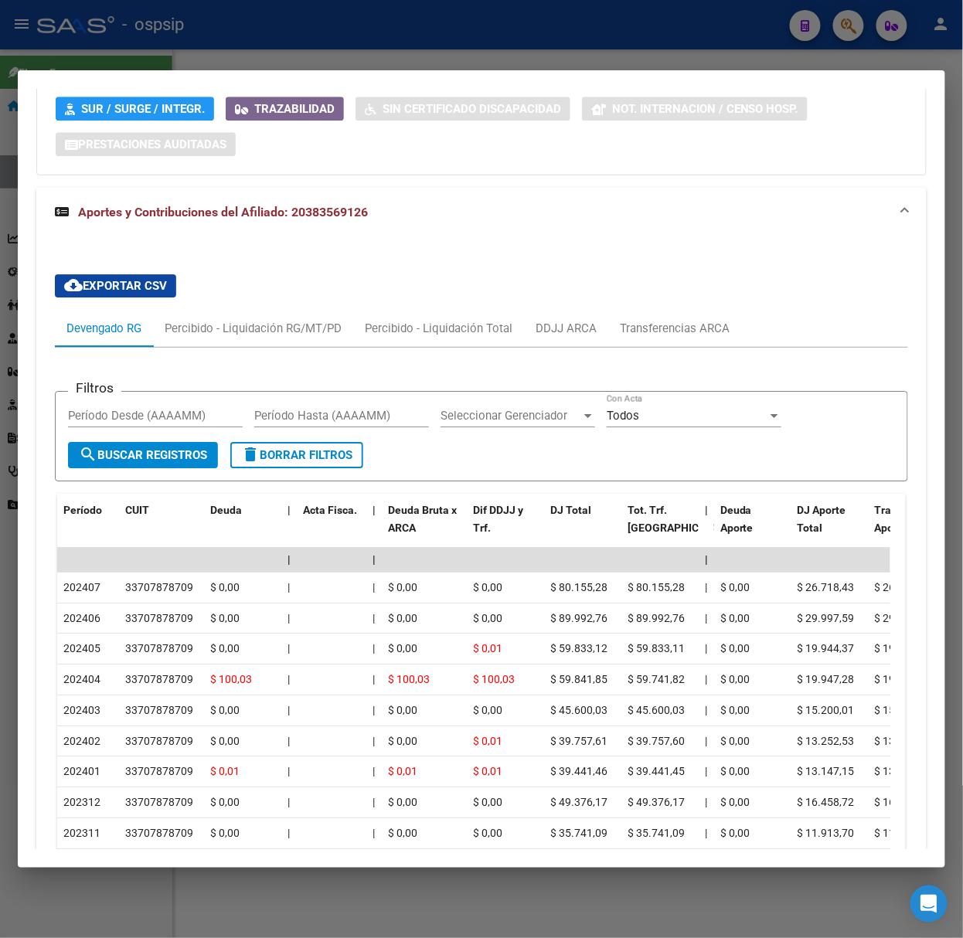
click at [73, 41] on div at bounding box center [481, 469] width 963 height 938
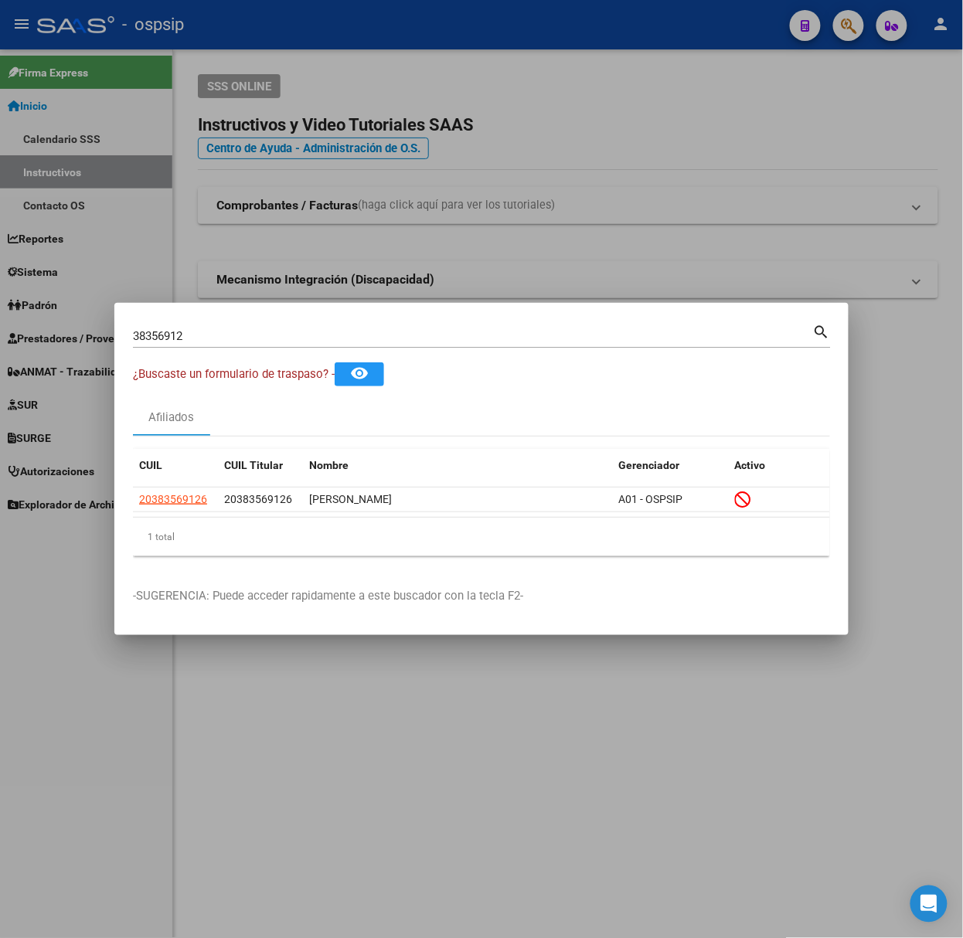
click at [209, 339] on input "38356912" at bounding box center [473, 336] width 680 height 14
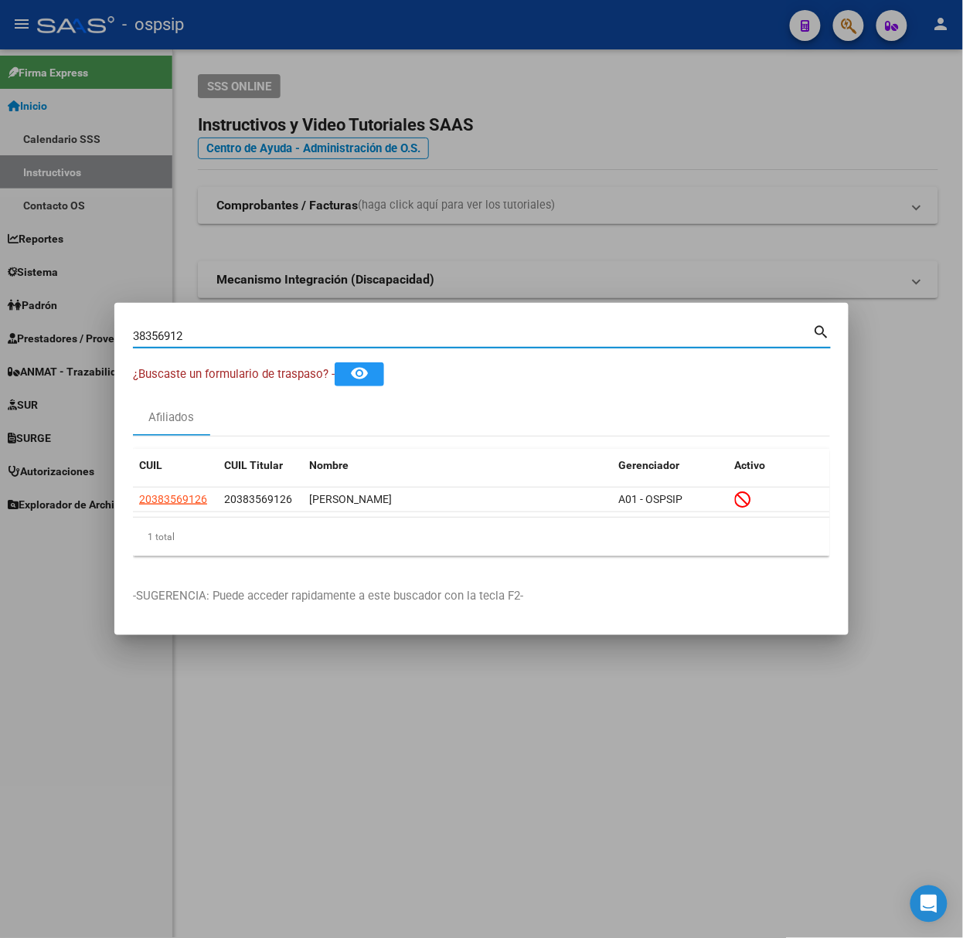
click at [209, 339] on input "38356912" at bounding box center [473, 336] width 680 height 14
type input "34369179"
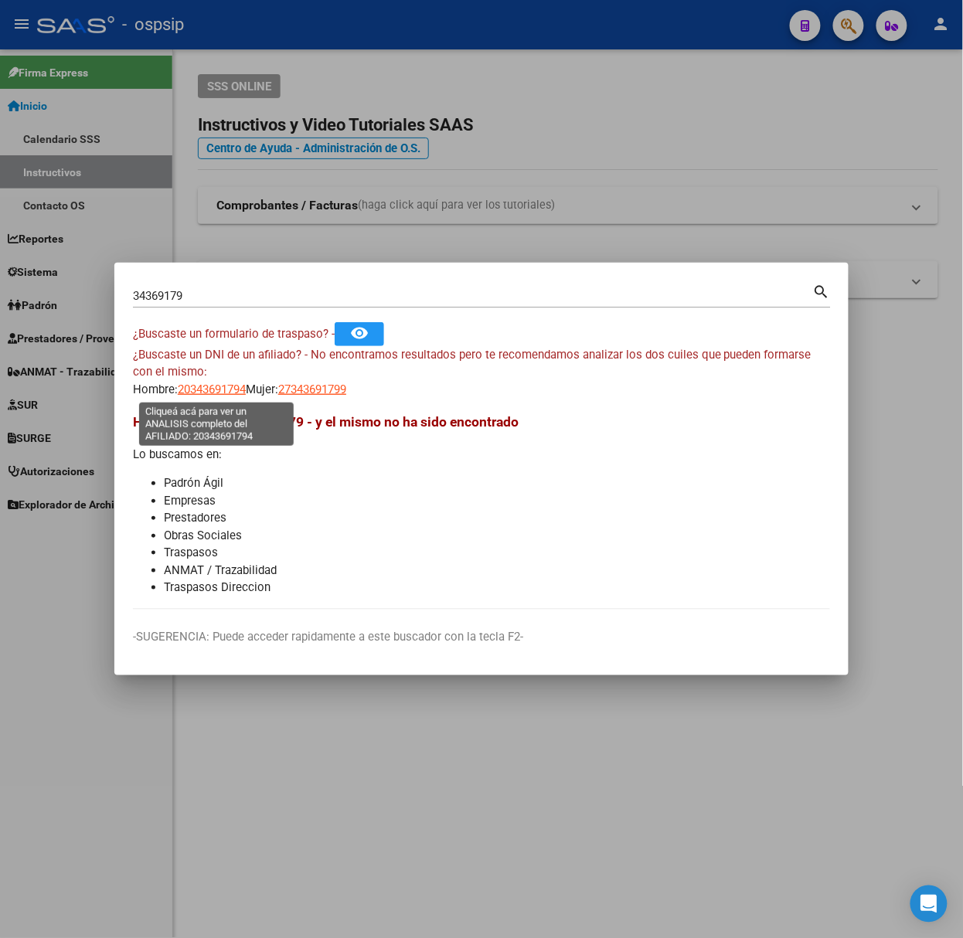
click at [201, 394] on span "20343691794" at bounding box center [212, 390] width 68 height 14
type textarea "20343691794"
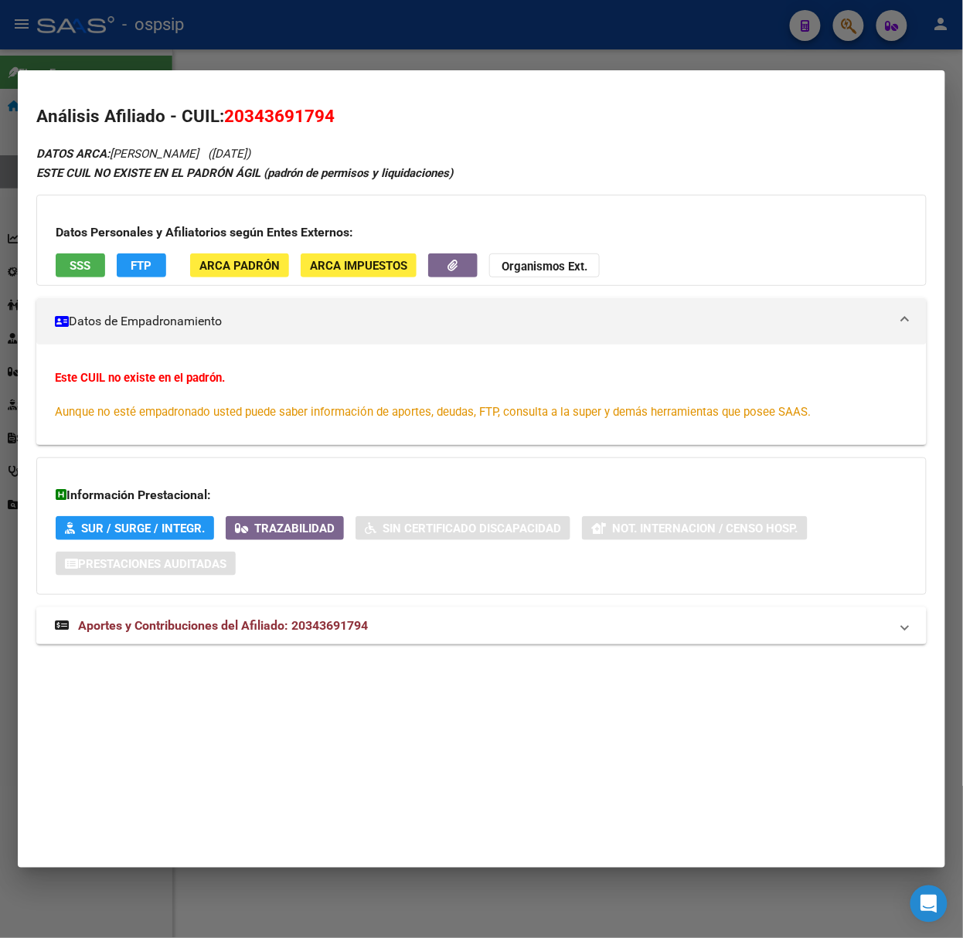
click at [351, 622] on span "Aportes y Contribuciones del Afiliado: 20343691794" at bounding box center [223, 625] width 290 height 15
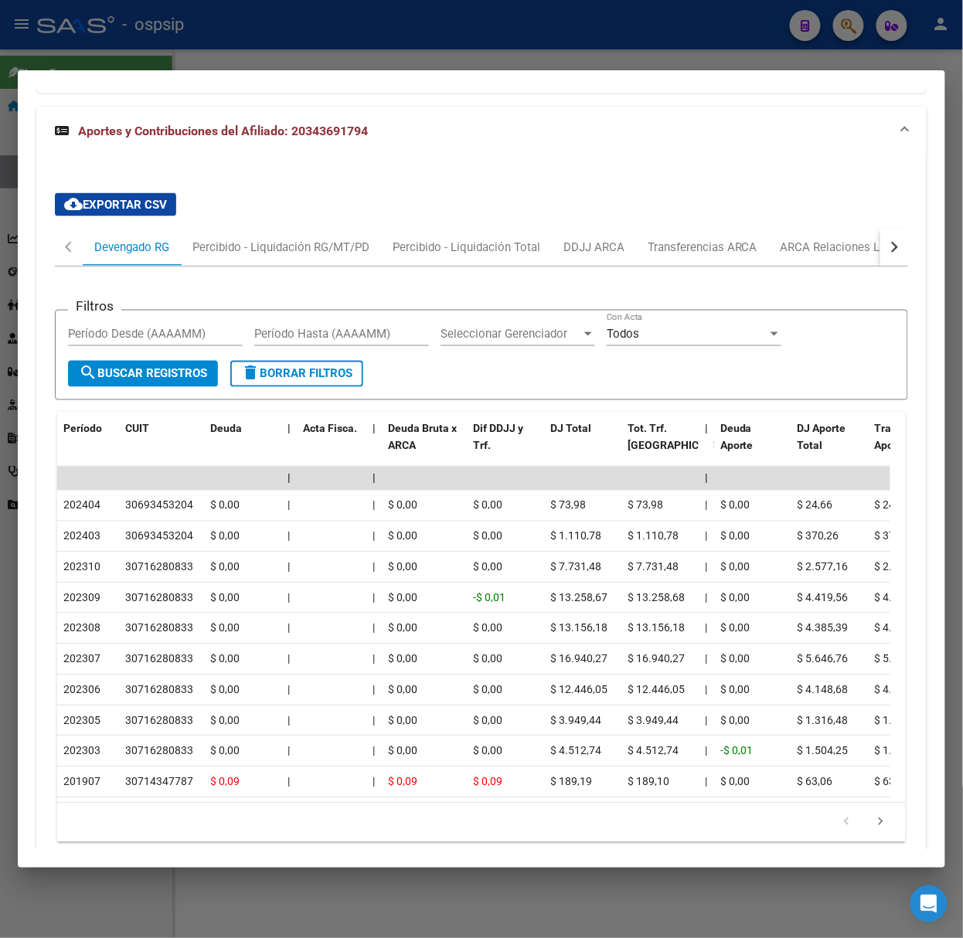
scroll to position [515, 0]
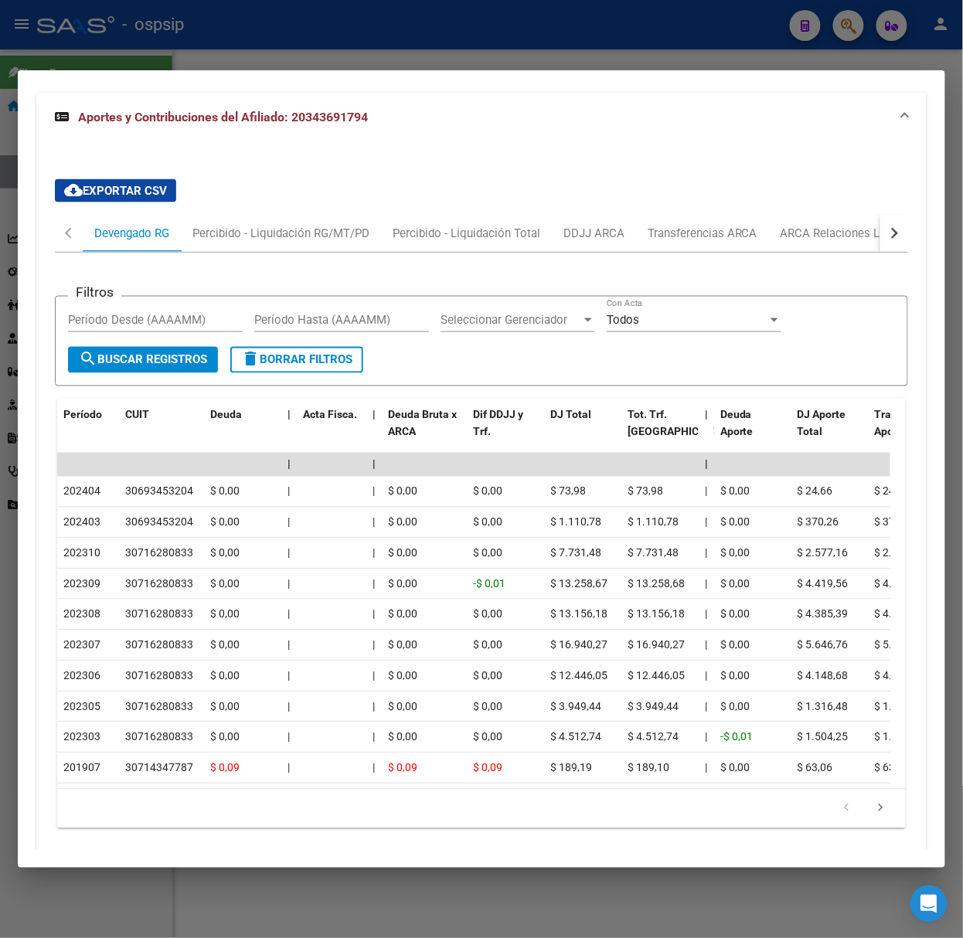
click at [184, 28] on div at bounding box center [481, 469] width 963 height 938
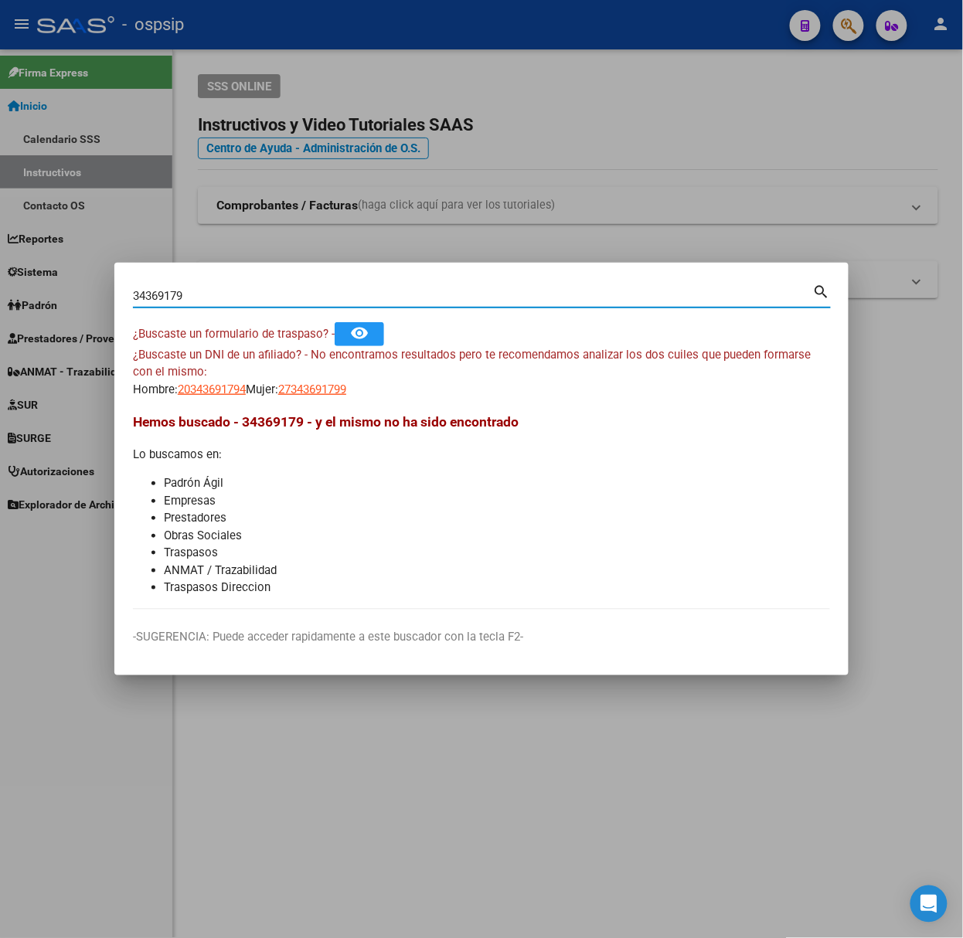
click at [205, 297] on input "34369179" at bounding box center [473, 296] width 680 height 14
type input "57263685"
click at [328, 387] on span "27572636858" at bounding box center [312, 390] width 68 height 14
type textarea "27572636858"
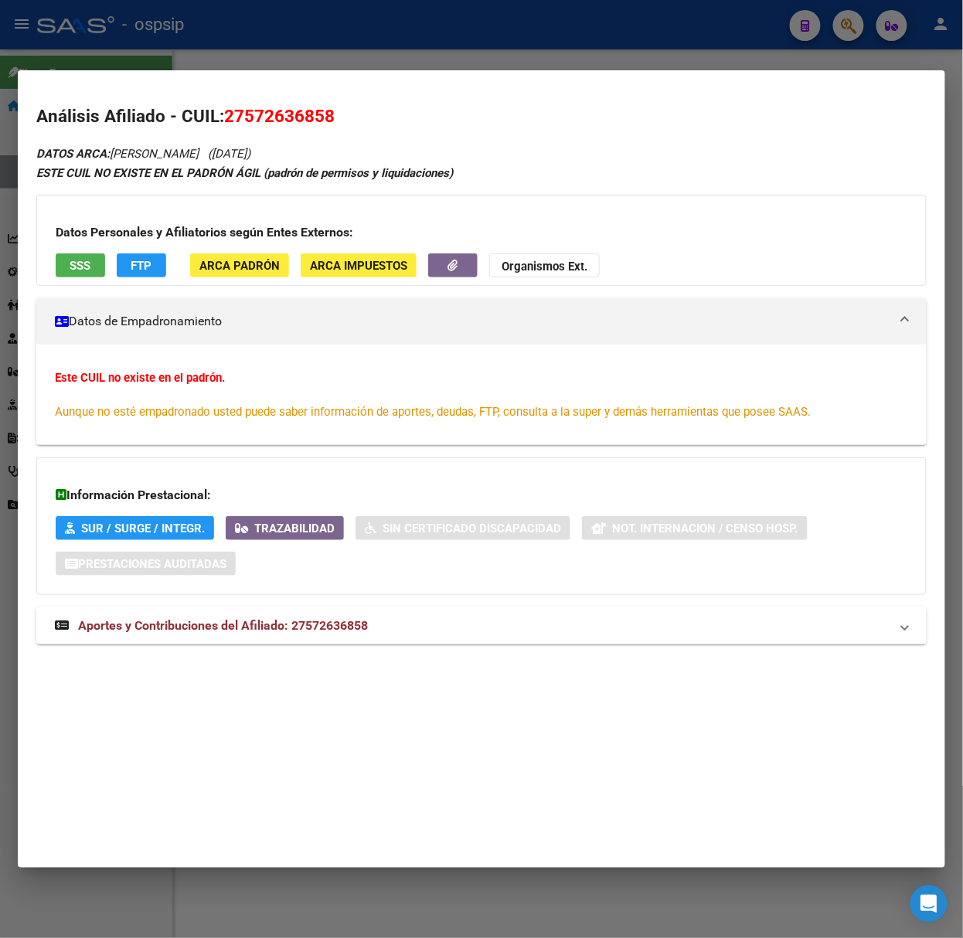
click at [311, 607] on div "DATOS ARCA: [PERSON_NAME] ([DATE]) ESTE CUIL NO EXISTE EN EL PADRÓN ÁGIL (padró…" at bounding box center [481, 403] width 890 height 518
click at [326, 629] on span "Aportes y Contribuciones del Afiliado: 27572636858" at bounding box center [223, 625] width 290 height 15
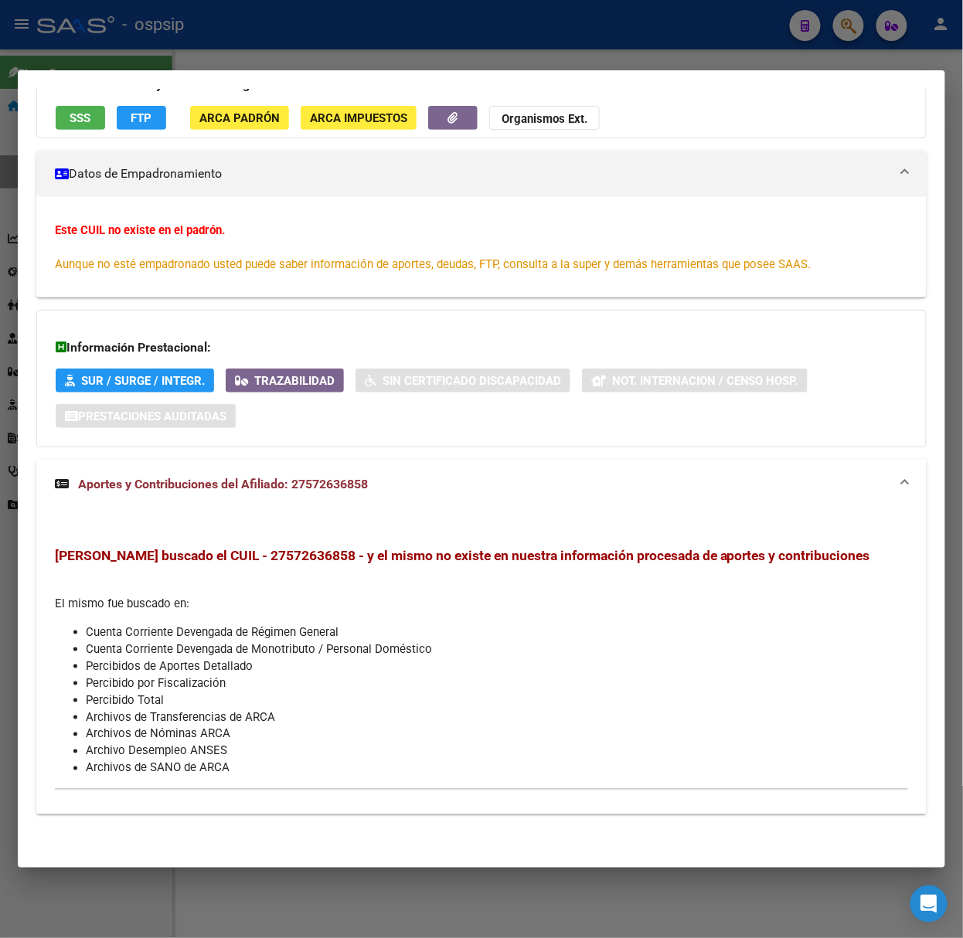
scroll to position [0, 0]
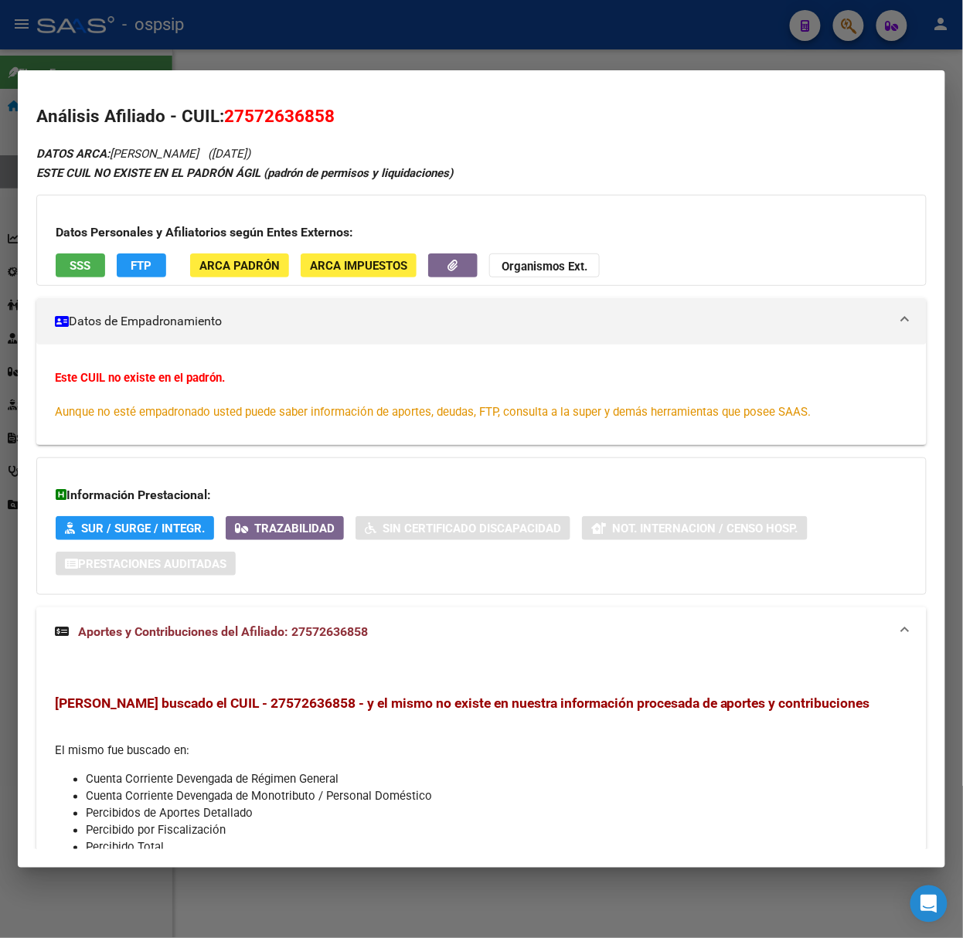
click at [80, 270] on span "SSS" at bounding box center [80, 266] width 21 height 14
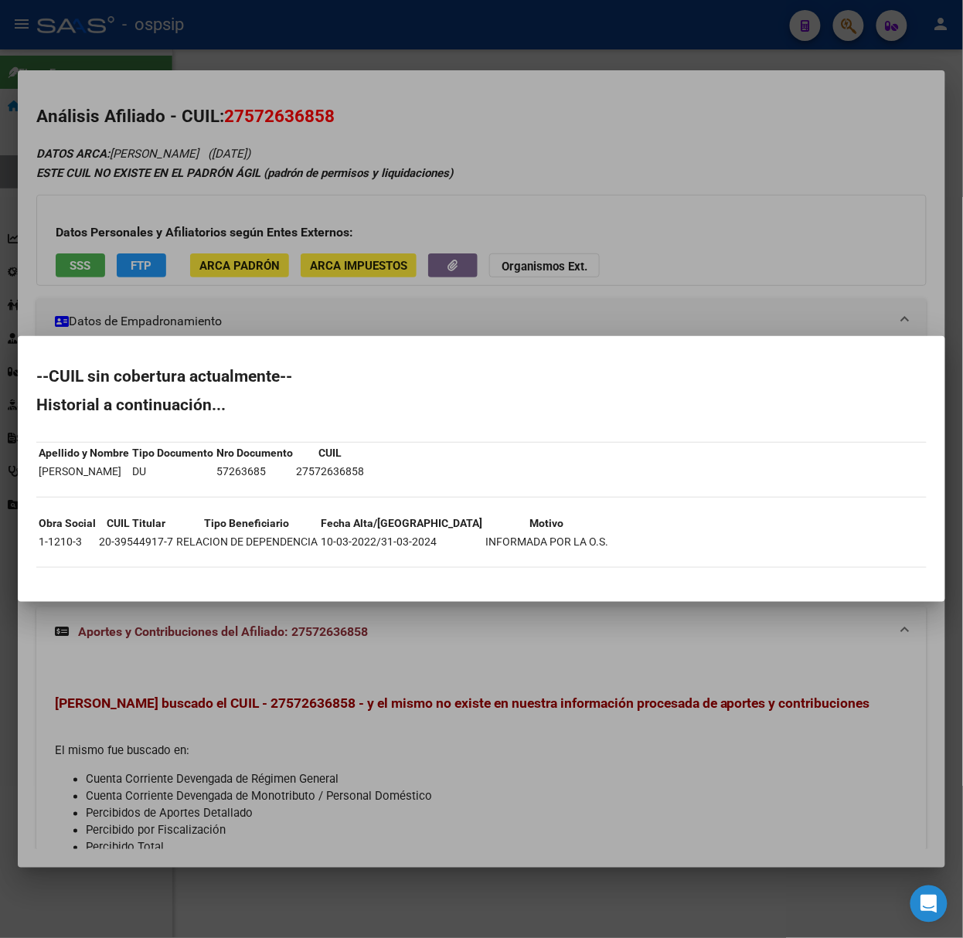
click at [171, 226] on div at bounding box center [481, 469] width 963 height 938
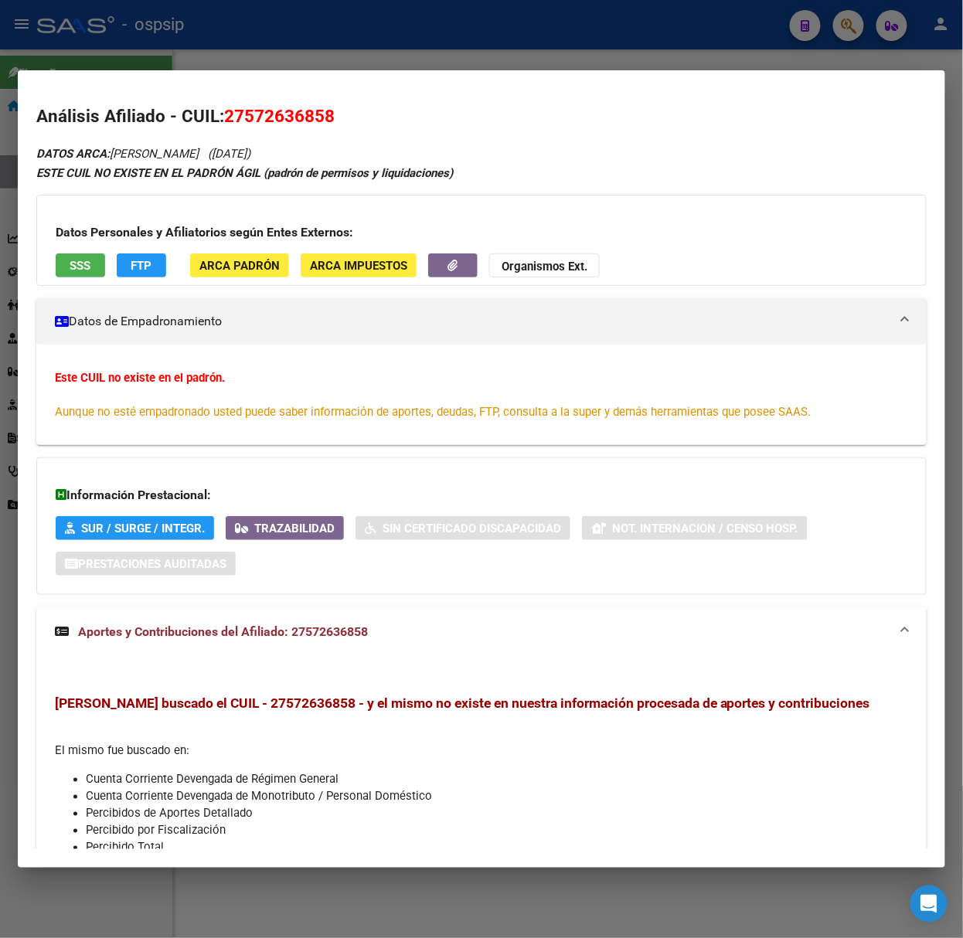
drag, startPoint x: 136, startPoint y: 25, endPoint x: 161, endPoint y: 100, distance: 78.9
click at [136, 25] on div at bounding box center [481, 469] width 963 height 938
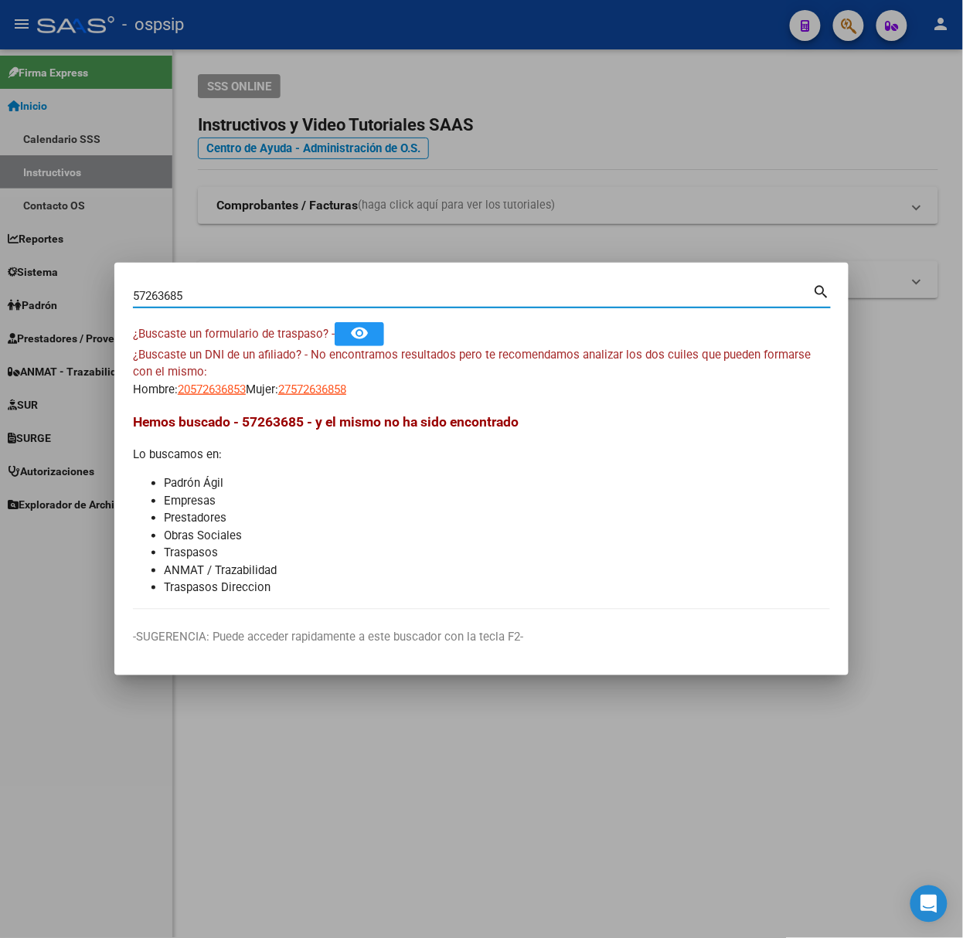
click at [196, 292] on input "57263685" at bounding box center [473, 296] width 680 height 14
type input "55252282"
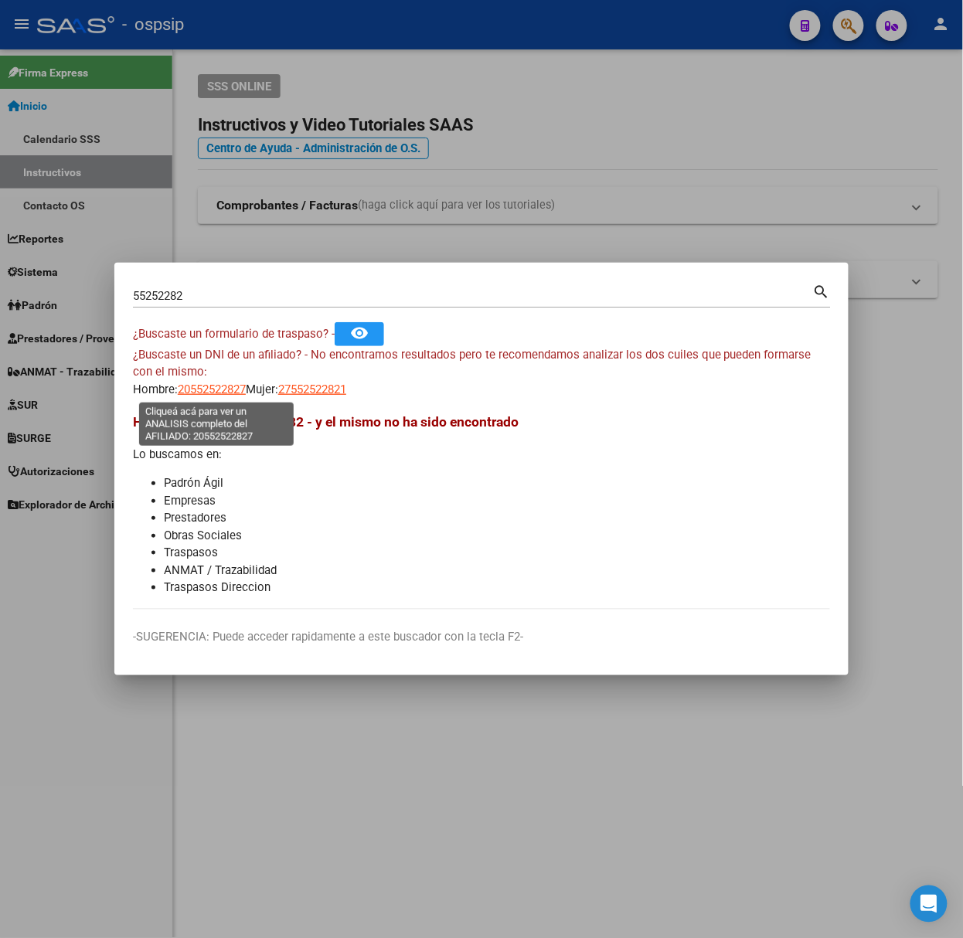
click at [214, 390] on span "20552522827" at bounding box center [212, 390] width 68 height 14
type textarea "20552522827"
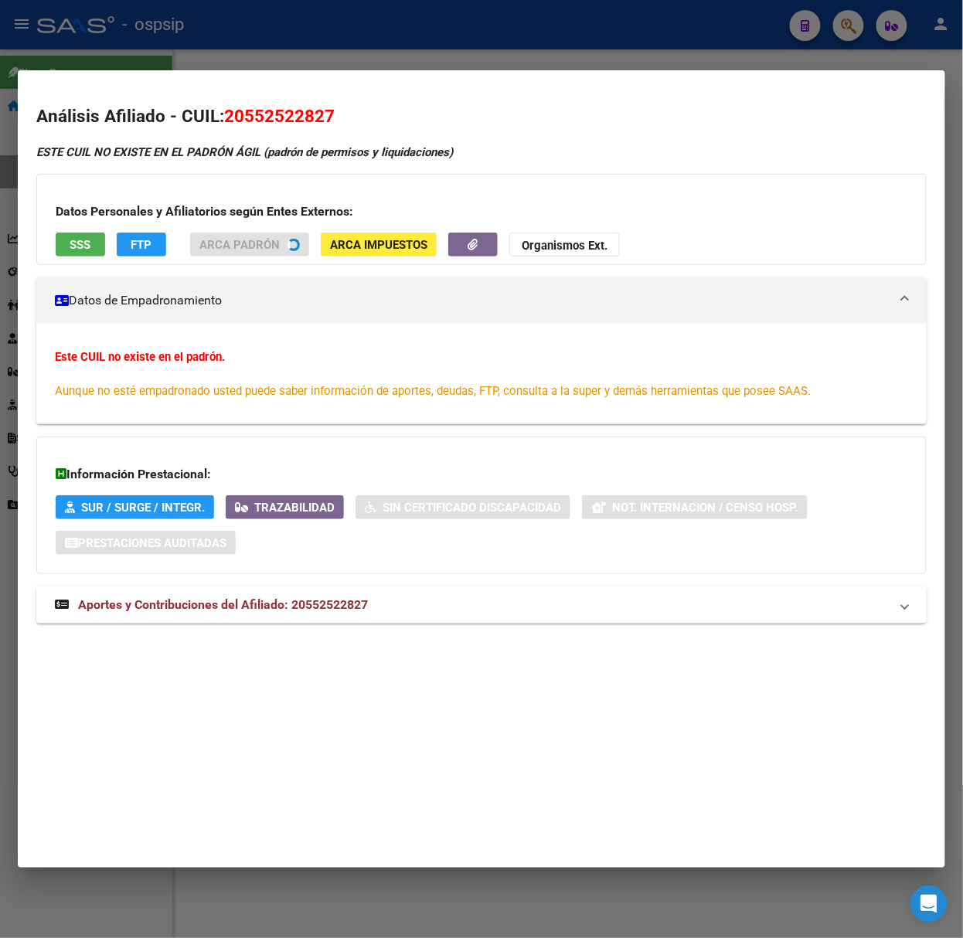
click at [305, 604] on span "Aportes y Contribuciones del Afiliado: 20552522827" at bounding box center [223, 604] width 290 height 15
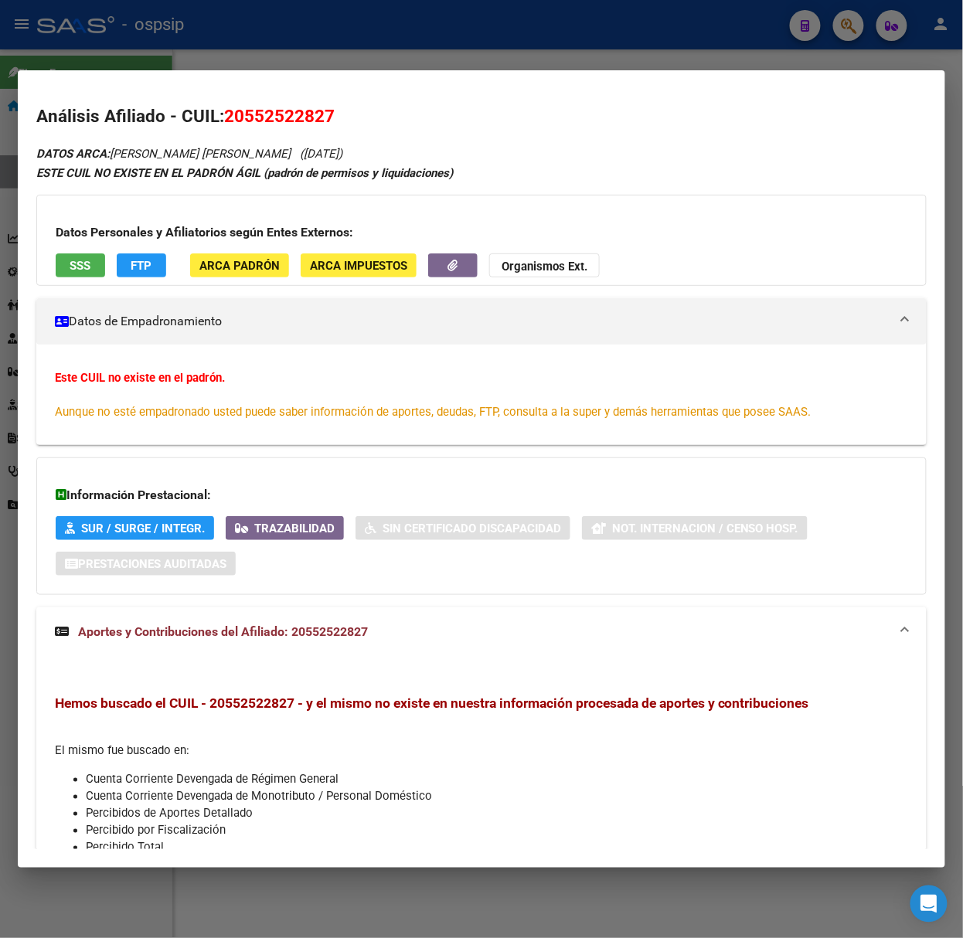
click at [80, 261] on span "SSS" at bounding box center [80, 266] width 21 height 14
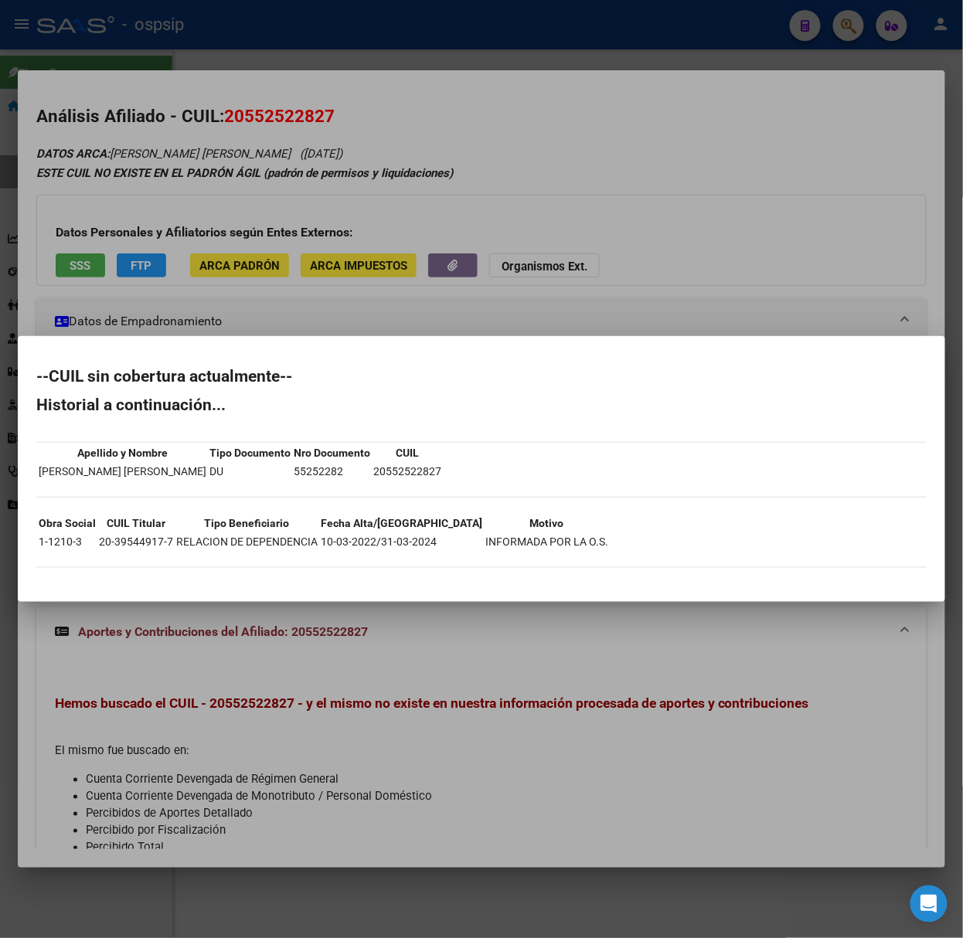
click at [143, 249] on div at bounding box center [481, 469] width 963 height 938
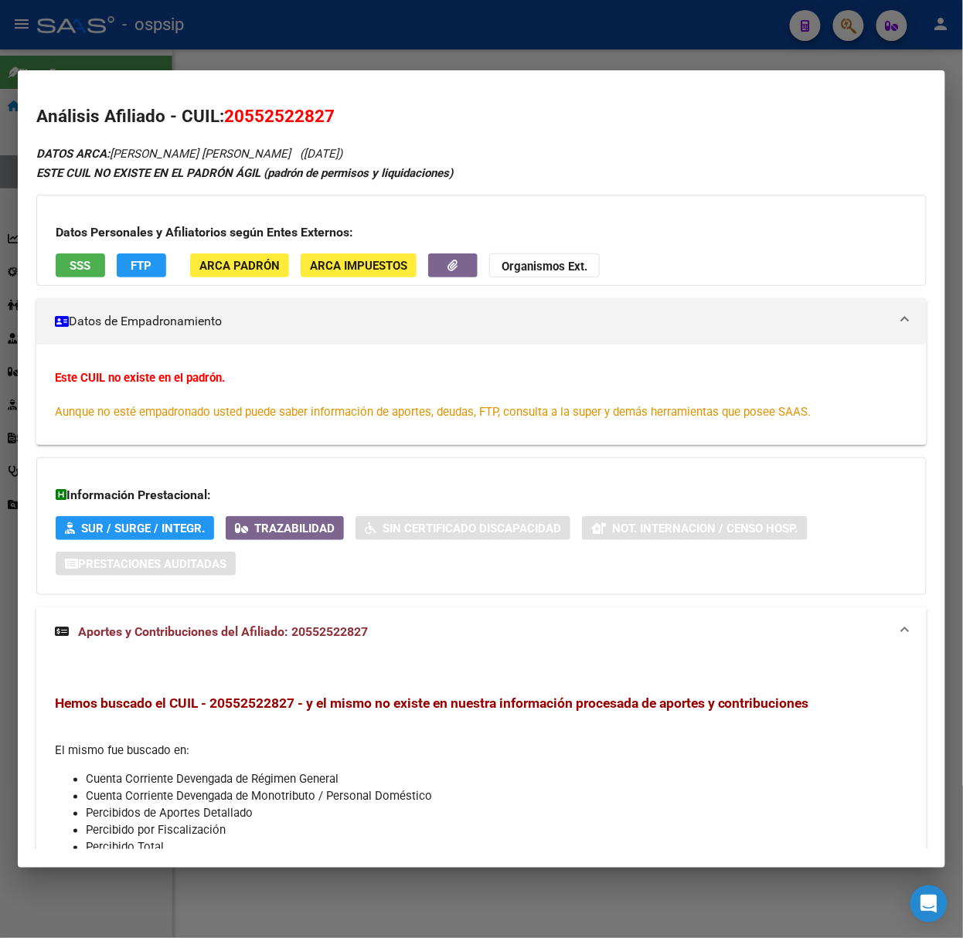
click at [65, 85] on mat-dialog-container "Análisis Afiliado - CUIL: 20552522827 DATOS ARCA: [PERSON_NAME] [PERSON_NAME] (…" at bounding box center [482, 469] width 928 height 798
click at [102, 34] on div at bounding box center [481, 469] width 963 height 938
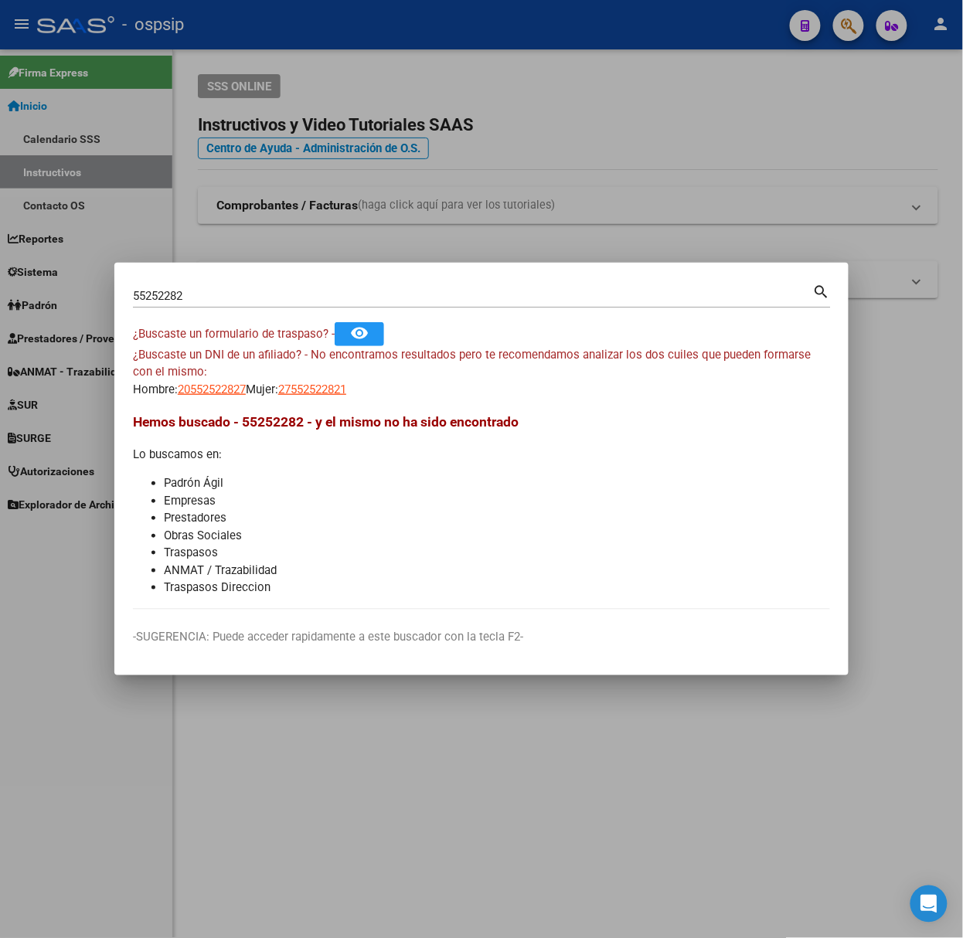
click at [213, 286] on div "55252282 Buscar (apellido, dni, [PERSON_NAME], nro traspaso, cuit, obra social)" at bounding box center [473, 295] width 680 height 23
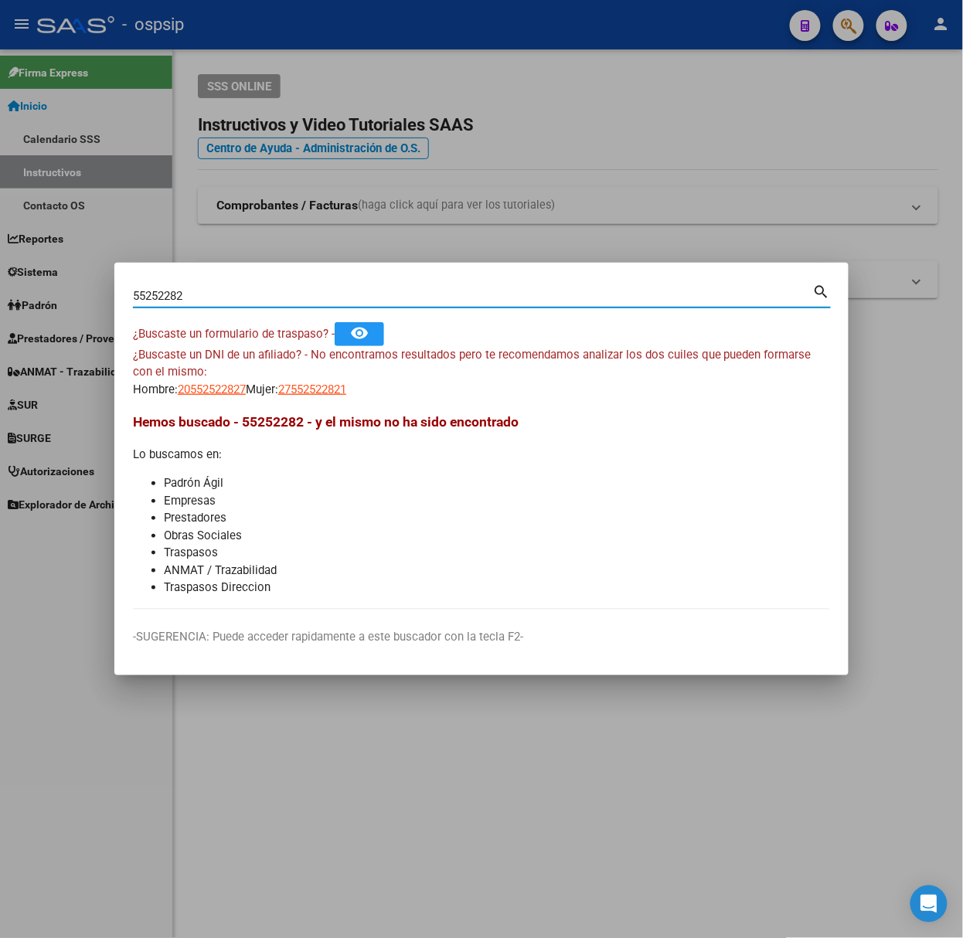
click at [221, 291] on input "55252282" at bounding box center [473, 296] width 680 height 14
type input "30438642"
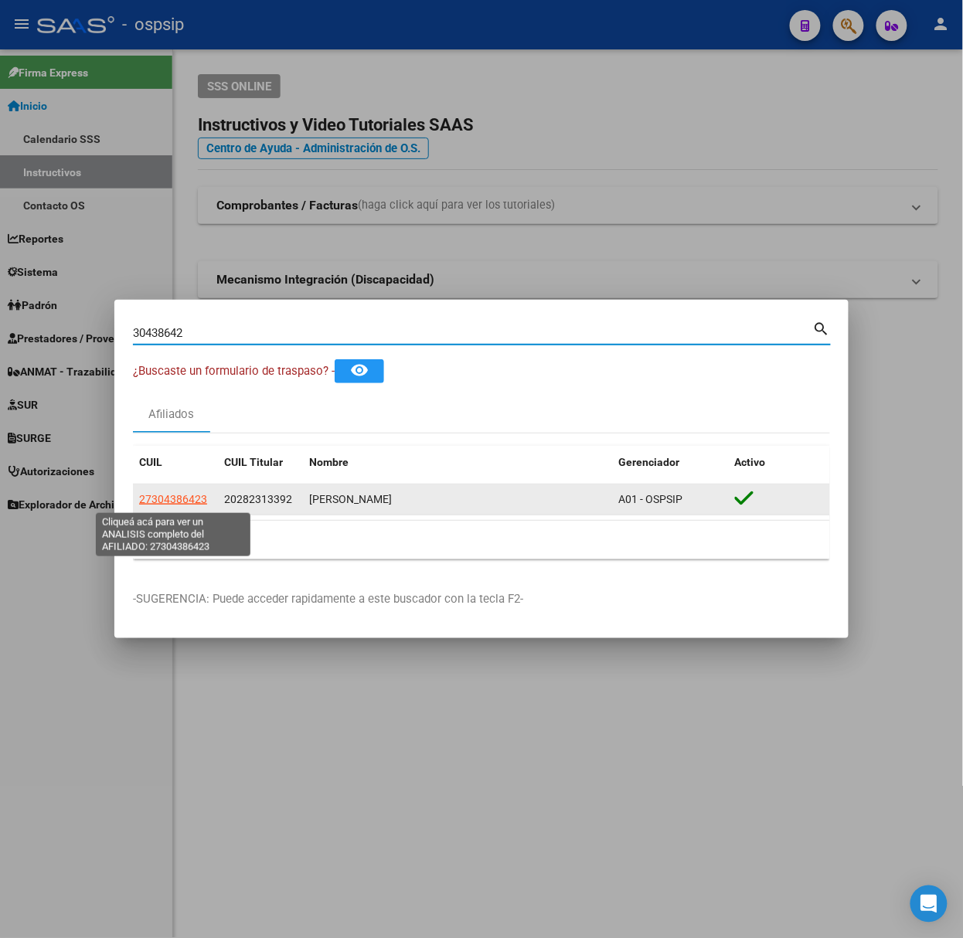
click at [164, 510] on datatable-body-cell "27304386423" at bounding box center [175, 500] width 85 height 30
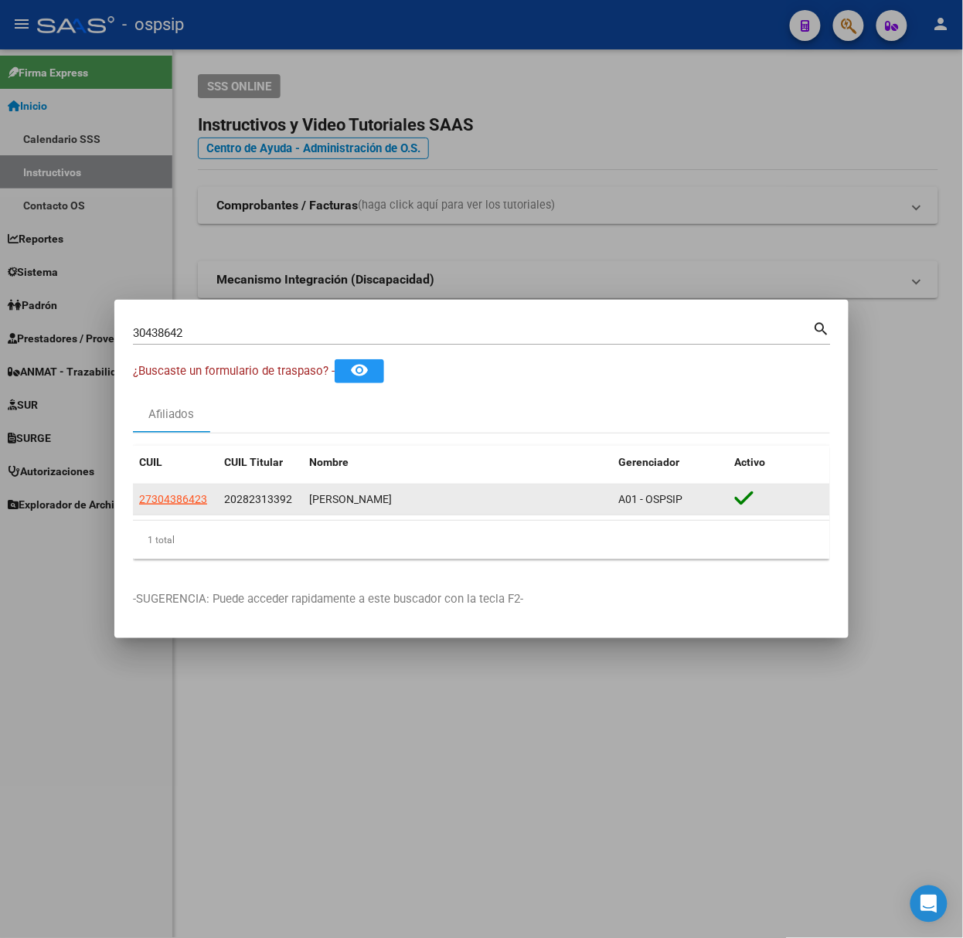
click at [162, 510] on datatable-body-cell "27304386423" at bounding box center [175, 500] width 85 height 30
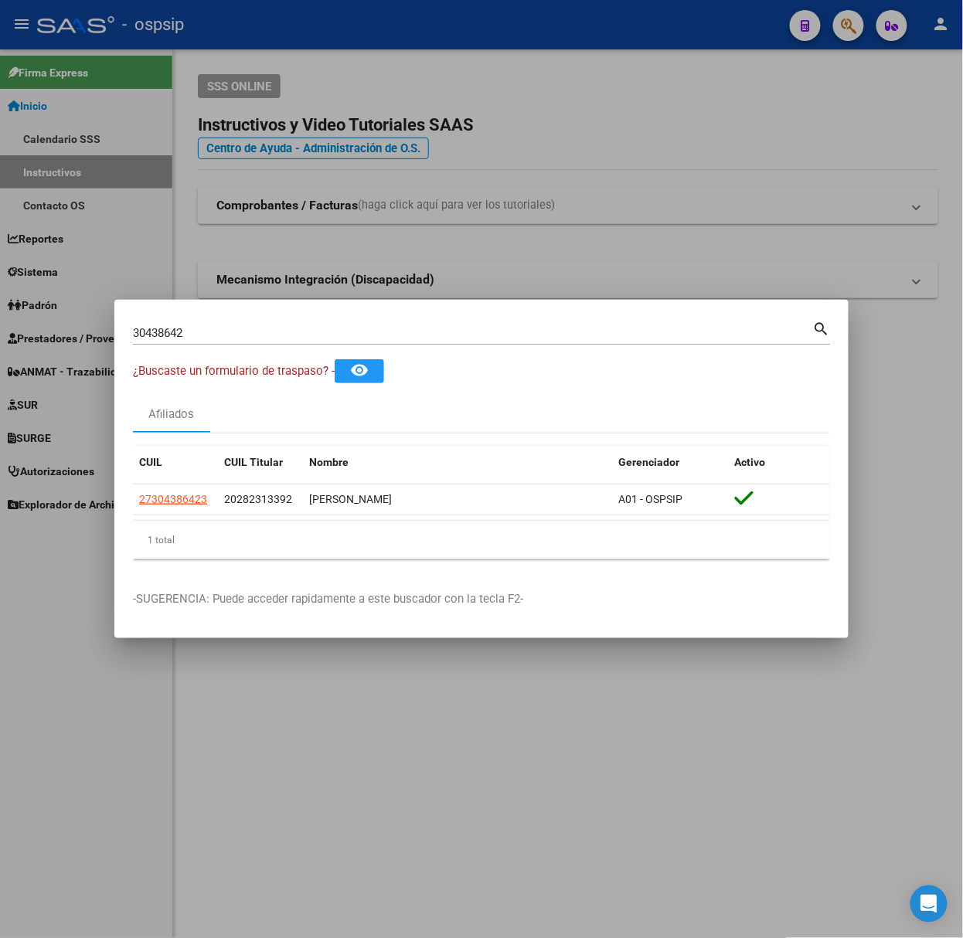
click at [174, 516] on datatable-selection "27304386423 20282313392 [PERSON_NAME] A01 - OSPSIP" at bounding box center [481, 512] width 697 height 14
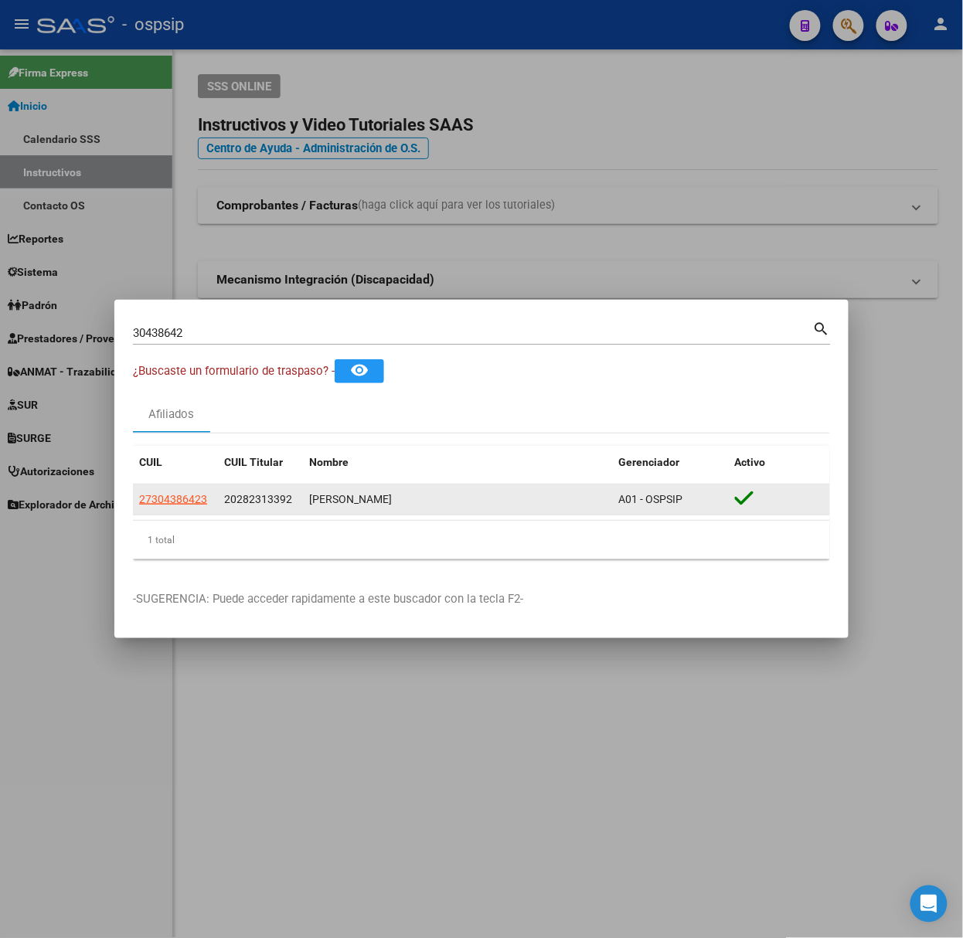
click at [174, 513] on datatable-body-cell "27304386423" at bounding box center [175, 500] width 85 height 30
click at [175, 495] on span "27304386423" at bounding box center [173, 499] width 68 height 12
type textarea "27304386423"
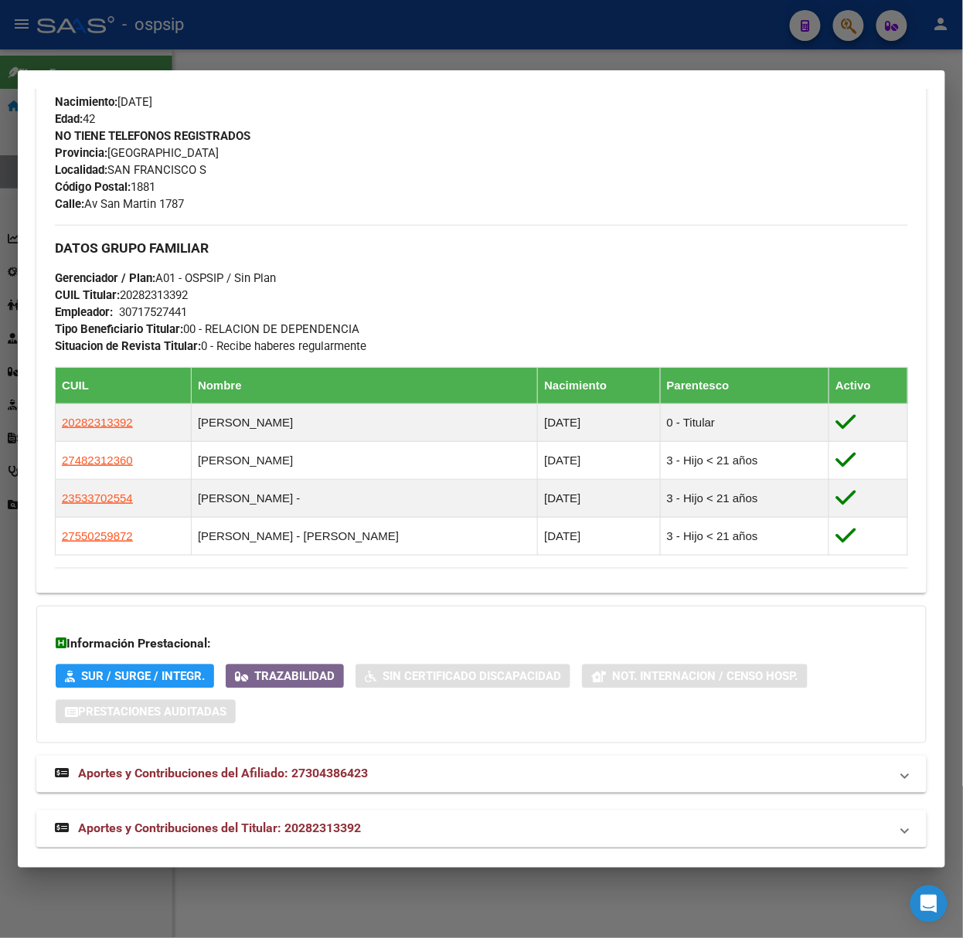
scroll to position [666, 0]
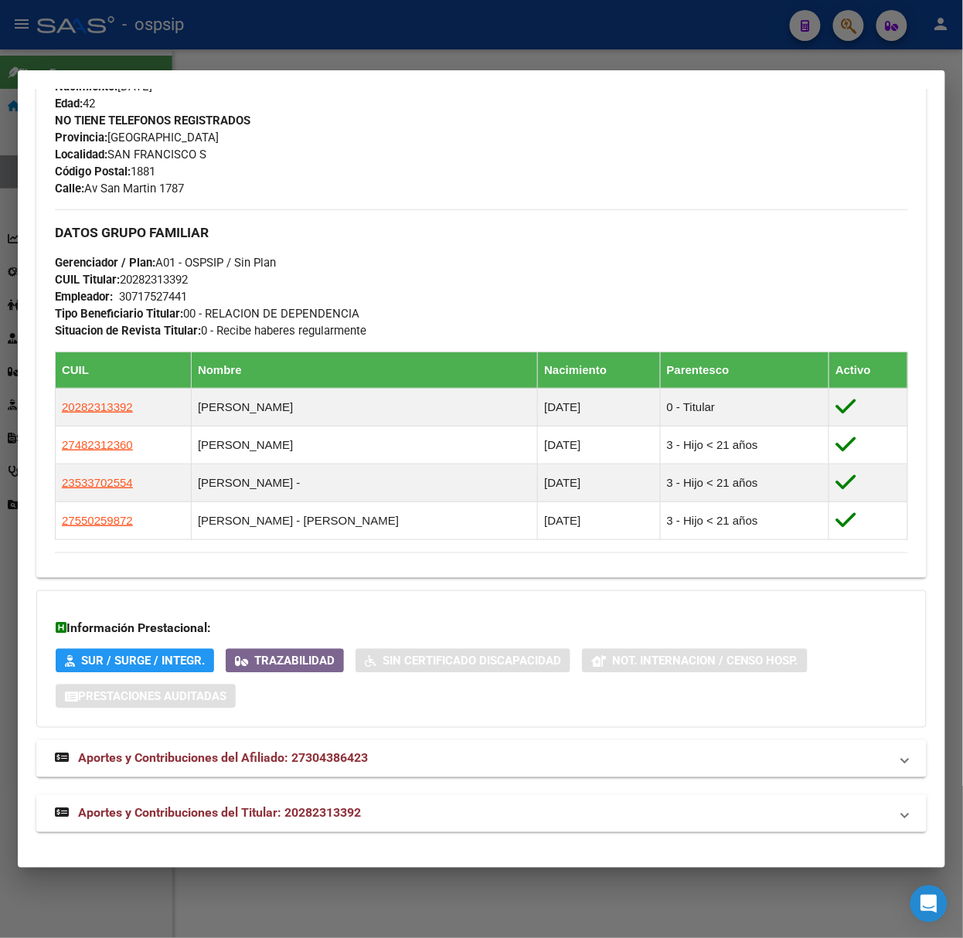
click at [363, 798] on mat-expansion-panel-header "Aportes y Contribuciones del Titular: 20282313392" at bounding box center [481, 813] width 890 height 37
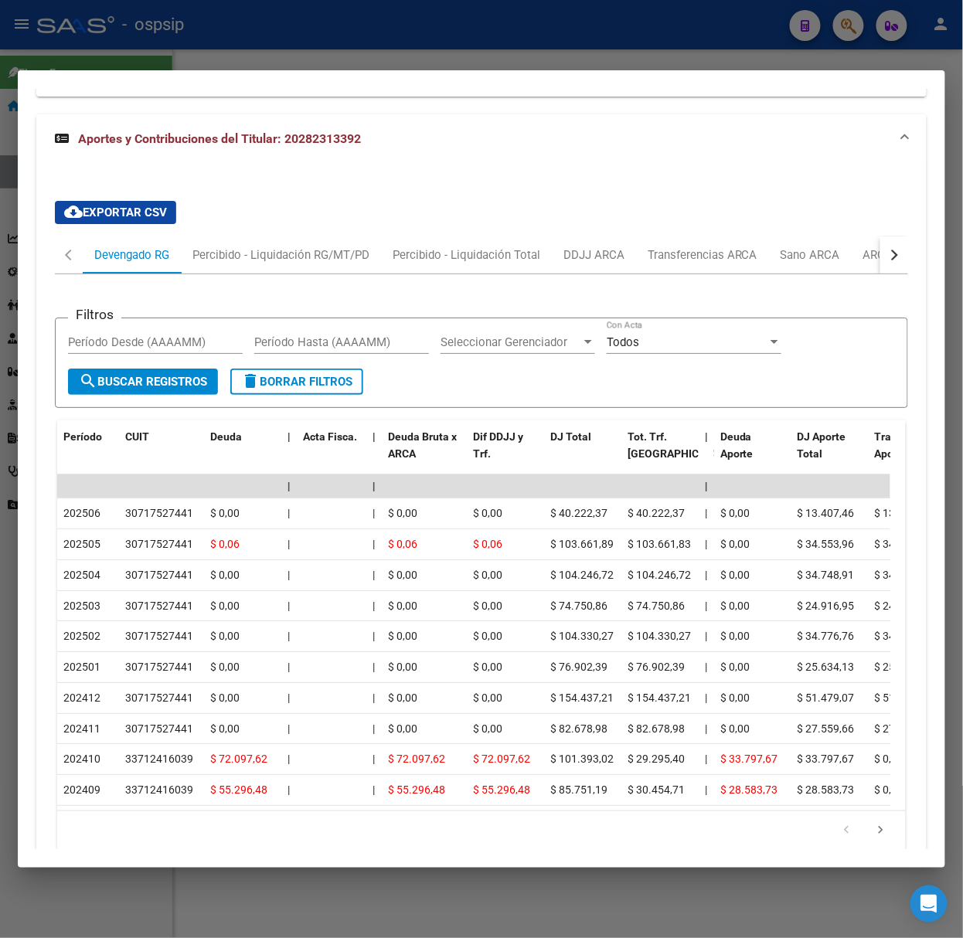
scroll to position [1358, 0]
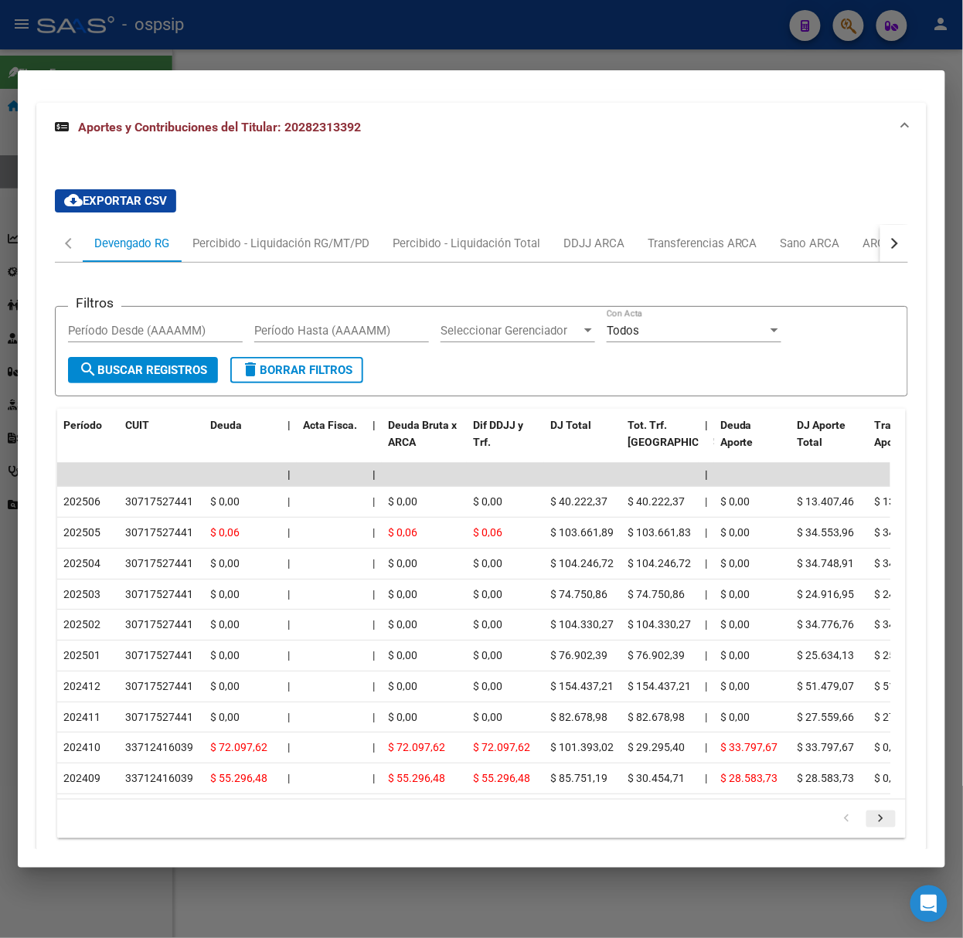
click at [871, 830] on icon "go to next page" at bounding box center [881, 821] width 20 height 19
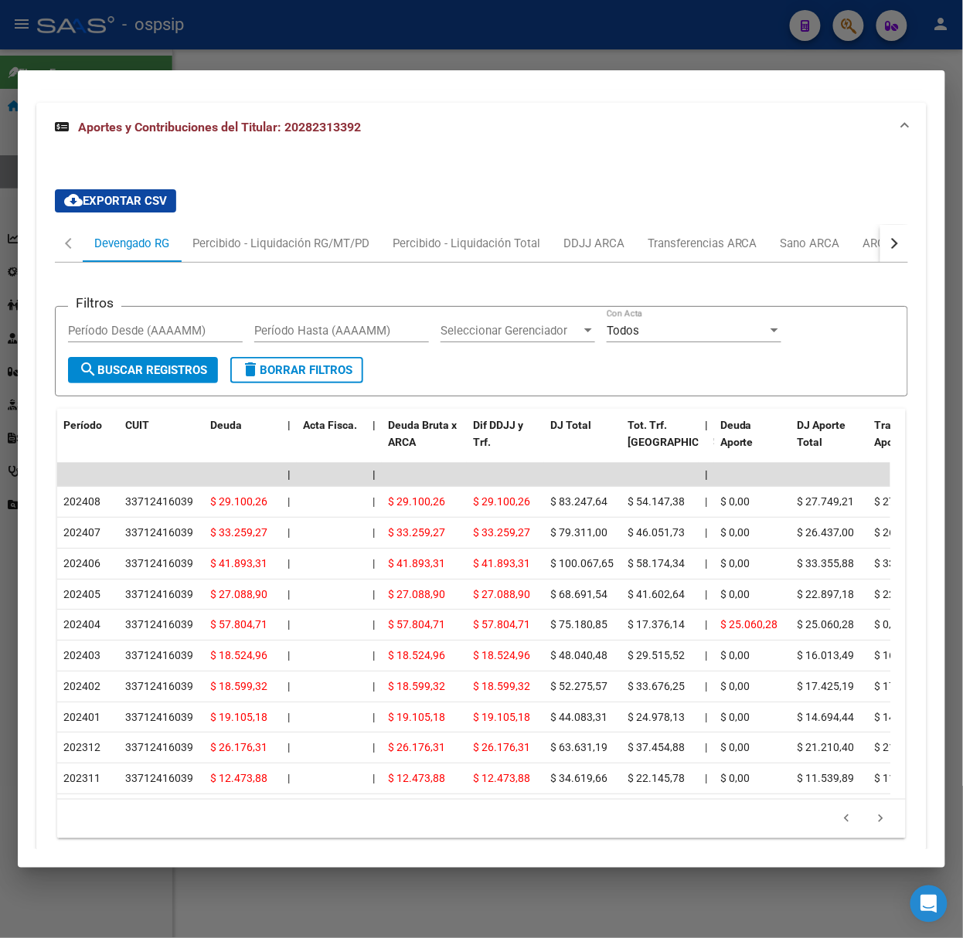
click at [366, 63] on div at bounding box center [481, 469] width 963 height 938
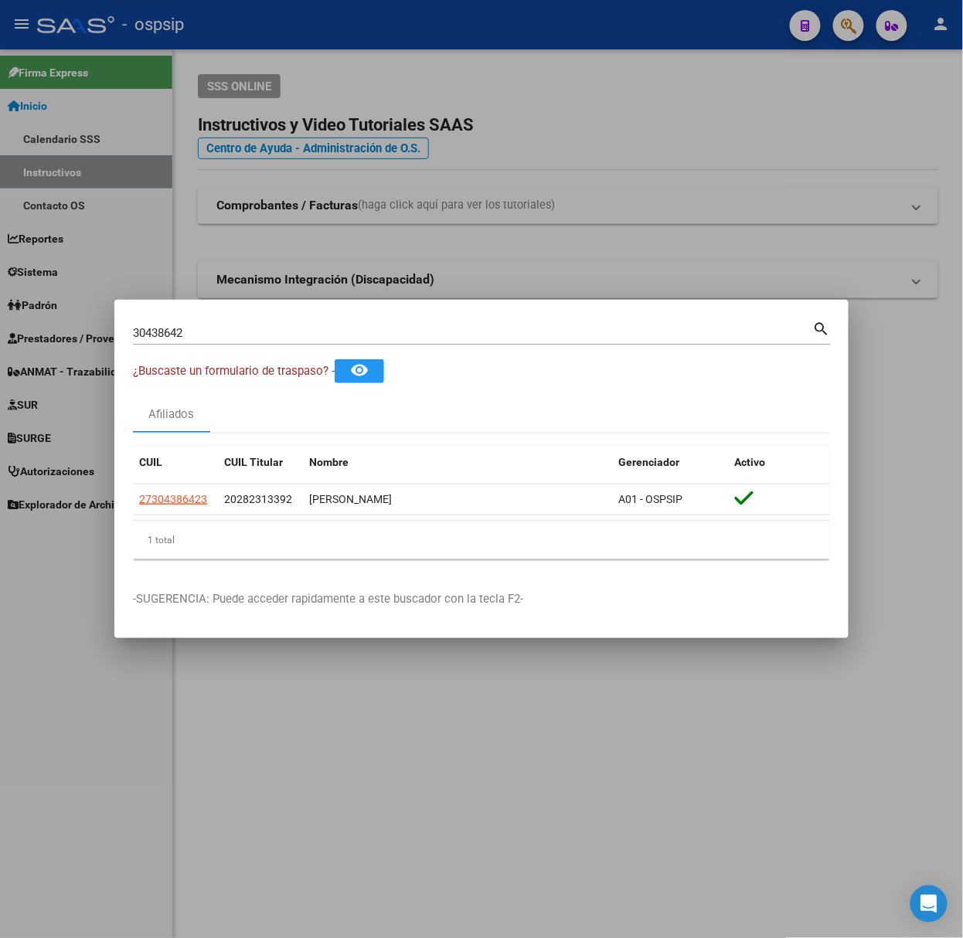
click at [294, 342] on div "30438642 Buscar (apellido, dni, [PERSON_NAME], [PERSON_NAME], cuit, obra social)" at bounding box center [473, 333] width 680 height 23
click at [277, 319] on div "30438642 Buscar (apellido, dni, [PERSON_NAME], nro traspaso, cuit, obra social)…" at bounding box center [482, 331] width 698 height 26
click at [284, 325] on div "30438642 Buscar (apellido, dni, [PERSON_NAME], [PERSON_NAME], cuit, obra social)" at bounding box center [473, 333] width 680 height 23
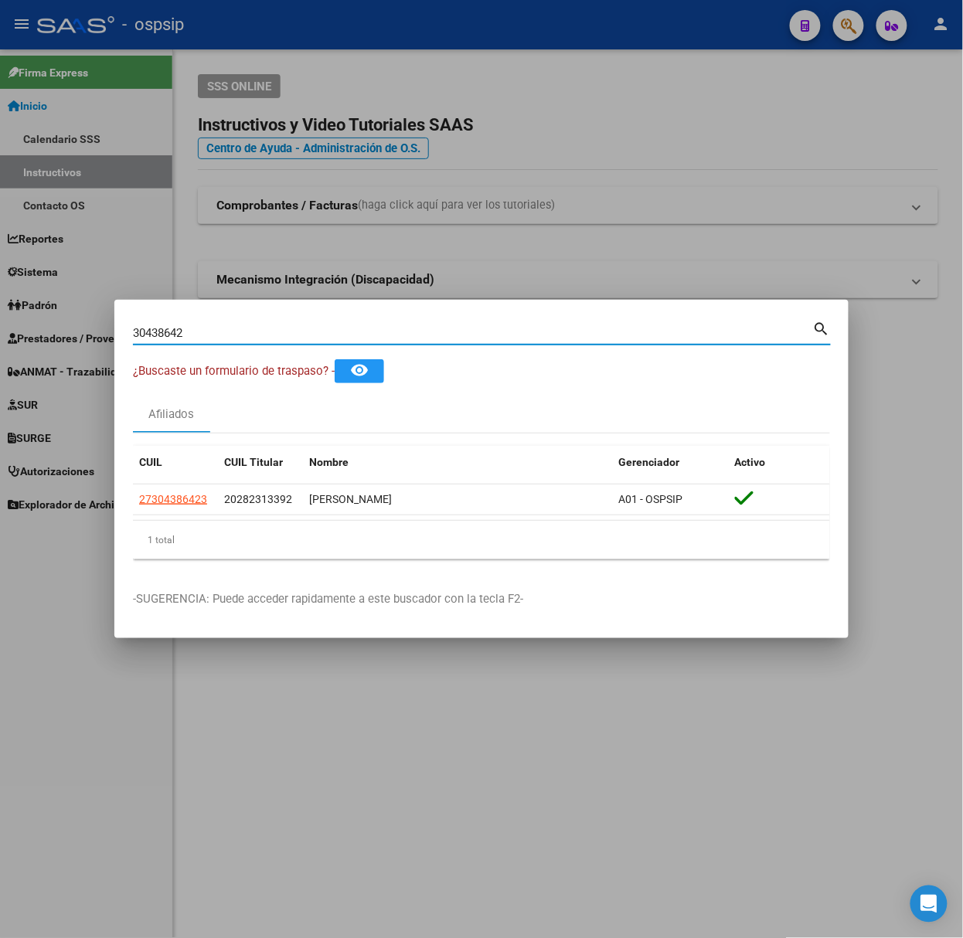
click at [288, 334] on input "30438642" at bounding box center [473, 333] width 680 height 14
type input "96107348"
click at [175, 498] on span "20961073481" at bounding box center [173, 499] width 68 height 12
type textarea "20961073481"
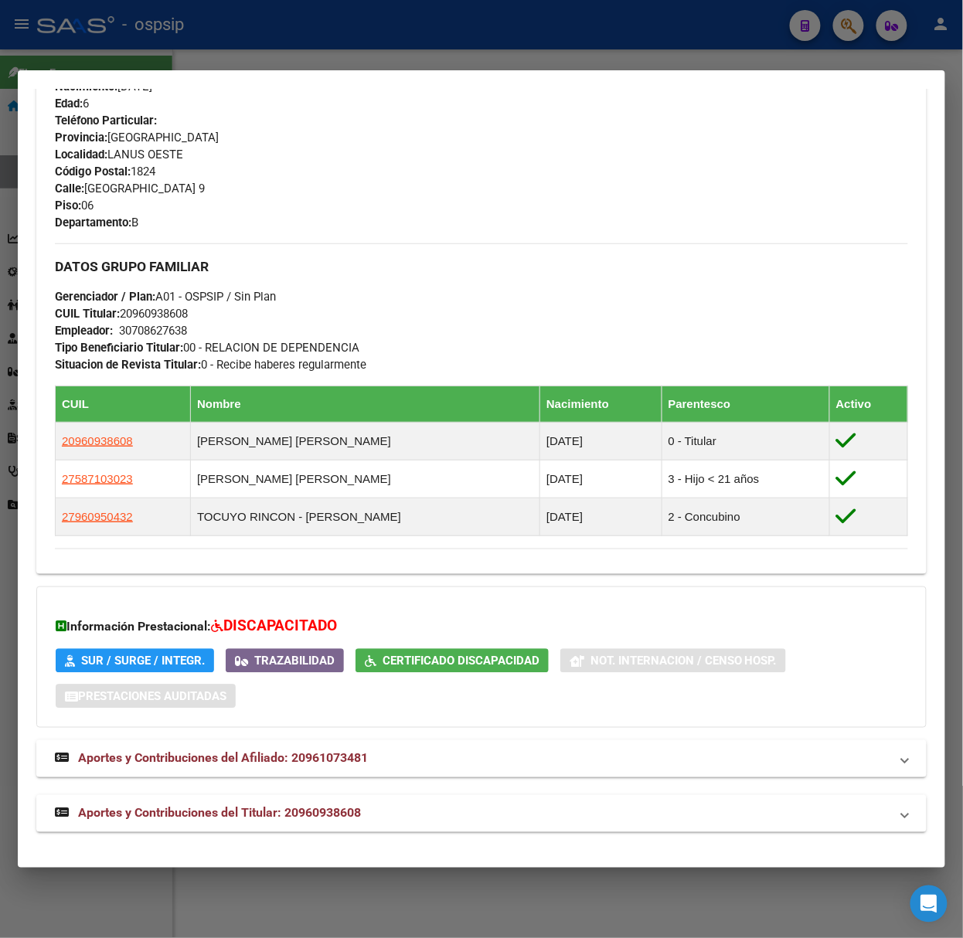
scroll to position [679, 0]
click at [385, 811] on mat-panel-title "Aportes y Contribuciones del Titular: 20960938608" at bounding box center [472, 814] width 835 height 19
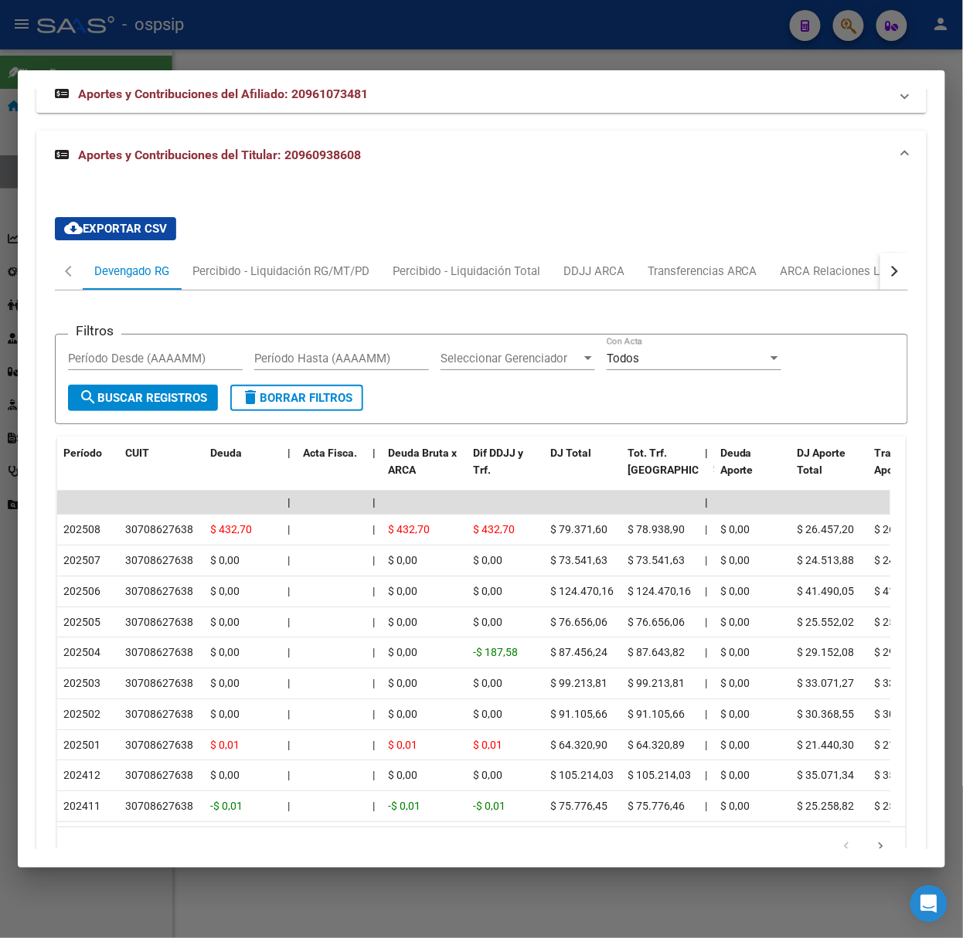
scroll to position [1433, 0]
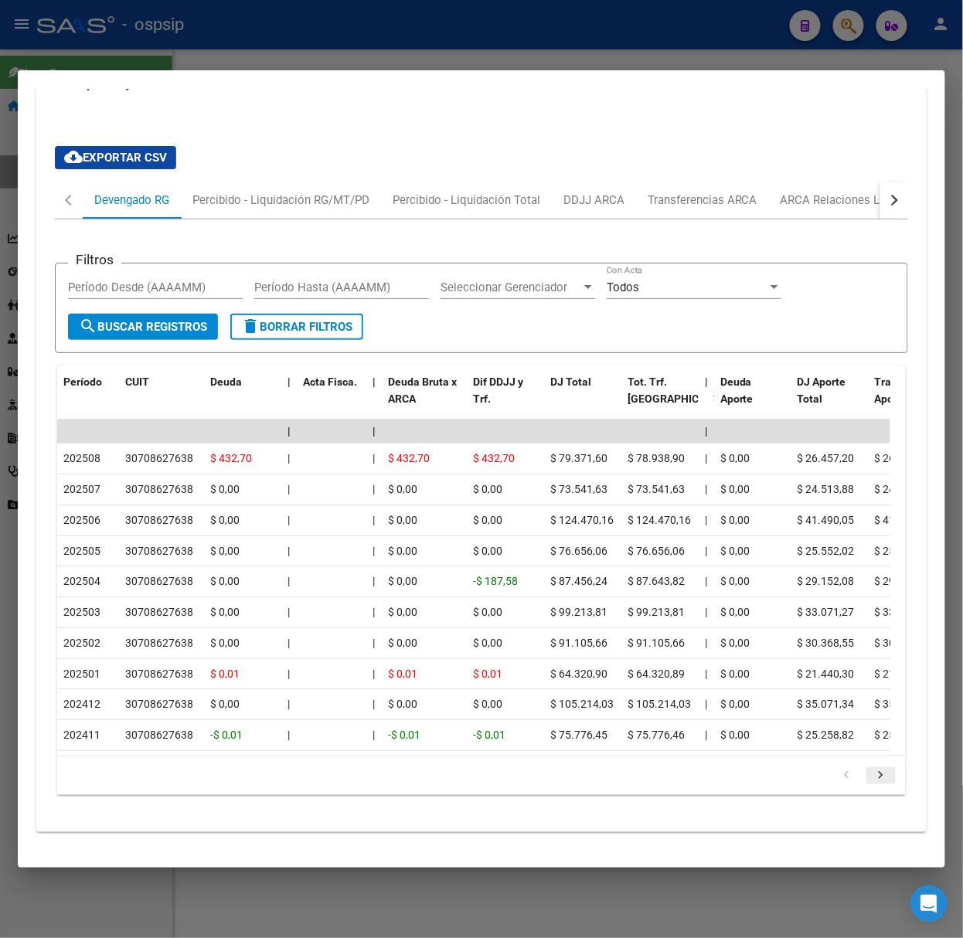
click at [873, 777] on icon "go to next page" at bounding box center [881, 777] width 20 height 19
click at [128, 60] on div at bounding box center [481, 469] width 963 height 938
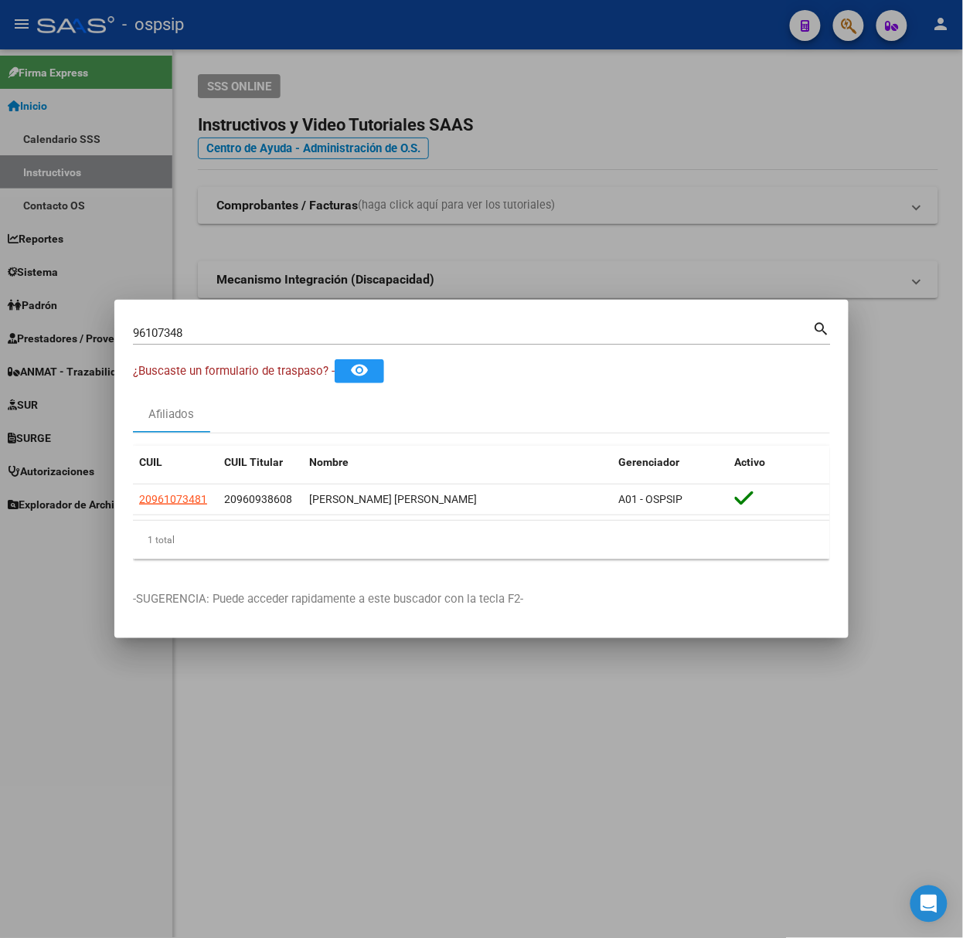
click at [212, 332] on input "96107348" at bounding box center [473, 333] width 680 height 14
type input "20578532"
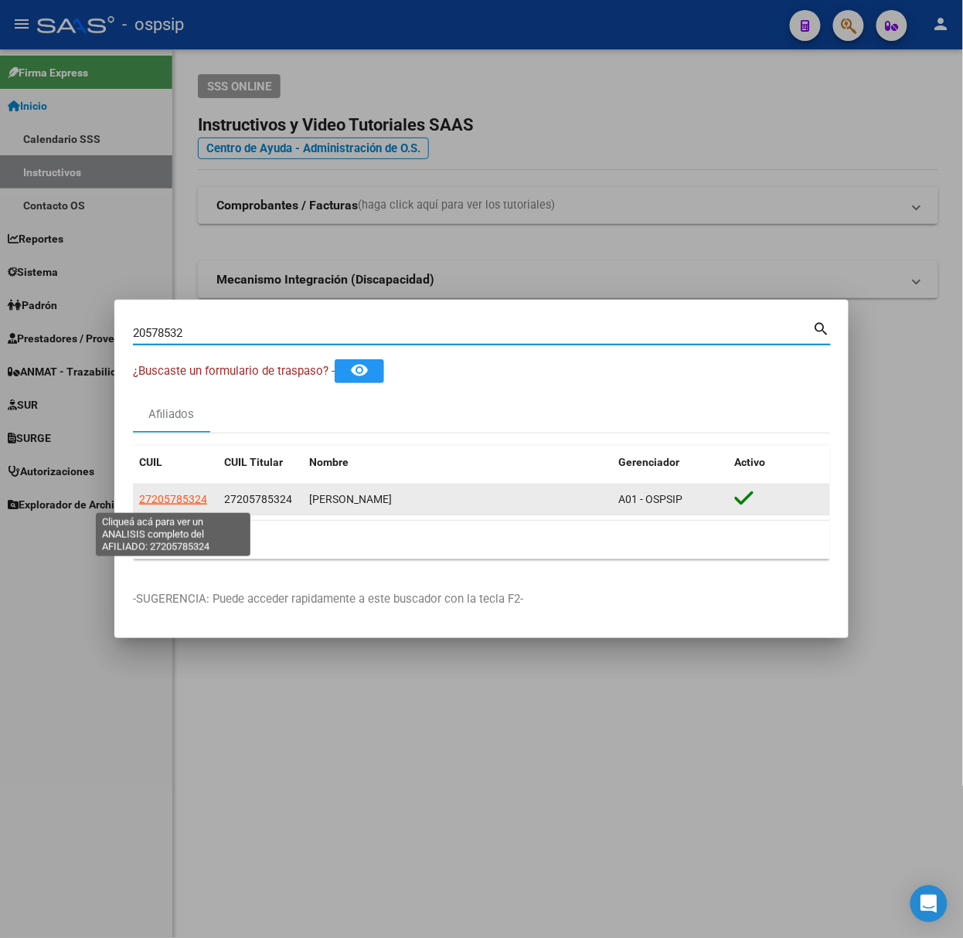
click at [189, 498] on span "27205785324" at bounding box center [173, 499] width 68 height 12
type textarea "27205785324"
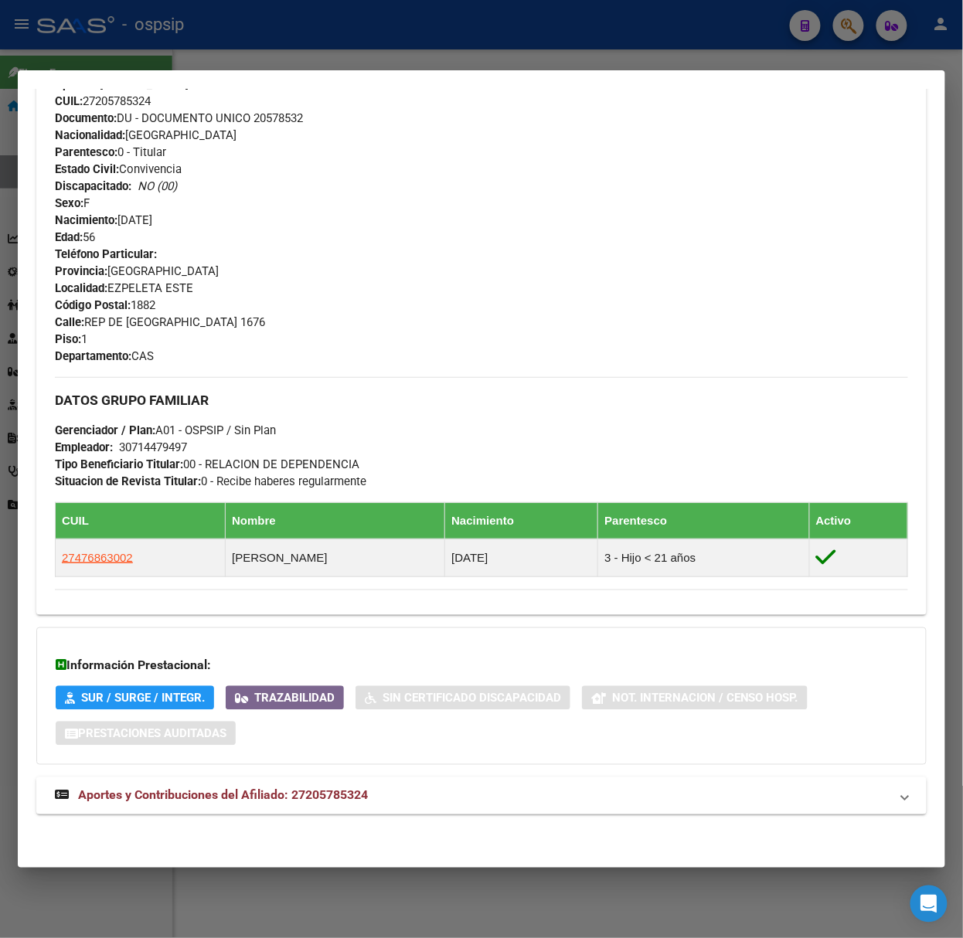
click at [325, 802] on span "Aportes y Contribuciones del Afiliado: 27205785324" at bounding box center [223, 795] width 290 height 15
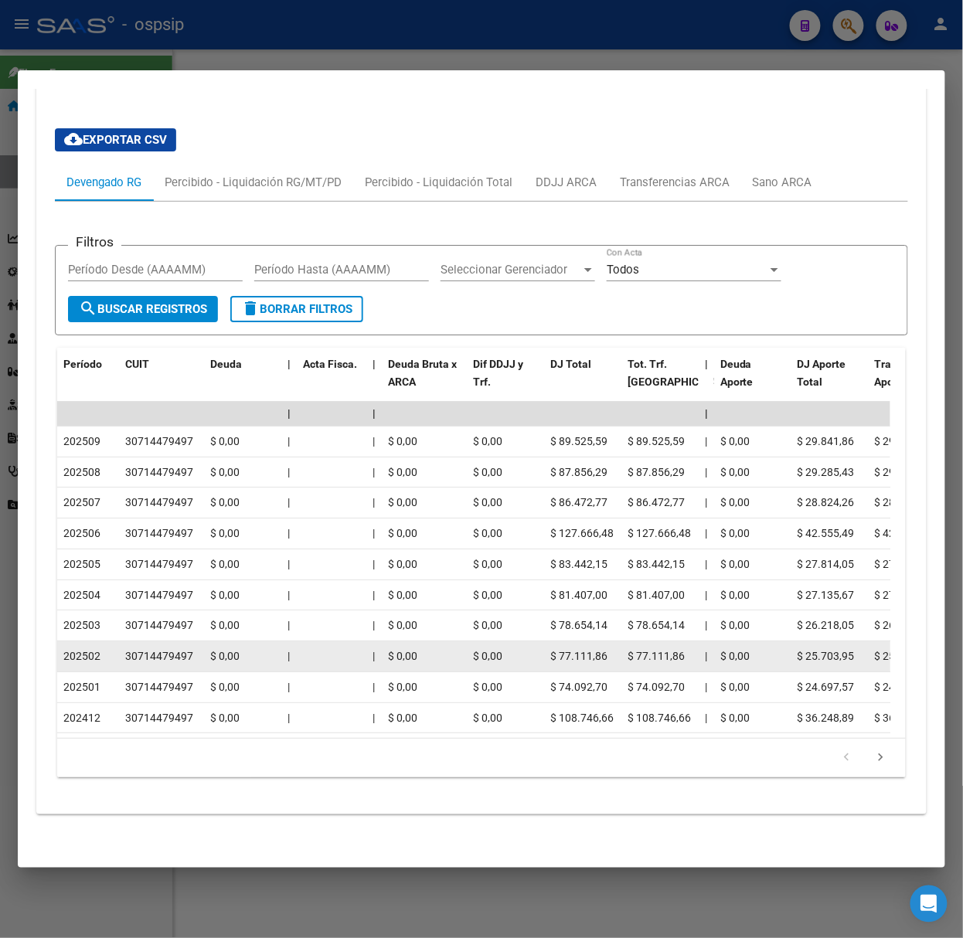
scroll to position [1299, 0]
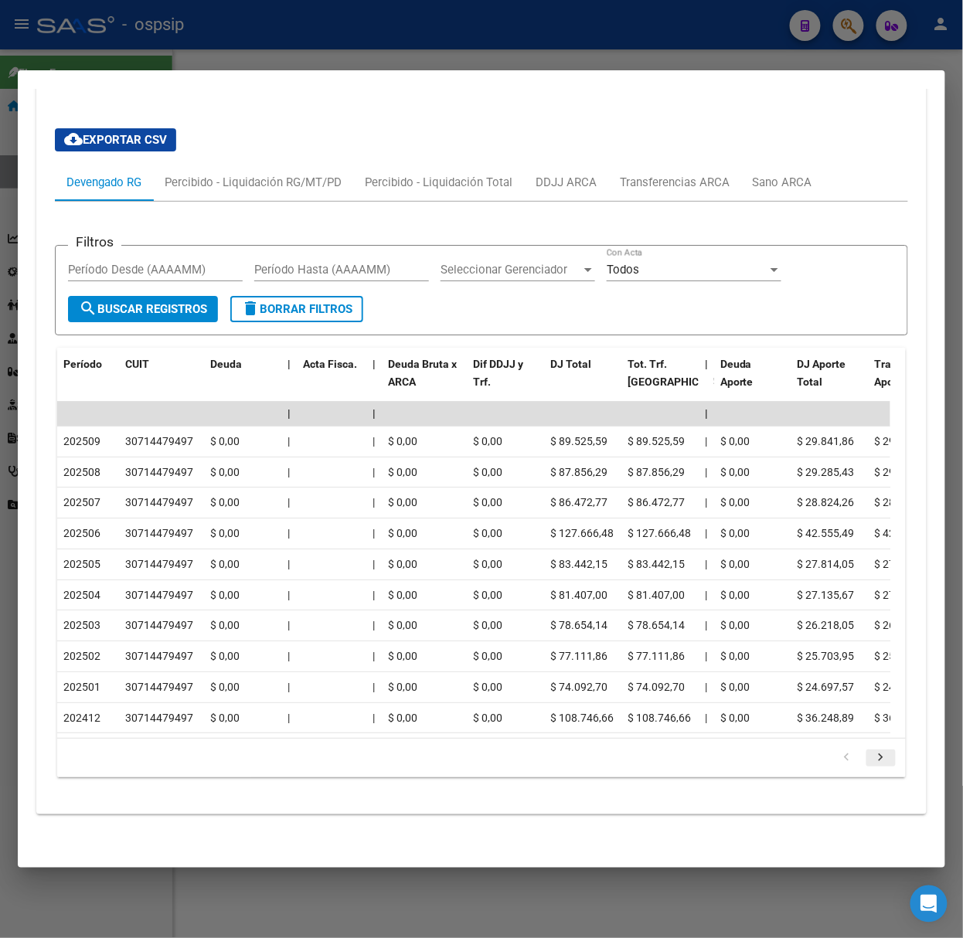
click at [871, 751] on icon "go to next page" at bounding box center [881, 760] width 20 height 19
click at [286, 84] on mat-dialog-container "Análisis Afiliado - CUIL: 27205785324 DATOS PADRÓN ÁGIL: [PERSON_NAME] | ACTIVO…" at bounding box center [482, 469] width 928 height 798
click at [270, 60] on div at bounding box center [481, 469] width 963 height 938
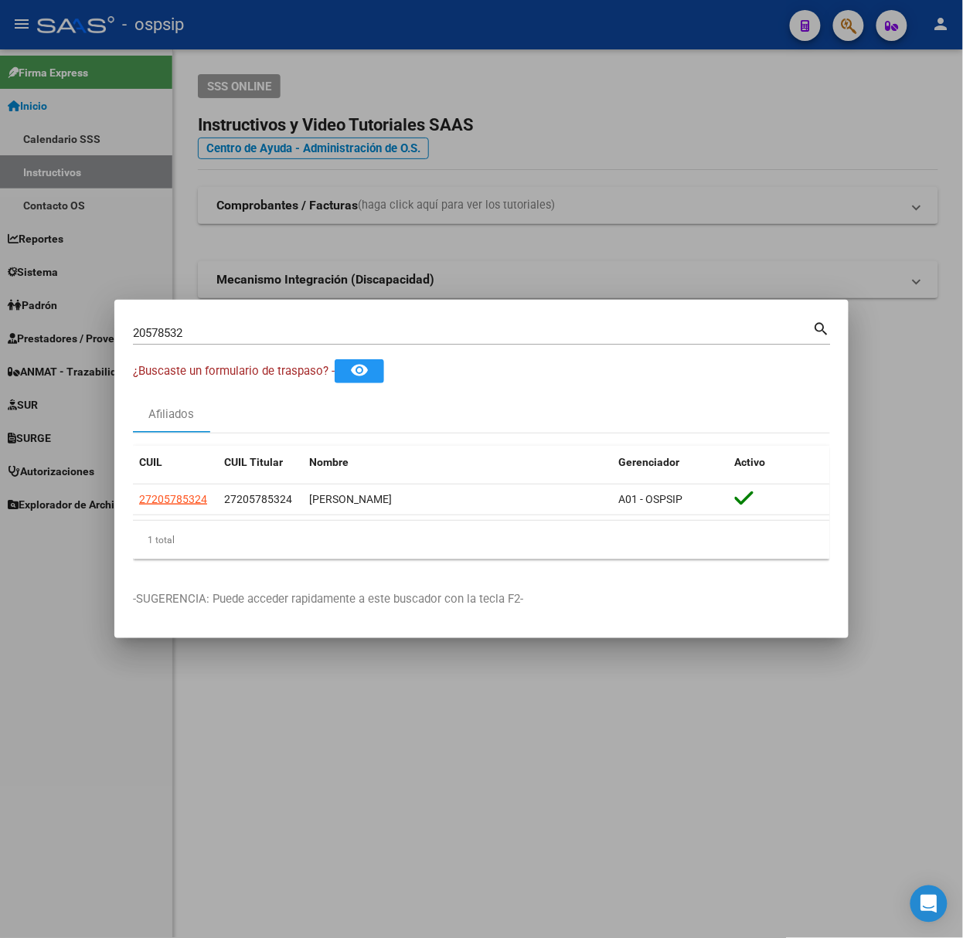
click at [267, 329] on input "20578532" at bounding box center [473, 333] width 680 height 14
type input "54455585"
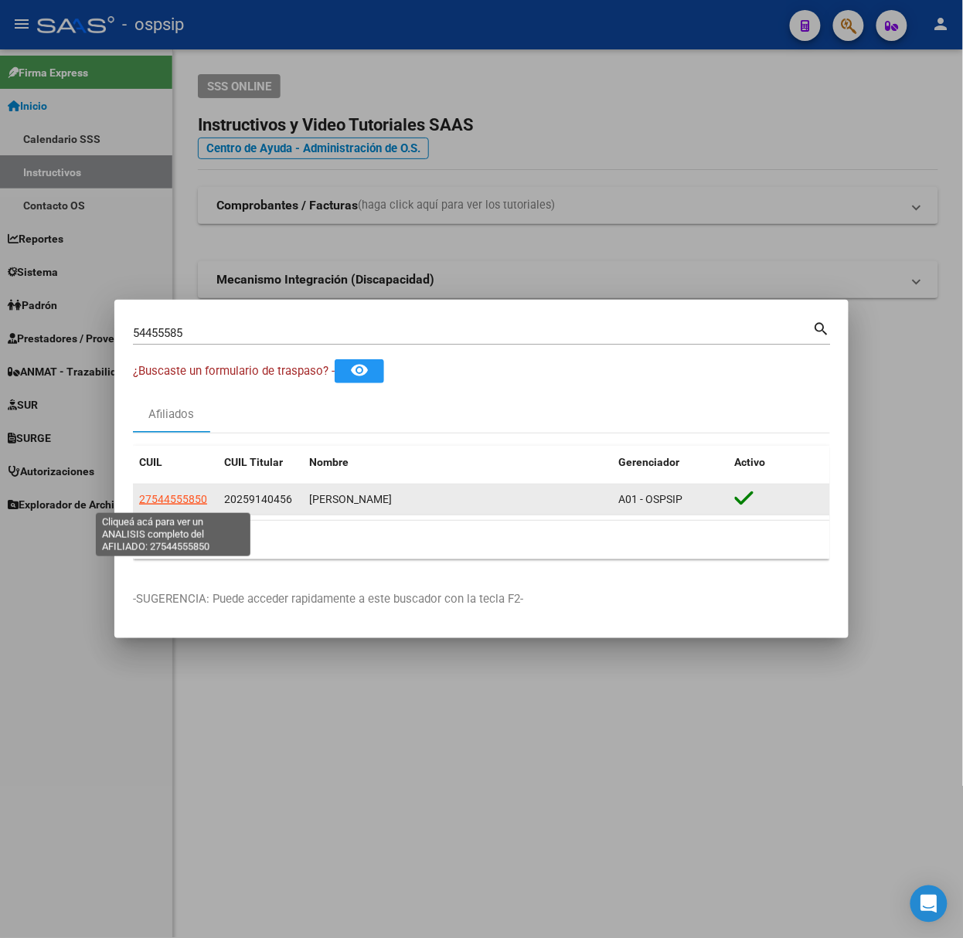
click at [186, 496] on span "27544555850" at bounding box center [173, 499] width 68 height 12
type textarea "27544555850"
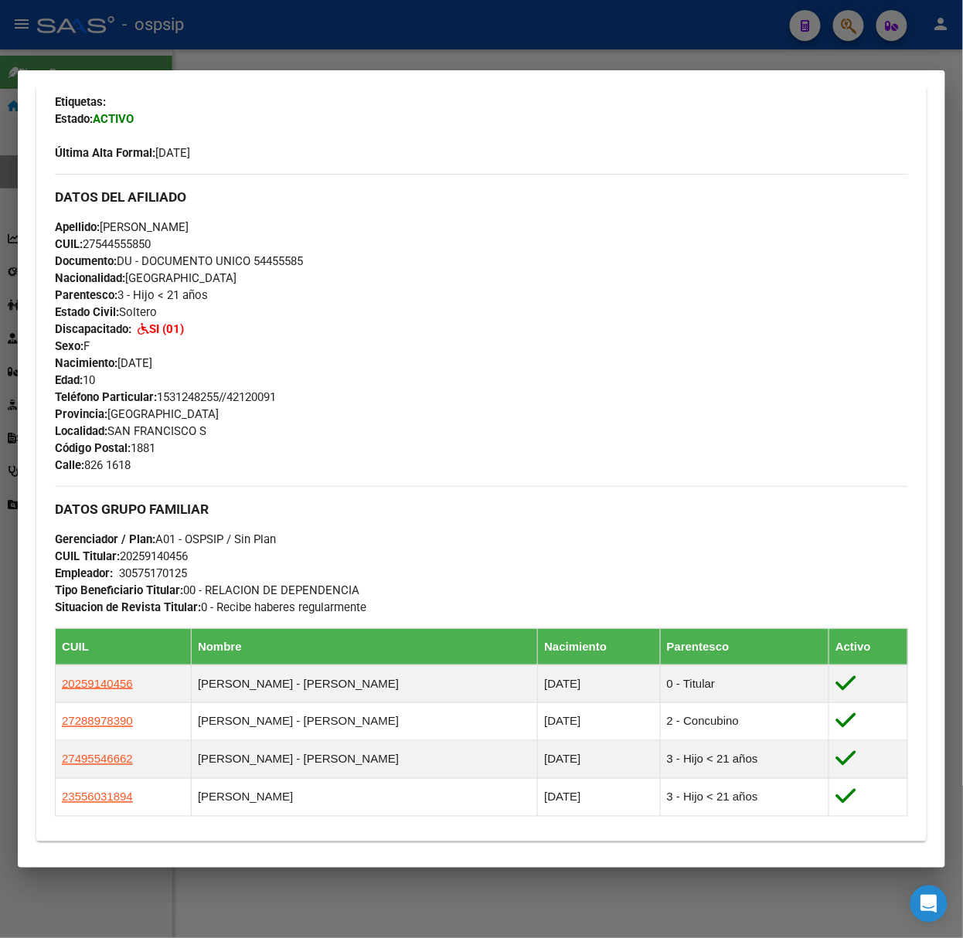
scroll to position [640, 0]
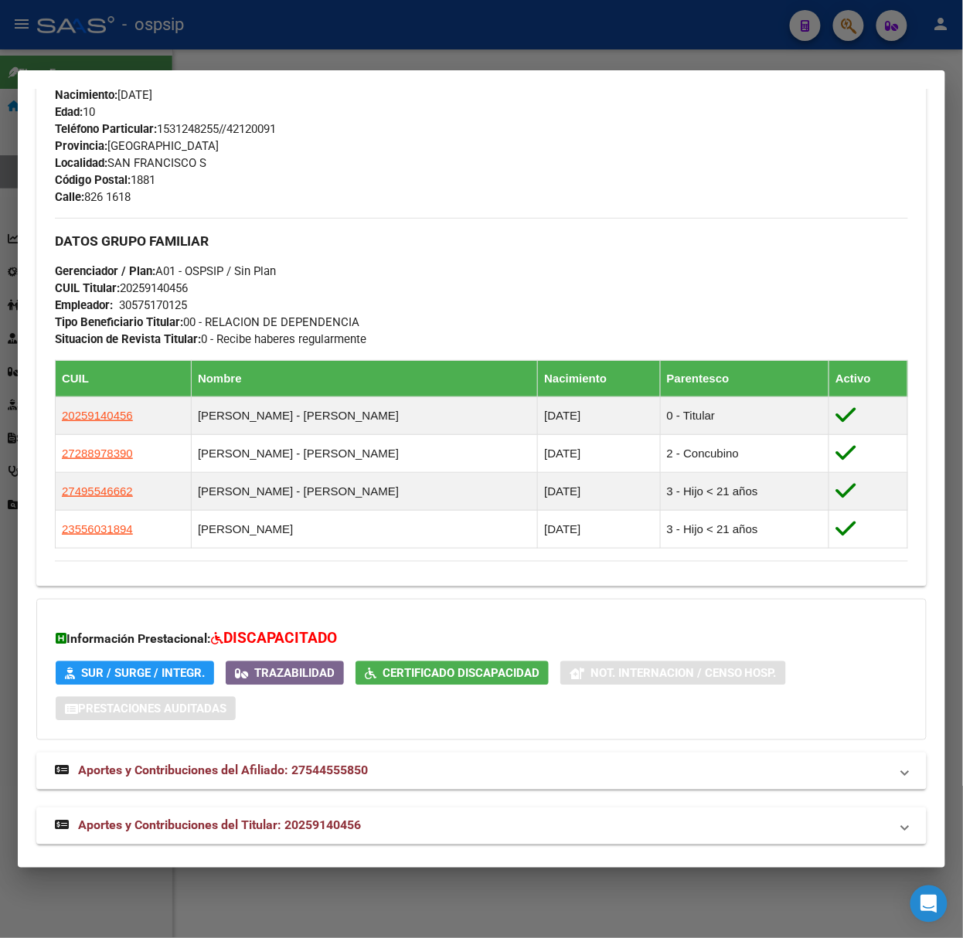
click at [353, 802] on div "DATOS PADRÓN ÁGIL: [PERSON_NAME] | ACTIVO | FAMILIAR DE: 20259140456 Datos Pers…" at bounding box center [481, 174] width 890 height 1341
click at [359, 808] on mat-expansion-panel-header "Aportes y Contribuciones del Titular: 20259140456" at bounding box center [481, 826] width 890 height 37
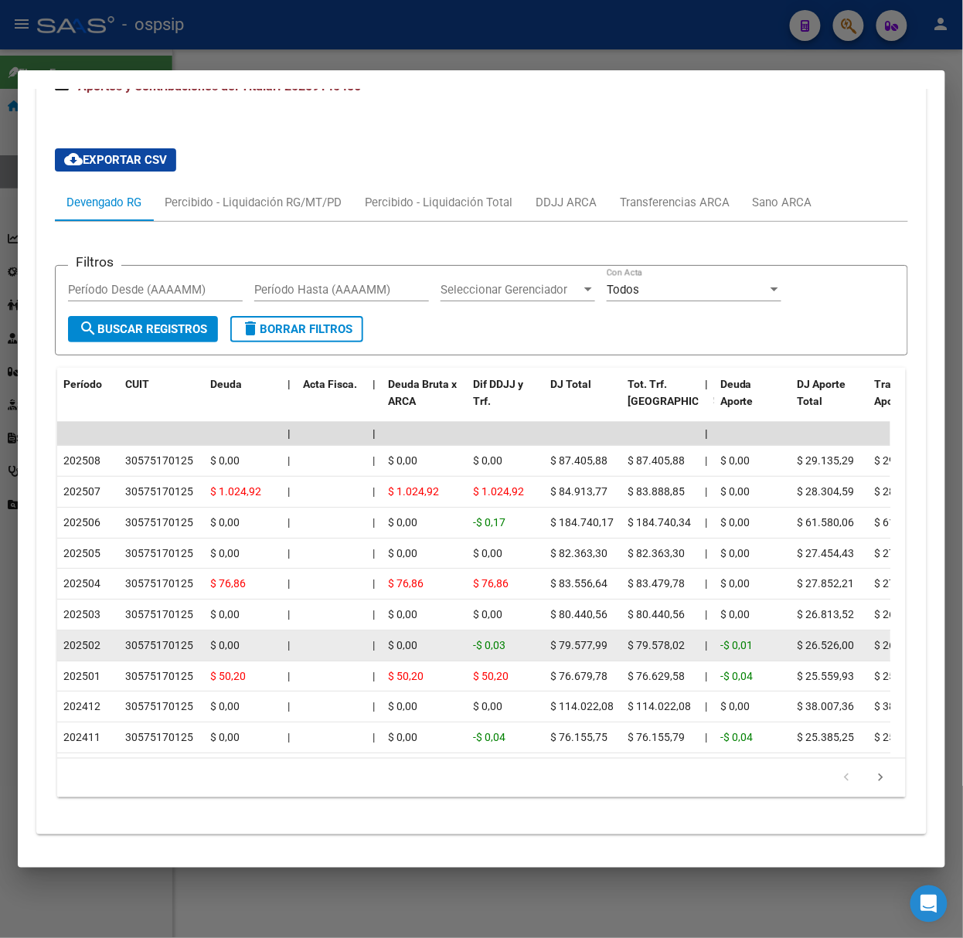
scroll to position [1408, 0]
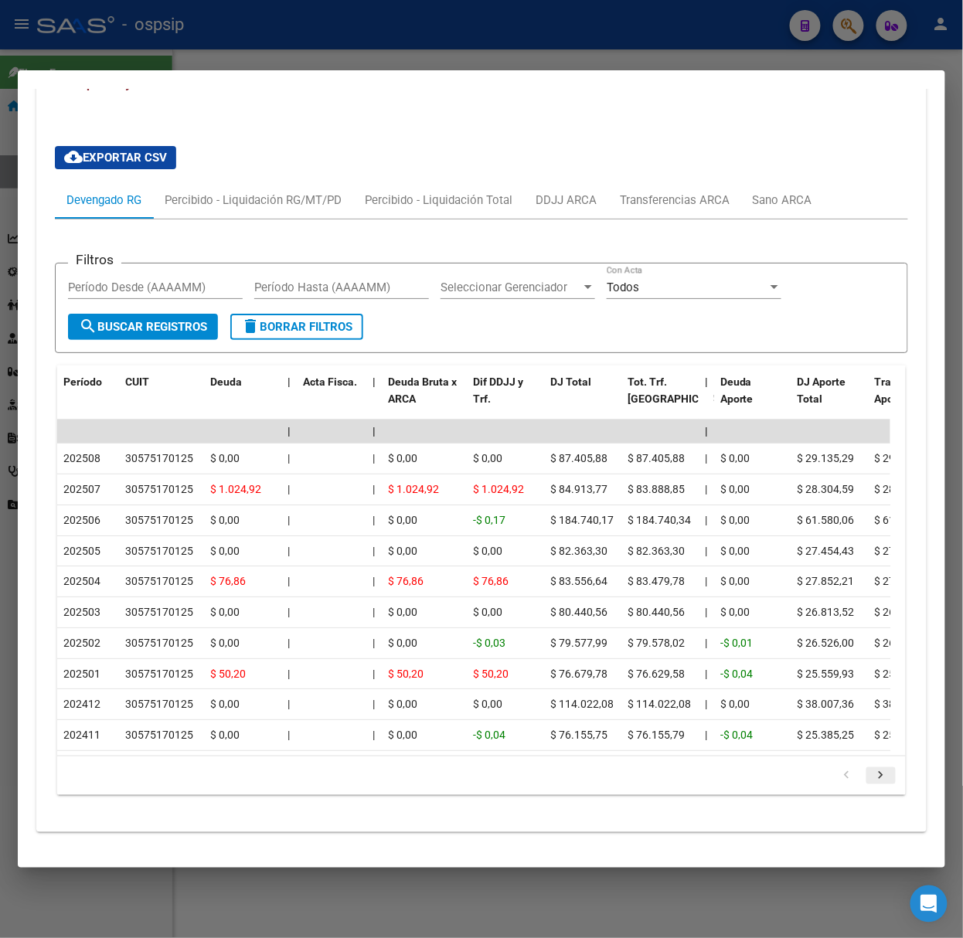
click at [871, 771] on icon "go to next page" at bounding box center [881, 777] width 20 height 19
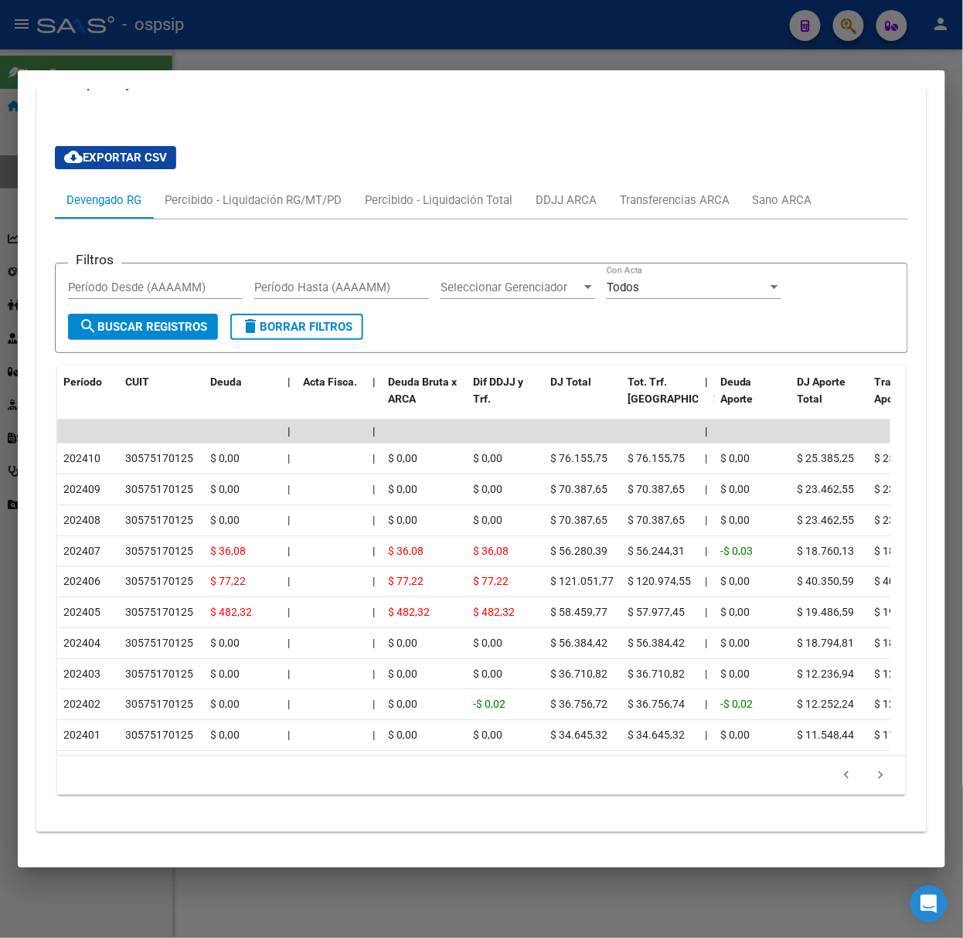
click at [286, 60] on div at bounding box center [481, 469] width 963 height 938
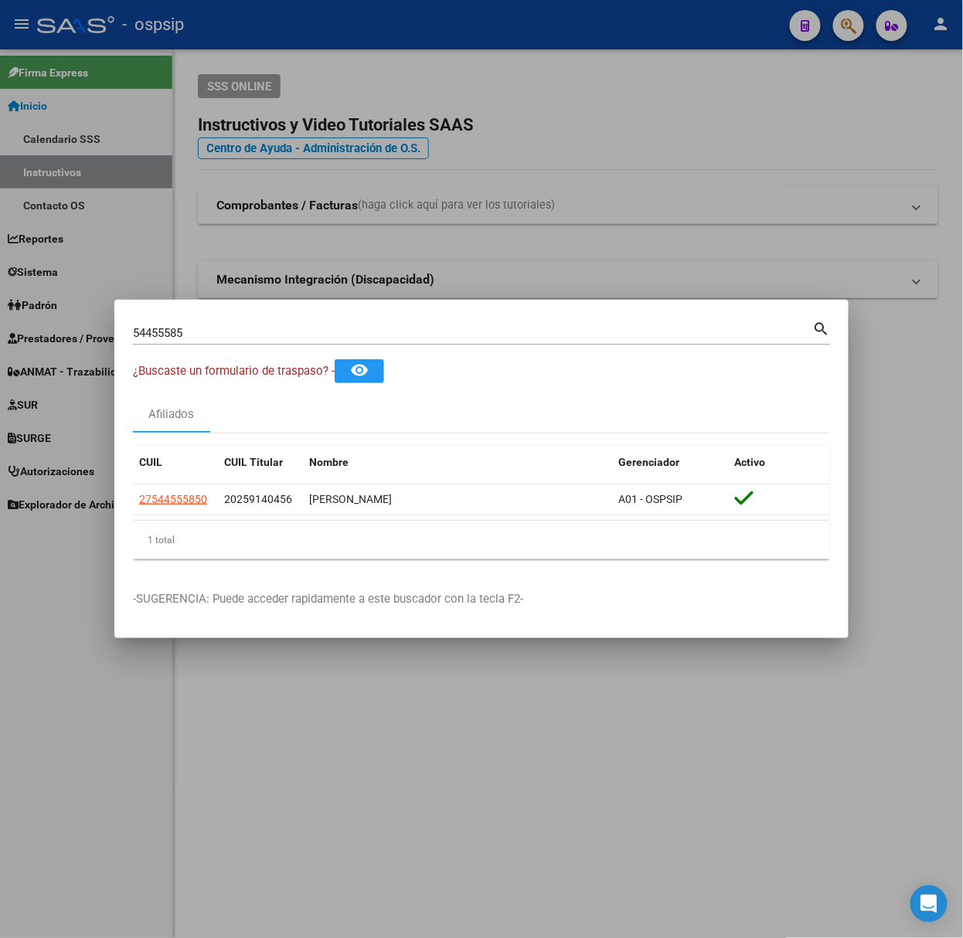
click at [298, 318] on div "54455585 Buscar (apellido, dni, [PERSON_NAME], [PERSON_NAME], cuit, obra social…" at bounding box center [482, 331] width 698 height 26
click at [308, 325] on div "54455585 Buscar (apellido, dni, [PERSON_NAME], [PERSON_NAME], cuit, obra social)" at bounding box center [473, 333] width 680 height 23
click at [312, 329] on input "54455585" at bounding box center [473, 333] width 680 height 14
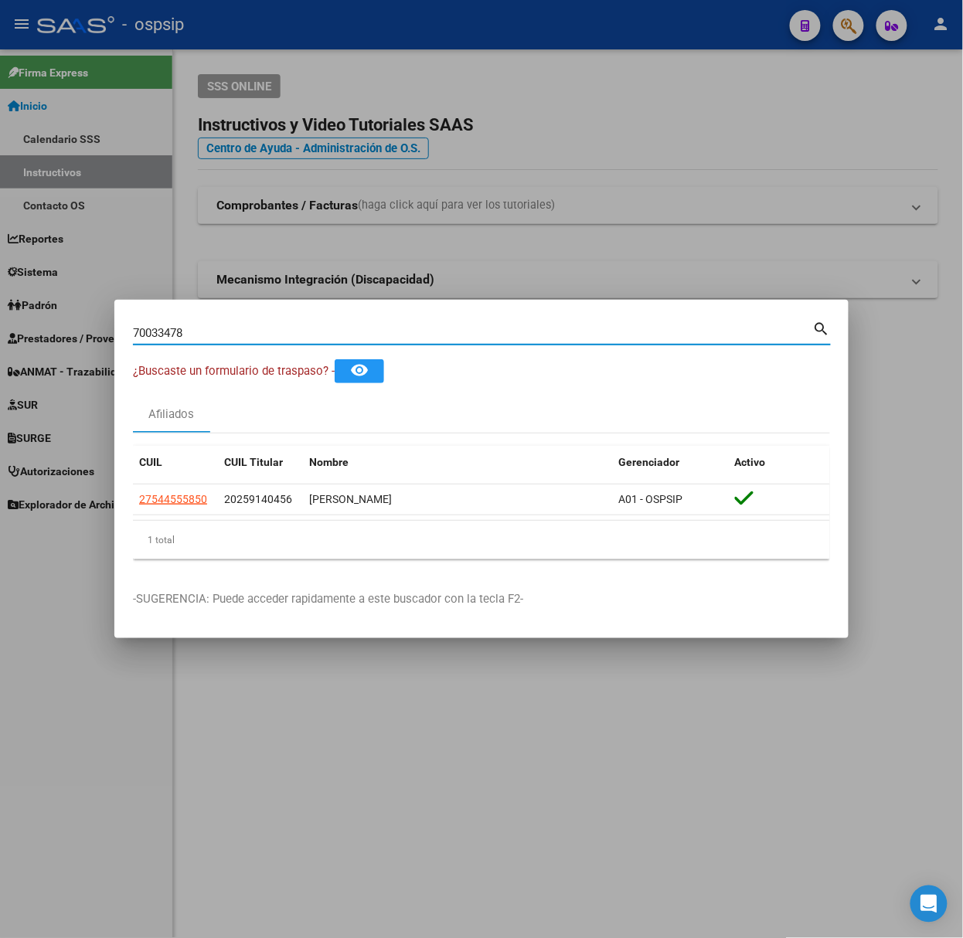
type input "70033478"
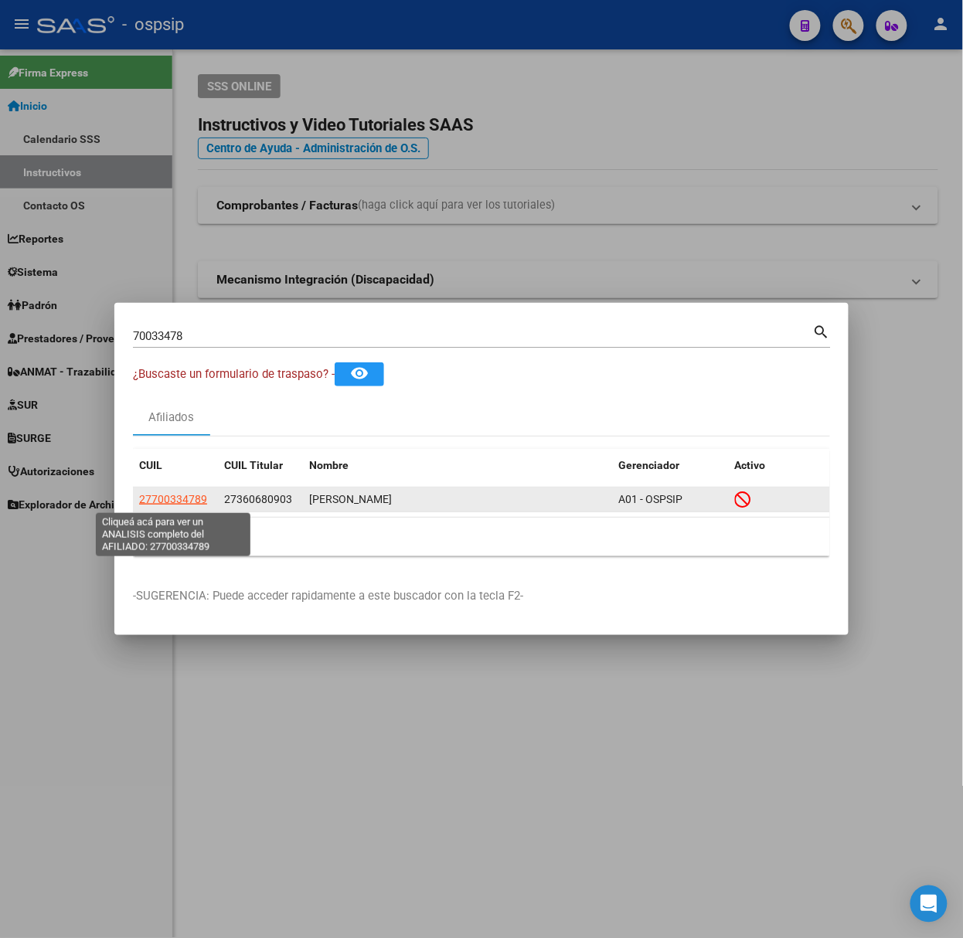
click at [174, 495] on span "27700334789" at bounding box center [173, 499] width 68 height 12
type textarea "27700334789"
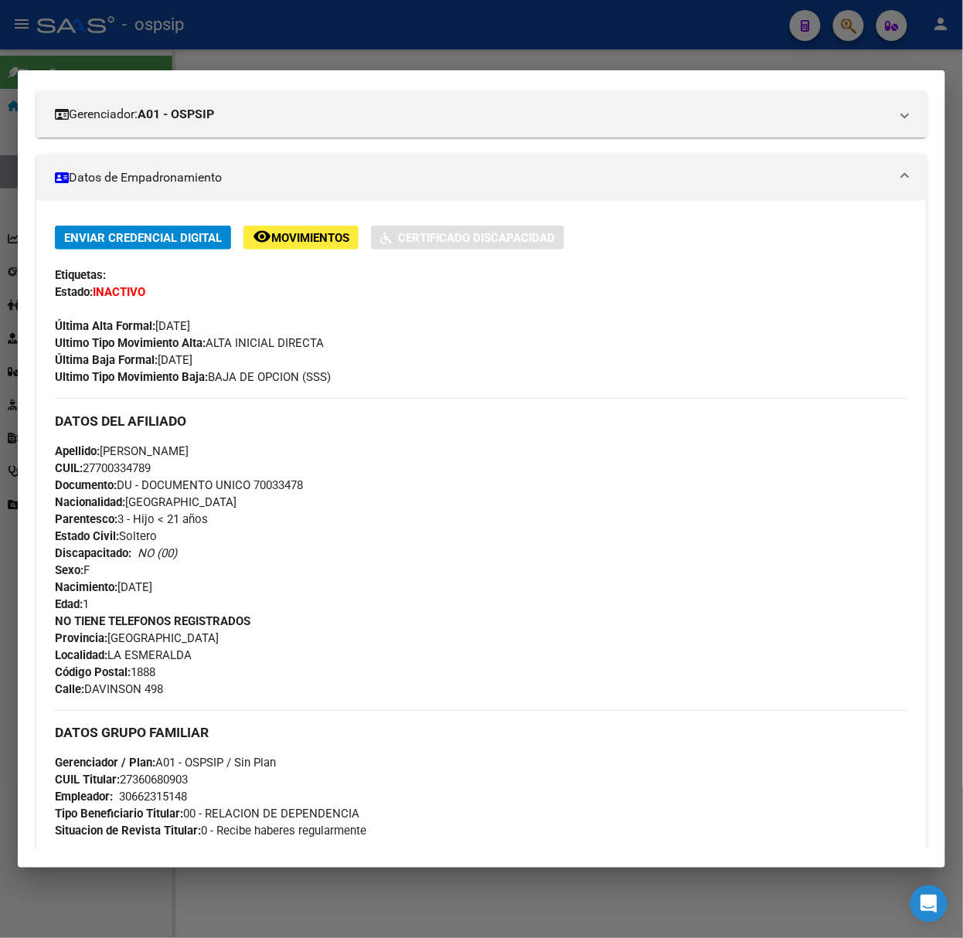
scroll to position [567, 0]
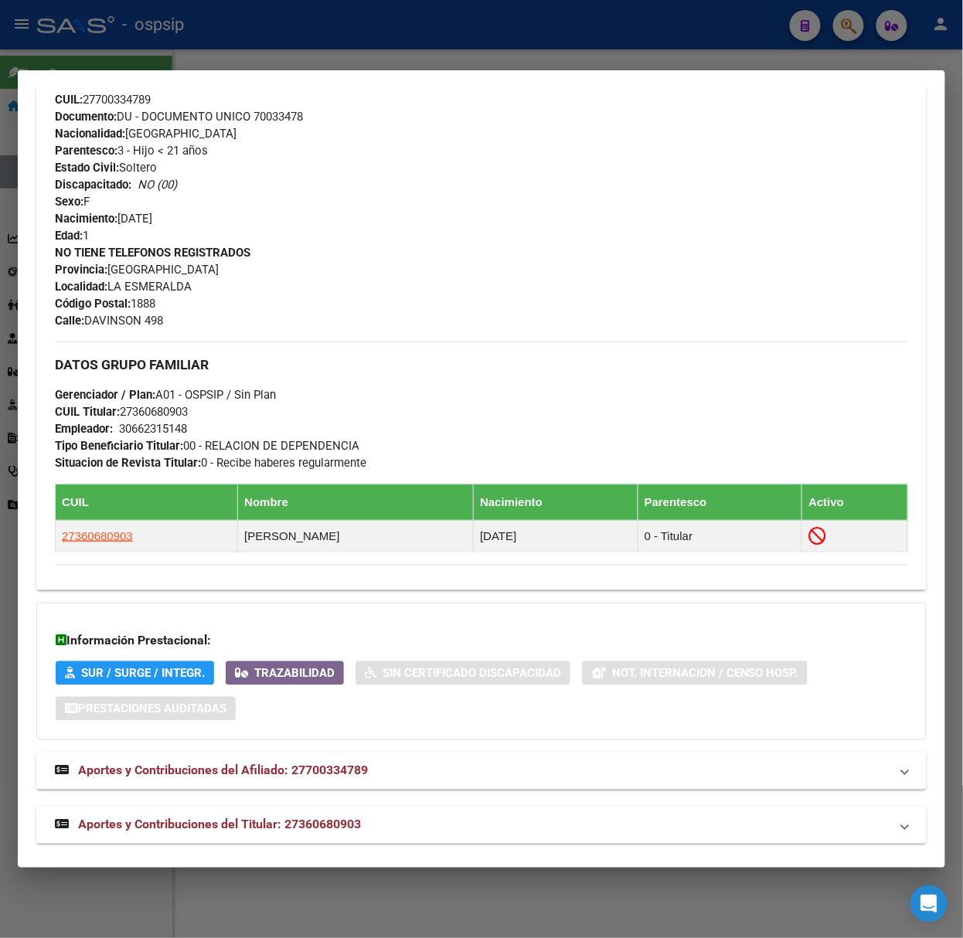
click at [306, 844] on mat-expansion-panel-header "Aportes y Contribuciones del Titular: 27360680903" at bounding box center [481, 825] width 890 height 37
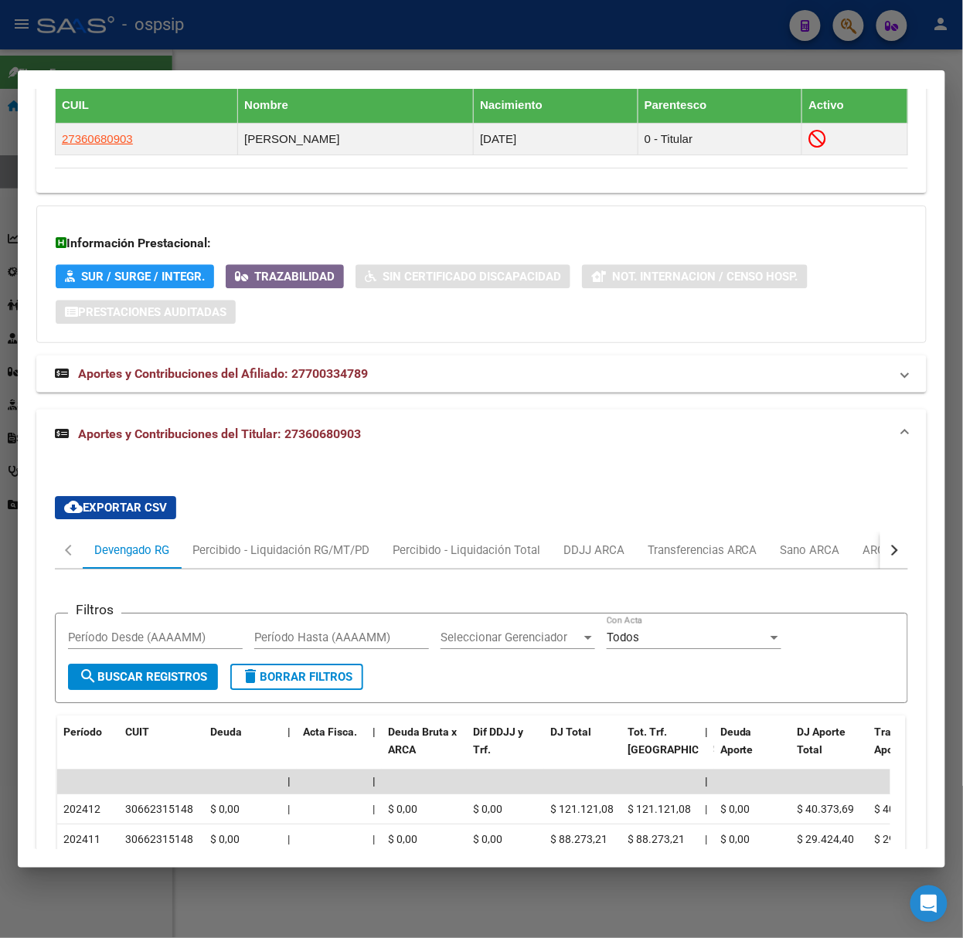
scroll to position [1336, 0]
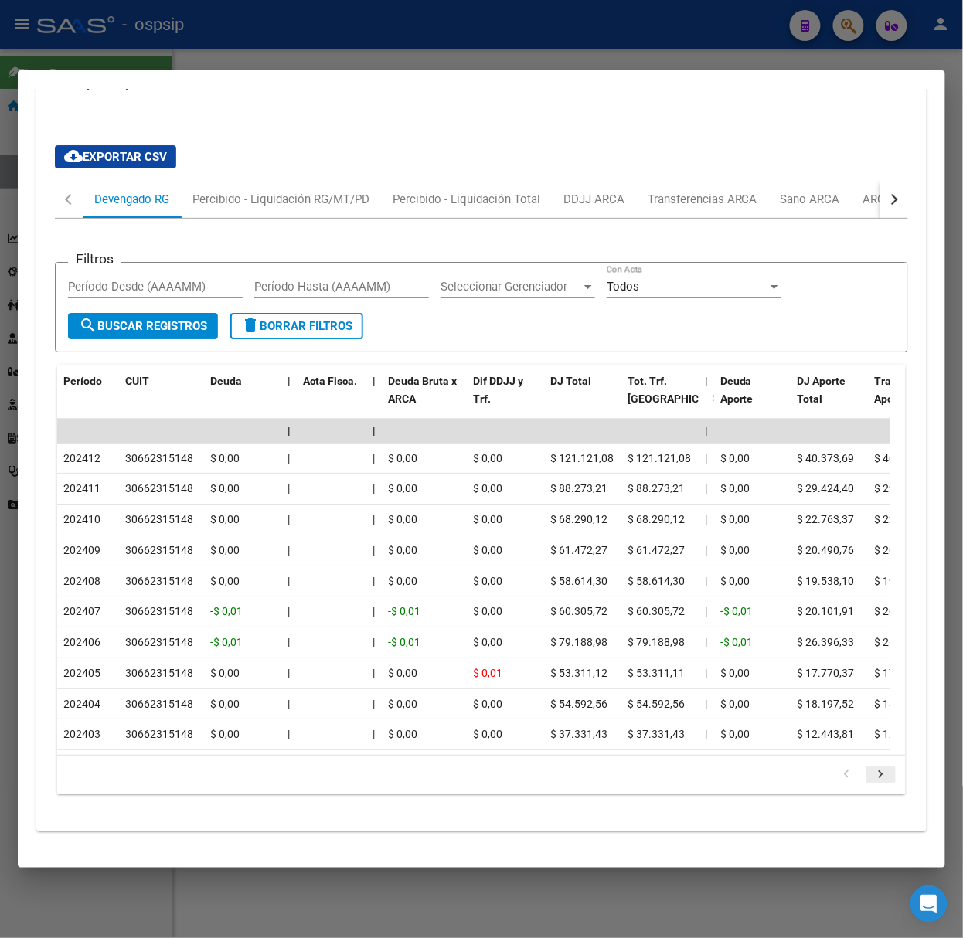
click at [871, 777] on icon "go to next page" at bounding box center [881, 777] width 20 height 19
click at [244, 53] on div at bounding box center [481, 469] width 963 height 938
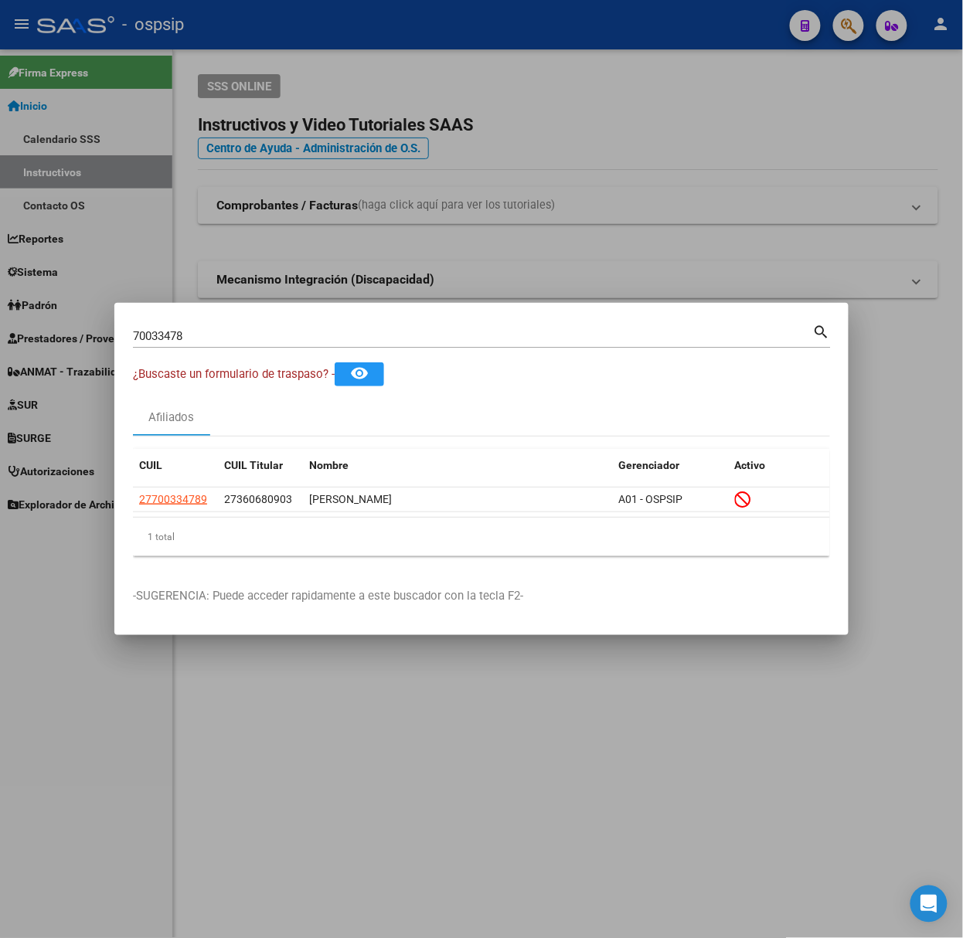
click at [229, 341] on input "70033478" at bounding box center [473, 336] width 680 height 14
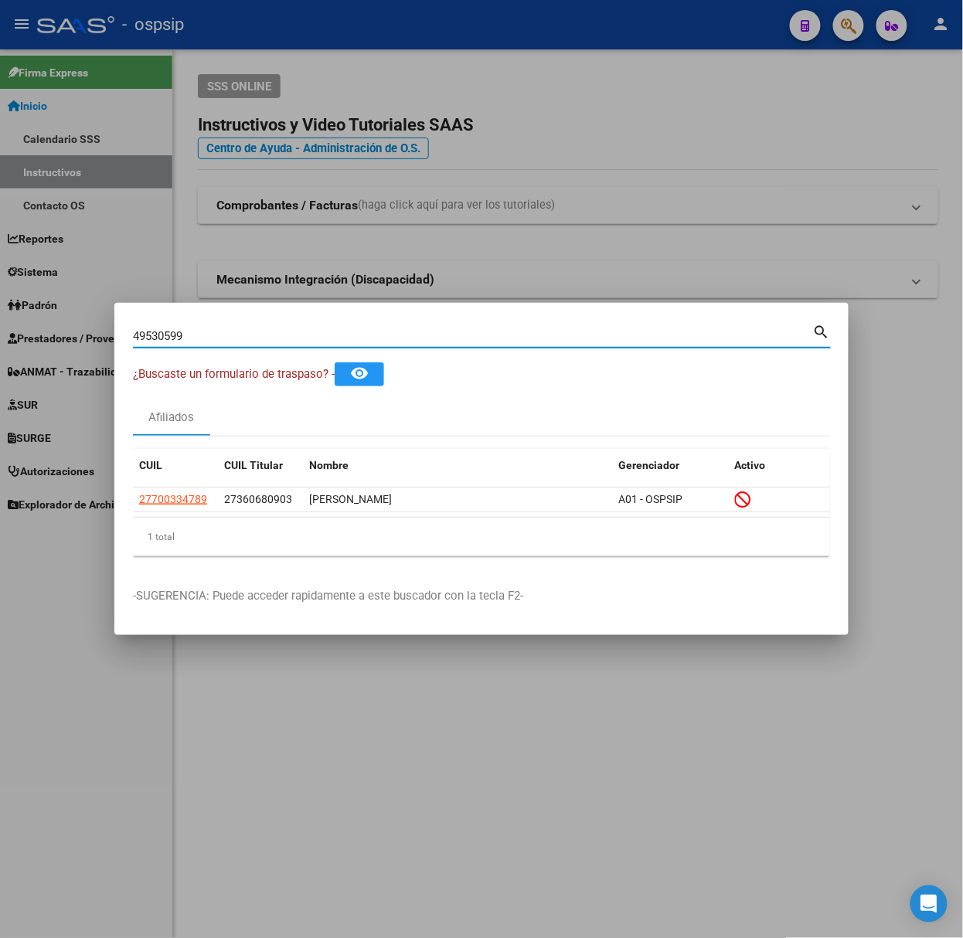
type input "49530599"
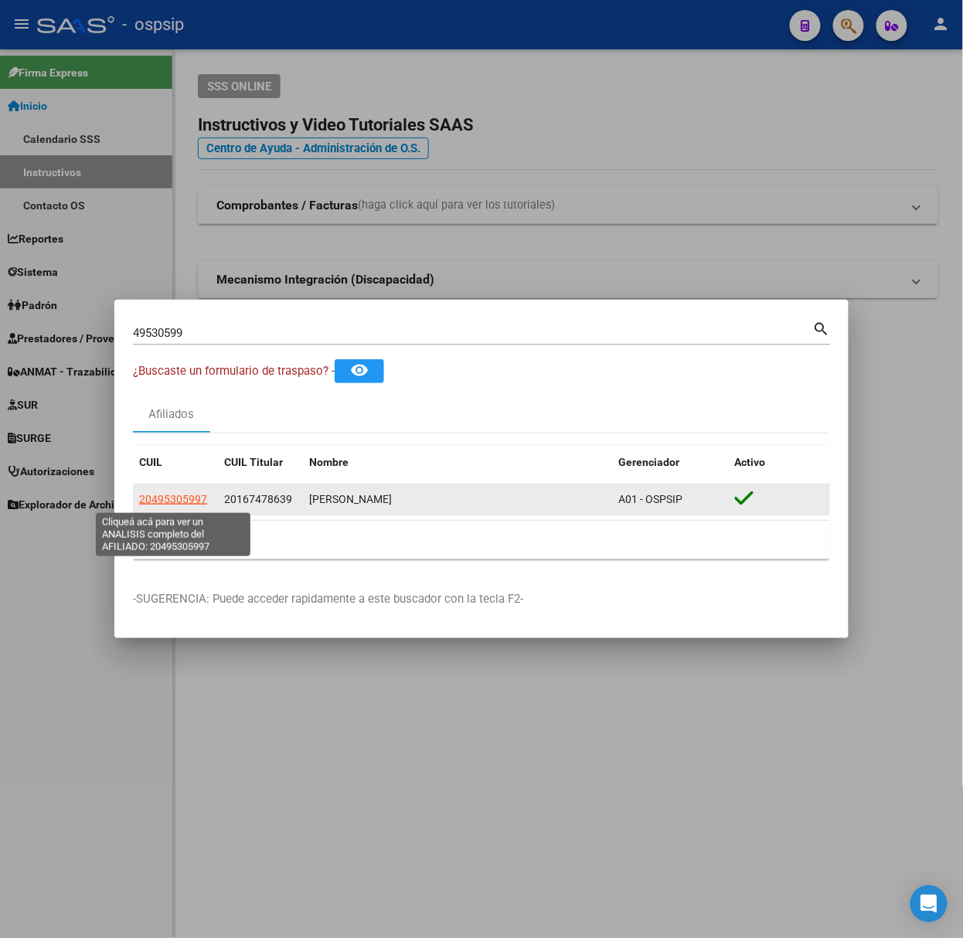
click at [180, 495] on span "20495305997" at bounding box center [173, 499] width 68 height 12
type textarea "20495305997"
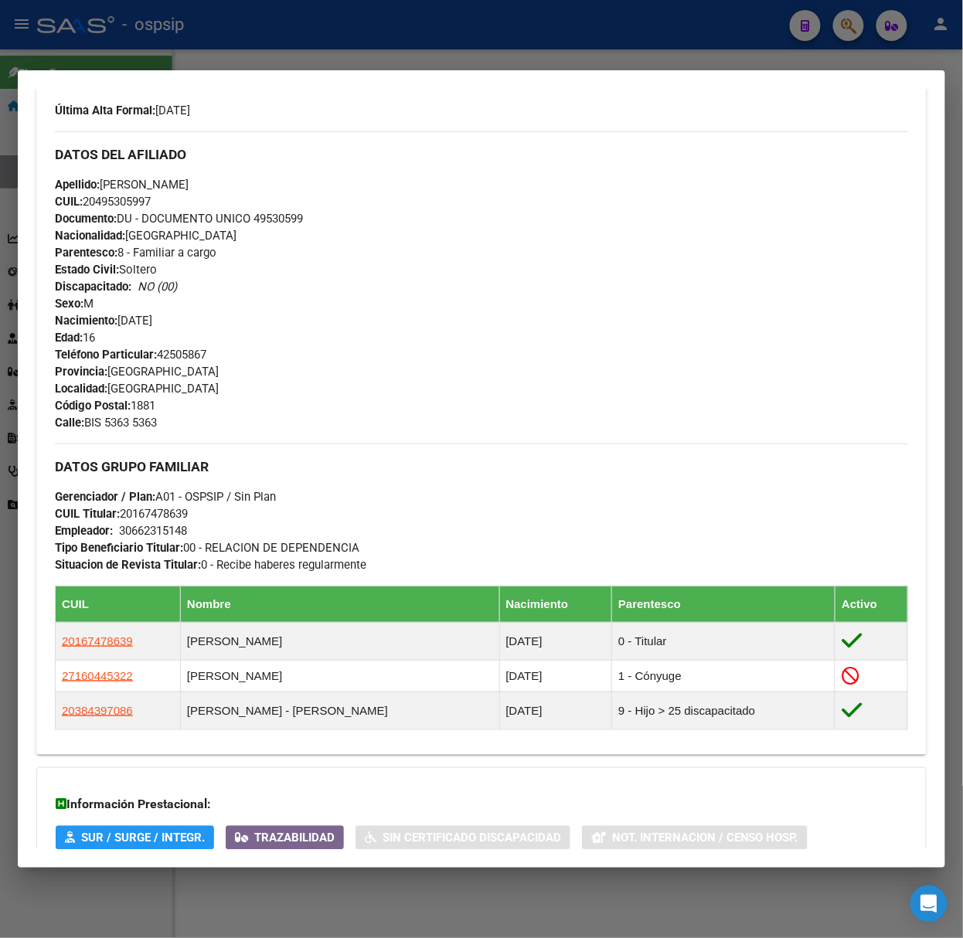
scroll to position [592, 0]
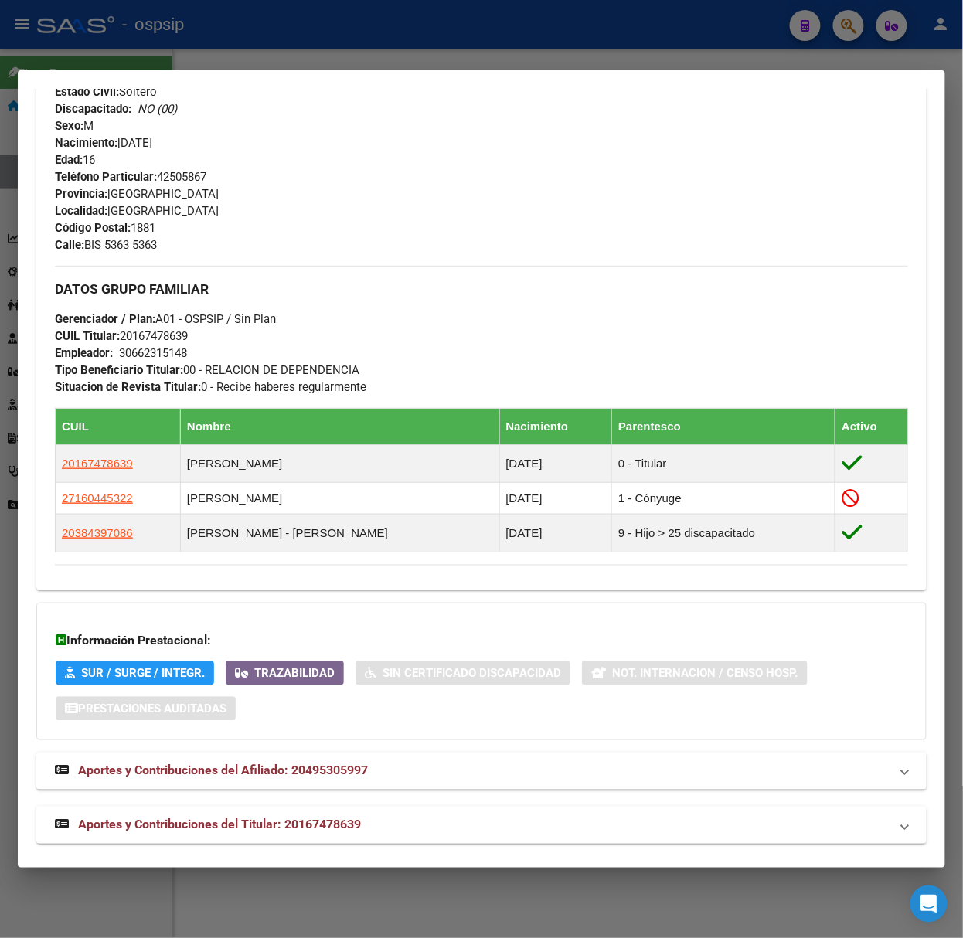
click at [346, 822] on span "Aportes y Contribuciones del Titular: 20167478639" at bounding box center [219, 825] width 283 height 15
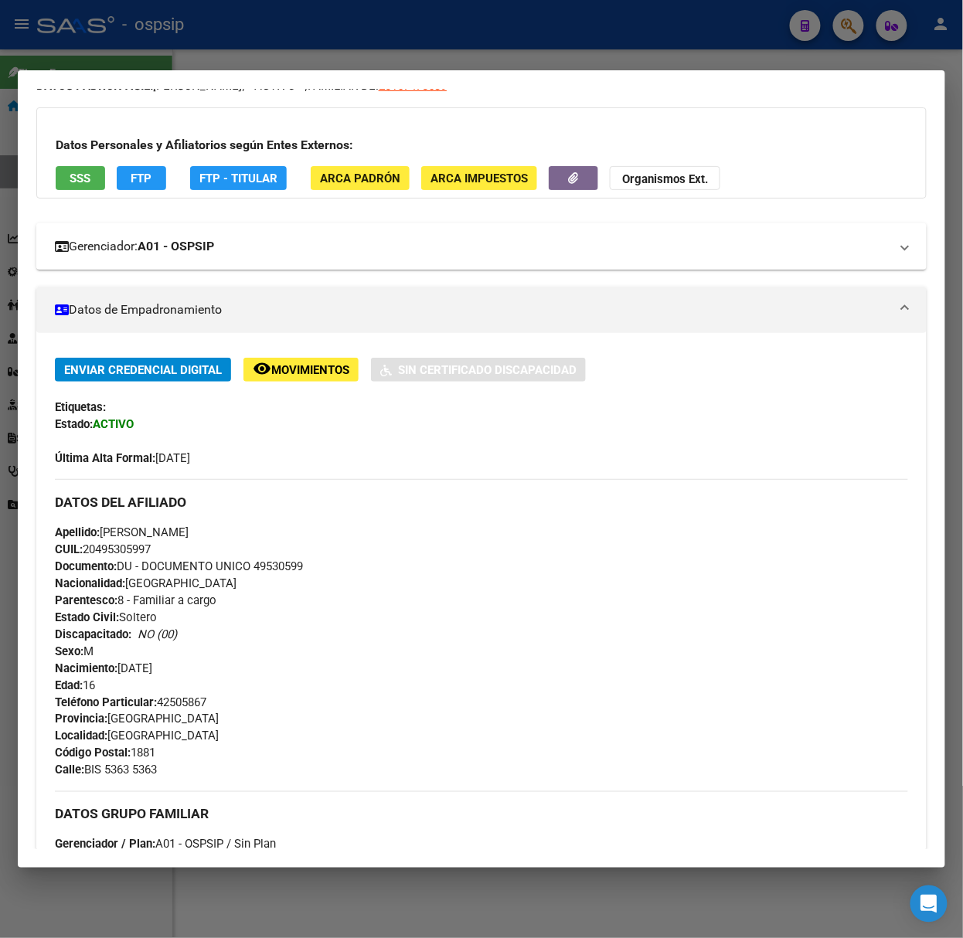
scroll to position [0, 0]
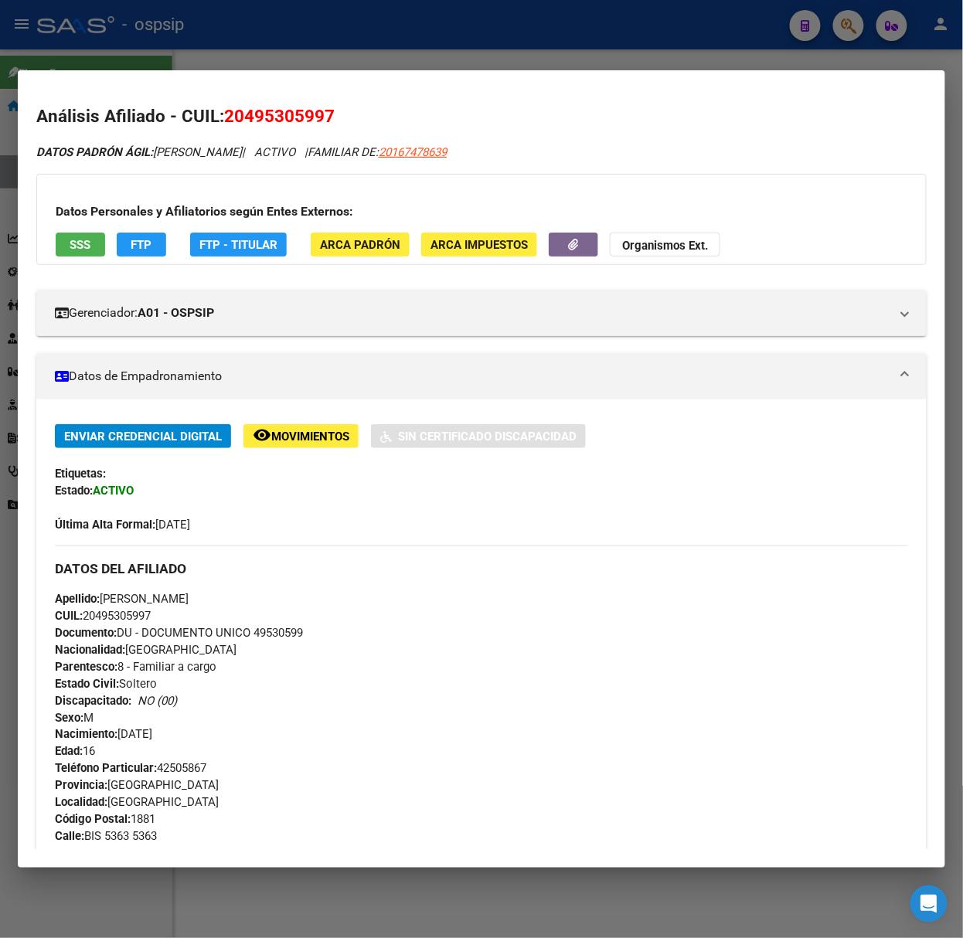
click at [245, 54] on div at bounding box center [481, 469] width 963 height 938
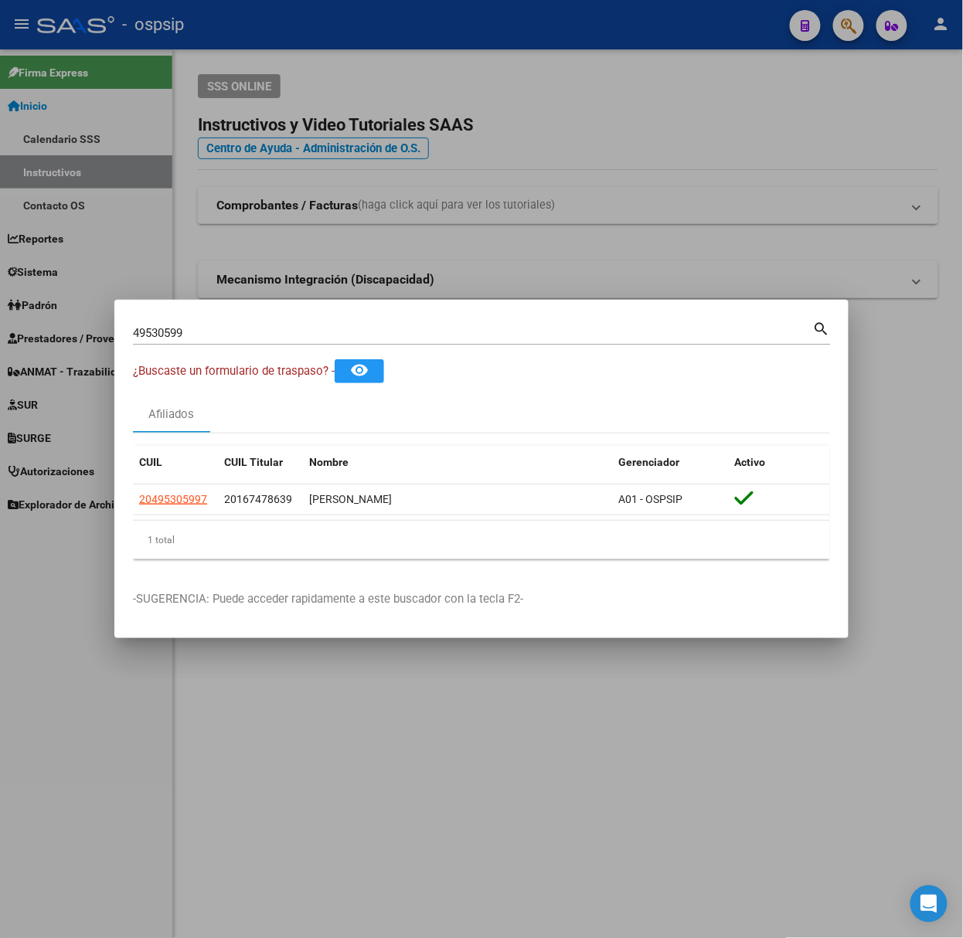
click at [230, 325] on div "49530599 Buscar (apellido, dni, [PERSON_NAME], [PERSON_NAME], cuit, obra social)" at bounding box center [473, 333] width 680 height 23
click at [227, 328] on input "49530599" at bounding box center [473, 333] width 680 height 14
type input "42960192"
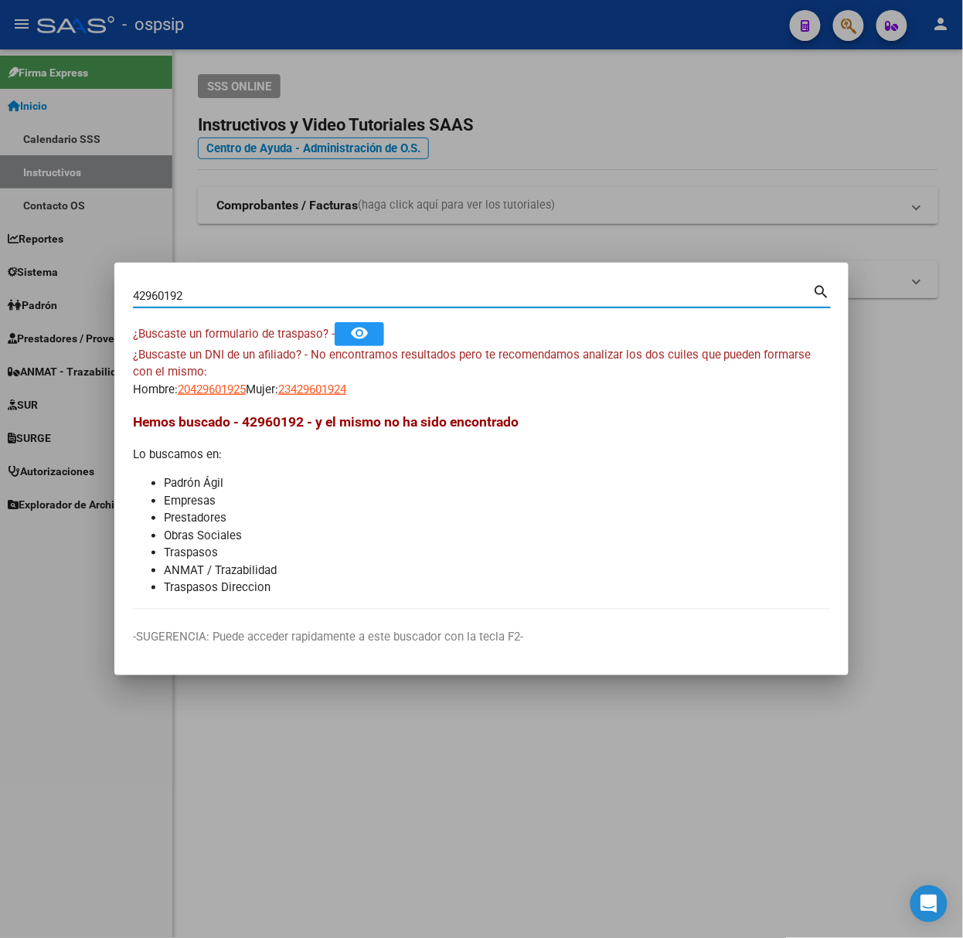
click at [220, 359] on span "¿Buscaste un DNI de un afiliado? - No encontramos resultados pero te recomendam…" at bounding box center [472, 364] width 679 height 32
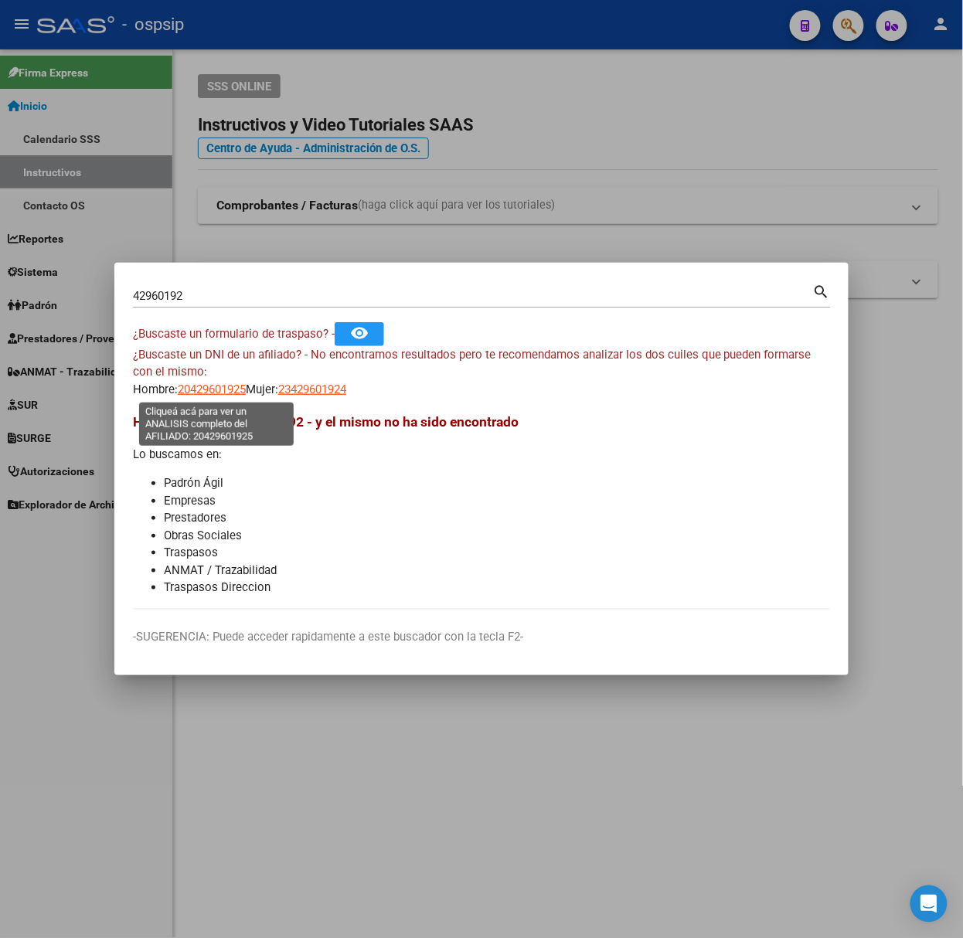
click at [226, 390] on span "20429601925" at bounding box center [212, 390] width 68 height 14
type textarea "20429601925"
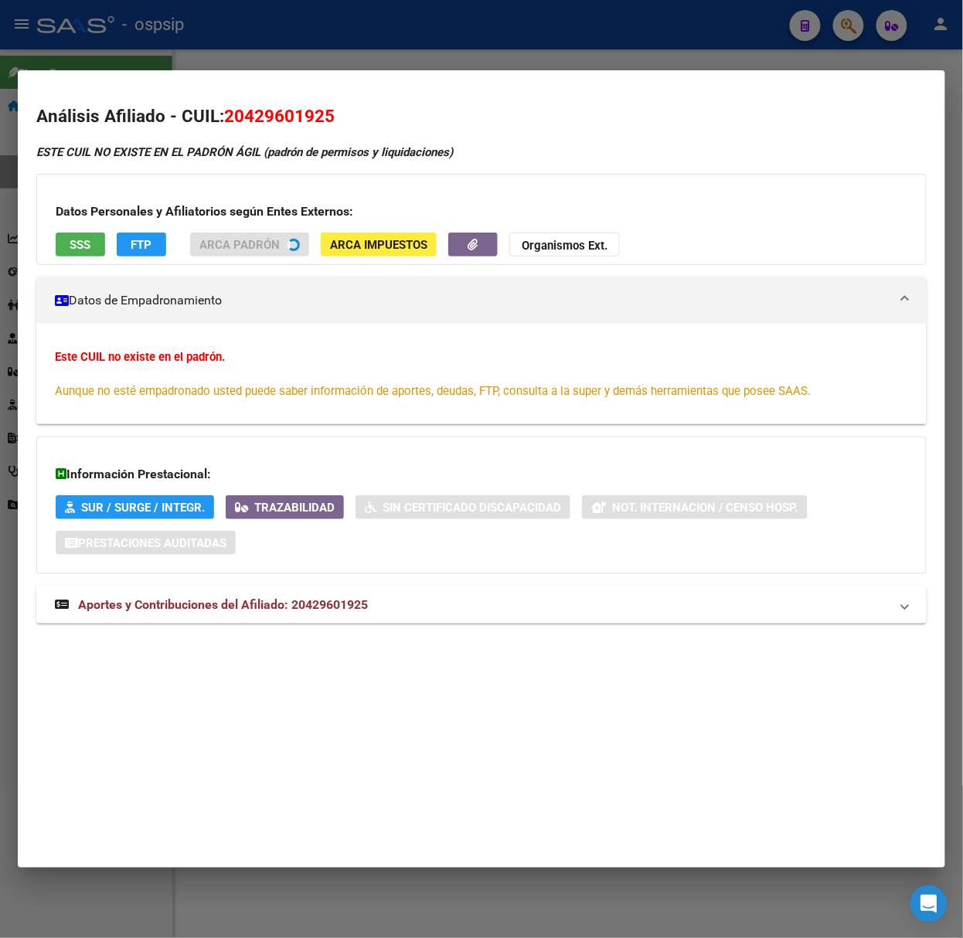
click at [298, 588] on mat-expansion-panel-header "Aportes y Contribuciones del Afiliado: 20429601925" at bounding box center [481, 605] width 890 height 37
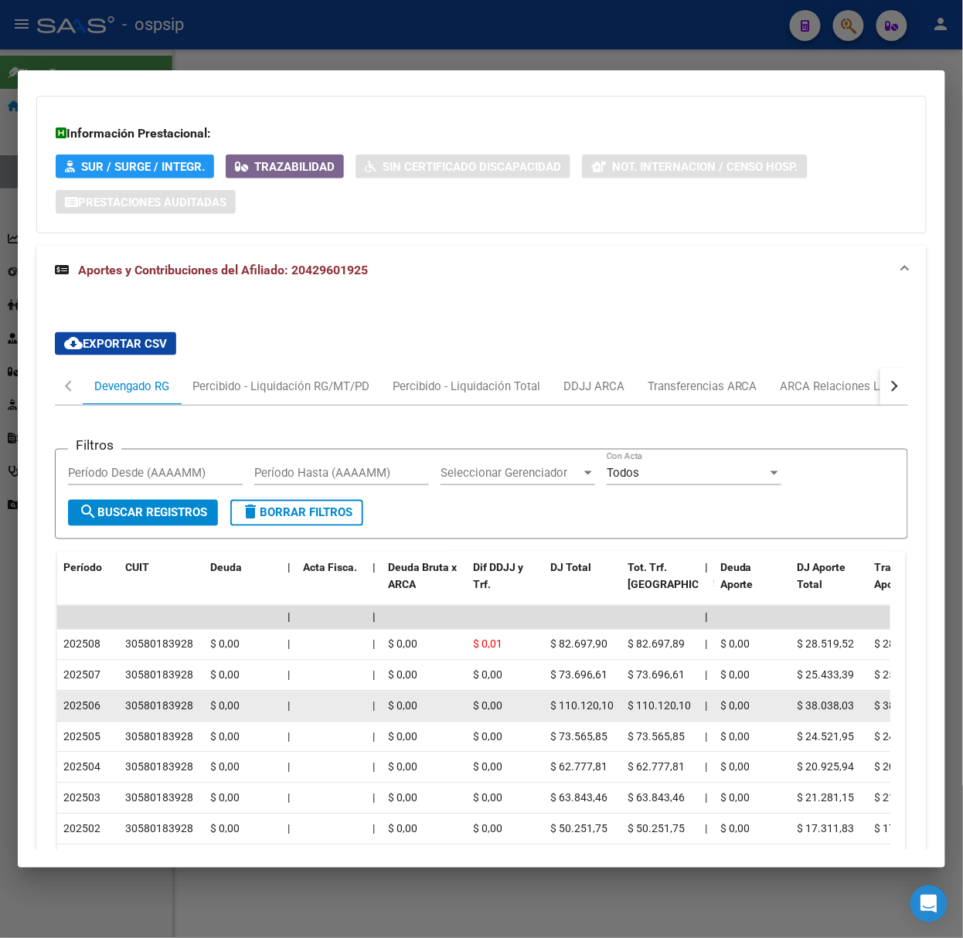
scroll to position [584, 0]
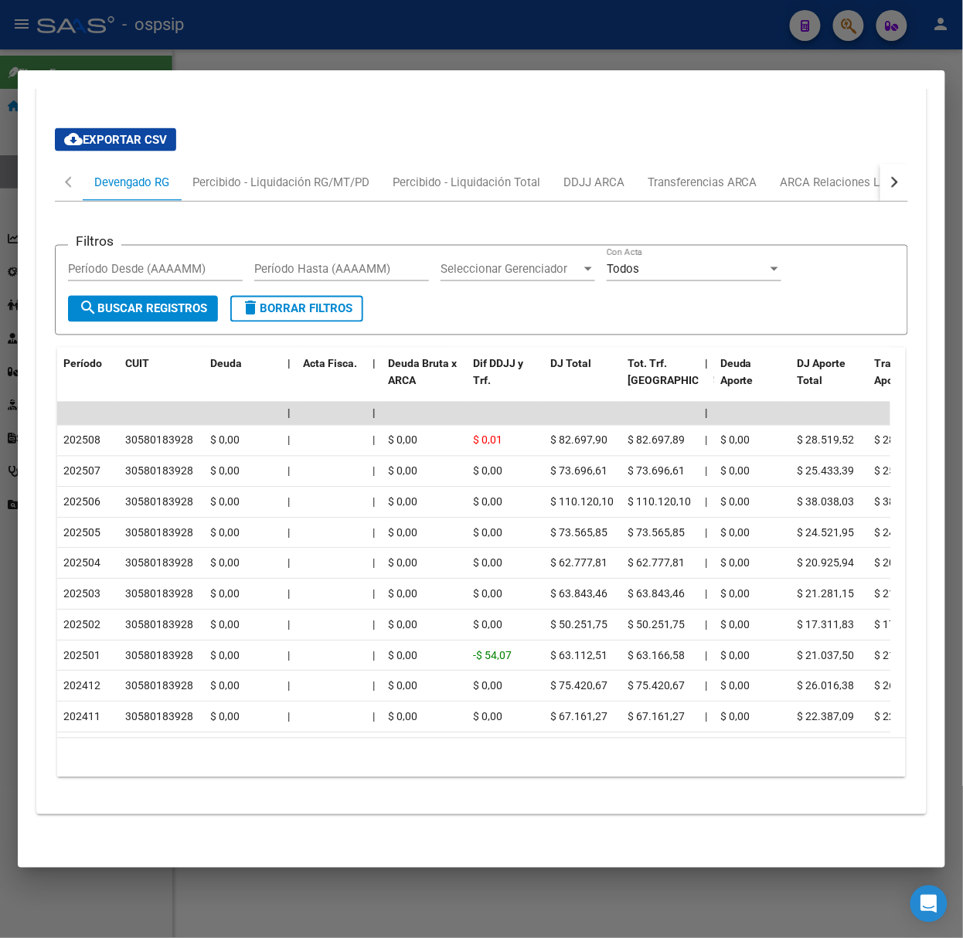
click at [356, 26] on div at bounding box center [481, 469] width 963 height 938
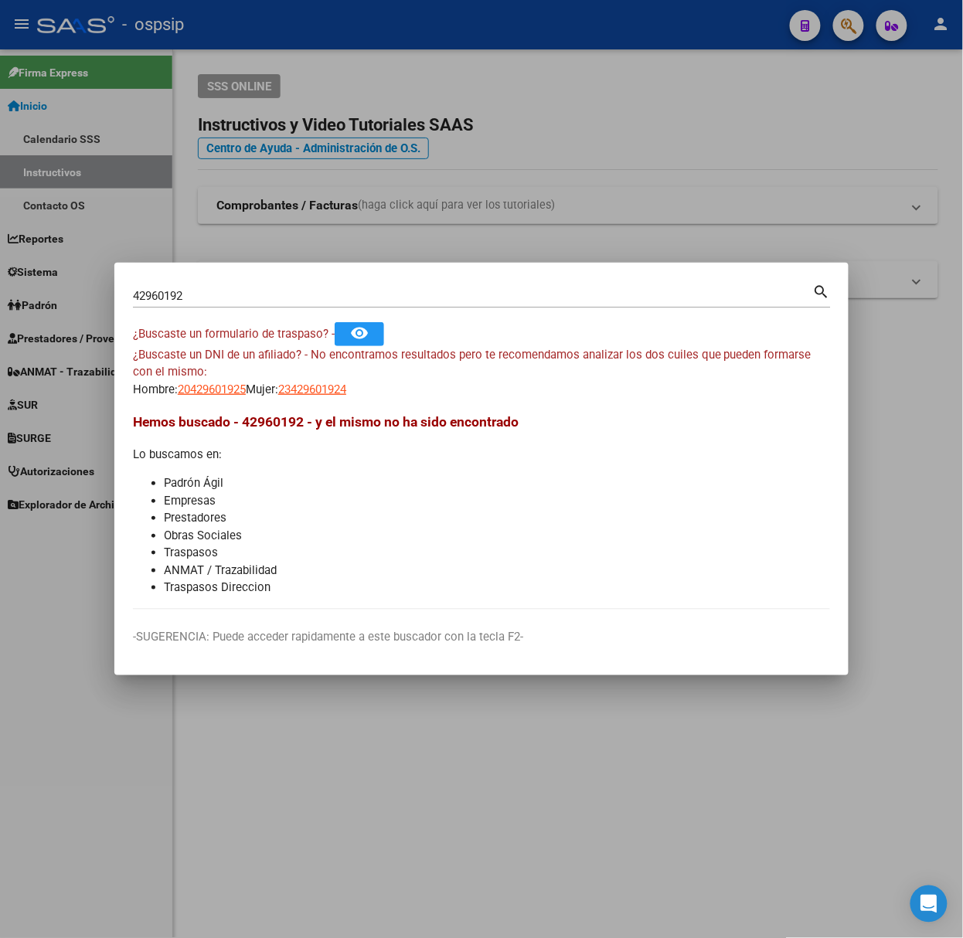
click at [282, 313] on div "42960192 Buscar (apellido, dni, [PERSON_NAME], [PERSON_NAME], cuit, obra social…" at bounding box center [482, 301] width 698 height 41
click at [269, 298] on input "42960192" at bounding box center [473, 296] width 680 height 14
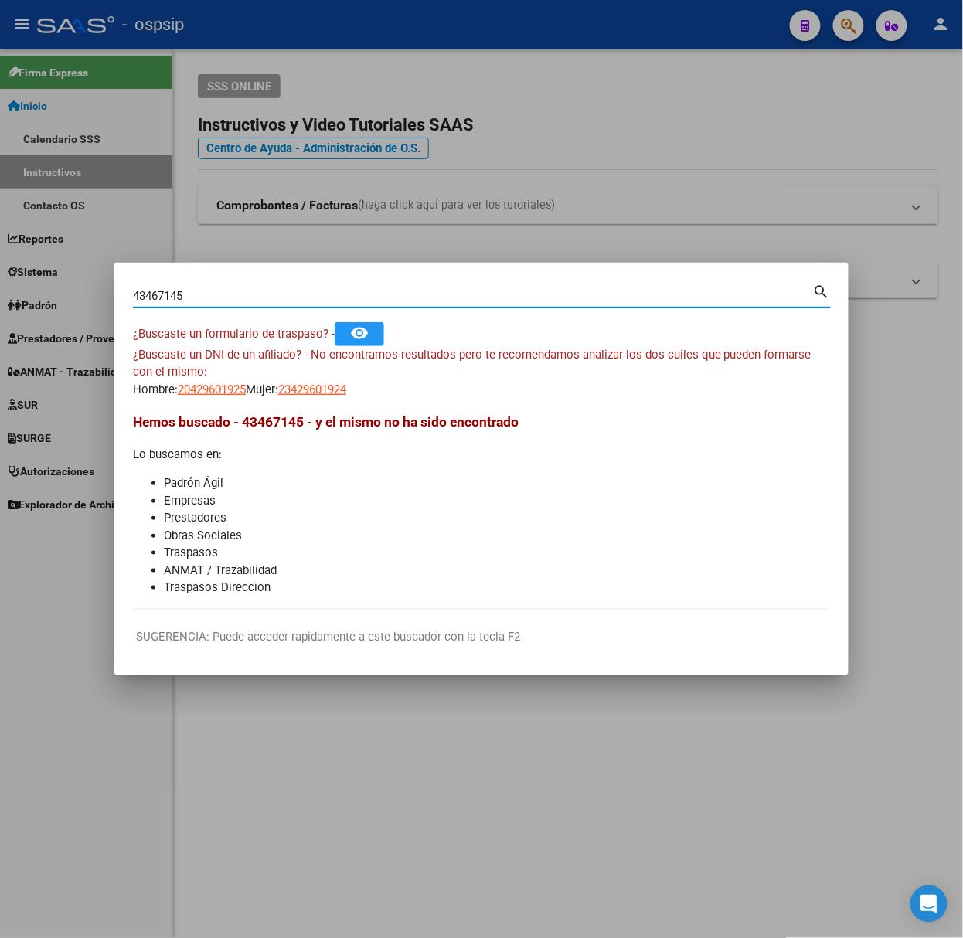
type input "43467145"
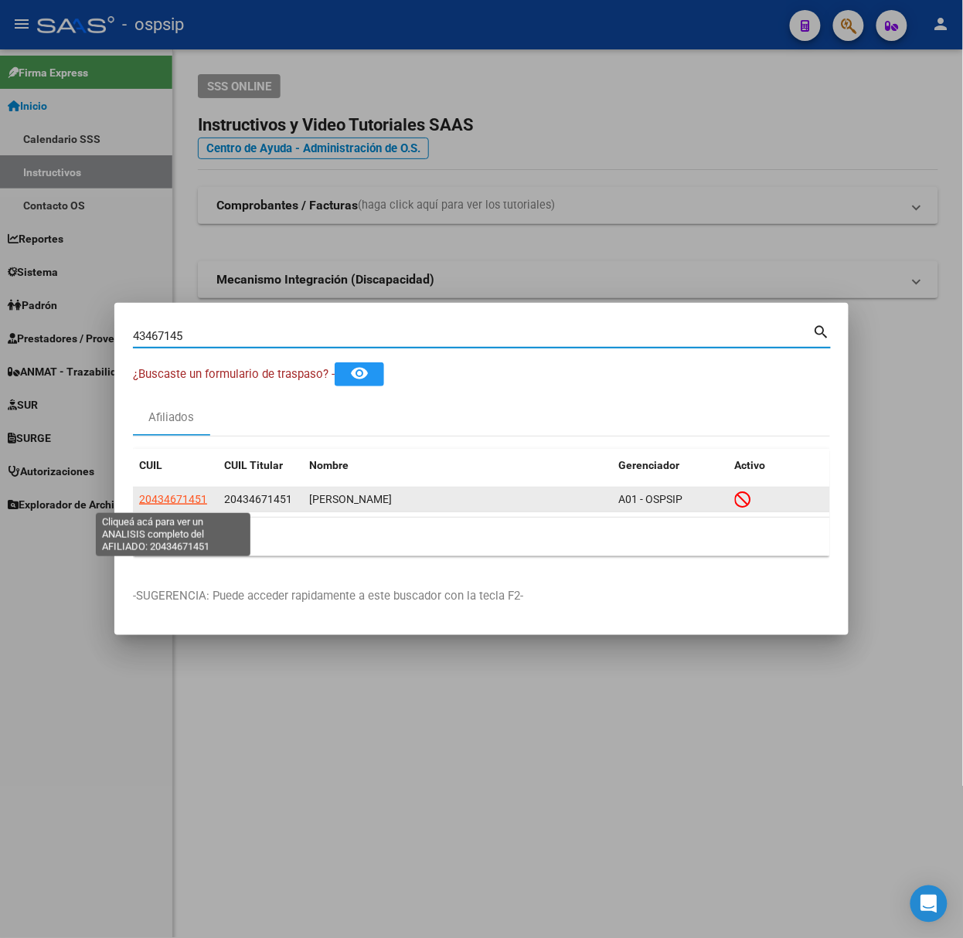
click at [196, 495] on span "20434671451" at bounding box center [173, 499] width 68 height 12
type textarea "20434671451"
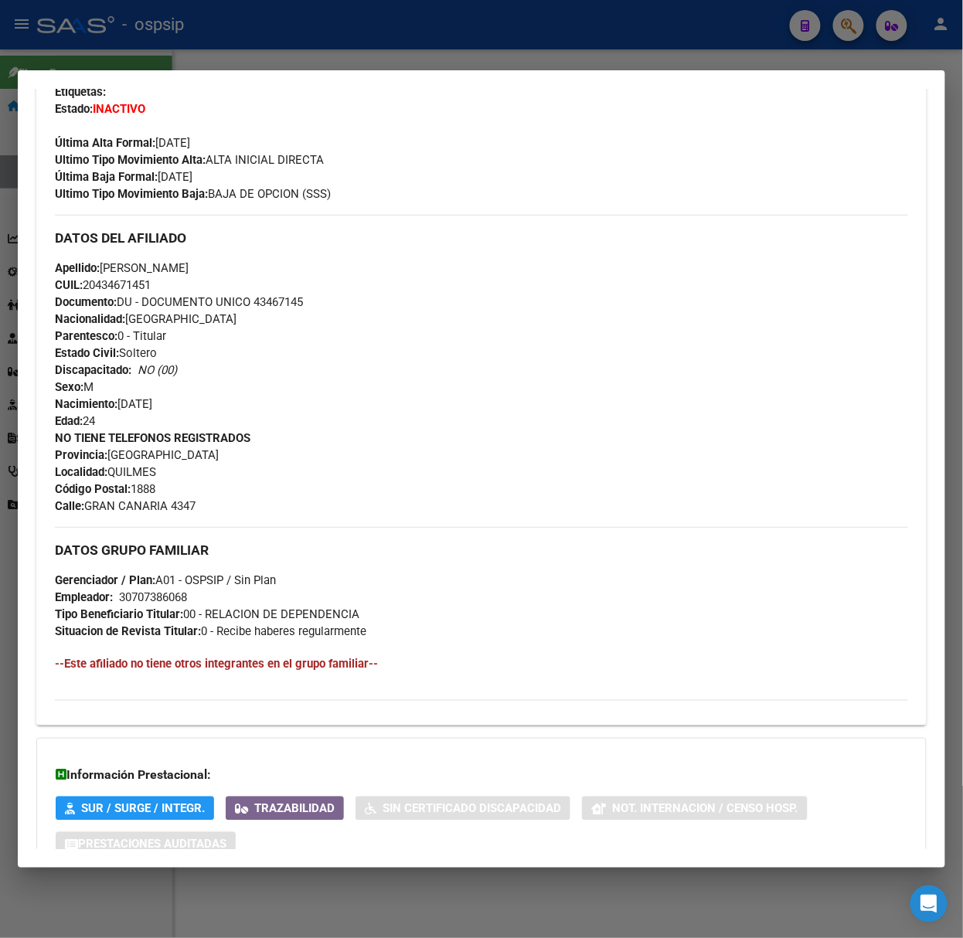
scroll to position [493, 0]
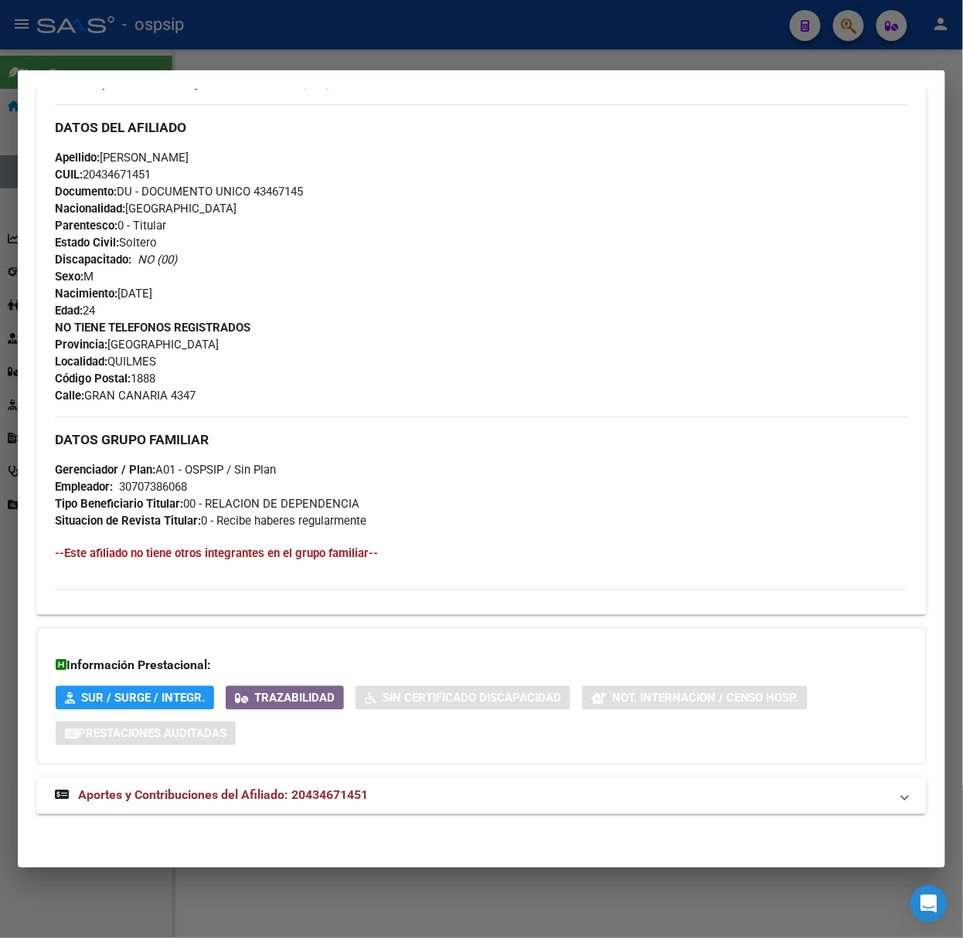
click at [393, 822] on div "DATOS PADRÓN ÁGIL: [PERSON_NAME] | INACTIVO | AFILIADO TITULAR Datos Personales…" at bounding box center [481, 241] width 890 height 1181
click at [393, 808] on mat-expansion-panel-header "Aportes y Contribuciones del Afiliado: 20434671451" at bounding box center [481, 796] width 890 height 37
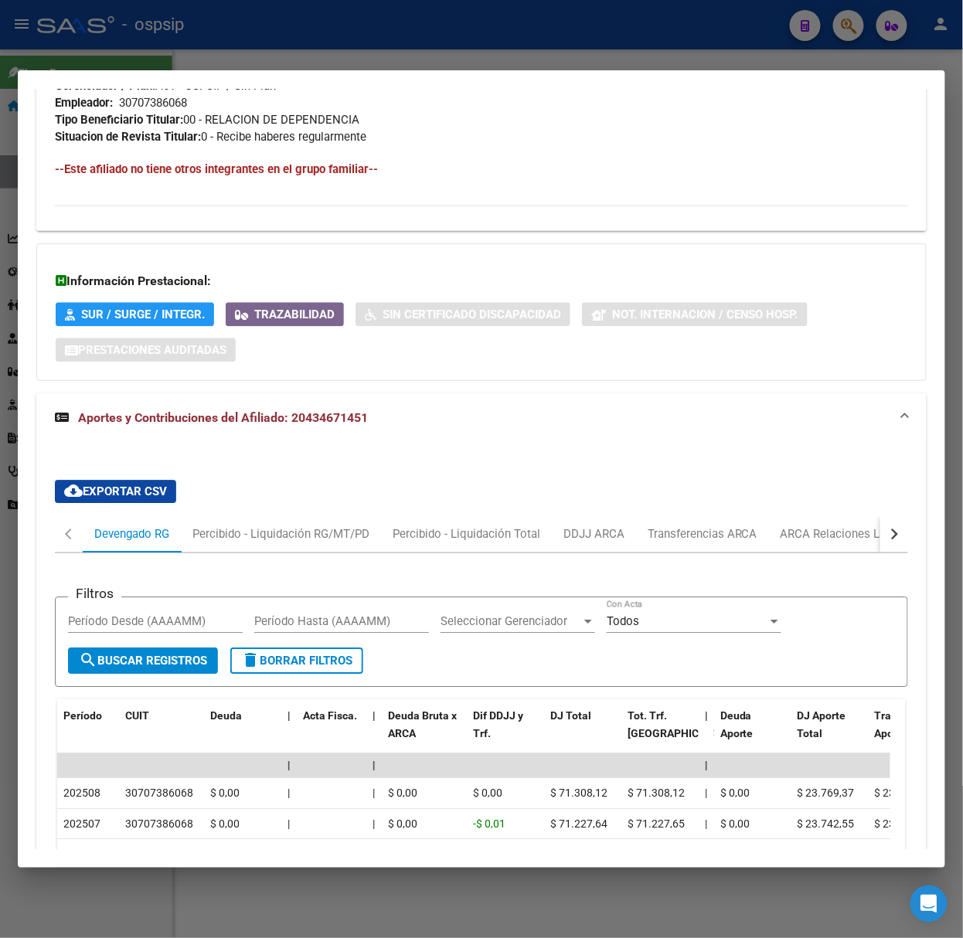
scroll to position [1248, 0]
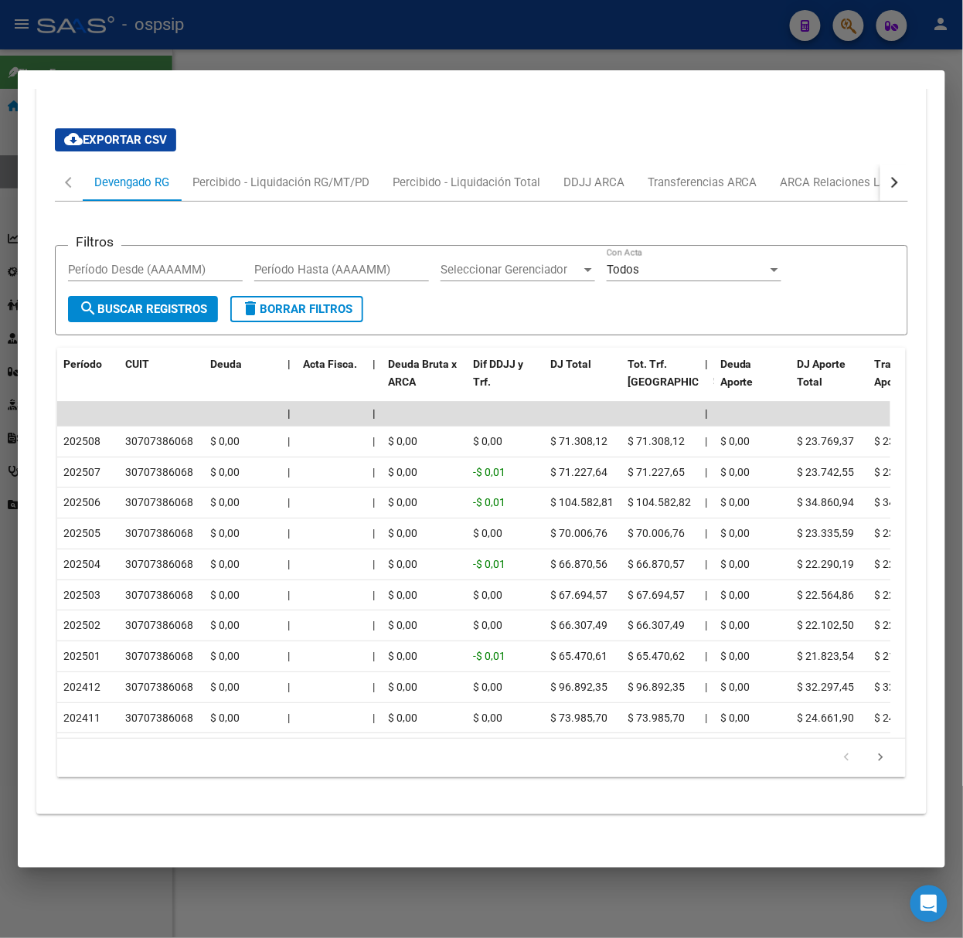
click at [217, 49] on div at bounding box center [481, 469] width 963 height 938
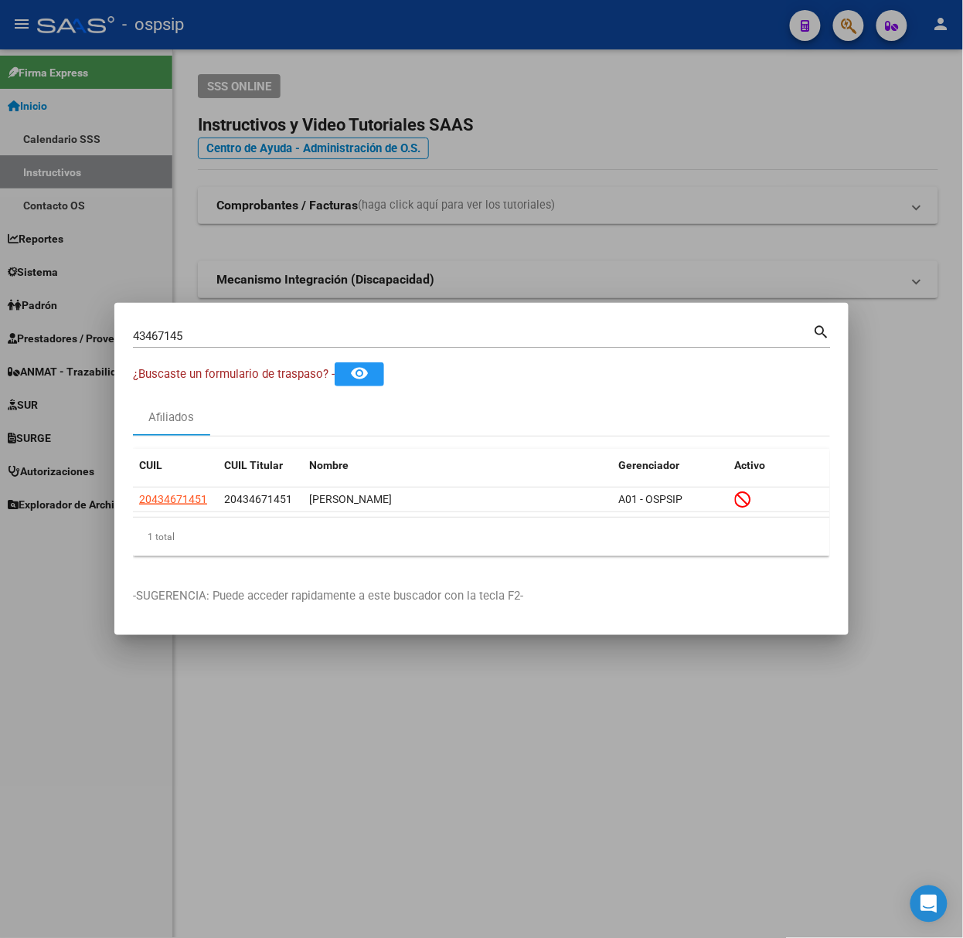
click at [267, 332] on input "43467145" at bounding box center [473, 336] width 680 height 14
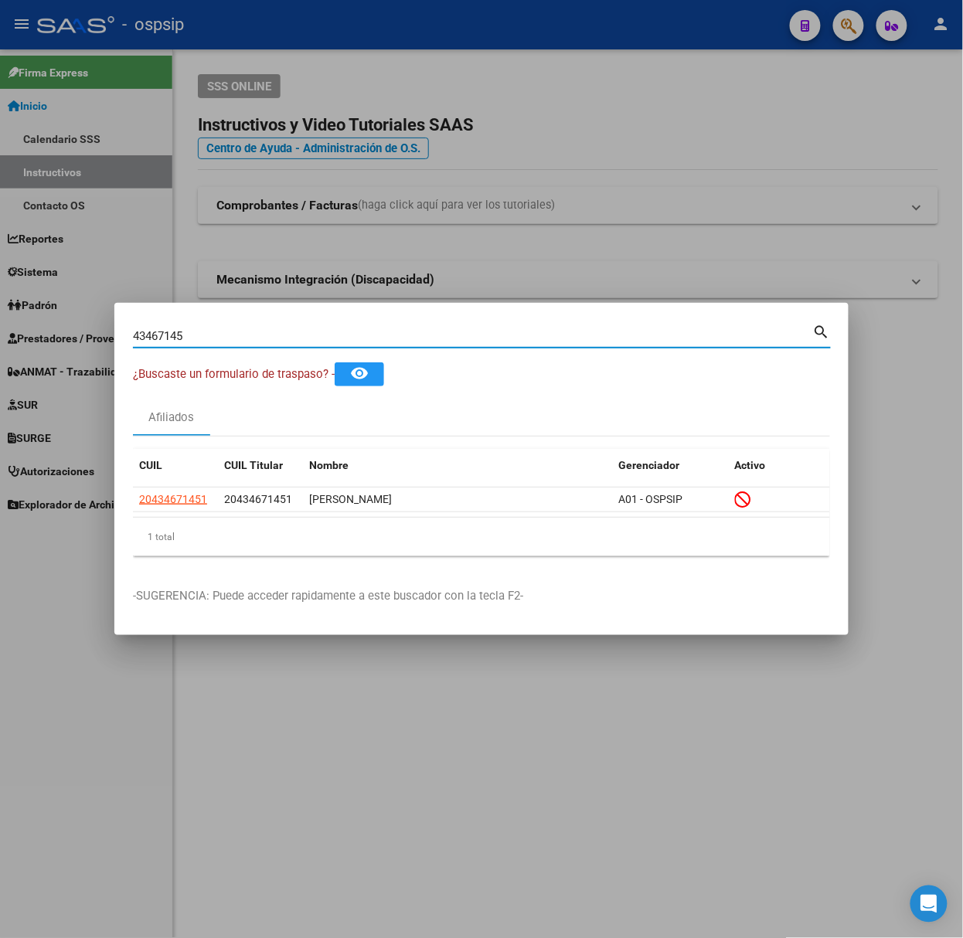
click at [267, 332] on input "43467145" at bounding box center [473, 336] width 680 height 14
type input "23137300"
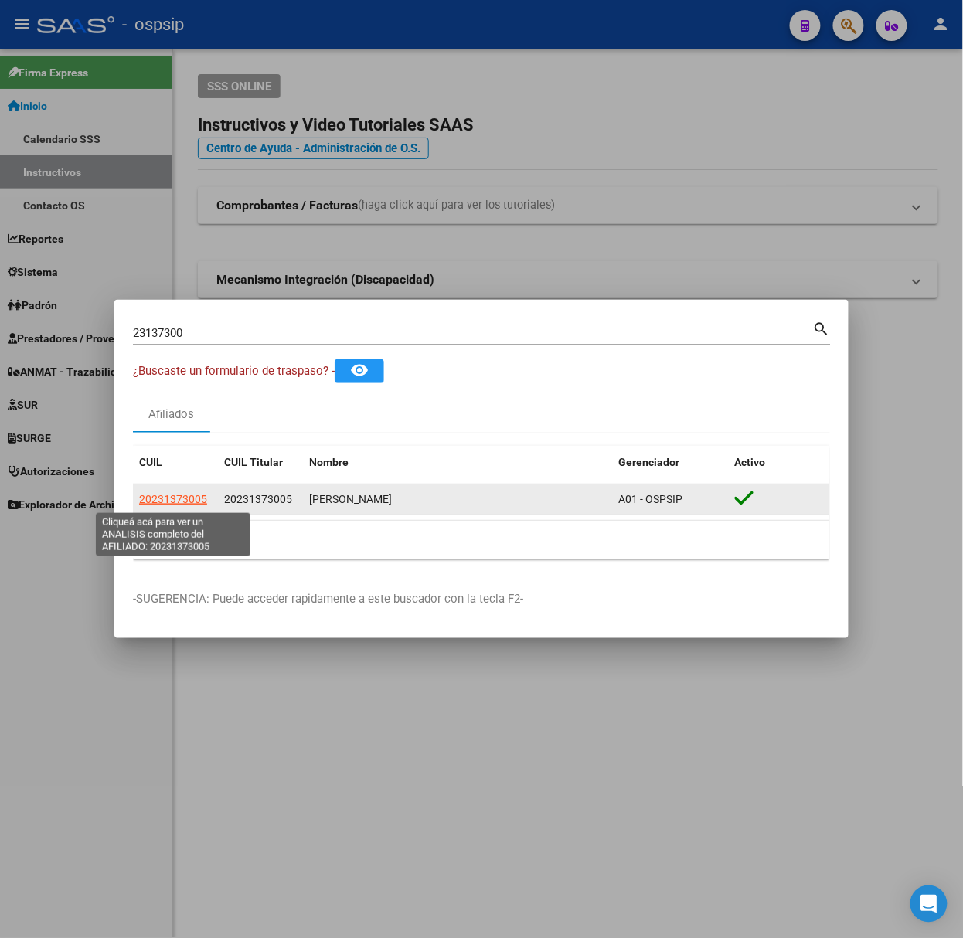
click at [186, 502] on span "20231373005" at bounding box center [173, 499] width 68 height 12
type textarea "20231373005"
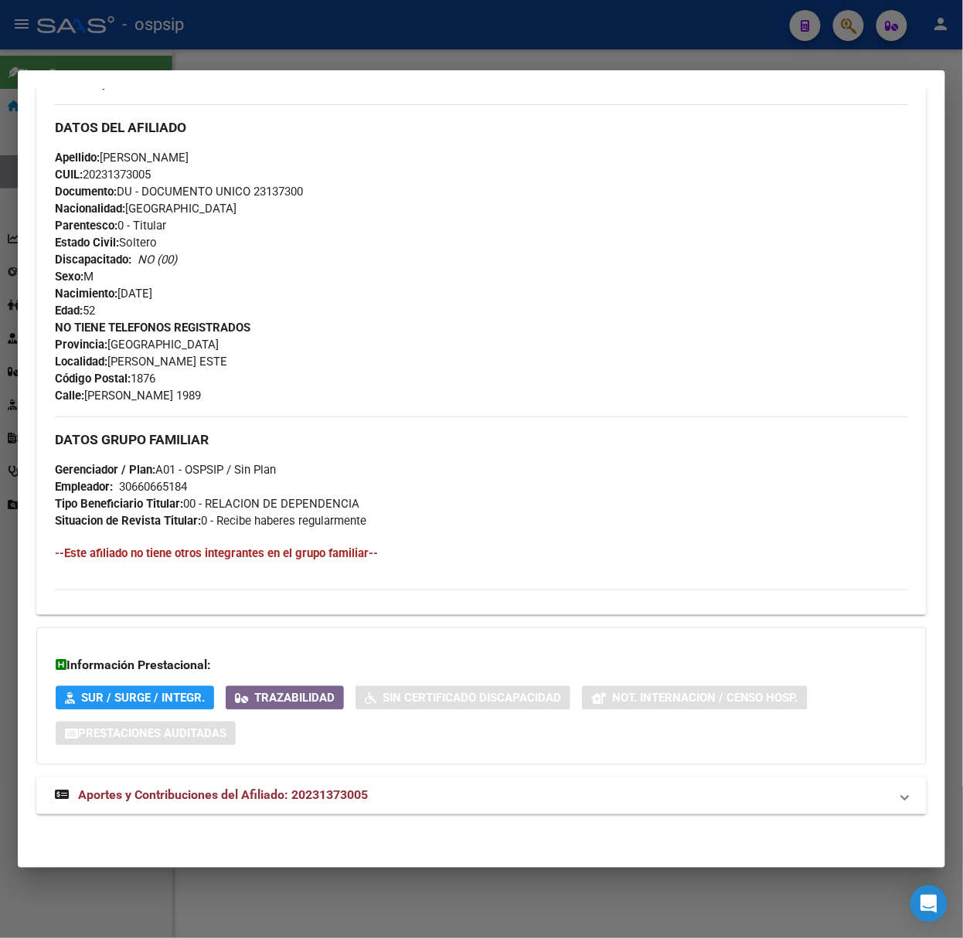
click at [338, 815] on mat-expansion-panel-header "Aportes y Contribuciones del Afiliado: 20231373005" at bounding box center [481, 796] width 890 height 37
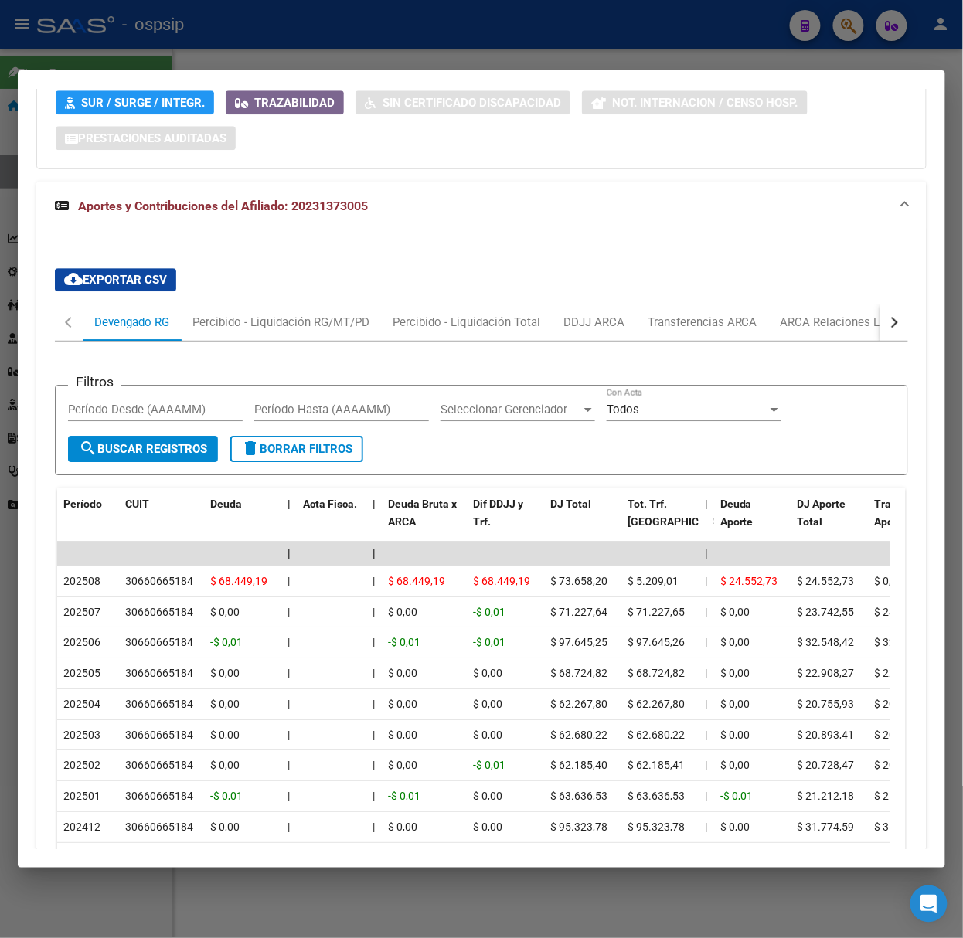
scroll to position [1065, 0]
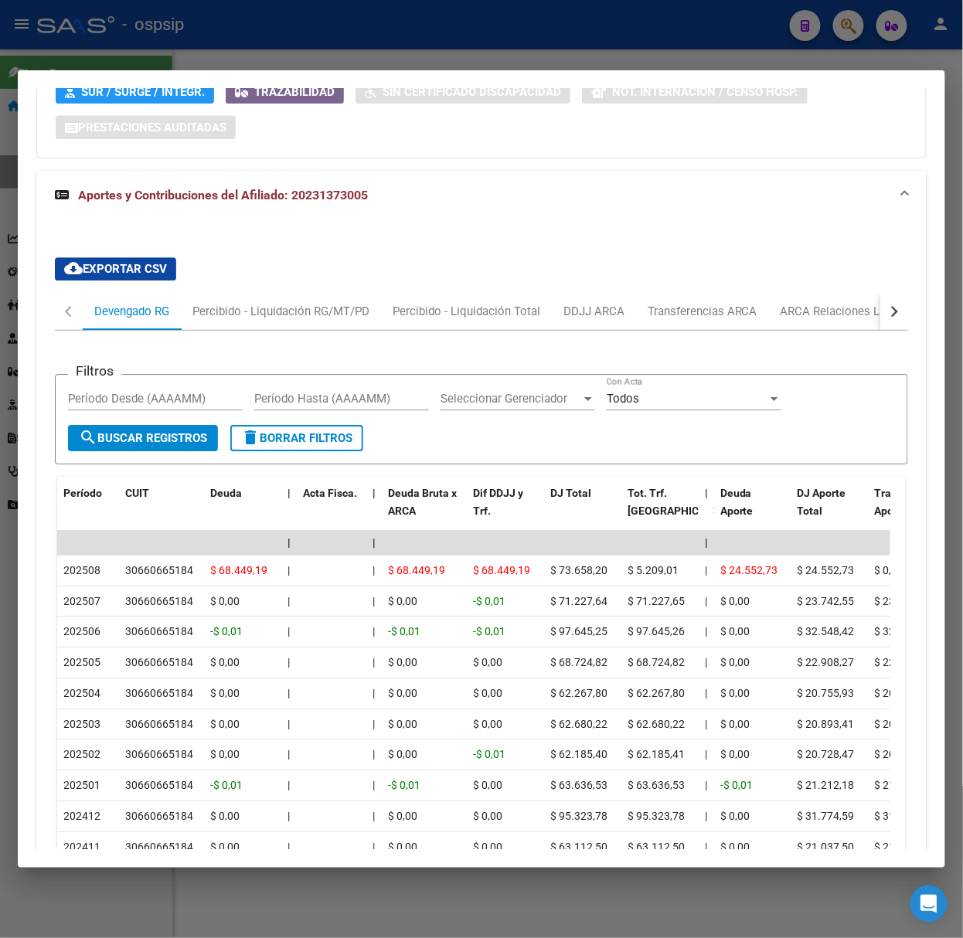
click at [172, 36] on div at bounding box center [481, 469] width 963 height 938
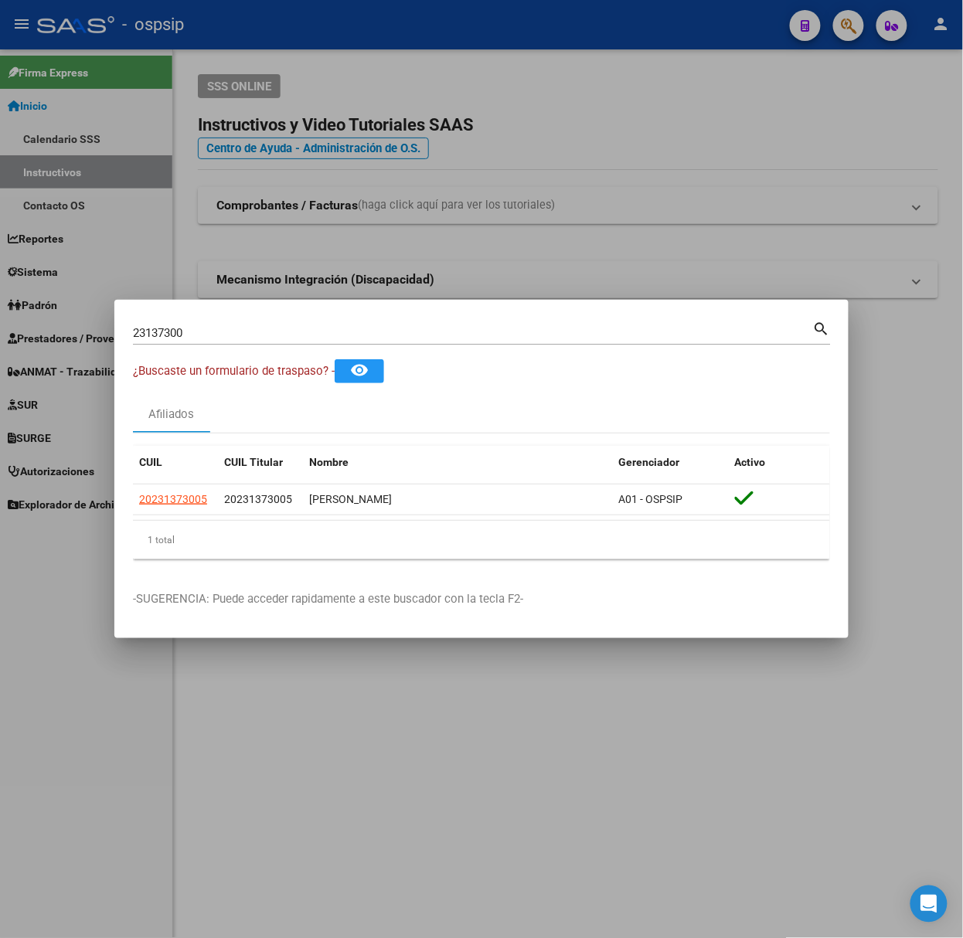
click at [189, 338] on input "23137300" at bounding box center [473, 333] width 680 height 14
type input "33664691"
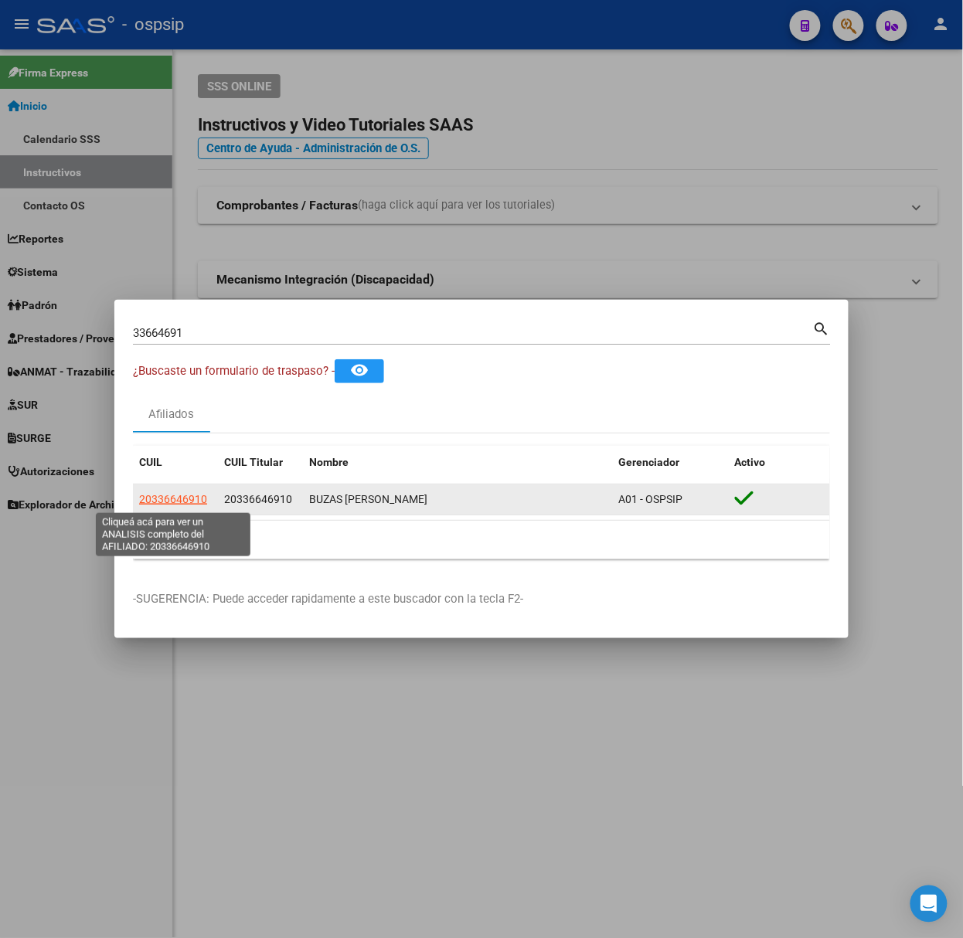
click at [168, 506] on span "20336646910" at bounding box center [173, 499] width 68 height 12
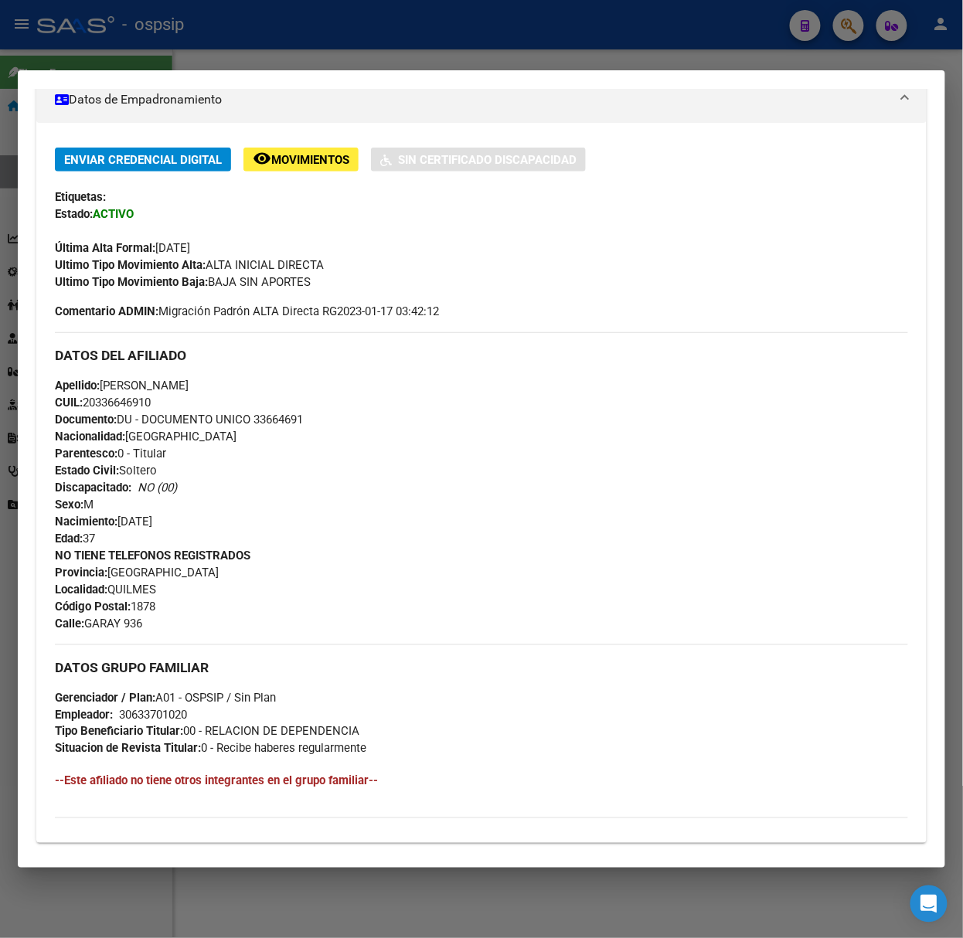
scroll to position [506, 0]
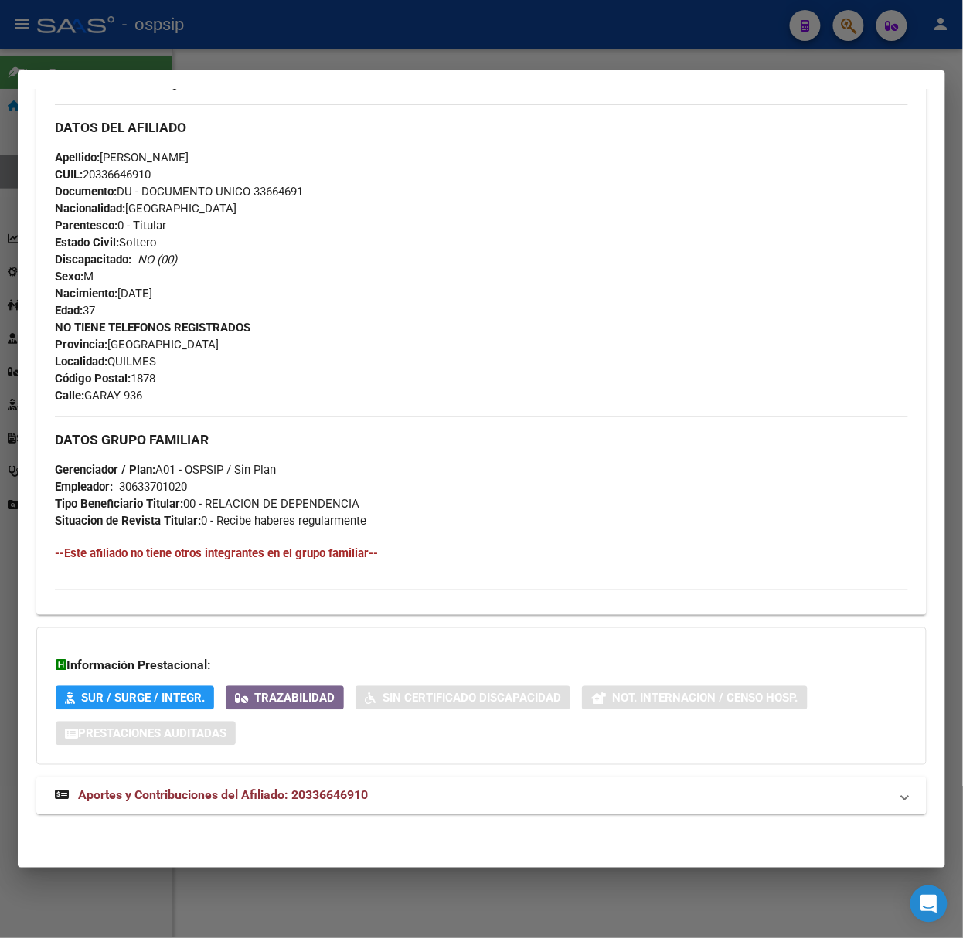
click at [352, 779] on mat-expansion-panel-header "Aportes y Contribuciones del Afiliado: 20336646910" at bounding box center [481, 796] width 890 height 37
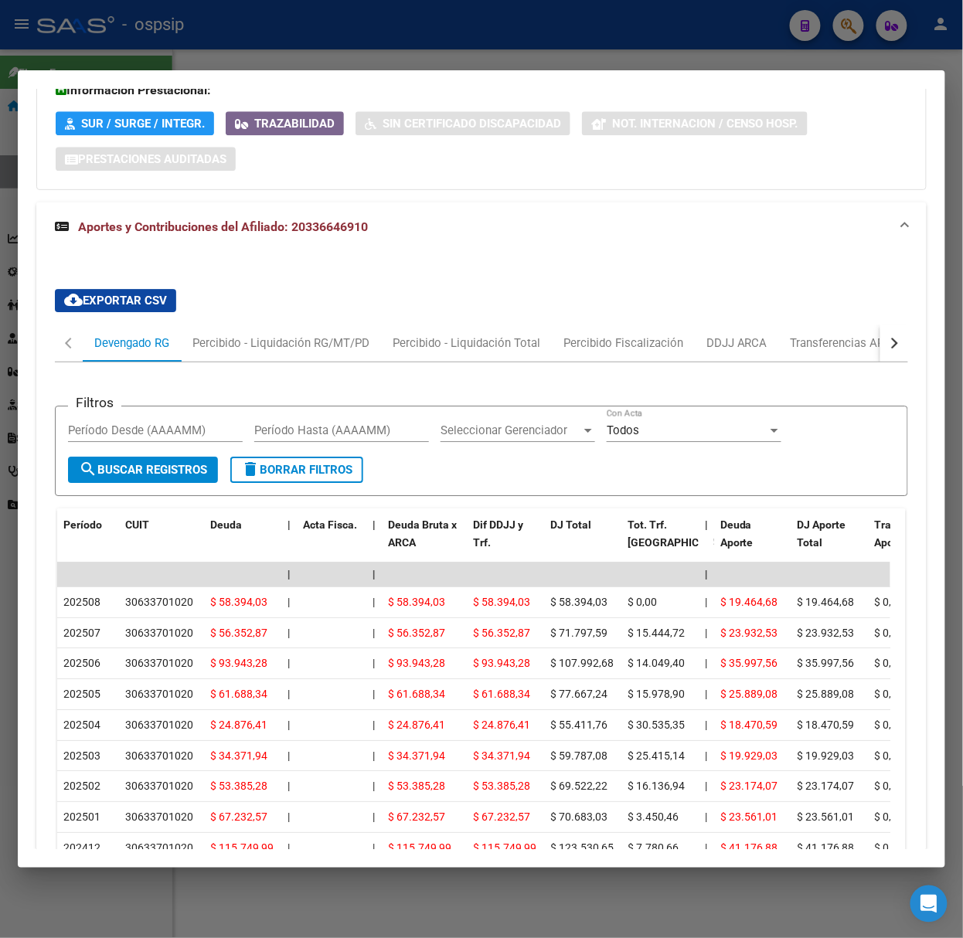
scroll to position [1198, 0]
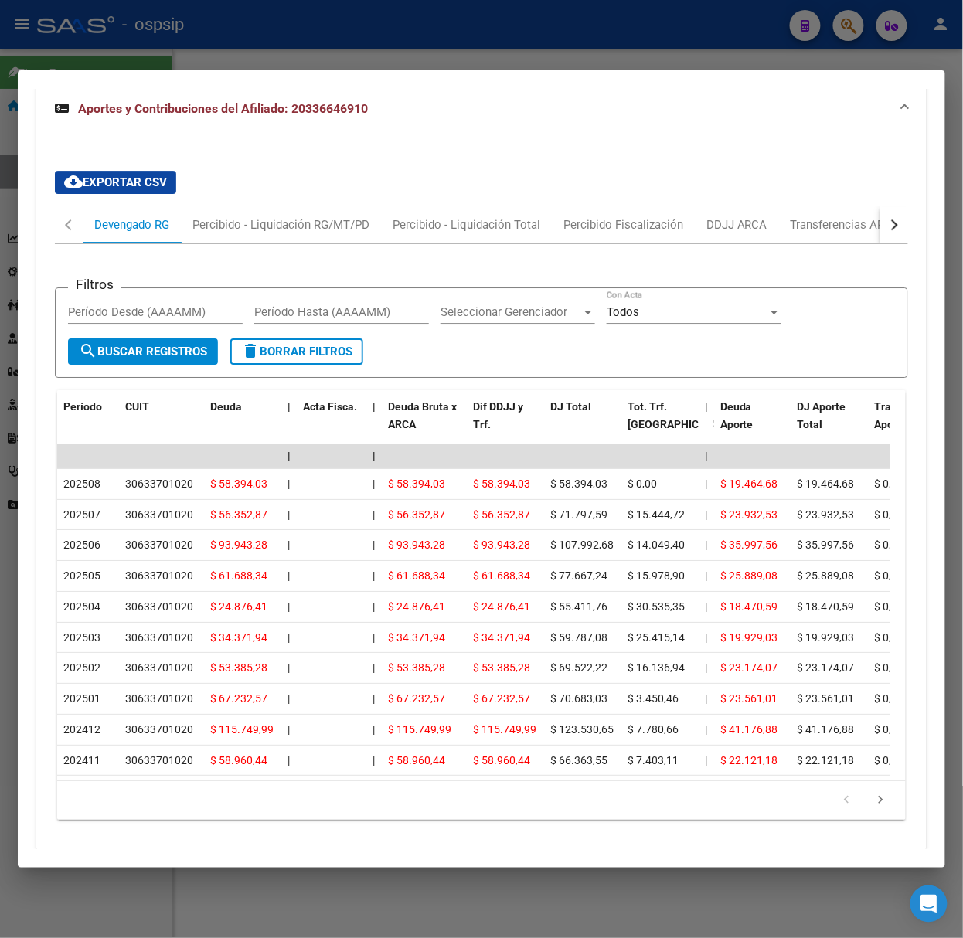
click at [303, 48] on div at bounding box center [481, 469] width 963 height 938
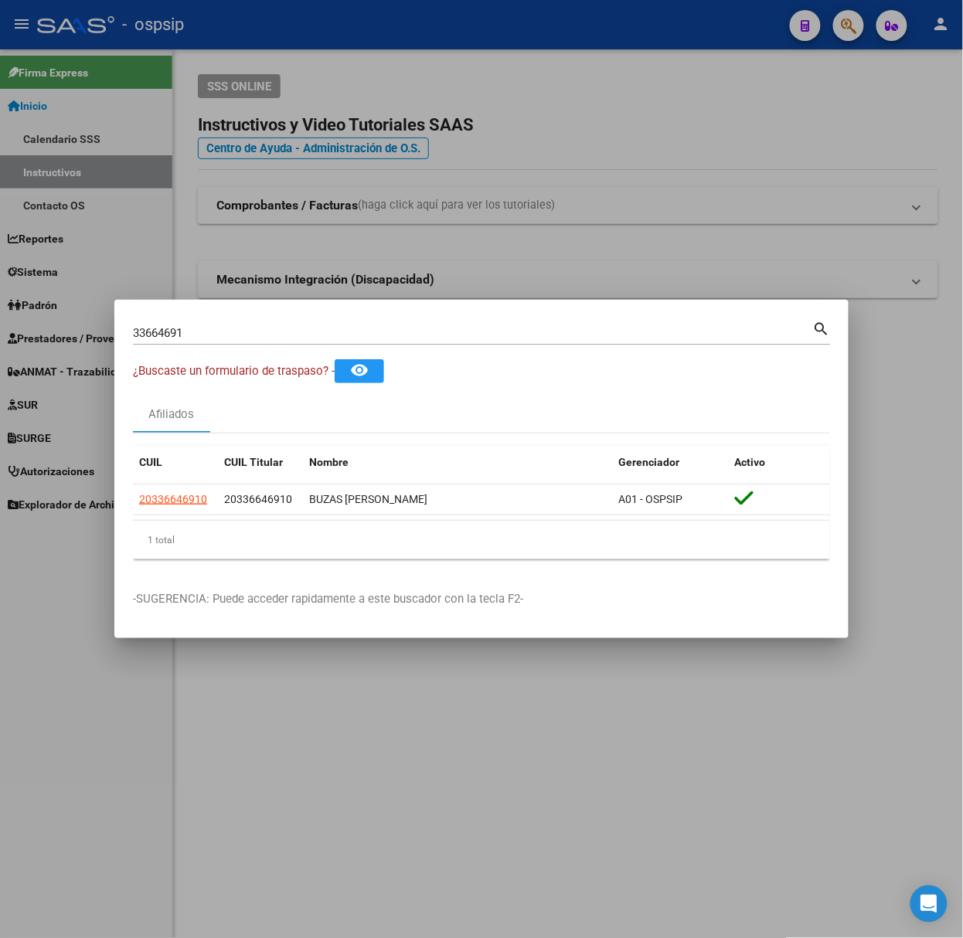
click at [289, 325] on div "33664691 Buscar (apellido, dni, [PERSON_NAME], nro traspaso, cuit, obra social)" at bounding box center [473, 333] width 680 height 23
click at [298, 335] on input "33664691" at bounding box center [473, 333] width 680 height 14
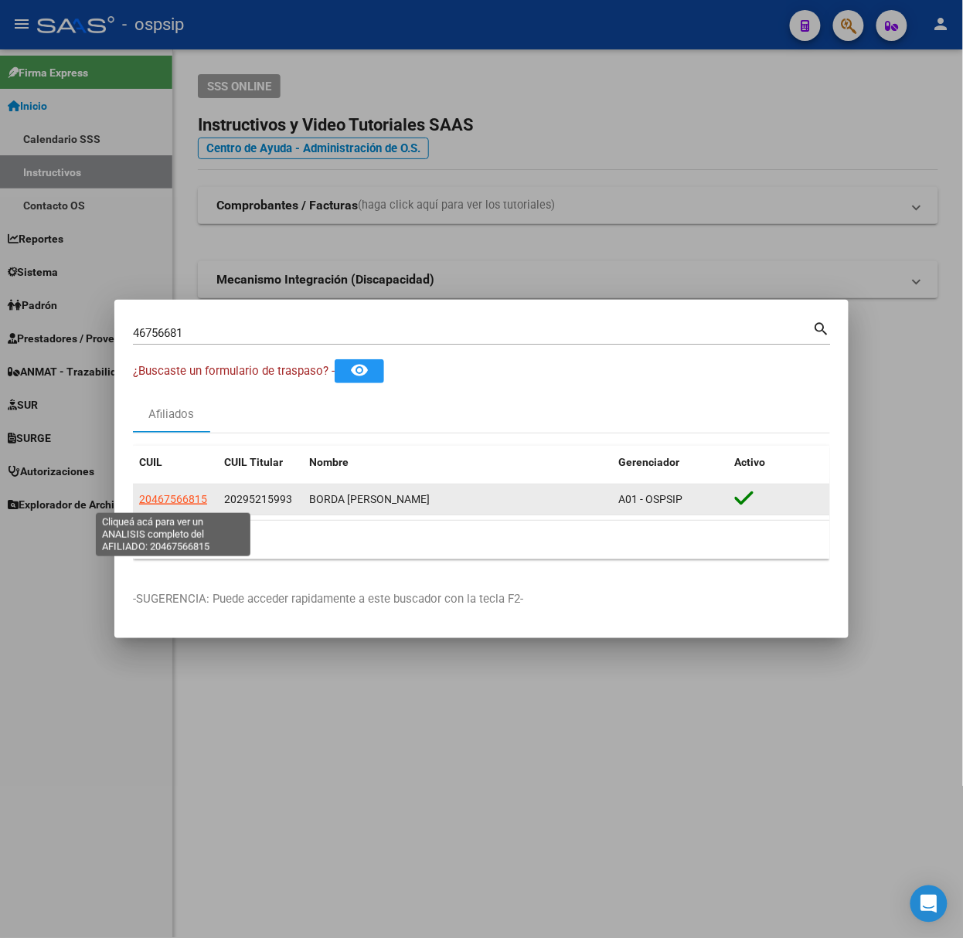
click at [192, 506] on span "20467566815" at bounding box center [173, 499] width 68 height 12
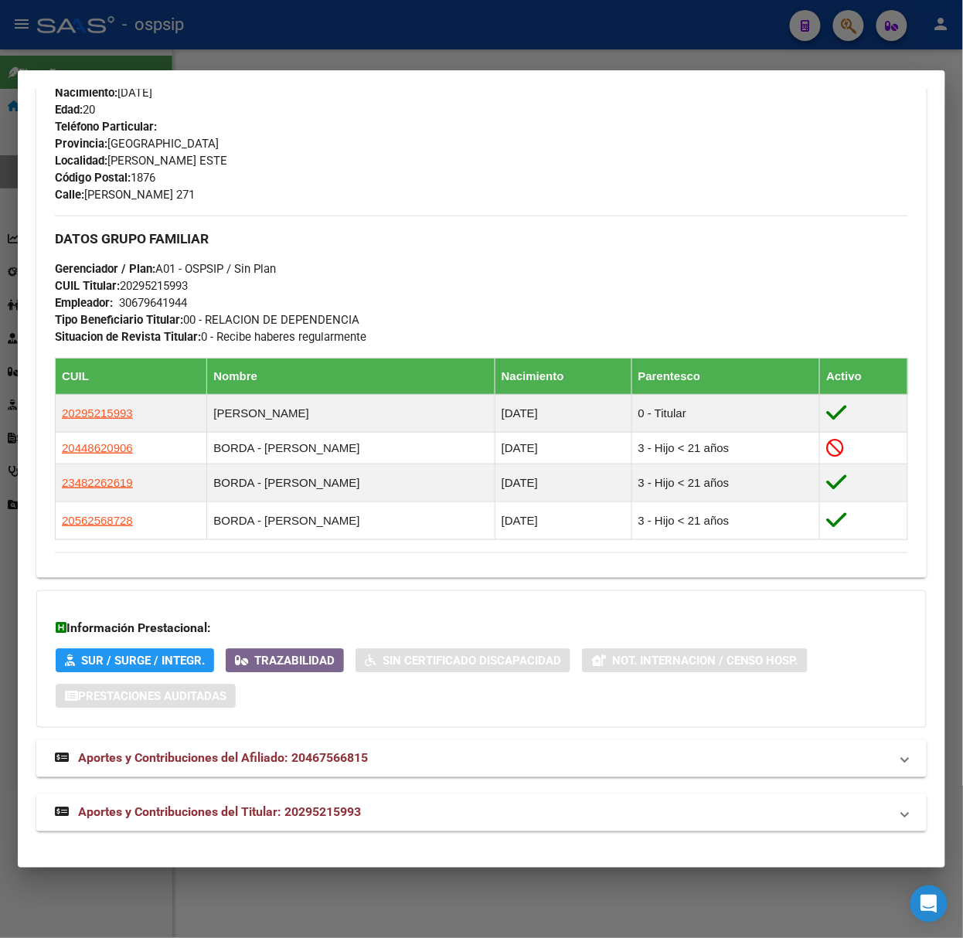
click at [332, 798] on mat-expansion-panel-header "Aportes y Contribuciones del Titular: 20295215993" at bounding box center [481, 813] width 890 height 37
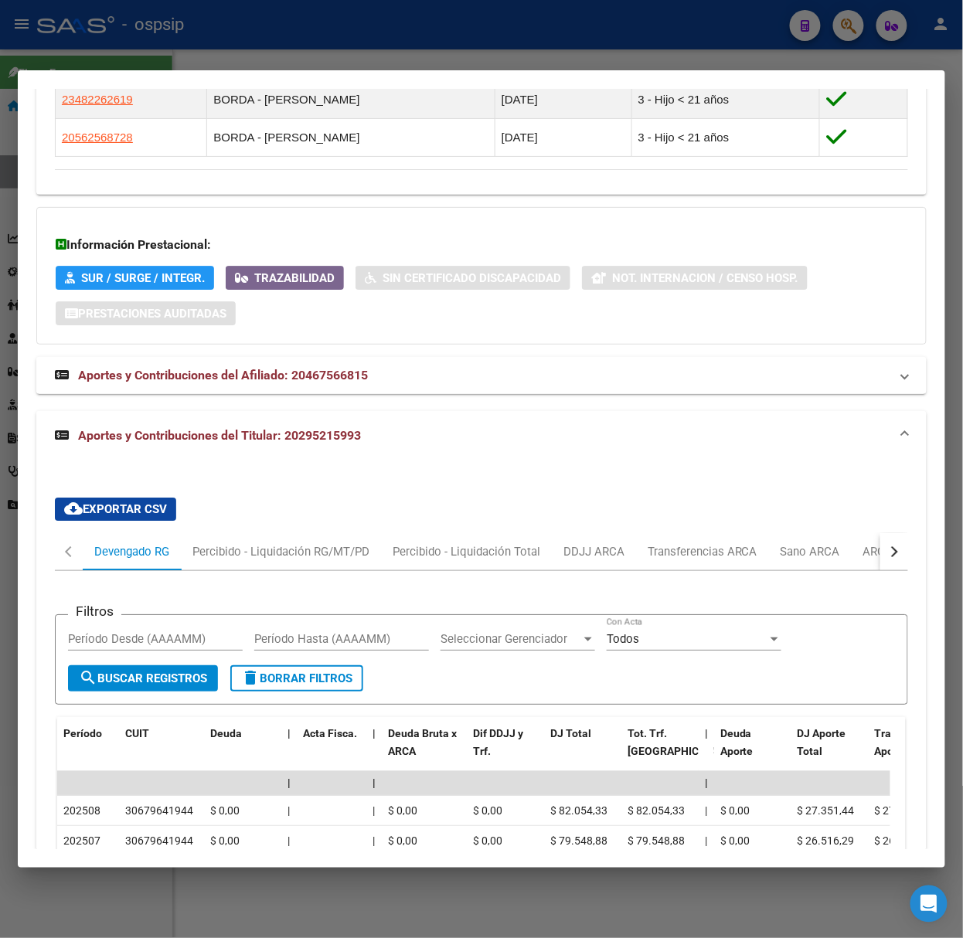
scroll to position [1192, 0]
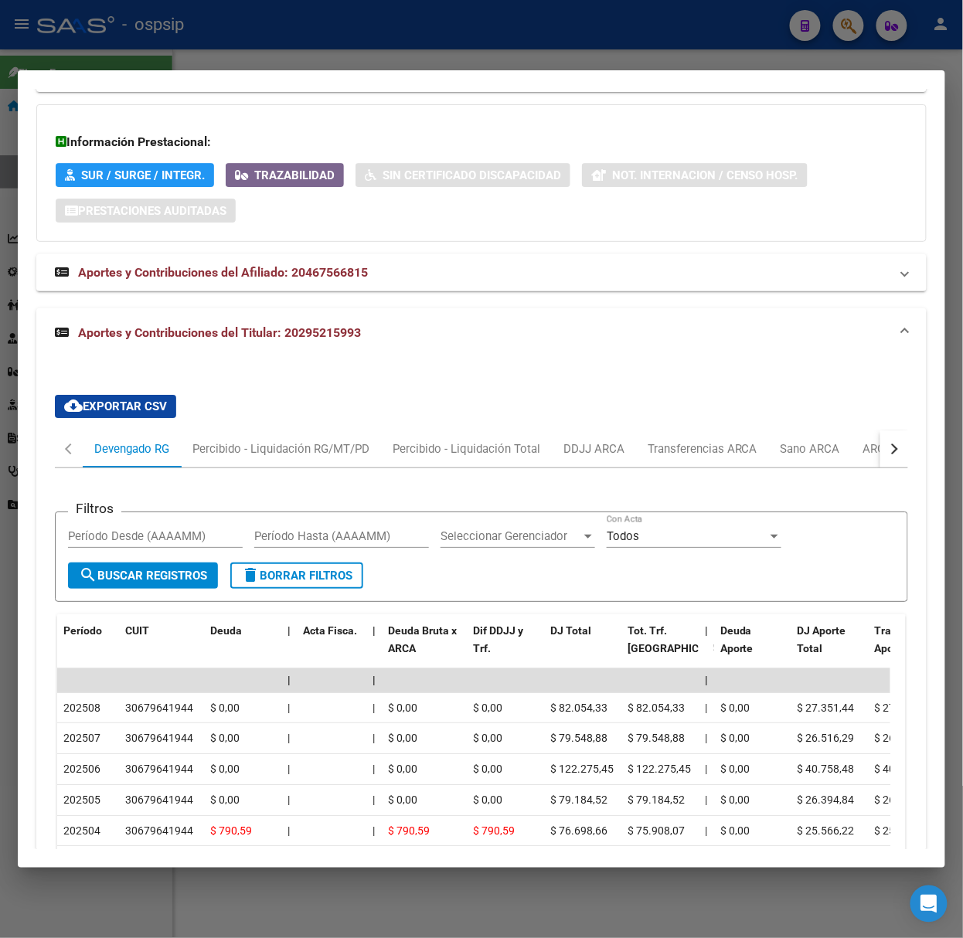
click at [322, 65] on div at bounding box center [481, 469] width 963 height 938
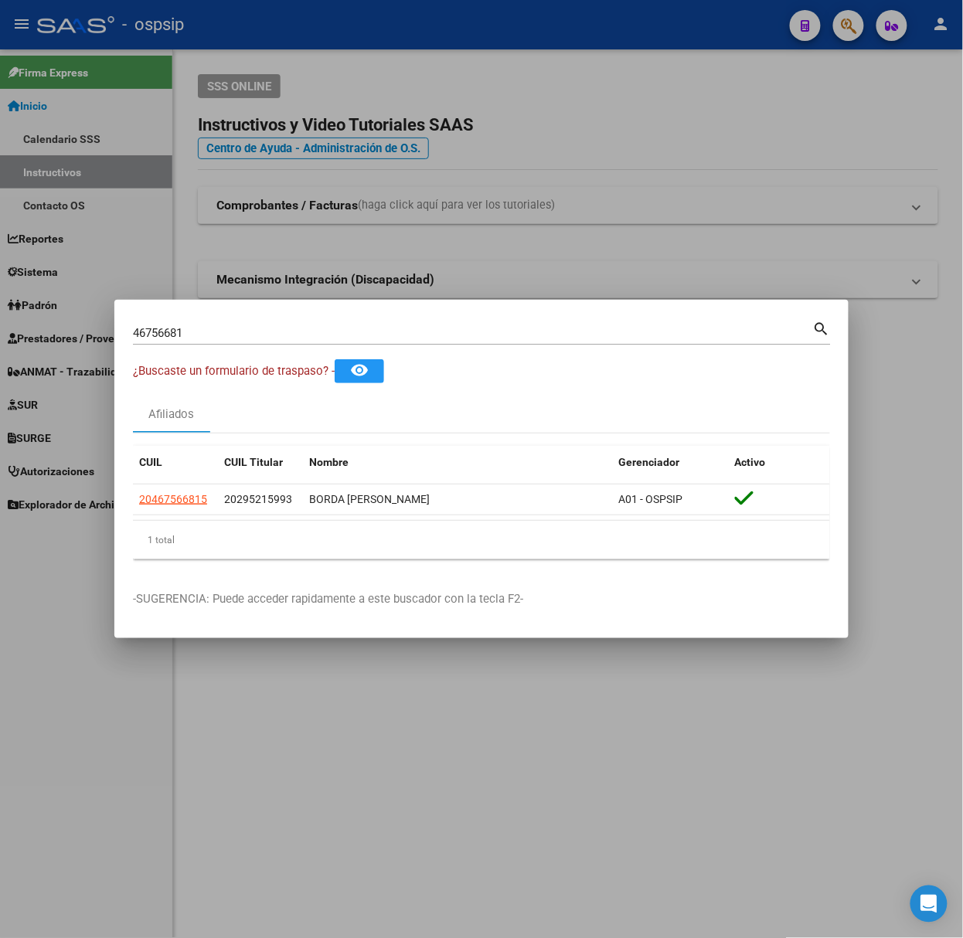
click at [308, 338] on input "46756681" at bounding box center [473, 333] width 680 height 14
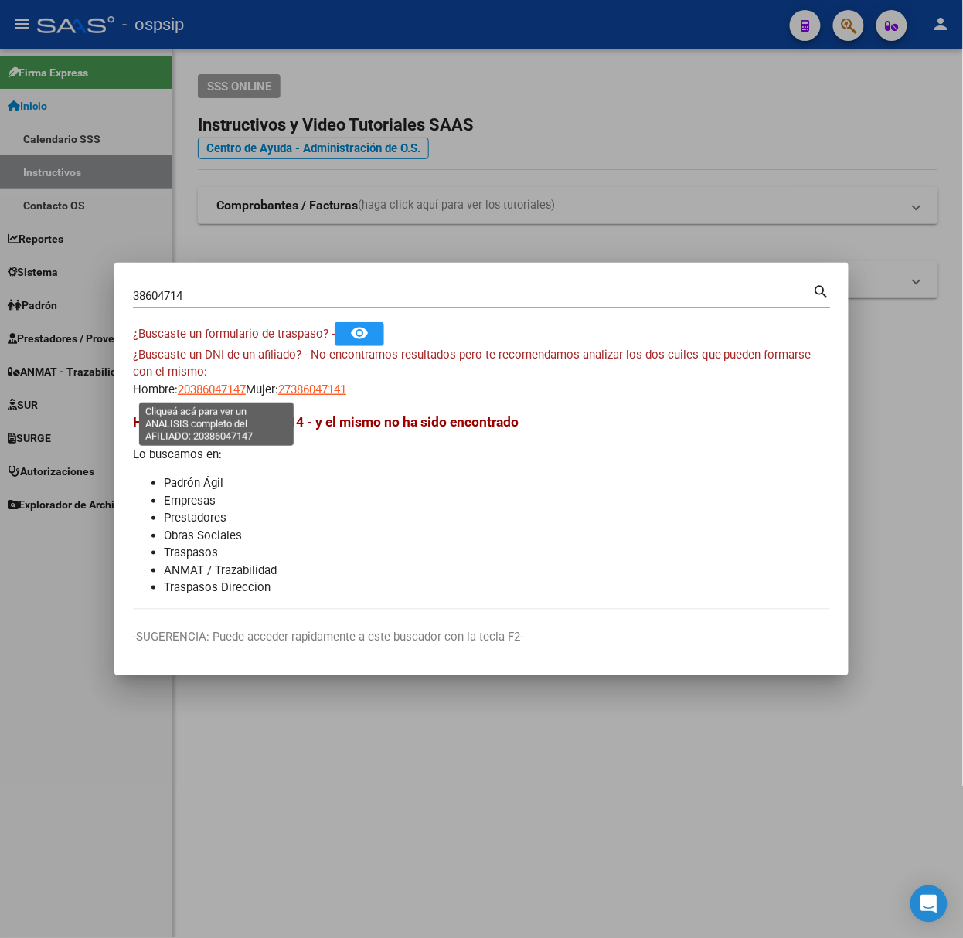
click at [226, 394] on span "20386047147" at bounding box center [212, 390] width 68 height 14
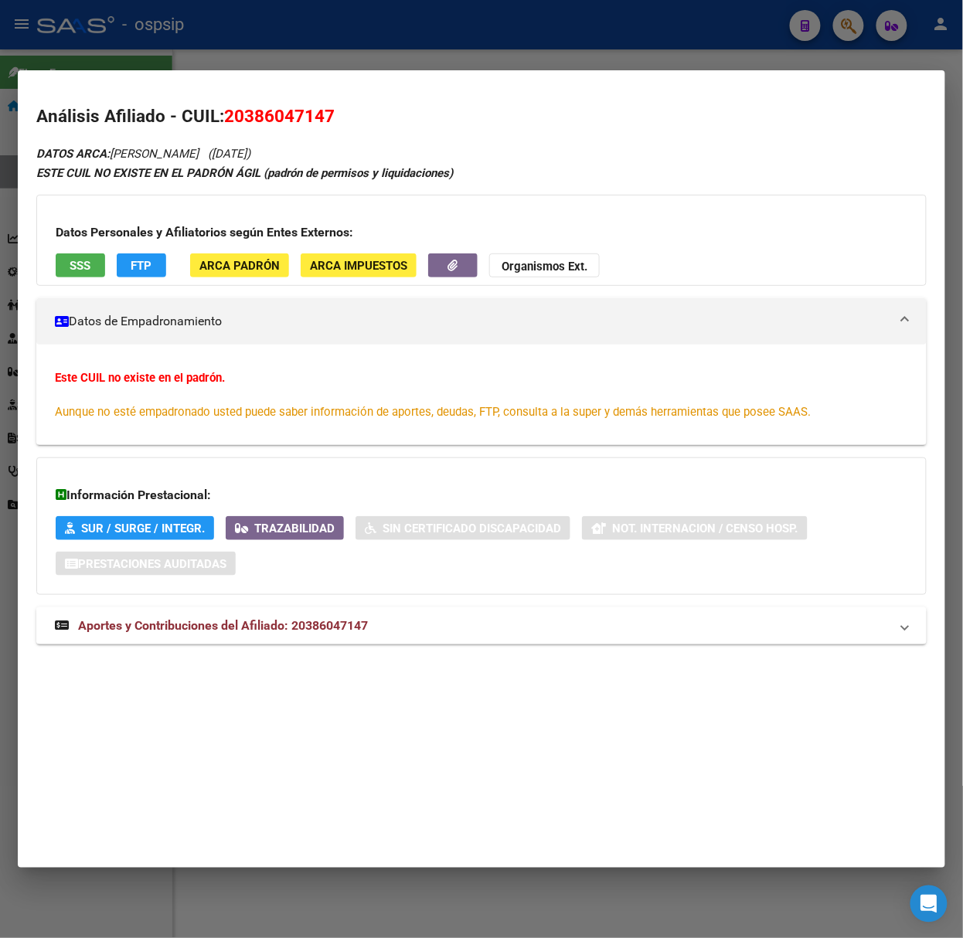
click at [248, 631] on span "Aportes y Contribuciones del Afiliado: 20386047147" at bounding box center [223, 625] width 290 height 15
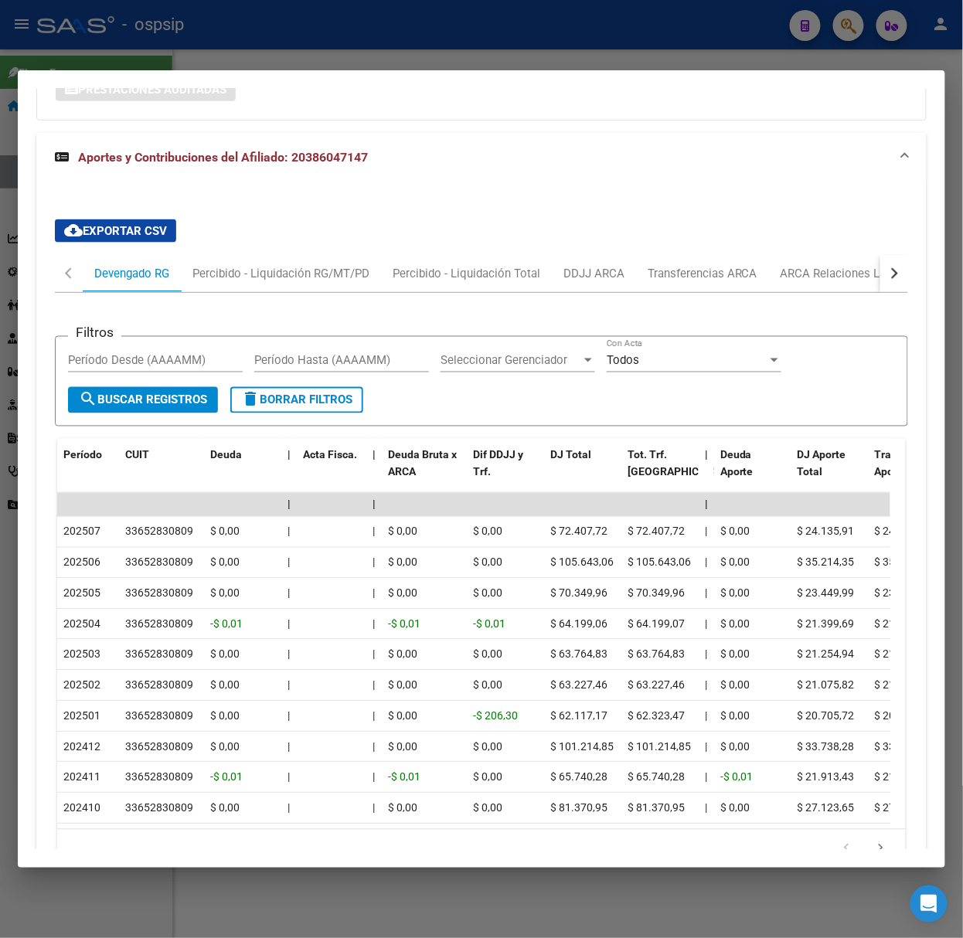
scroll to position [584, 0]
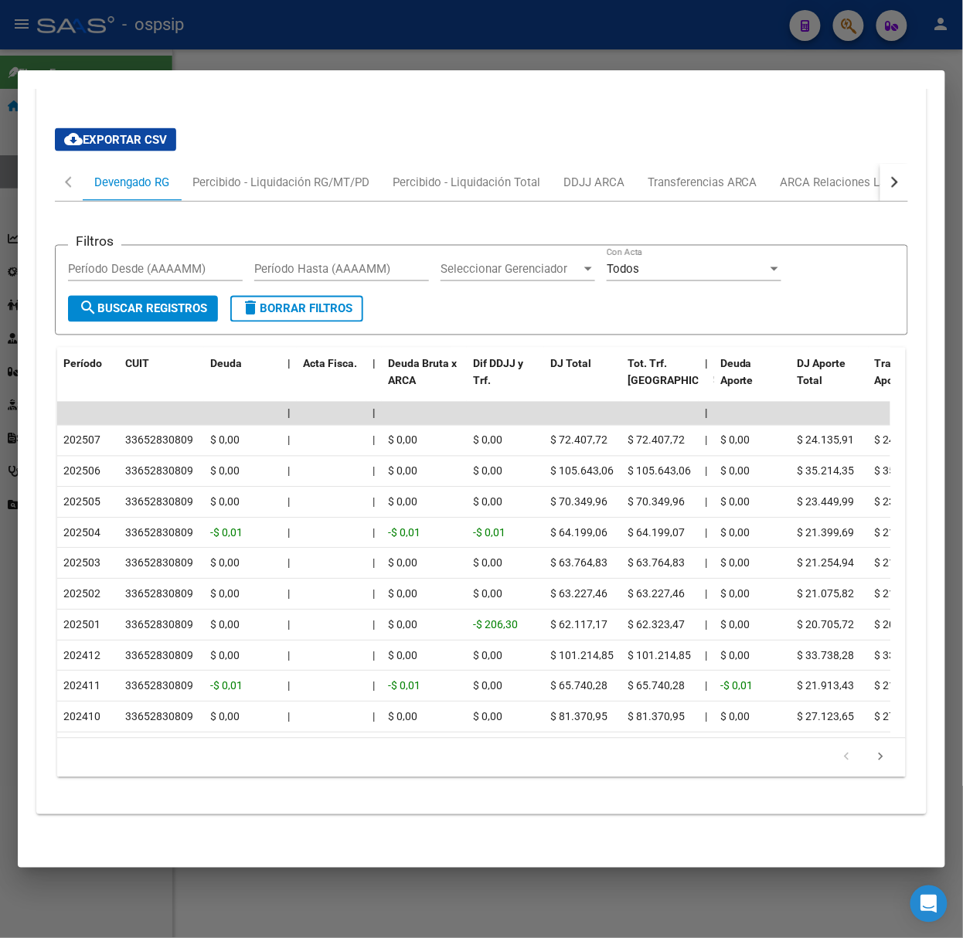
click at [192, 53] on div at bounding box center [481, 469] width 963 height 938
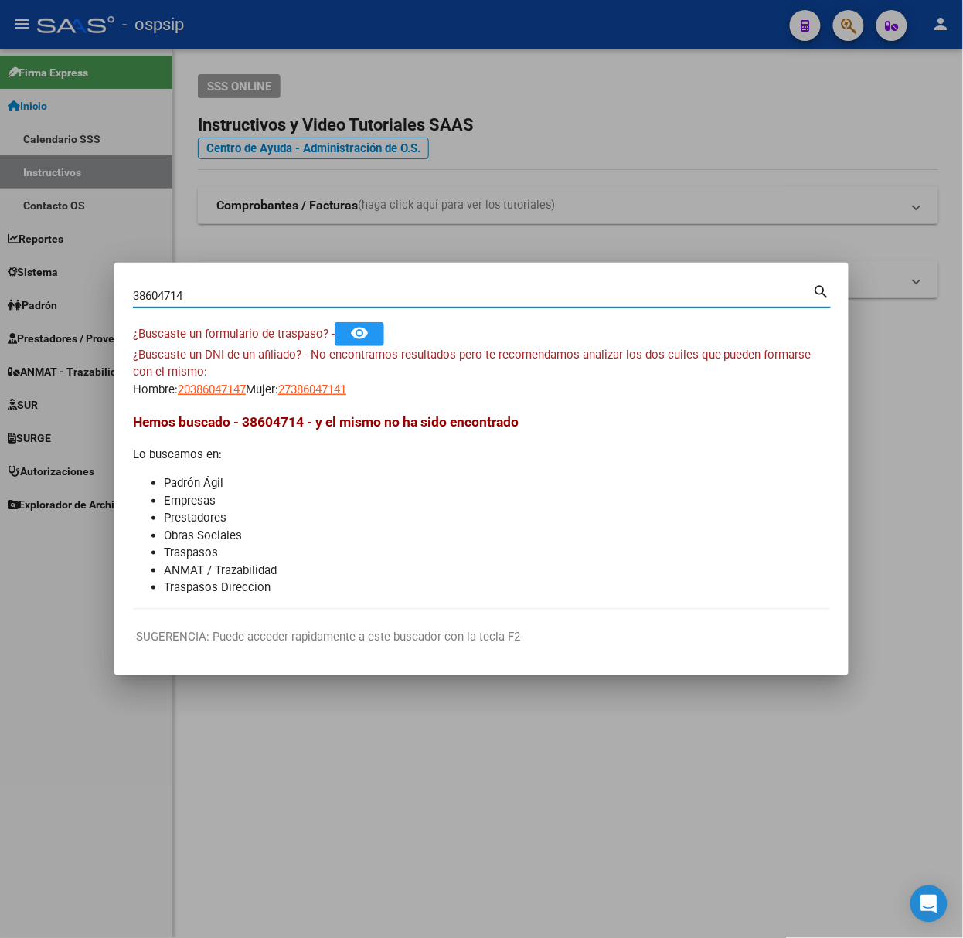
click at [254, 291] on input "38604714" at bounding box center [473, 296] width 680 height 14
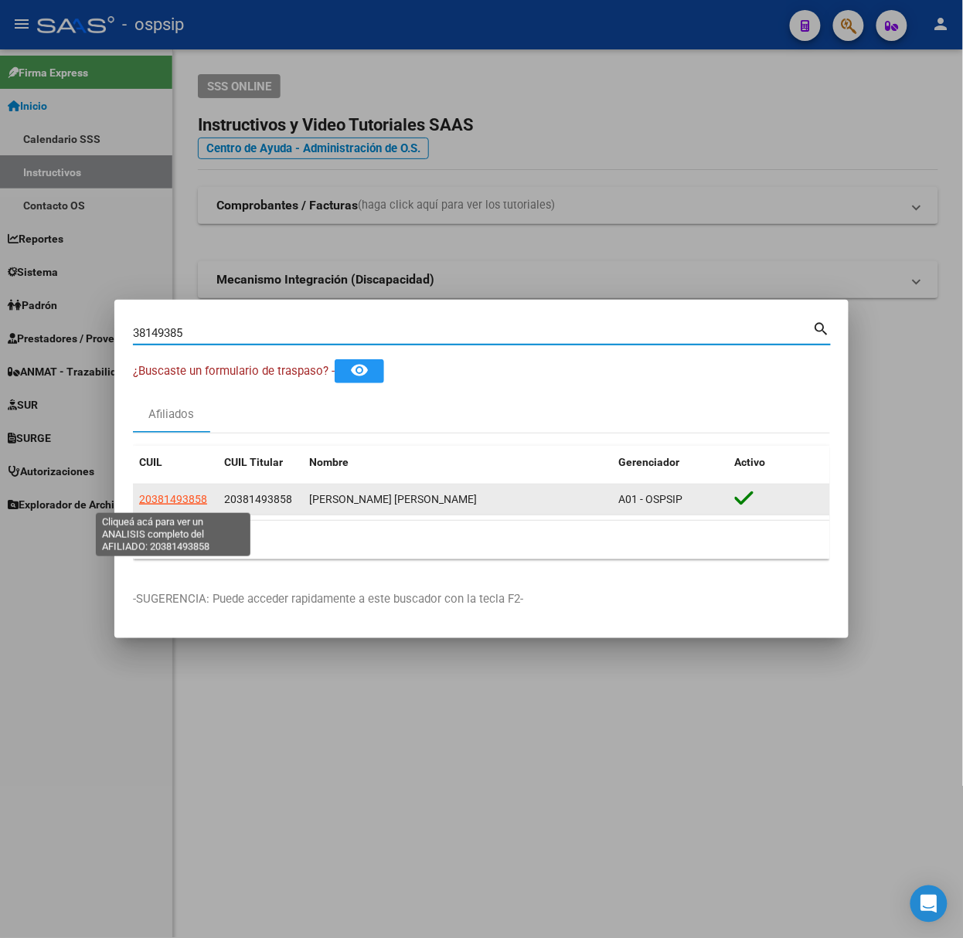
click at [196, 493] on span "20381493858" at bounding box center [173, 499] width 68 height 12
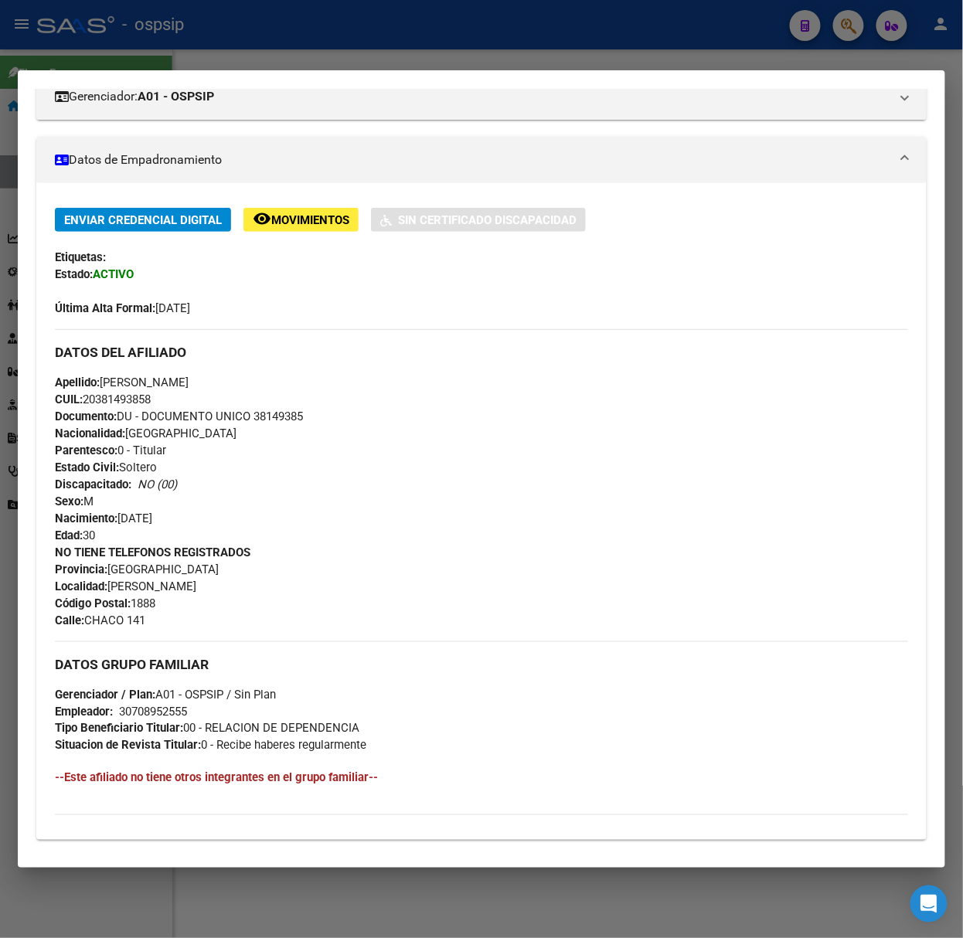
scroll to position [443, 0]
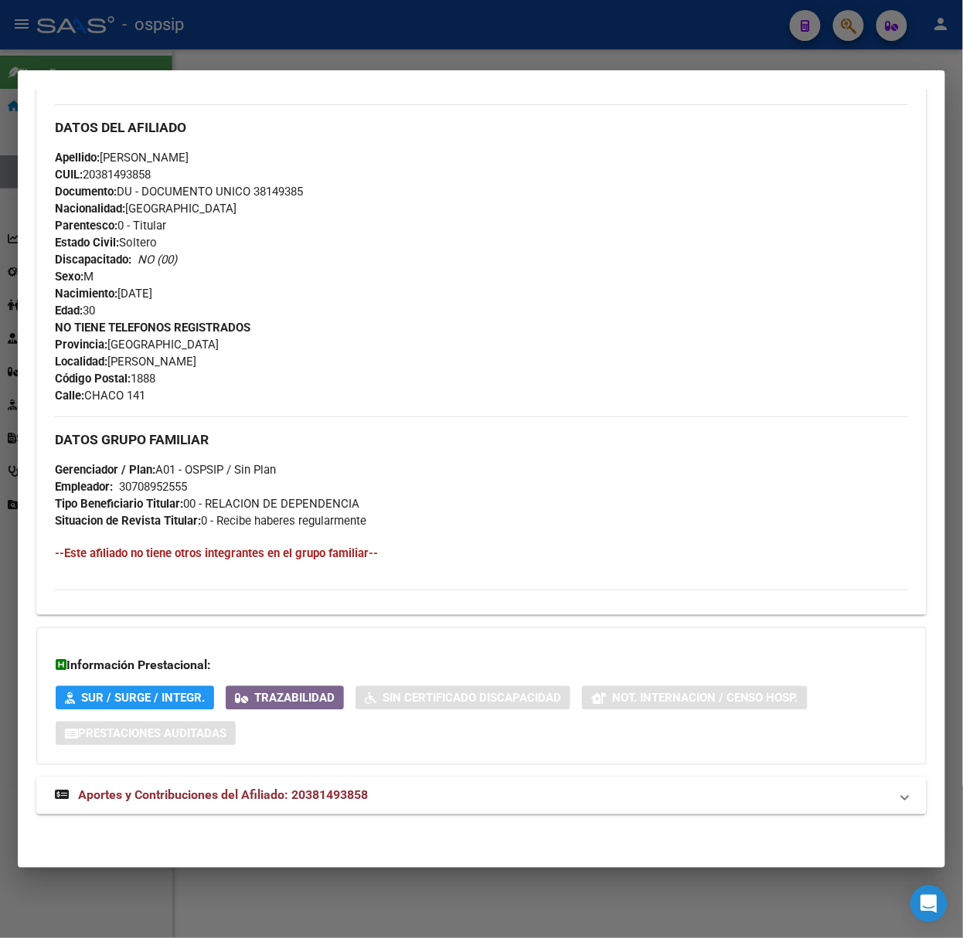
click at [397, 808] on mat-expansion-panel-header "Aportes y Contribuciones del Afiliado: 20381493858" at bounding box center [481, 796] width 890 height 37
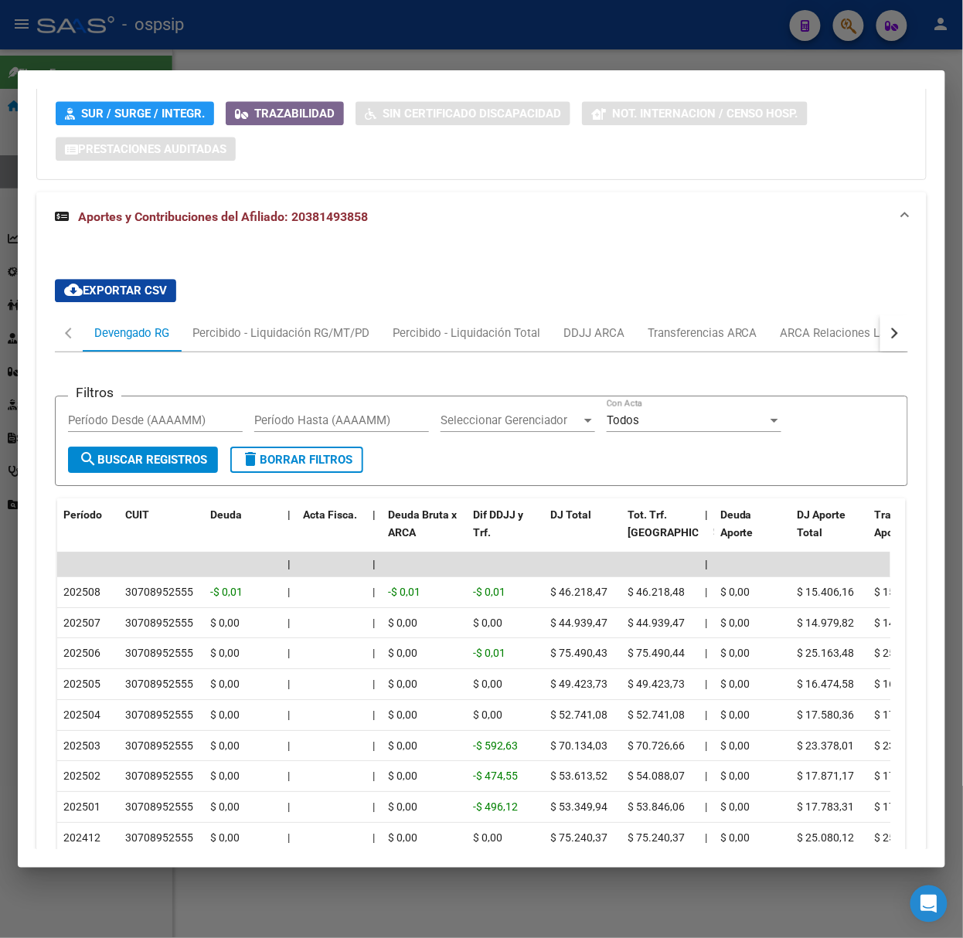
scroll to position [1197, 0]
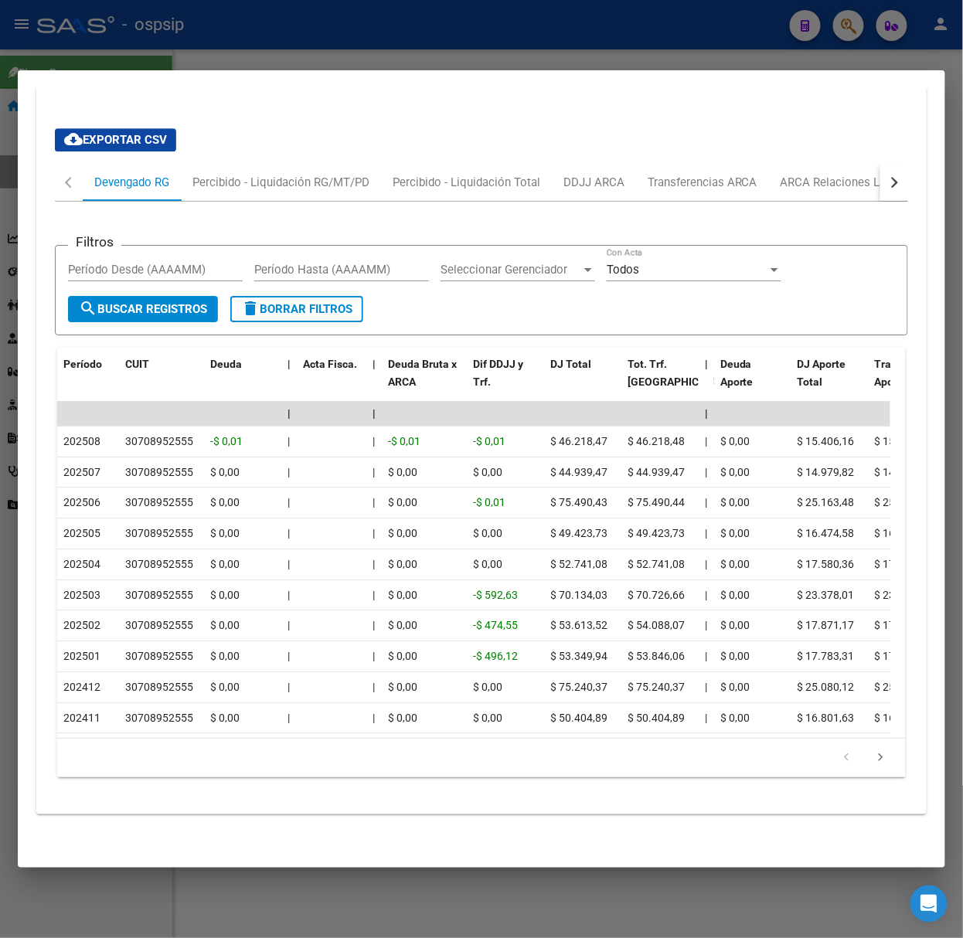
click at [272, 44] on div at bounding box center [481, 469] width 963 height 938
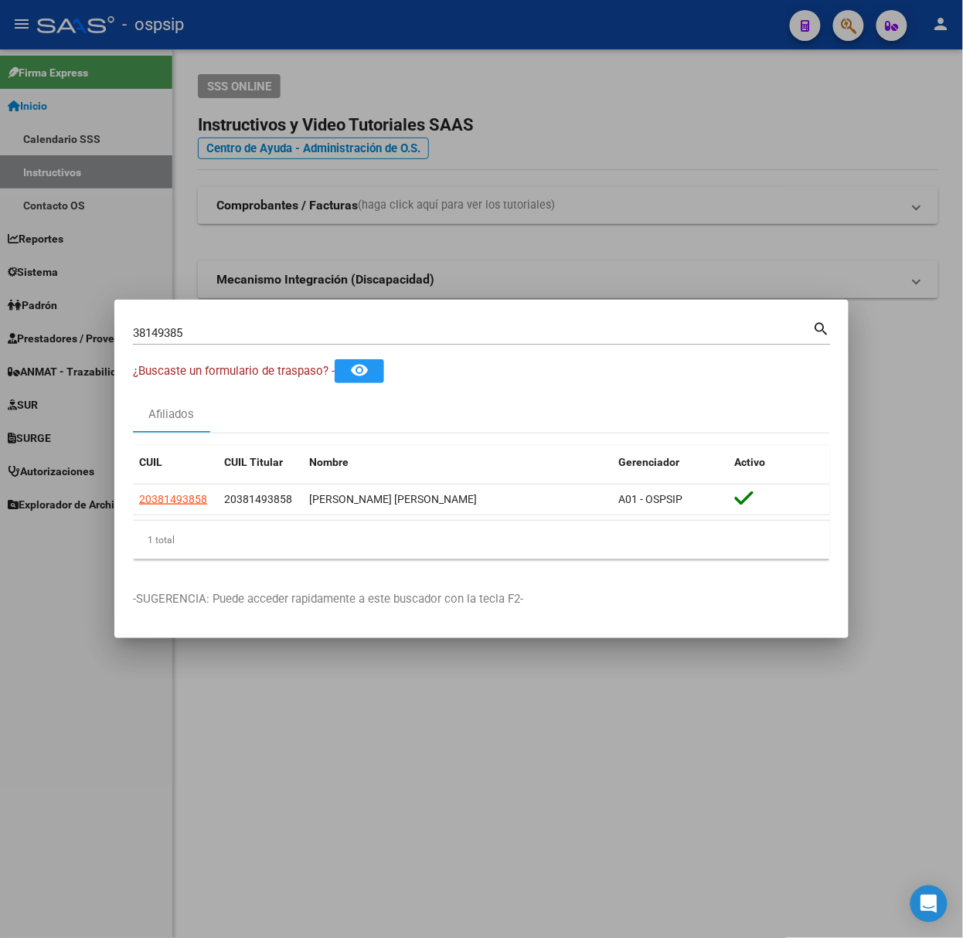
click at [288, 326] on input "38149385" at bounding box center [473, 333] width 680 height 14
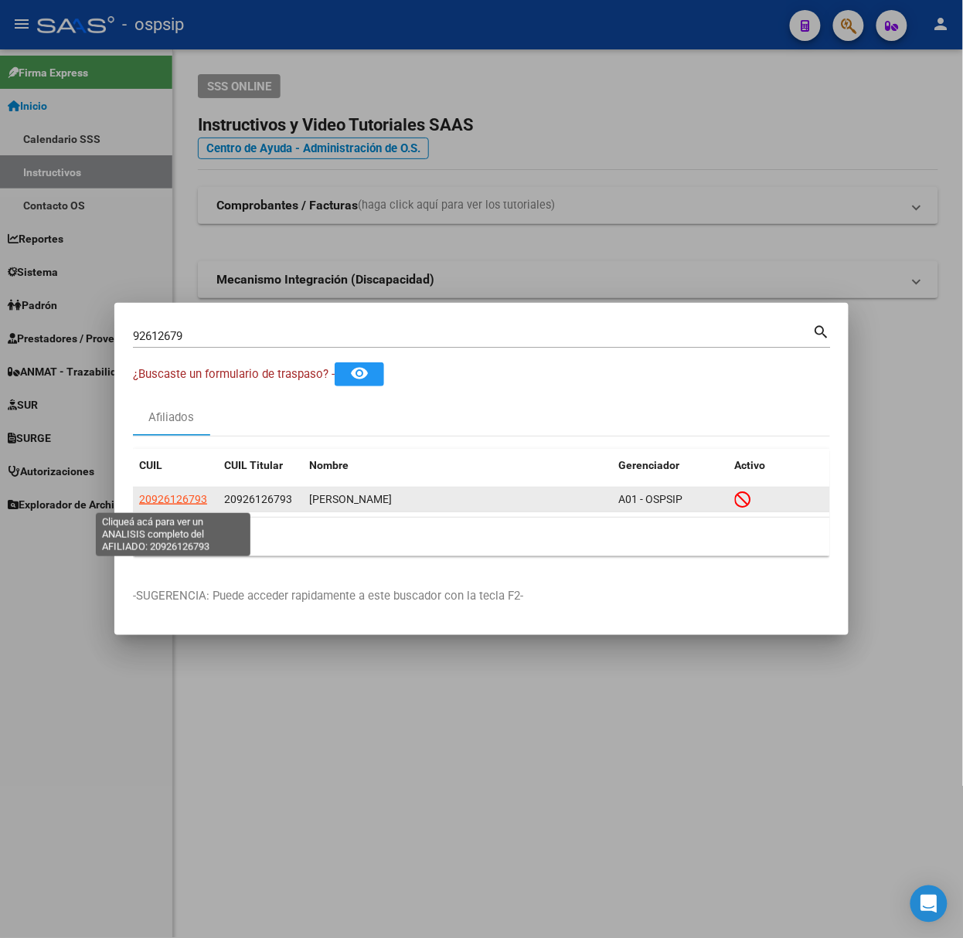
click at [174, 498] on span "20926126793" at bounding box center [173, 499] width 68 height 12
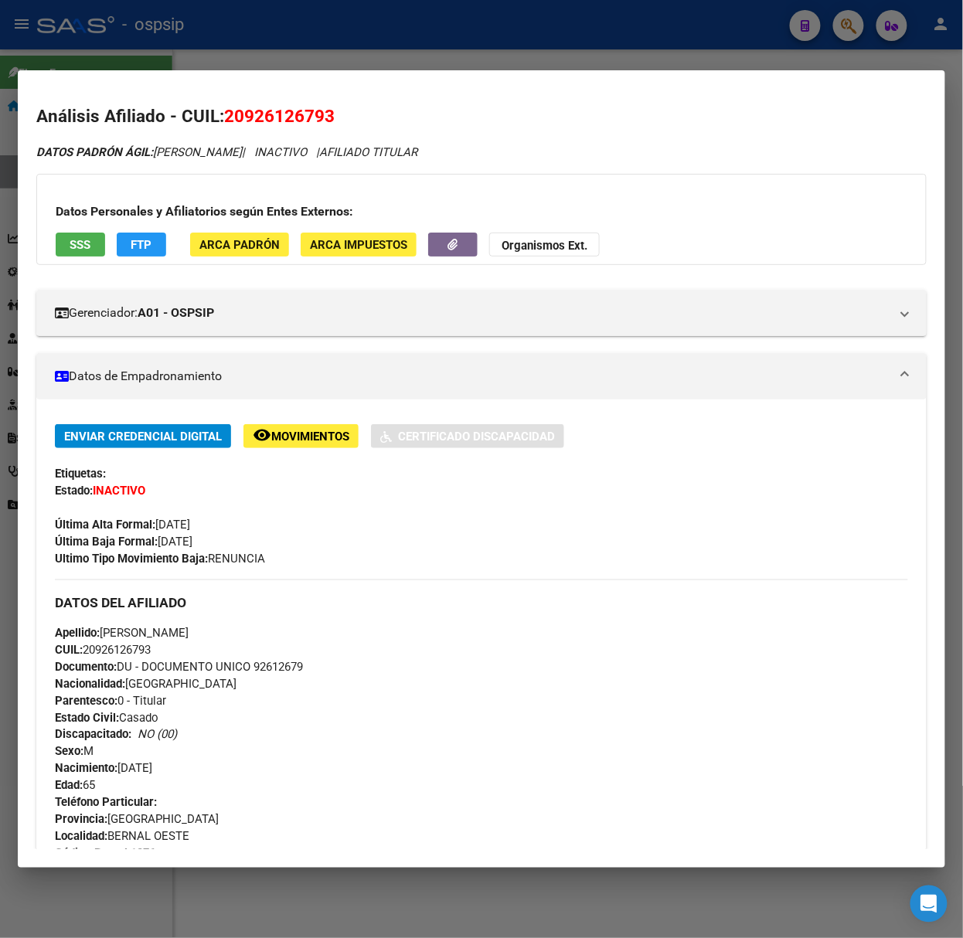
click at [199, 668] on span "Documento: DU - DOCUMENTO UNICO 92612679" at bounding box center [179, 667] width 248 height 14
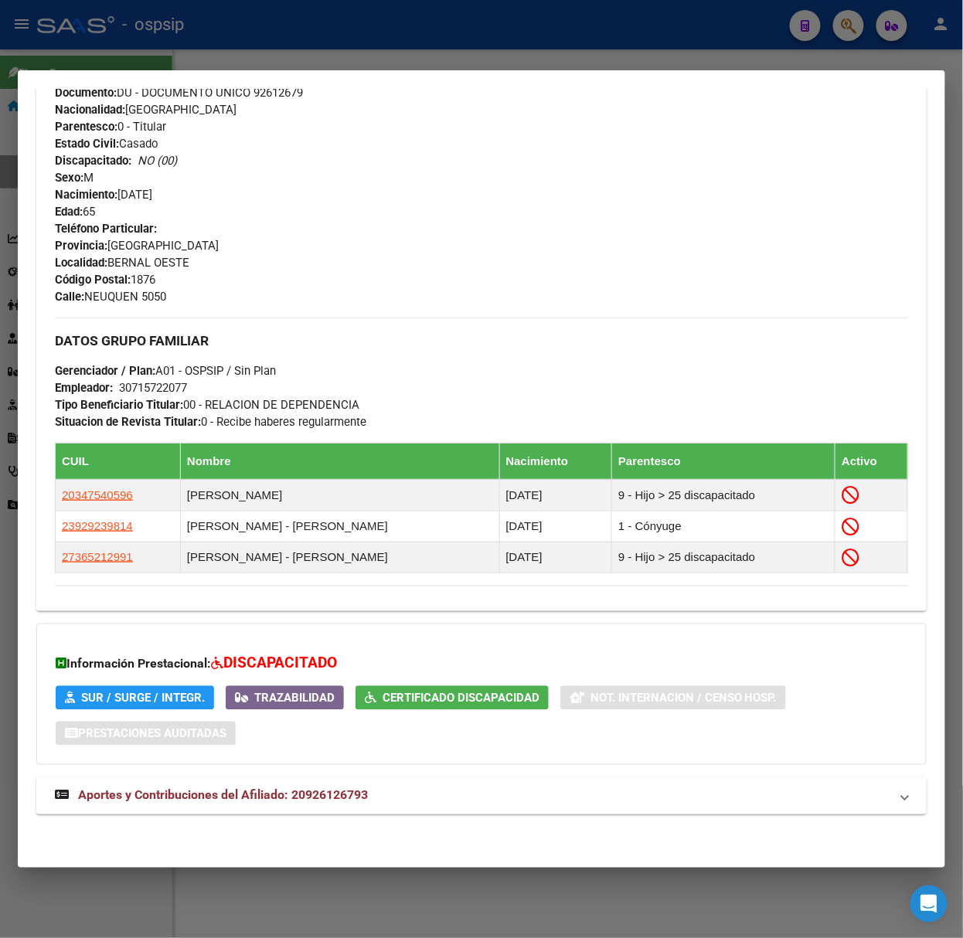
click at [254, 798] on span "Aportes y Contribuciones del Afiliado: 20926126793" at bounding box center [223, 795] width 290 height 15
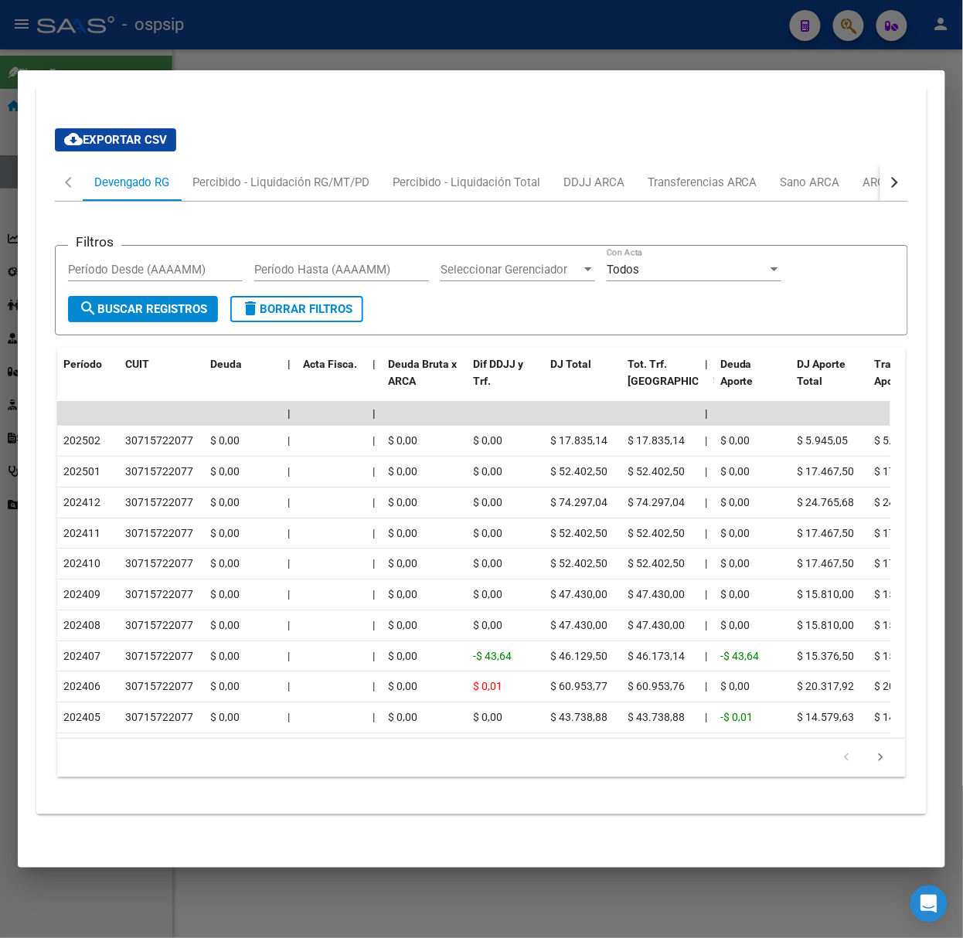
scroll to position [1330, 0]
click at [143, 49] on div at bounding box center [481, 469] width 963 height 938
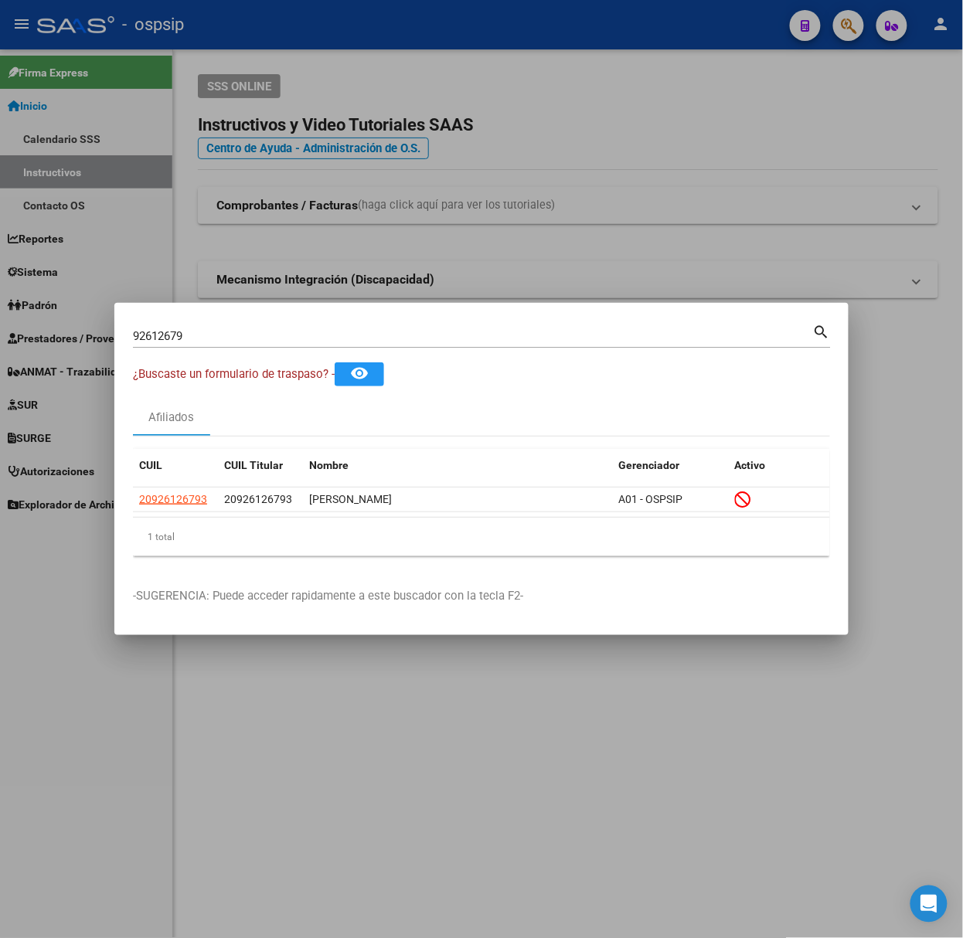
click at [267, 349] on div "92612679 Buscar (apellido, dni, [PERSON_NAME], nro traspaso, cuit, obra social)…" at bounding box center [482, 342] width 698 height 41
click at [264, 338] on input "92612679" at bounding box center [473, 336] width 680 height 14
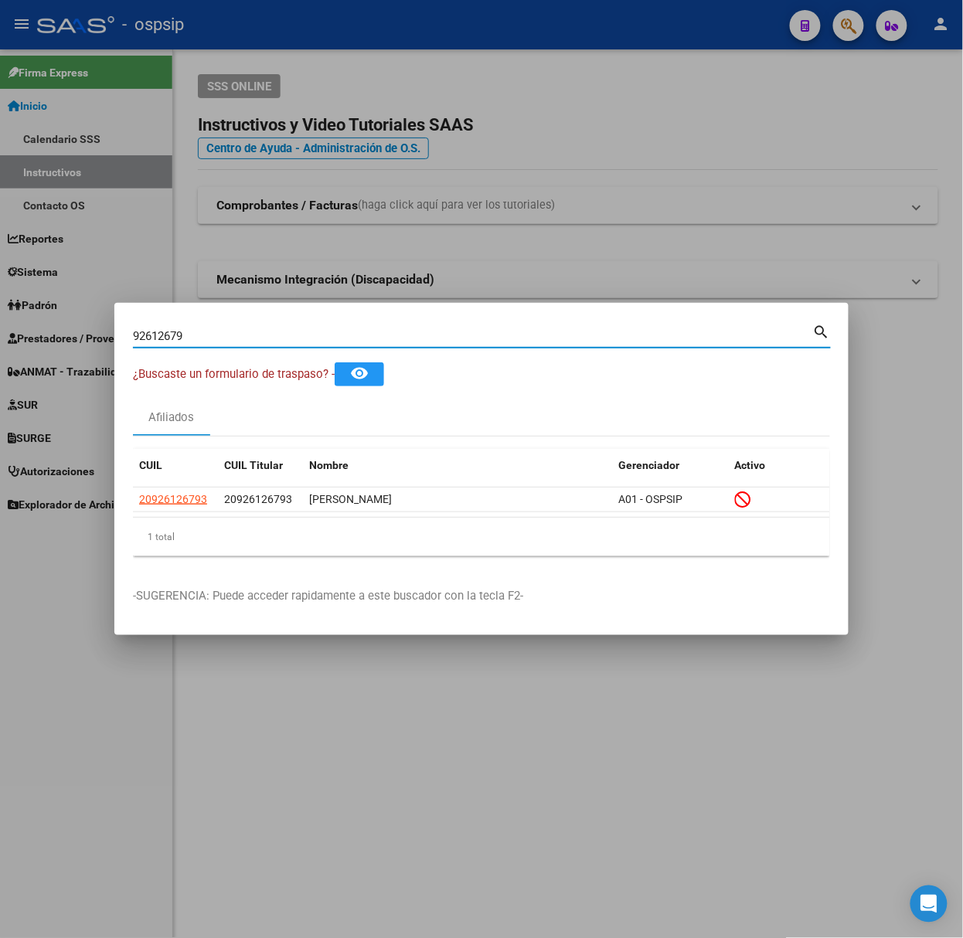
click at [264, 338] on input "92612679" at bounding box center [473, 336] width 680 height 14
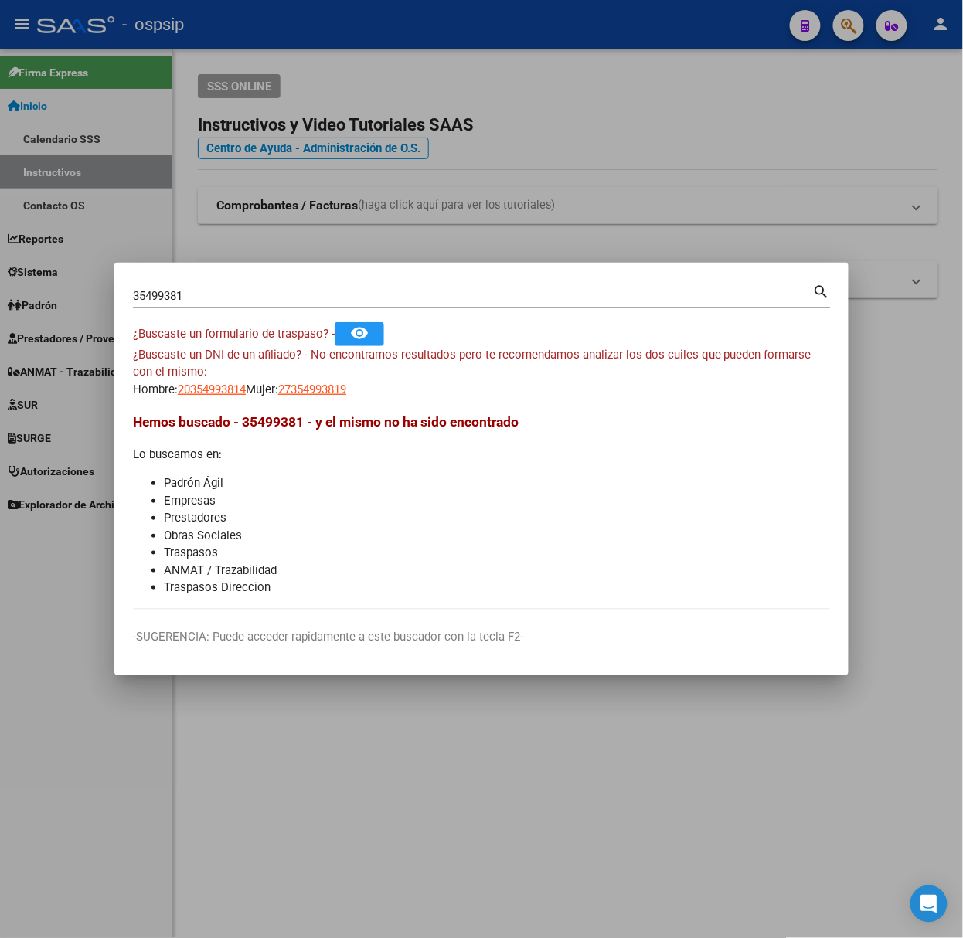
click at [196, 400] on mat-dialog-content "35499381 Buscar (apellido, dni, cuil, nro traspaso, cuit, obra social) search ¿…" at bounding box center [481, 445] width 734 height 328
click at [215, 394] on span "20354993814" at bounding box center [212, 390] width 68 height 14
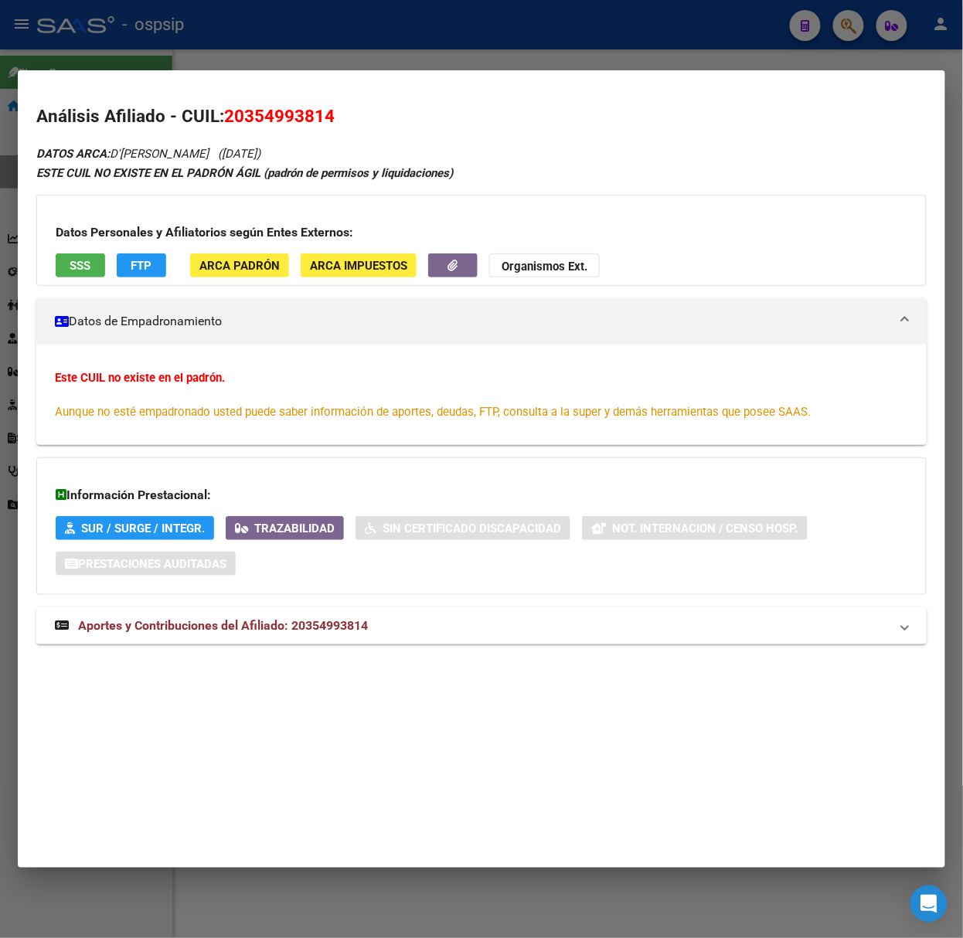
click at [360, 609] on mat-expansion-panel-header "Aportes y Contribuciones del Afiliado: 20354993814" at bounding box center [481, 626] width 890 height 37
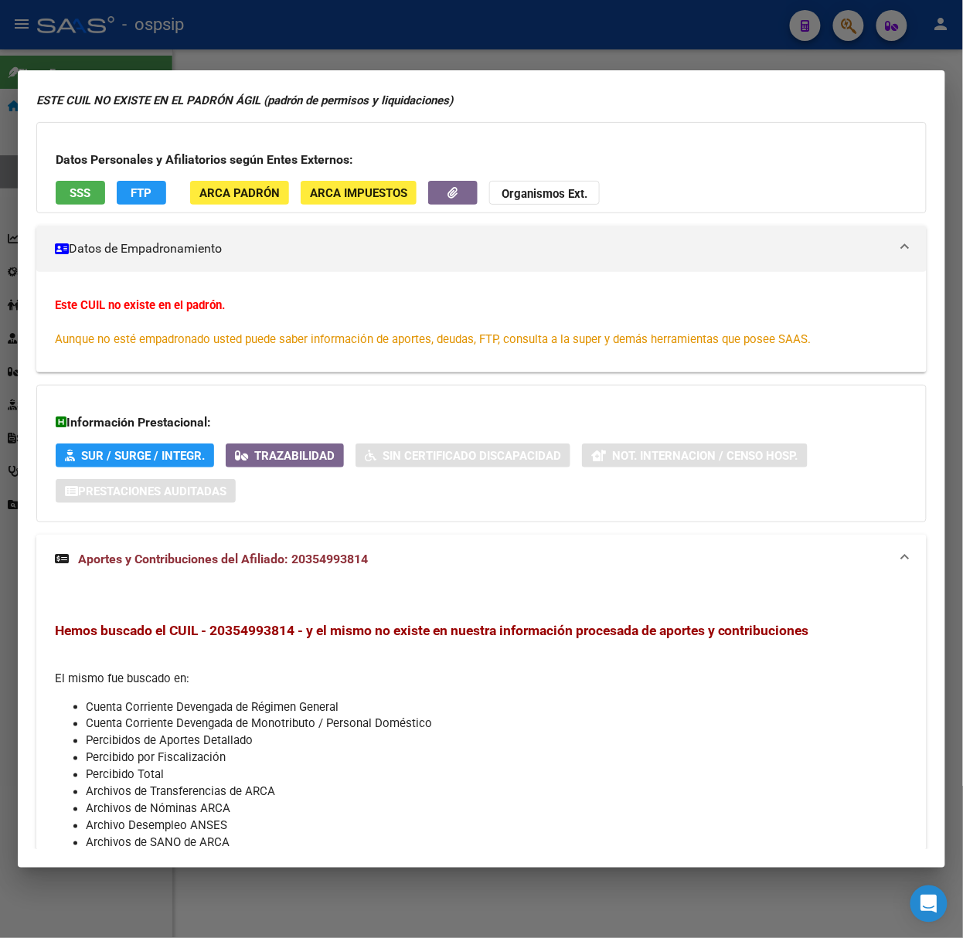
scroll to position [0, 0]
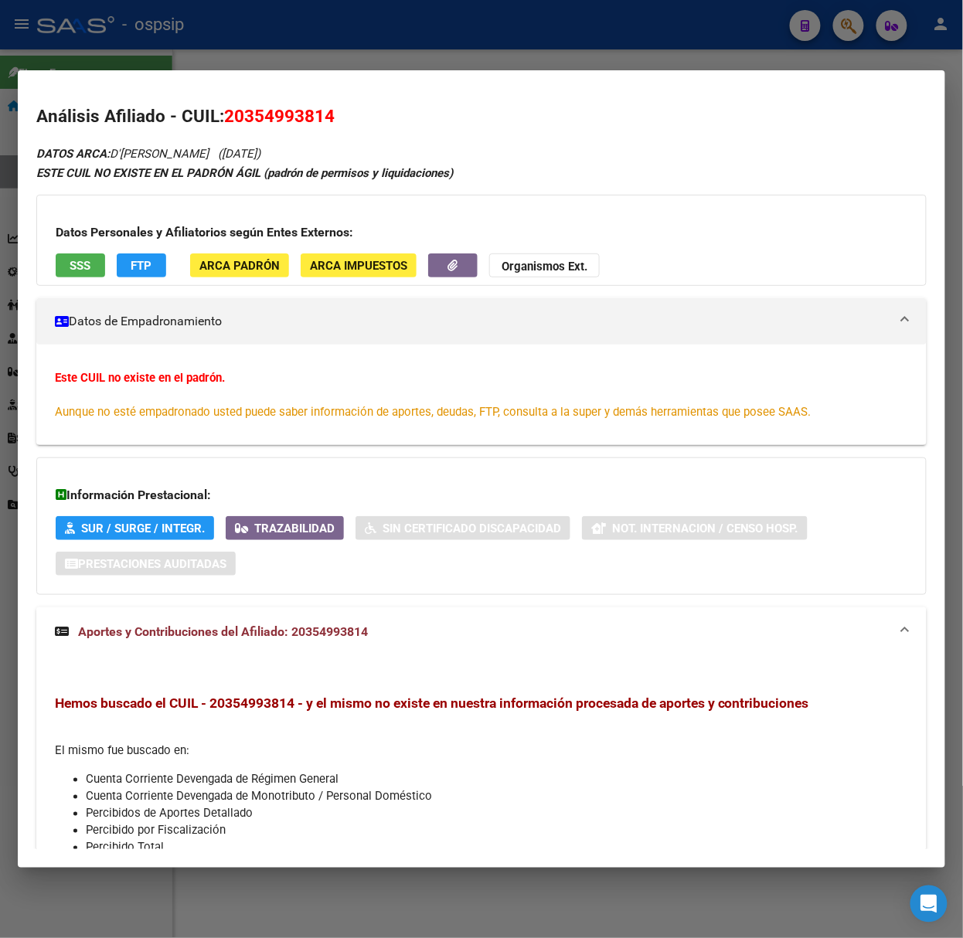
click at [94, 271] on button "SSS" at bounding box center [80, 266] width 49 height 24
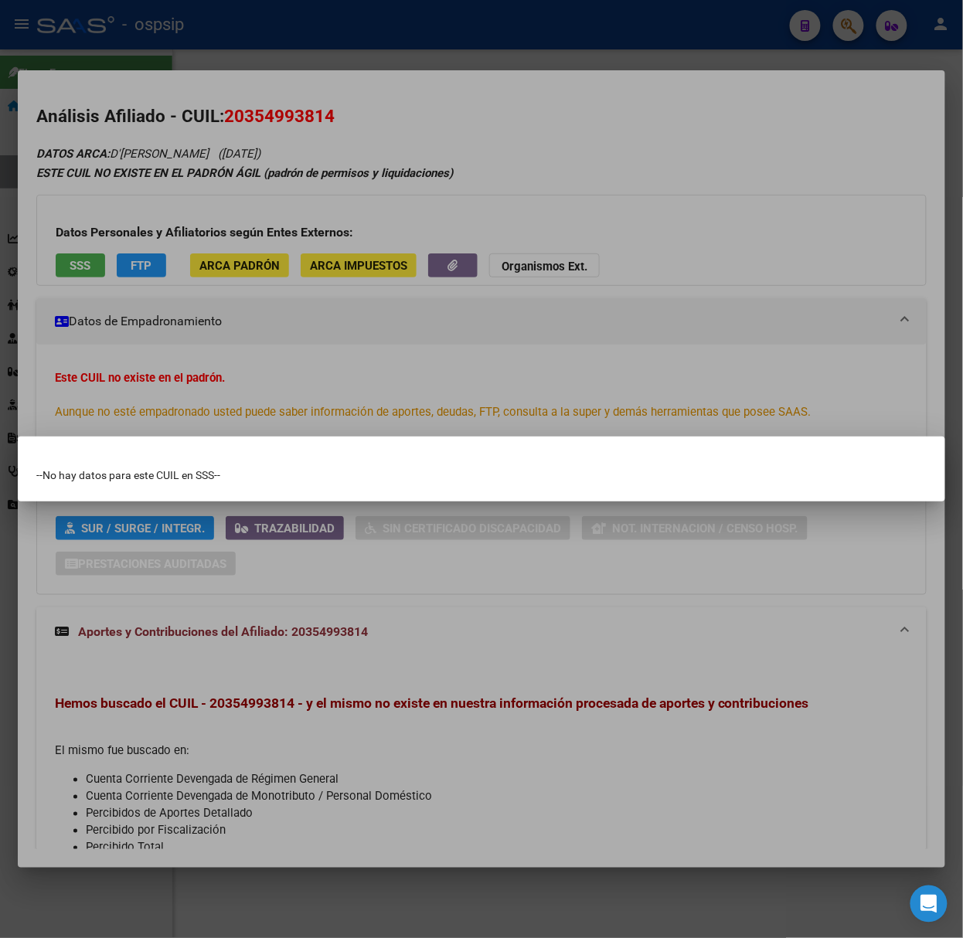
click at [99, 271] on div at bounding box center [481, 469] width 963 height 938
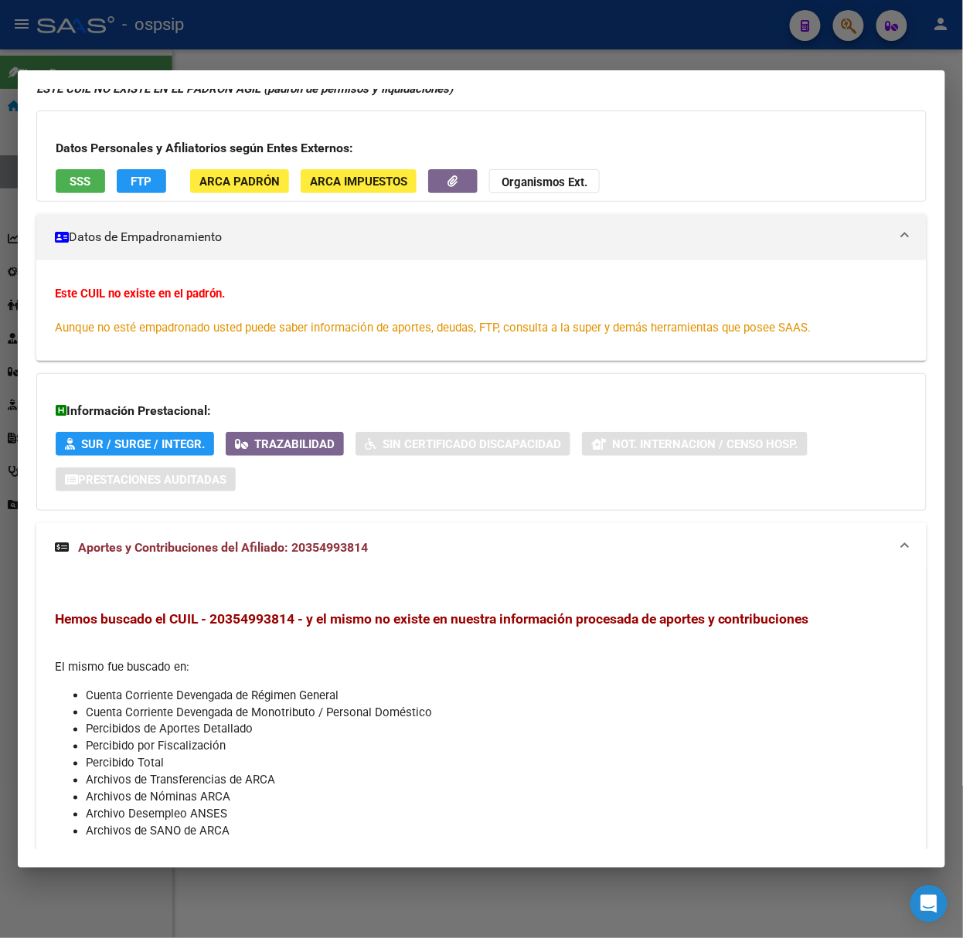
scroll to position [148, 0]
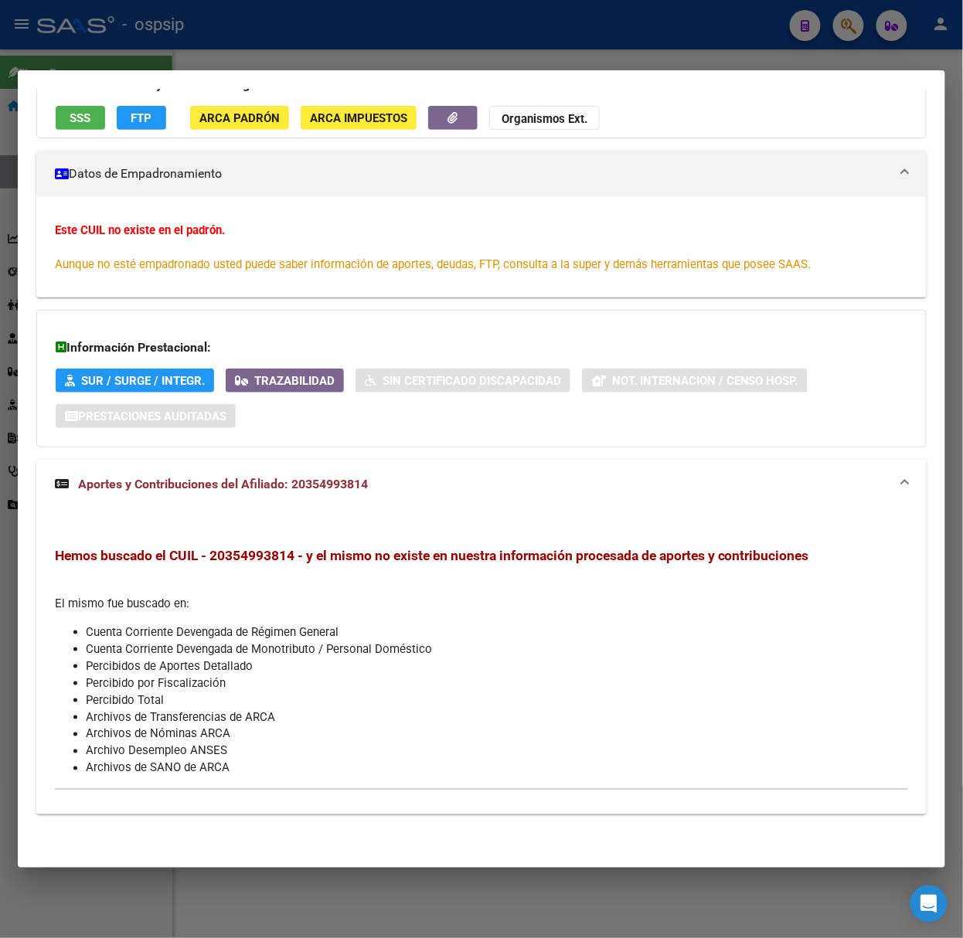
click at [155, 53] on div at bounding box center [481, 469] width 963 height 938
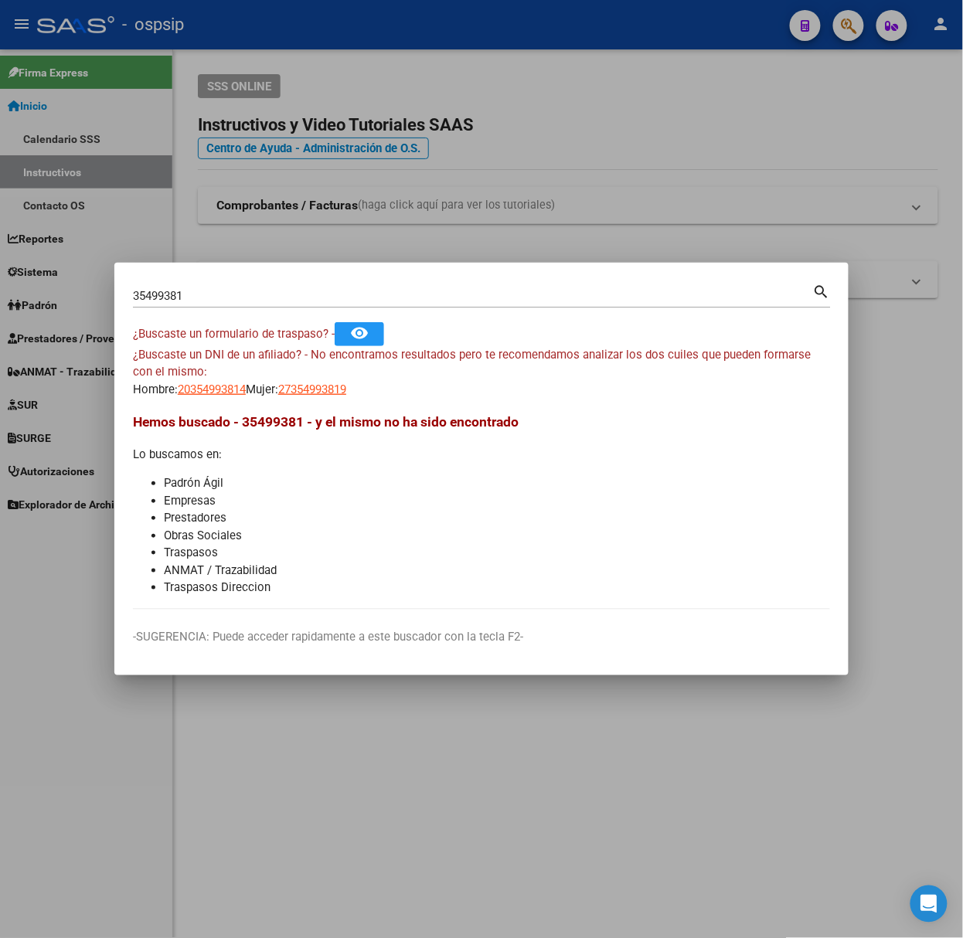
click at [208, 295] on input "35499381" at bounding box center [473, 296] width 680 height 14
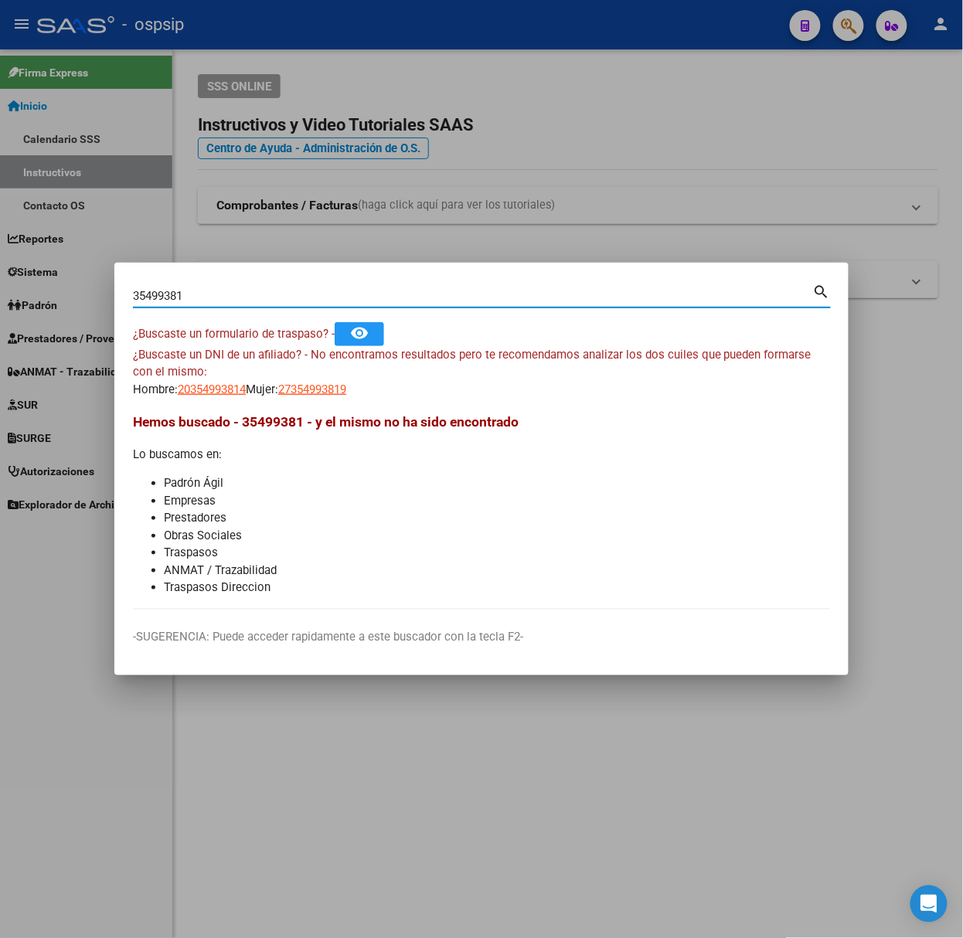
click at [208, 295] on input "35499381" at bounding box center [473, 296] width 680 height 14
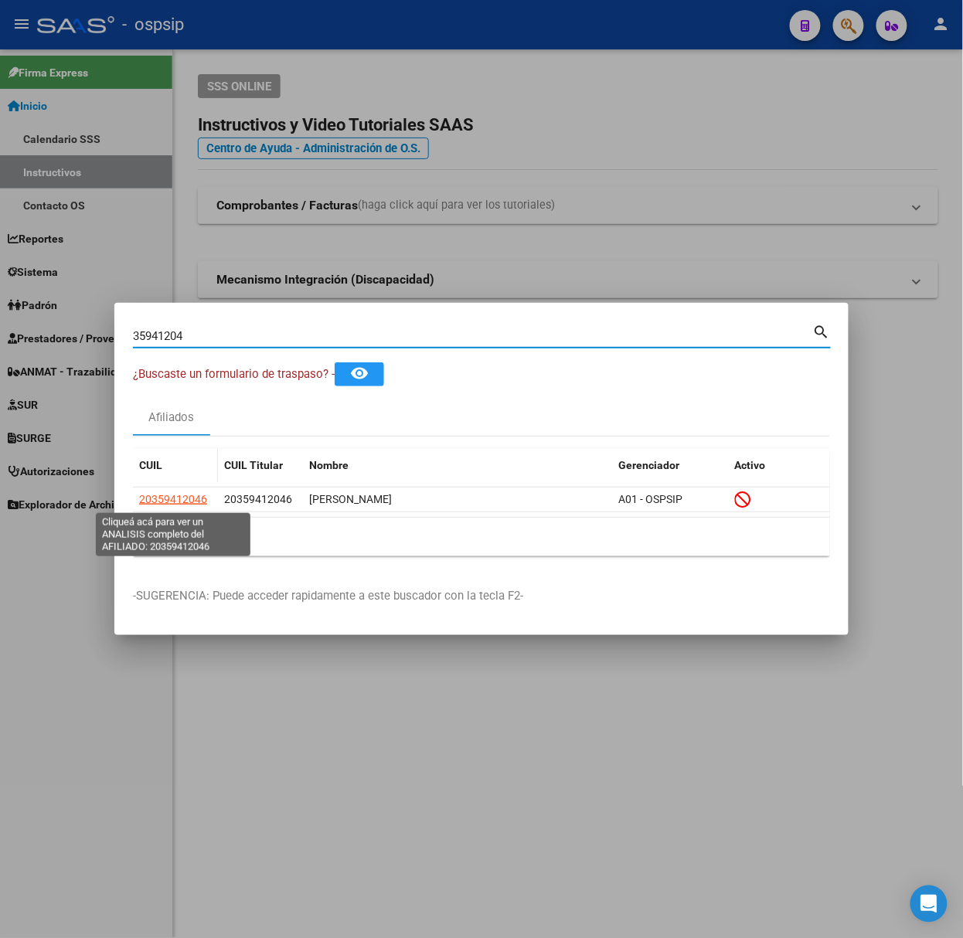
click at [149, 499] on span "20359412046" at bounding box center [173, 499] width 68 height 12
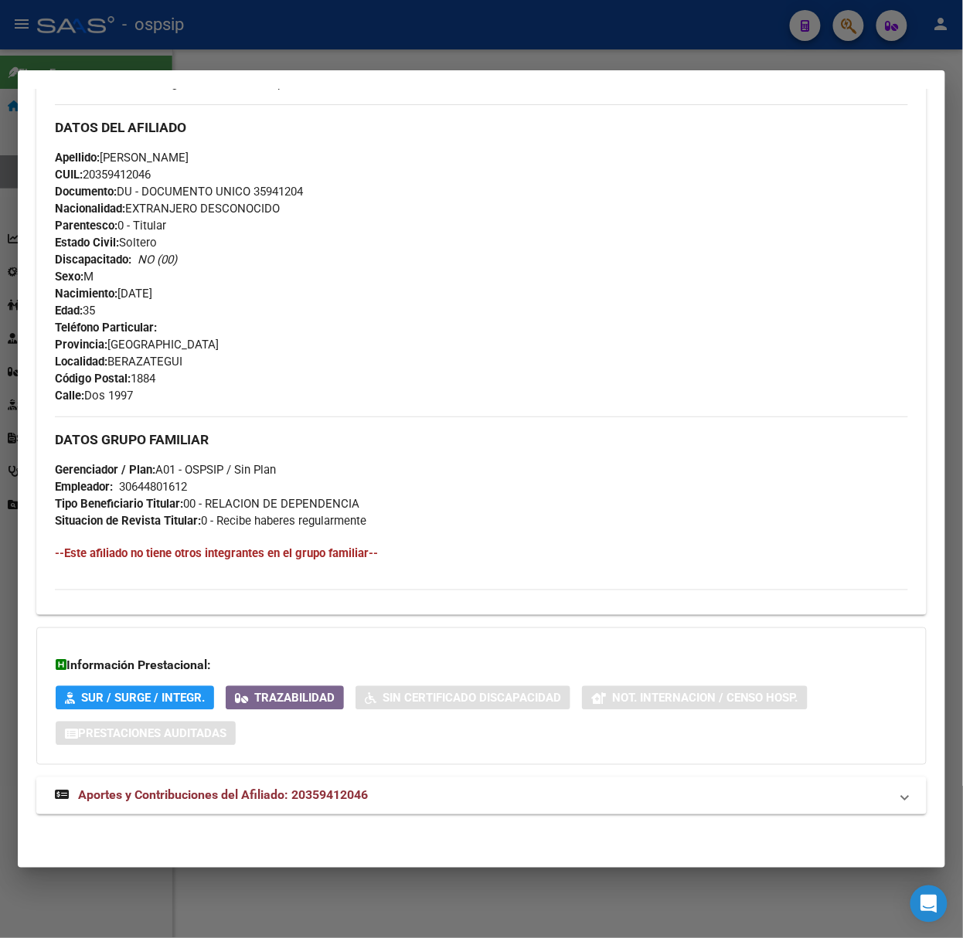
click at [342, 811] on mat-expansion-panel-header "Aportes y Contribuciones del Afiliado: 20359412046" at bounding box center [481, 796] width 890 height 37
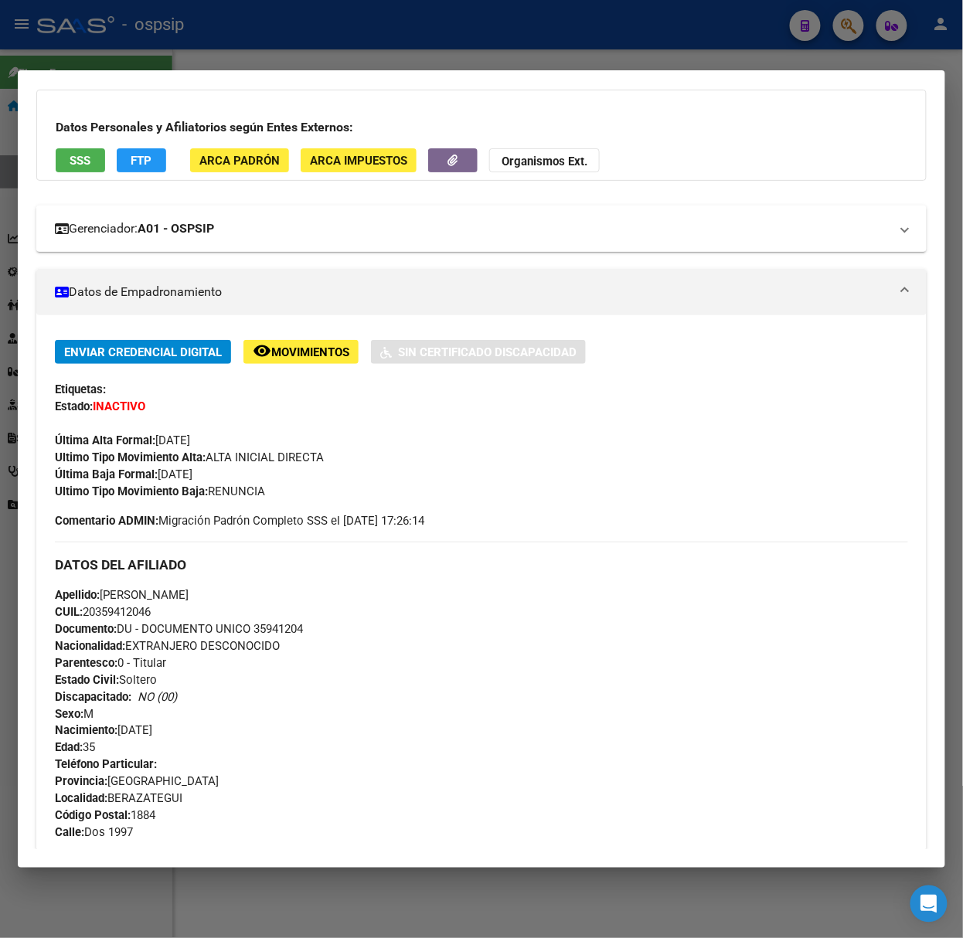
scroll to position [0, 0]
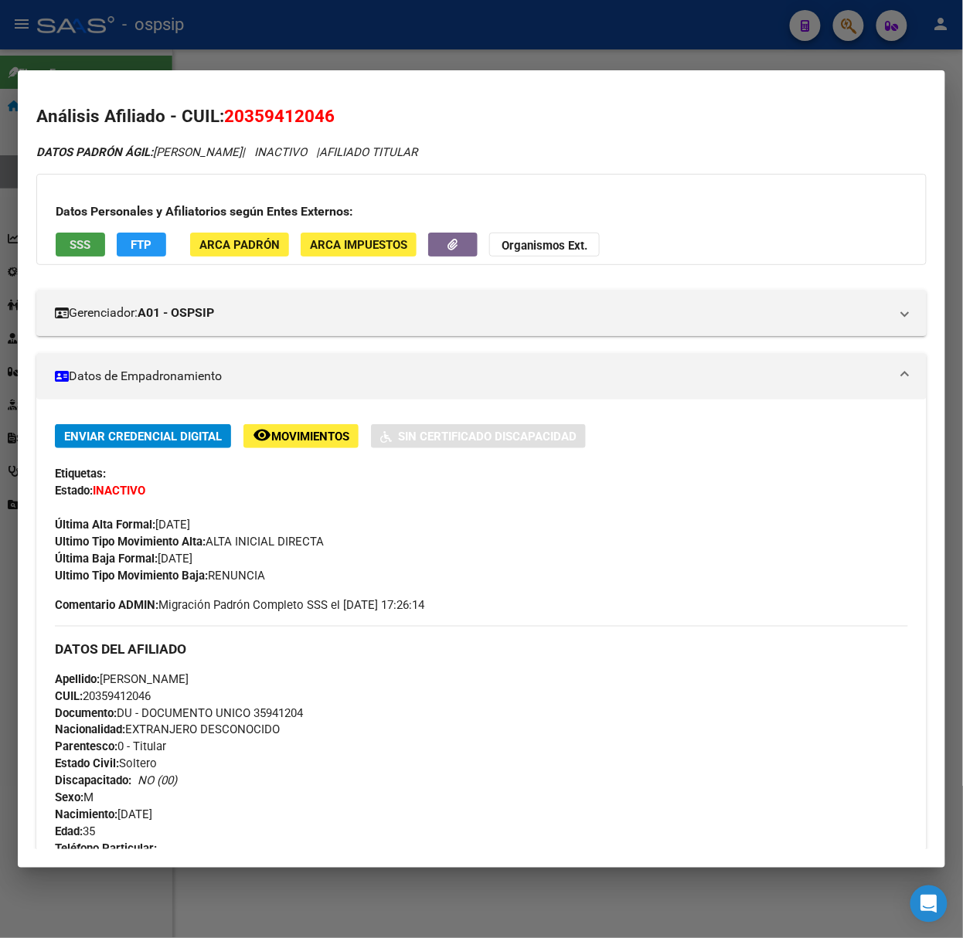
click at [70, 235] on button "SSS" at bounding box center [80, 245] width 49 height 24
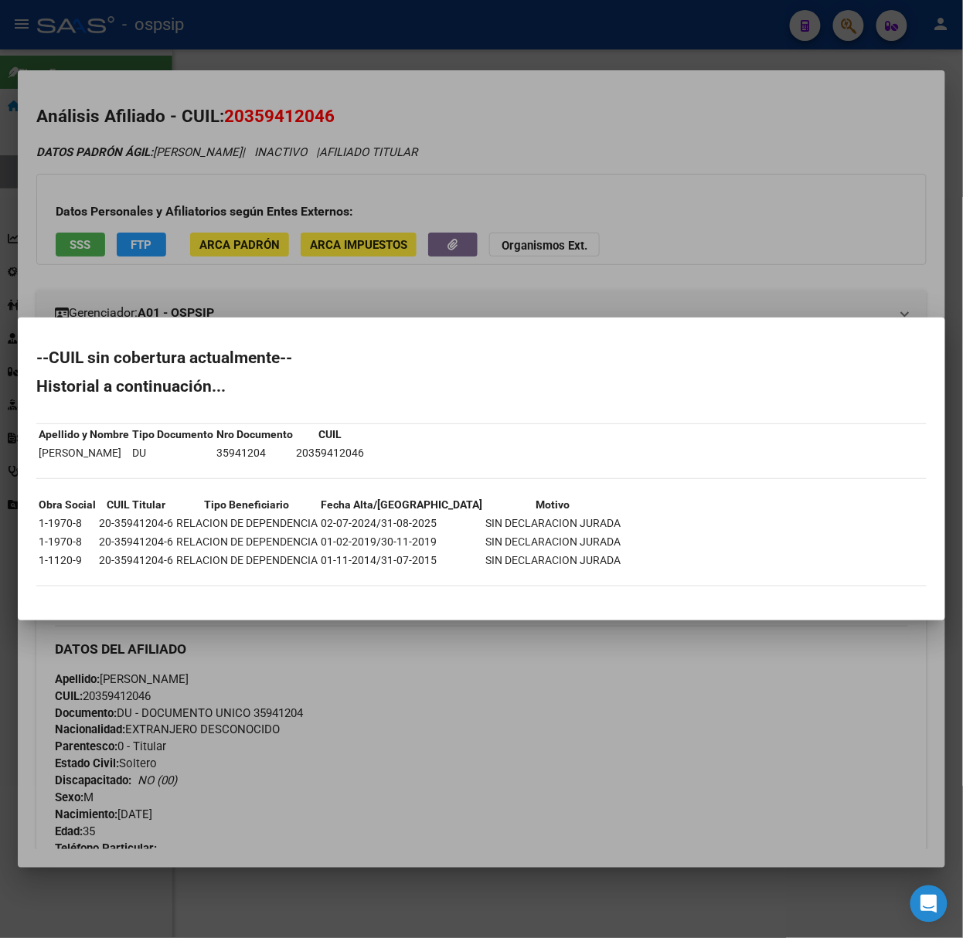
click at [70, 235] on div at bounding box center [481, 469] width 963 height 938
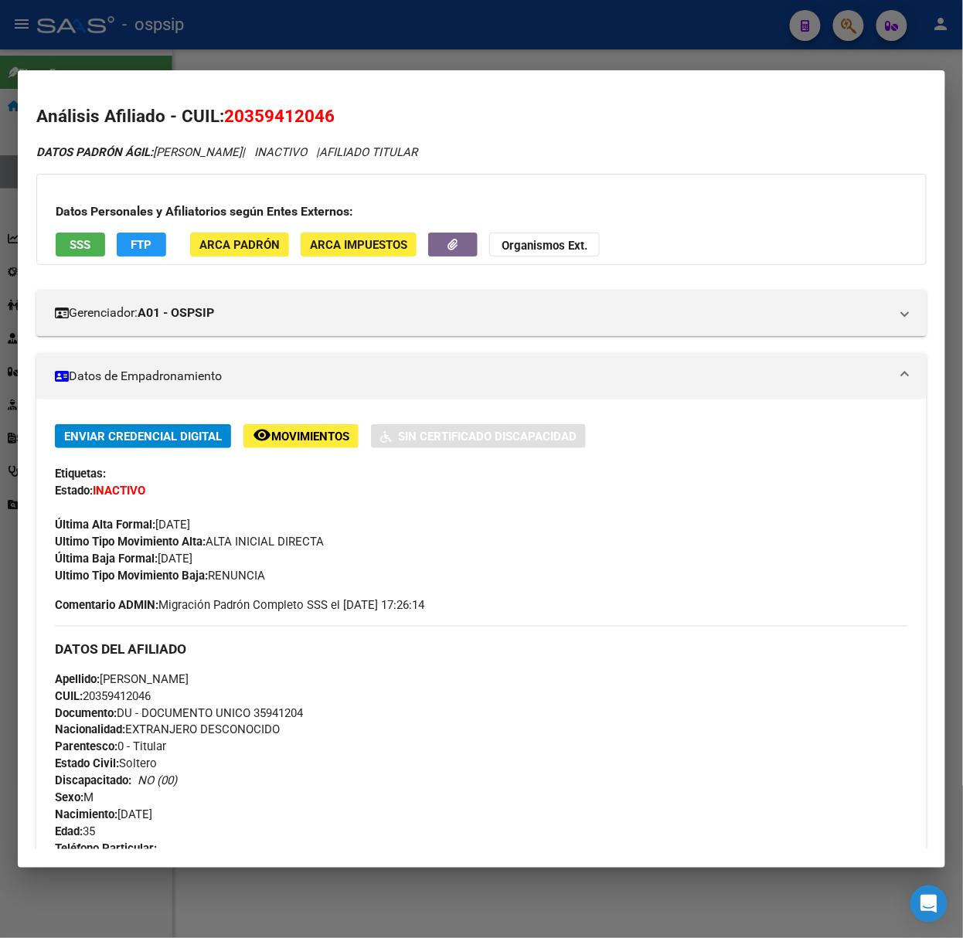
click at [172, 40] on div at bounding box center [481, 469] width 963 height 938
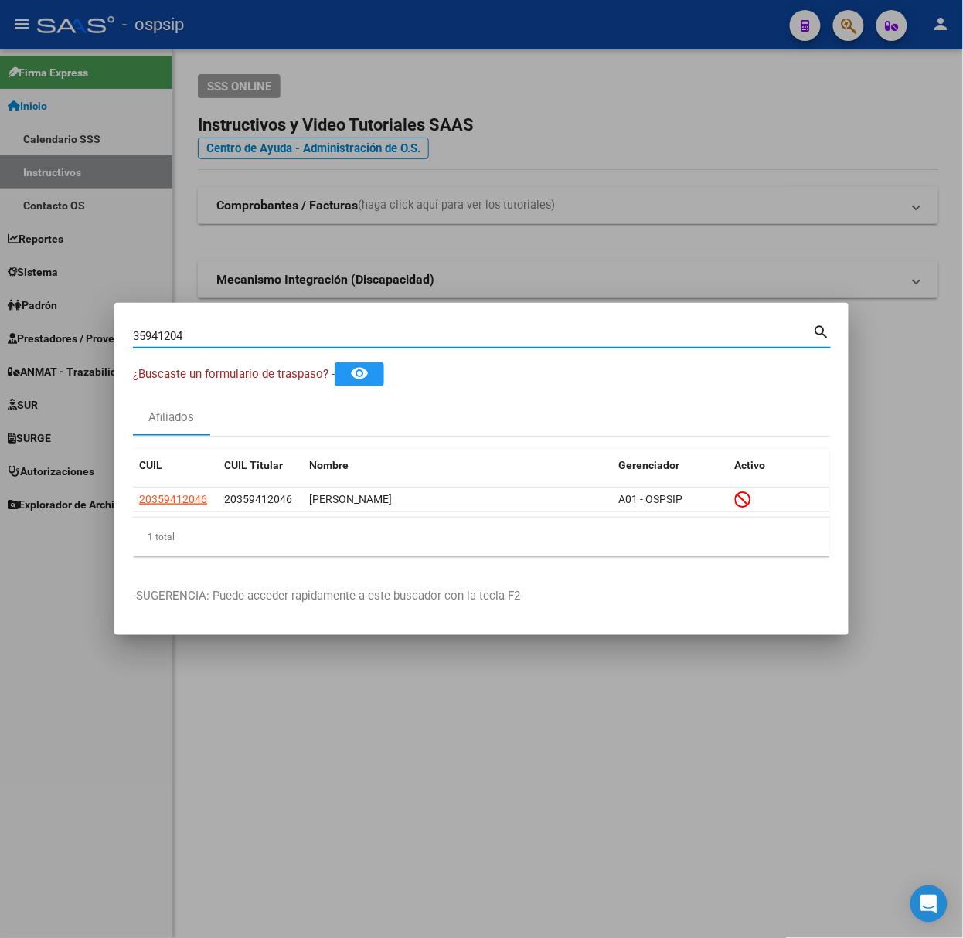
click at [220, 331] on input "35941204" at bounding box center [473, 336] width 680 height 14
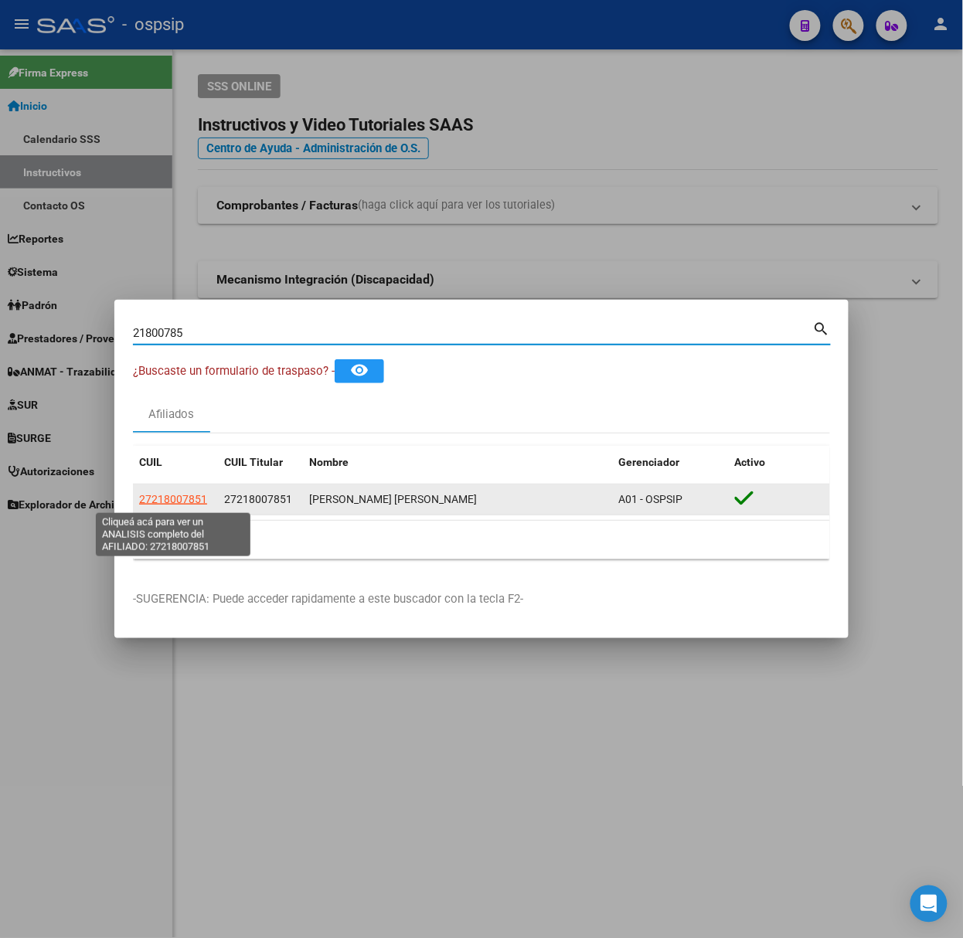
click at [186, 499] on span "27218007851" at bounding box center [173, 499] width 68 height 12
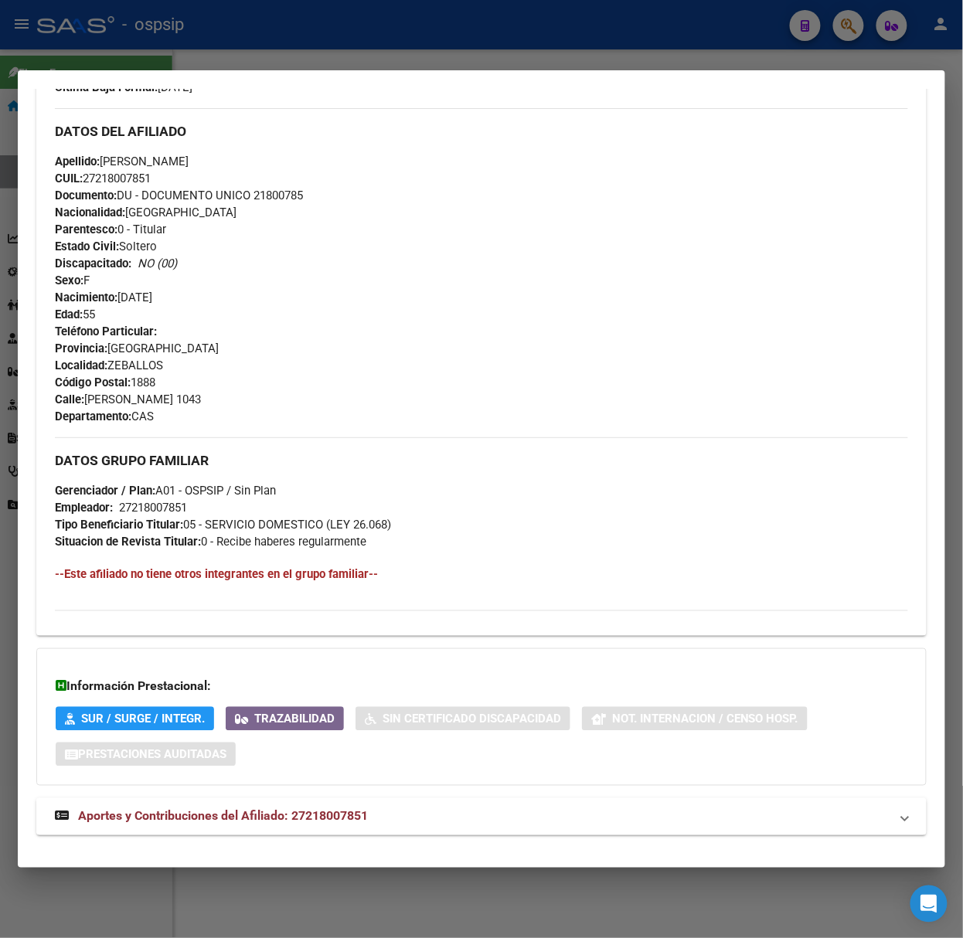
scroll to position [477, 0]
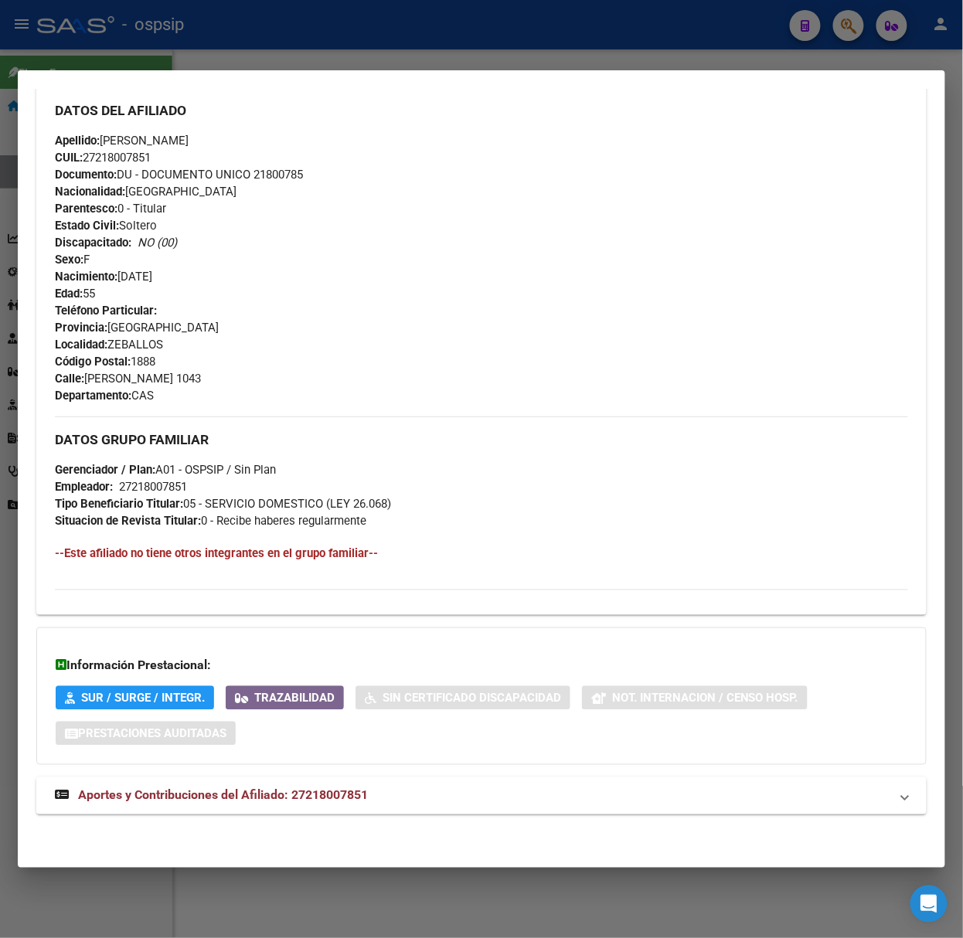
click at [295, 807] on mat-expansion-panel-header "Aportes y Contribuciones del Afiliado: 27218007851" at bounding box center [481, 796] width 890 height 37
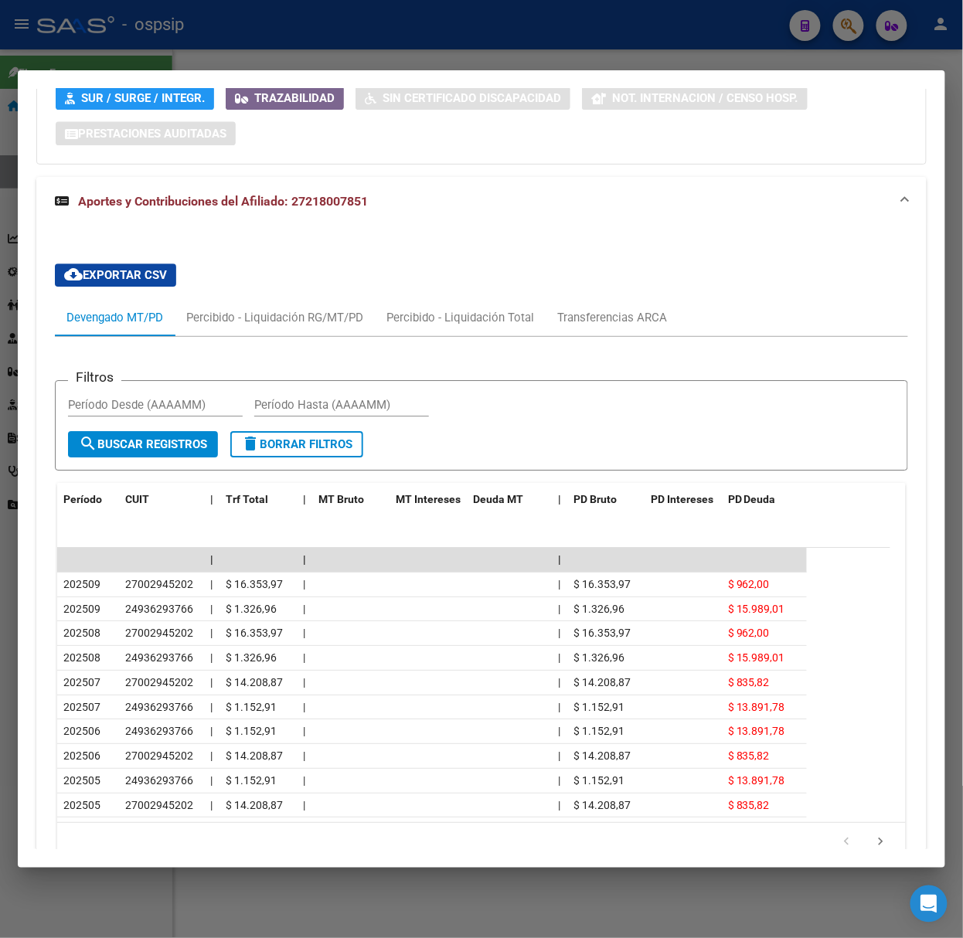
scroll to position [1164, 0]
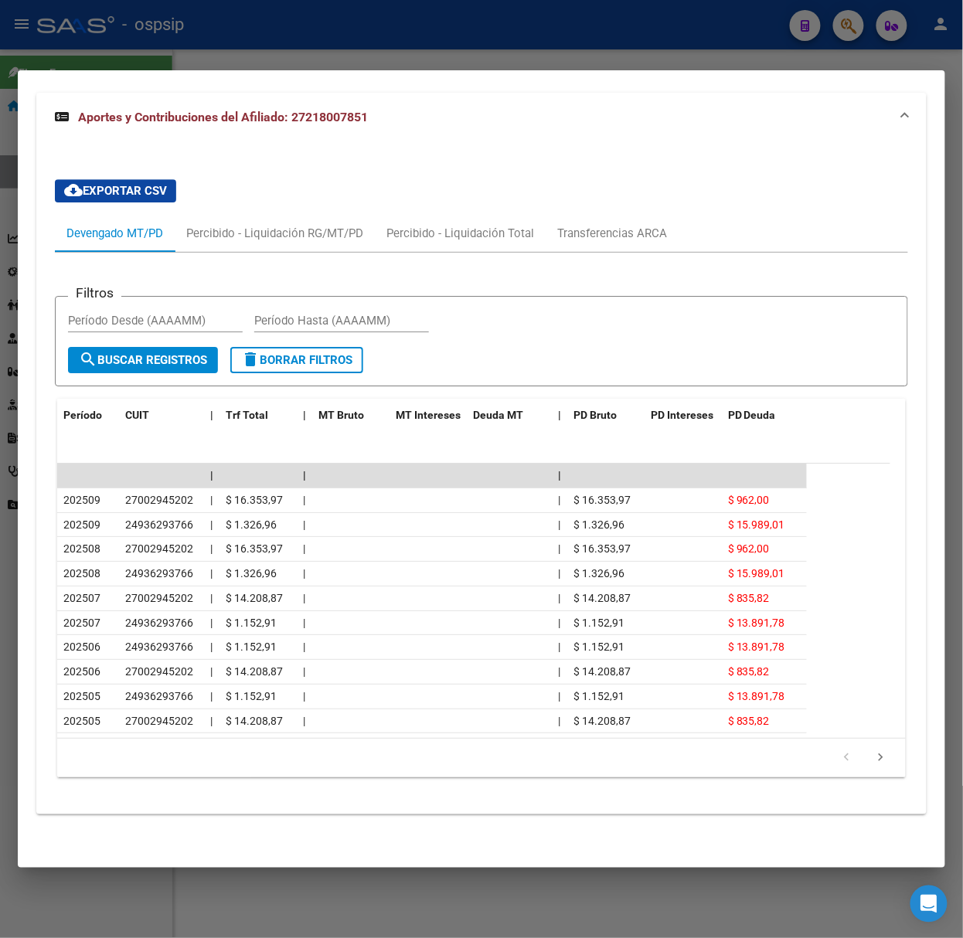
click at [177, 41] on div at bounding box center [481, 469] width 963 height 938
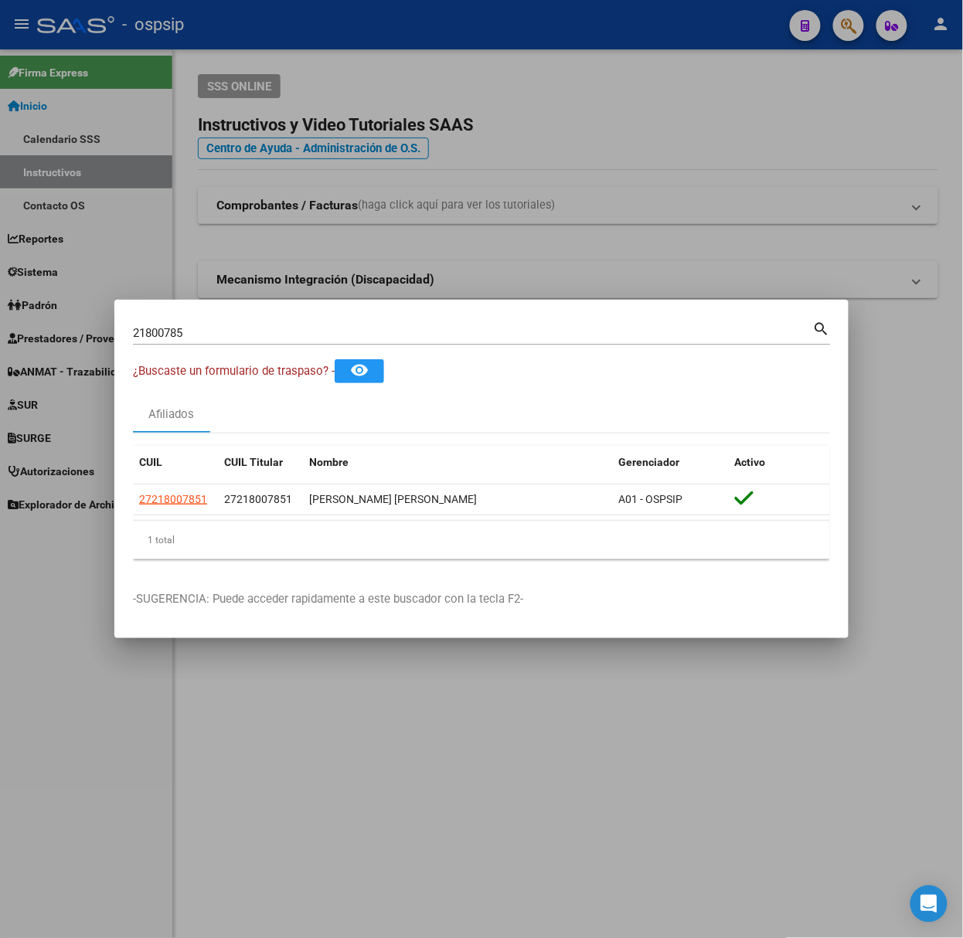
click at [248, 352] on div "21800785 Buscar (apellido, dni, [PERSON_NAME], nro traspaso, cuit, obra social)…" at bounding box center [482, 338] width 698 height 41
click at [242, 340] on input "21800785" at bounding box center [473, 333] width 680 height 14
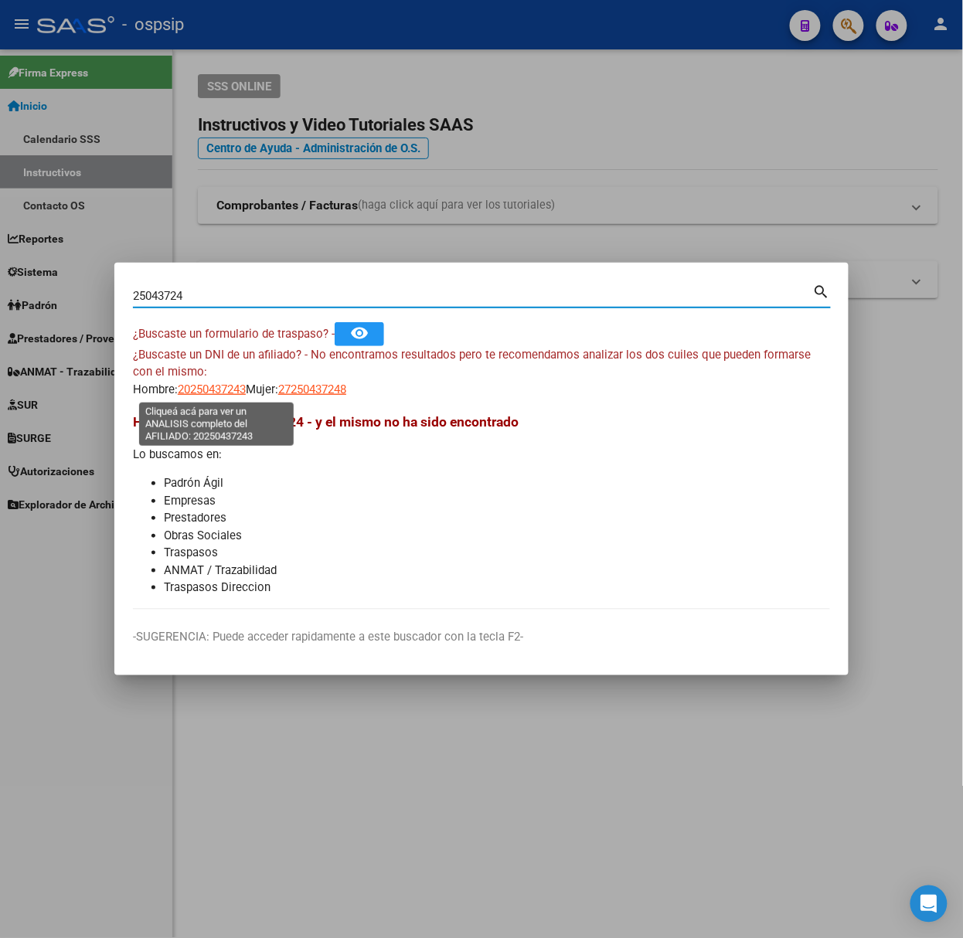
click at [203, 383] on span "20250437243" at bounding box center [212, 390] width 68 height 14
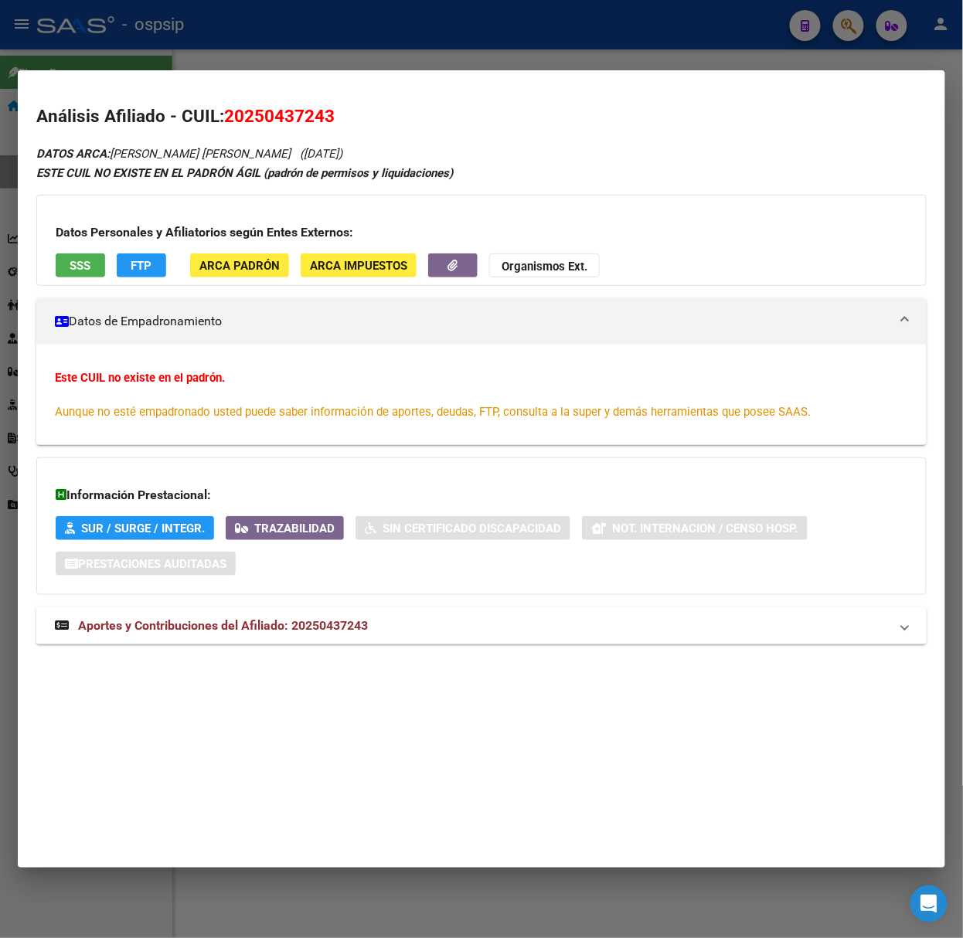
click at [363, 631] on span "Aportes y Contribuciones del Afiliado: 20250437243" at bounding box center [223, 625] width 290 height 15
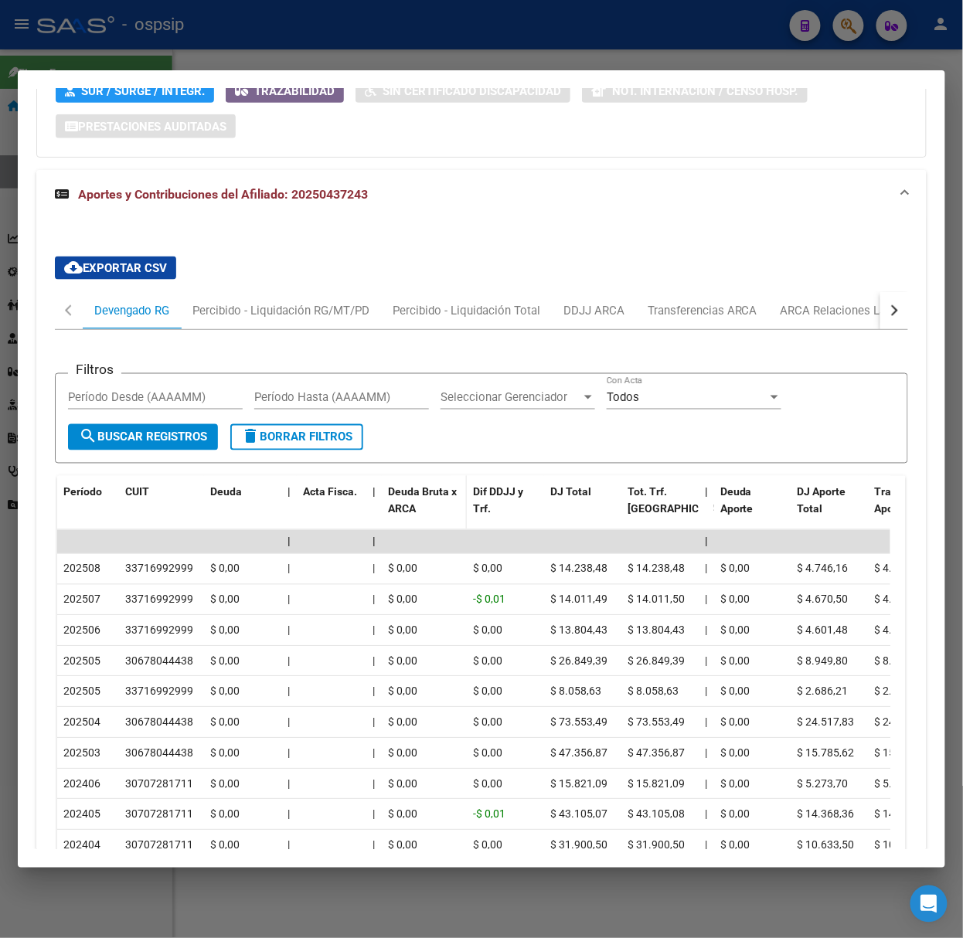
scroll to position [584, 0]
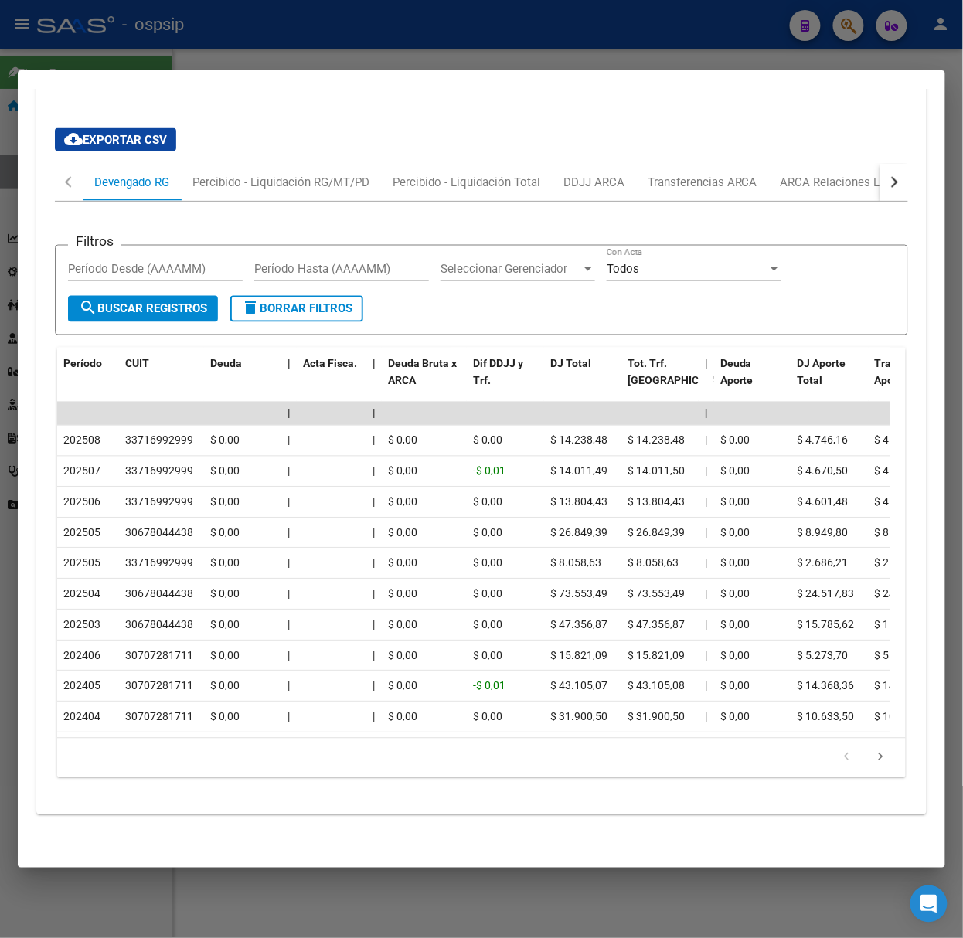
click at [218, 25] on div at bounding box center [481, 469] width 963 height 938
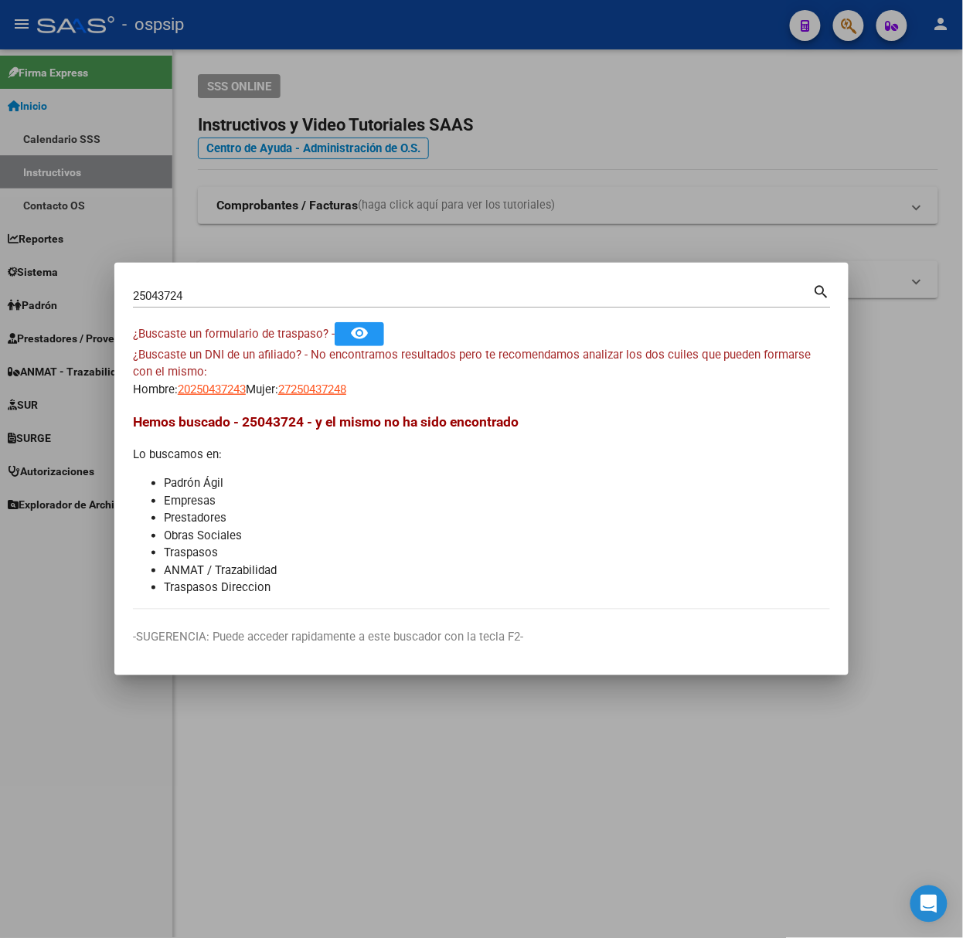
click at [216, 294] on input "25043724" at bounding box center [473, 296] width 680 height 14
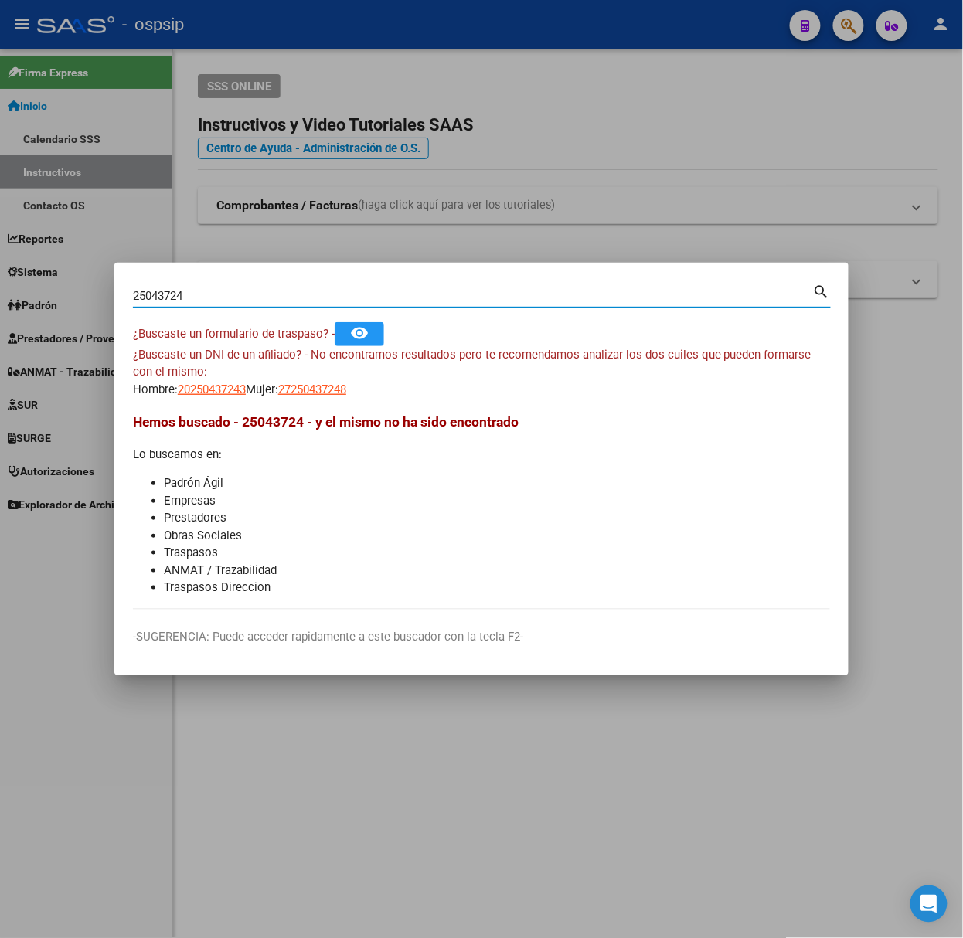
click at [216, 294] on input "25043724" at bounding box center [473, 296] width 680 height 14
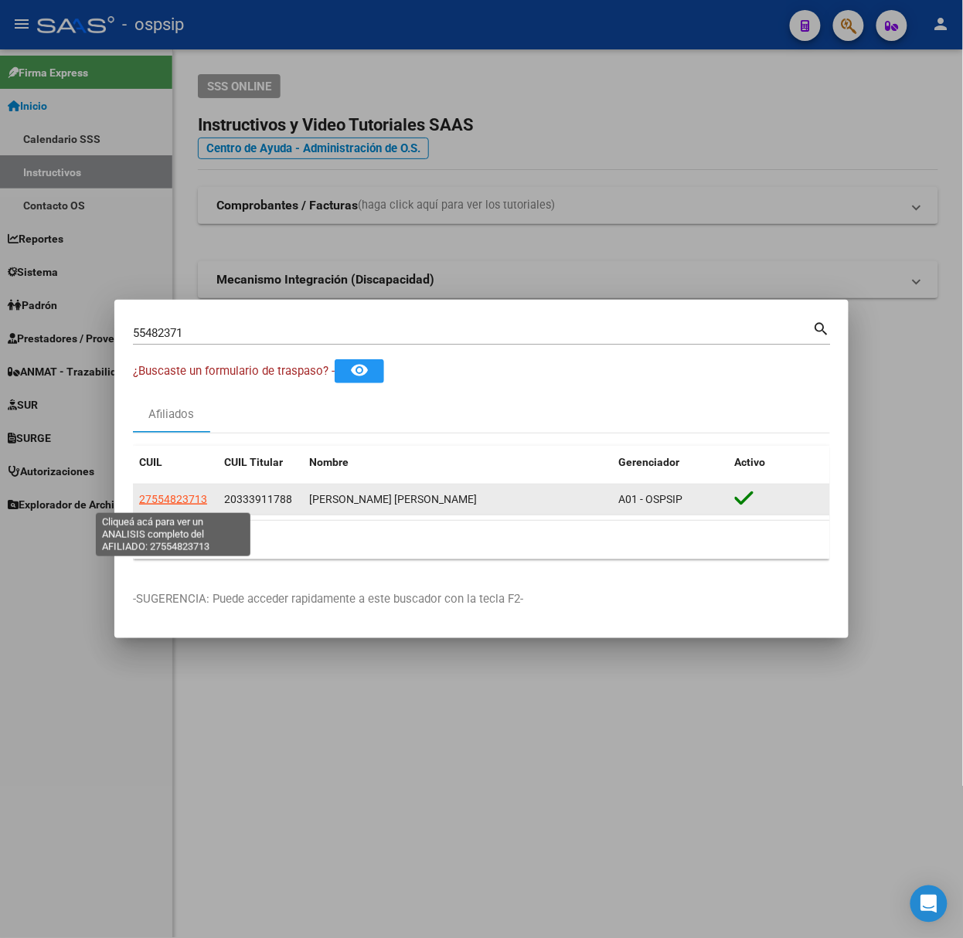
click at [178, 502] on span "27554823713" at bounding box center [173, 499] width 68 height 12
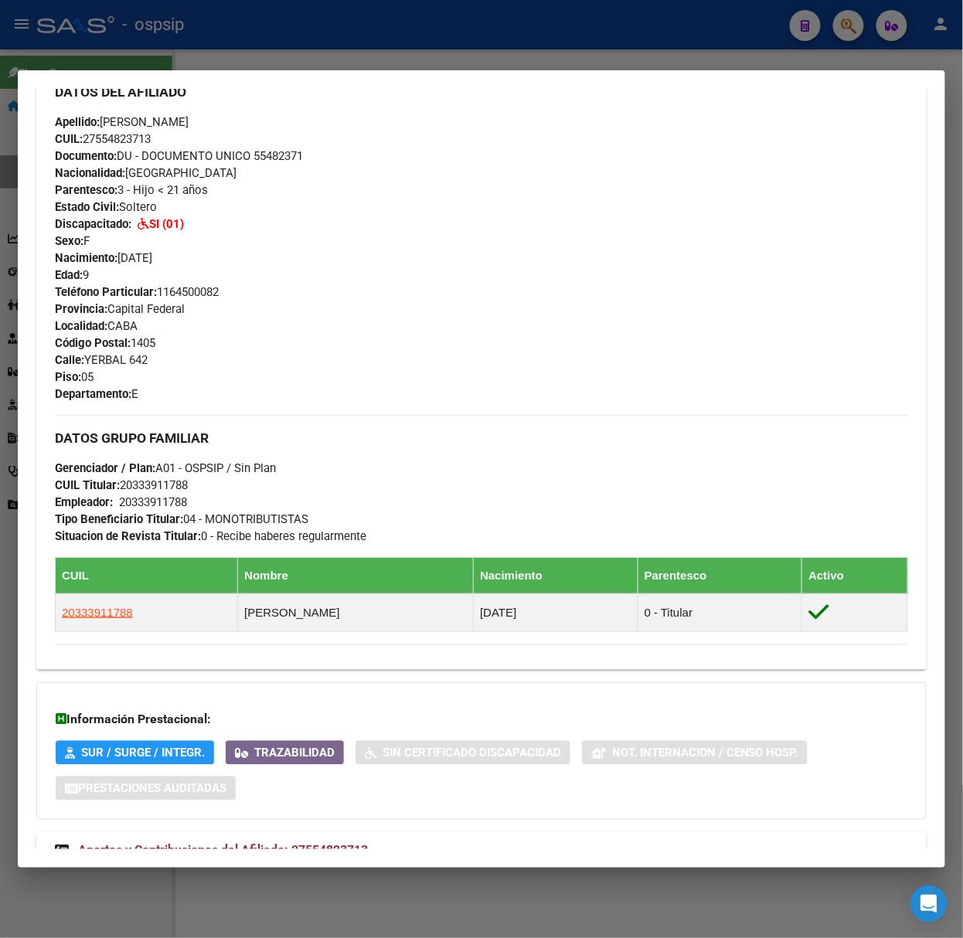
scroll to position [591, 0]
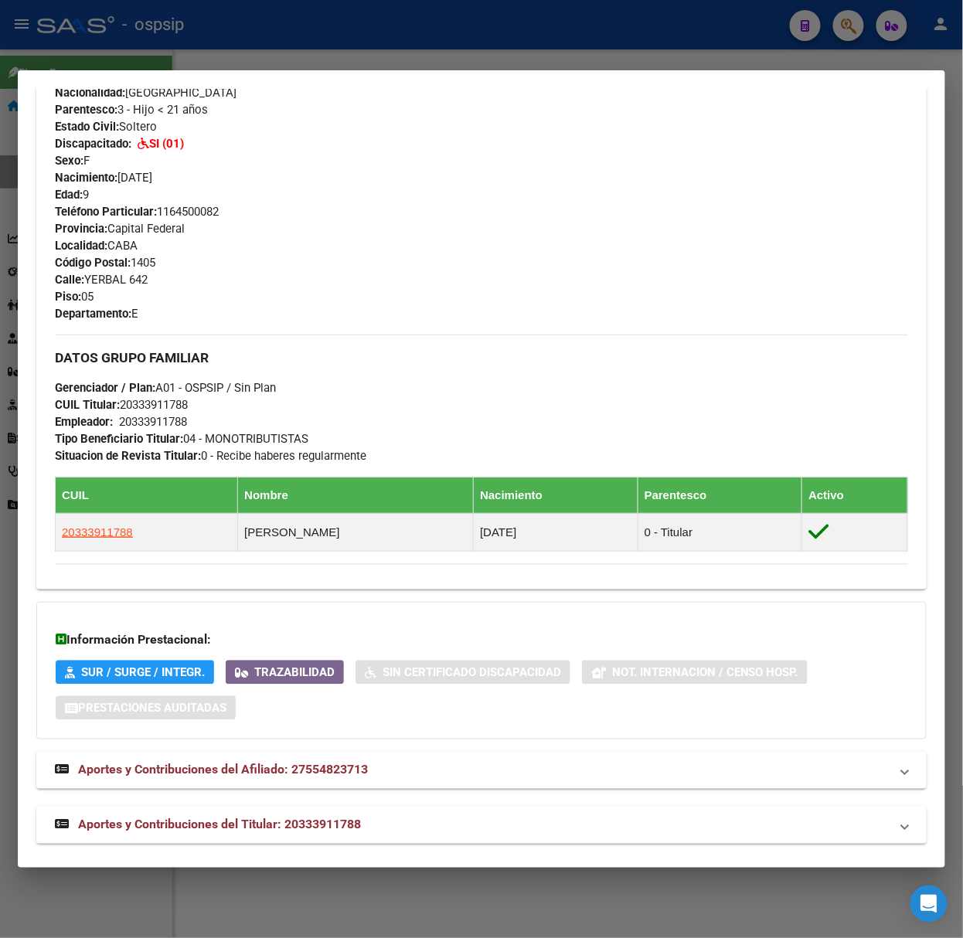
click at [425, 812] on mat-expansion-panel-header "Aportes y Contribuciones del Titular: 20333911788" at bounding box center [481, 825] width 890 height 37
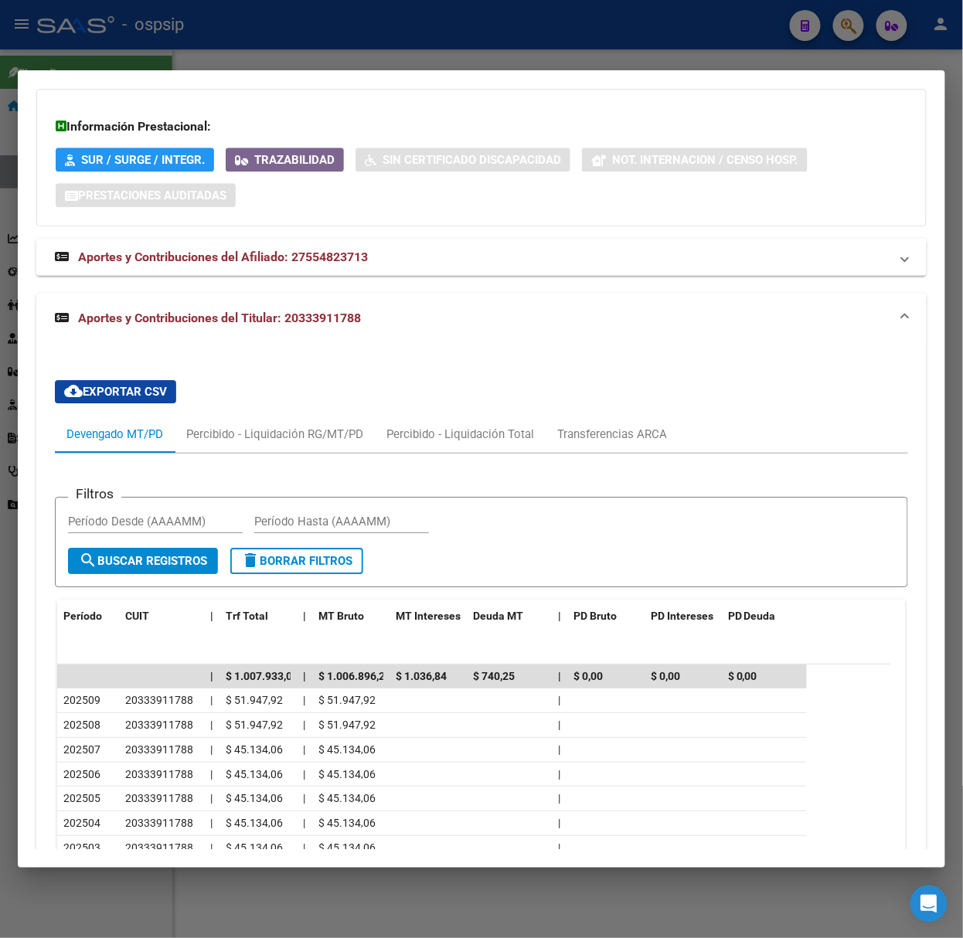
scroll to position [1204, 0]
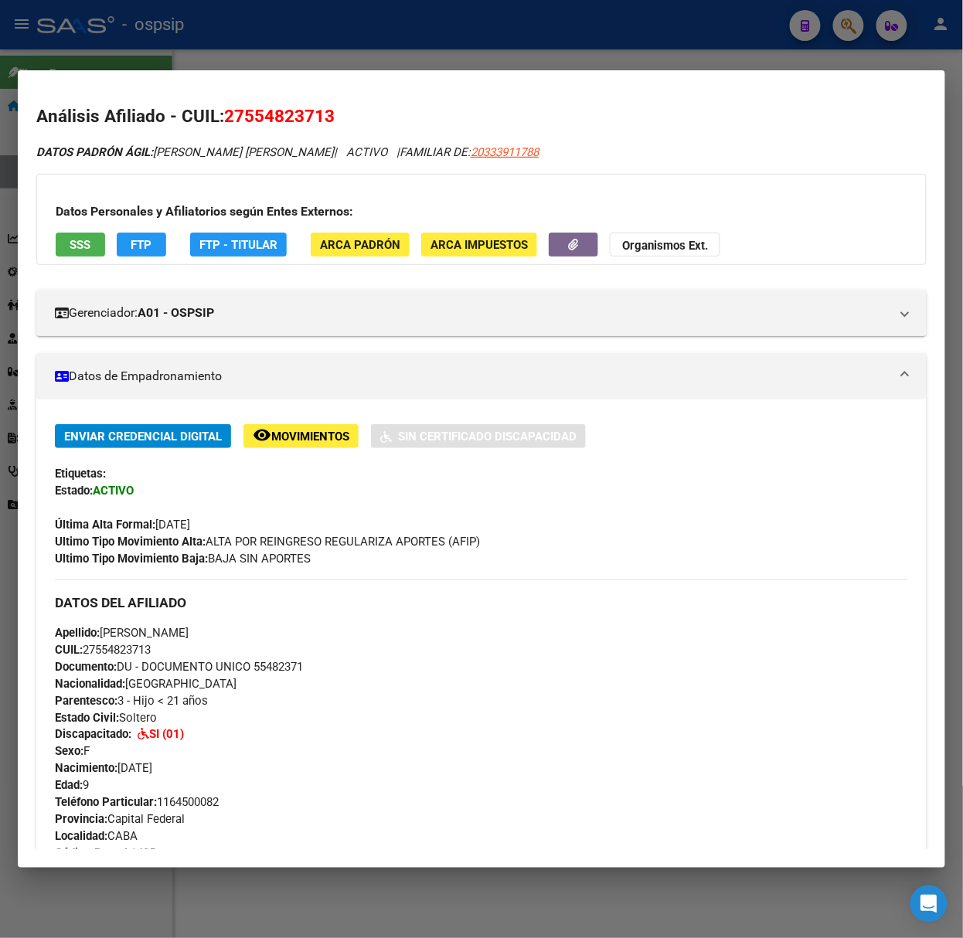
scroll to position [1204, 0]
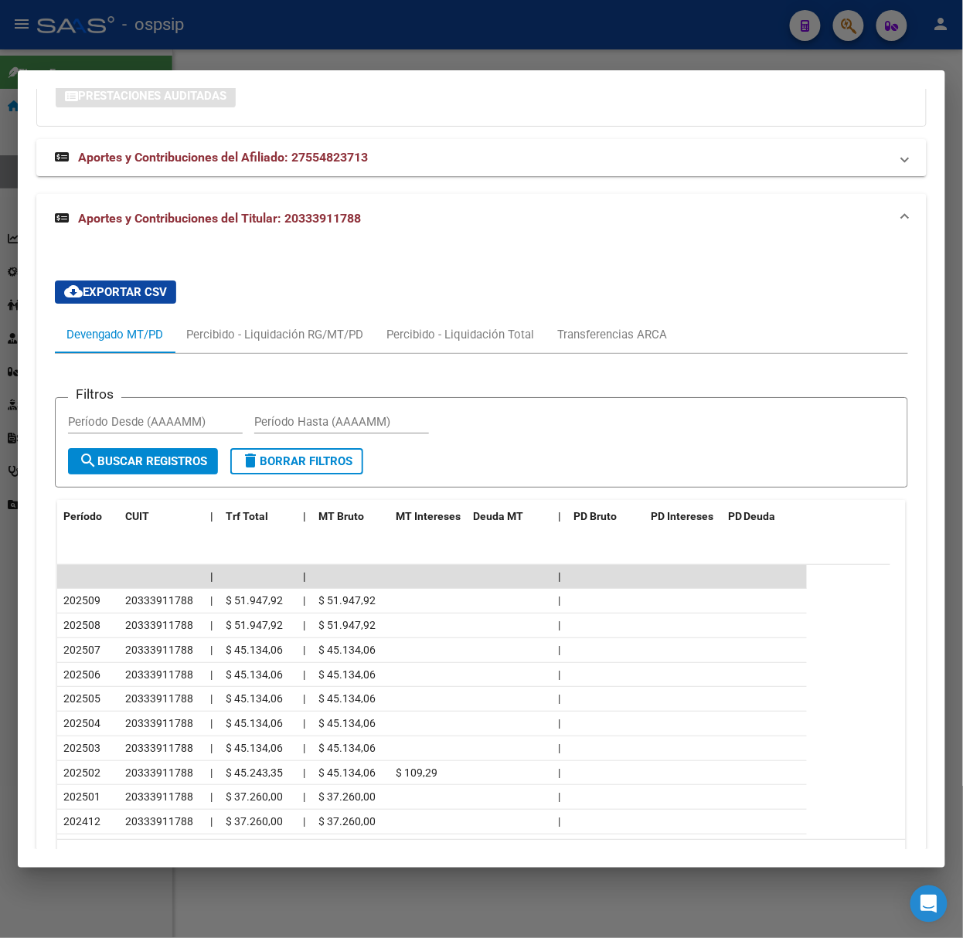
click at [258, 46] on div at bounding box center [481, 469] width 963 height 938
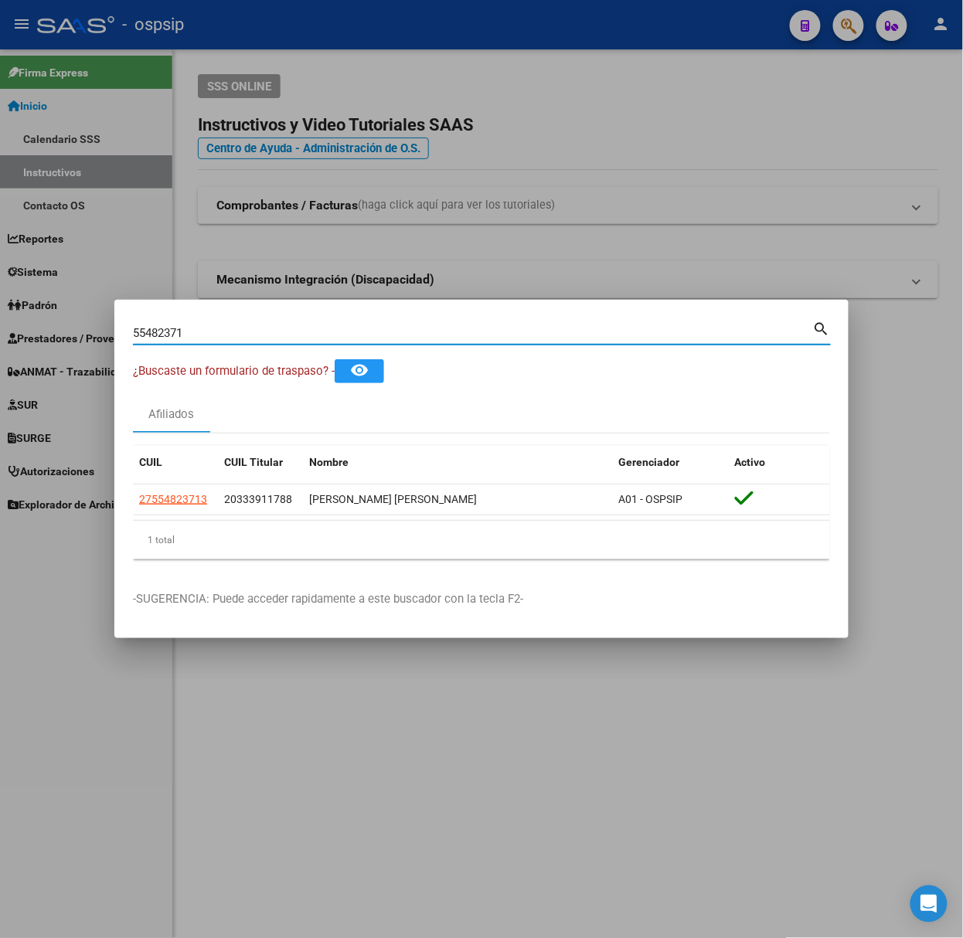
click at [298, 338] on input "55482371" at bounding box center [473, 333] width 680 height 14
type input "92818479"
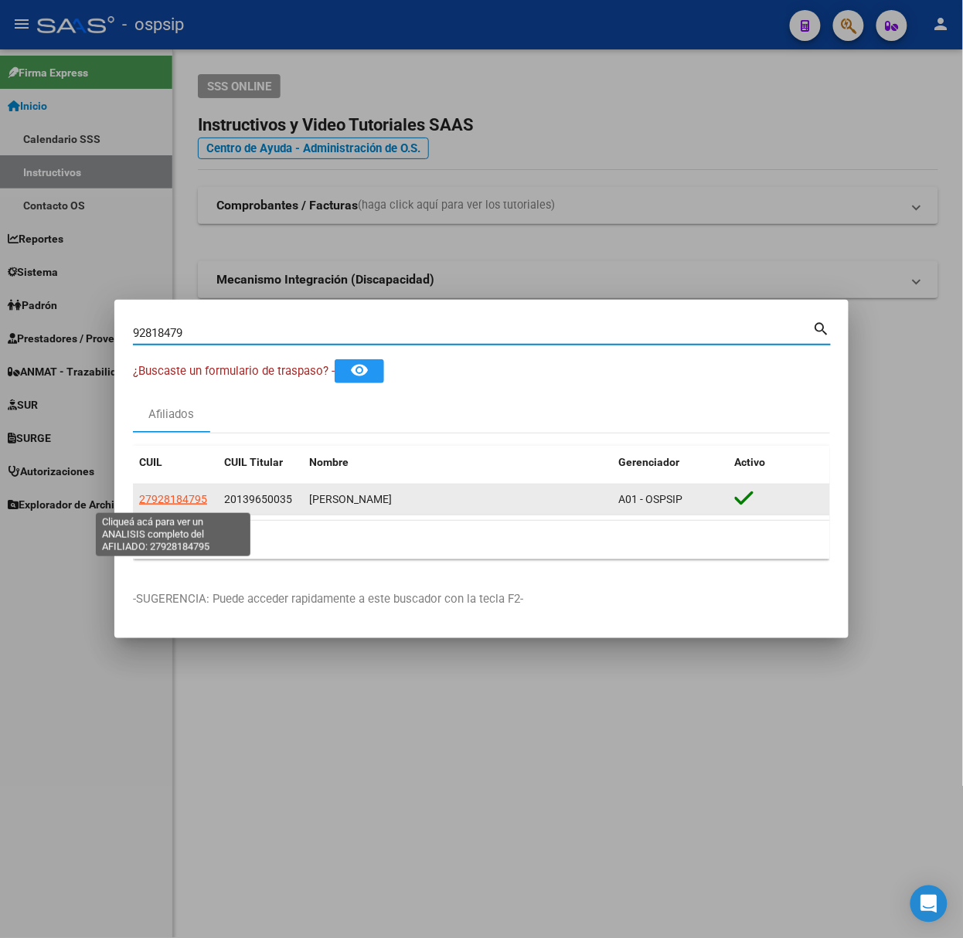
click at [165, 505] on span "27928184795" at bounding box center [173, 499] width 68 height 12
type textarea "27928184795"
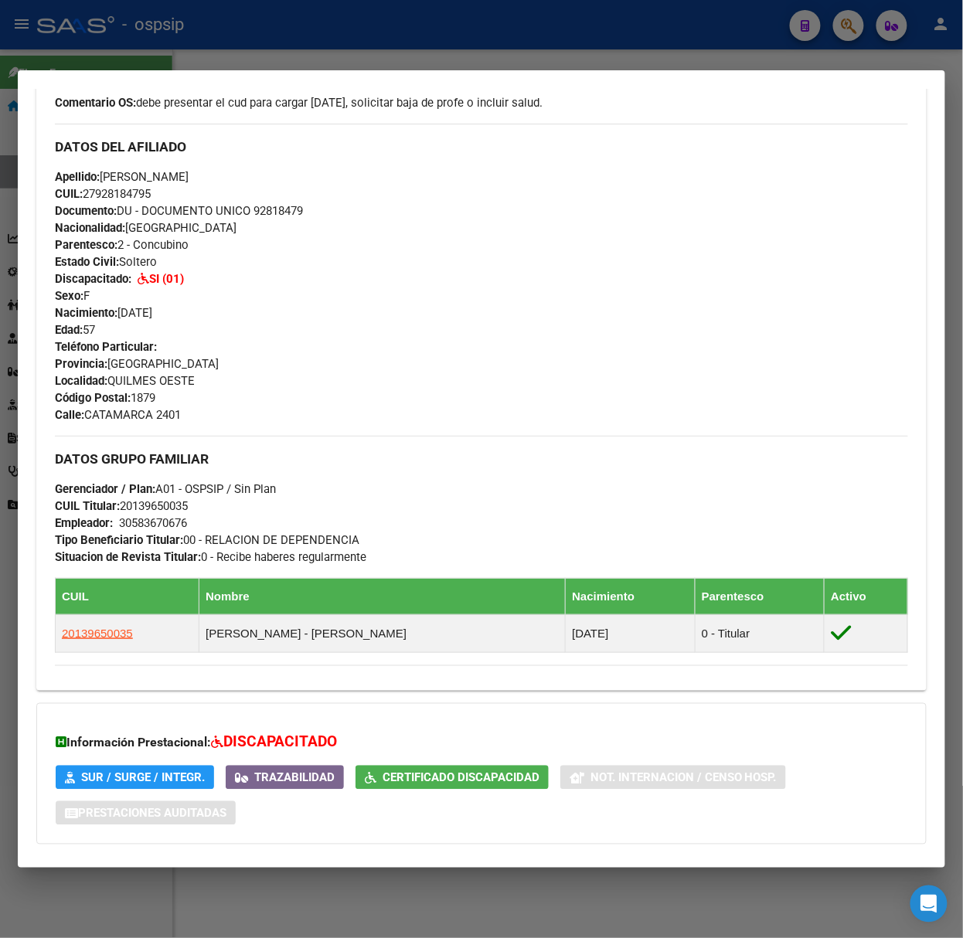
scroll to position [570, 0]
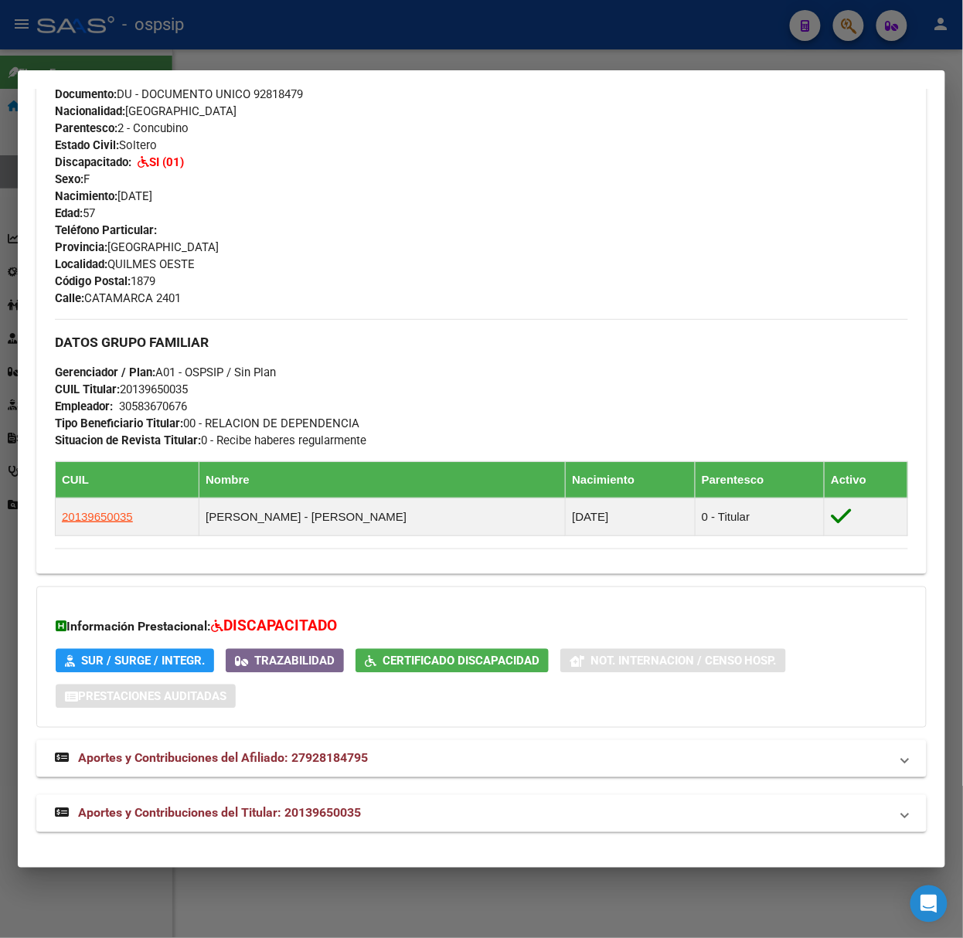
click at [306, 829] on mat-expansion-panel-header "Aportes y Contribuciones del Titular: 20139650035" at bounding box center [481, 813] width 890 height 37
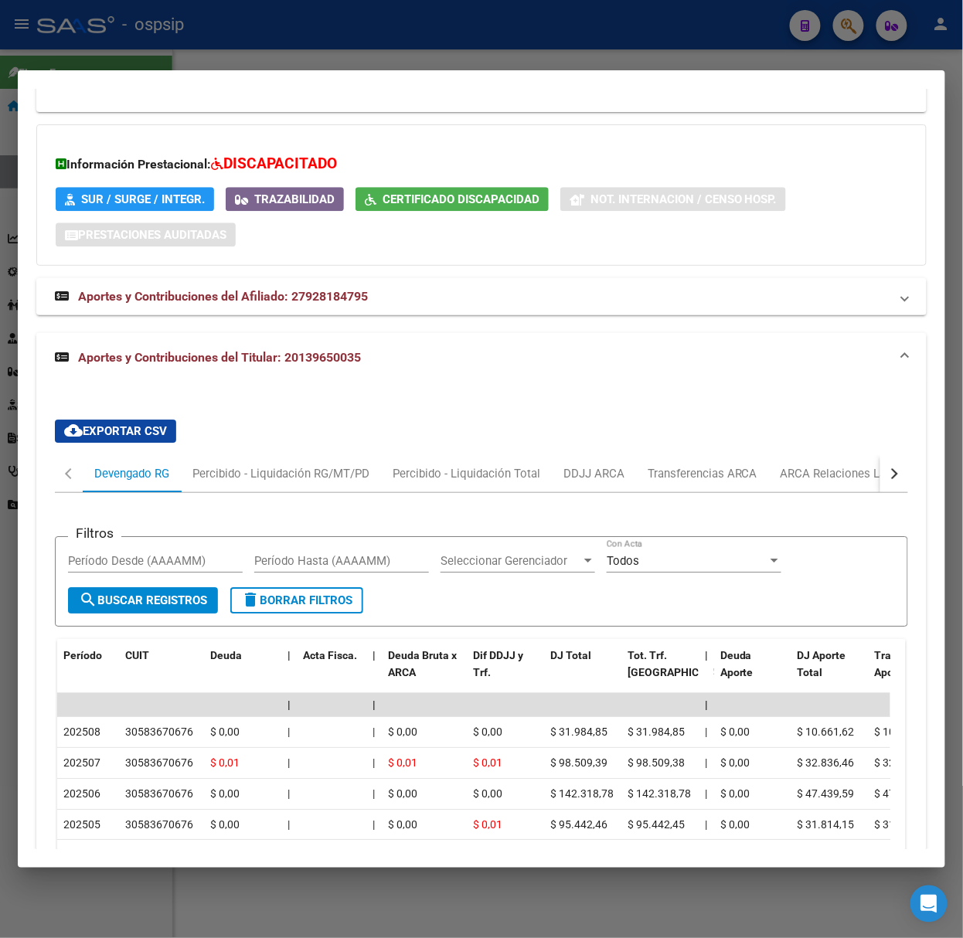
scroll to position [1159, 0]
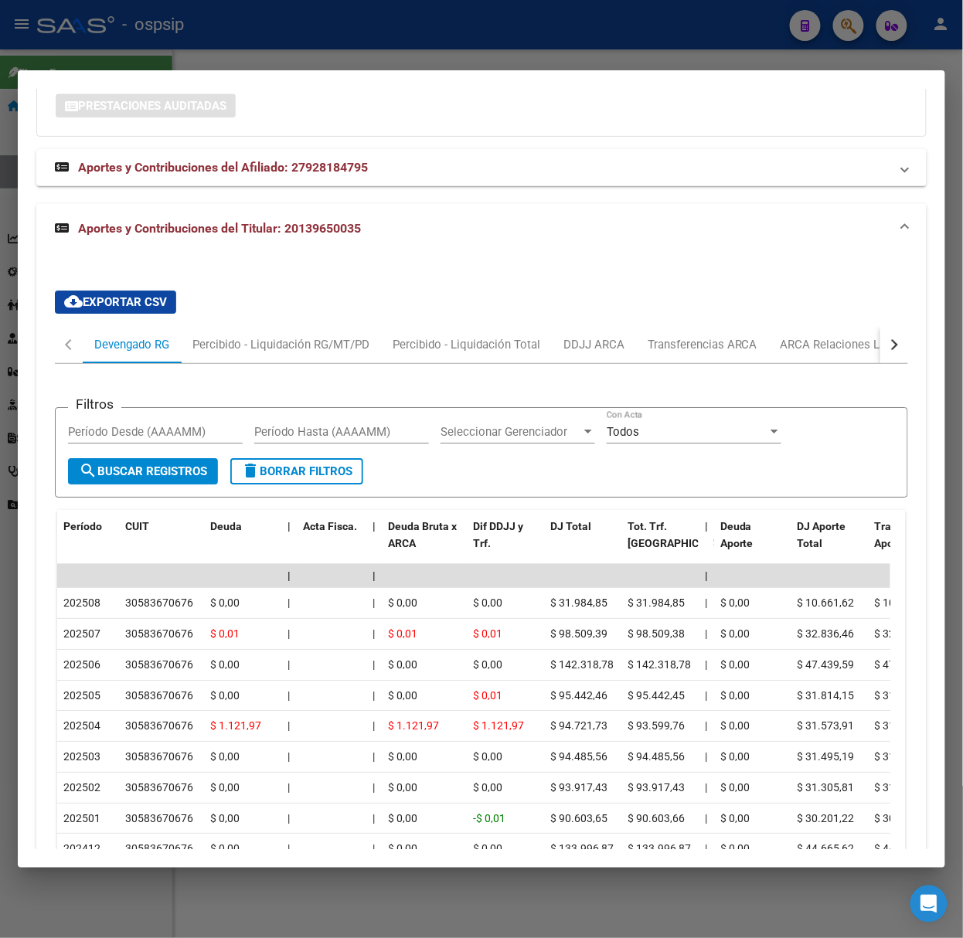
click at [303, 48] on div at bounding box center [481, 469] width 963 height 938
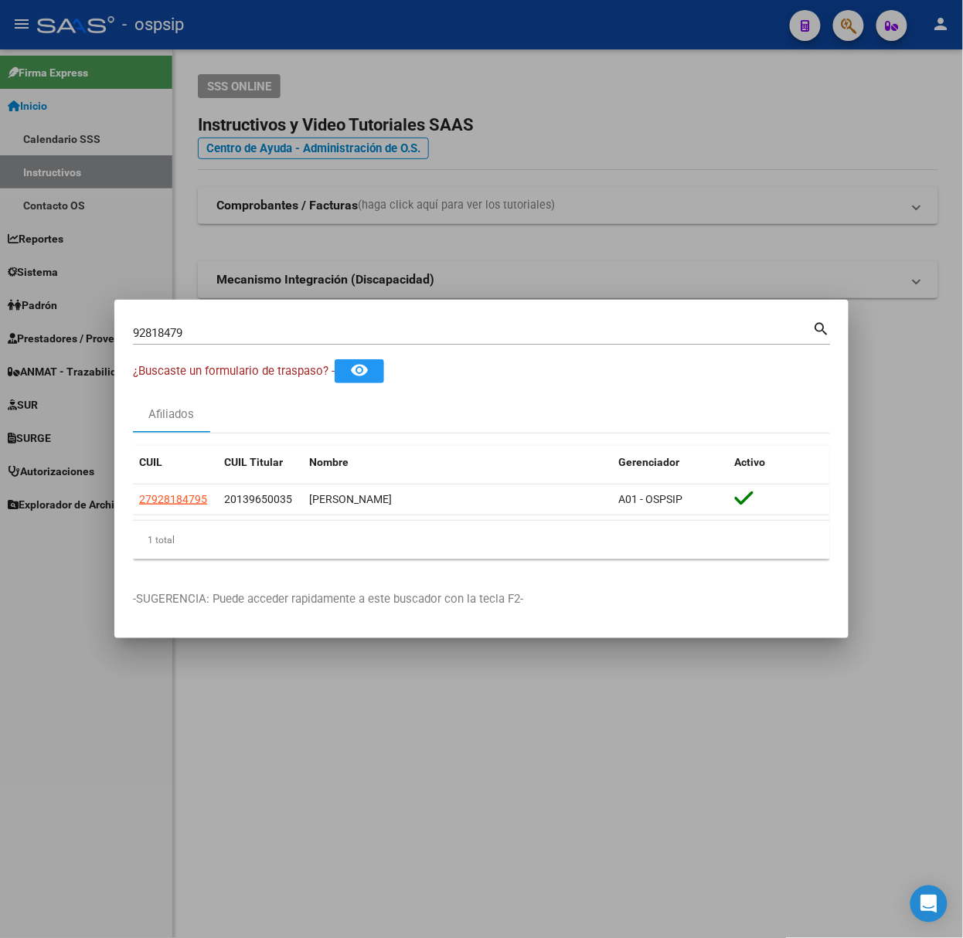
click at [217, 323] on div "92818479 Buscar (apellido, dni, cuil, nro traspaso, cuit, obra social)" at bounding box center [473, 333] width 680 height 23
click at [223, 332] on input "92818479" at bounding box center [473, 333] width 680 height 14
type input "11231860"
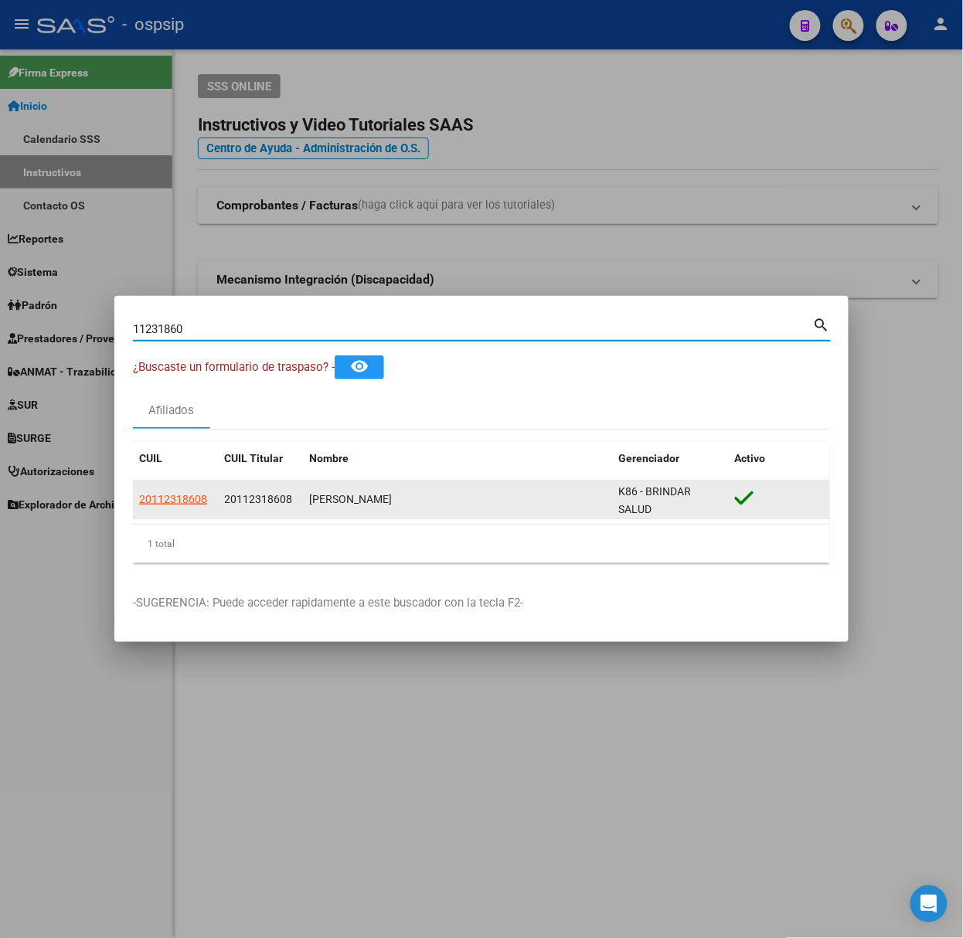
click at [192, 501] on span "20112318608" at bounding box center [173, 499] width 68 height 12
type textarea "20112318608"
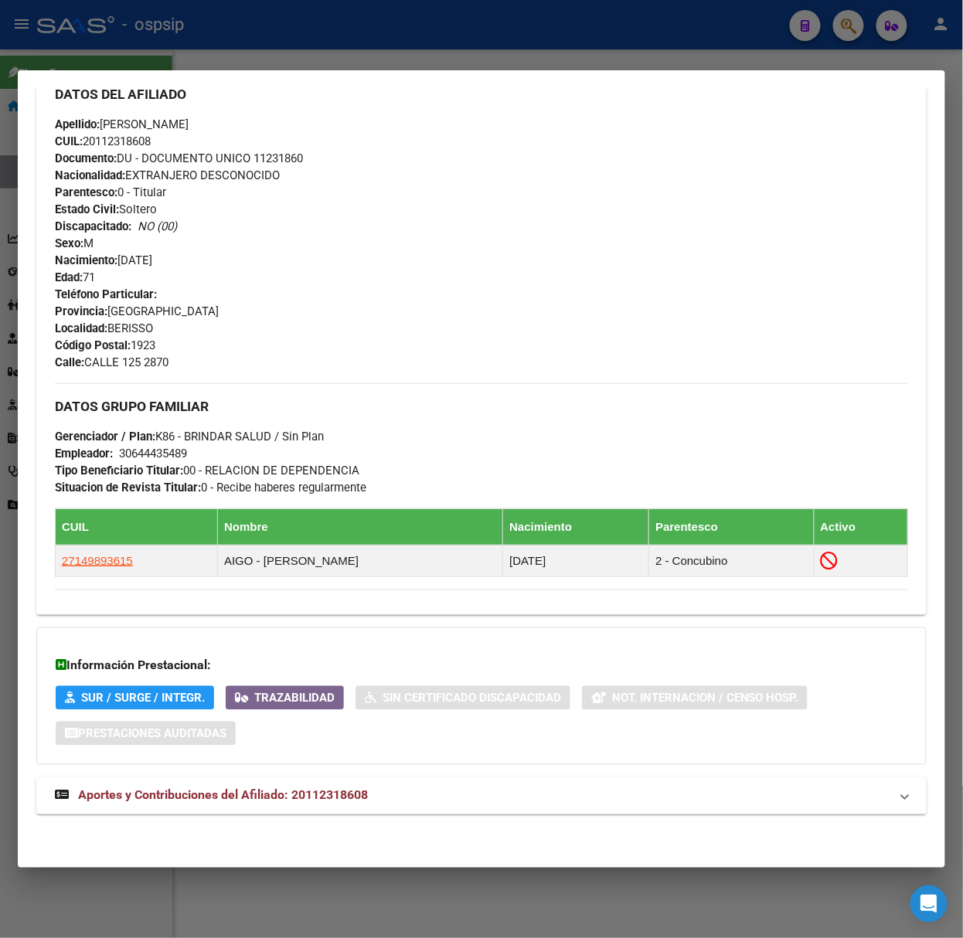
click at [377, 779] on mat-expansion-panel-header "Aportes y Contribuciones del Afiliado: 20112318608" at bounding box center [481, 796] width 890 height 37
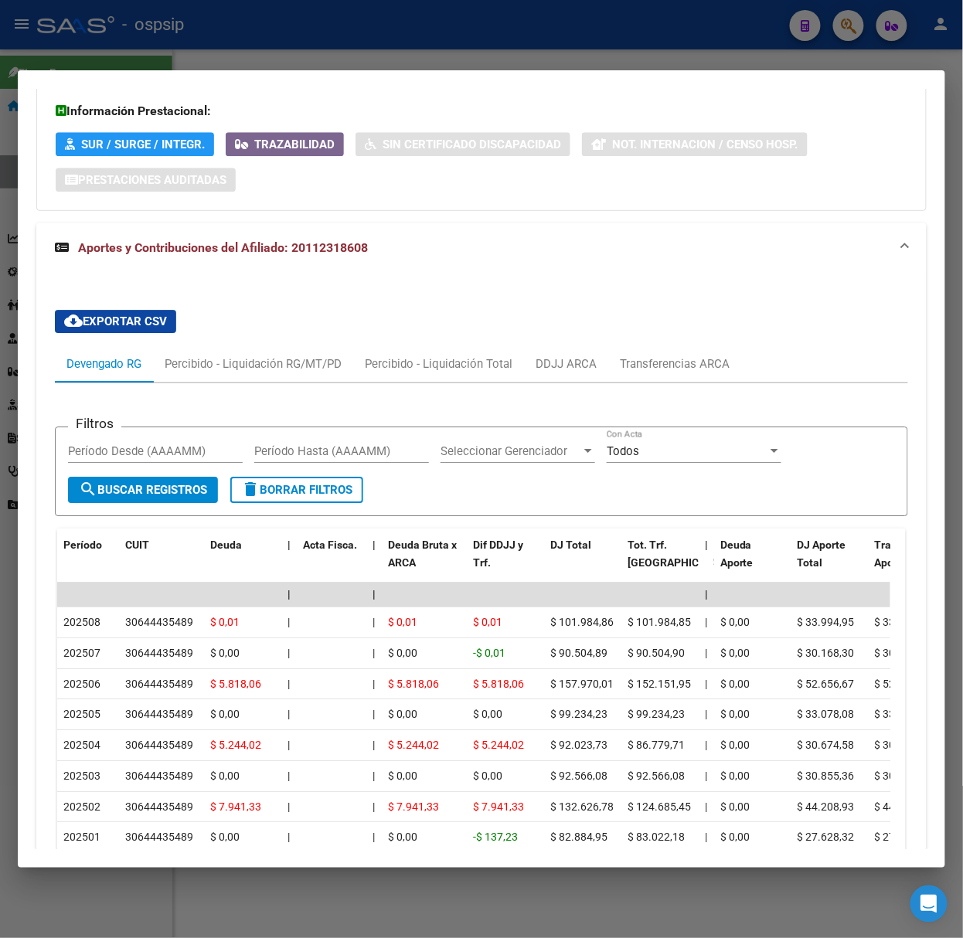
scroll to position [1094, 0]
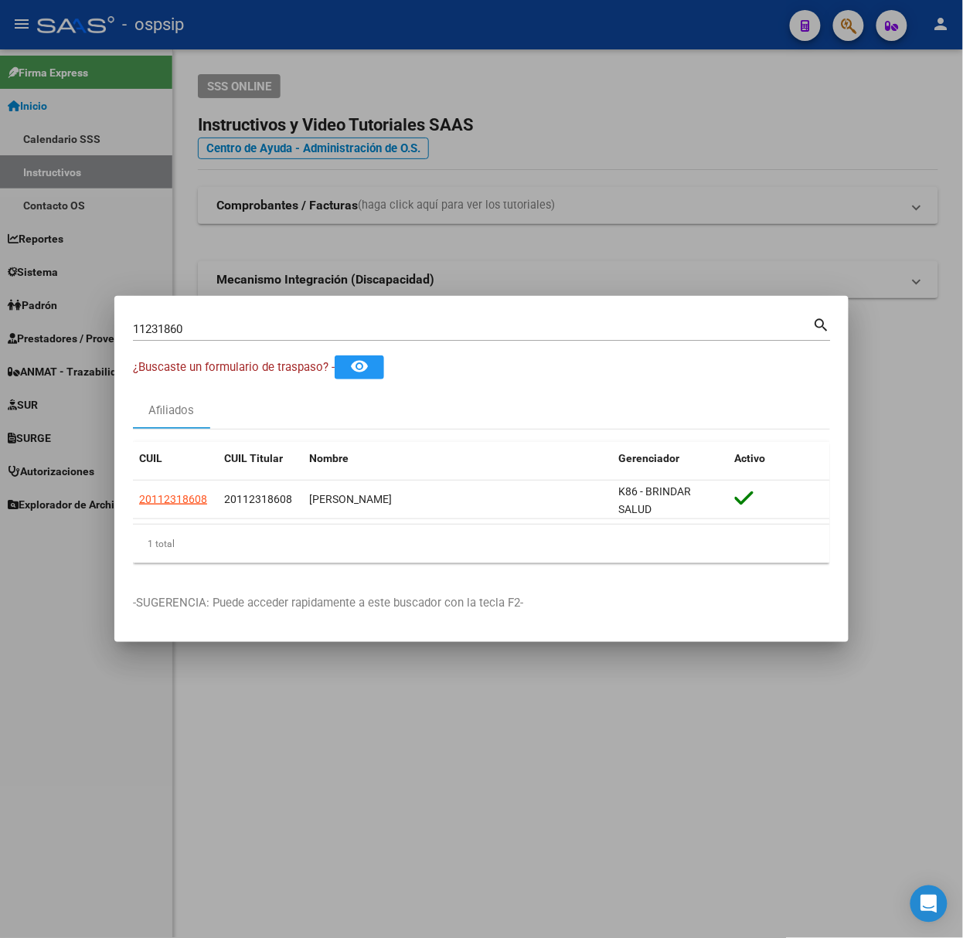
click at [247, 318] on div "11231860 Buscar (apellido, dni, cuil, nro traspaso, cuit, obra social)" at bounding box center [473, 329] width 680 height 23
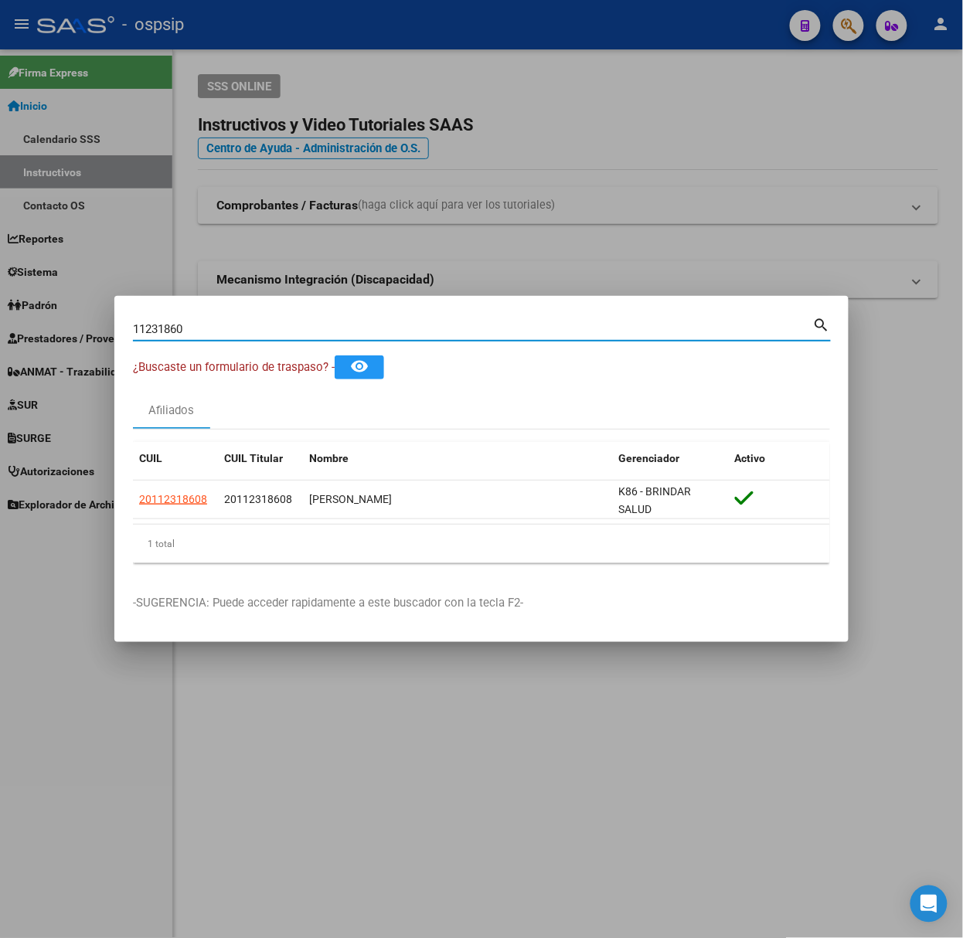
click at [261, 328] on input "11231860" at bounding box center [473, 329] width 680 height 14
type input "31743731"
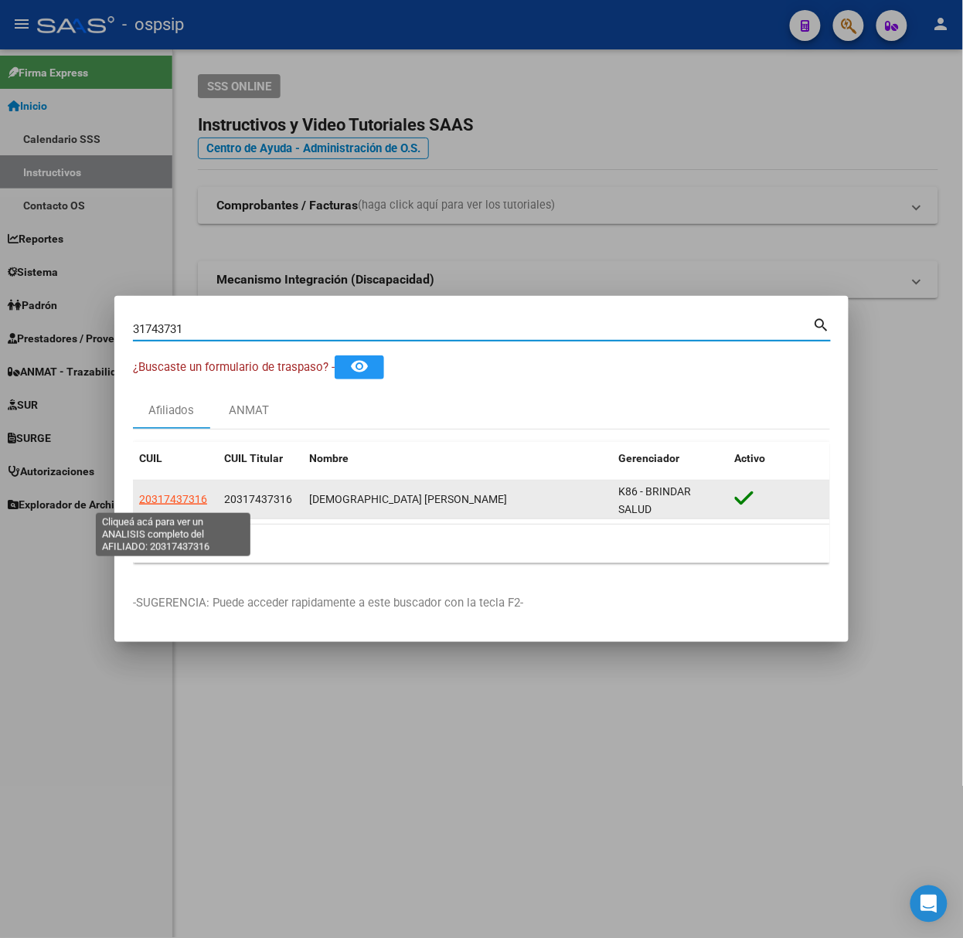
click at [167, 499] on span "20317437316" at bounding box center [173, 499] width 68 height 12
type textarea "20317437316"
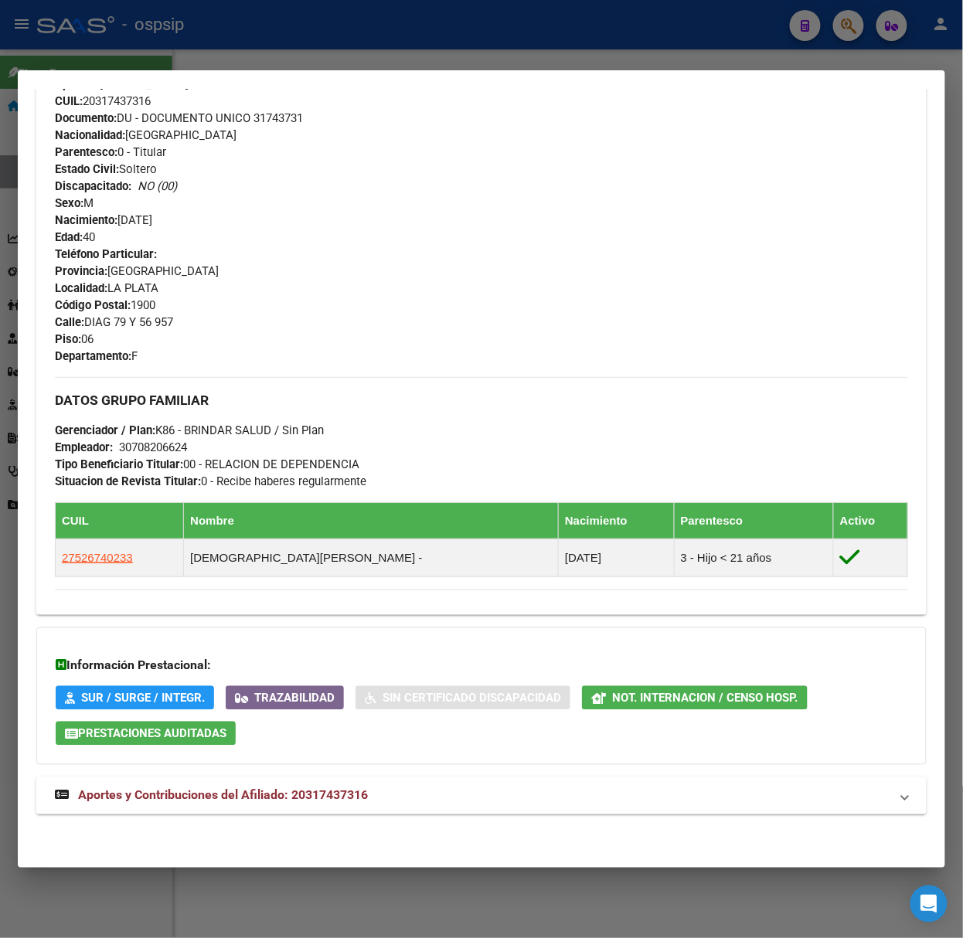
drag, startPoint x: 314, startPoint y: 802, endPoint x: 316, endPoint y: 784, distance: 18.7
click at [315, 803] on span "Aportes y Contribuciones del Afiliado: 20317437316" at bounding box center [223, 795] width 290 height 15
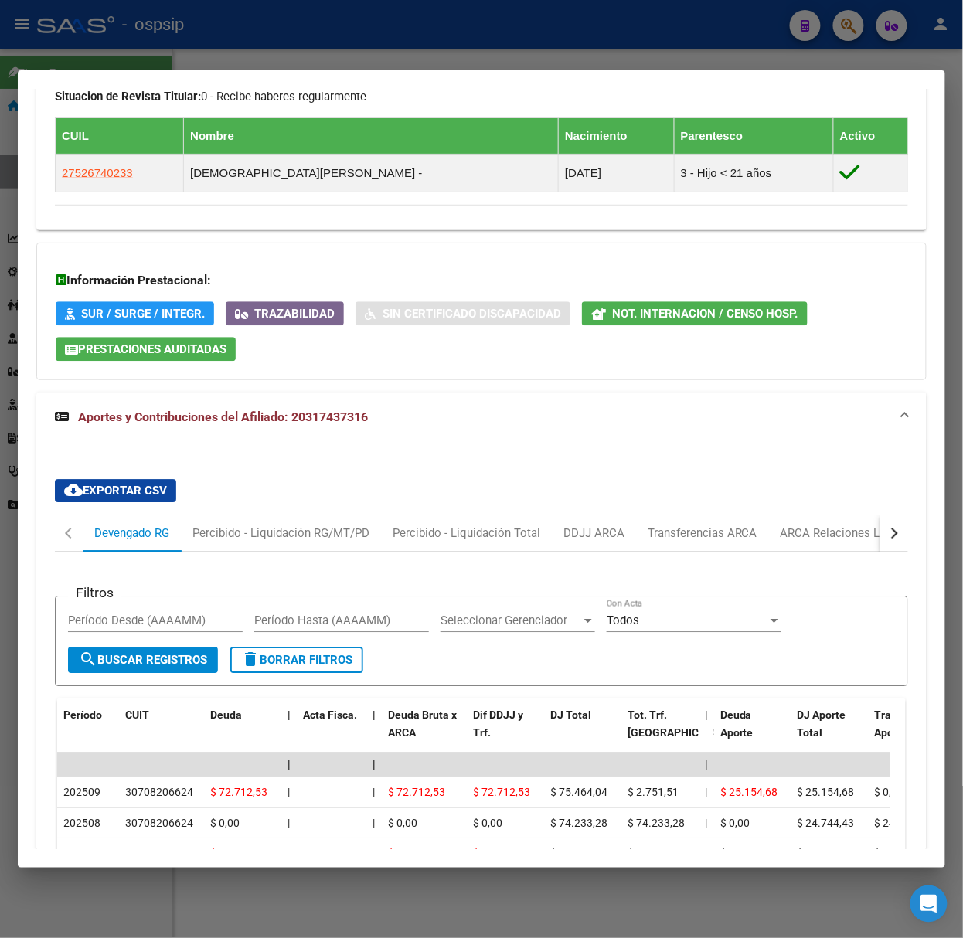
scroll to position [1003, 0]
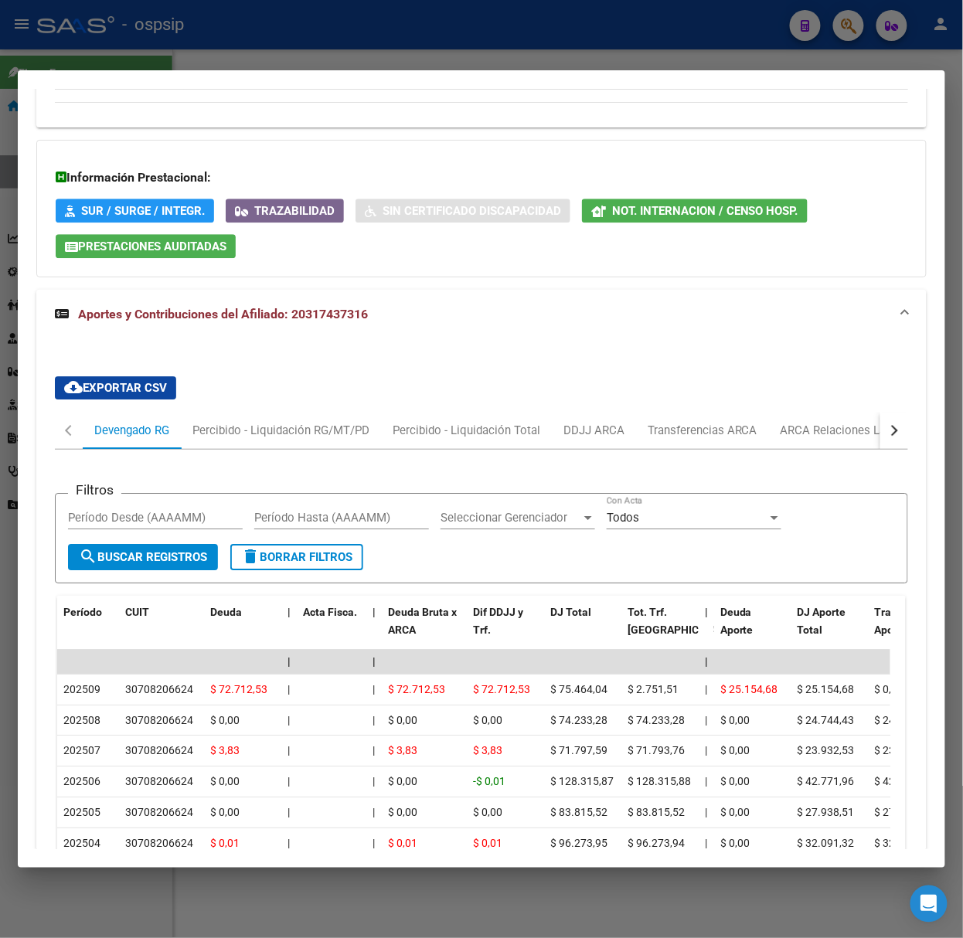
click at [170, 65] on div at bounding box center [481, 469] width 963 height 938
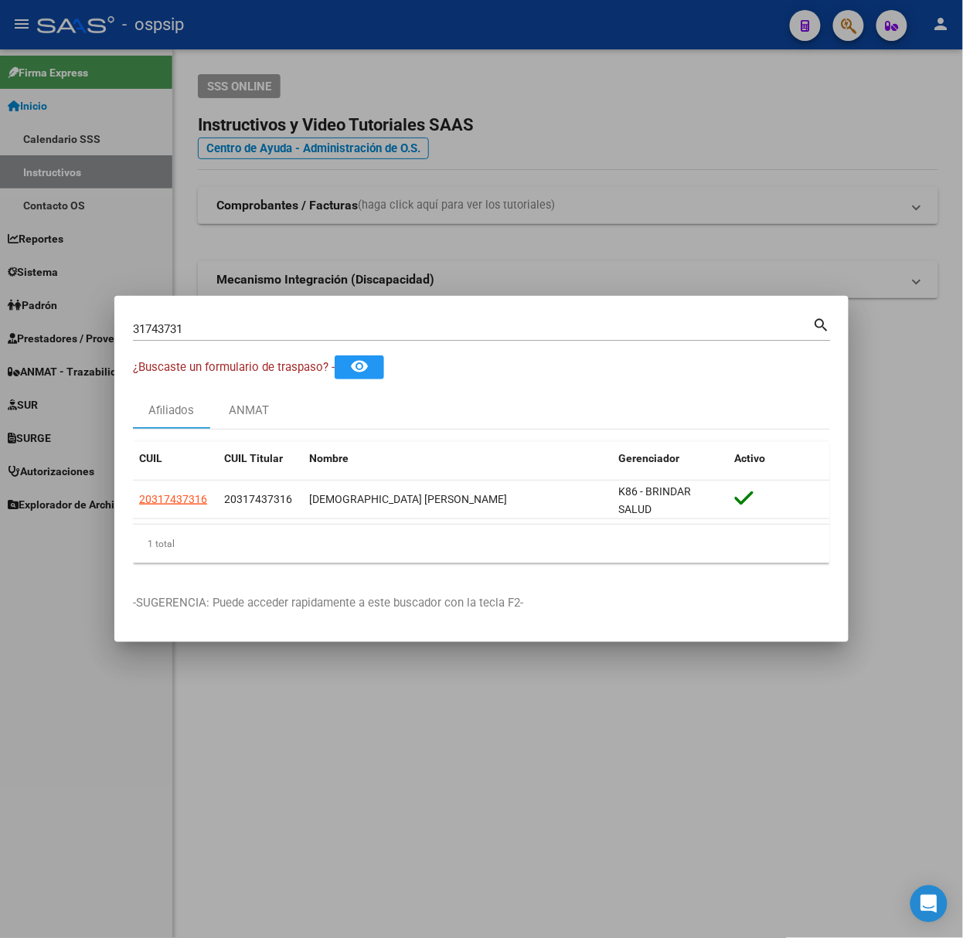
click at [206, 322] on input "31743731" at bounding box center [473, 329] width 680 height 14
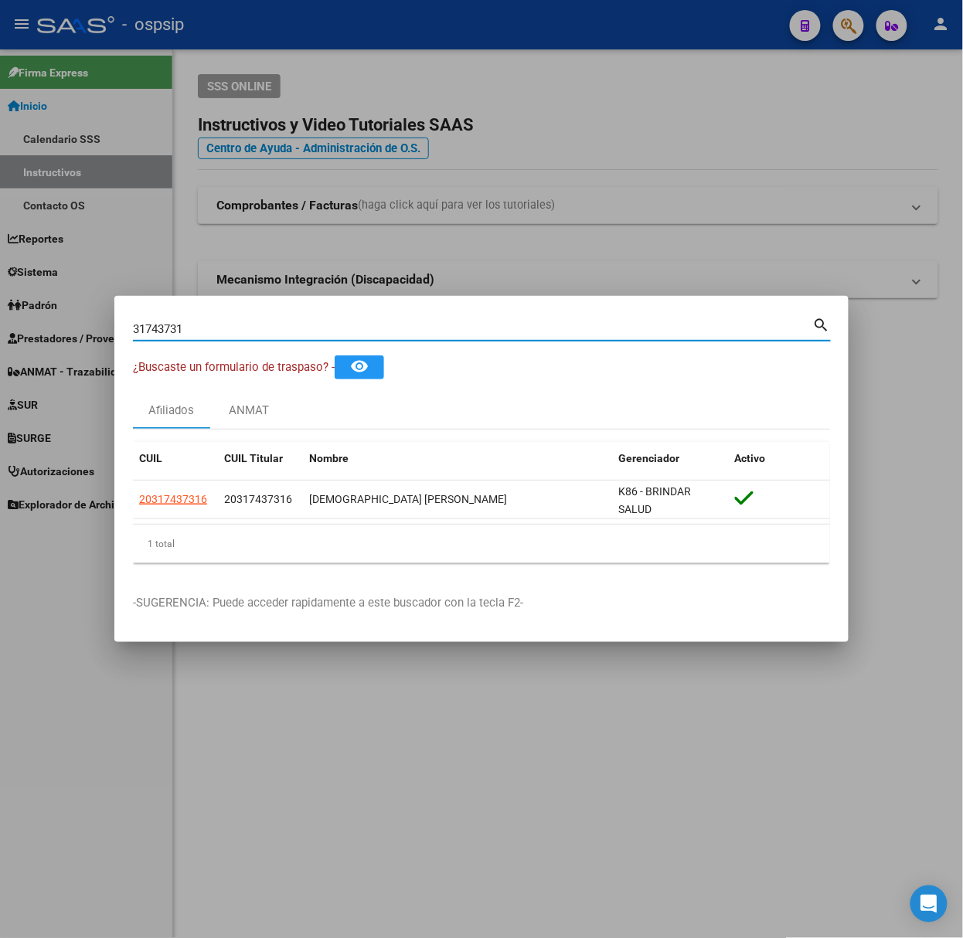
click at [206, 322] on input "31743731" at bounding box center [473, 329] width 680 height 14
type input "39114744"
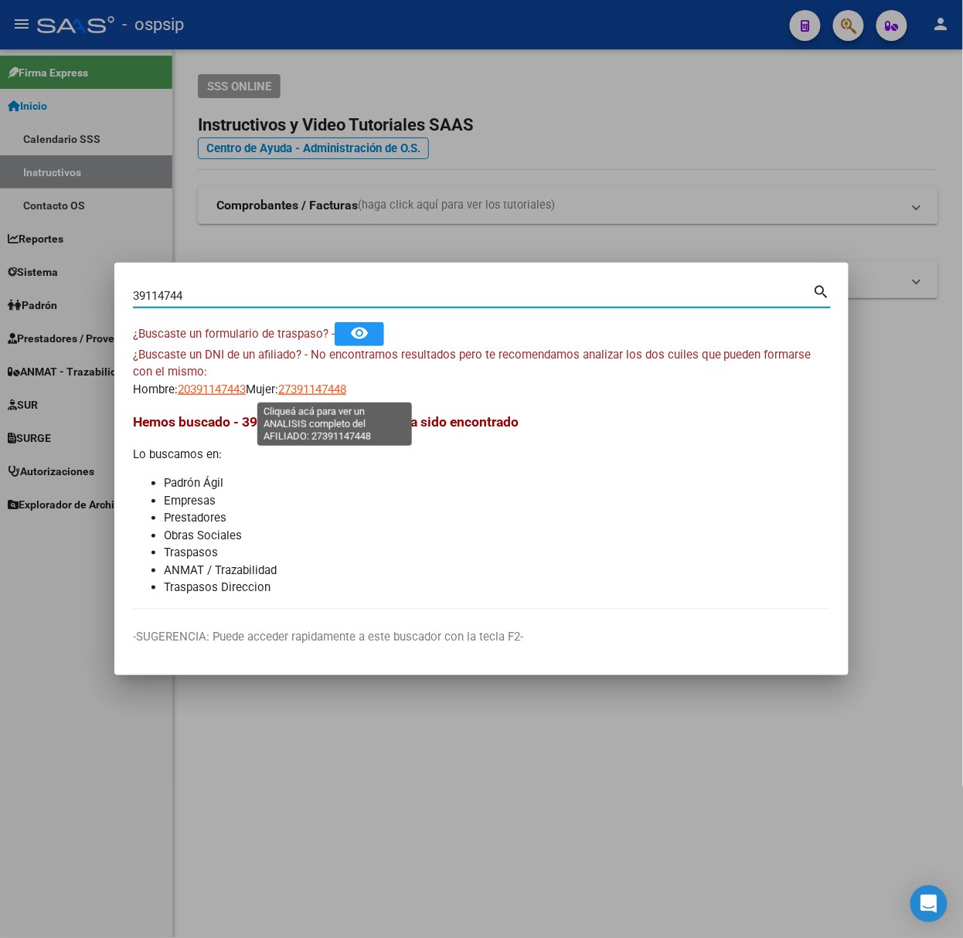
click at [317, 383] on span "27391147448" at bounding box center [312, 390] width 68 height 14
type textarea "27391147448"
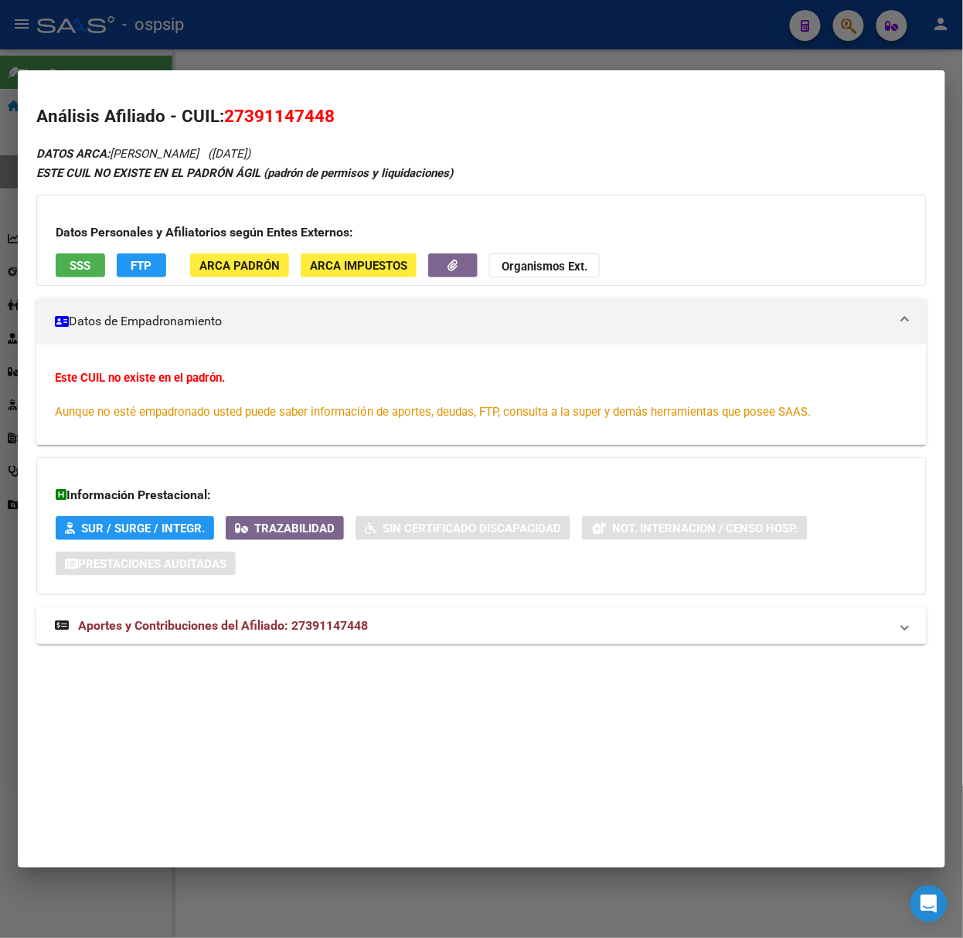
click at [377, 641] on mat-expansion-panel-header "Aportes y Contribuciones del Afiliado: 27391147448" at bounding box center [481, 626] width 890 height 37
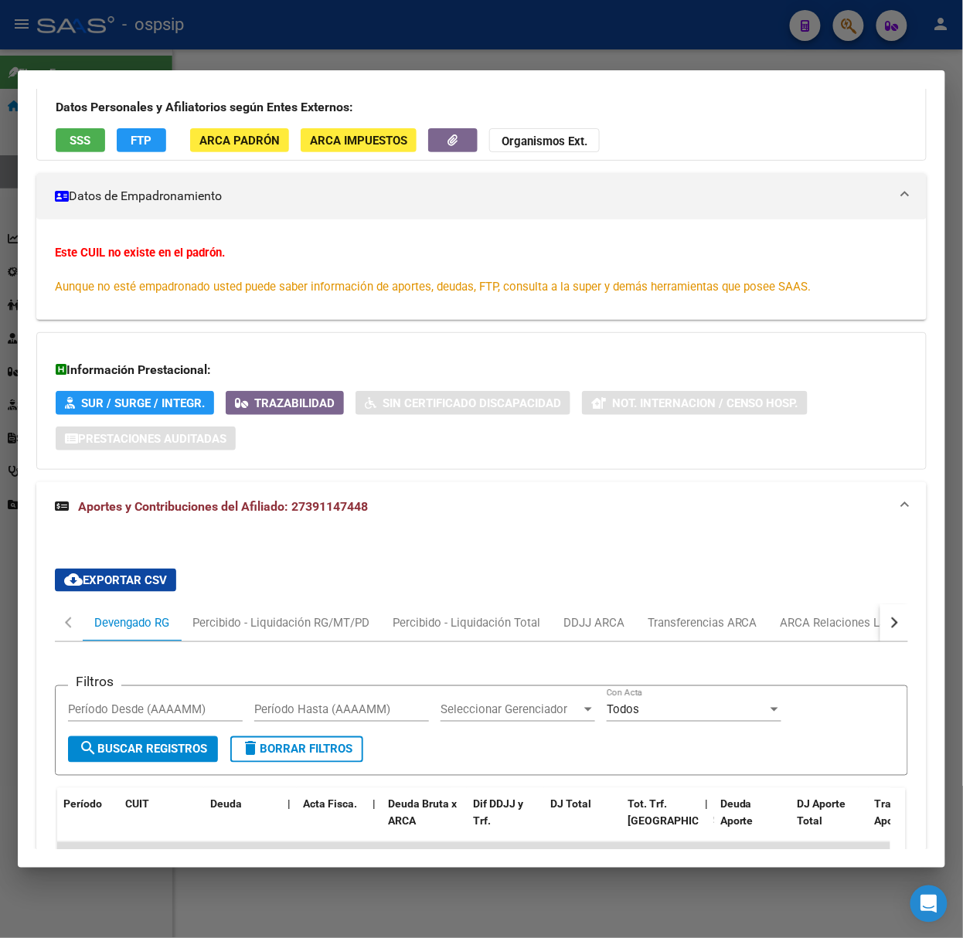
scroll to position [0, 0]
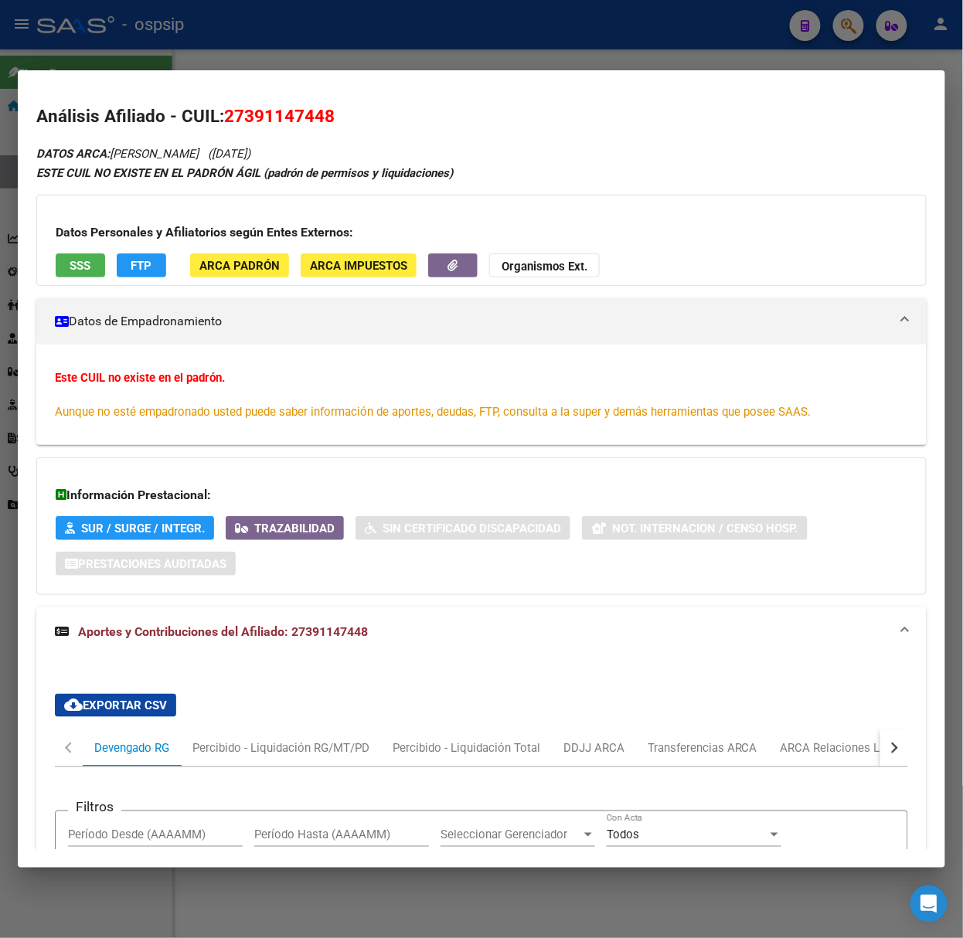
click at [212, 60] on div at bounding box center [481, 469] width 963 height 938
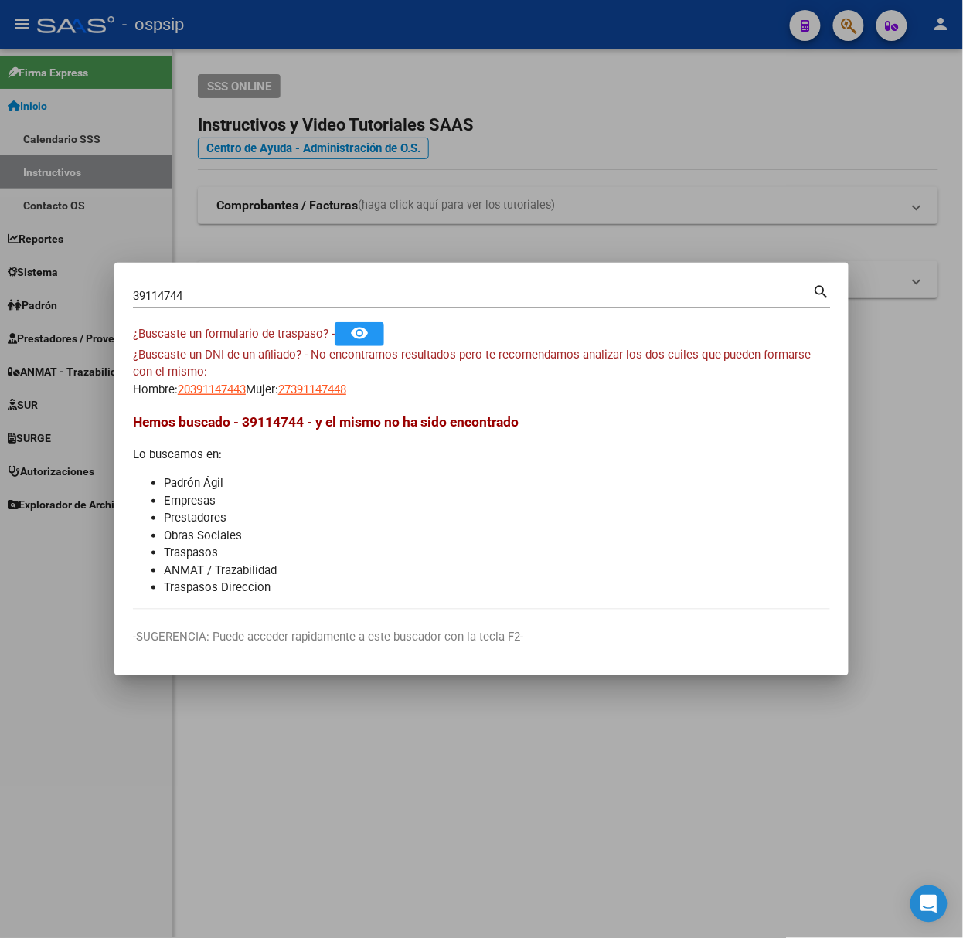
click at [204, 301] on input "39114744" at bounding box center [473, 296] width 680 height 14
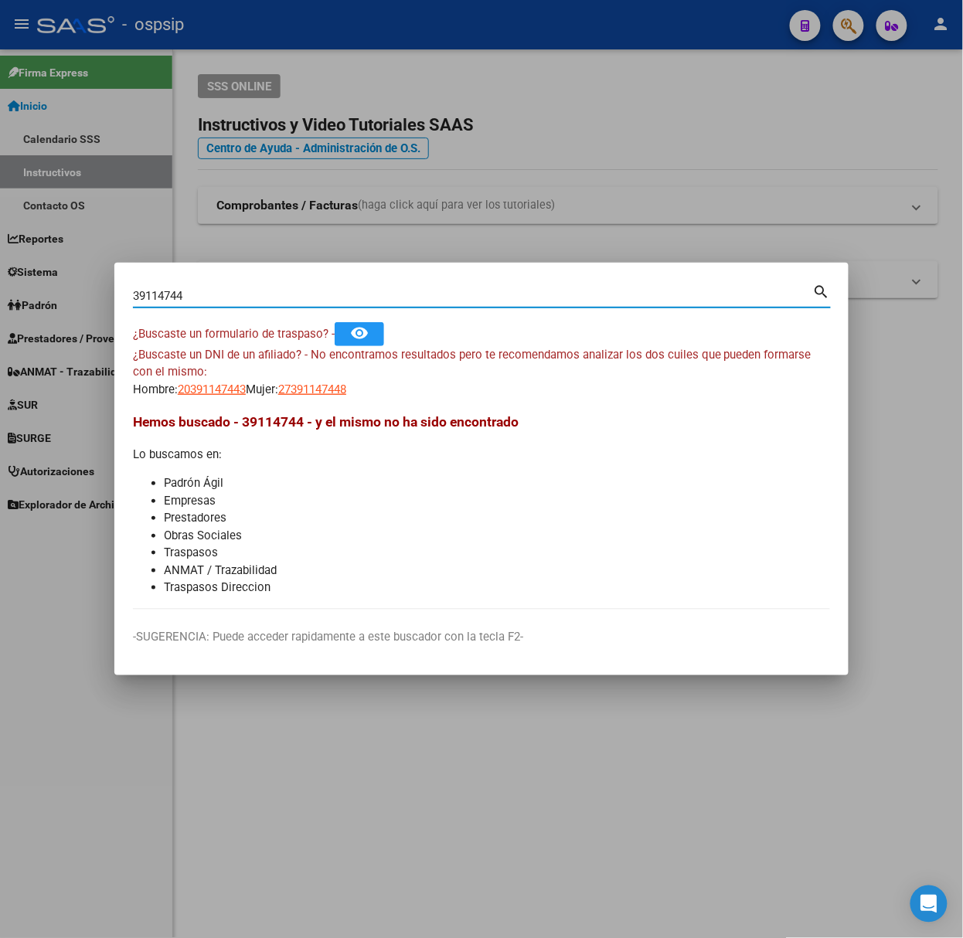
click at [204, 301] on input "39114744" at bounding box center [473, 296] width 680 height 14
type input "94152585"
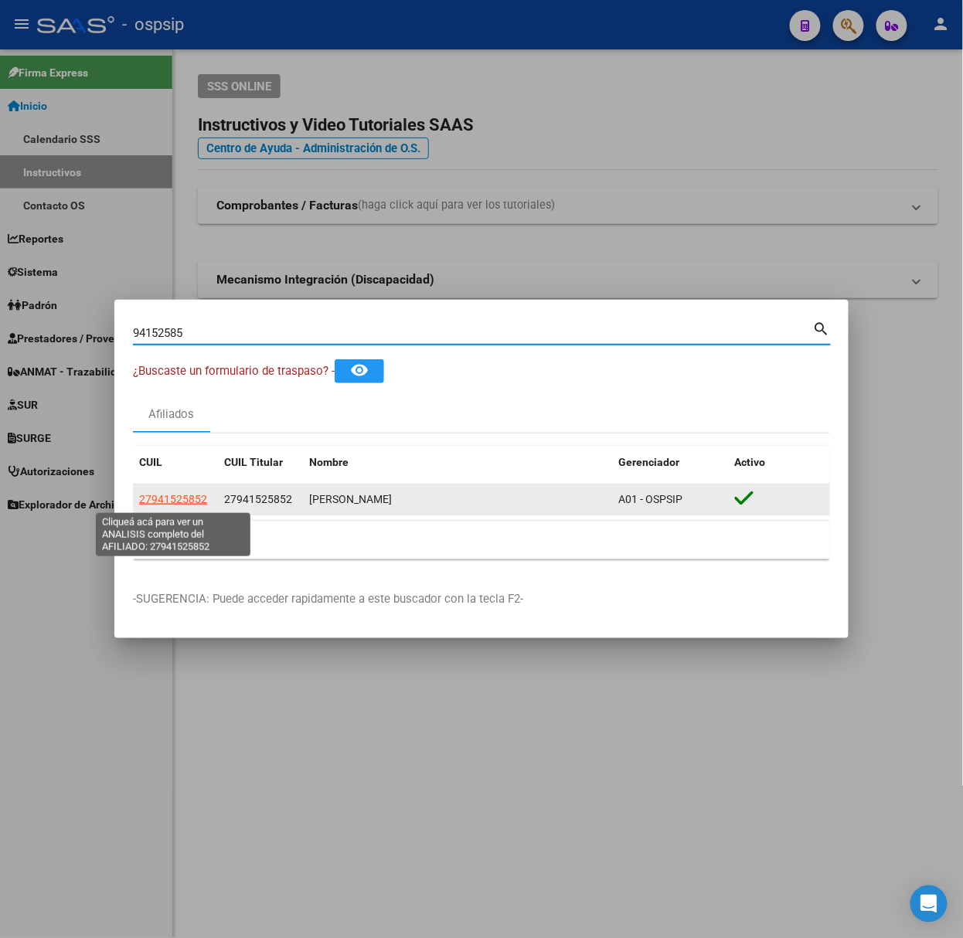
click at [189, 495] on span "27941525852" at bounding box center [173, 499] width 68 height 12
type textarea "27941525852"
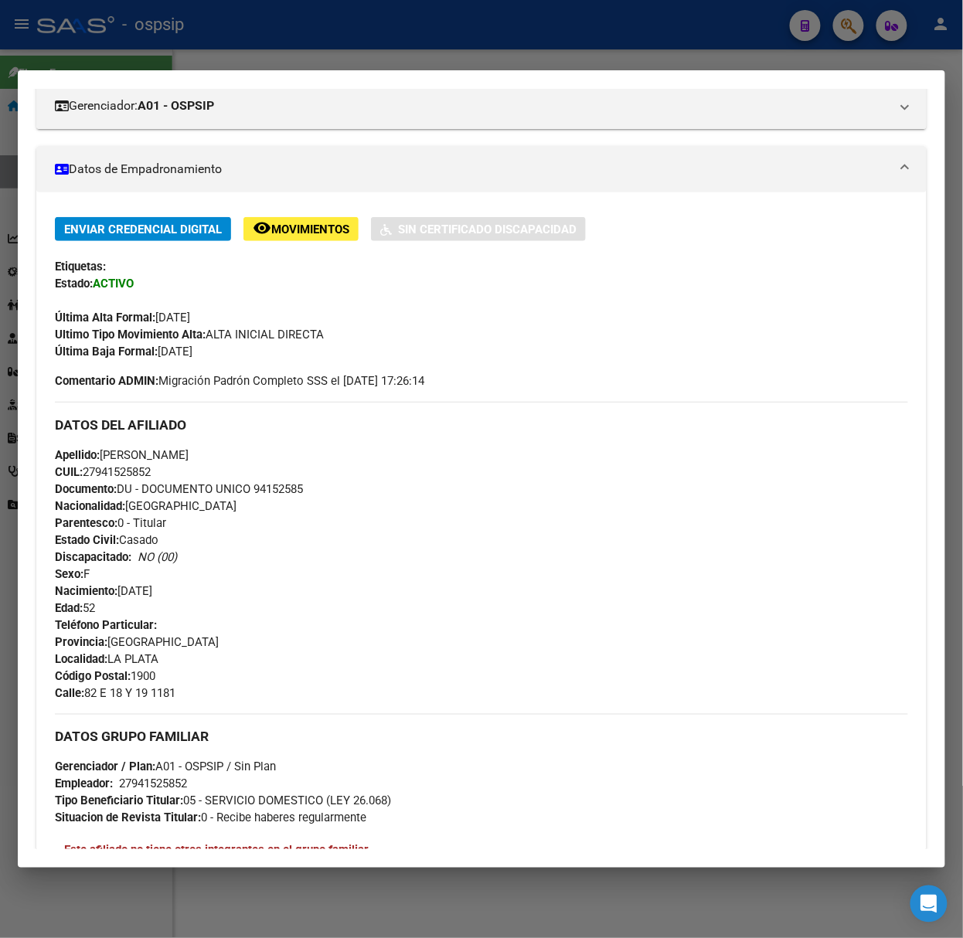
scroll to position [492, 0]
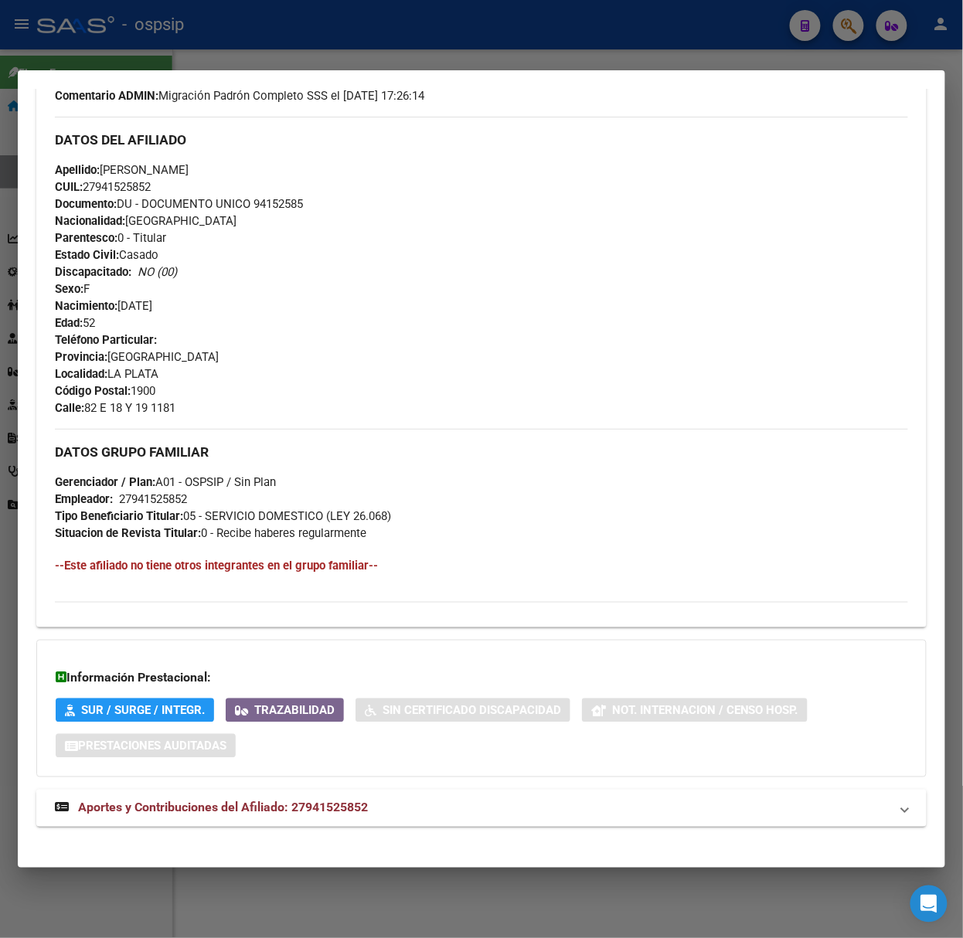
click at [323, 802] on span "Aportes y Contribuciones del Afiliado: 27941525852" at bounding box center [223, 808] width 290 height 15
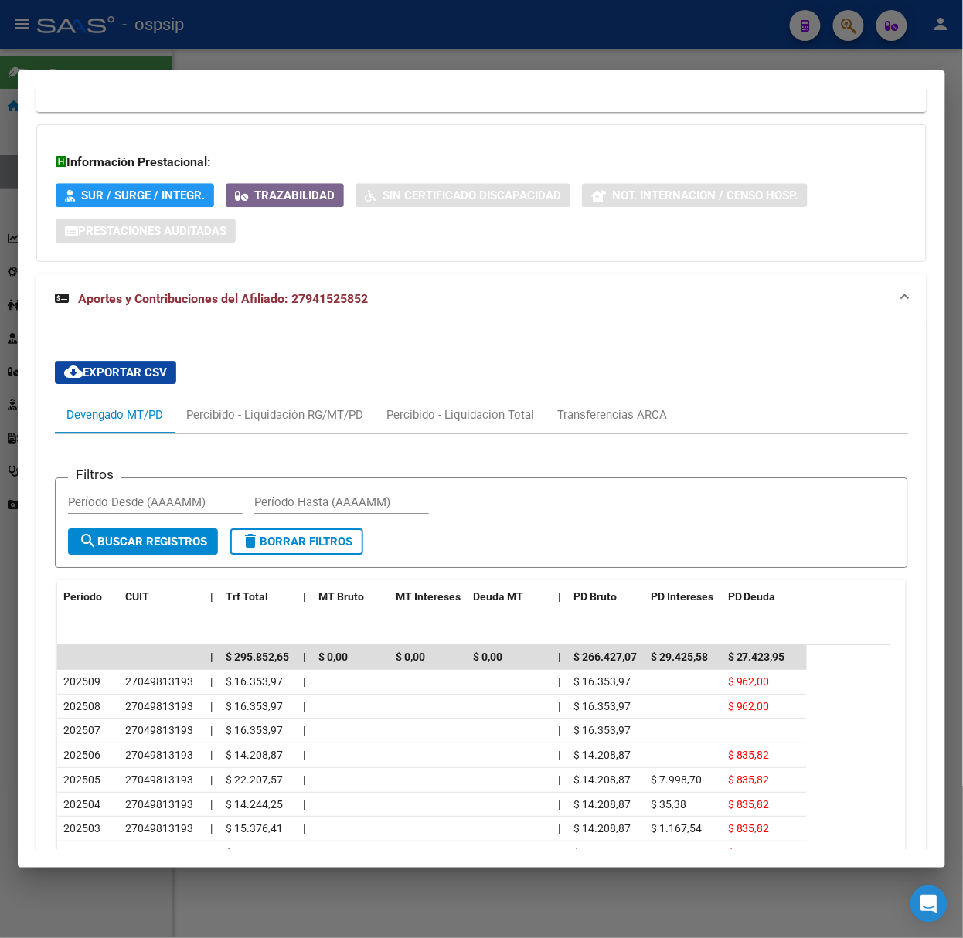
scroll to position [1105, 0]
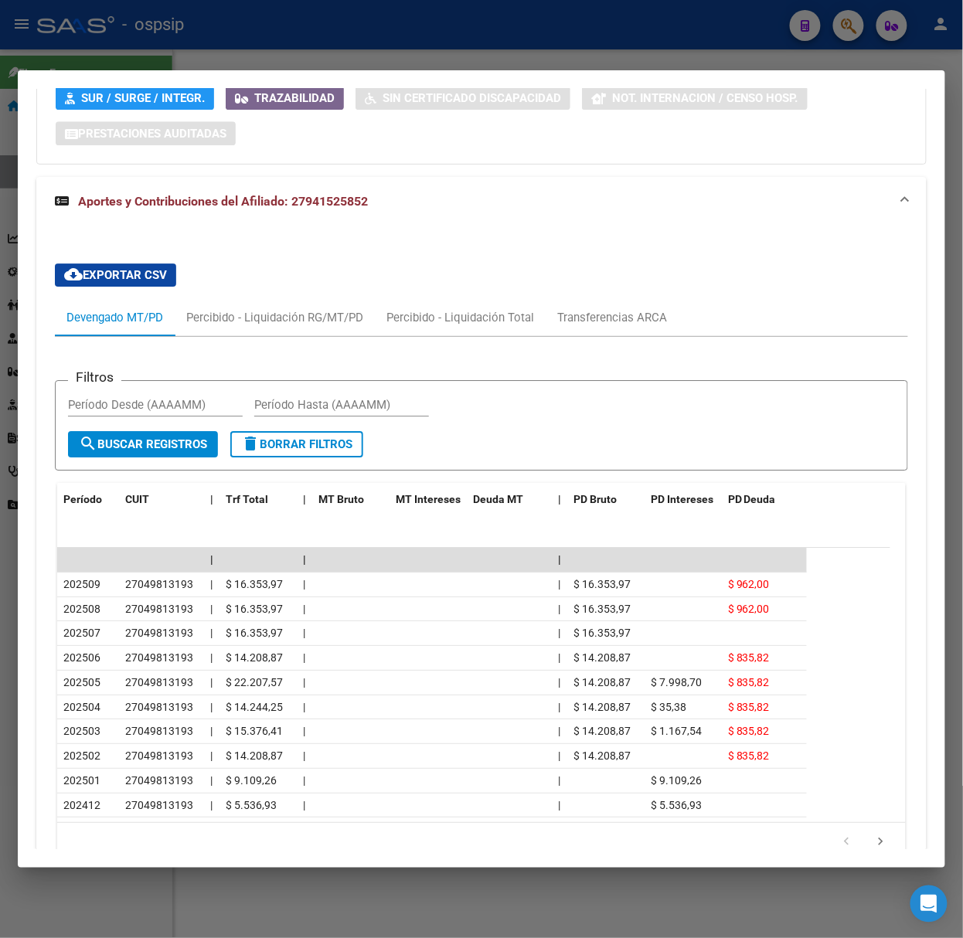
click at [202, 62] on div at bounding box center [481, 469] width 963 height 938
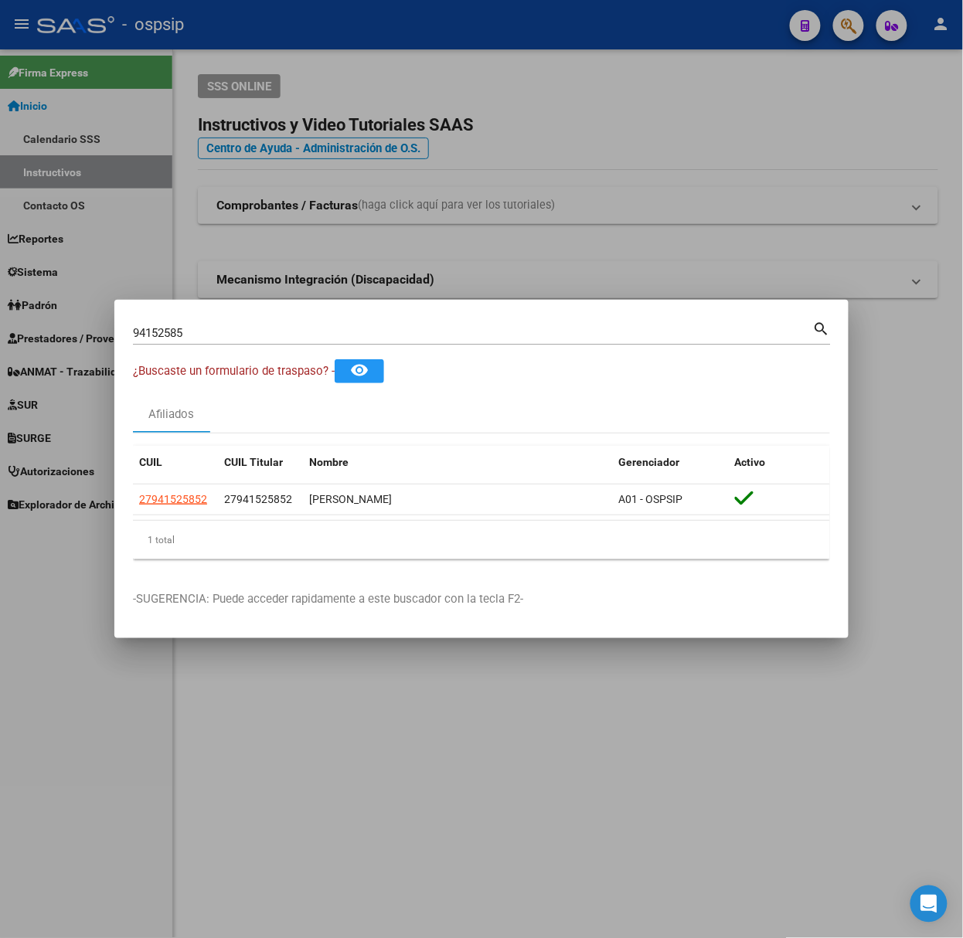
click at [209, 318] on div "94152585 Buscar (apellido, dni, cuil, nro traspaso, cuit, obra social) search" at bounding box center [482, 331] width 698 height 26
click at [220, 332] on input "94152585" at bounding box center [473, 333] width 680 height 14
type input "37549979"
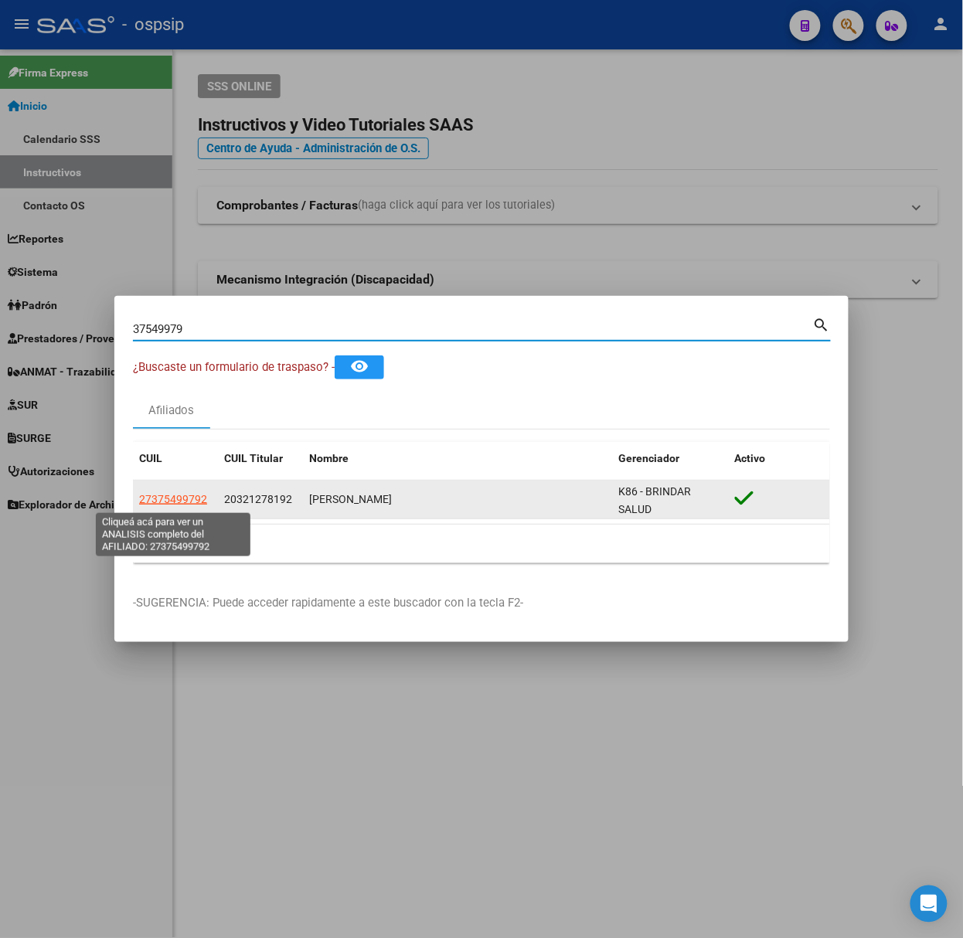
click at [181, 496] on span "27375499792" at bounding box center [173, 499] width 68 height 12
type textarea "27375499792"
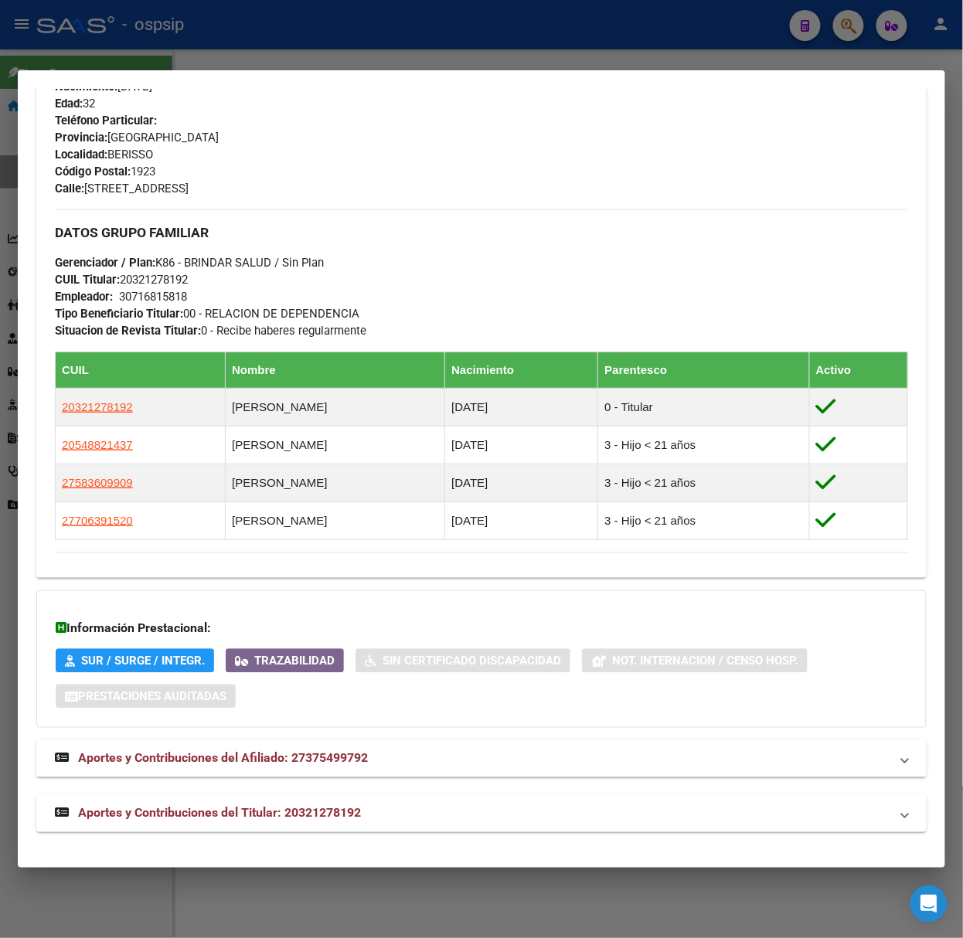
click at [322, 823] on strong "Aportes y Contribuciones del Titular: 20321278192" at bounding box center [208, 814] width 306 height 19
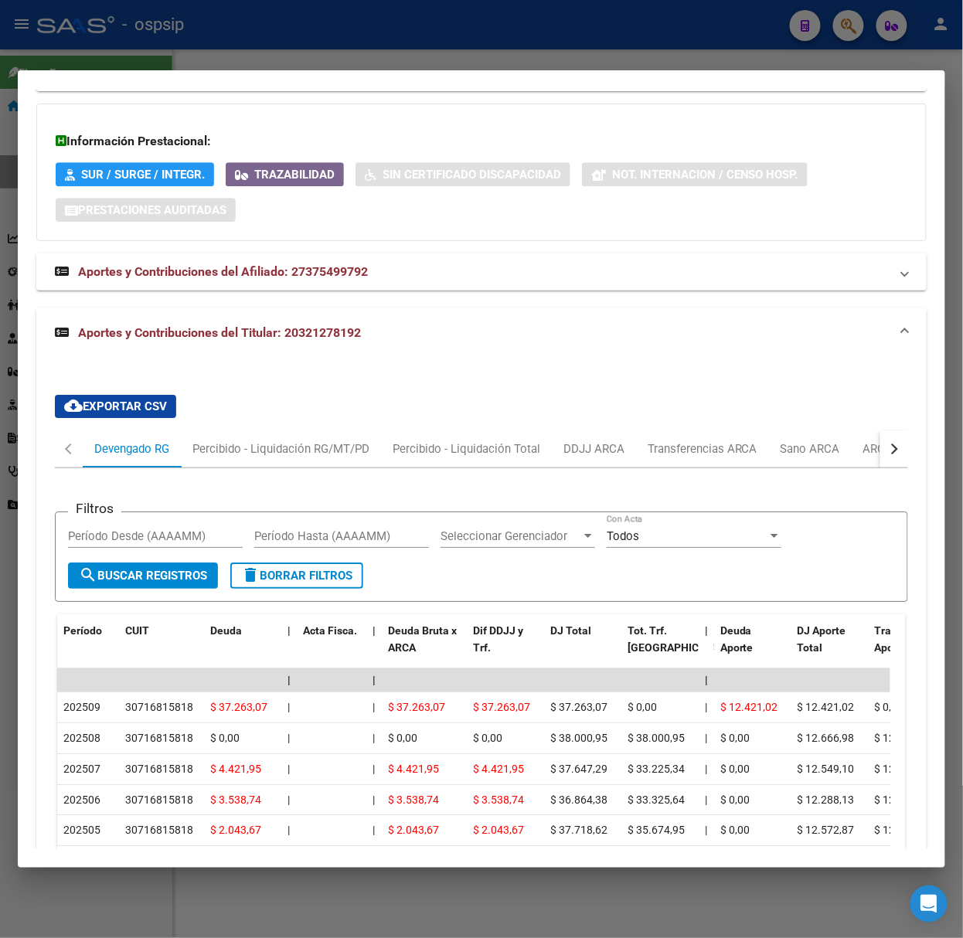
scroll to position [1238, 0]
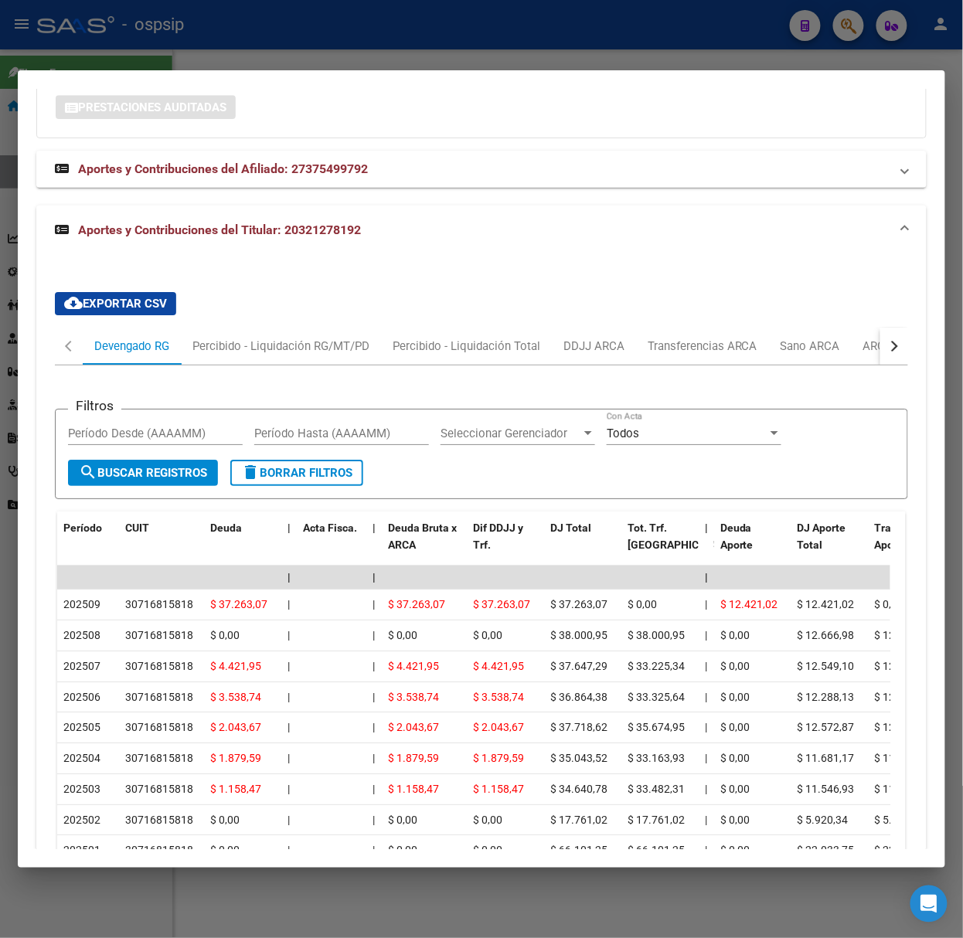
click at [270, 51] on div at bounding box center [481, 469] width 963 height 938
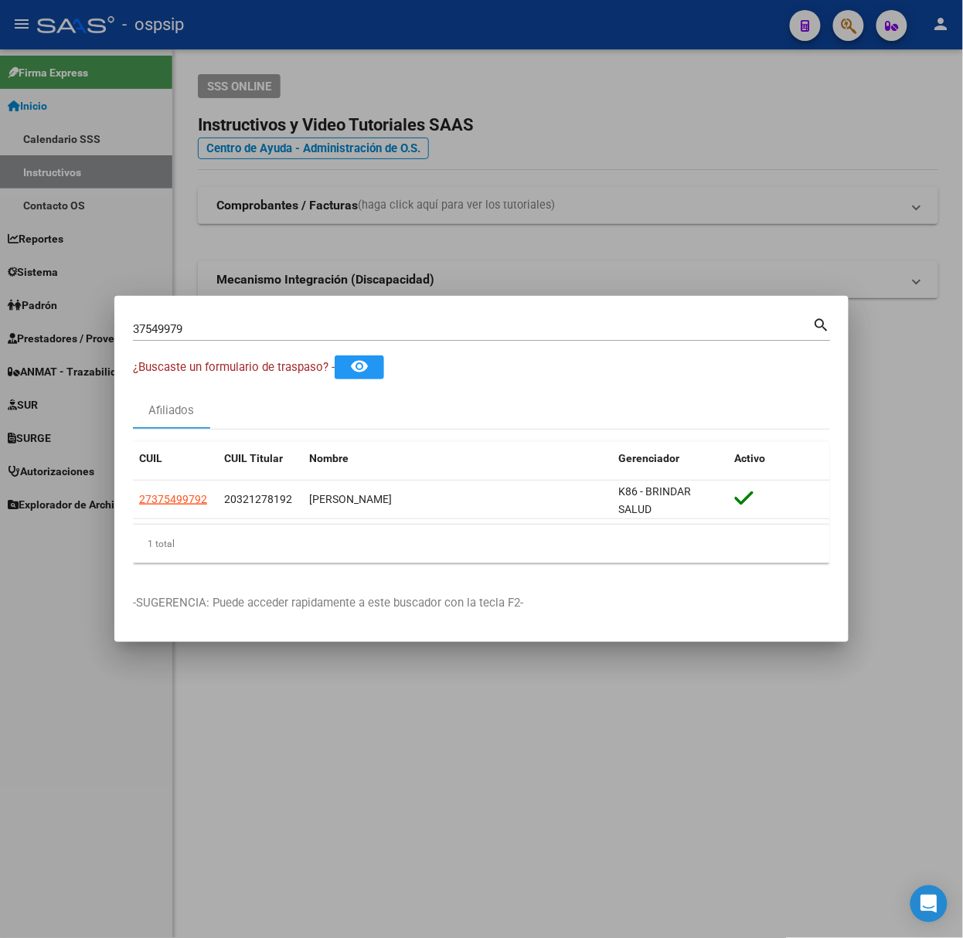
click at [310, 328] on input "37549979" at bounding box center [473, 329] width 680 height 14
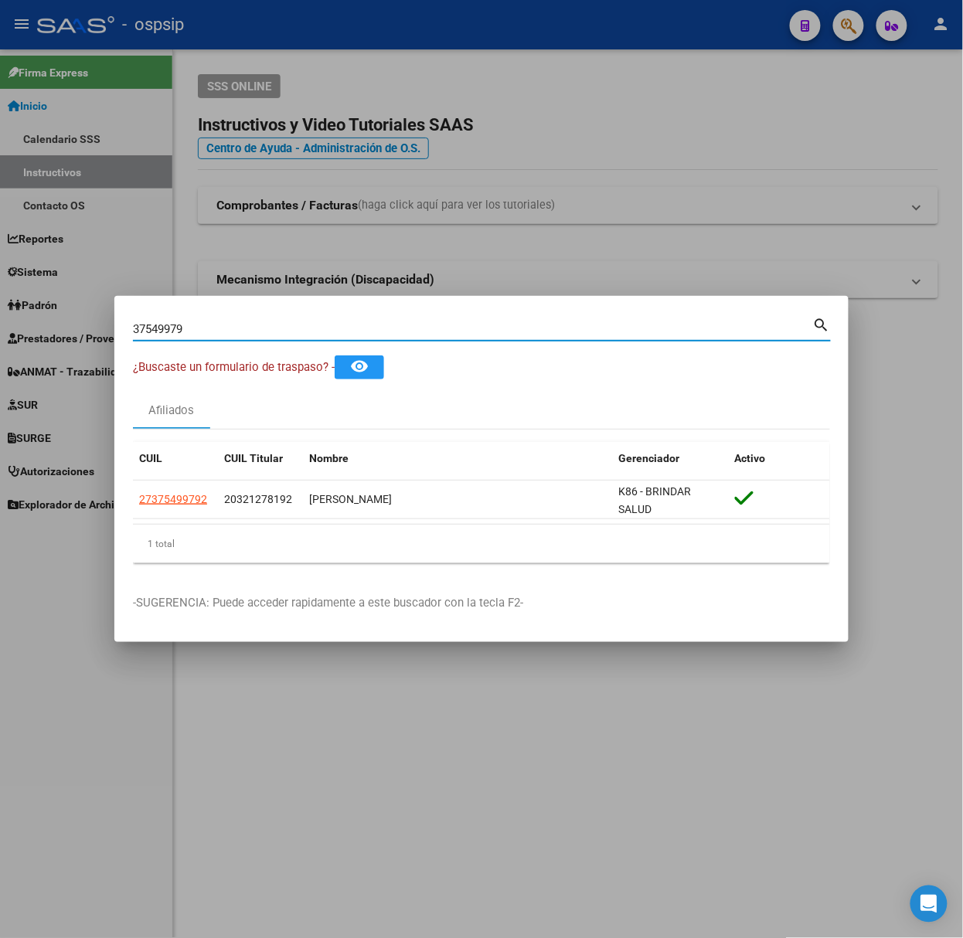
click at [310, 328] on input "37549979" at bounding box center [473, 329] width 680 height 14
type input "29149962"
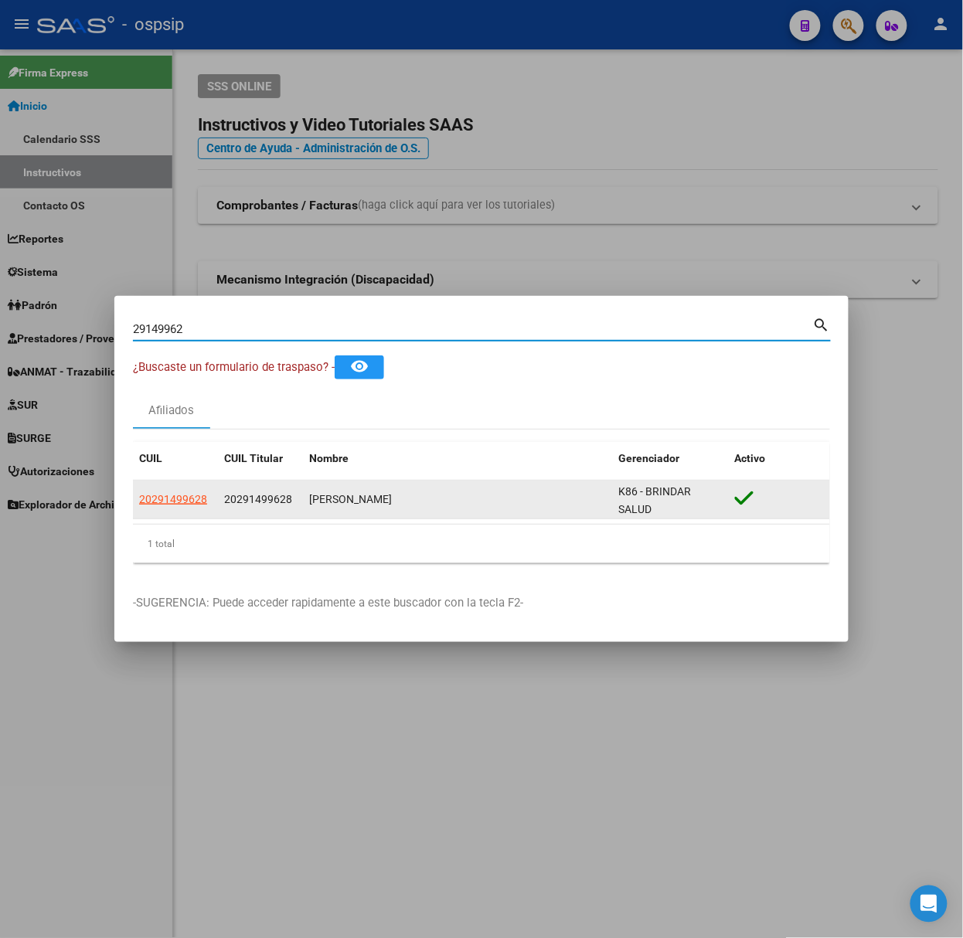
click at [209, 502] on div "20291499628" at bounding box center [175, 500] width 73 height 18
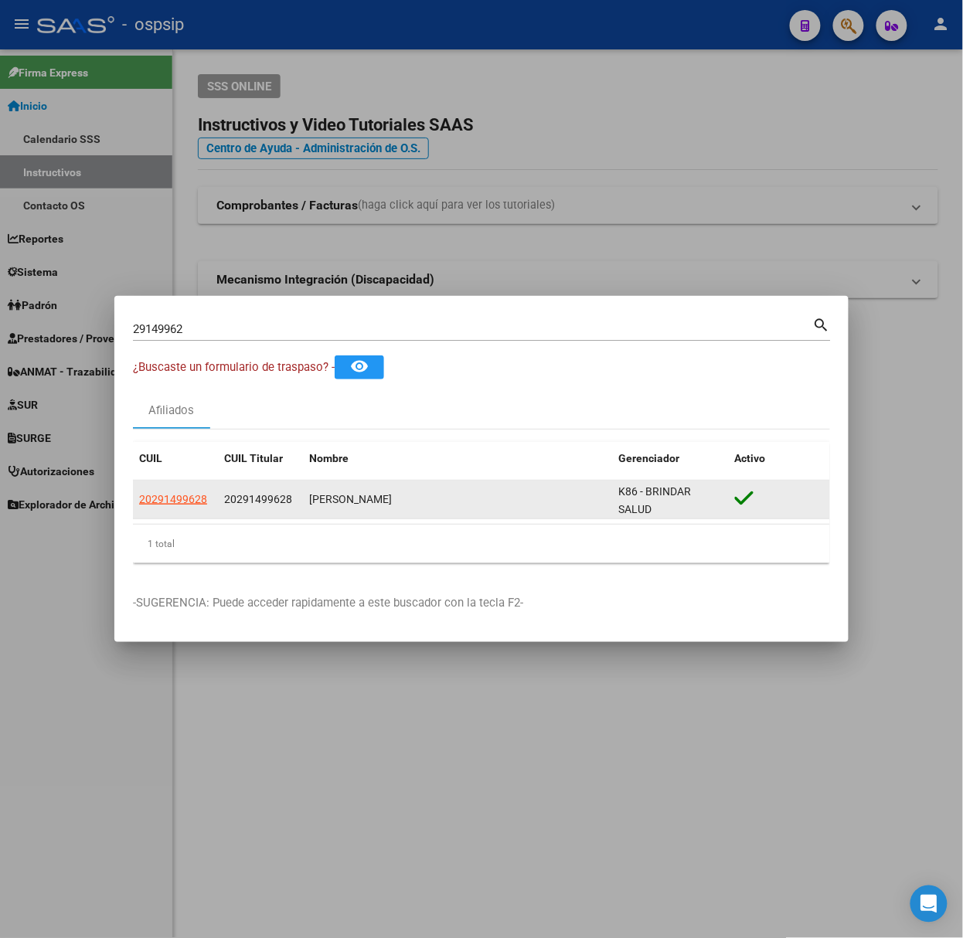
click at [199, 496] on span "20291499628" at bounding box center [173, 499] width 68 height 12
type textarea "20291499628"
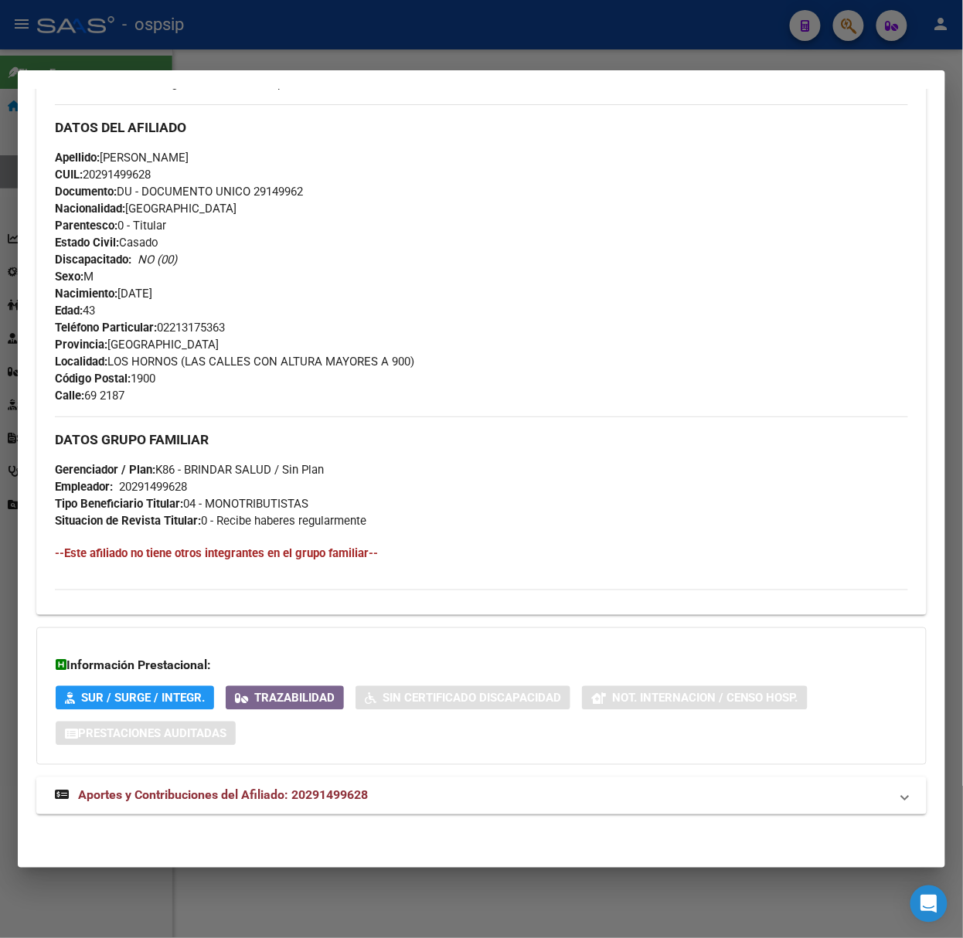
click at [331, 783] on mat-expansion-panel-header "Aportes y Contribuciones del Afiliado: 20291499628" at bounding box center [481, 796] width 890 height 37
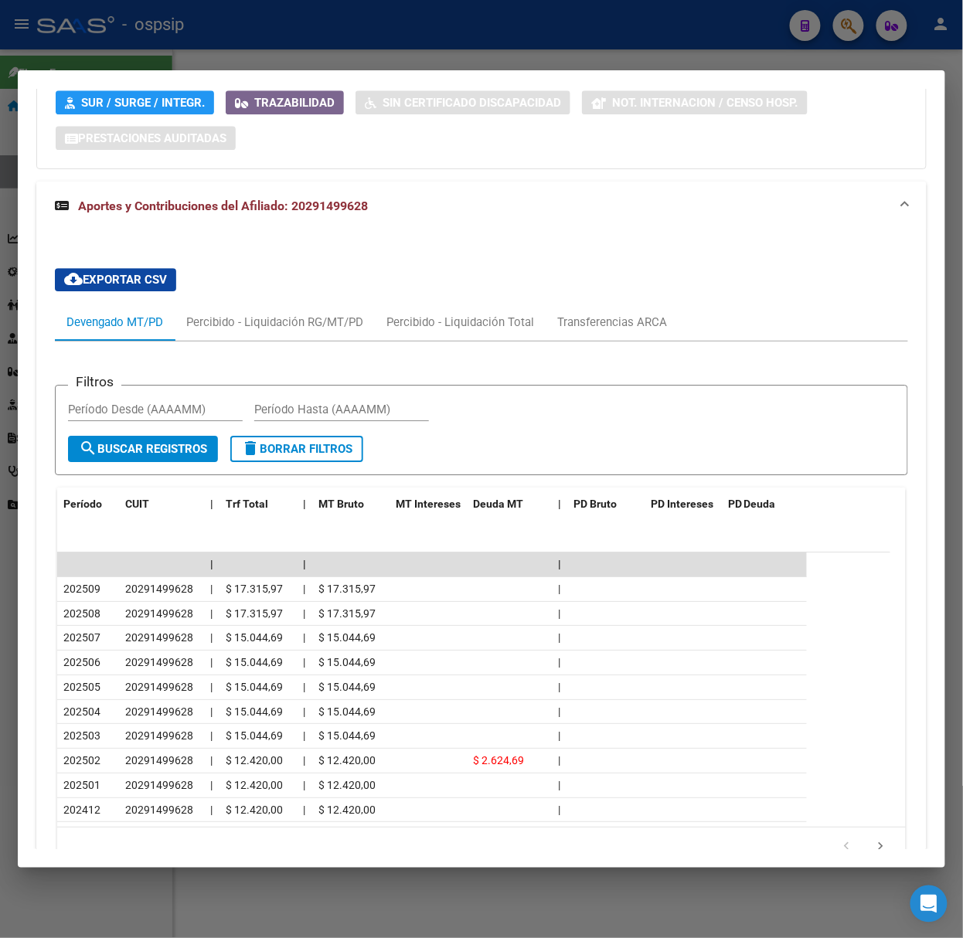
scroll to position [1089, 0]
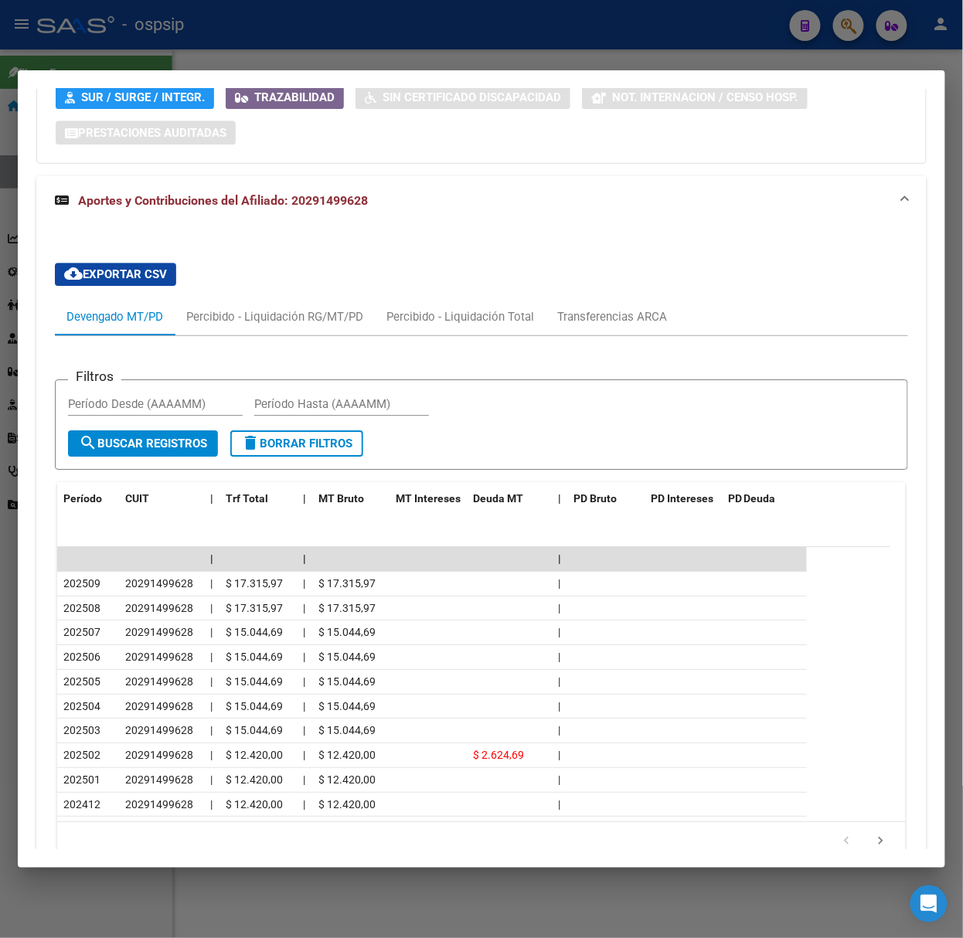
click at [201, 63] on div at bounding box center [481, 469] width 963 height 938
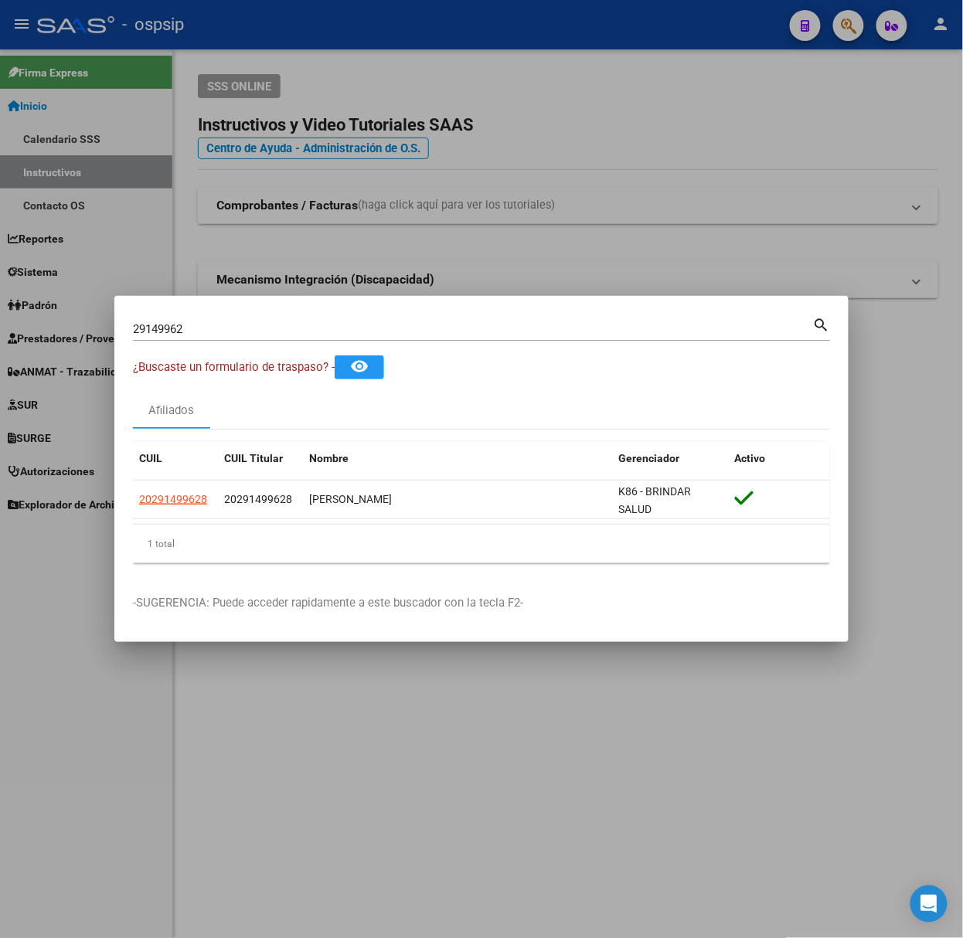
click at [238, 301] on mat-dialog-container "29149962 Buscar (apellido, dni, cuil, nro traspaso, cuit, obra social) search ¿…" at bounding box center [481, 469] width 734 height 346
click at [242, 318] on div "29149962 Buscar (apellido, dni, cuil, nro traspaso, cuit, obra social)" at bounding box center [473, 329] width 680 height 23
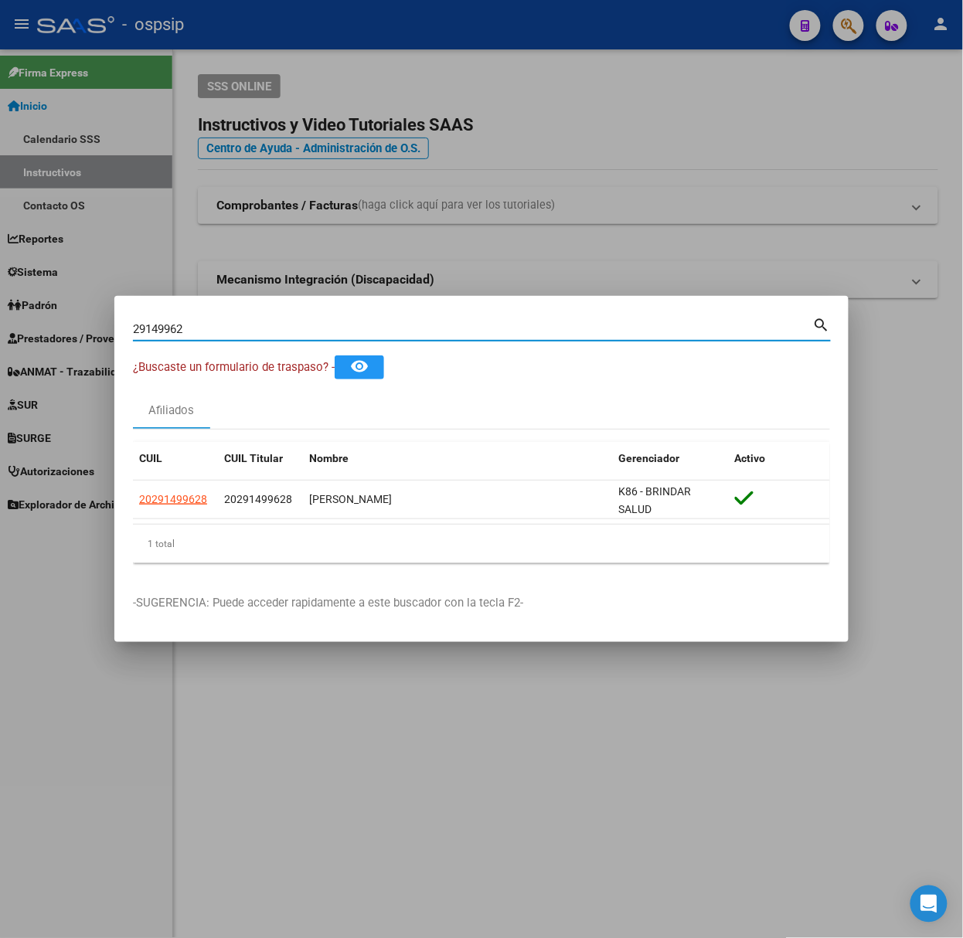
click at [247, 322] on input "29149962" at bounding box center [473, 329] width 680 height 14
type input "93079935"
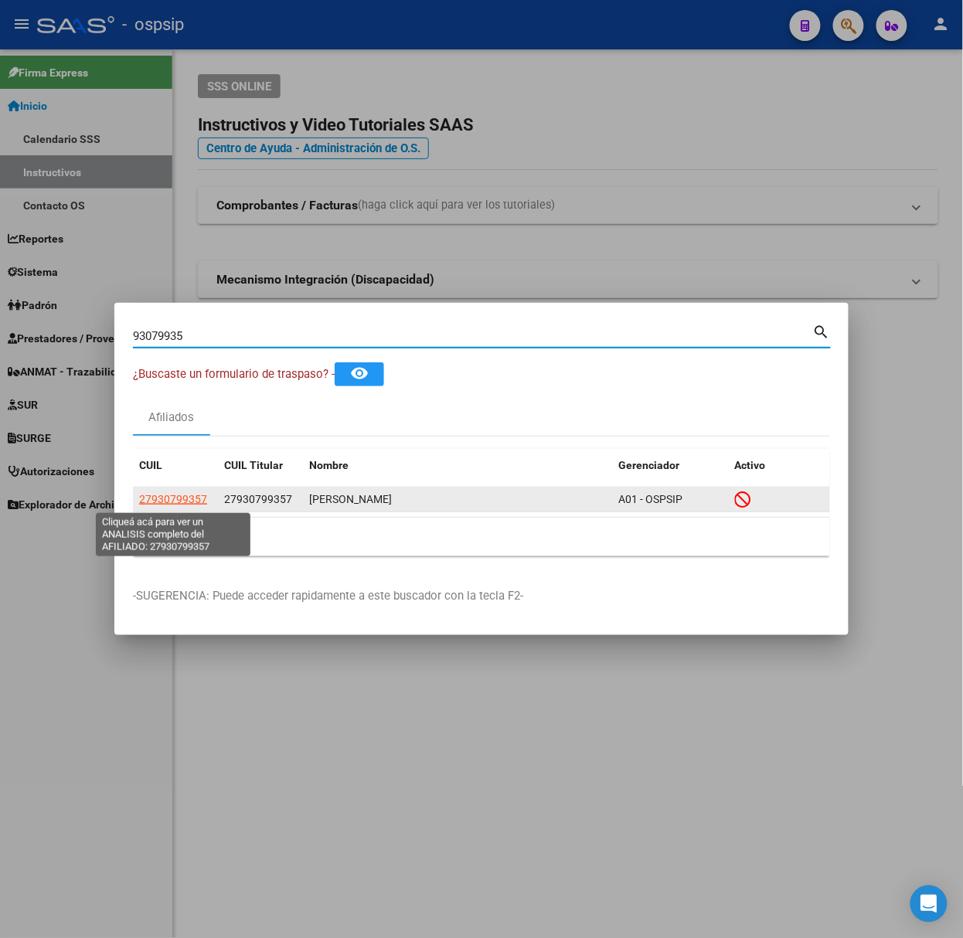
click at [170, 496] on span "27930799357" at bounding box center [173, 499] width 68 height 12
type textarea "27930799357"
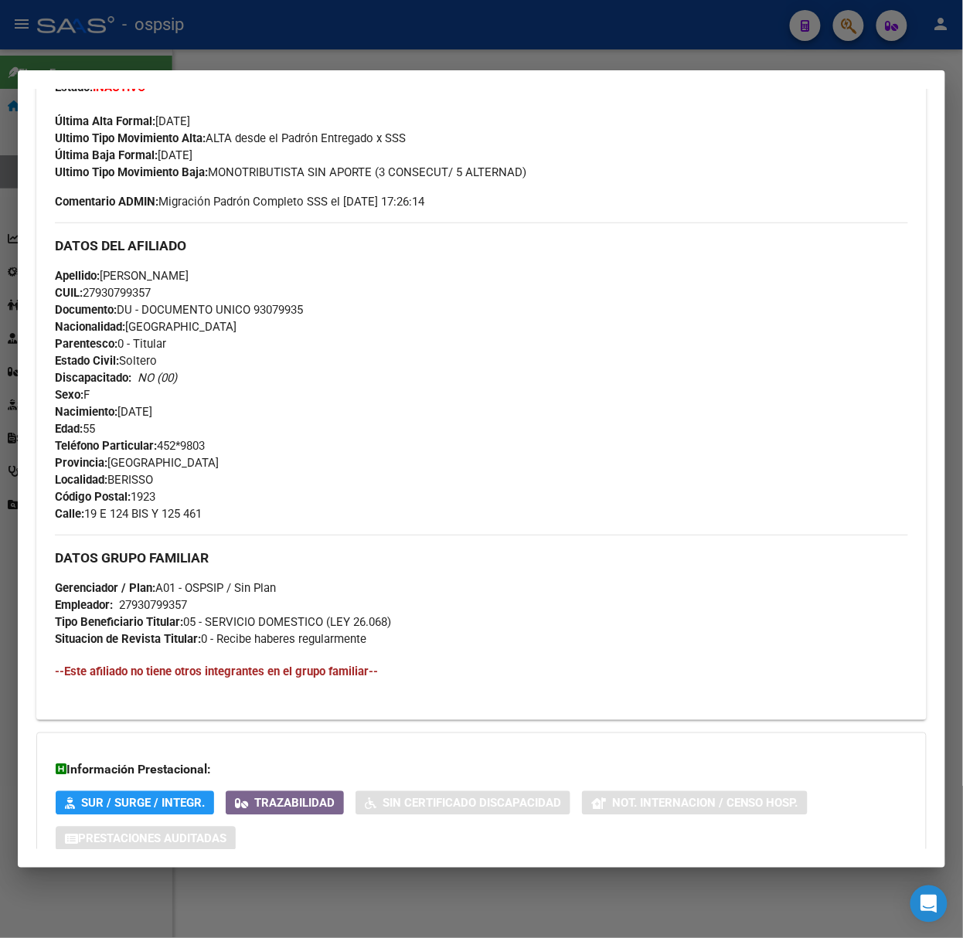
scroll to position [510, 0]
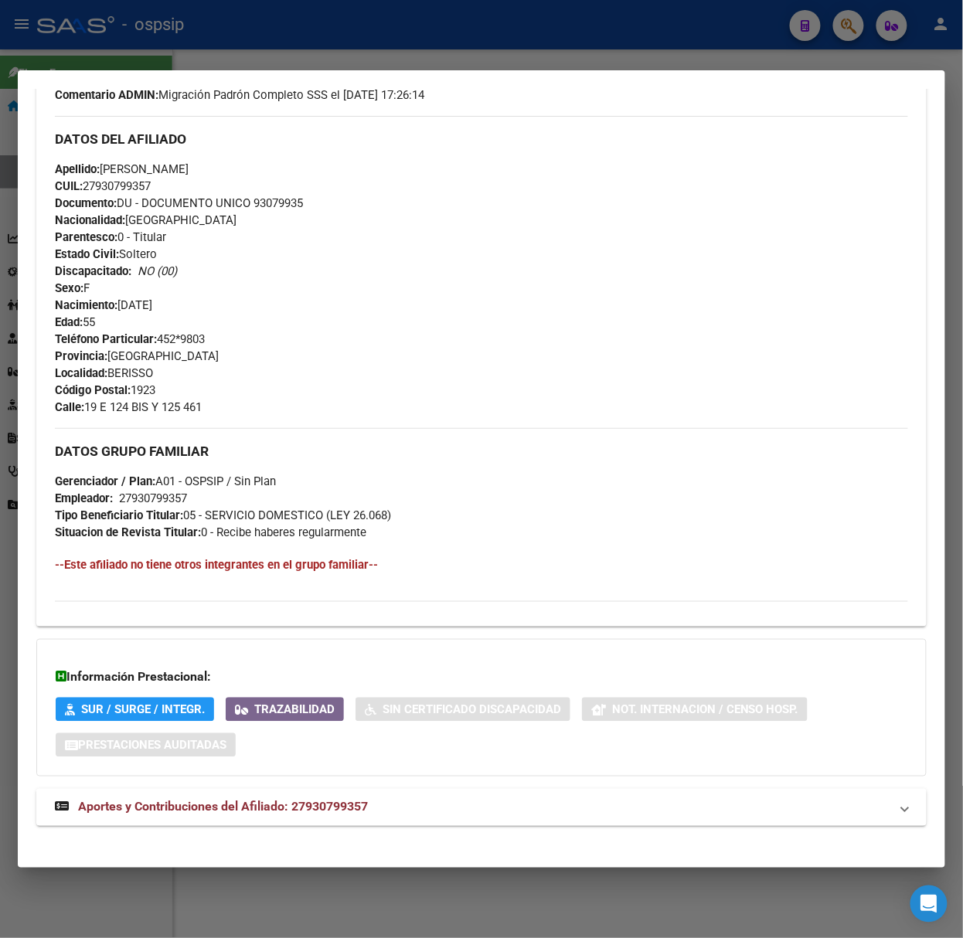
click at [403, 804] on mat-panel-title "Aportes y Contribuciones del Afiliado: 27930799357" at bounding box center [472, 807] width 835 height 19
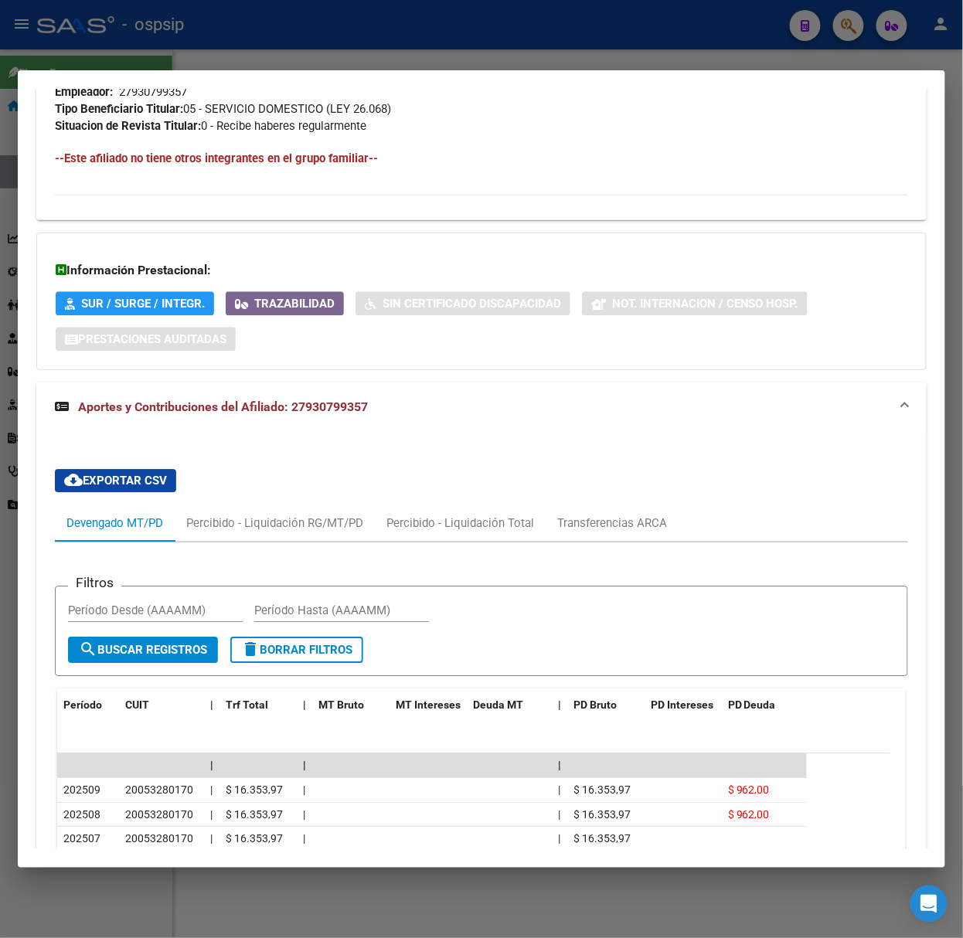
scroll to position [1123, 0]
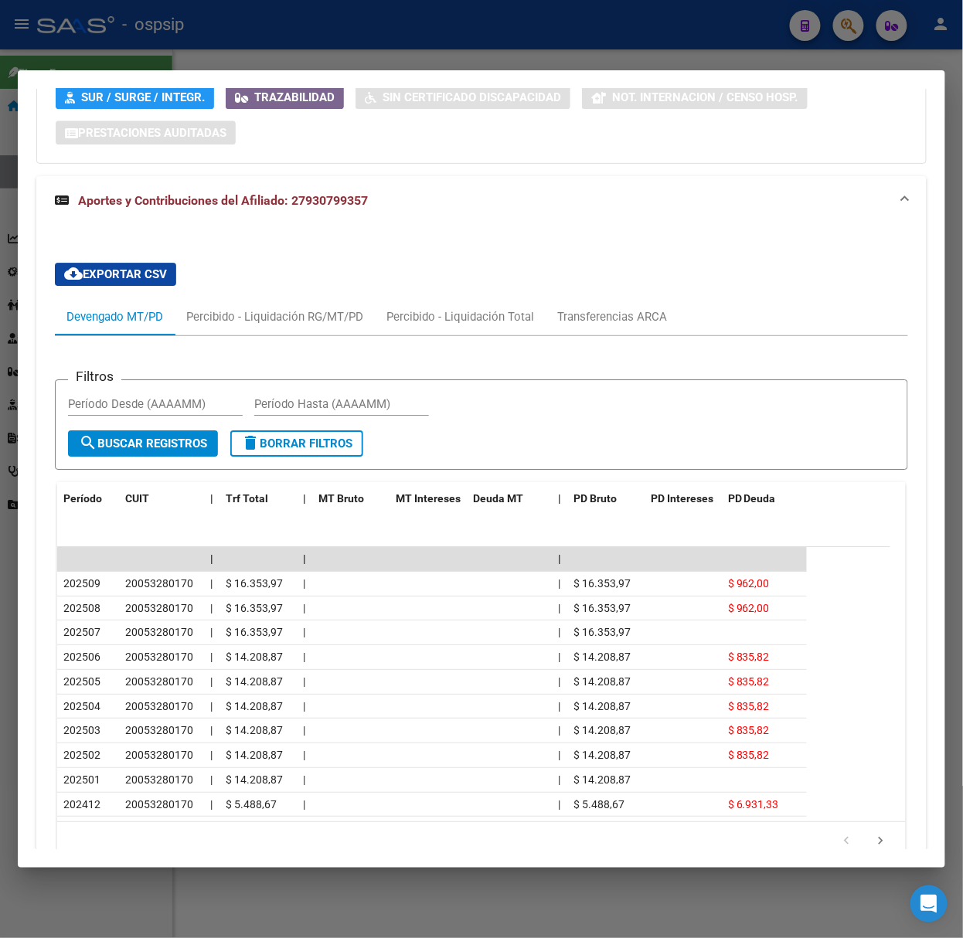
click at [244, 53] on div at bounding box center [481, 469] width 963 height 938
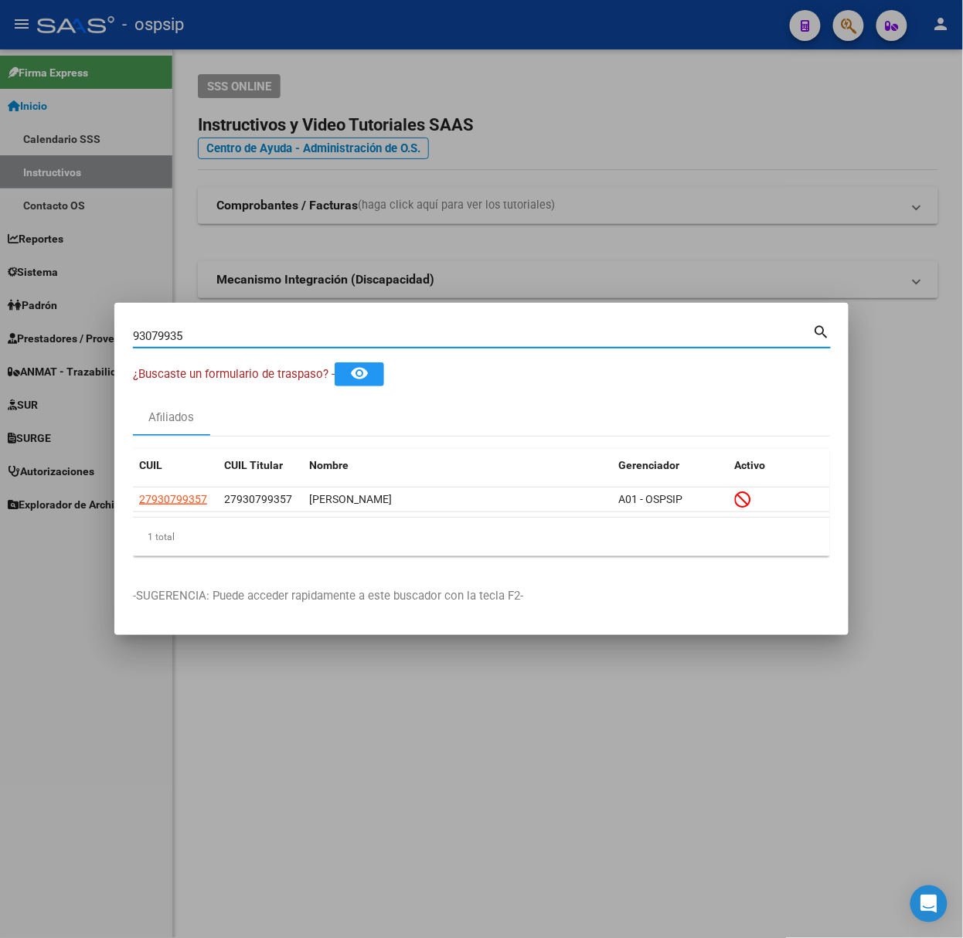
click at [233, 331] on input "93079935" at bounding box center [473, 336] width 680 height 14
type input "36153572"
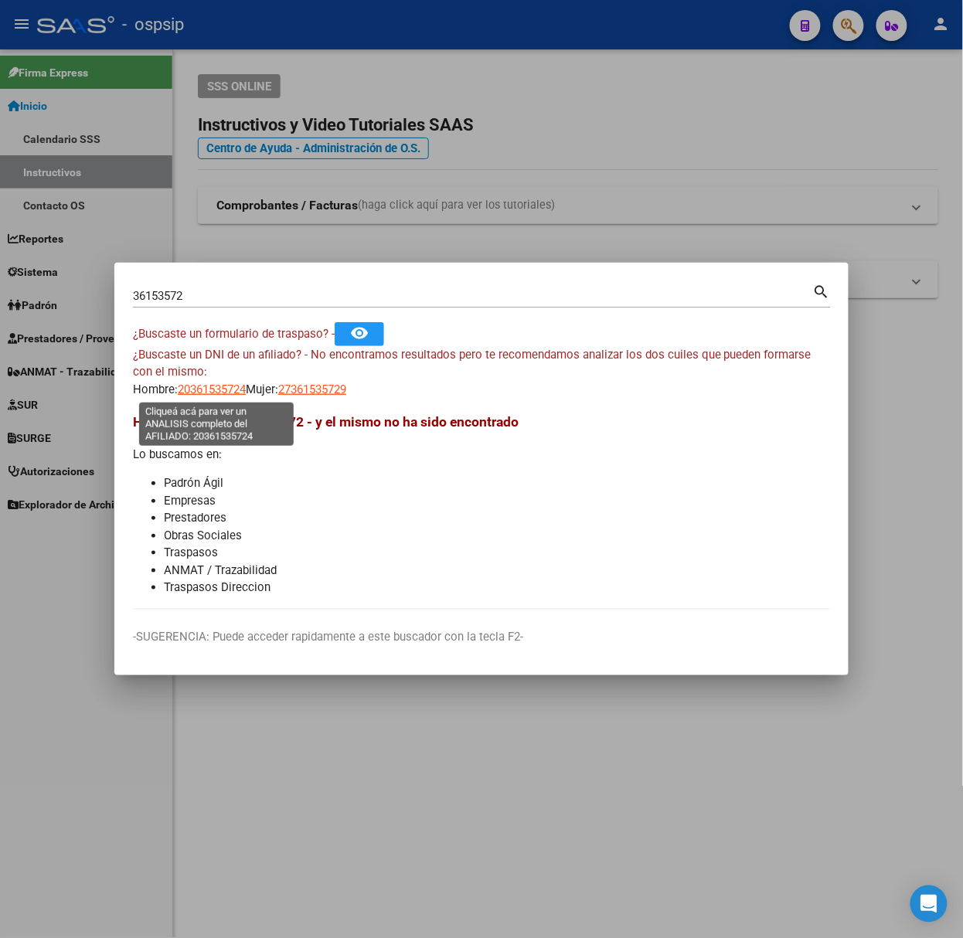
click at [226, 386] on span "20361535724" at bounding box center [212, 390] width 68 height 14
type textarea "20361535724"
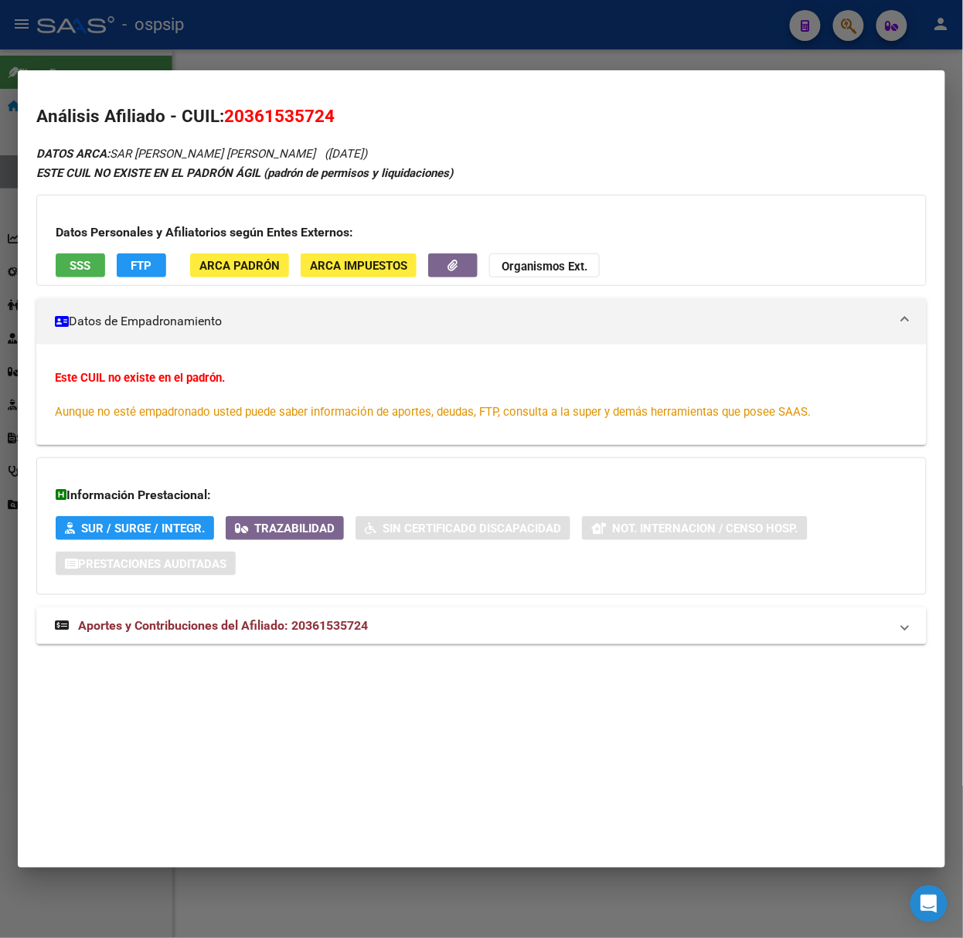
click at [297, 654] on div "DATOS ARCA: SAR FERNANDEZ ALEXIS MATHIAS (02/03/1991) ESTE CUIL NO EXISTE EN EL…" at bounding box center [481, 403] width 890 height 518
click at [291, 647] on div "DATOS ARCA: SAR FERNANDEZ ALEXIS MATHIAS (02/03/1991) ESTE CUIL NO EXISTE EN EL…" at bounding box center [481, 403] width 890 height 518
click at [285, 635] on strong "Aportes y Contribuciones del Afiliado: 20361535724" at bounding box center [211, 626] width 313 height 19
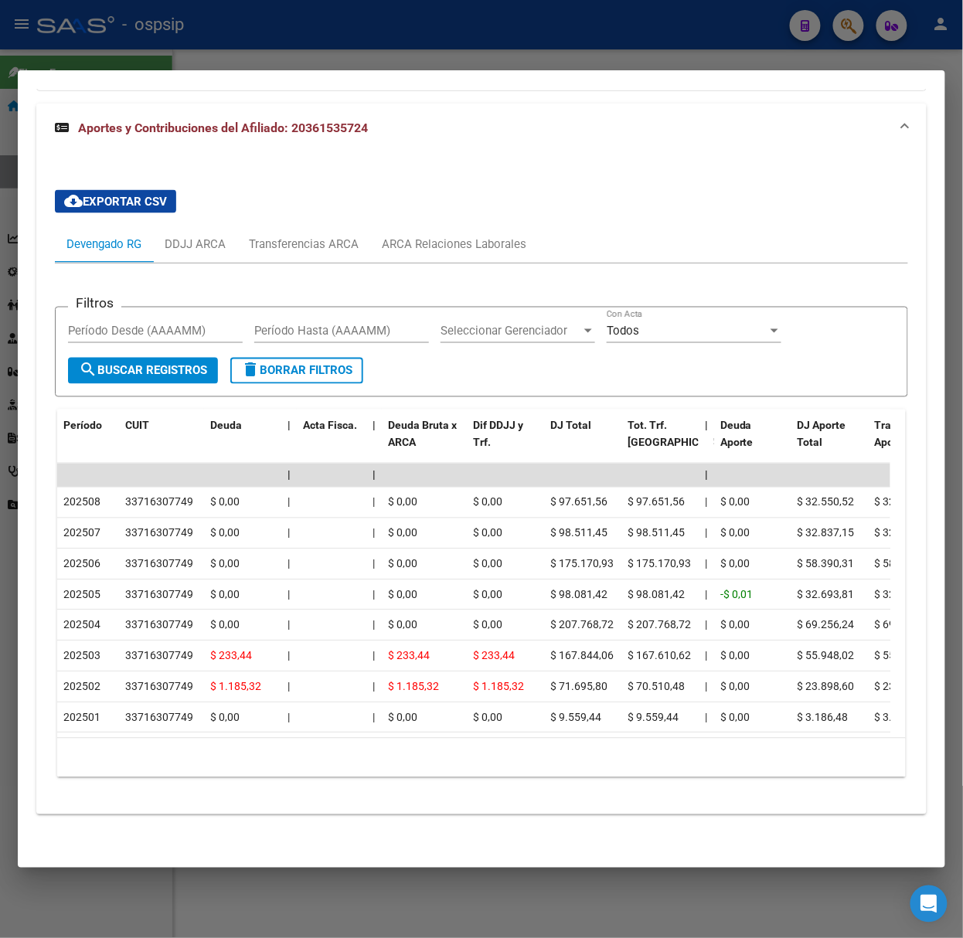
scroll to position [523, 0]
